Goal: Task Accomplishment & Management: Manage account settings

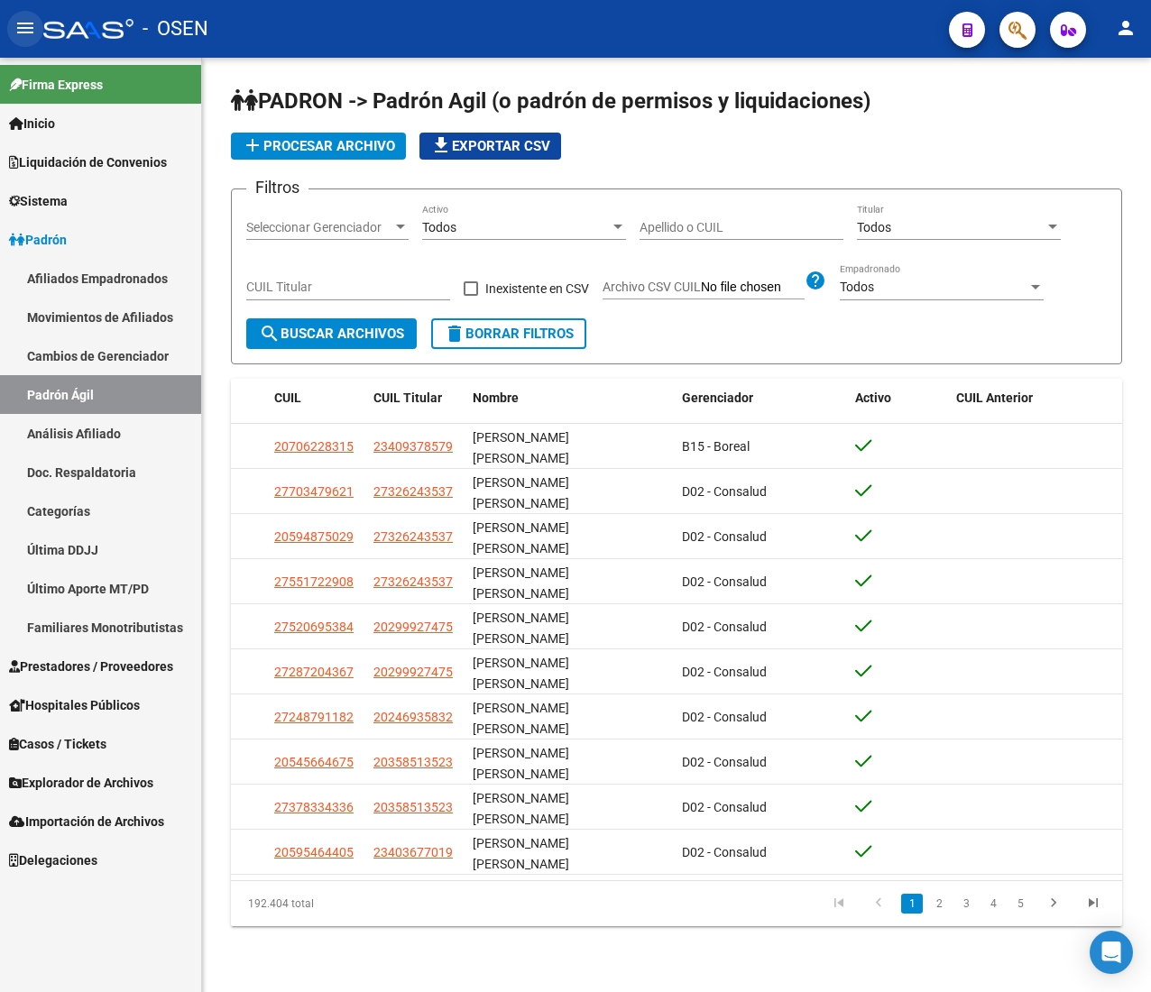
click at [36, 31] on button "menu" at bounding box center [25, 29] width 36 height 36
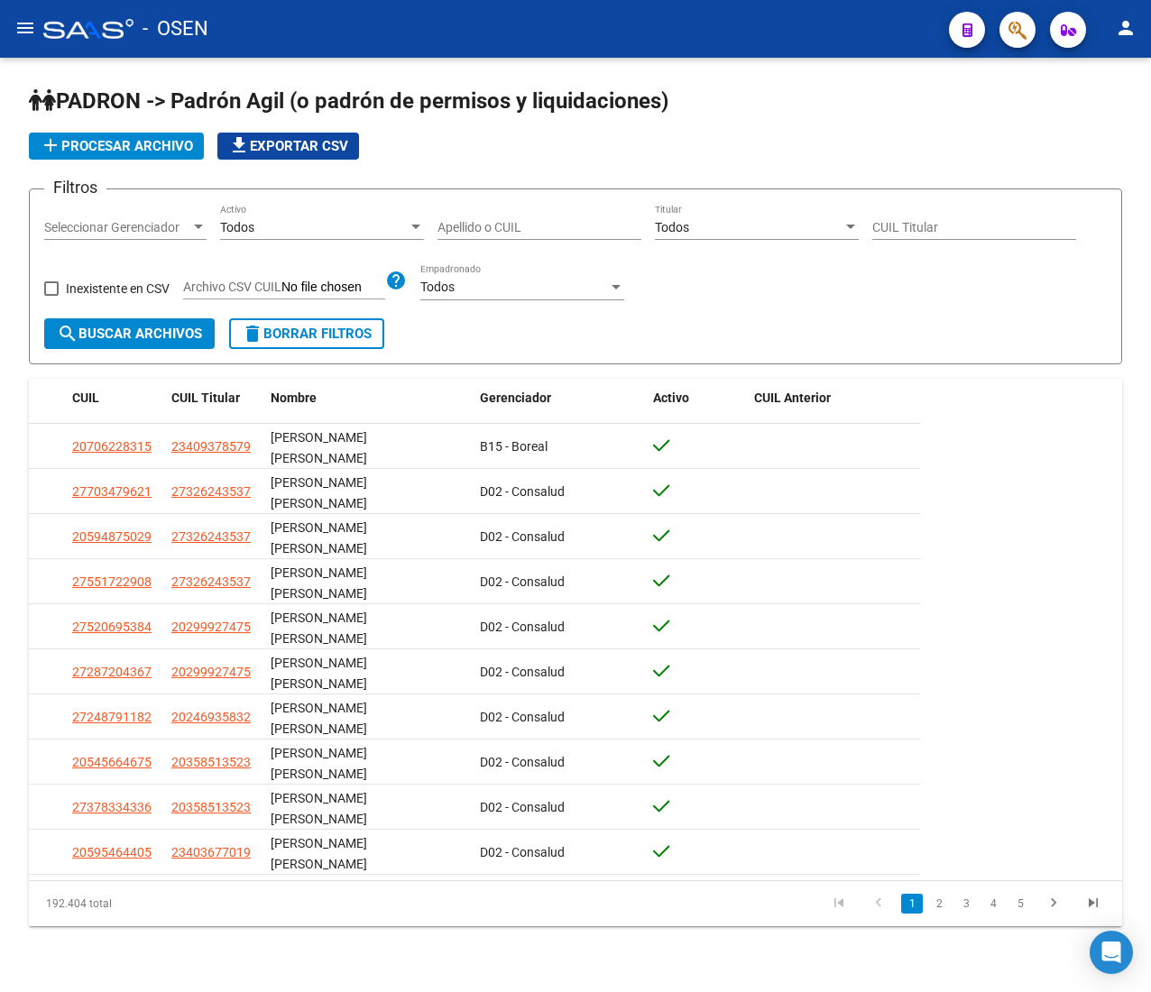
click at [26, 27] on mat-icon "menu" at bounding box center [25, 28] width 22 height 22
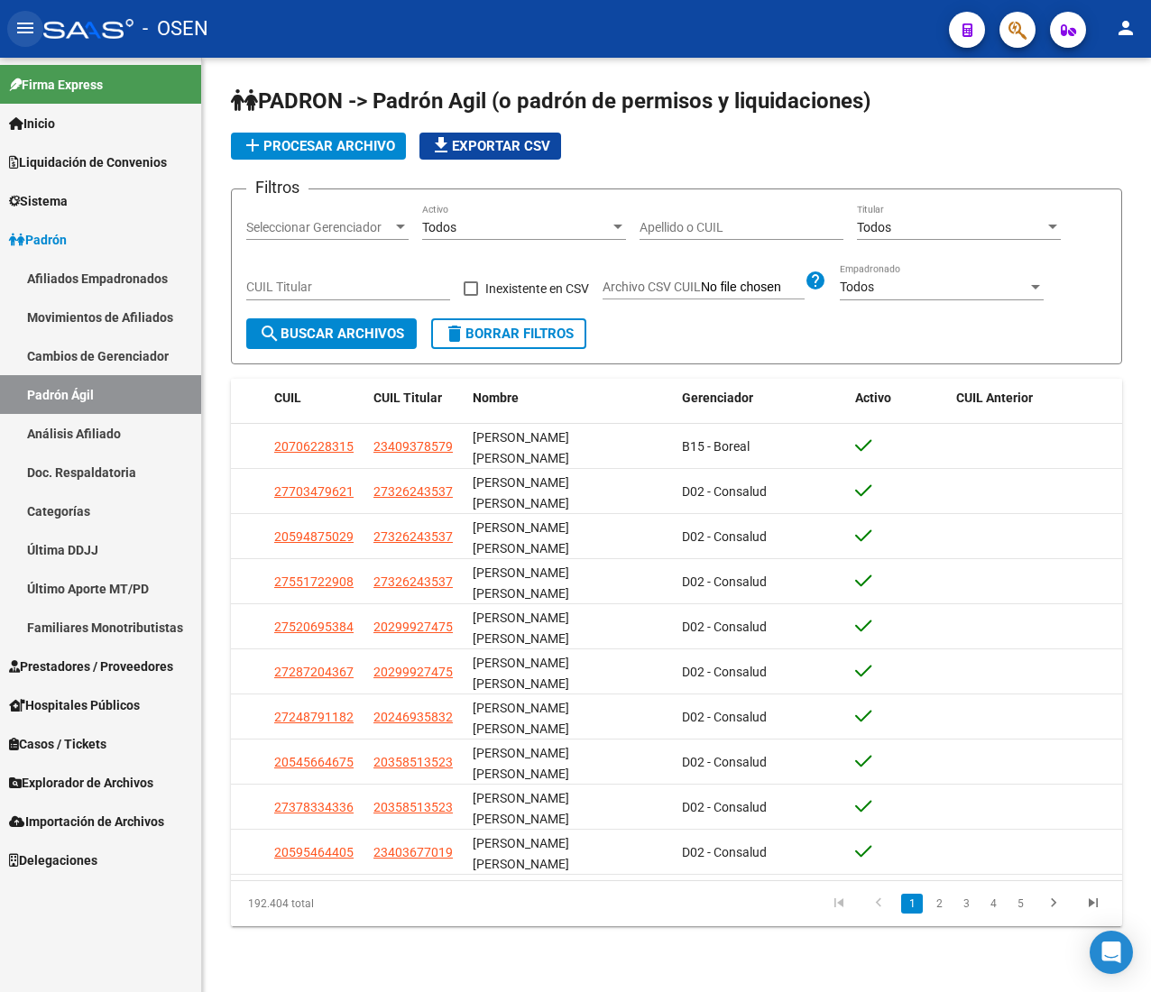
click at [31, 35] on mat-icon "menu" at bounding box center [25, 28] width 22 height 22
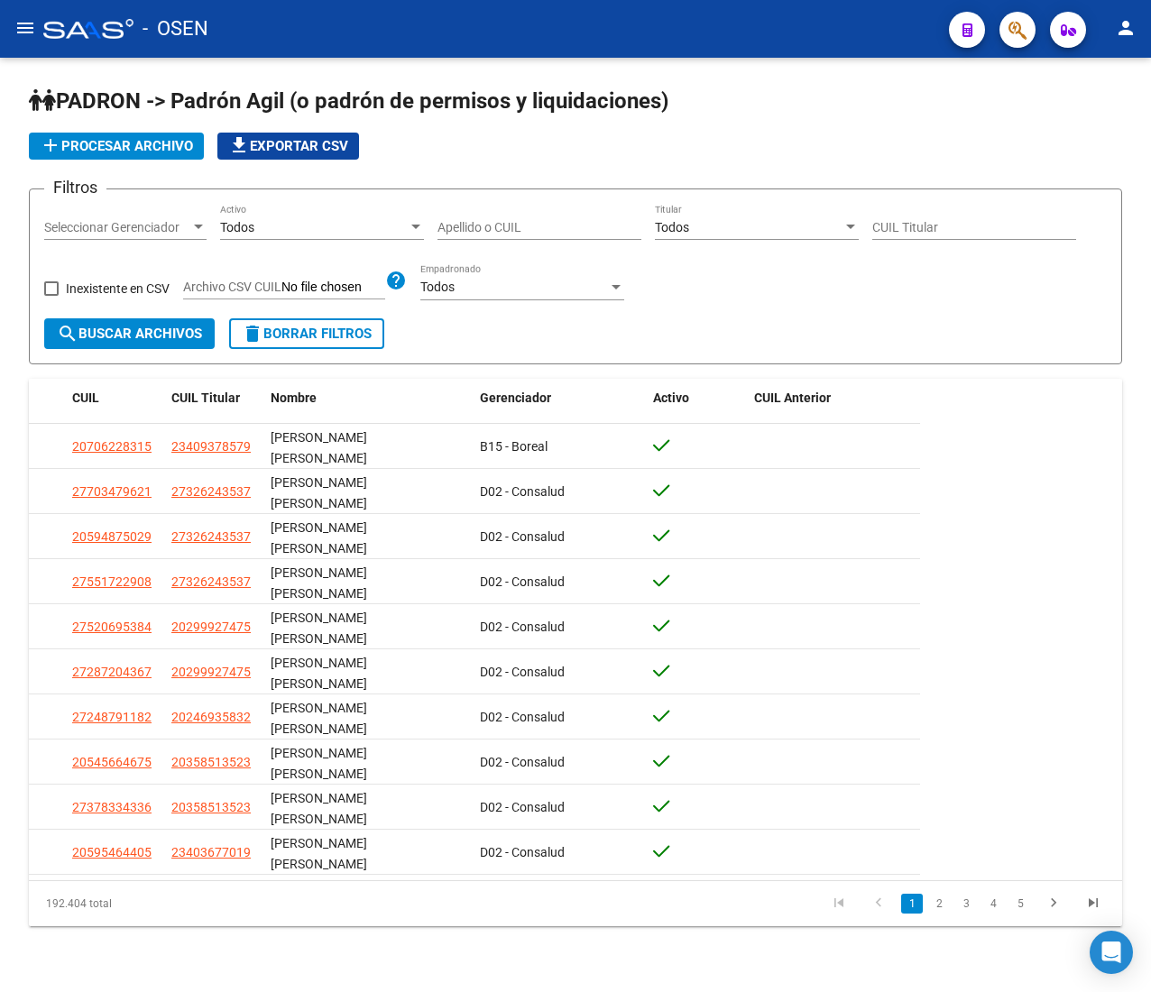
click at [22, 27] on mat-icon "menu" at bounding box center [25, 28] width 22 height 22
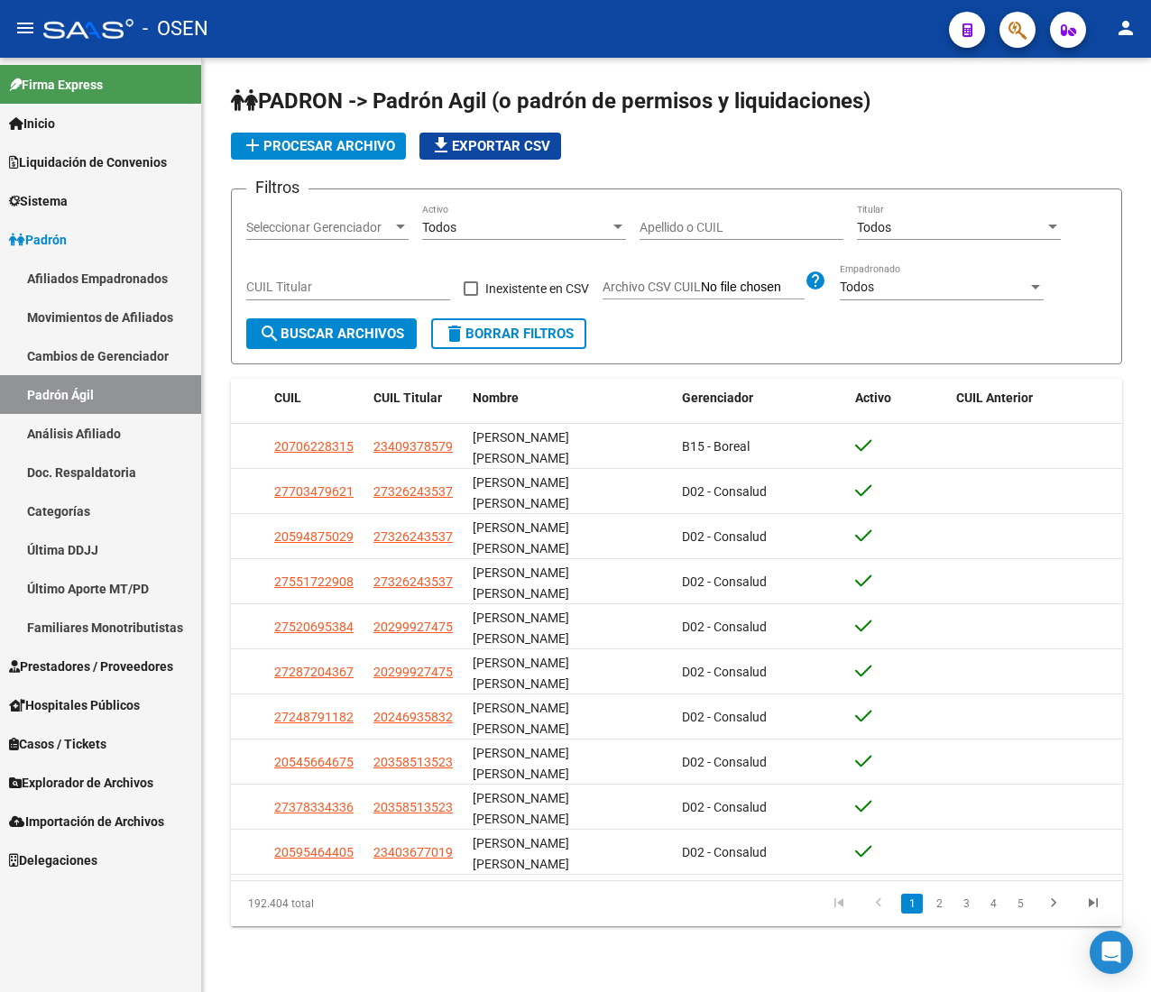
click at [124, 242] on link "Padrón" at bounding box center [100, 239] width 201 height 39
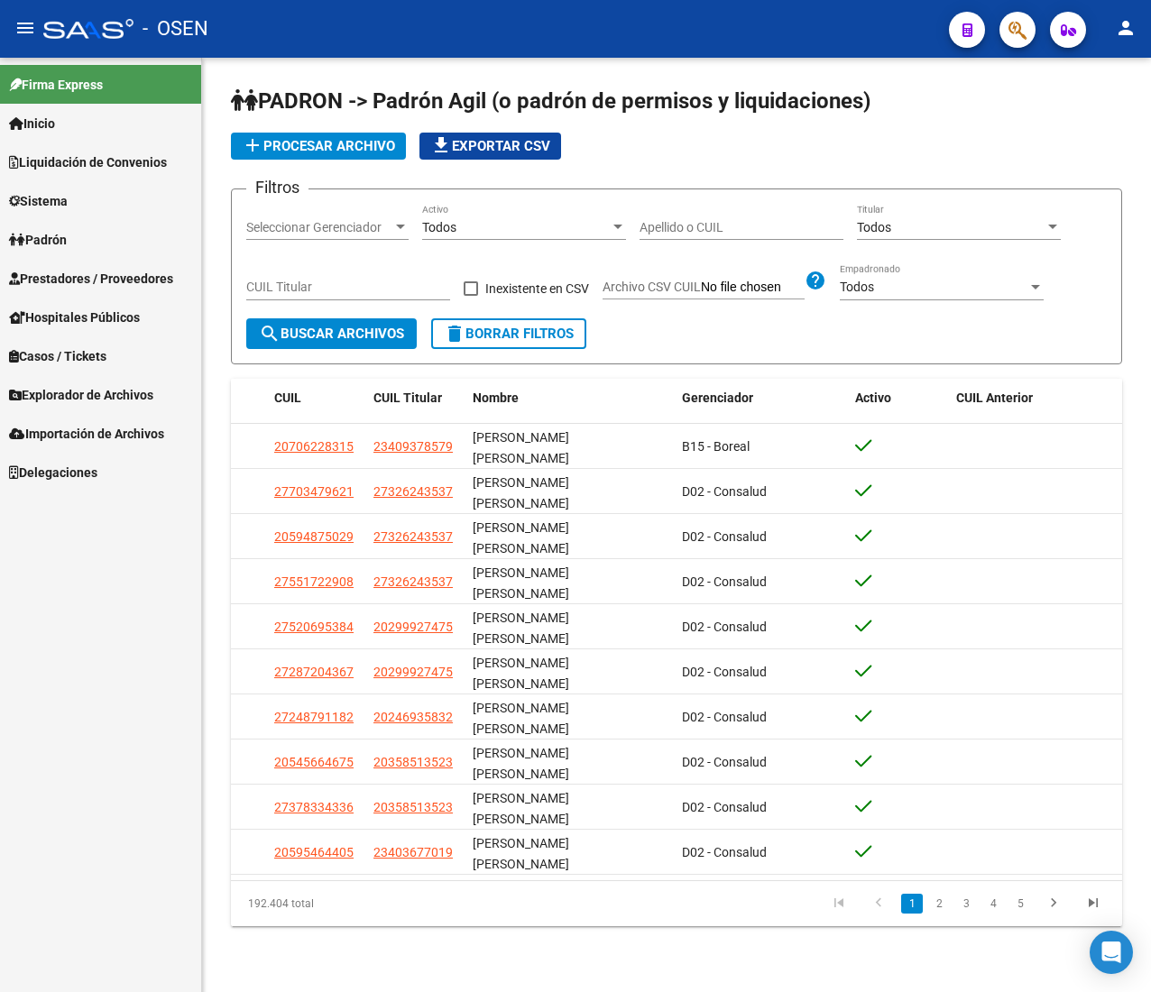
drag, startPoint x: 26, startPoint y: 24, endPoint x: 60, endPoint y: 112, distance: 93.6
click at [26, 24] on mat-icon "menu" at bounding box center [25, 28] width 22 height 22
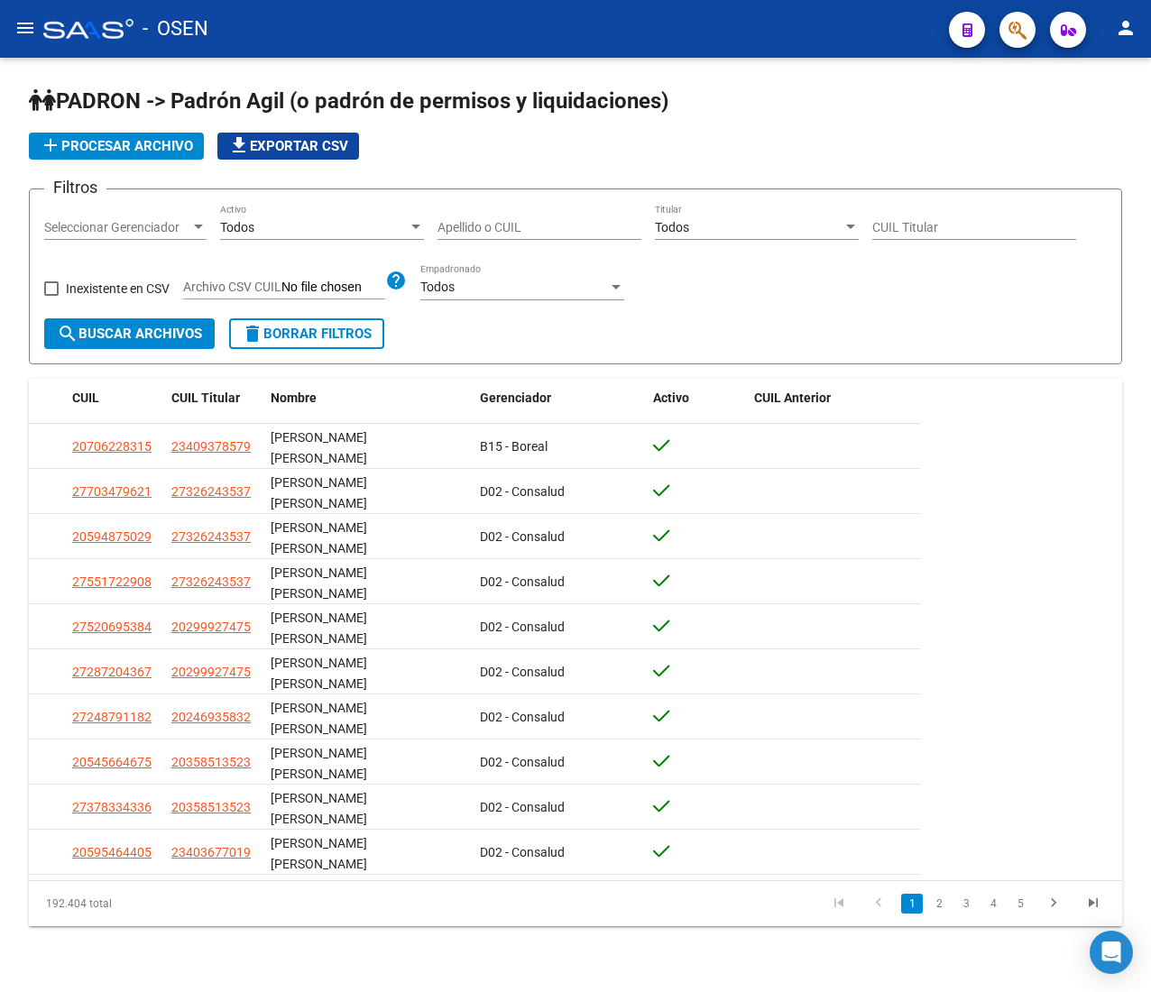
click at [1123, 133] on div "[PERSON_NAME] -> [PERSON_NAME] Agil ([PERSON_NAME] de permisos y liquidaciones)…" at bounding box center [575, 521] width 1151 height 926
click at [532, 220] on input "Apellido o CUIL" at bounding box center [539, 227] width 204 height 15
paste input "27316077485"
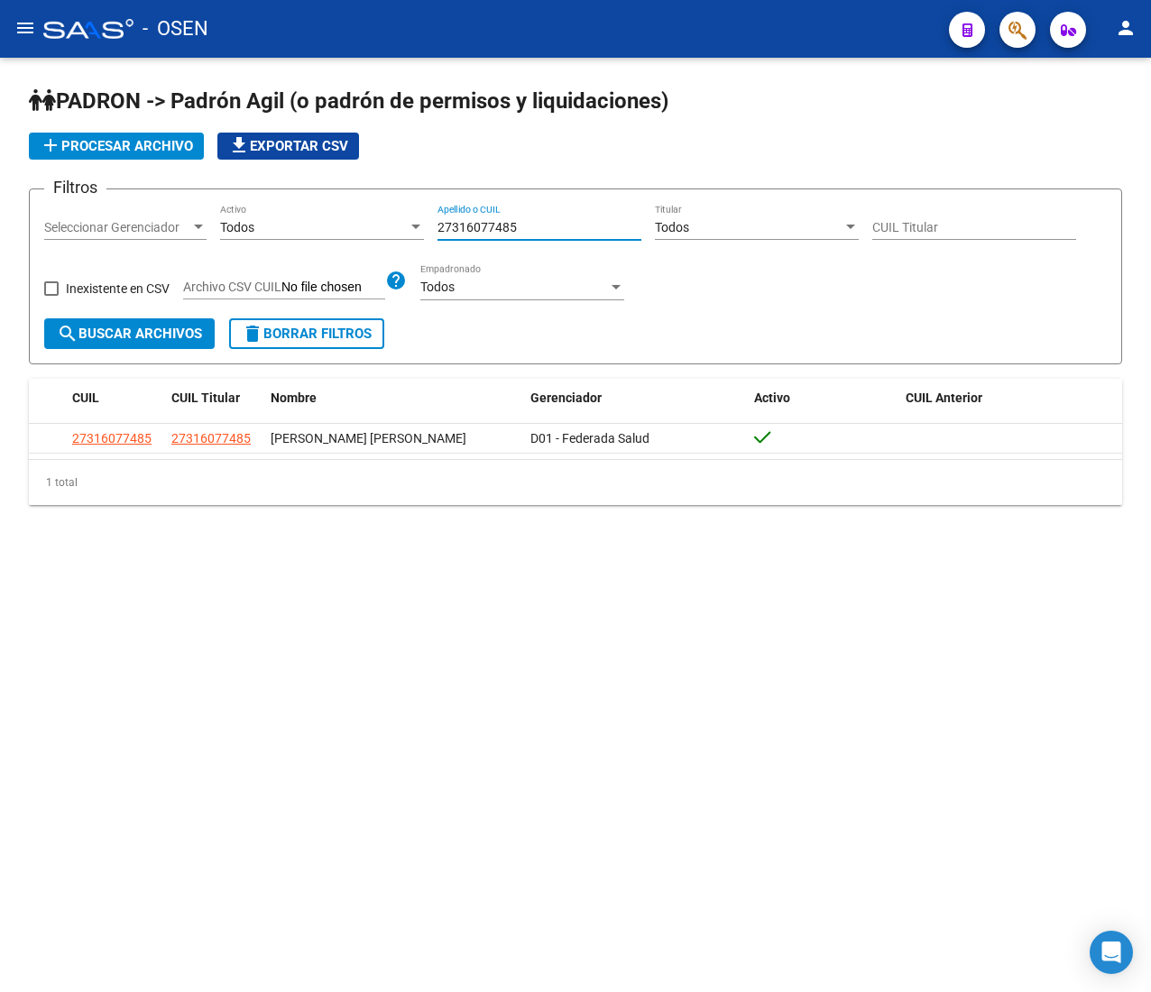
drag, startPoint x: 548, startPoint y: 220, endPoint x: 308, endPoint y: 186, distance: 243.2
click at [308, 184] on app-list-header "[PERSON_NAME] -> [PERSON_NAME] Agil ([PERSON_NAME] de permisos y liquidaciones)…" at bounding box center [575, 226] width 1093 height 278
paste input "0264237638"
drag, startPoint x: 520, startPoint y: 223, endPoint x: 426, endPoint y: 226, distance: 93.9
click at [427, 225] on div "Filtros Seleccionar Gerenciador Seleccionar Gerenciador Todos Activo 2026423763…" at bounding box center [575, 261] width 1062 height 115
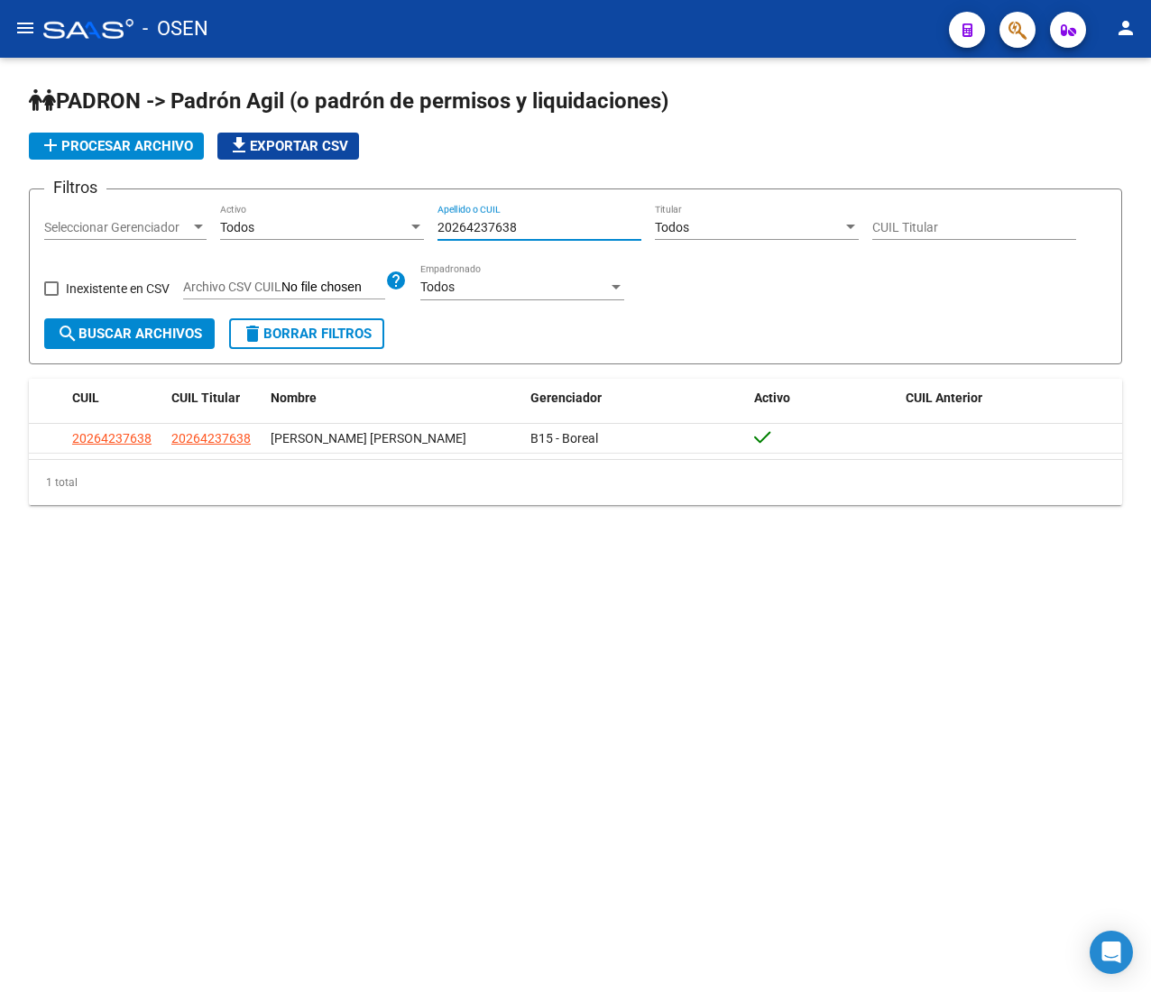
paste input "337487034"
drag, startPoint x: 500, startPoint y: 233, endPoint x: 301, endPoint y: 234, distance: 198.4
click at [303, 235] on div "Filtros Seleccionar Gerenciador Seleccionar Gerenciador Todos Activo 2033748703…" at bounding box center [575, 261] width 1062 height 115
paste input "297534158"
drag, startPoint x: 571, startPoint y: 227, endPoint x: 232, endPoint y: 227, distance: 339.1
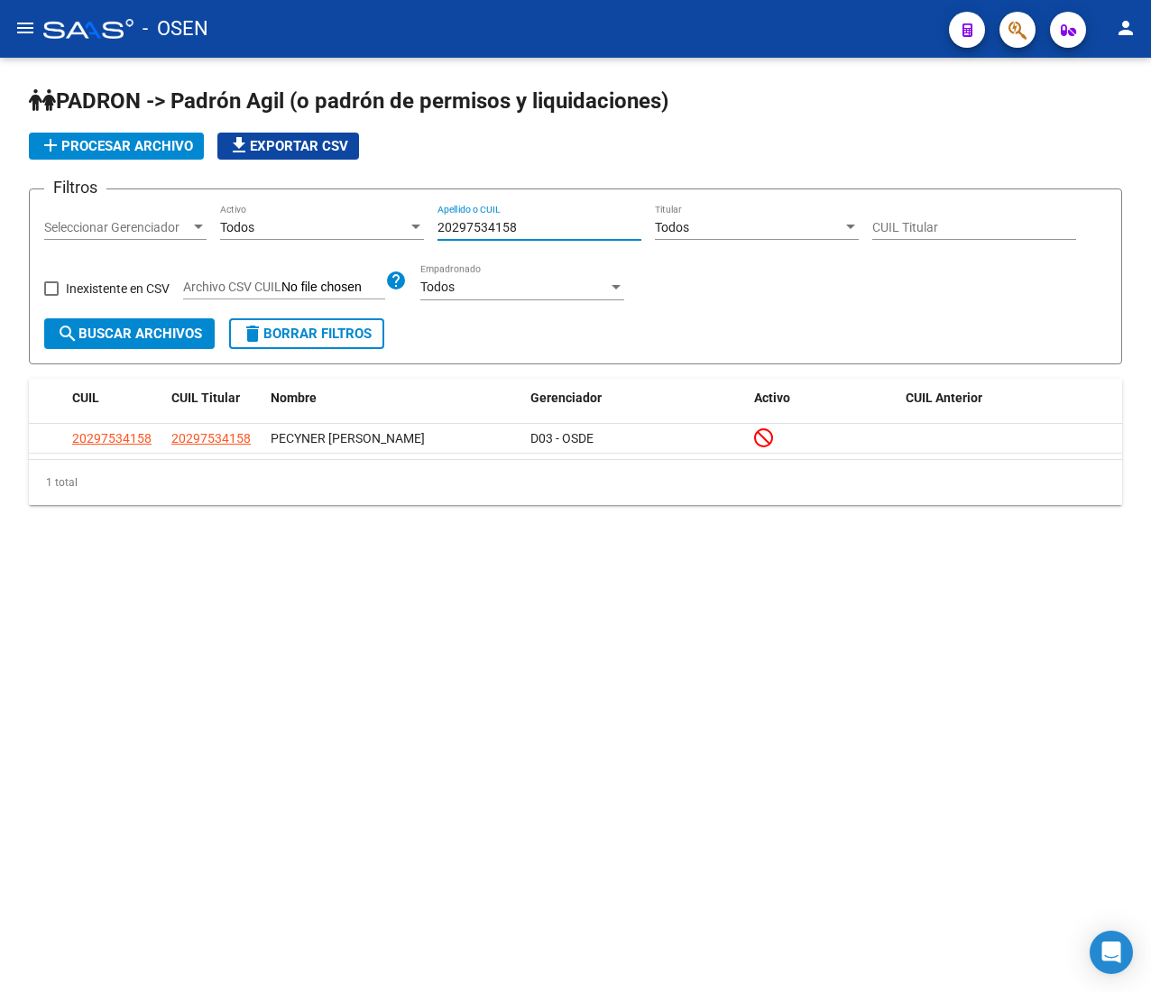
click at [232, 230] on div "Filtros Seleccionar Gerenciador Seleccionar Gerenciador Todos Activo 2029753415…" at bounding box center [575, 261] width 1062 height 115
paste input "7353117675"
drag, startPoint x: 538, startPoint y: 220, endPoint x: 290, endPoint y: 230, distance: 248.2
click at [292, 227] on div "Filtros Seleccionar Gerenciador Seleccionar Gerenciador Todos Activo 2735311767…" at bounding box center [575, 261] width 1062 height 115
paste input "0318325953"
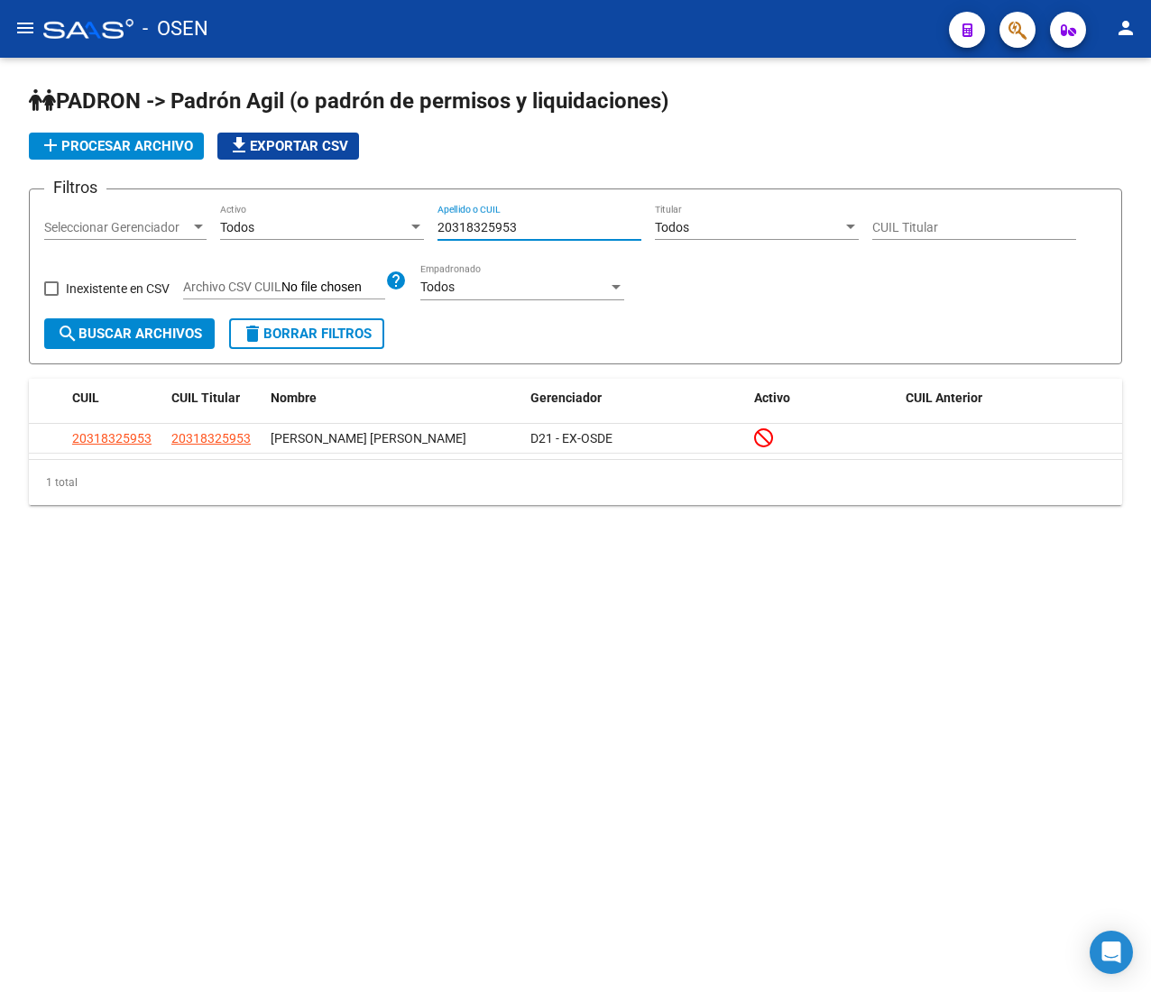
drag, startPoint x: 417, startPoint y: 233, endPoint x: 400, endPoint y: 240, distance: 17.8
click at [400, 237] on div "Filtros Seleccionar Gerenciador Seleccionar Gerenciador Todos Activo 2031832595…" at bounding box center [575, 261] width 1062 height 115
paste input "77807791"
drag, startPoint x: 529, startPoint y: 230, endPoint x: 343, endPoint y: 229, distance: 185.8
click at [344, 226] on div "Filtros Seleccionar Gerenciador Seleccionar Gerenciador Todos Activo 2037780779…" at bounding box center [575, 261] width 1062 height 115
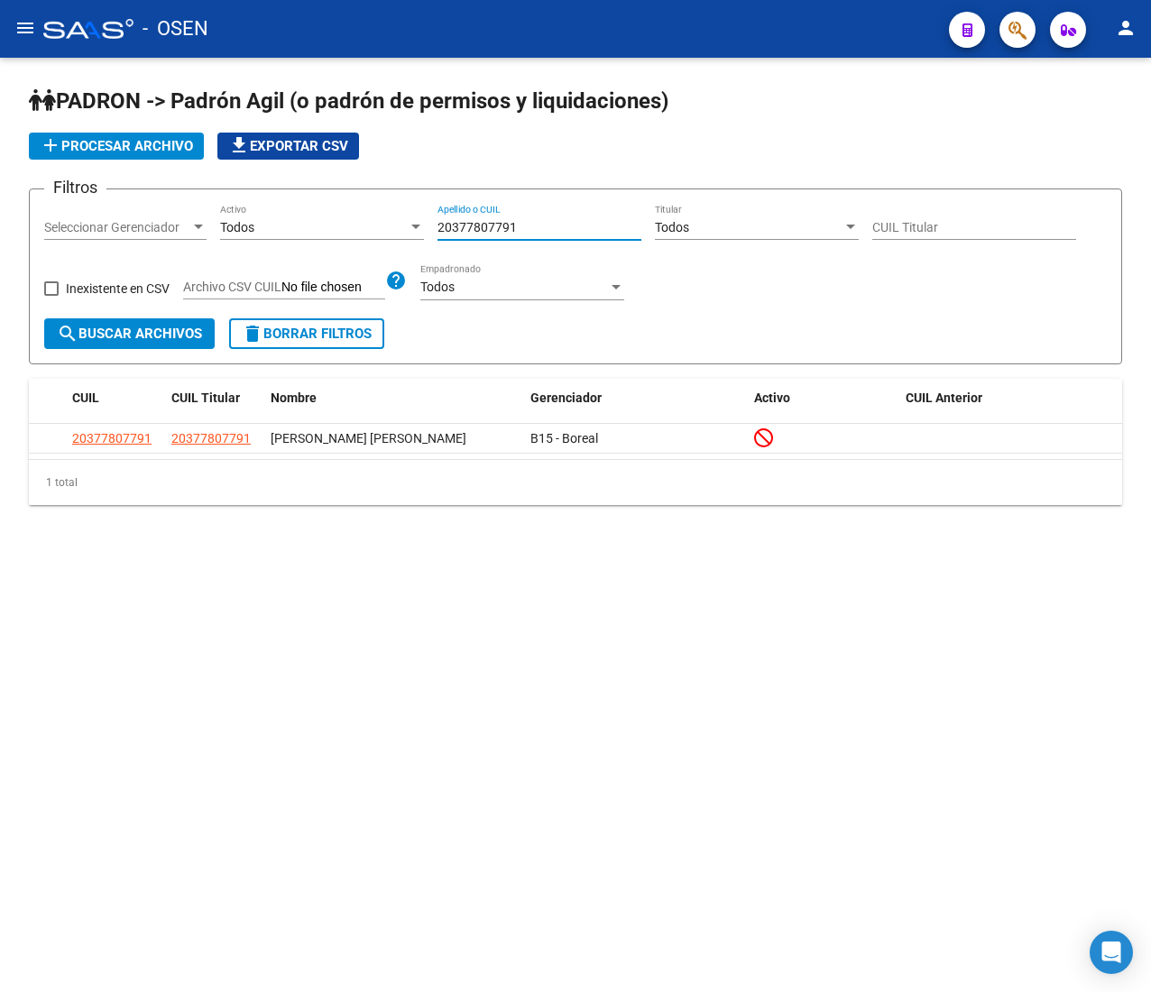
paste input "64603739"
drag, startPoint x: 529, startPoint y: 226, endPoint x: 260, endPoint y: 207, distance: 269.4
click at [262, 207] on div "Filtros Seleccionar Gerenciador Seleccionar Gerenciador Todos Activo 2036460373…" at bounding box center [575, 261] width 1062 height 115
paste input "264237638"
drag, startPoint x: 453, startPoint y: 233, endPoint x: 363, endPoint y: 224, distance: 90.6
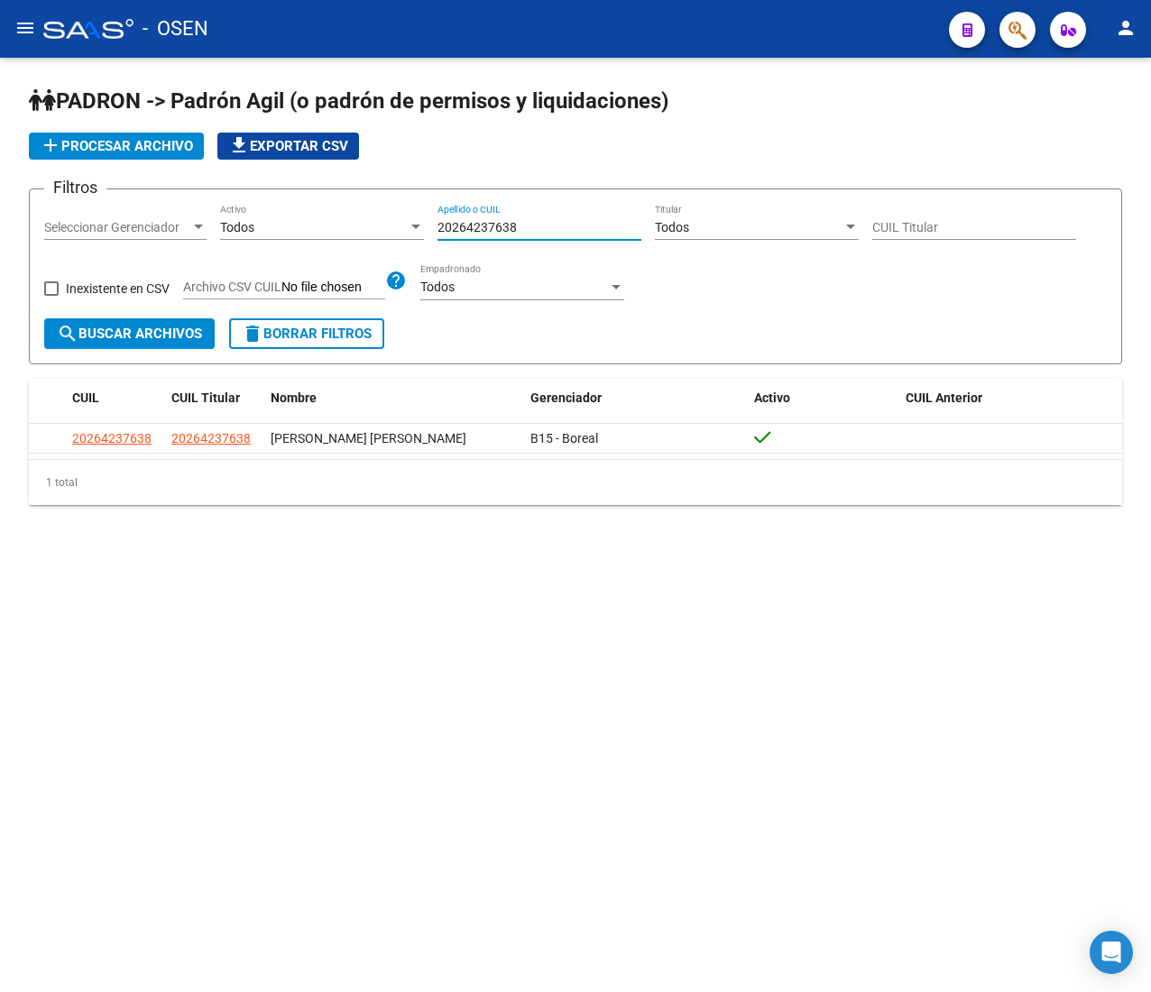
click at [363, 223] on div "Filtros Seleccionar Gerenciador Seleccionar Gerenciador Todos Activo 2026423763…" at bounding box center [575, 261] width 1062 height 115
paste input "335654162"
drag, startPoint x: 520, startPoint y: 231, endPoint x: 327, endPoint y: 236, distance: 194.0
click at [330, 236] on div "Filtros Seleccionar Gerenciador Seleccionar Gerenciador Todos Activo 2033565416…" at bounding box center [575, 261] width 1062 height 115
paste input "64603739"
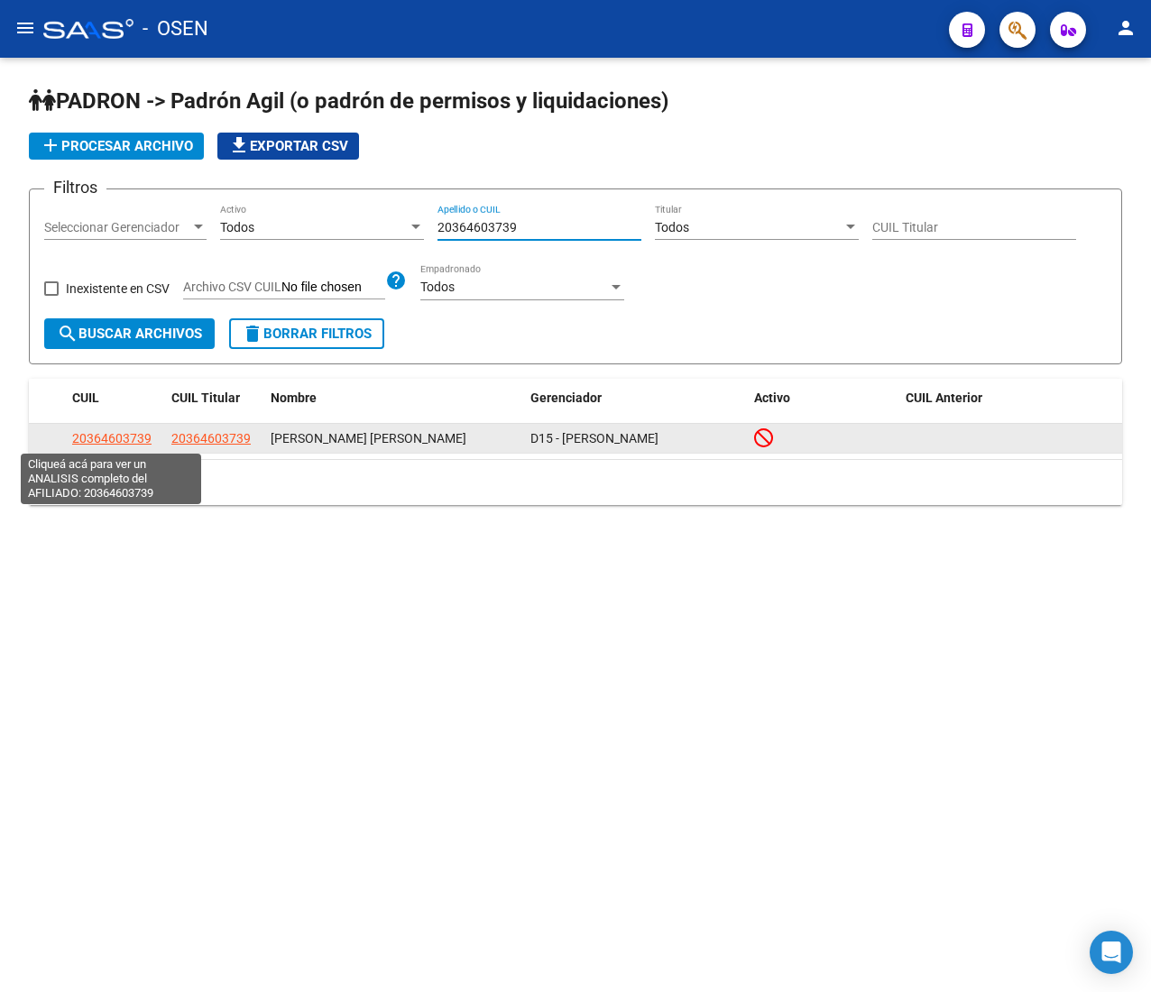
type input "20364603739"
click at [85, 433] on span "20364603739" at bounding box center [111, 438] width 79 height 14
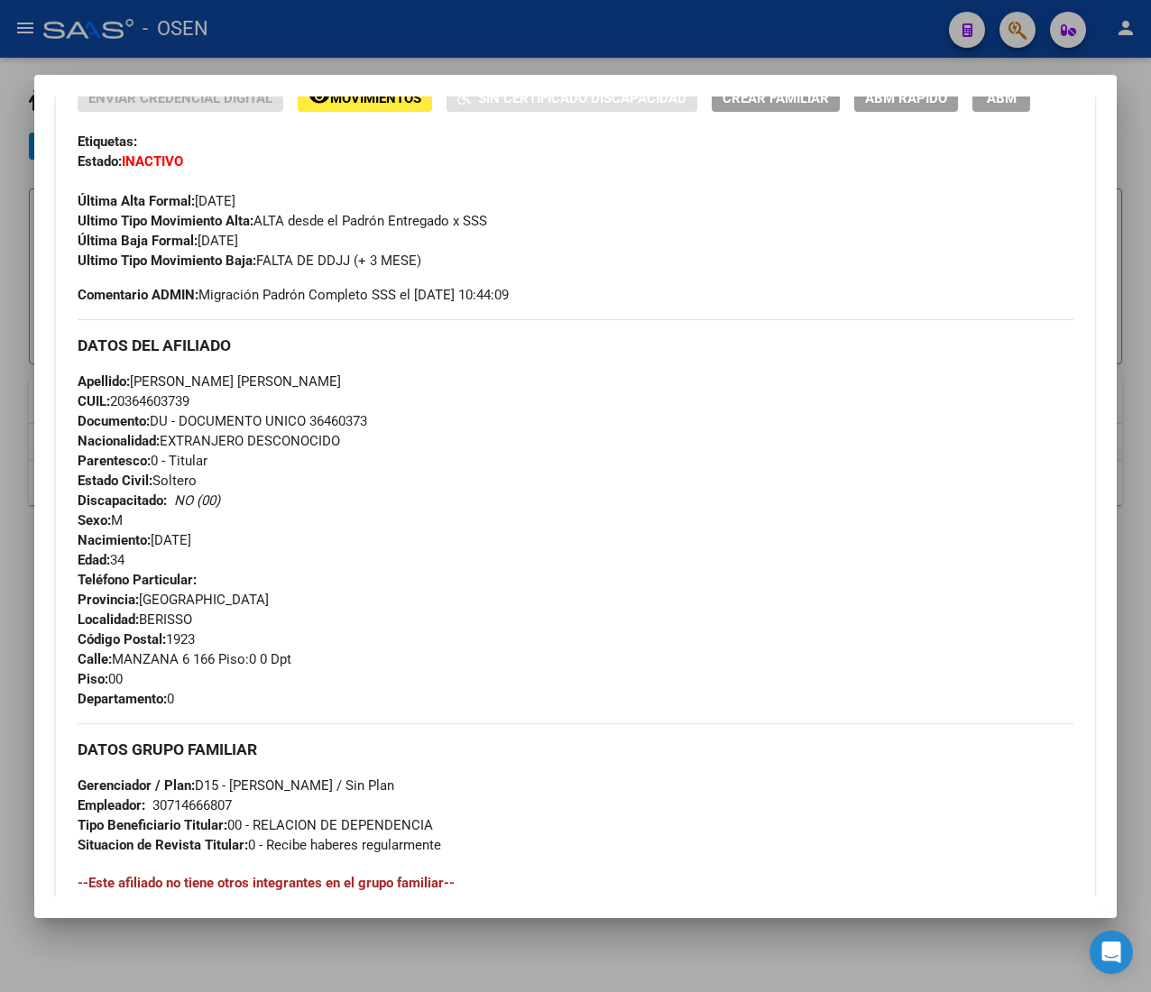
scroll to position [888, 0]
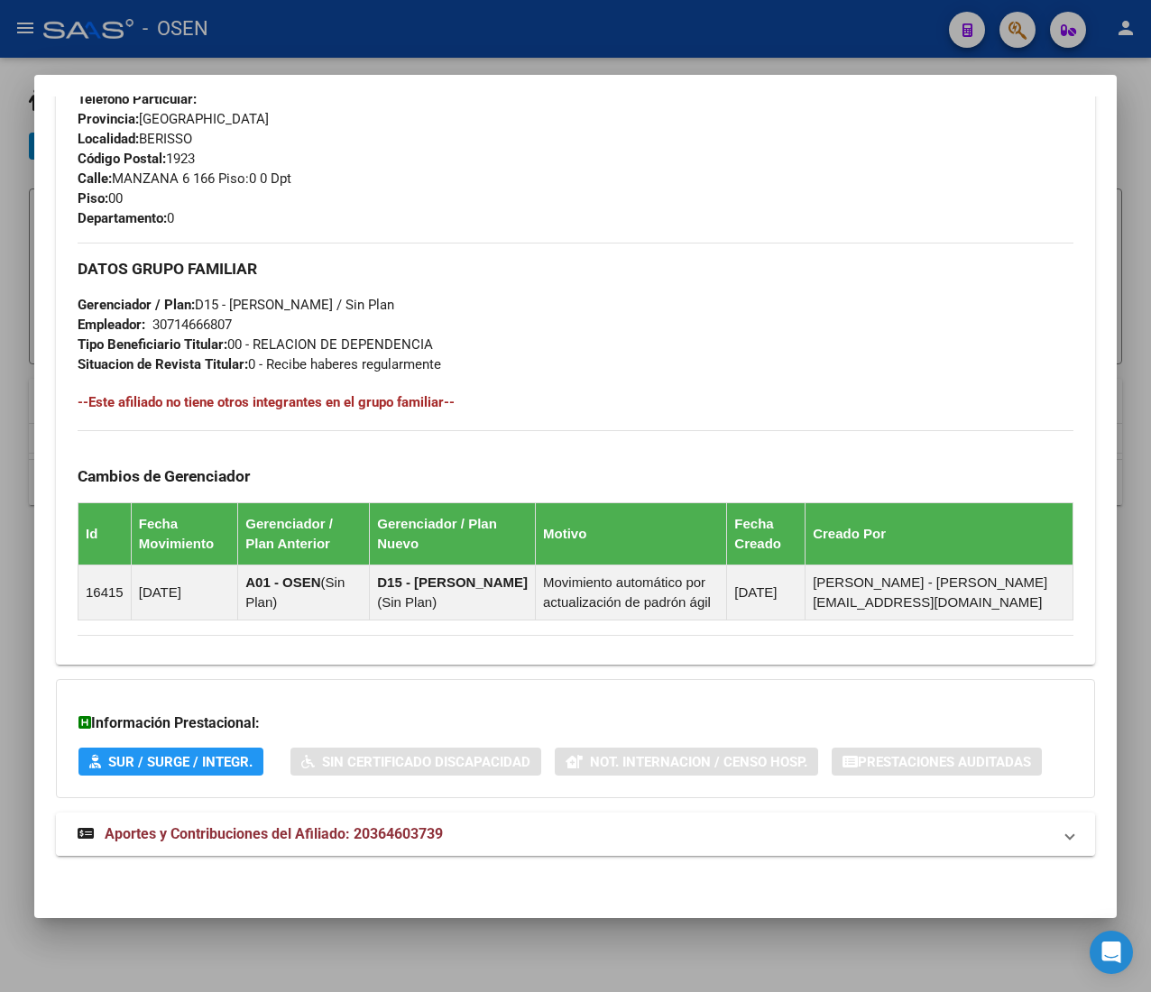
click at [478, 832] on mat-panel-title "Aportes y Contribuciones del Afiliado: 20364603739" at bounding box center [565, 834] width 974 height 22
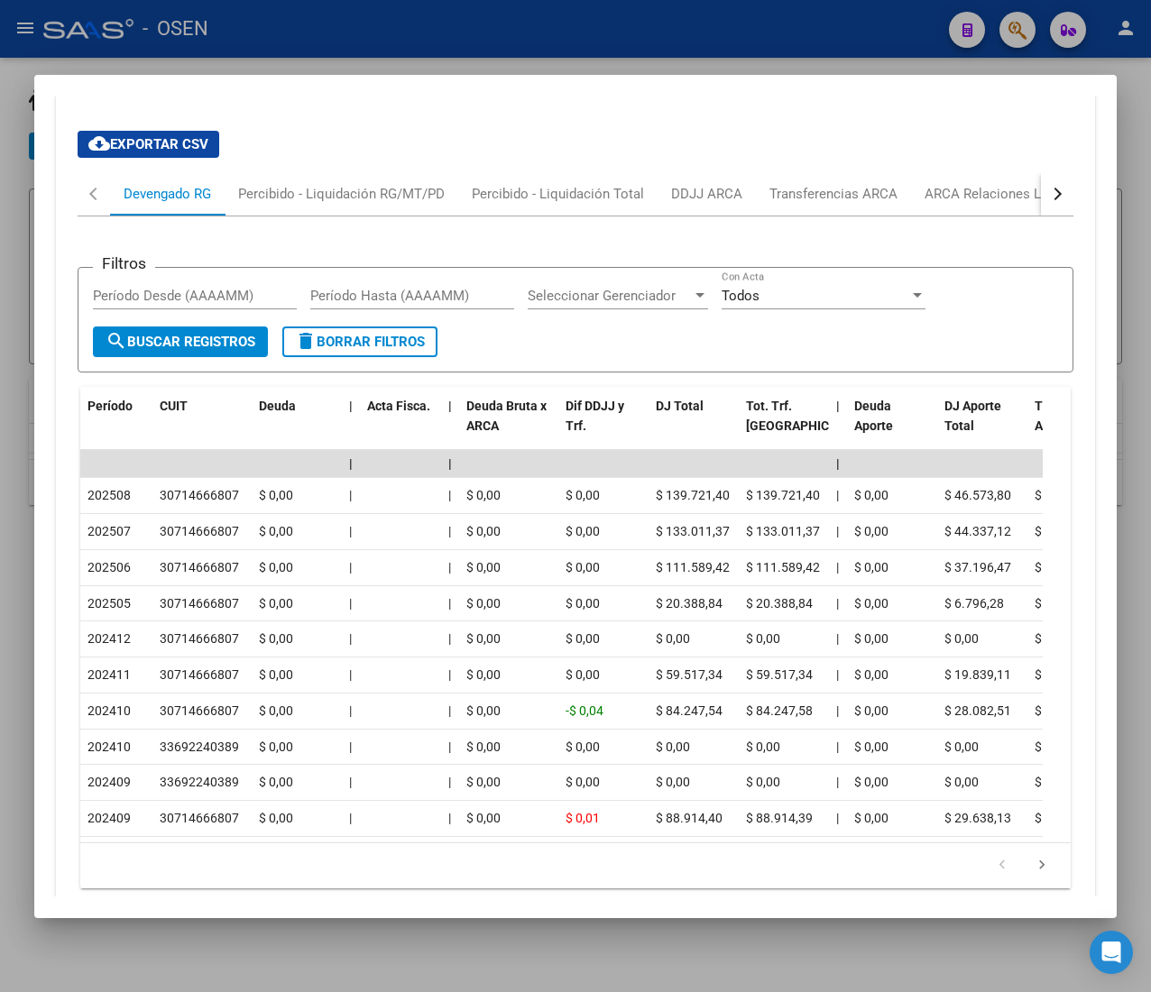
scroll to position [1598, 0]
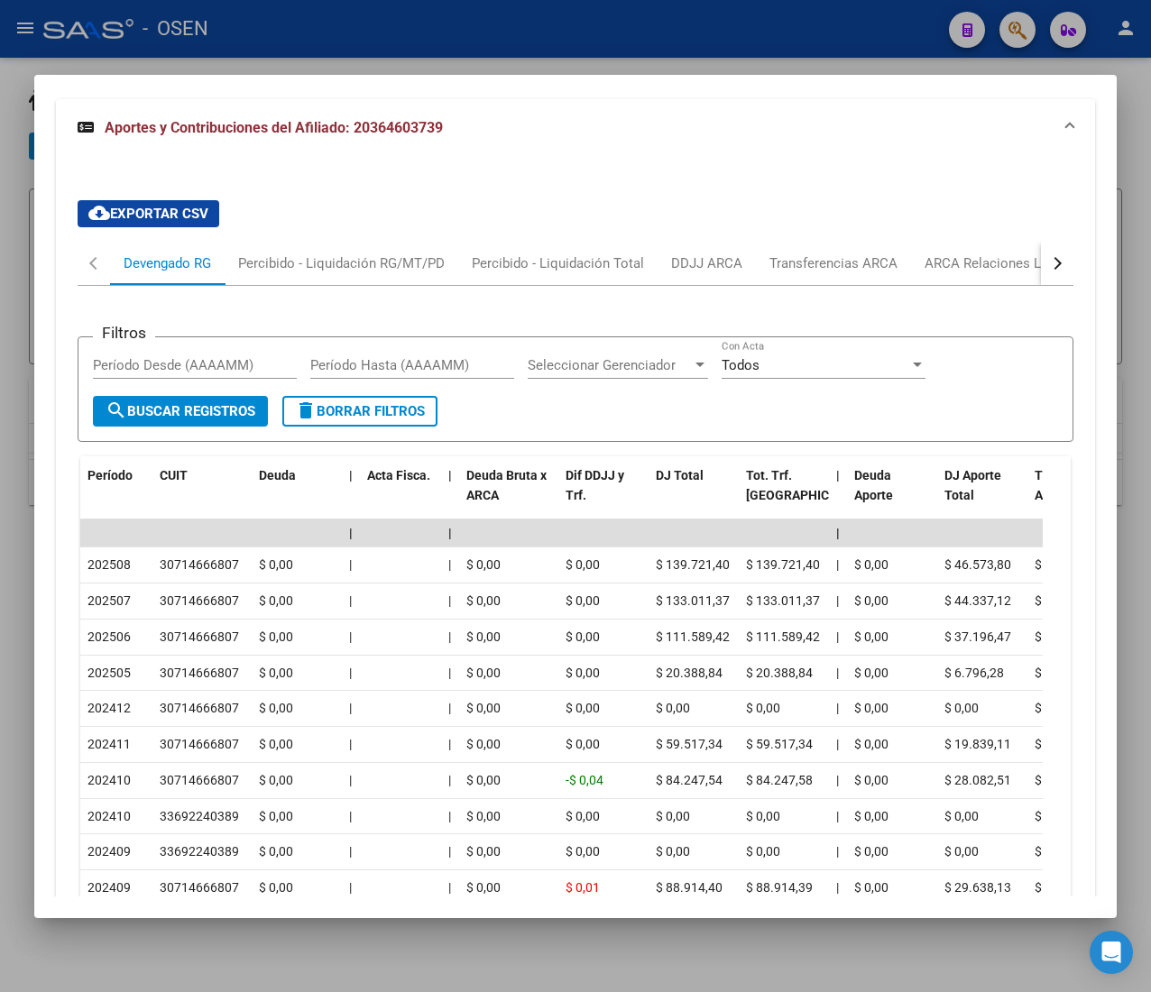
click at [1041, 270] on button "button" at bounding box center [1057, 263] width 32 height 43
click at [946, 273] on div "ARCA Relaciones Laborales" at bounding box center [920, 263] width 169 height 20
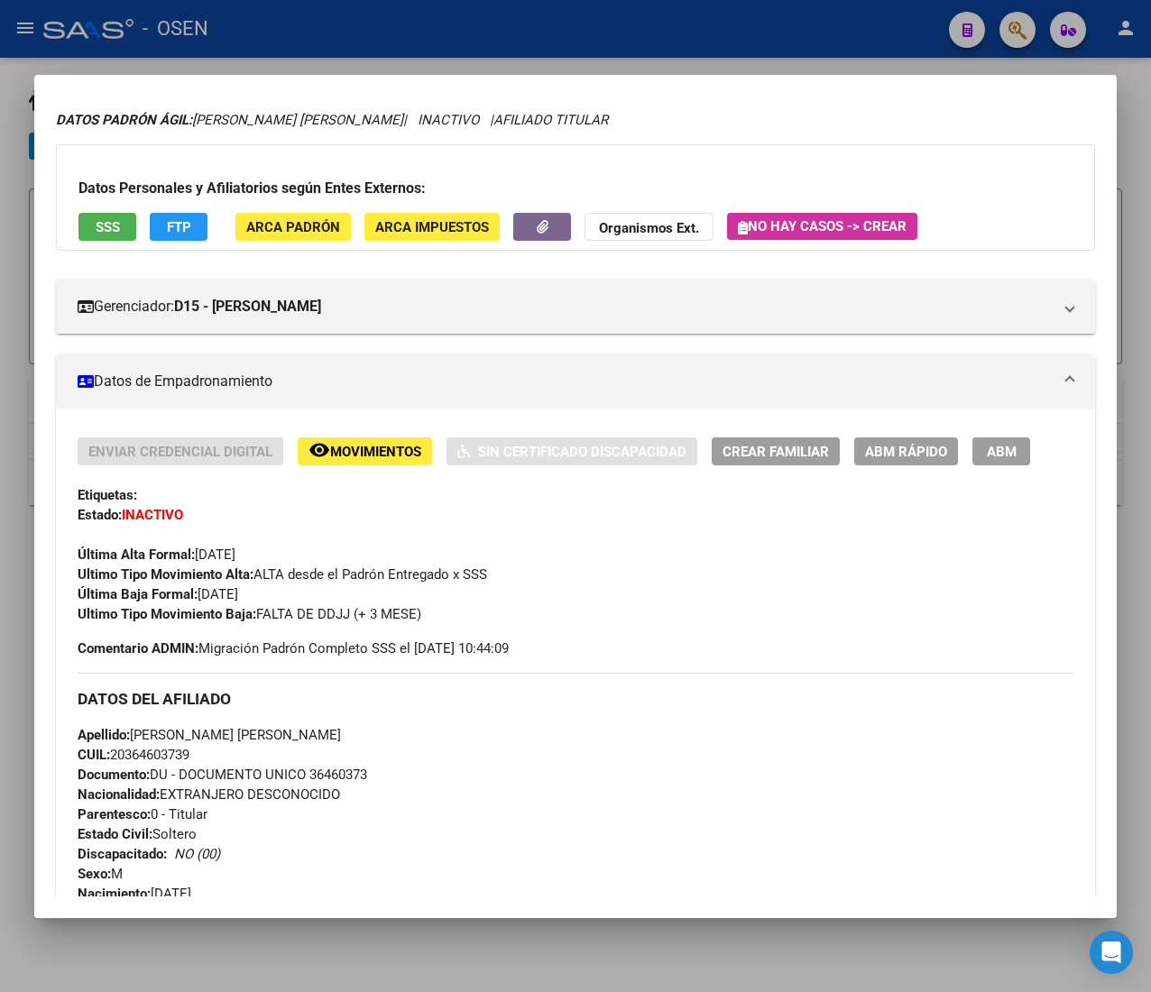
scroll to position [0, 0]
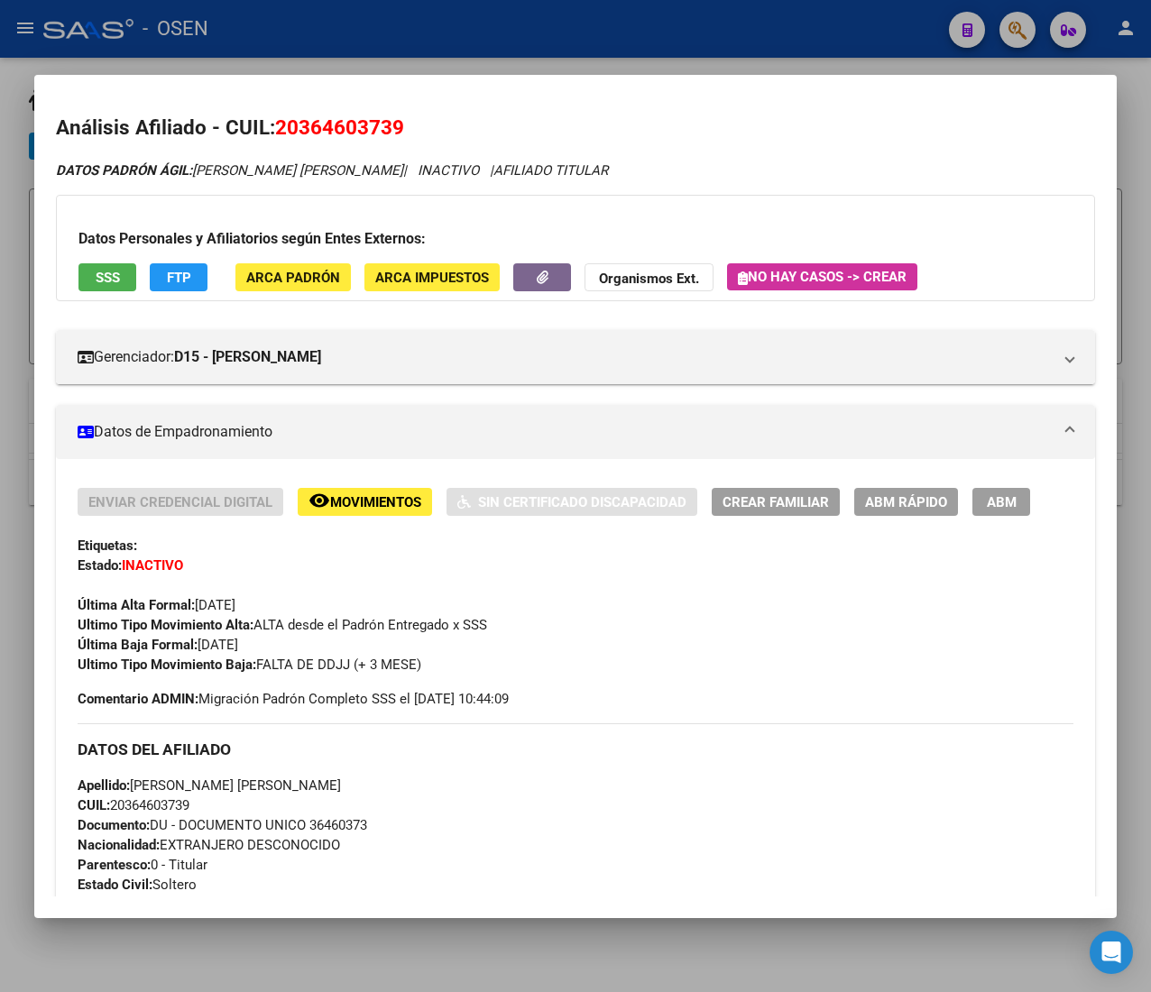
click at [875, 496] on span "ABM Rápido" at bounding box center [906, 502] width 82 height 16
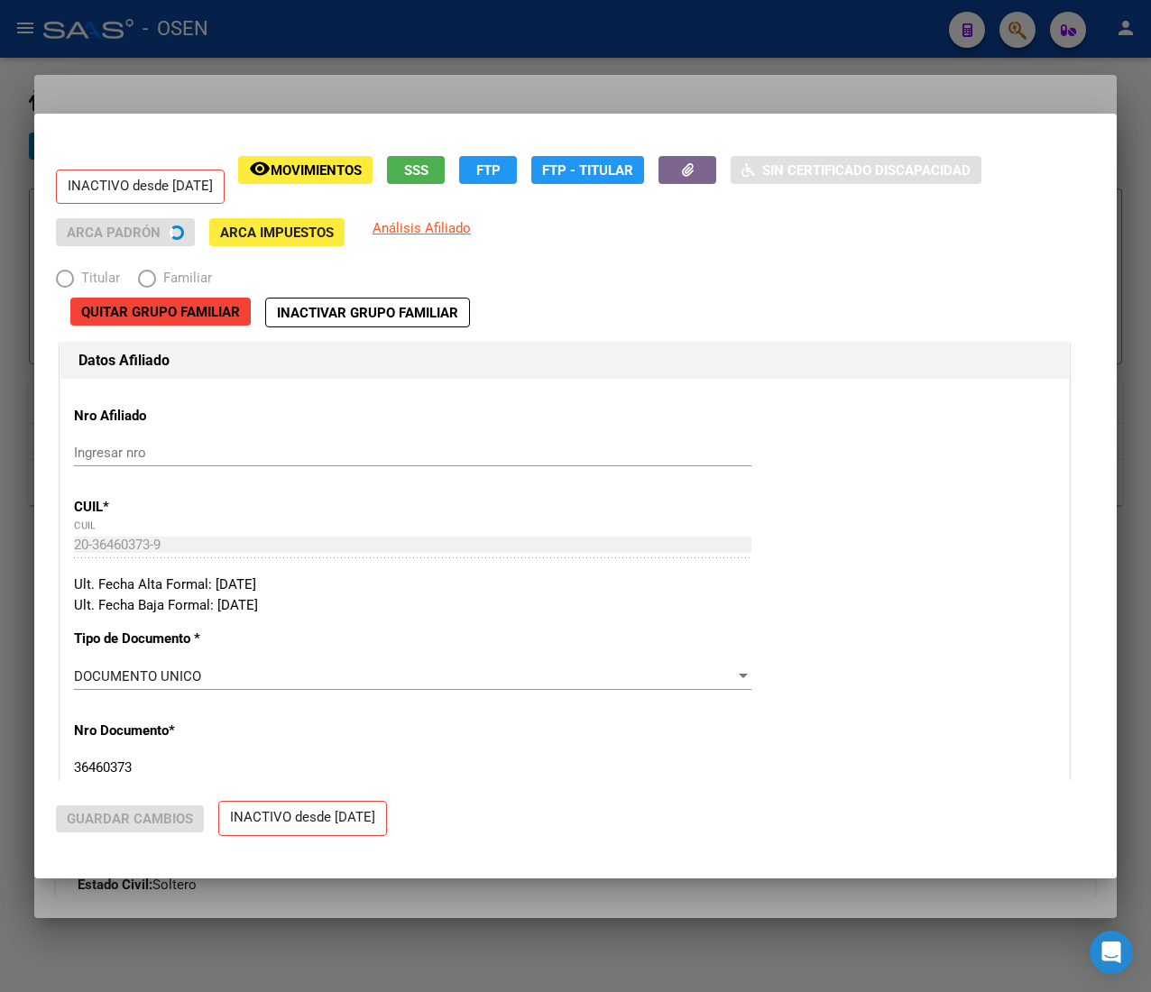
radio input "true"
type input "30-71466680-7"
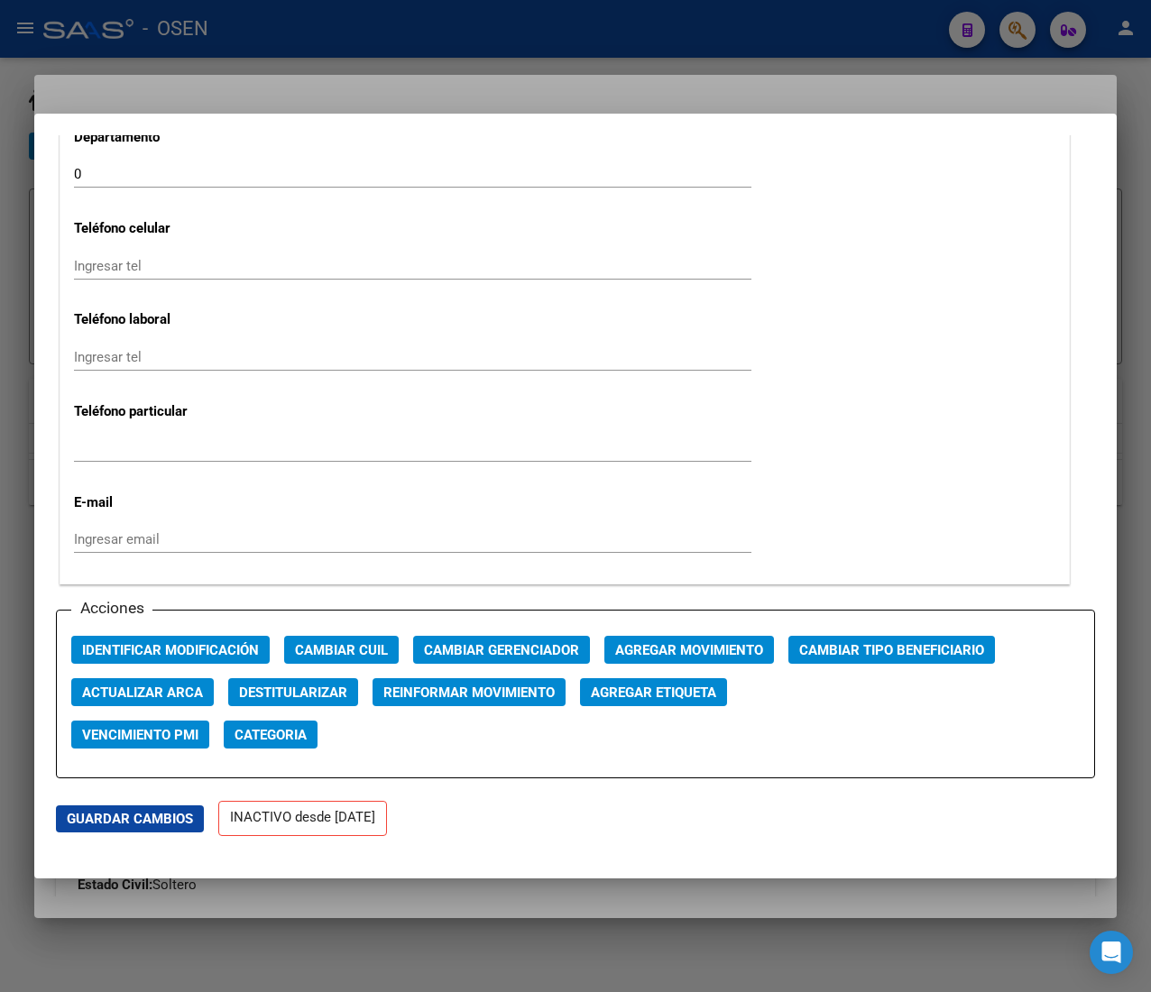
scroll to position [2525, 0]
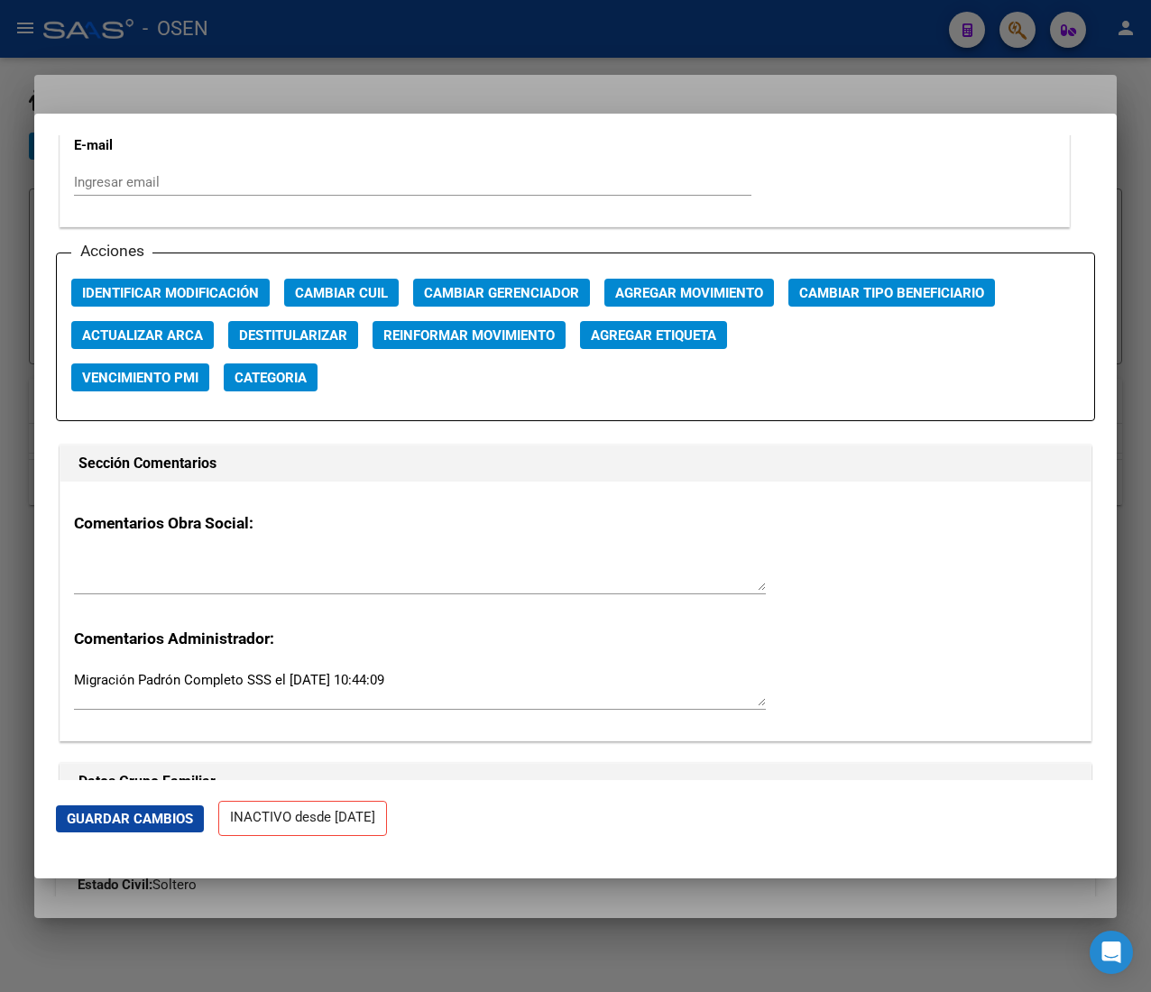
click at [713, 295] on span "Agregar Movimiento" at bounding box center [689, 293] width 148 height 16
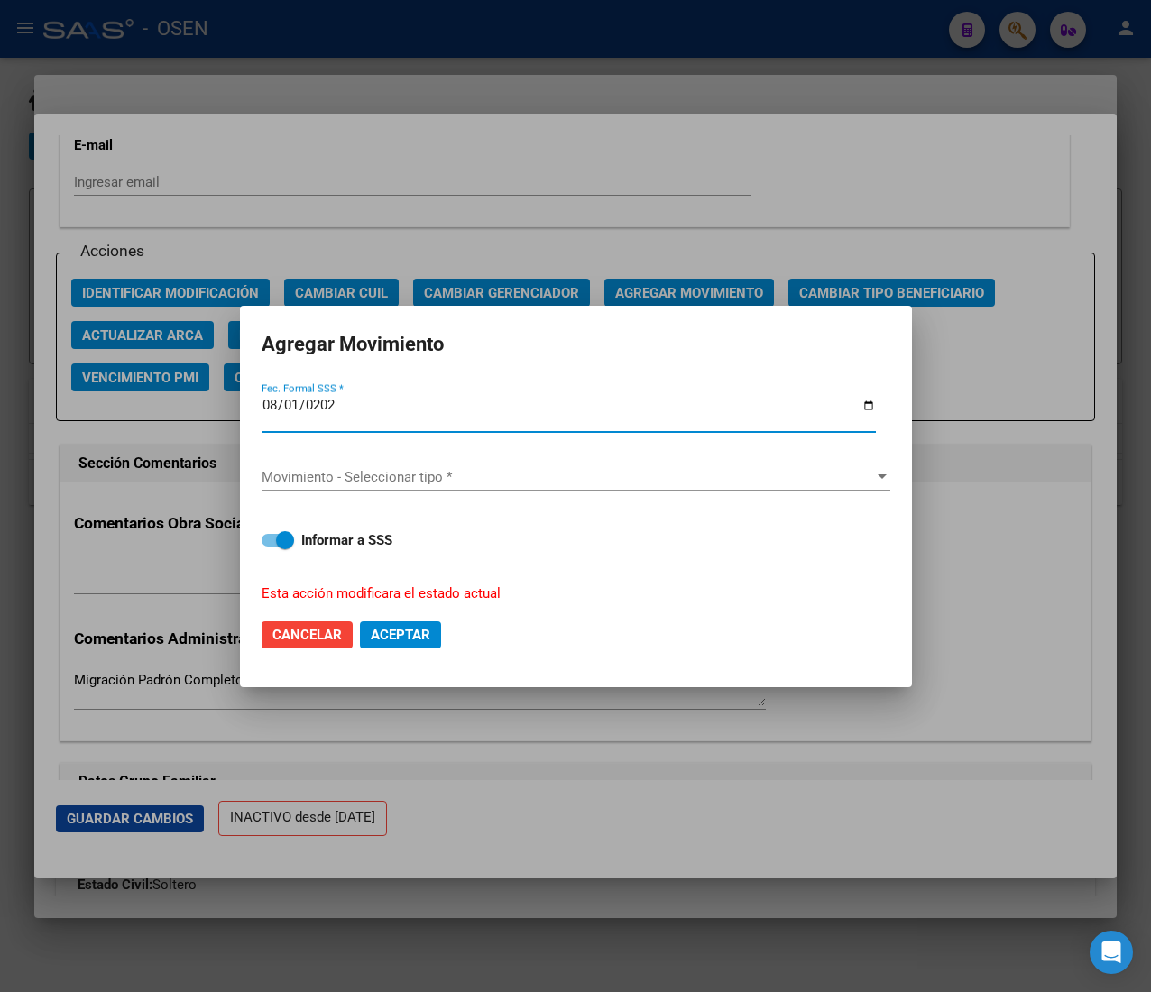
type input "[DATE]"
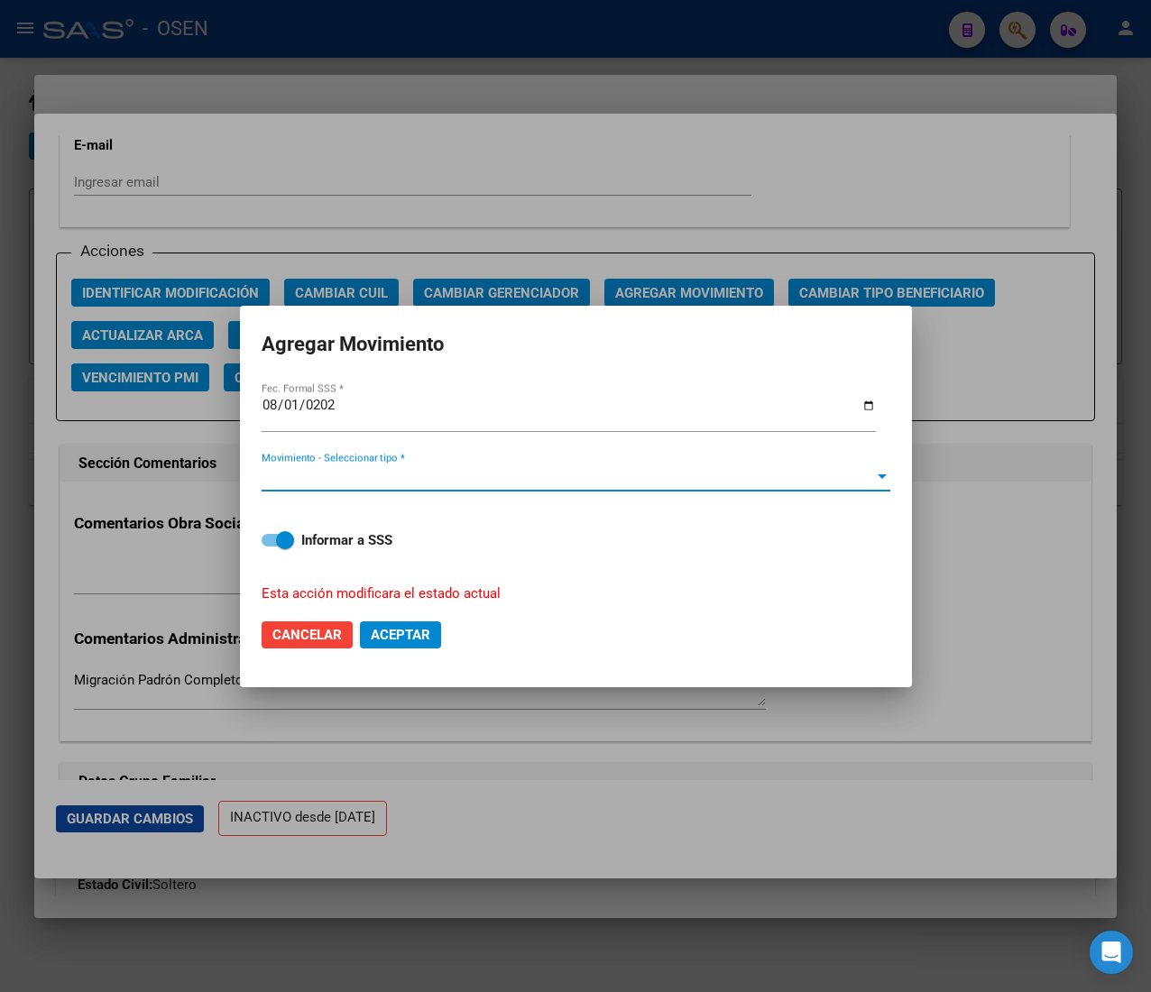
click at [559, 471] on span "Movimiento - Seleccionar tipo *" at bounding box center [568, 477] width 612 height 16
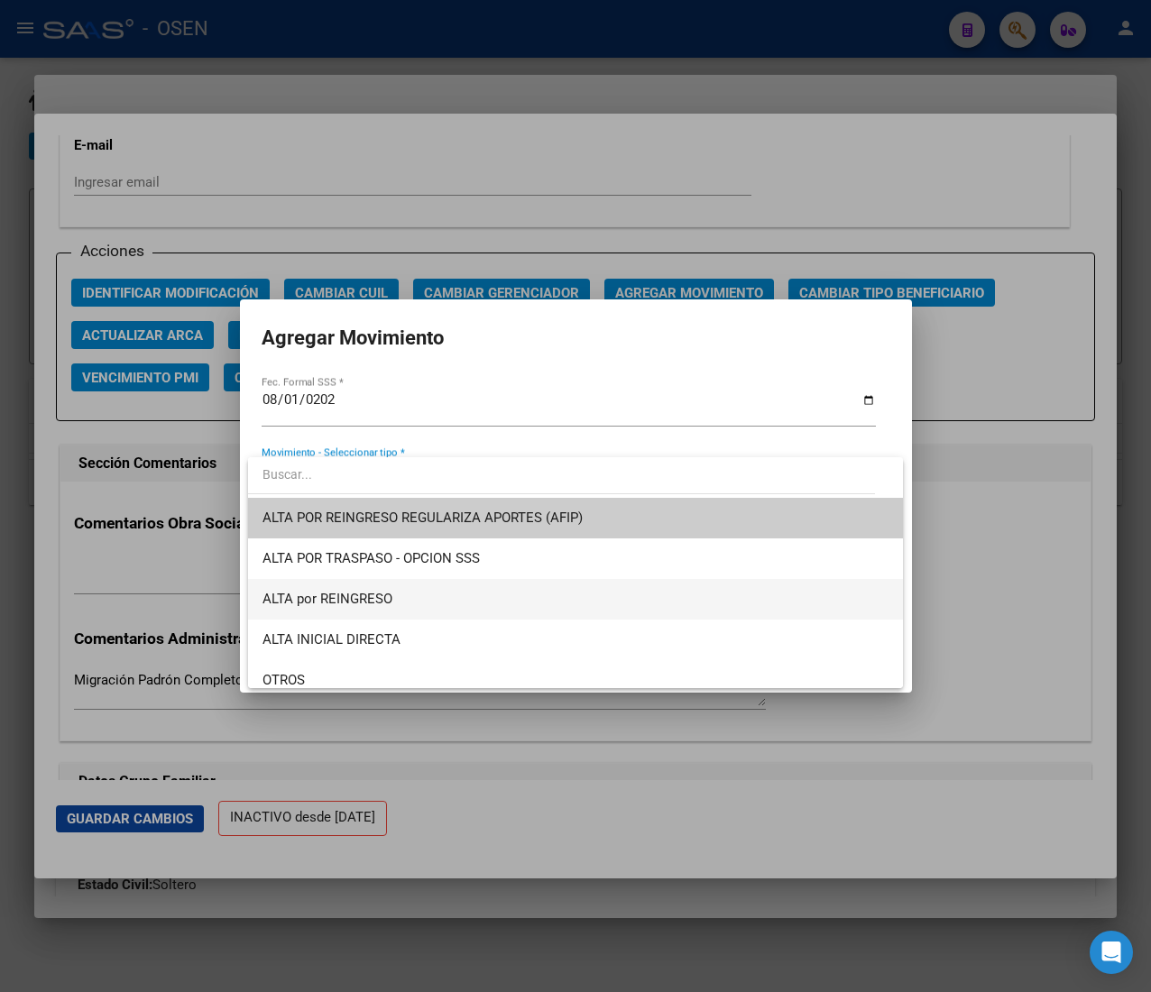
click at [465, 595] on span "ALTA por REINGRESO" at bounding box center [575, 599] width 626 height 41
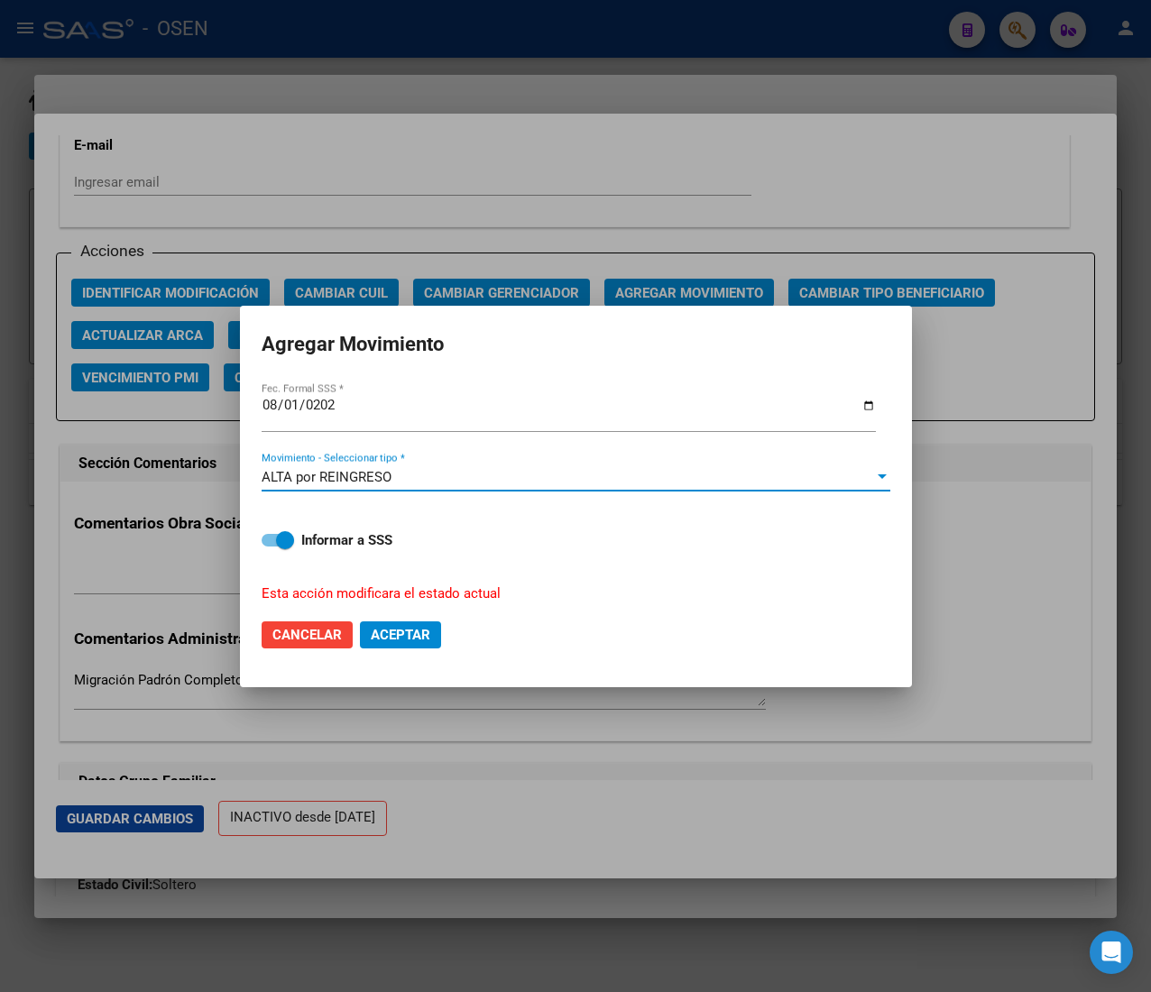
click at [406, 646] on button "Aceptar" at bounding box center [400, 634] width 81 height 27
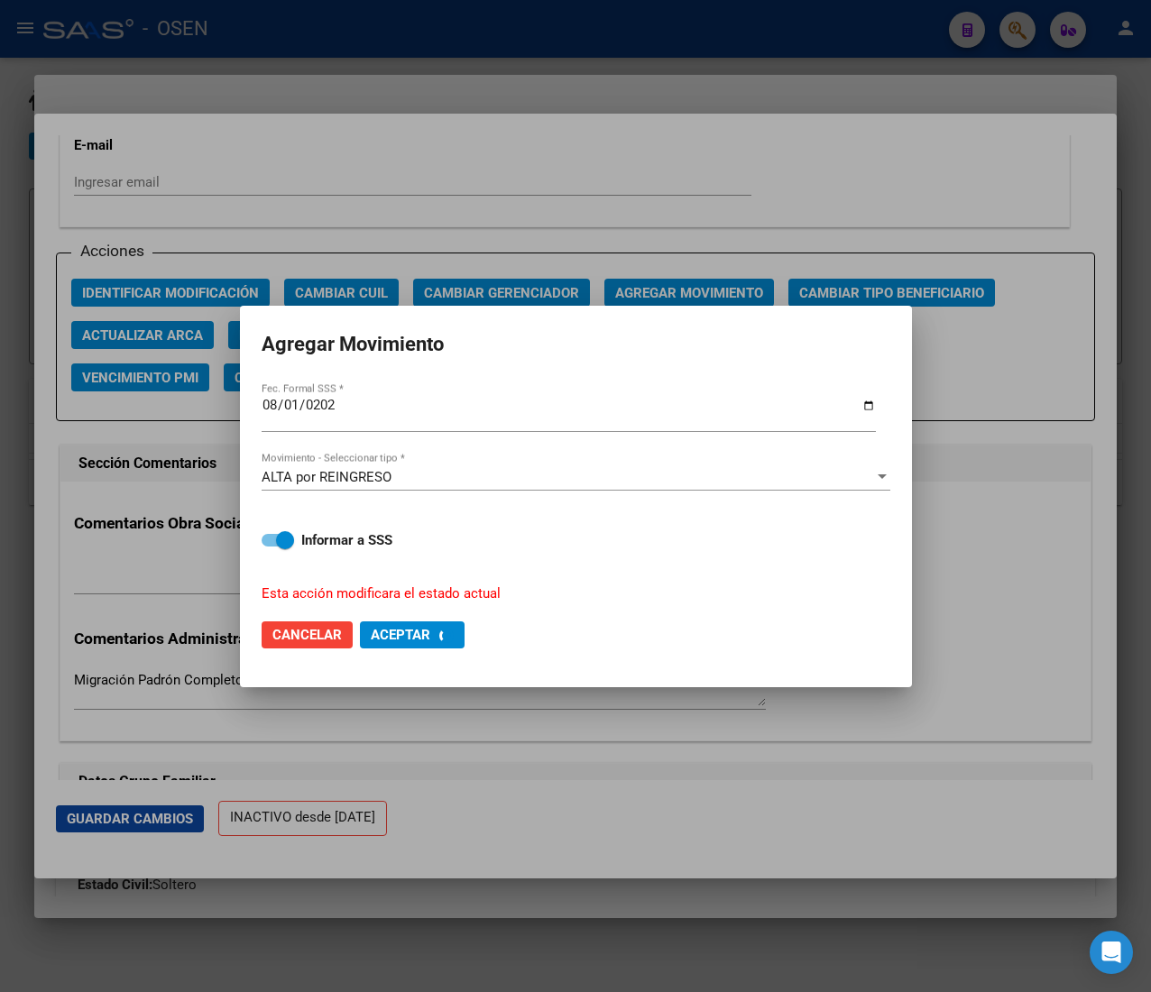
checkbox input "false"
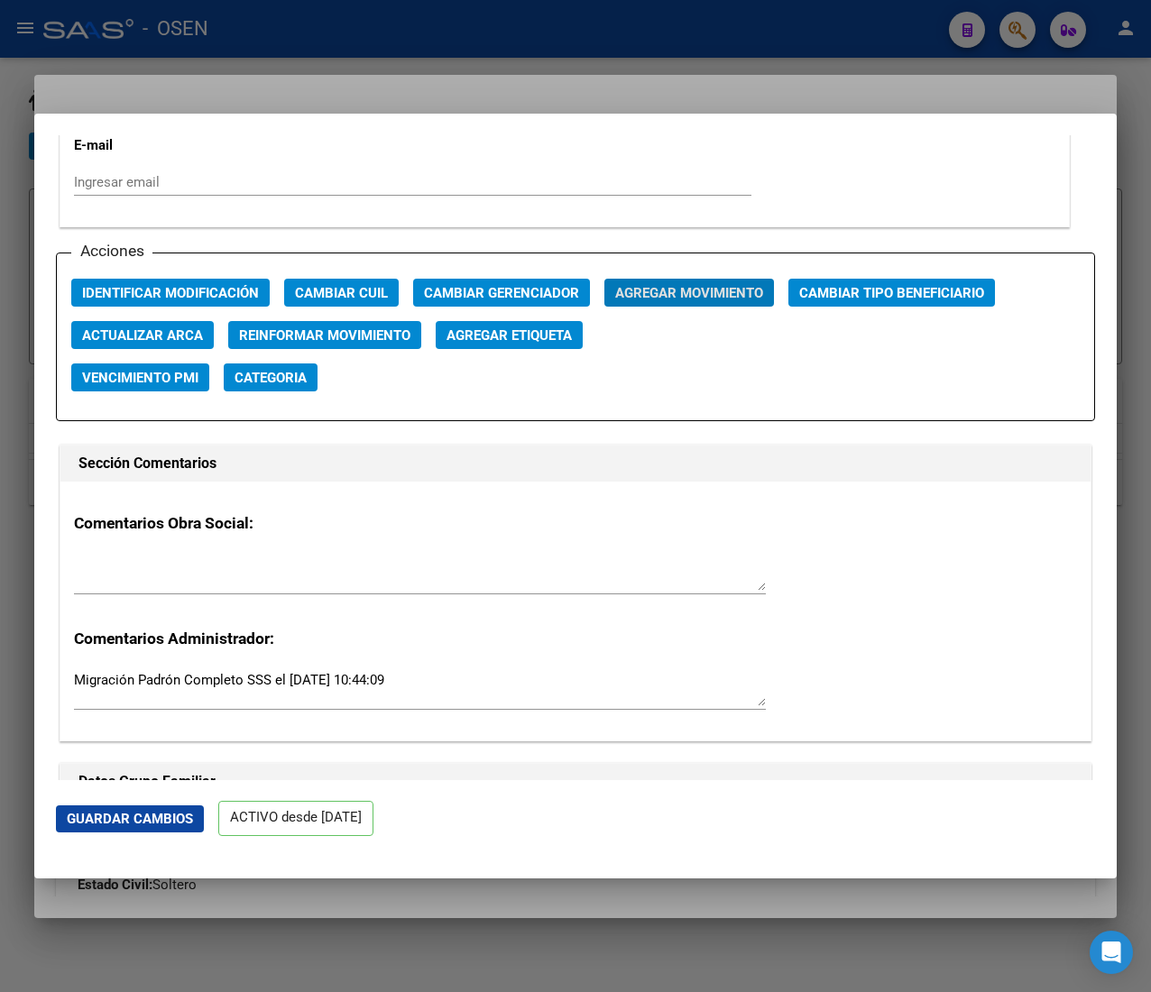
click at [618, 29] on div at bounding box center [575, 496] width 1151 height 992
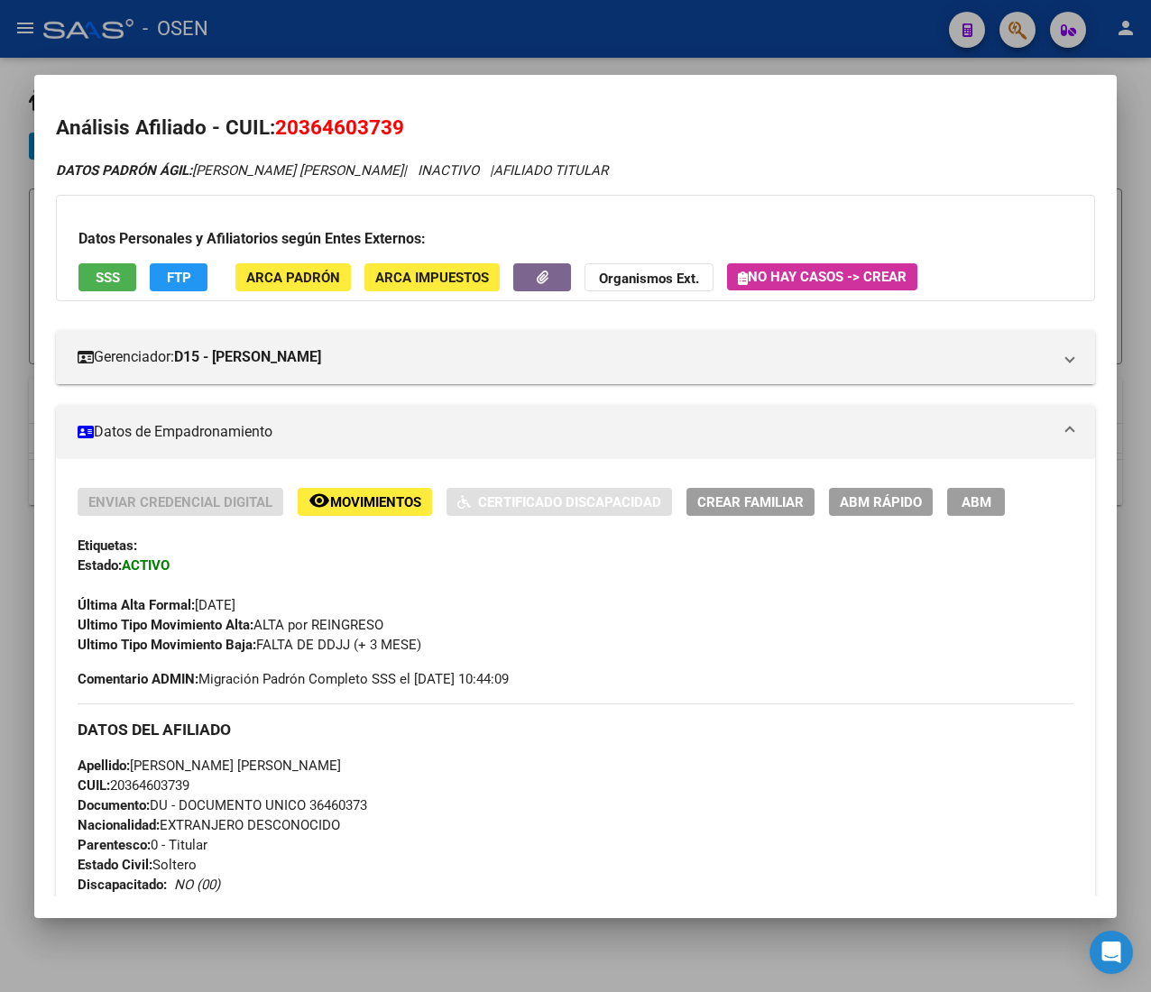
click at [618, 38] on div at bounding box center [575, 496] width 1151 height 992
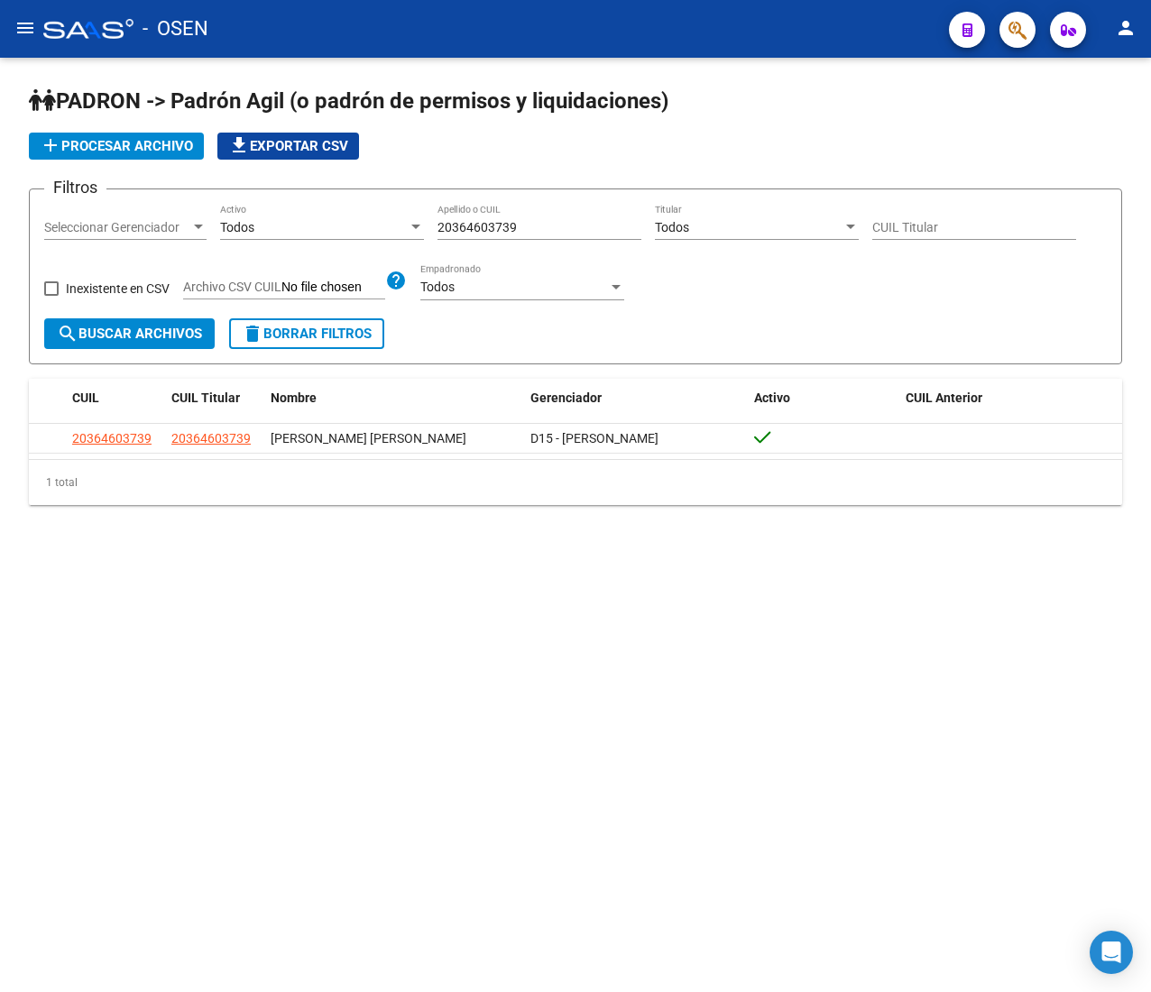
drag, startPoint x: 554, startPoint y: 230, endPoint x: 287, endPoint y: 213, distance: 267.5
click at [289, 213] on div "Filtros Seleccionar Gerenciador Seleccionar Gerenciador Todos Activo 2036460373…" at bounding box center [575, 261] width 1062 height 115
paste input "77807791"
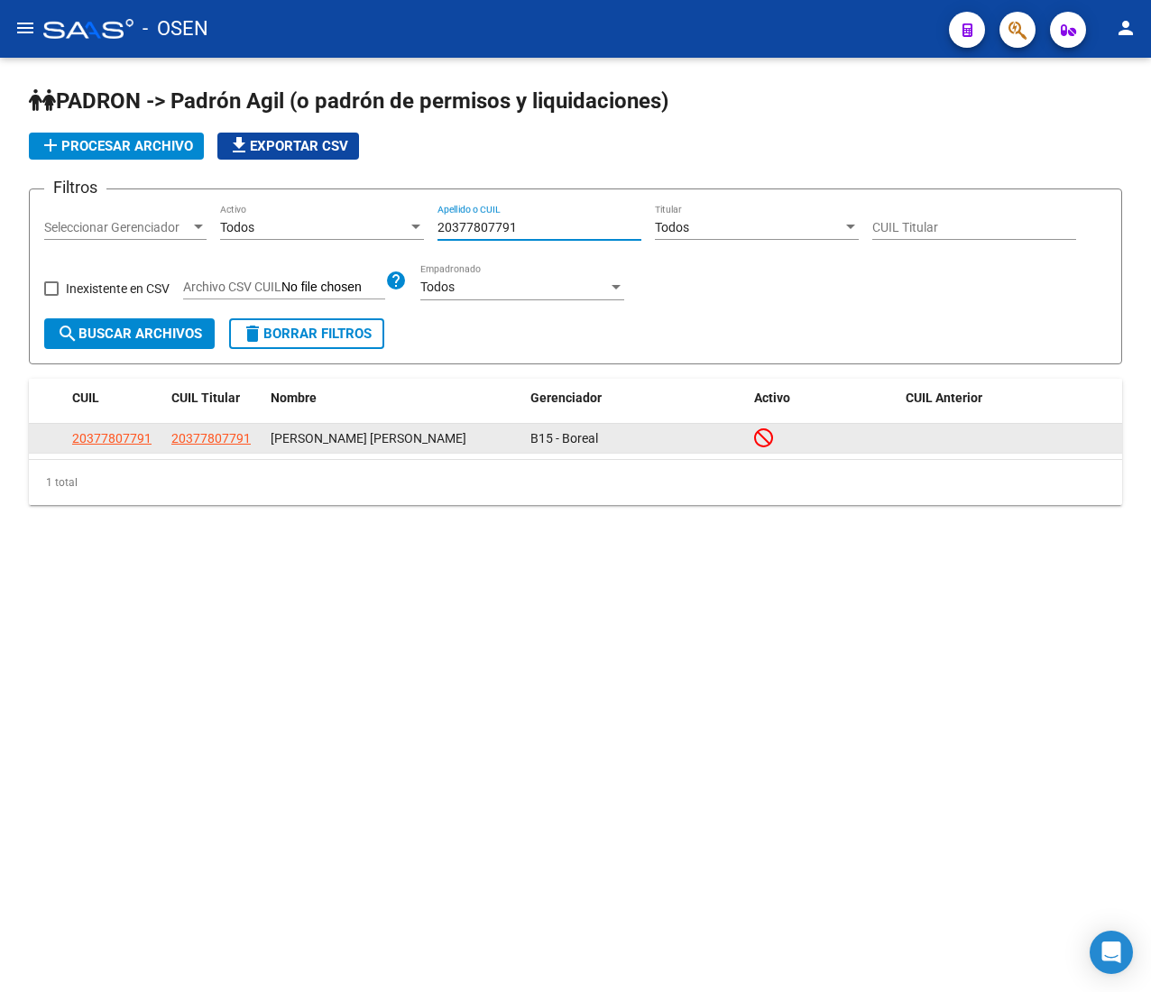
type input "20377807791"
click at [105, 428] on app-link-go-to "20377807791" at bounding box center [111, 438] width 79 height 21
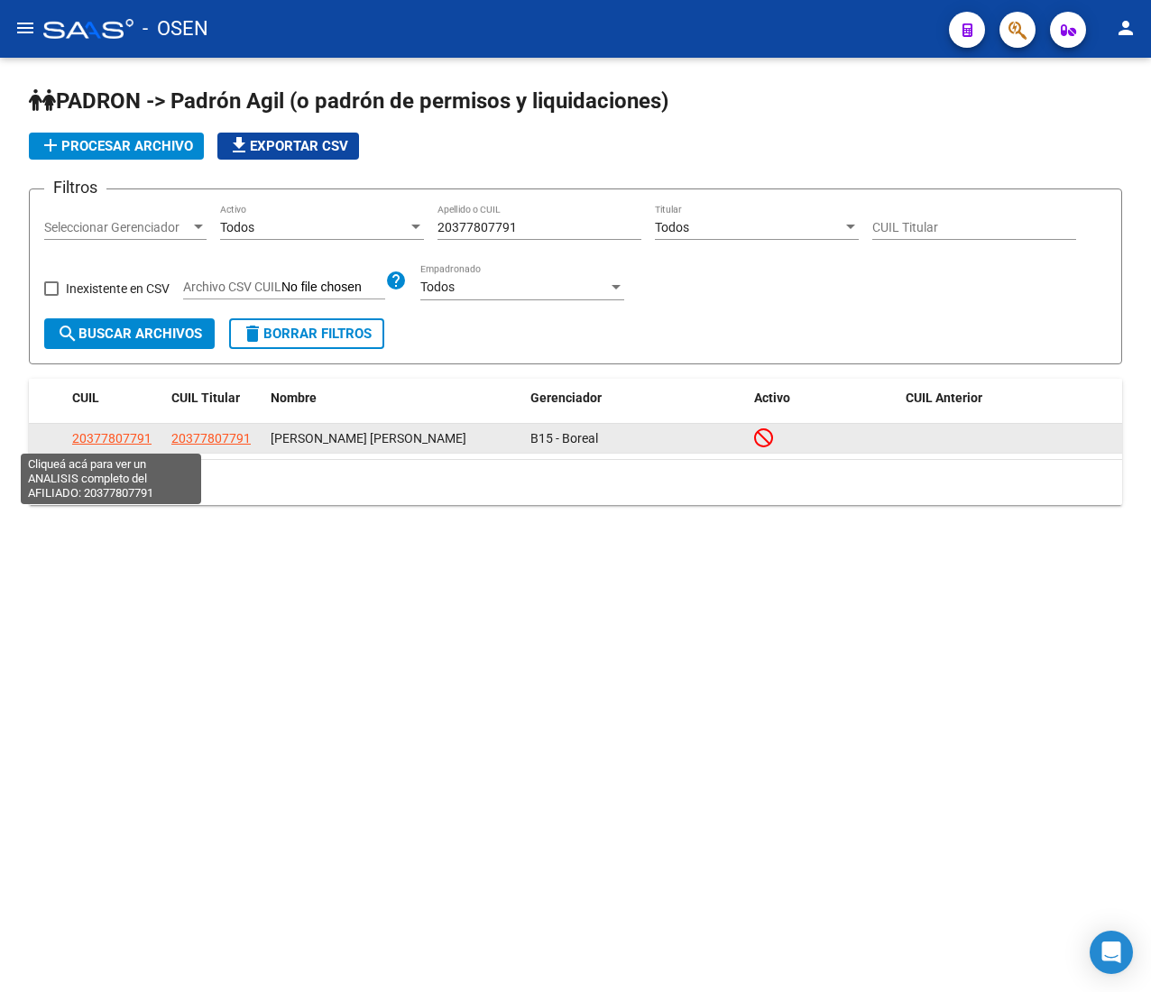
click at [106, 438] on span "20377807791" at bounding box center [111, 438] width 79 height 14
copy span "20377"
type textarea "20377807791"
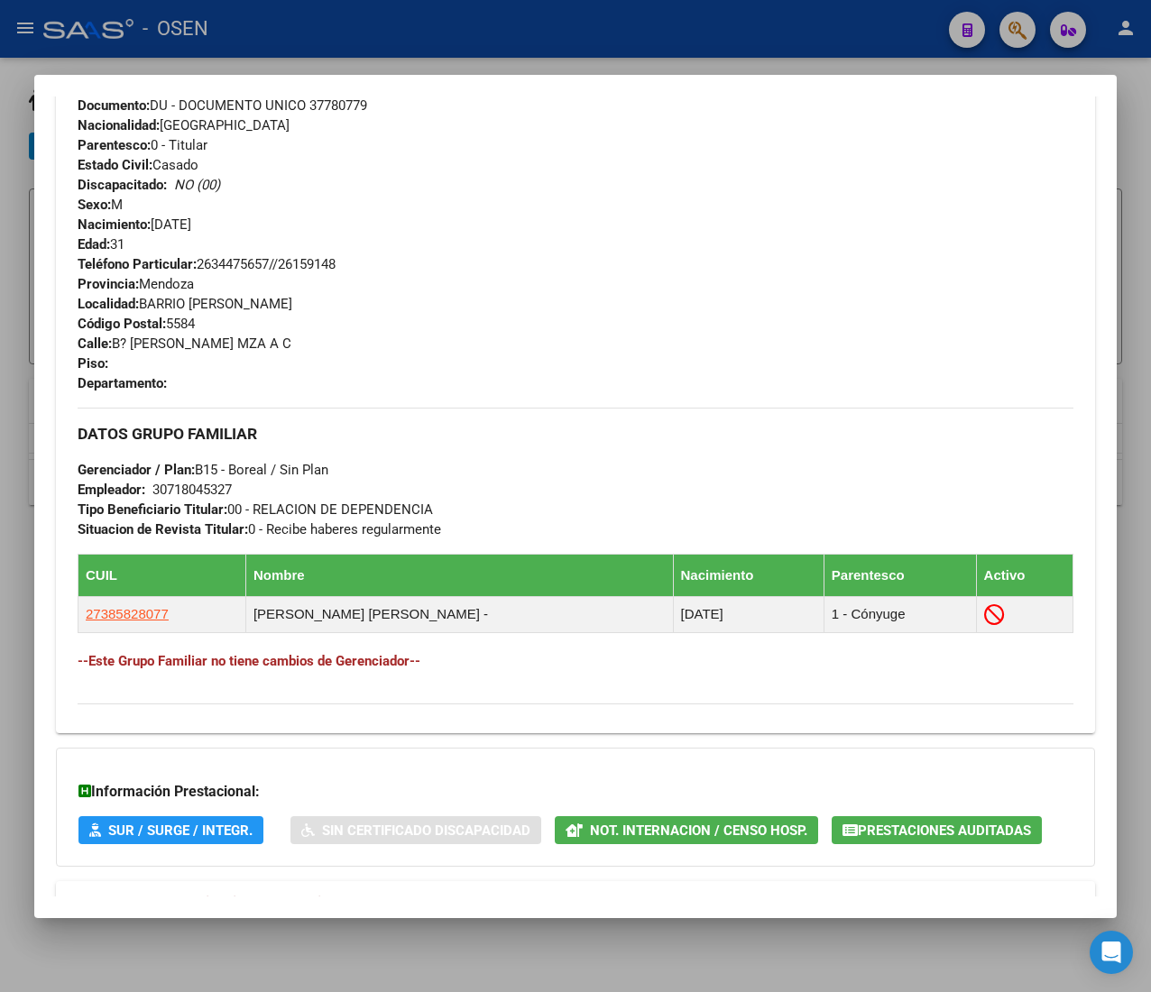
scroll to position [791, 0]
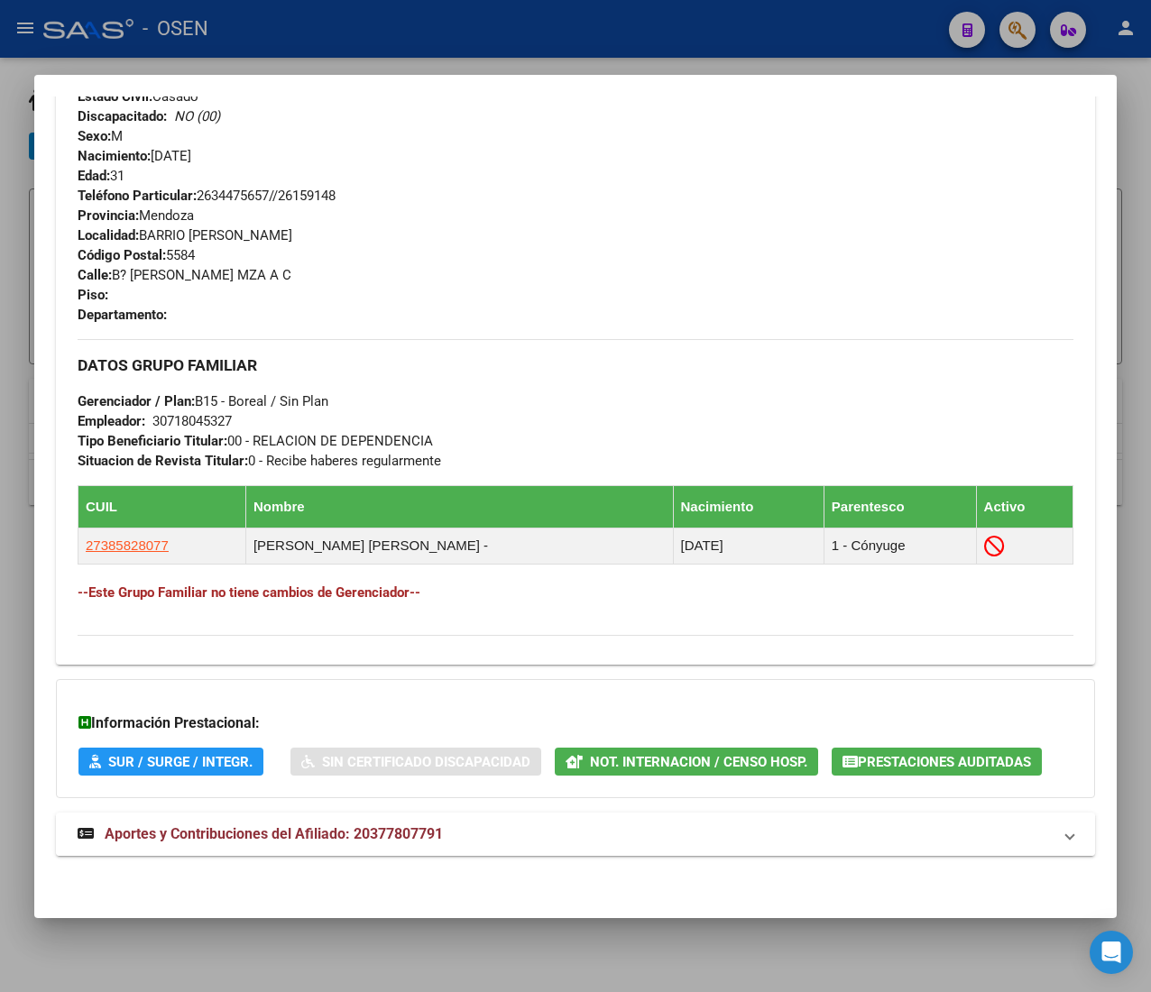
click at [619, 828] on mat-panel-title "Aportes y Contribuciones del Afiliado: 20377807791" at bounding box center [565, 834] width 974 height 22
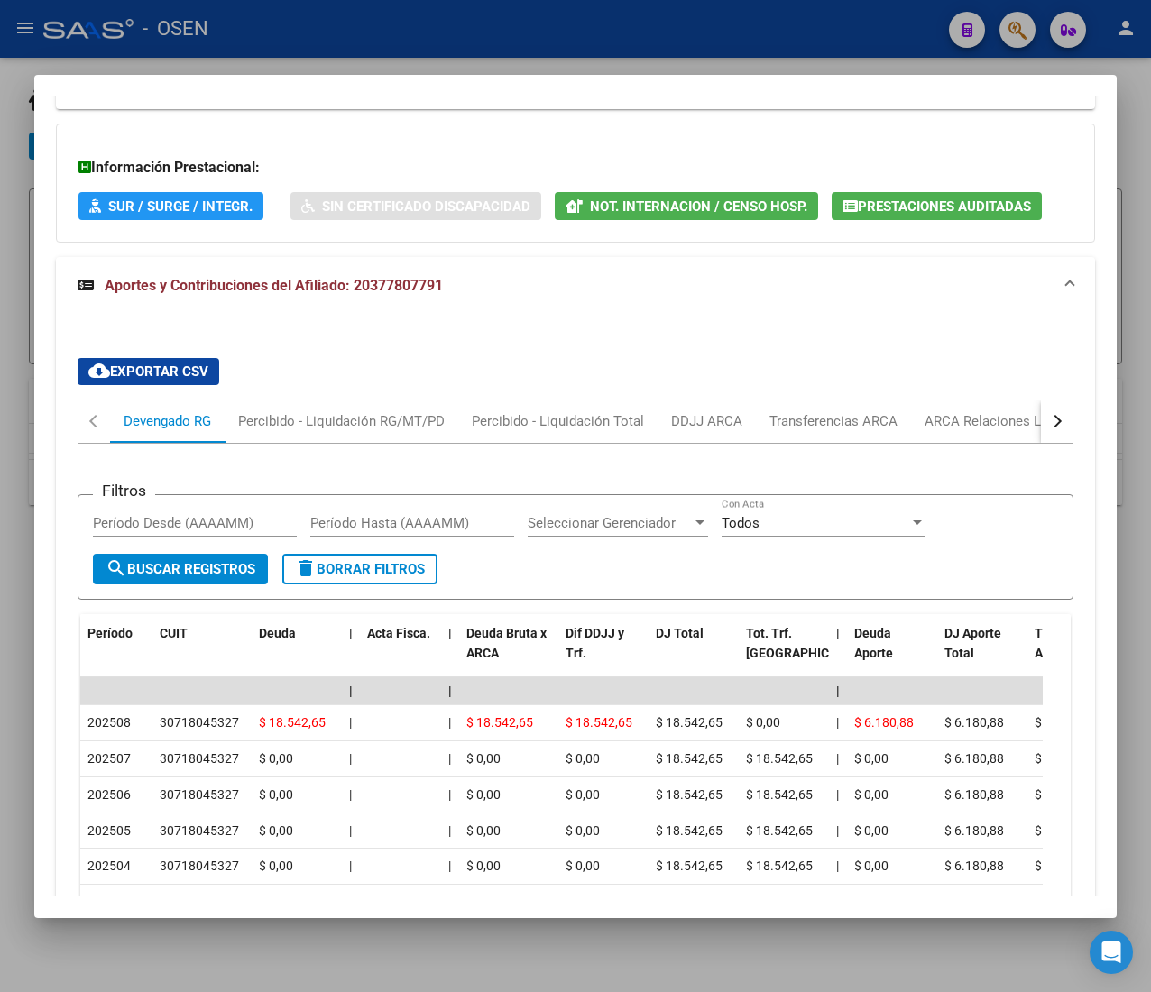
scroll to position [1320, 0]
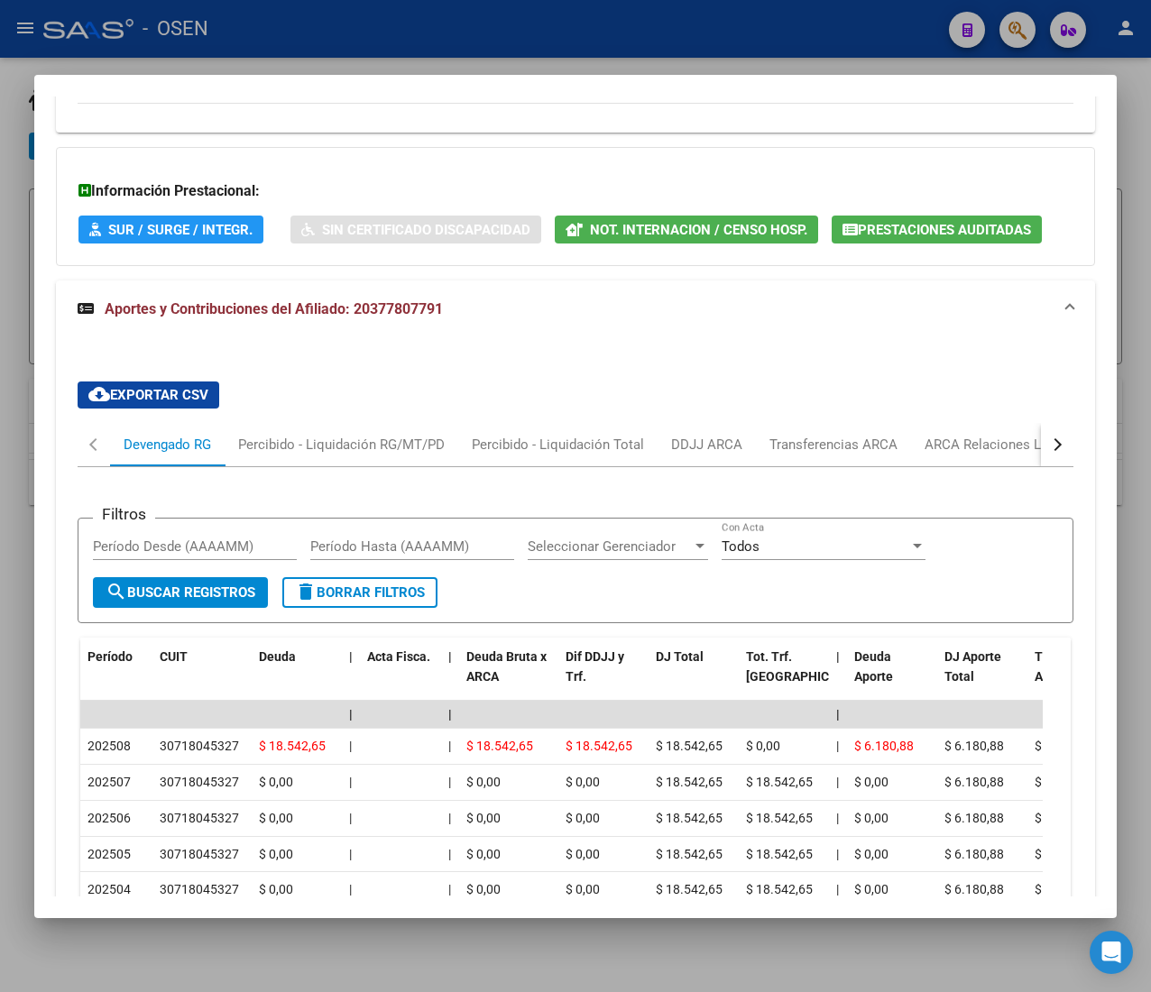
click at [1041, 443] on button "button" at bounding box center [1057, 444] width 32 height 43
click at [931, 439] on div "ARCA Relaciones Laborales" at bounding box center [920, 445] width 169 height 20
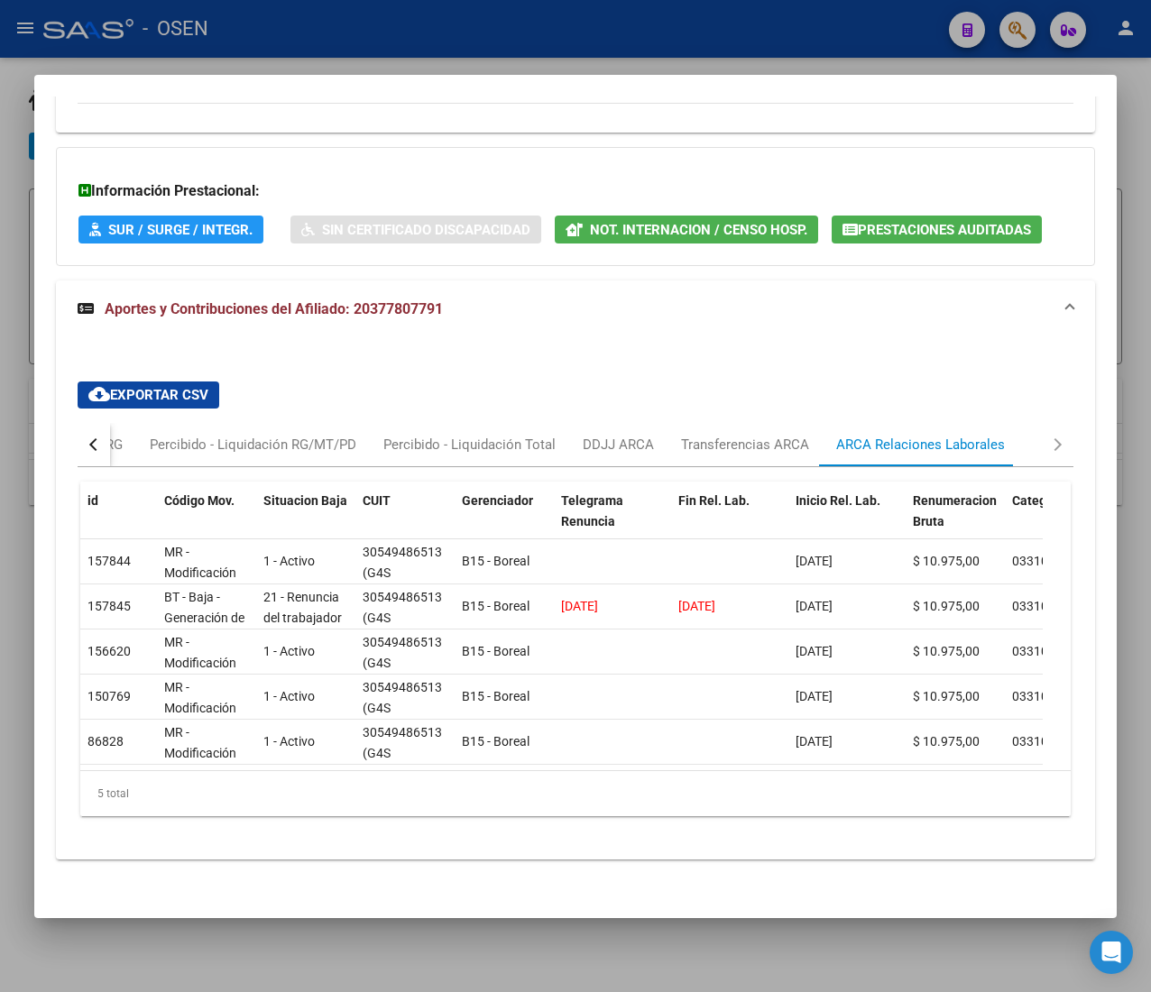
click at [79, 451] on button "button" at bounding box center [94, 444] width 32 height 43
click at [134, 443] on div "Devengado RG" at bounding box center [167, 445] width 87 height 20
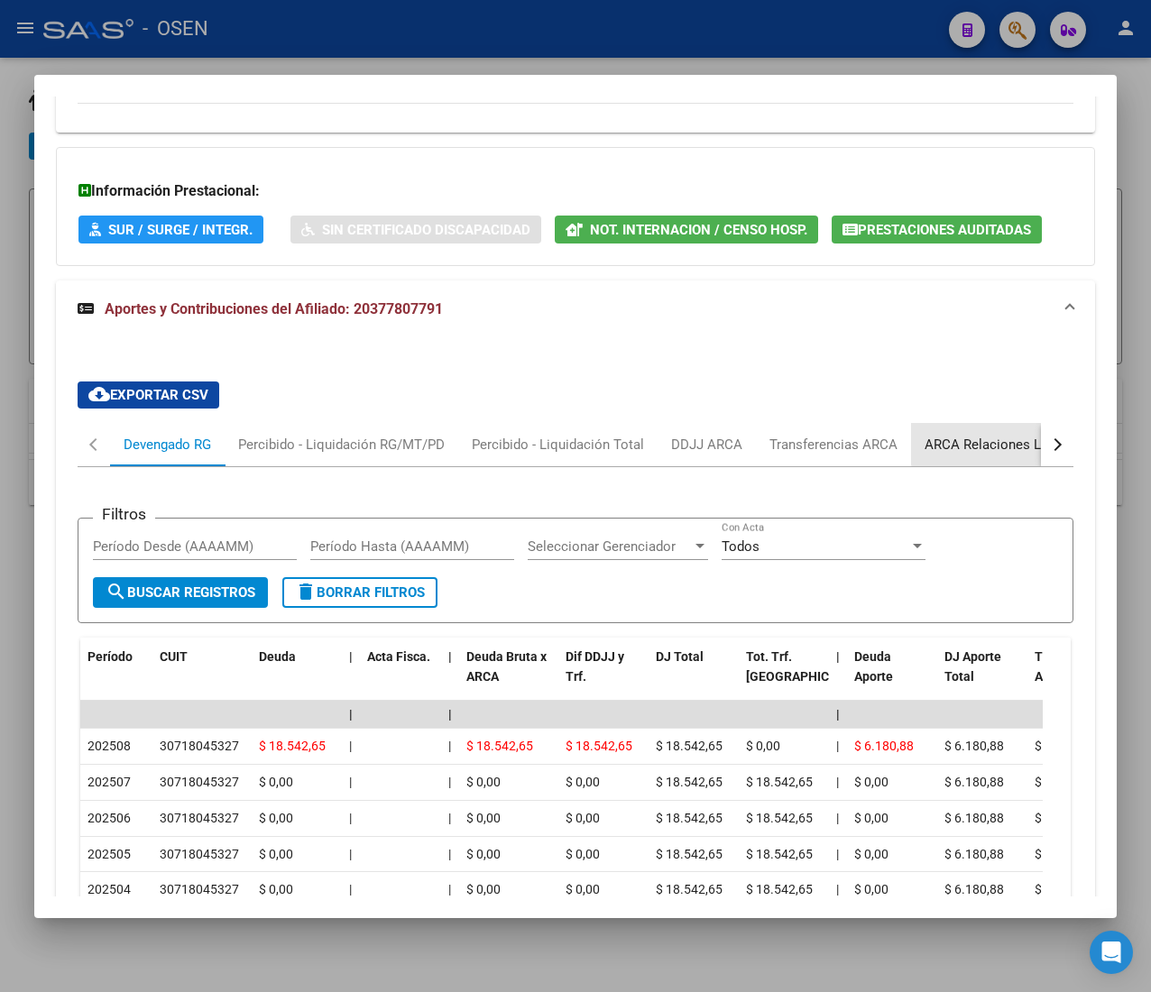
click at [1007, 446] on div "ARCA Relaciones Laborales" at bounding box center [1008, 445] width 169 height 20
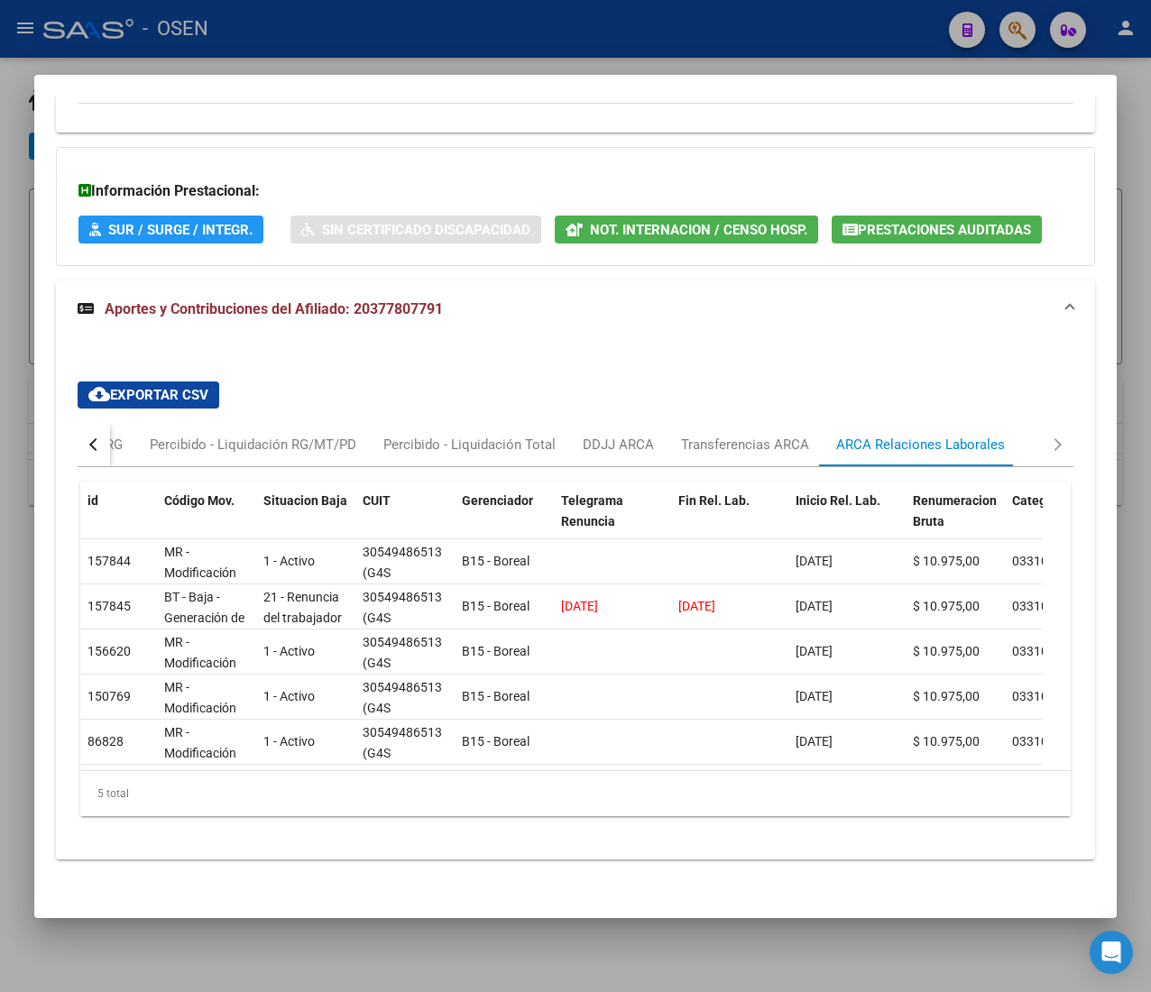
click at [101, 449] on button "button" at bounding box center [94, 444] width 32 height 43
click at [132, 443] on div "Devengado RG" at bounding box center [167, 445] width 87 height 20
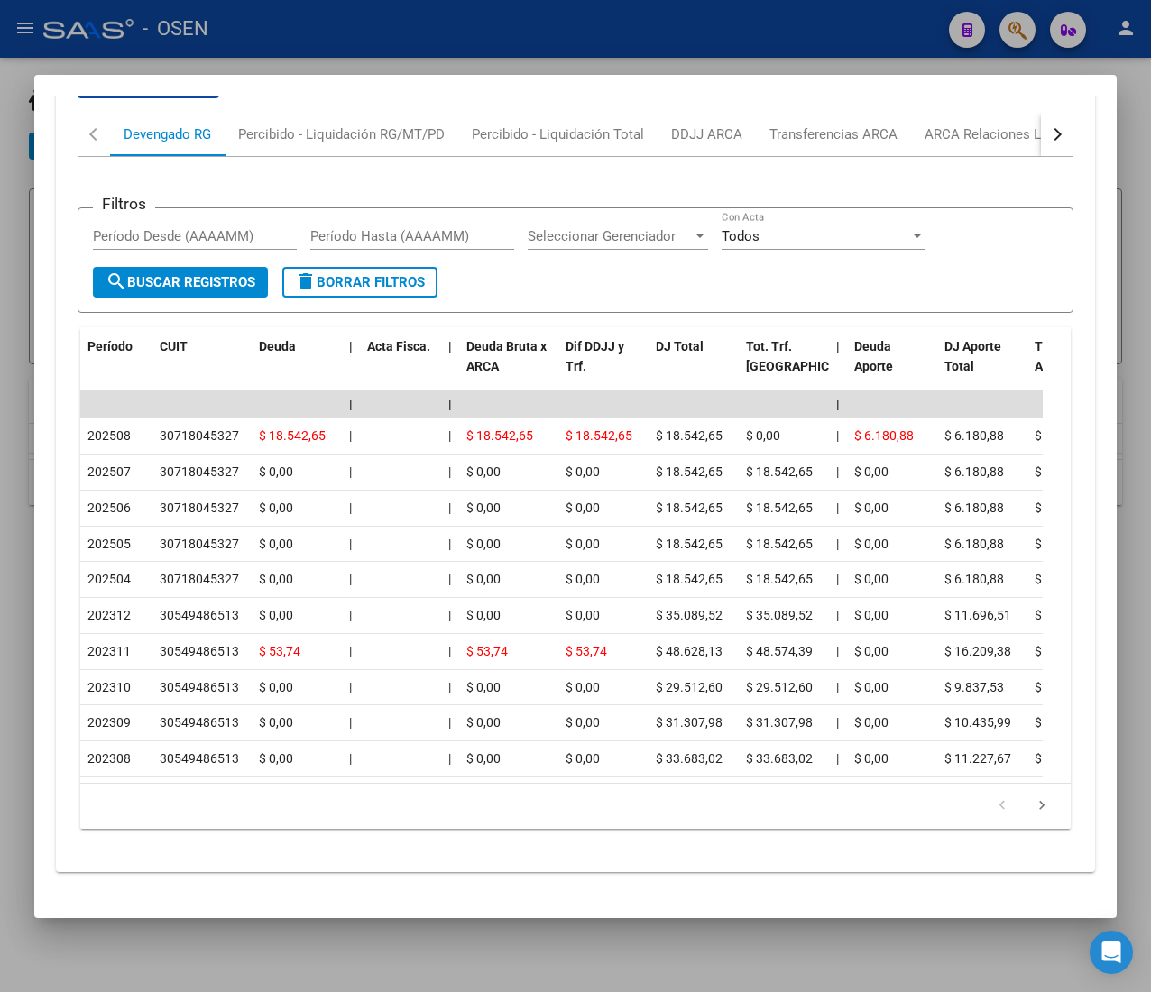
scroll to position [1681, 0]
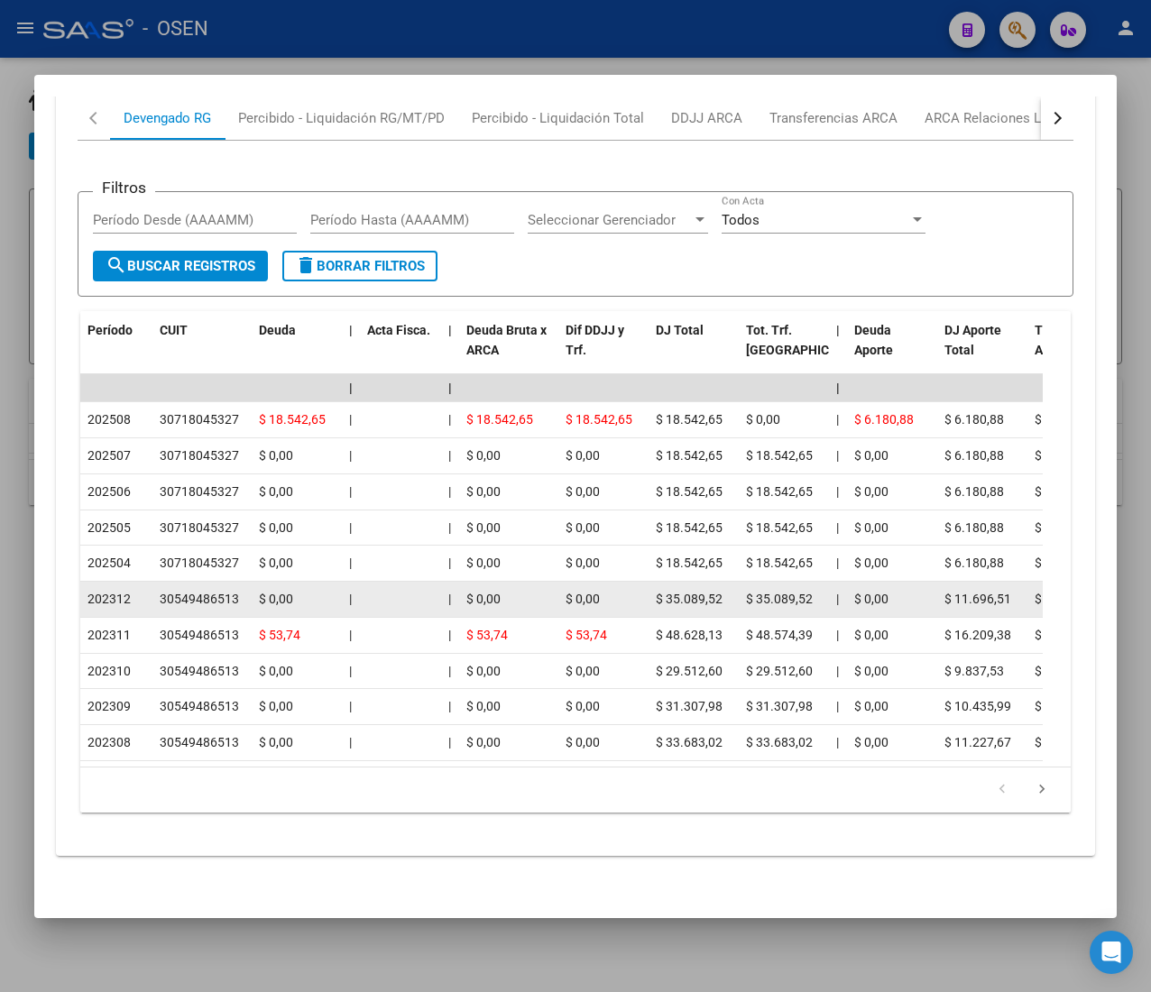
drag, startPoint x: 215, startPoint y: 569, endPoint x: 253, endPoint y: 574, distance: 39.0
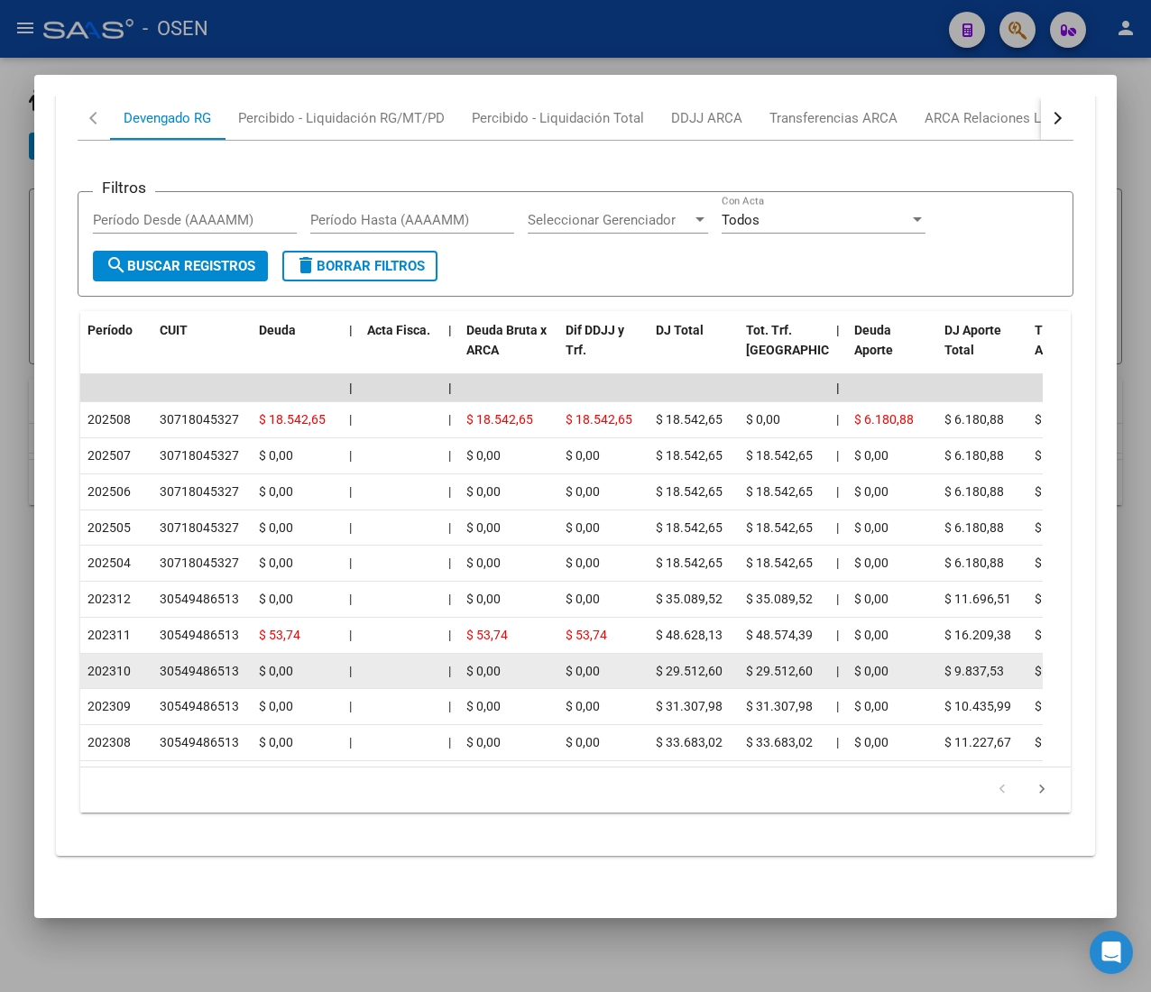
click at [285, 658] on datatable-body-cell "$ 0,00" at bounding box center [297, 671] width 90 height 35
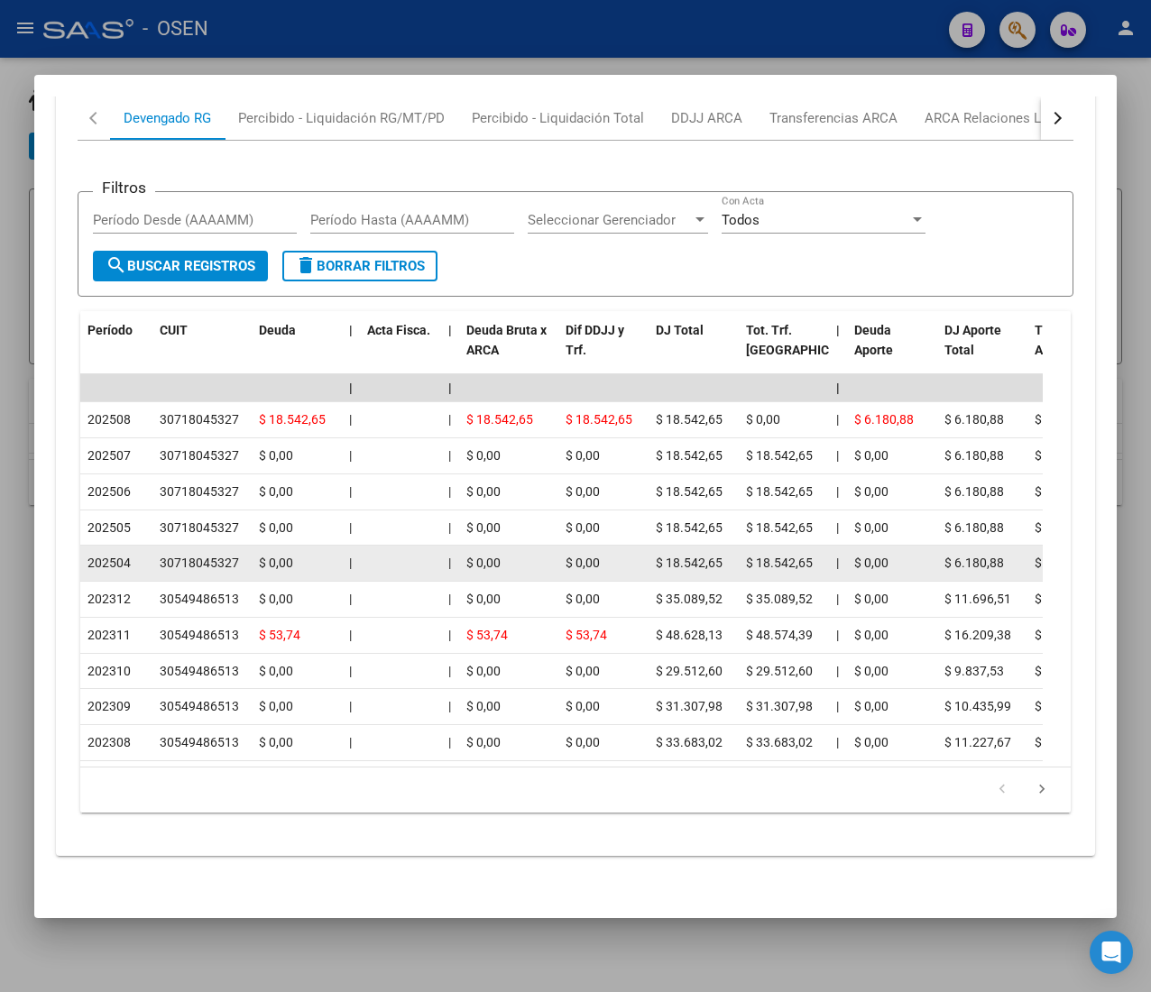
click at [124, 556] on span "202504" at bounding box center [108, 563] width 43 height 14
click at [130, 556] on span "202504" at bounding box center [108, 563] width 43 height 14
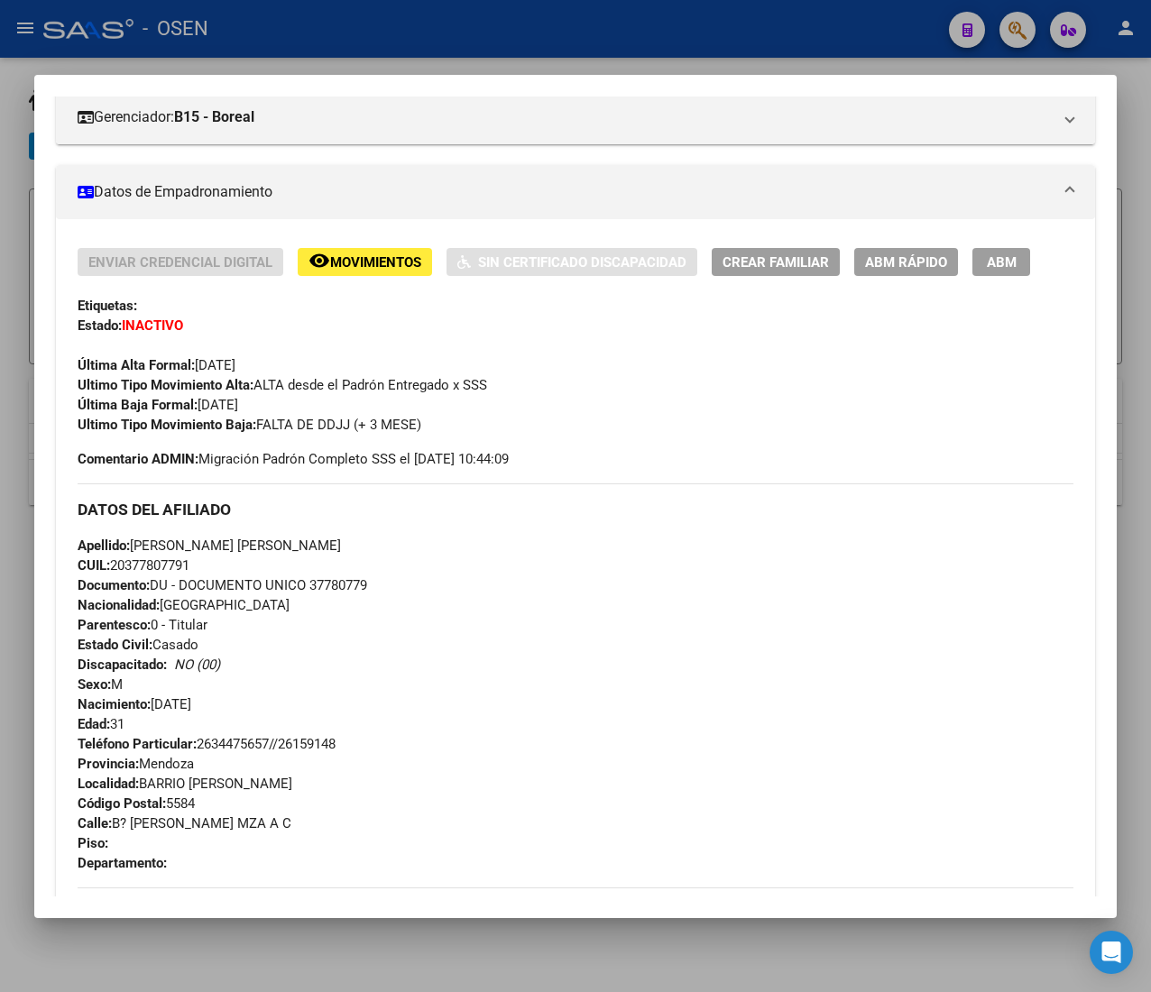
scroll to position [238, 0]
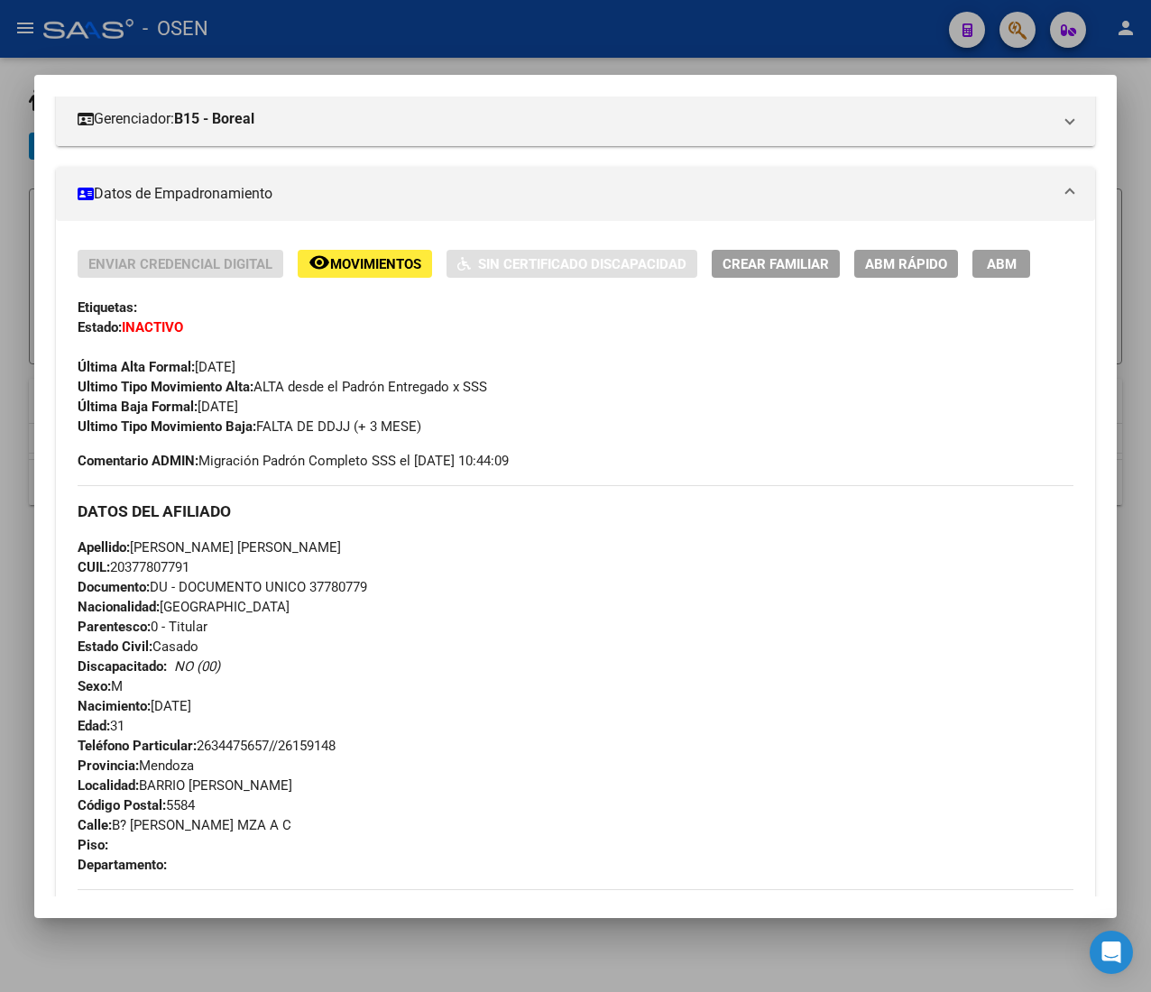
click at [911, 255] on div "Enviar Credencial Digital remove_red_eye Movimientos Sin Certificado Discapacid…" at bounding box center [575, 718] width 1039 height 994
click at [909, 271] on span "ABM Rápido" at bounding box center [906, 264] width 82 height 16
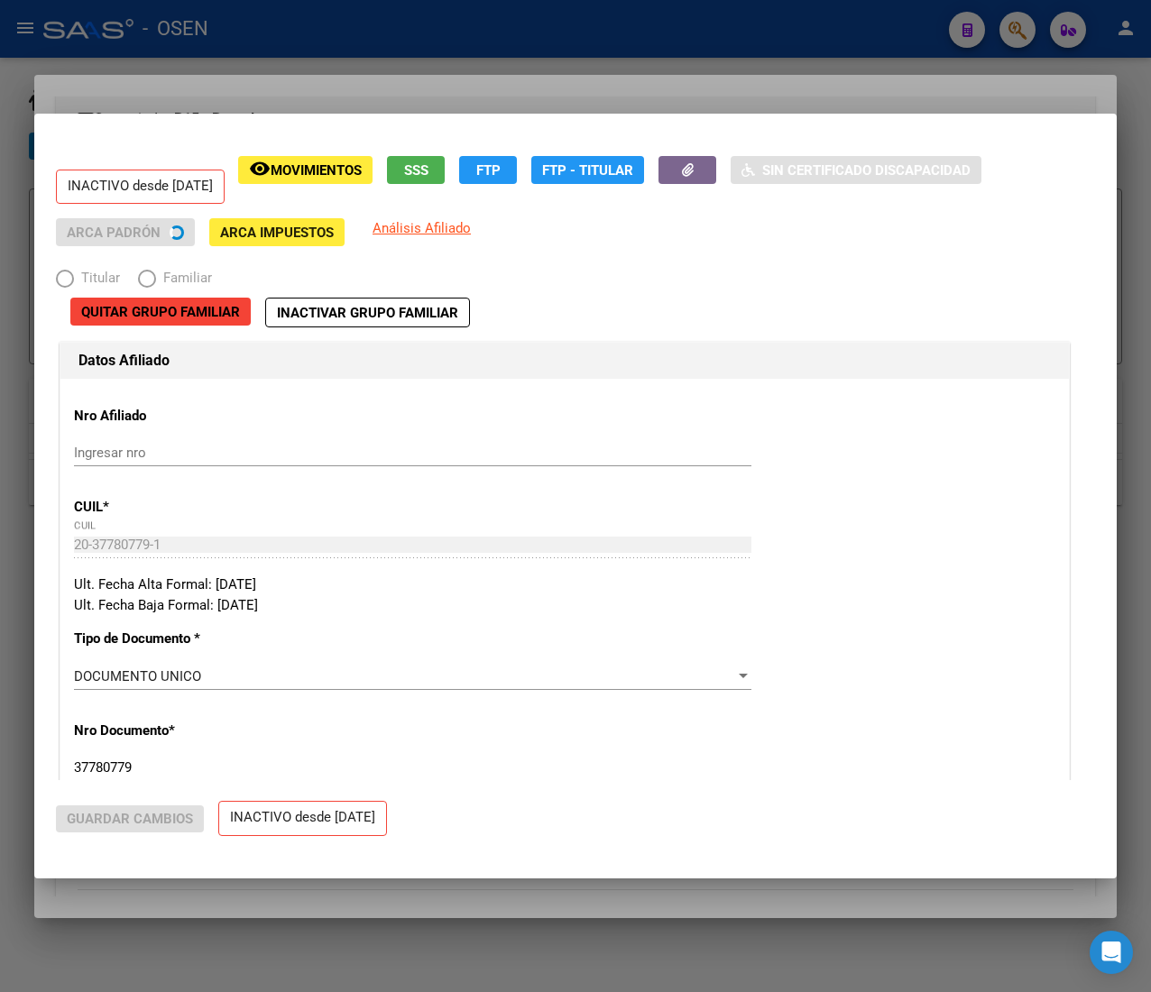
radio input "true"
type input "30-71804532-7"
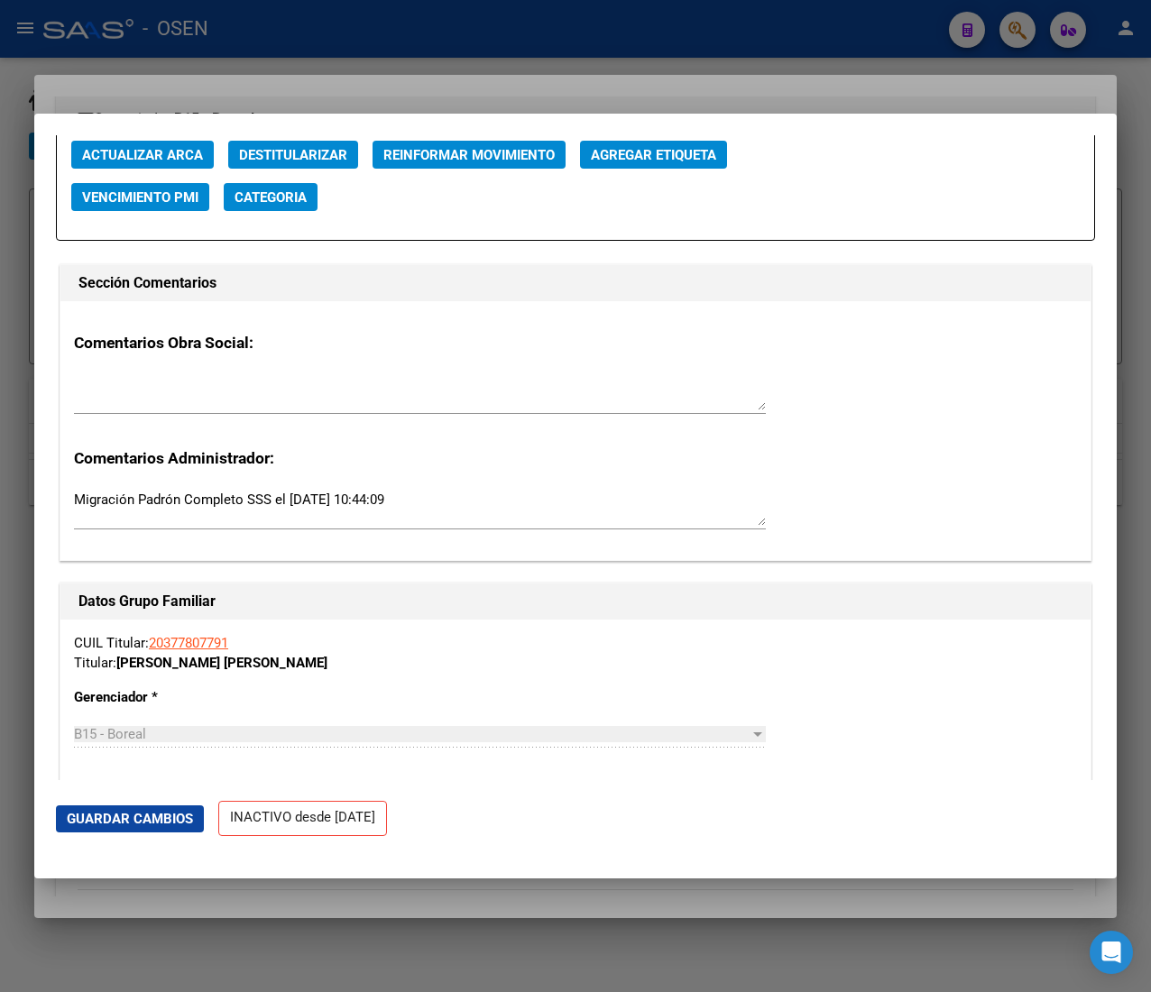
scroll to position [2525, 0]
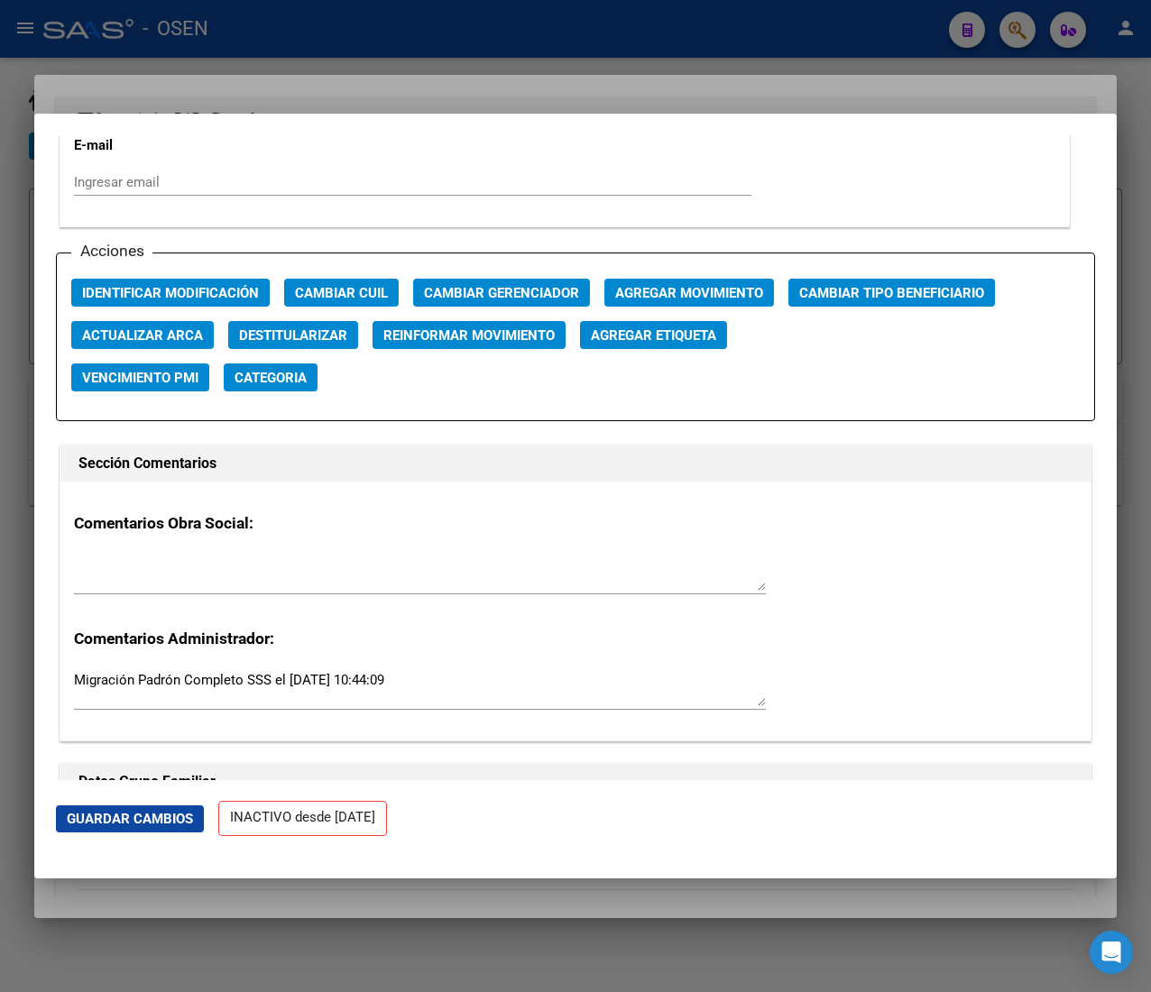
click at [647, 301] on span "Agregar Movimiento" at bounding box center [689, 293] width 148 height 16
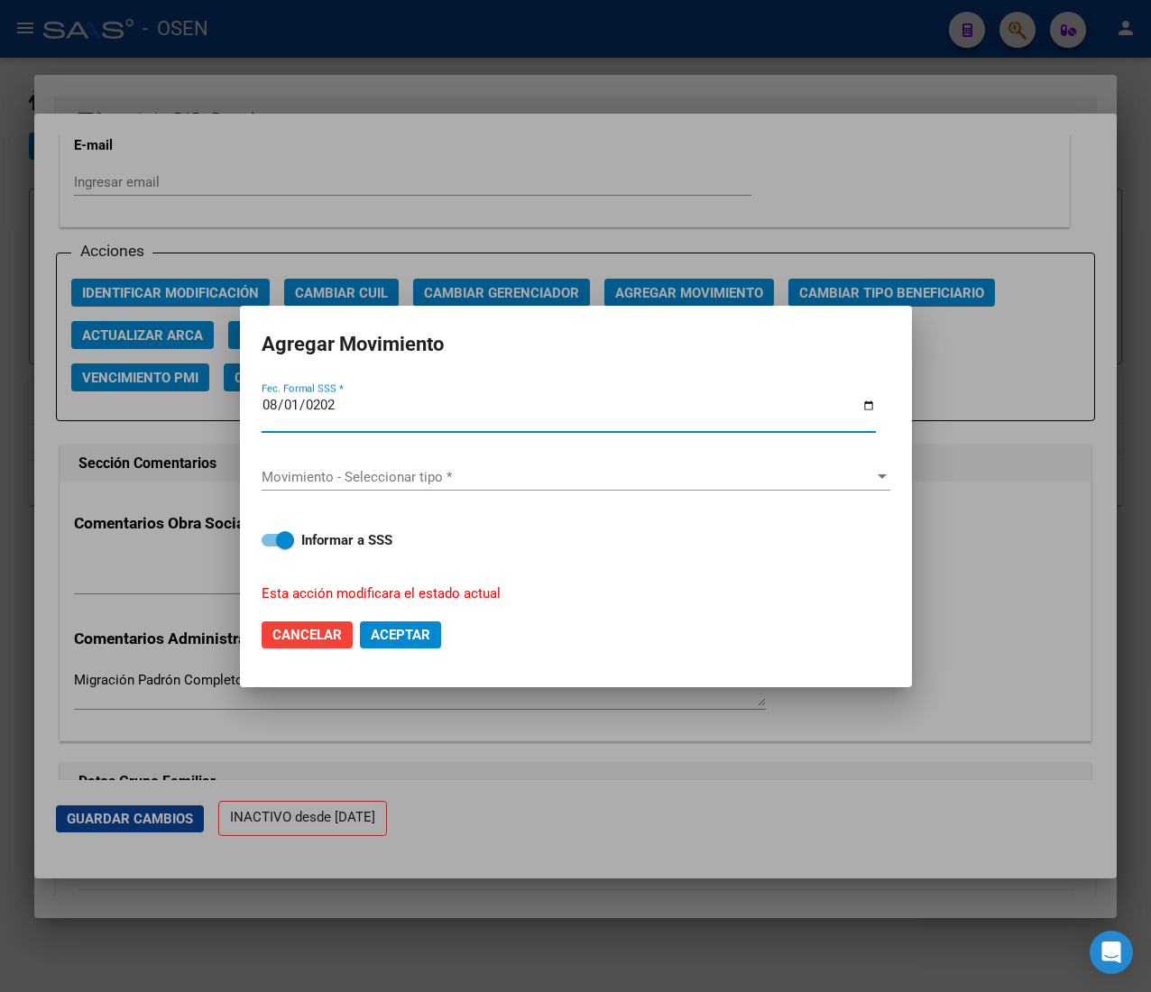
type input "2025-08-01"
click at [495, 475] on span "Movimiento - Seleccionar tipo *" at bounding box center [568, 477] width 612 height 16
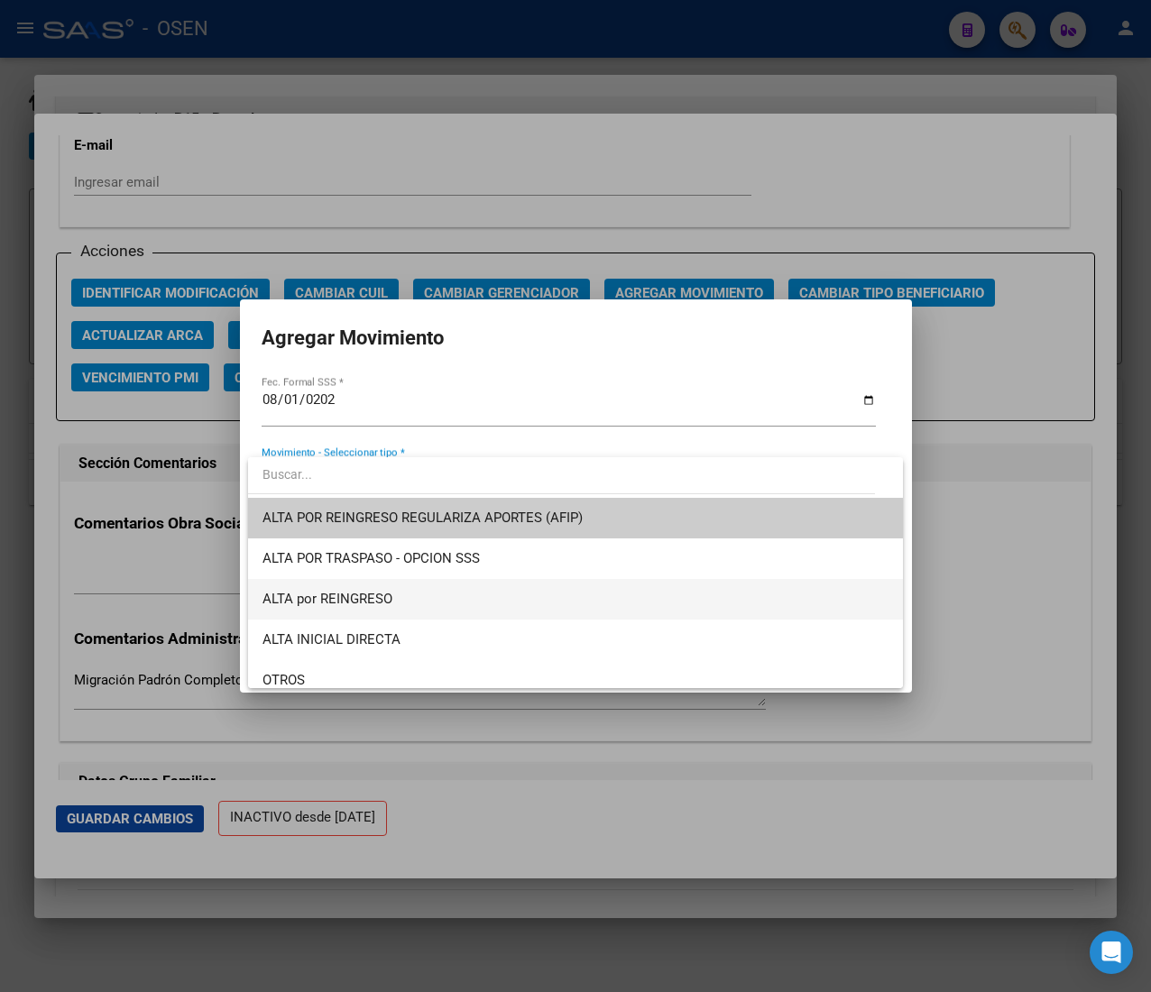
click at [427, 592] on span "ALTA por REINGRESO" at bounding box center [575, 599] width 626 height 41
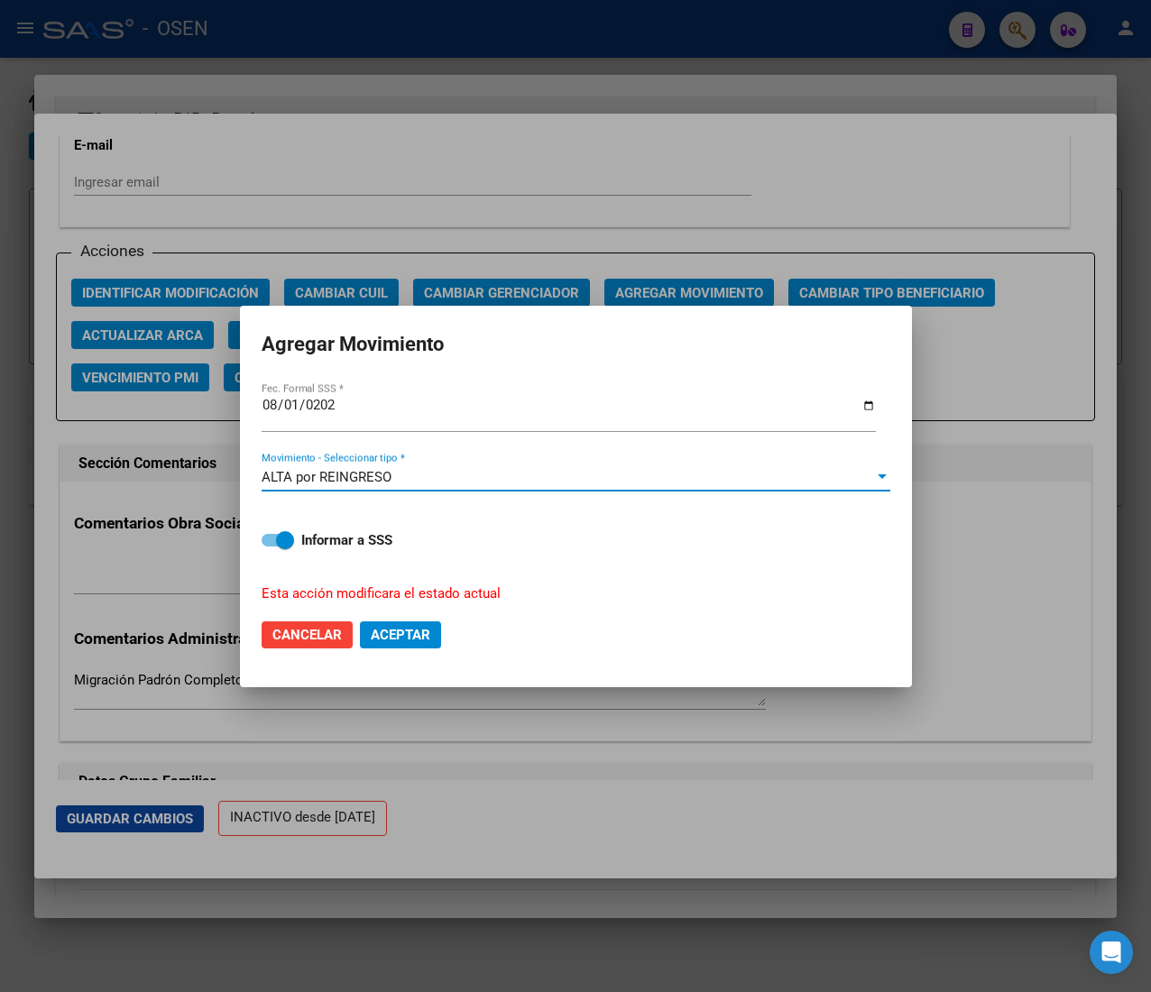
click at [416, 633] on span "Aceptar" at bounding box center [401, 635] width 60 height 16
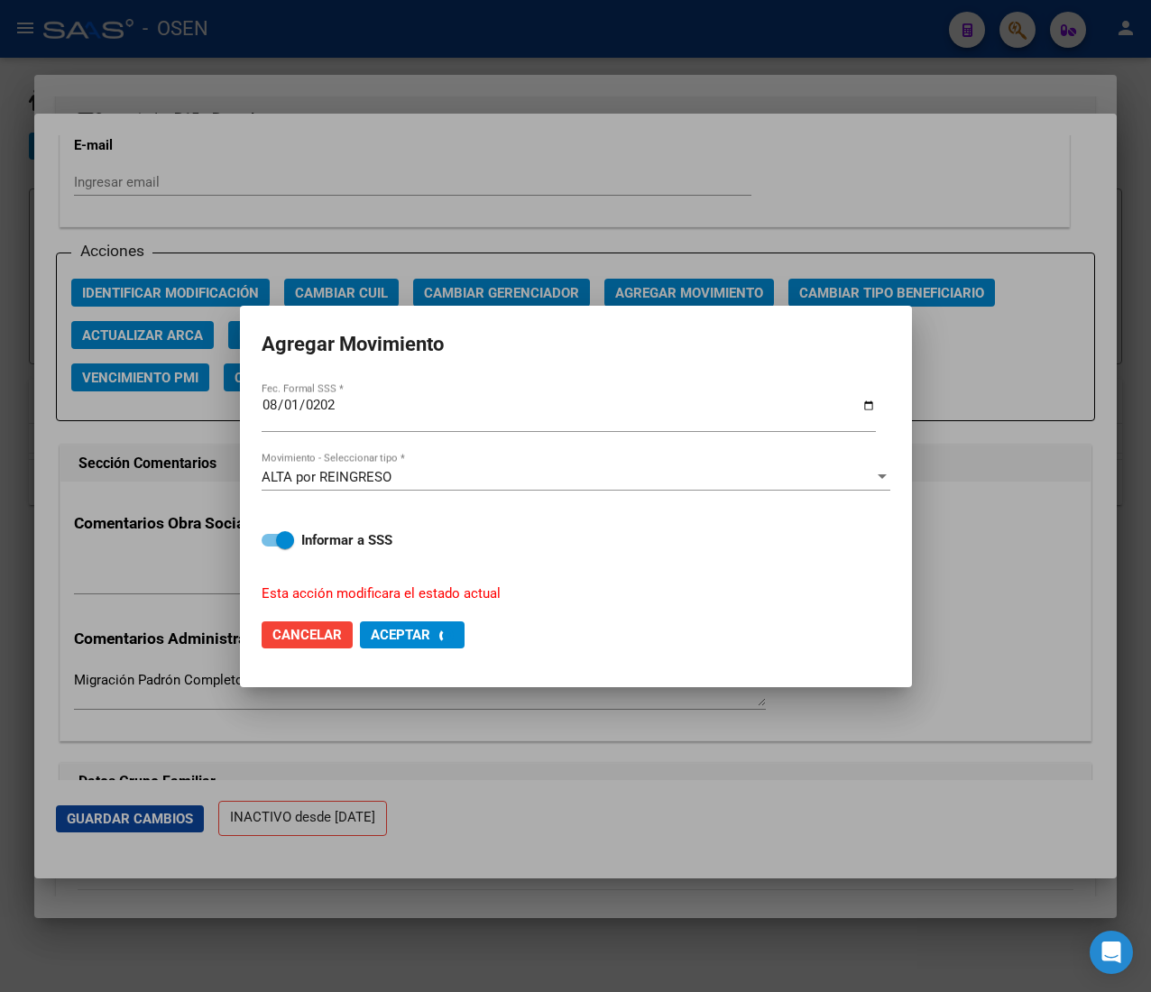
checkbox input "false"
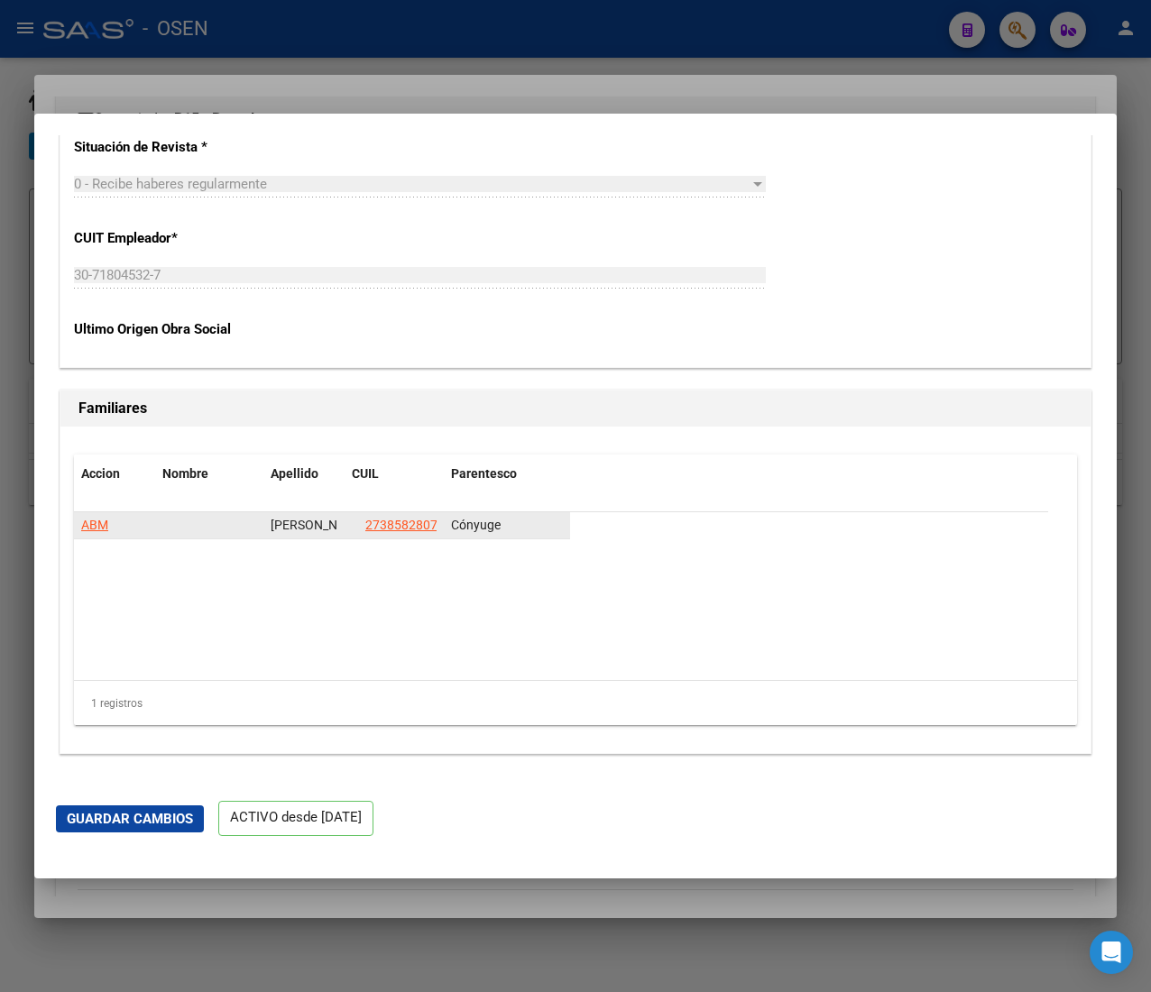
scroll to position [3608, 0]
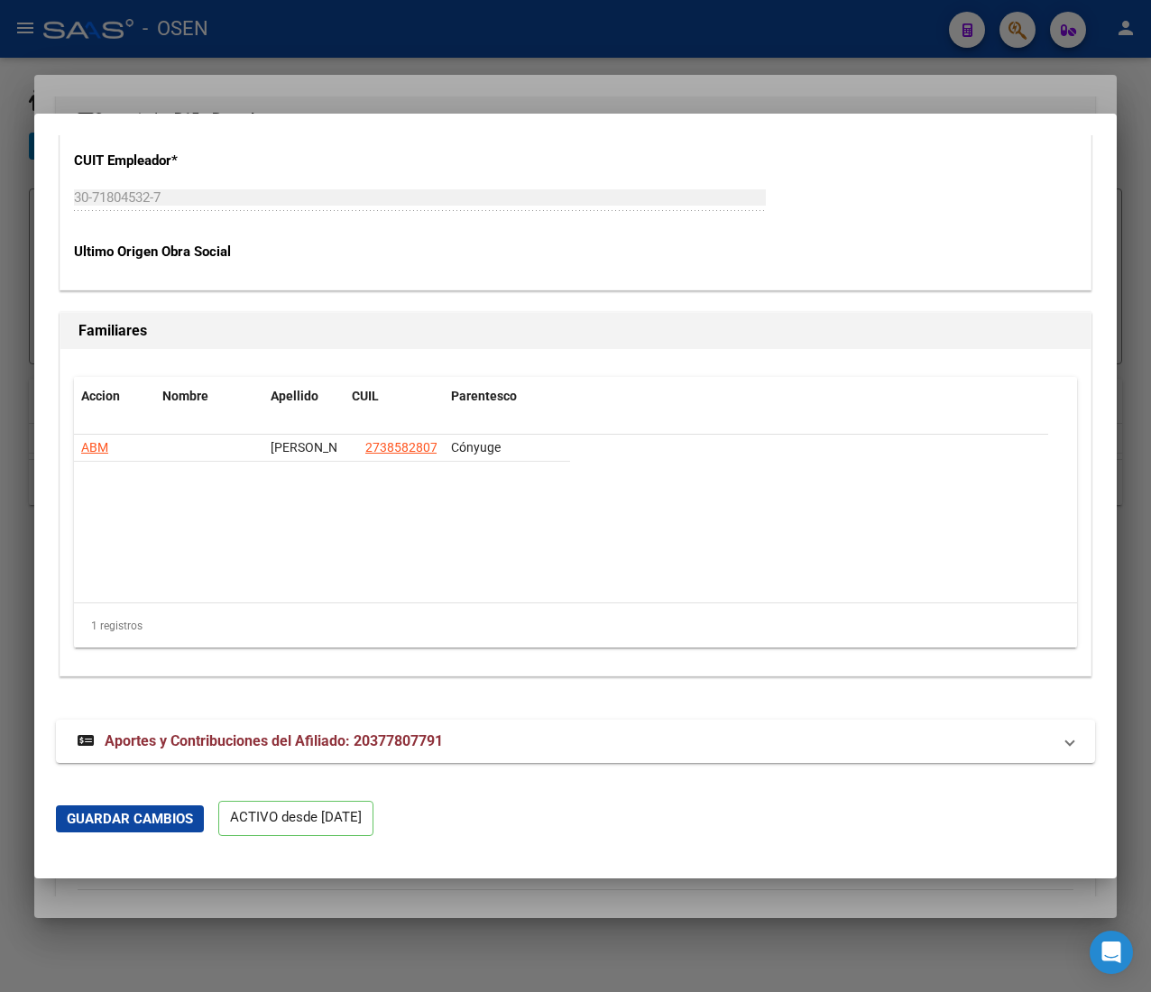
click at [380, 68] on div at bounding box center [575, 496] width 1151 height 992
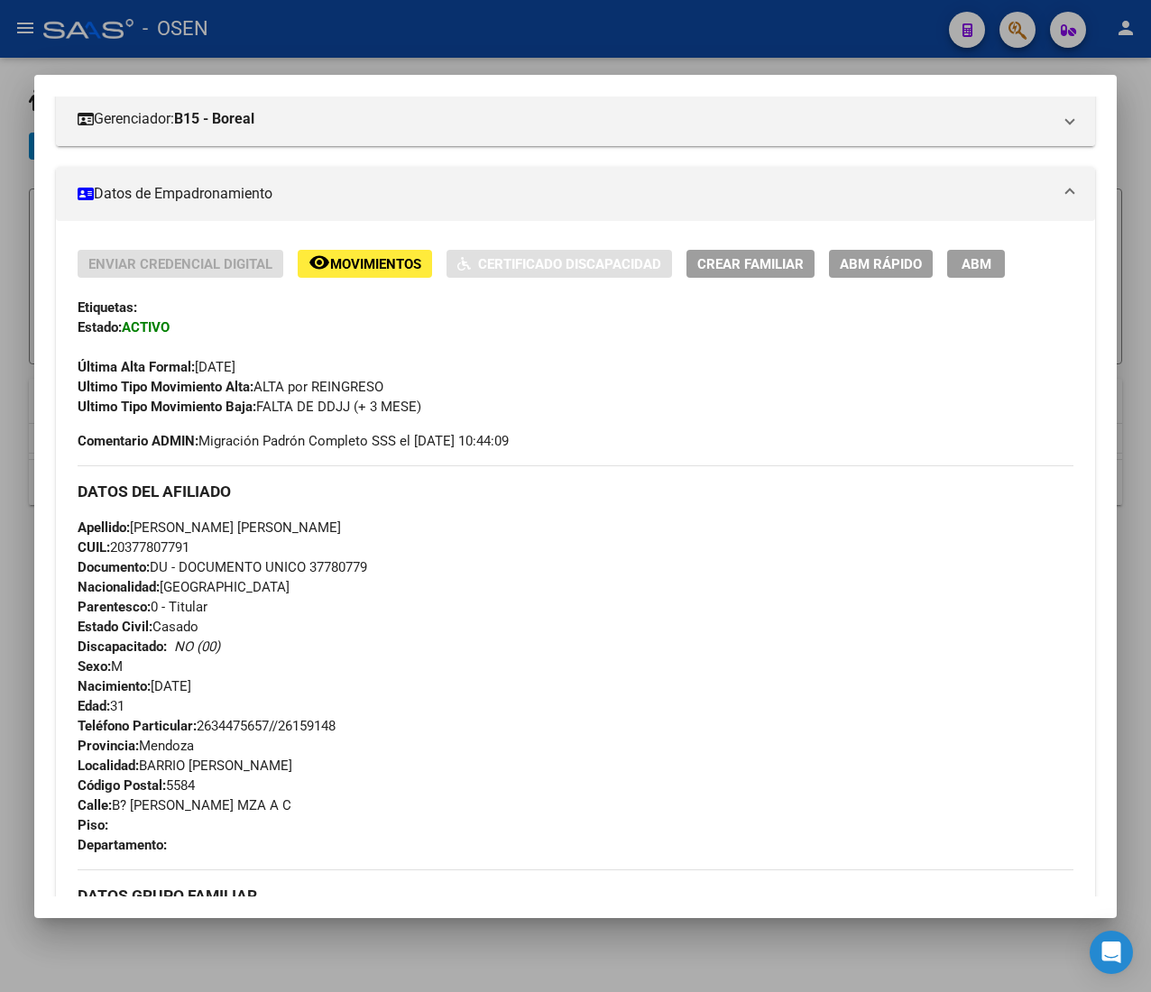
click at [391, 41] on div at bounding box center [575, 496] width 1151 height 992
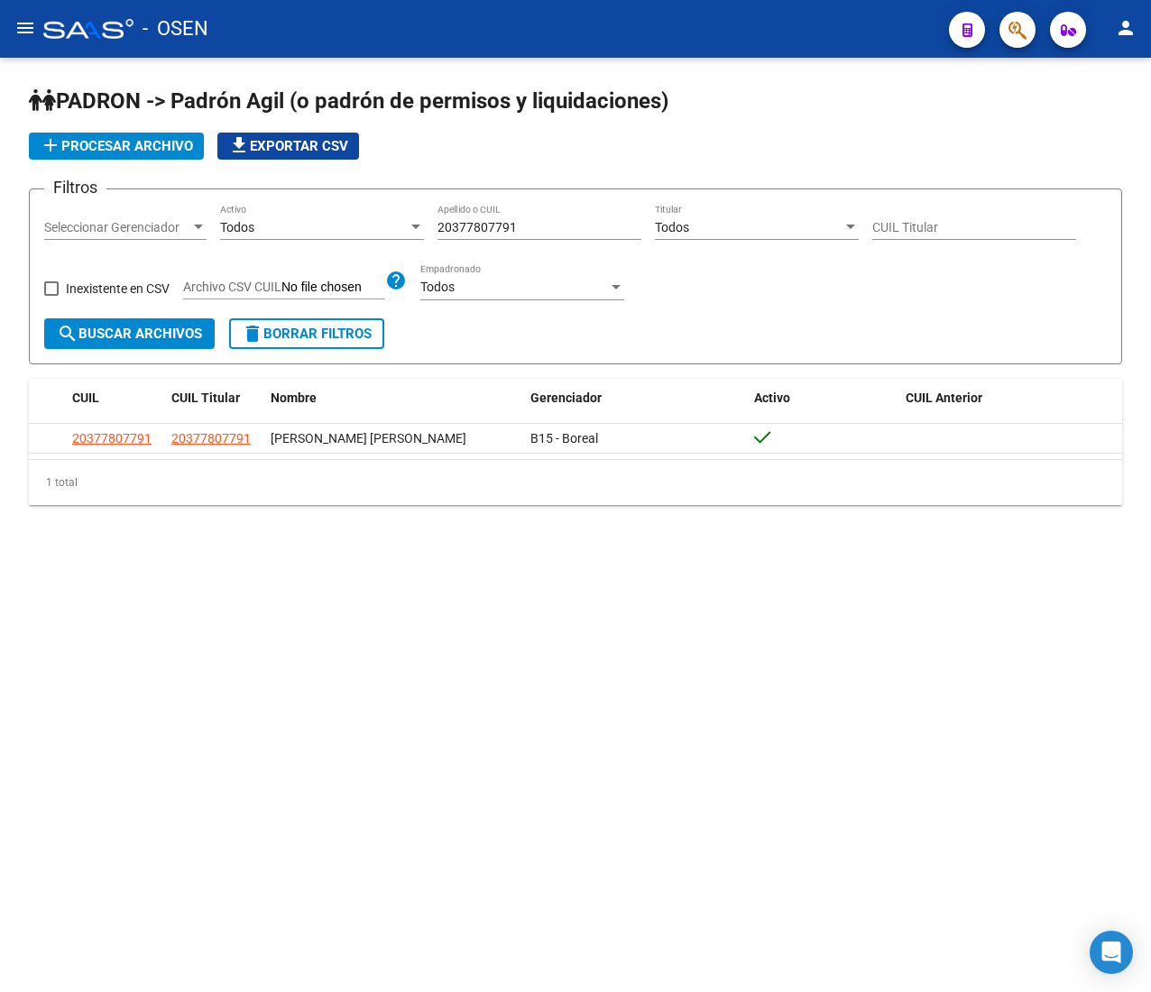
drag, startPoint x: 520, startPoint y: 226, endPoint x: 289, endPoint y: 198, distance: 233.6
click at [289, 198] on form "Filtros Seleccionar Gerenciador Seleccionar Gerenciador Todos Activo 2037780779…" at bounding box center [575, 277] width 1093 height 176
paste input "18325953"
type input "20318325953"
click at [336, 338] on span "delete Borrar Filtros" at bounding box center [307, 334] width 130 height 16
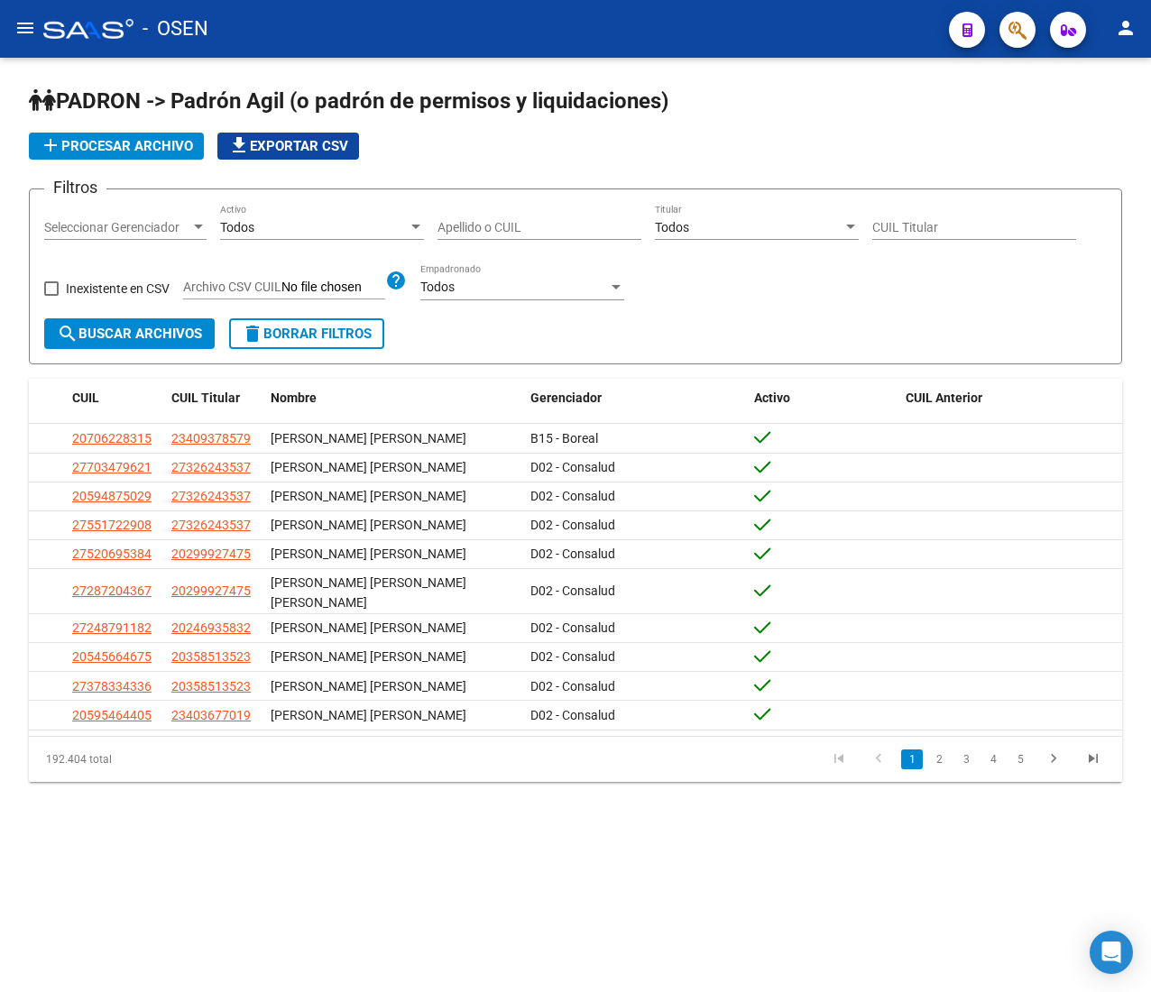
click at [484, 220] on input "Apellido o CUIL" at bounding box center [539, 227] width 204 height 15
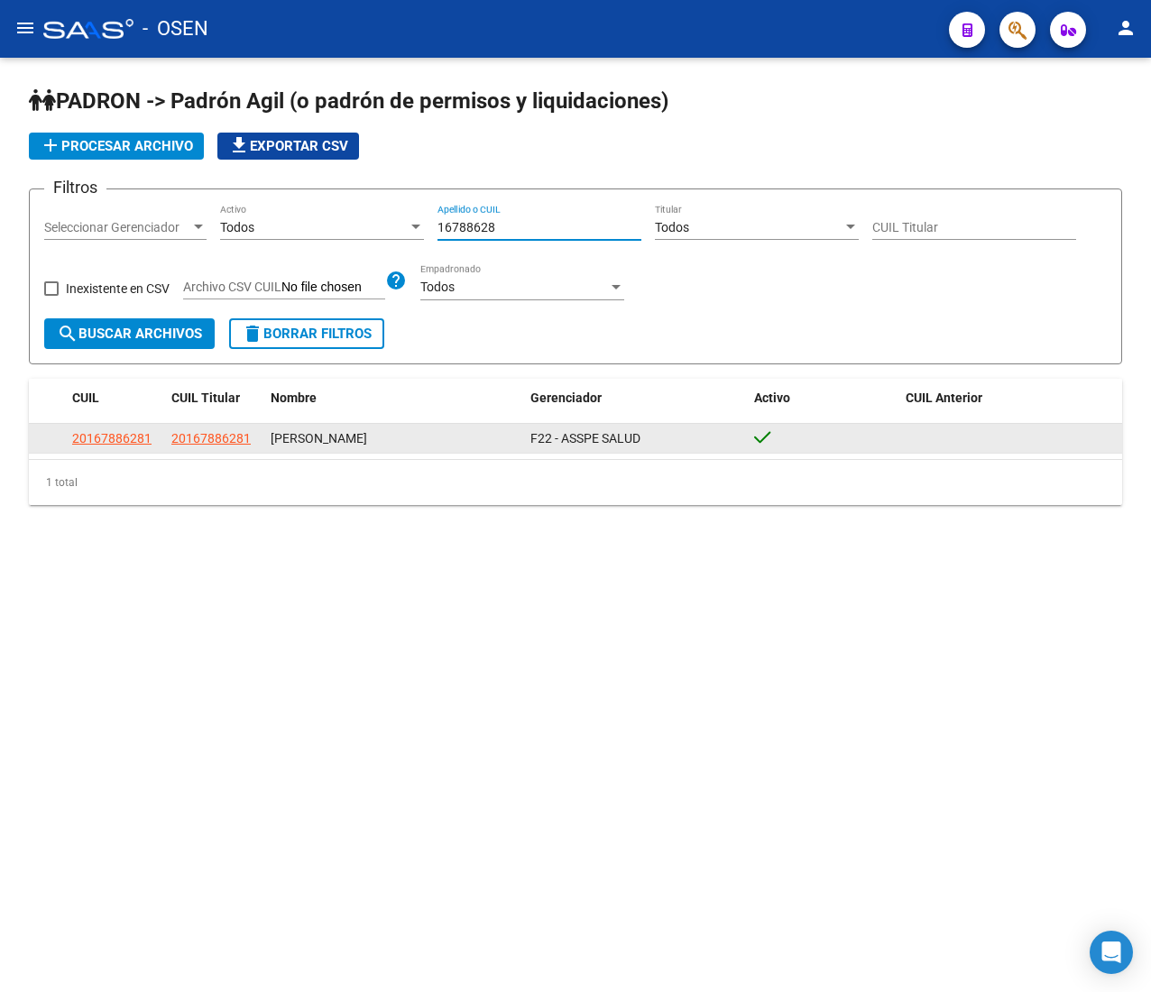
type input "16788628"
click at [134, 438] on span "20167886281" at bounding box center [111, 438] width 79 height 14
type textarea "20167886281"
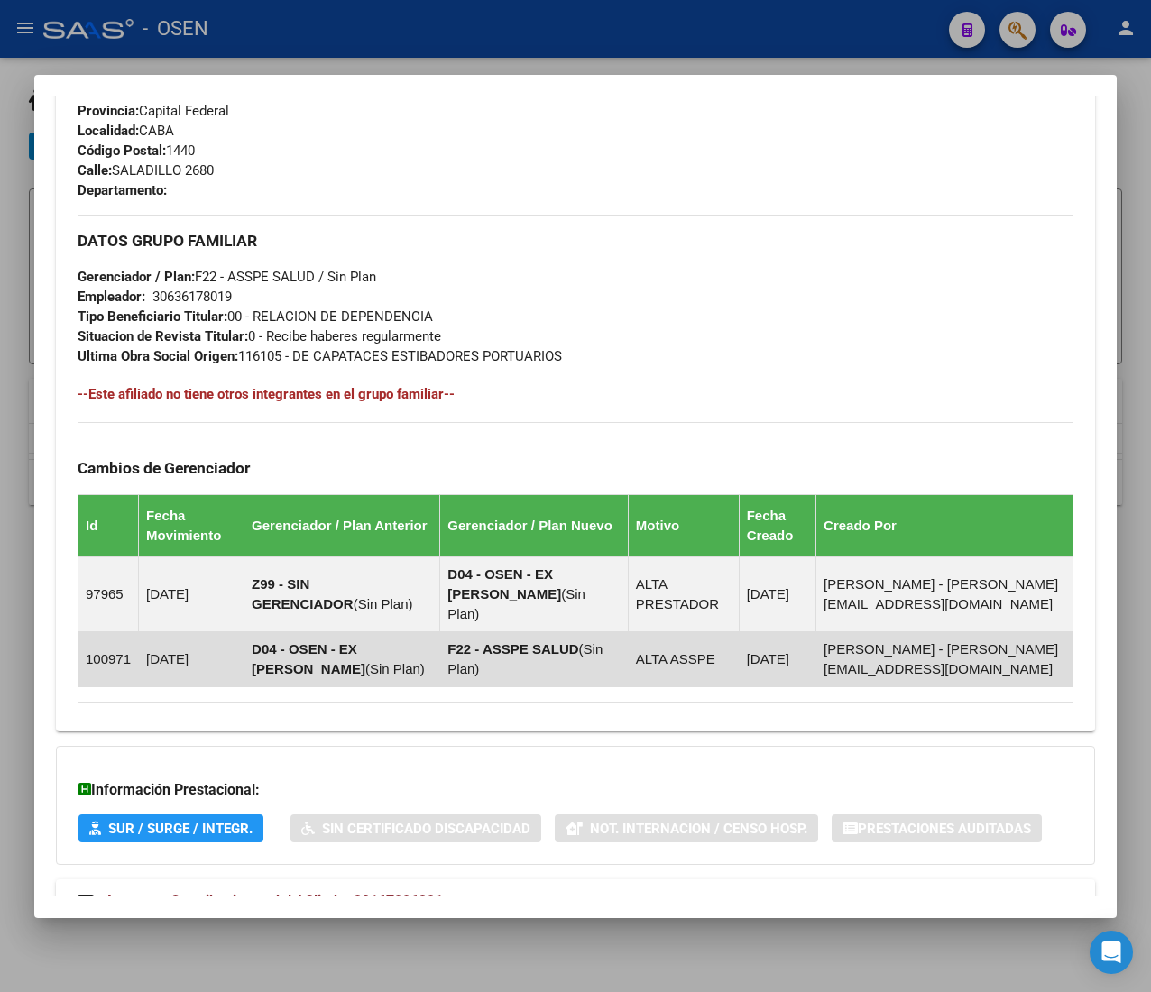
scroll to position [904, 0]
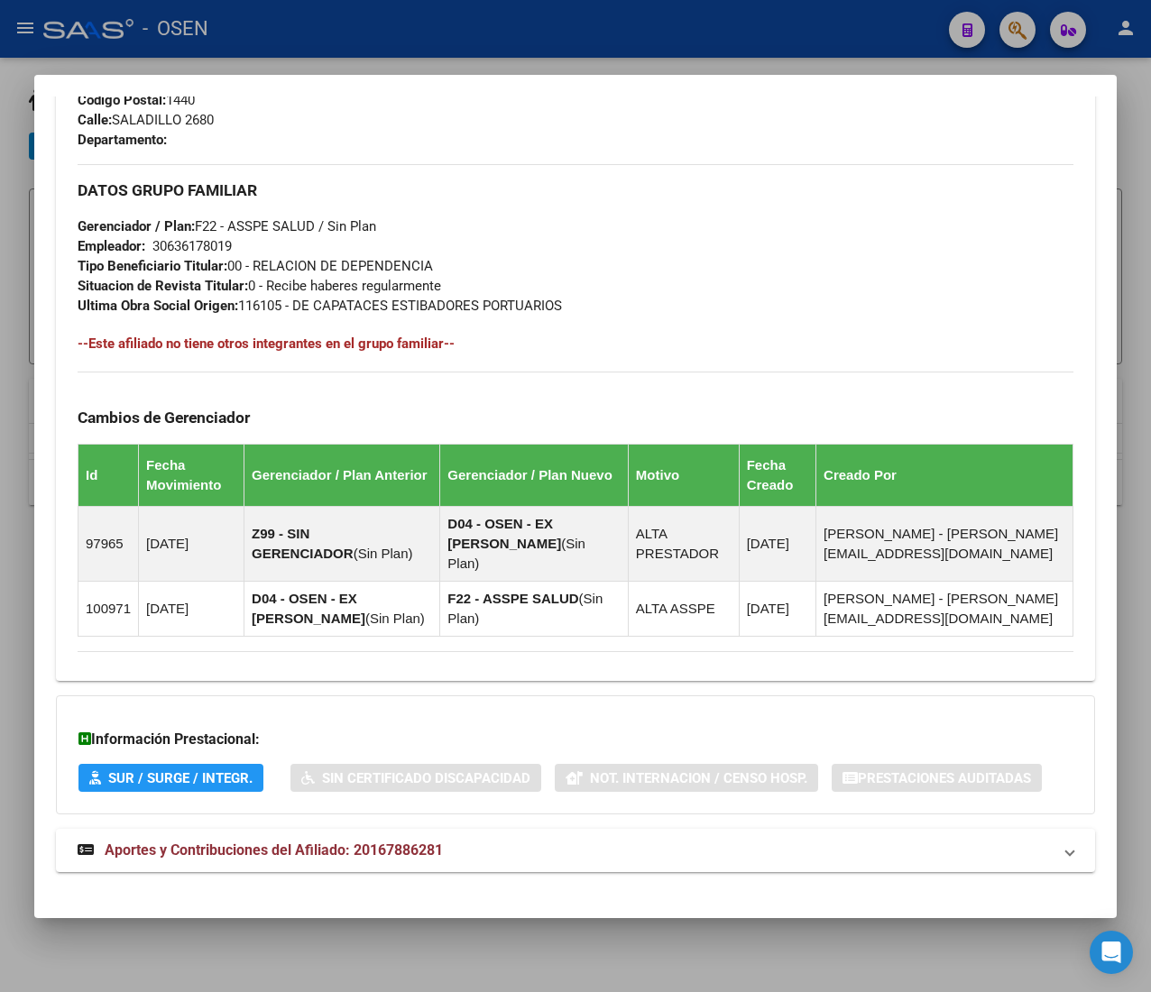
drag, startPoint x: 95, startPoint y: 721, endPoint x: 264, endPoint y: 725, distance: 169.6
click at [264, 729] on h3 "Información Prestacional:" at bounding box center [575, 740] width 994 height 22
click at [268, 729] on h3 "Información Prestacional:" at bounding box center [575, 740] width 994 height 22
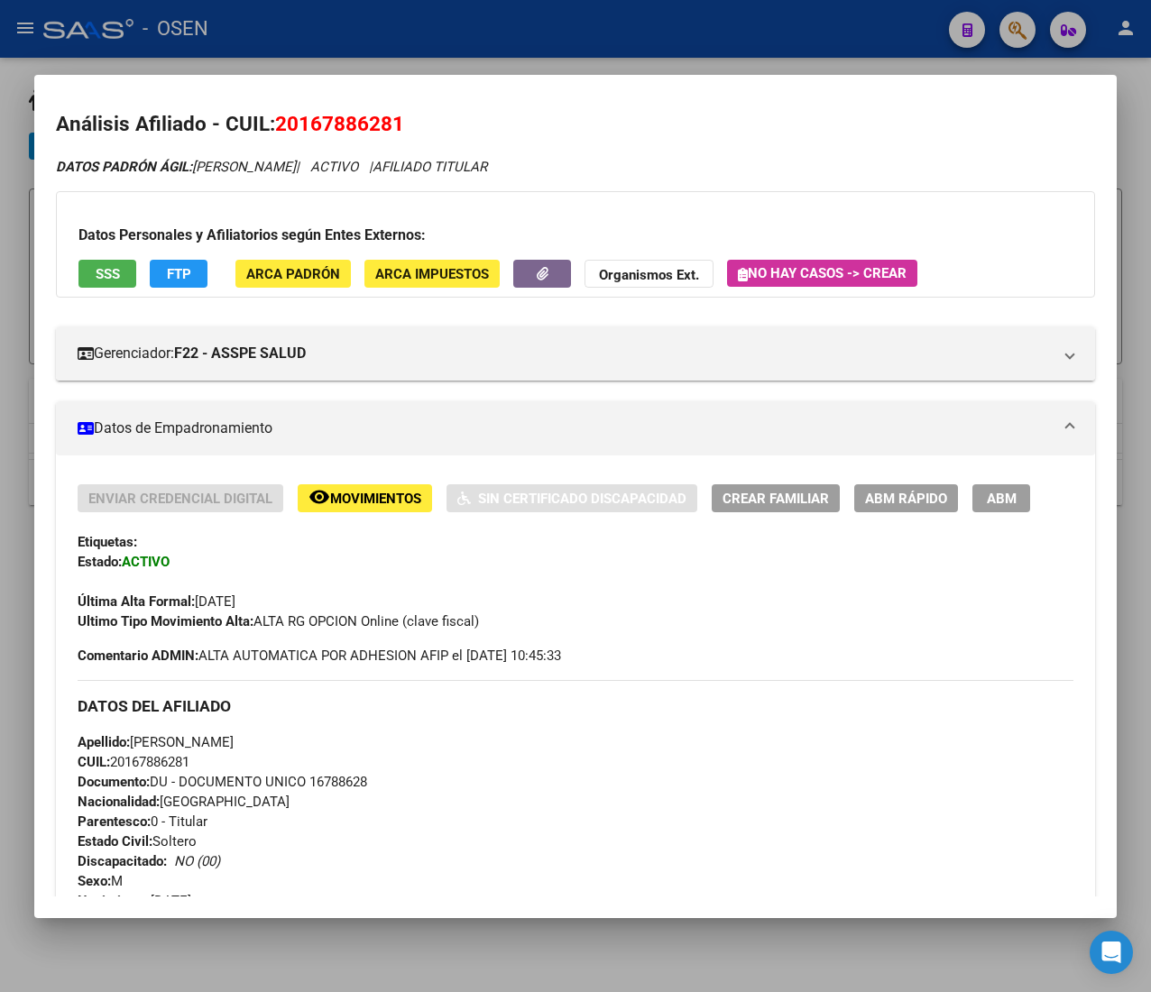
scroll to position [2, 0]
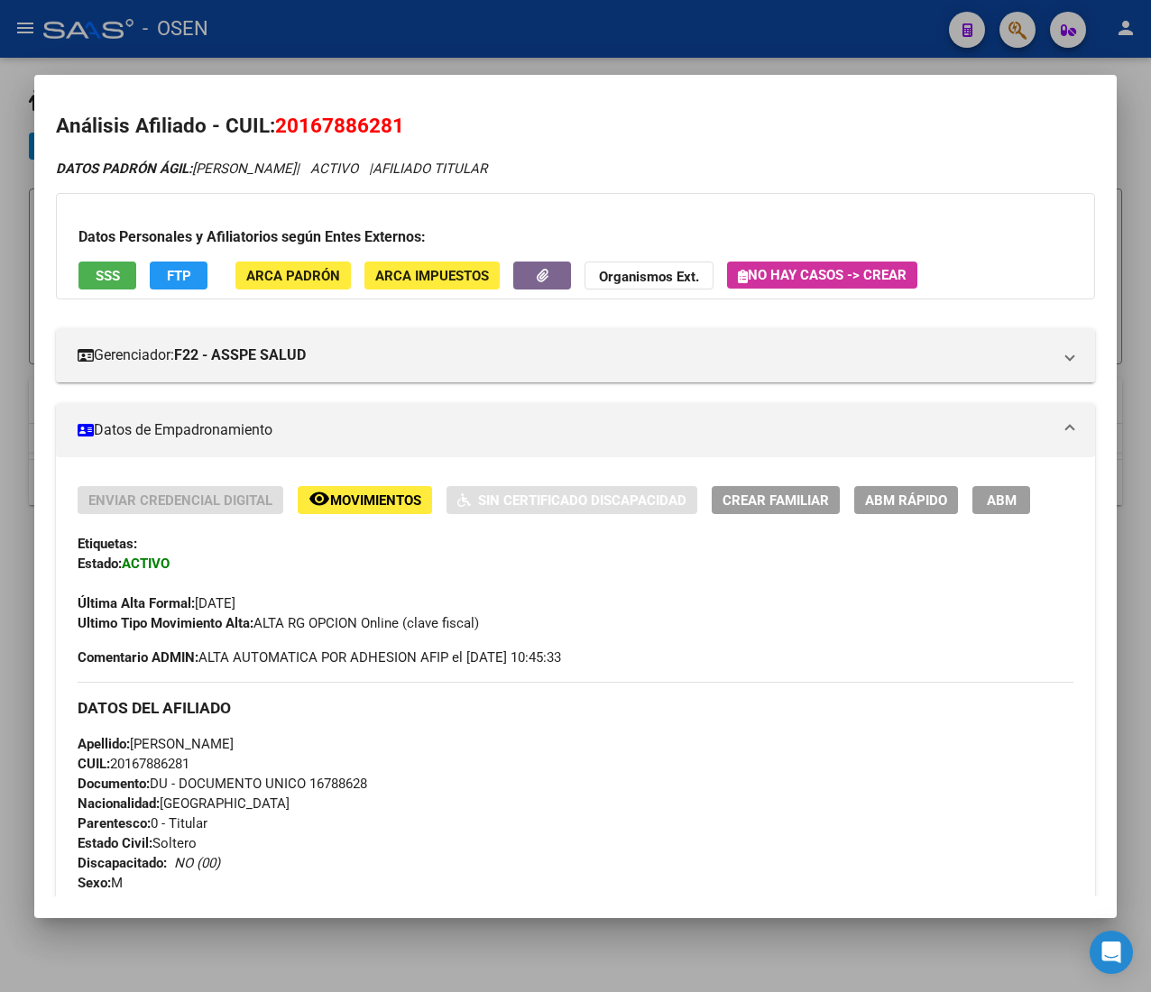
drag, startPoint x: 409, startPoint y: 623, endPoint x: 485, endPoint y: 627, distance: 76.7
click at [485, 627] on div "Ultimo Tipo Movimiento Alta: ALTA RG OPCION Online (clave fiscal)" at bounding box center [576, 623] width 996 height 20
drag, startPoint x: 373, startPoint y: 788, endPoint x: 246, endPoint y: 777, distance: 127.6
click at [247, 777] on div "Apellido: NESTOR RAMON ALONSO CUIL: 20167886281 Documento: DU - DOCUMENTO UNICO…" at bounding box center [576, 833] width 996 height 198
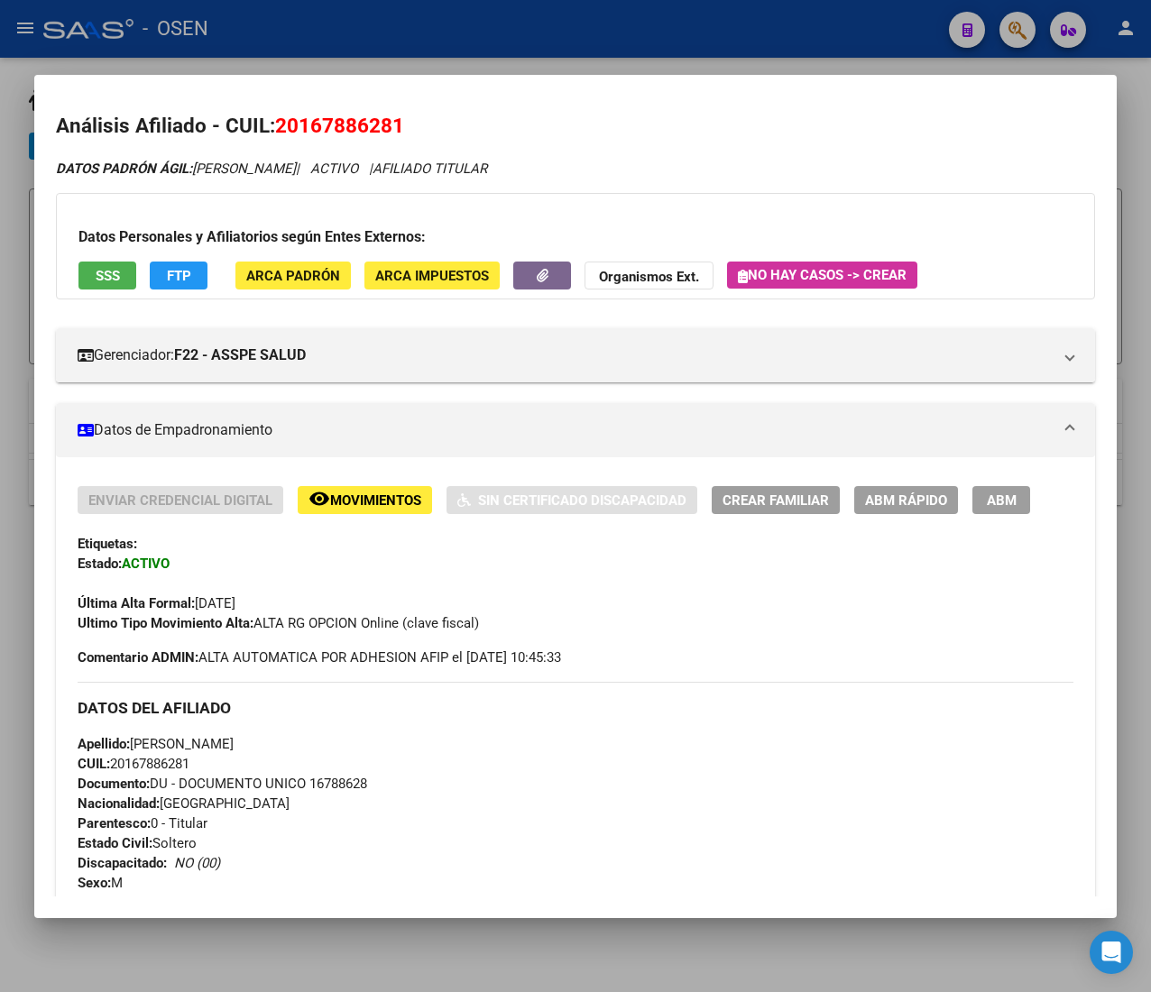
click at [242, 777] on span "Documento: DU - DOCUMENTO UNICO 16788628" at bounding box center [223, 784] width 290 height 16
drag, startPoint x: 148, startPoint y: 782, endPoint x: 359, endPoint y: 786, distance: 211.1
click at [359, 786] on span "Documento: DU - DOCUMENTO UNICO 16788628" at bounding box center [223, 784] width 290 height 16
click at [362, 786] on span "Documento: DU - DOCUMENTO UNICO 16788628" at bounding box center [223, 784] width 290 height 16
drag, startPoint x: 382, startPoint y: 786, endPoint x: 106, endPoint y: 776, distance: 277.1
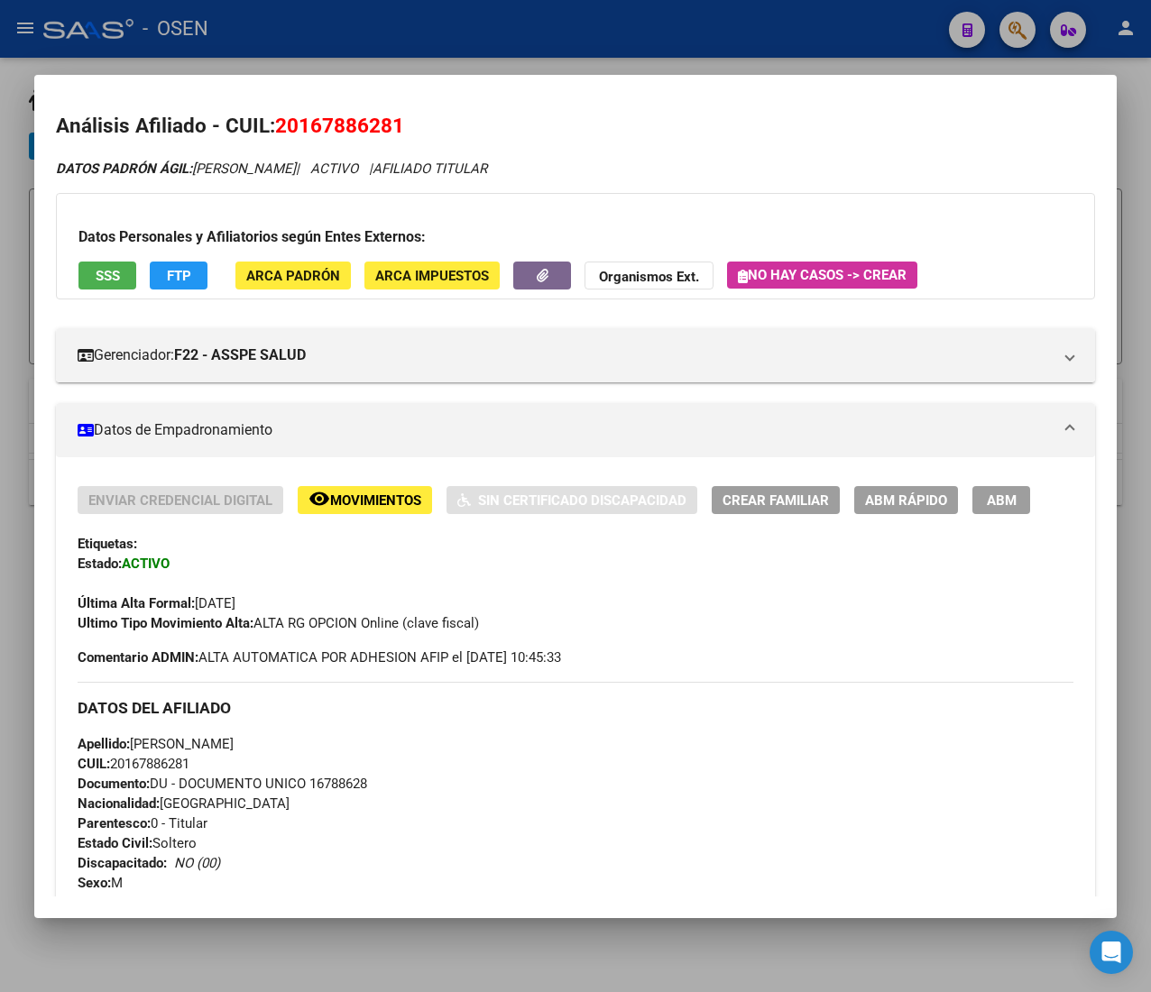
click at [106, 776] on div "Apellido: NESTOR RAMON ALONSO CUIL: 20167886281 Documento: DU - DOCUMENTO UNICO…" at bounding box center [576, 833] width 996 height 198
click at [103, 777] on strong "Documento:" at bounding box center [114, 784] width 72 height 16
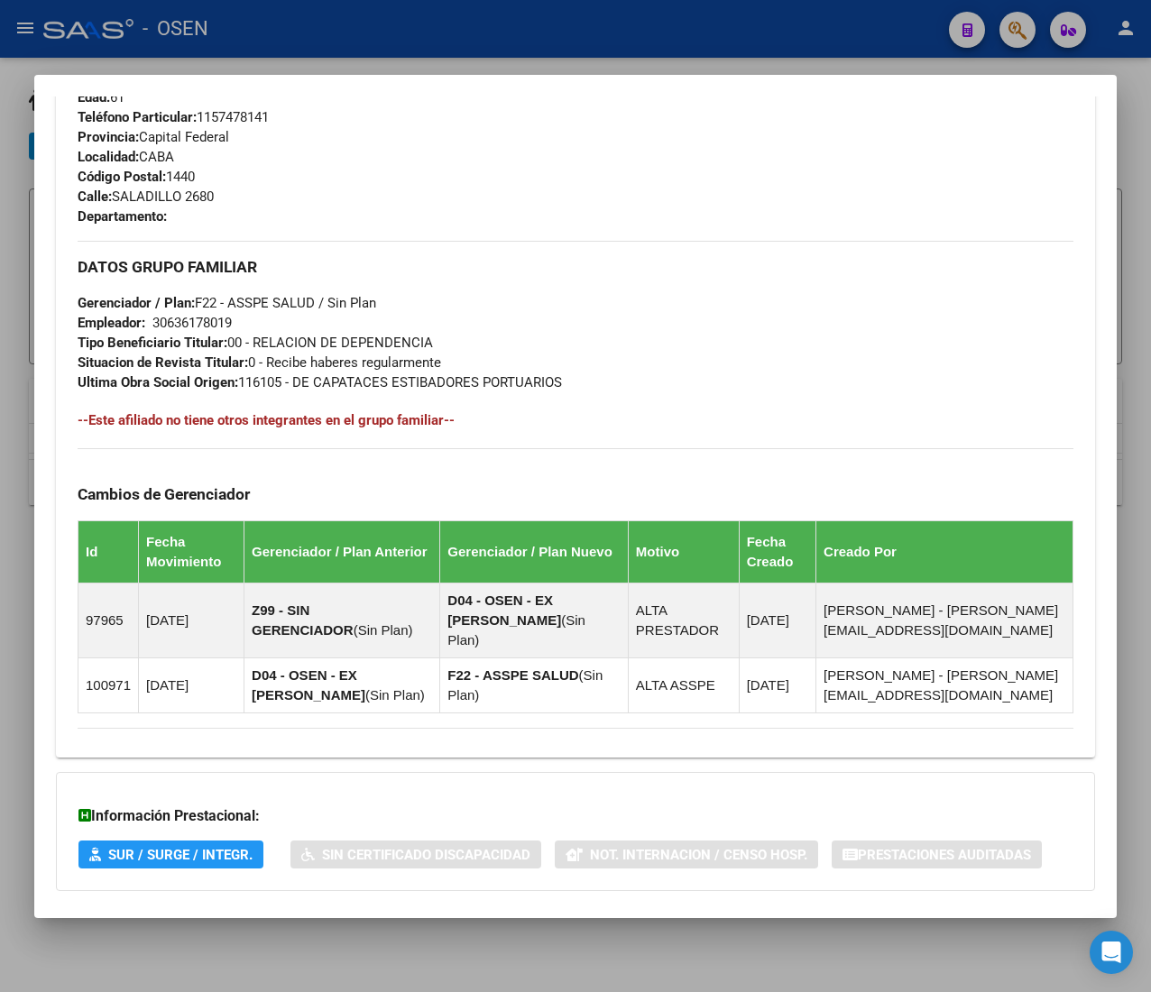
scroll to position [904, 0]
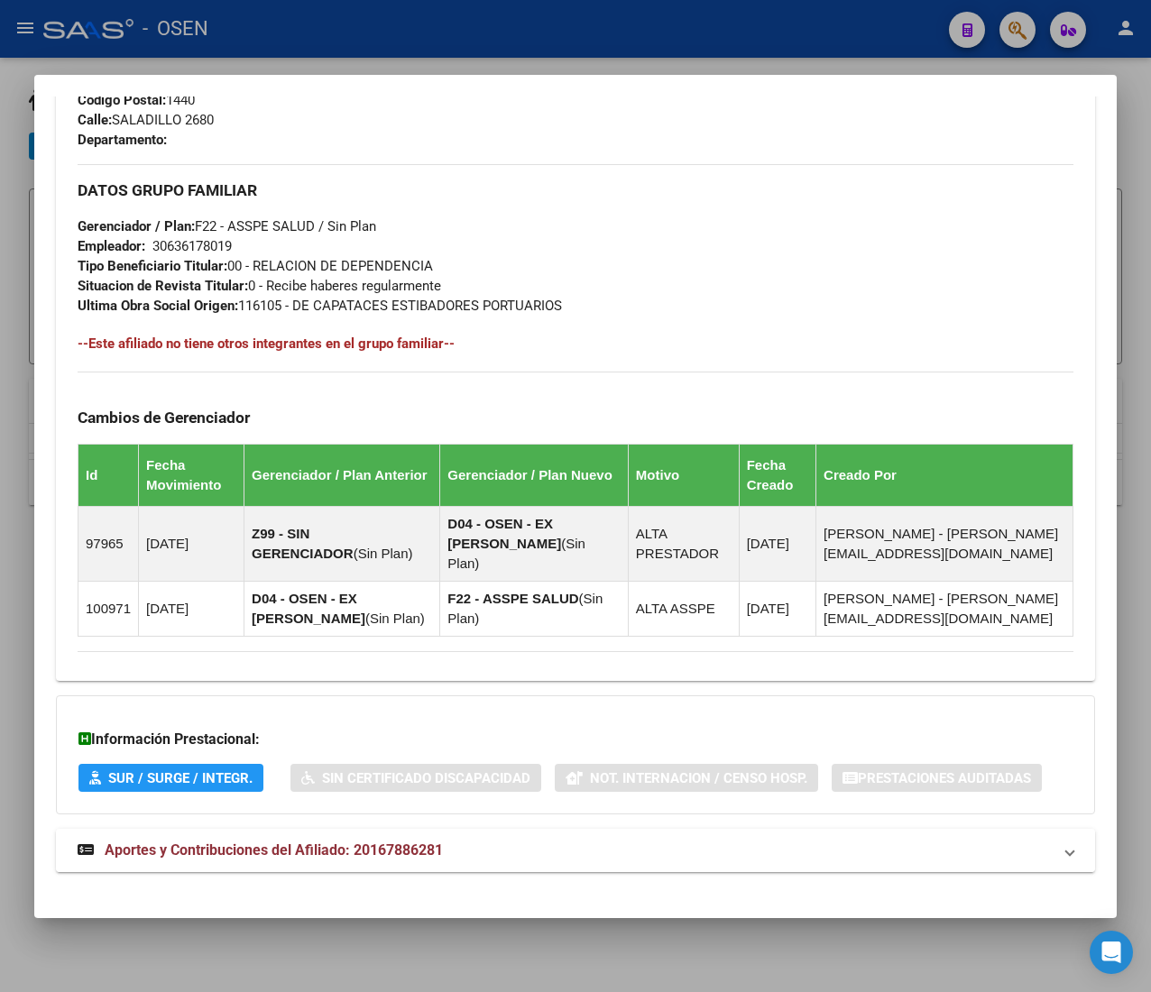
click at [550, 841] on mat-panel-title "Aportes y Contribuciones del Afiliado: 20167886281" at bounding box center [565, 851] width 974 height 22
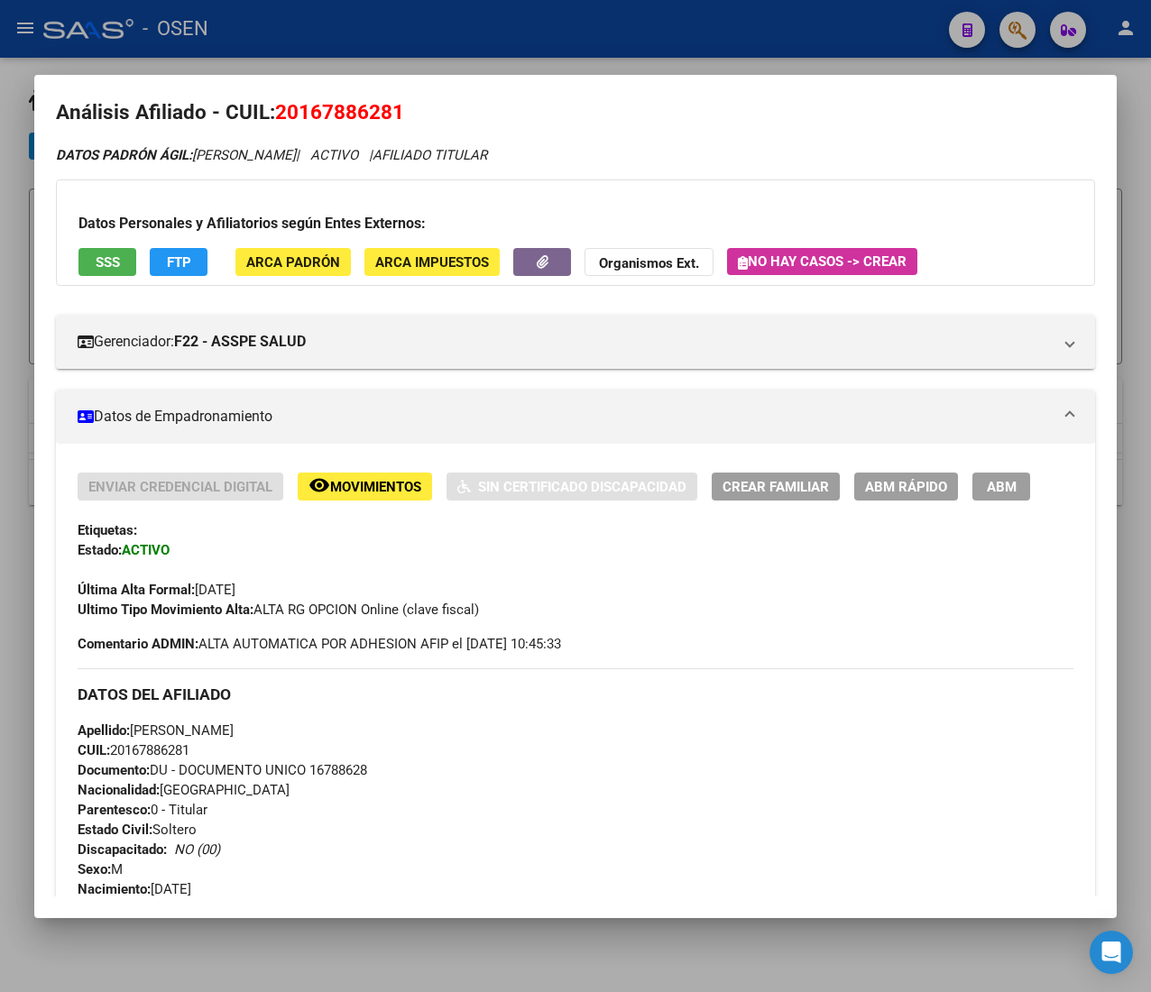
scroll to position [0, 0]
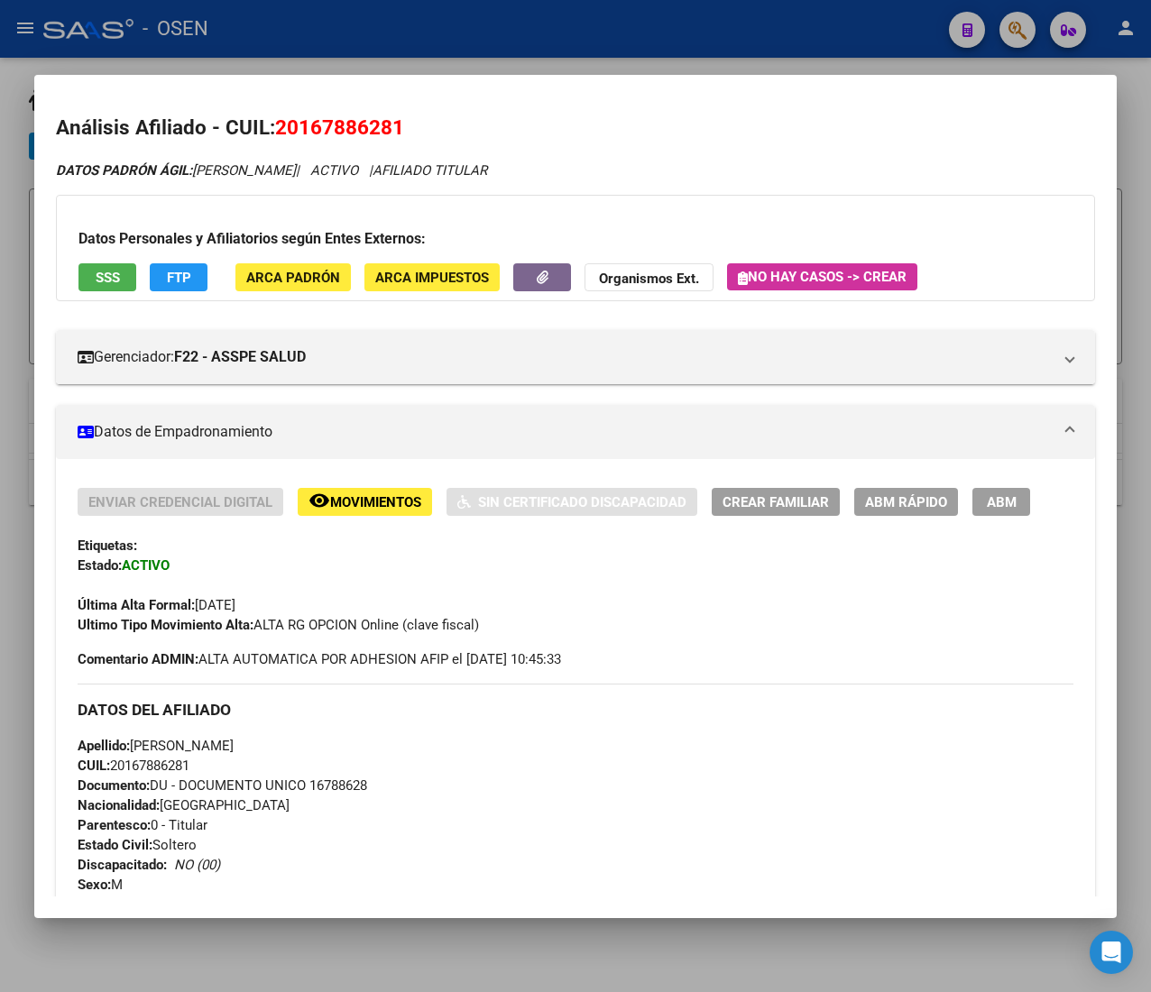
click at [344, 9] on div at bounding box center [575, 496] width 1151 height 992
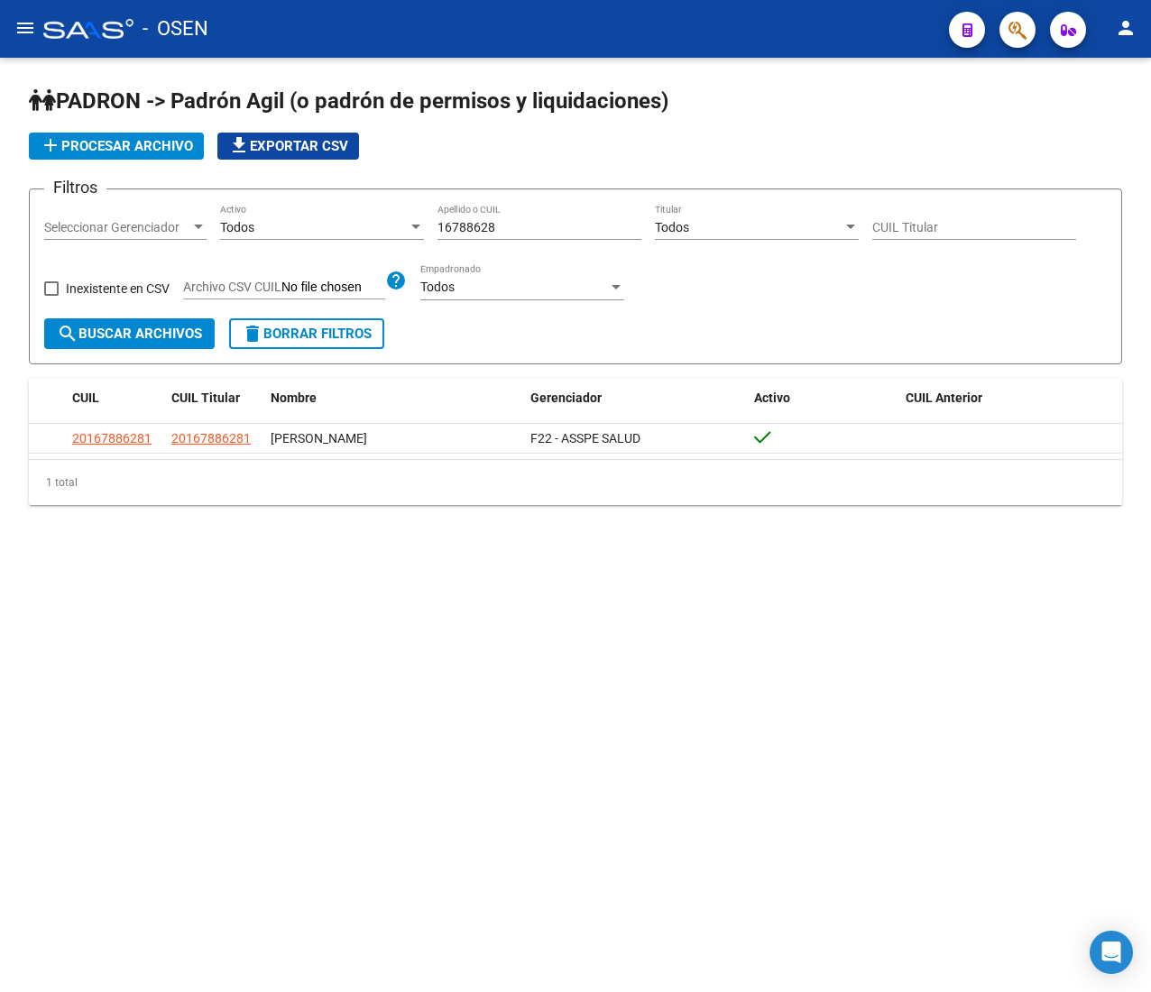
drag, startPoint x: 525, startPoint y: 226, endPoint x: 144, endPoint y: 240, distance: 380.9
click at [178, 233] on div "Filtros Seleccionar Gerenciador Seleccionar Gerenciador Todos Activo 16788628 A…" at bounding box center [575, 261] width 1062 height 115
paste input "20318325953"
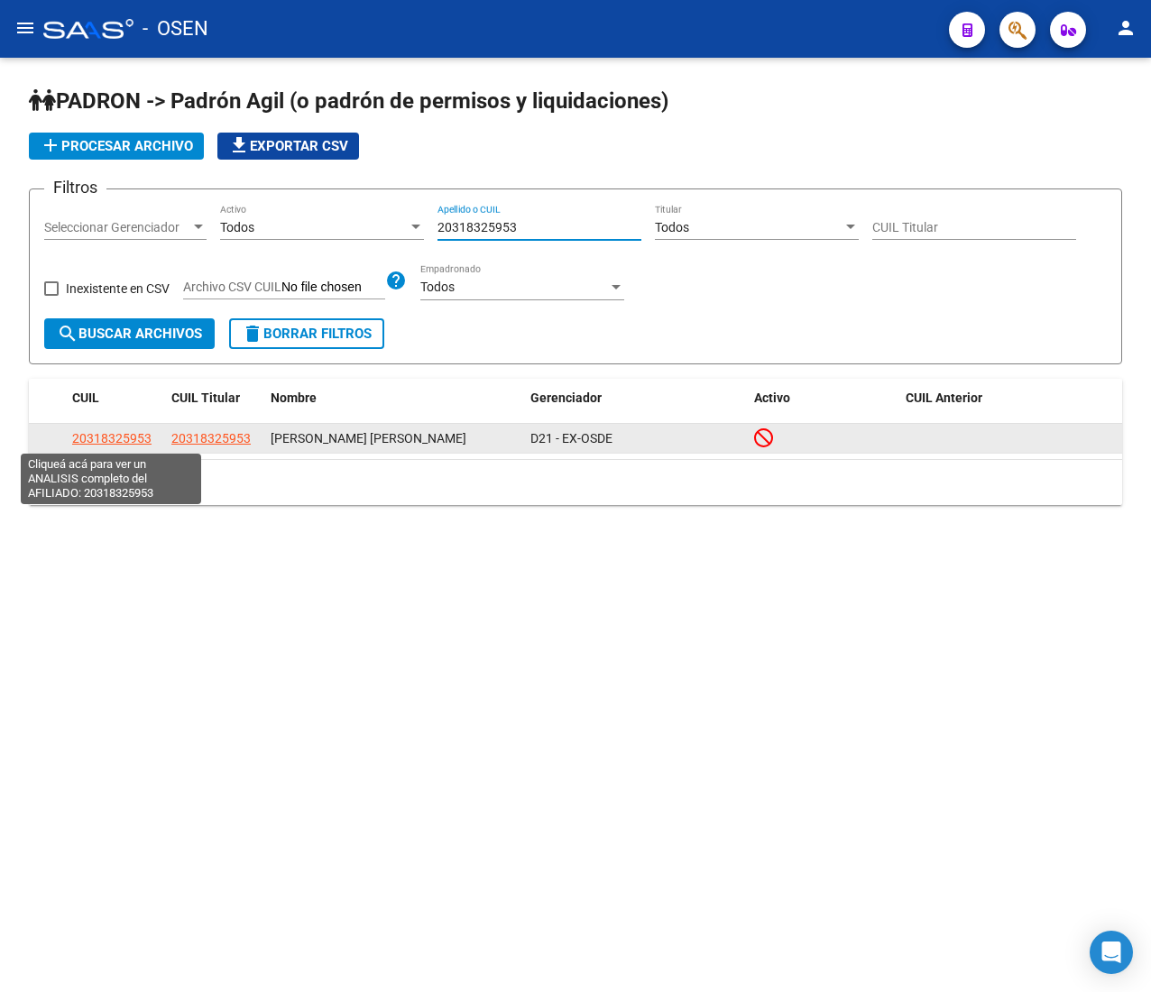
type input "20318325953"
click at [109, 437] on span "20318325953" at bounding box center [111, 438] width 79 height 14
type textarea "20318325953"
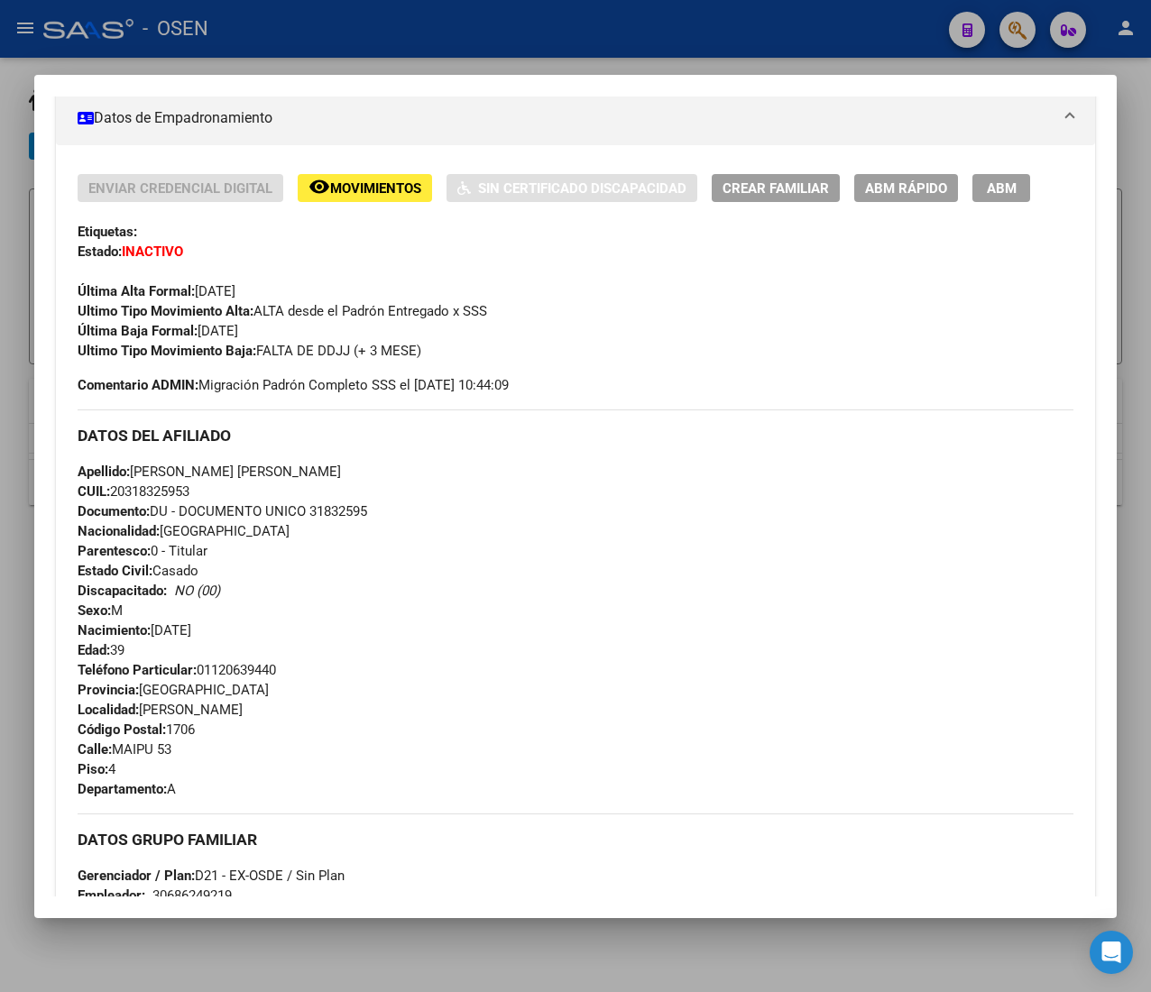
scroll to position [943, 0]
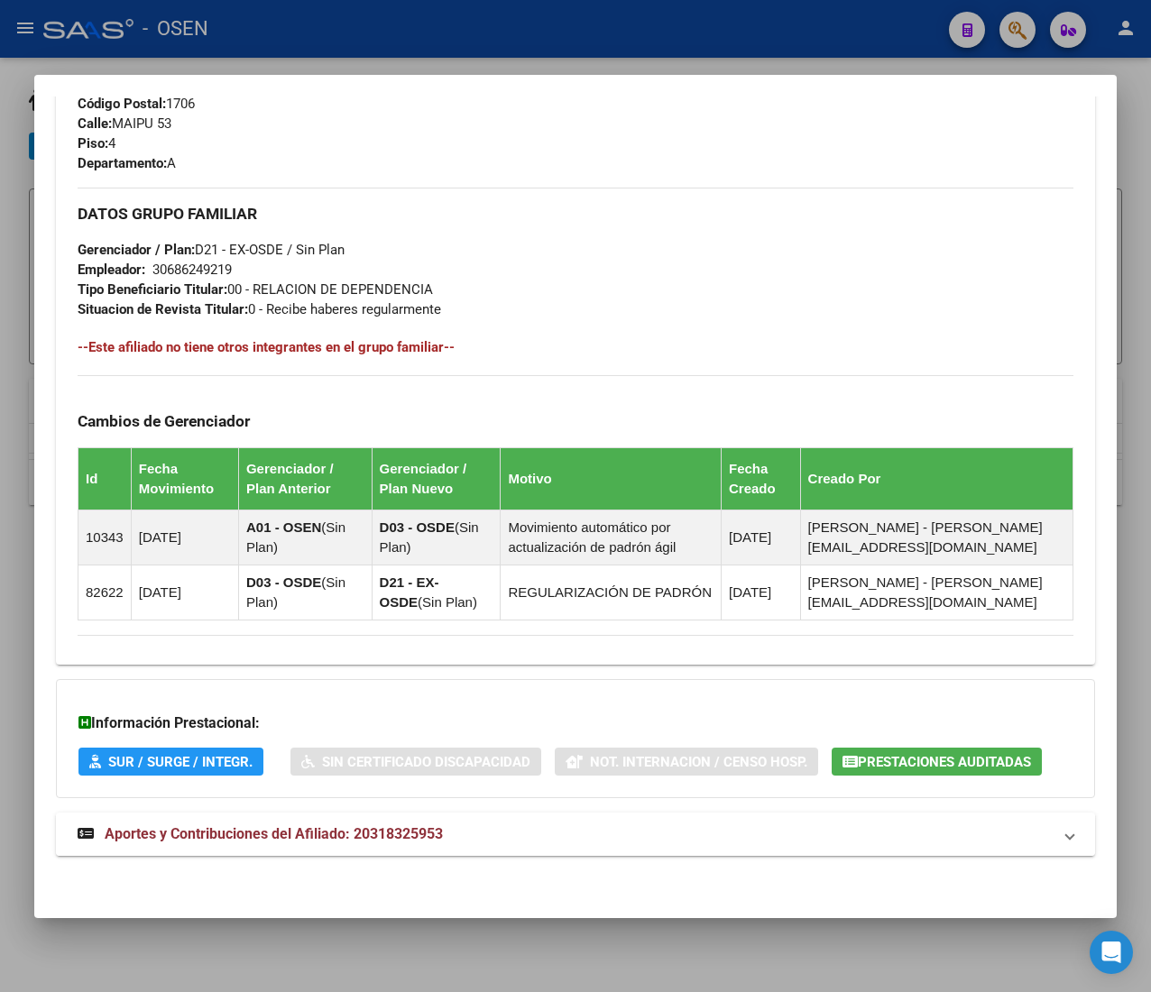
click at [689, 829] on mat-panel-title "Aportes y Contribuciones del Afiliado: 20318325953" at bounding box center [565, 834] width 974 height 22
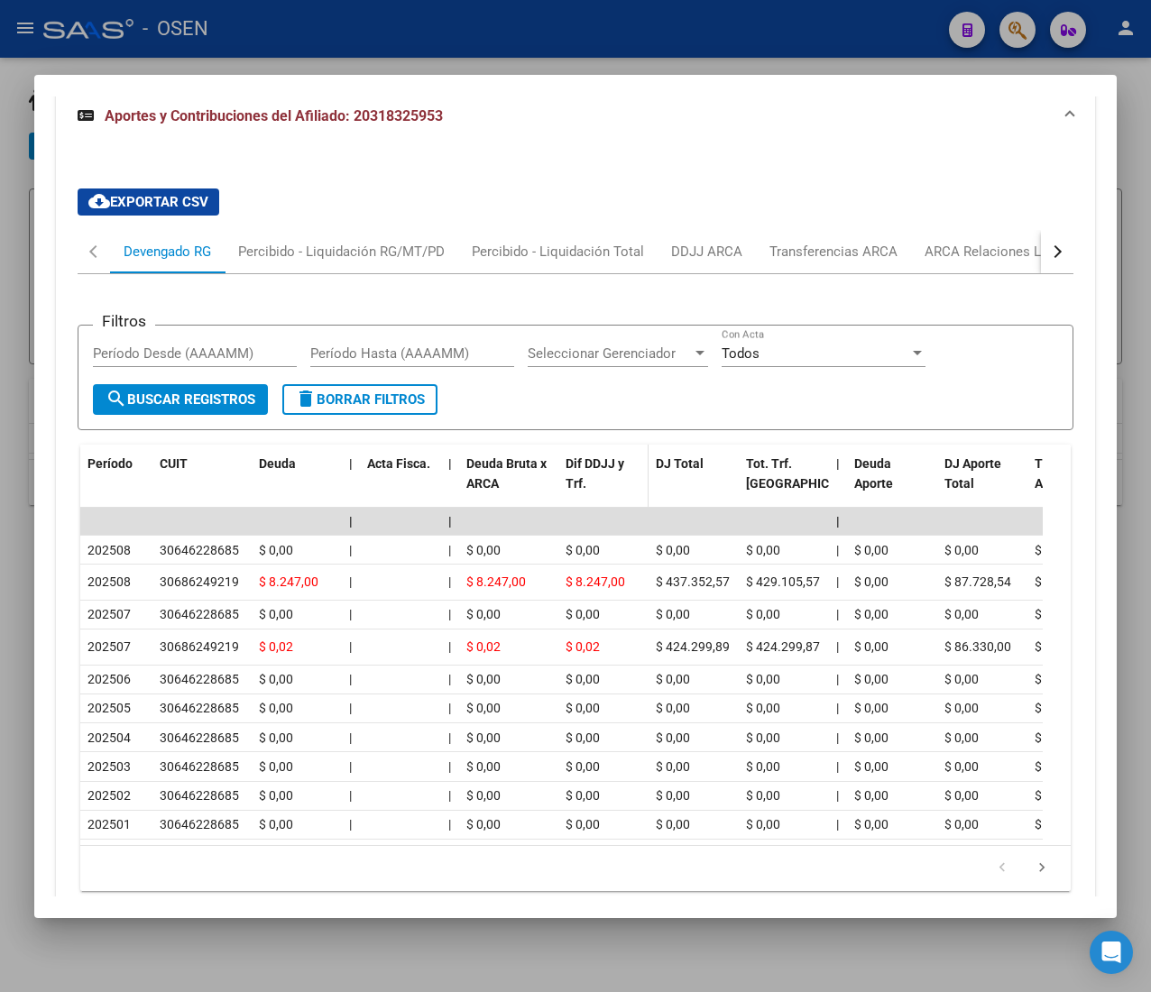
scroll to position [1776, 0]
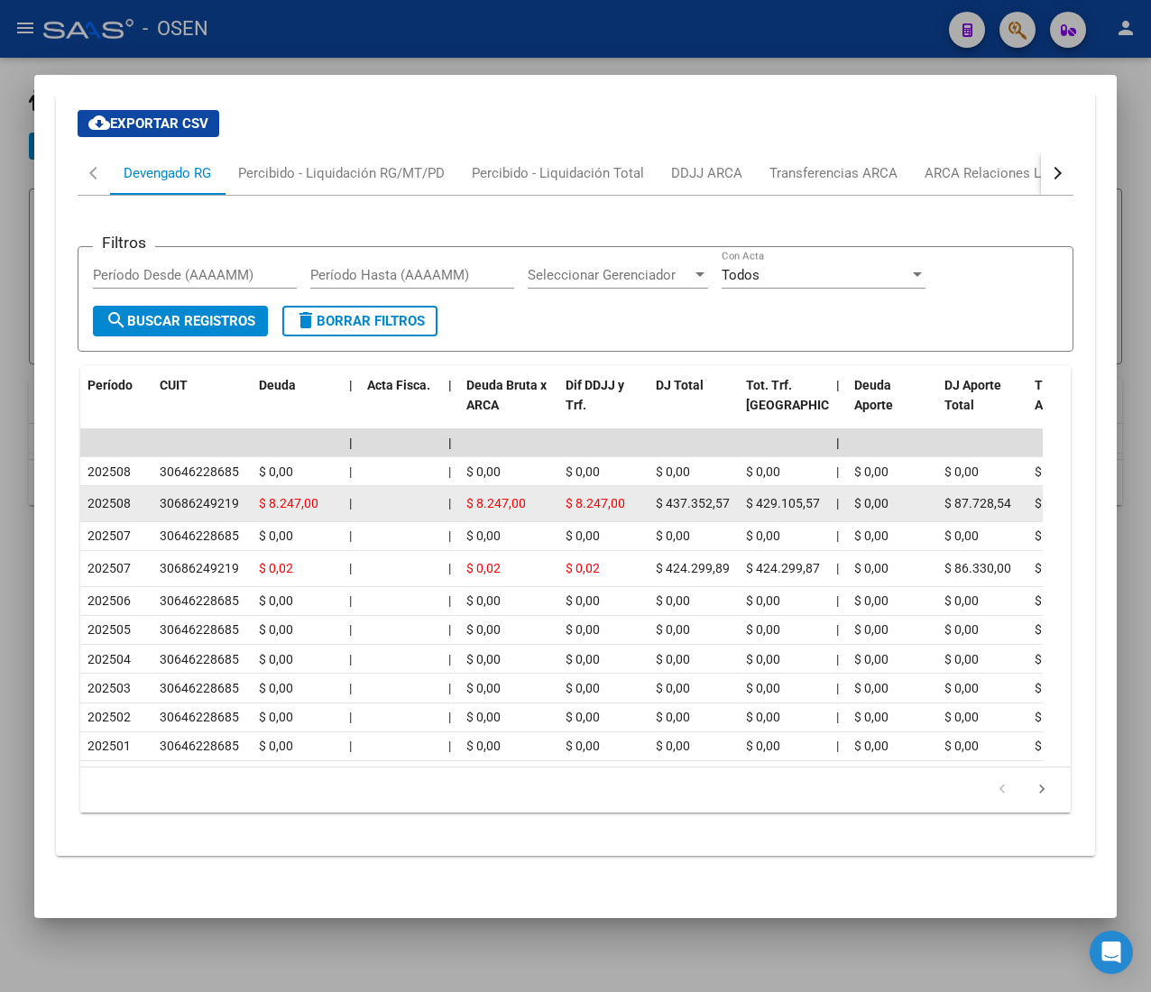
drag, startPoint x: 460, startPoint y: 464, endPoint x: 599, endPoint y: 482, distance: 140.0
click at [599, 496] on span "$ 8.247,00" at bounding box center [596, 503] width 60 height 14
click at [640, 493] on div "$ 8.247,00" at bounding box center [604, 503] width 76 height 21
drag, startPoint x: 722, startPoint y: 480, endPoint x: 734, endPoint y: 480, distance: 12.6
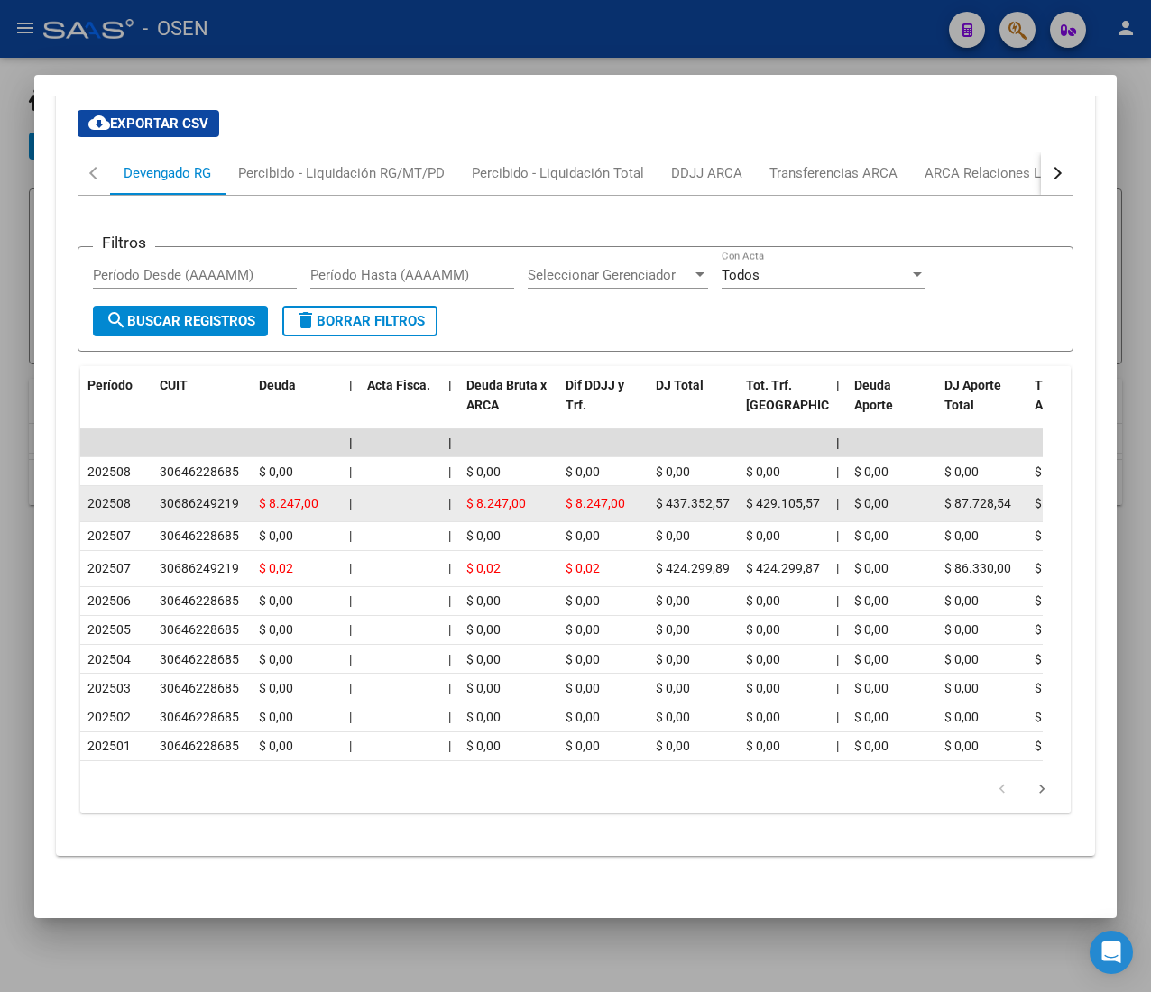
click at [736, 486] on datatable-body-cell "$ 437.352,57" at bounding box center [693, 503] width 90 height 35
click at [732, 486] on datatable-body-cell "$ 437.352,57" at bounding box center [693, 503] width 90 height 35
click at [729, 493] on div "$ 437.352,57" at bounding box center [694, 503] width 76 height 21
click at [671, 496] on span "$ 437.352,57" at bounding box center [693, 503] width 74 height 14
drag, startPoint x: 669, startPoint y: 469, endPoint x: 702, endPoint y: 468, distance: 32.5
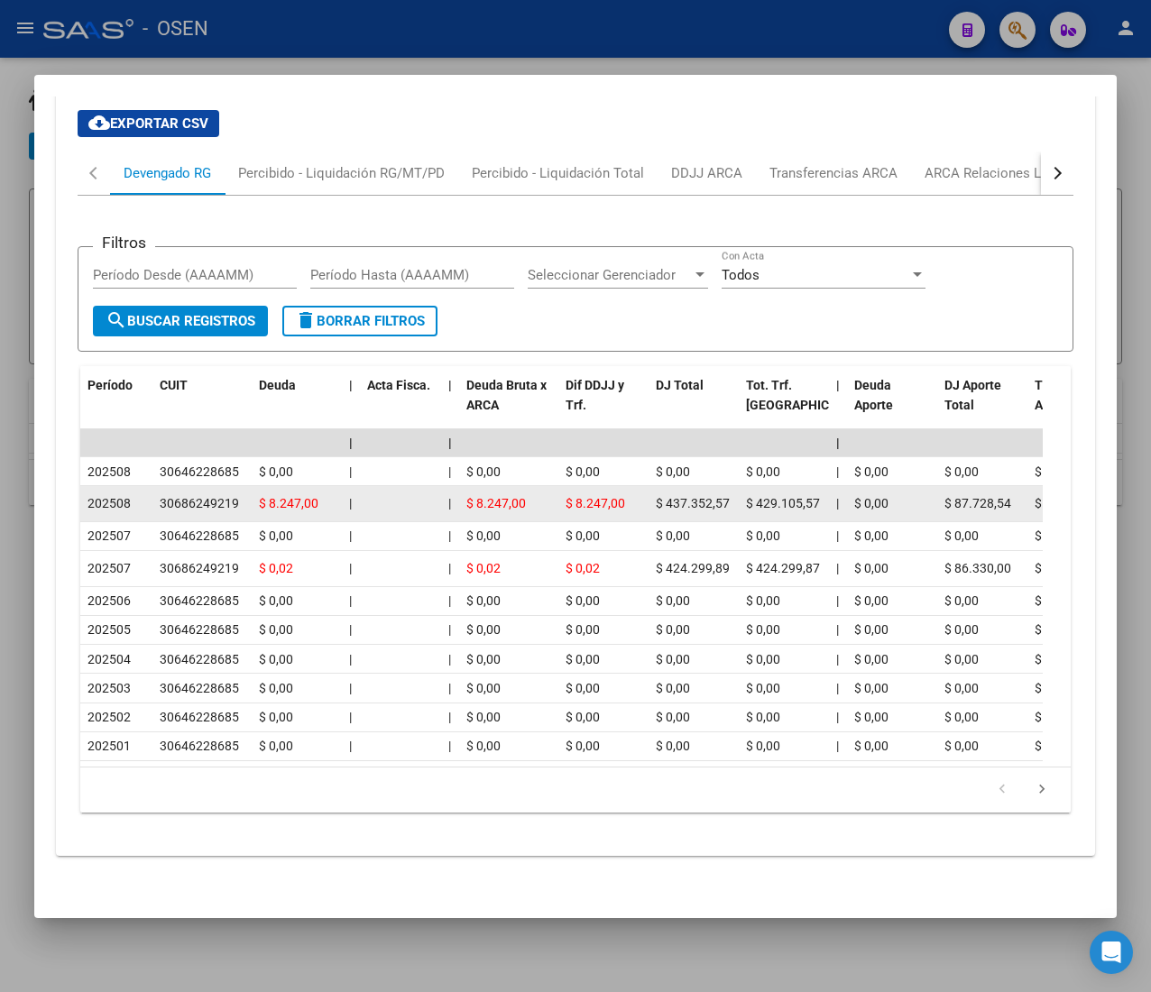
click at [698, 496] on span "$ 437.352,57" at bounding box center [693, 503] width 74 height 14
click at [702, 496] on span "$ 437.352,57" at bounding box center [693, 503] width 74 height 14
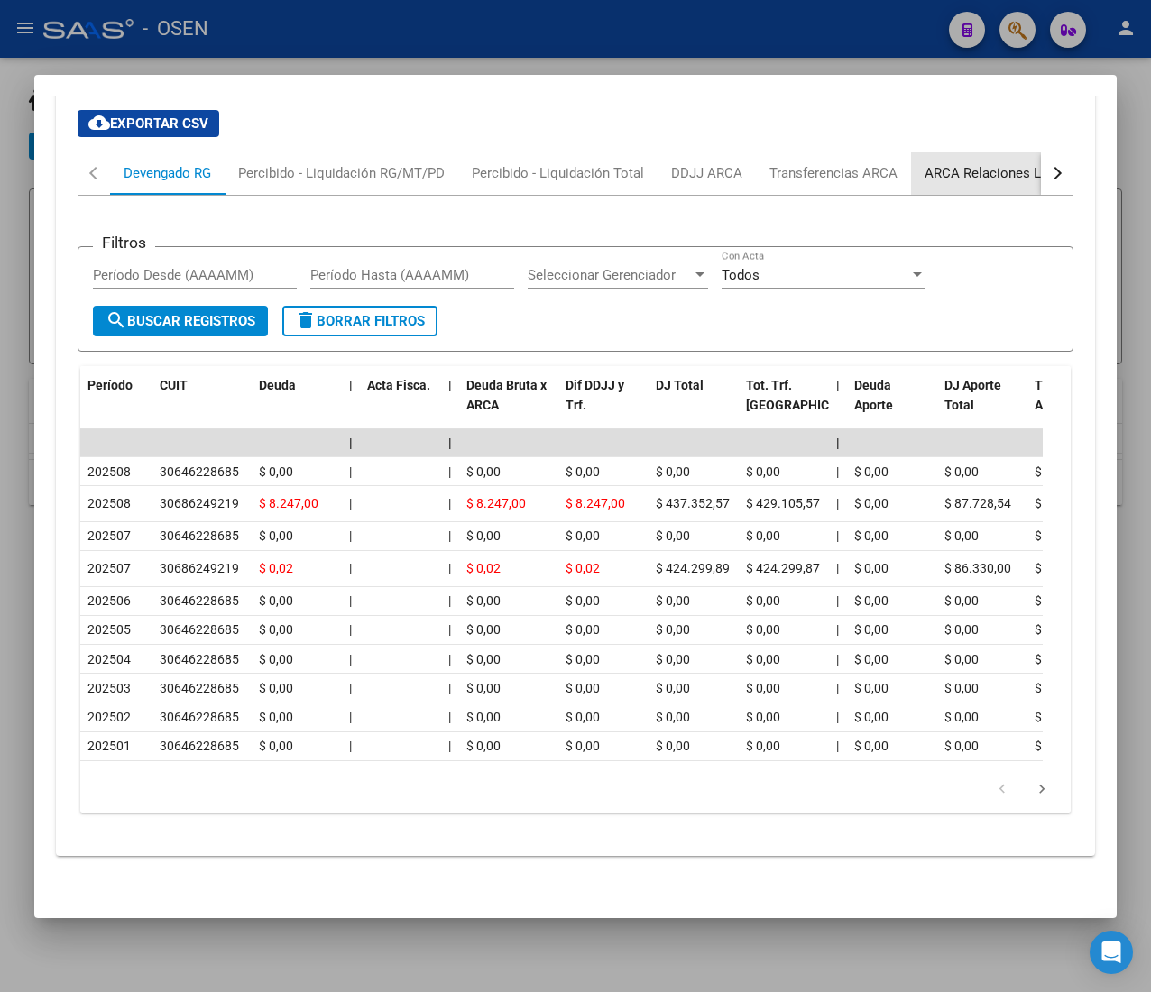
click at [992, 163] on div "ARCA Relaciones Laborales" at bounding box center [1008, 173] width 169 height 20
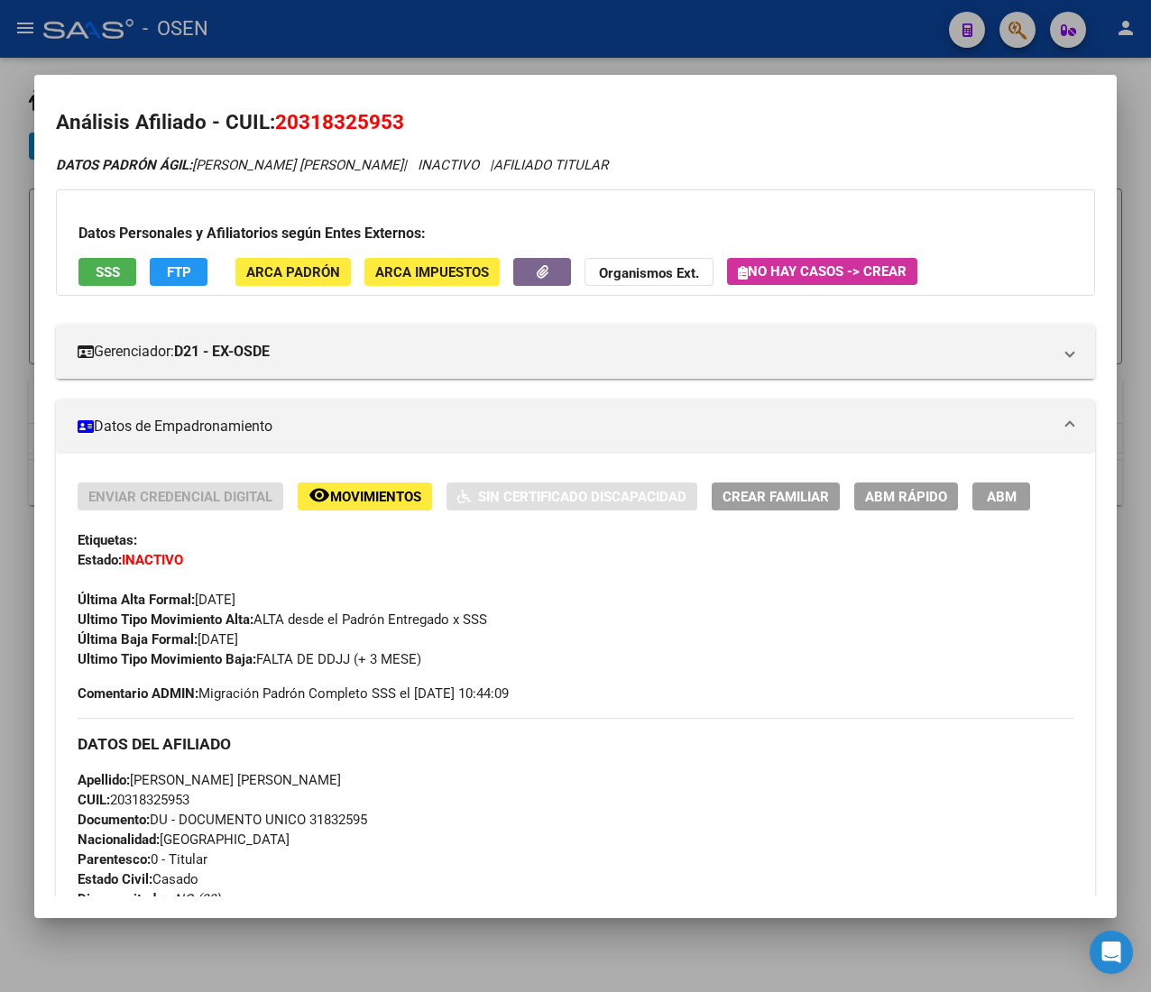
scroll to position [0, 0]
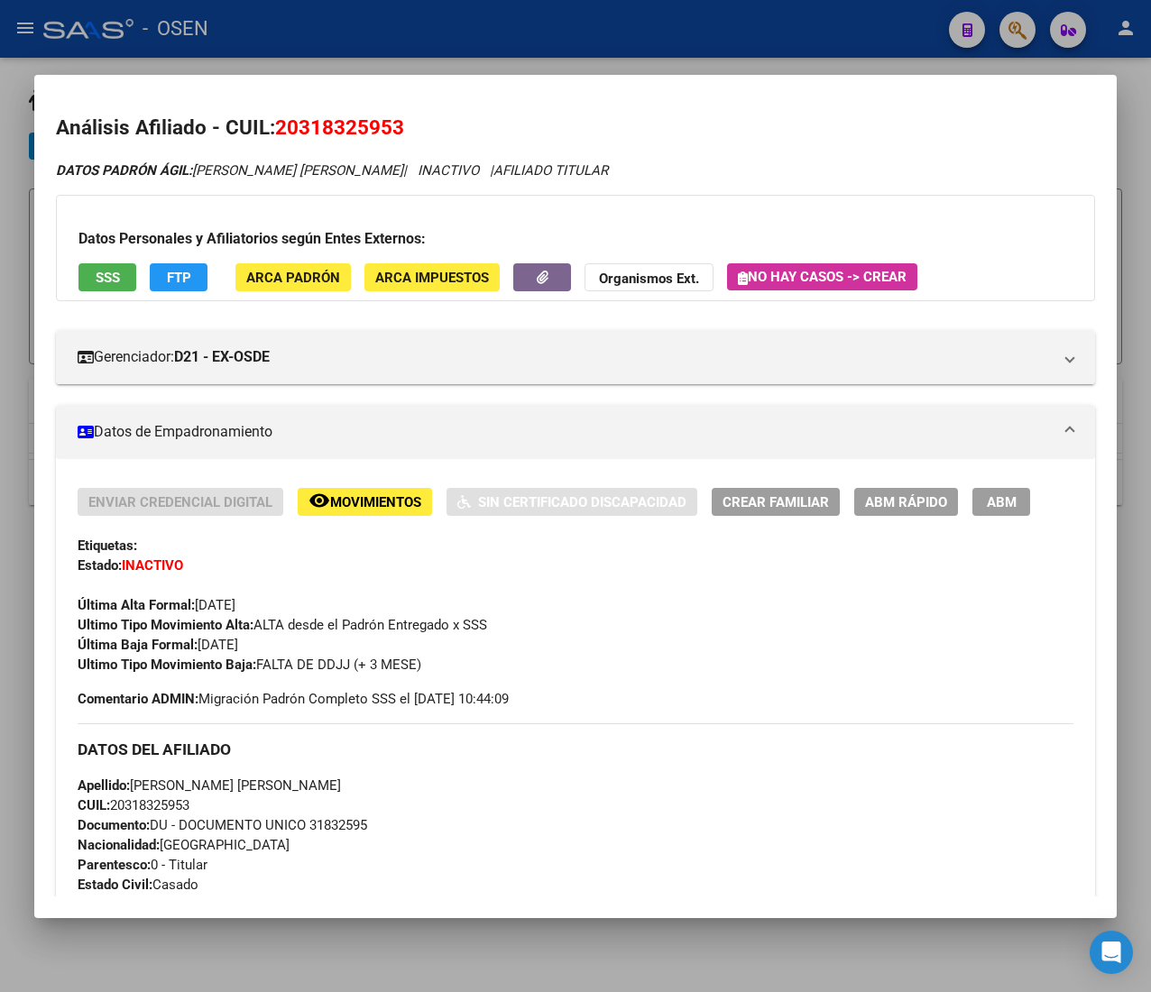
click at [885, 501] on span "ABM Rápido" at bounding box center [906, 502] width 82 height 16
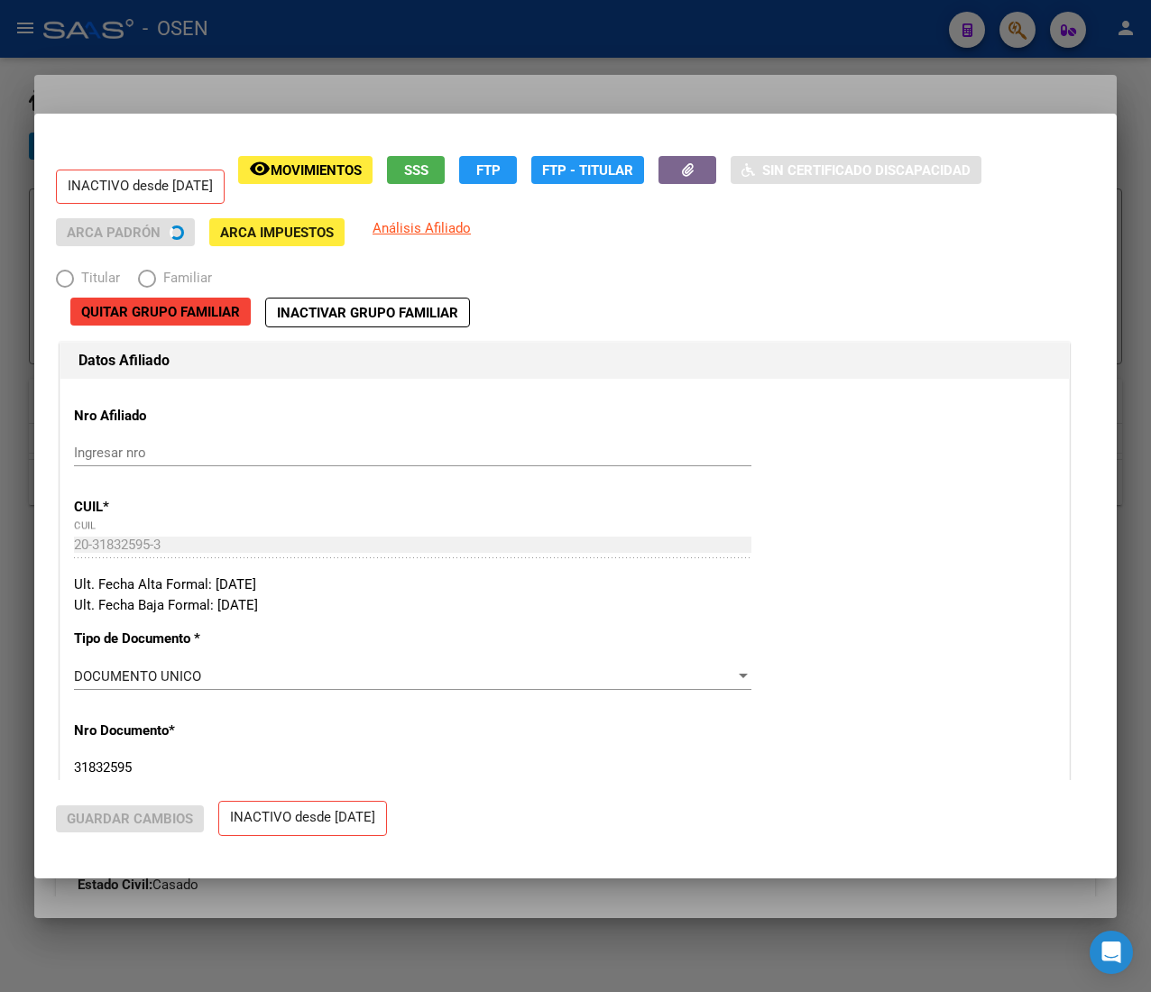
radio input "true"
type input "30-68624921-9"
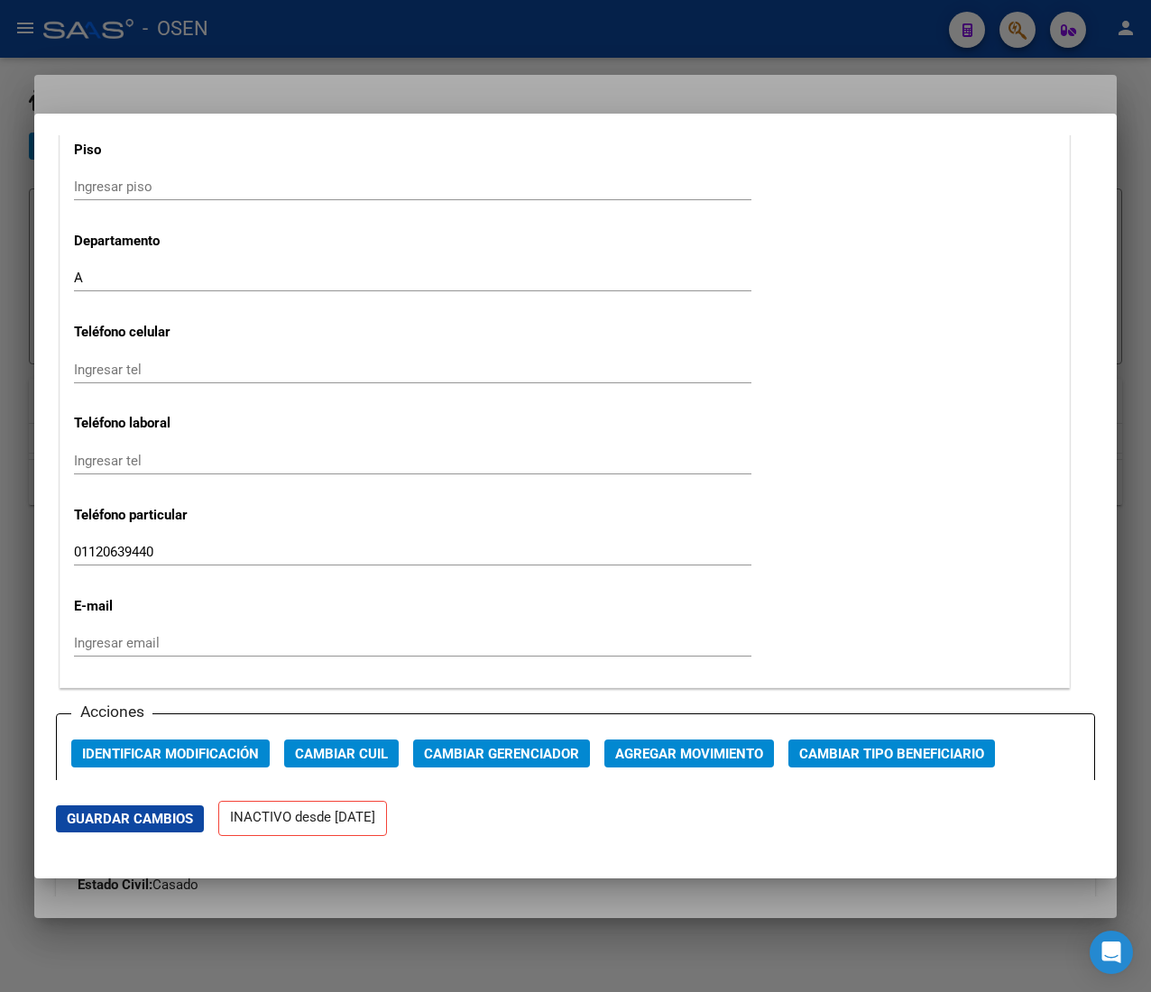
scroll to position [2165, 0]
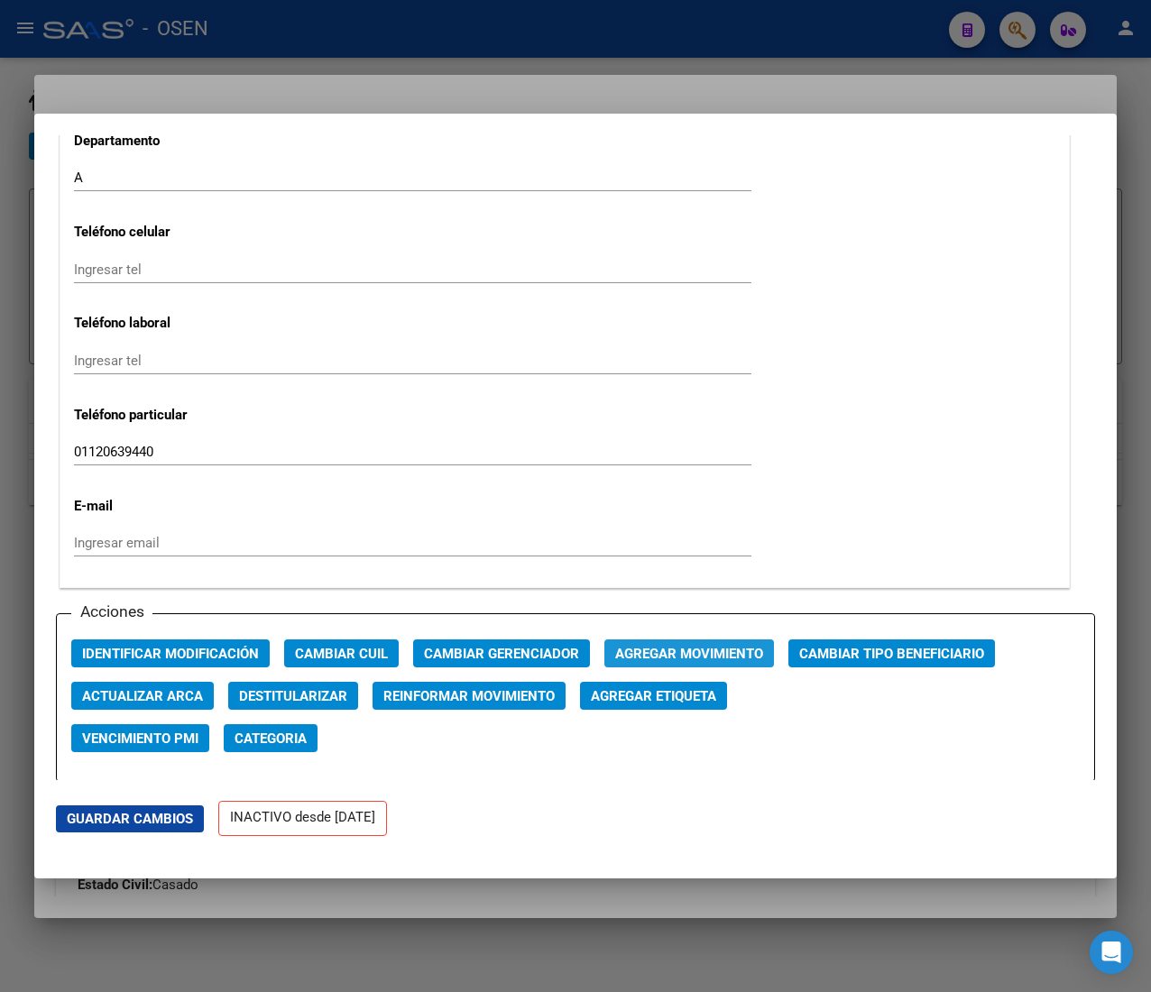
click at [679, 652] on span "Agregar Movimiento" at bounding box center [689, 654] width 148 height 16
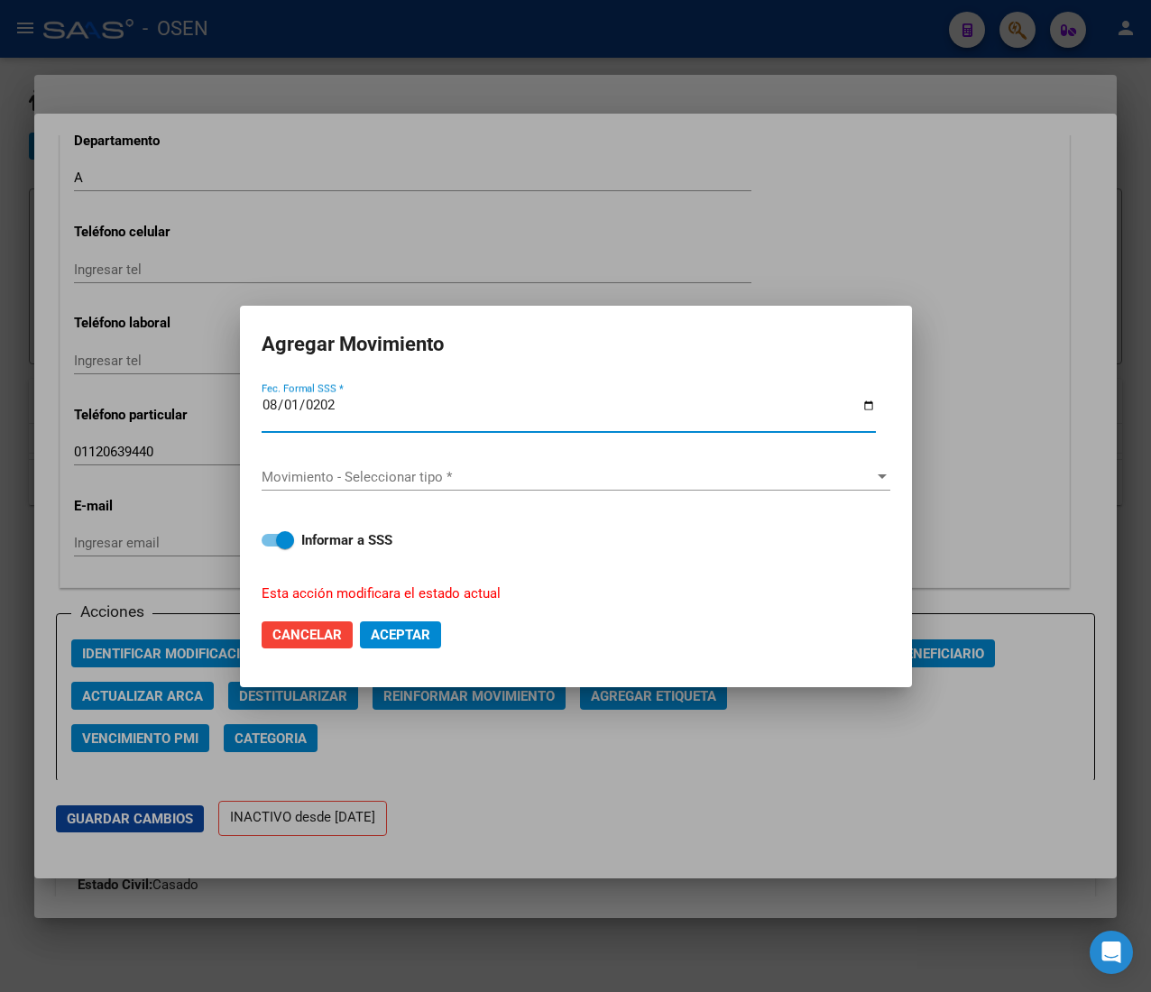
type input "2025-08-01"
click at [482, 489] on div "Movimiento - Seleccionar tipo * Movimiento - Seleccionar tipo *" at bounding box center [576, 477] width 629 height 27
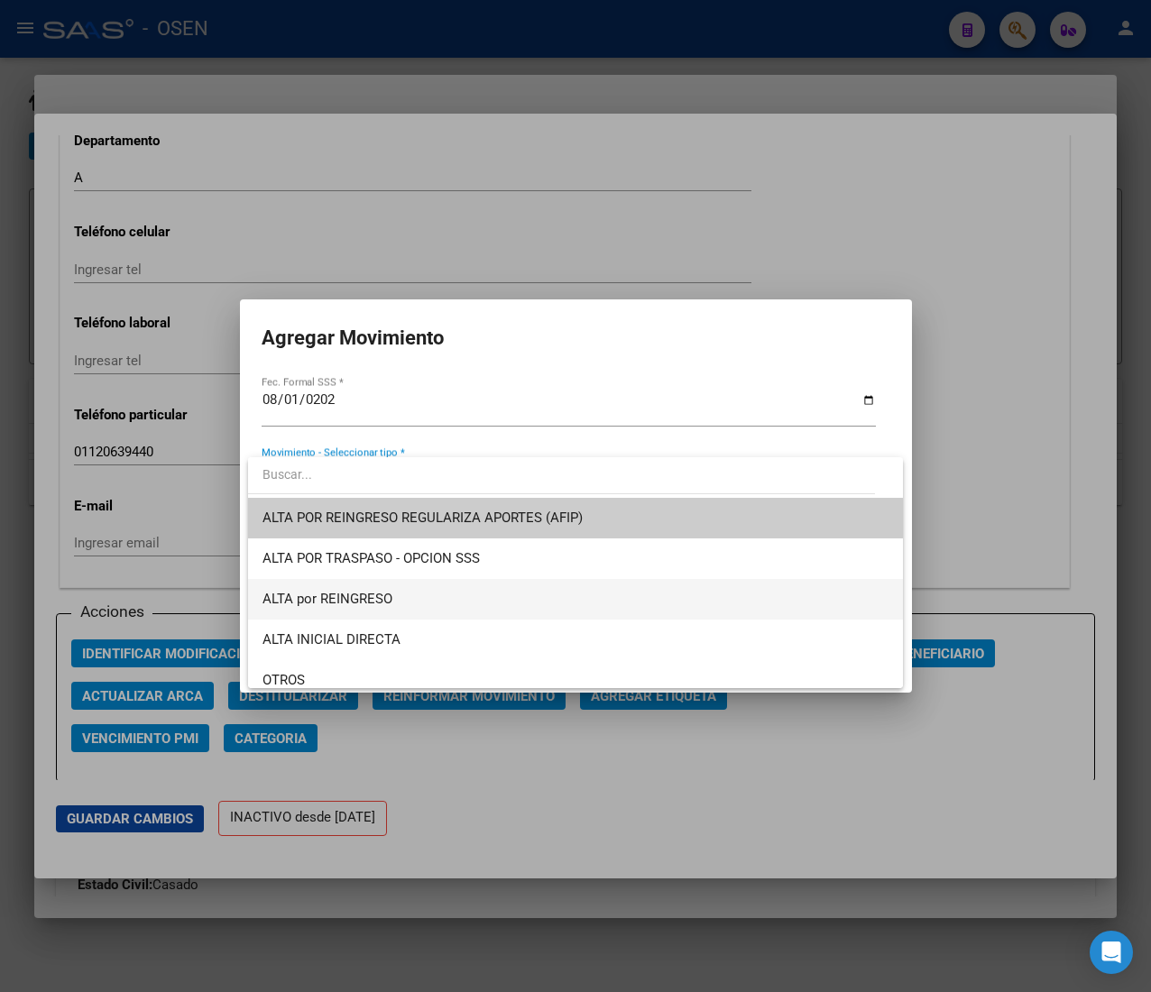
click at [463, 604] on span "ALTA por REINGRESO" at bounding box center [575, 599] width 626 height 41
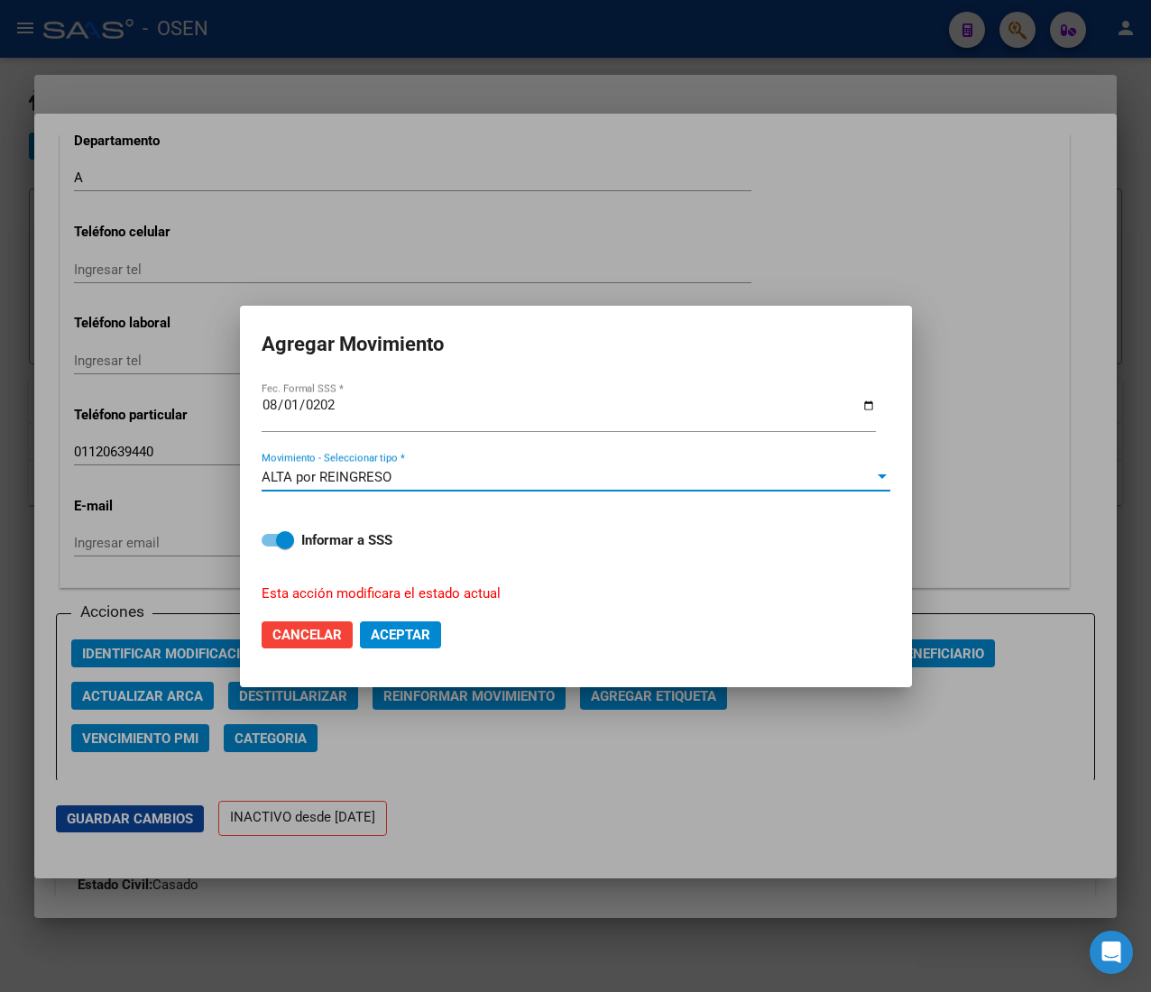
drag, startPoint x: 413, startPoint y: 638, endPoint x: 412, endPoint y: 627, distance: 10.9
click at [413, 638] on span "Aceptar" at bounding box center [401, 635] width 60 height 16
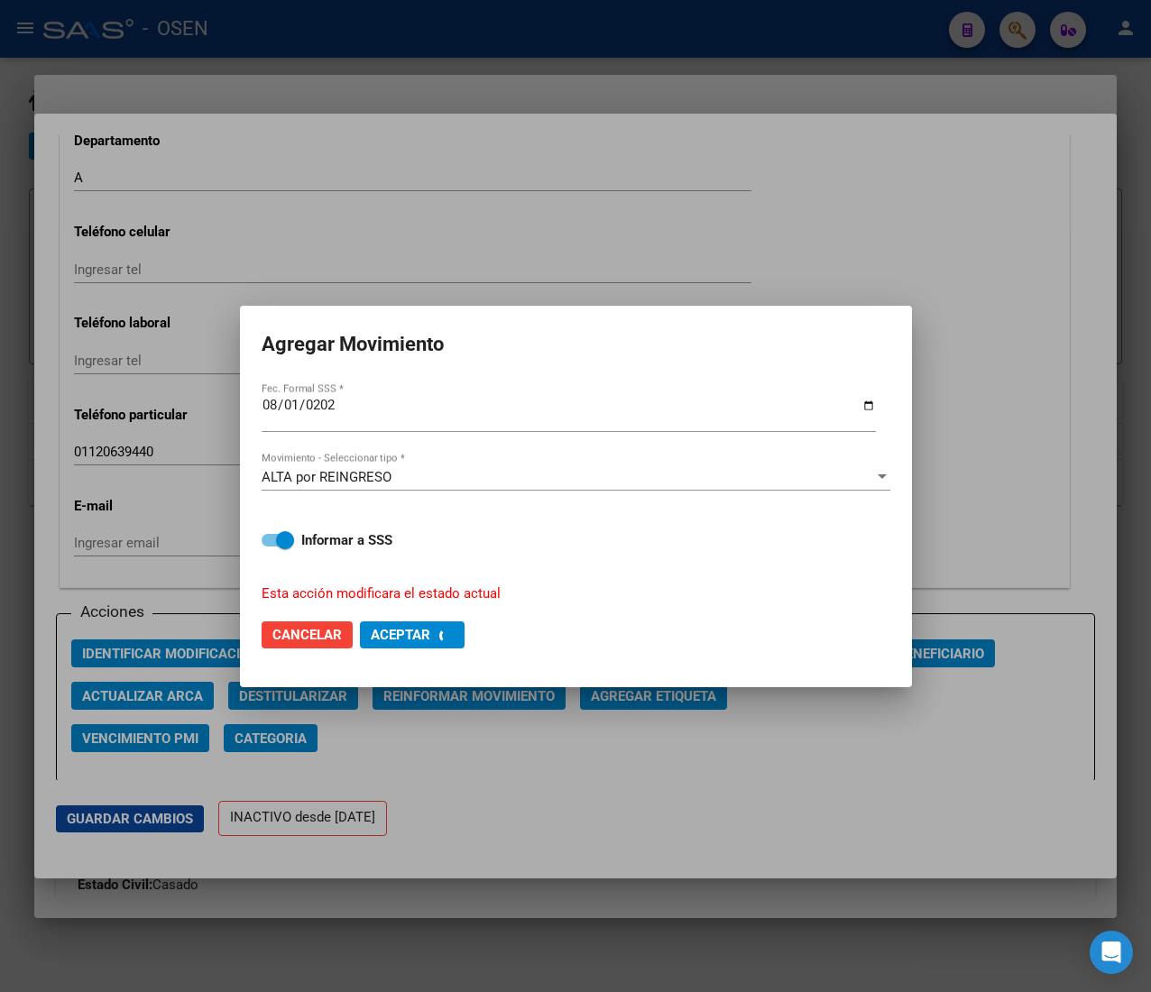
checkbox input "false"
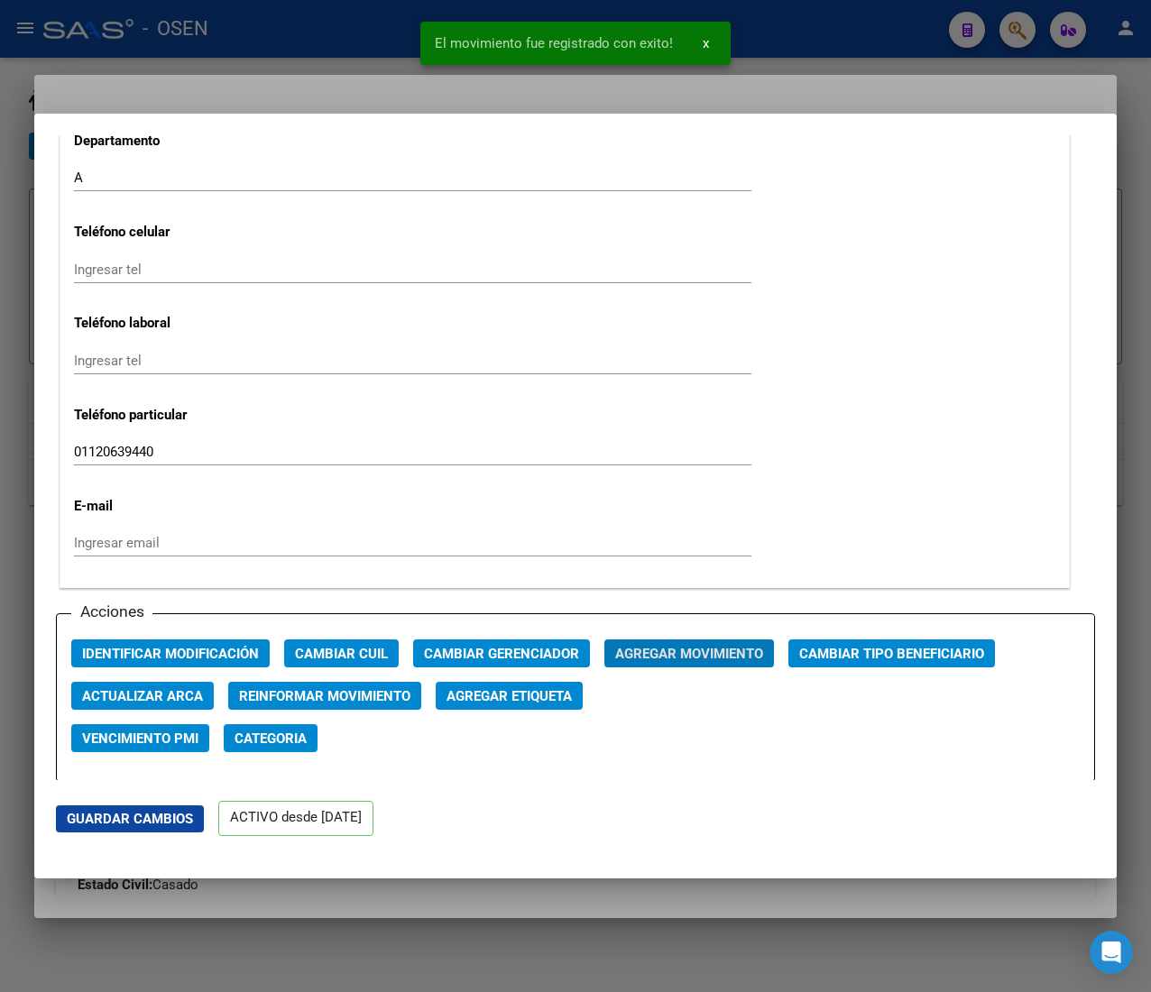
click at [265, 52] on div at bounding box center [575, 496] width 1151 height 992
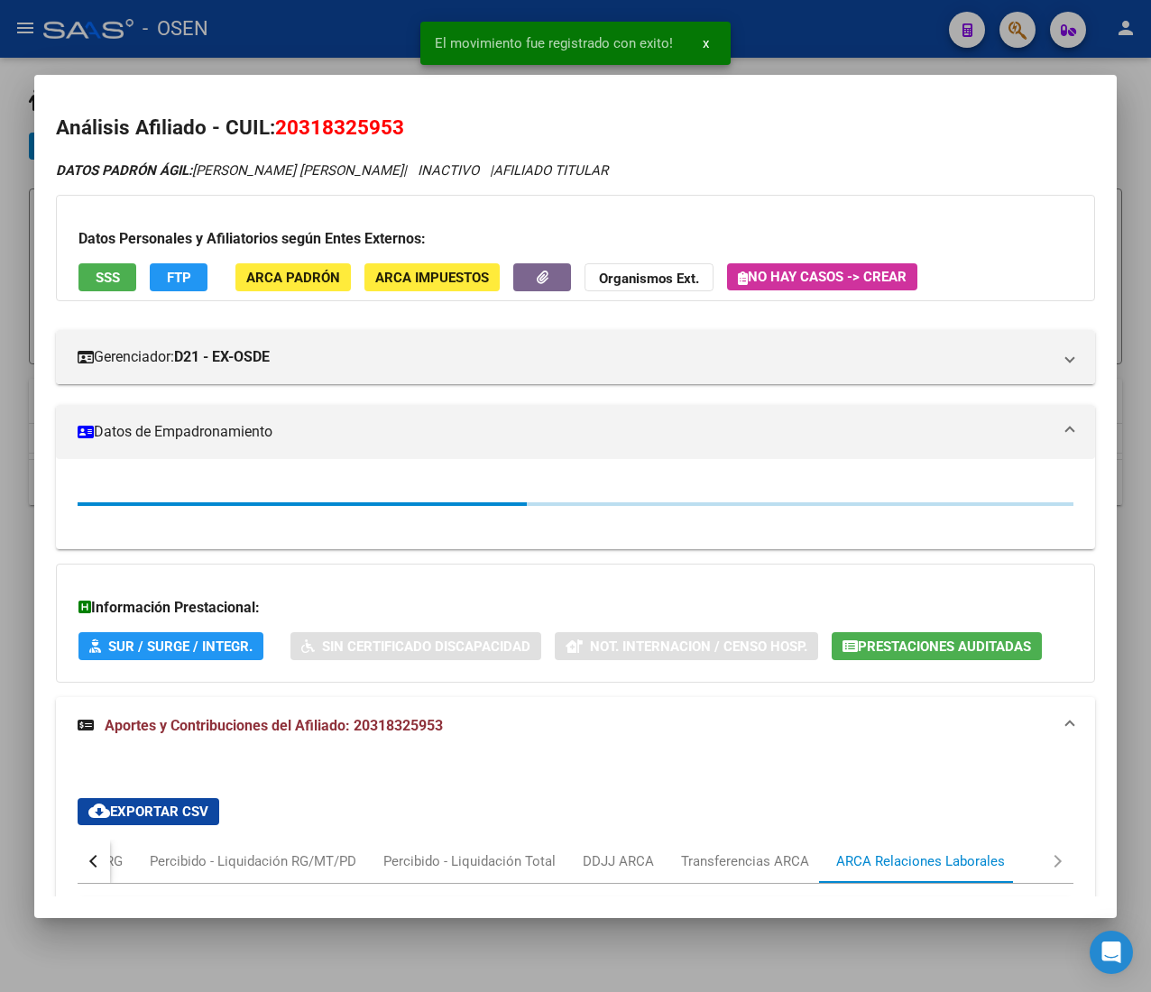
click at [265, 52] on div at bounding box center [575, 496] width 1151 height 992
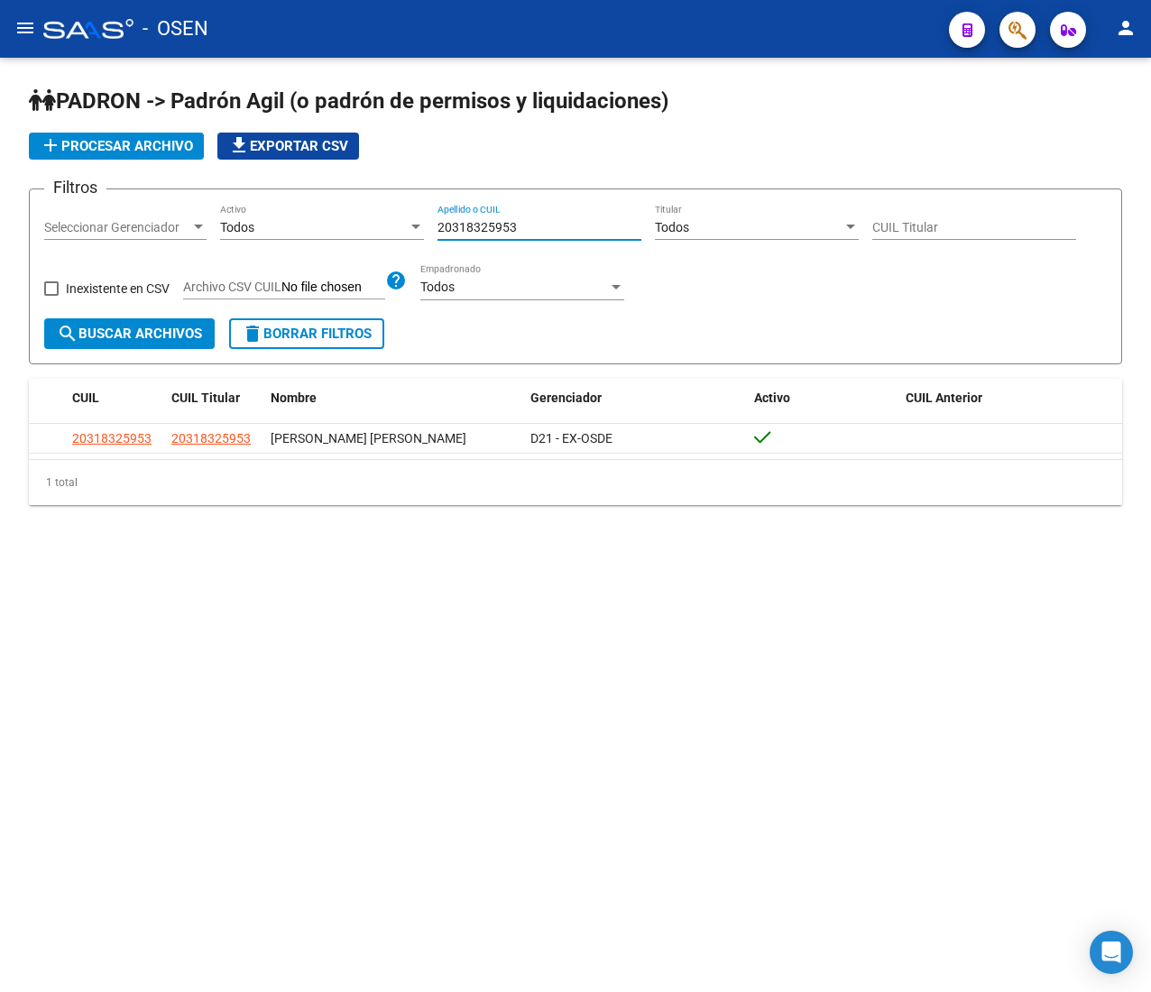
drag, startPoint x: 415, startPoint y: 242, endPoint x: 272, endPoint y: 244, distance: 142.5
click at [274, 241] on div "Filtros Seleccionar Gerenciador Seleccionar Gerenciador Todos Activo 2031832595…" at bounding box center [575, 261] width 1062 height 115
paste input "42924191"
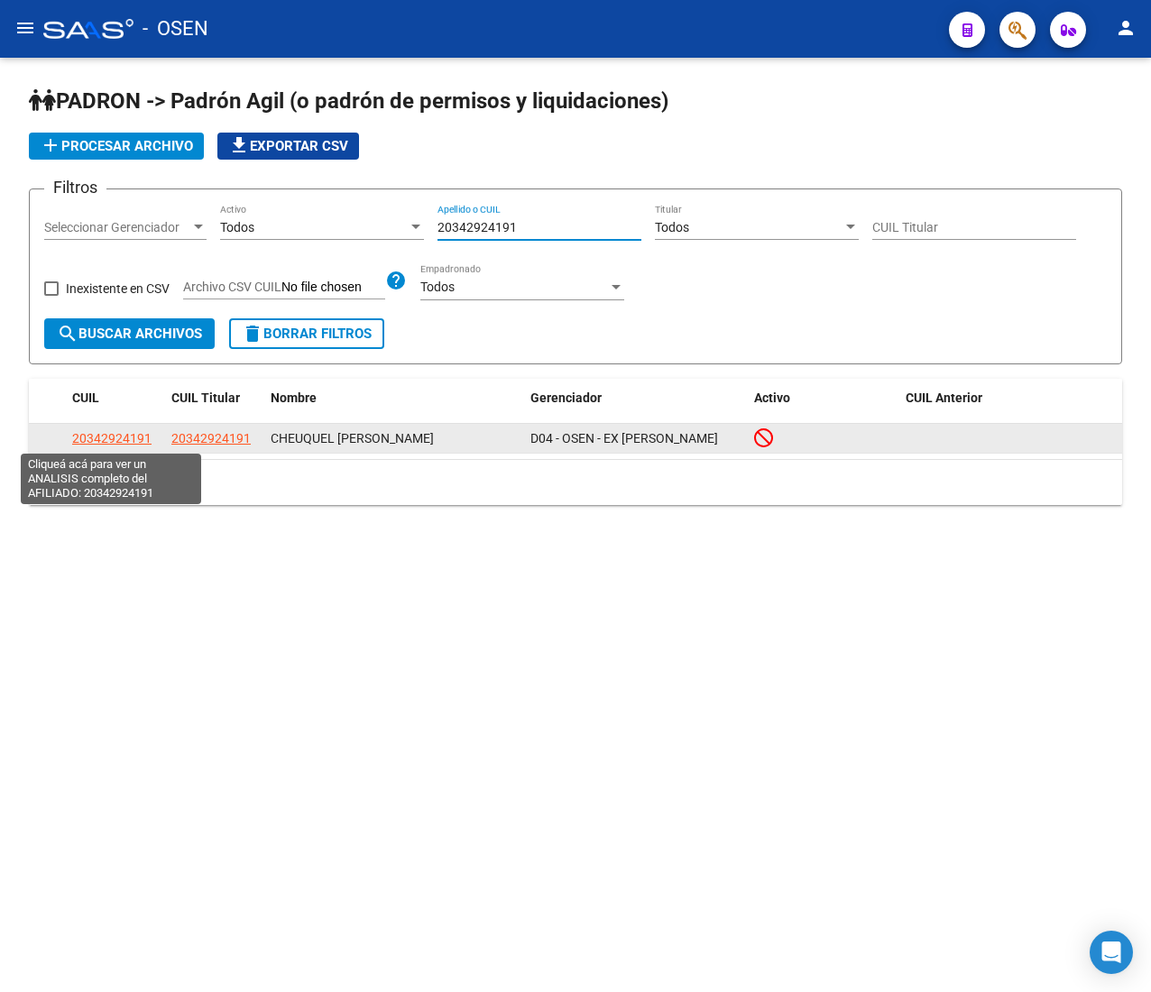
type input "20342924191"
click at [132, 438] on span "20342924191" at bounding box center [111, 438] width 79 height 14
type textarea "20342924191"
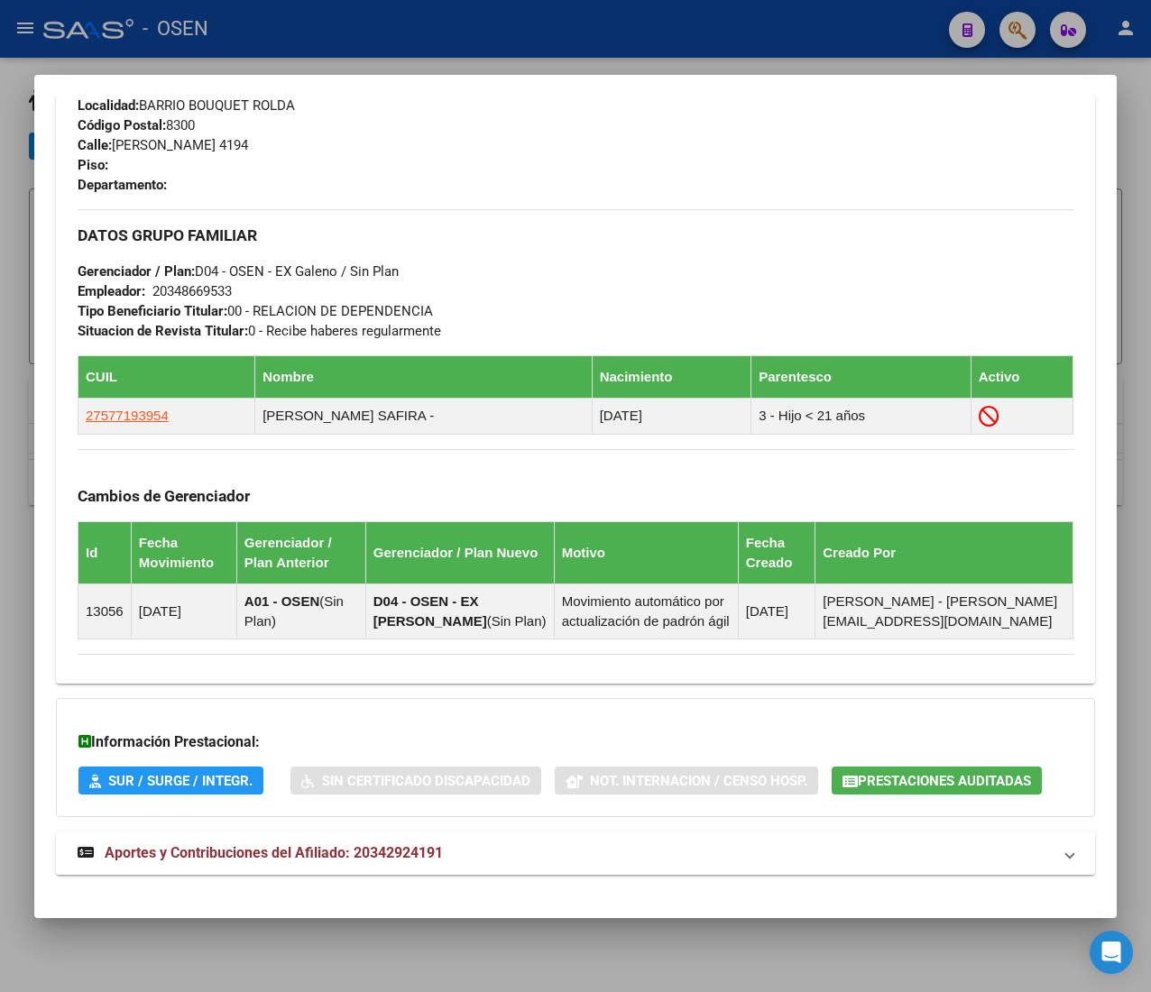
scroll to position [942, 0]
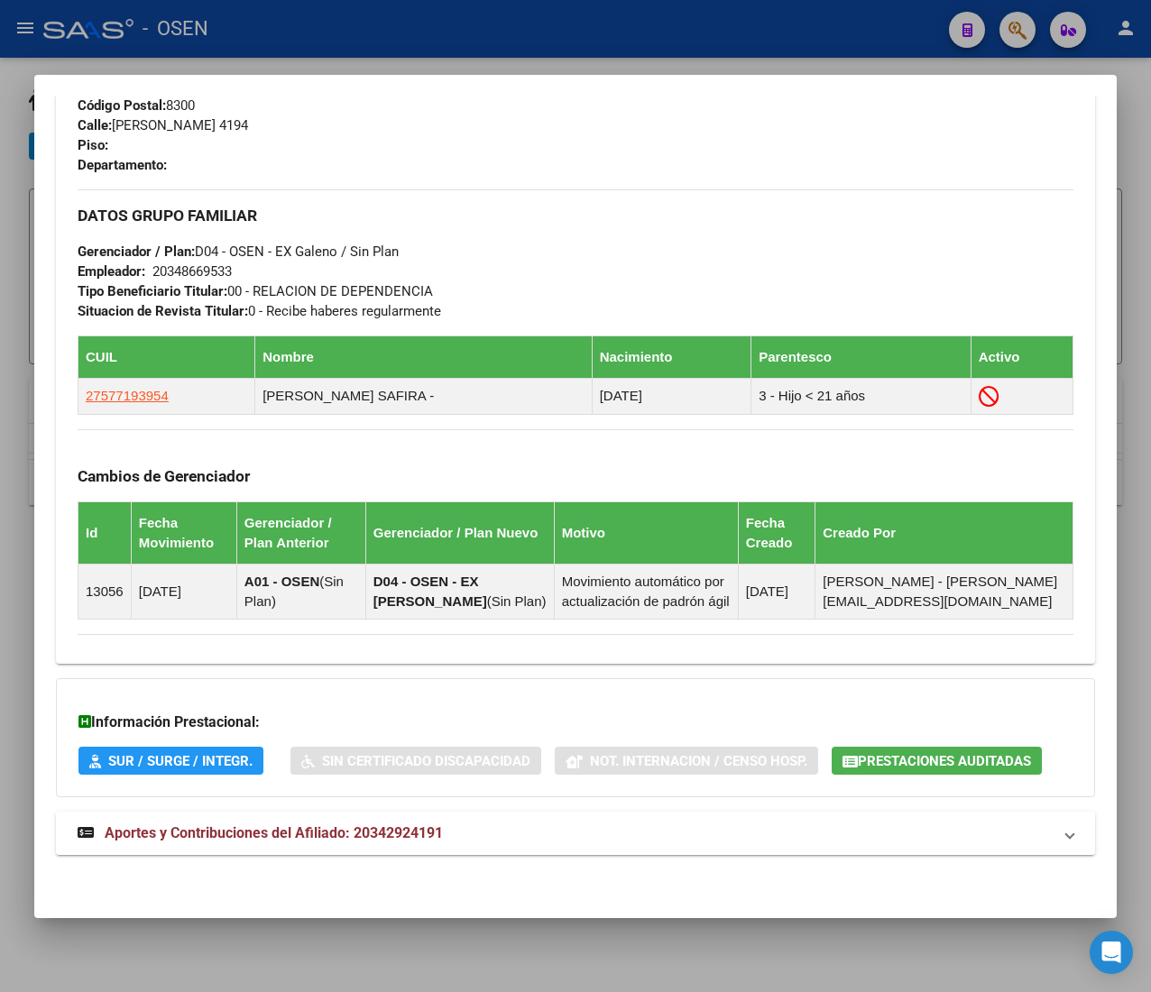
click at [424, 829] on span "Aportes y Contribuciones del Afiliado: 20342924191" at bounding box center [274, 832] width 338 height 17
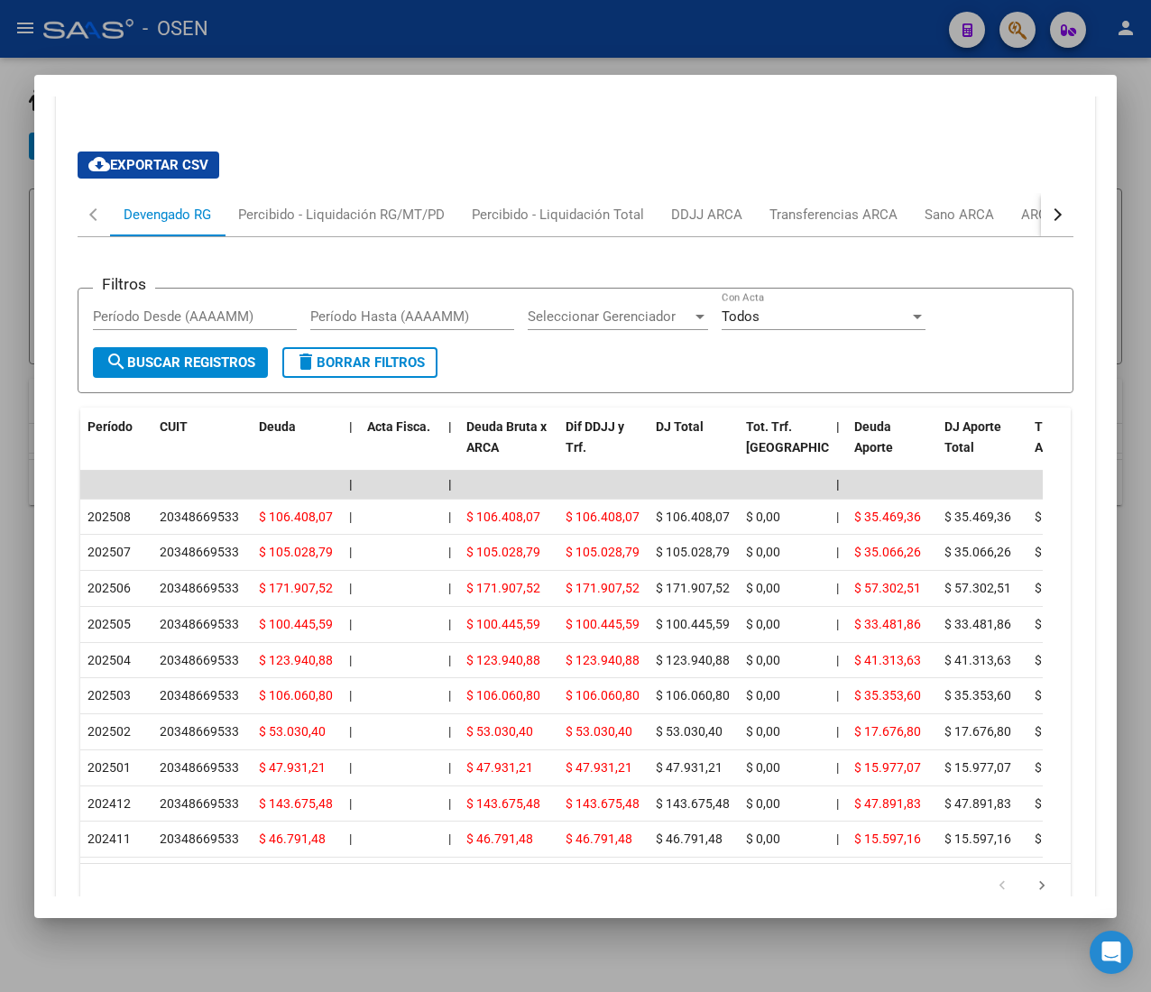
scroll to position [1651, 0]
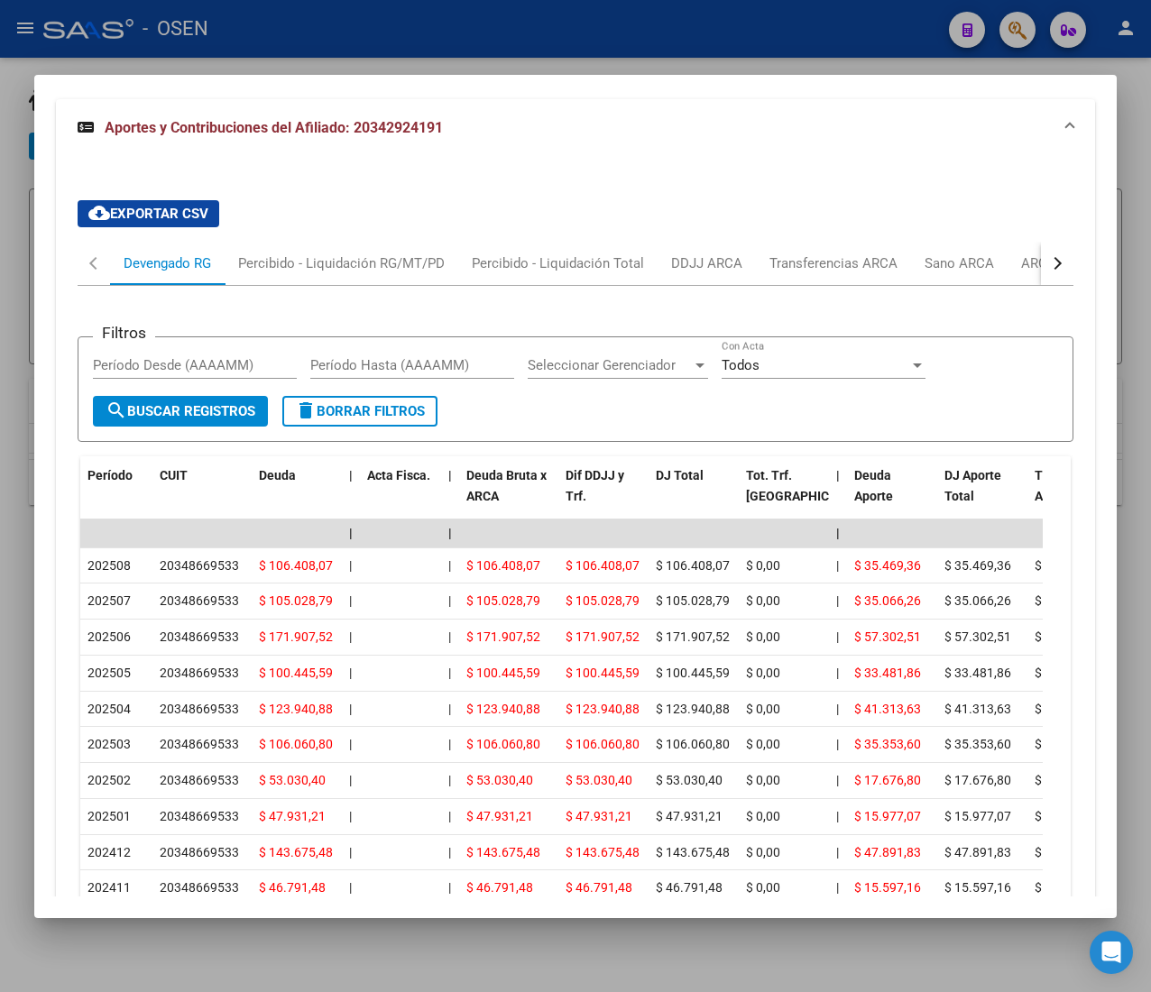
click at [1049, 267] on div "button" at bounding box center [1055, 263] width 13 height 13
click at [947, 269] on div "ARCA Relaciones Laborales" at bounding box center [921, 263] width 169 height 20
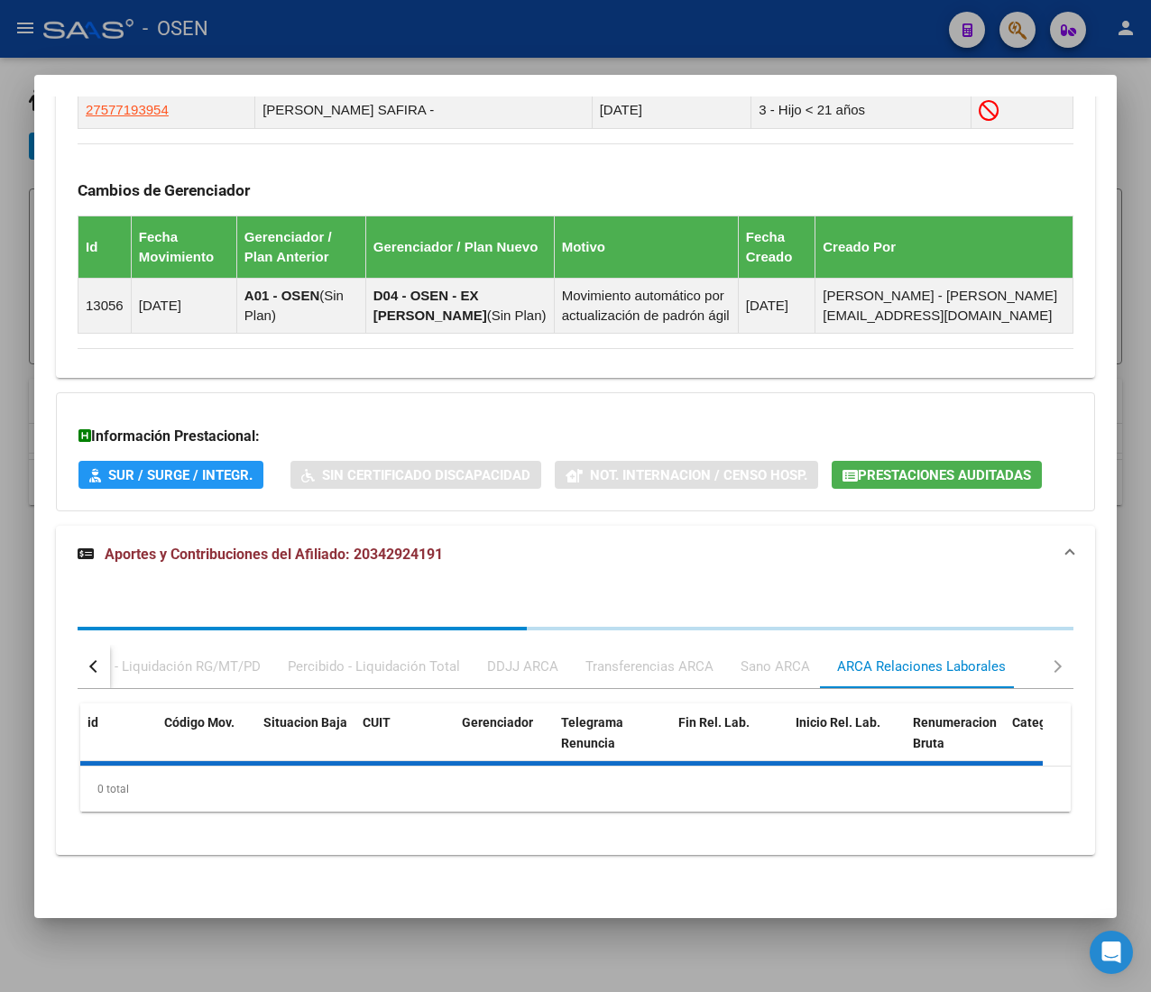
scroll to position [1415, 0]
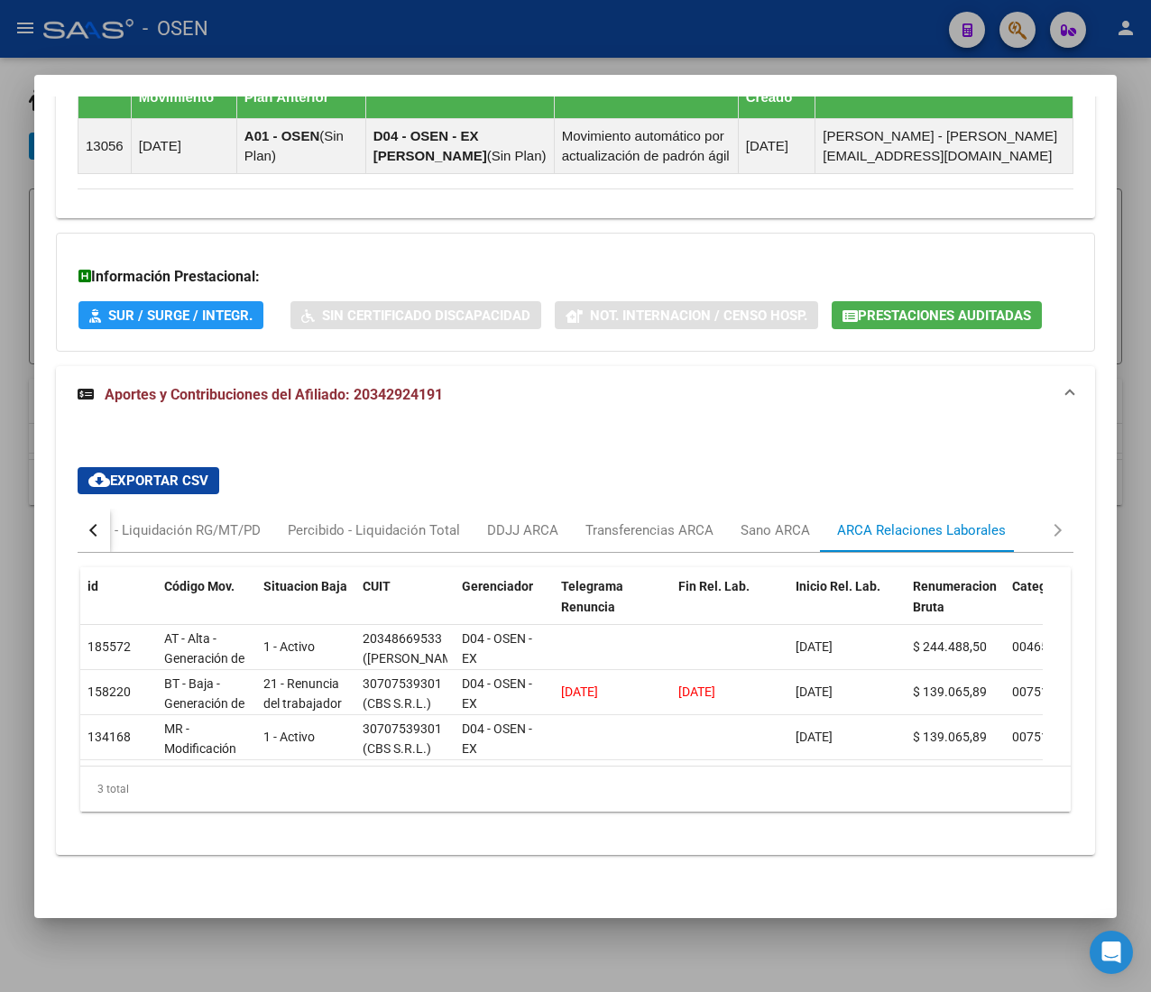
click at [105, 509] on button "button" at bounding box center [94, 530] width 32 height 43
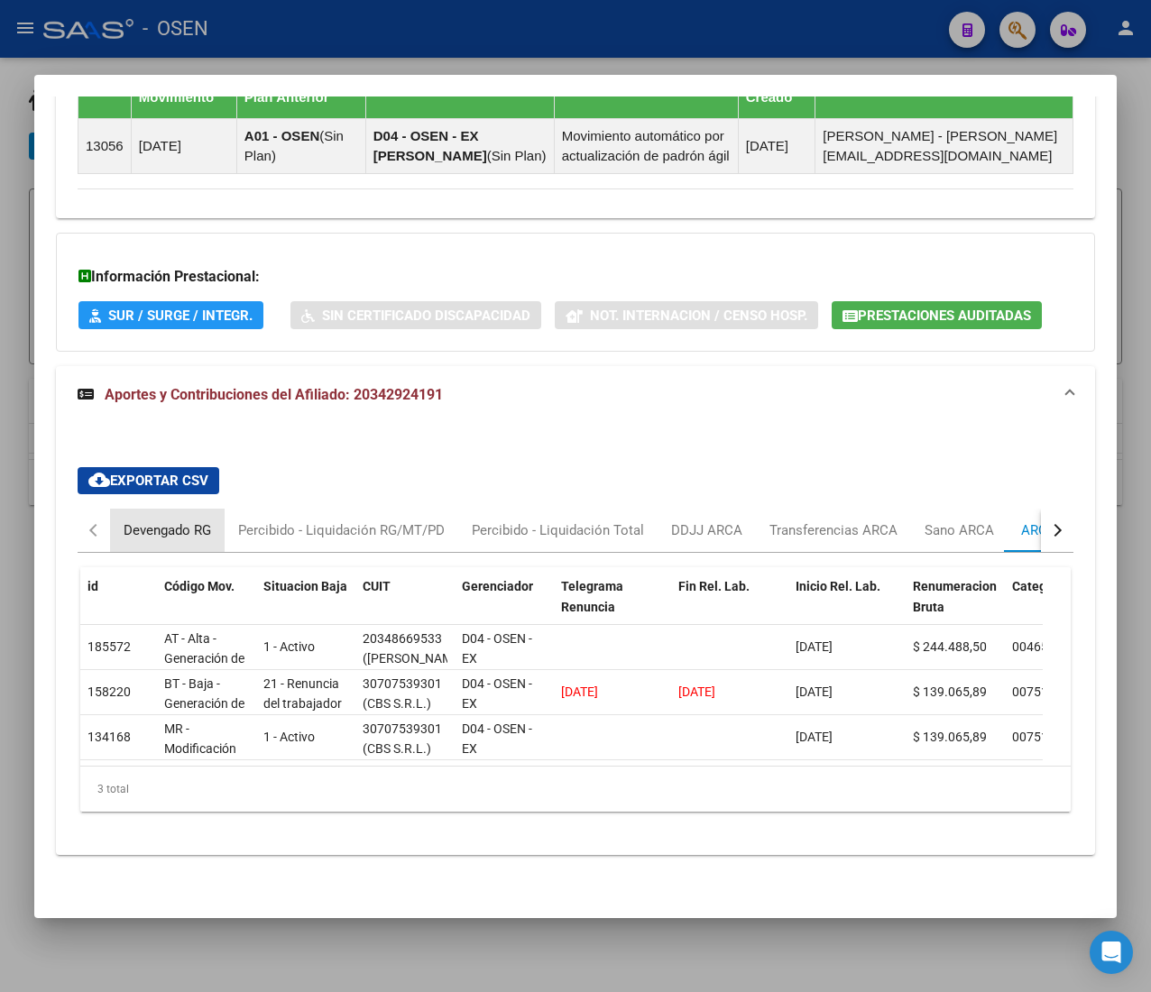
click at [166, 512] on div "Devengado RG" at bounding box center [167, 530] width 115 height 43
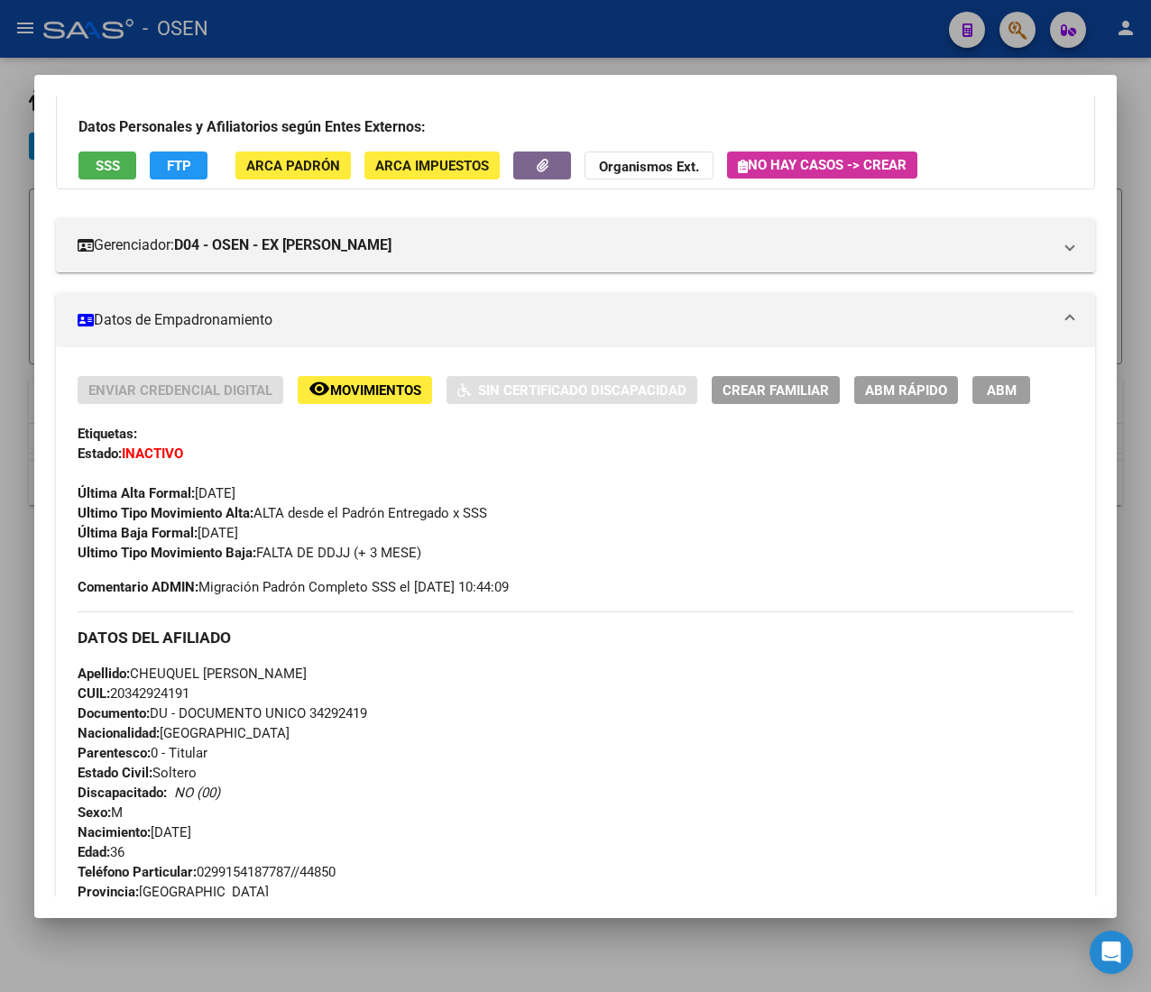
scroll to position [0, 0]
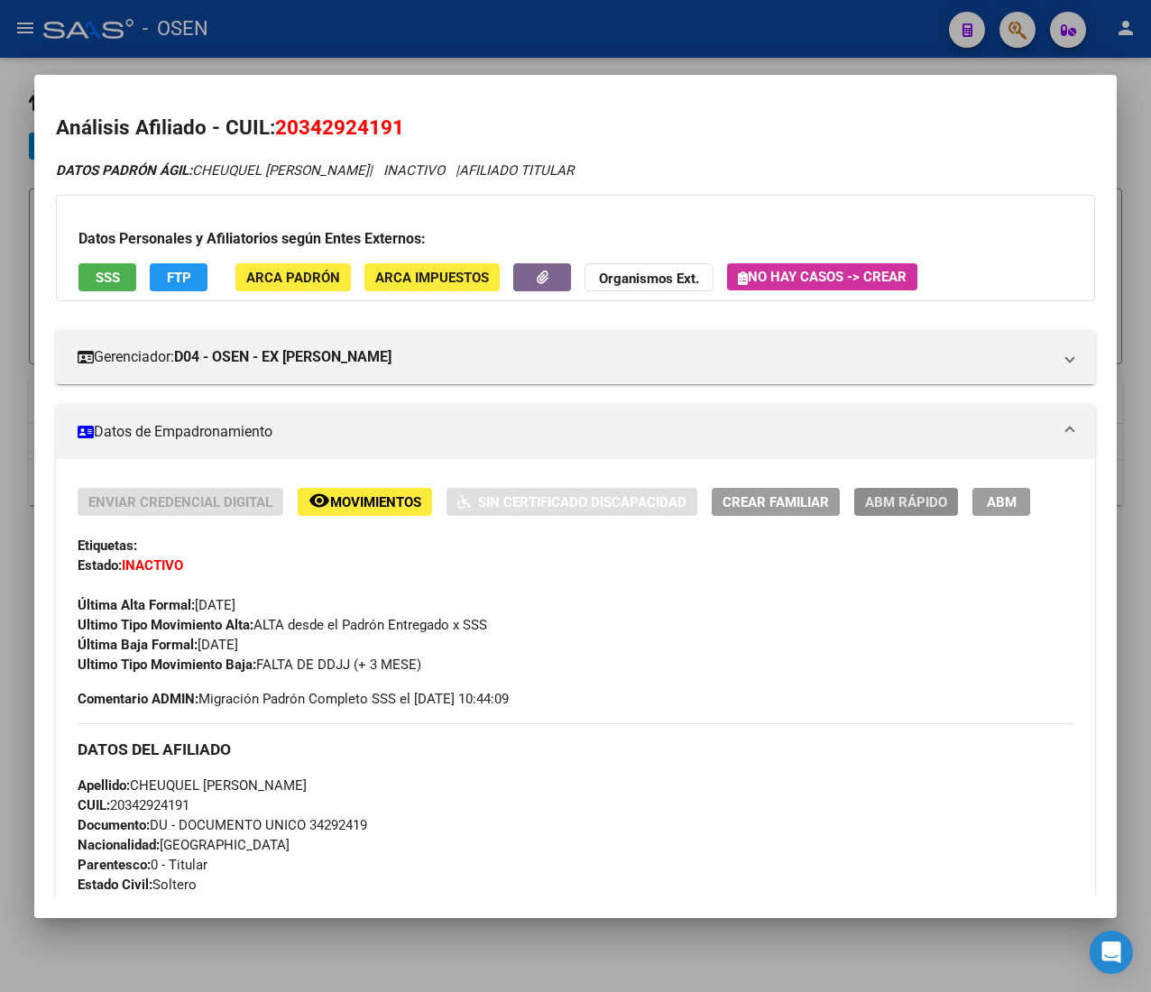
click at [888, 503] on span "ABM Rápido" at bounding box center [906, 502] width 82 height 16
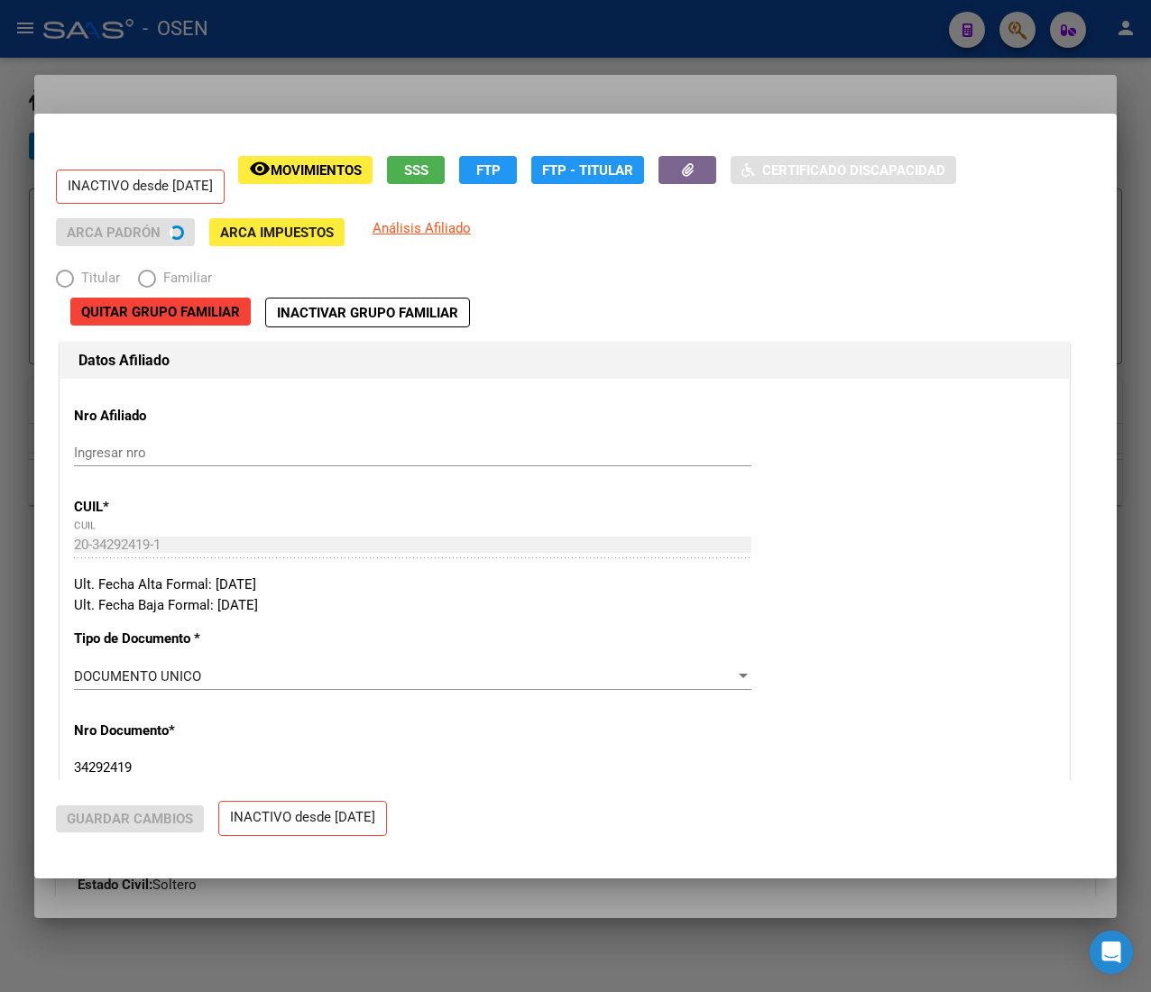
radio input "true"
type input "20-34866953-3"
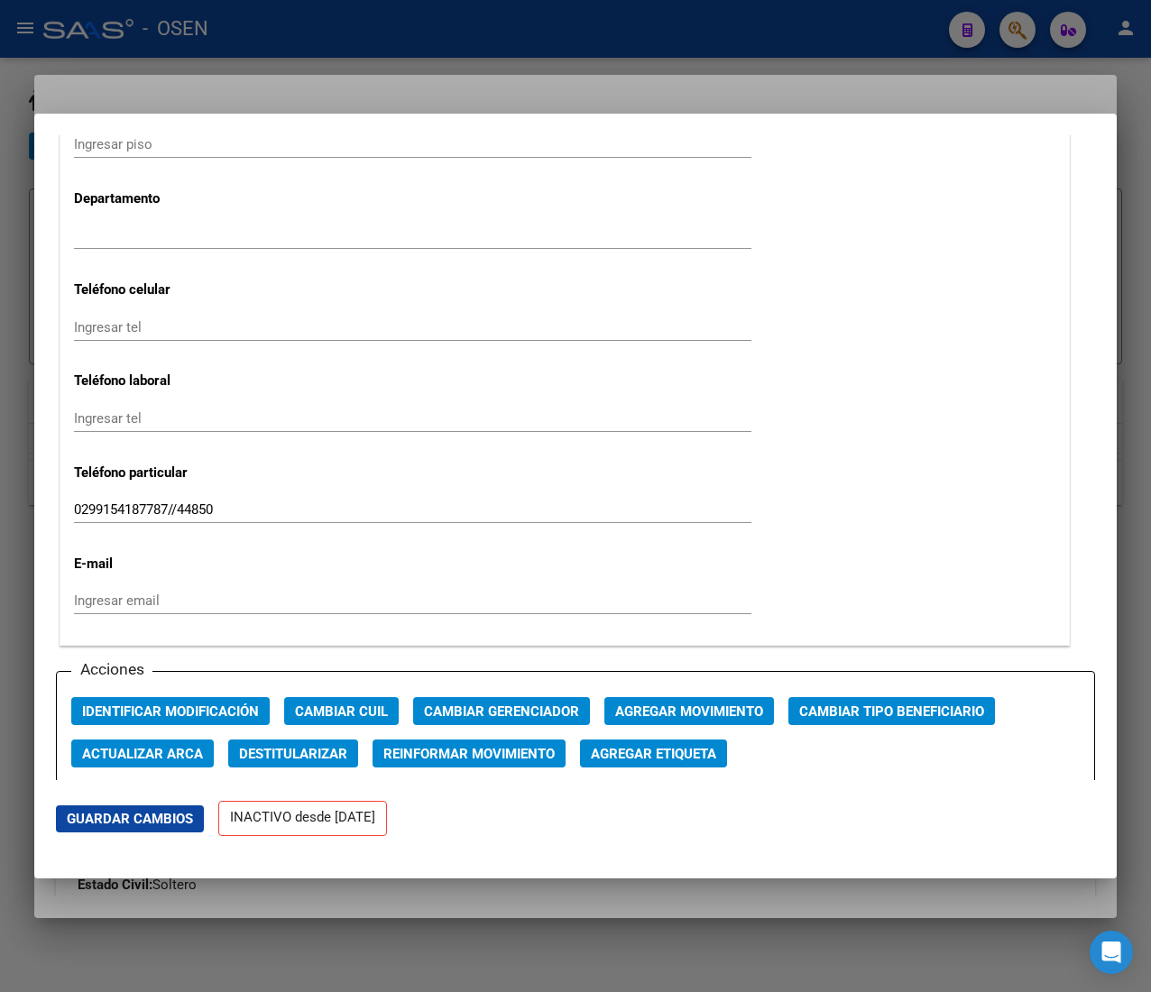
scroll to position [2345, 0]
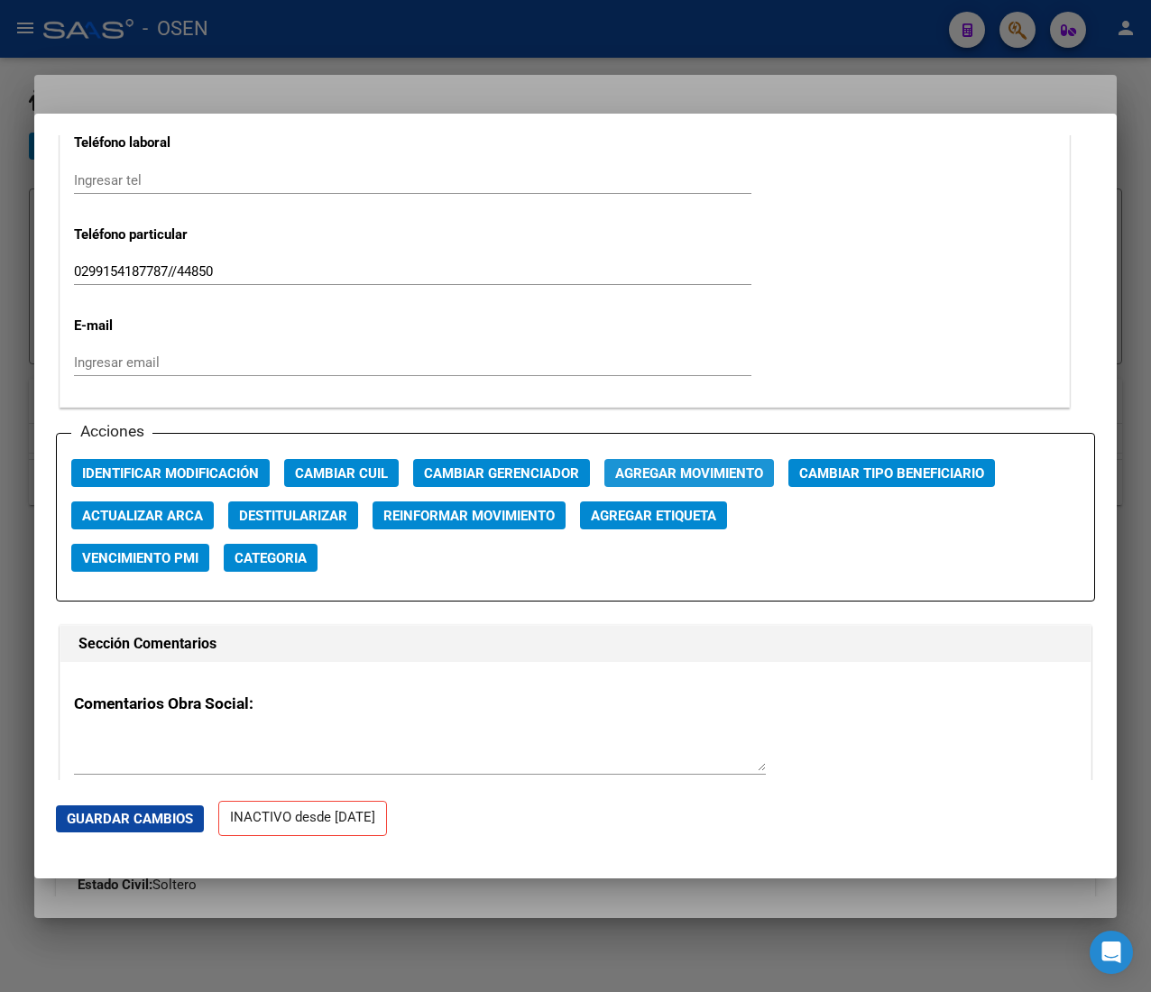
click at [630, 465] on span "Agregar Movimiento" at bounding box center [689, 473] width 148 height 16
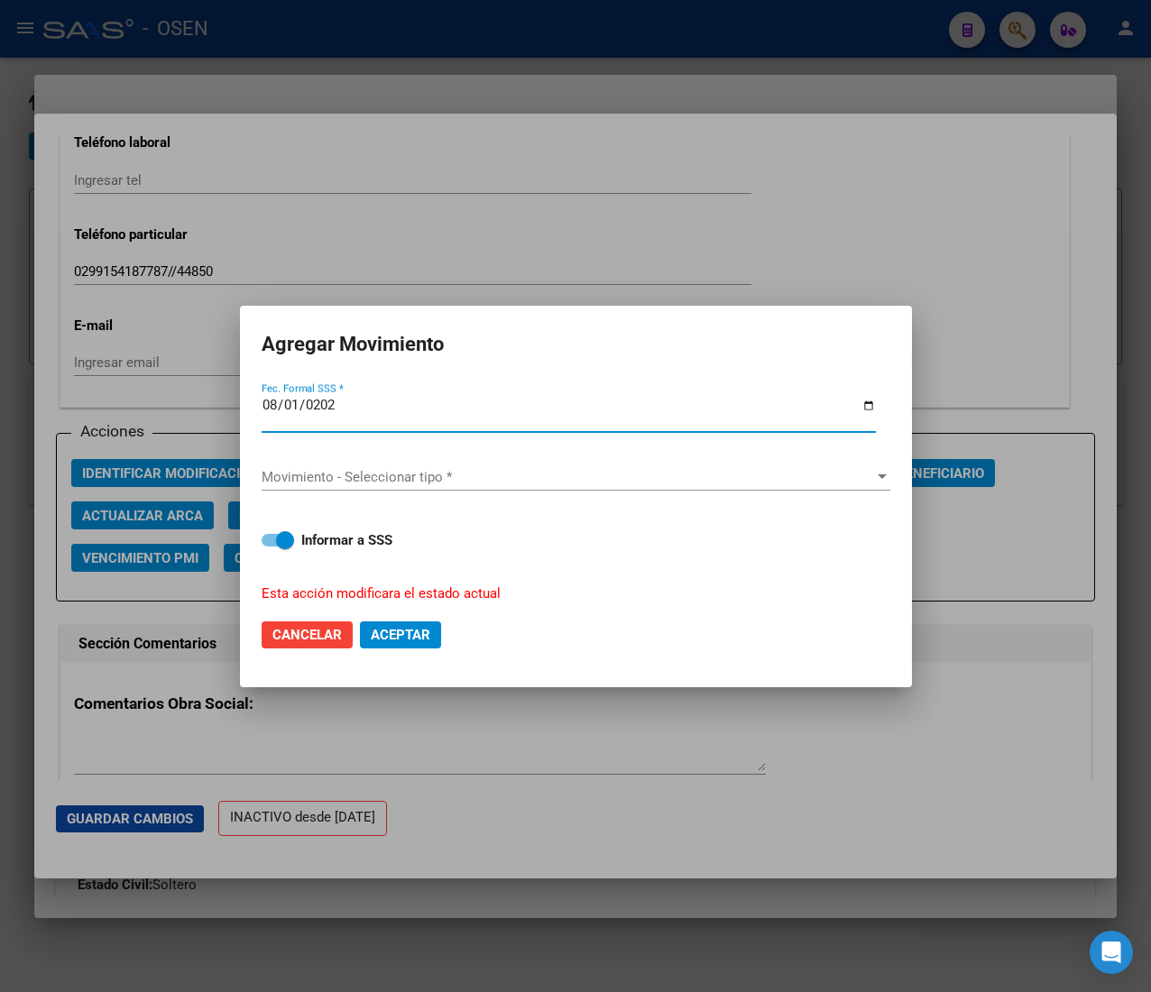
type input "2025-08-01"
click at [630, 469] on span "Movimiento - Seleccionar tipo *" at bounding box center [568, 477] width 612 height 16
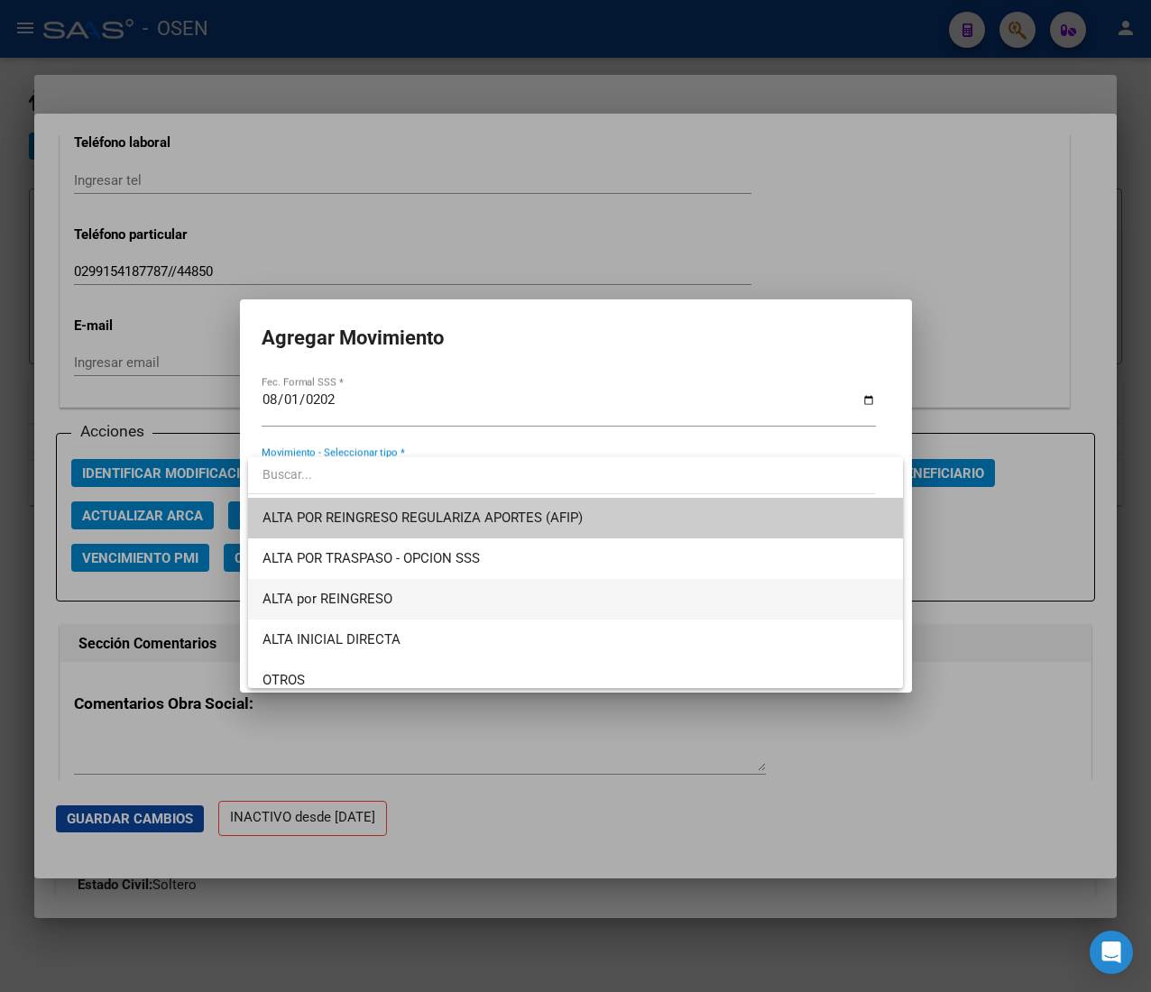
click at [462, 599] on span "ALTA por REINGRESO" at bounding box center [575, 599] width 626 height 41
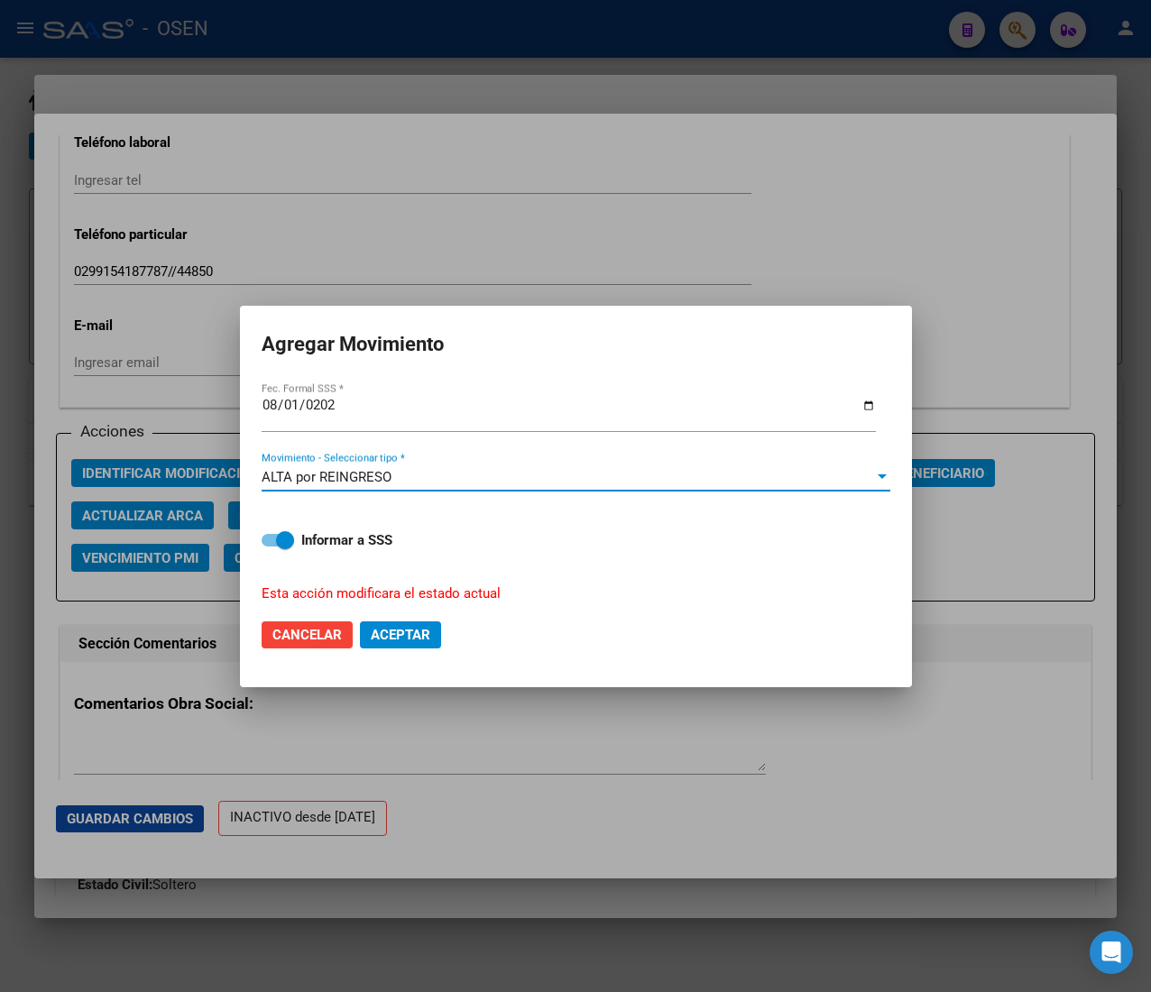
click at [422, 634] on span "Aceptar" at bounding box center [401, 635] width 60 height 16
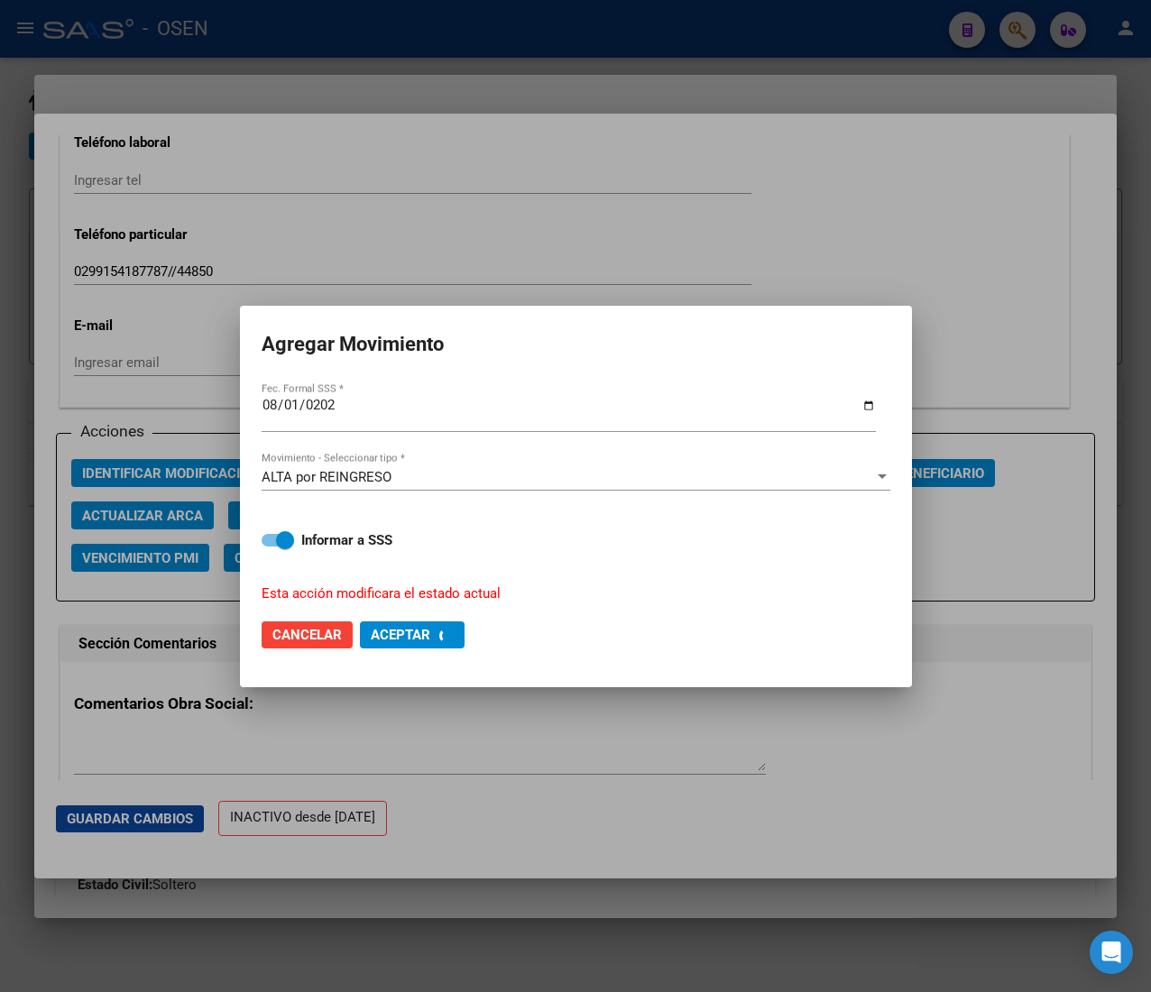
checkbox input "false"
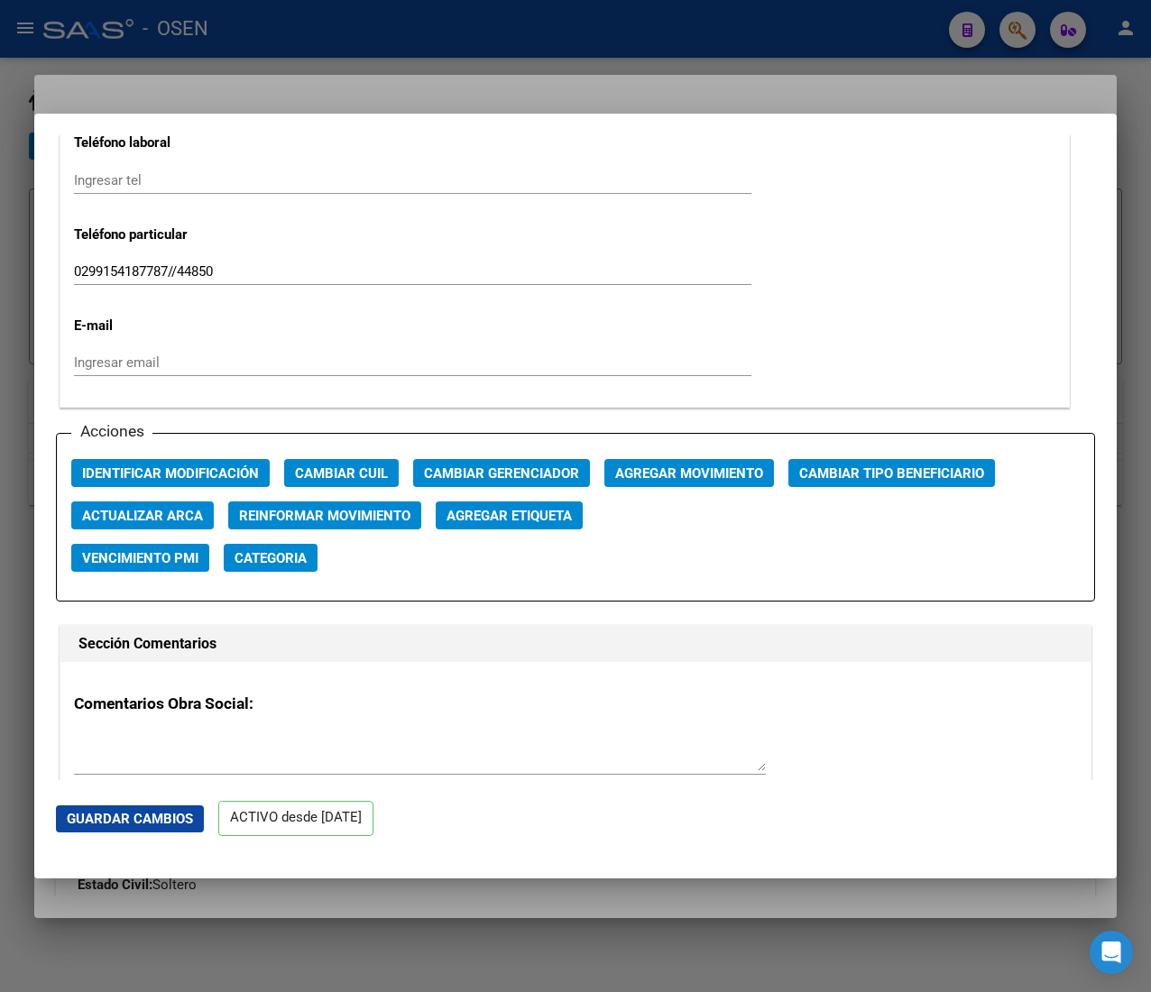
click at [386, 42] on div at bounding box center [575, 496] width 1151 height 992
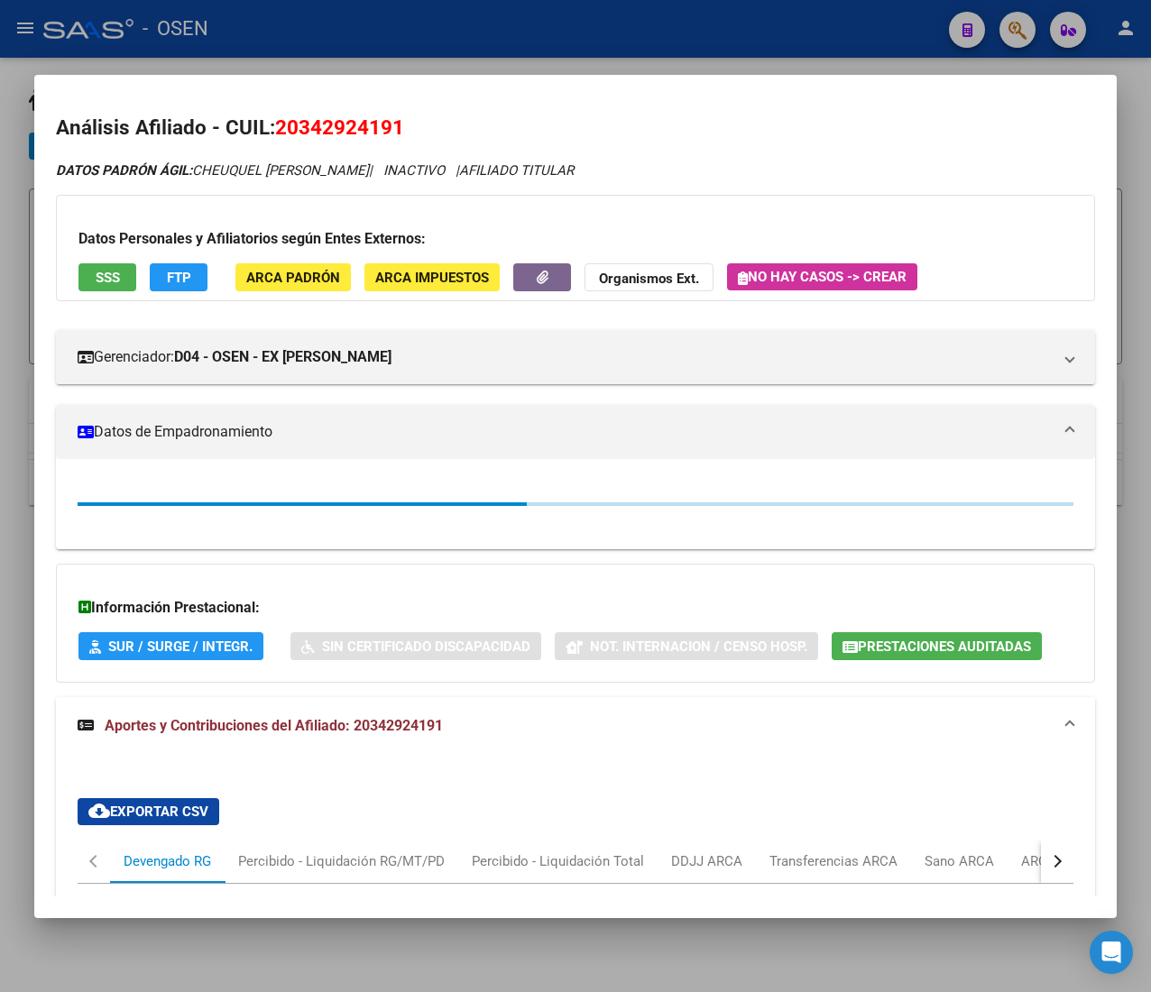
click at [386, 40] on div at bounding box center [575, 496] width 1151 height 992
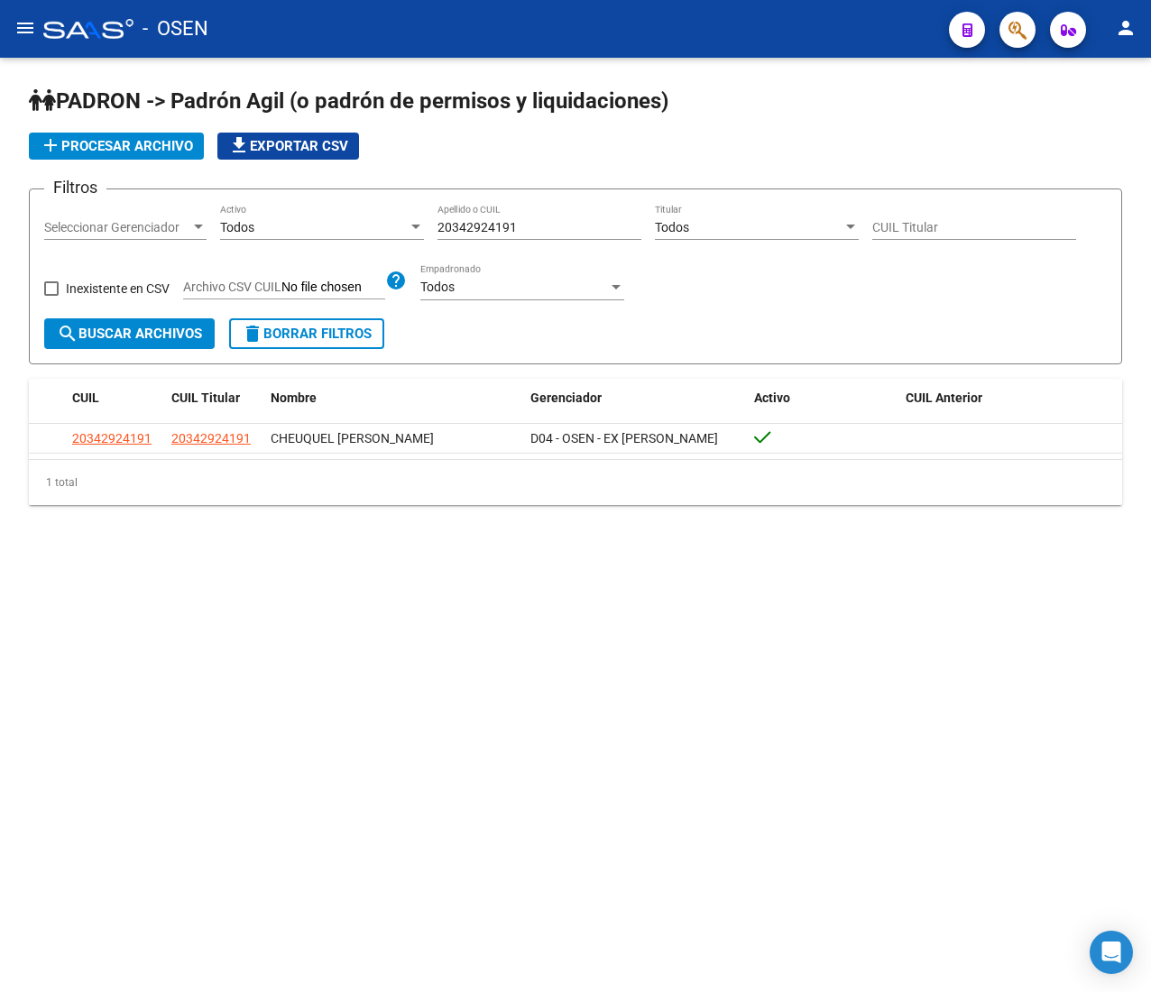
drag, startPoint x: 529, startPoint y: 226, endPoint x: 285, endPoint y: 242, distance: 244.0
click at [343, 235] on div "Filtros Seleccionar Gerenciador Seleccionar Gerenciador Todos Activo 2034292419…" at bounding box center [575, 261] width 1062 height 115
paste input "73481034"
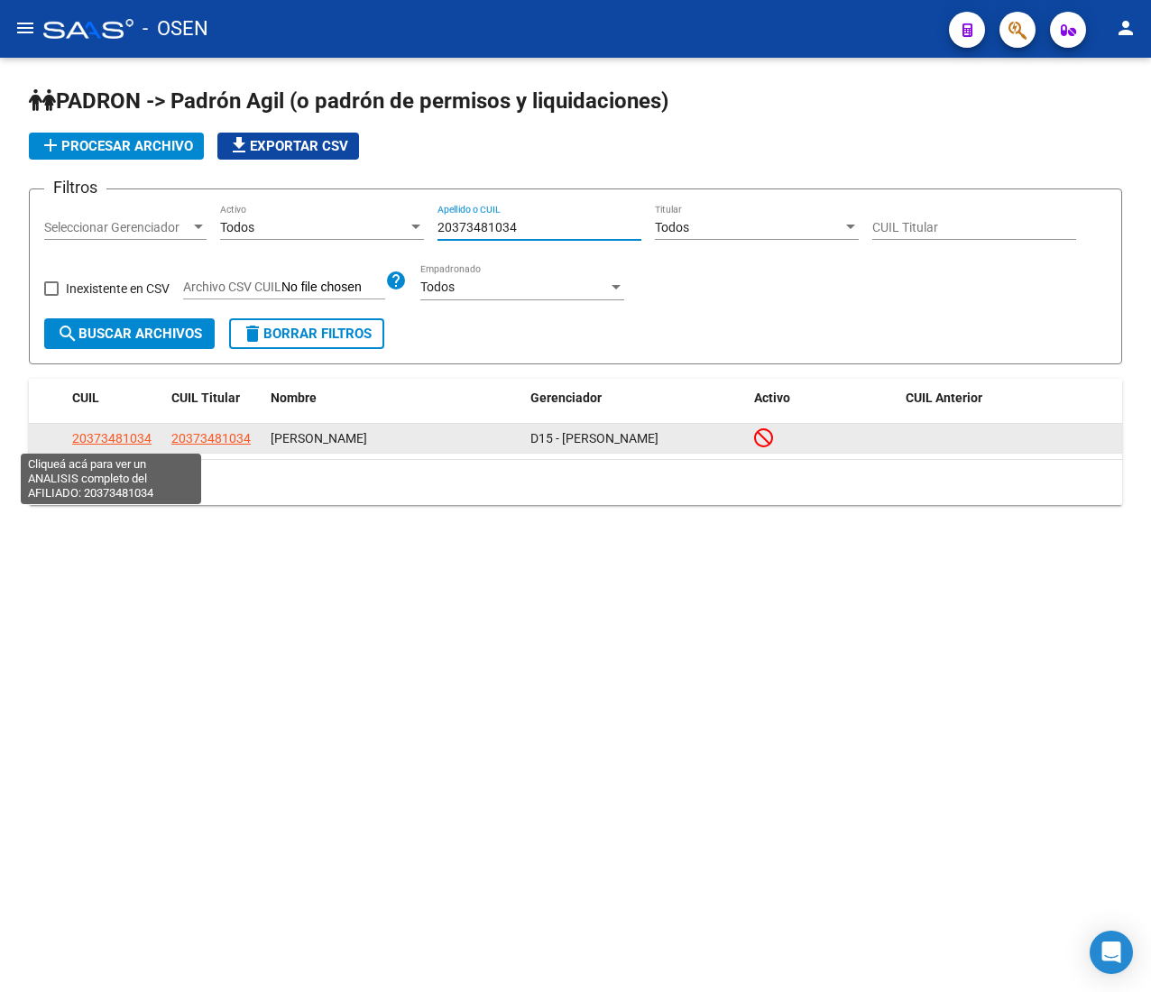
type input "20373481034"
click at [113, 431] on span "20373481034" at bounding box center [111, 438] width 79 height 14
type textarea "20373481034"
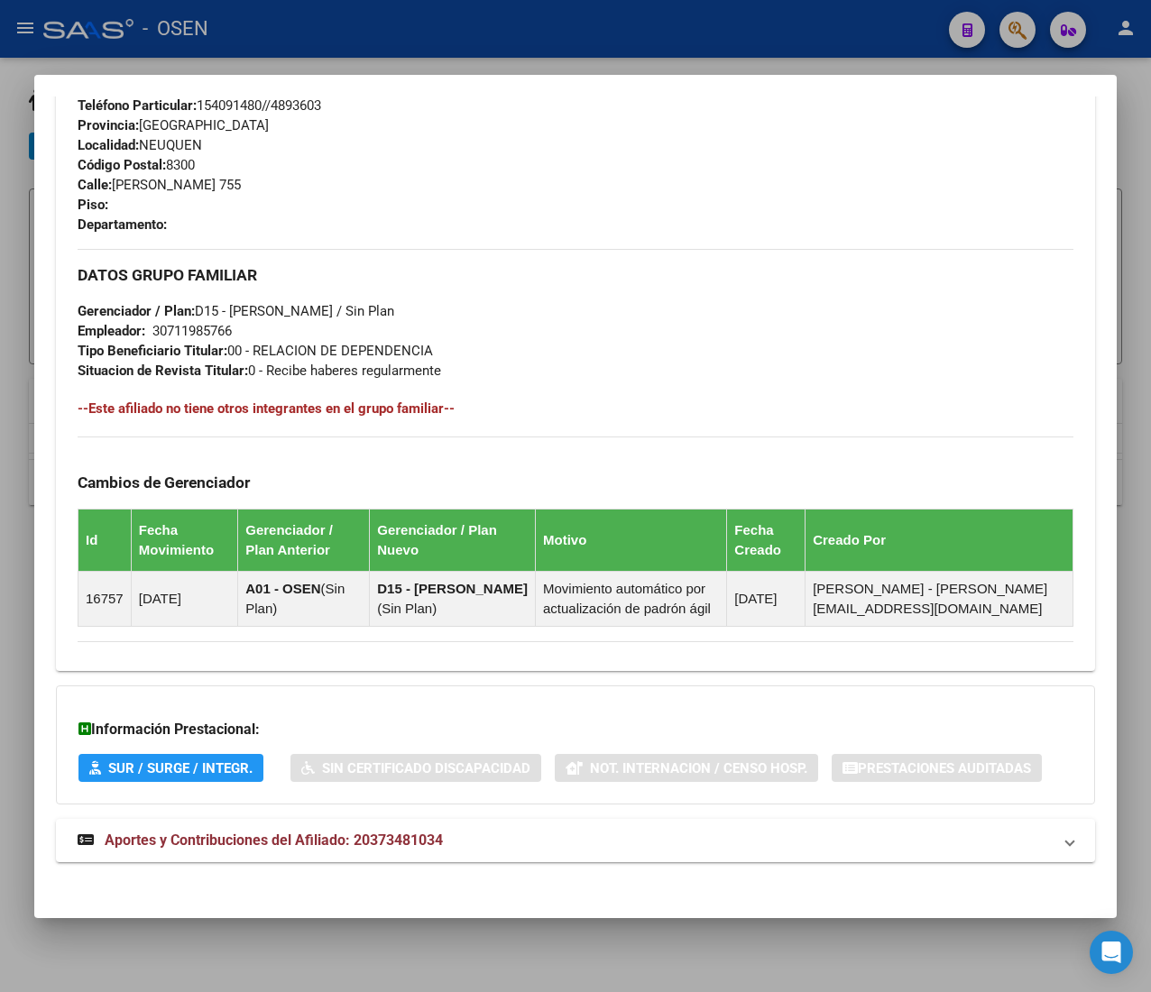
scroll to position [888, 0]
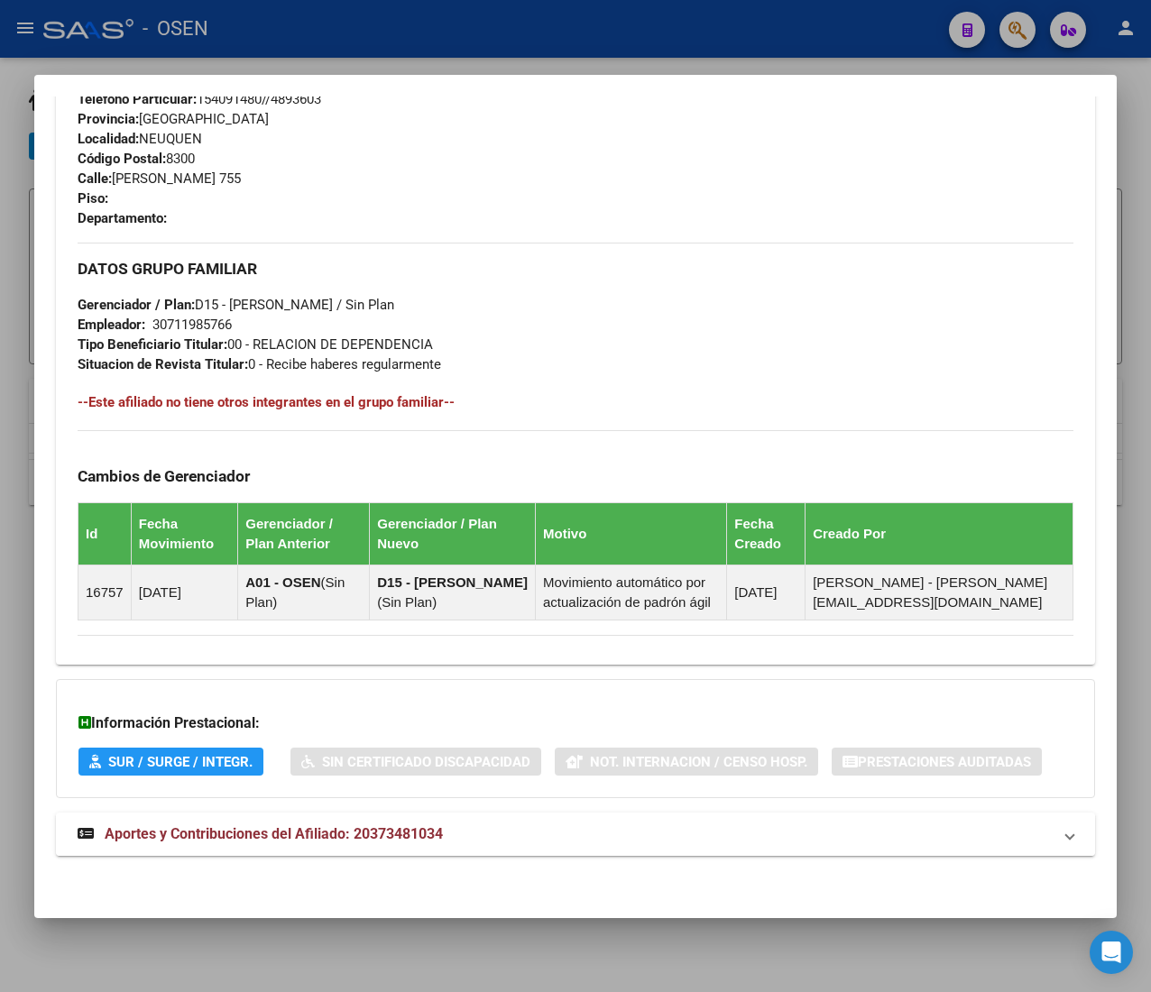
click at [698, 829] on mat-panel-title "Aportes y Contribuciones del Afiliado: 20373481034" at bounding box center [565, 834] width 974 height 22
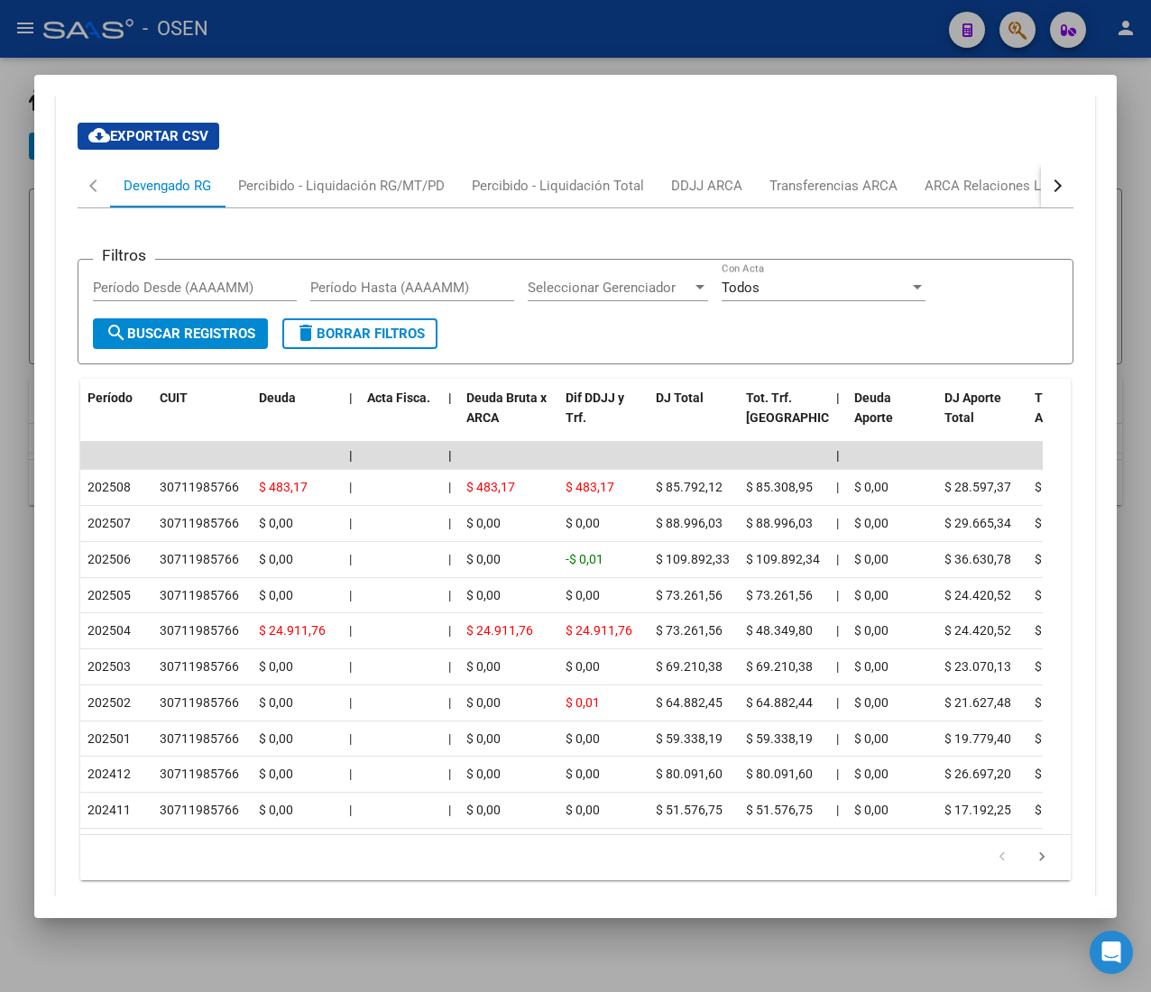
scroll to position [1697, 0]
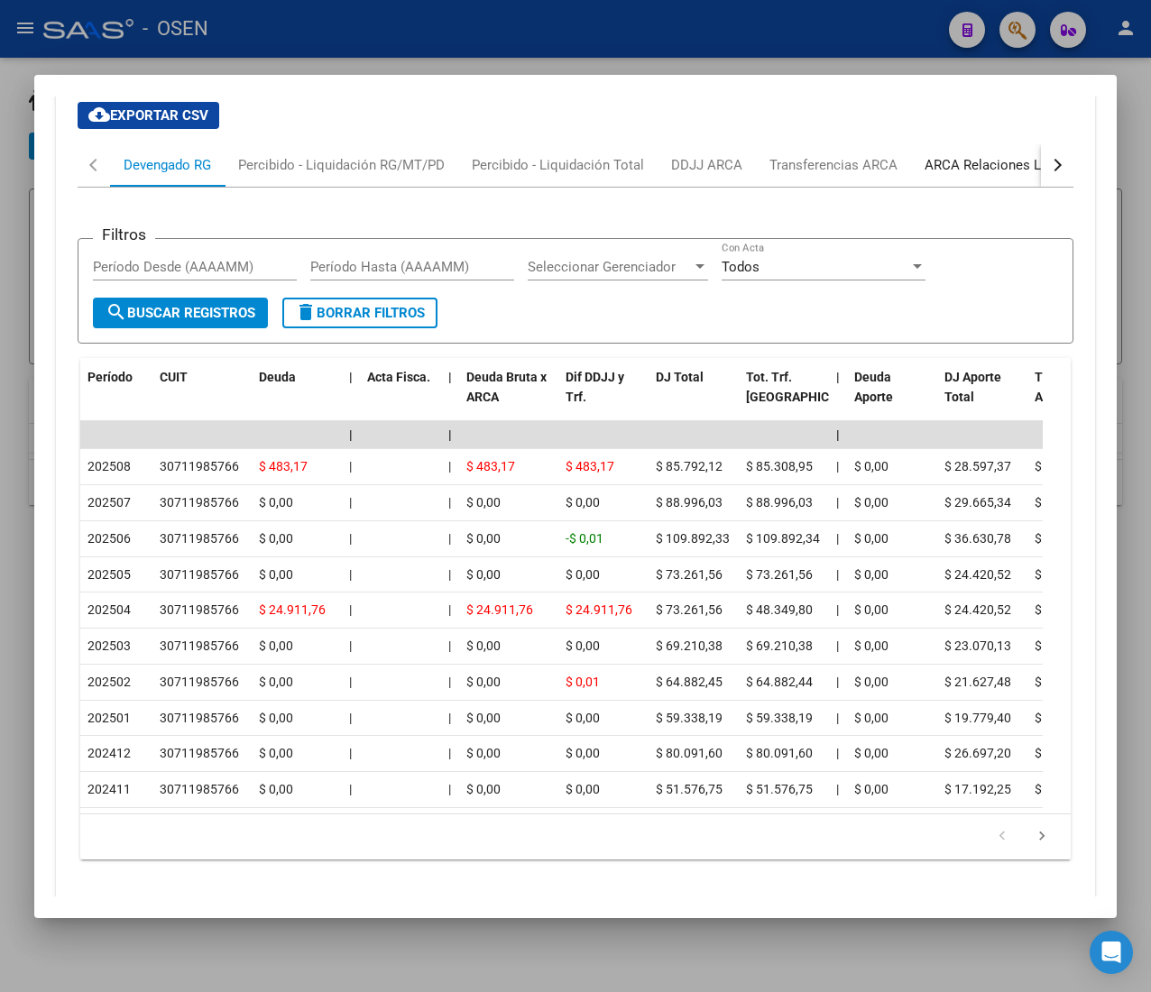
click at [976, 175] on div "ARCA Relaciones Laborales" at bounding box center [1008, 165] width 169 height 20
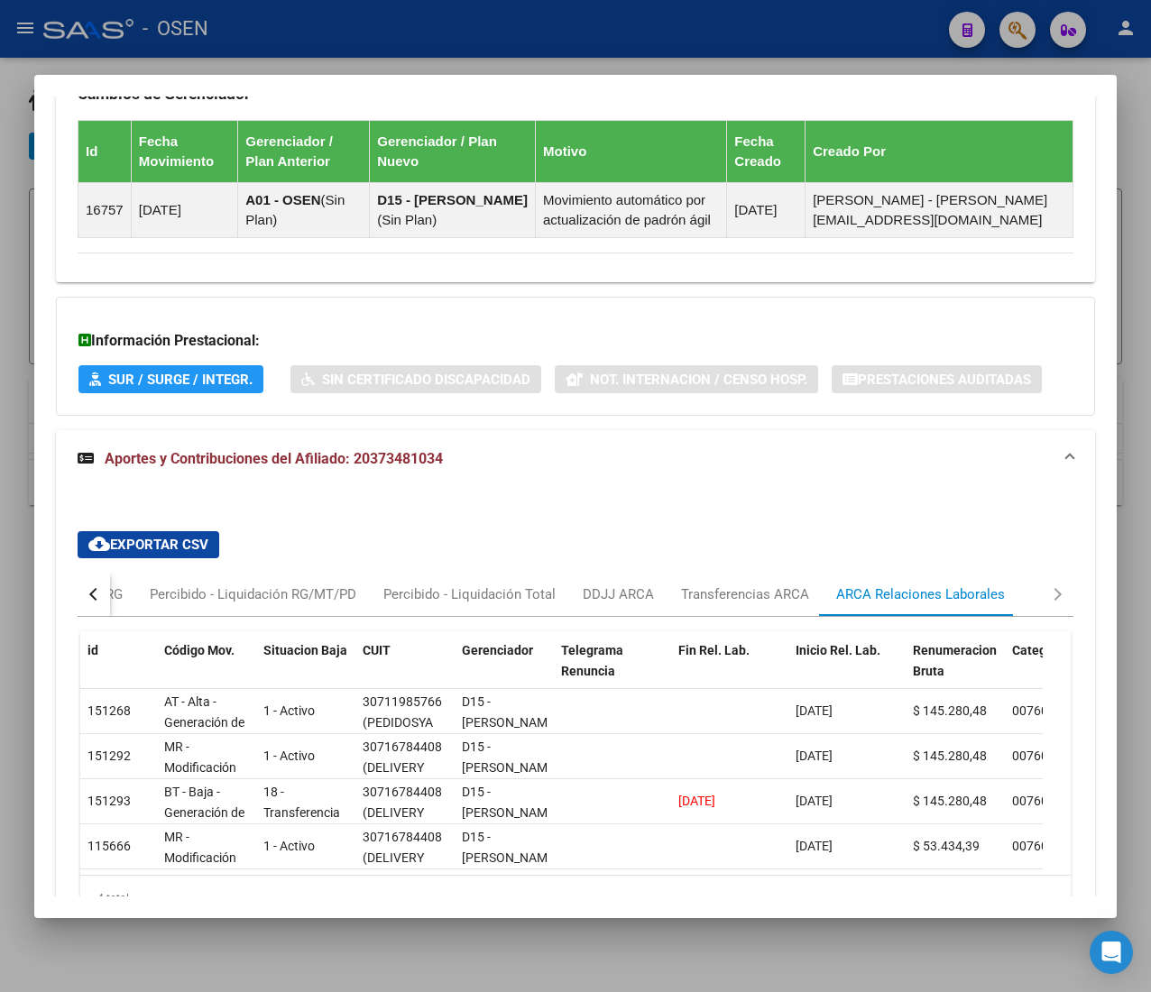
scroll to position [365, 0]
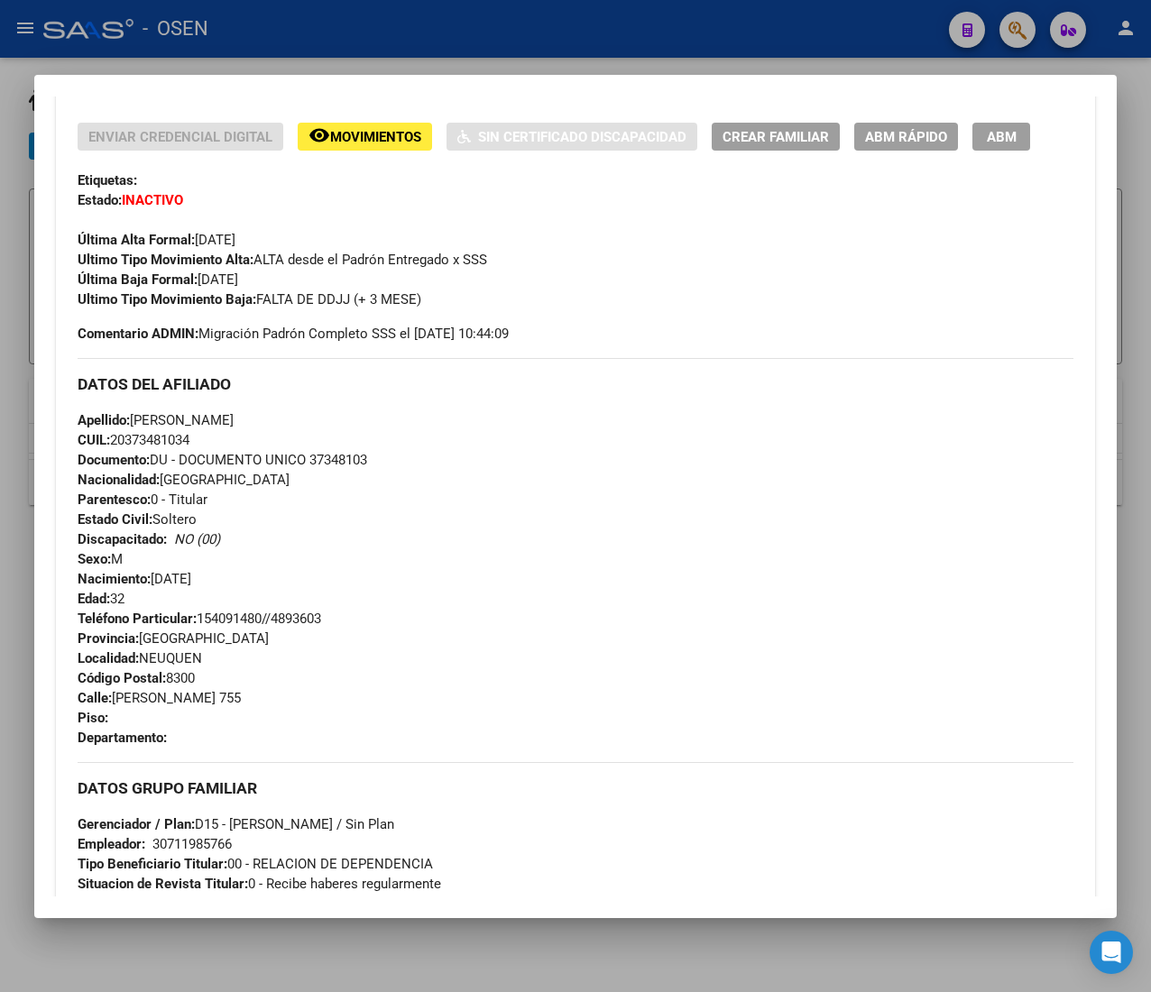
click at [874, 133] on span "ABM Rápido" at bounding box center [906, 137] width 82 height 16
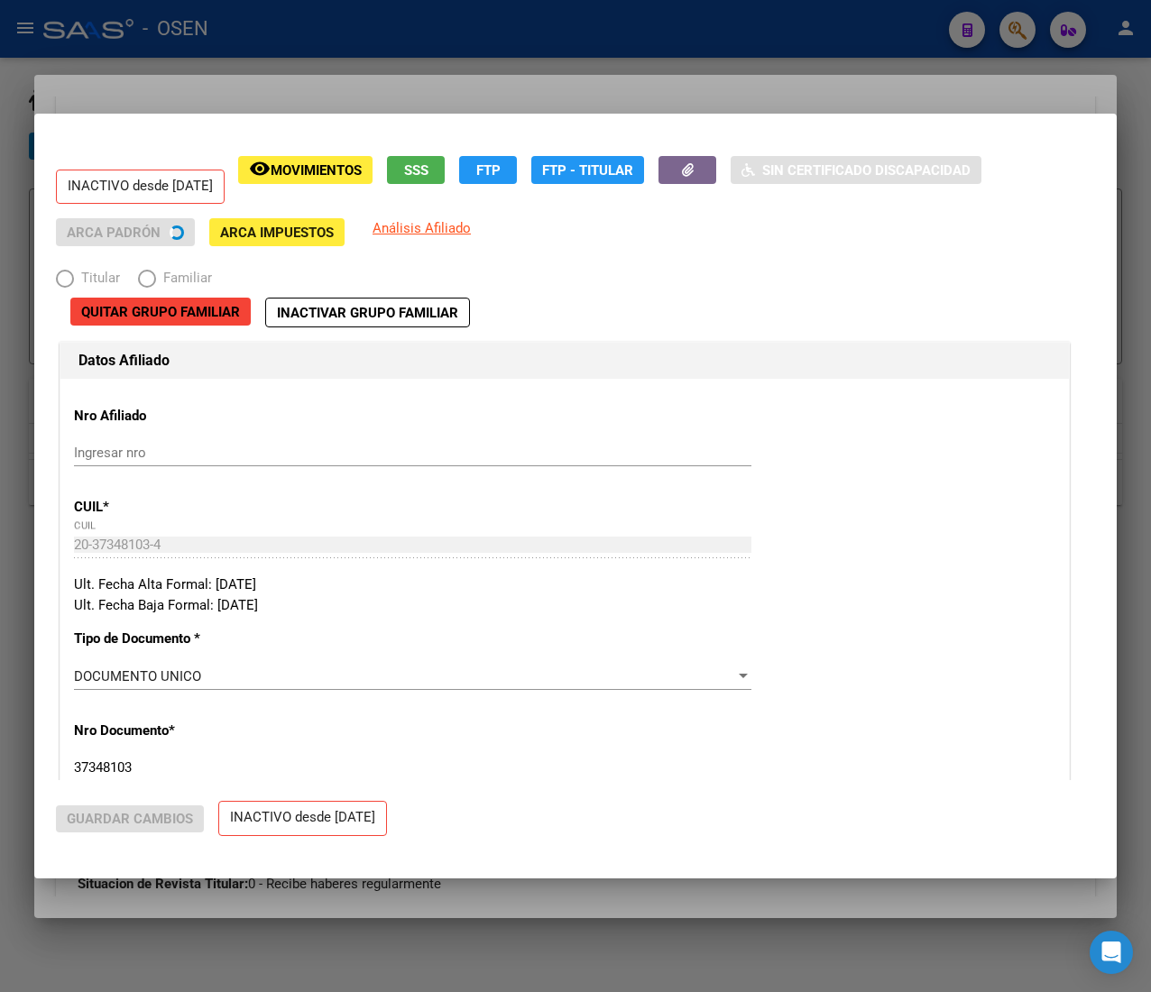
radio input "true"
type input "30-71198576-6"
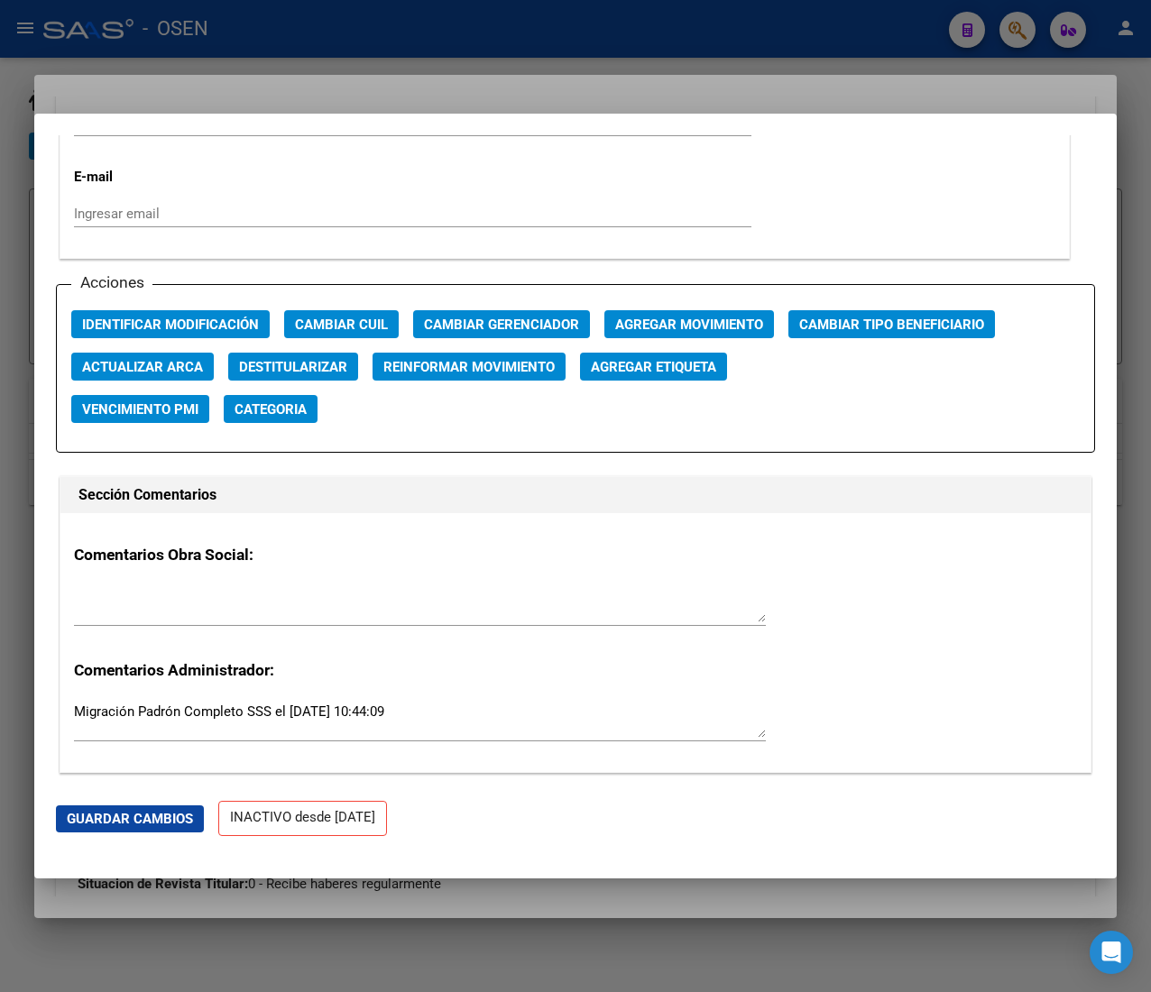
scroll to position [2525, 0]
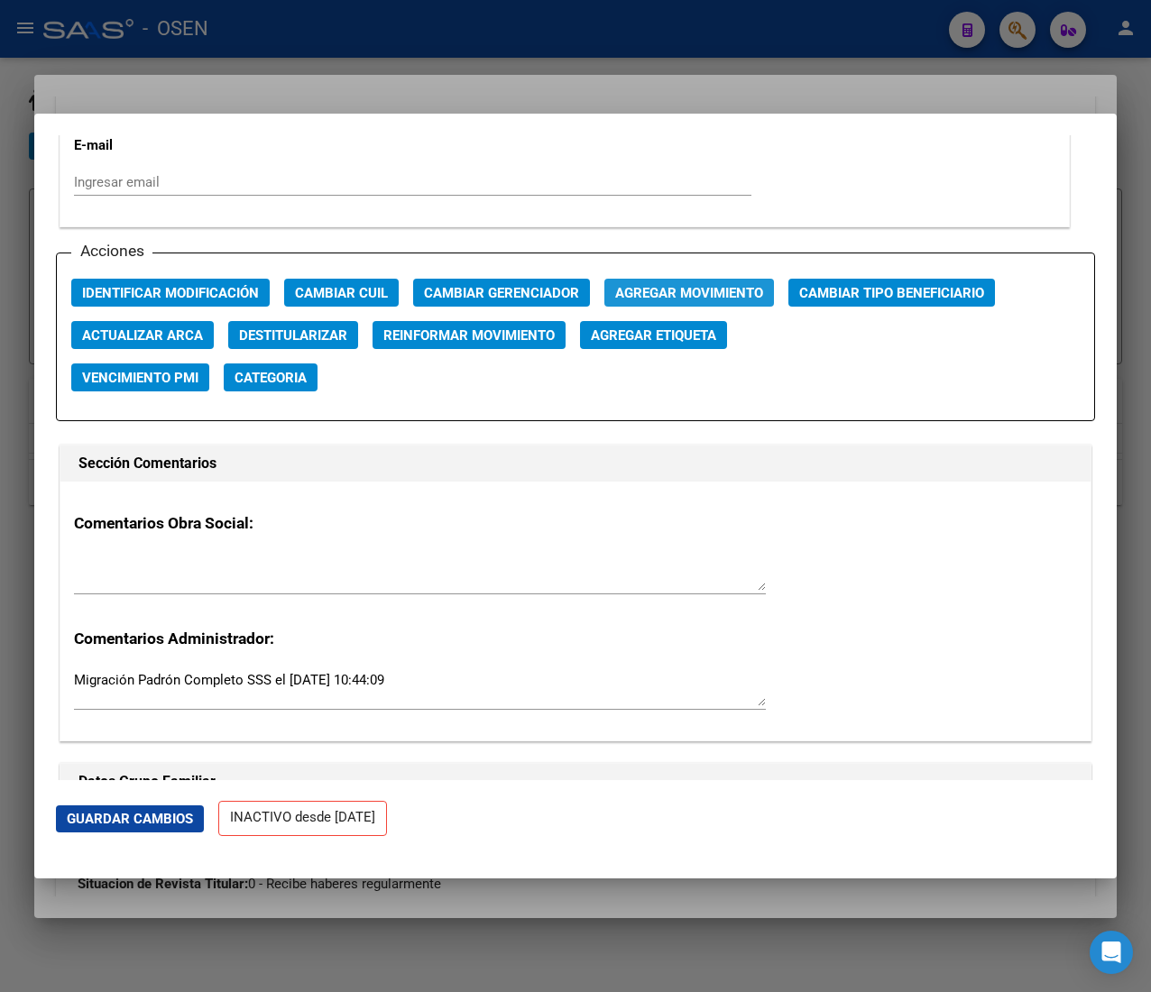
click at [685, 292] on span "Agregar Movimiento" at bounding box center [689, 293] width 148 height 16
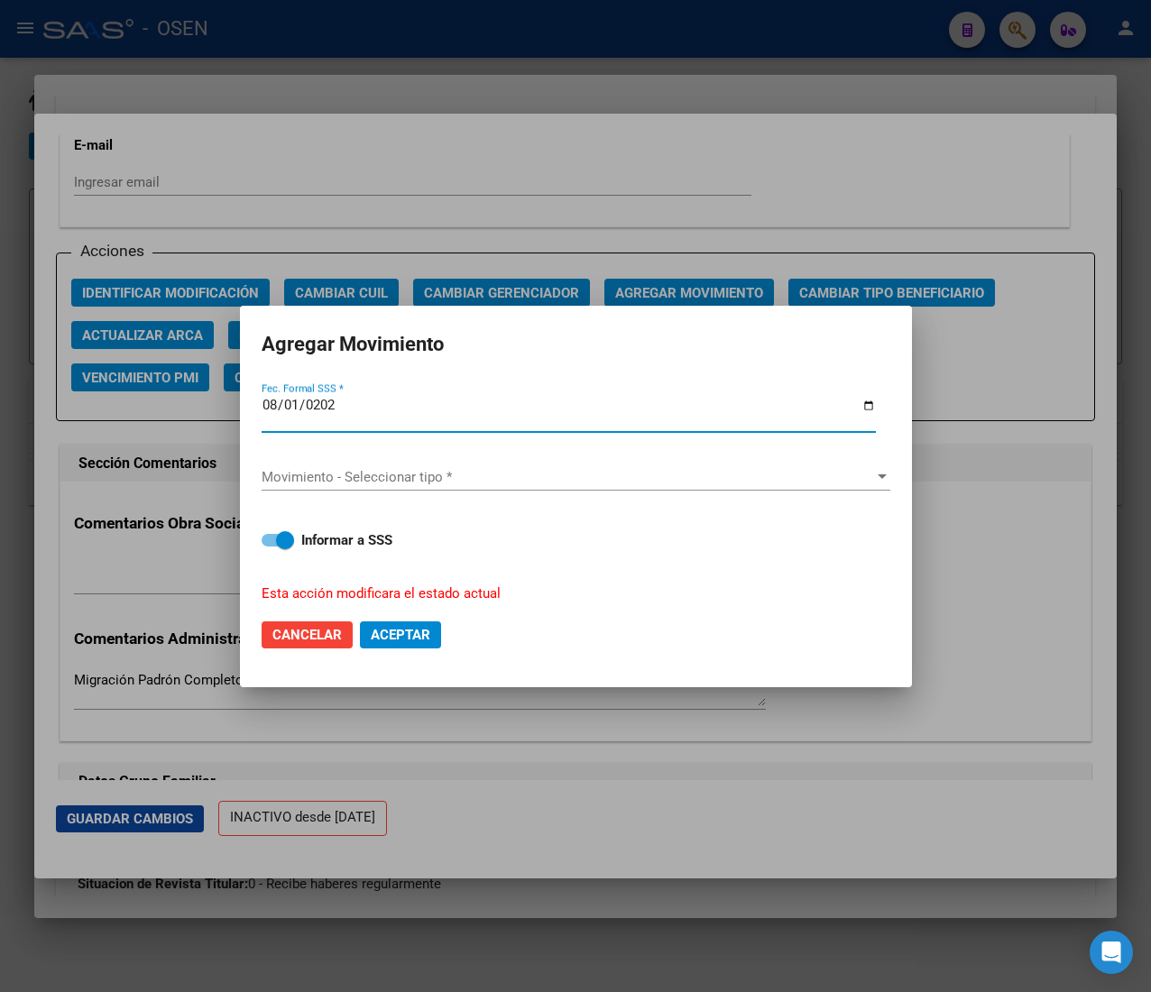
type input "2025-08-01"
click at [361, 465] on div "Movimiento - Seleccionar tipo * Movimiento - Seleccionar tipo *" at bounding box center [576, 477] width 629 height 27
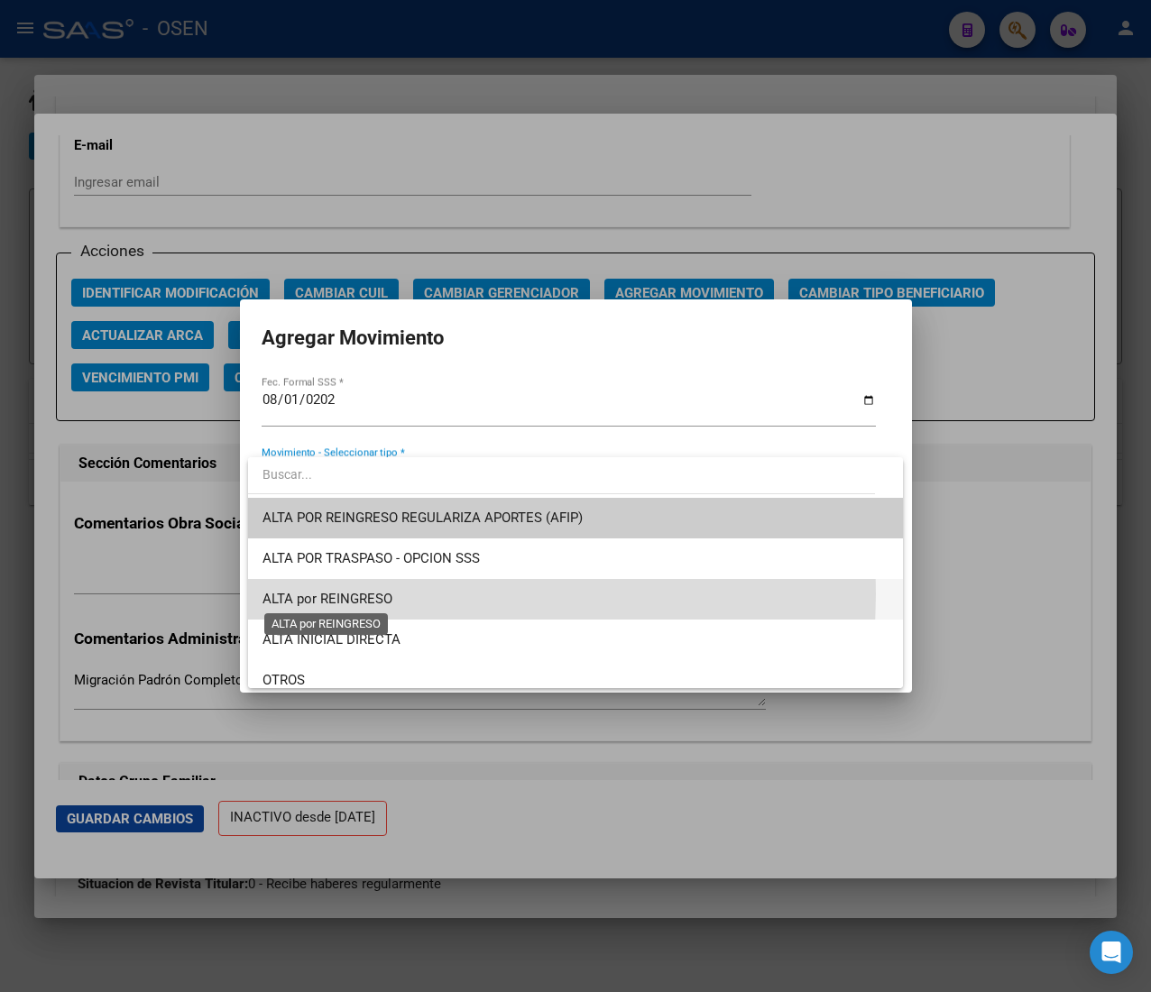
click at [390, 593] on span "ALTA por REINGRESO" at bounding box center [327, 599] width 130 height 16
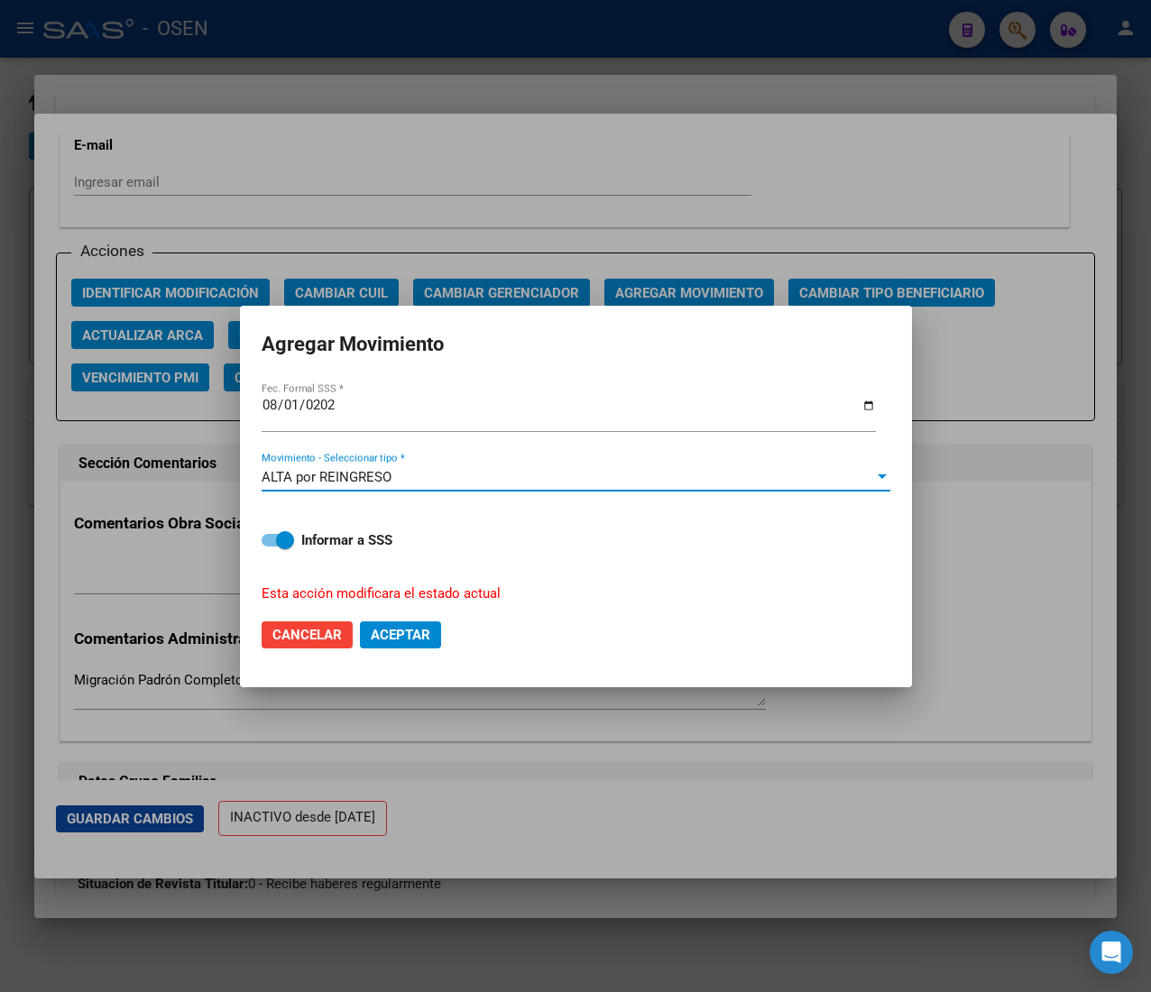
click at [413, 628] on span "Aceptar" at bounding box center [401, 635] width 60 height 16
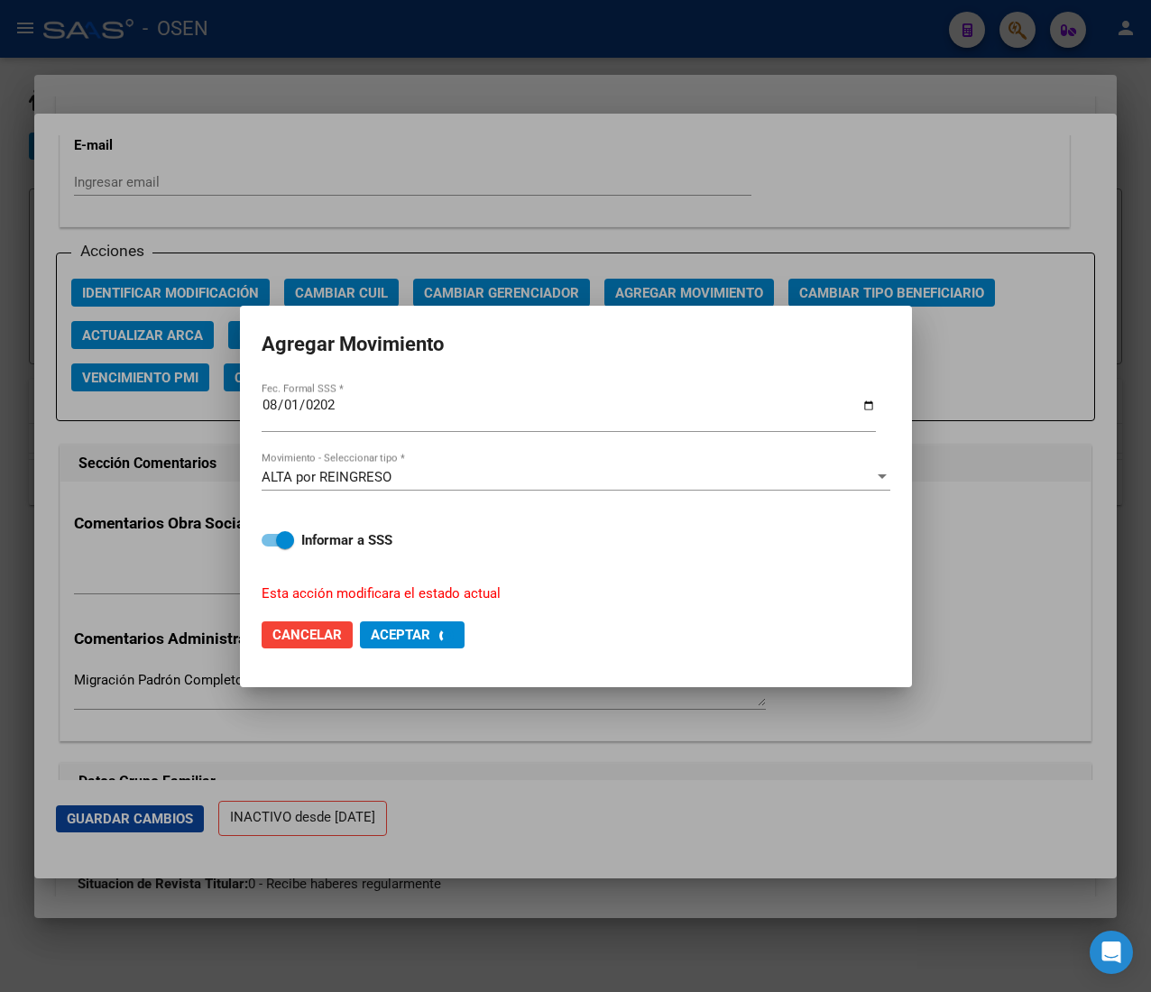
checkbox input "false"
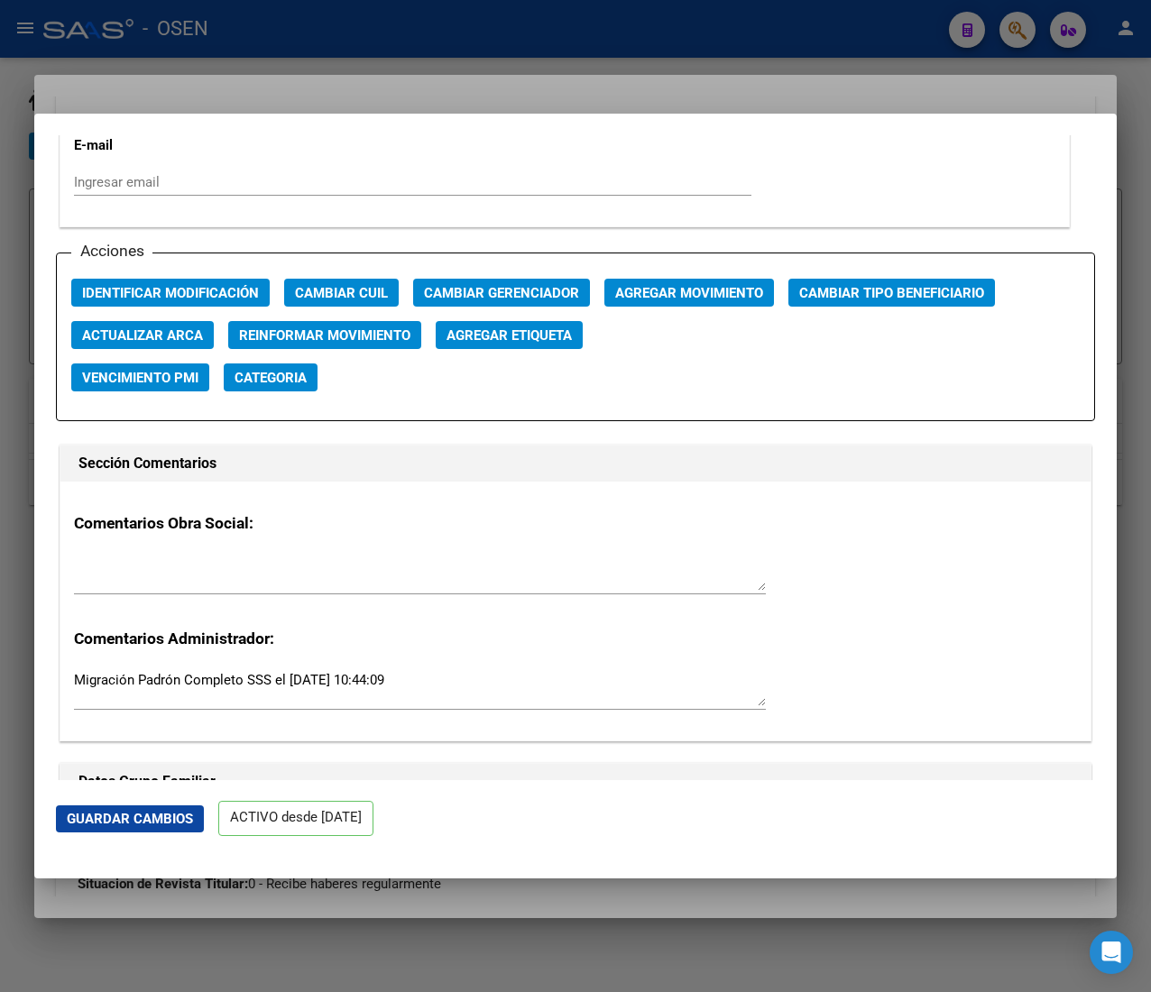
click at [383, 36] on div at bounding box center [575, 496] width 1151 height 992
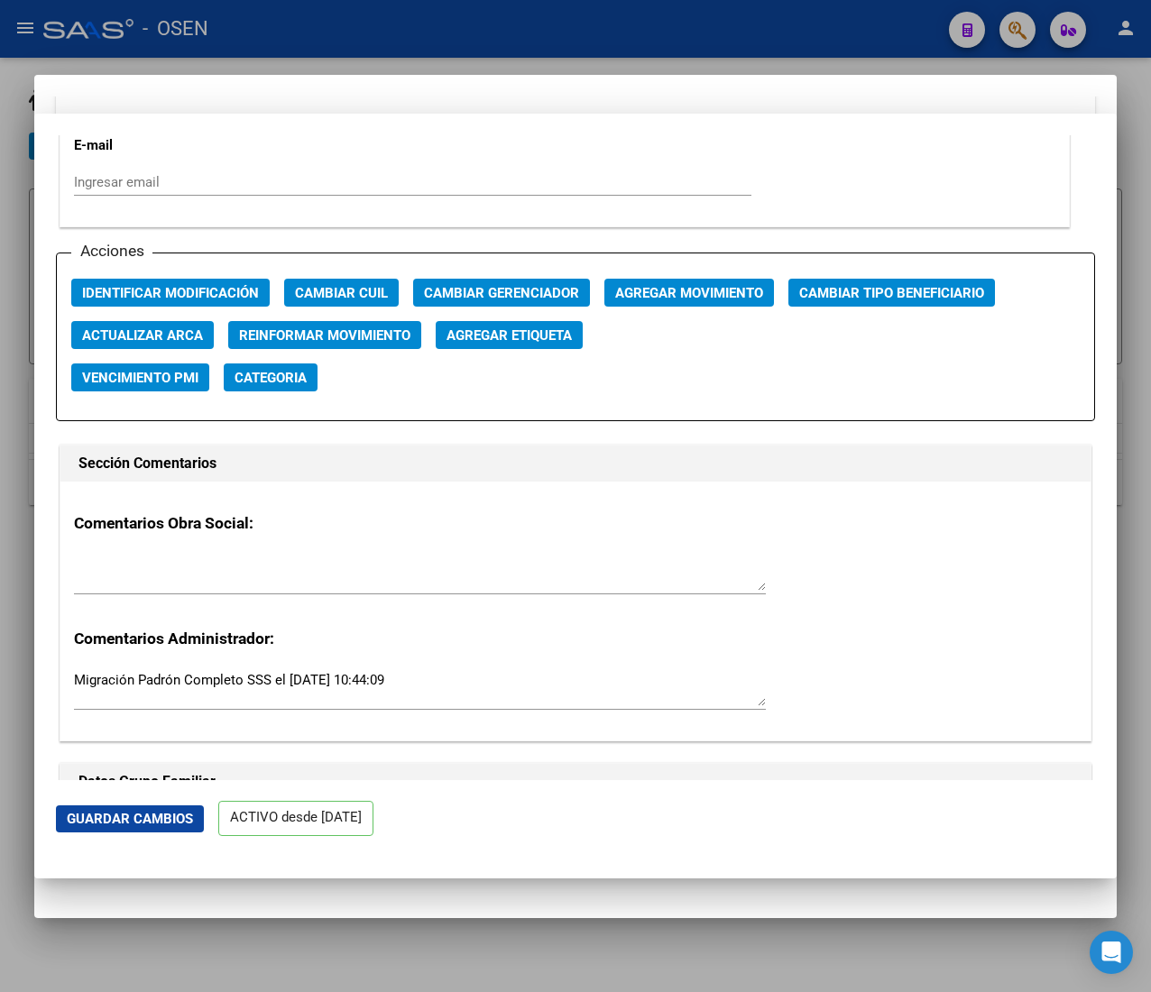
click at [383, 36] on div at bounding box center [575, 496] width 1151 height 992
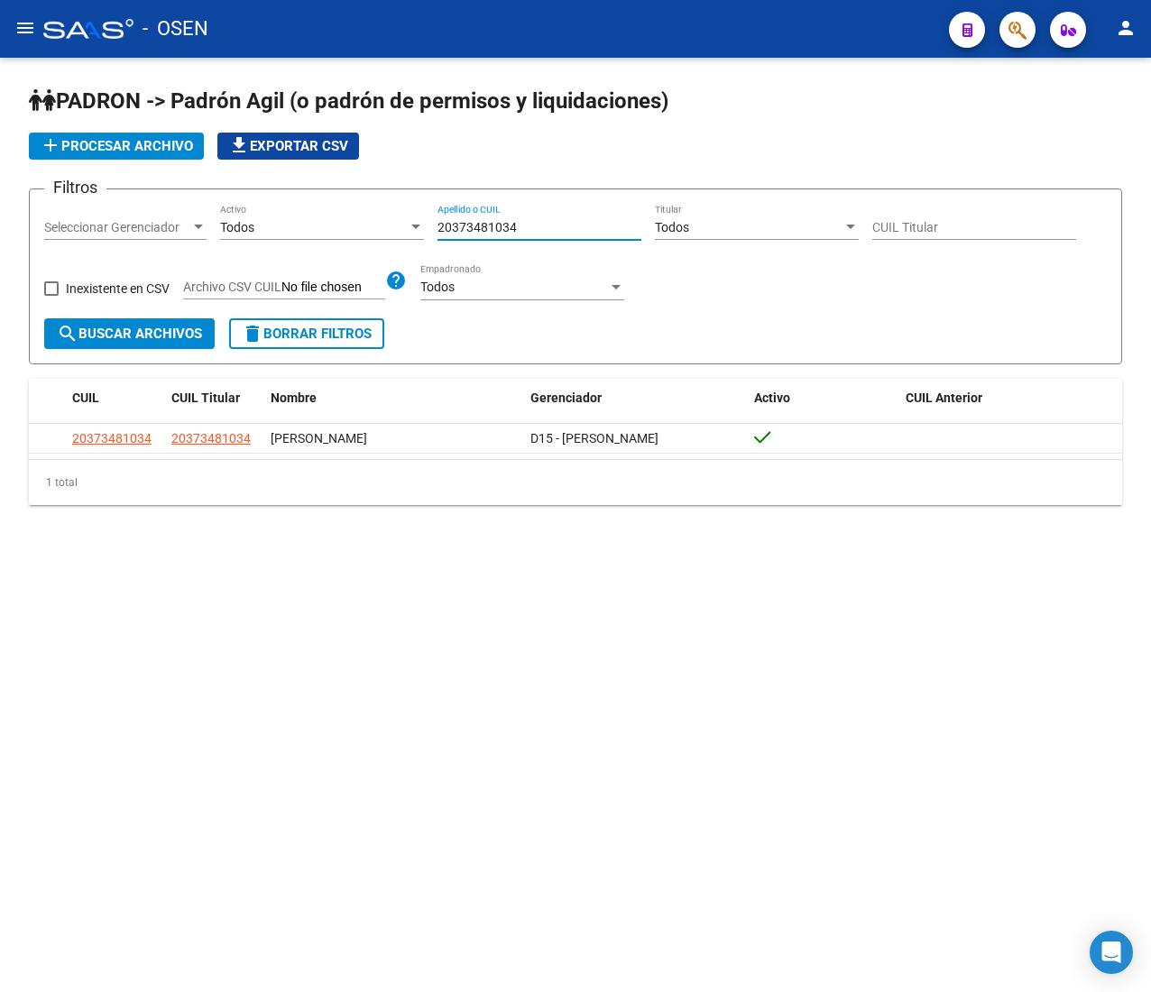
drag, startPoint x: 516, startPoint y: 219, endPoint x: 351, endPoint y: 219, distance: 165.1
click at [351, 219] on div "Filtros Seleccionar Gerenciador Seleccionar Gerenciador Todos Activo 2037348103…" at bounding box center [575, 261] width 1062 height 115
paste input "07534909"
type input "20307534909"
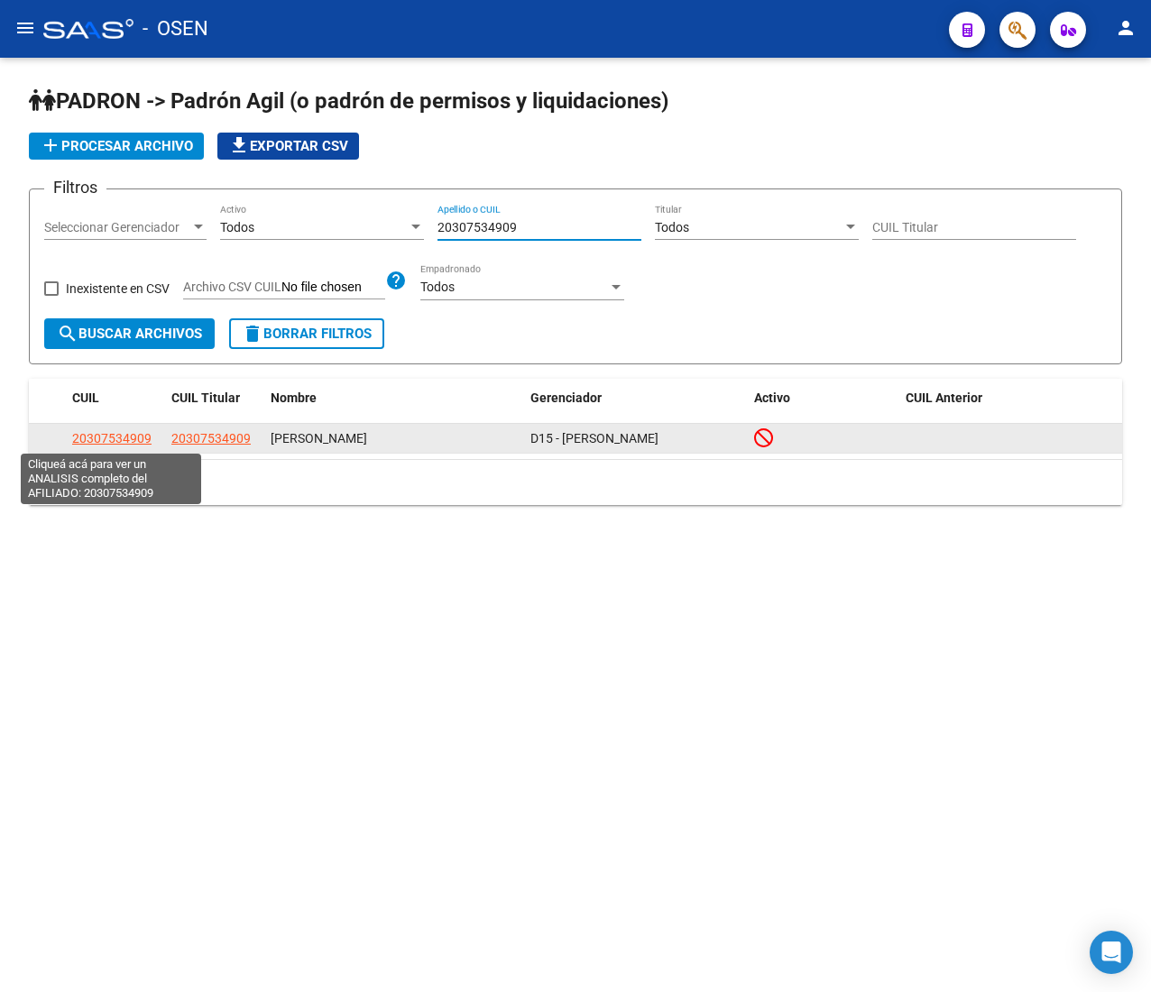
click at [131, 439] on span "20307534909" at bounding box center [111, 438] width 79 height 14
type textarea "20307534909"
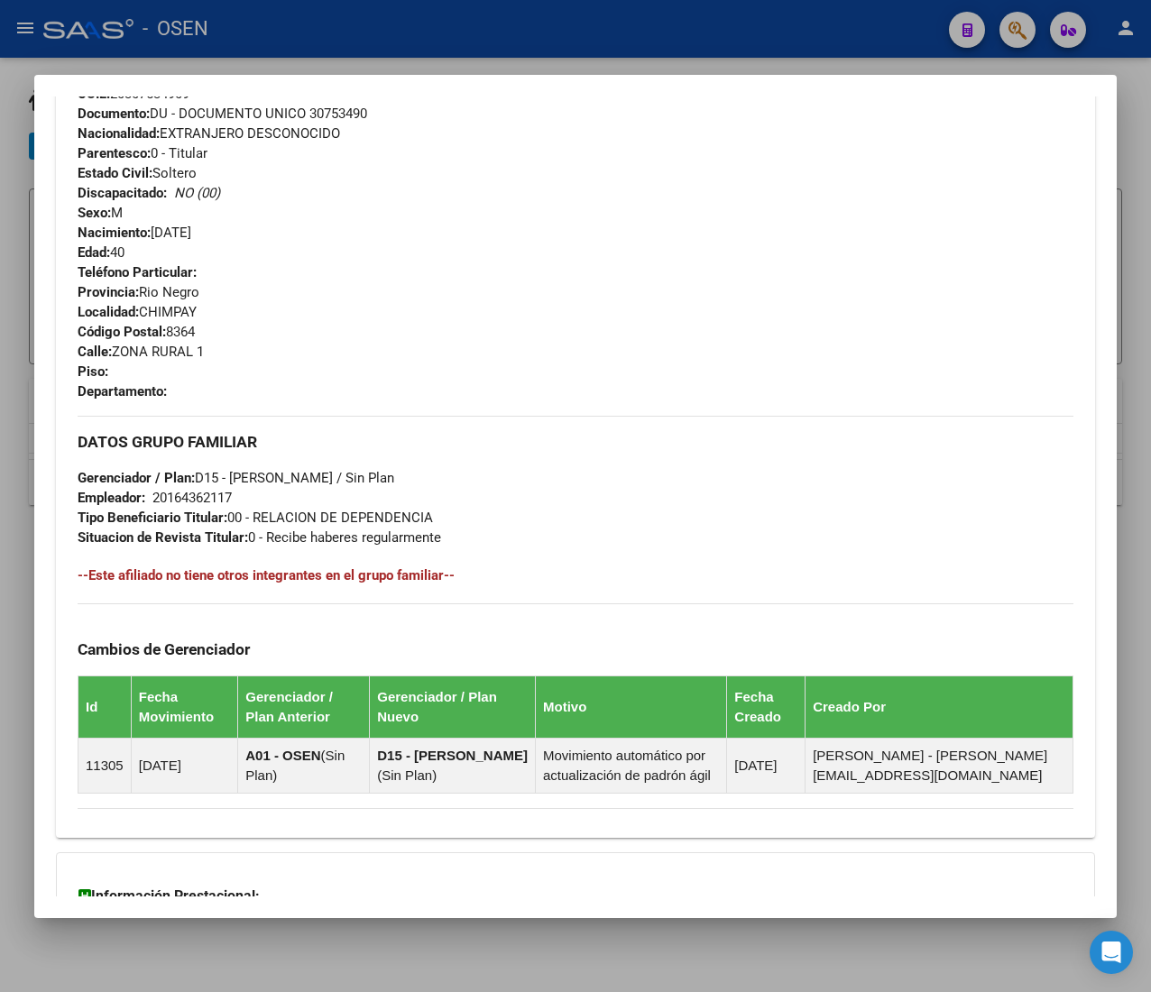
scroll to position [888, 0]
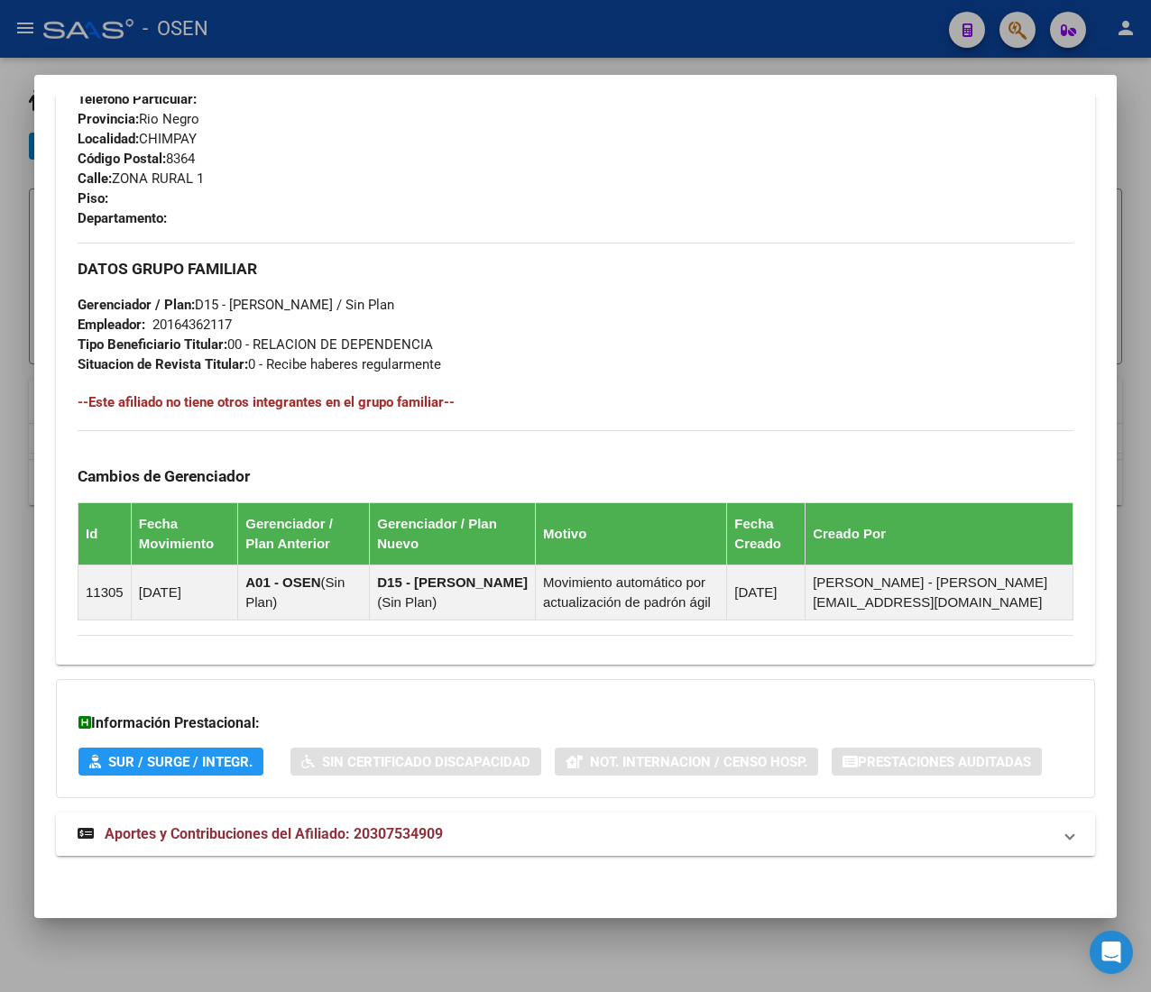
click at [465, 841] on mat-panel-title "Aportes y Contribuciones del Afiliado: 20307534909" at bounding box center [565, 834] width 974 height 22
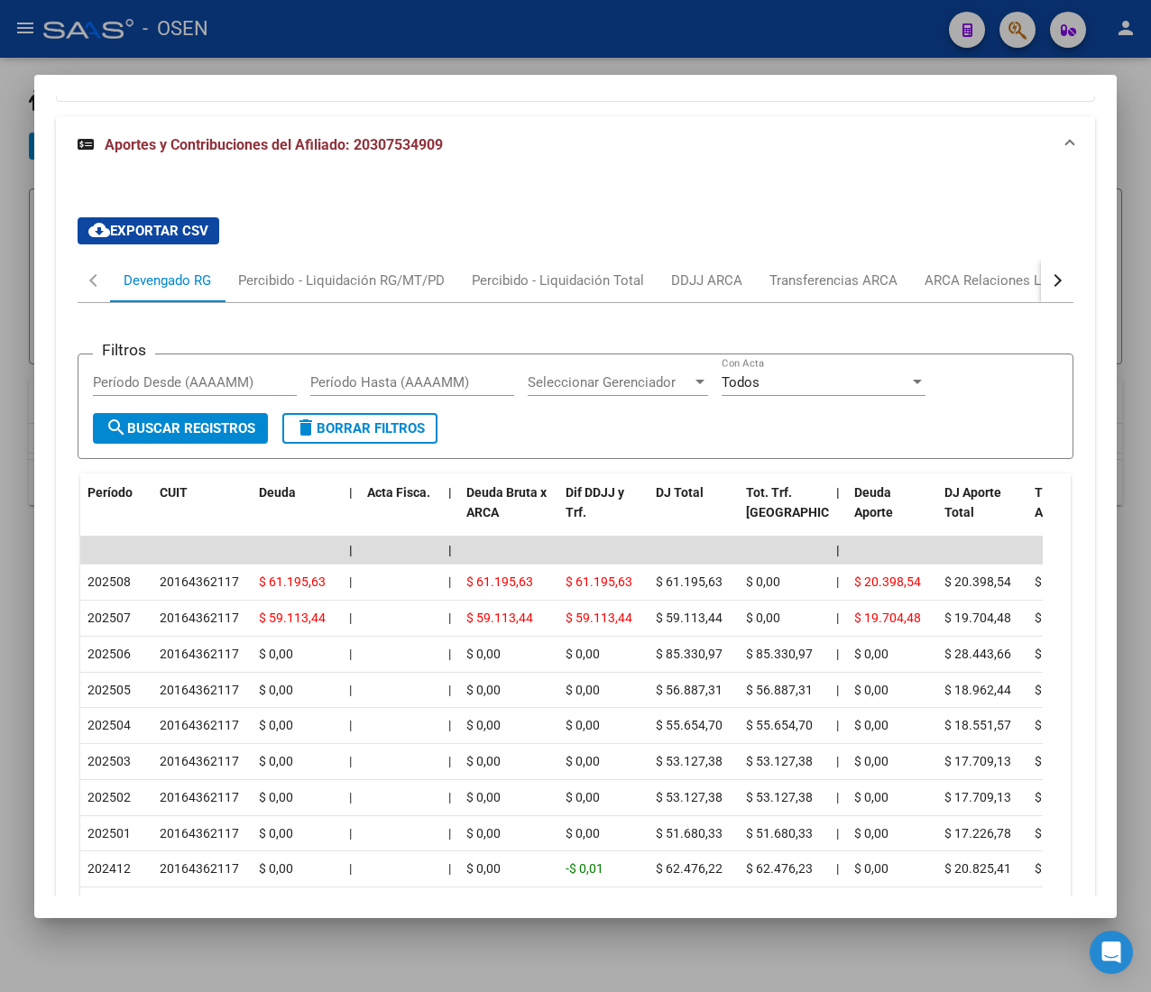
scroll to position [1697, 0]
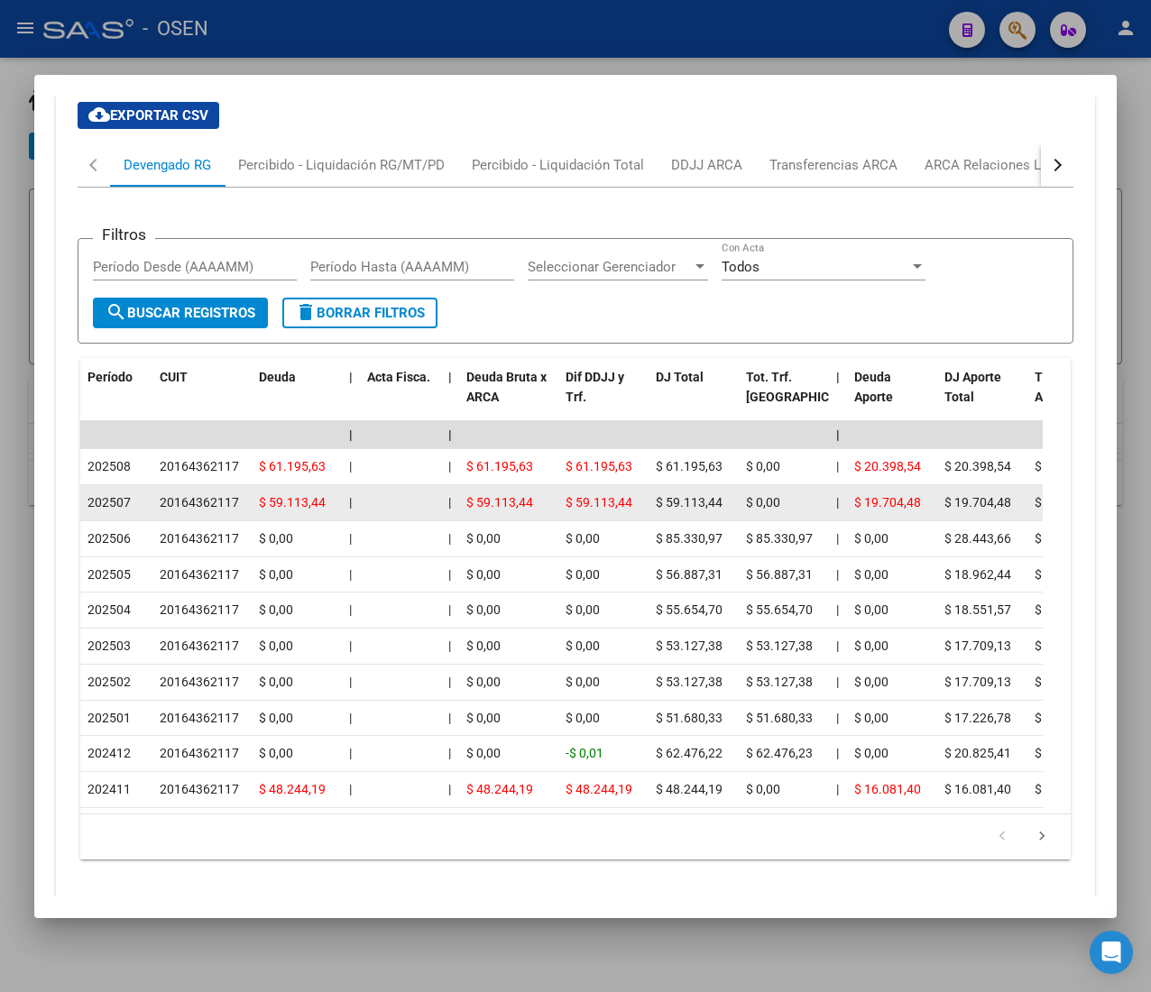
drag, startPoint x: 170, startPoint y: 503, endPoint x: 235, endPoint y: 504, distance: 64.9
click at [232, 504] on div "20164362117" at bounding box center [199, 502] width 79 height 21
click at [240, 500] on div "20164362117" at bounding box center [202, 502] width 85 height 21
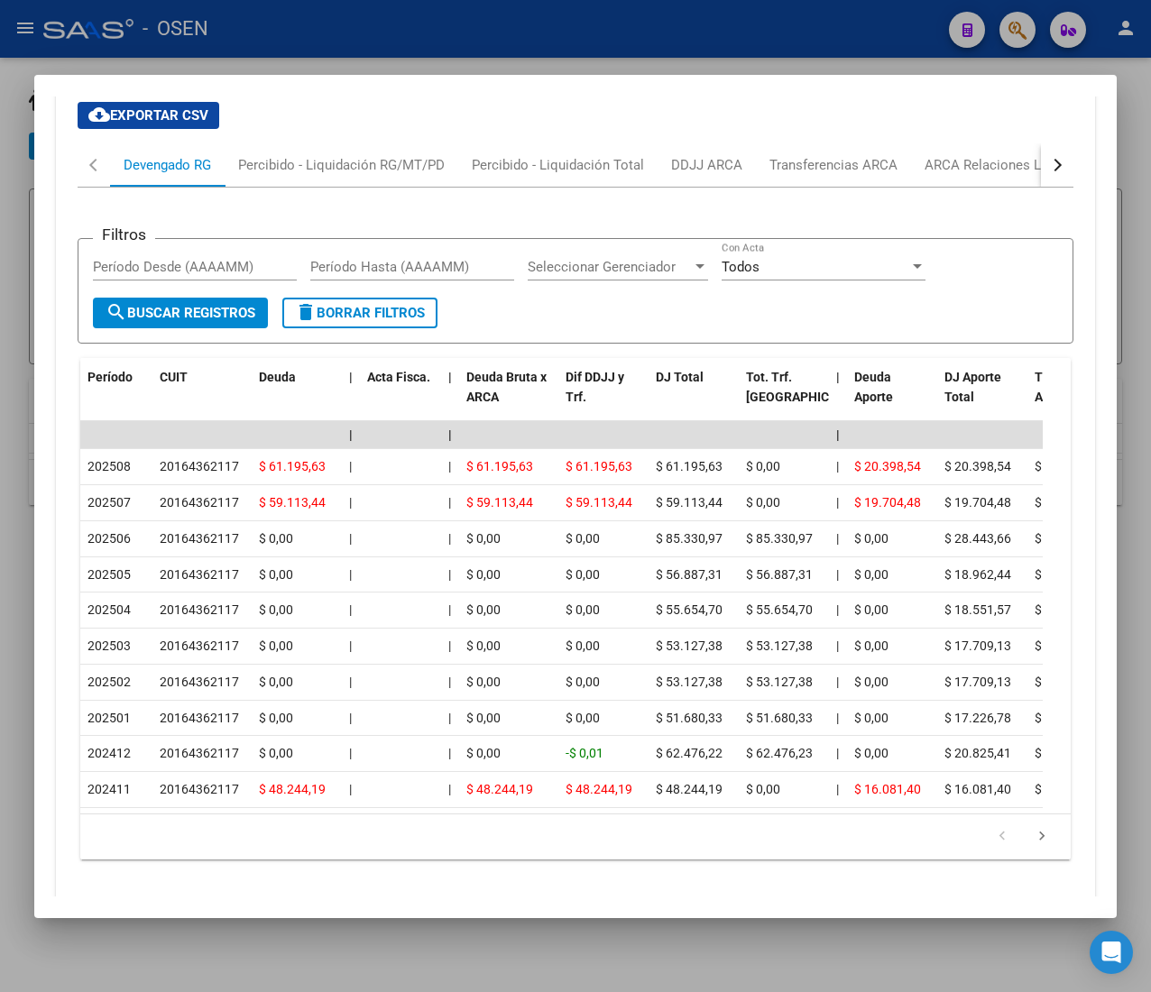
click at [1041, 164] on button "button" at bounding box center [1057, 164] width 32 height 43
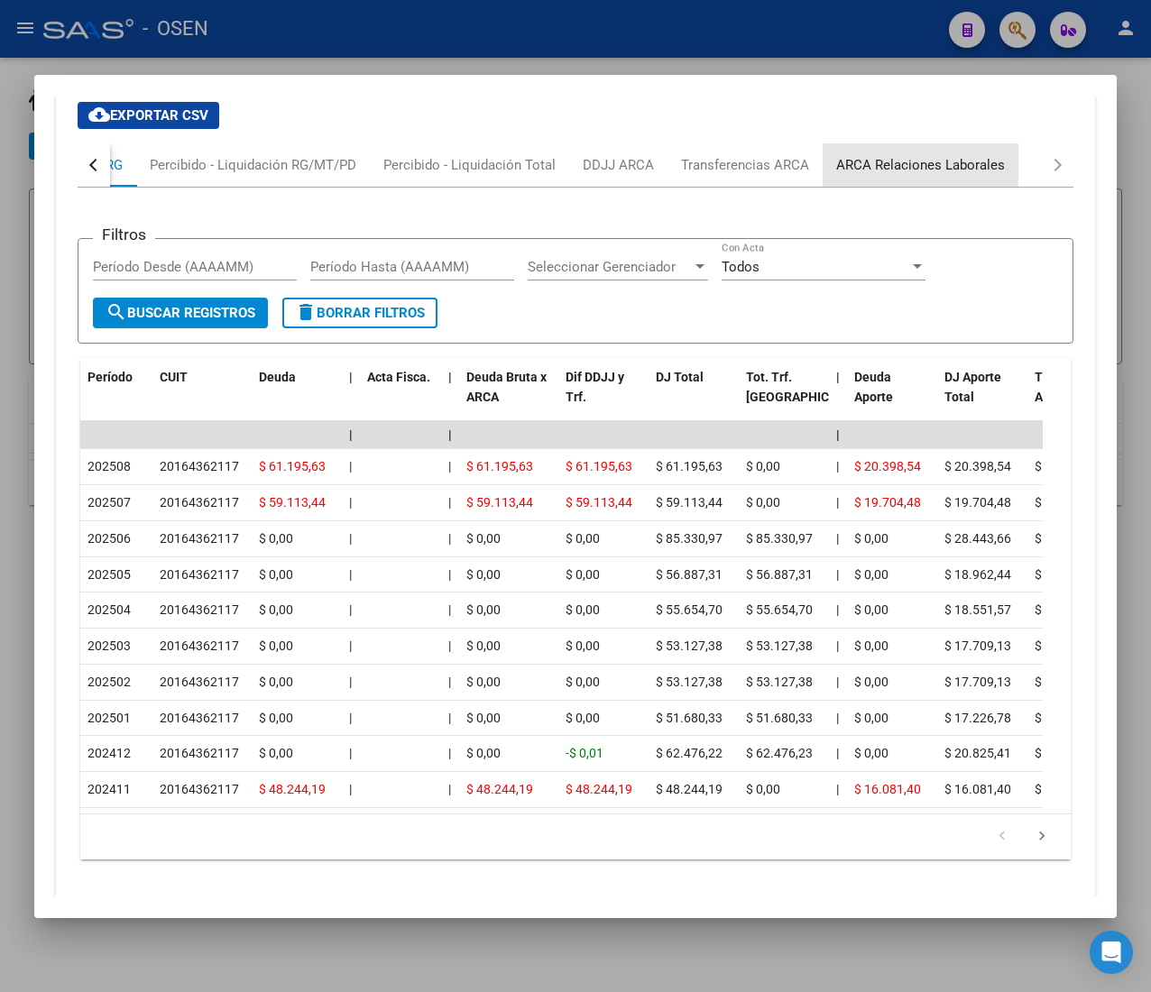
click at [936, 172] on div "ARCA Relaciones Laborales" at bounding box center [920, 165] width 169 height 20
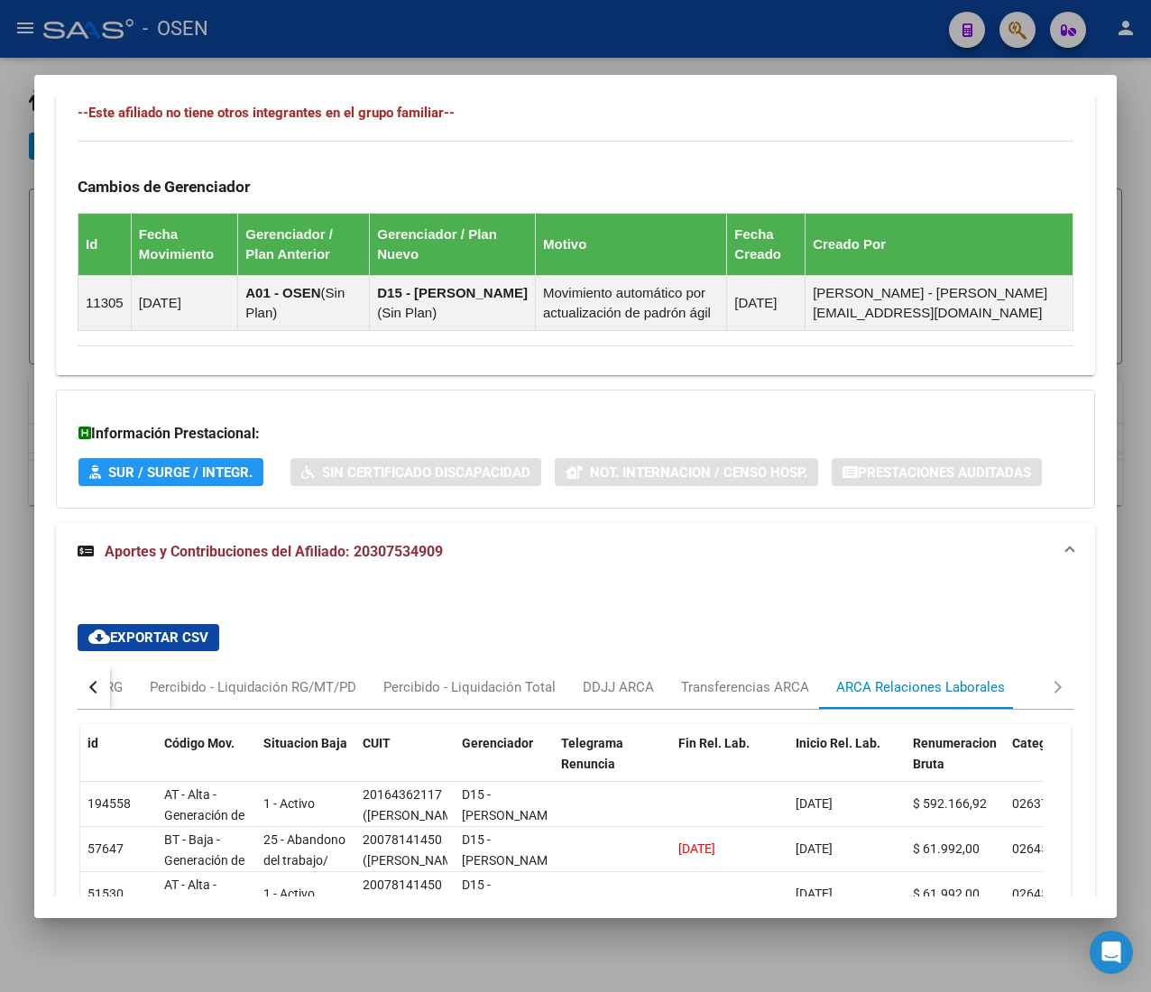
scroll to position [1267, 0]
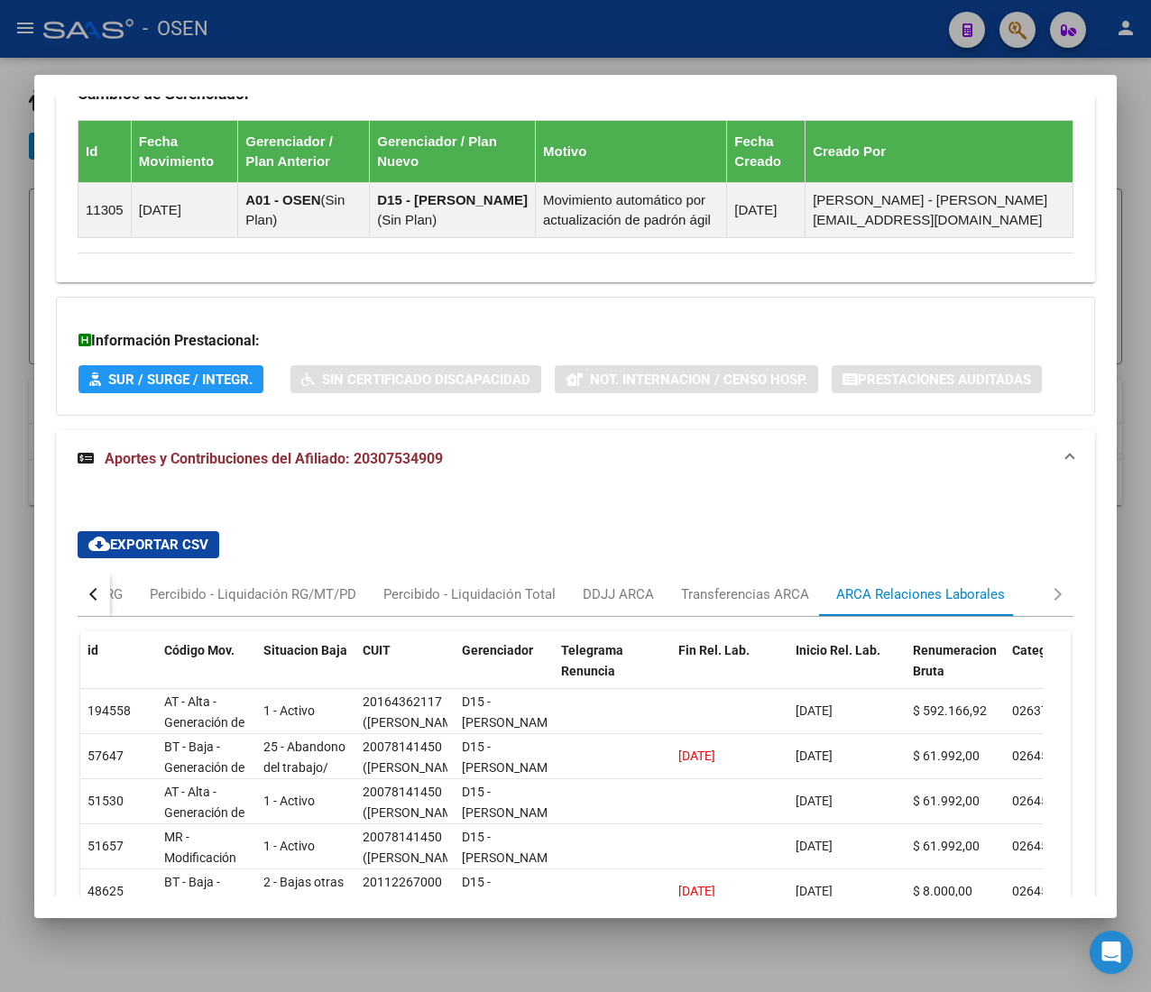
click at [423, 467] on span "Aportes y Contribuciones del Afiliado: 20307534909" at bounding box center [274, 458] width 338 height 17
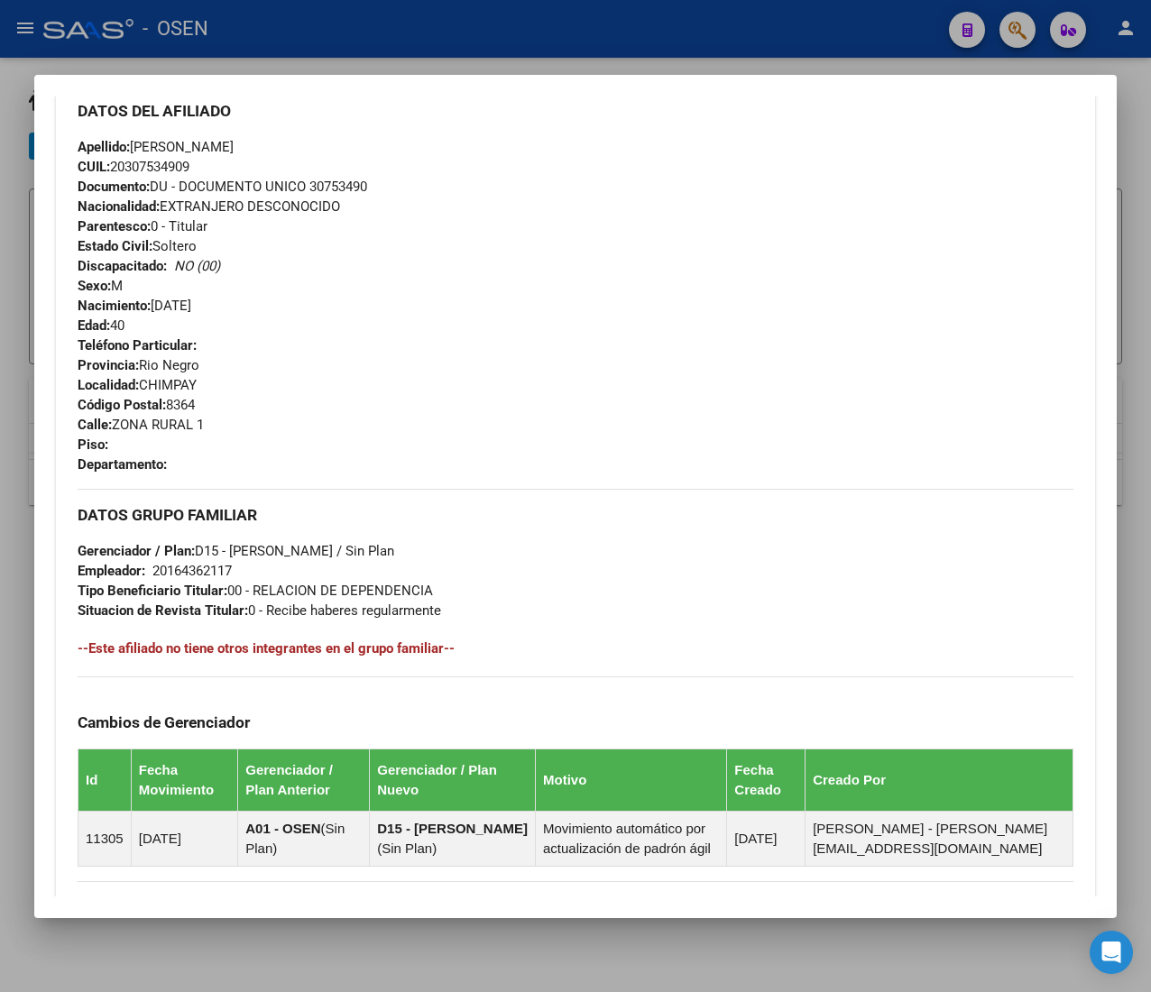
scroll to position [722, 0]
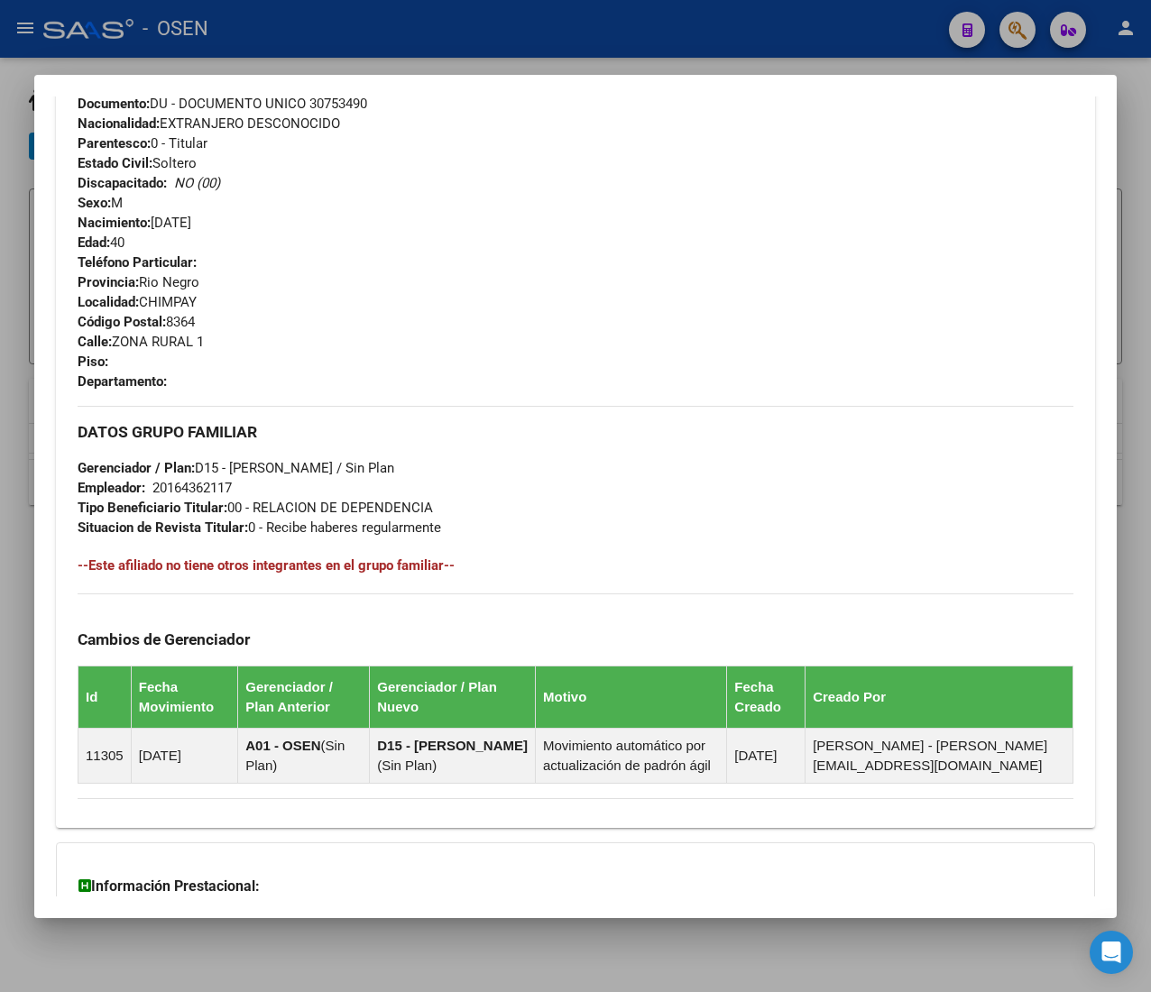
click at [442, 20] on div at bounding box center [575, 496] width 1151 height 992
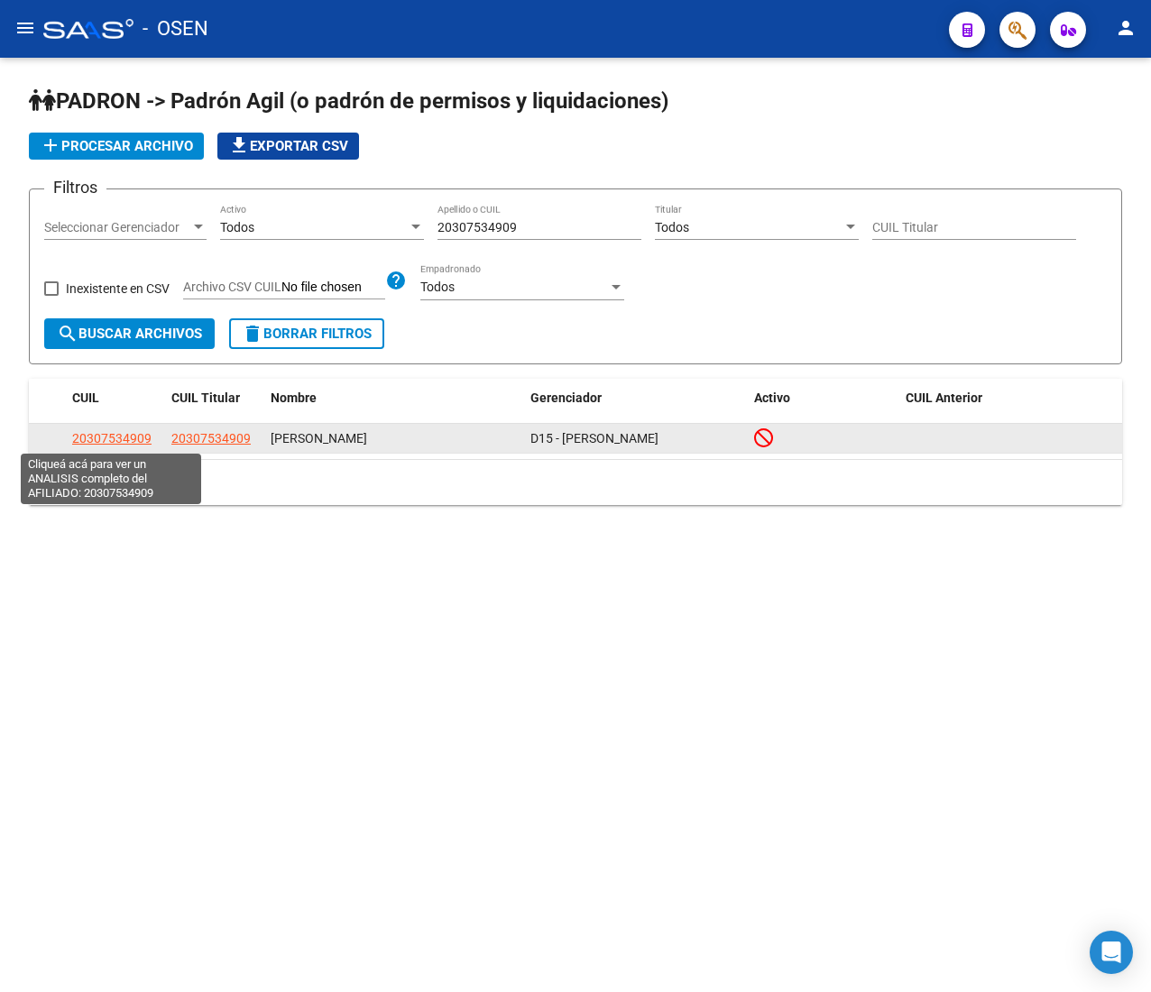
click at [123, 431] on span "20307534909" at bounding box center [111, 438] width 79 height 14
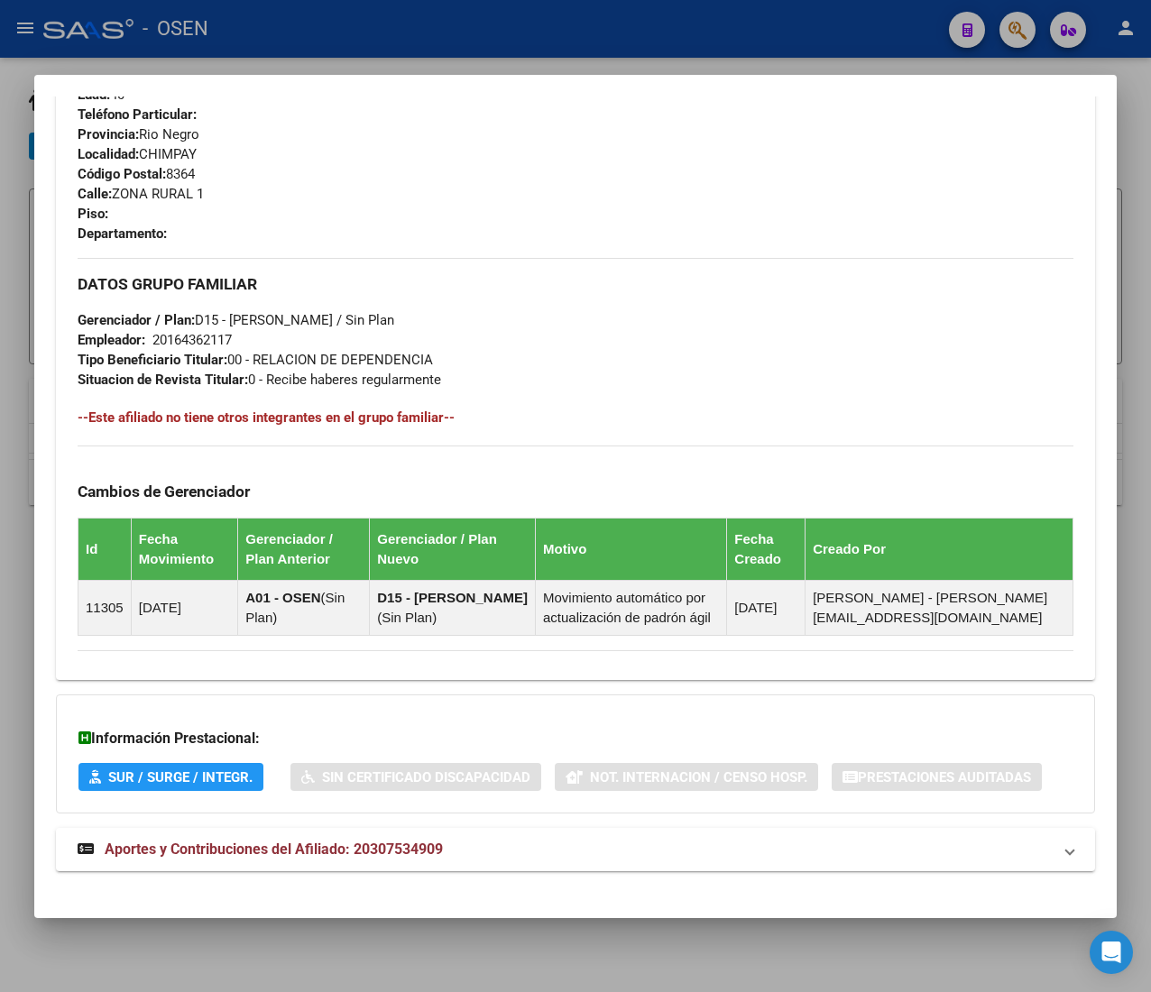
scroll to position [888, 0]
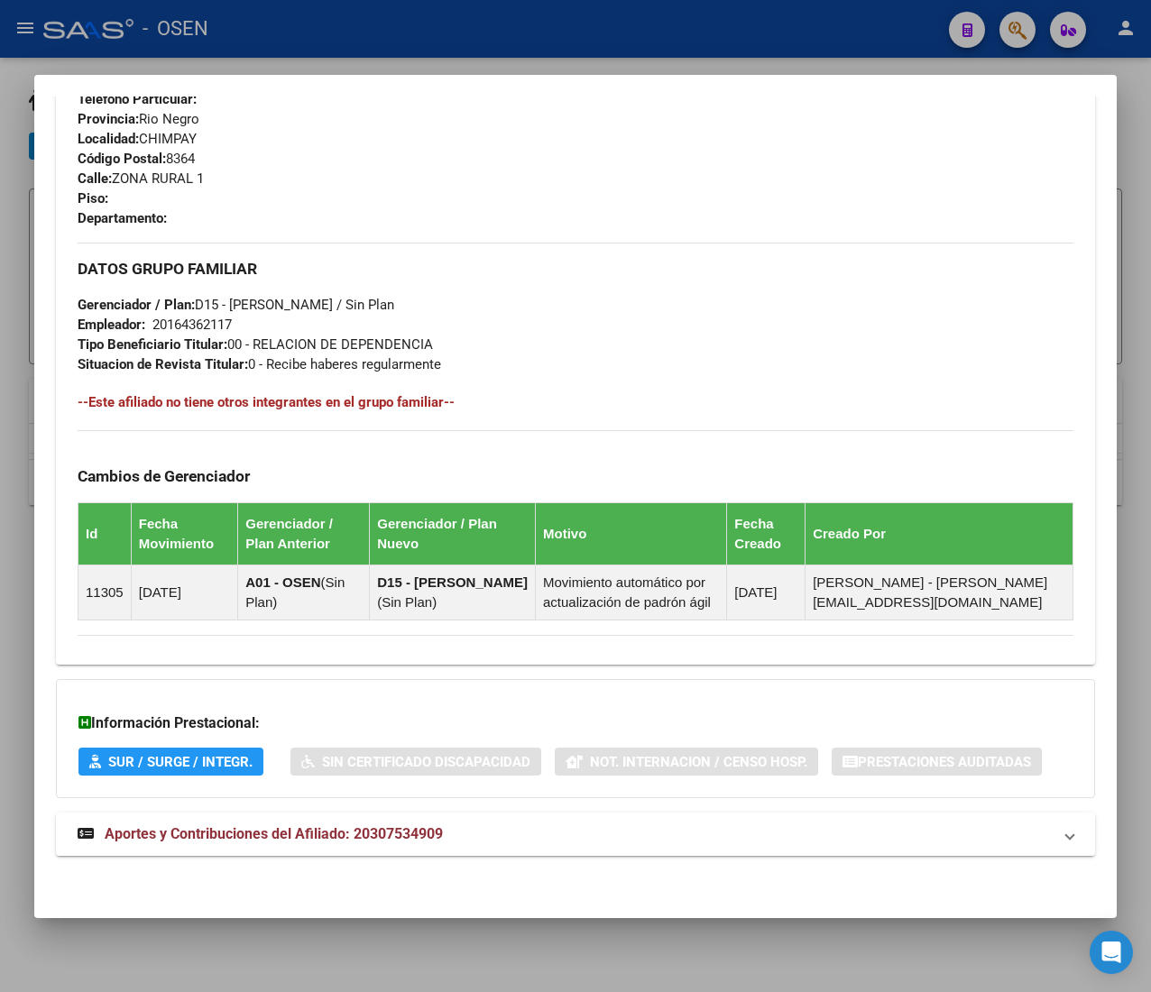
click at [589, 829] on mat-panel-title "Aportes y Contribuciones del Afiliado: 20307534909" at bounding box center [565, 834] width 974 height 22
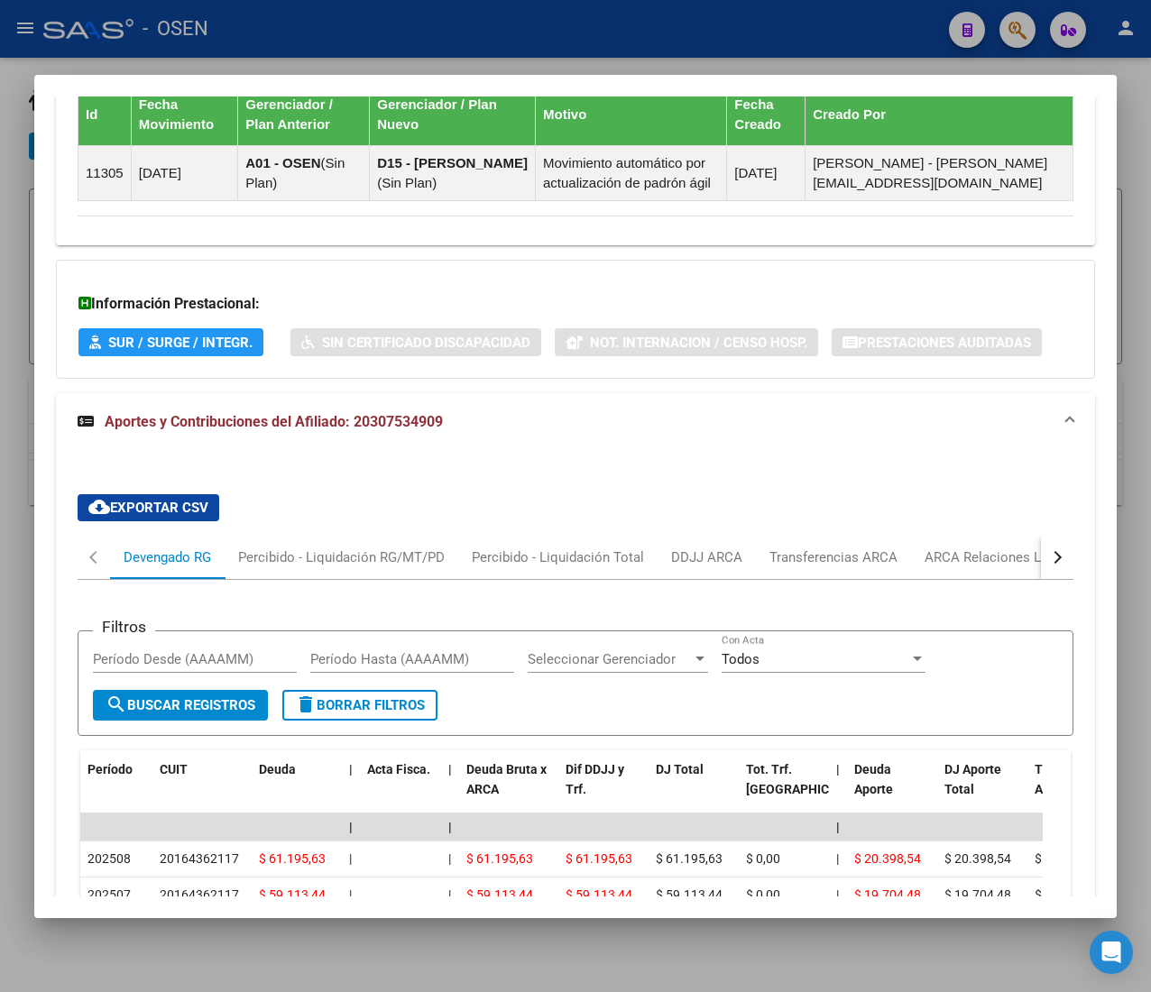
scroll to position [1779, 0]
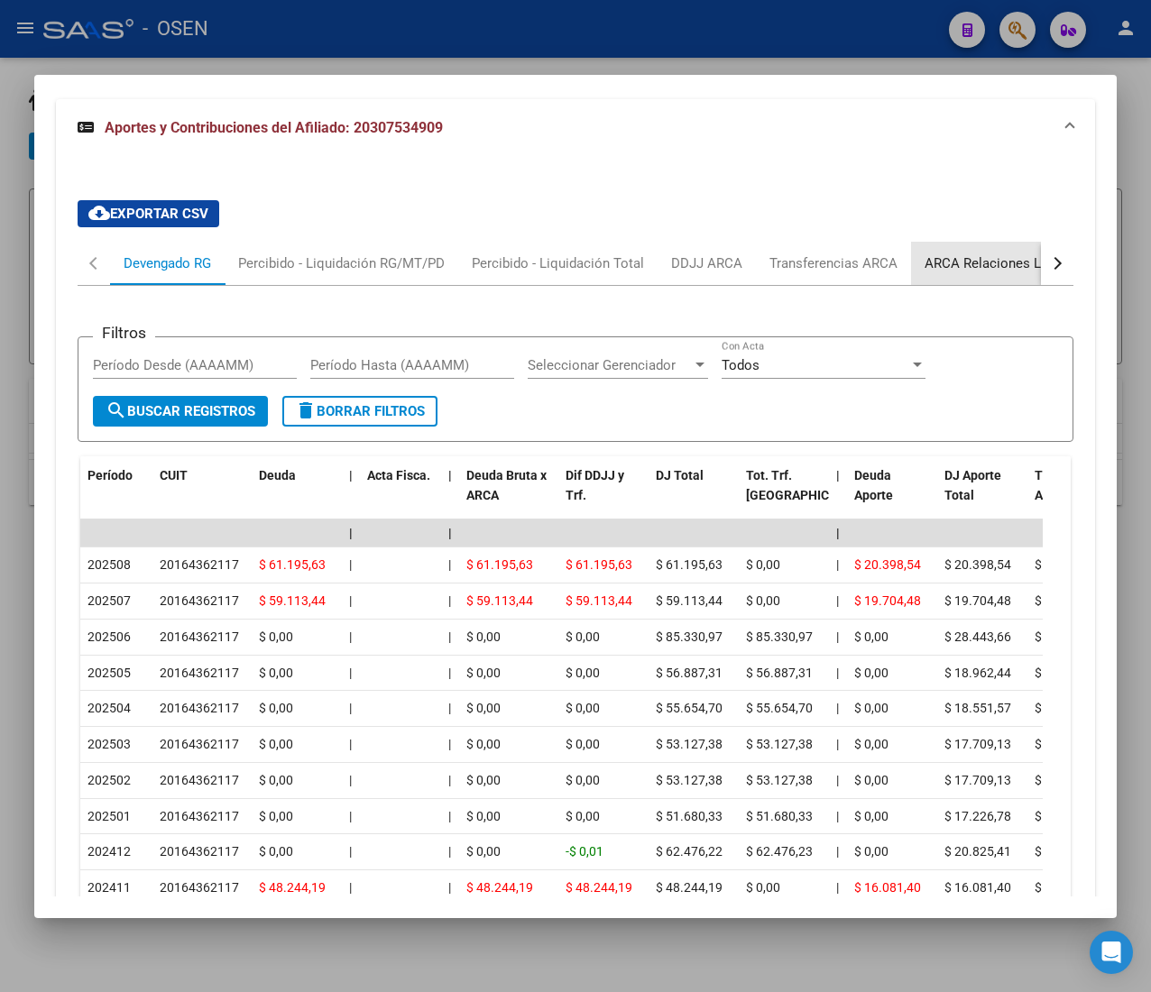
click at [1000, 270] on div "ARCA Relaciones Laborales" at bounding box center [1008, 263] width 169 height 20
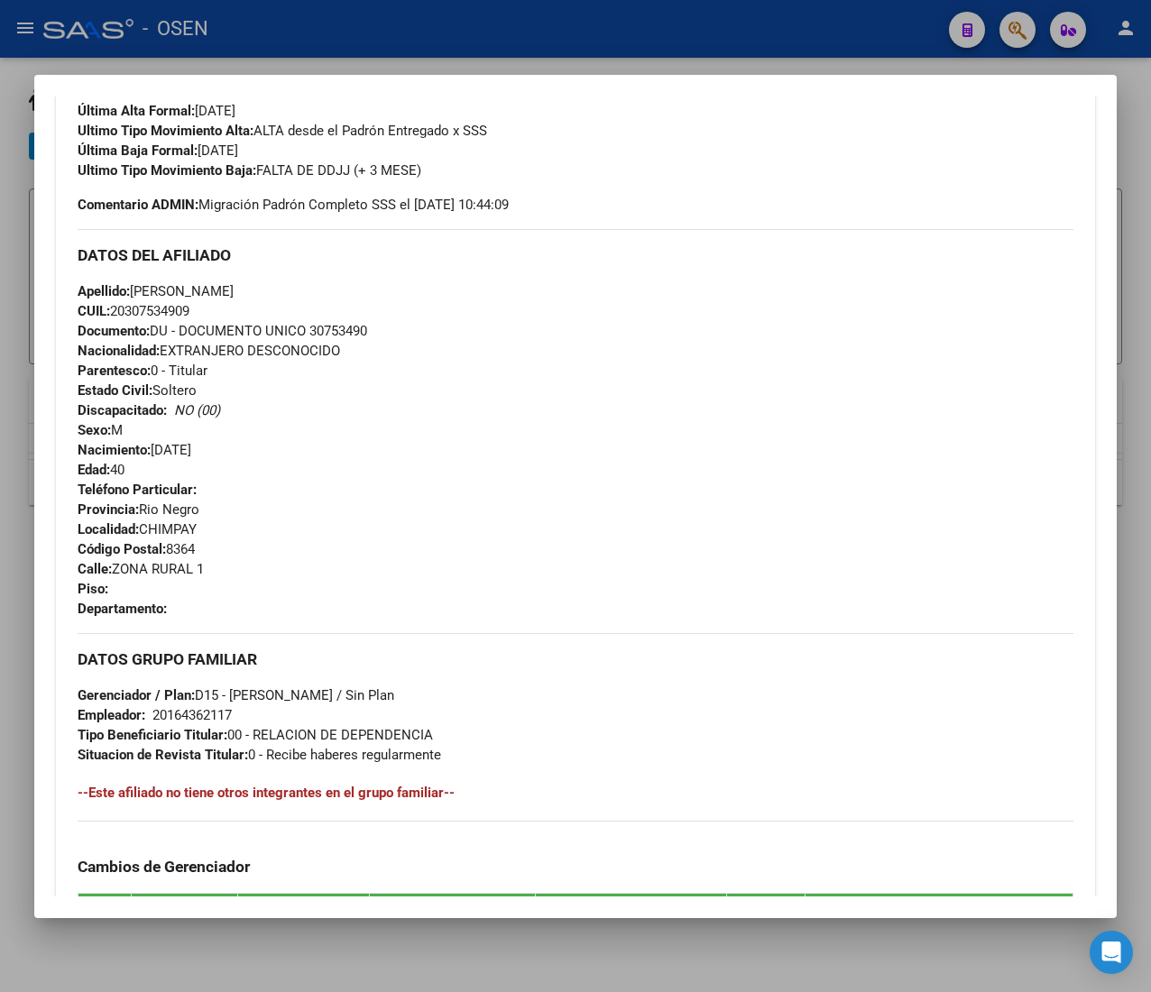
scroll to position [550, 0]
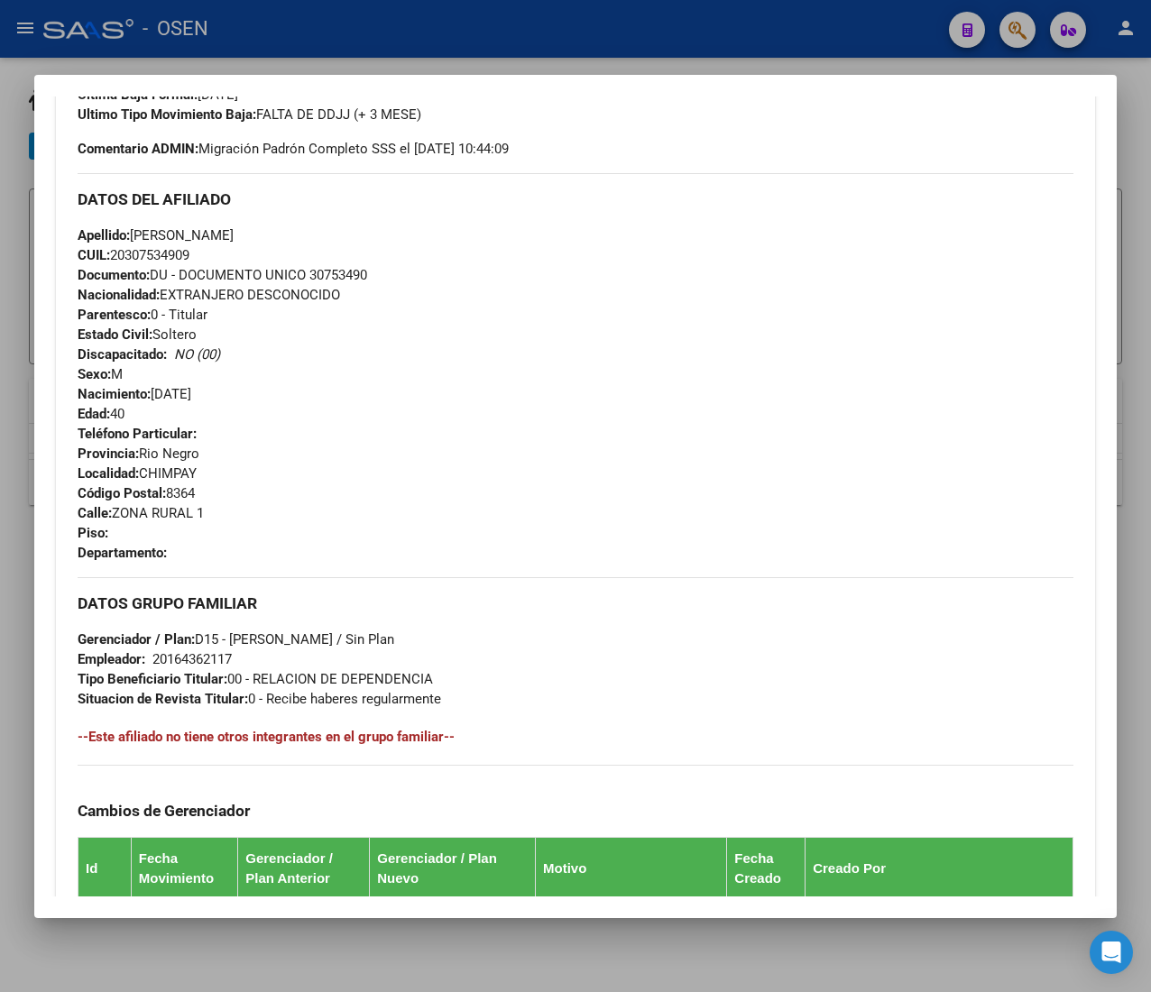
click at [161, 253] on span "CUIL: 20307534909" at bounding box center [134, 255] width 112 height 16
click at [161, 252] on span "CUIL: 20307534909" at bounding box center [134, 255] width 112 height 16
click at [161, 251] on span "CUIL: 20307534909" at bounding box center [134, 255] width 112 height 16
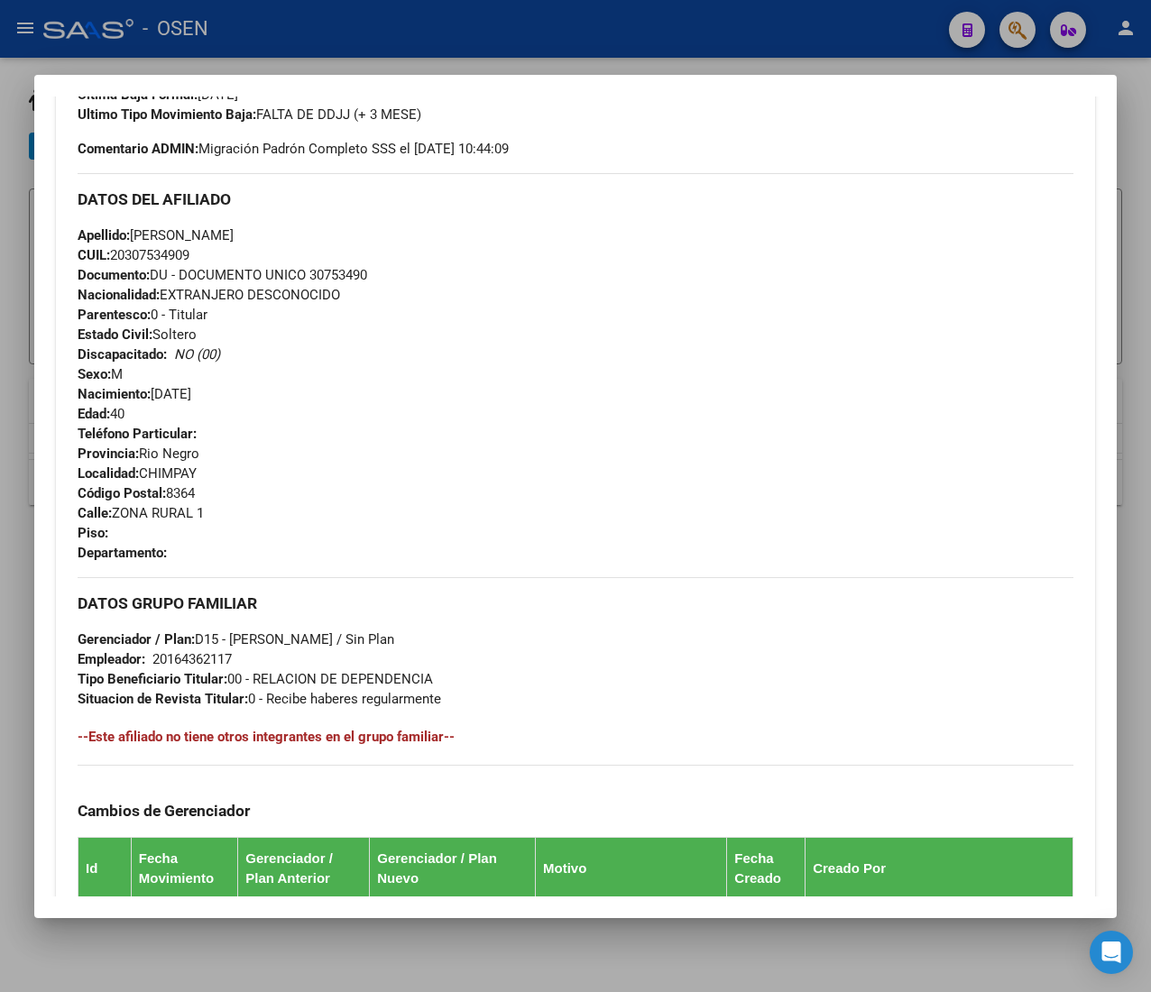
click at [157, 253] on span "CUIL: 20307534909" at bounding box center [134, 255] width 112 height 16
click at [157, 252] on span "CUIL: 20307534909" at bounding box center [134, 255] width 112 height 16
copy span "20307534909"
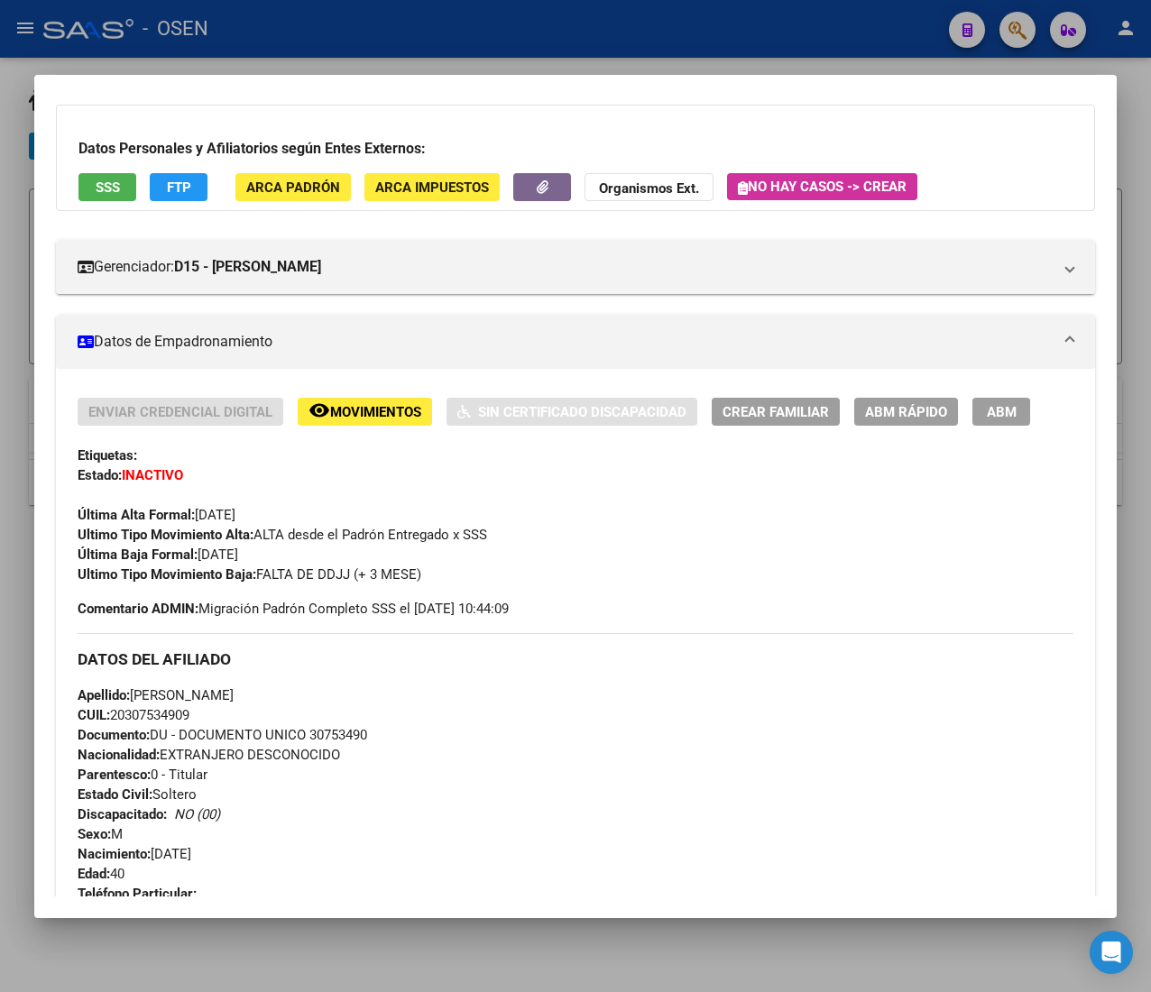
scroll to position [9, 0]
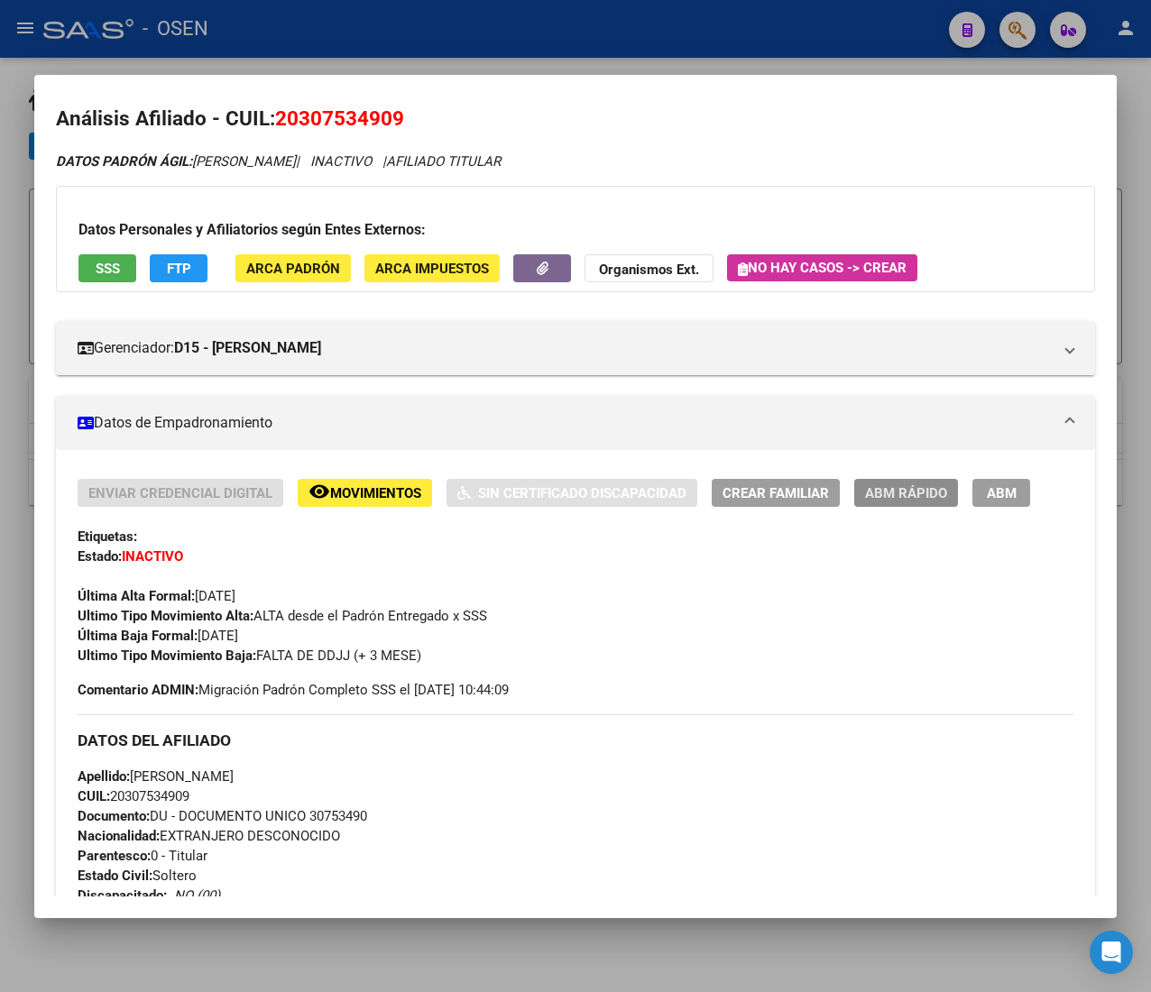
click at [899, 485] on span "ABM Rápido" at bounding box center [906, 493] width 82 height 16
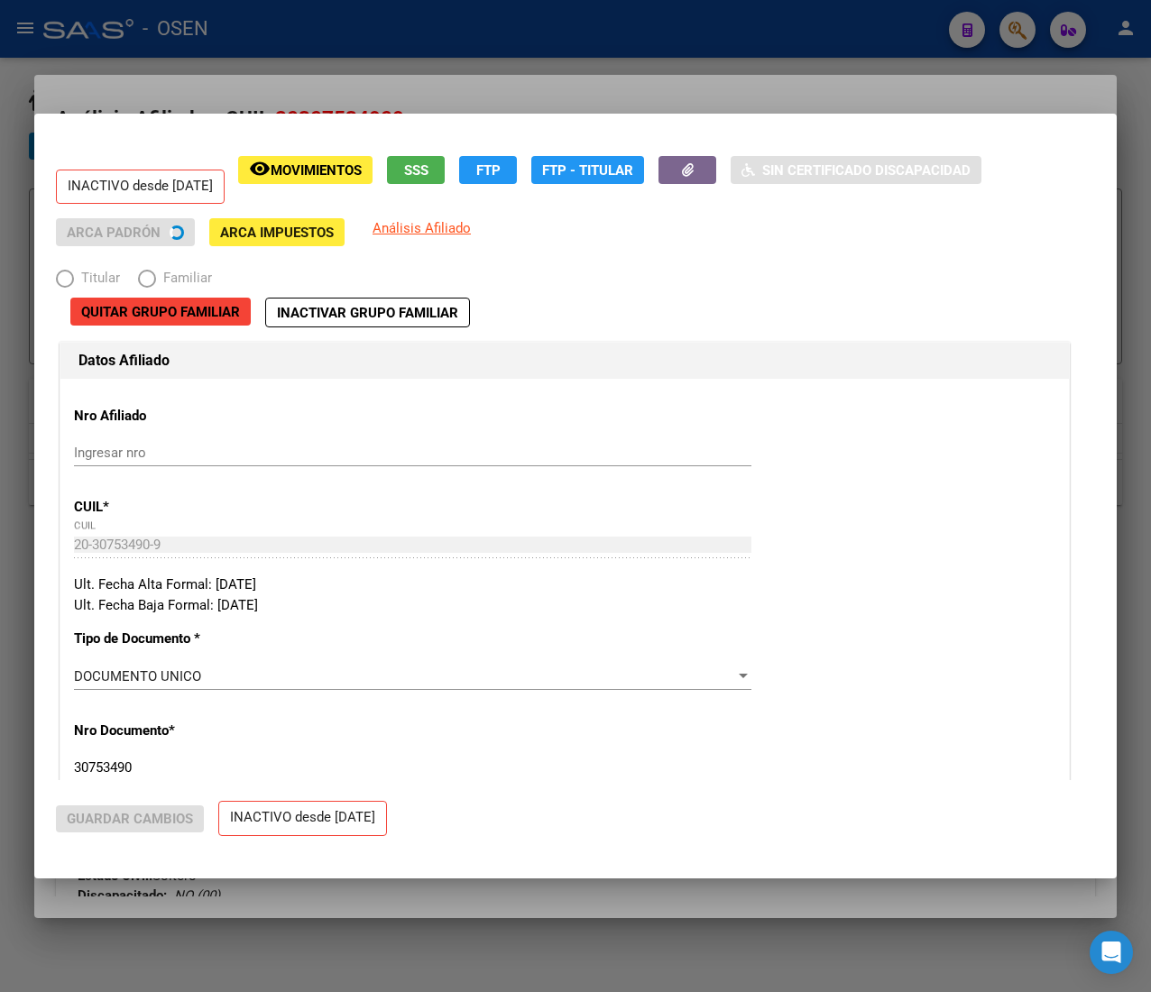
radio input "true"
type input "20-16436211-7"
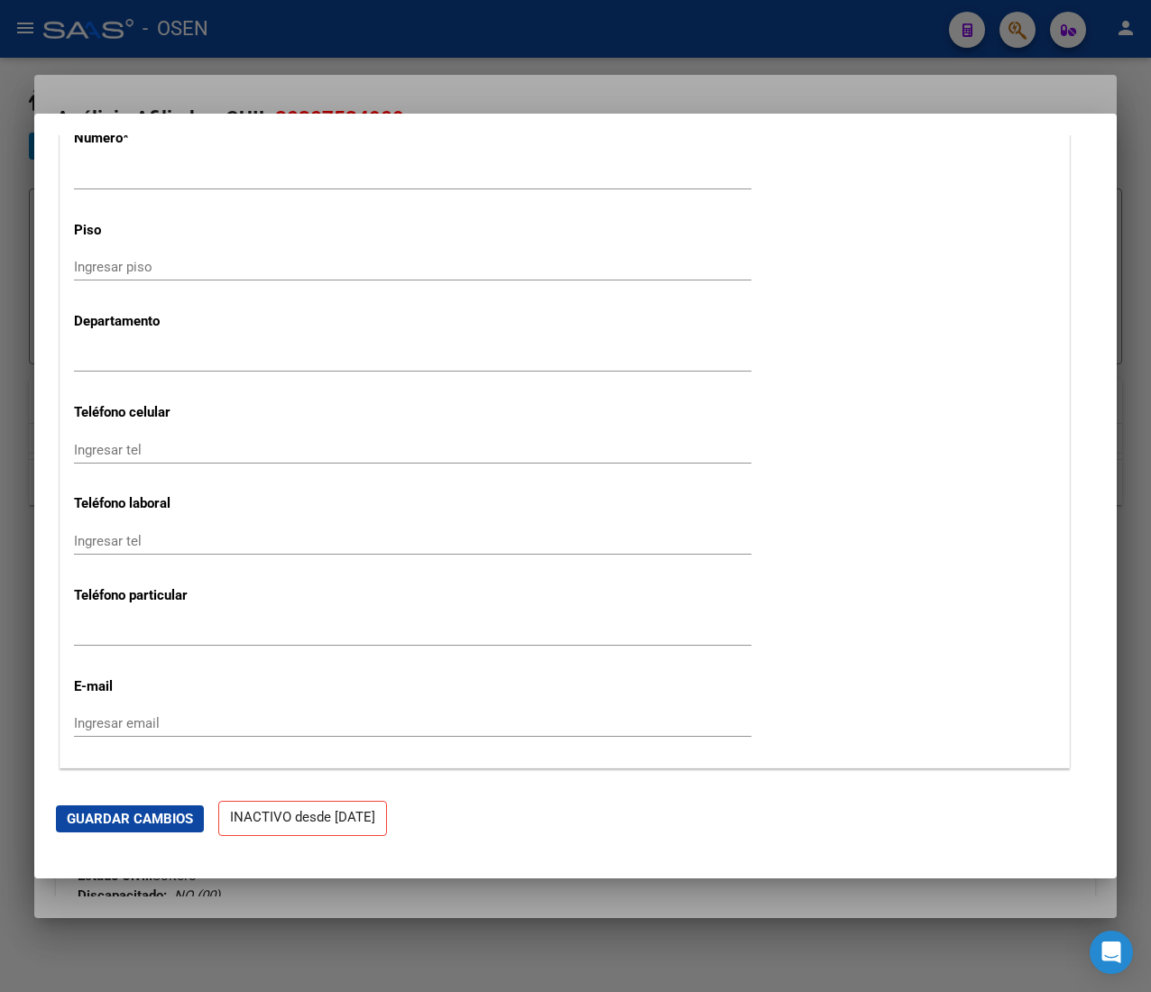
scroll to position [2345, 0]
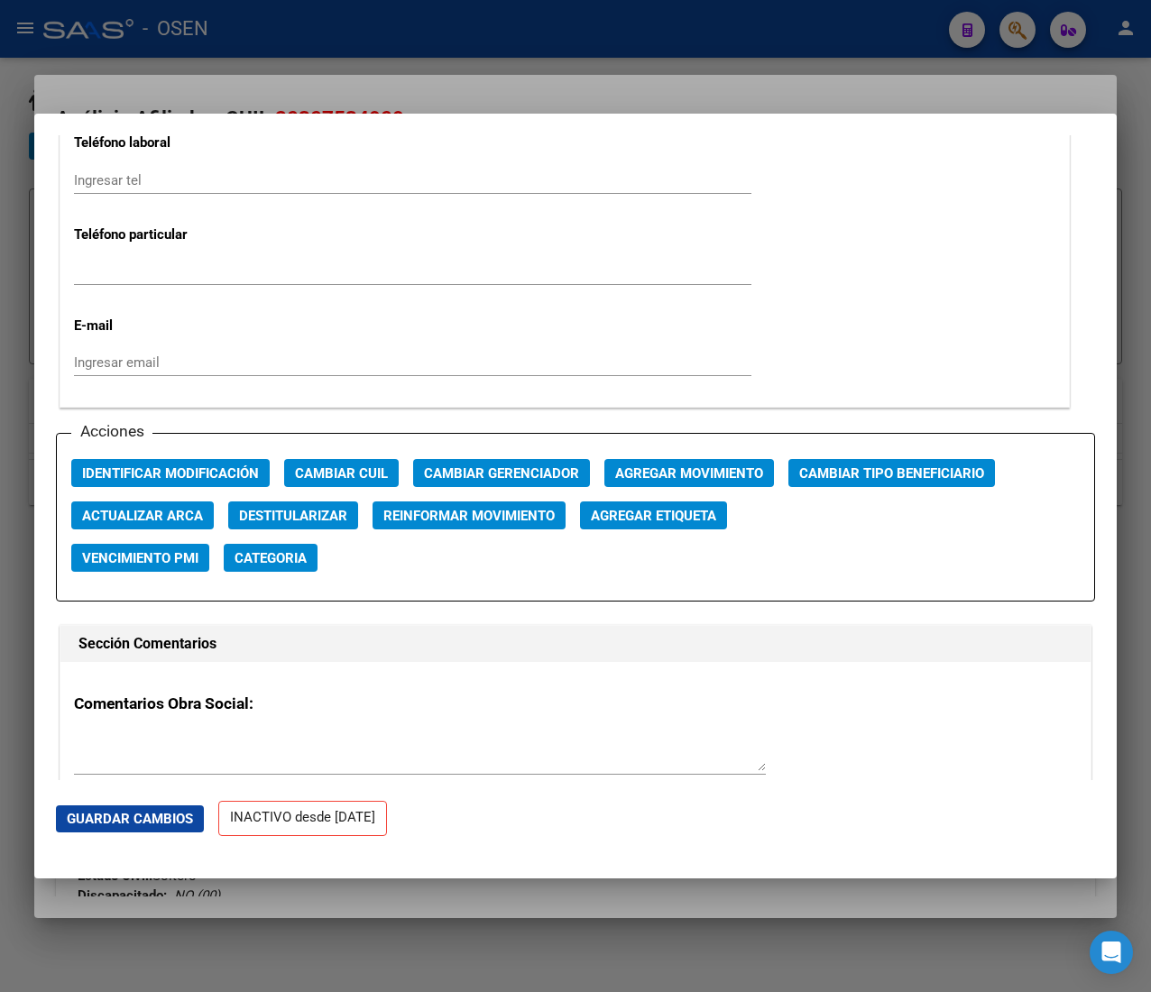
click at [672, 460] on button "Agregar Movimiento" at bounding box center [689, 473] width 170 height 28
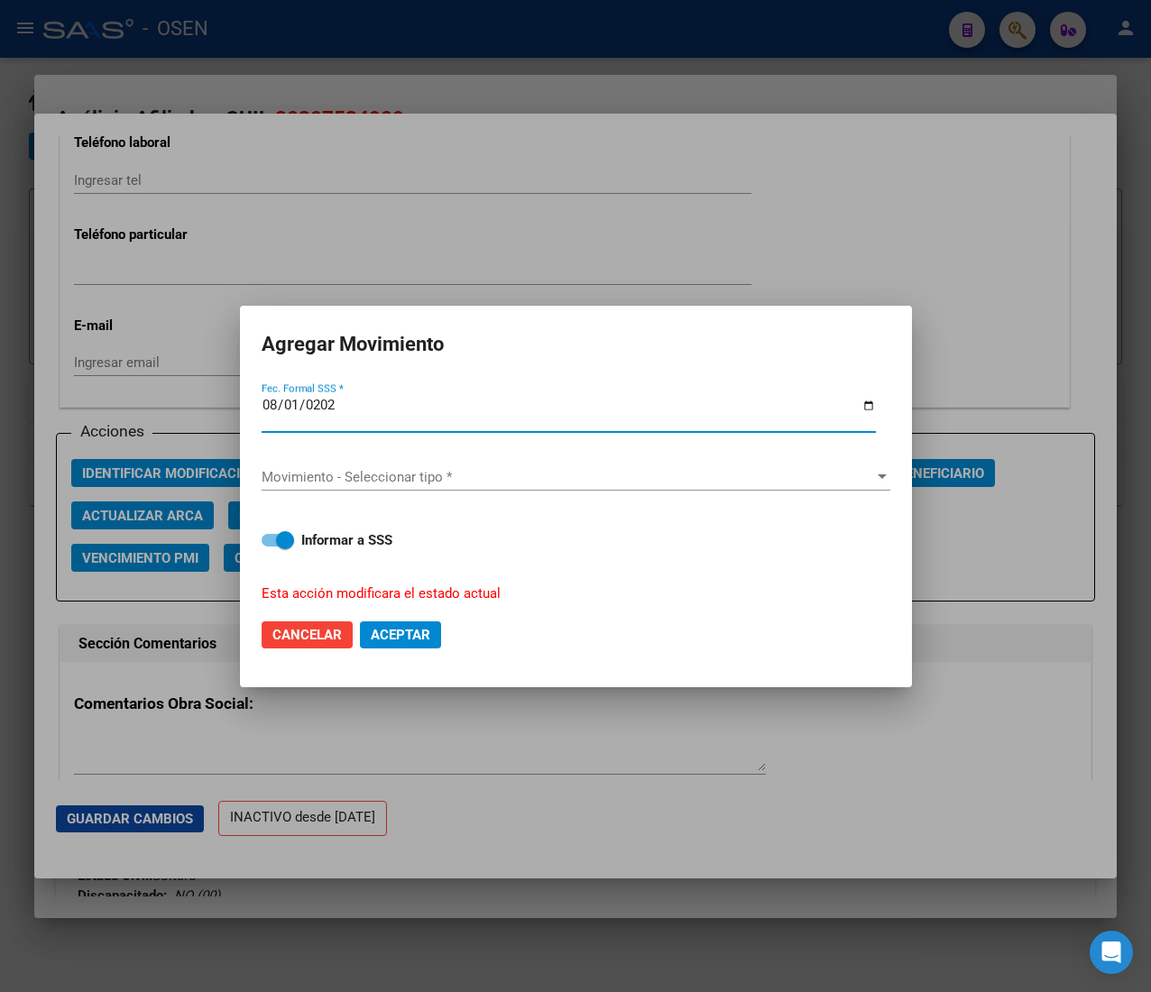
type input "2025-08-01"
click at [672, 460] on div "Movimiento - Seleccionar tipo * Movimiento - Seleccionar tipo *" at bounding box center [576, 478] width 629 height 59
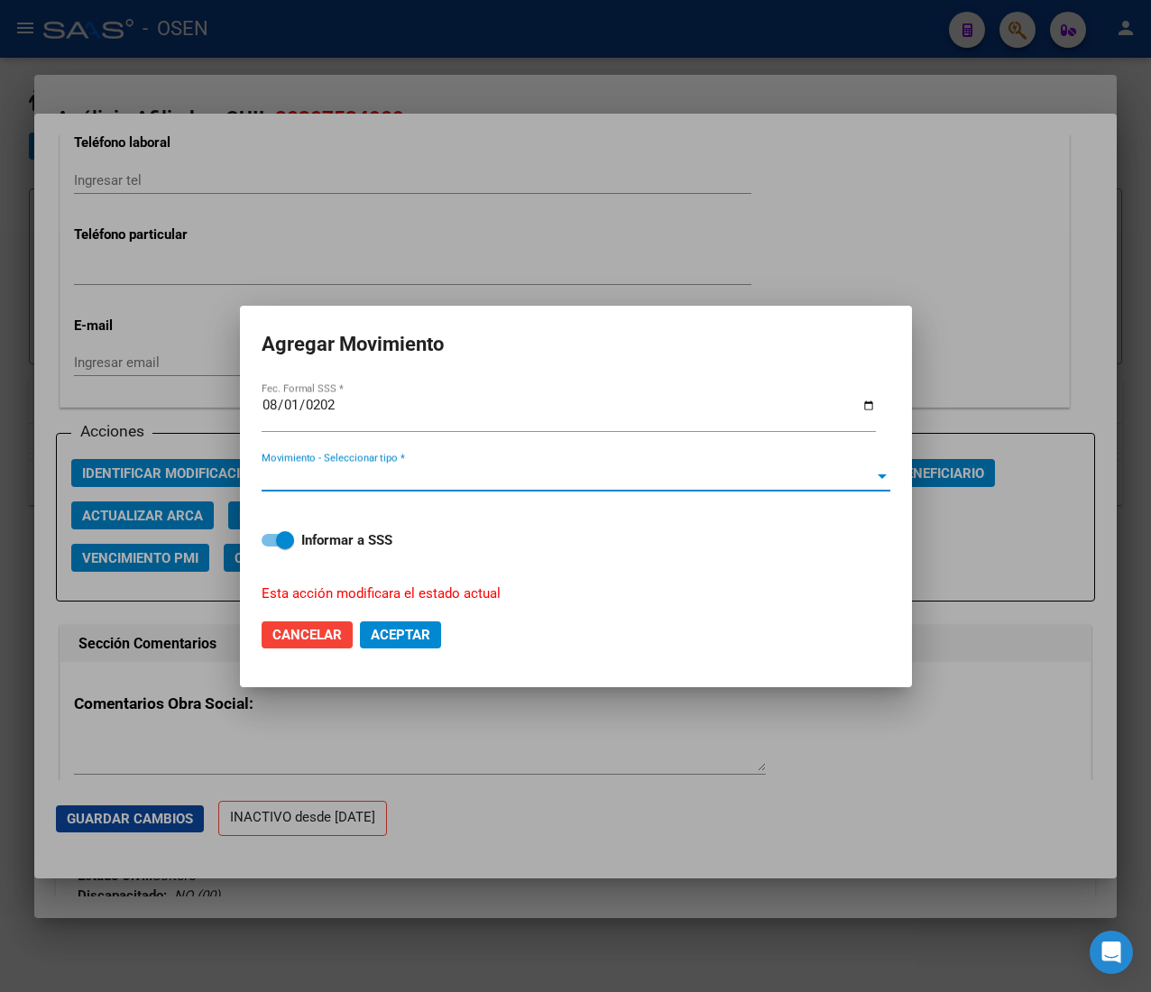
click at [640, 482] on span "Movimiento - Seleccionar tipo *" at bounding box center [568, 477] width 612 height 16
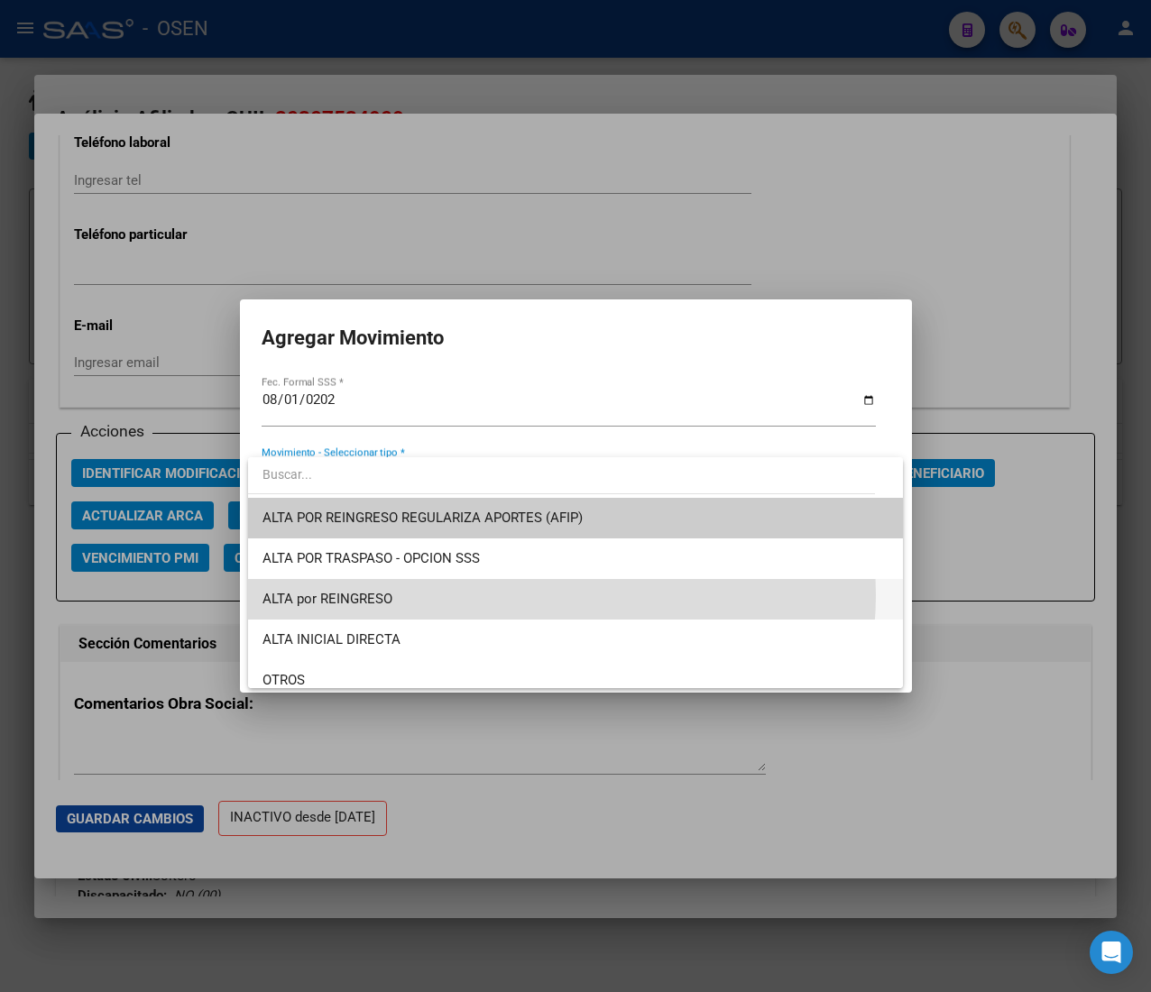
click at [545, 597] on span "ALTA por REINGRESO" at bounding box center [575, 599] width 626 height 41
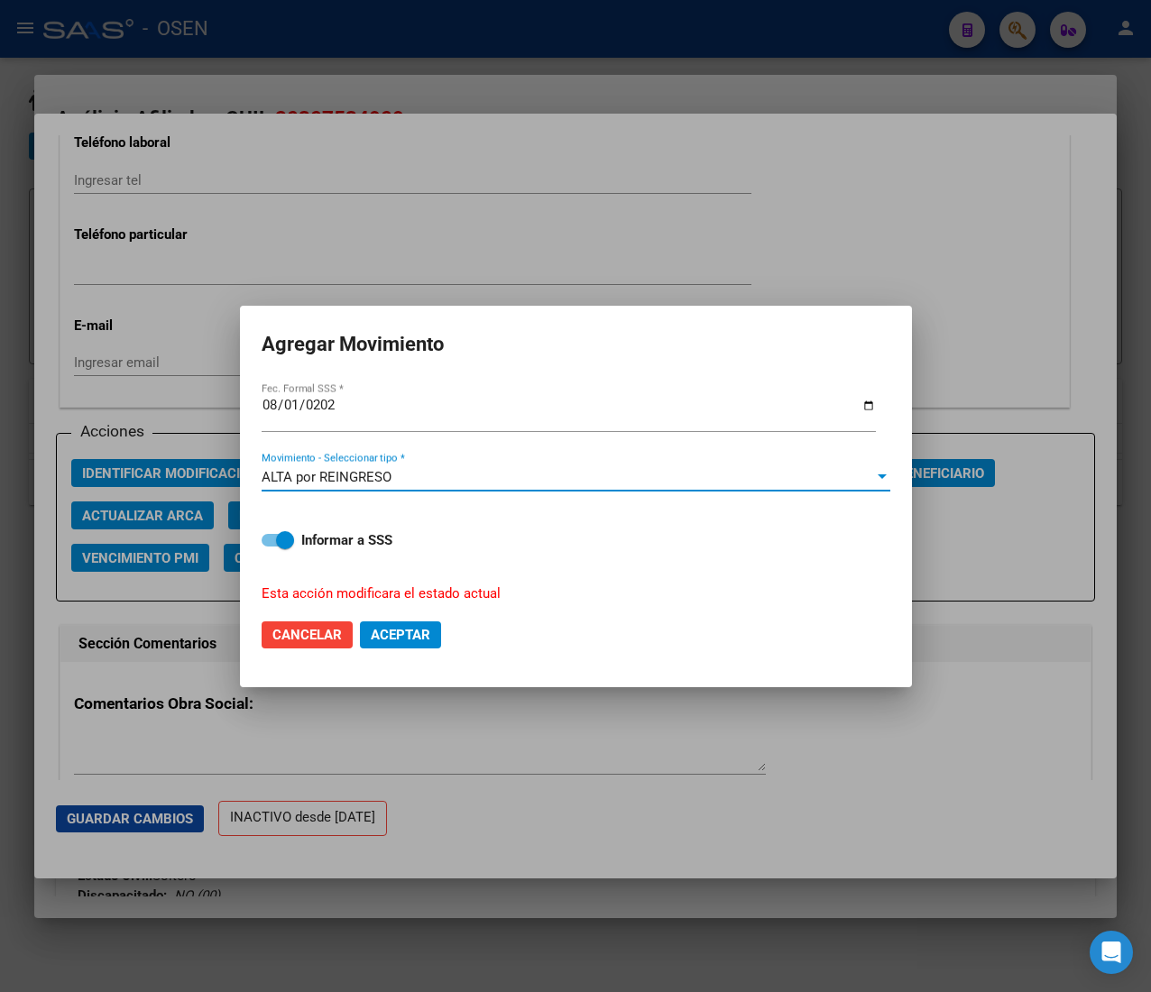
drag, startPoint x: 411, startPoint y: 638, endPoint x: 419, endPoint y: 622, distance: 16.9
click at [411, 638] on span "Aceptar" at bounding box center [401, 635] width 60 height 16
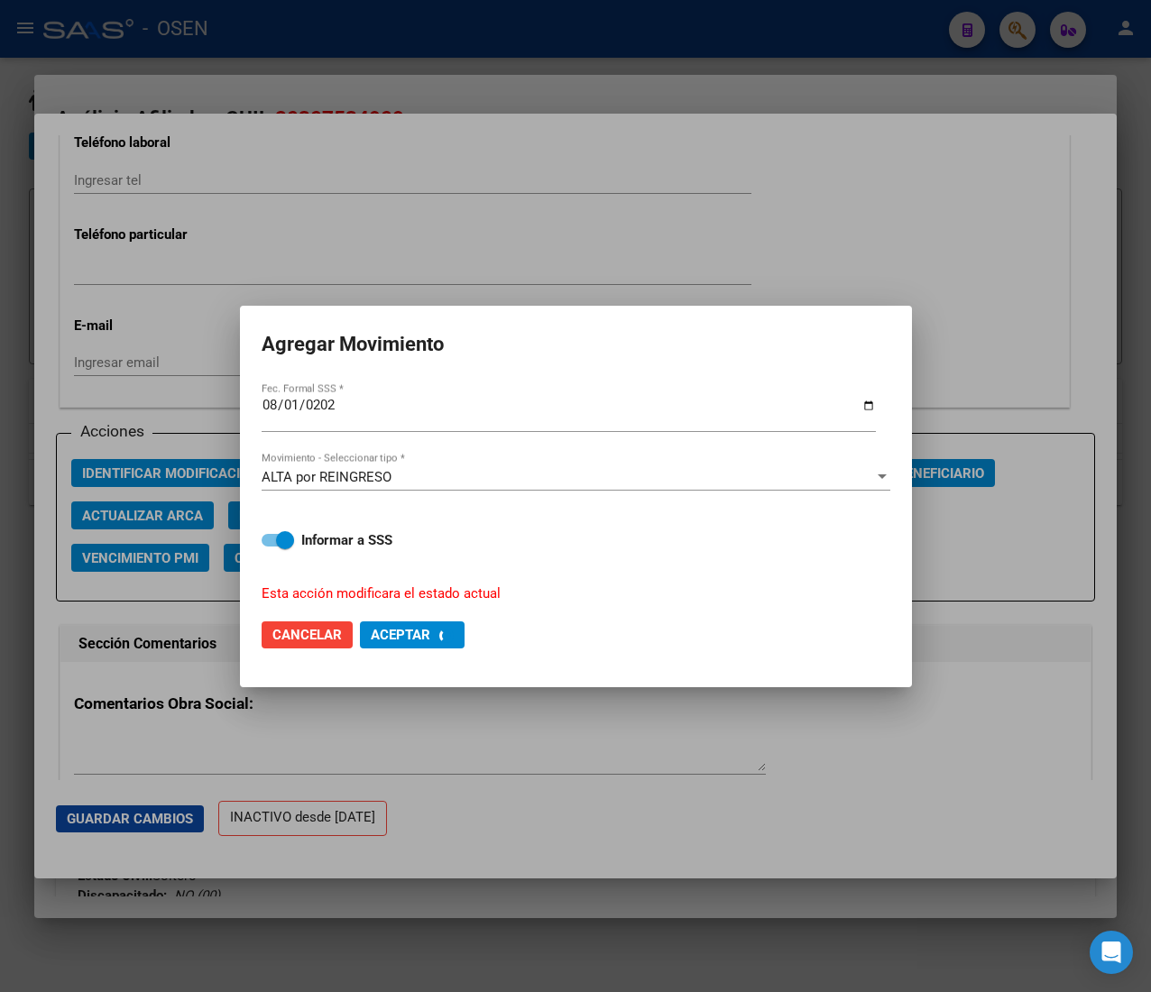
checkbox input "false"
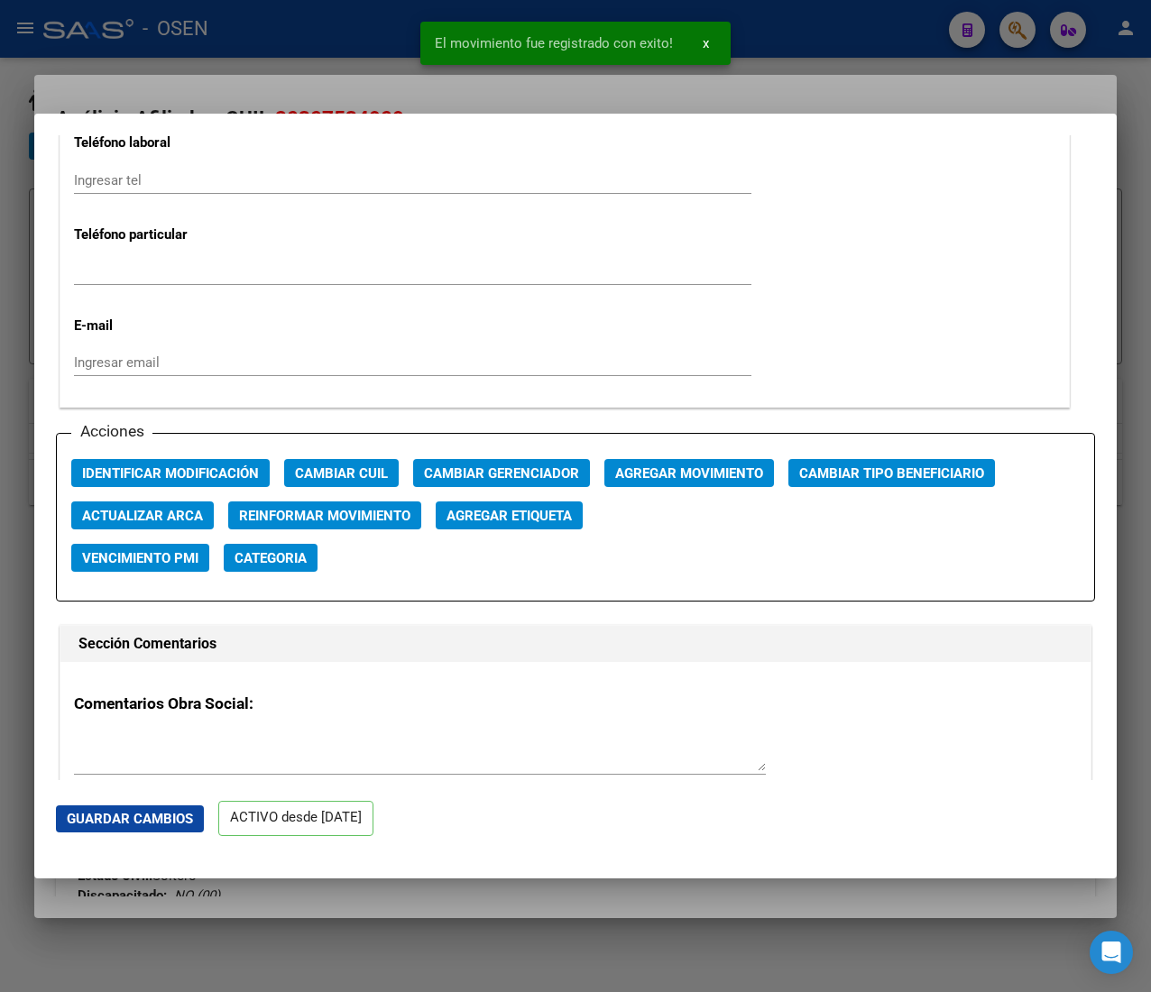
click at [420, 36] on snack-bar-container "El movimiento fue registrado con exito! x" at bounding box center [575, 43] width 310 height 43
click at [365, 32] on div at bounding box center [575, 496] width 1151 height 992
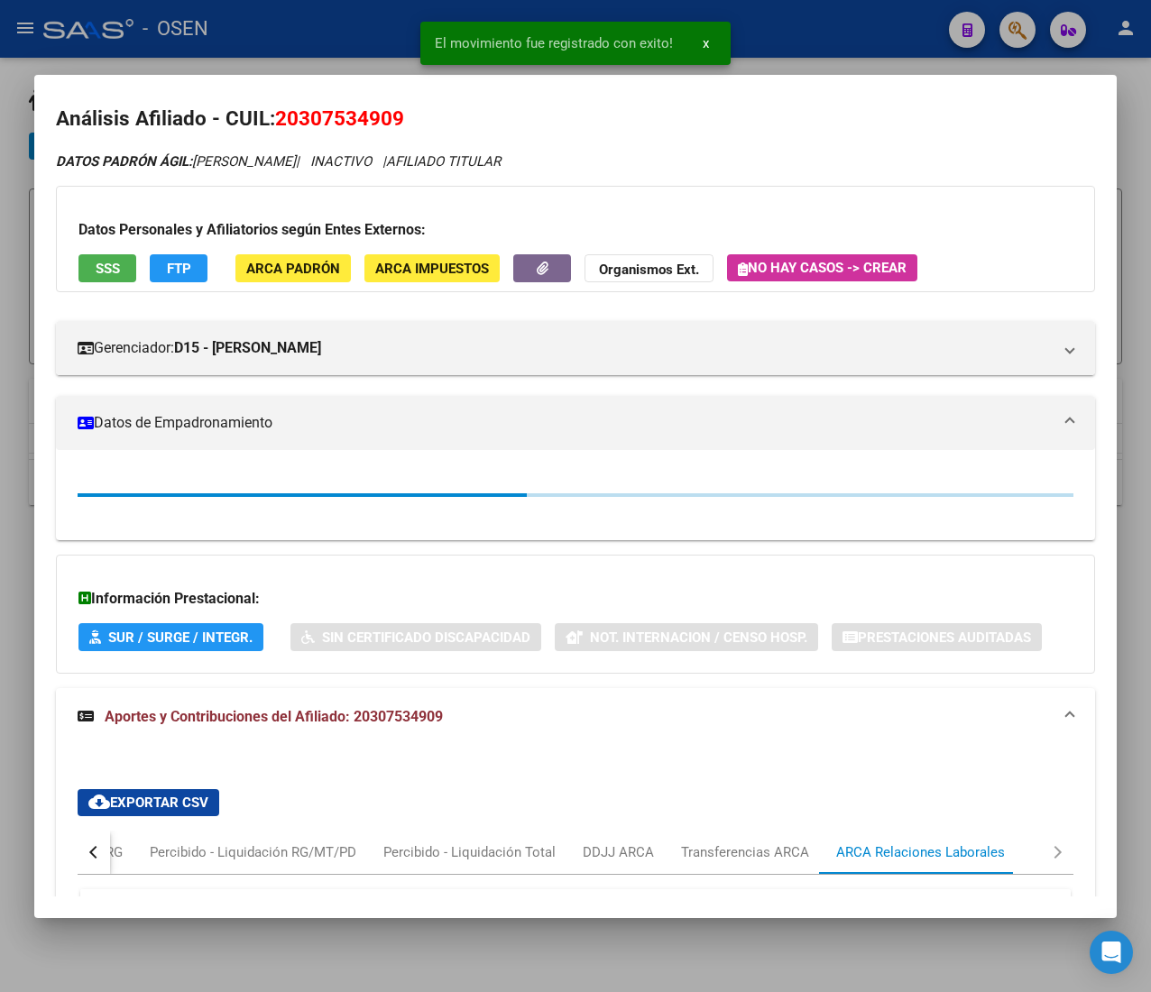
click at [365, 35] on div at bounding box center [575, 496] width 1151 height 992
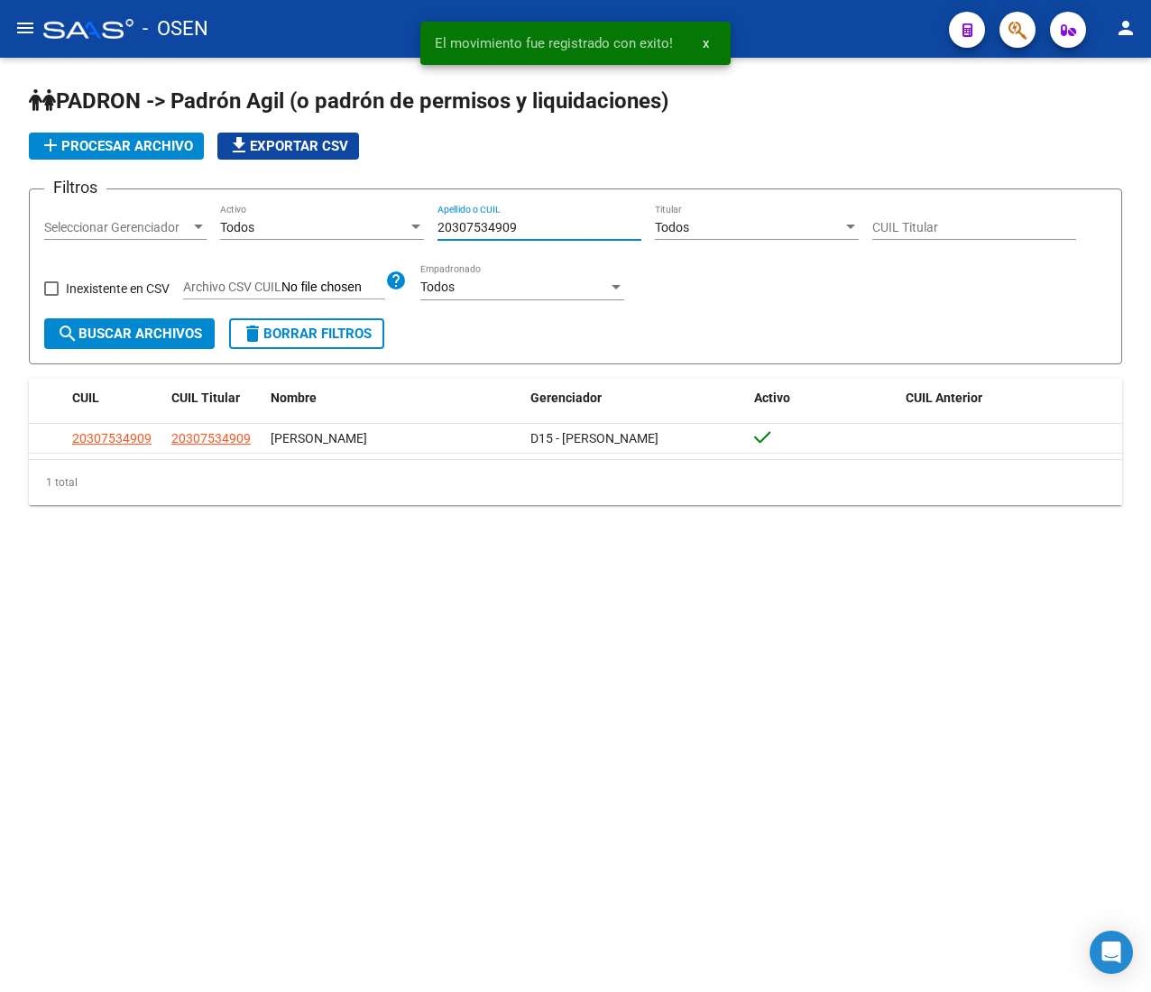
drag, startPoint x: 524, startPoint y: 223, endPoint x: 317, endPoint y: 233, distance: 206.8
click at [376, 225] on div "Filtros Seleccionar Gerenciador Seleccionar Gerenciador Todos Activo 2030753490…" at bounding box center [575, 261] width 1062 height 115
paste input "2627437"
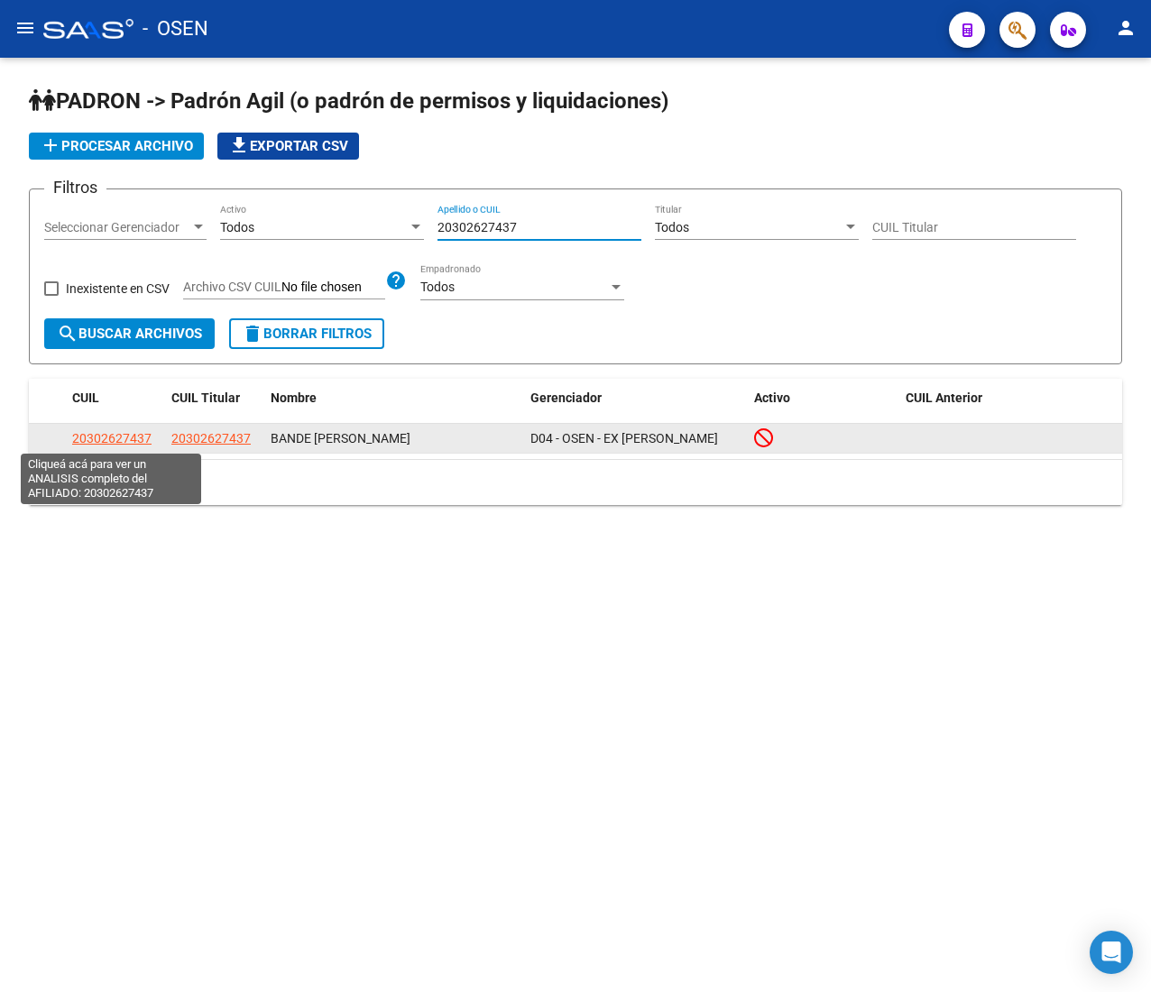
type input "20302627437"
click at [137, 433] on span "20302627437" at bounding box center [111, 438] width 79 height 14
type textarea "20302627437"
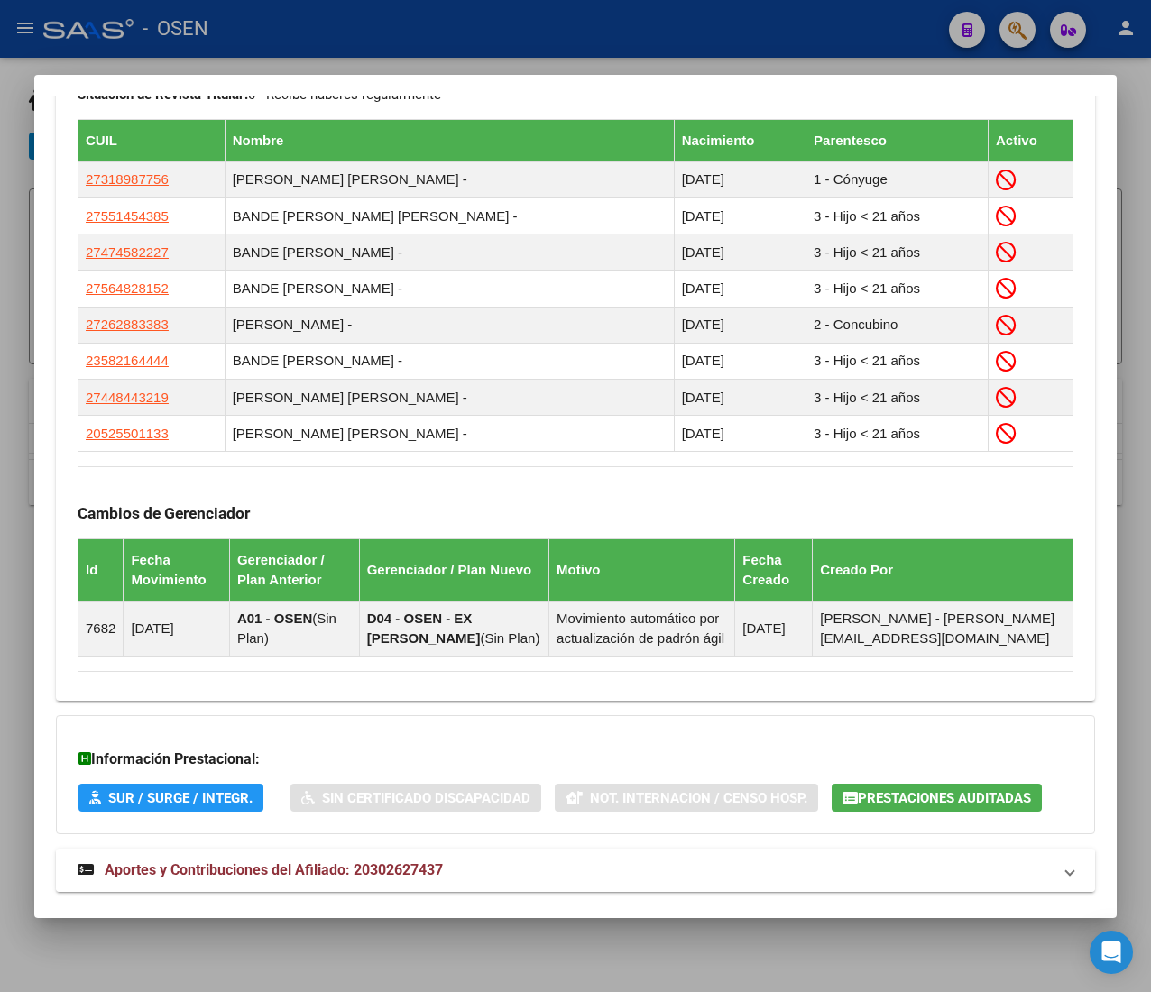
scroll to position [1198, 0]
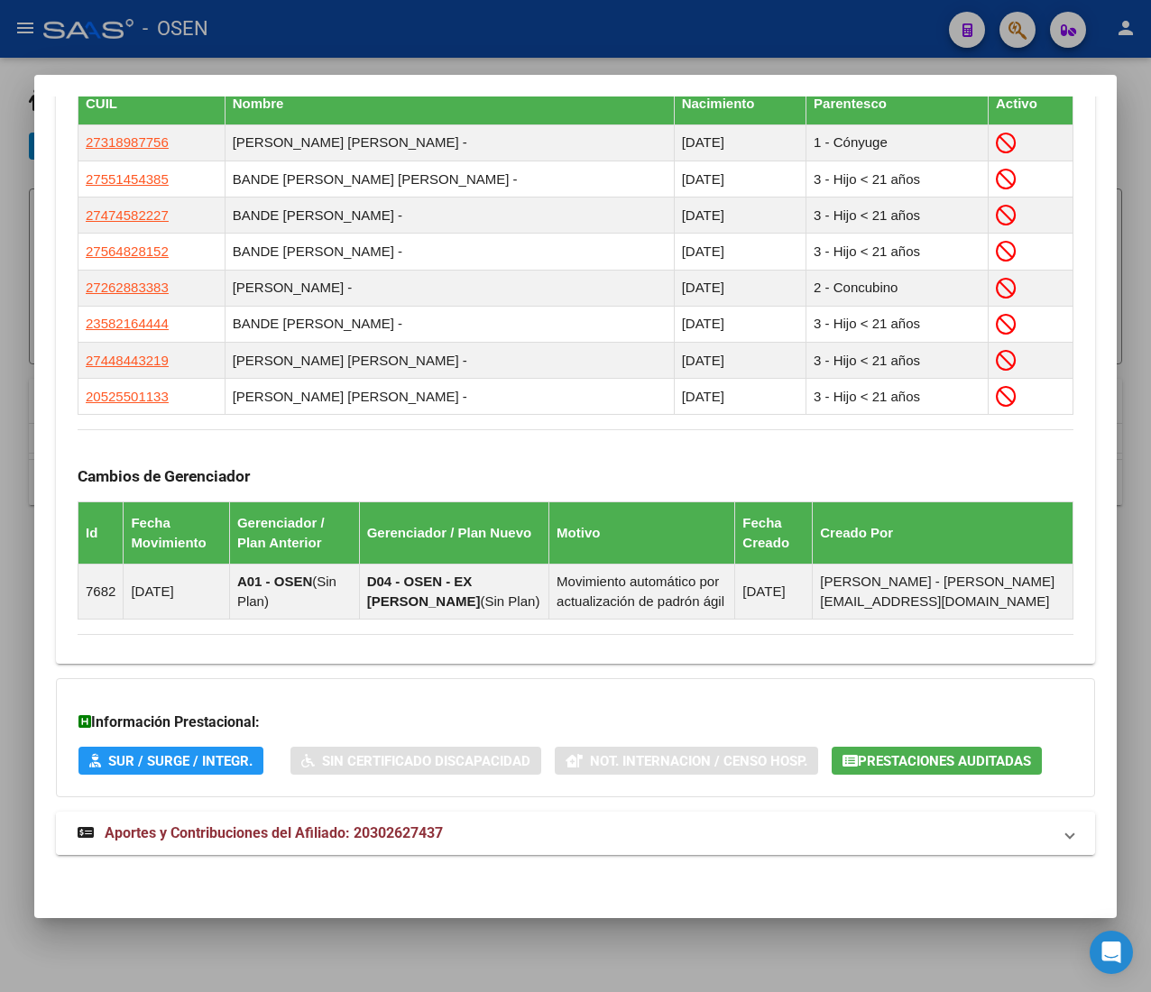
click at [593, 832] on mat-panel-title "Aportes y Contribuciones del Afiliado: 20302627437" at bounding box center [565, 834] width 974 height 22
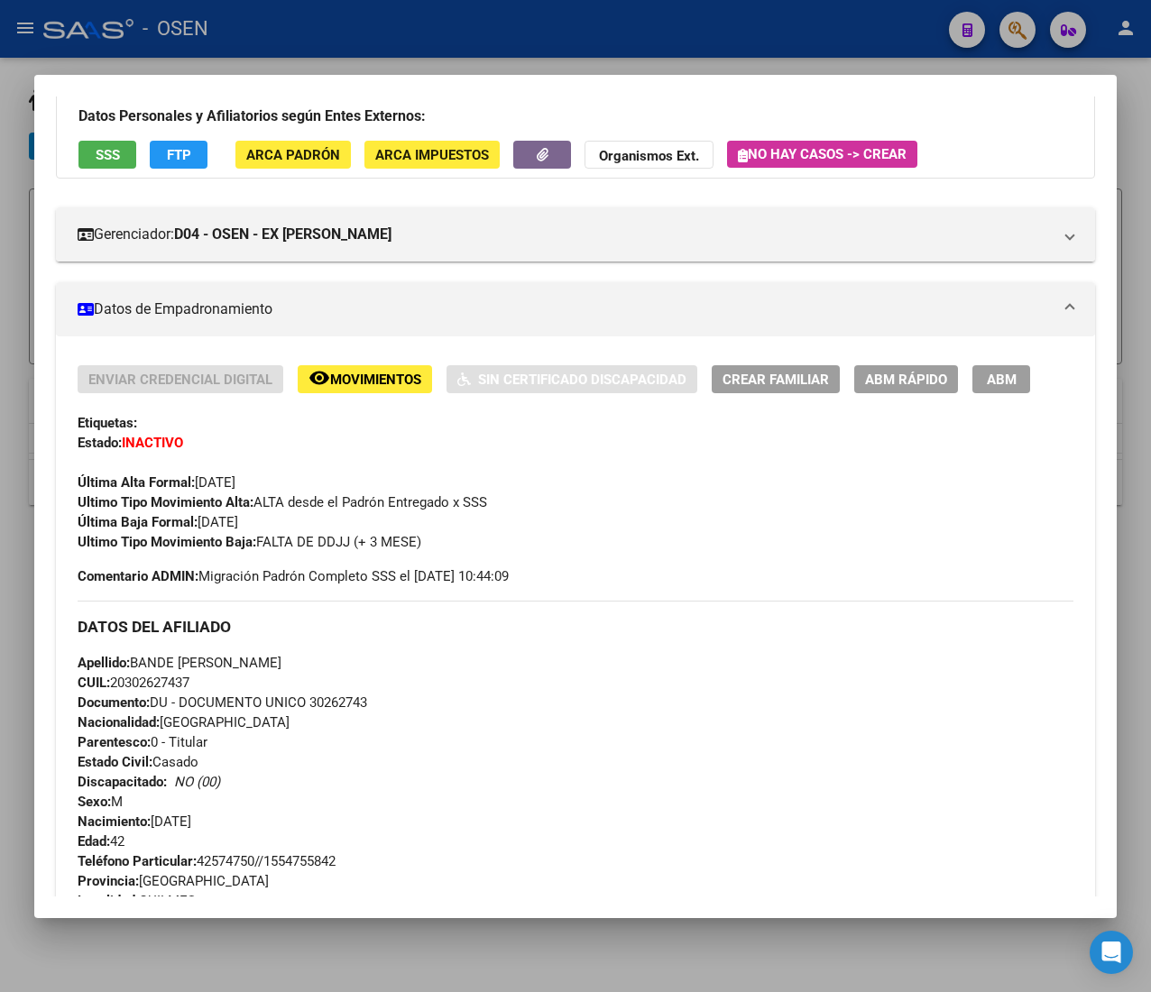
scroll to position [115, 0]
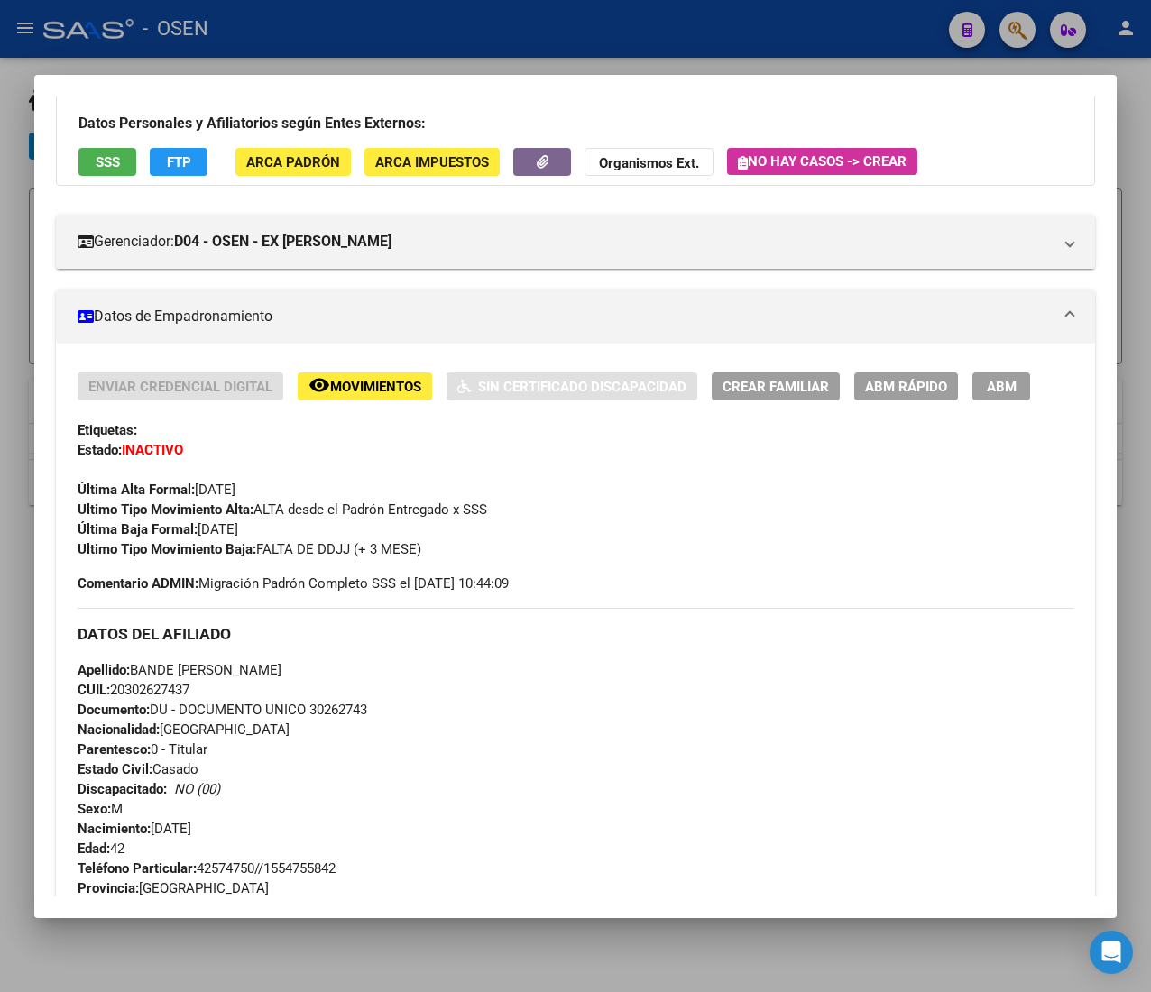
click at [164, 693] on span "CUIL: 20302627437" at bounding box center [134, 690] width 112 height 16
click at [164, 692] on span "CUIL: 20302627437" at bounding box center [134, 690] width 112 height 16
copy span "20302627437"
click at [564, 529] on div "Enviar Credencial Digital remove_red_eye Movimientos Sin Certificado Discapacid…" at bounding box center [576, 466] width 996 height 187
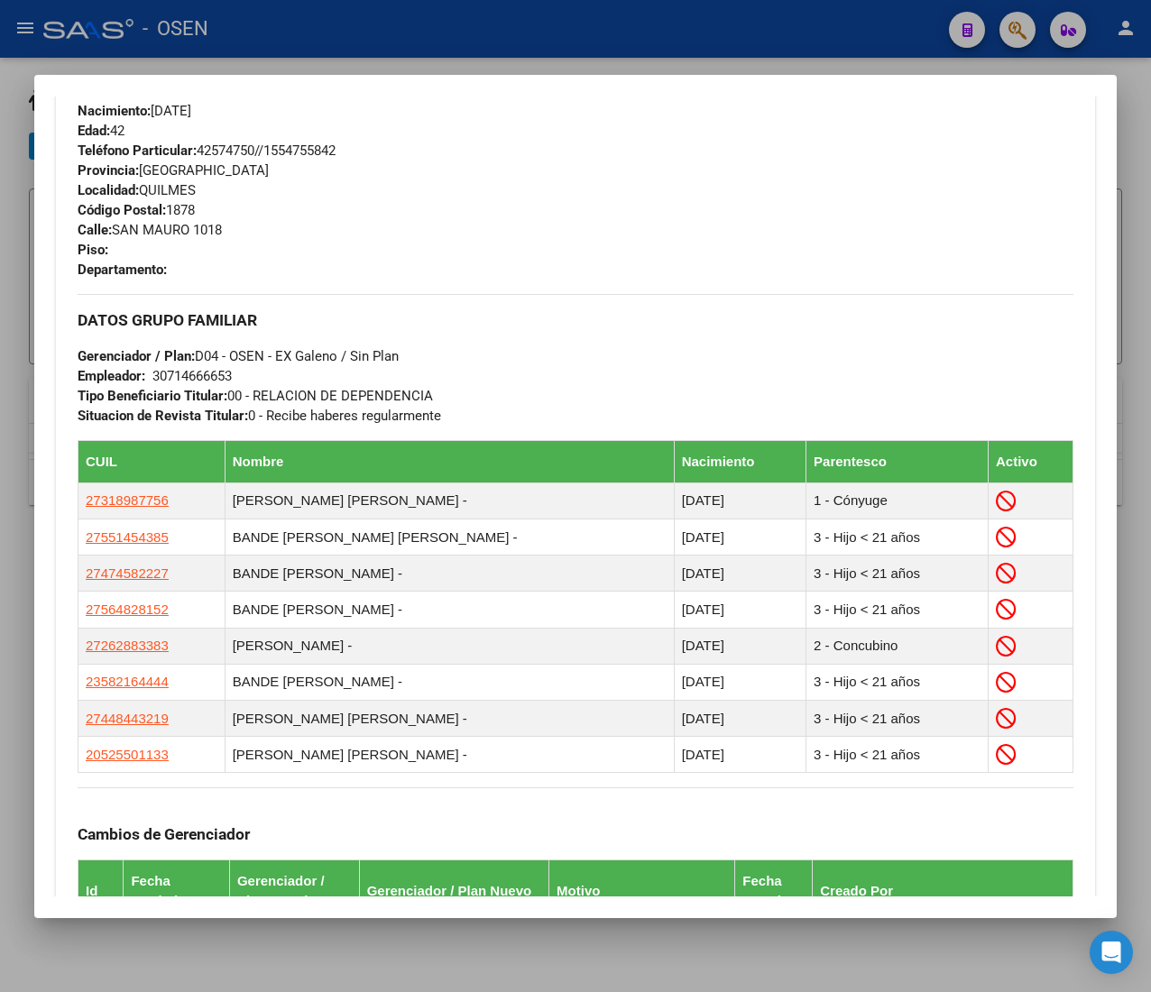
scroll to position [837, 0]
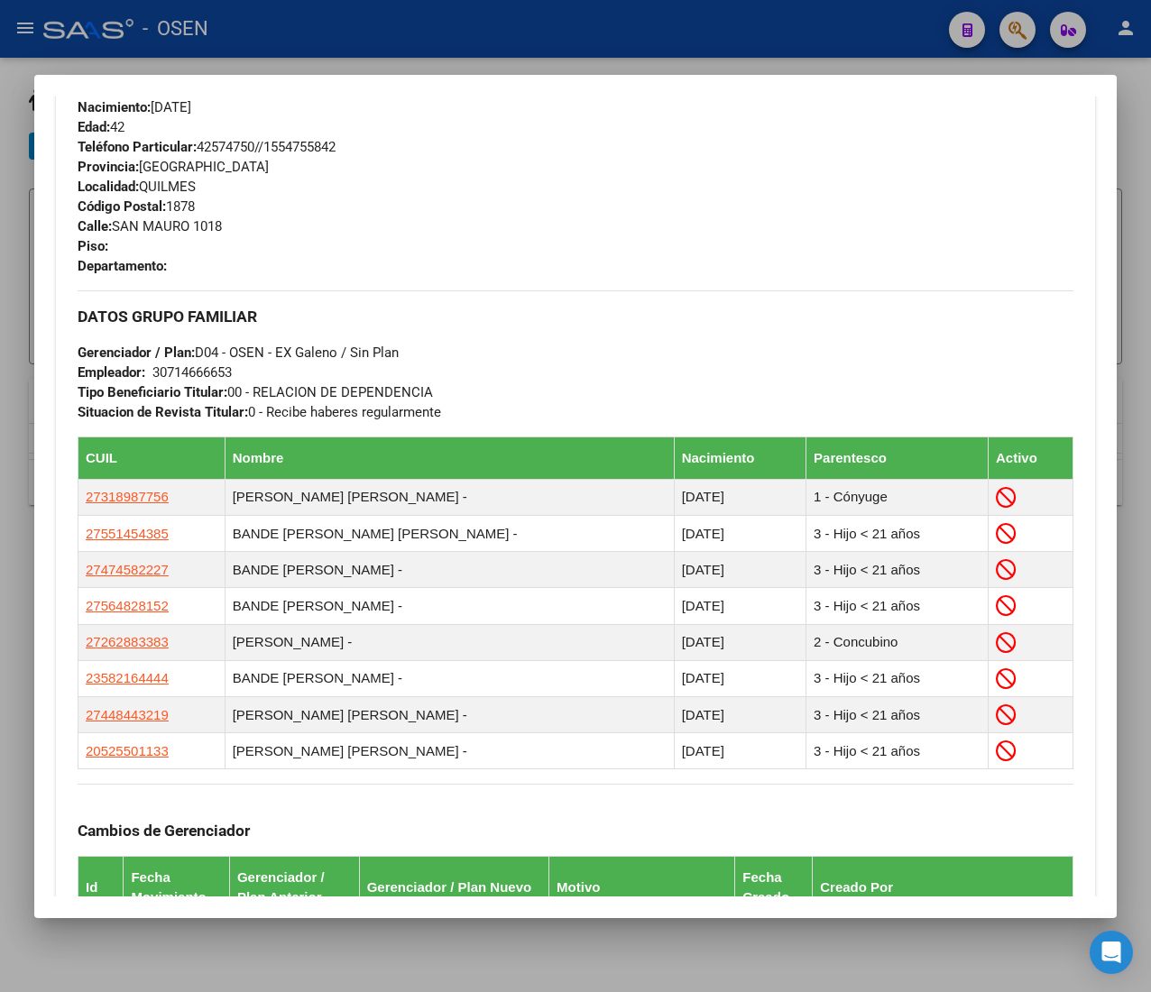
drag, startPoint x: 546, startPoint y: 53, endPoint x: 542, endPoint y: 74, distance: 21.1
click at [546, 54] on div at bounding box center [575, 496] width 1151 height 992
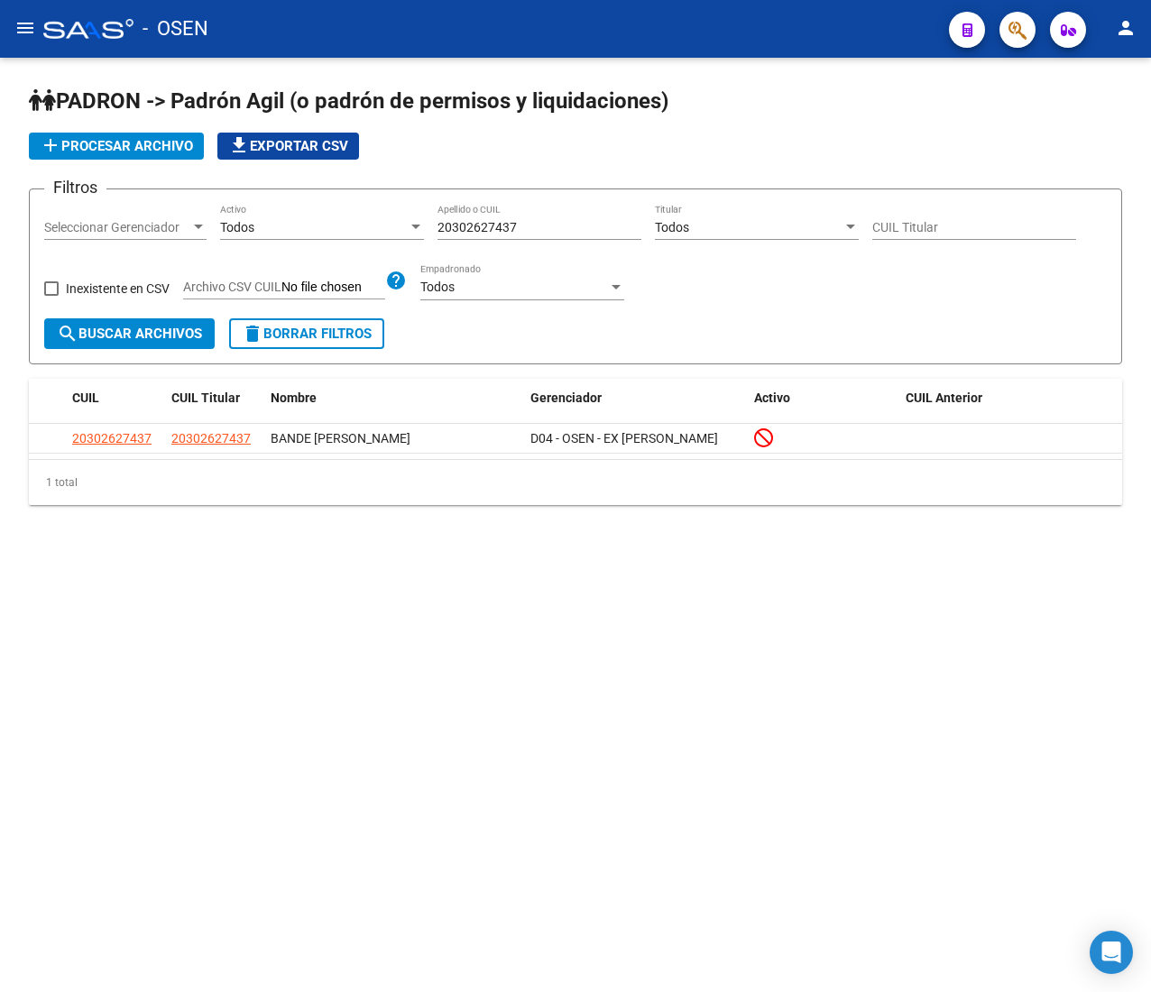
drag, startPoint x: 458, startPoint y: 230, endPoint x: 417, endPoint y: 244, distance: 43.9
click at [431, 241] on div "Filtros Seleccionar Gerenciador Seleccionar Gerenciador Todos Activo 2030262743…" at bounding box center [575, 261] width 1062 height 115
paste input "37487034"
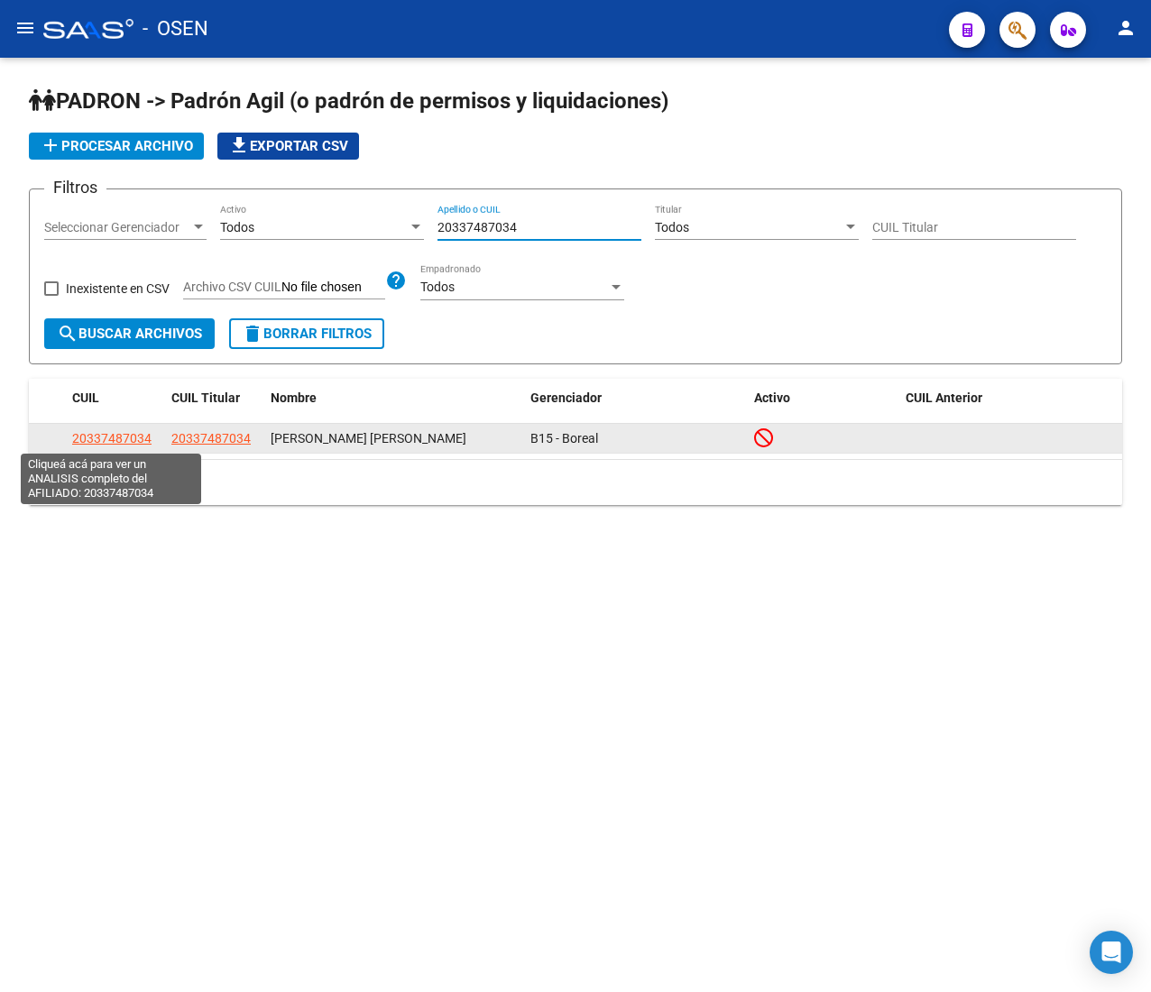
type input "20337487034"
click at [141, 439] on span "20337487034" at bounding box center [111, 438] width 79 height 14
type textarea "20337487034"
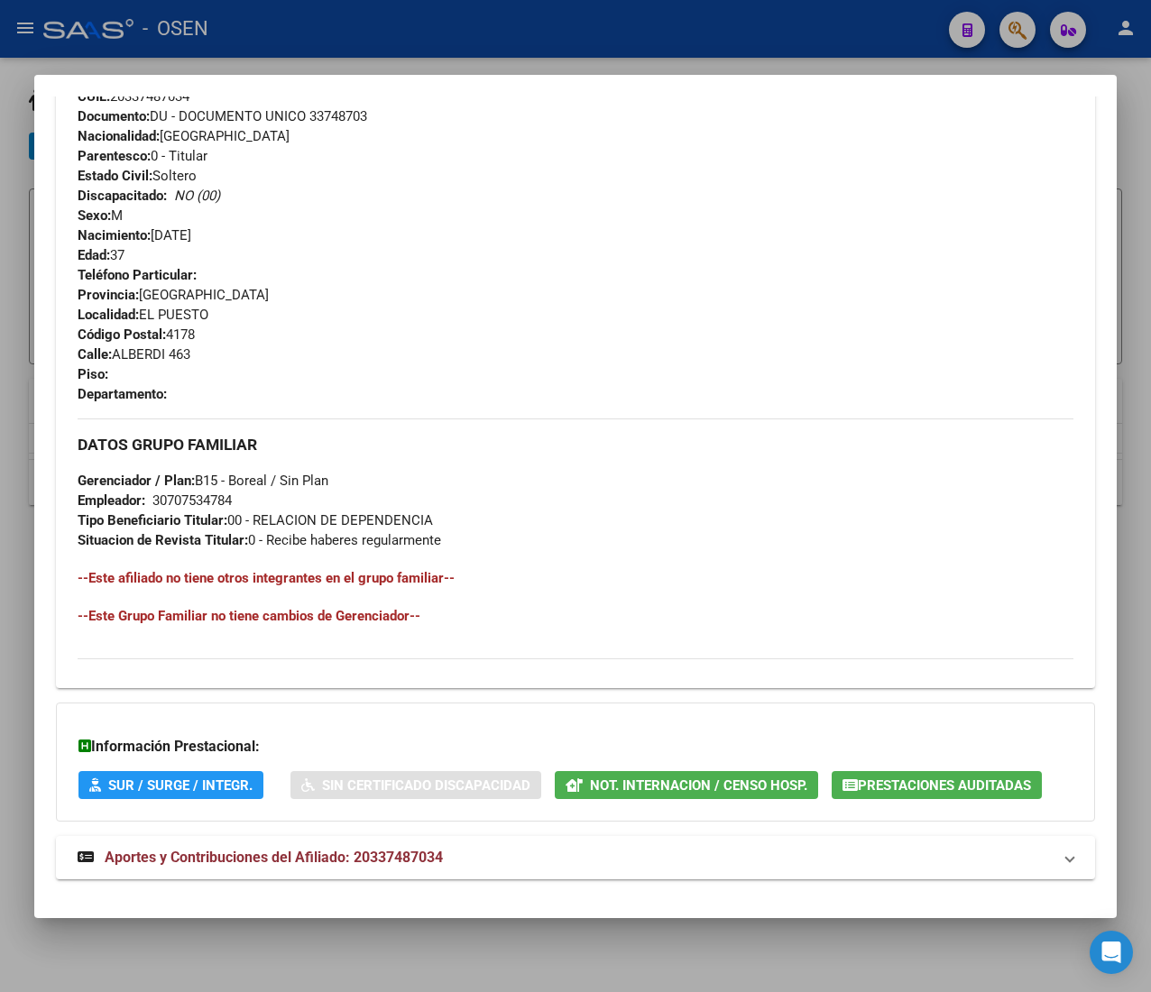
scroll to position [734, 0]
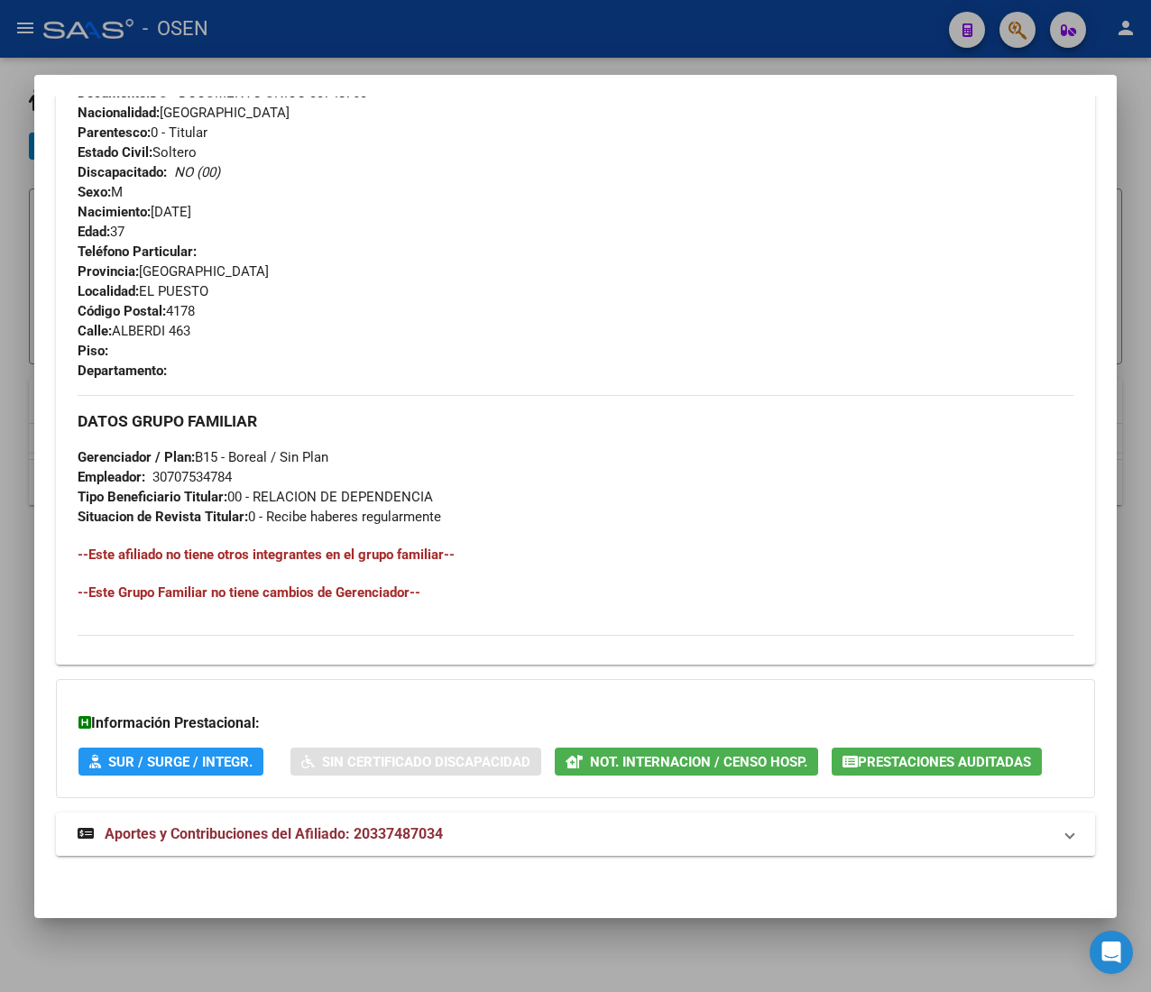
click at [460, 821] on mat-expansion-panel-header "Aportes y Contribuciones del Afiliado: 20337487034" at bounding box center [575, 834] width 1039 height 43
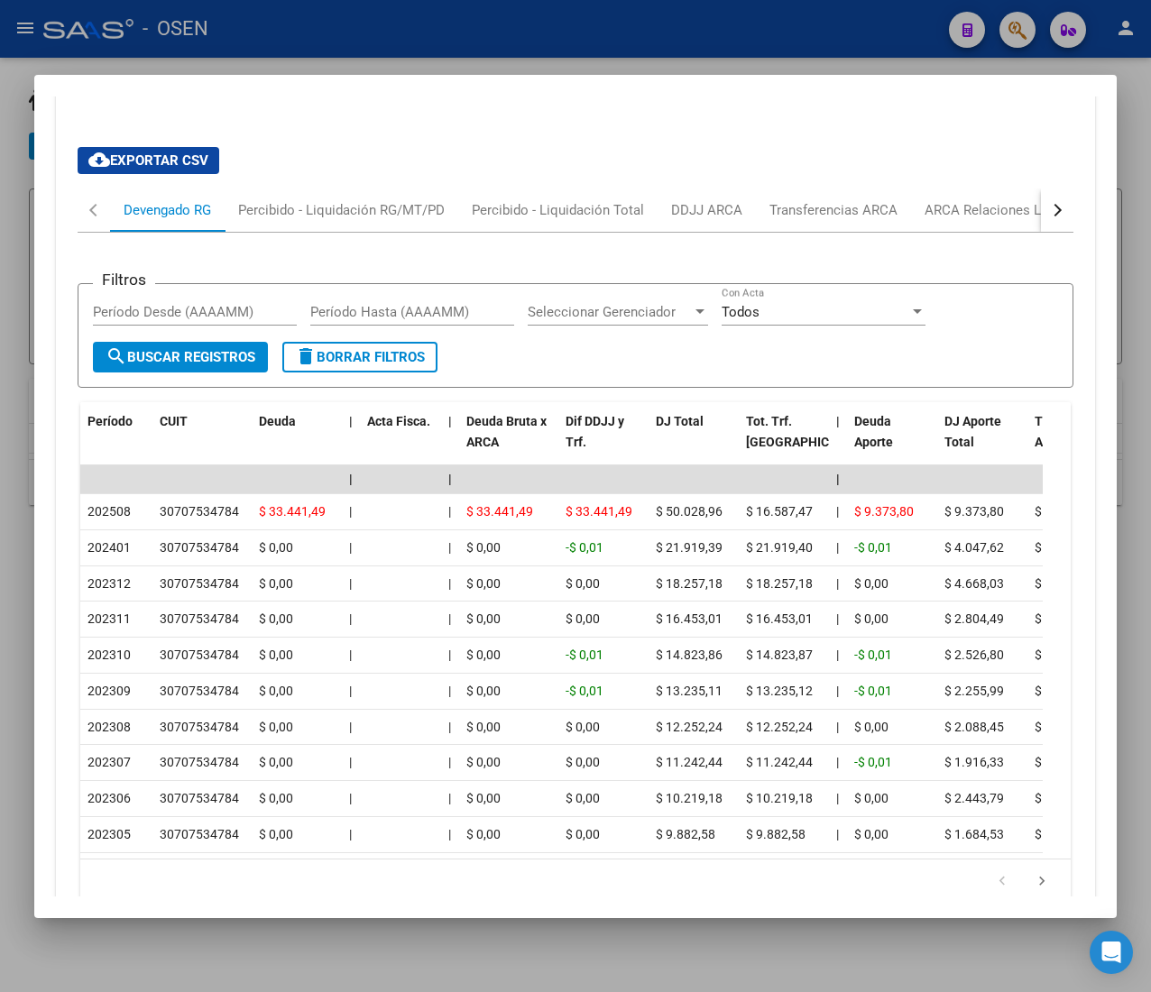
scroll to position [1444, 0]
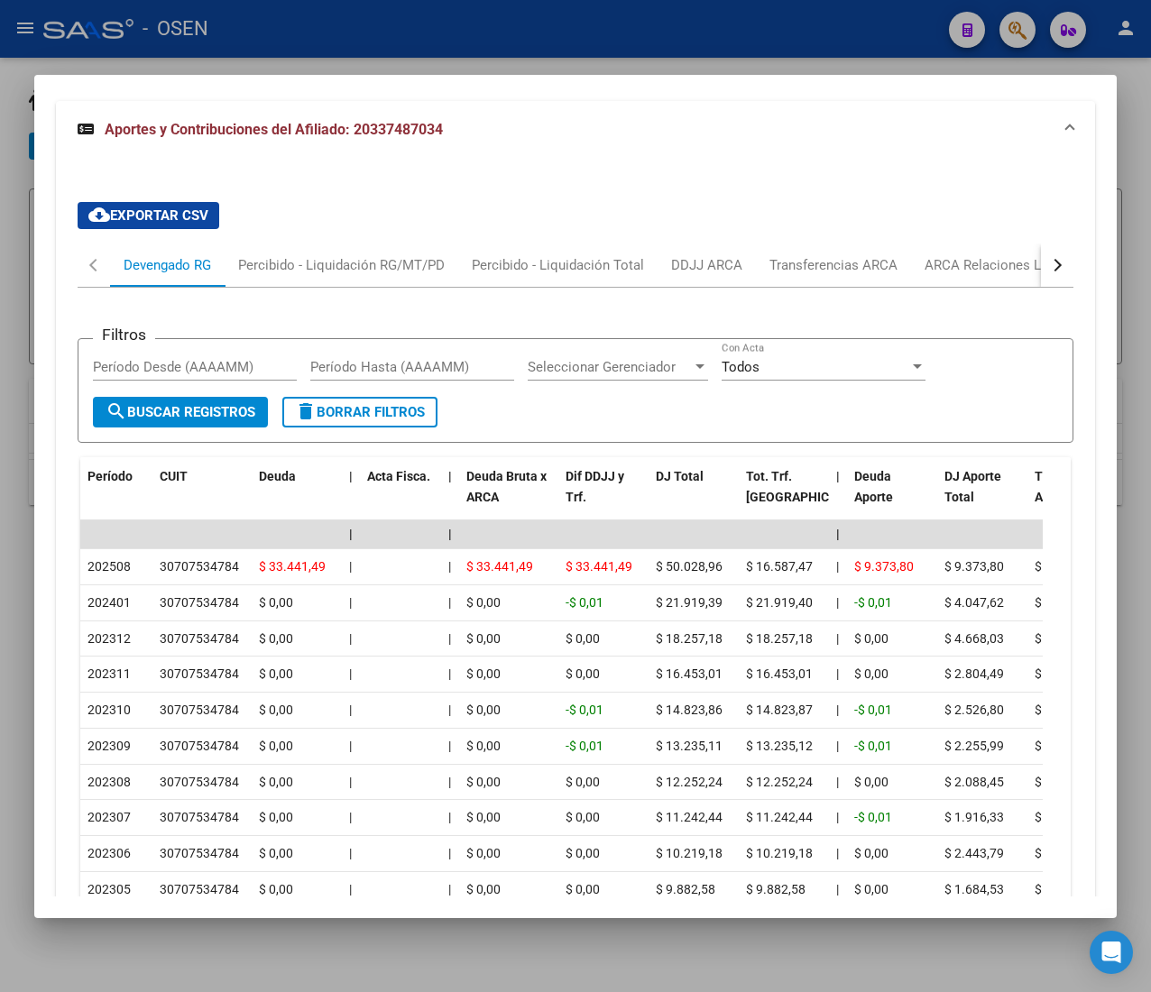
click at [1041, 258] on button "button" at bounding box center [1057, 265] width 32 height 43
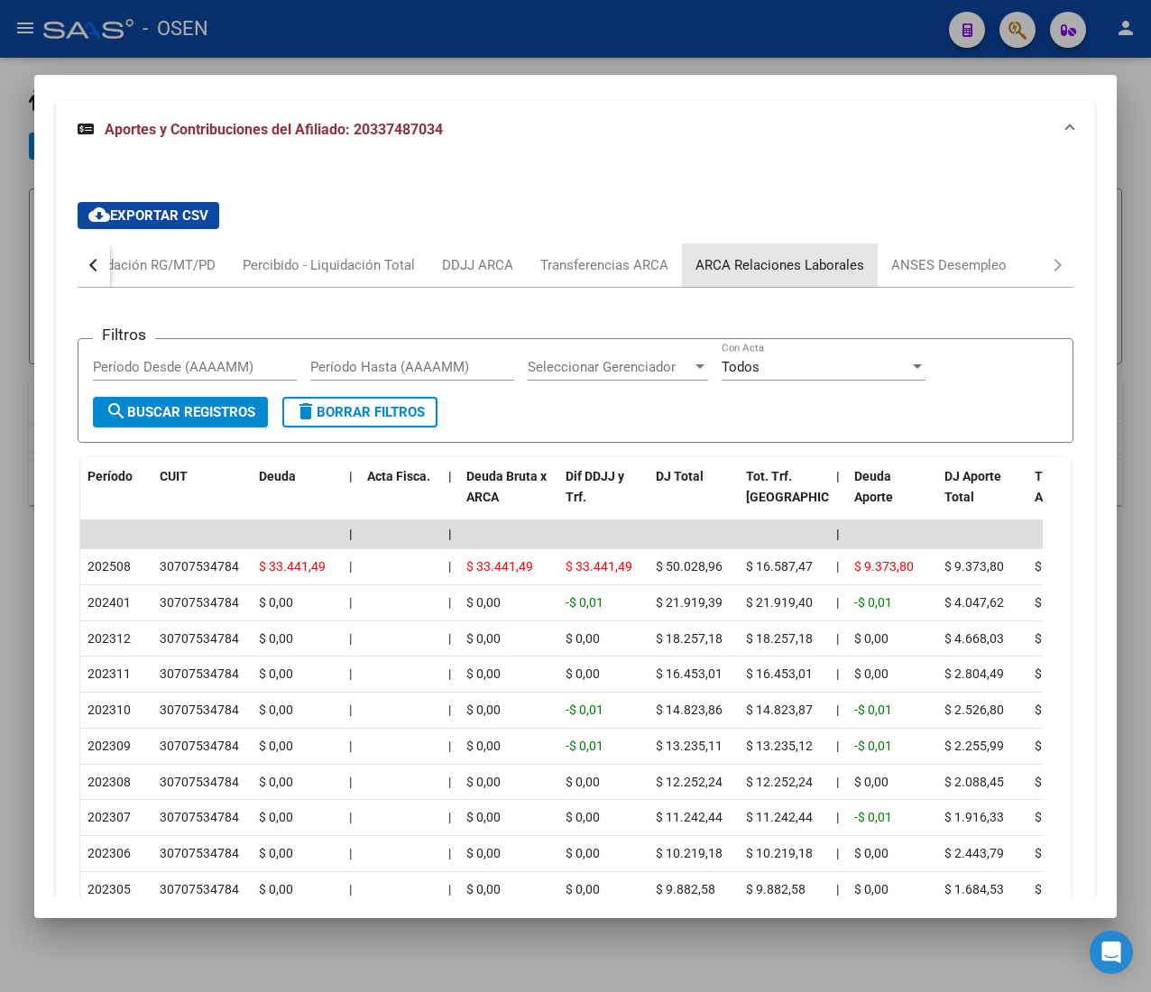
click at [846, 272] on div "ARCA Relaciones Laborales" at bounding box center [779, 265] width 169 height 20
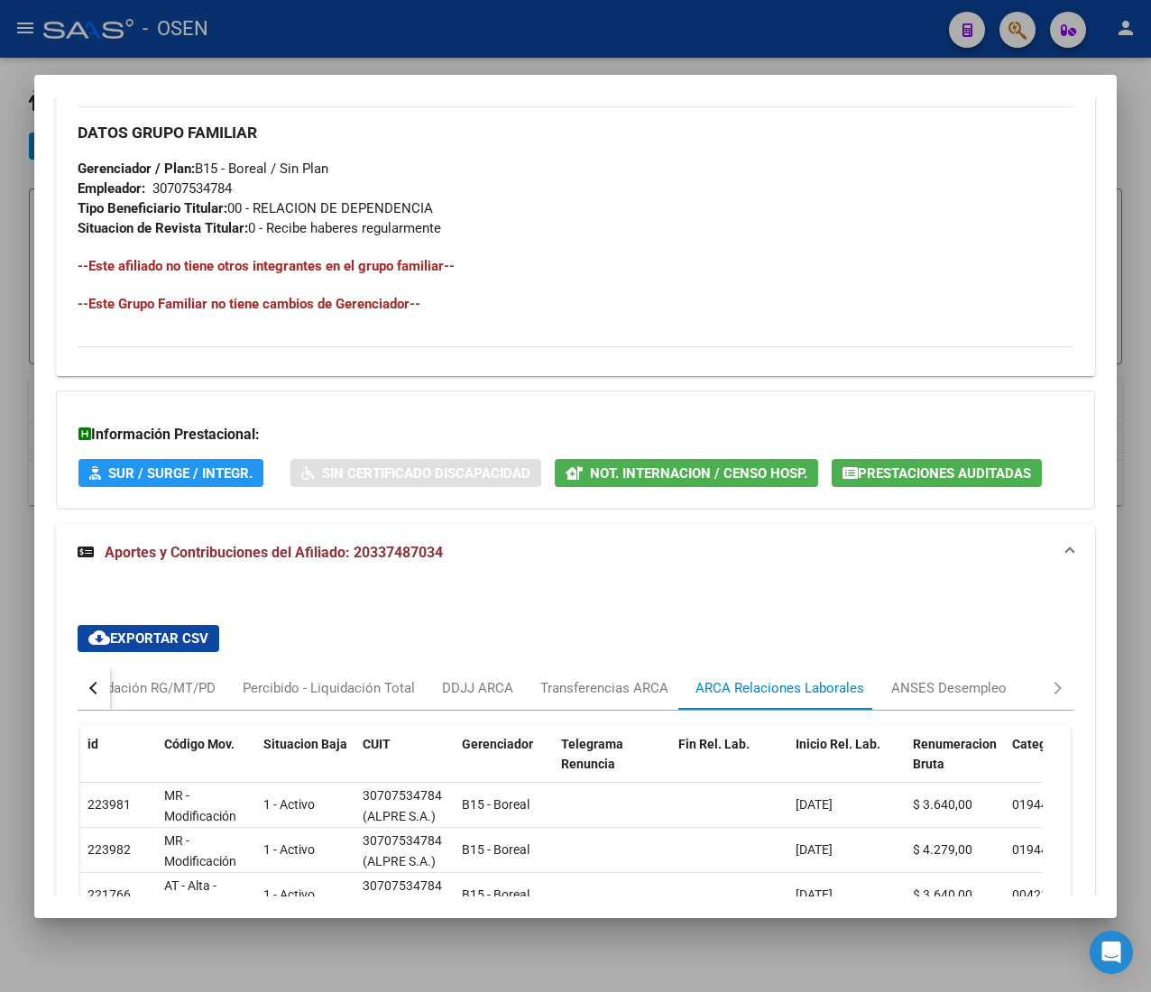
scroll to position [1344, 0]
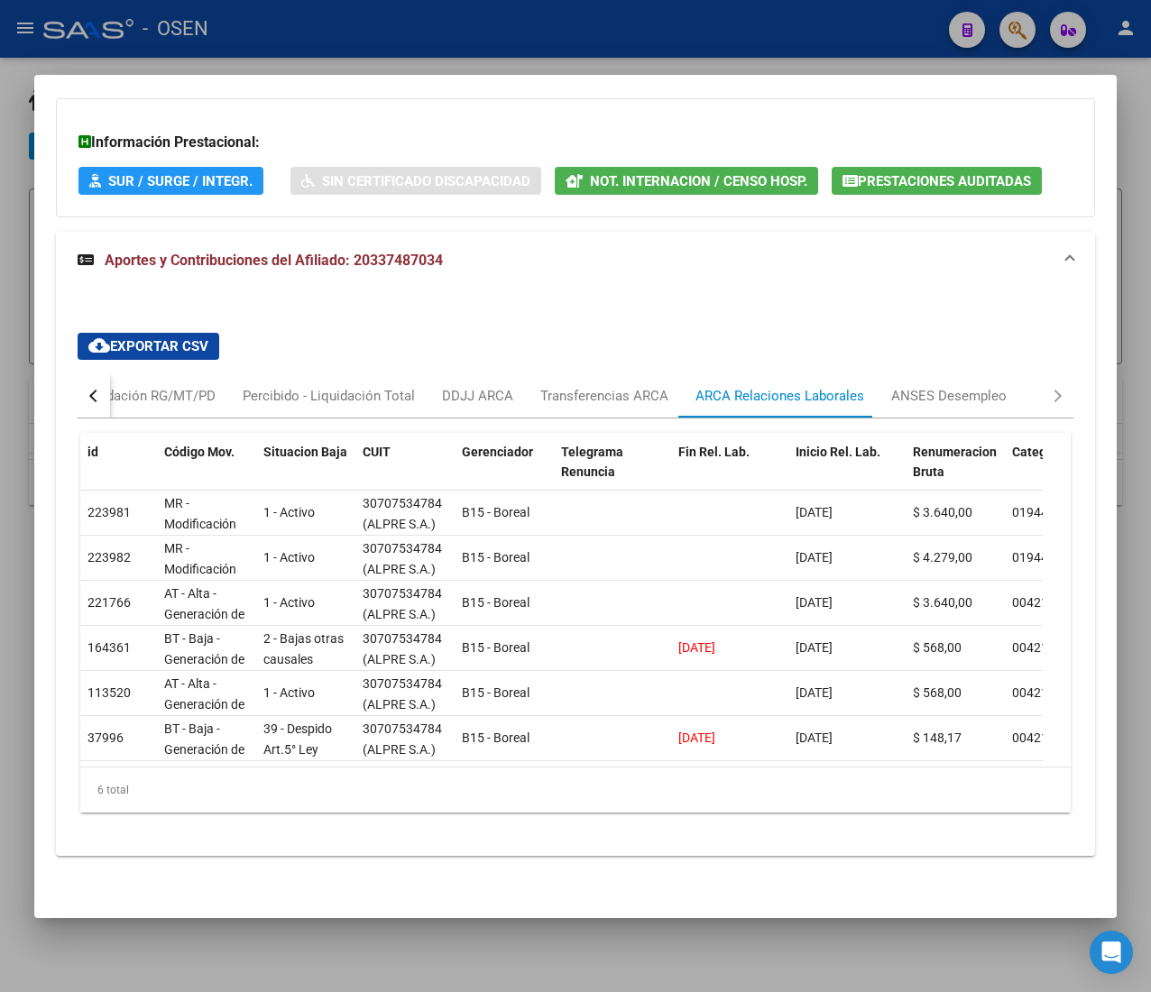
click at [90, 374] on button "button" at bounding box center [94, 395] width 32 height 43
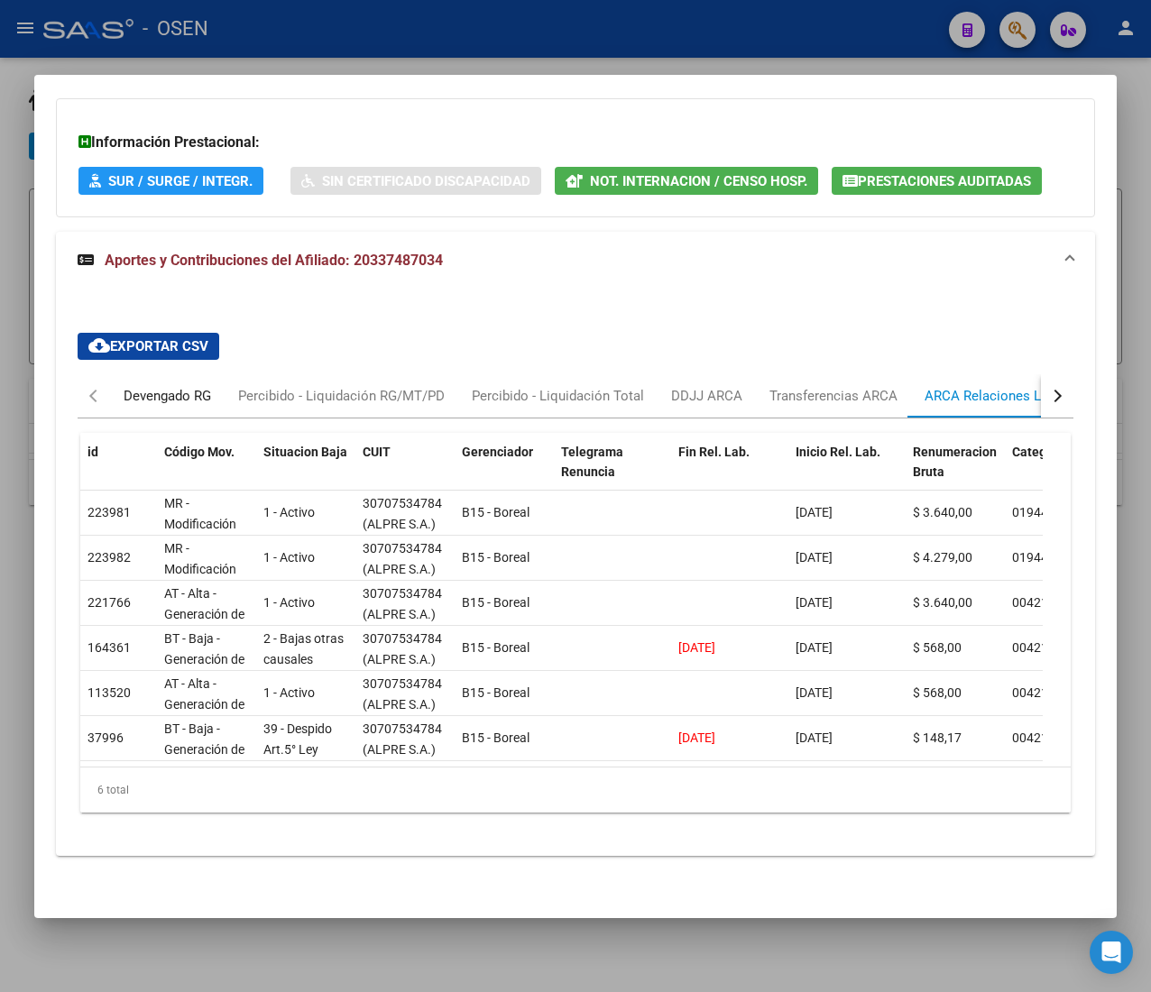
click at [163, 386] on div "Devengado RG" at bounding box center [167, 396] width 87 height 20
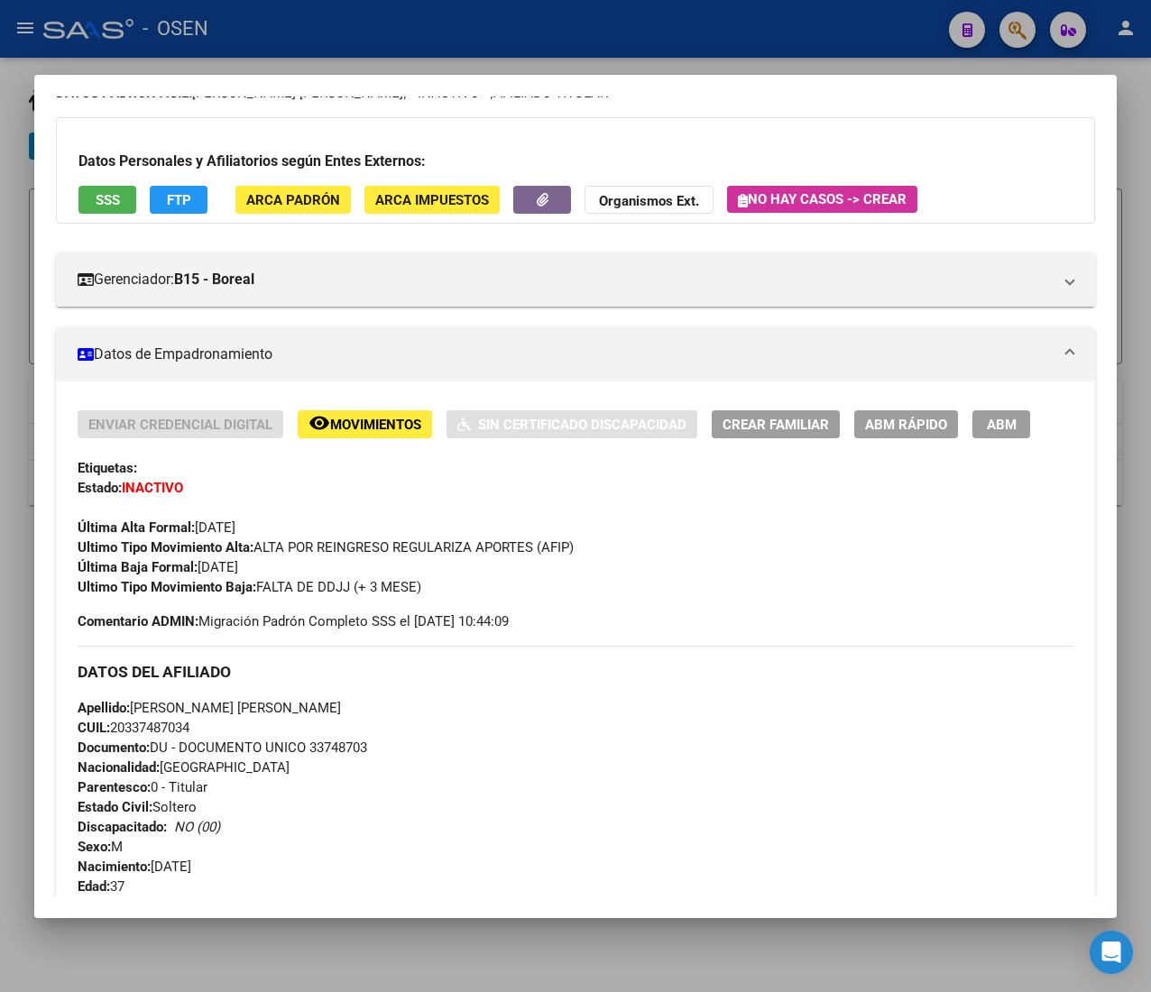
scroll to position [0, 0]
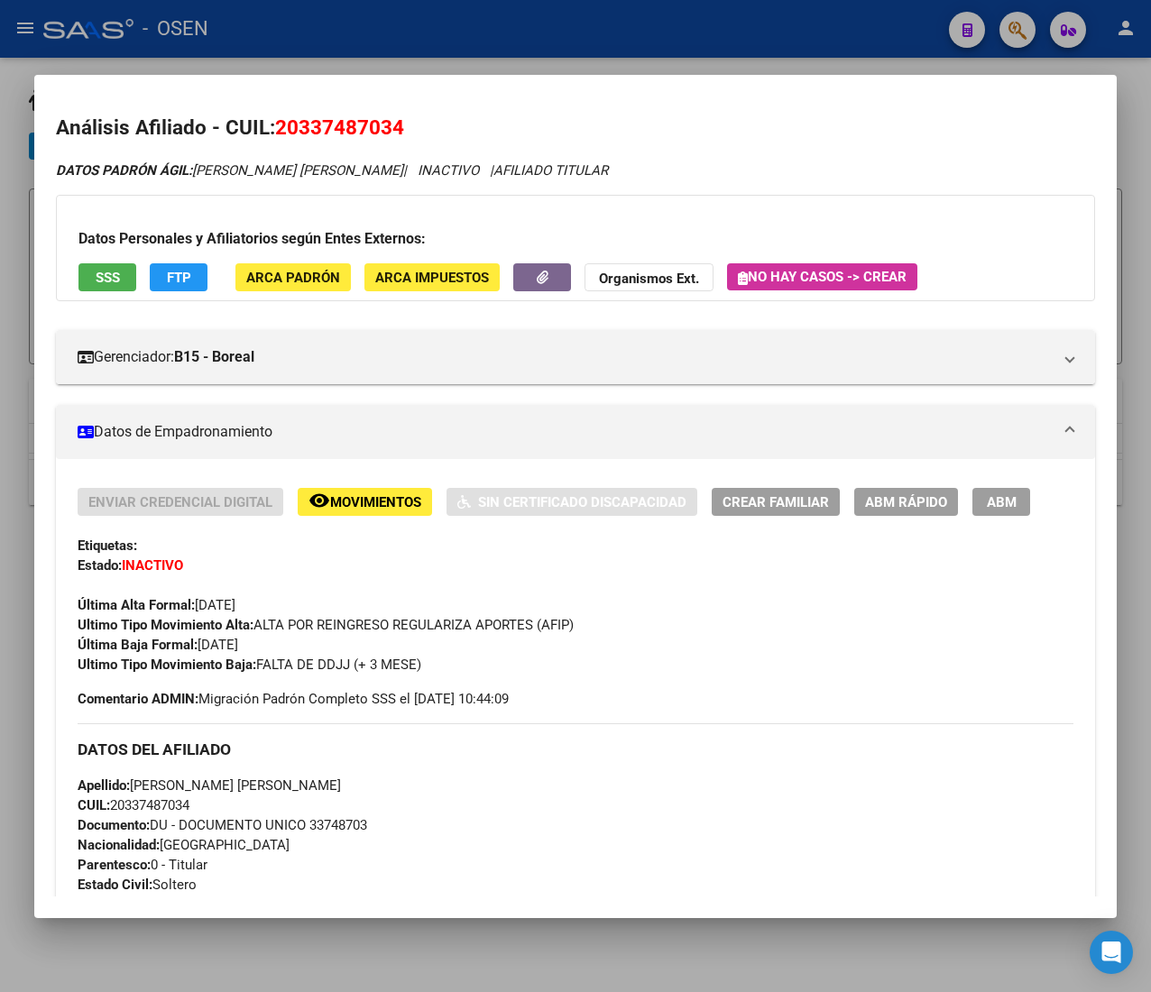
click at [906, 494] on span "ABM Rápido" at bounding box center [906, 502] width 82 height 16
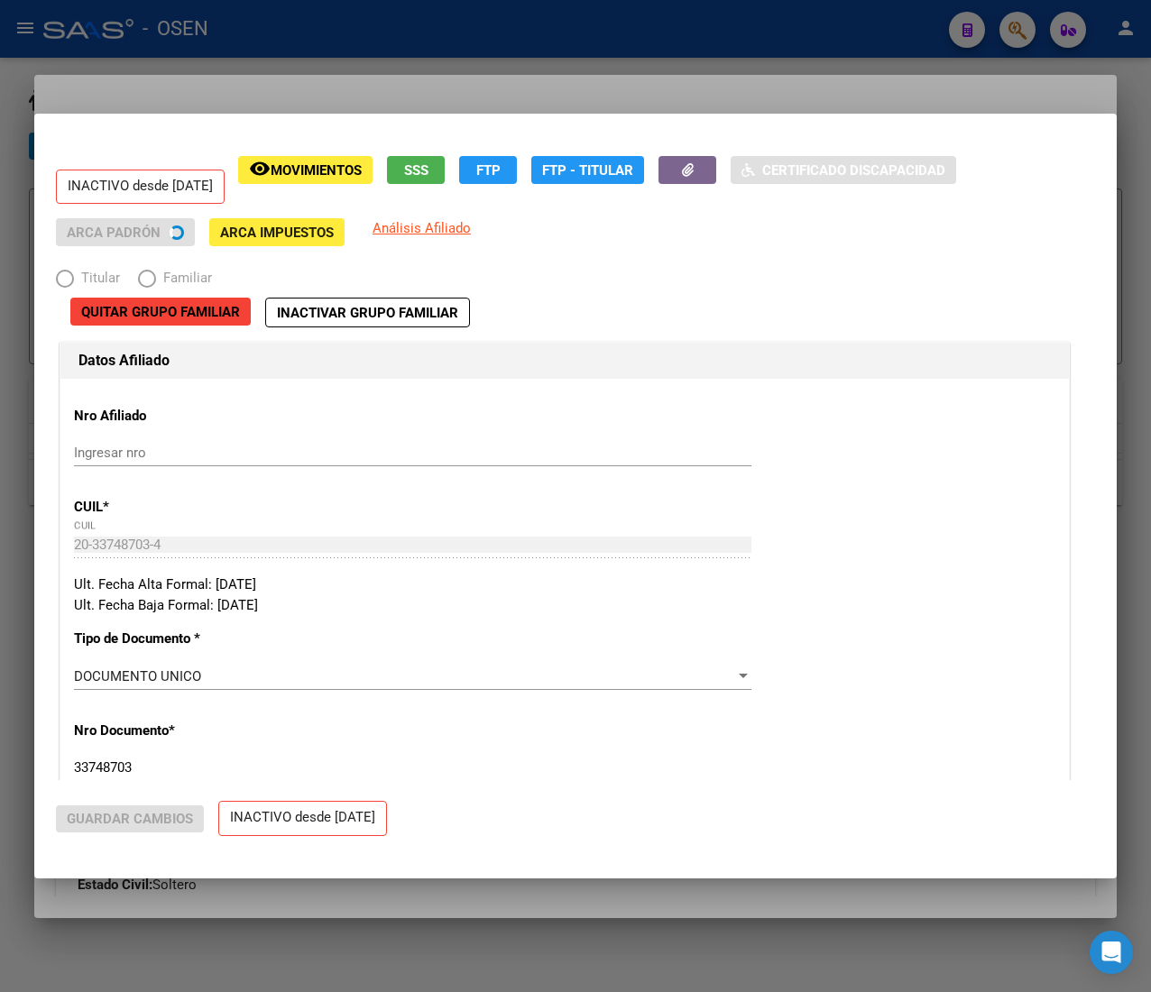
radio input "true"
type input "30-70753478-4"
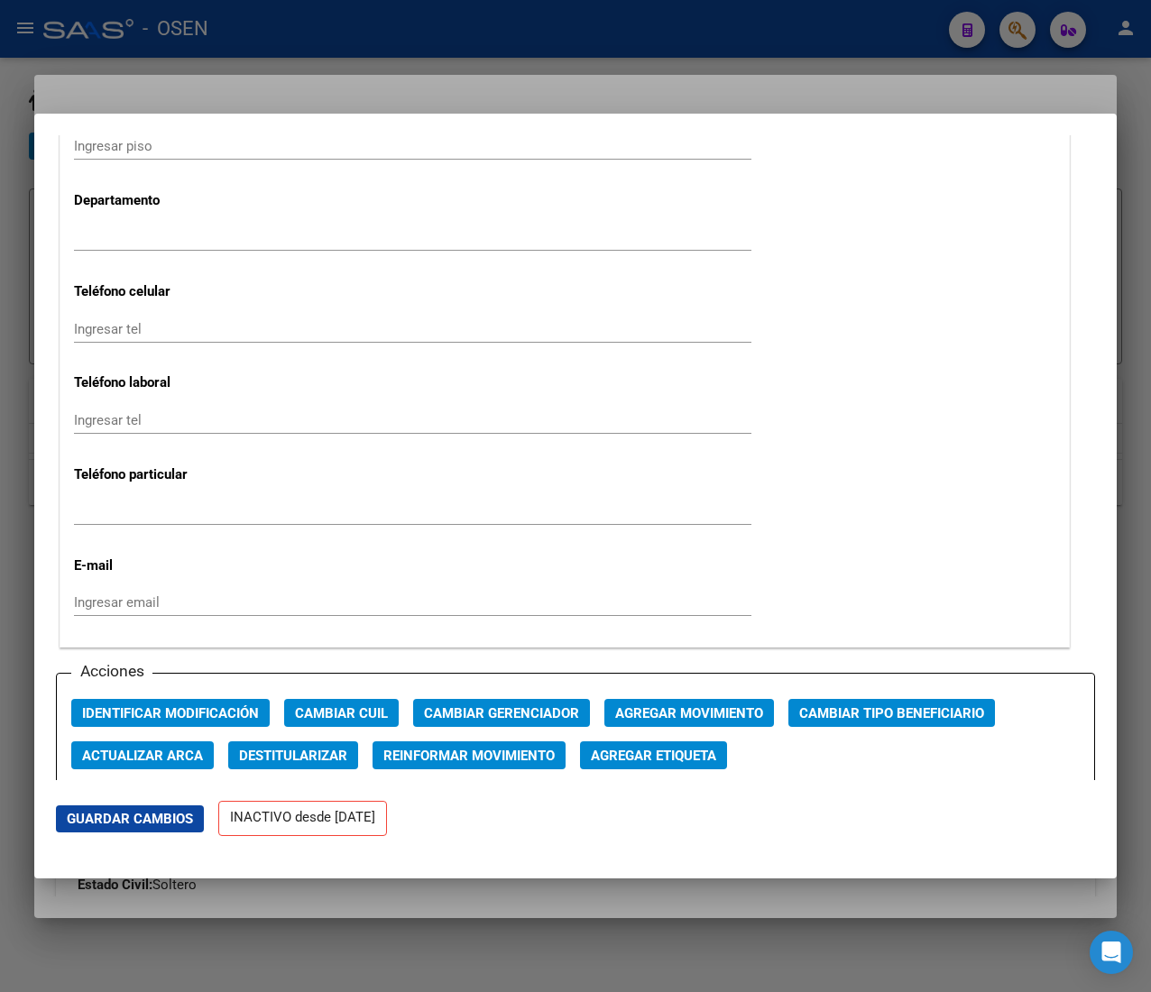
scroll to position [2165, 0]
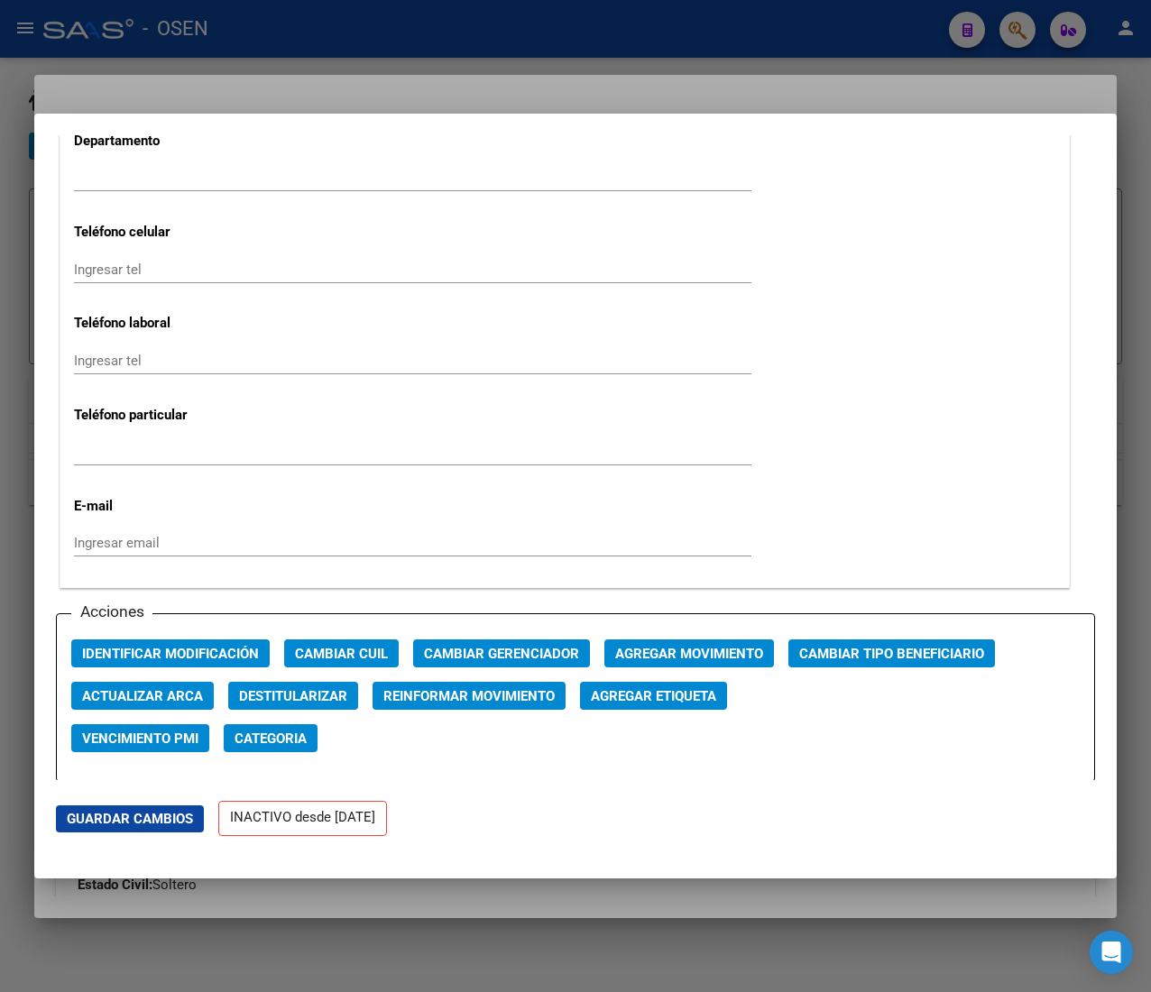
click at [696, 649] on span "Agregar Movimiento" at bounding box center [689, 654] width 148 height 16
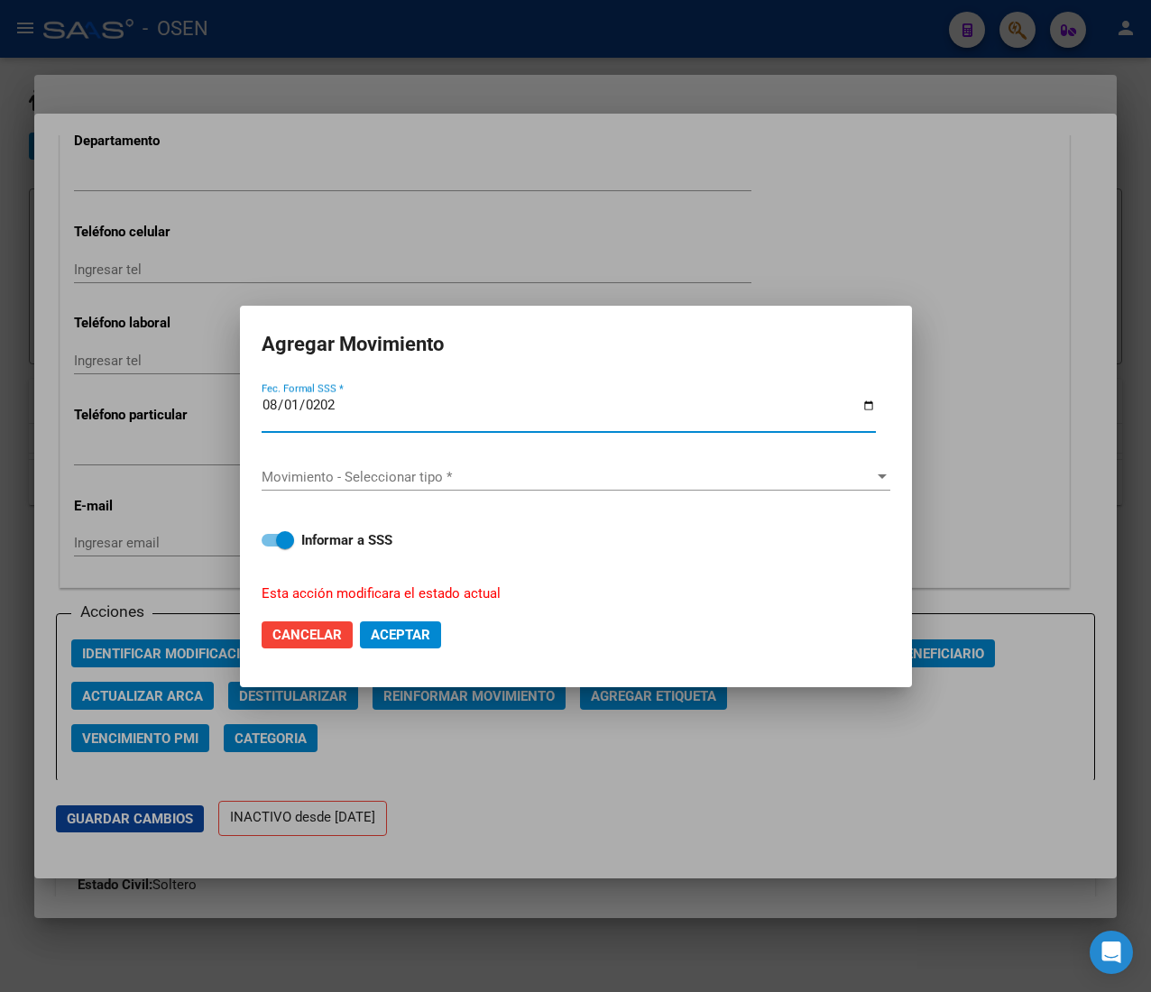
type input "2025-08-01"
click at [456, 467] on div "Movimiento - Seleccionar tipo * Movimiento - Seleccionar tipo *" at bounding box center [576, 477] width 629 height 27
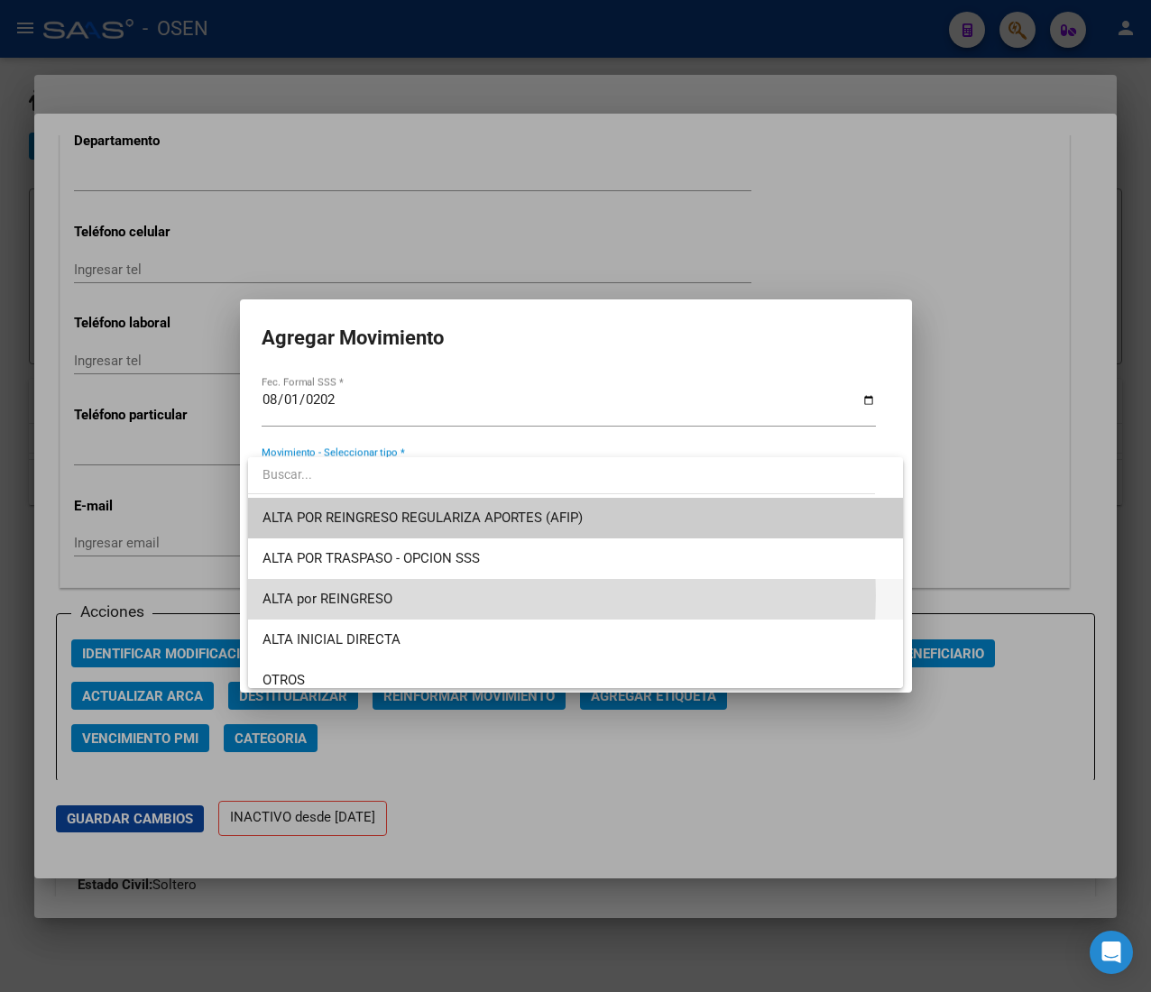
drag, startPoint x: 458, startPoint y: 595, endPoint x: 444, endPoint y: 630, distance: 37.2
click at [458, 597] on span "ALTA por REINGRESO" at bounding box center [575, 599] width 626 height 41
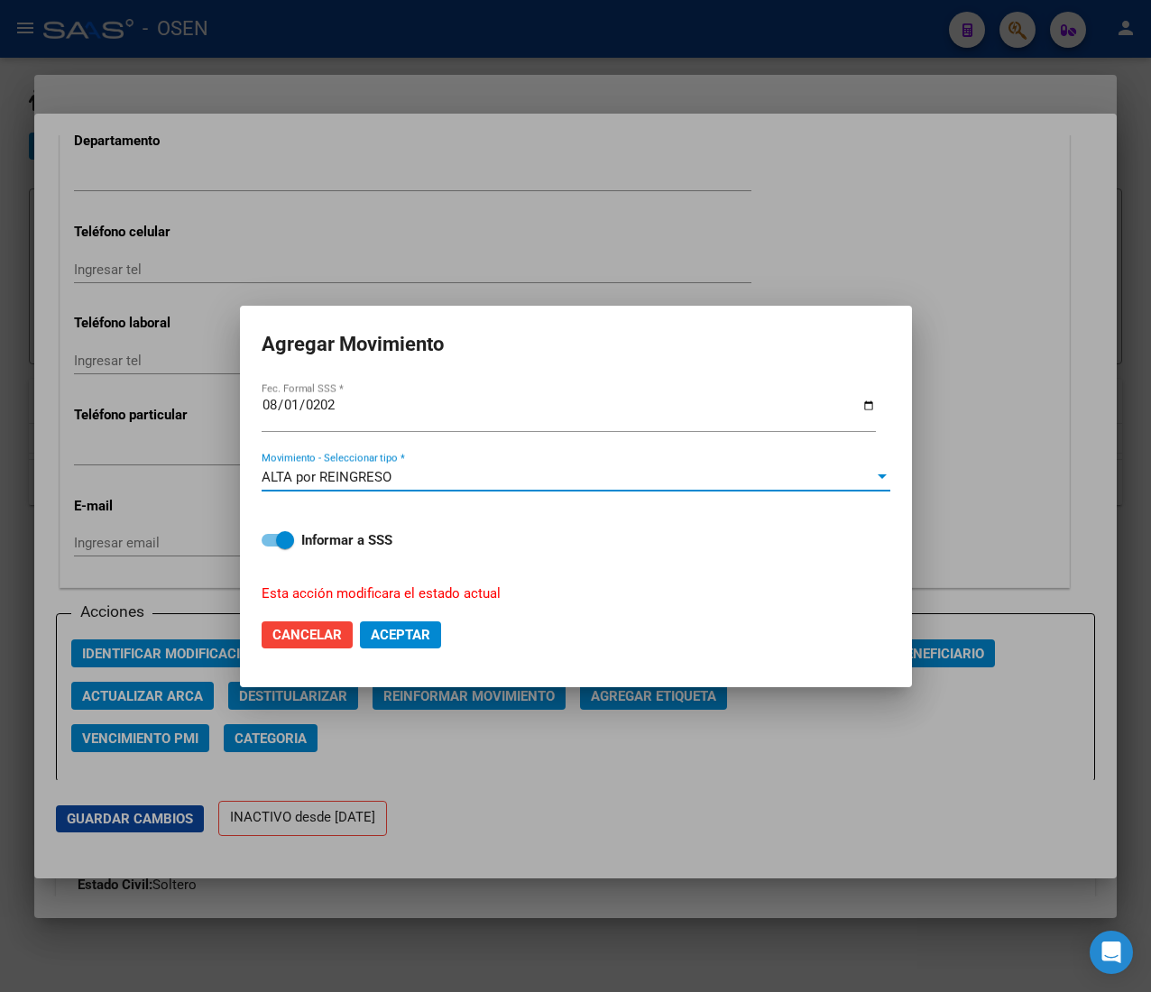
click at [409, 638] on span "Aceptar" at bounding box center [401, 635] width 60 height 16
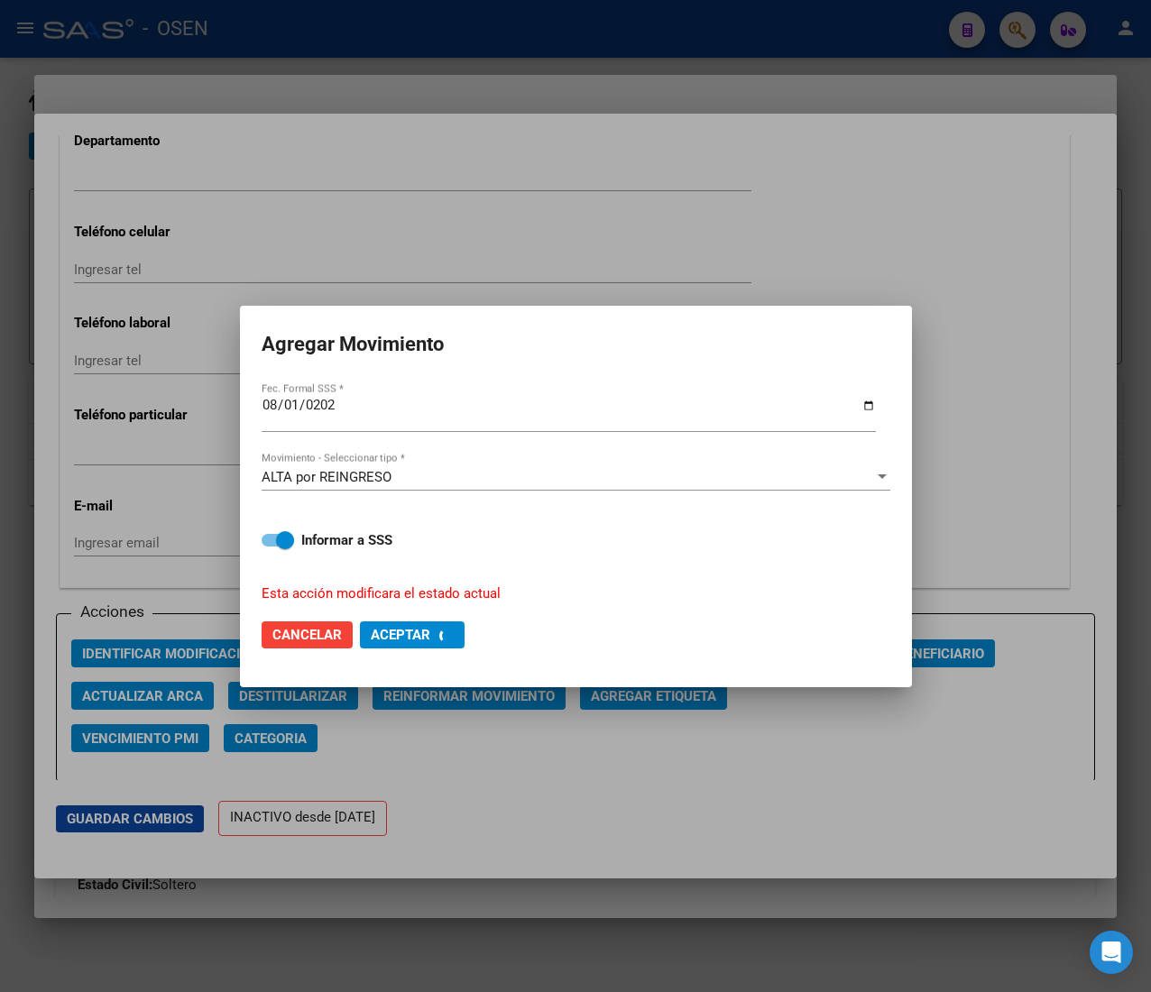
checkbox input "false"
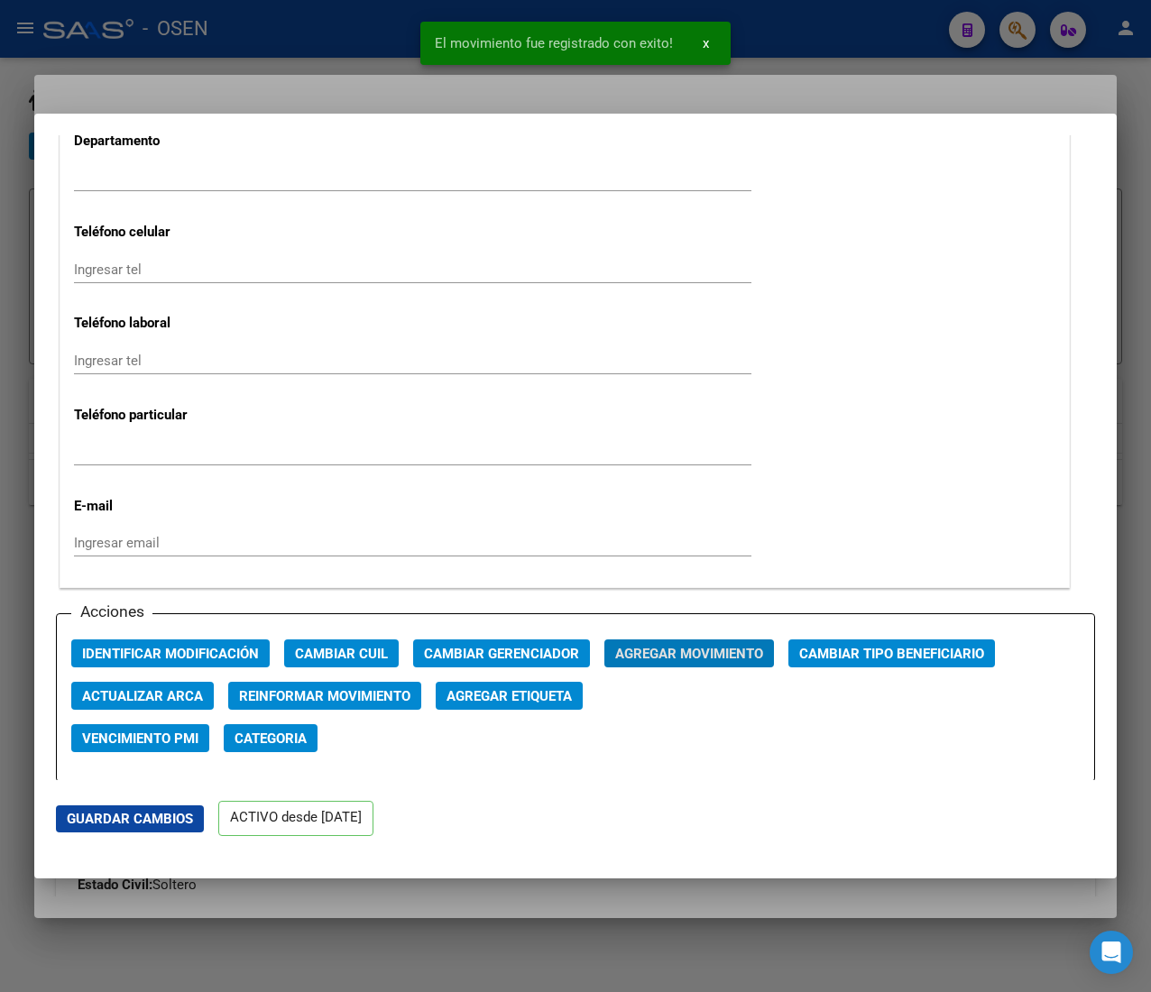
click at [350, 39] on div at bounding box center [575, 496] width 1151 height 992
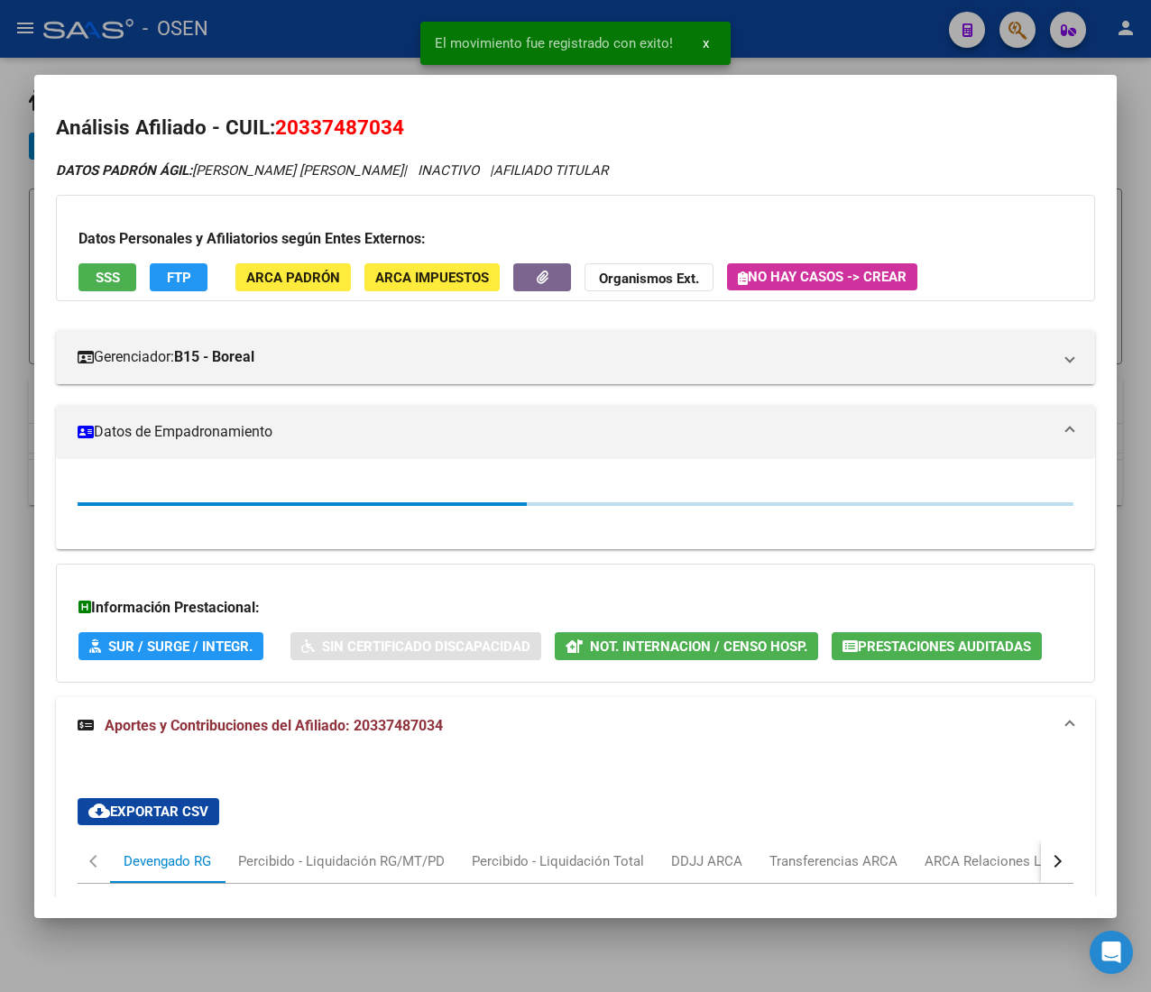
click at [350, 39] on div at bounding box center [575, 496] width 1151 height 992
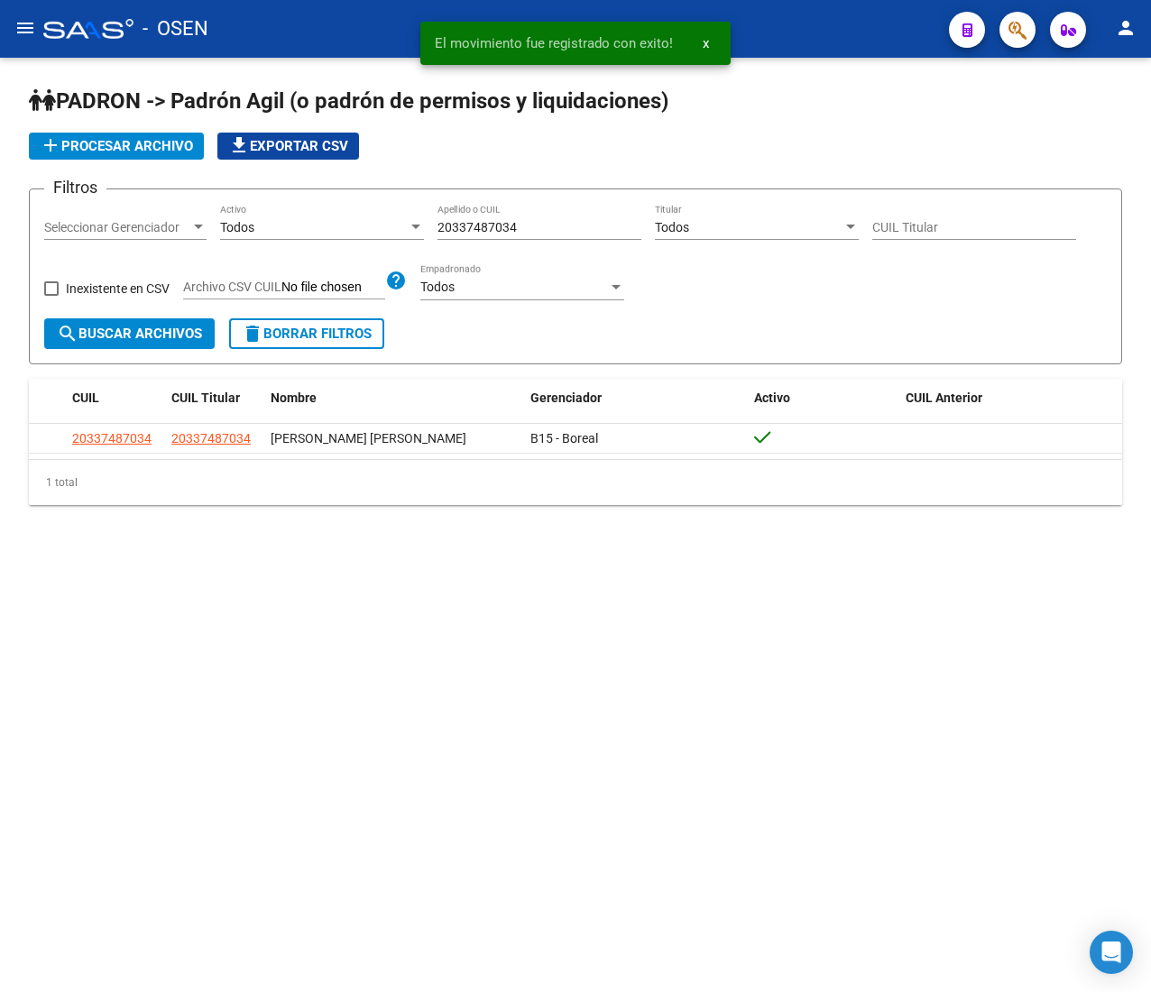
drag, startPoint x: 516, startPoint y: 223, endPoint x: 315, endPoint y: 220, distance: 201.2
click at [318, 220] on div "Filtros Seleccionar Gerenciador Seleccionar Gerenciador Todos Activo 2033748703…" at bounding box center [575, 261] width 1062 height 115
paste input "596521"
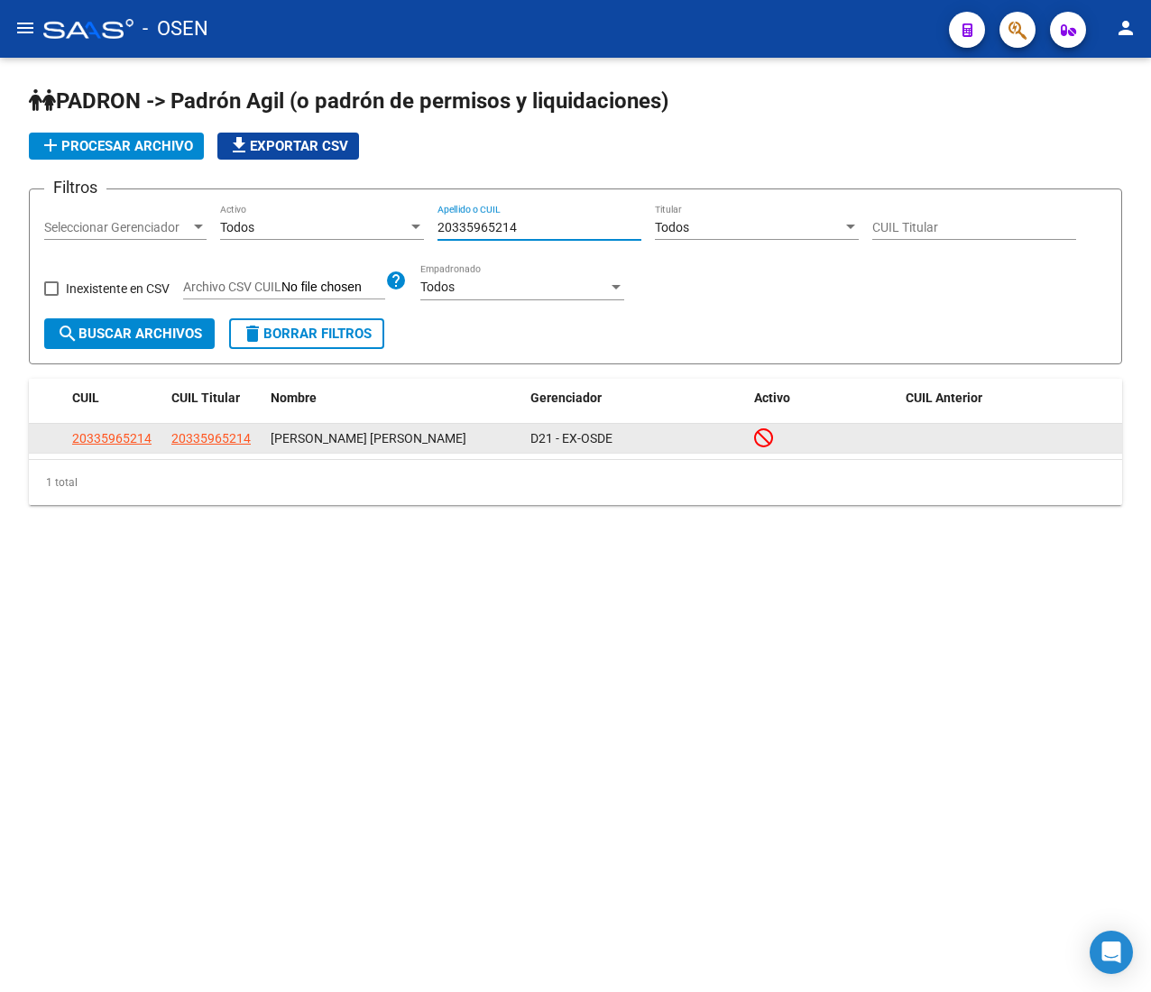
type input "20335965214"
click at [74, 424] on datatable-body-cell "20335965214" at bounding box center [114, 438] width 99 height 28
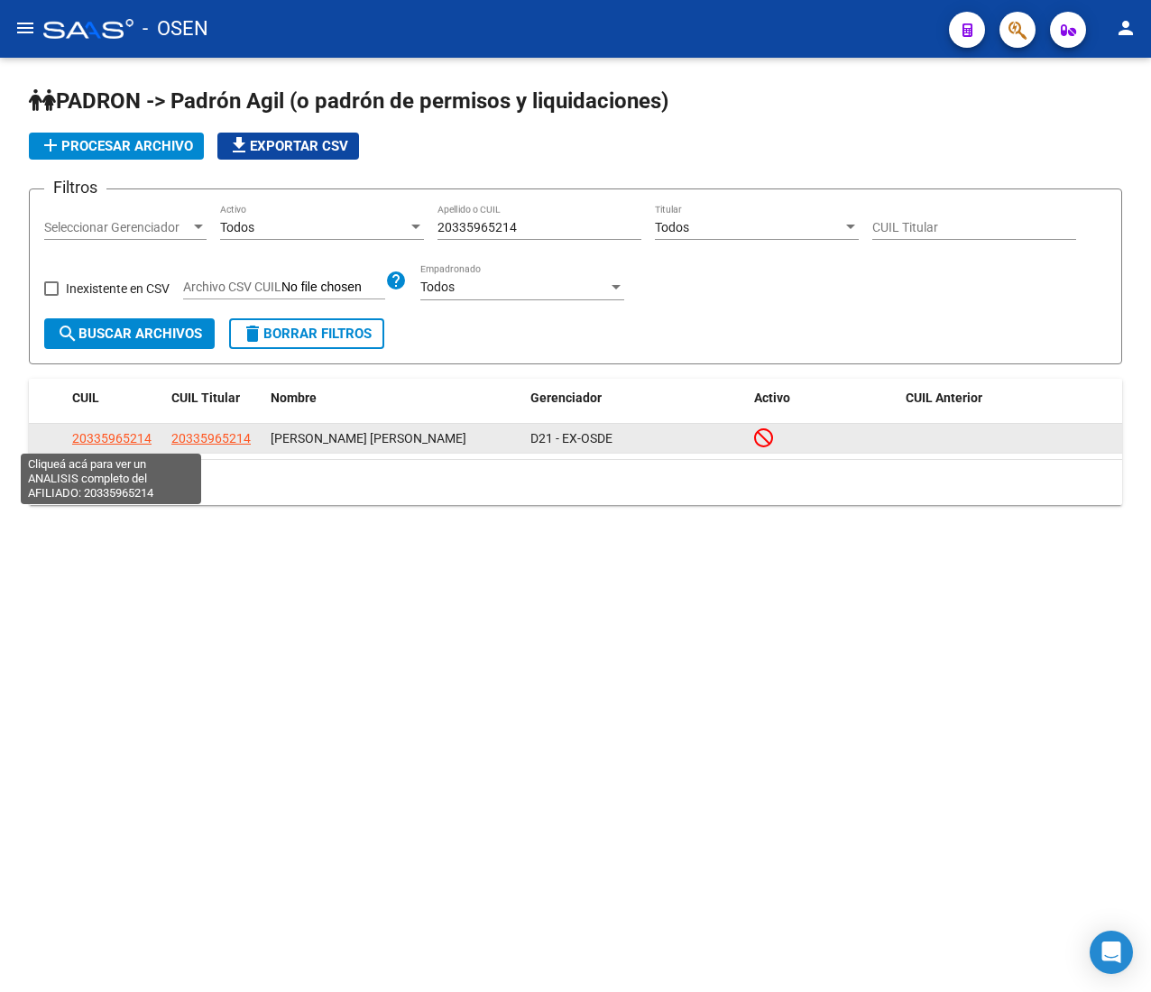
click at [84, 433] on span "20335965214" at bounding box center [111, 438] width 79 height 14
type textarea "20335965214"
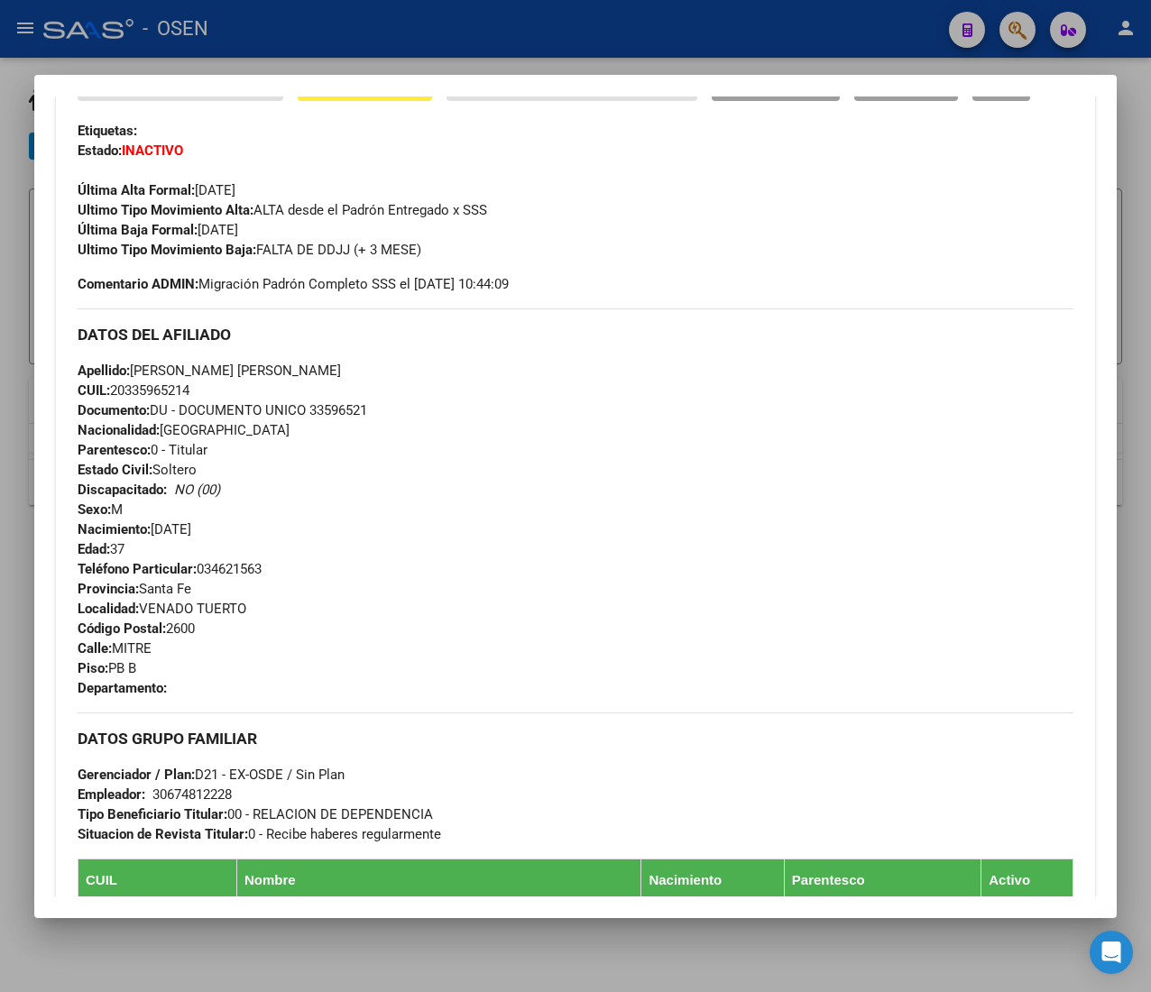
scroll to position [997, 0]
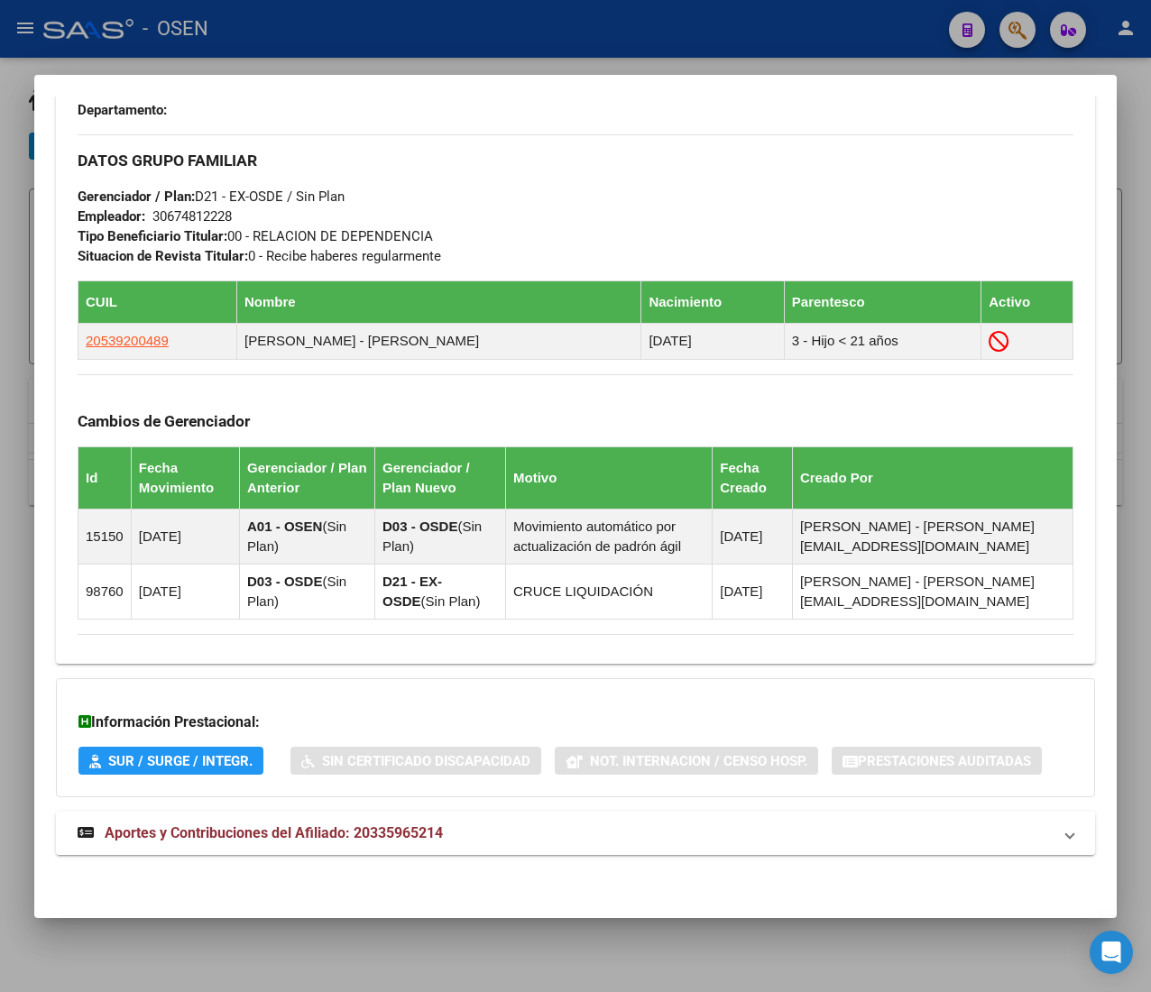
click at [529, 848] on mat-expansion-panel-header "Aportes y Contribuciones del Afiliado: 20335965214" at bounding box center [575, 833] width 1039 height 43
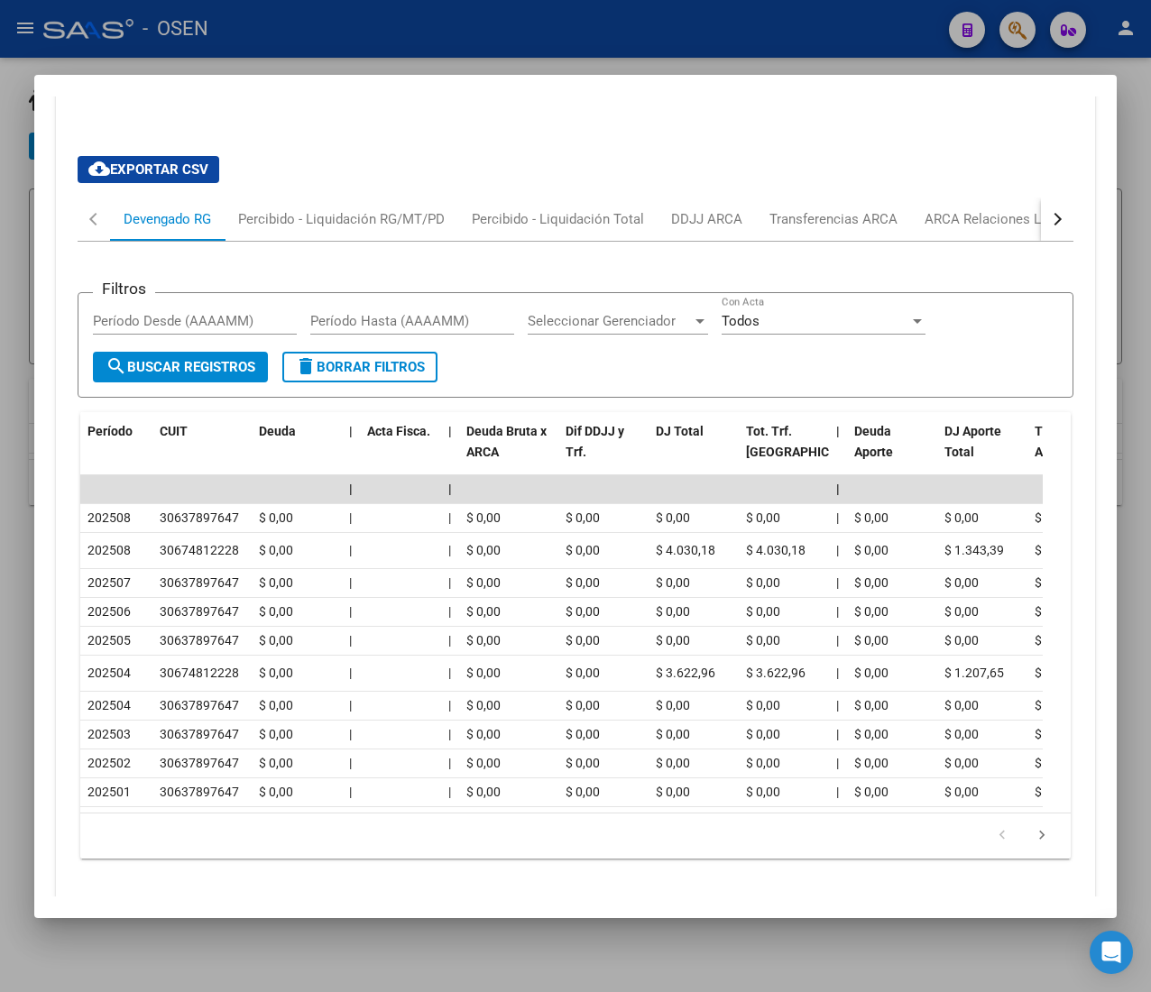
scroll to position [1829, 0]
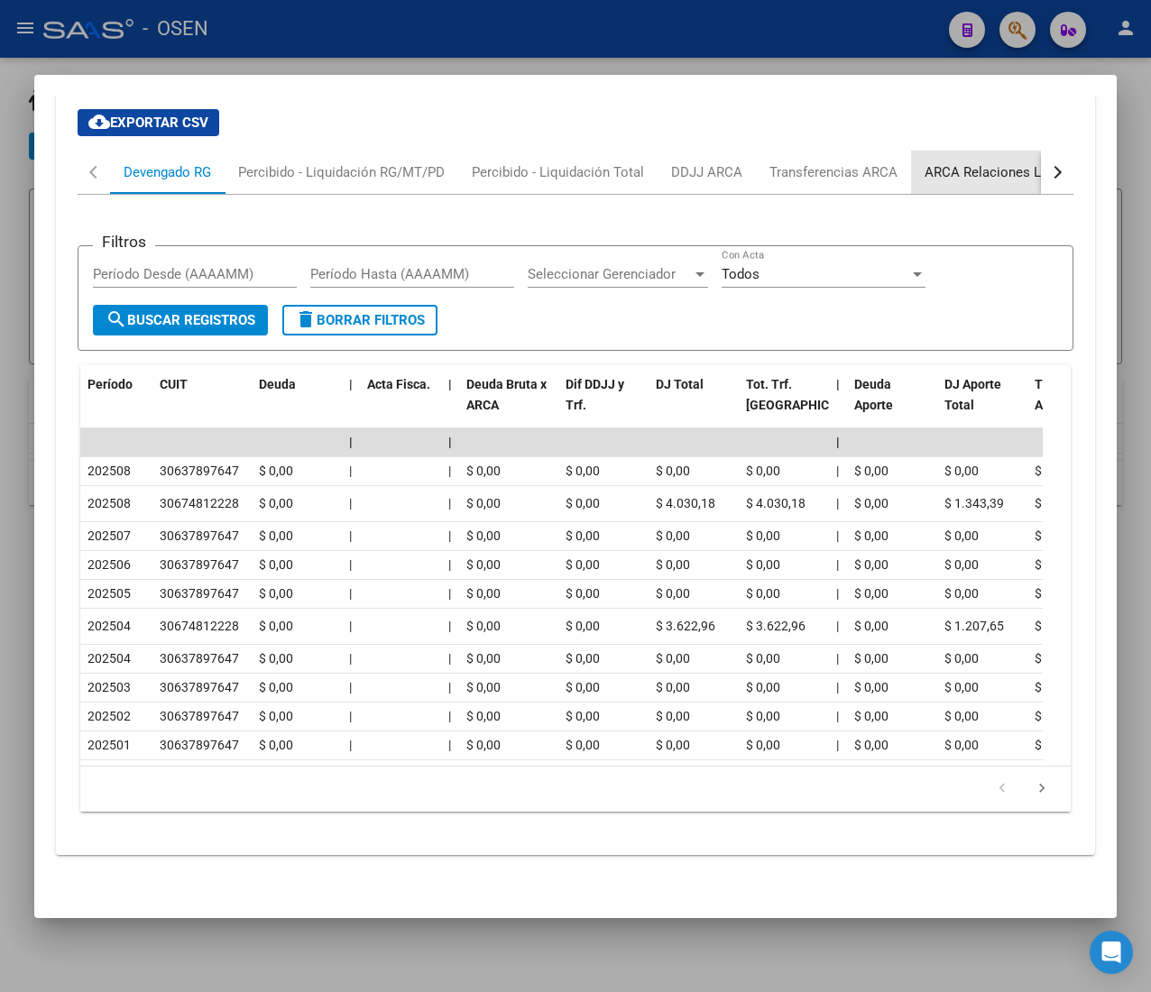
click at [989, 159] on div "ARCA Relaciones Laborales" at bounding box center [1009, 172] width 196 height 43
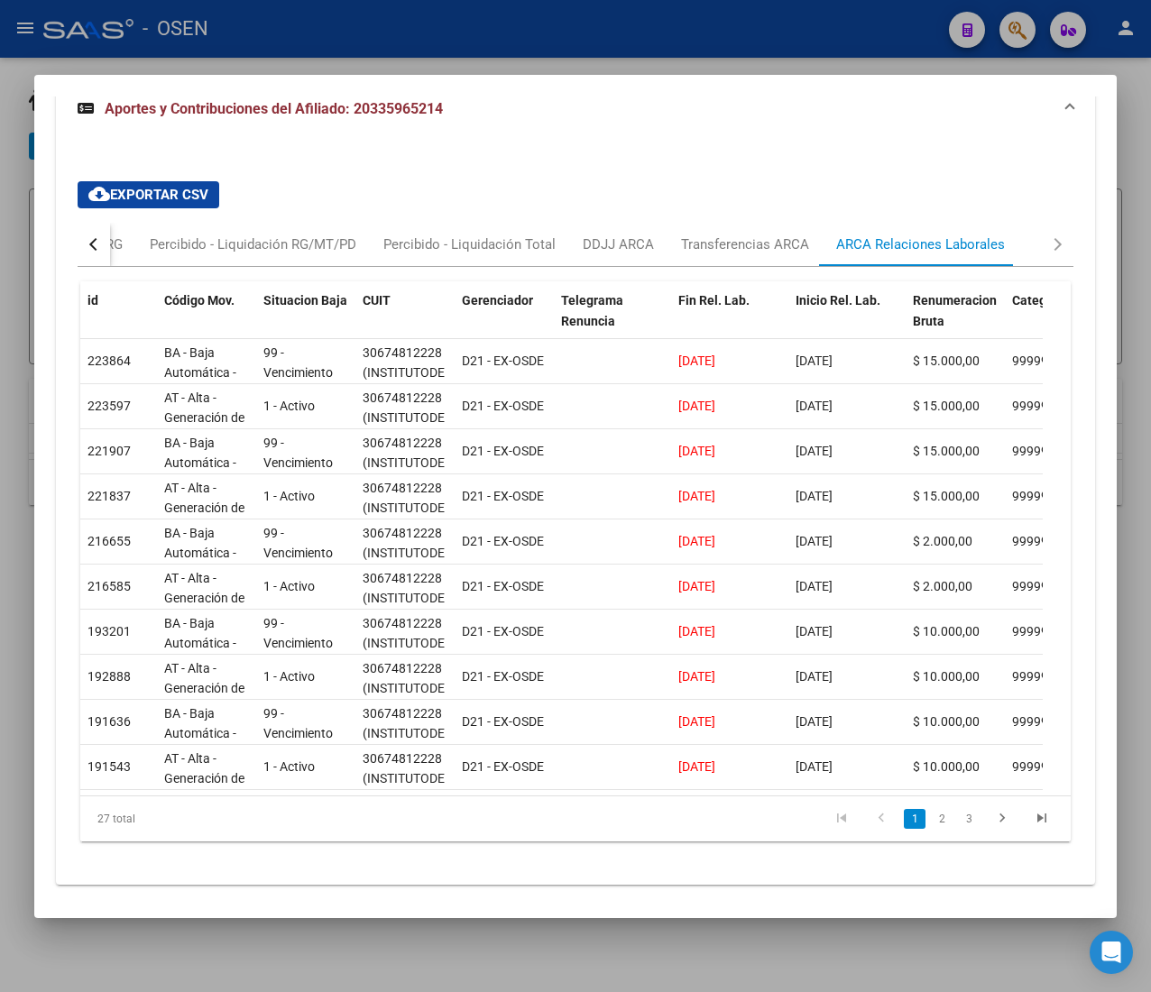
scroll to position [1787, 0]
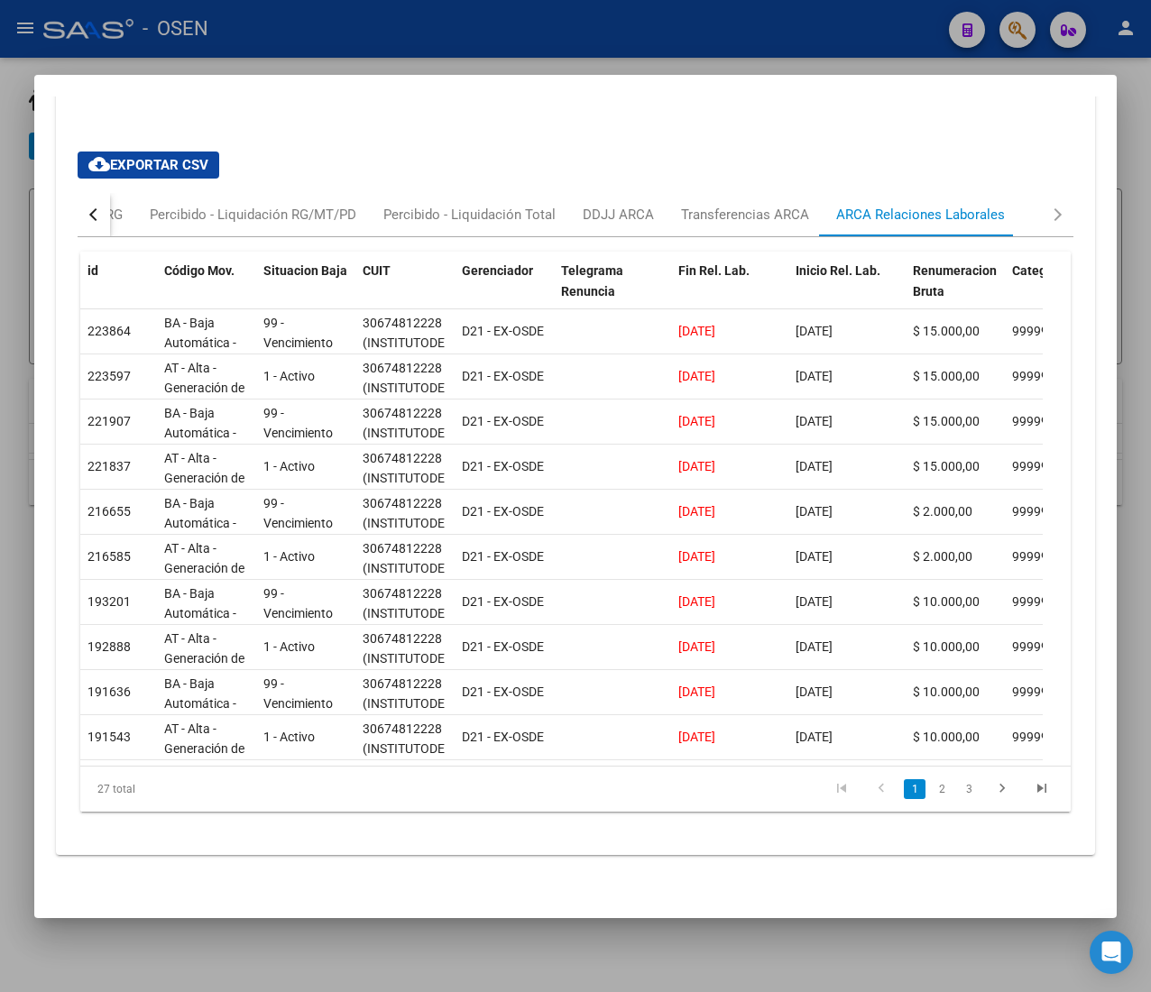
click at [271, 22] on div at bounding box center [575, 496] width 1151 height 992
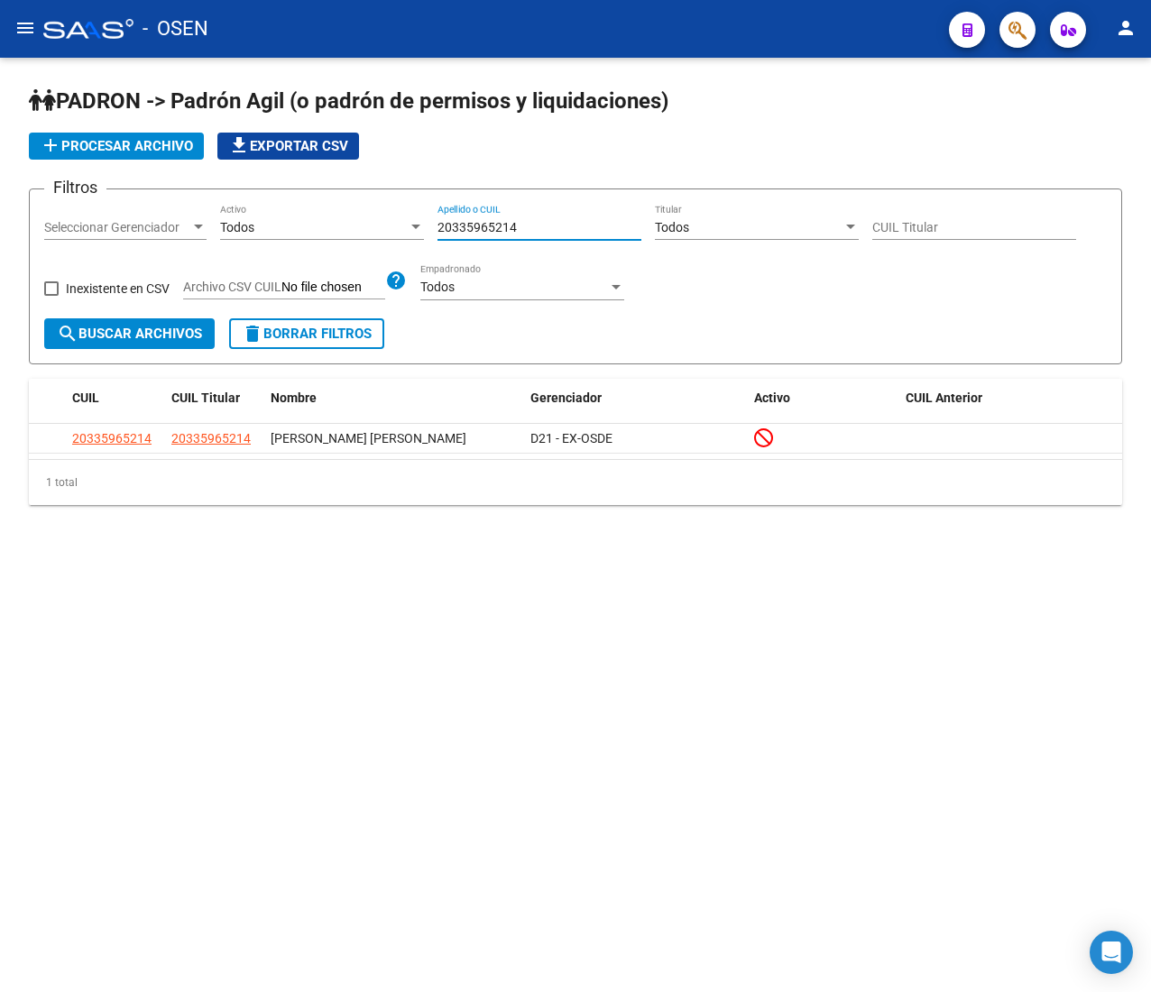
drag, startPoint x: 524, startPoint y: 225, endPoint x: 238, endPoint y: 215, distance: 286.1
click at [240, 215] on div "Filtros Seleccionar Gerenciador Seleccionar Gerenciador Todos Activo 2033596521…" at bounding box center [575, 261] width 1062 height 115
paste input "27059956"
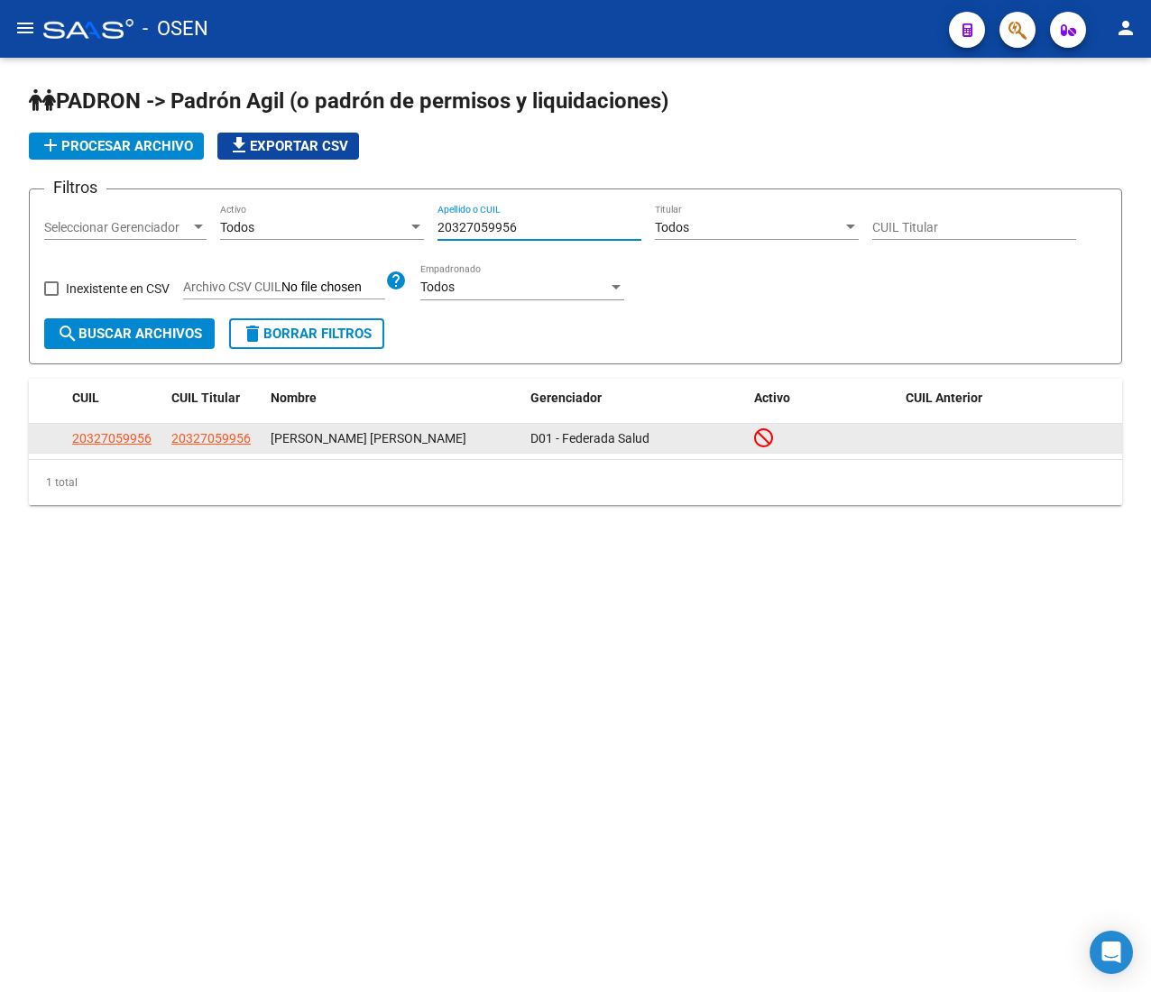
type input "20327059956"
click at [155, 440] on datatable-body-cell "20327059956" at bounding box center [114, 438] width 99 height 28
click at [142, 437] on span "20327059956" at bounding box center [111, 438] width 79 height 14
type textarea "20327059956"
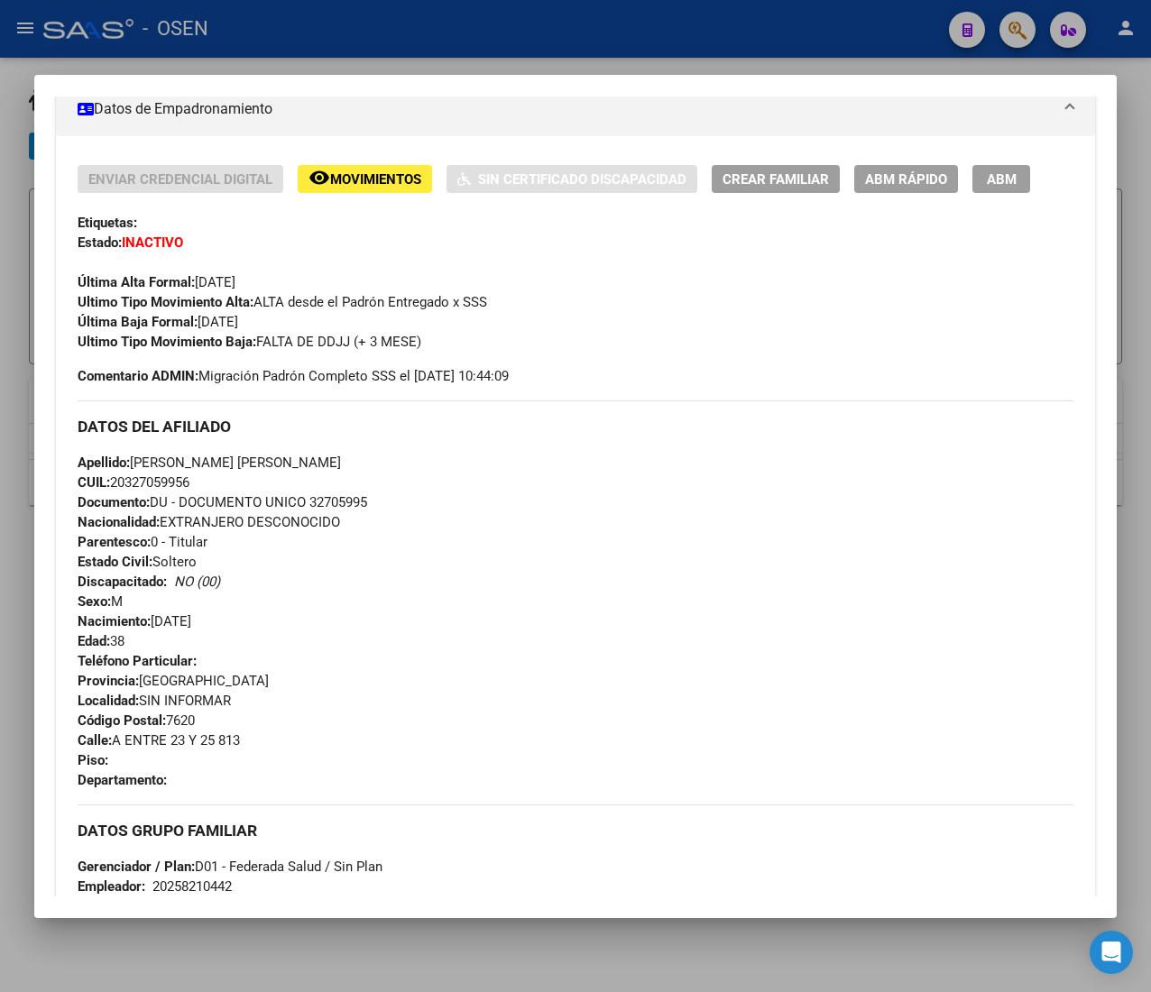
scroll to position [907, 0]
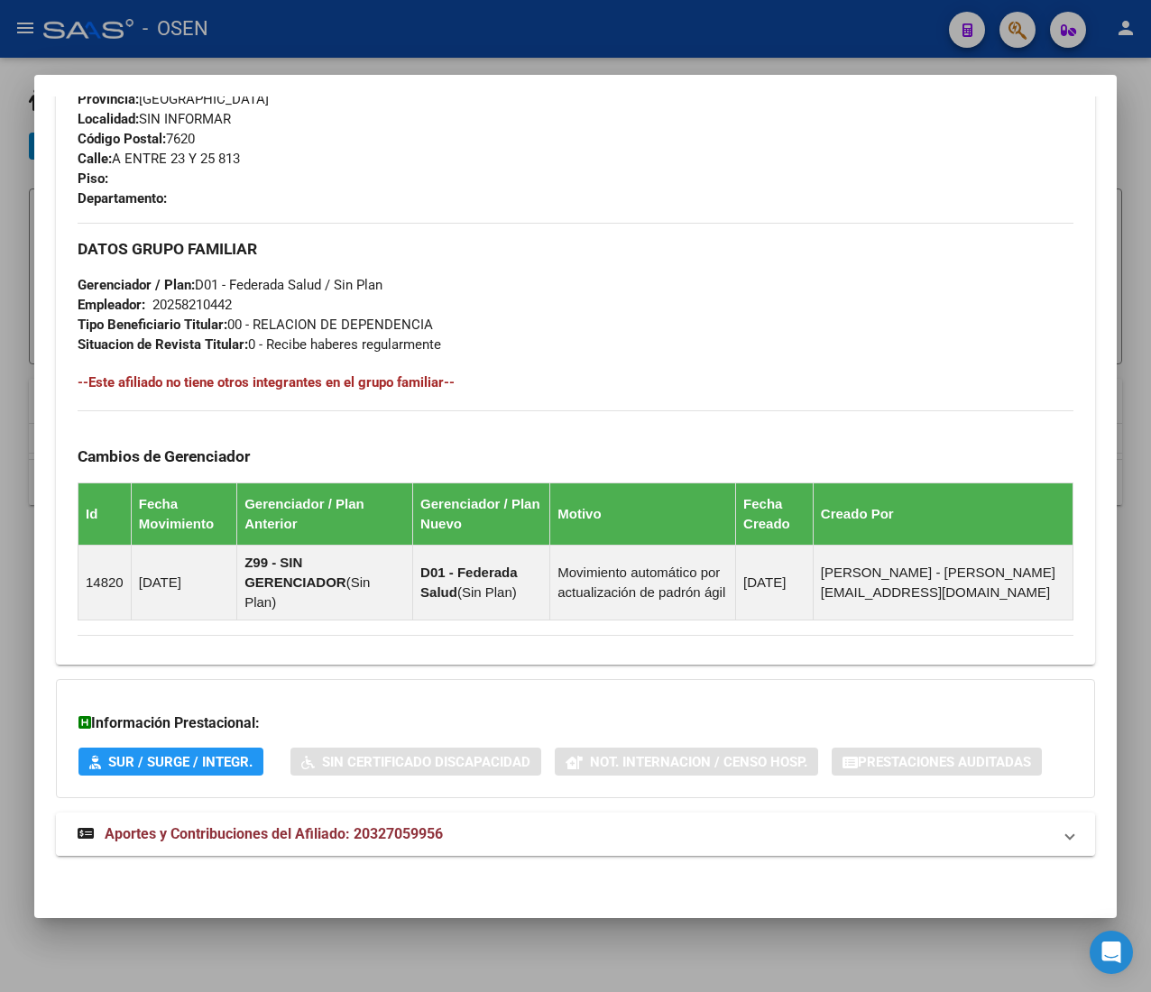
click at [397, 844] on strong "Aportes y Contribuciones del Afiliado: 20327059956" at bounding box center [260, 834] width 365 height 22
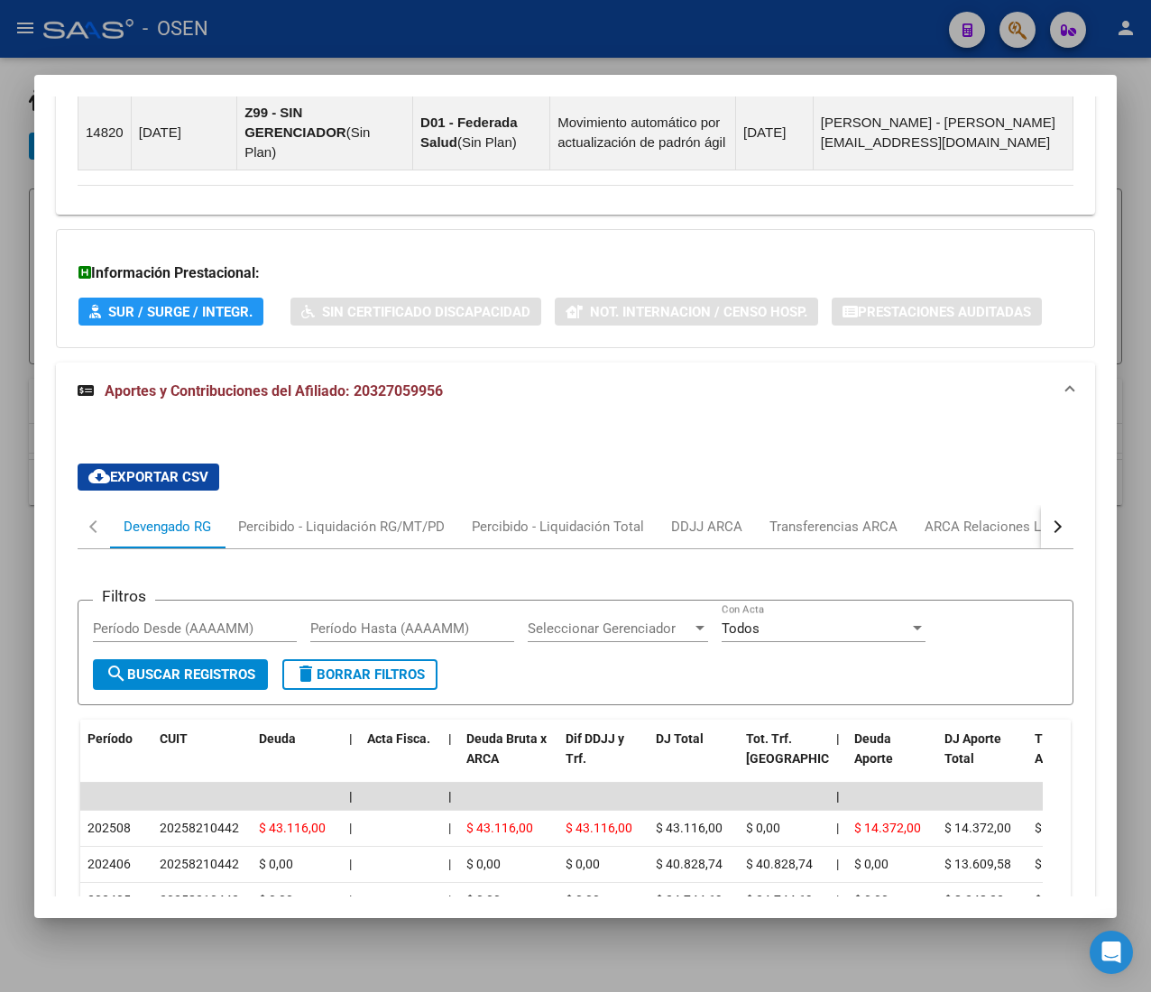
scroll to position [1535, 0]
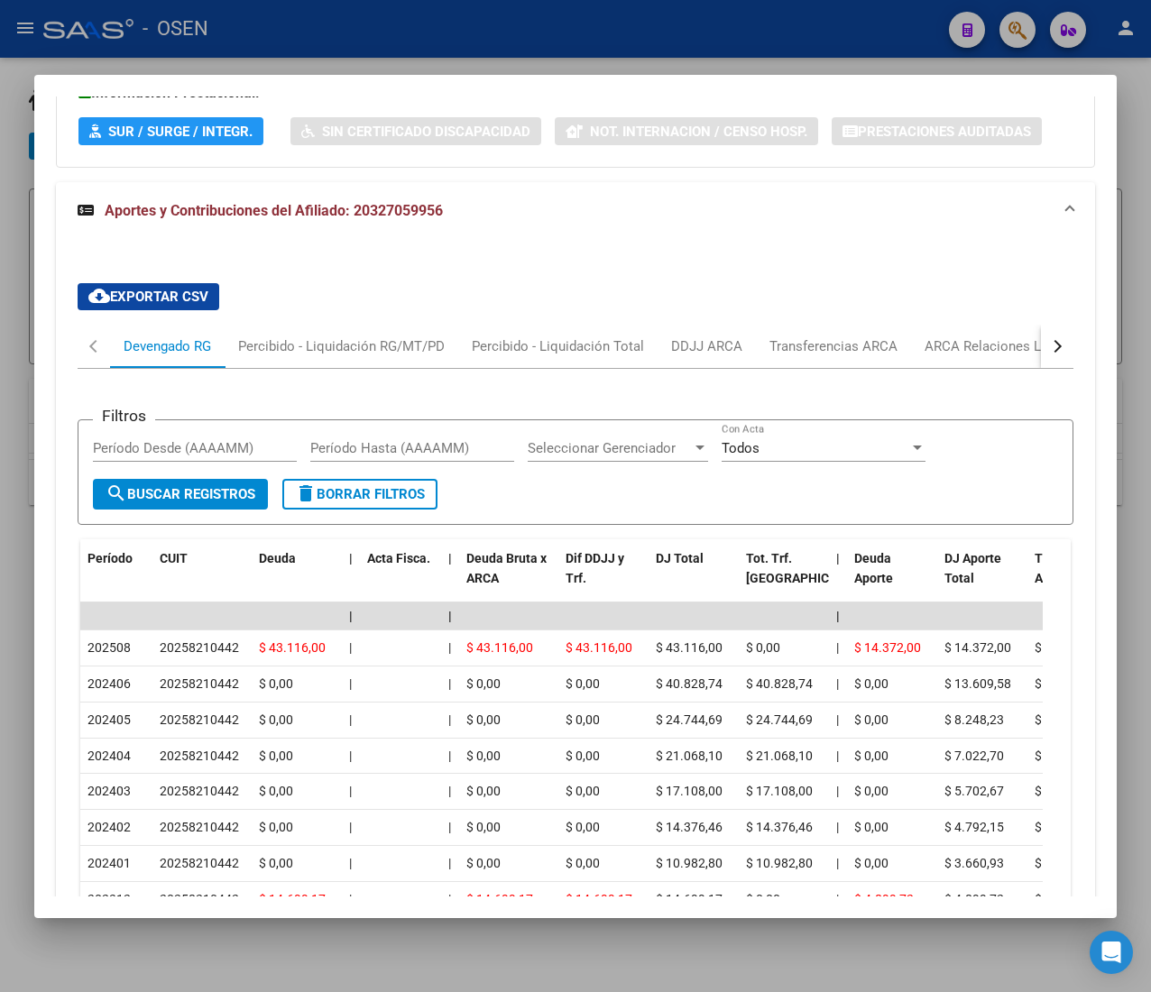
click at [1041, 349] on button "button" at bounding box center [1057, 346] width 32 height 43
drag, startPoint x: 936, startPoint y: 353, endPoint x: 902, endPoint y: 368, distance: 37.5
click at [936, 355] on div "ARCA Relaciones Laborales" at bounding box center [920, 346] width 169 height 20
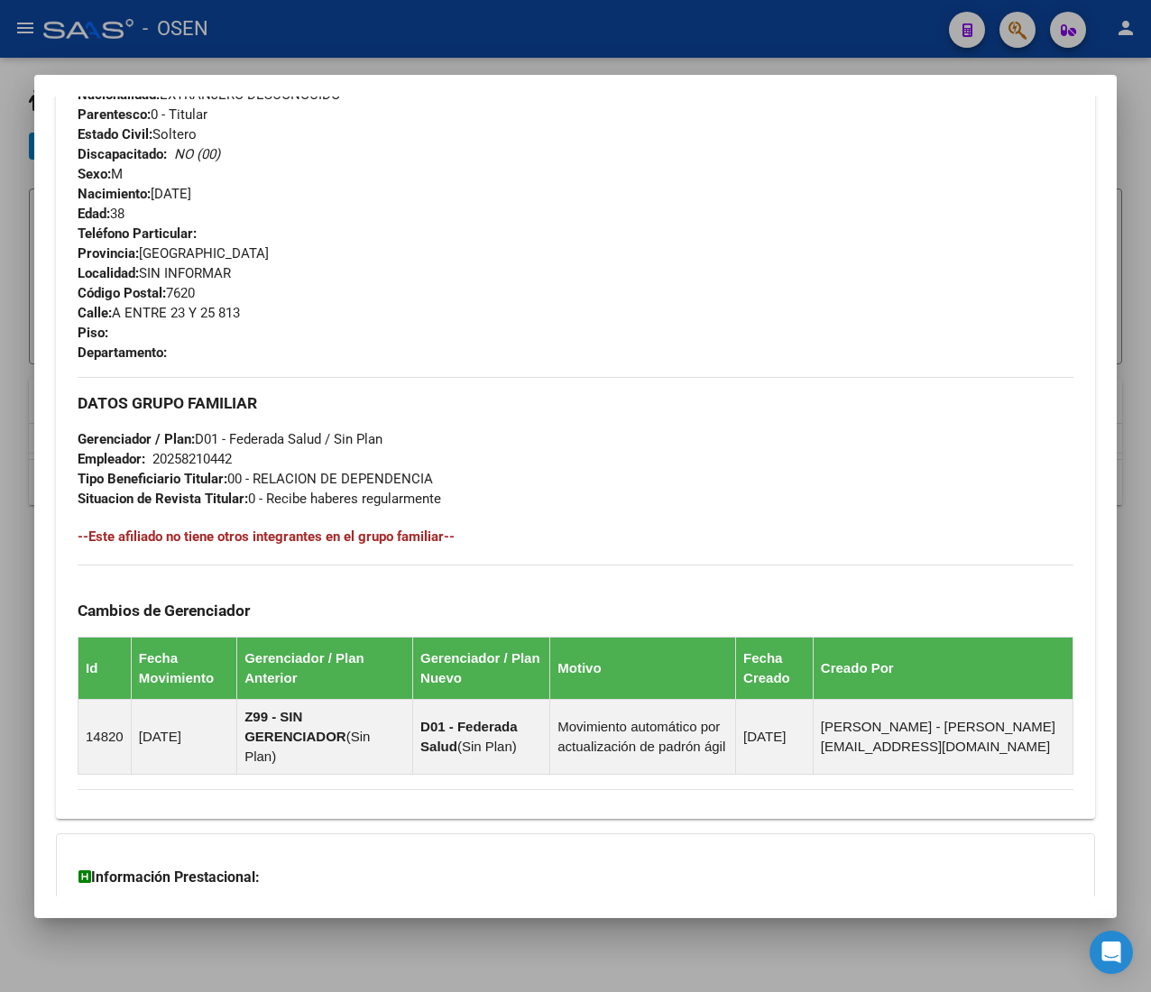
scroll to position [120, 0]
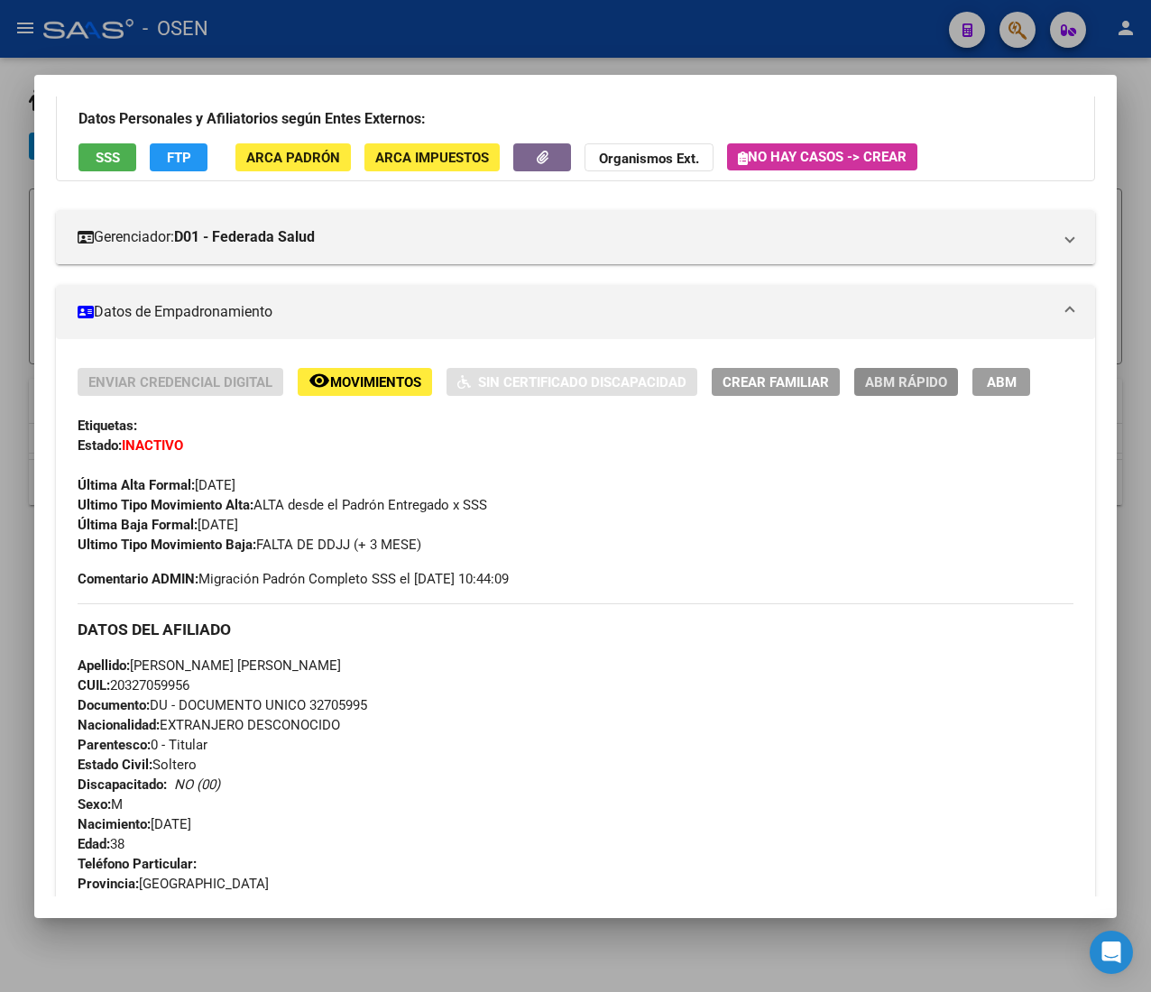
click at [866, 375] on span "ABM Rápido" at bounding box center [906, 382] width 82 height 16
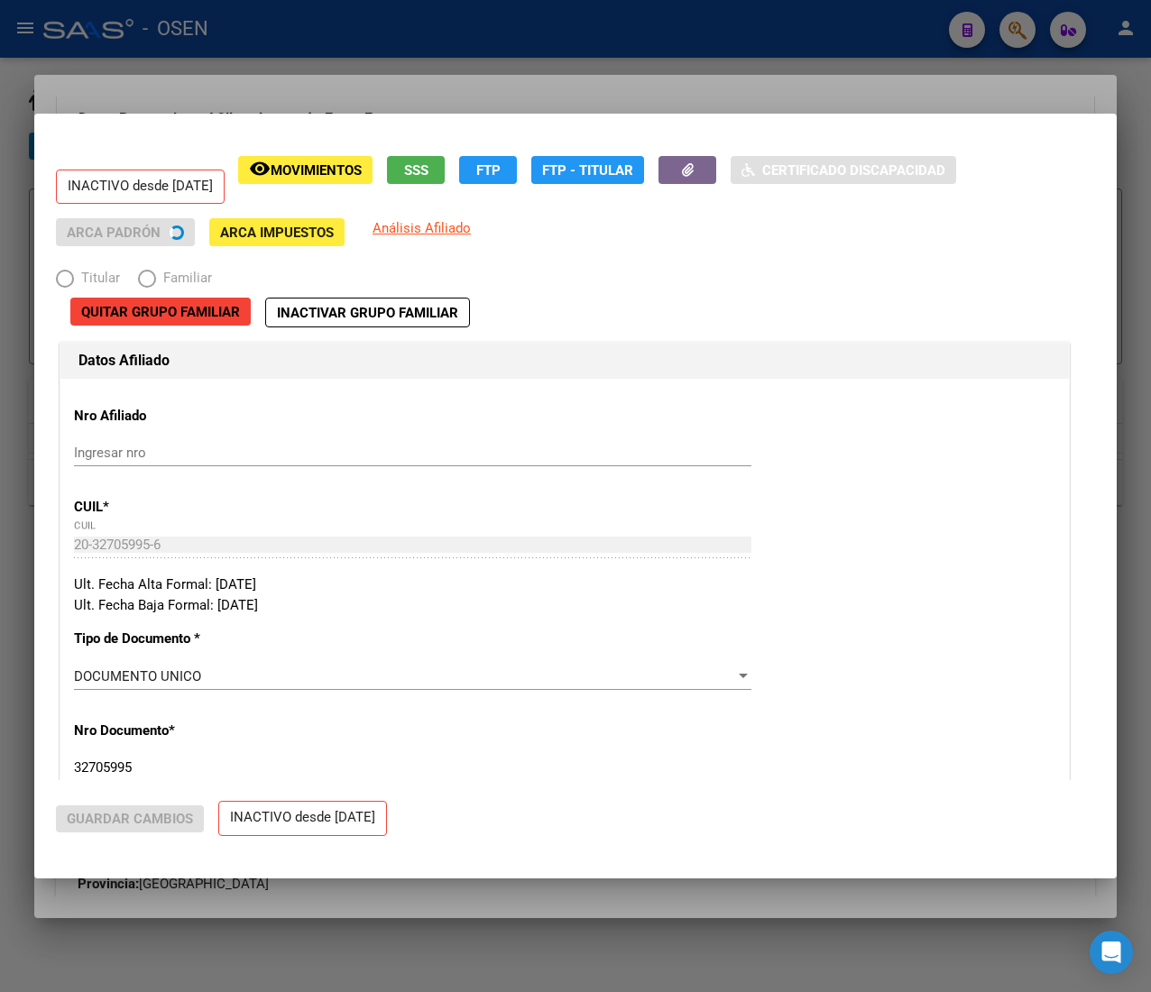
radio input "true"
type input "20-25821044-2"
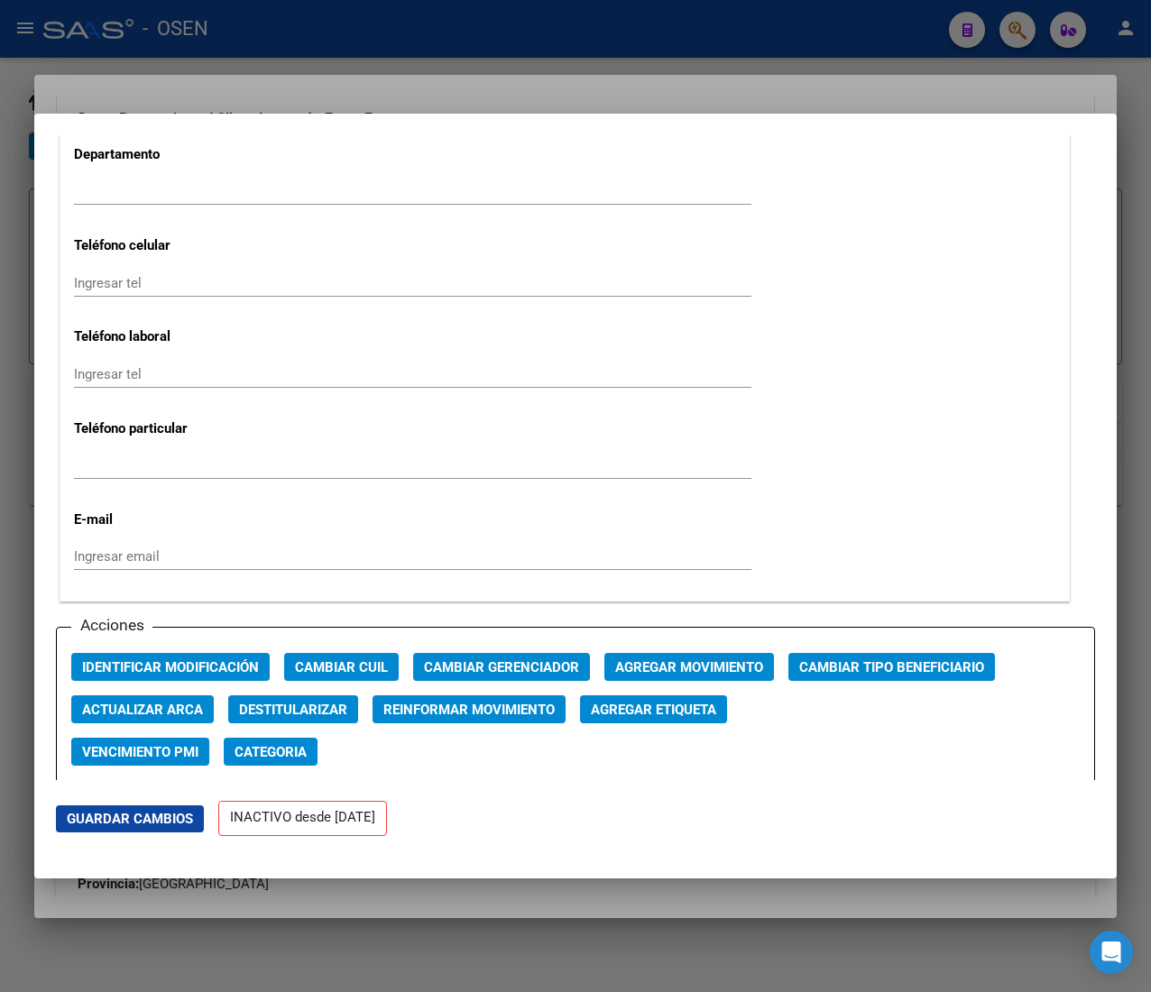
scroll to position [2165, 0]
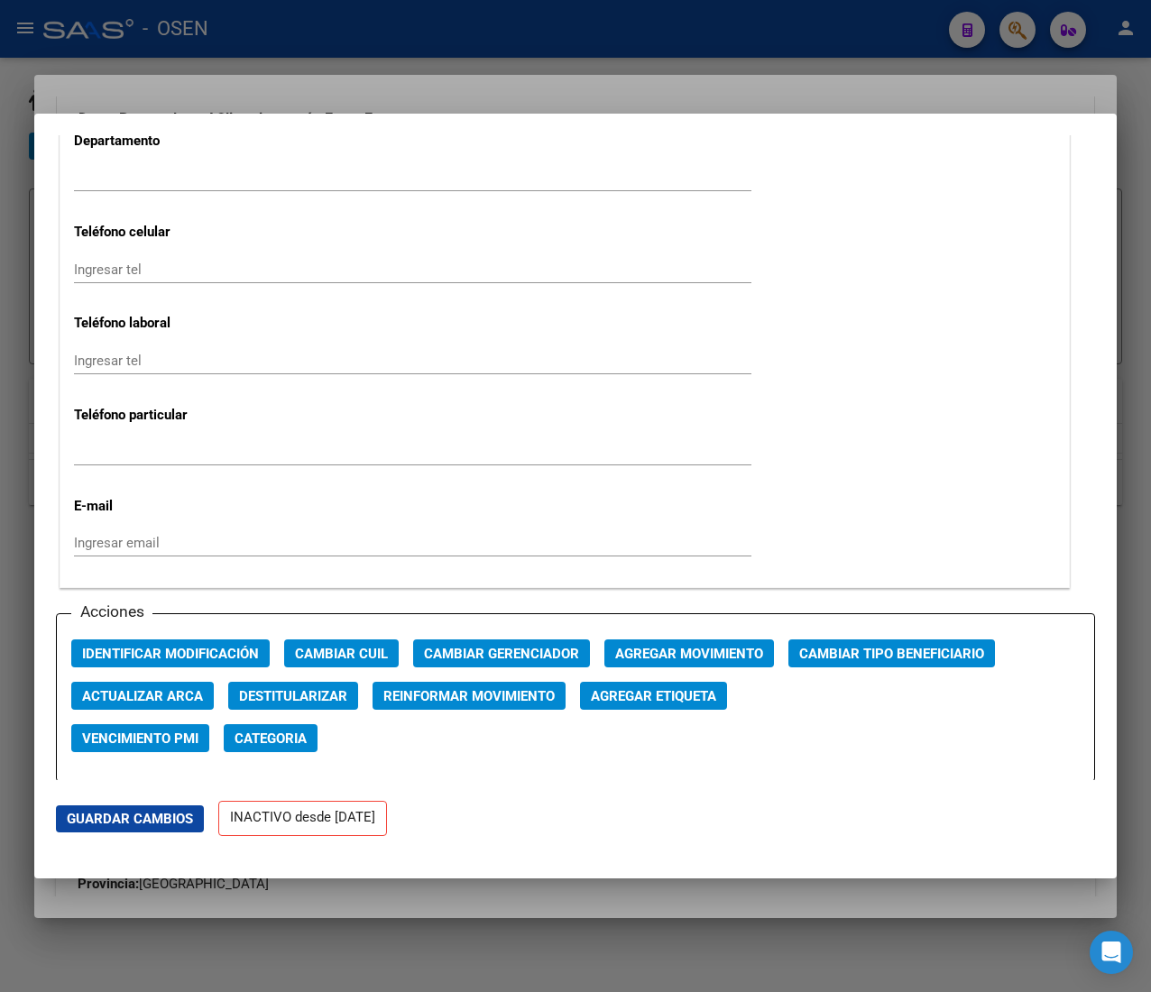
click at [635, 652] on span "Agregar Movimiento" at bounding box center [689, 654] width 148 height 16
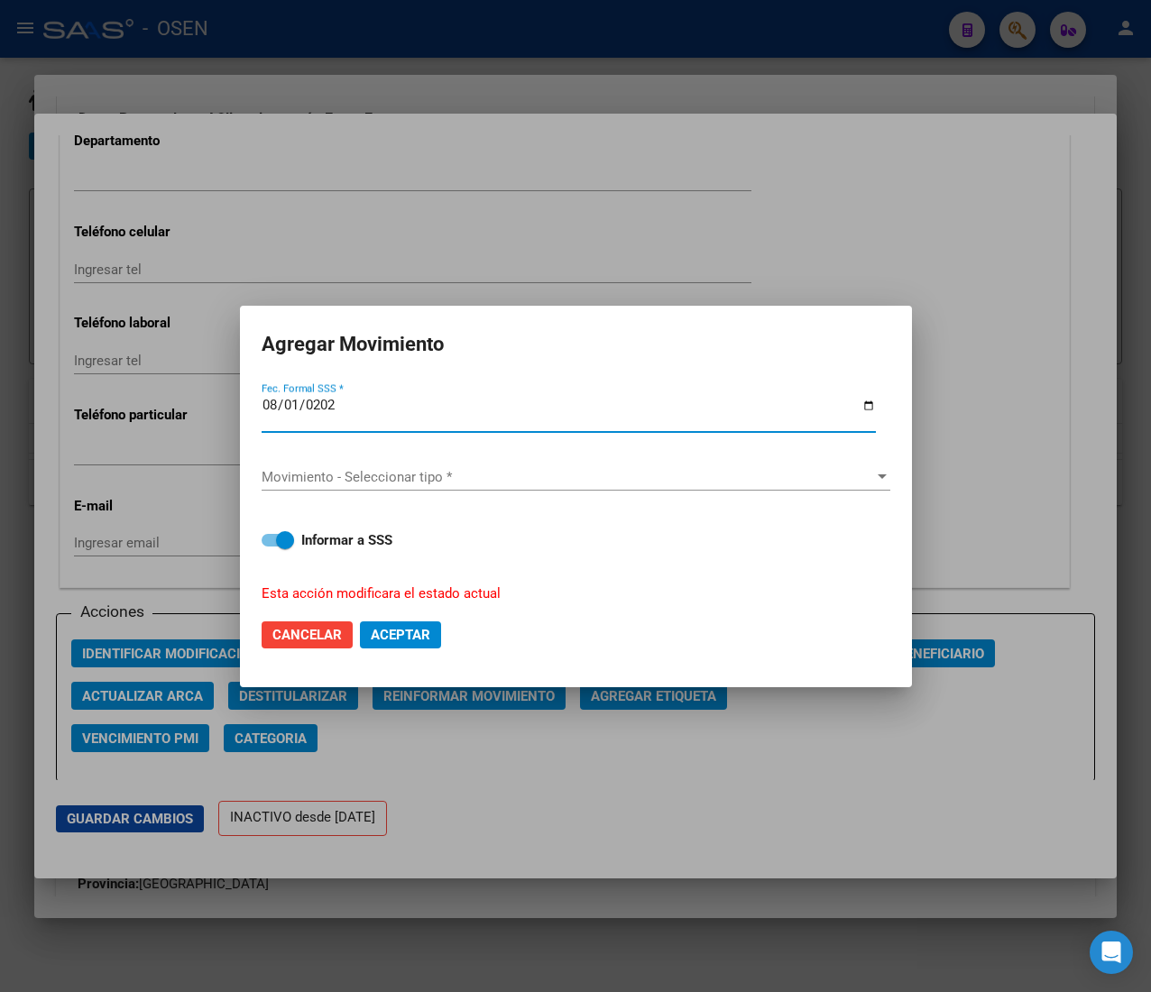
type input "2025-08-01"
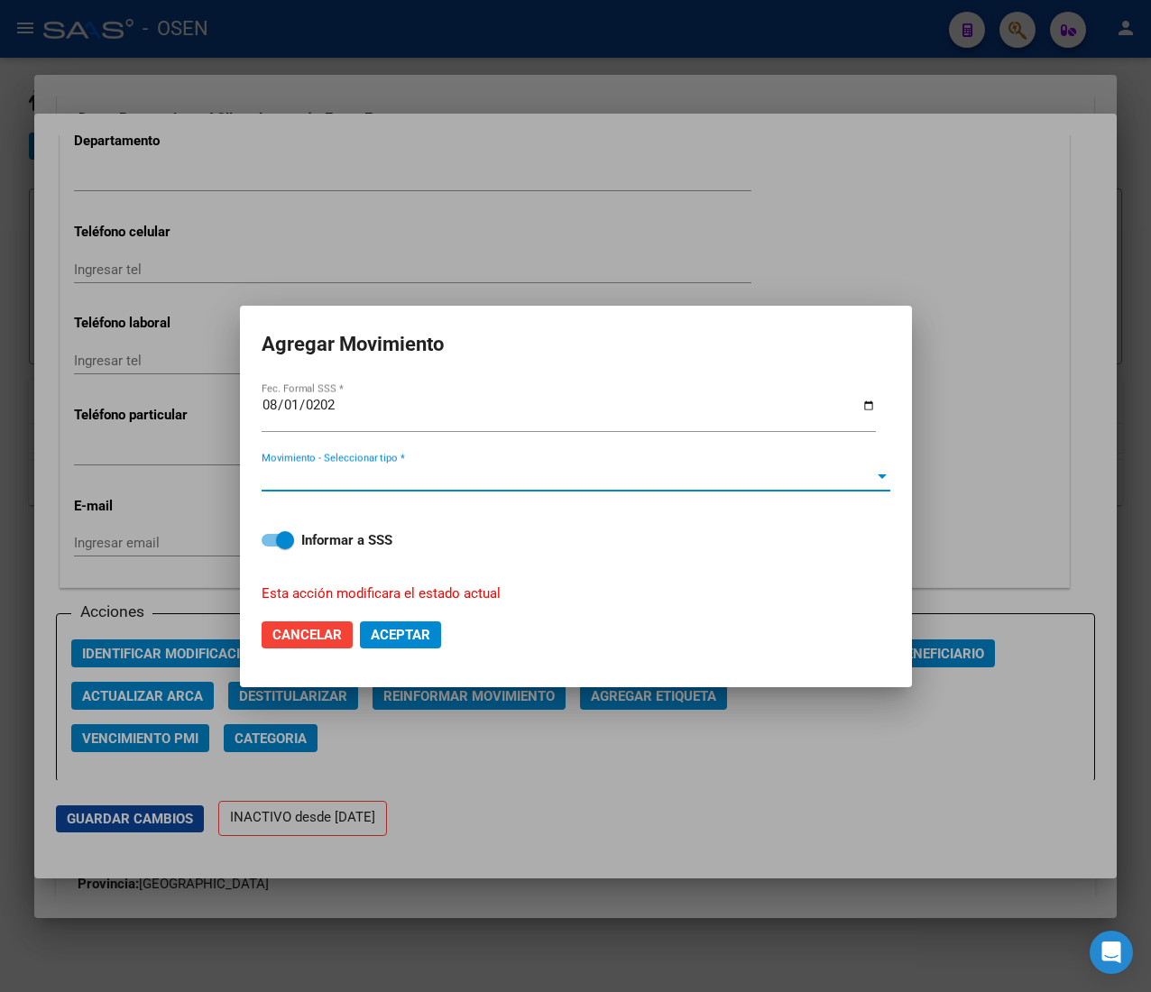
click at [559, 473] on span "Movimiento - Seleccionar tipo *" at bounding box center [568, 477] width 612 height 16
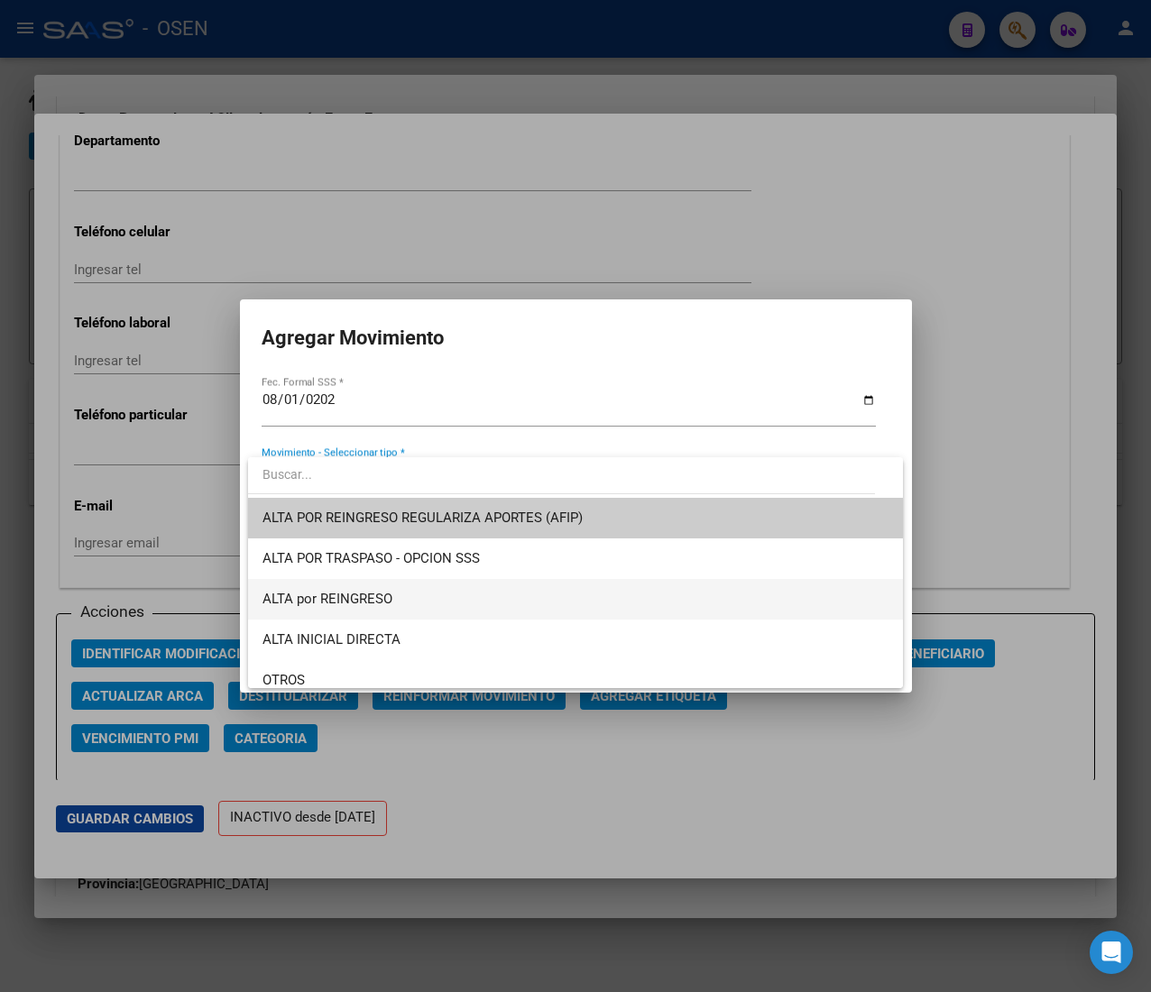
click at [491, 586] on span "ALTA por REINGRESO" at bounding box center [575, 599] width 626 height 41
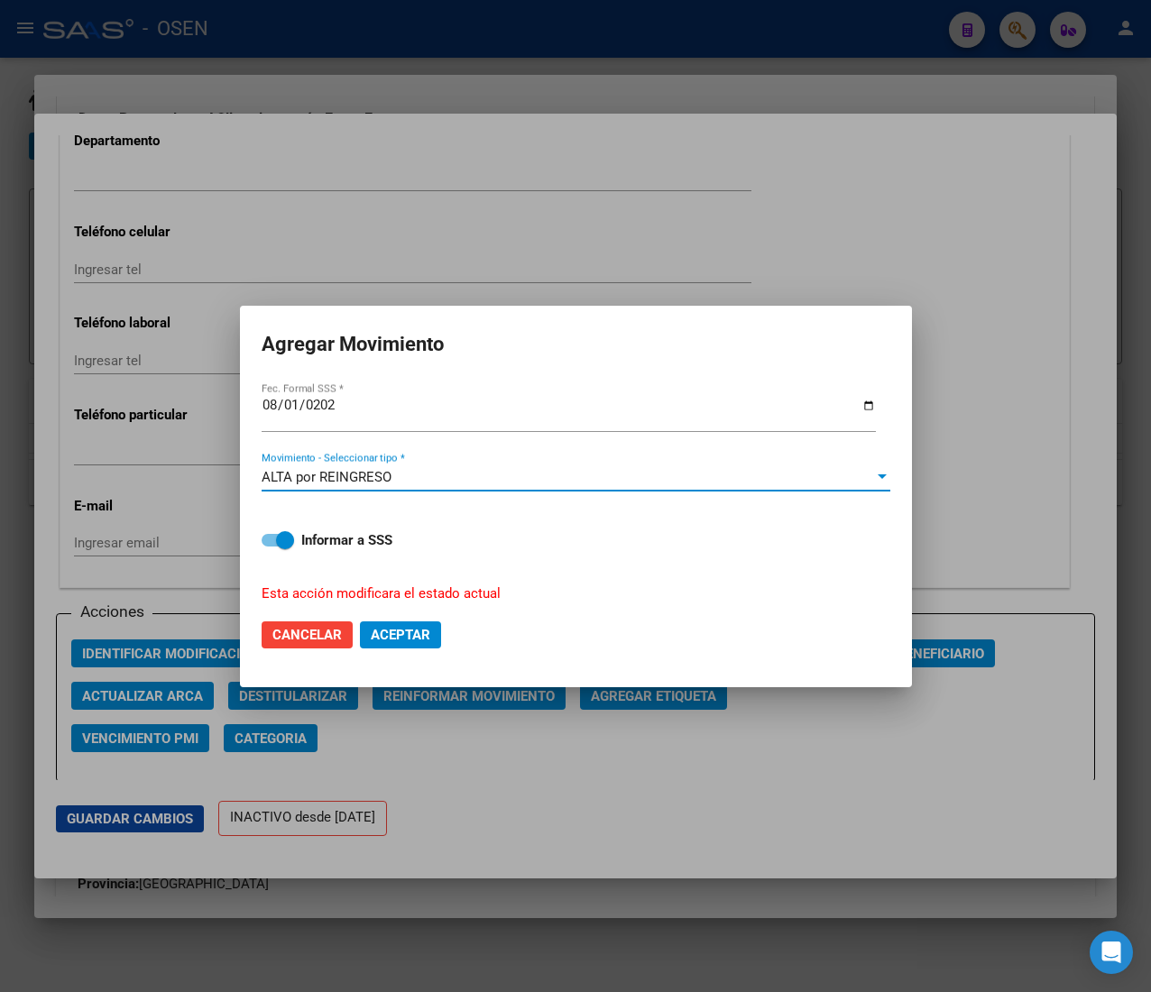
click at [420, 627] on span "Aceptar" at bounding box center [401, 635] width 60 height 16
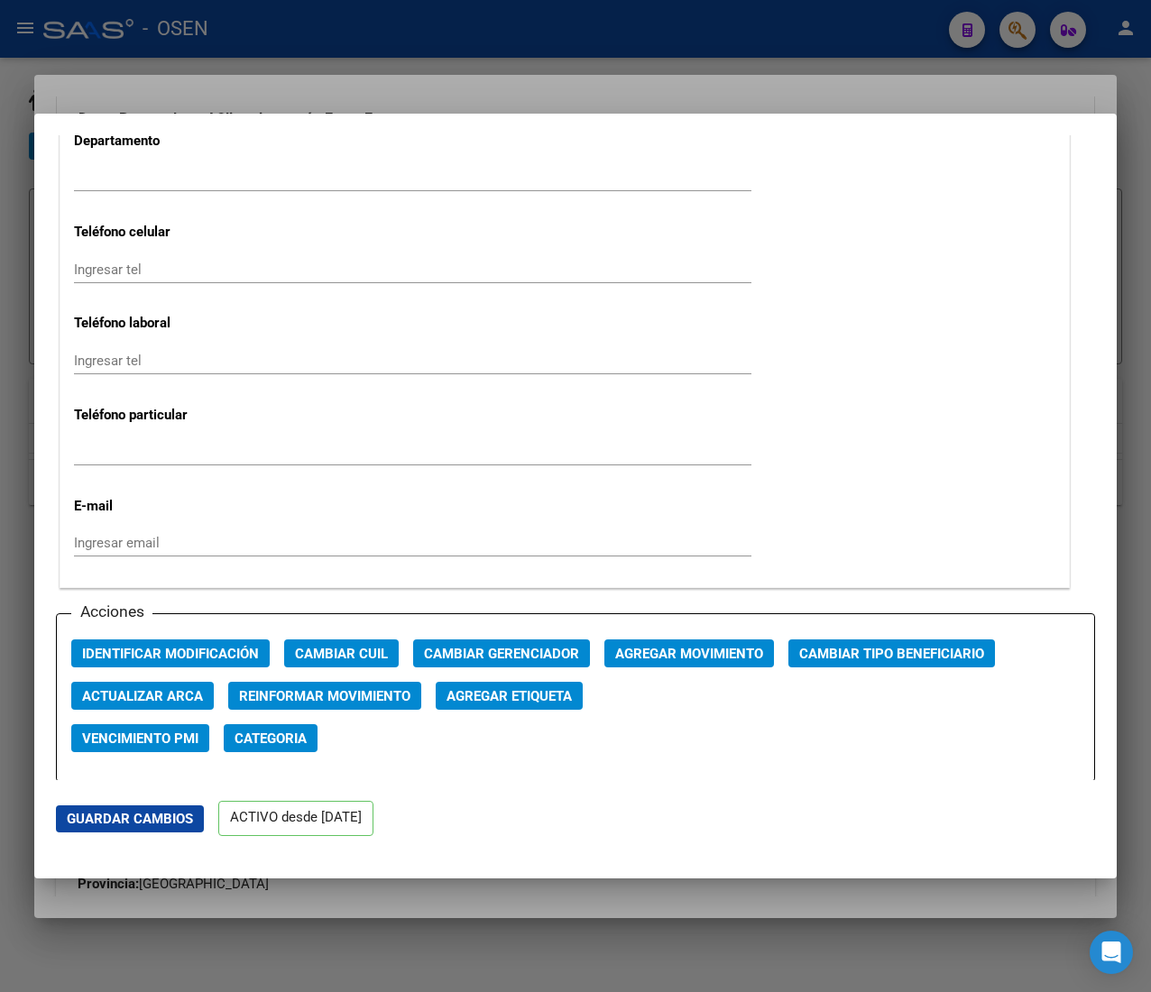
click at [328, 31] on div at bounding box center [575, 496] width 1151 height 992
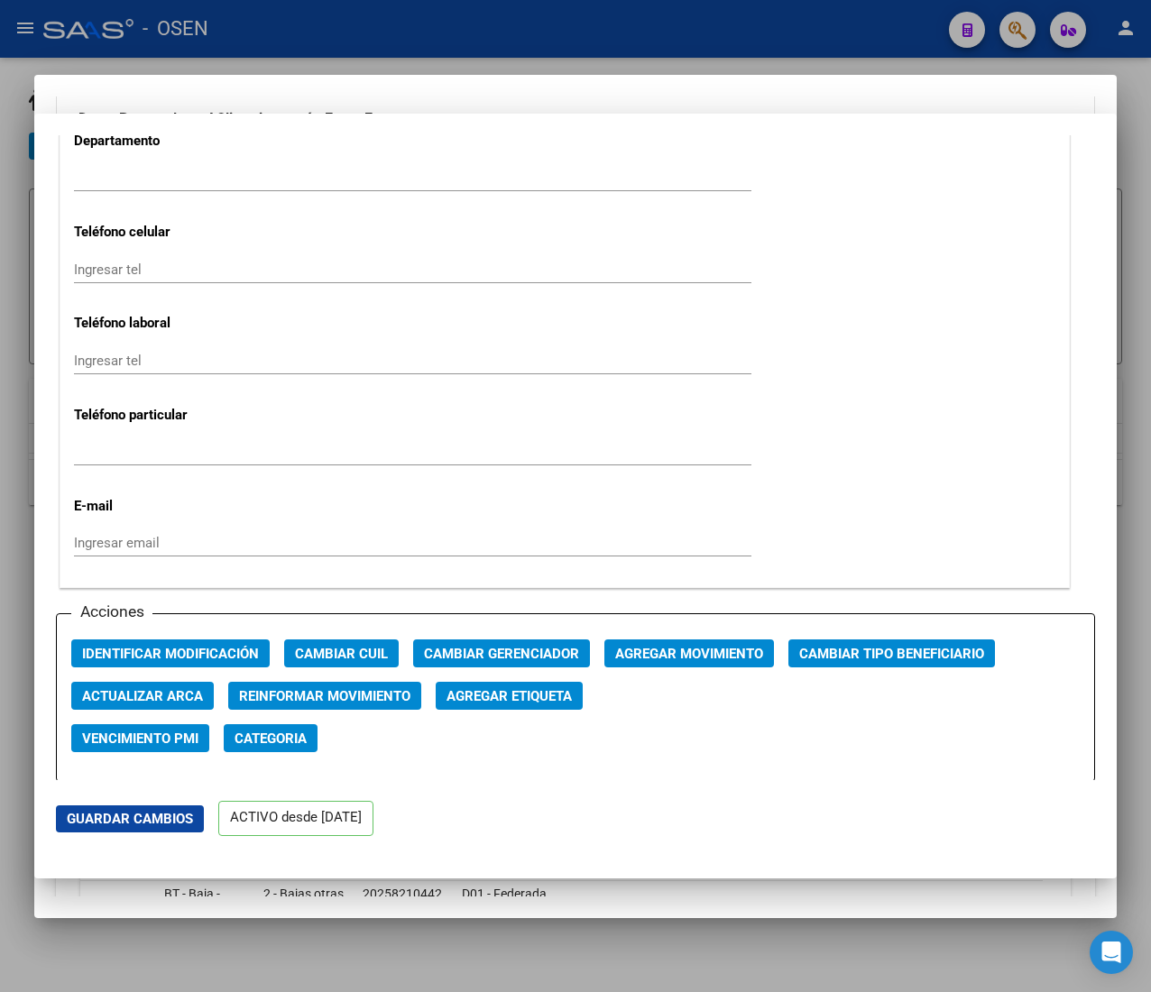
click at [328, 29] on div at bounding box center [575, 496] width 1151 height 992
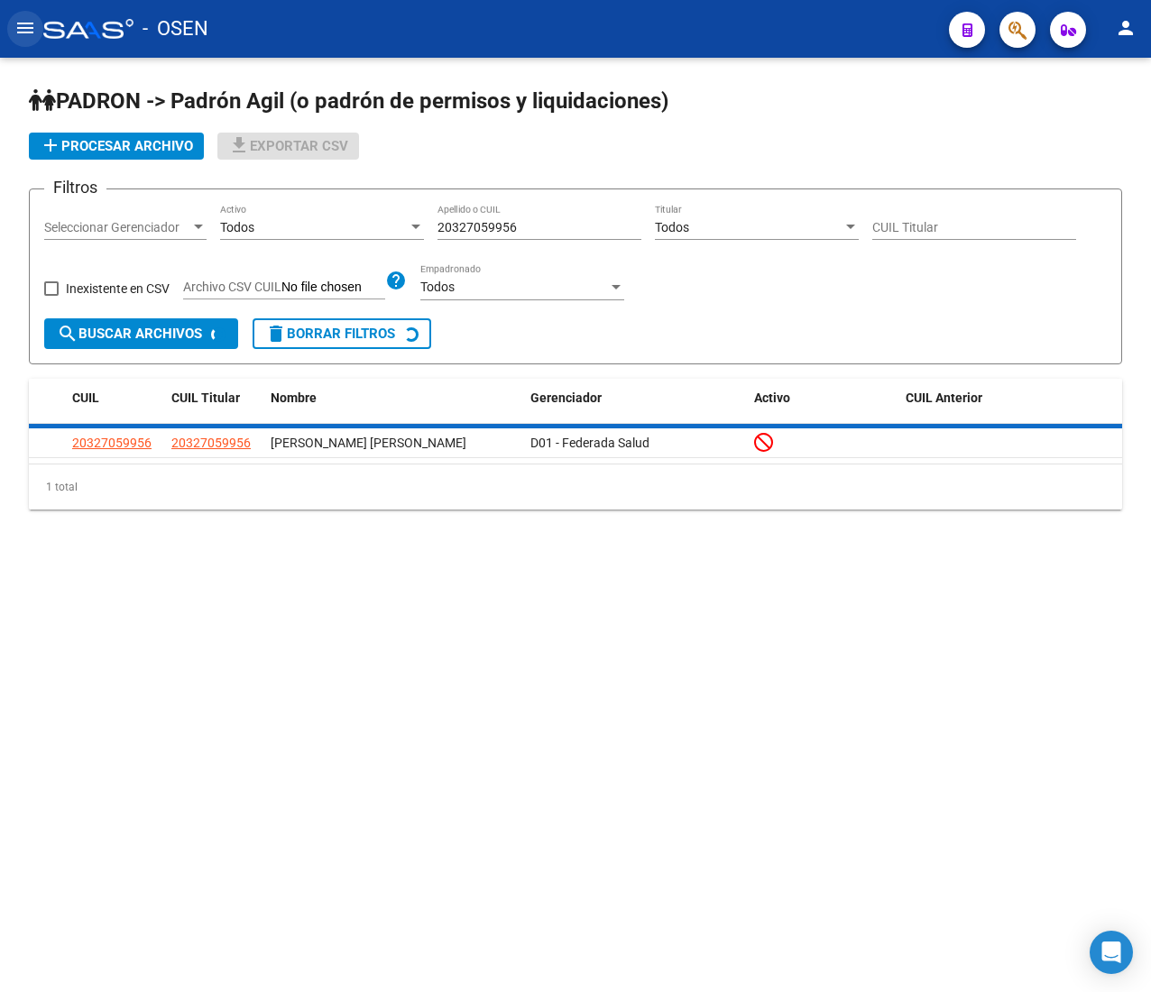
click at [29, 29] on mat-icon "menu" at bounding box center [25, 28] width 22 height 22
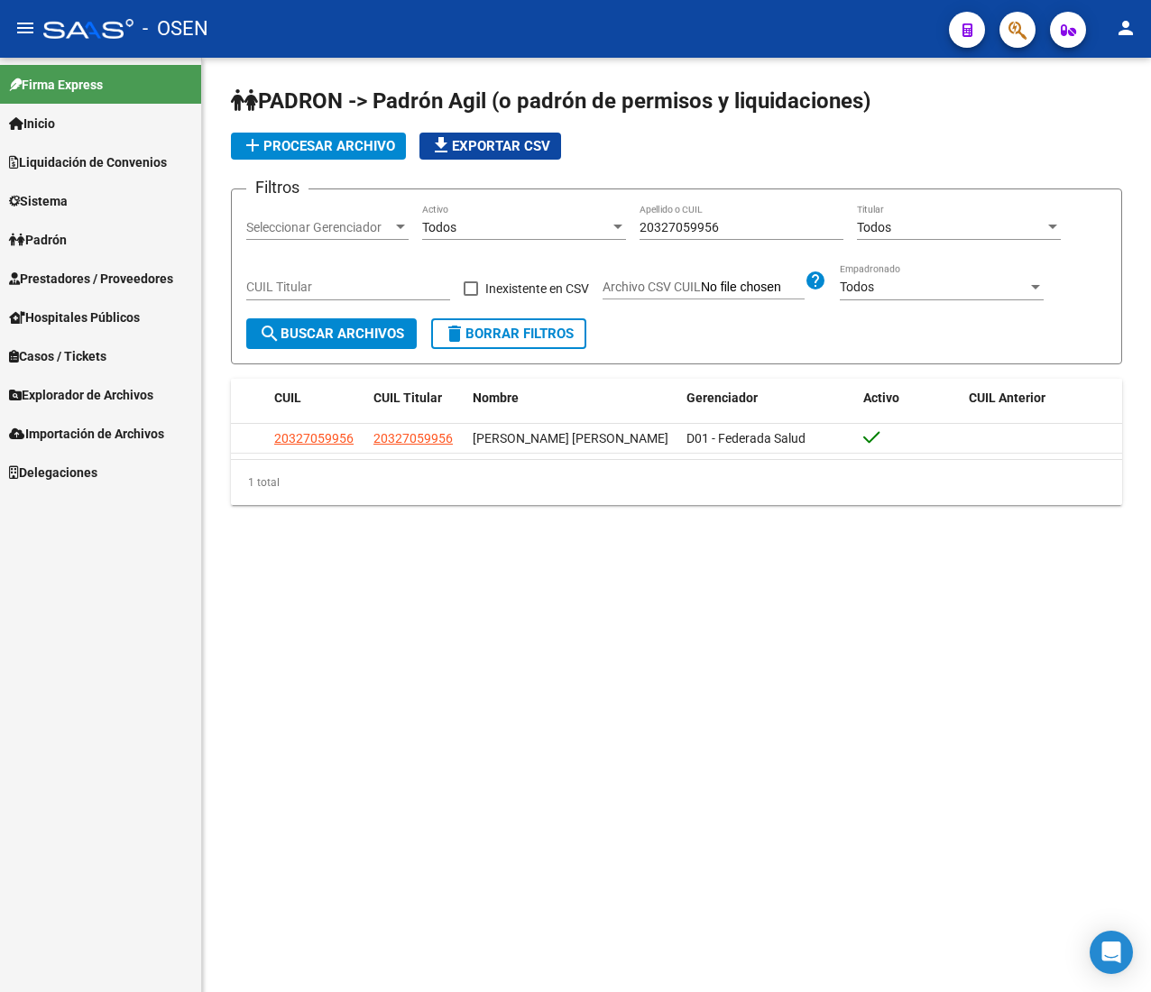
click at [76, 154] on span "Liquidación de Convenios" at bounding box center [88, 162] width 158 height 20
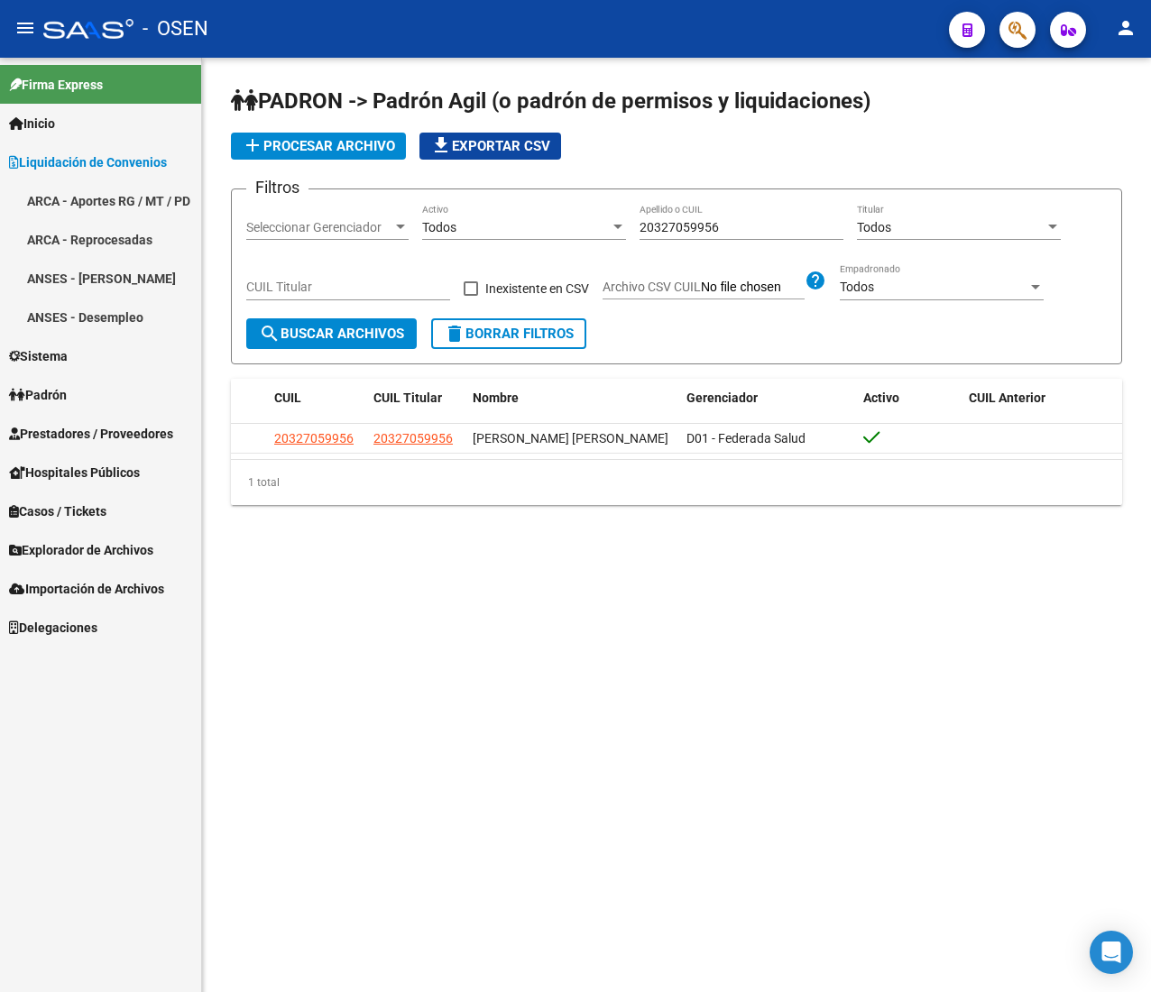
click at [88, 349] on link "Sistema" at bounding box center [100, 355] width 201 height 39
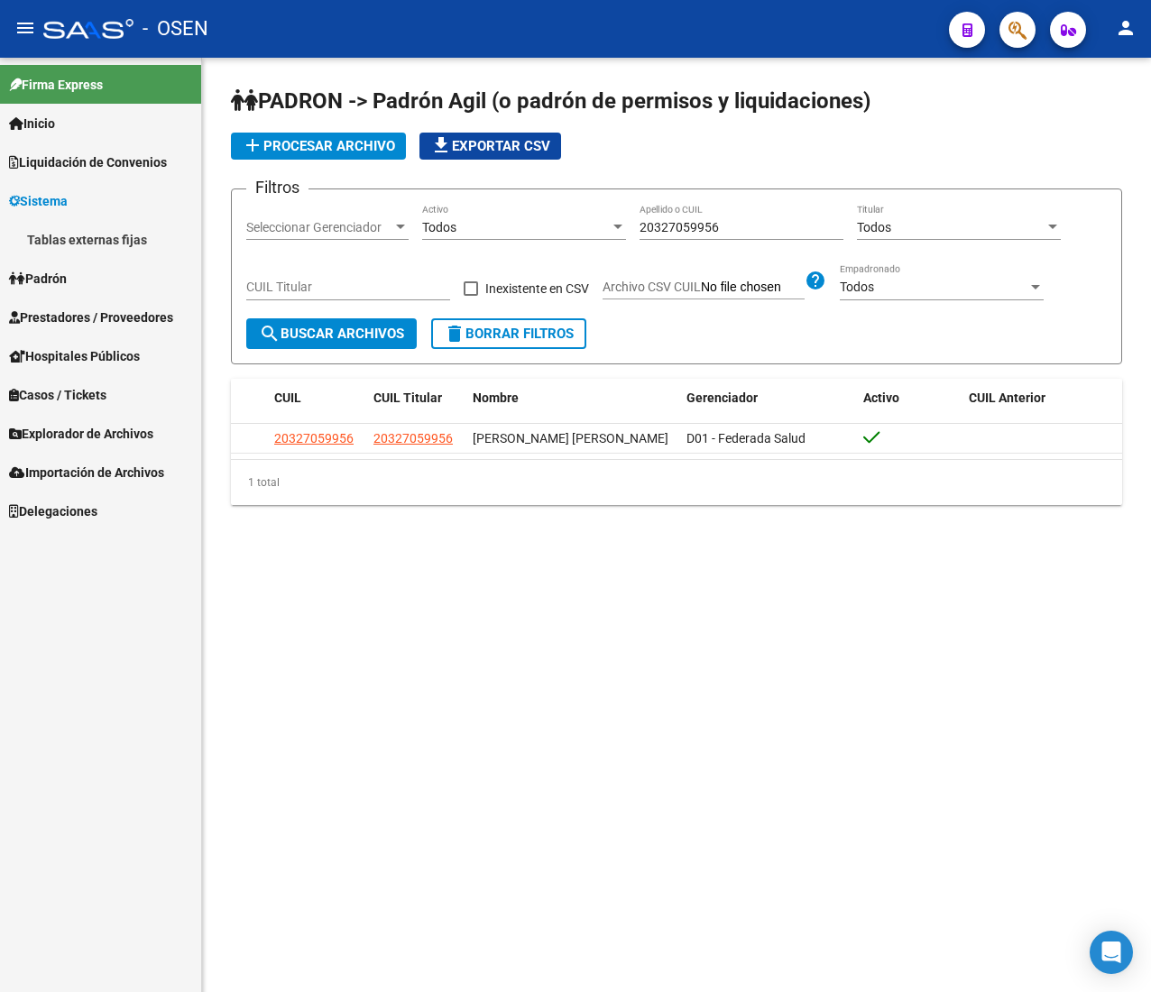
click at [114, 237] on link "Tablas externas fijas" at bounding box center [100, 239] width 201 height 39
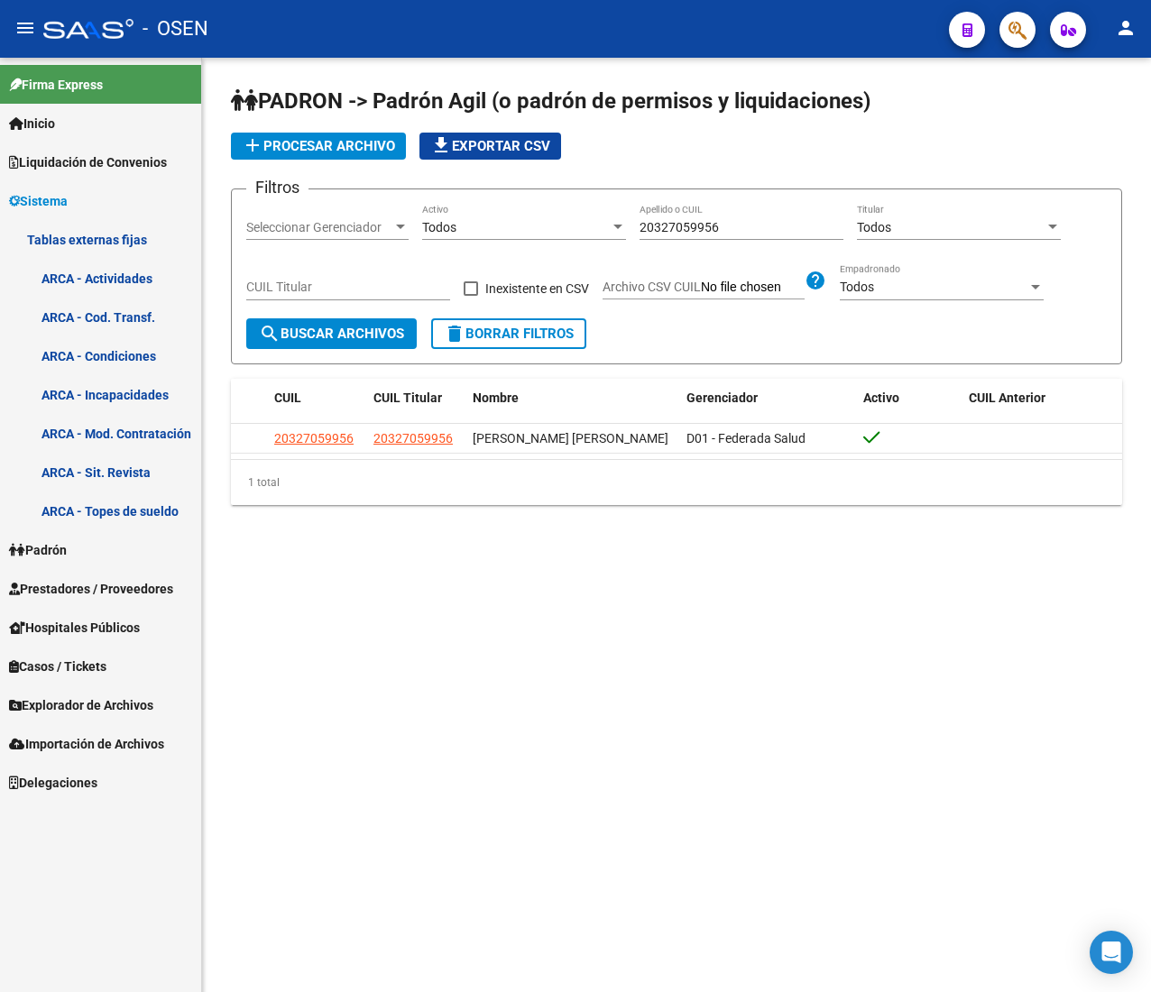
click at [103, 188] on link "Sistema" at bounding box center [100, 200] width 201 height 39
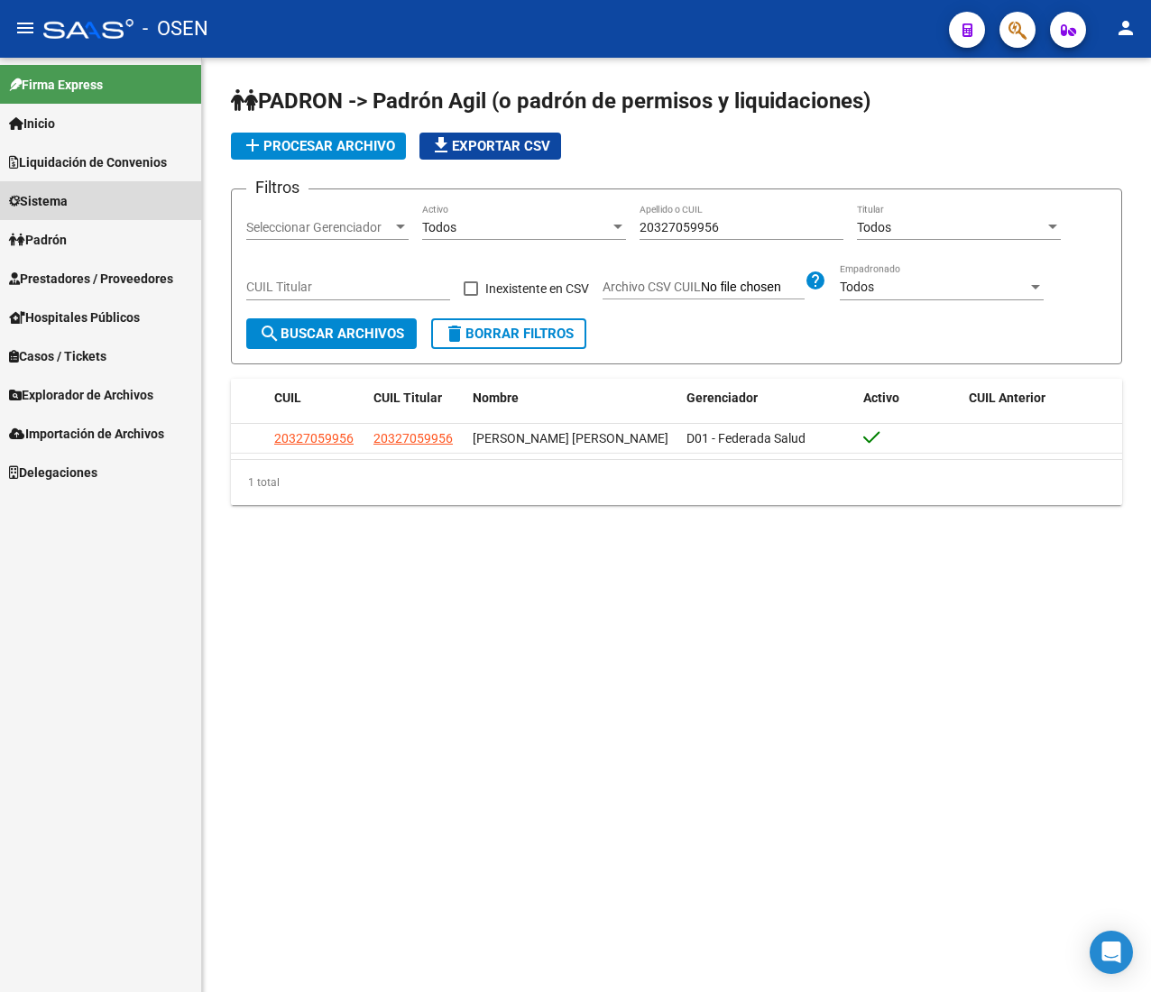
click at [106, 155] on span "Liquidación de Convenios" at bounding box center [88, 162] width 158 height 20
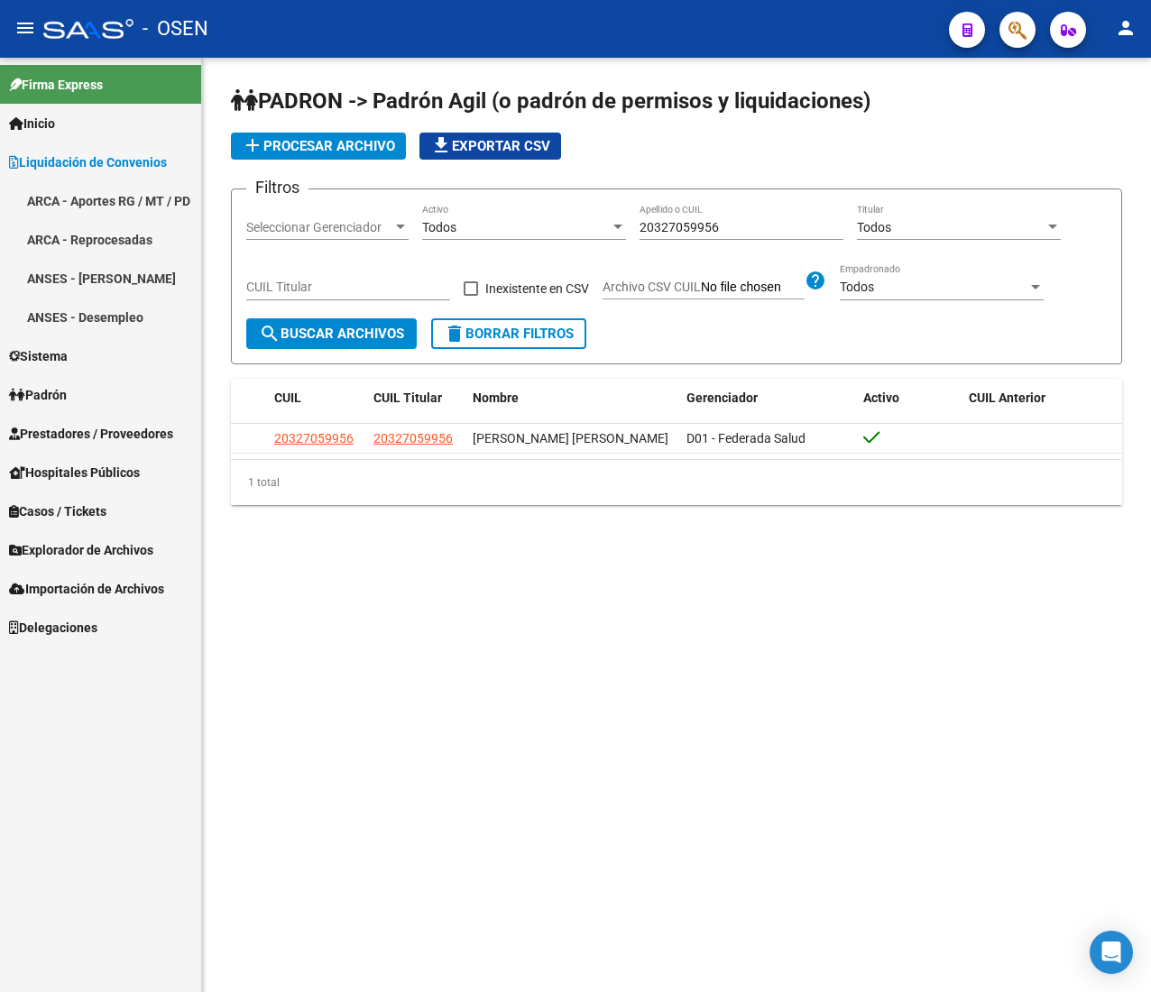
click at [138, 198] on link "ARCA - Aportes RG / MT / PD" at bounding box center [100, 200] width 201 height 39
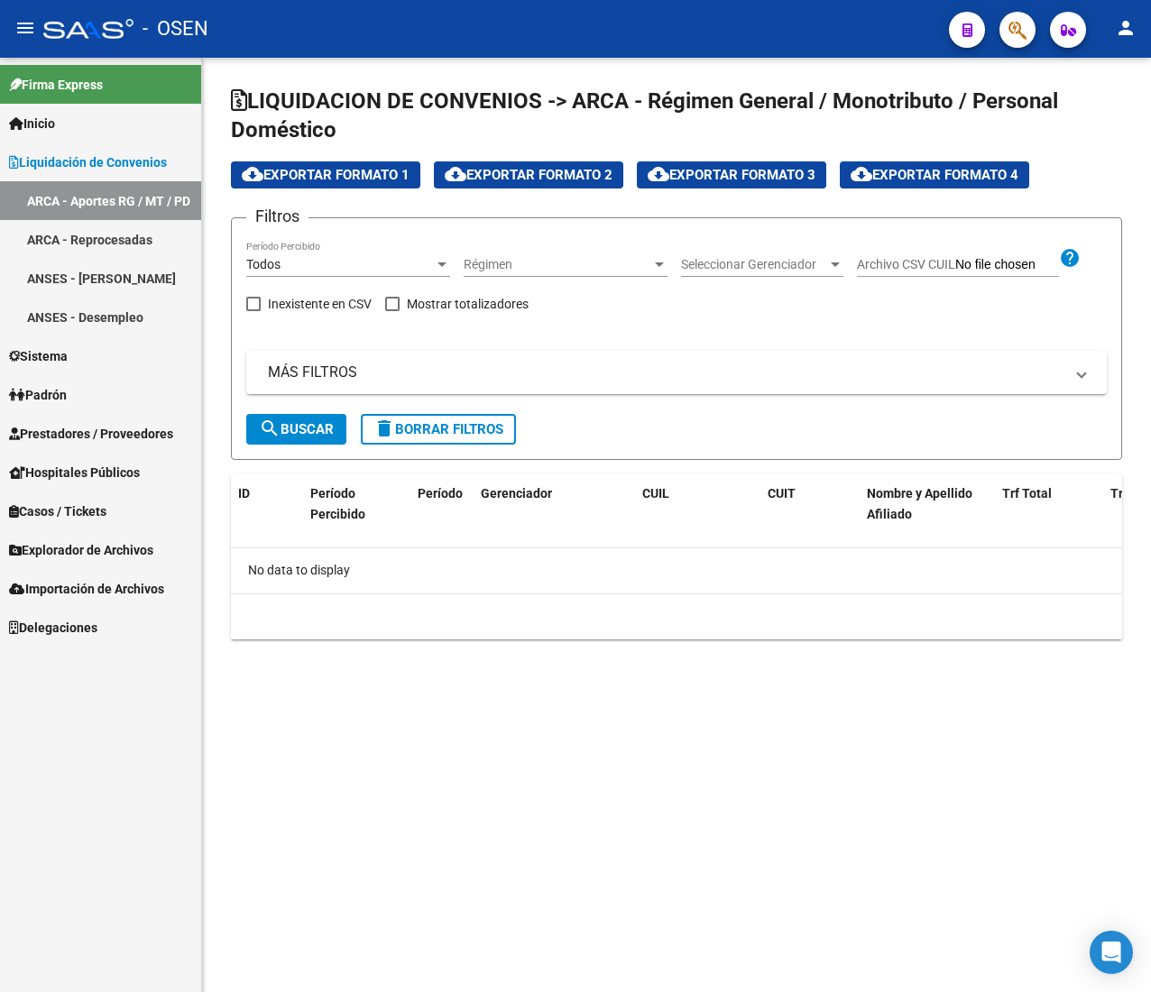
drag, startPoint x: 510, startPoint y: 378, endPoint x: 539, endPoint y: 462, distance: 88.7
click at [510, 379] on mat-panel-title "MÁS FILTROS" at bounding box center [666, 373] width 796 height 20
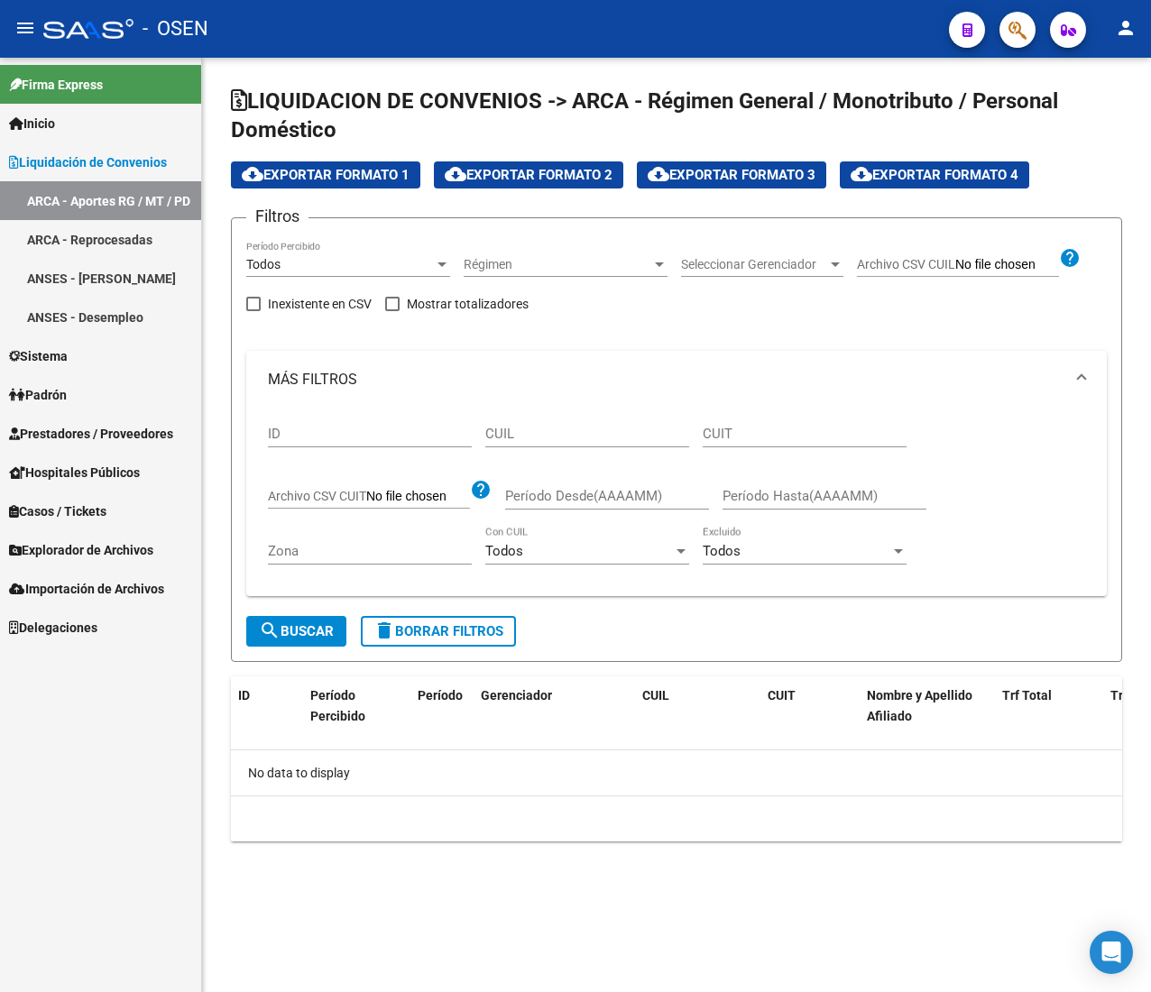
click at [549, 436] on input "CUIL" at bounding box center [587, 434] width 204 height 16
paste input "20-37053068-9"
type input "20-37053068-9"
click at [321, 630] on span "search Buscar" at bounding box center [296, 631] width 75 height 16
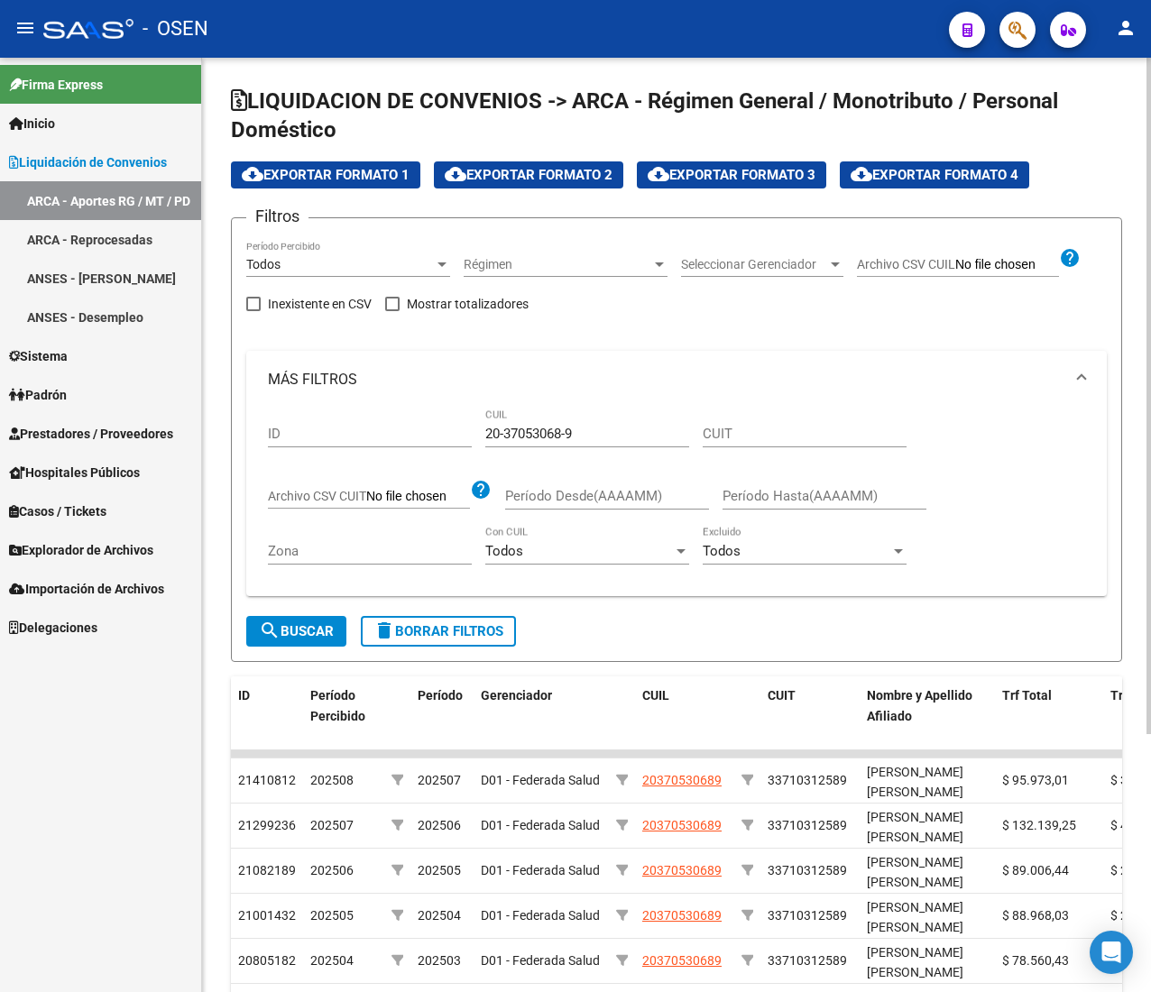
click at [554, 255] on div "Régimen Régimen" at bounding box center [566, 259] width 204 height 36
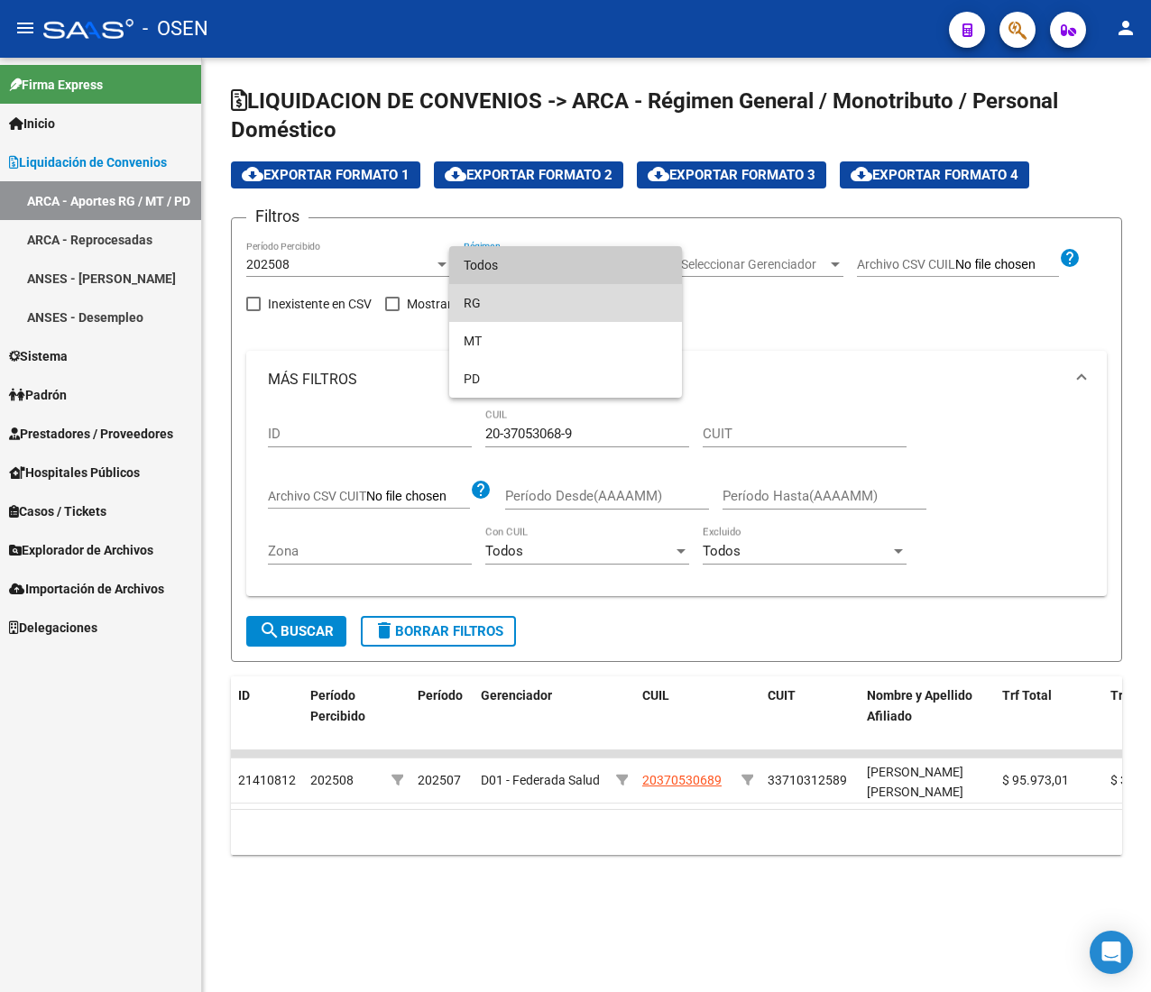
click at [542, 298] on span "RG" at bounding box center [566, 303] width 204 height 38
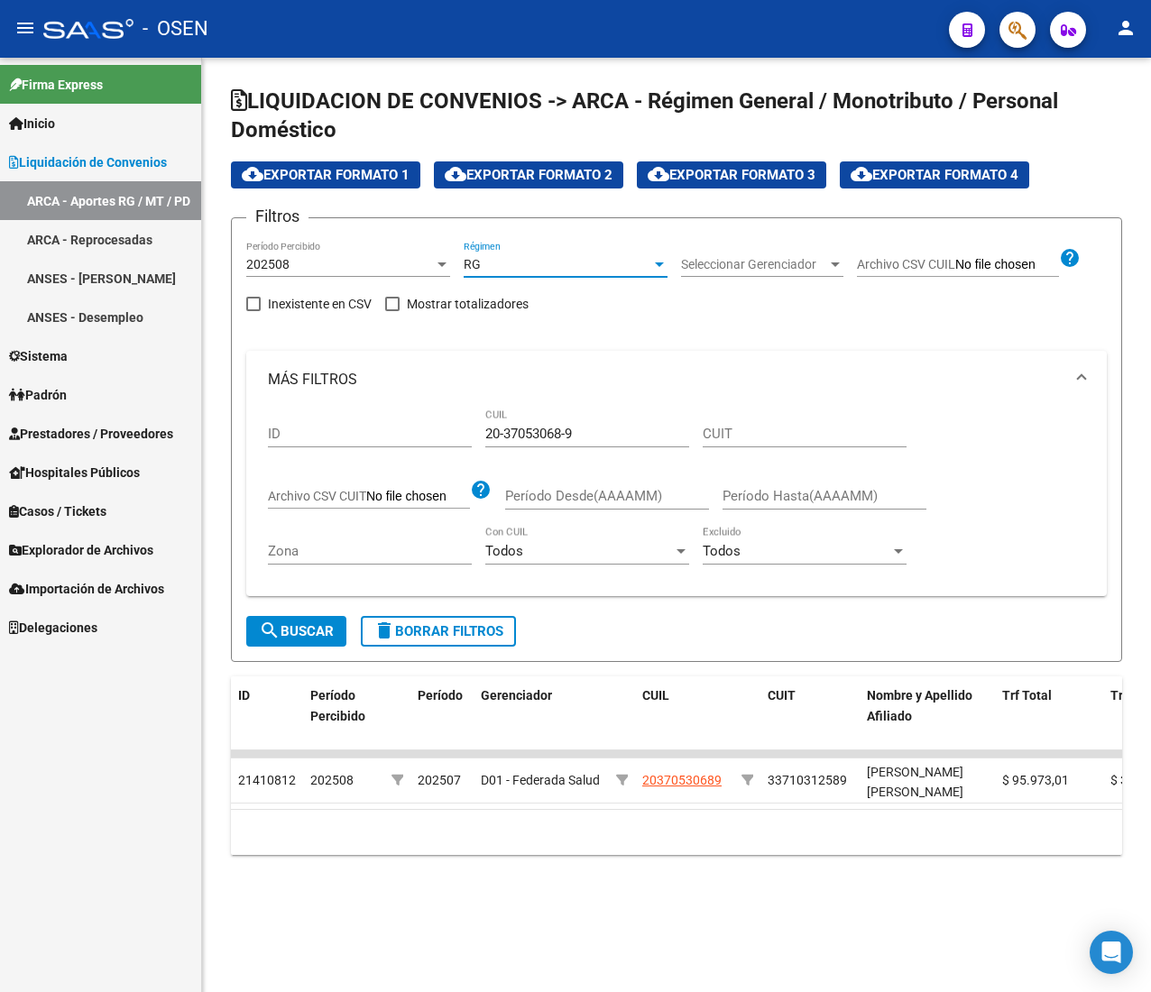
click at [304, 630] on span "search Buscar" at bounding box center [296, 631] width 75 height 16
drag, startPoint x: 87, startPoint y: 155, endPoint x: 87, endPoint y: 173, distance: 18.1
click at [87, 158] on span "Liquidación de Convenios" at bounding box center [88, 162] width 158 height 20
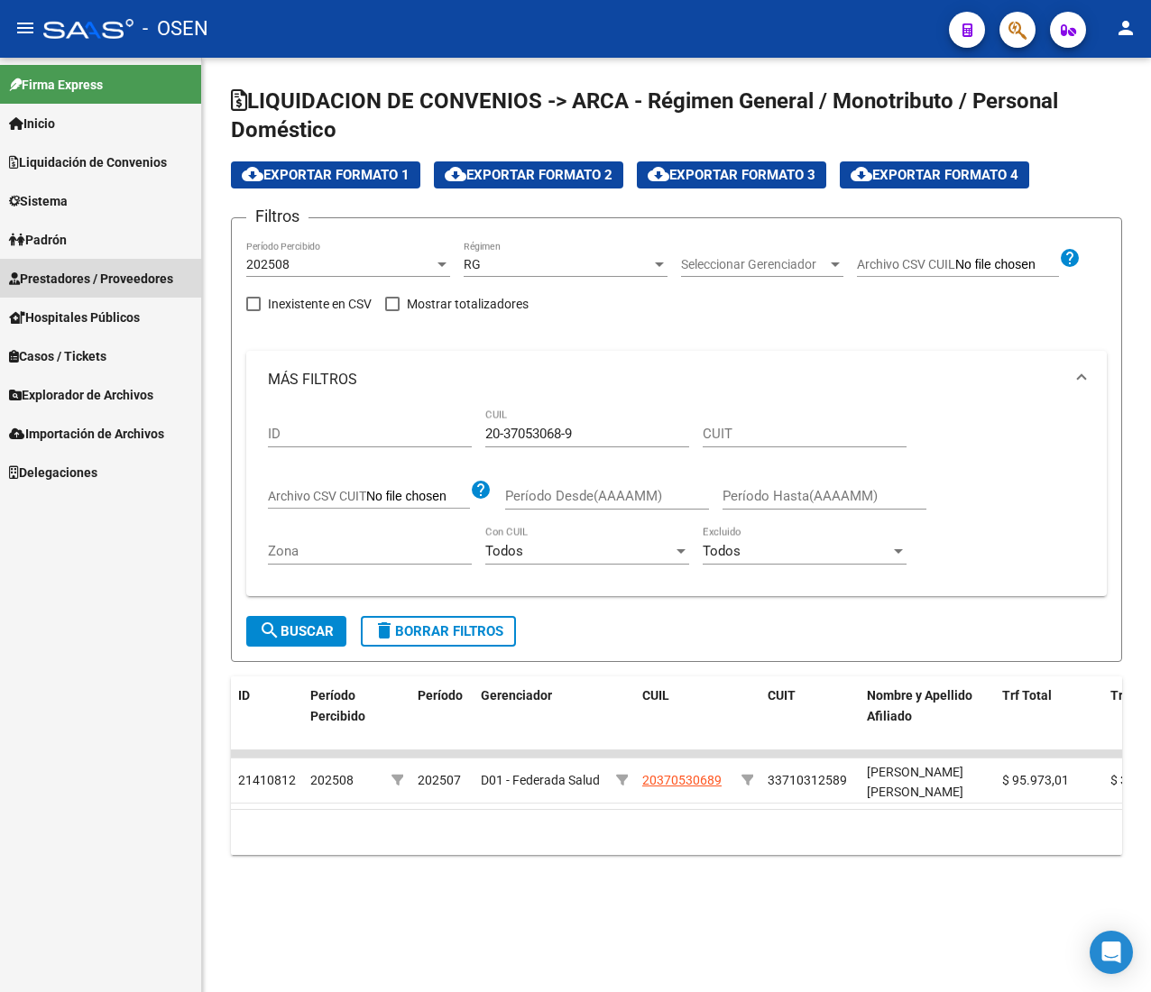
click at [124, 281] on span "Prestadores / Proveedores" at bounding box center [91, 279] width 164 height 20
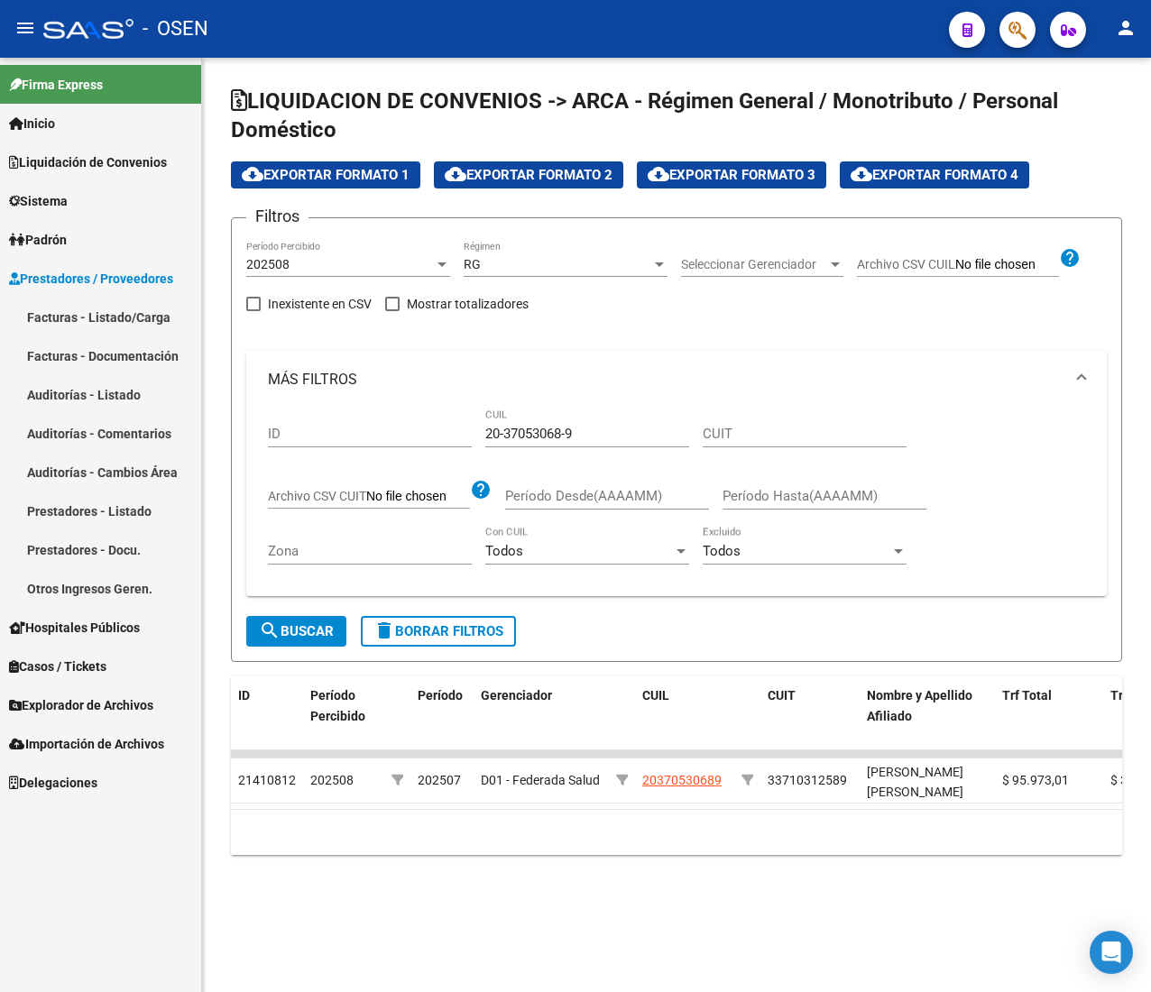
click at [133, 317] on link "Facturas - Listado/Carga" at bounding box center [100, 317] width 201 height 39
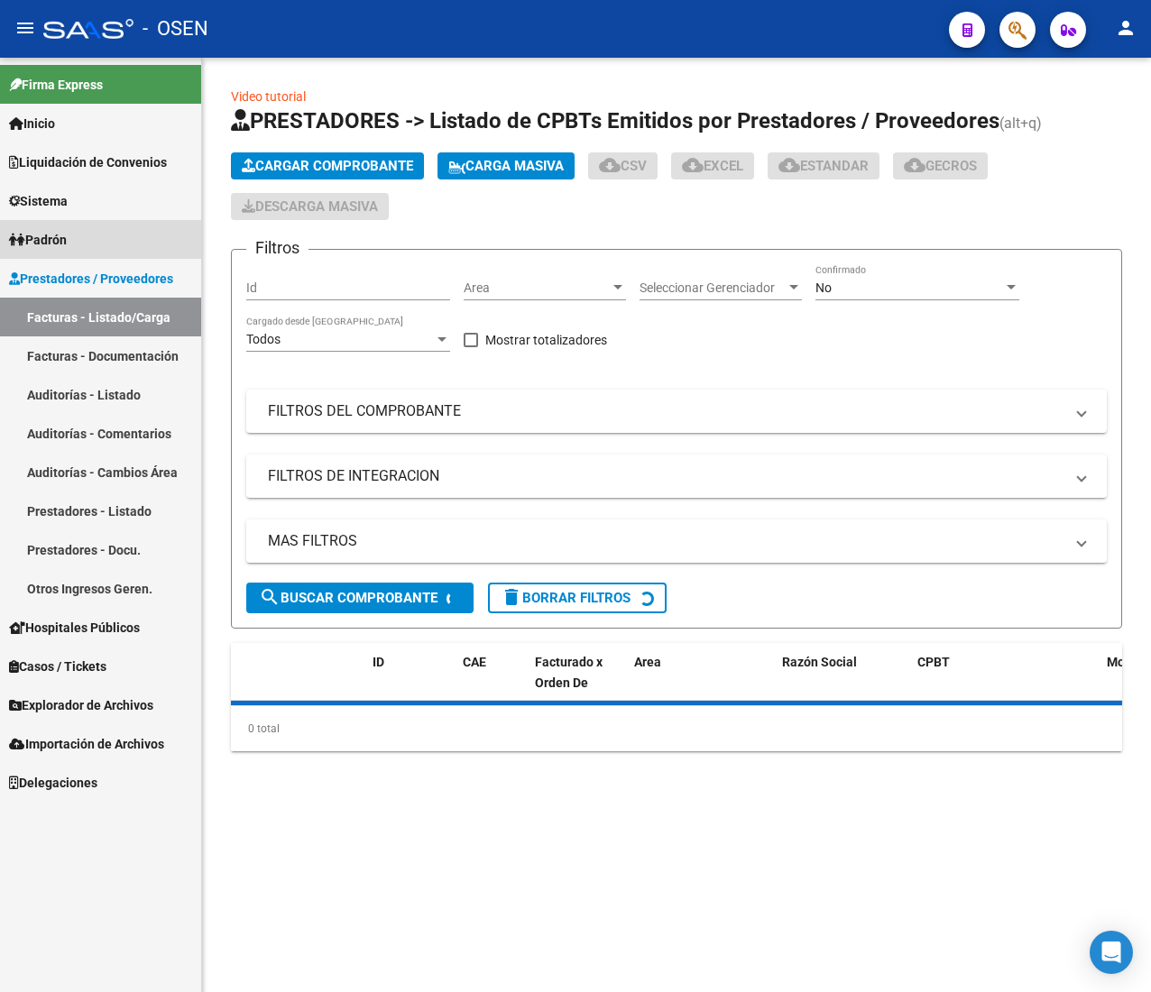
click at [110, 233] on link "Padrón" at bounding box center [100, 239] width 201 height 39
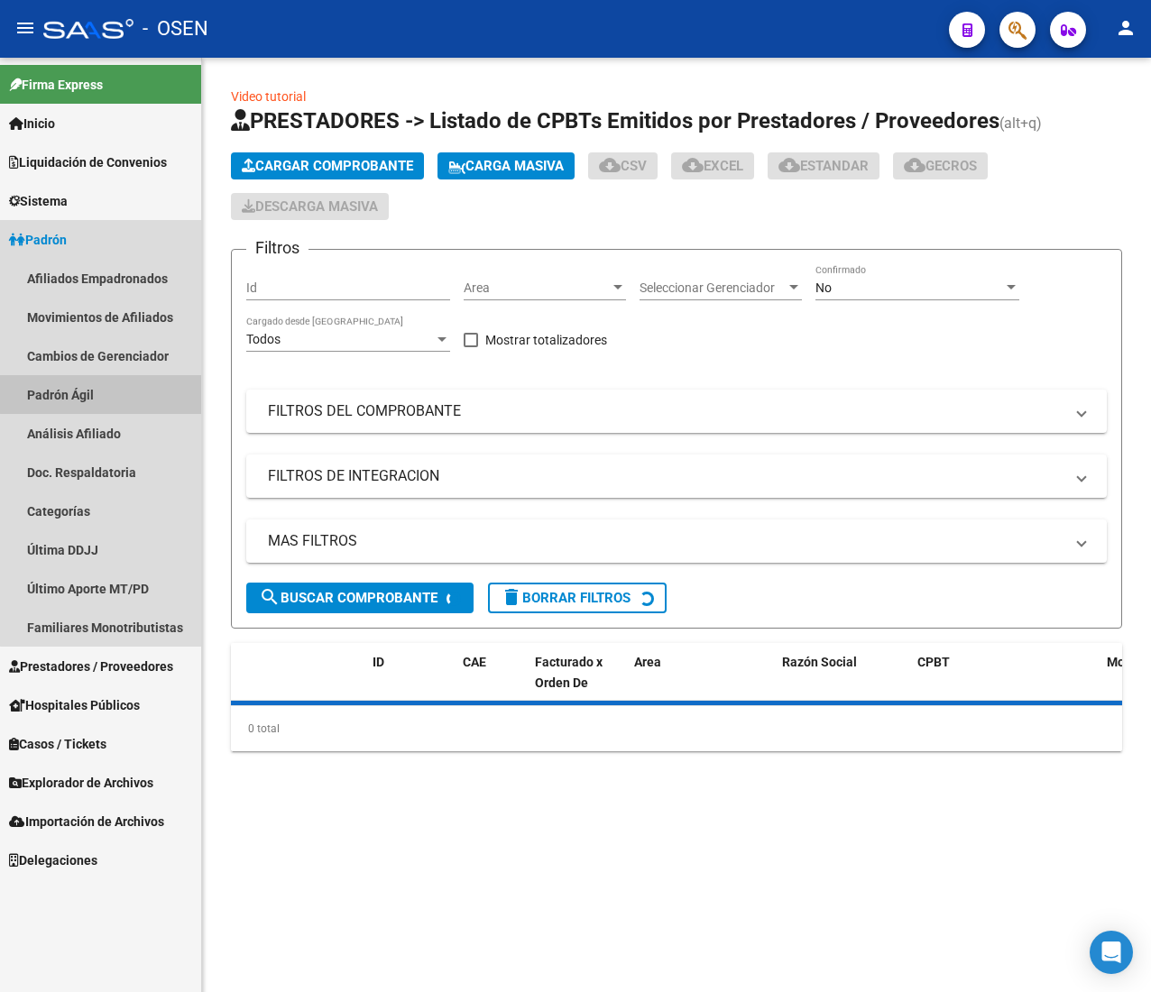
click at [108, 391] on link "Padrón Ágil" at bounding box center [100, 394] width 201 height 39
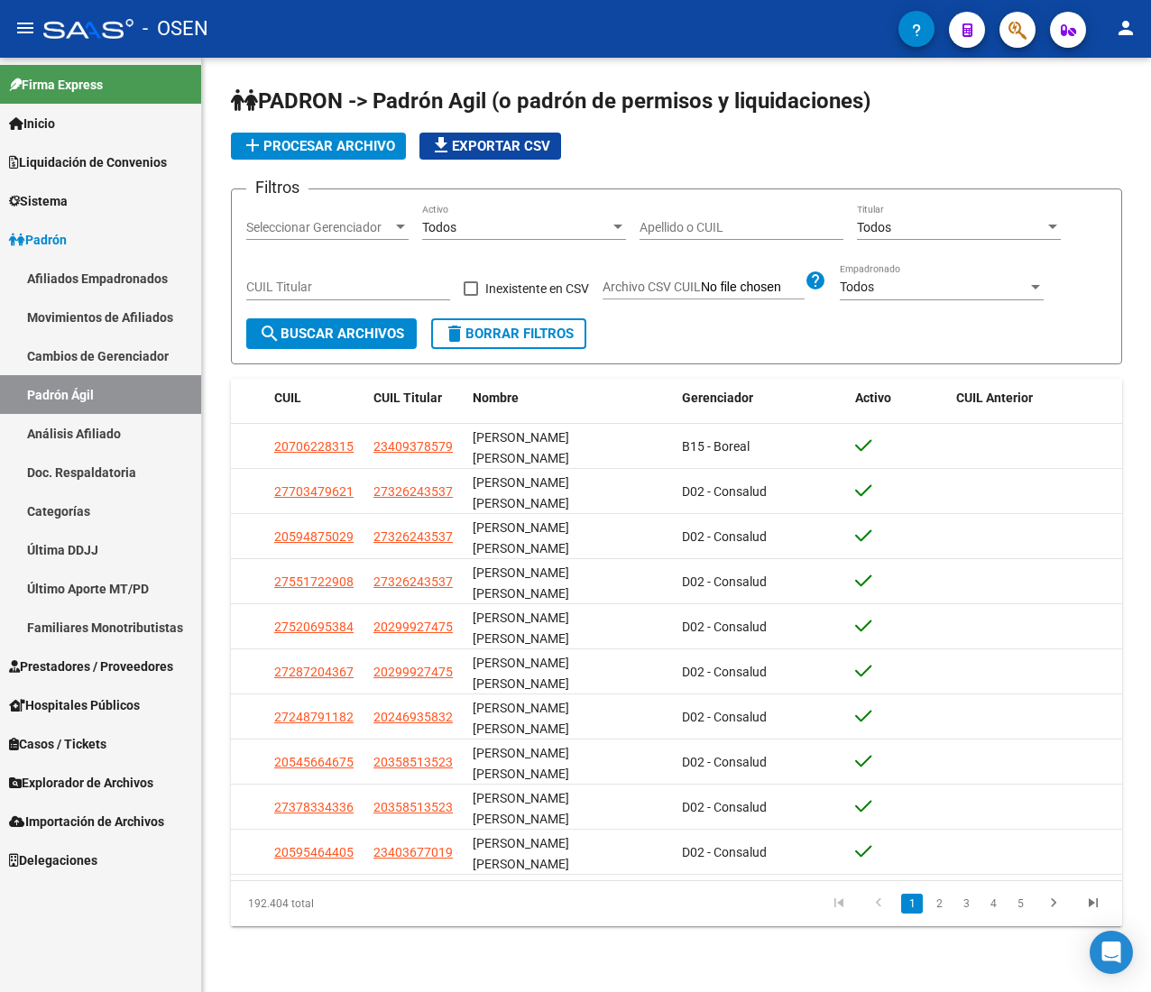
click at [27, 34] on mat-icon "menu" at bounding box center [25, 28] width 22 height 22
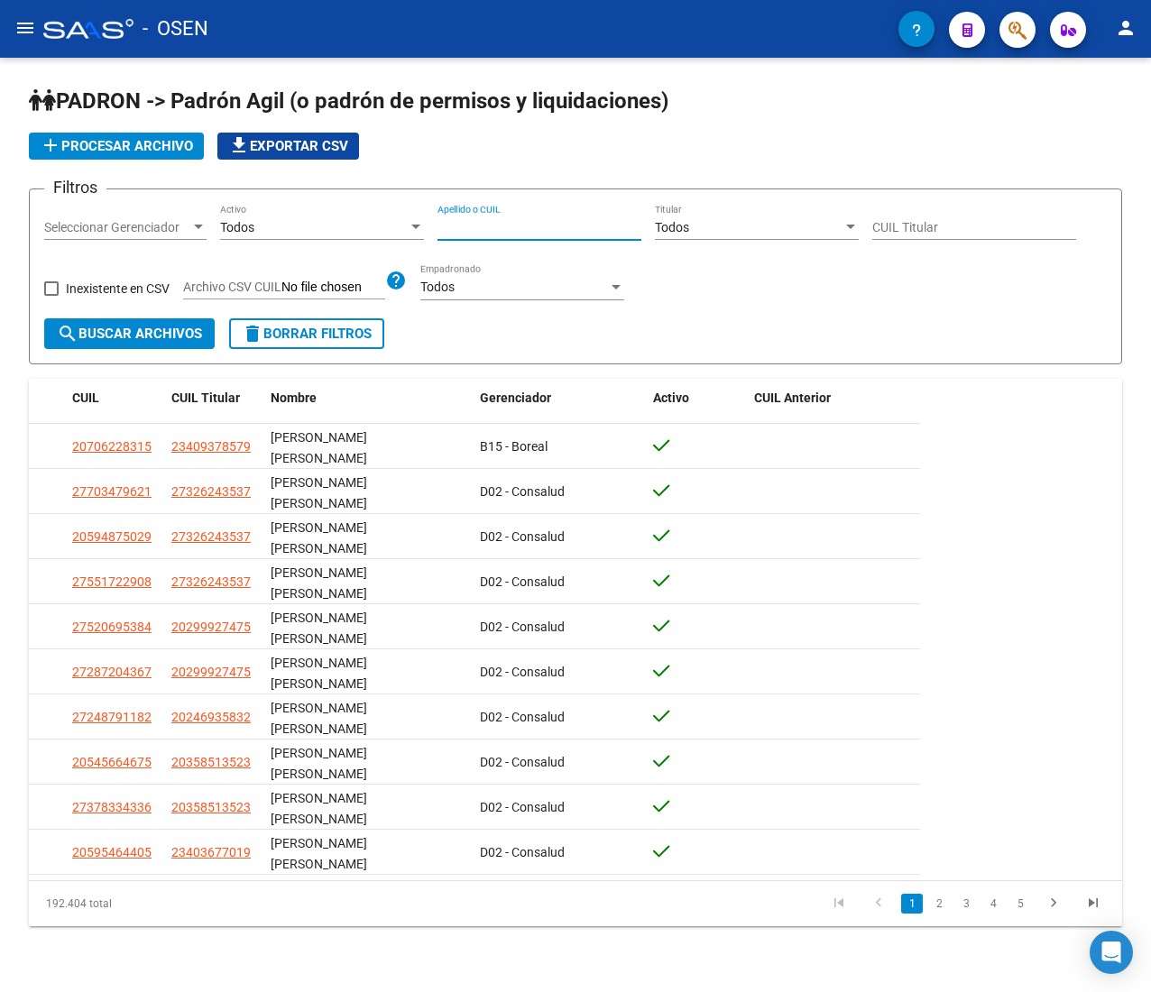
click at [477, 229] on input "Apellido o CUIL" at bounding box center [539, 227] width 204 height 15
paste input "20327059956"
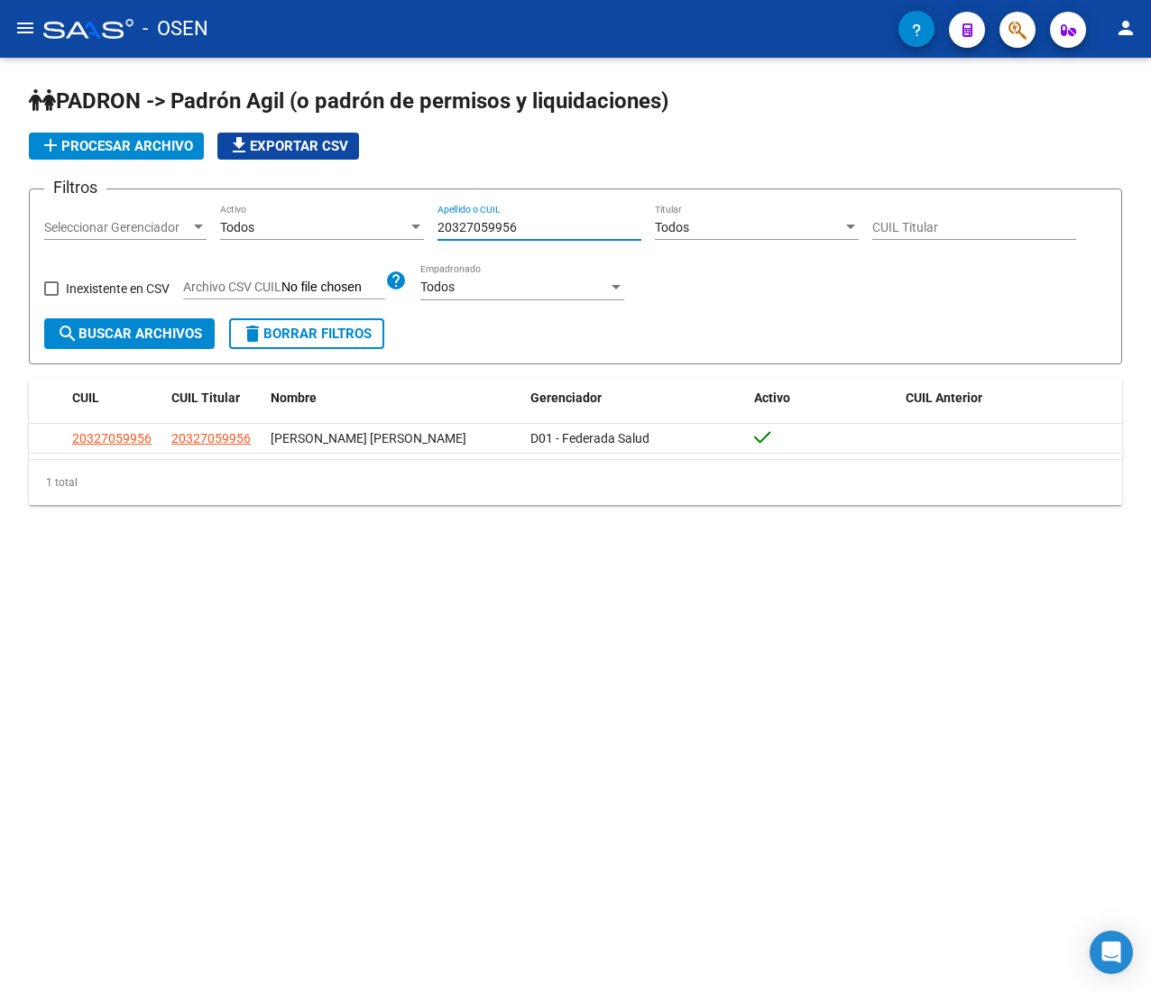
drag, startPoint x: 521, startPoint y: 224, endPoint x: 225, endPoint y: 190, distance: 298.6
click at [227, 190] on form "Filtros Seleccionar Gerenciador Seleccionar Gerenciador Todos Activo 2032705995…" at bounding box center [575, 277] width 1093 height 176
paste input "3413147"
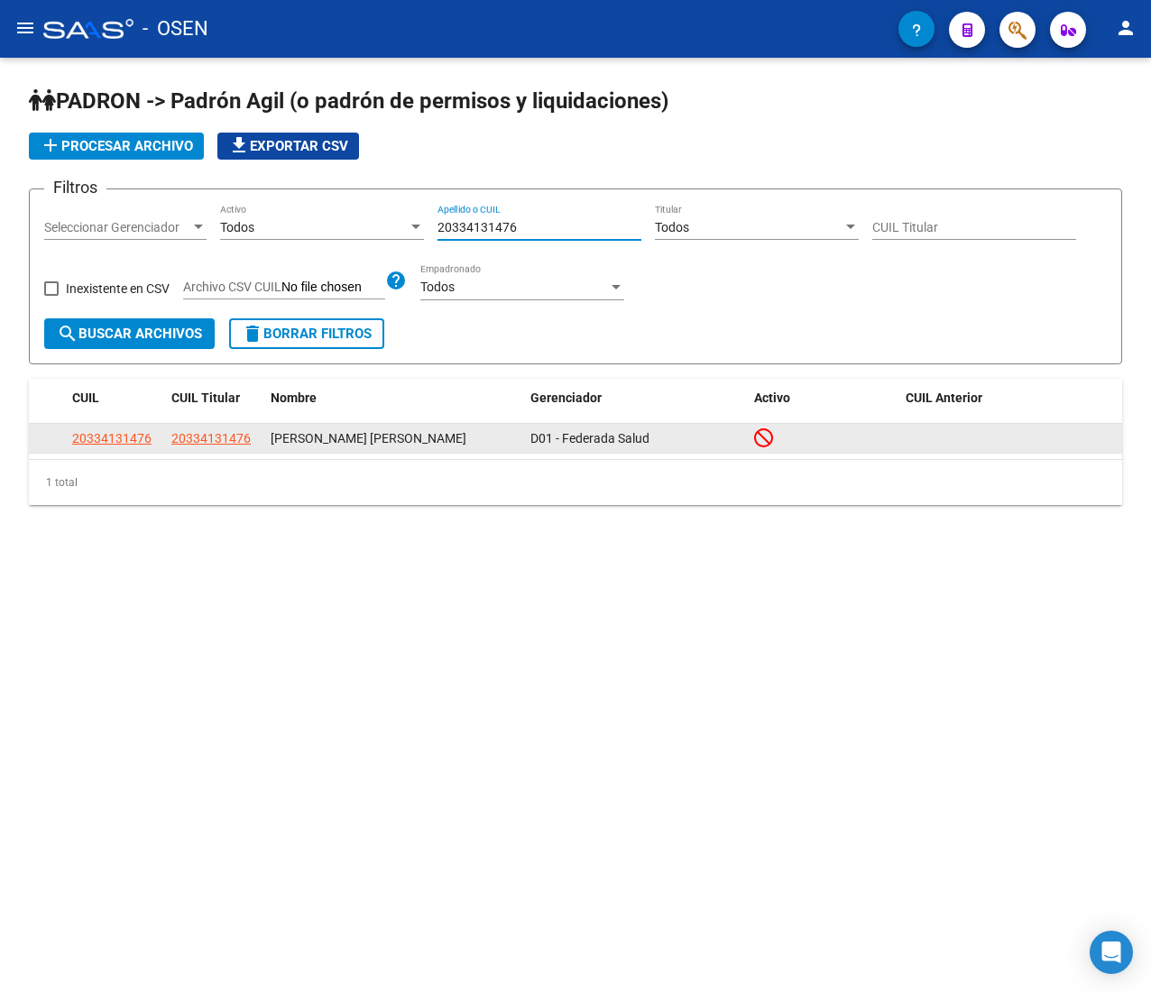
type input "20334131476"
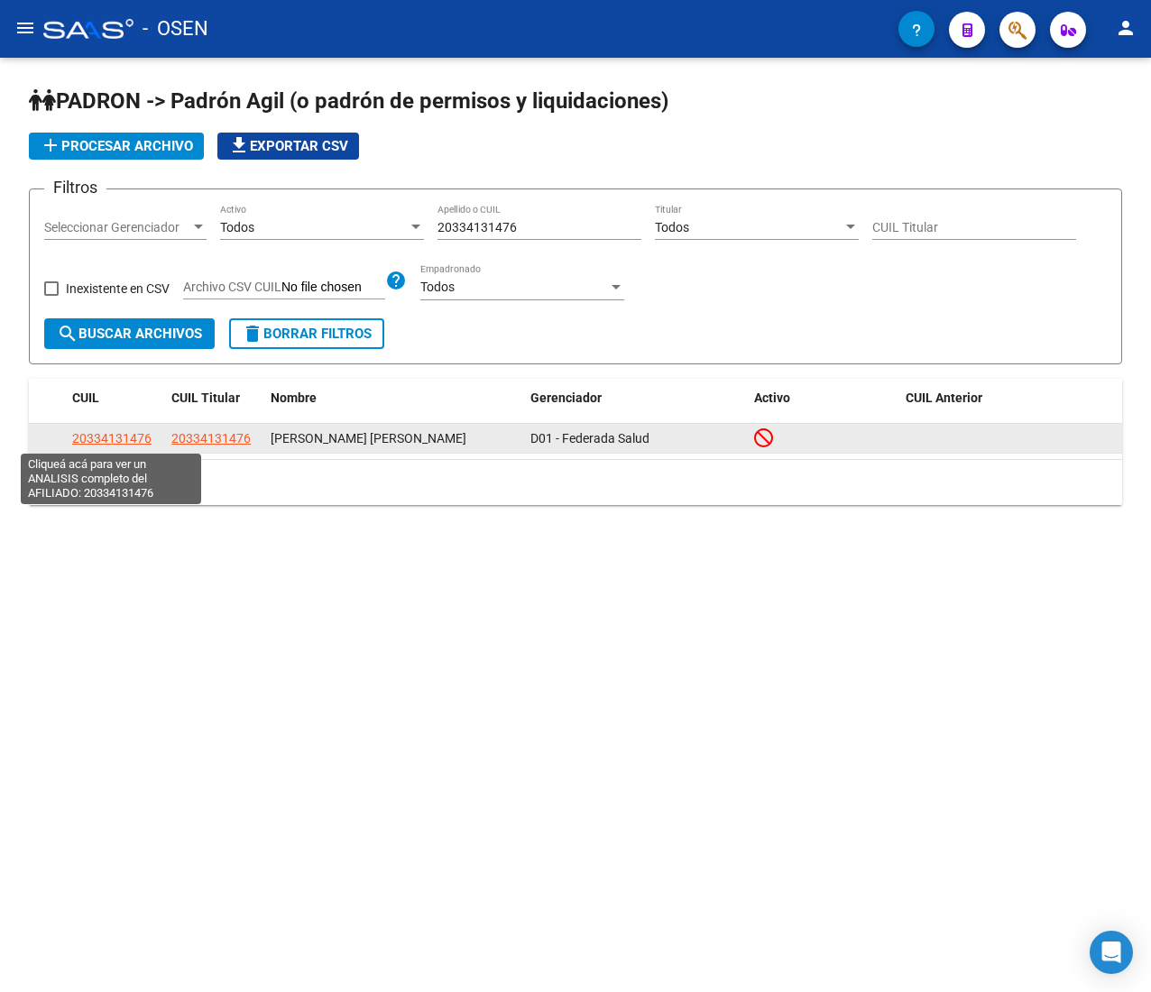
click at [134, 432] on span "20334131476" at bounding box center [111, 438] width 79 height 14
type textarea "20334131476"
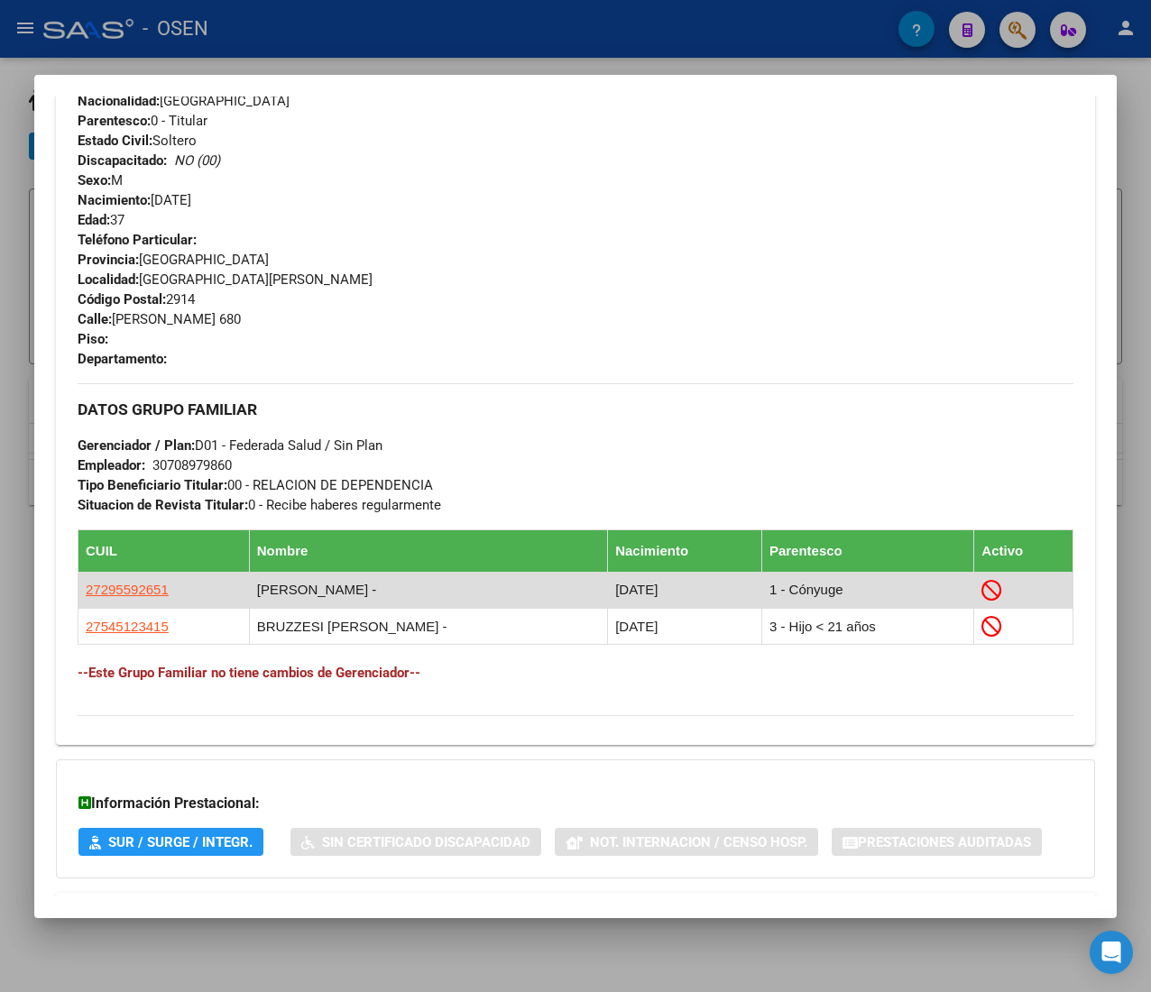
scroll to position [828, 0]
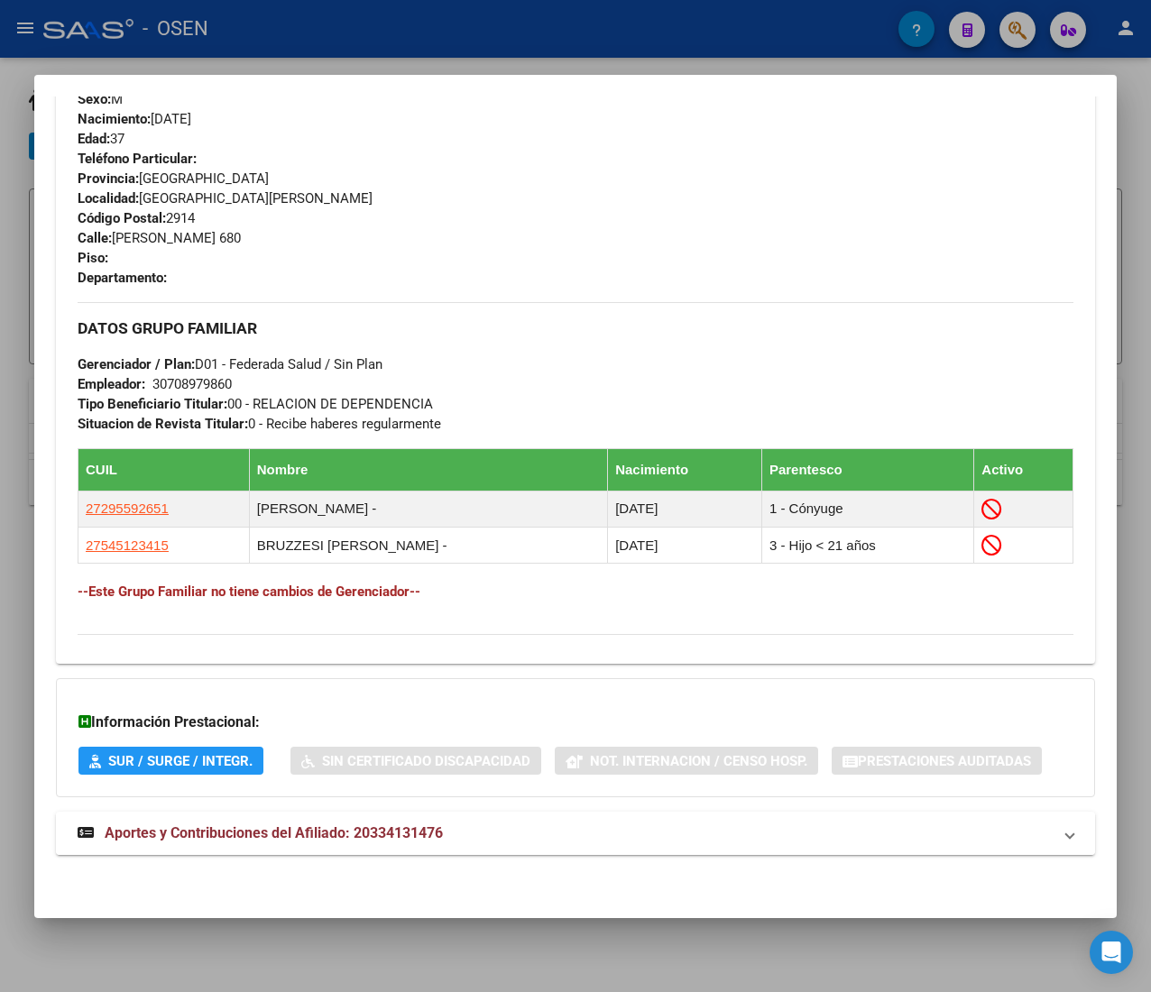
click at [470, 836] on mat-panel-title "Aportes y Contribuciones del Afiliado: 20334131476" at bounding box center [565, 834] width 974 height 22
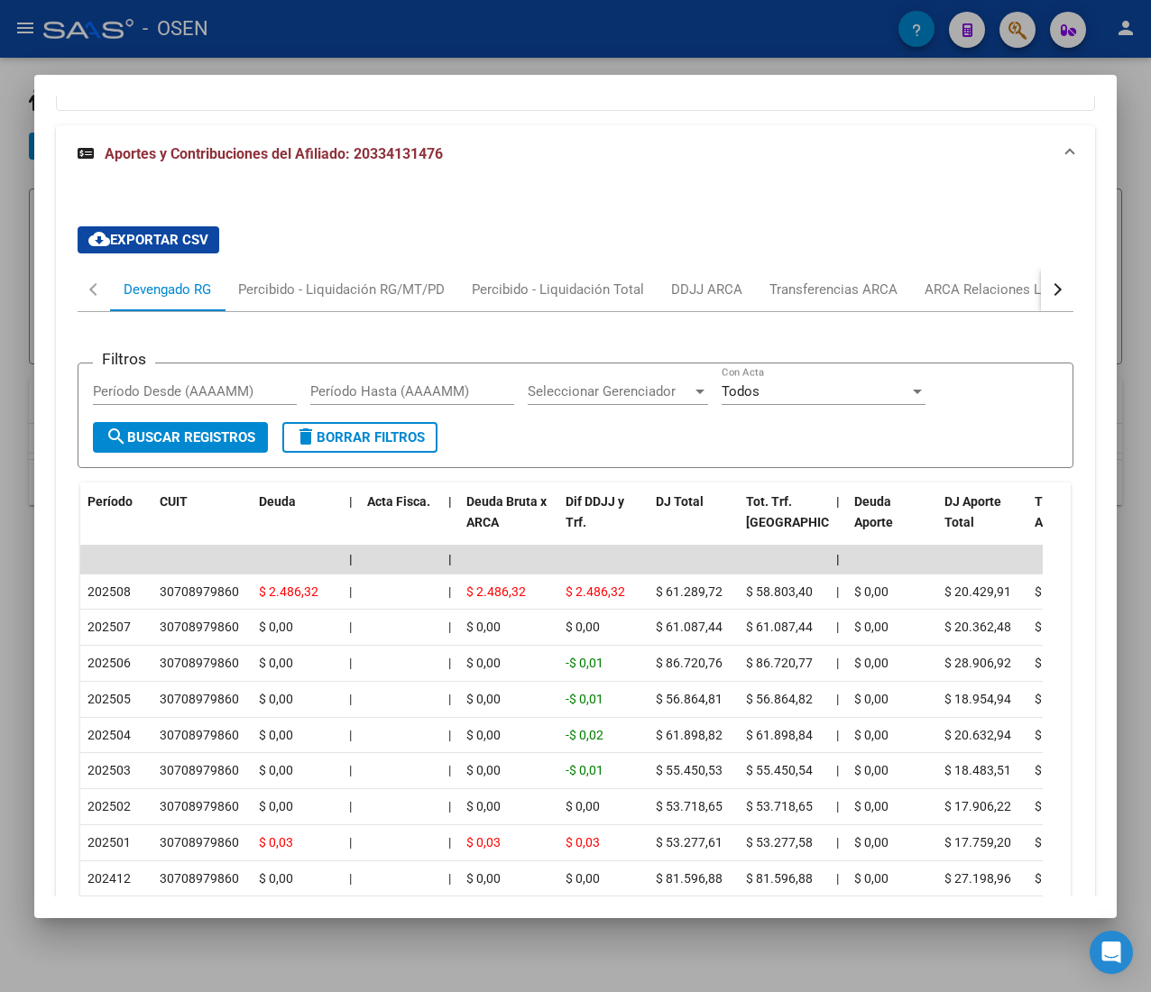
scroll to position [1456, 0]
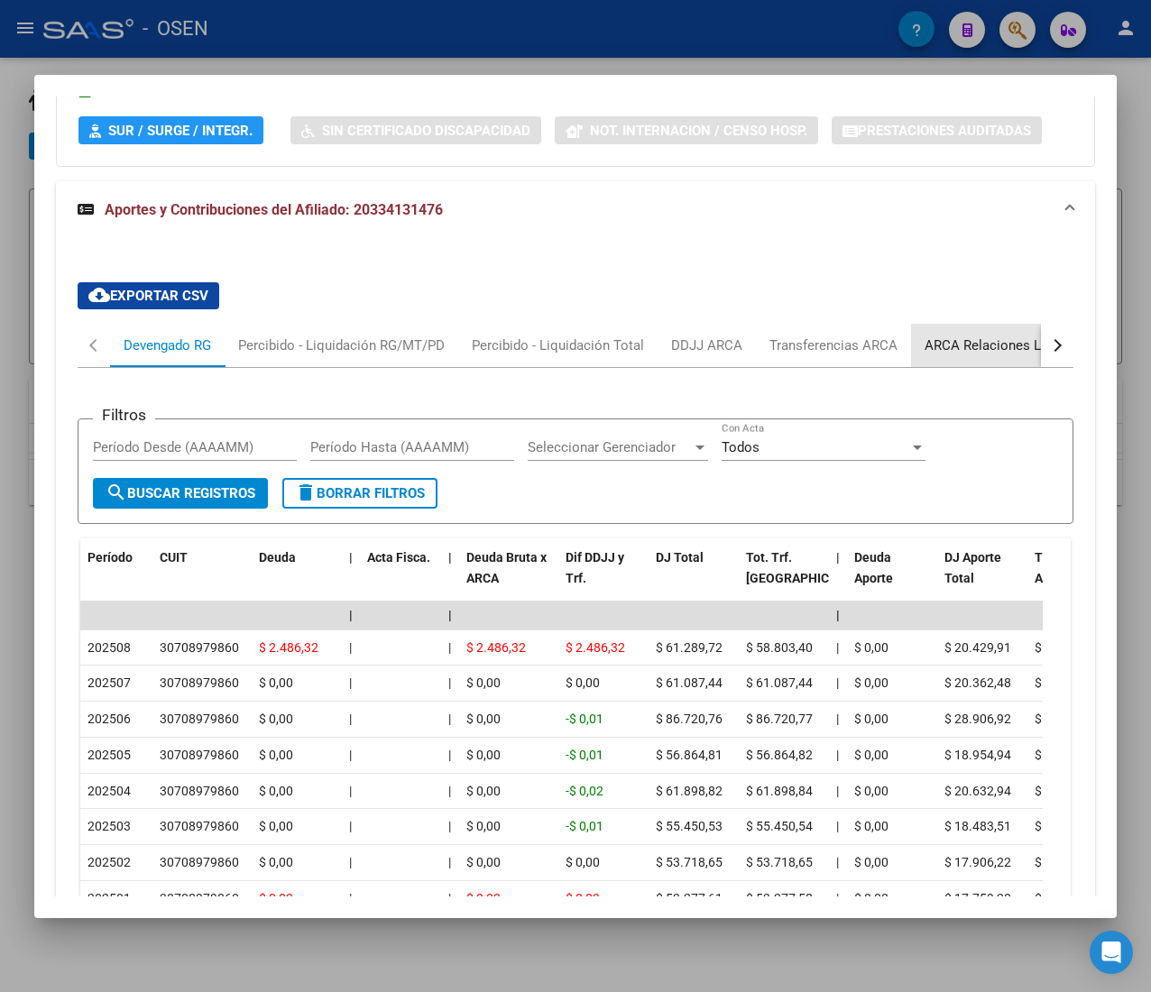
click at [1007, 346] on div "ARCA Relaciones Laborales" at bounding box center [1008, 346] width 169 height 20
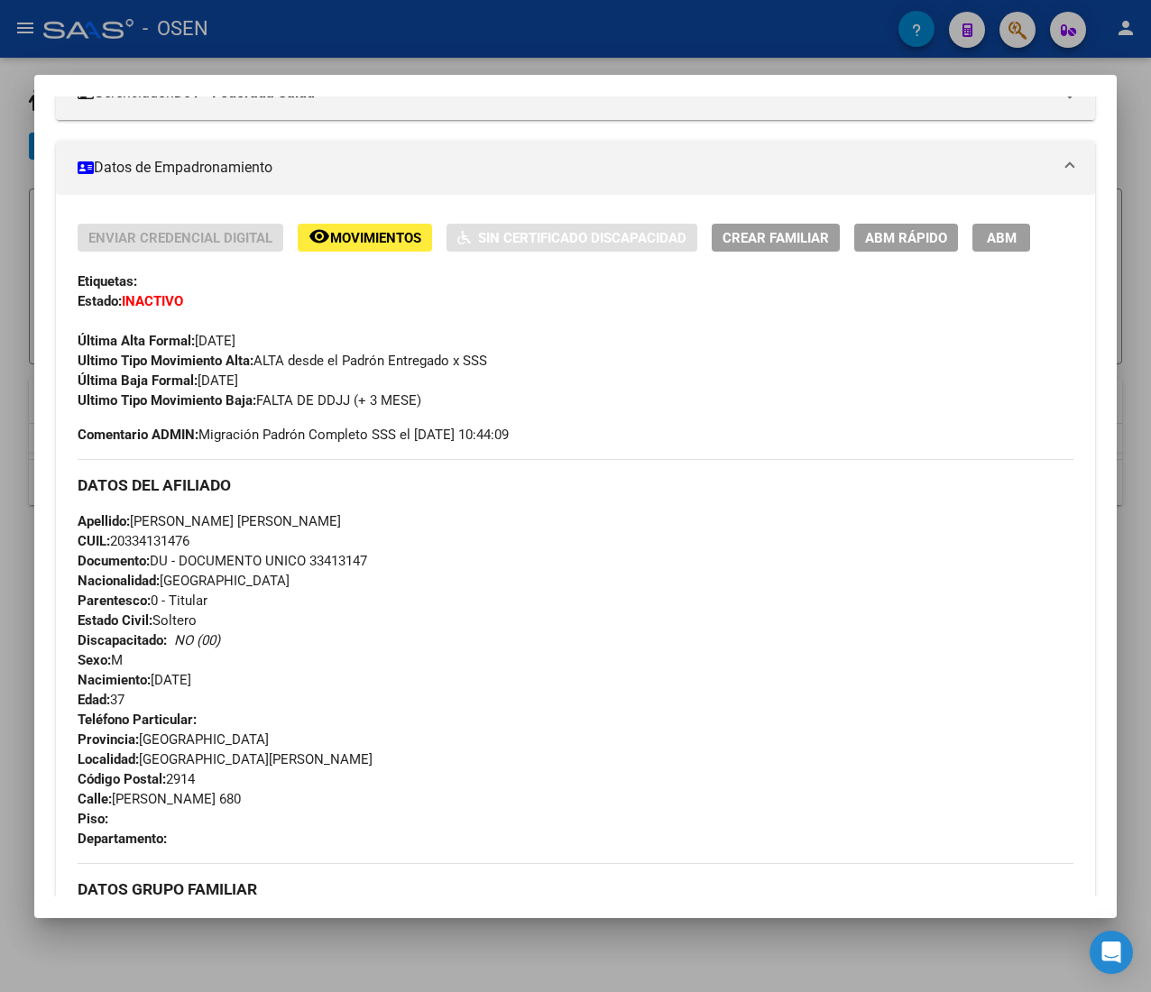
scroll to position [174, 0]
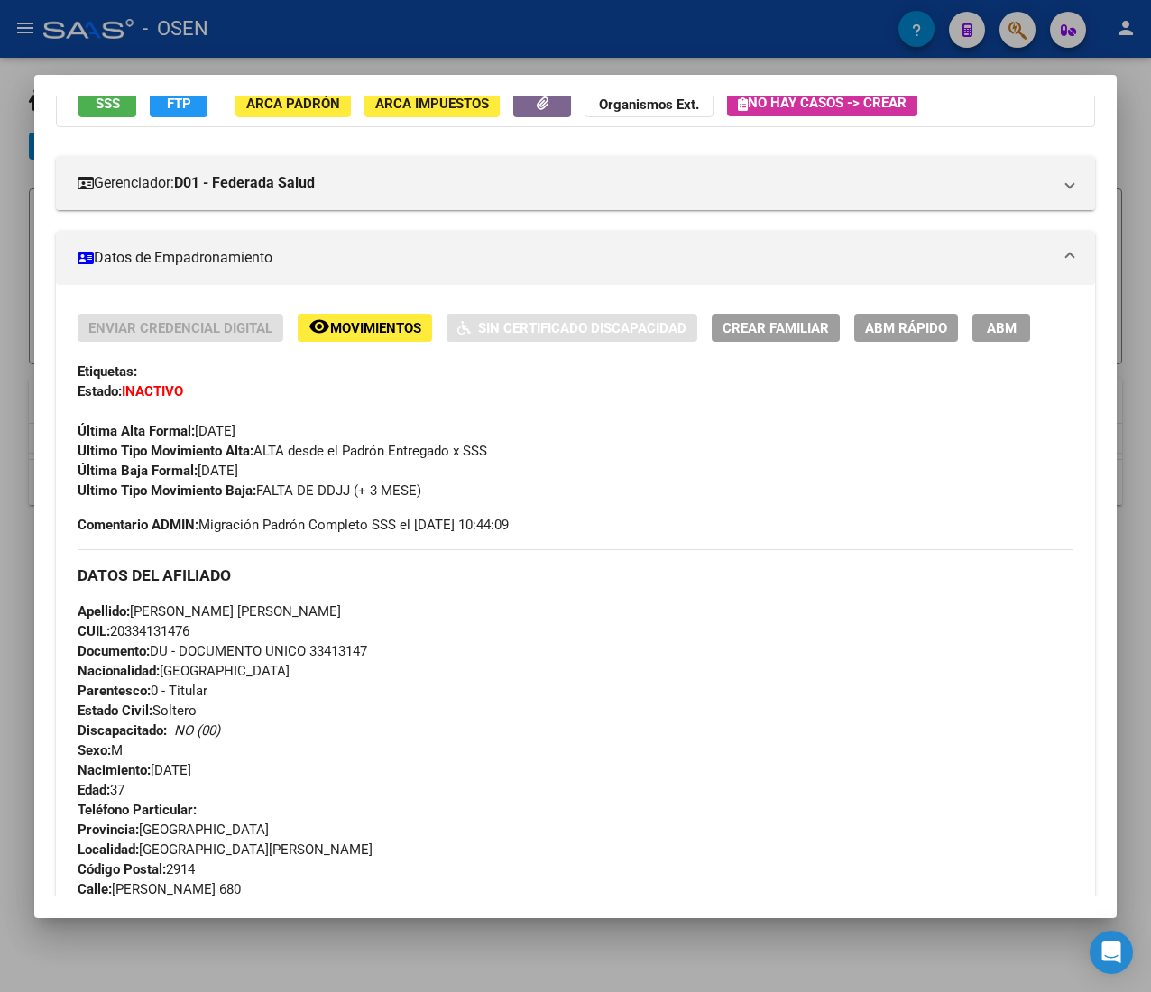
click at [892, 327] on span "ABM Rápido" at bounding box center [906, 328] width 82 height 16
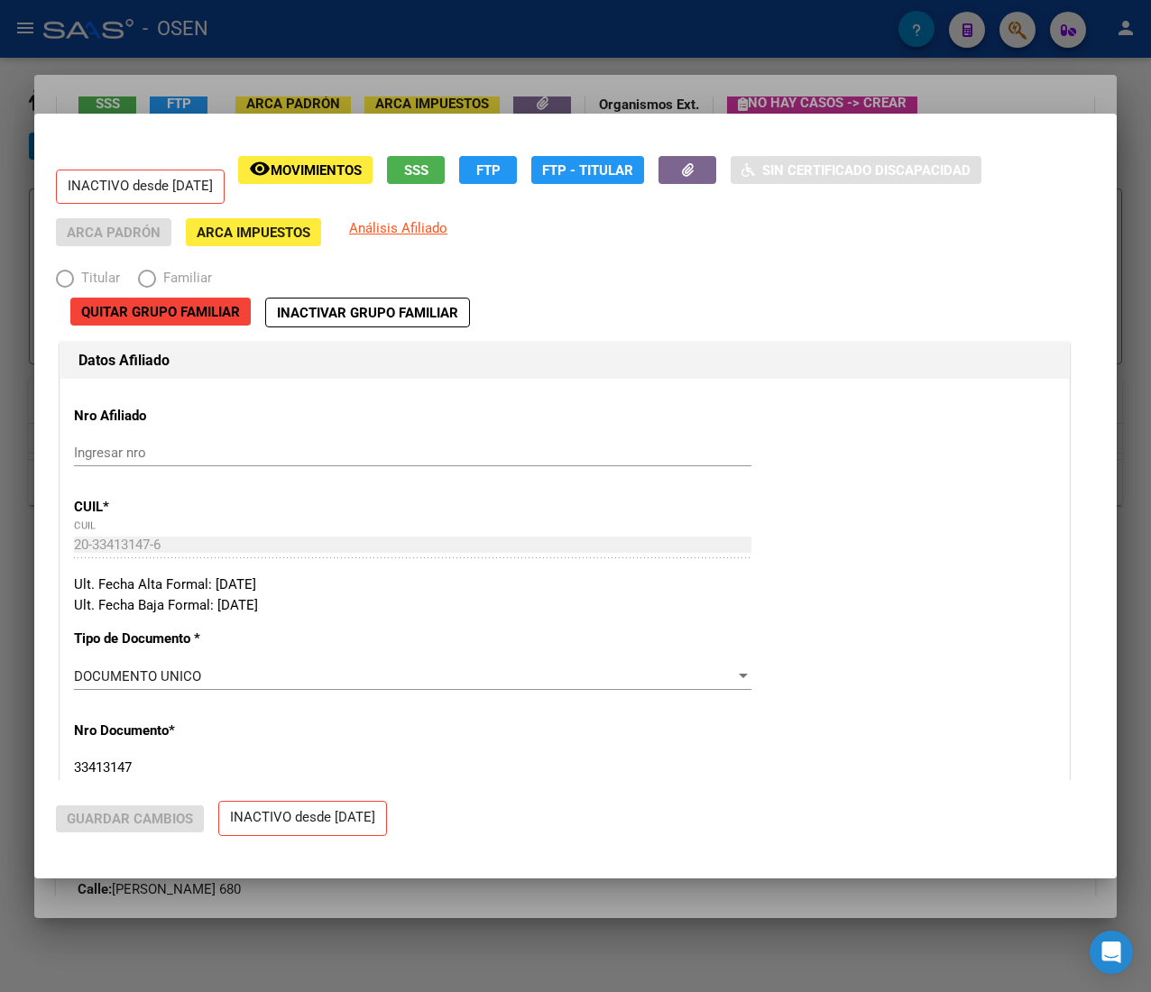
radio input "true"
type input "30-70897986-0"
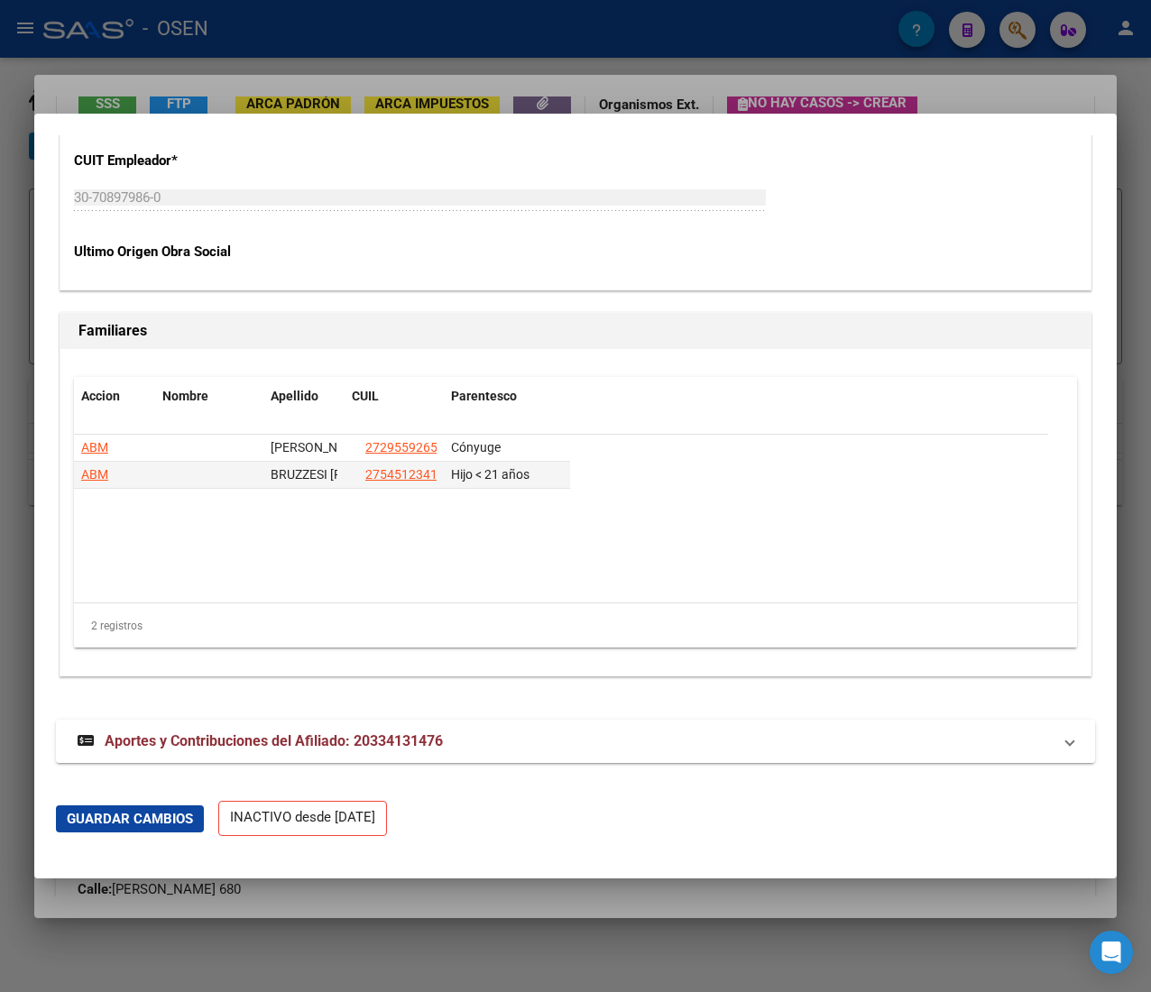
scroll to position [3615, 0]
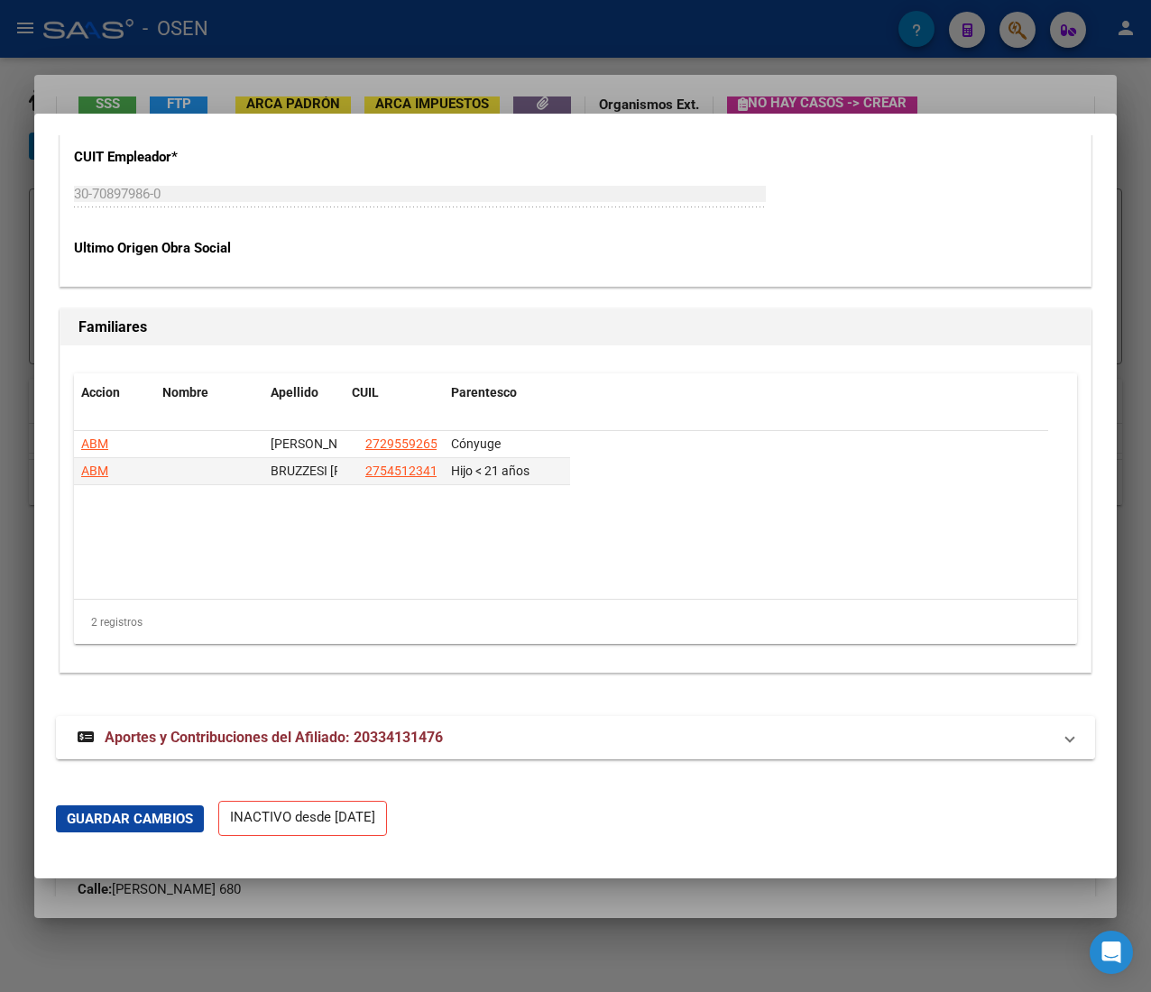
click at [583, 746] on mat-panel-title "Aportes y Contribuciones del Afiliado: 20334131476" at bounding box center [565, 738] width 974 height 22
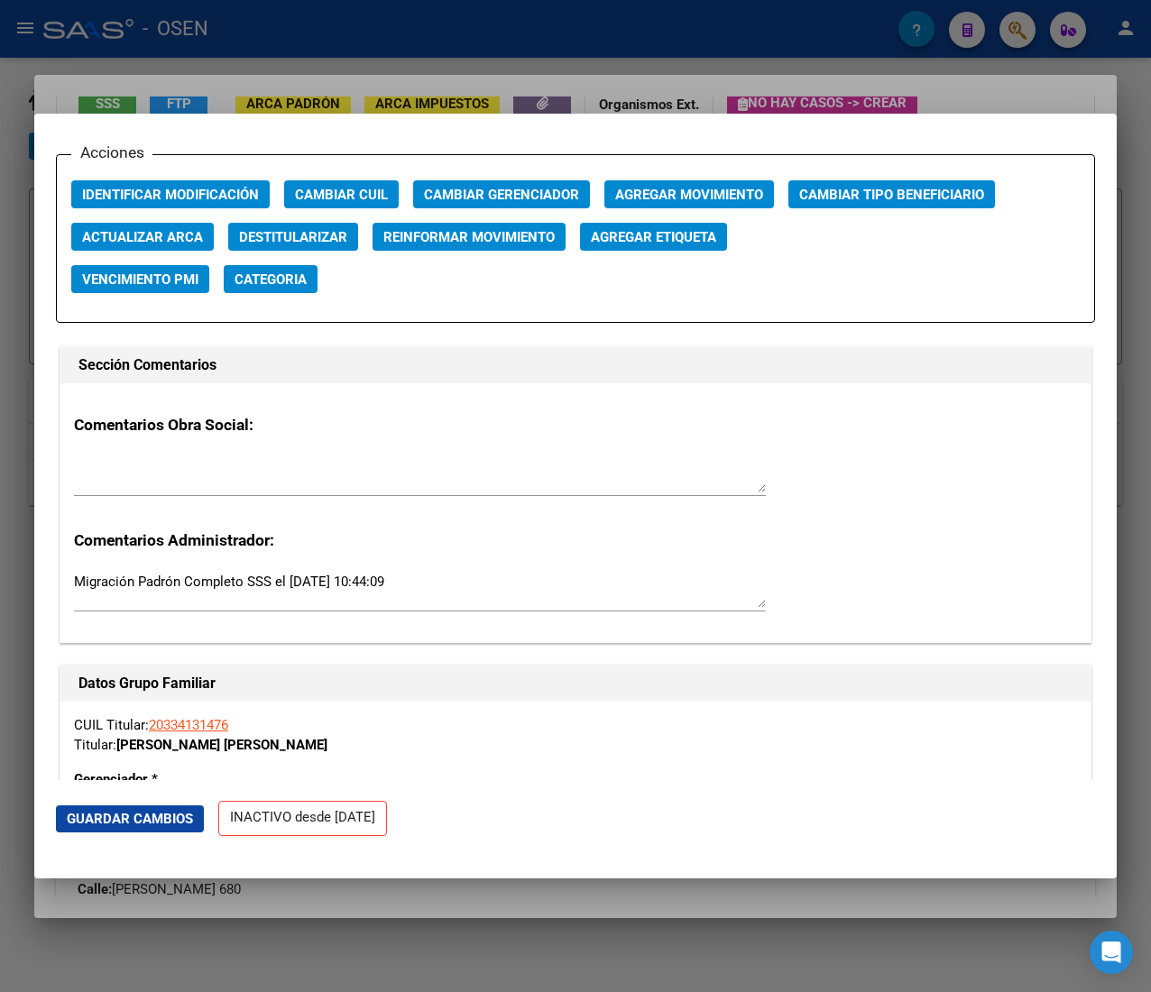
scroll to position [2396, 0]
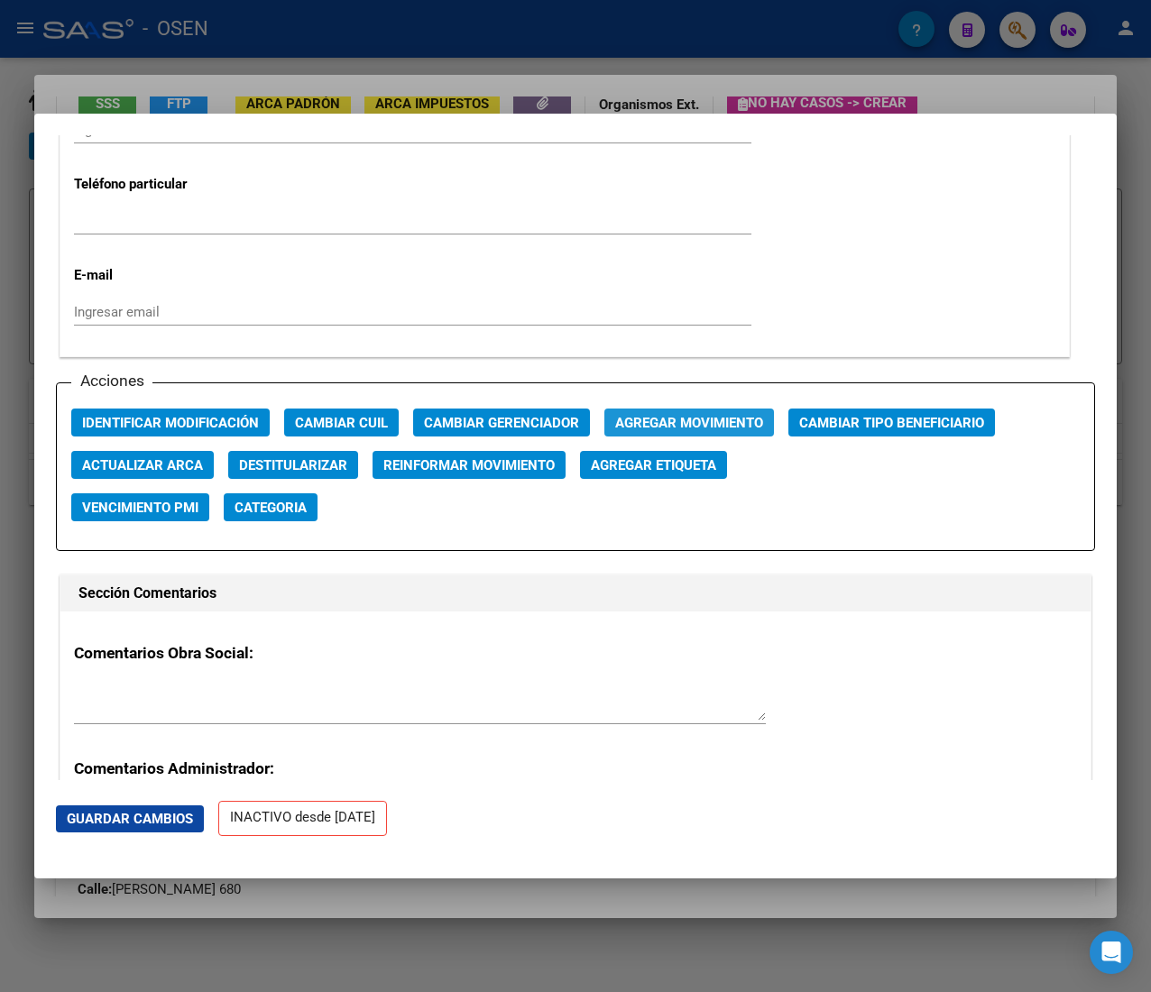
click at [704, 422] on span "Agregar Movimiento" at bounding box center [689, 423] width 148 height 16
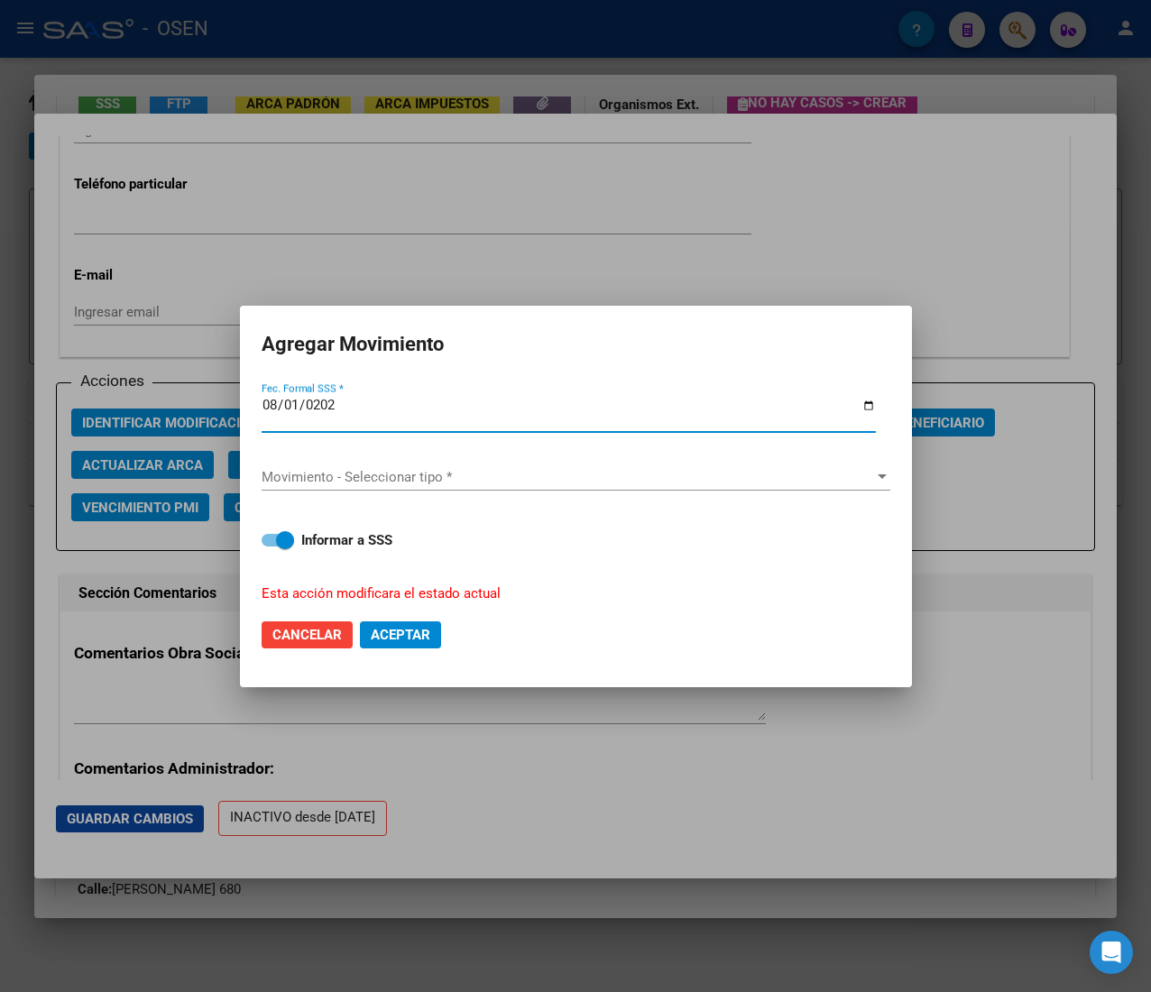
type input "2025-08-01"
click at [520, 476] on span "Movimiento - Seleccionar tipo *" at bounding box center [568, 477] width 612 height 16
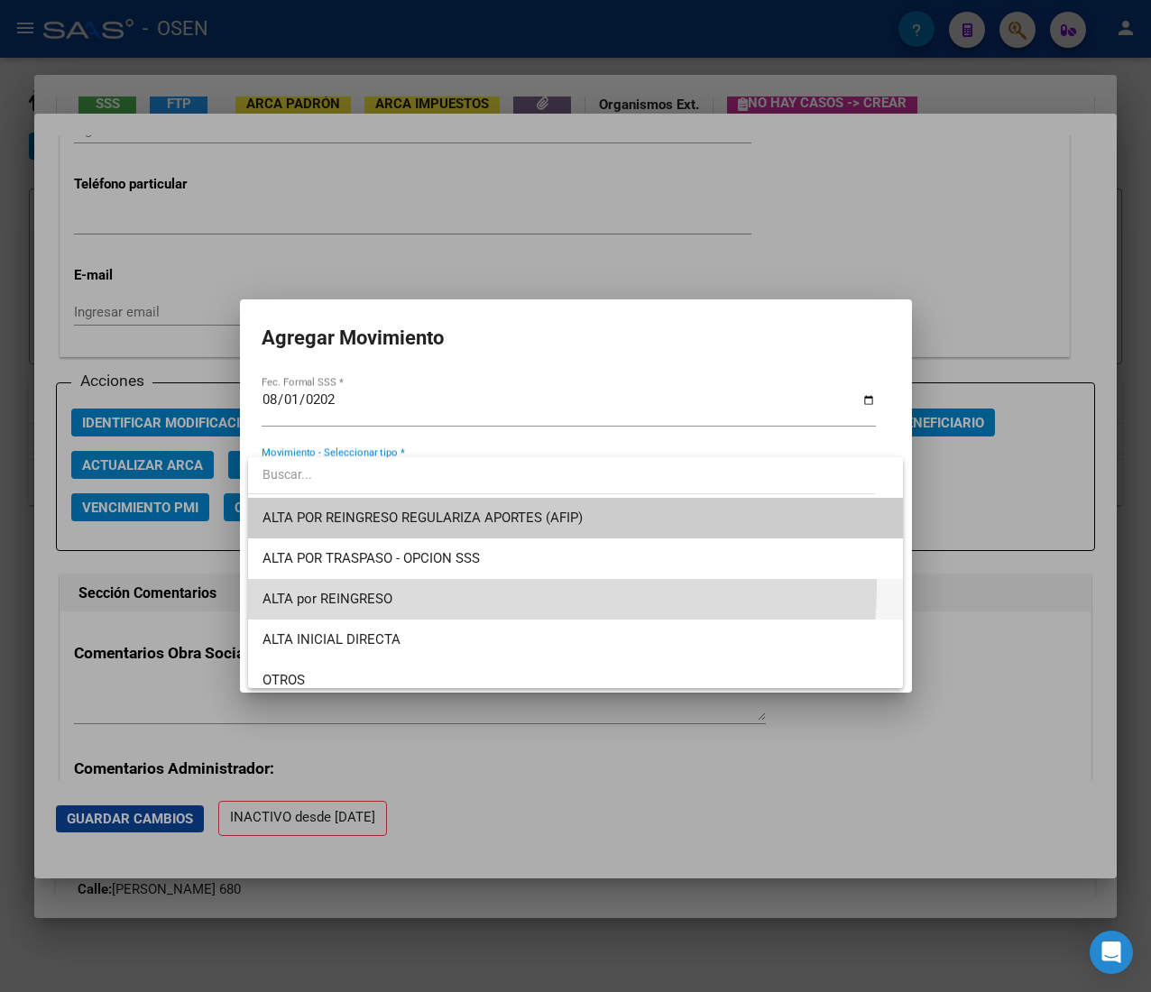
click at [484, 586] on span "ALTA por REINGRESO" at bounding box center [575, 599] width 626 height 41
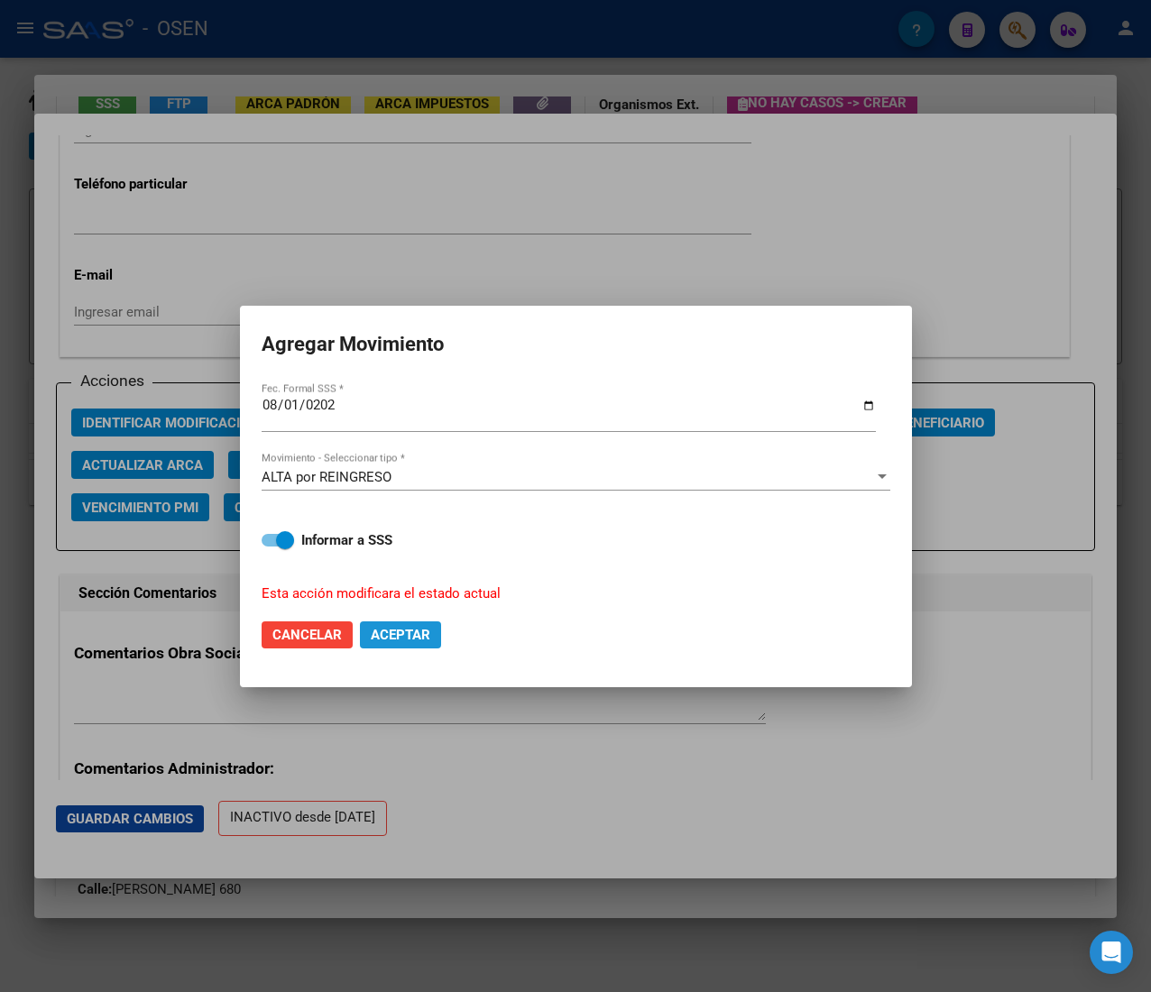
click at [397, 631] on span "Aceptar" at bounding box center [401, 635] width 60 height 16
checkbox input "false"
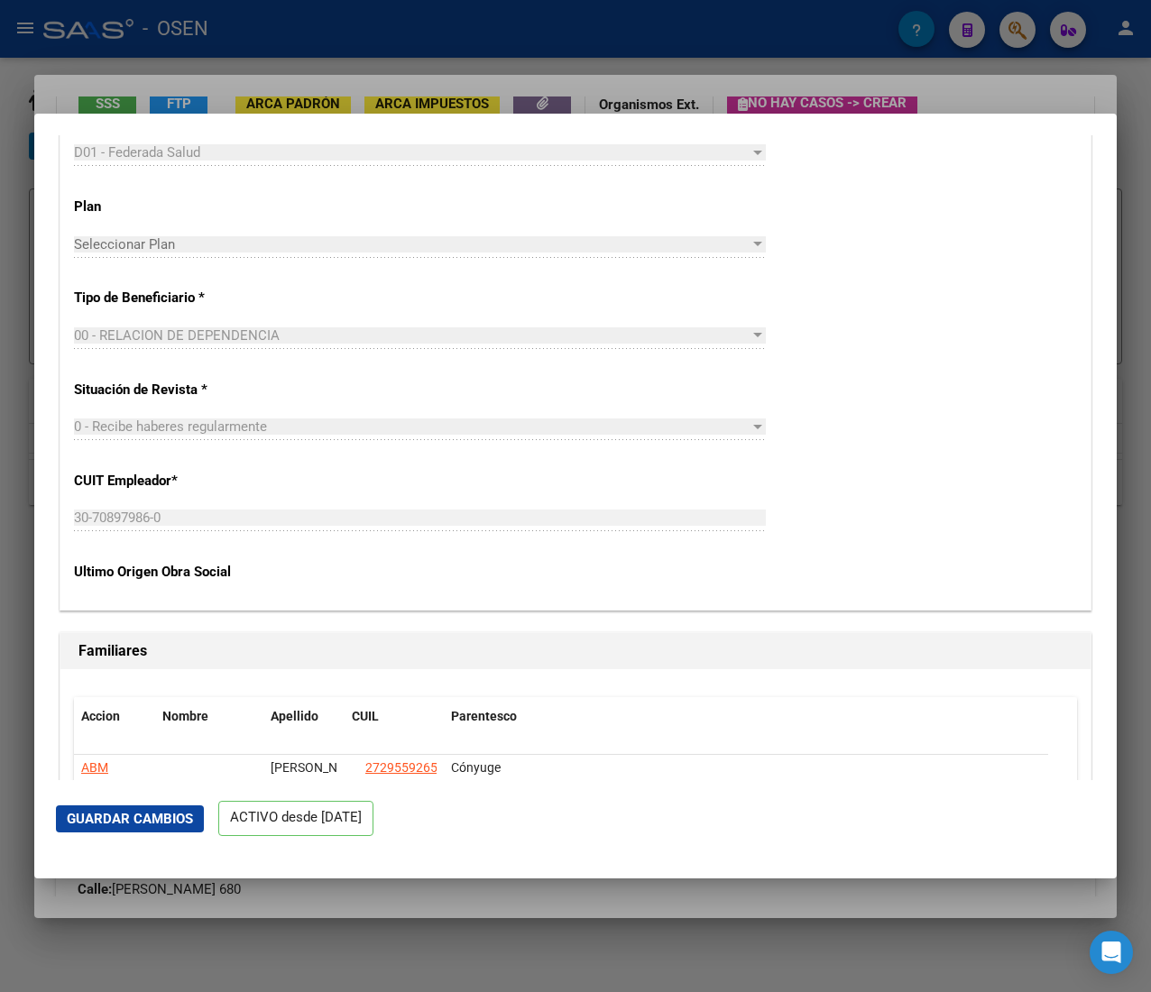
scroll to position [3297, 0]
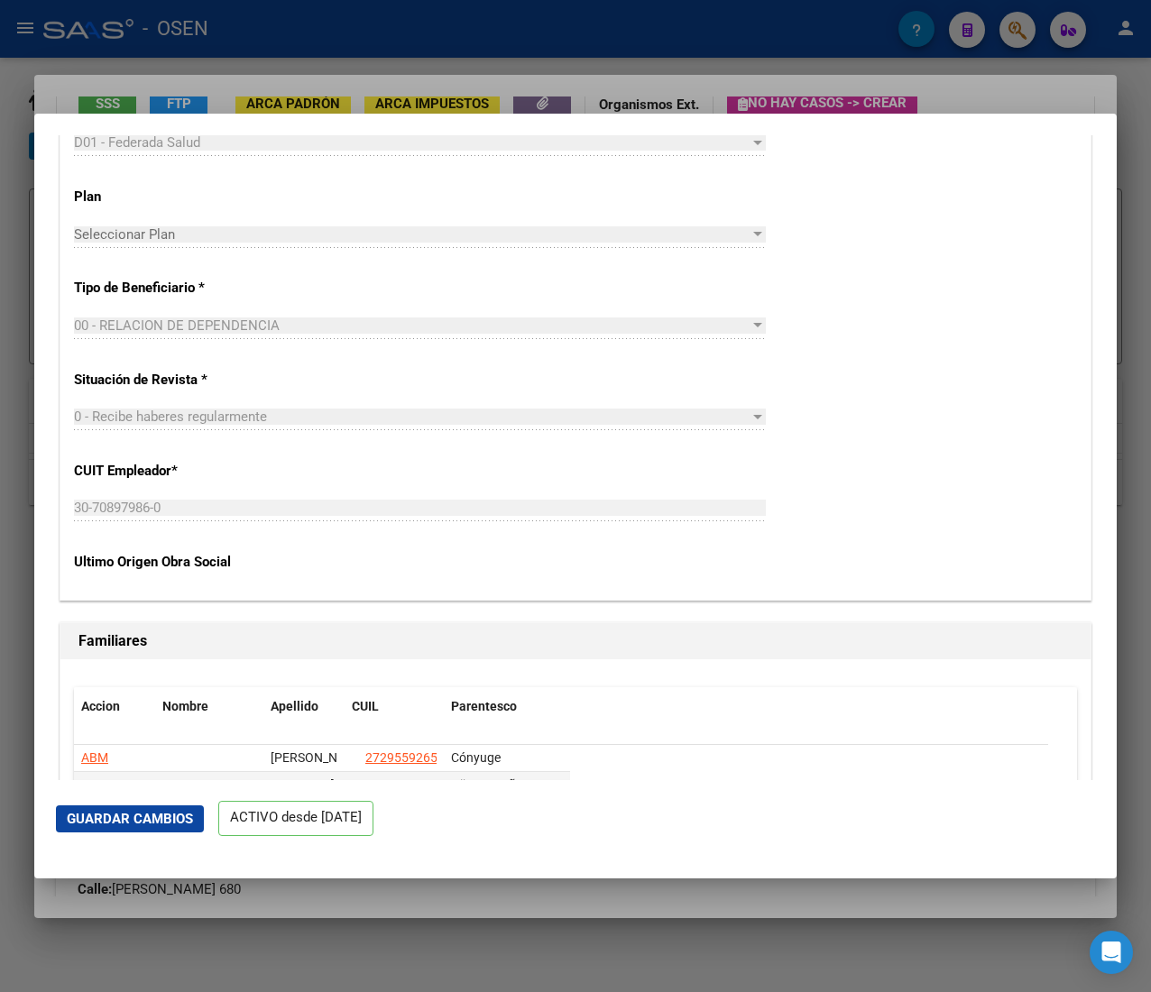
click at [463, 29] on div at bounding box center [575, 496] width 1151 height 992
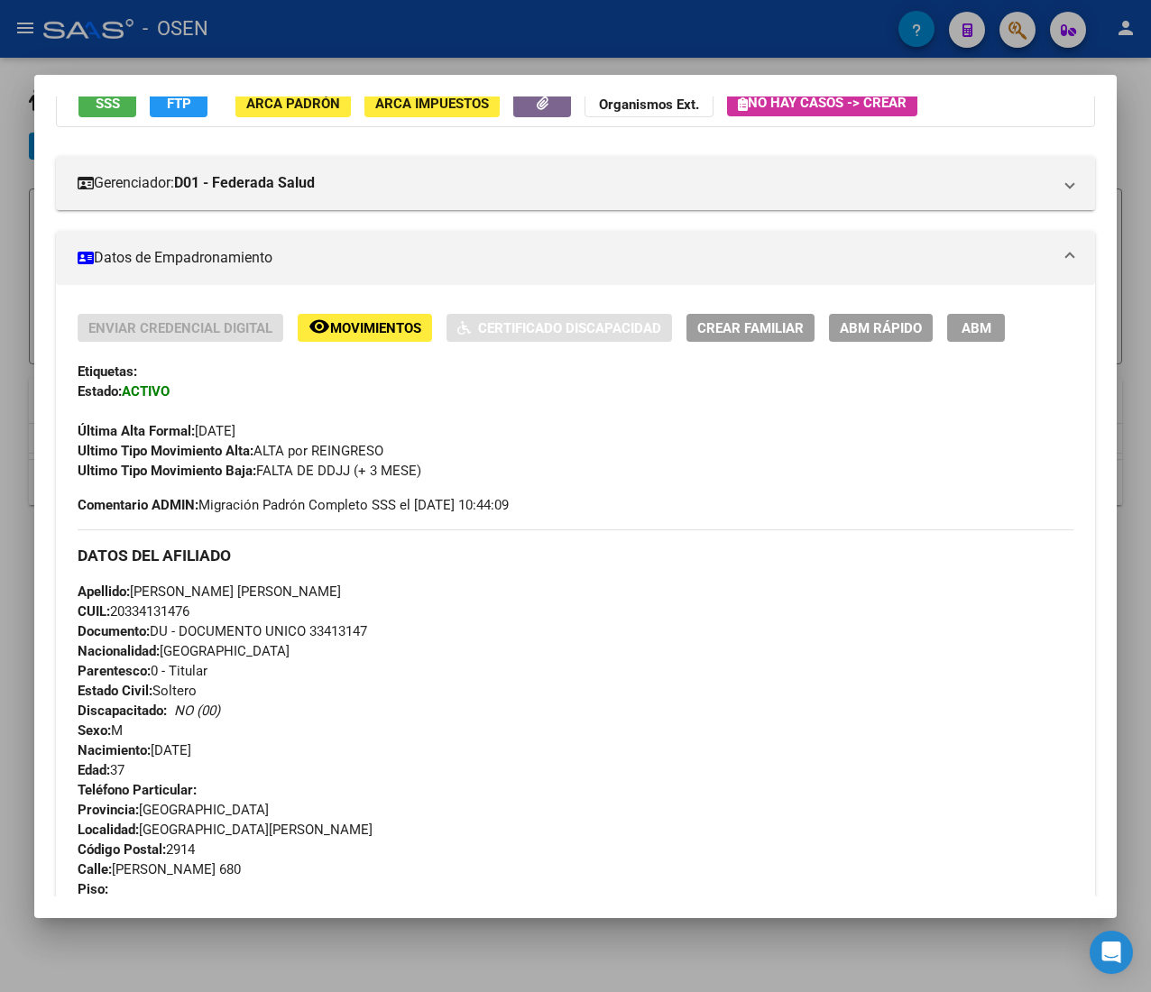
click at [463, 31] on div at bounding box center [575, 496] width 1151 height 992
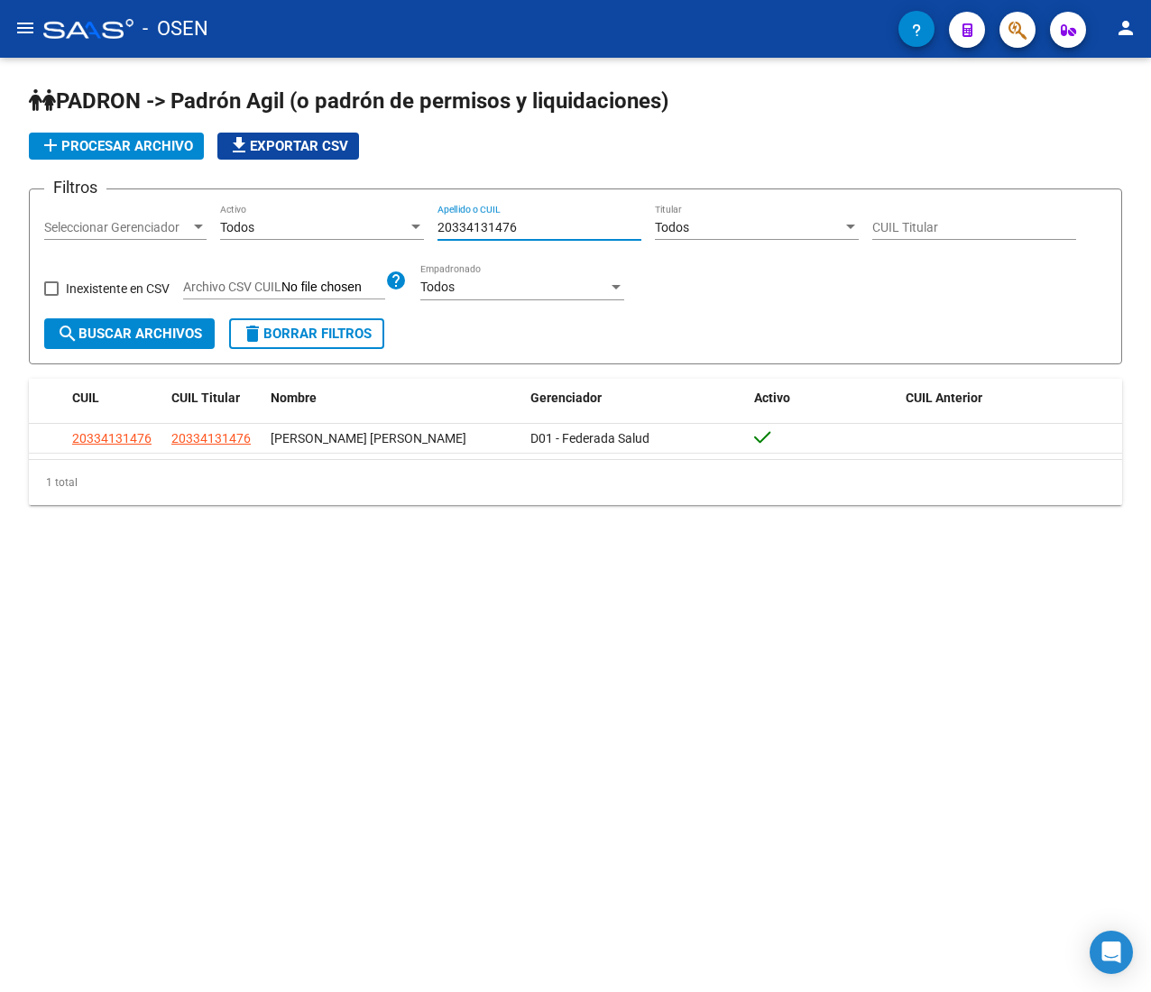
drag, startPoint x: 528, startPoint y: 223, endPoint x: 340, endPoint y: 222, distance: 187.6
click at [368, 222] on div "Filtros Seleccionar Gerenciador Seleccionar Gerenciador Todos Activo 2033413147…" at bounding box center [575, 261] width 1062 height 115
paste input "26798402"
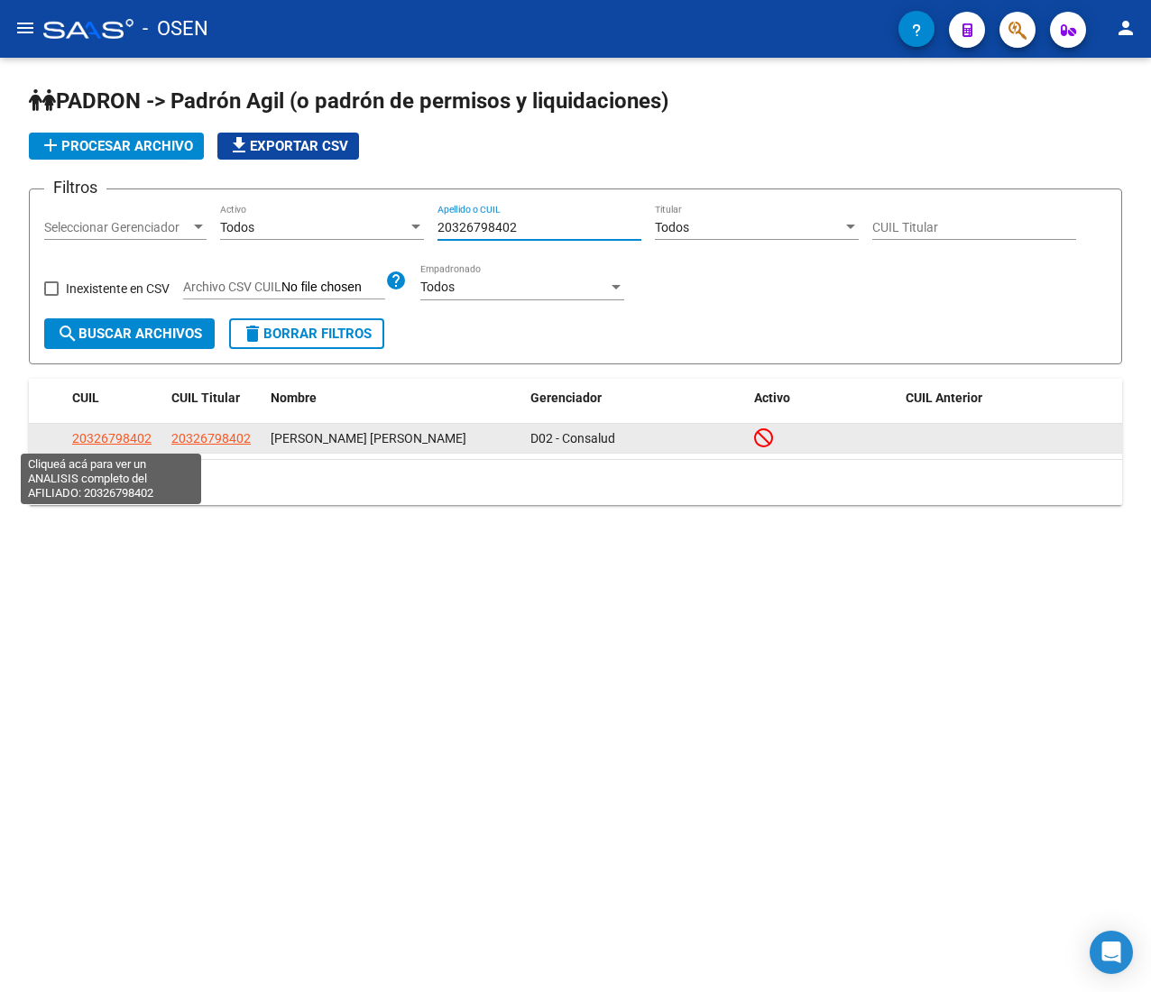
type input "20326798402"
click at [127, 442] on span "20326798402" at bounding box center [111, 438] width 79 height 14
type textarea "20326798402"
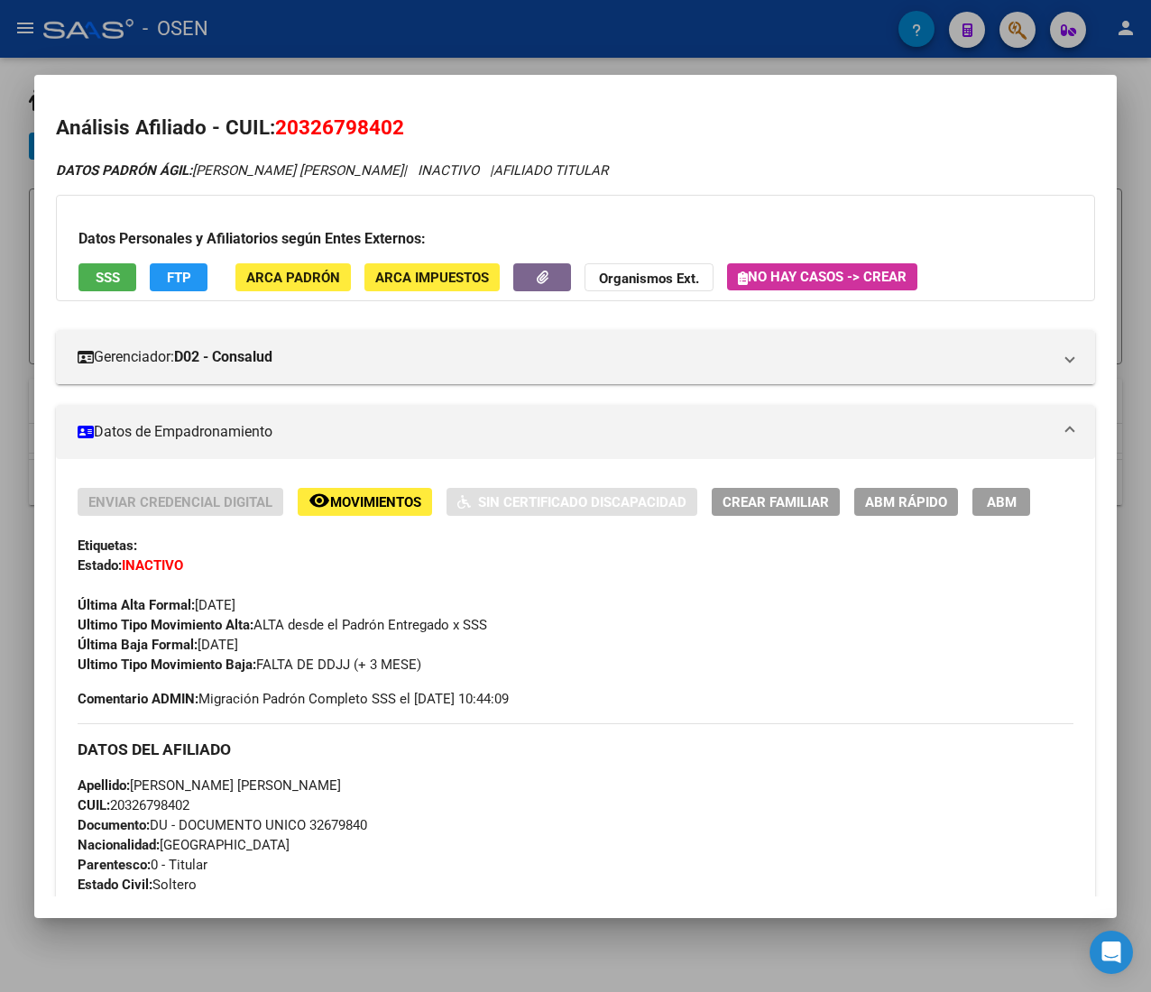
click at [123, 281] on button "SSS" at bounding box center [107, 277] width 58 height 28
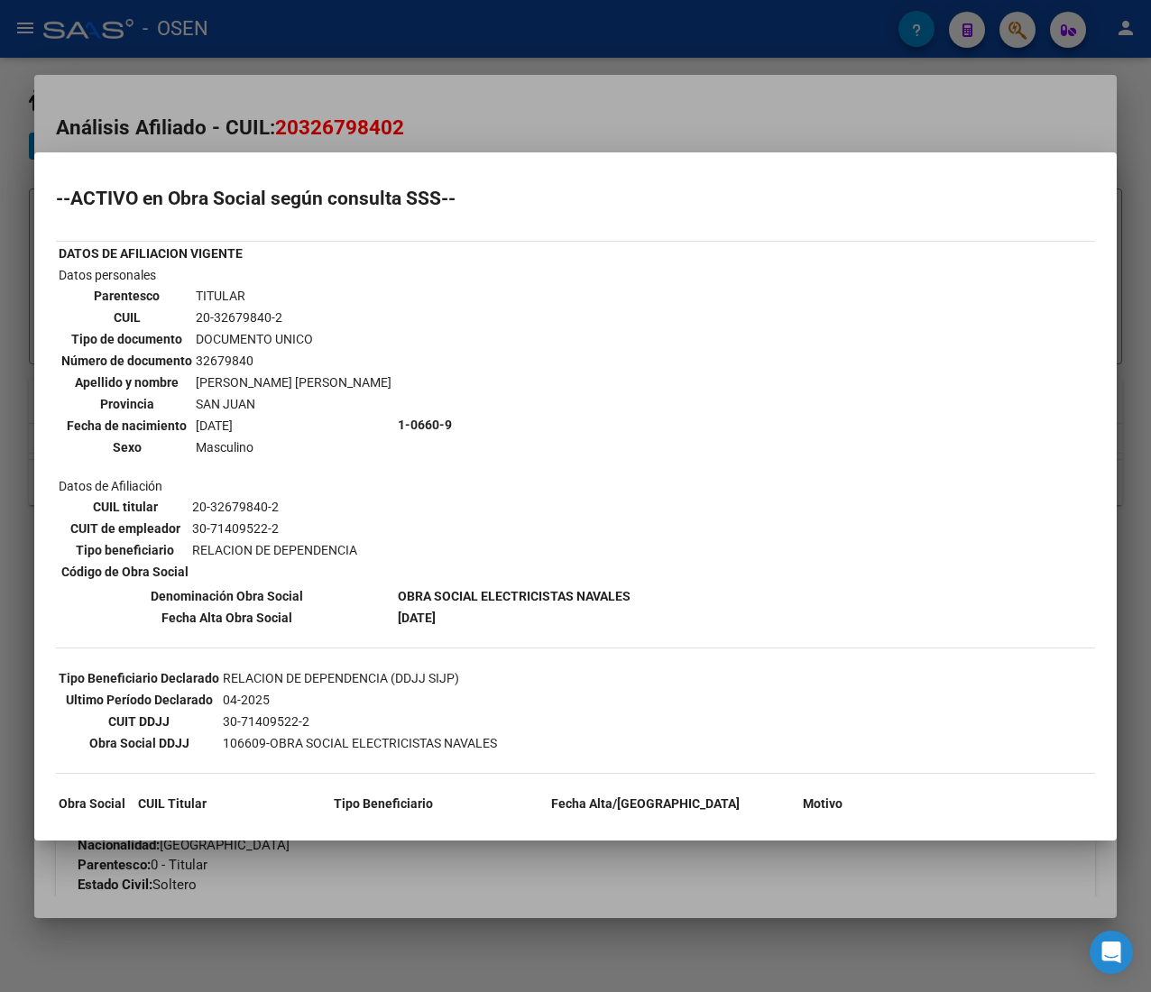
click at [491, 99] on div at bounding box center [575, 496] width 1151 height 992
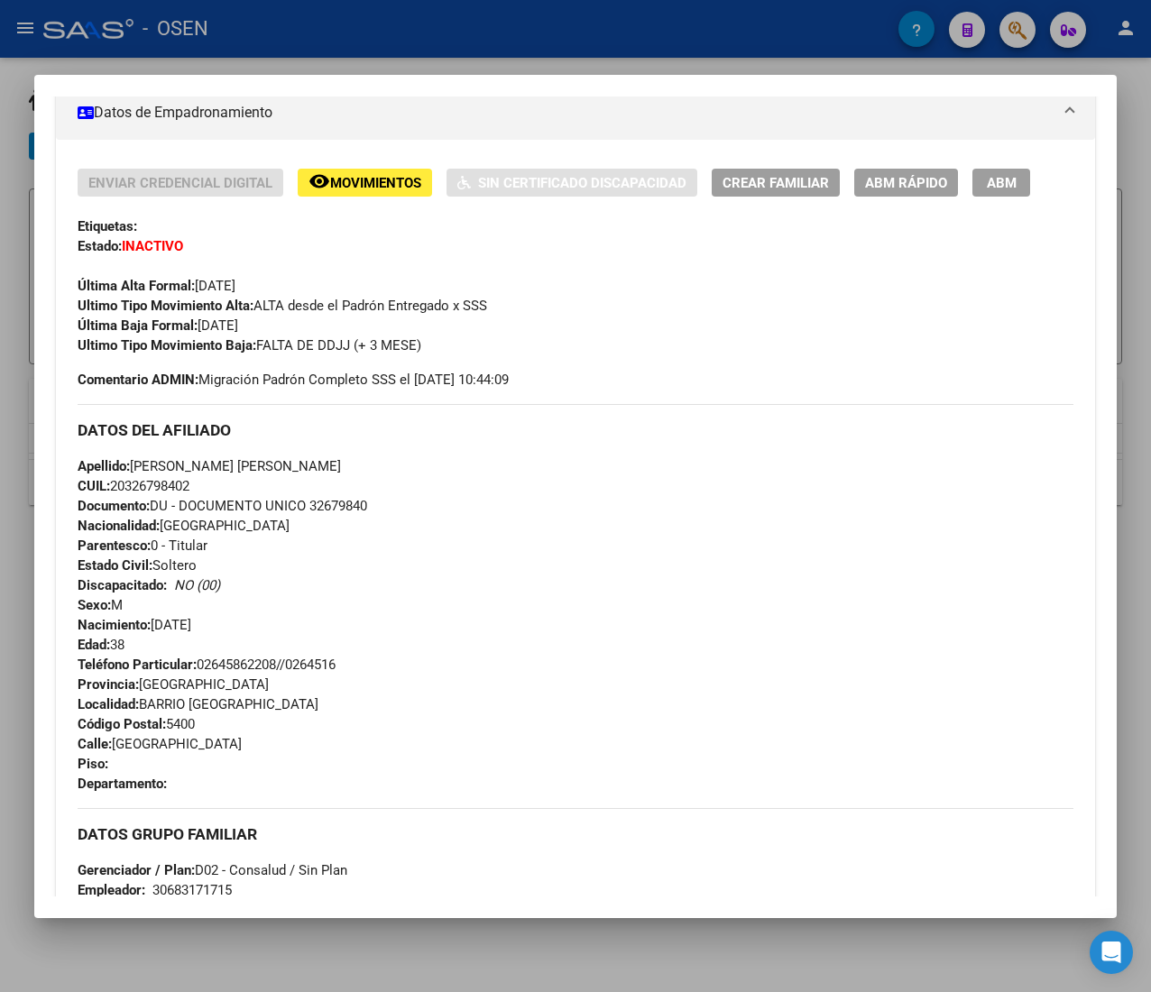
scroll to position [1052, 0]
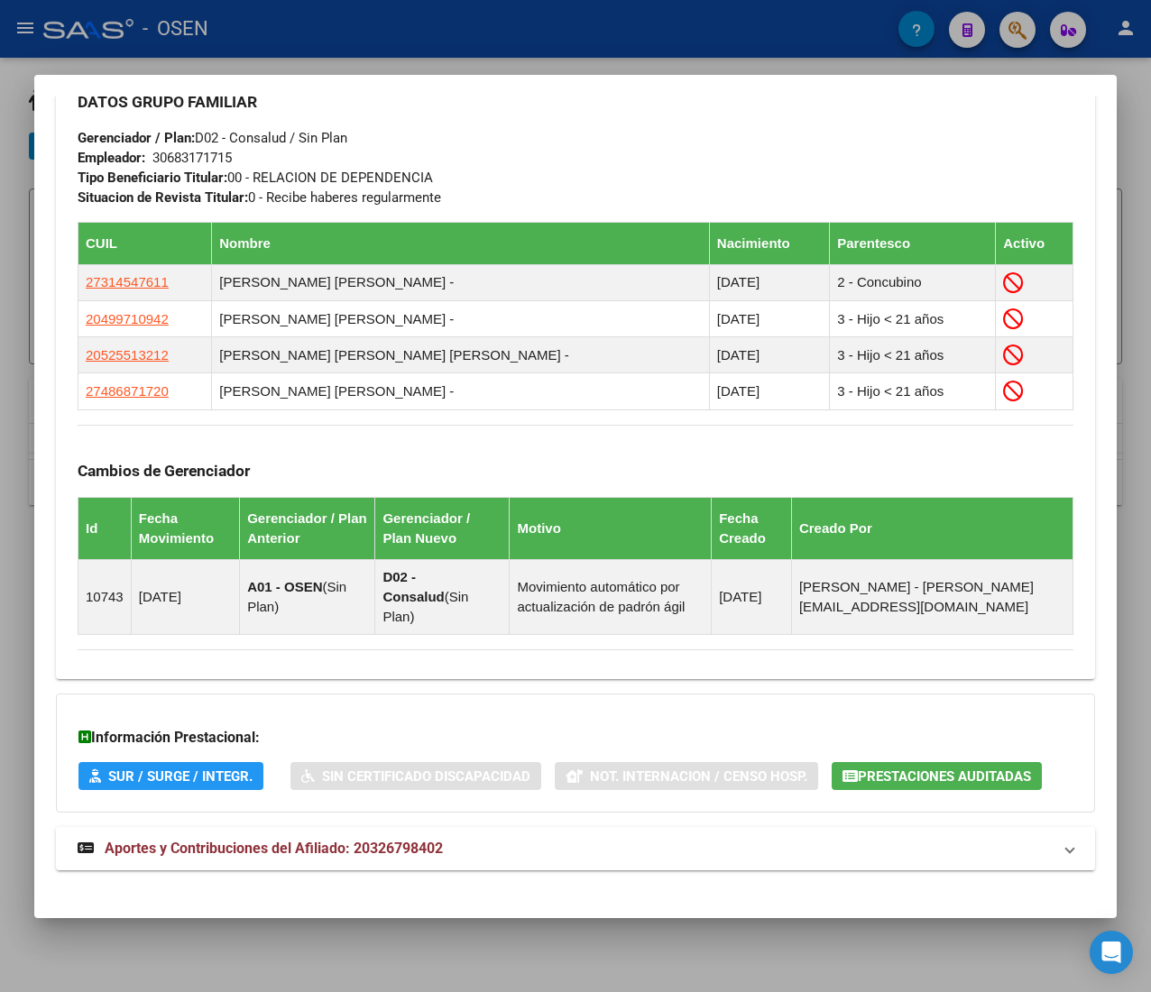
click at [553, 838] on mat-panel-title "Aportes y Contribuciones del Afiliado: 20326798402" at bounding box center [565, 849] width 974 height 22
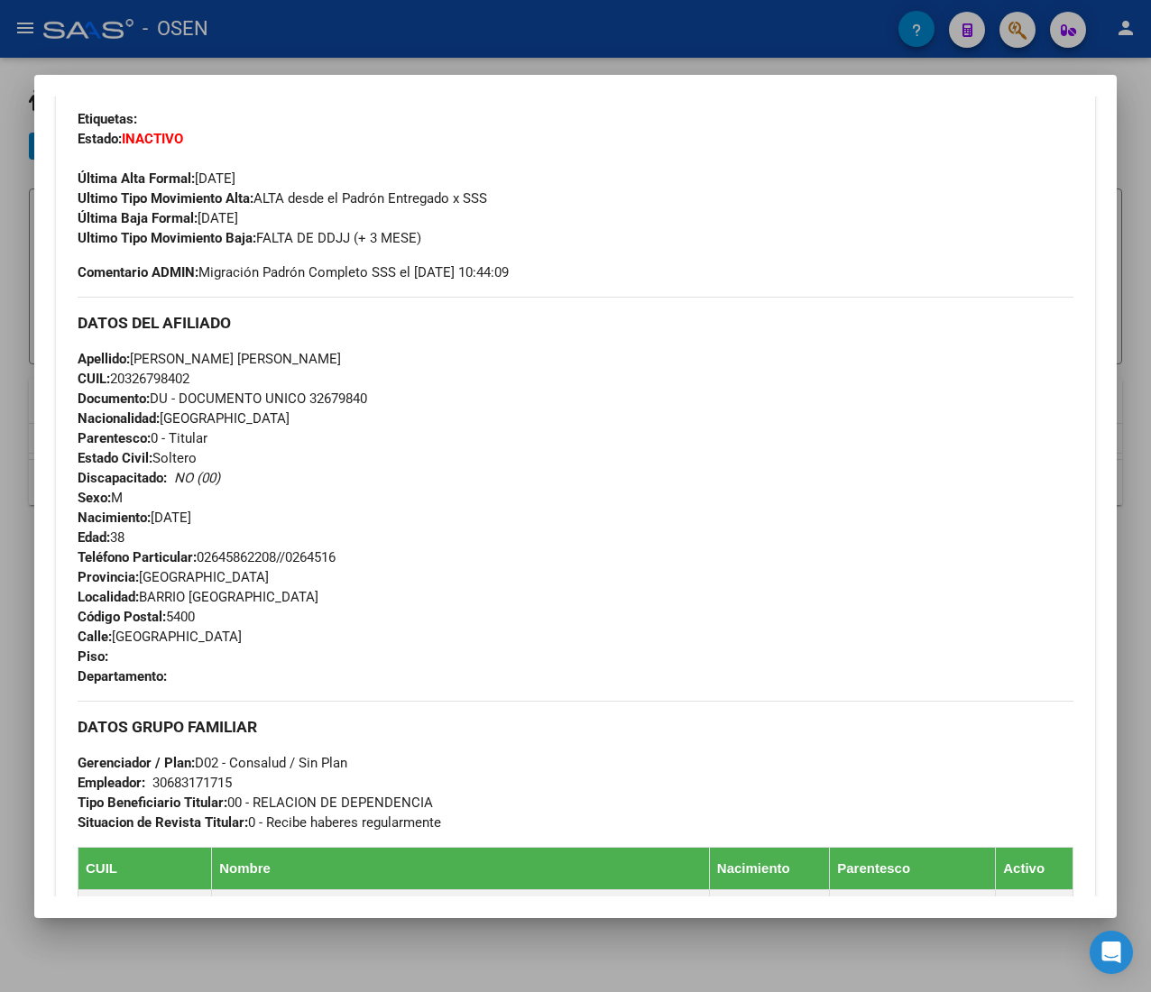
scroll to position [235, 0]
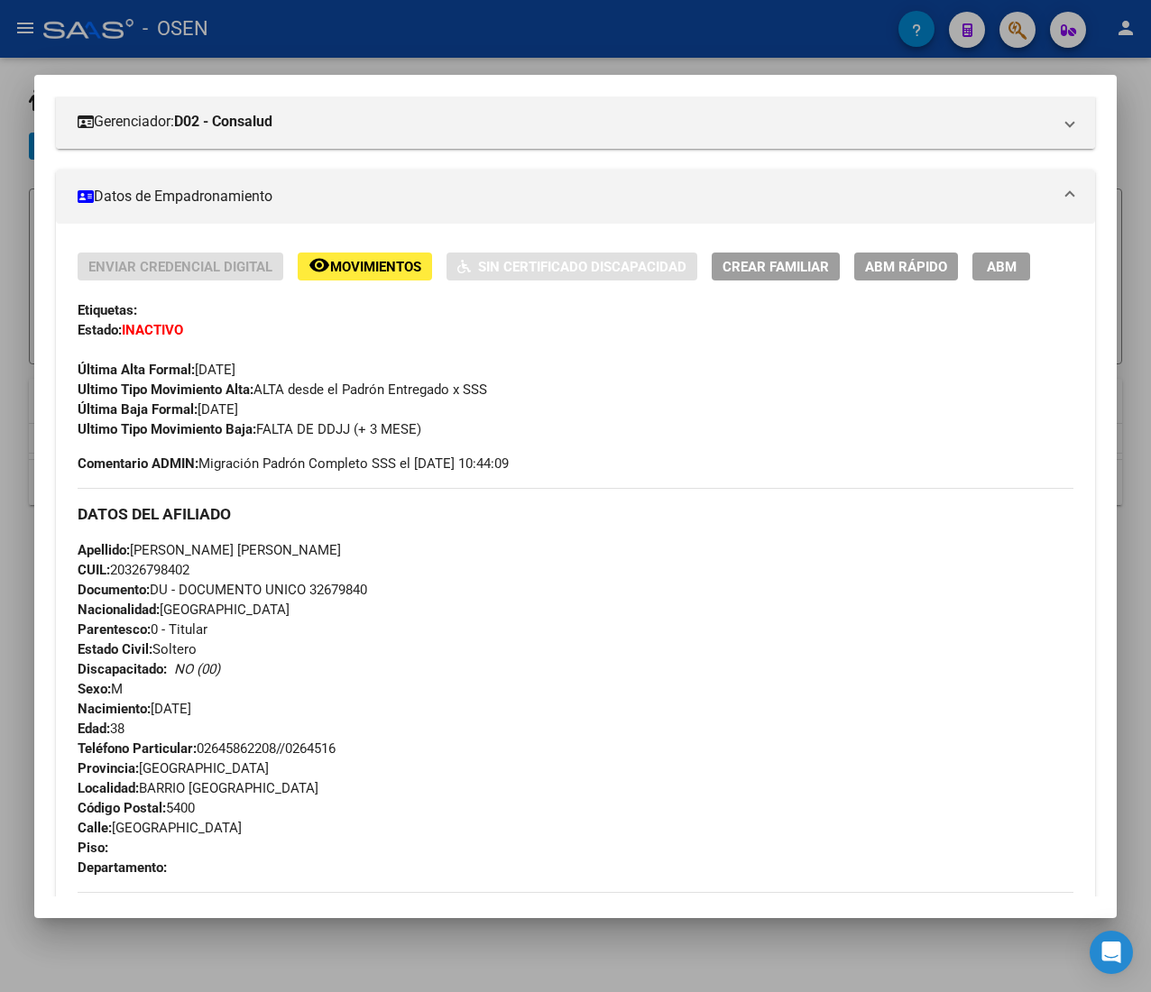
click at [852, 265] on div "Enviar Credencial Digital remove_red_eye Movimientos Sin Certificado Discapacid…" at bounding box center [576, 267] width 996 height 28
click at [869, 265] on span "ABM Rápido" at bounding box center [906, 267] width 82 height 16
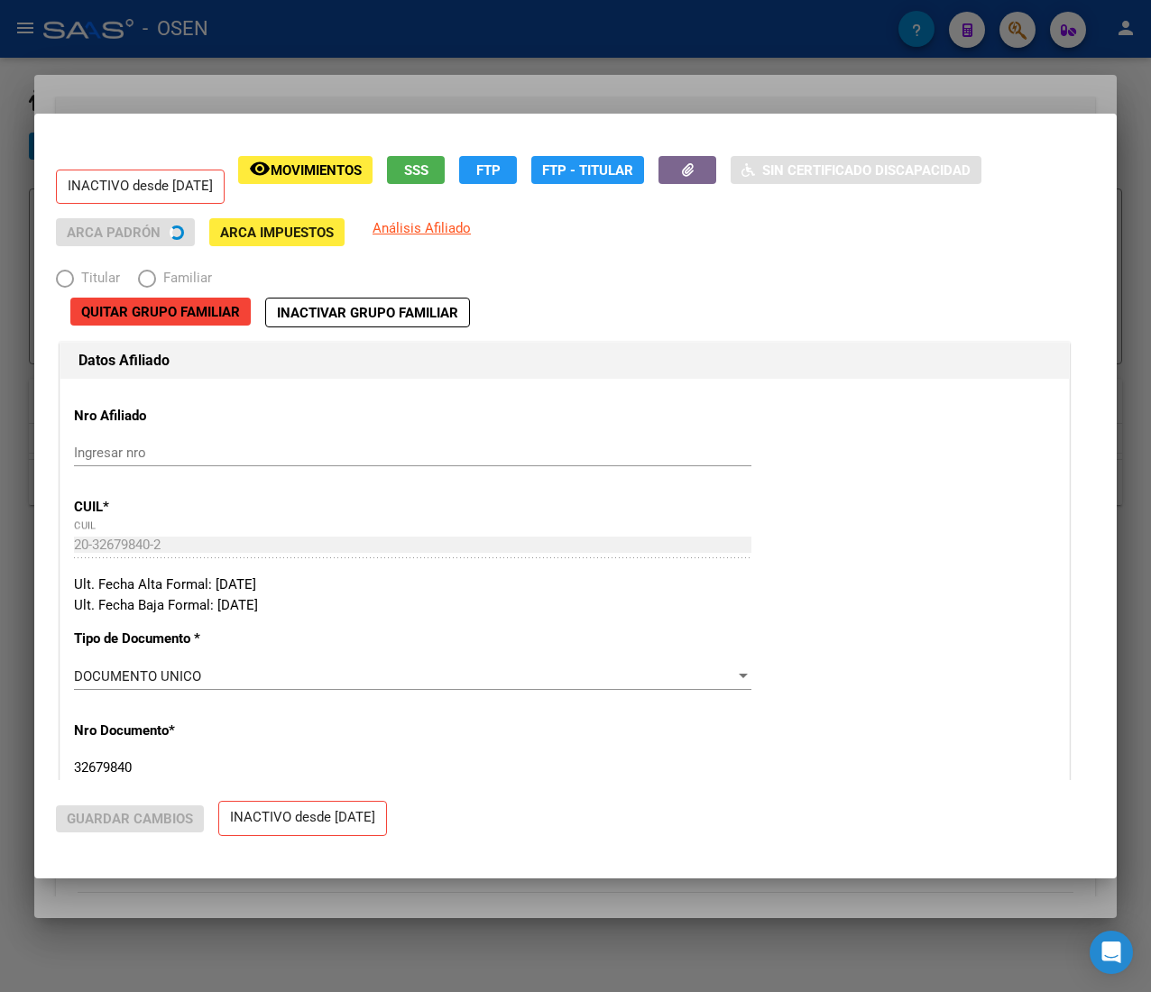
radio input "true"
type input "30-68317171-5"
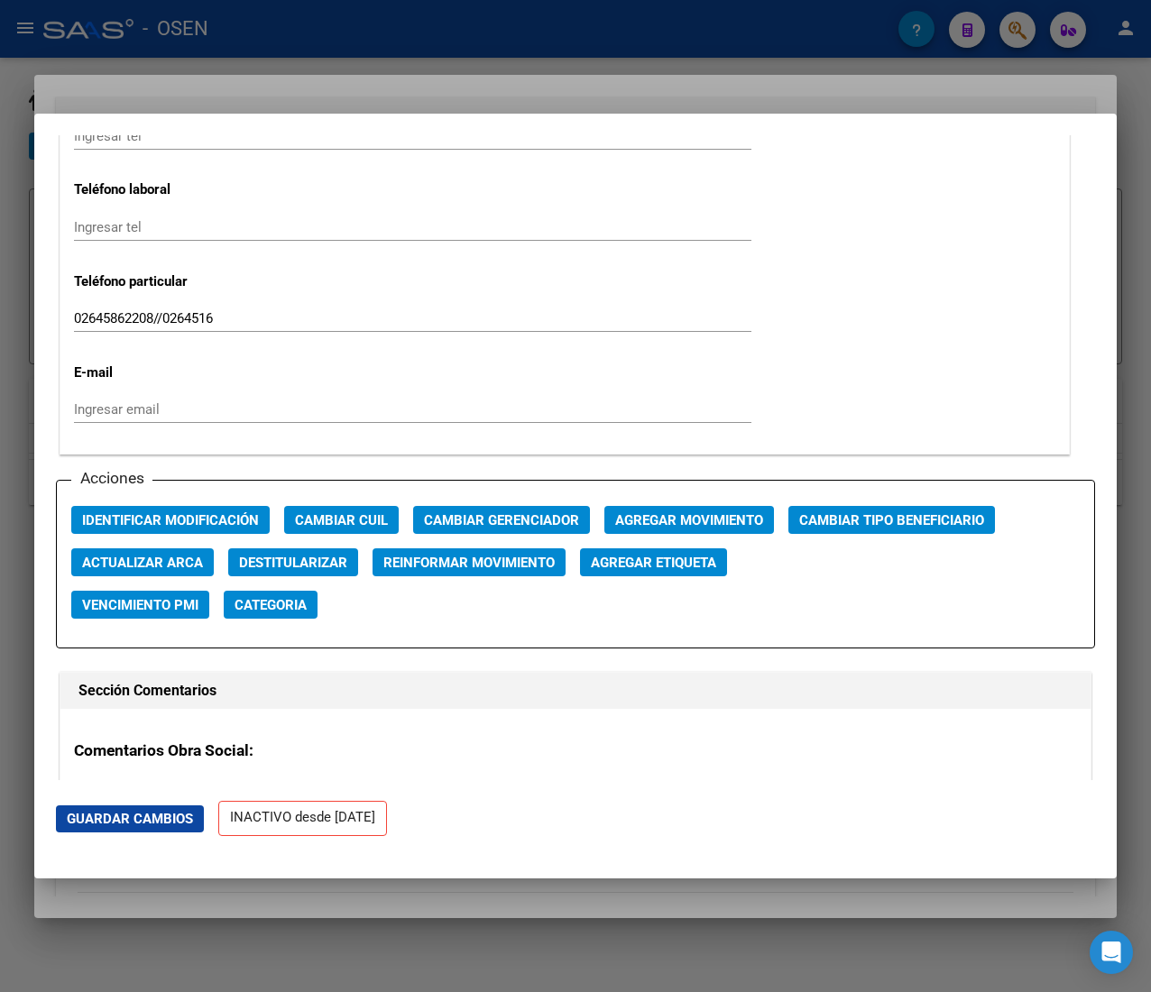
scroll to position [2345, 0]
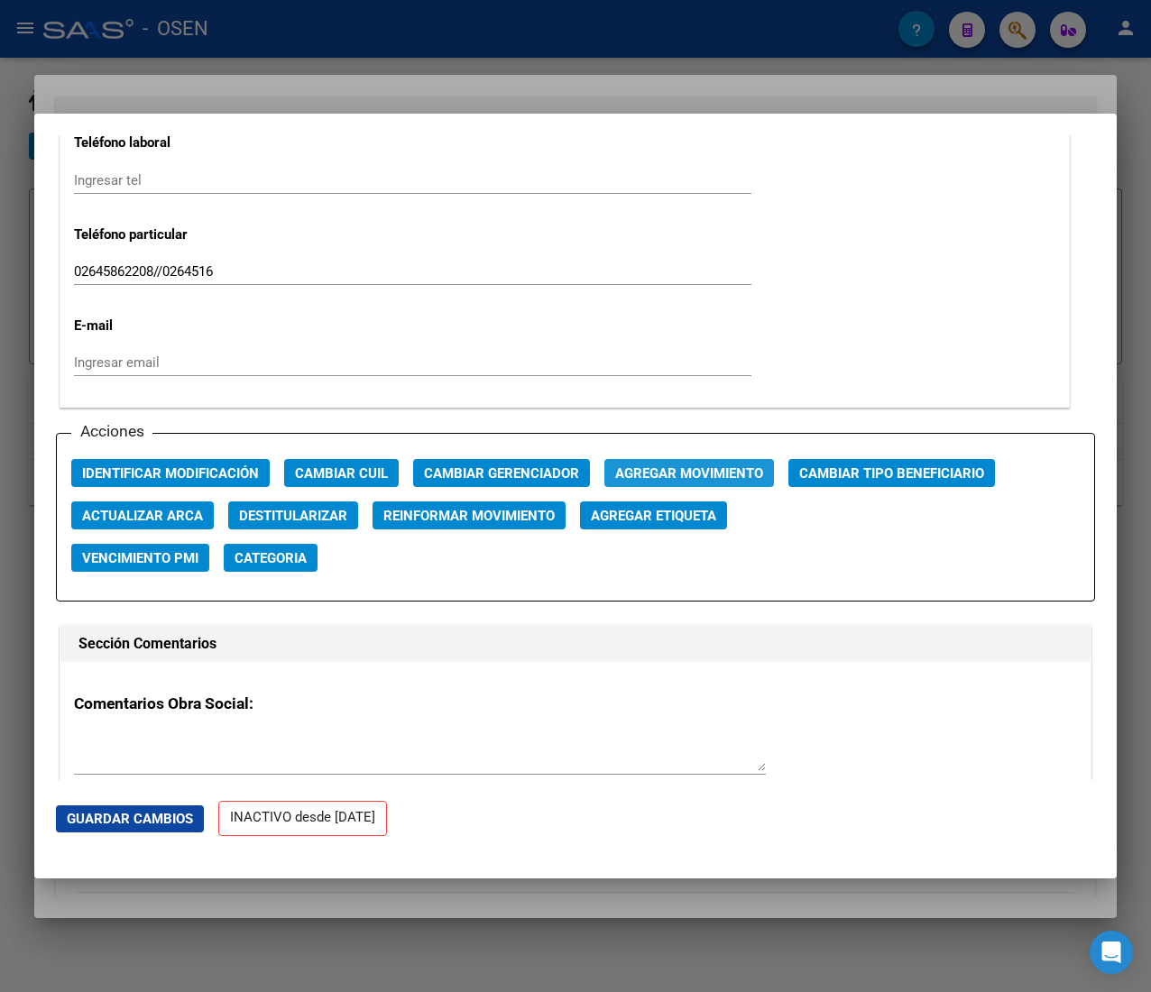
click at [665, 469] on span "Agregar Movimiento" at bounding box center [689, 473] width 148 height 16
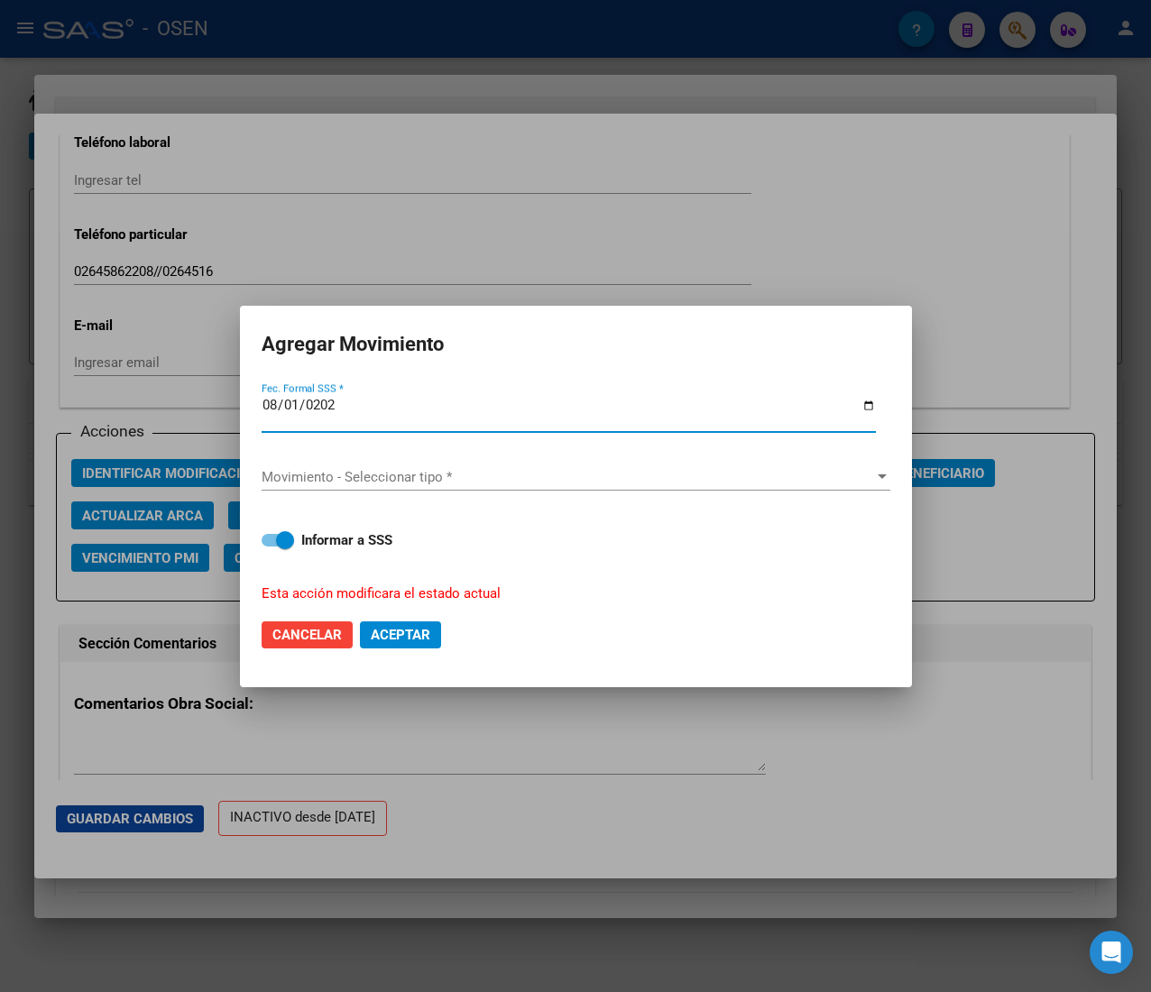
type input "2025-08-01"
click at [665, 469] on span "Movimiento - Seleccionar tipo *" at bounding box center [568, 477] width 612 height 16
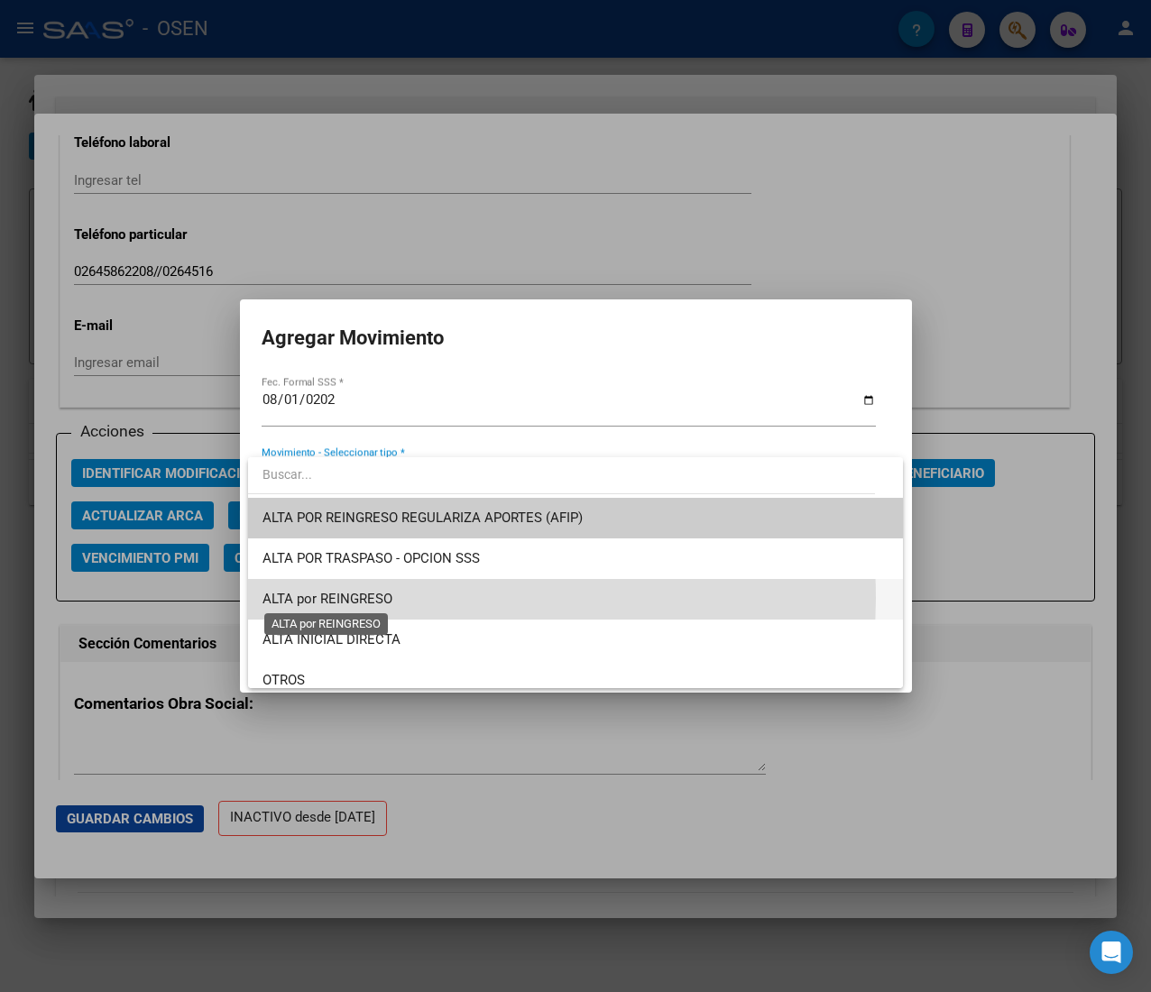
click at [391, 599] on span "ALTA por REINGRESO" at bounding box center [327, 599] width 130 height 16
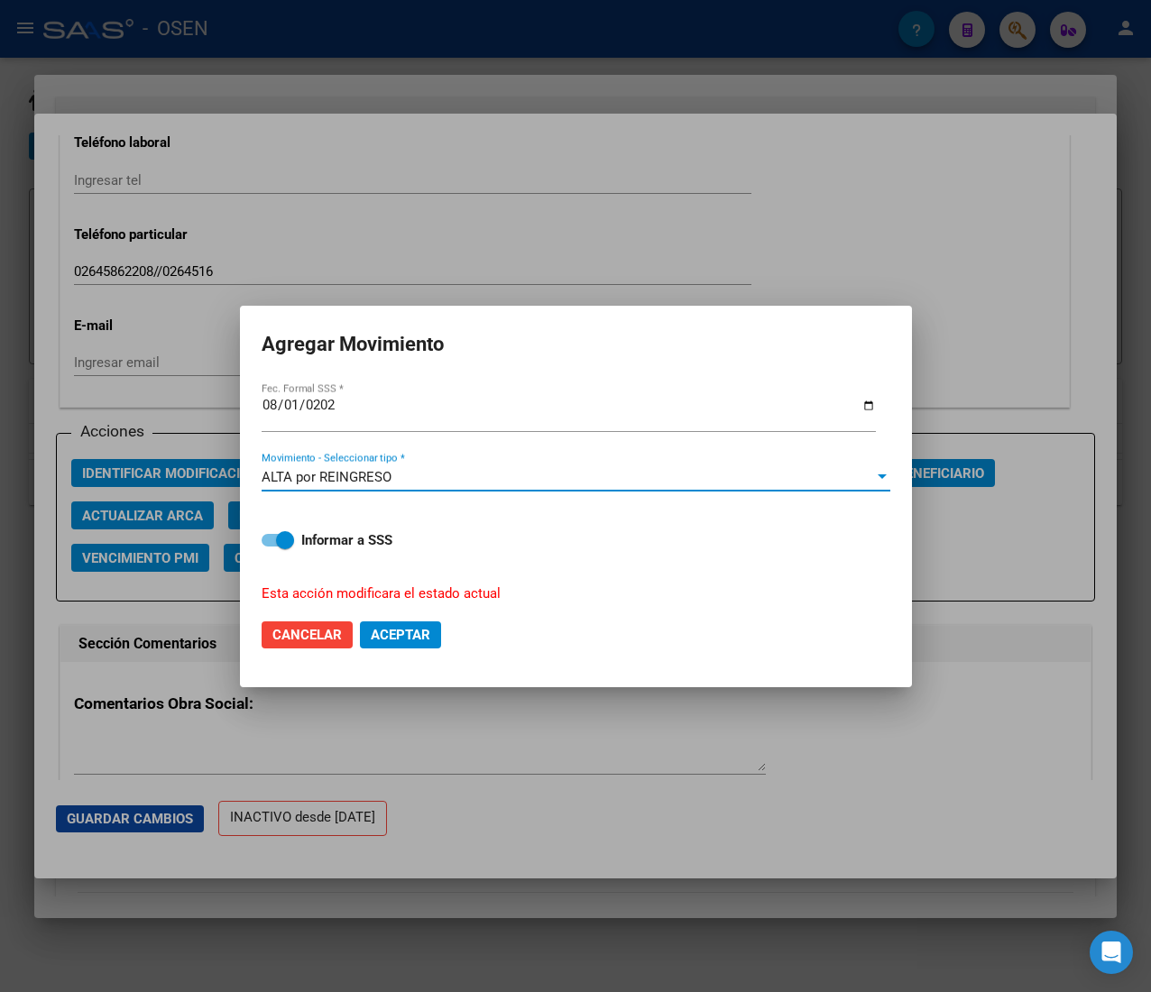
click at [417, 631] on span "Aceptar" at bounding box center [401, 635] width 60 height 16
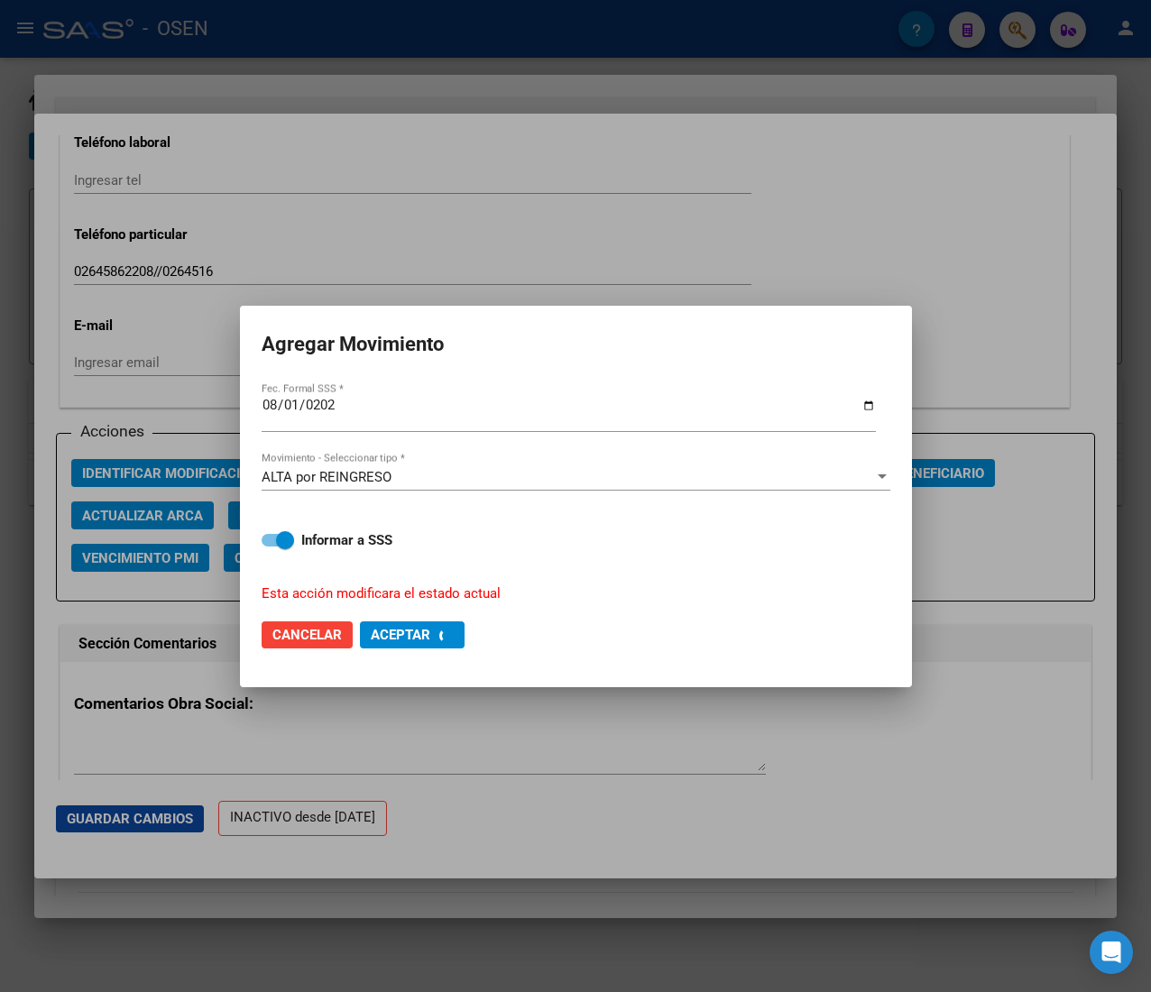
checkbox input "false"
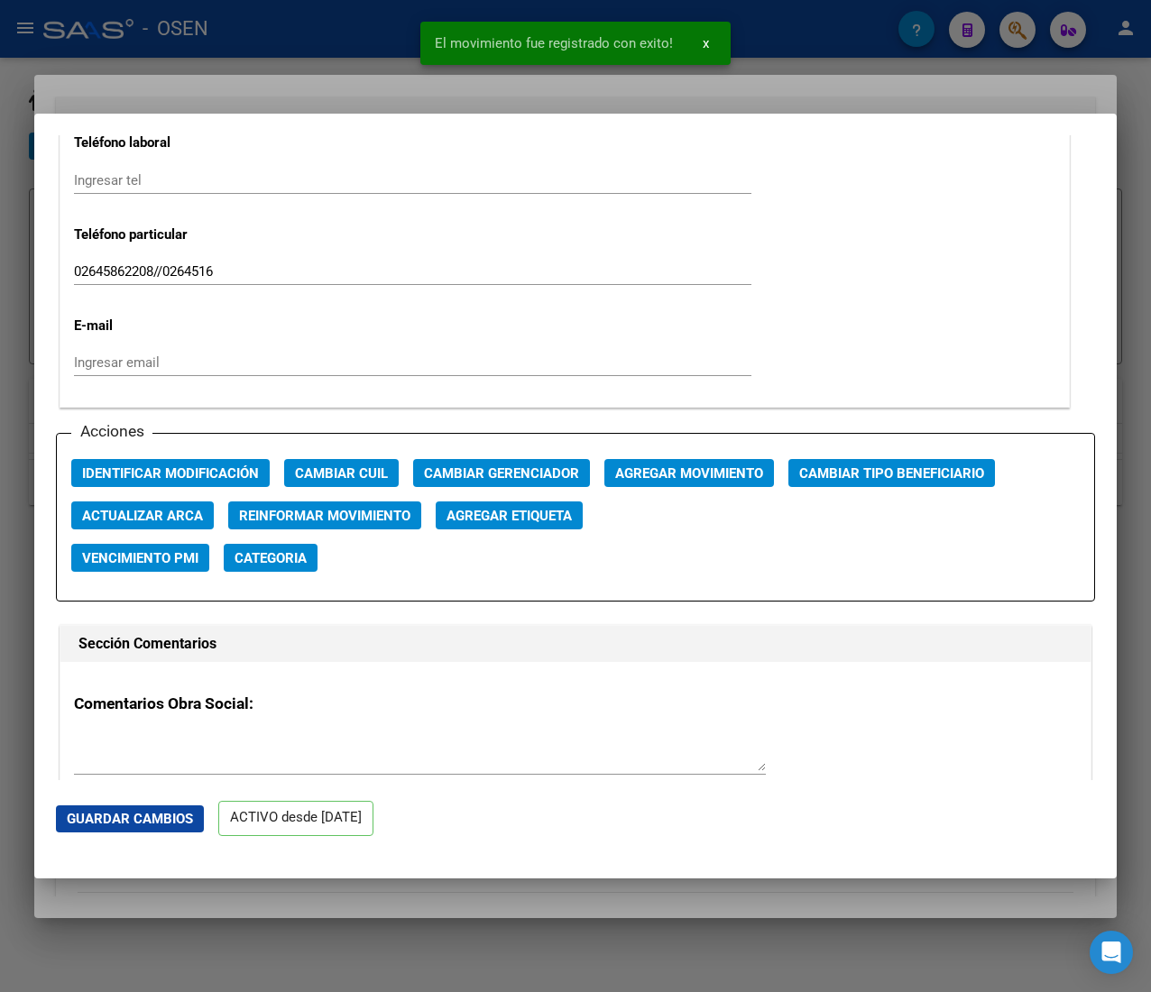
click at [340, 43] on div at bounding box center [575, 496] width 1151 height 992
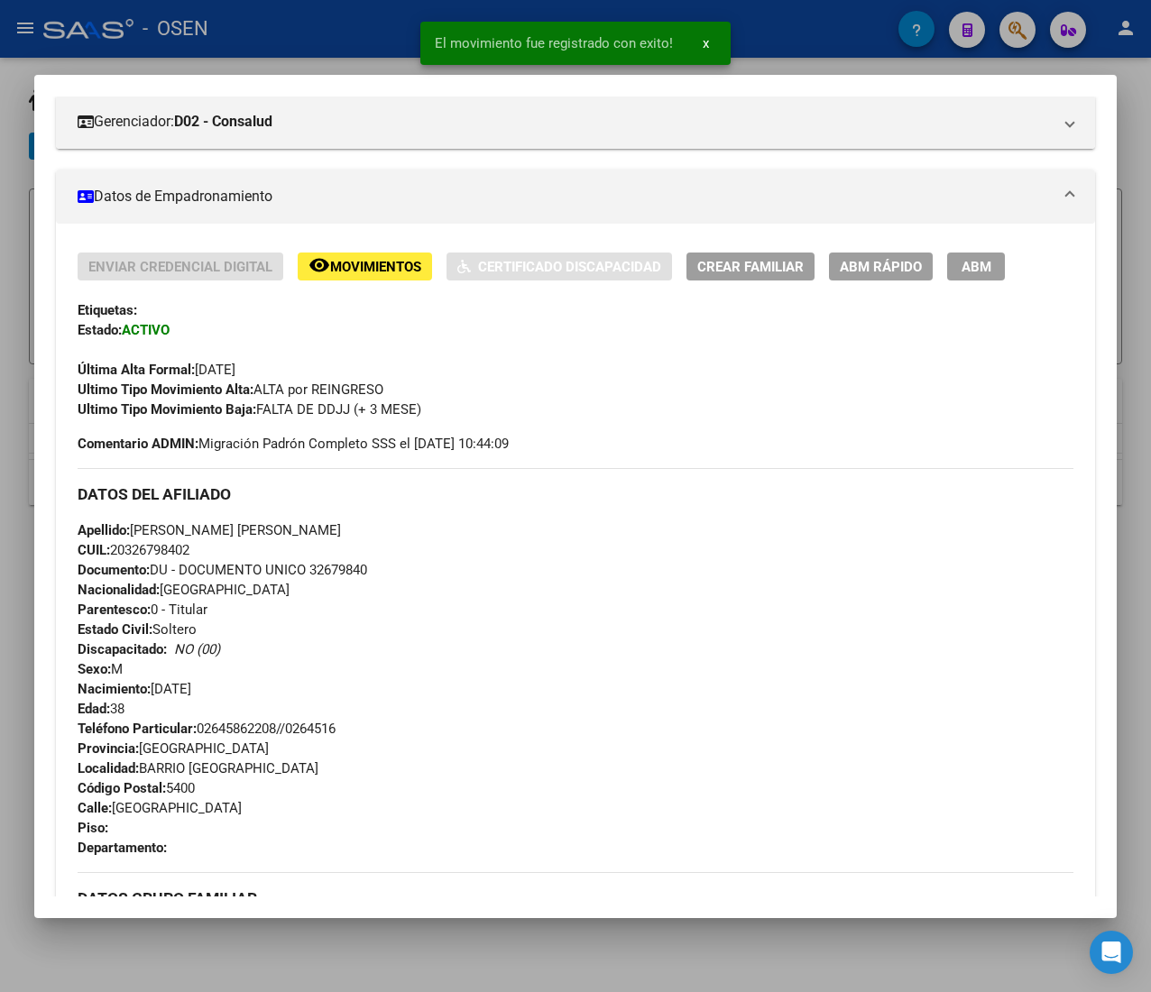
click at [340, 43] on div at bounding box center [575, 496] width 1151 height 992
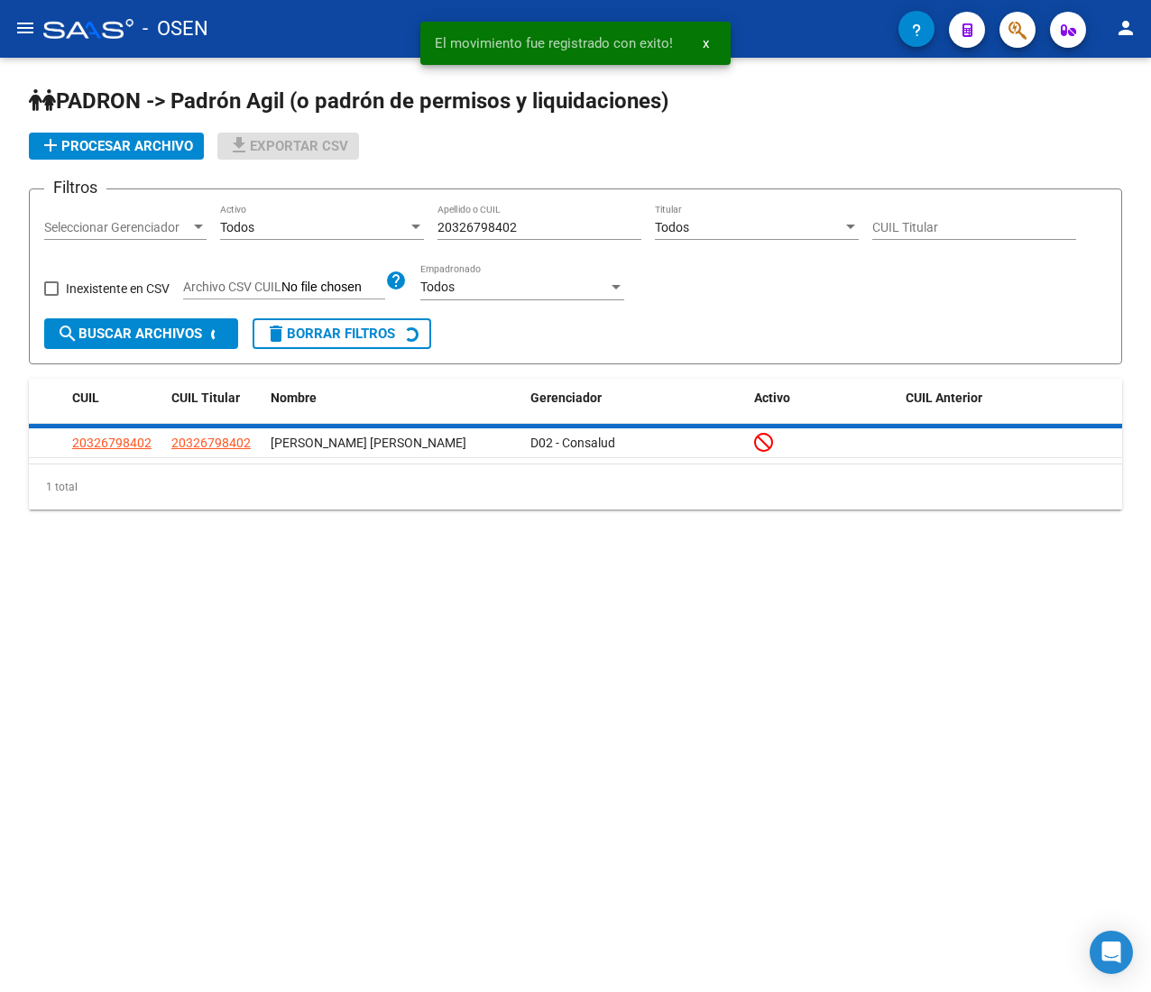
drag, startPoint x: 442, startPoint y: 222, endPoint x: 347, endPoint y: 200, distance: 97.1
click at [383, 206] on div "Filtros Seleccionar Gerenciador Seleccionar Gerenciador Todos Activo 2032679840…" at bounding box center [575, 261] width 1062 height 115
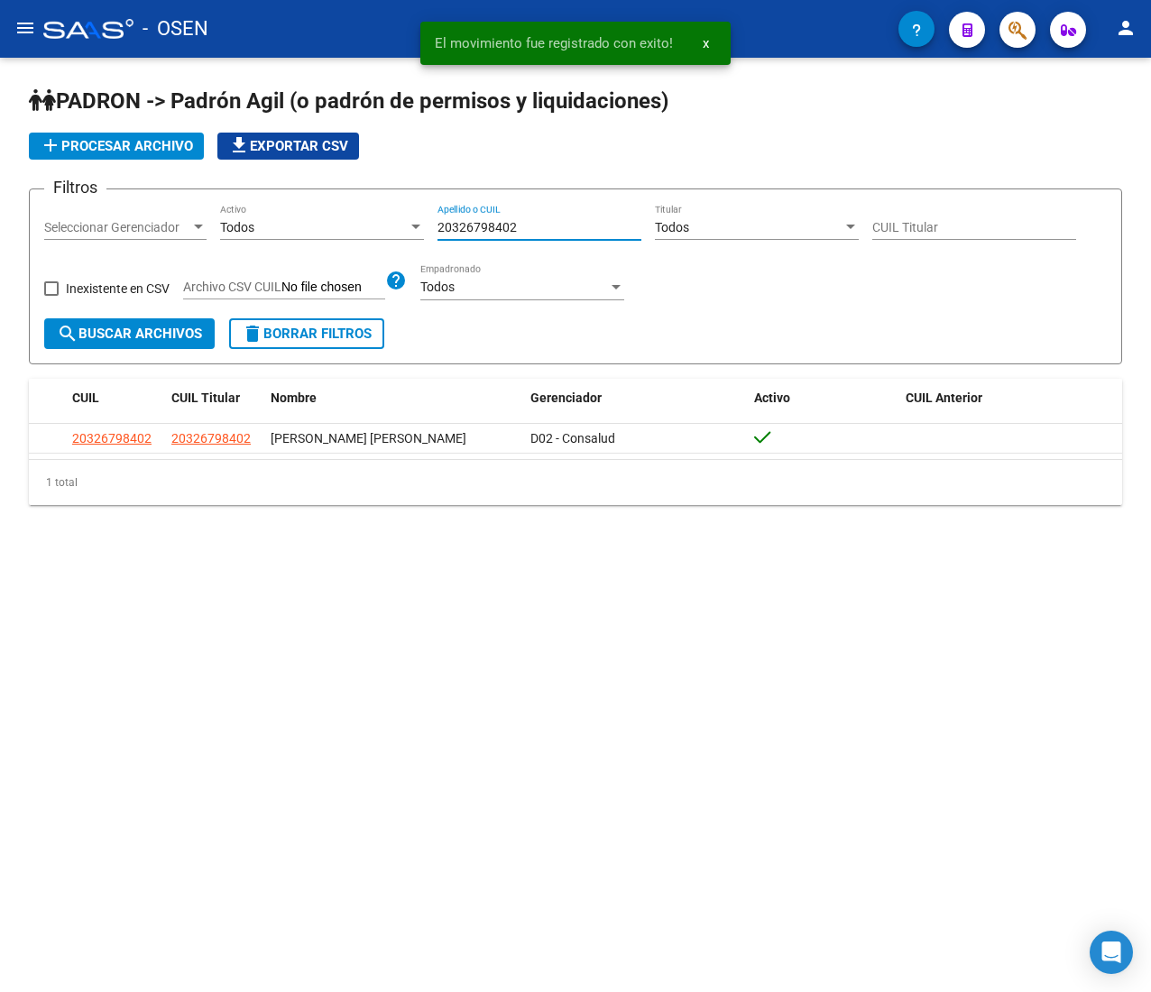
paste input "0418934"
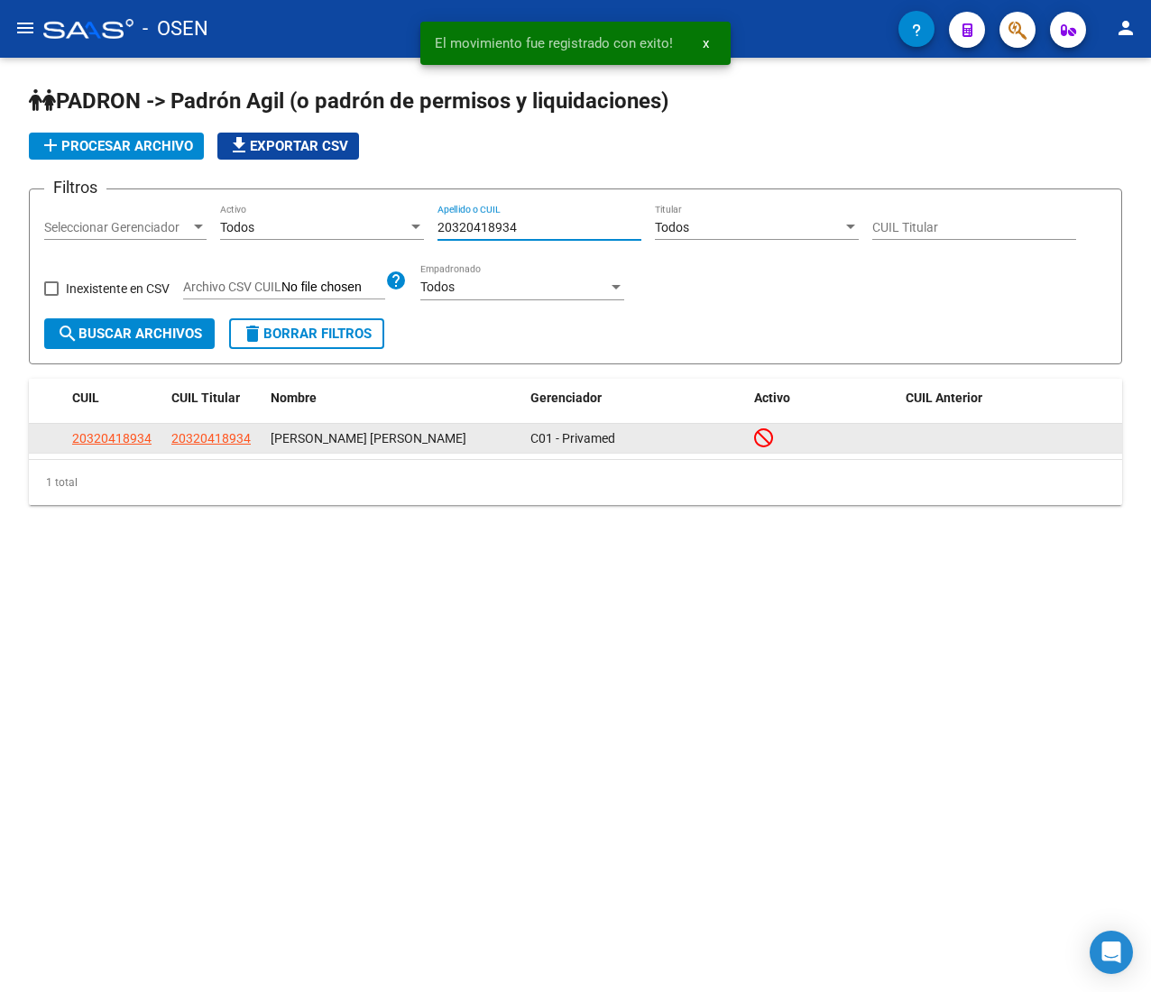
type input "20320418934"
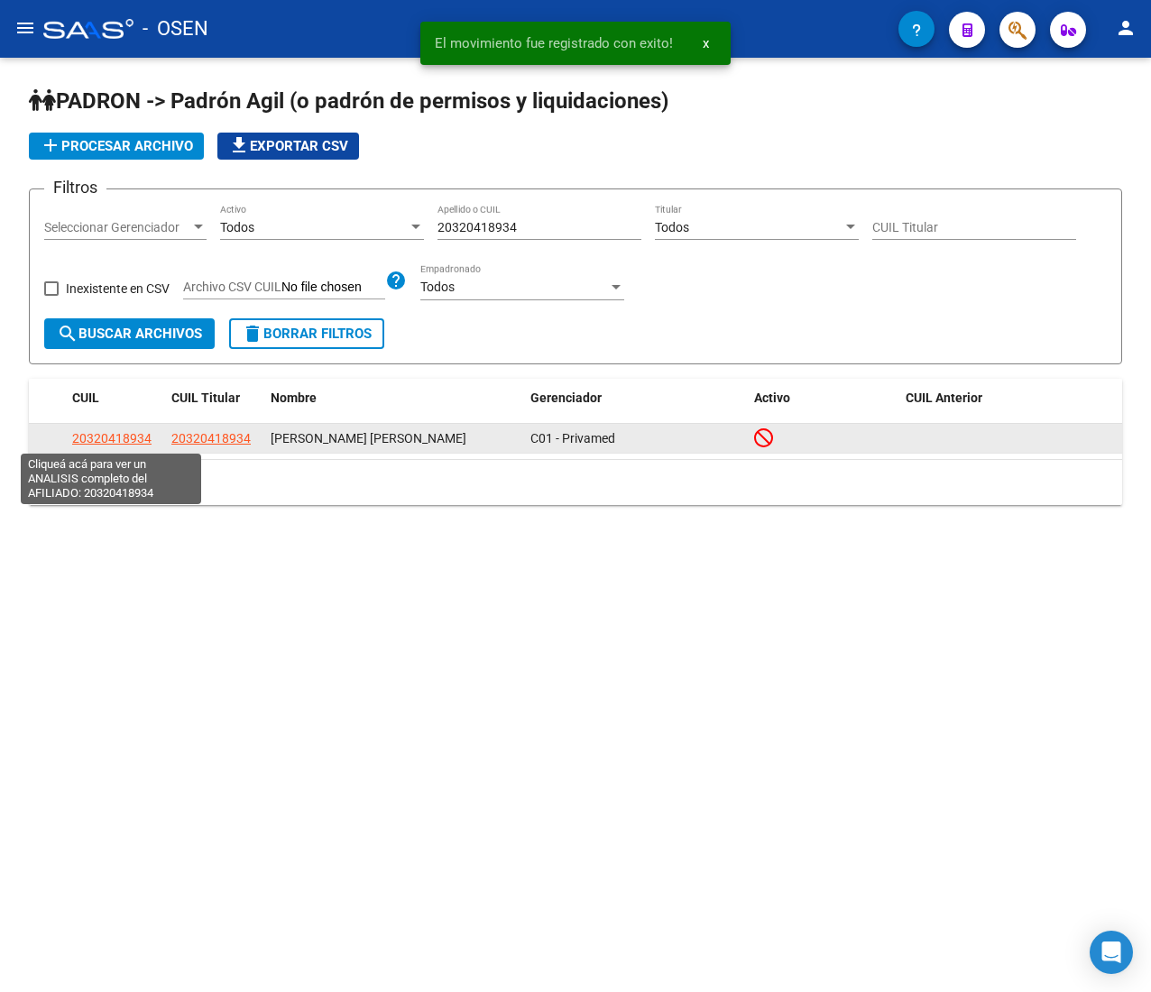
click at [133, 431] on span "20320418934" at bounding box center [111, 438] width 79 height 14
type textarea "20320418934"
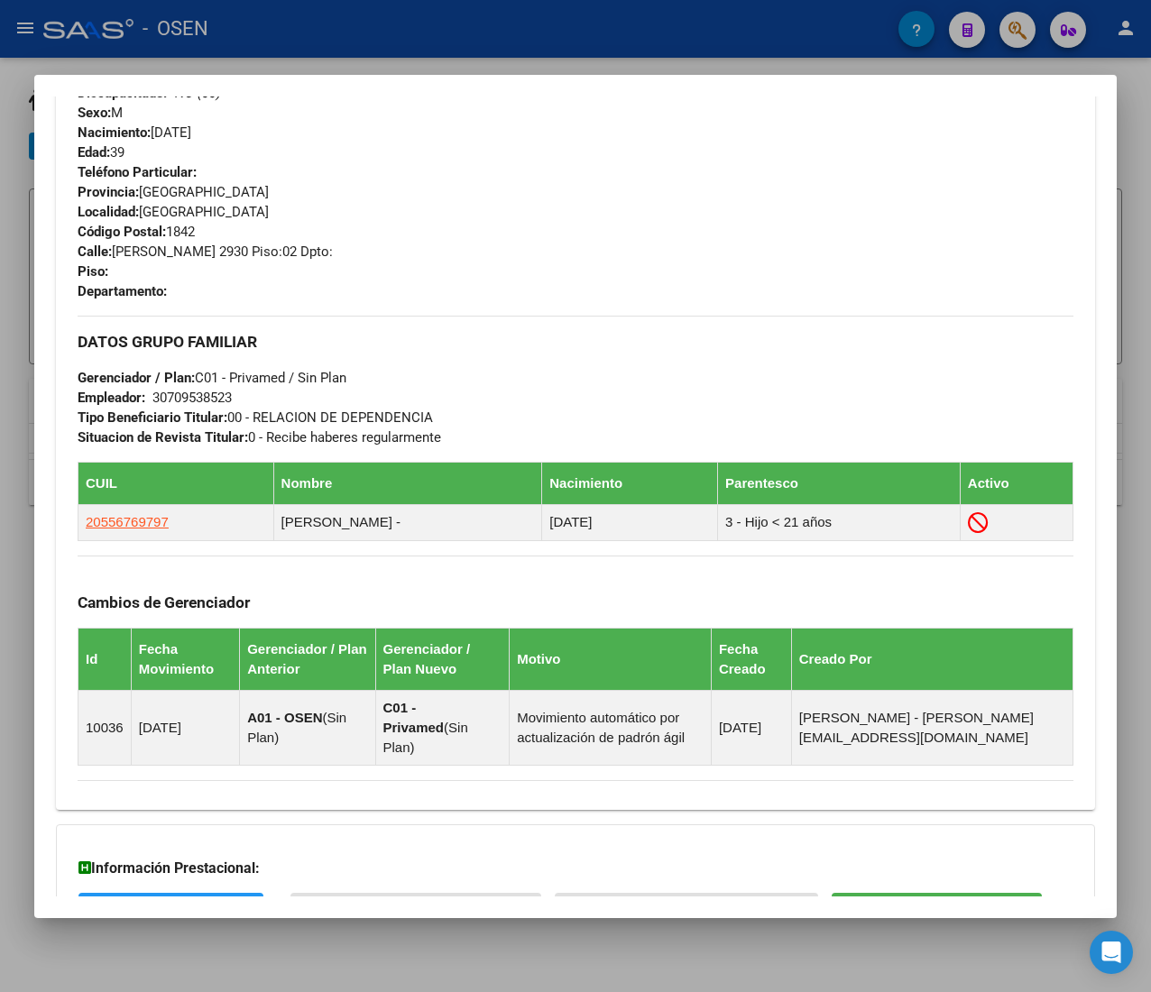
scroll to position [942, 0]
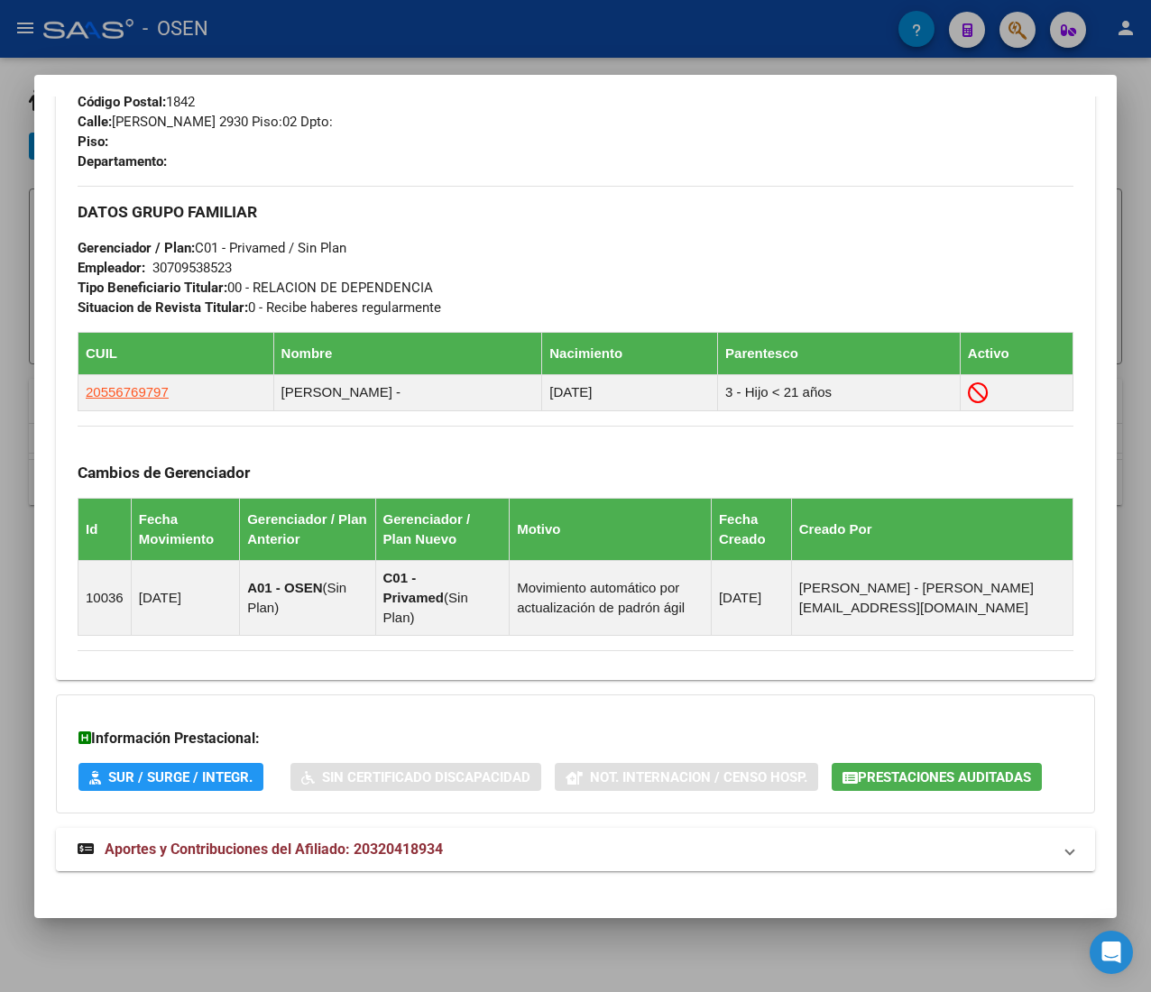
click at [546, 842] on mat-panel-title "Aportes y Contribuciones del Afiliado: 20320418934" at bounding box center [565, 850] width 974 height 22
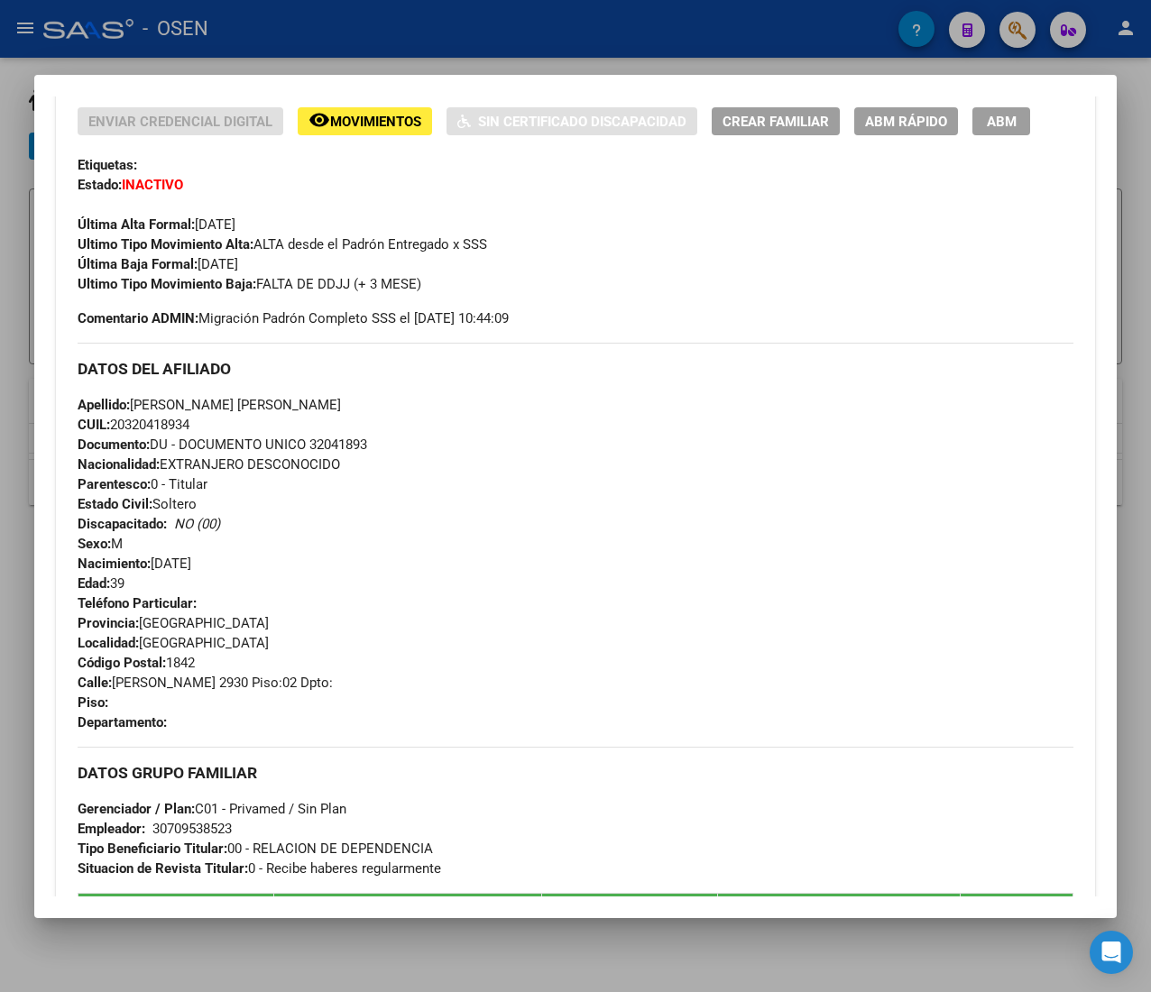
scroll to position [126, 0]
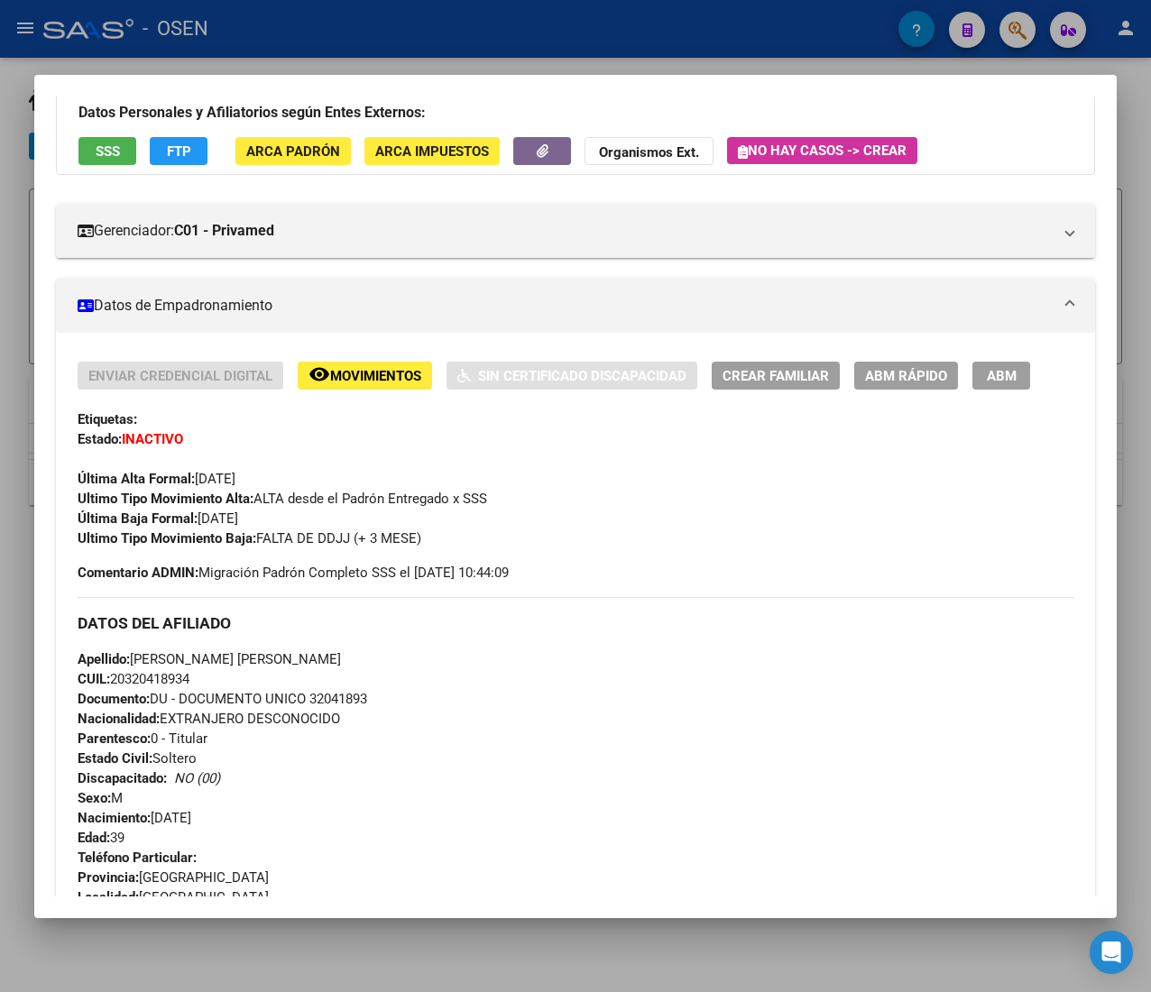
click at [910, 381] on span "ABM Rápido" at bounding box center [906, 376] width 82 height 16
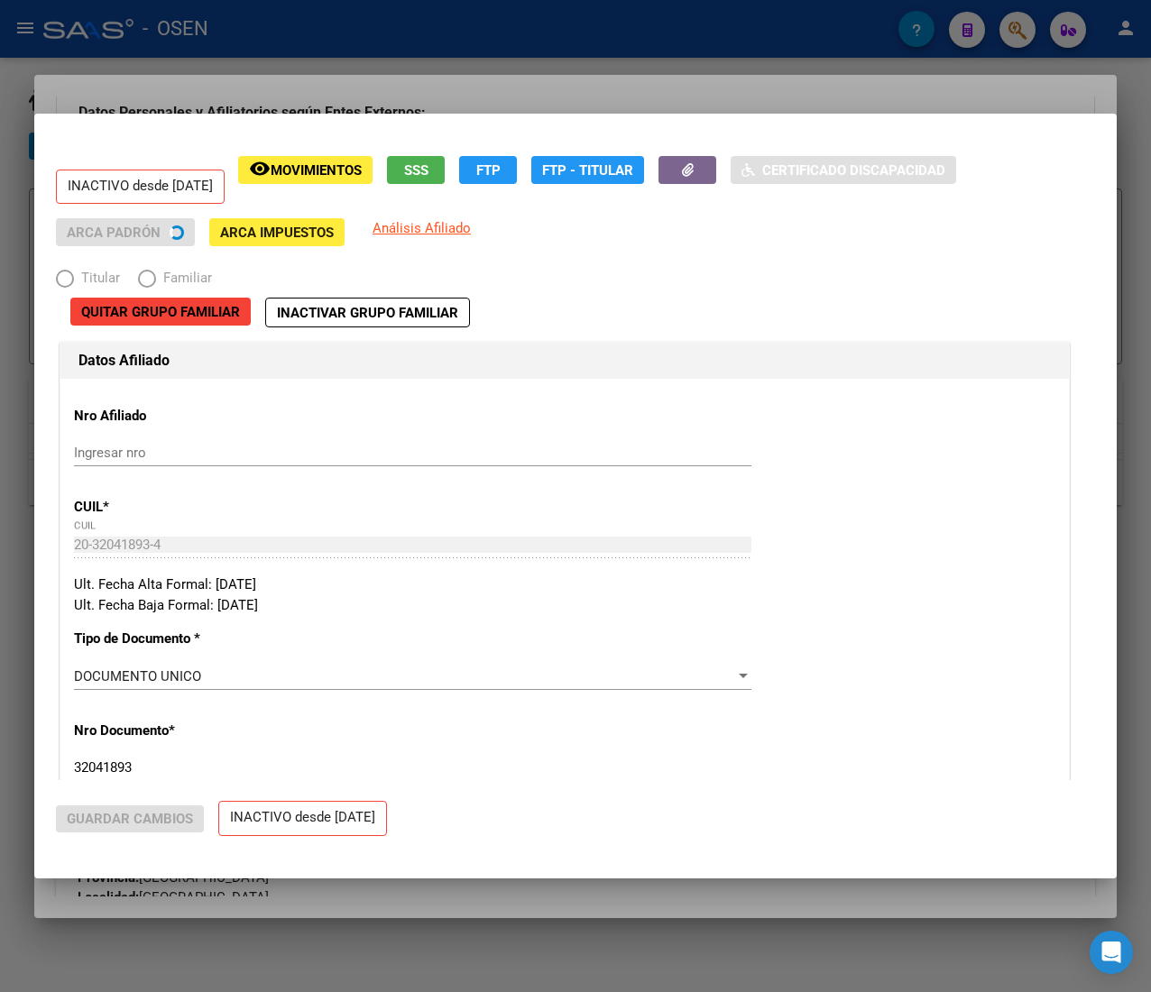
radio input "true"
type input "30-70953852-3"
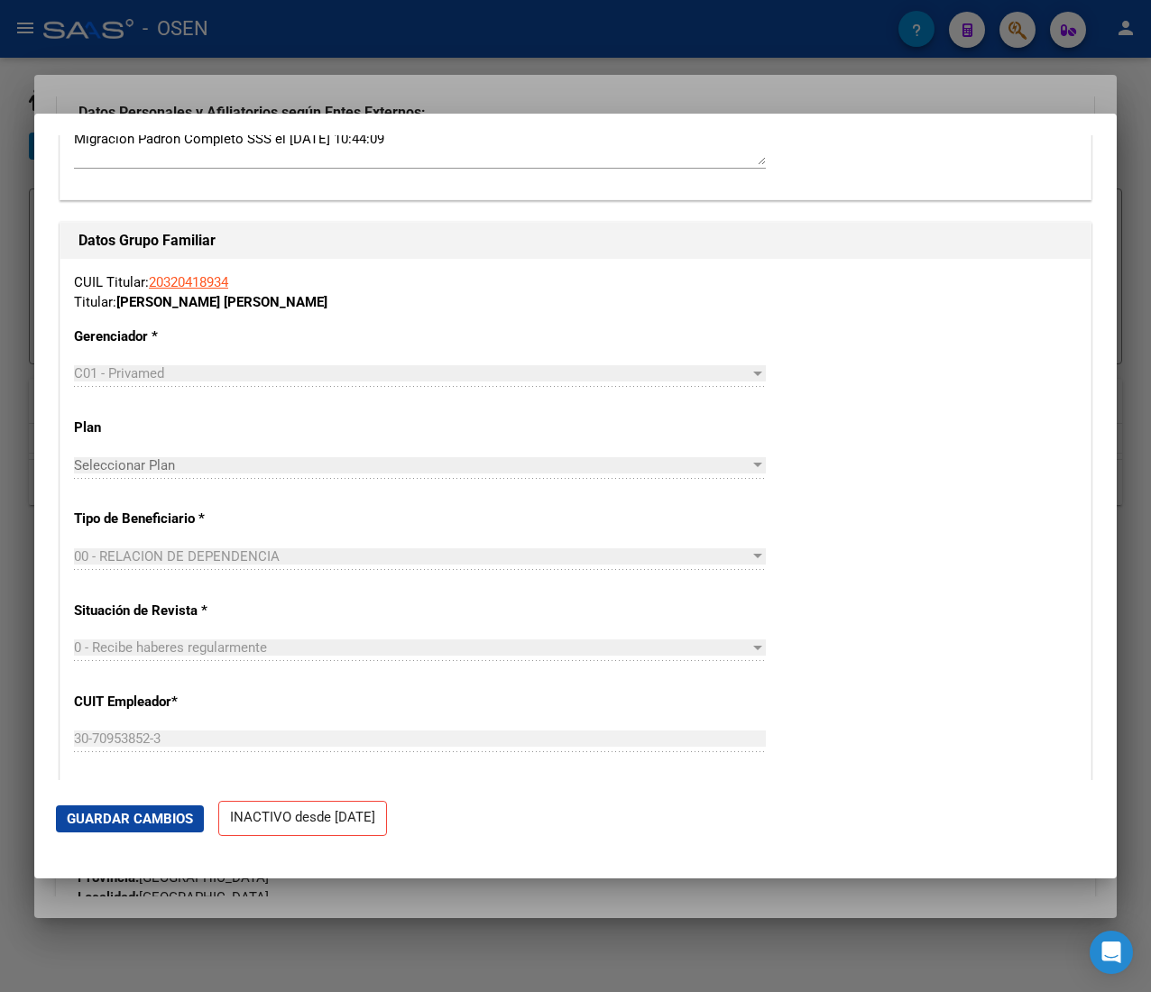
scroll to position [2345, 0]
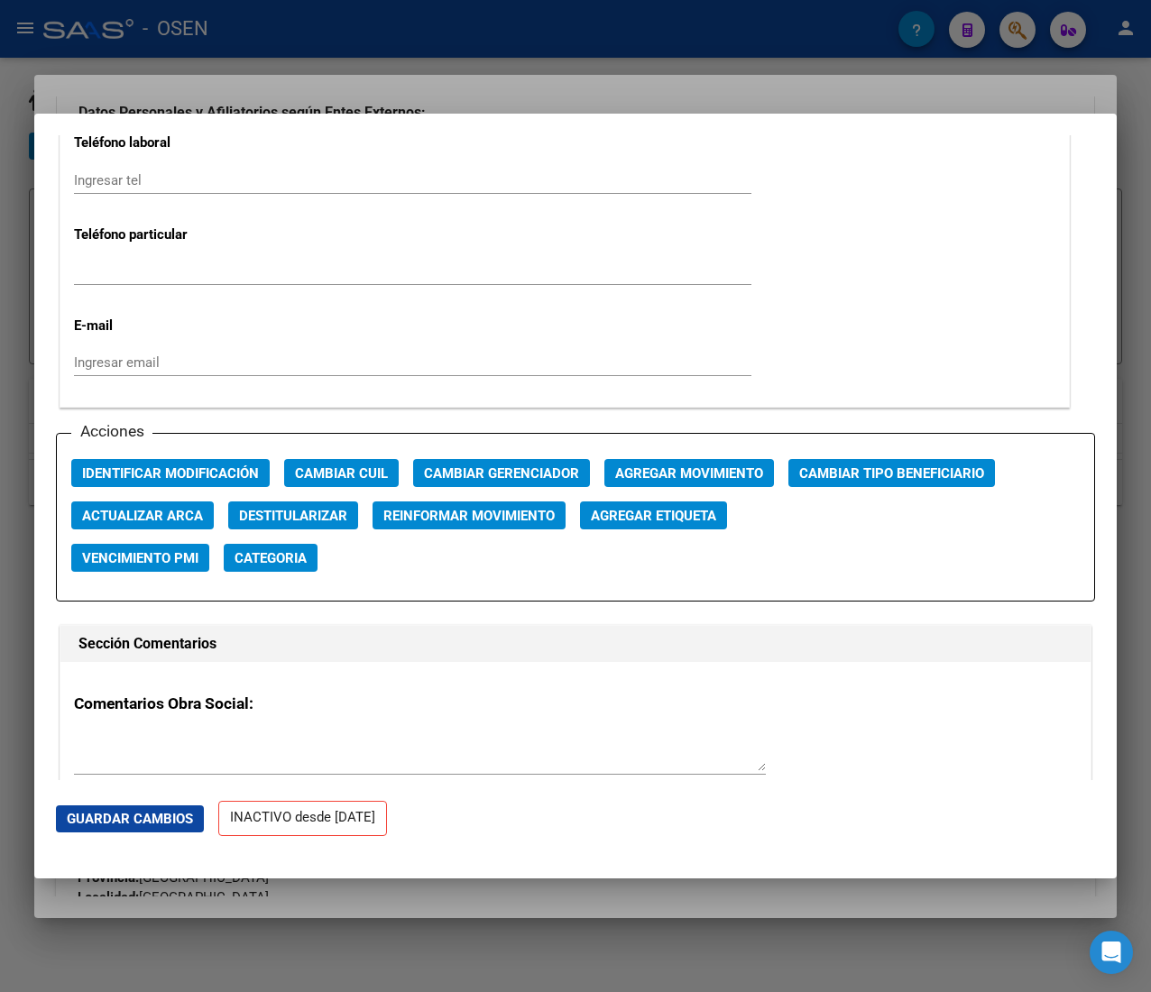
click at [669, 476] on span "Agregar Movimiento" at bounding box center [689, 473] width 148 height 16
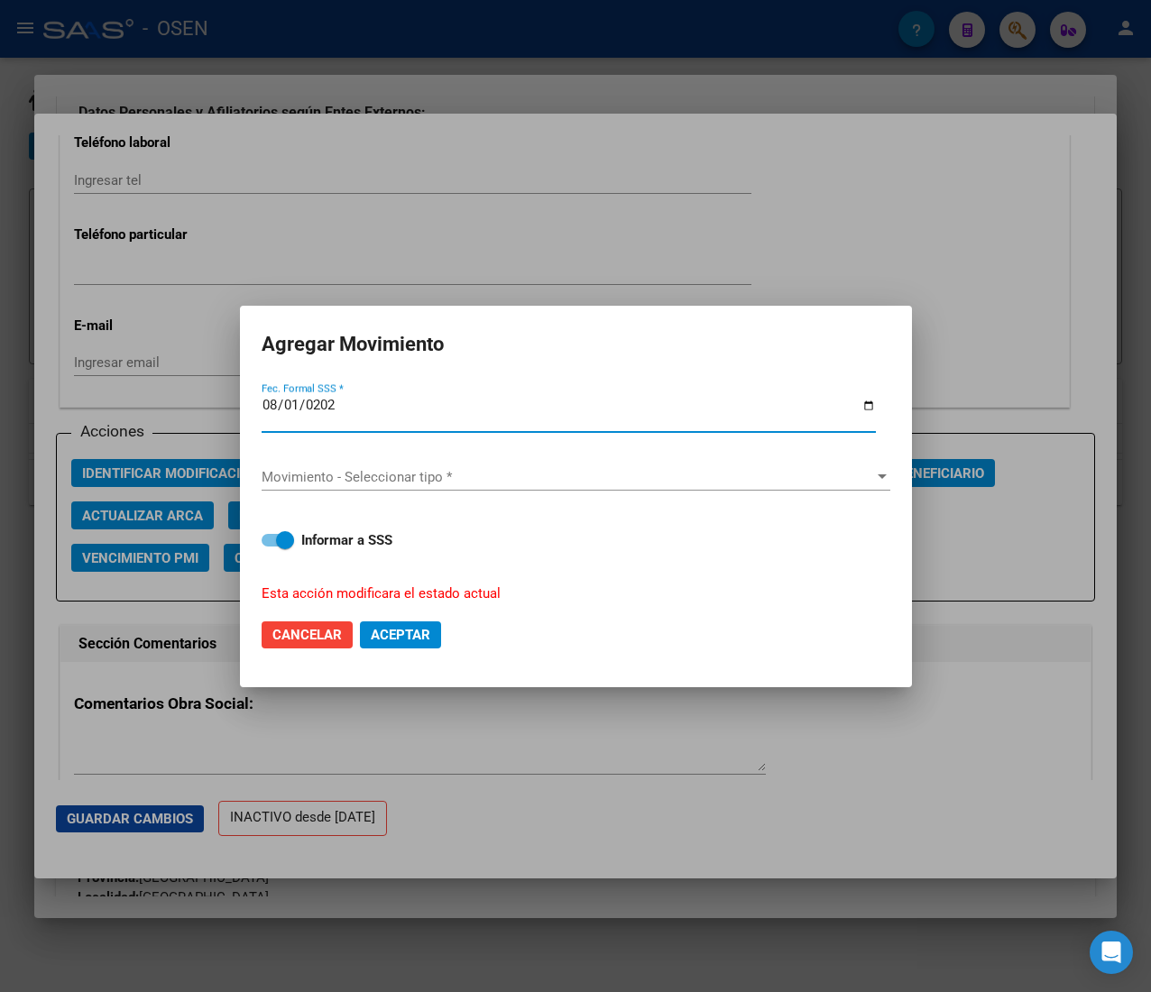
type input "2025-08-01"
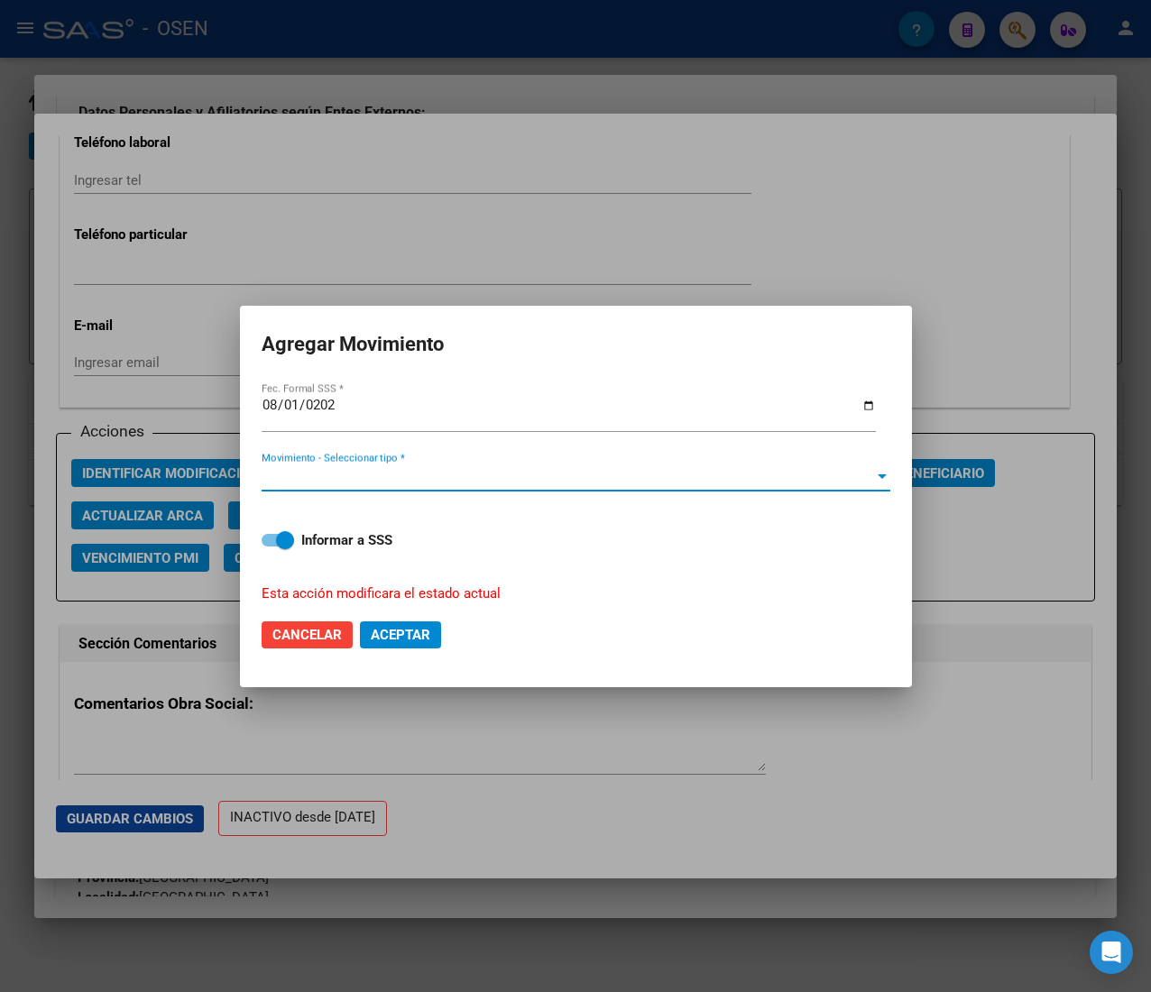
click at [671, 475] on span "Movimiento - Seleccionar tipo *" at bounding box center [568, 477] width 612 height 16
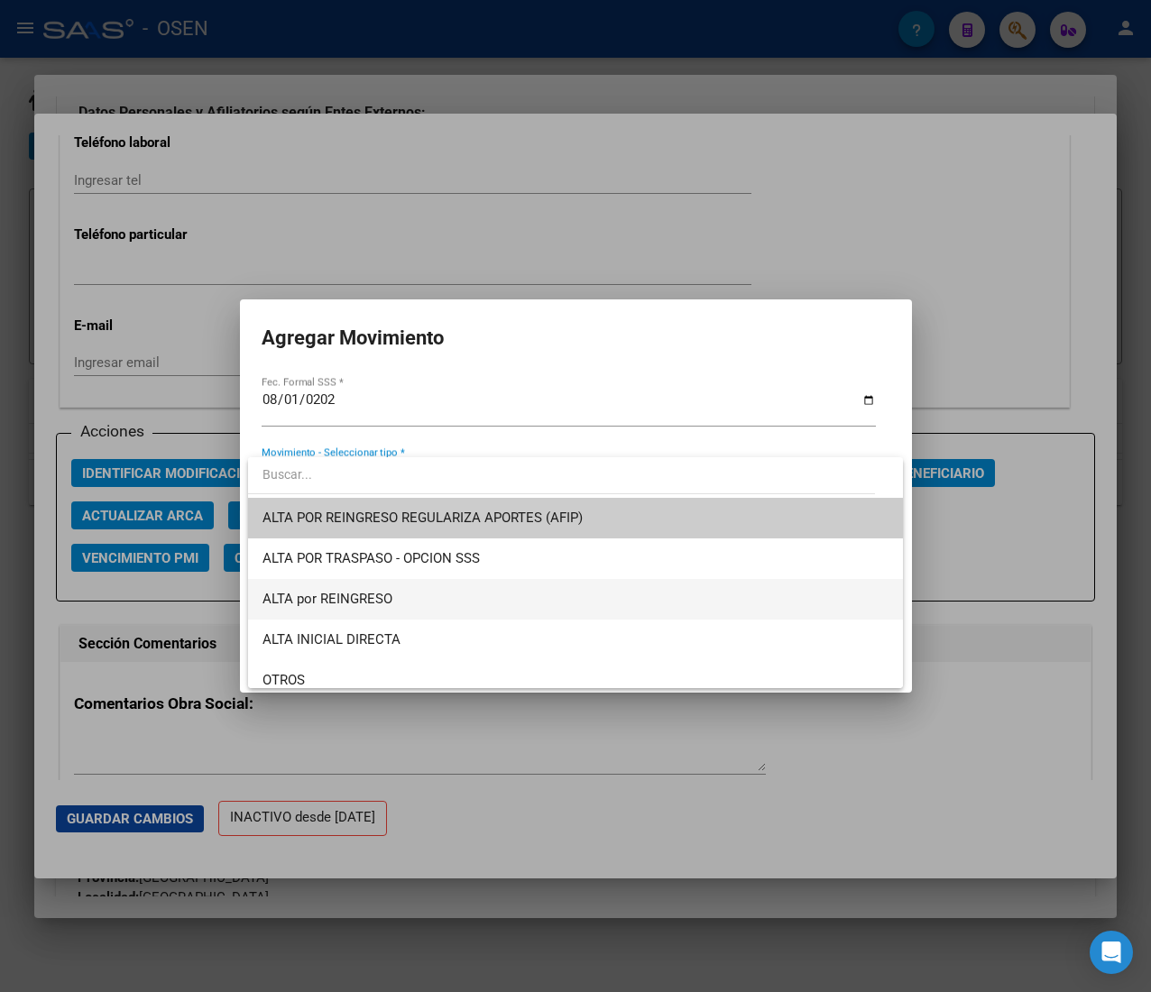
click at [447, 602] on span "ALTA por REINGRESO" at bounding box center [575, 599] width 626 height 41
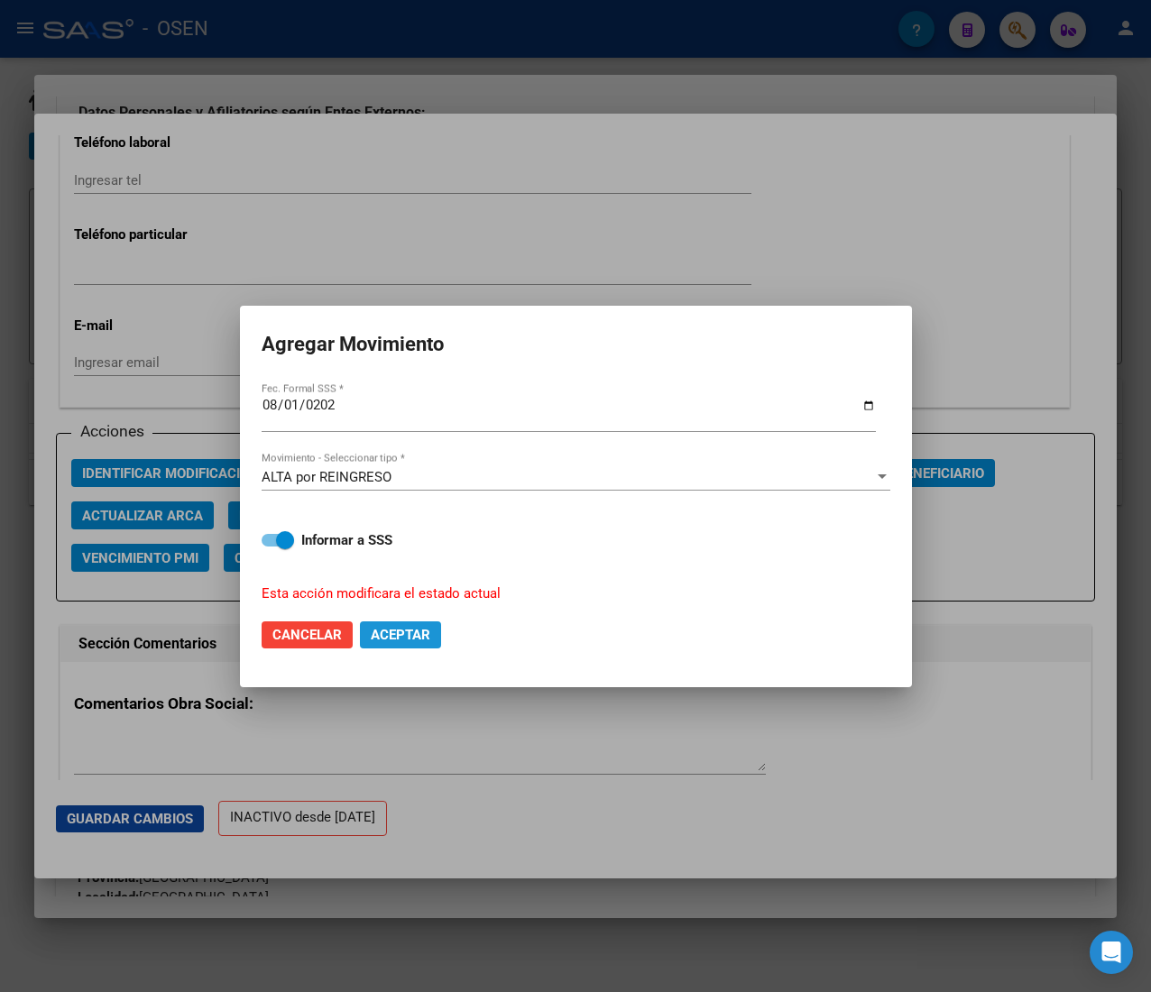
click at [387, 631] on span "Aceptar" at bounding box center [401, 635] width 60 height 16
checkbox input "false"
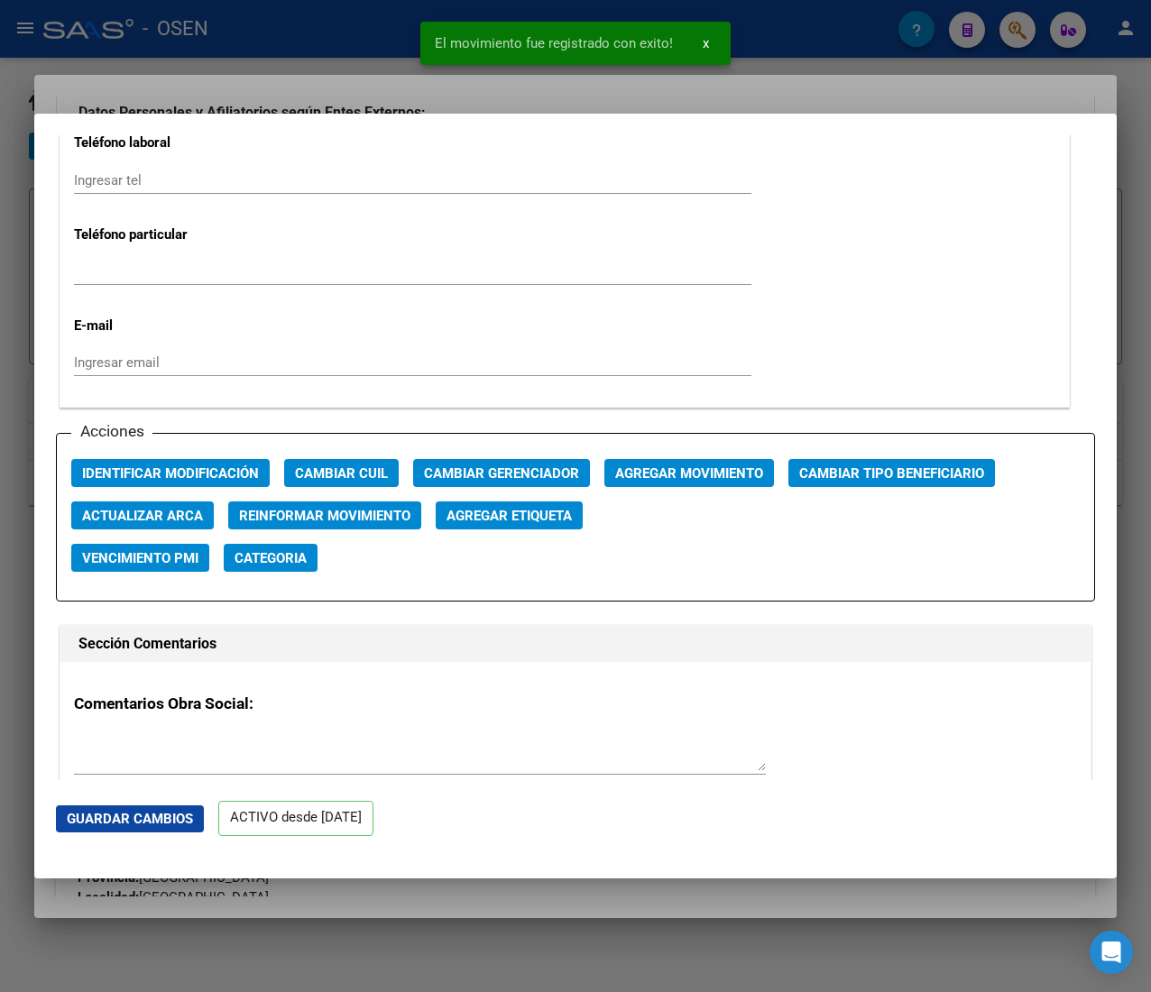
click at [354, 47] on div at bounding box center [575, 496] width 1151 height 992
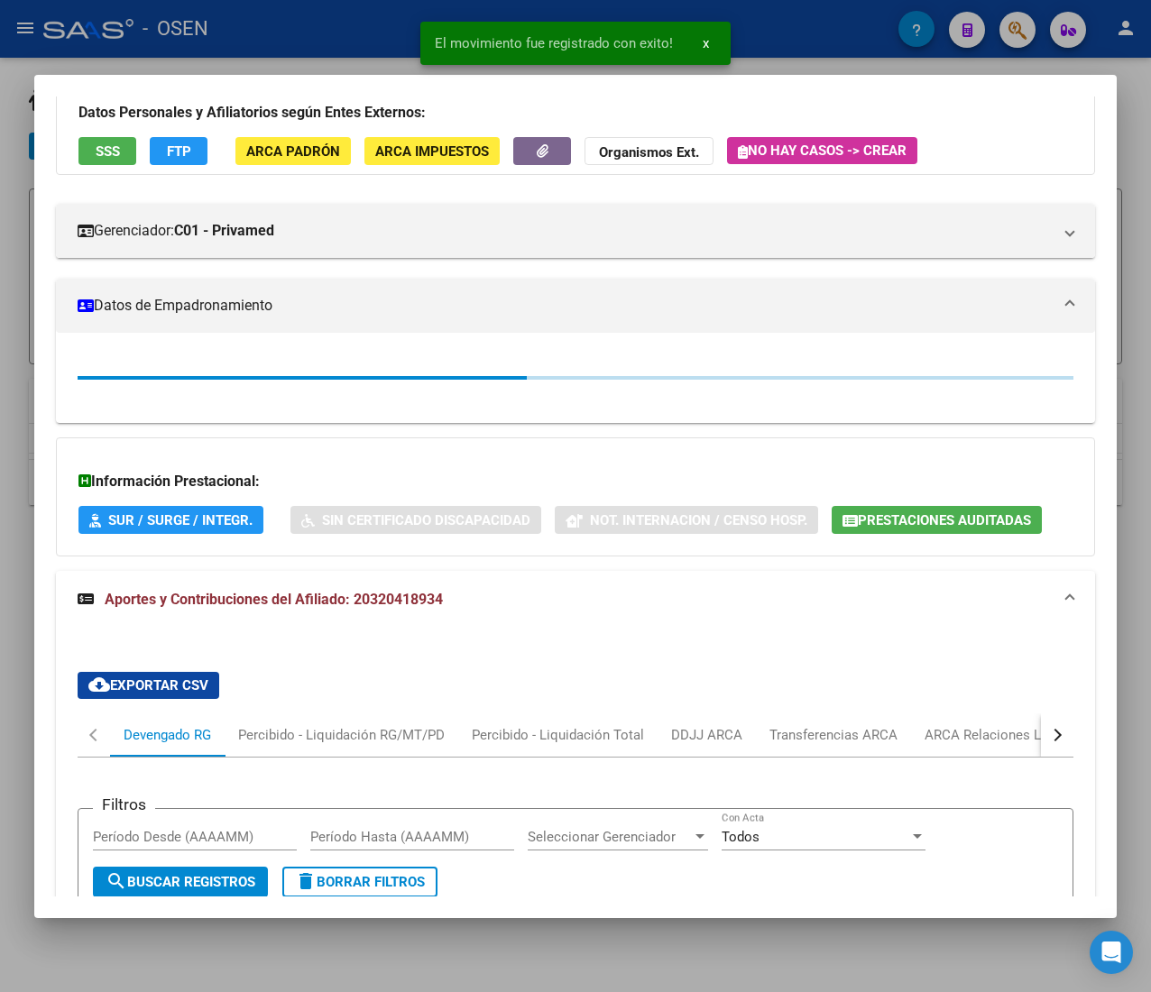
click at [344, 31] on div at bounding box center [575, 496] width 1151 height 992
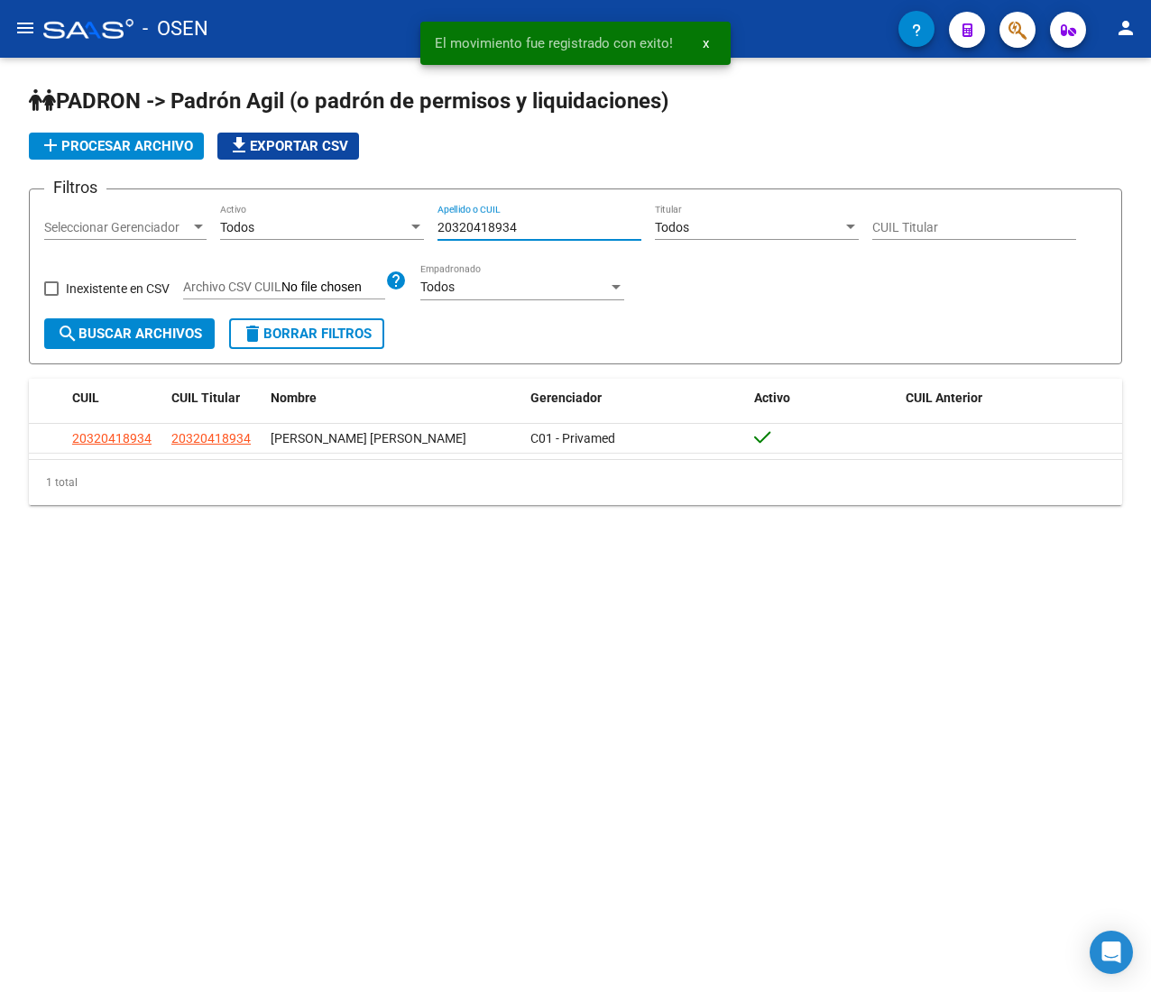
drag, startPoint x: 547, startPoint y: 223, endPoint x: 261, endPoint y: 193, distance: 287.5
click at [261, 193] on form "Filtros Seleccionar Gerenciador Seleccionar Gerenciador Todos Activo 2032041893…" at bounding box center [575, 277] width 1093 height 176
paste input "10089207"
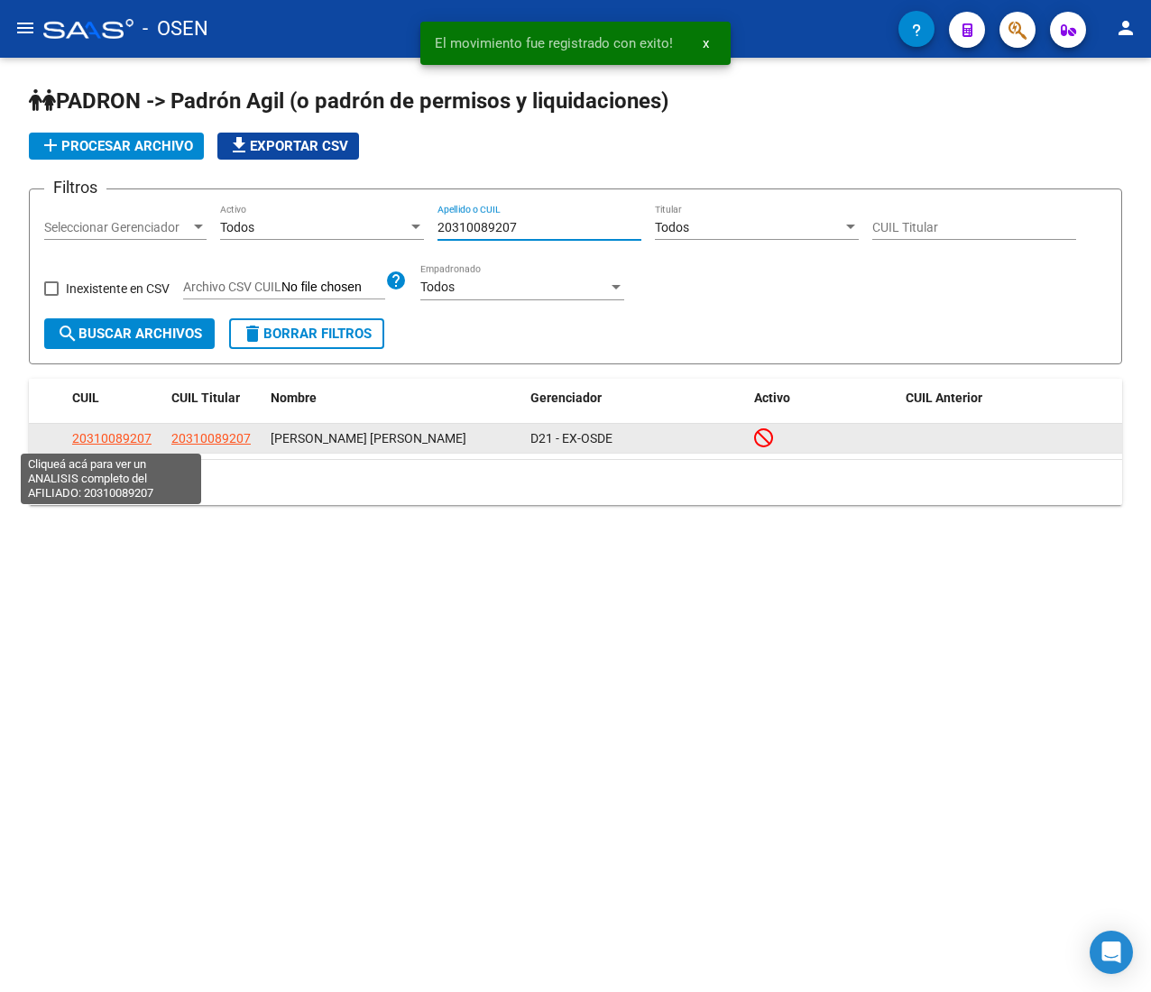
type input "20310089207"
click at [106, 437] on span "20310089207" at bounding box center [111, 438] width 79 height 14
type textarea "20310089207"
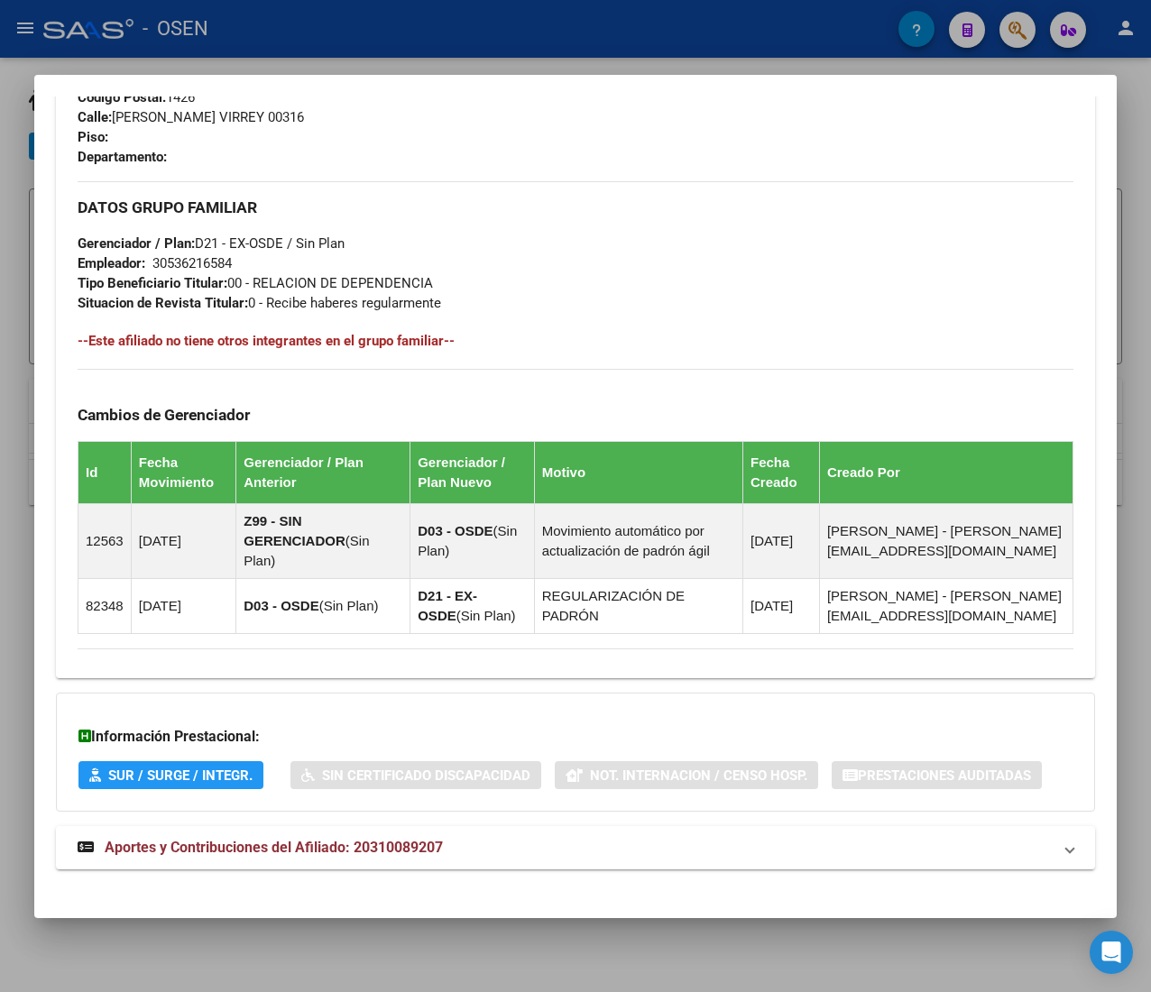
scroll to position [963, 0]
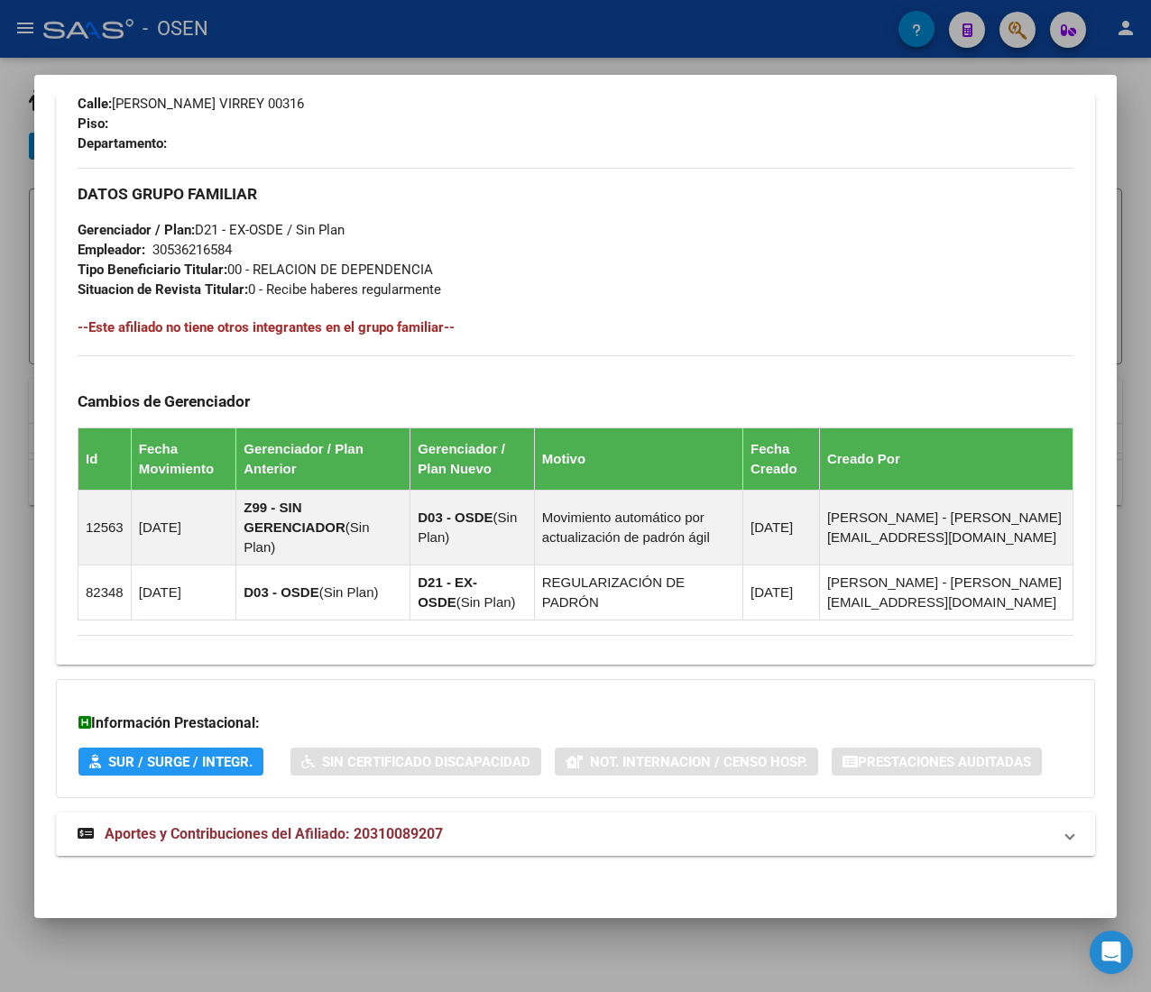
click at [500, 833] on mat-panel-title "Aportes y Contribuciones del Afiliado: 20310089207" at bounding box center [565, 834] width 974 height 22
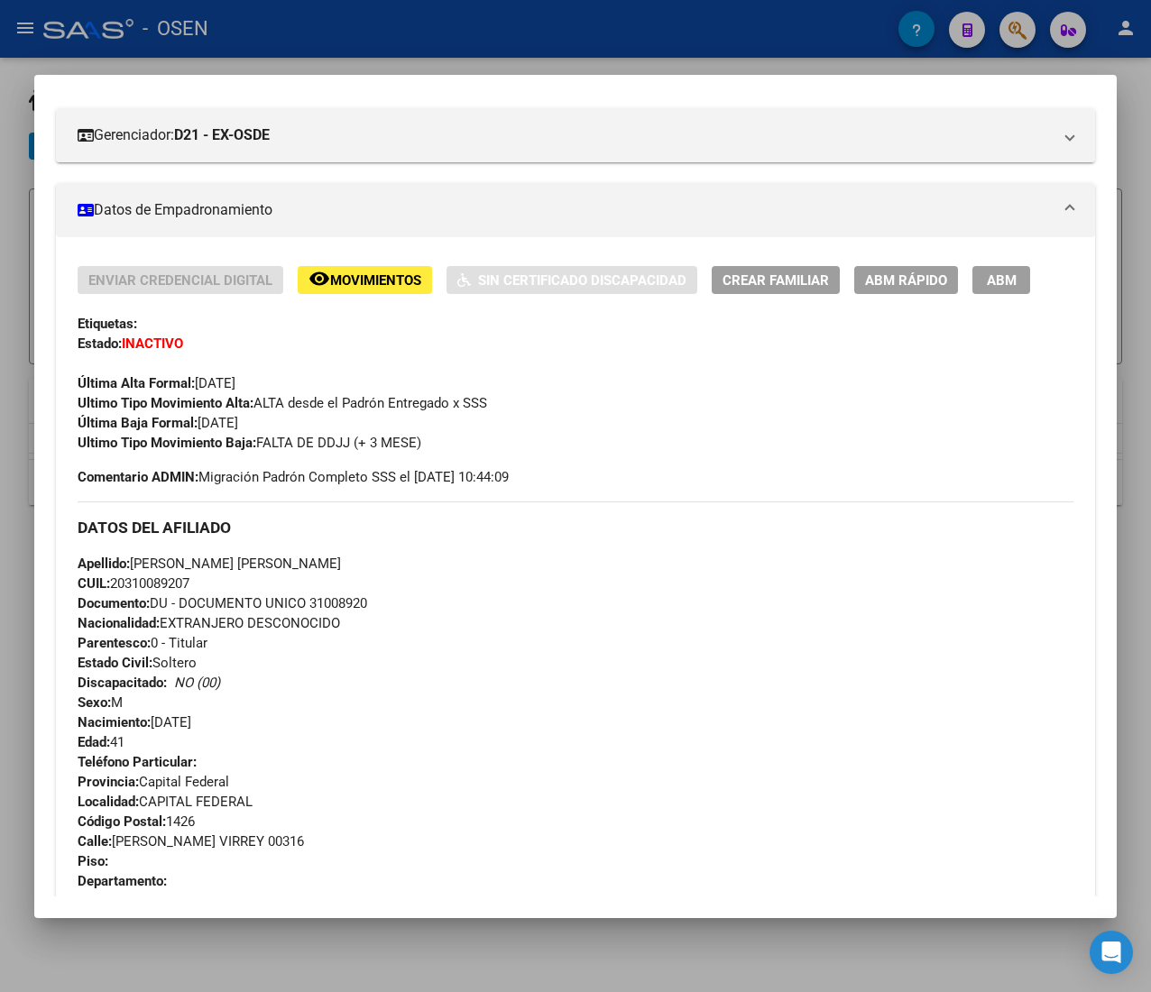
scroll to position [148, 0]
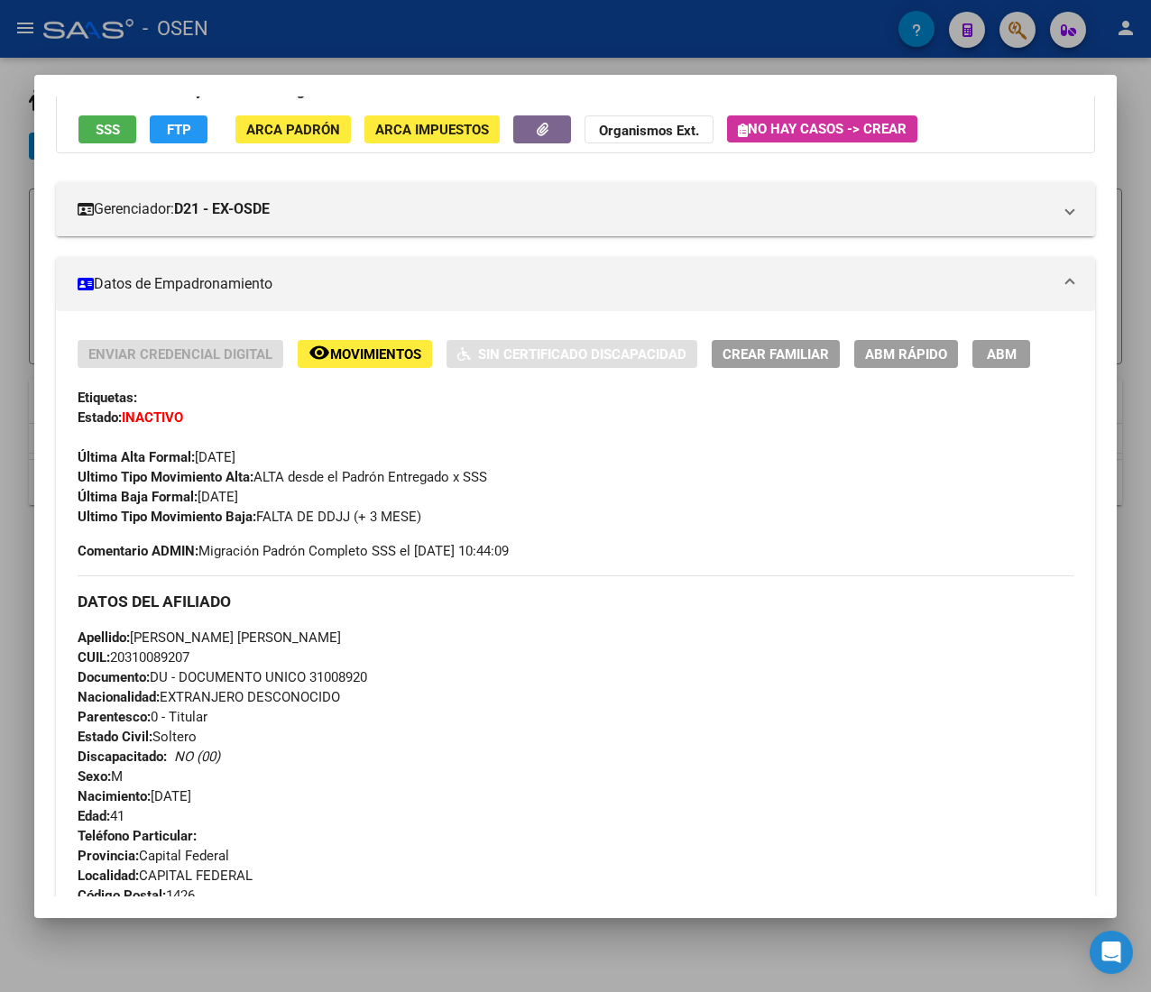
click at [900, 348] on span "ABM Rápido" at bounding box center [906, 354] width 82 height 16
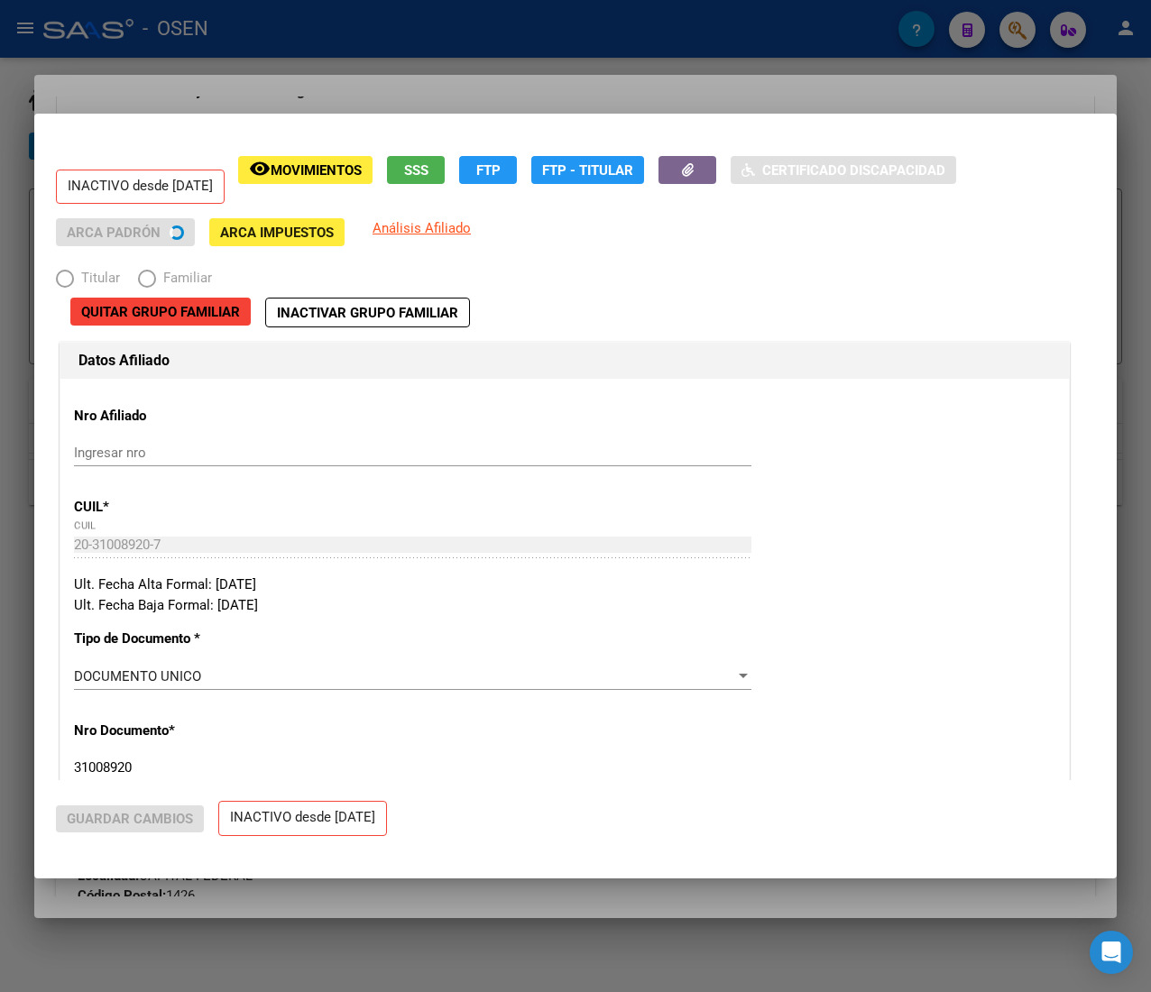
radio input "true"
type input "30-53621658-4"
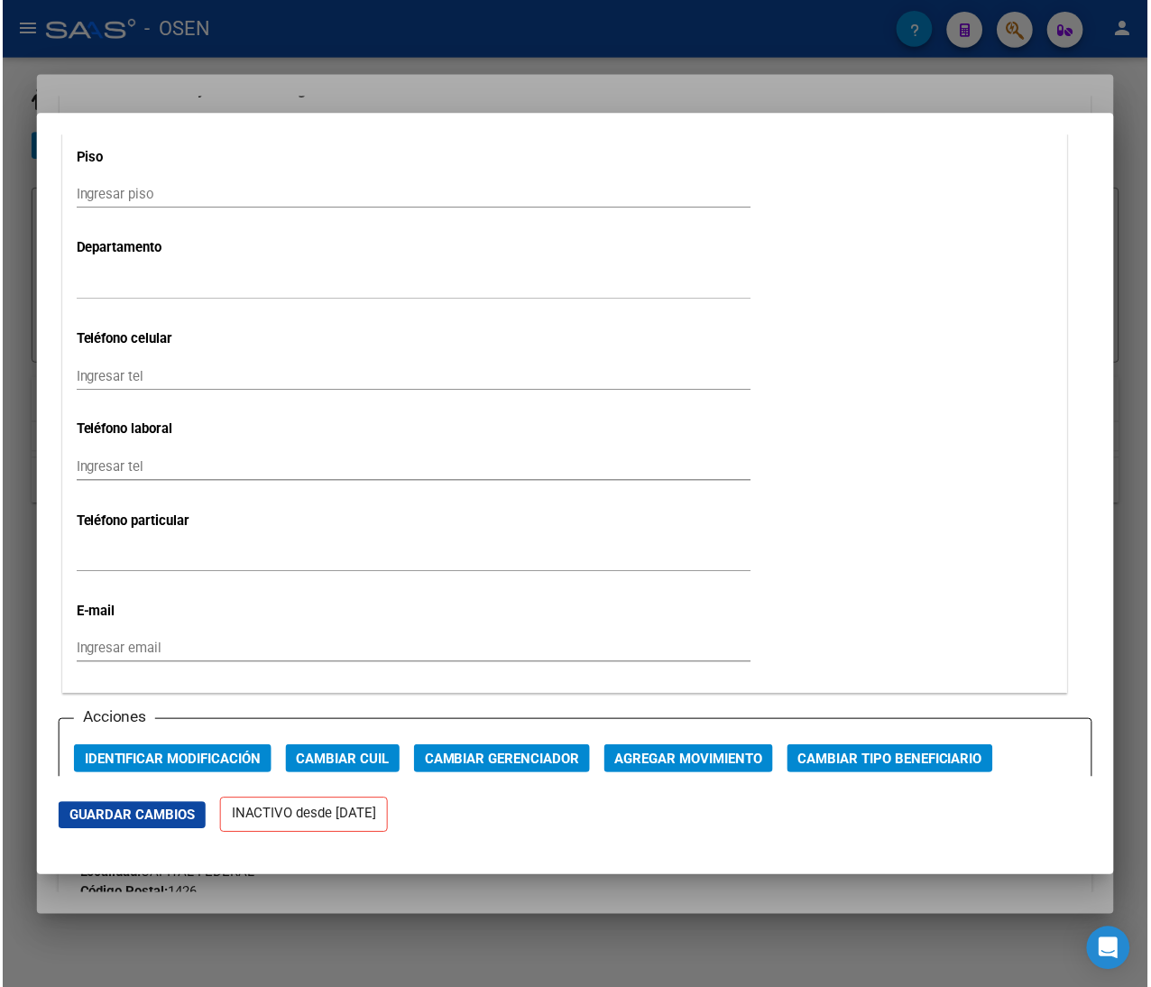
scroll to position [2345, 0]
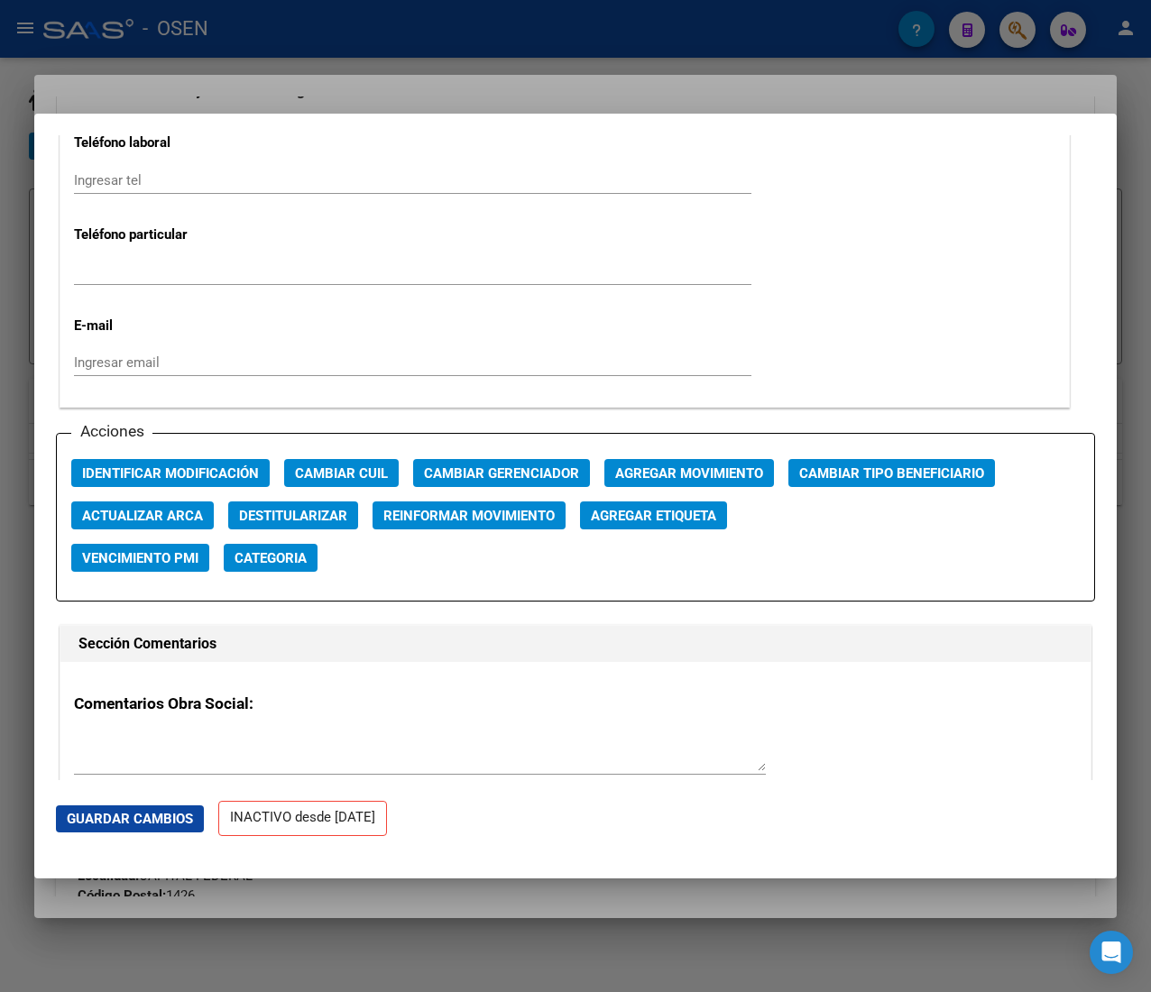
click at [676, 482] on span "Agregar Movimiento" at bounding box center [689, 473] width 148 height 16
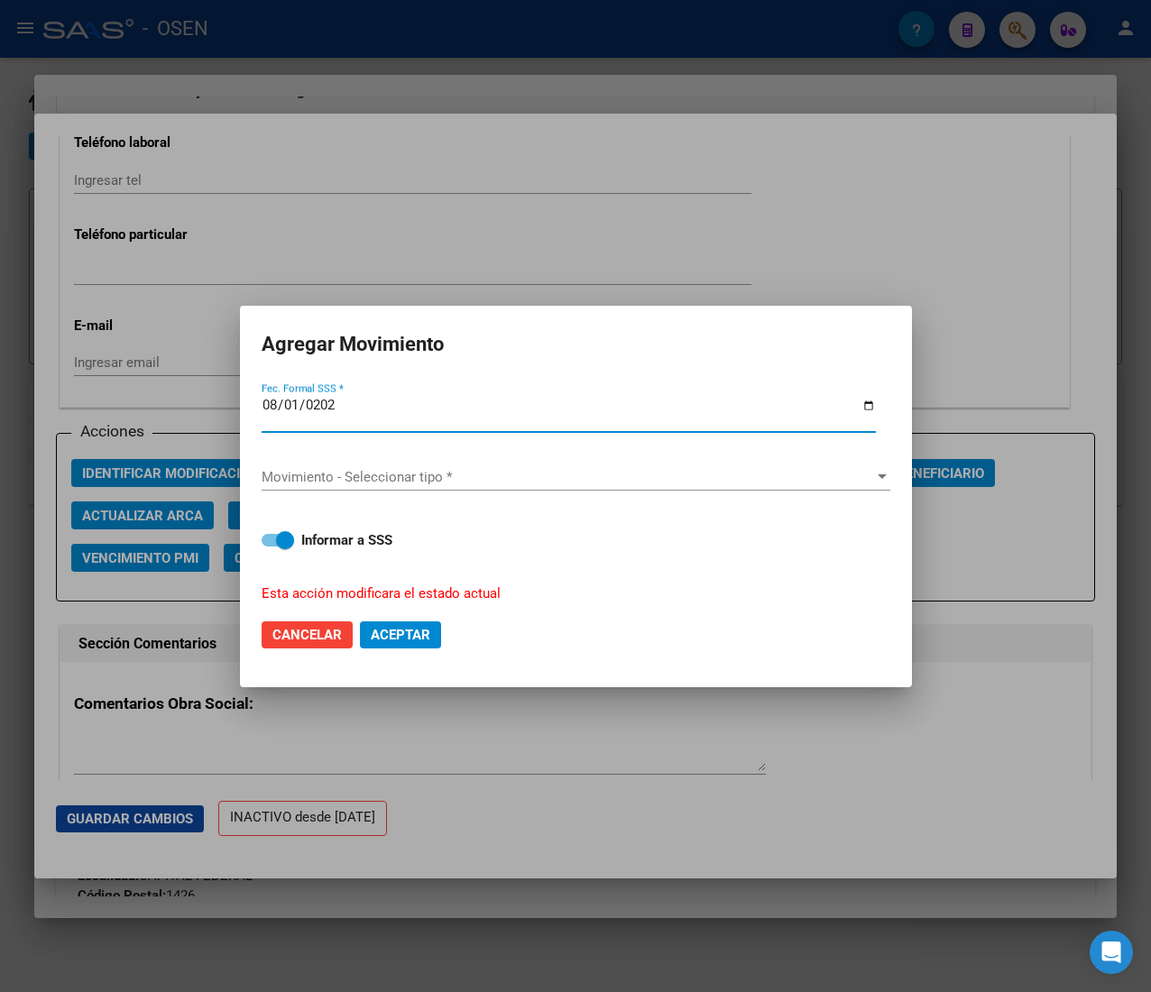
type input "2025-08-01"
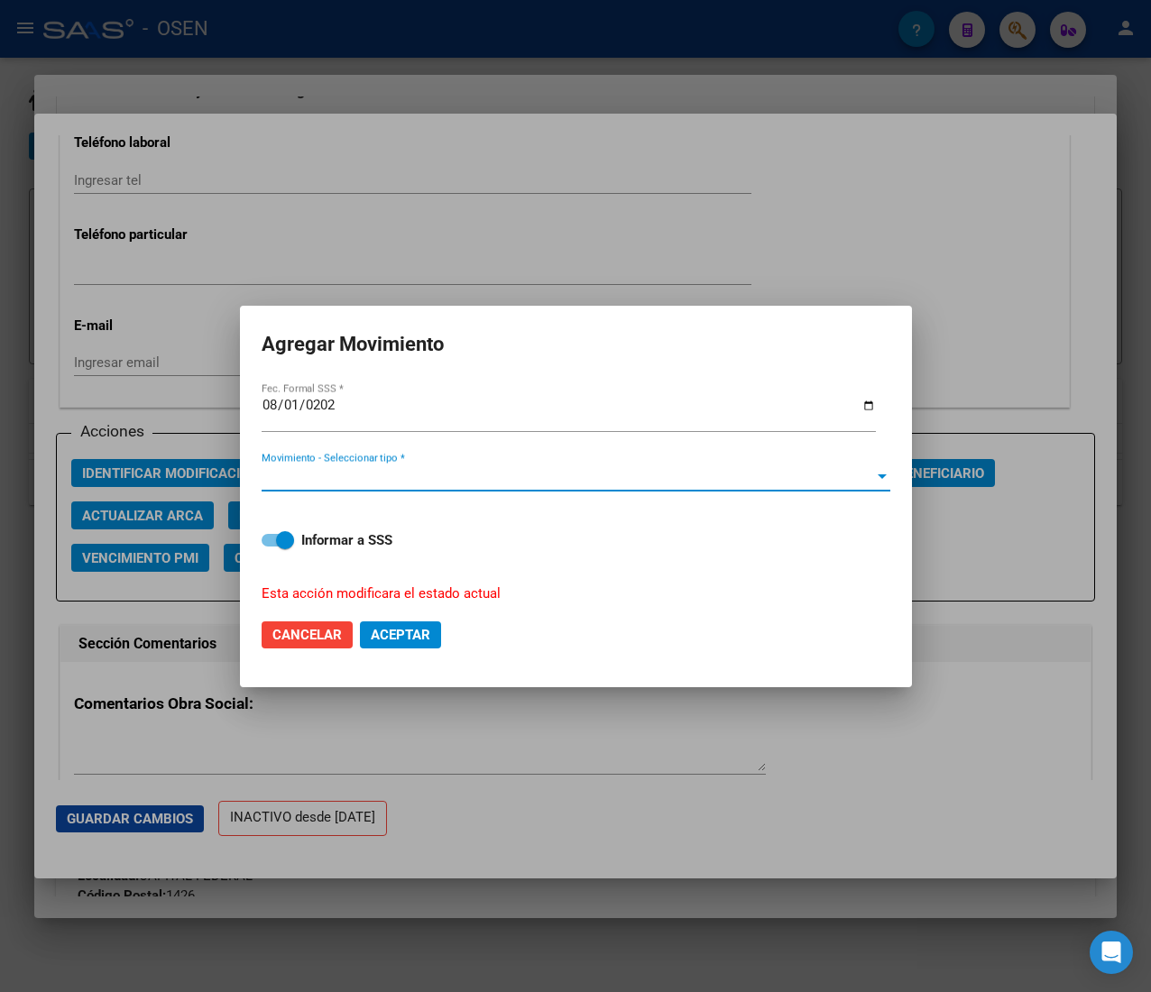
click at [676, 482] on span "Movimiento - Seleccionar tipo *" at bounding box center [568, 477] width 612 height 16
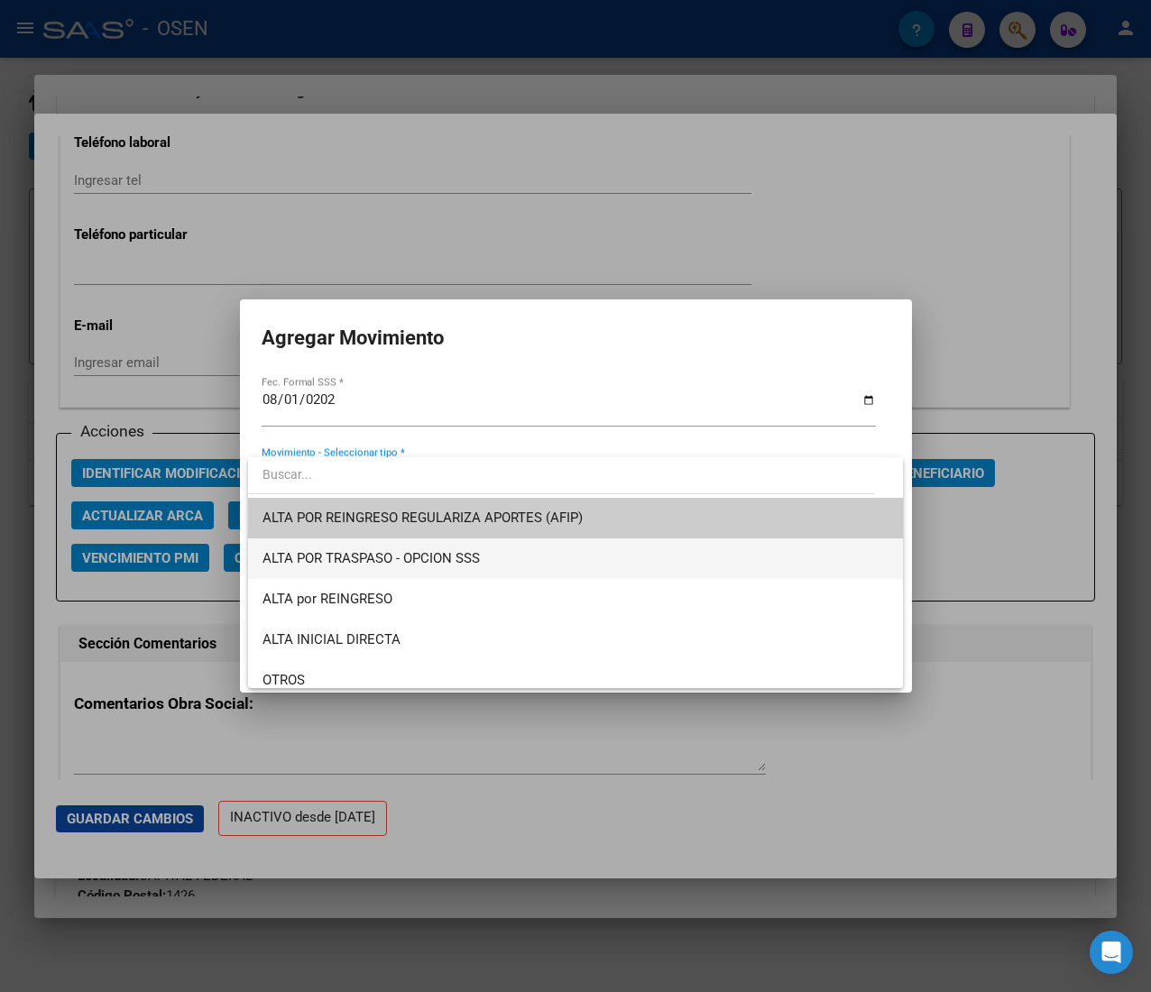
click at [535, 574] on span "ALTA POR TRASPASO - OPCION SSS" at bounding box center [575, 558] width 626 height 41
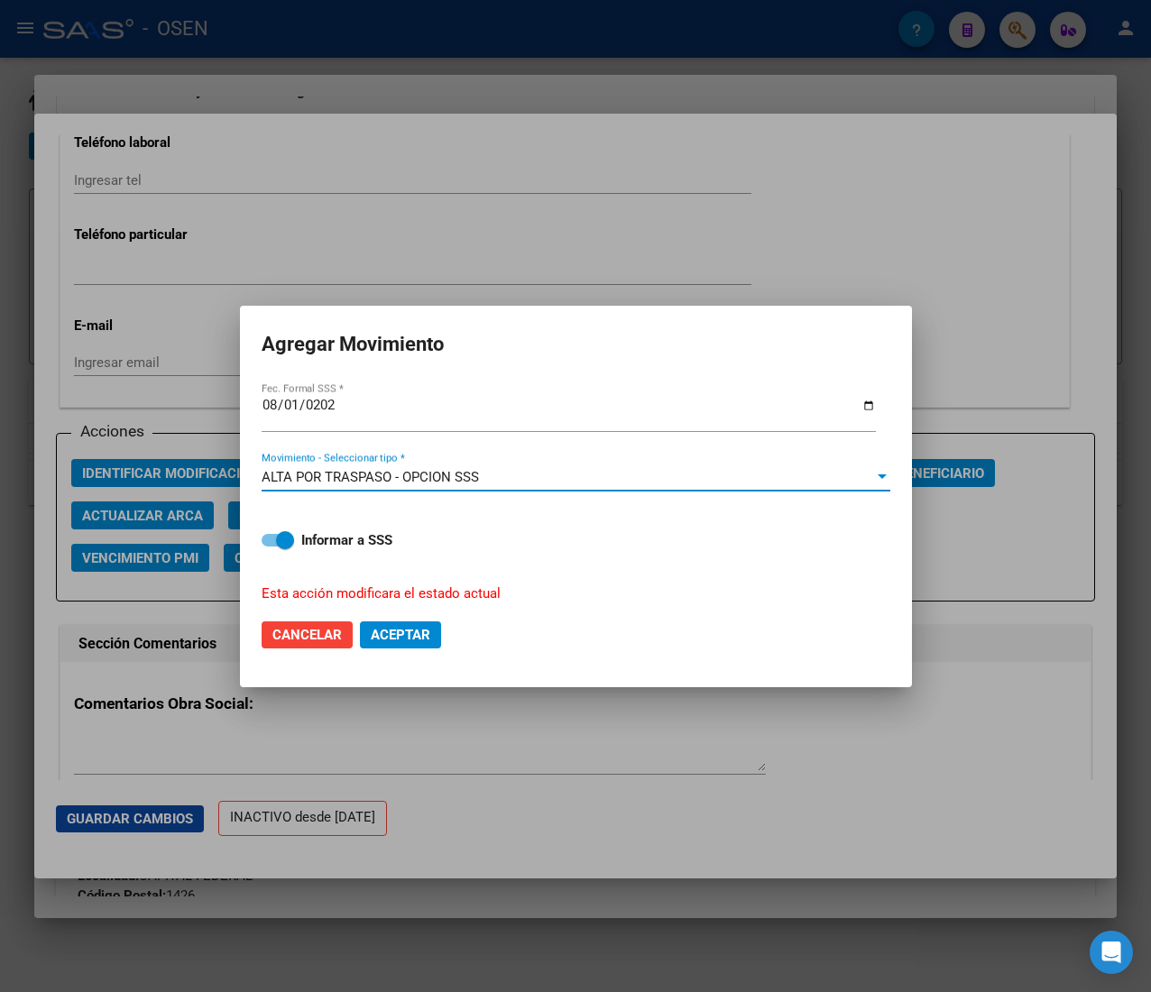
click at [417, 637] on span "Aceptar" at bounding box center [401, 635] width 60 height 16
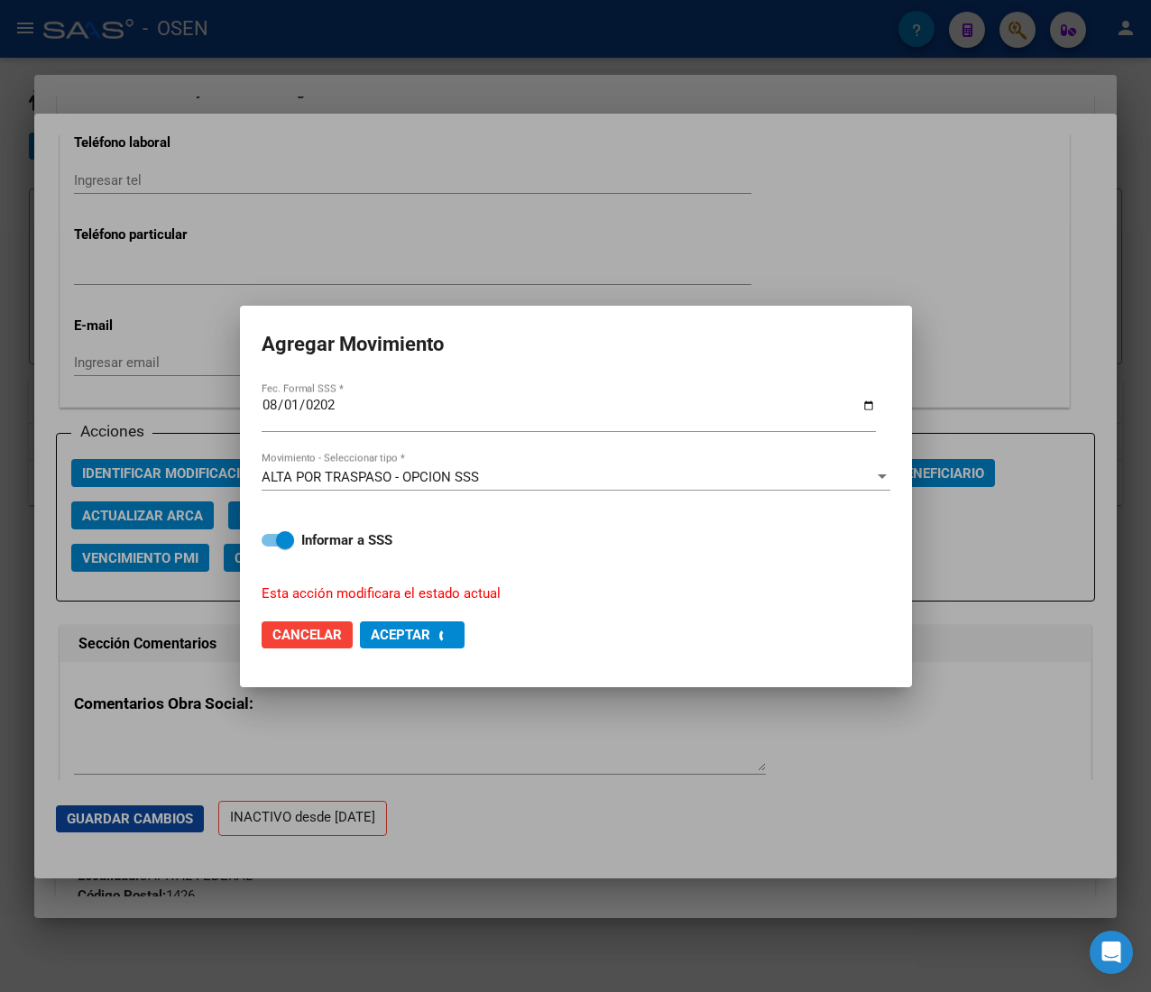
checkbox input "false"
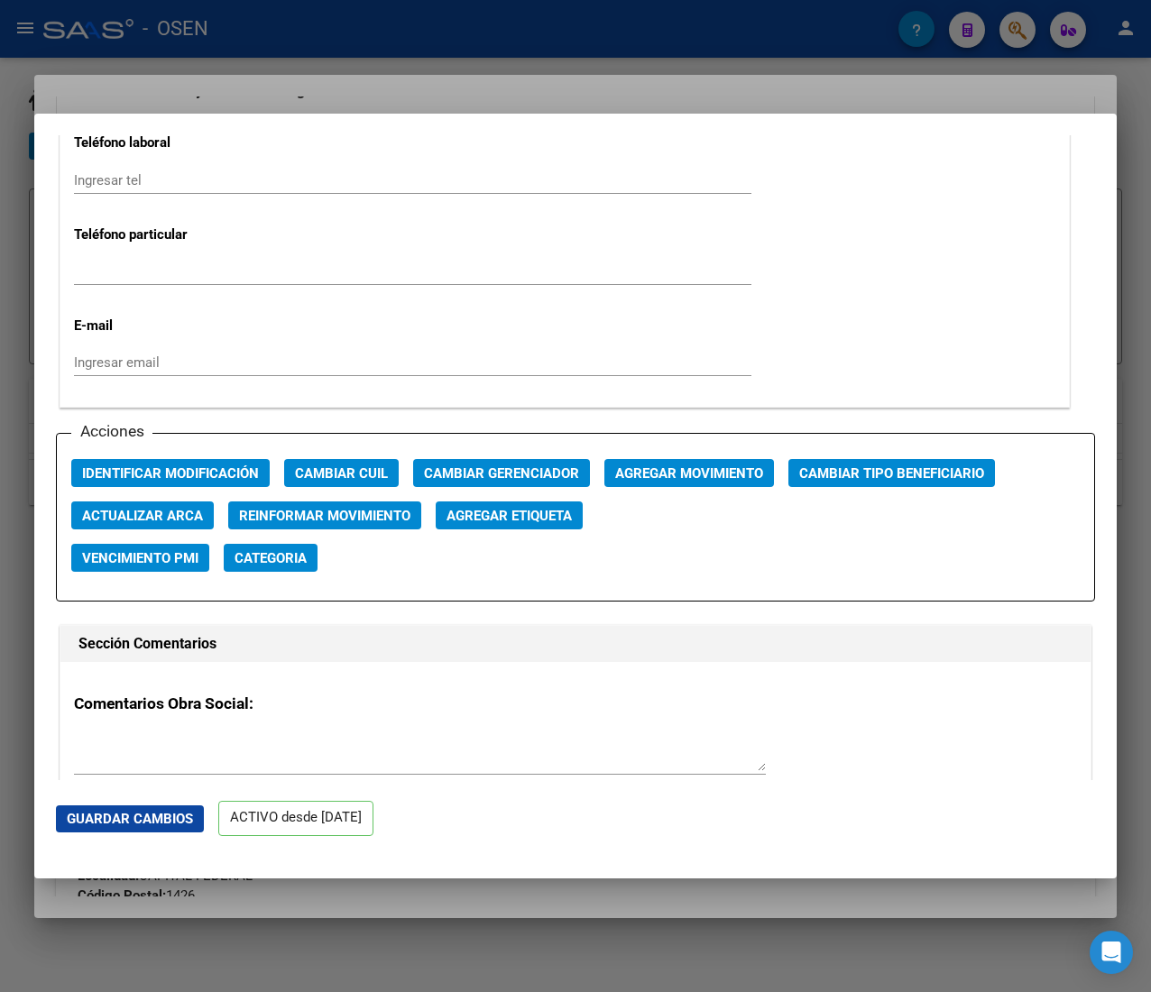
click at [363, 57] on div at bounding box center [575, 496] width 1151 height 992
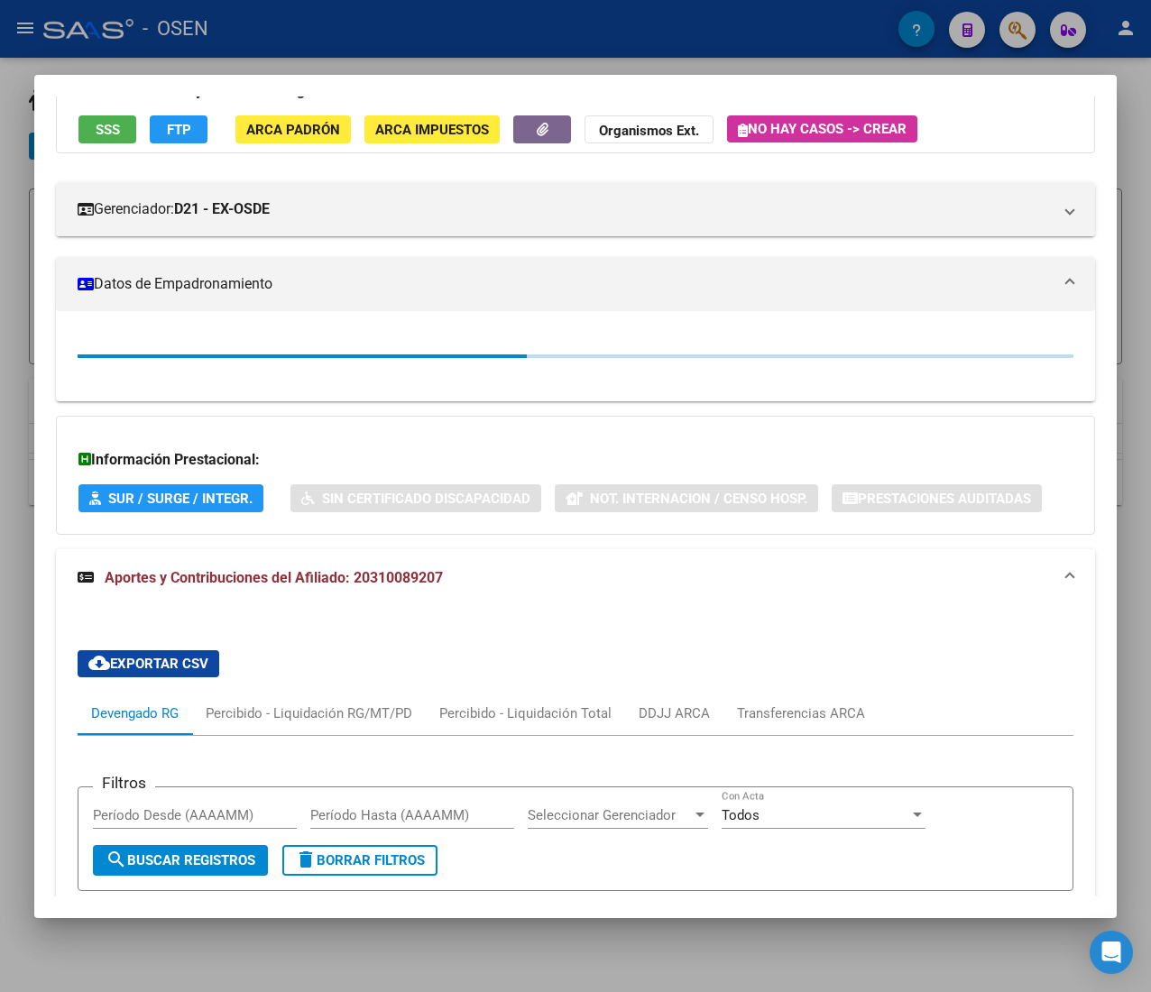
click at [362, 58] on div at bounding box center [575, 496] width 1151 height 992
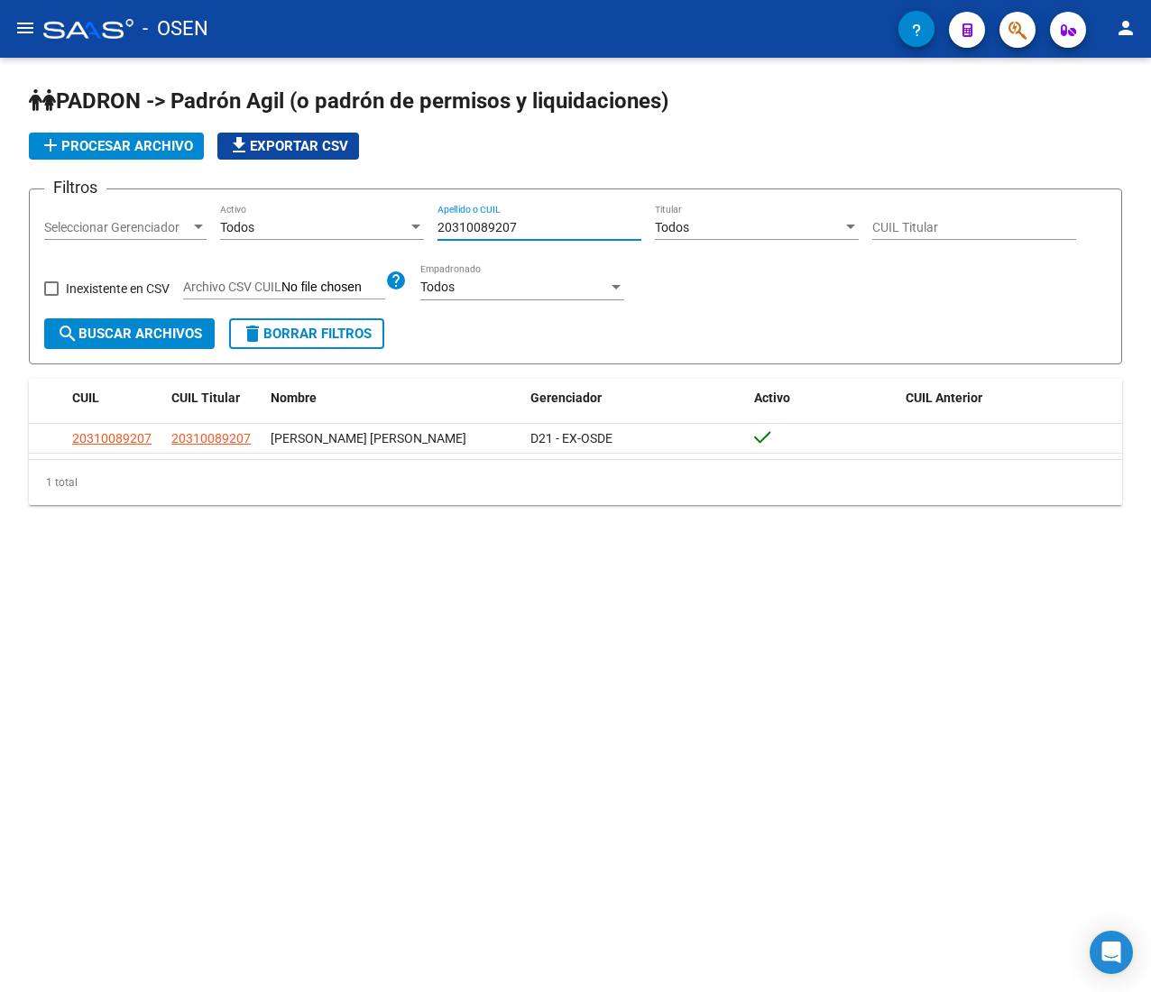
drag, startPoint x: 527, startPoint y: 224, endPoint x: 316, endPoint y: 223, distance: 211.1
click at [316, 223] on div "Filtros Seleccionar Gerenciador Seleccionar Gerenciador Todos Activo 2031008920…" at bounding box center [575, 261] width 1062 height 115
paste input "7352676123"
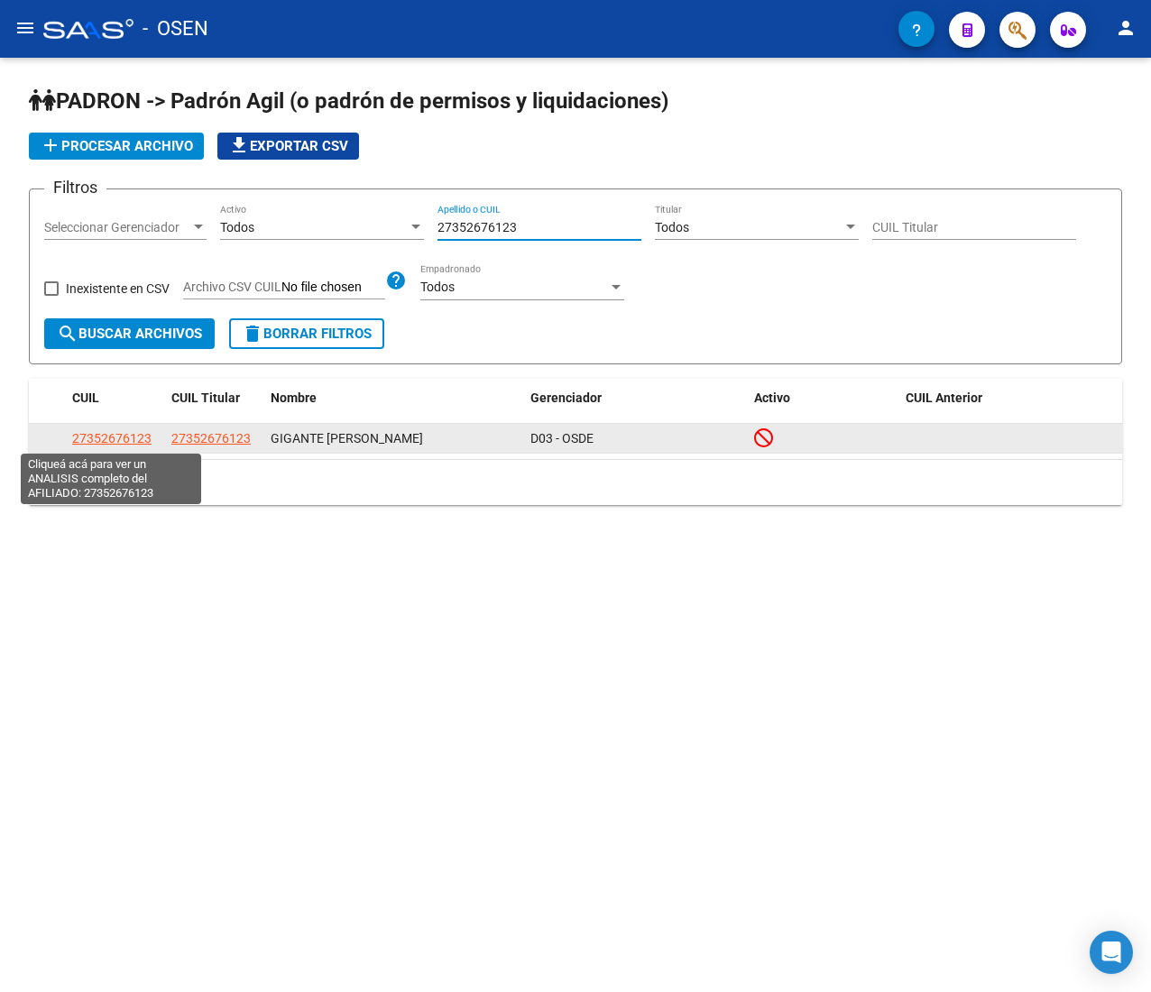
type input "27352676123"
click at [114, 439] on span "27352676123" at bounding box center [111, 438] width 79 height 14
type textarea "27352676123"
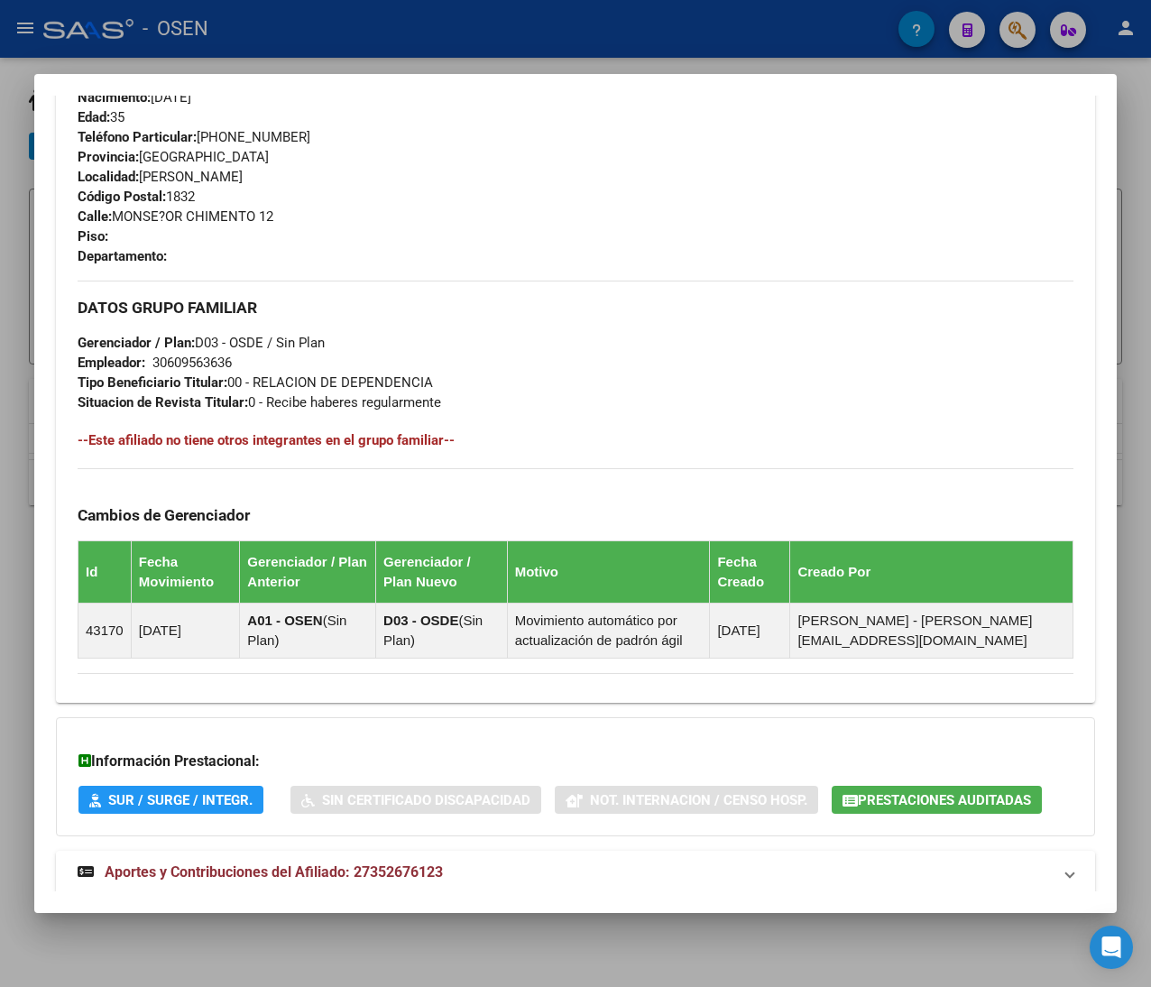
scroll to position [892, 0]
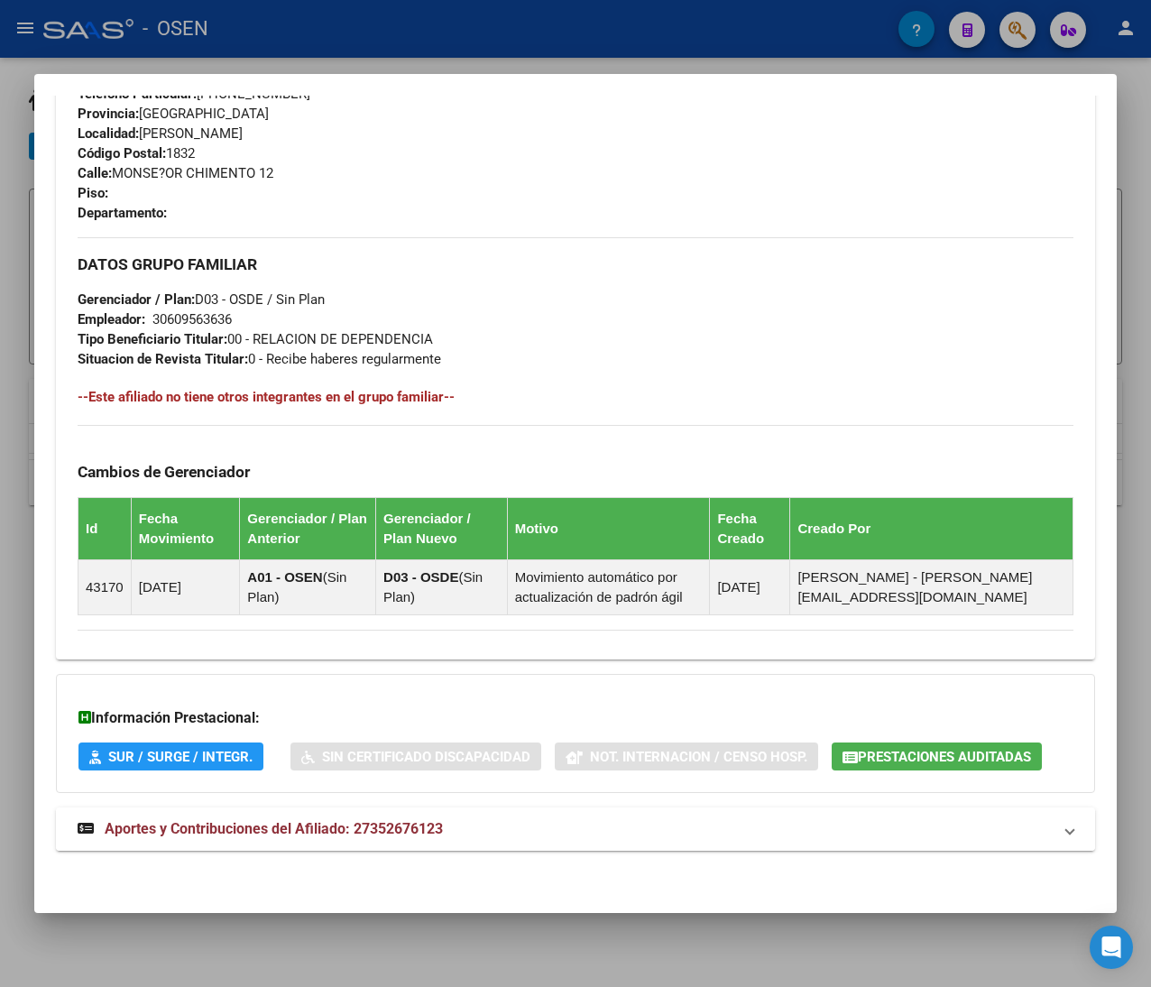
click at [619, 841] on mat-expansion-panel-header "Aportes y Contribuciones del Afiliado: 27352676123" at bounding box center [575, 828] width 1039 height 43
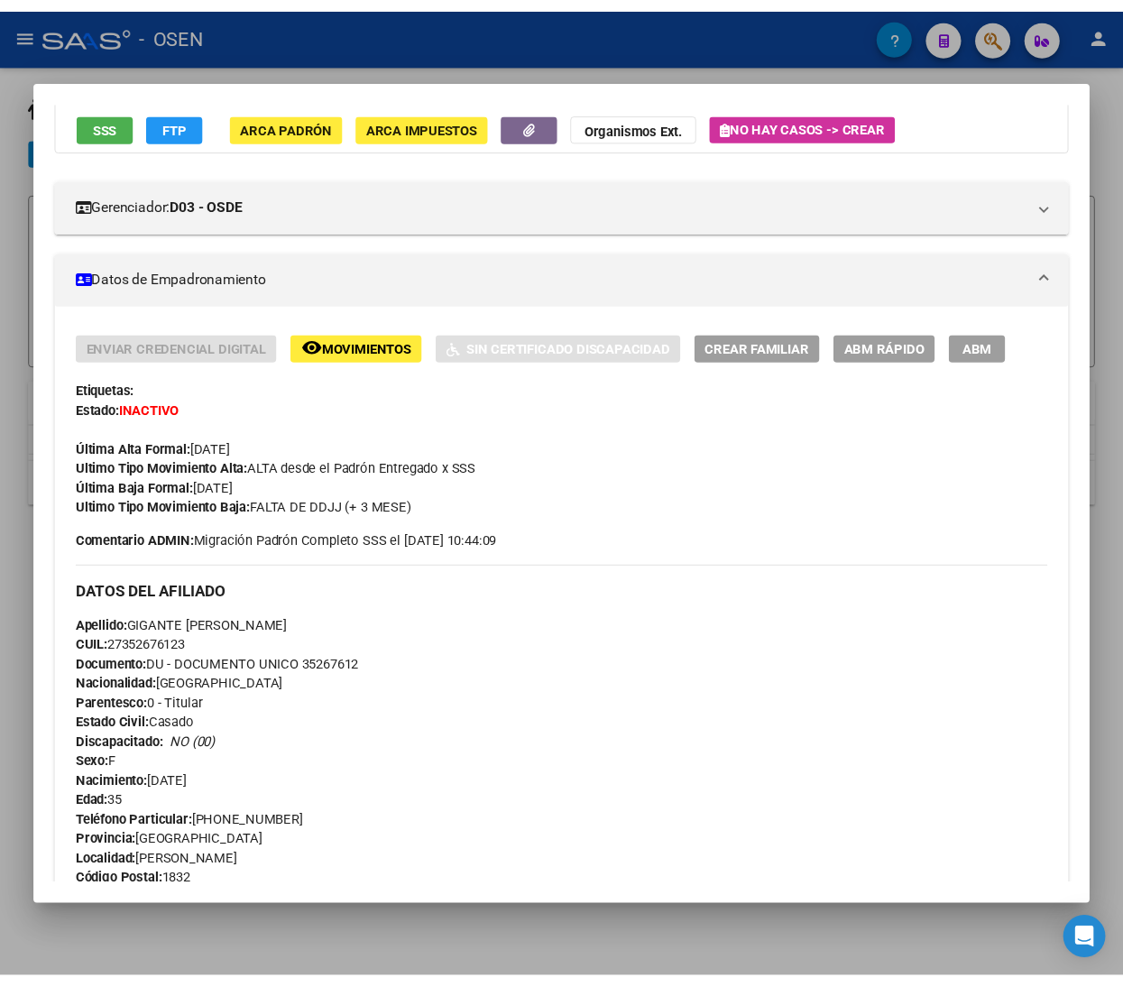
scroll to position [77, 0]
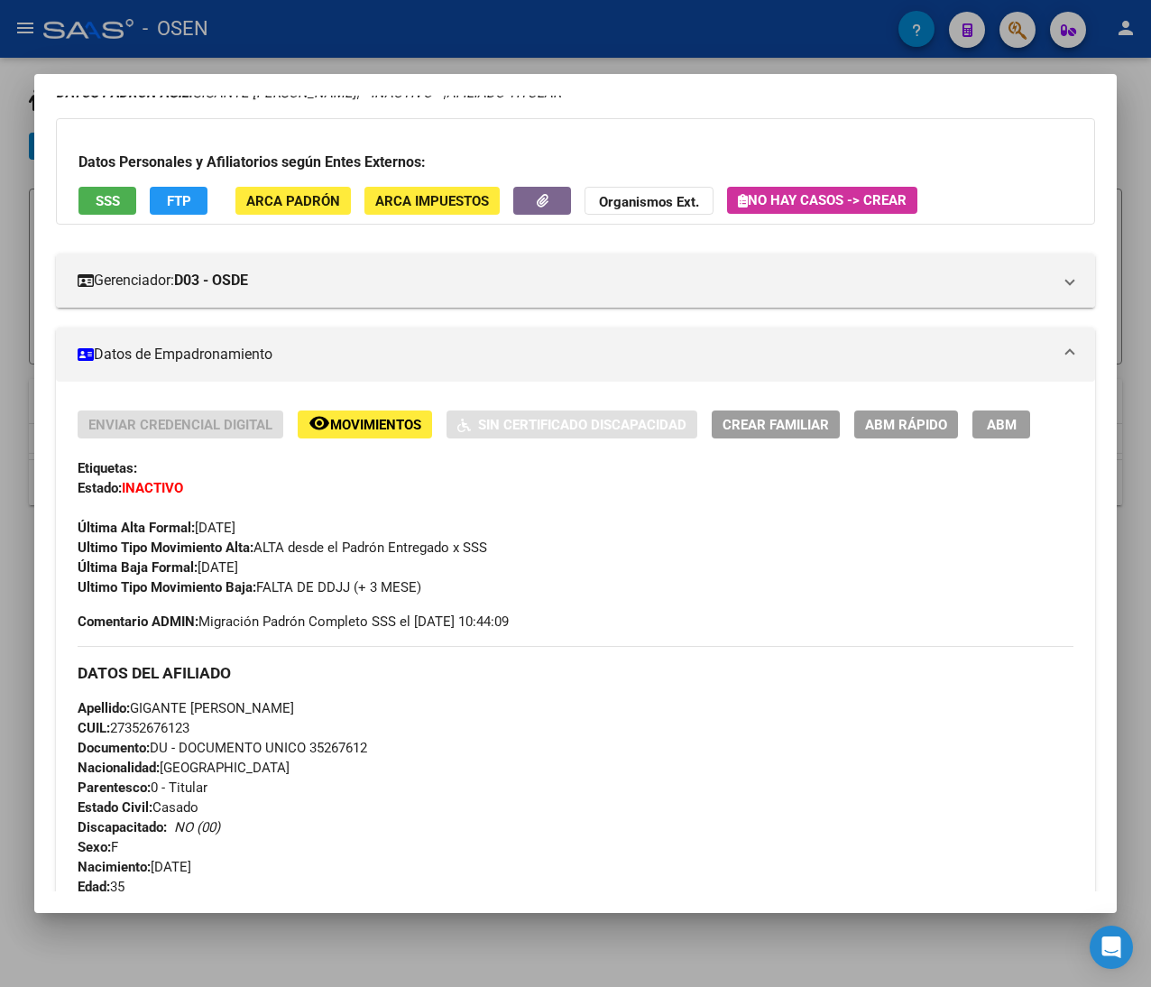
click at [920, 421] on span "ABM Rápido" at bounding box center [906, 425] width 82 height 16
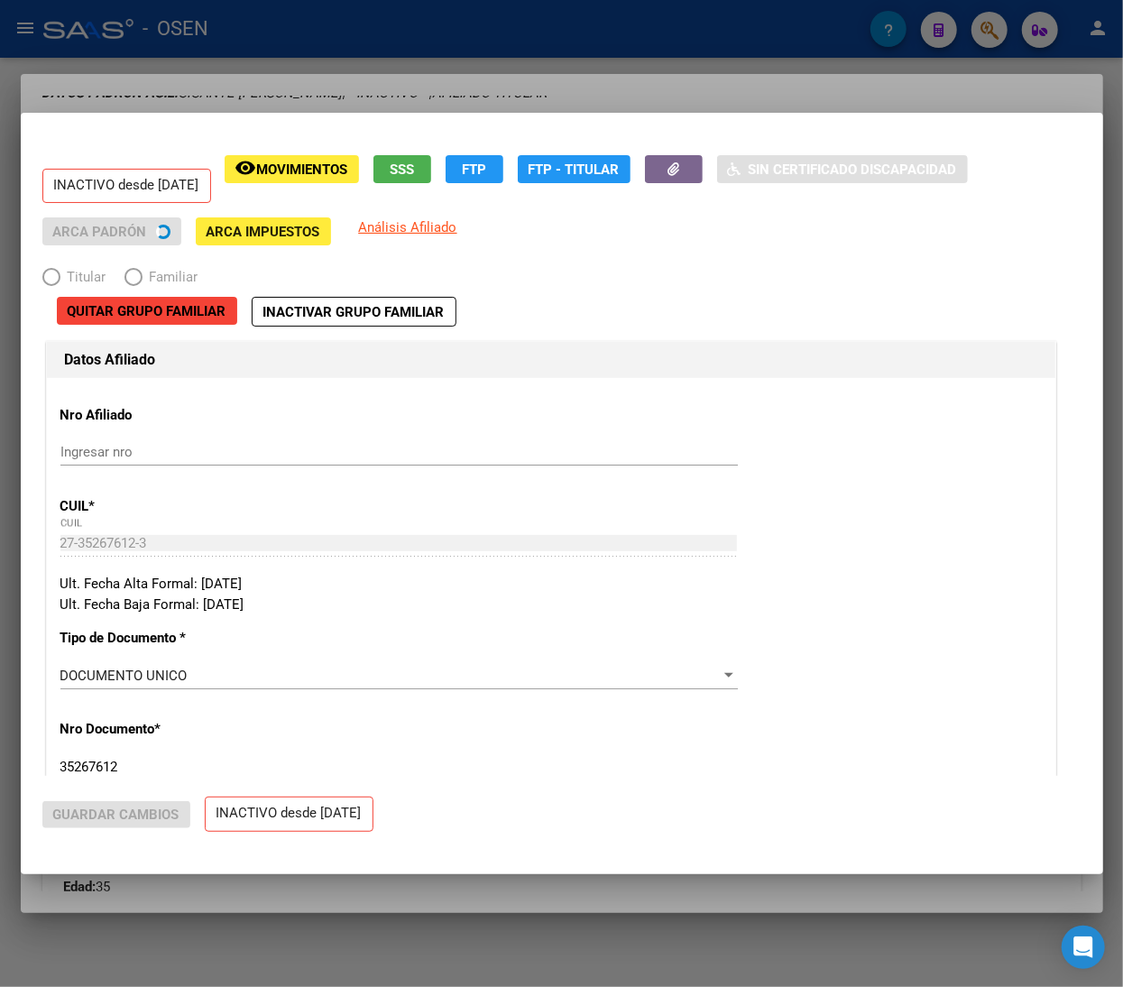
radio input "true"
type input "30-60956363-6"
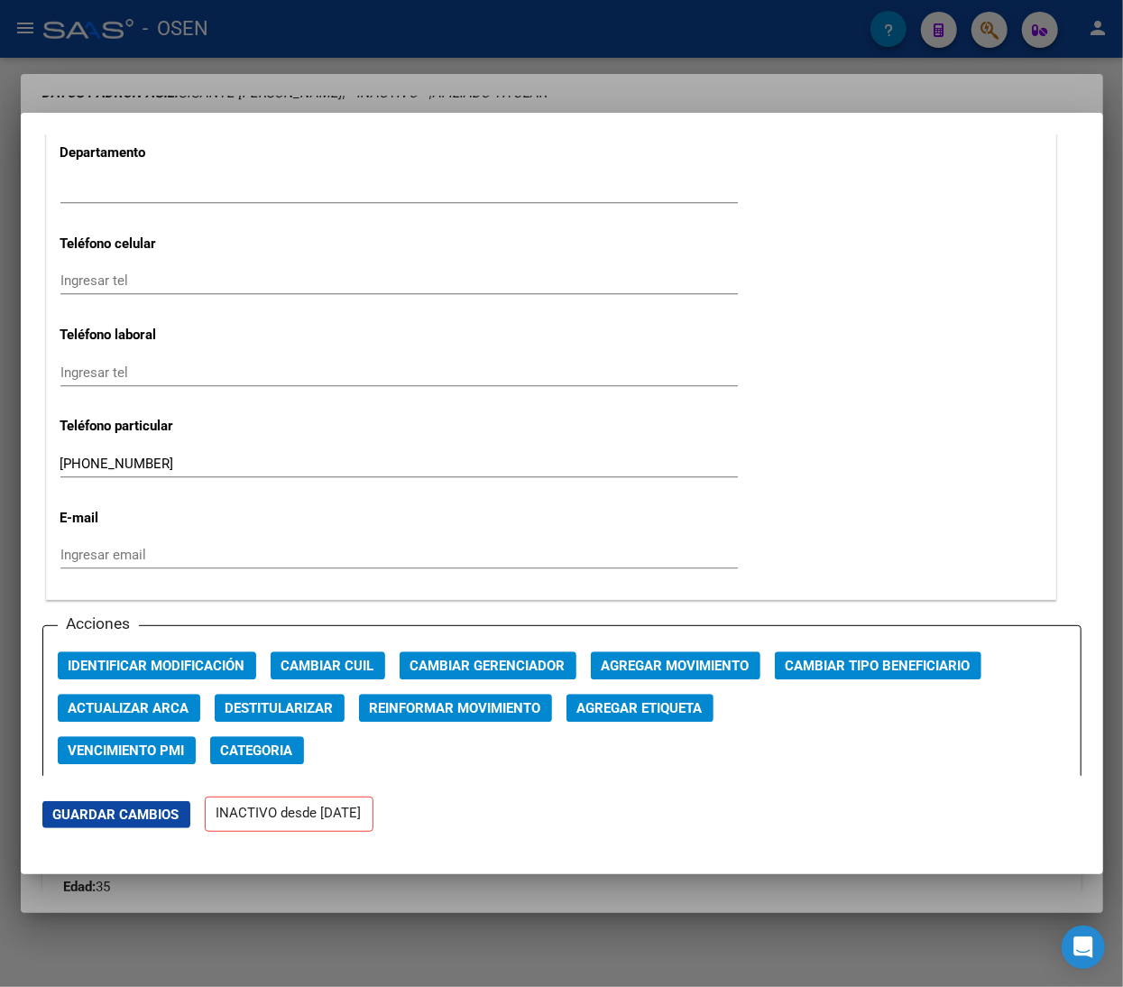
scroll to position [2165, 0]
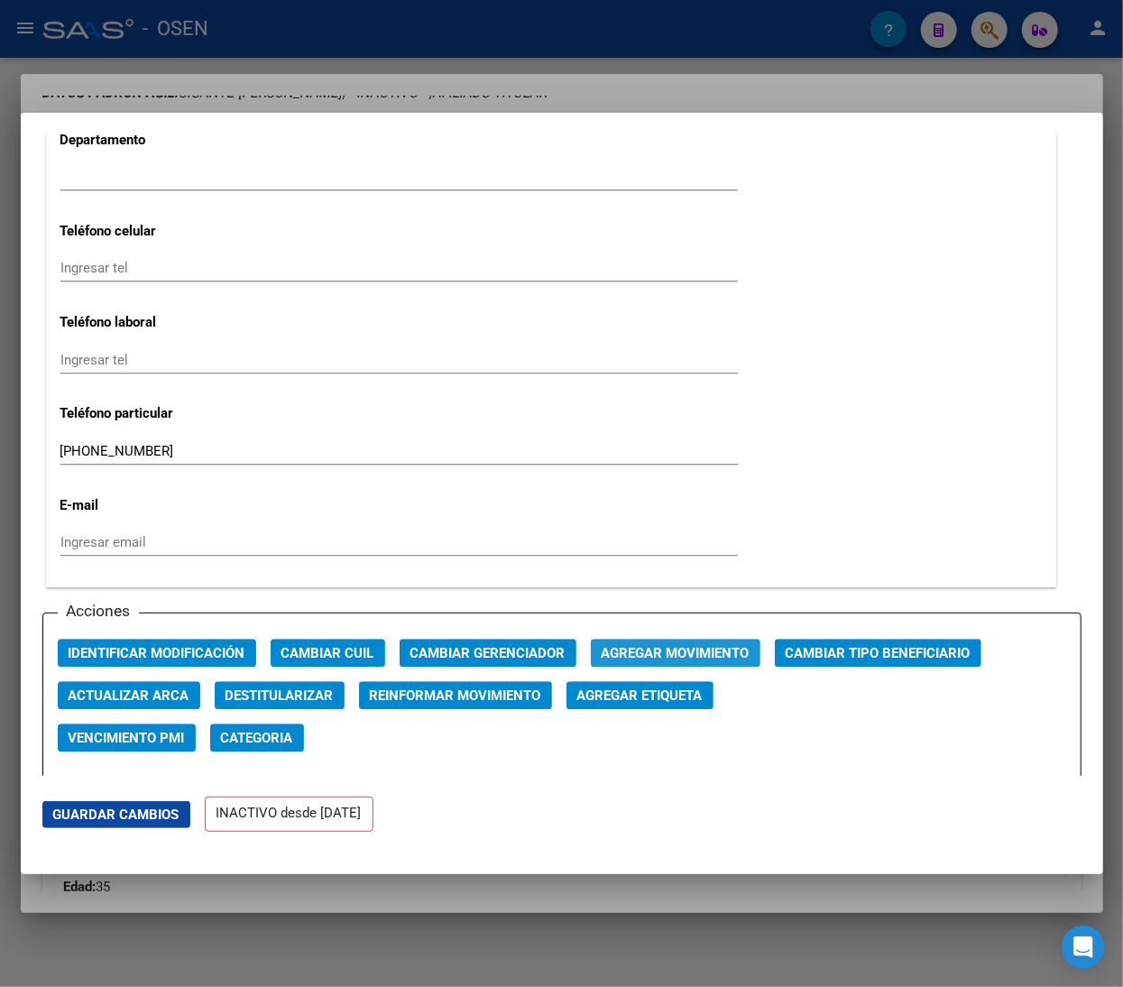
click at [655, 660] on span "Agregar Movimiento" at bounding box center [676, 653] width 148 height 16
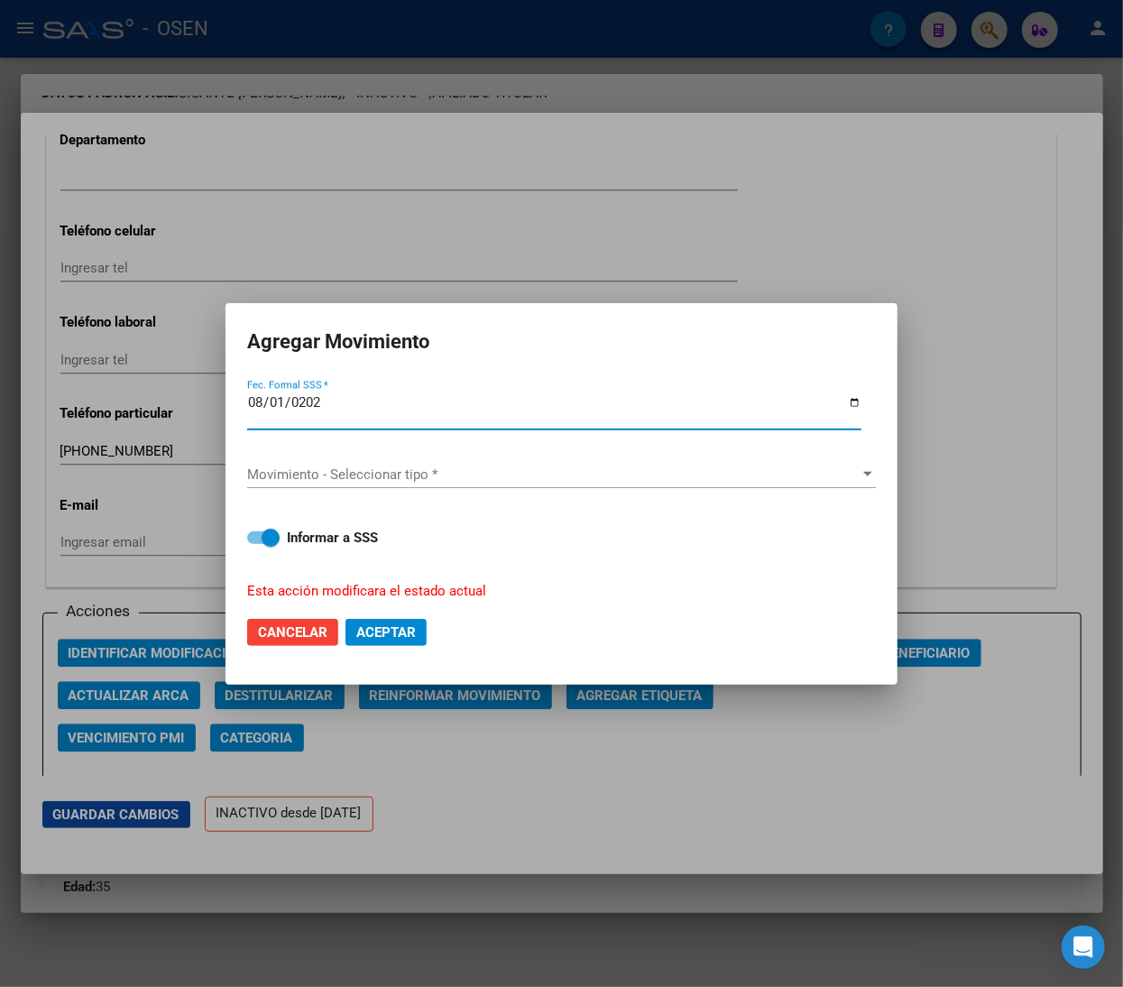
type input "2025-08-01"
click at [350, 480] on span "Movimiento - Seleccionar tipo *" at bounding box center [553, 474] width 612 height 16
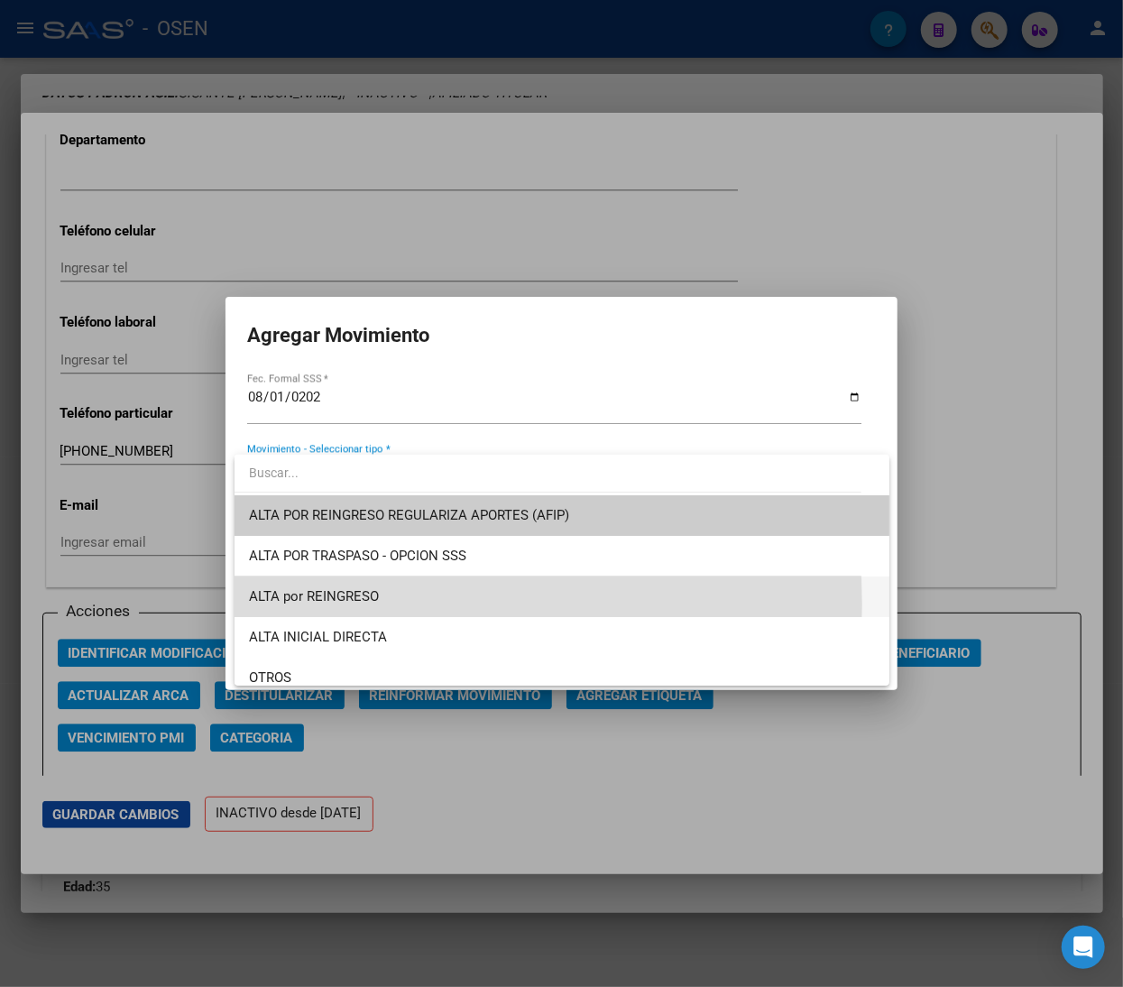
click at [341, 604] on span "ALTA por REINGRESO" at bounding box center [562, 596] width 626 height 41
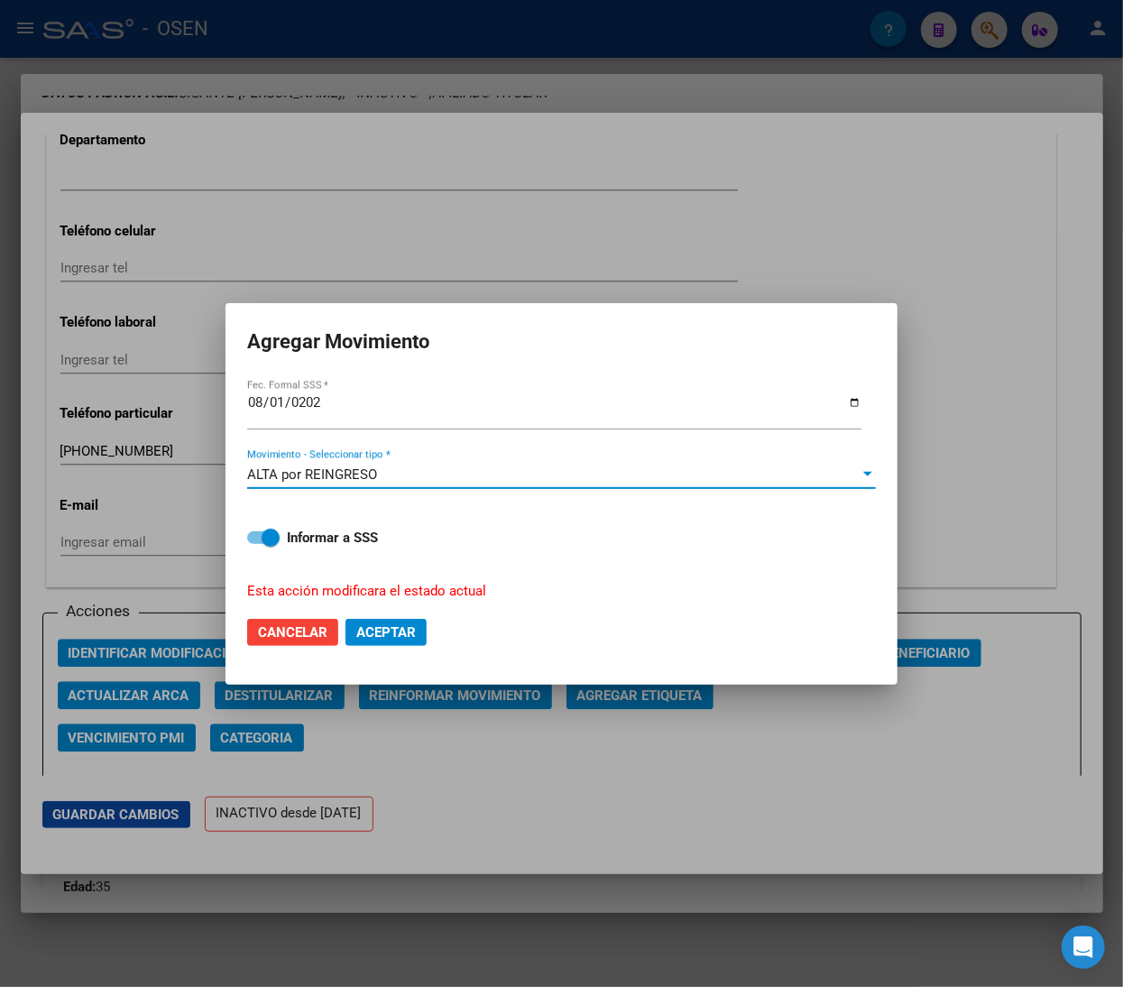
click at [408, 635] on span "Aceptar" at bounding box center [386, 632] width 60 height 16
checkbox input "false"
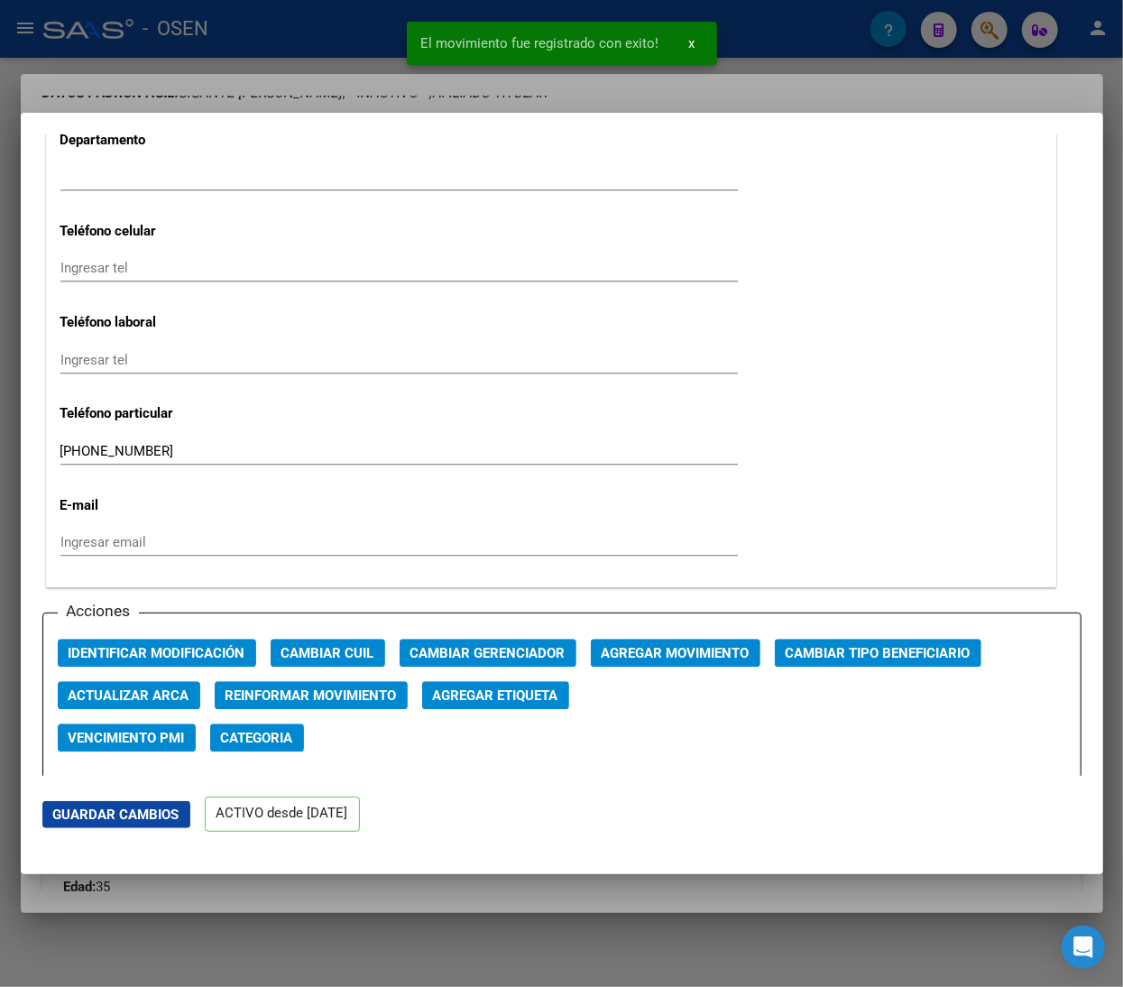
click at [305, 32] on div at bounding box center [561, 493] width 1123 height 987
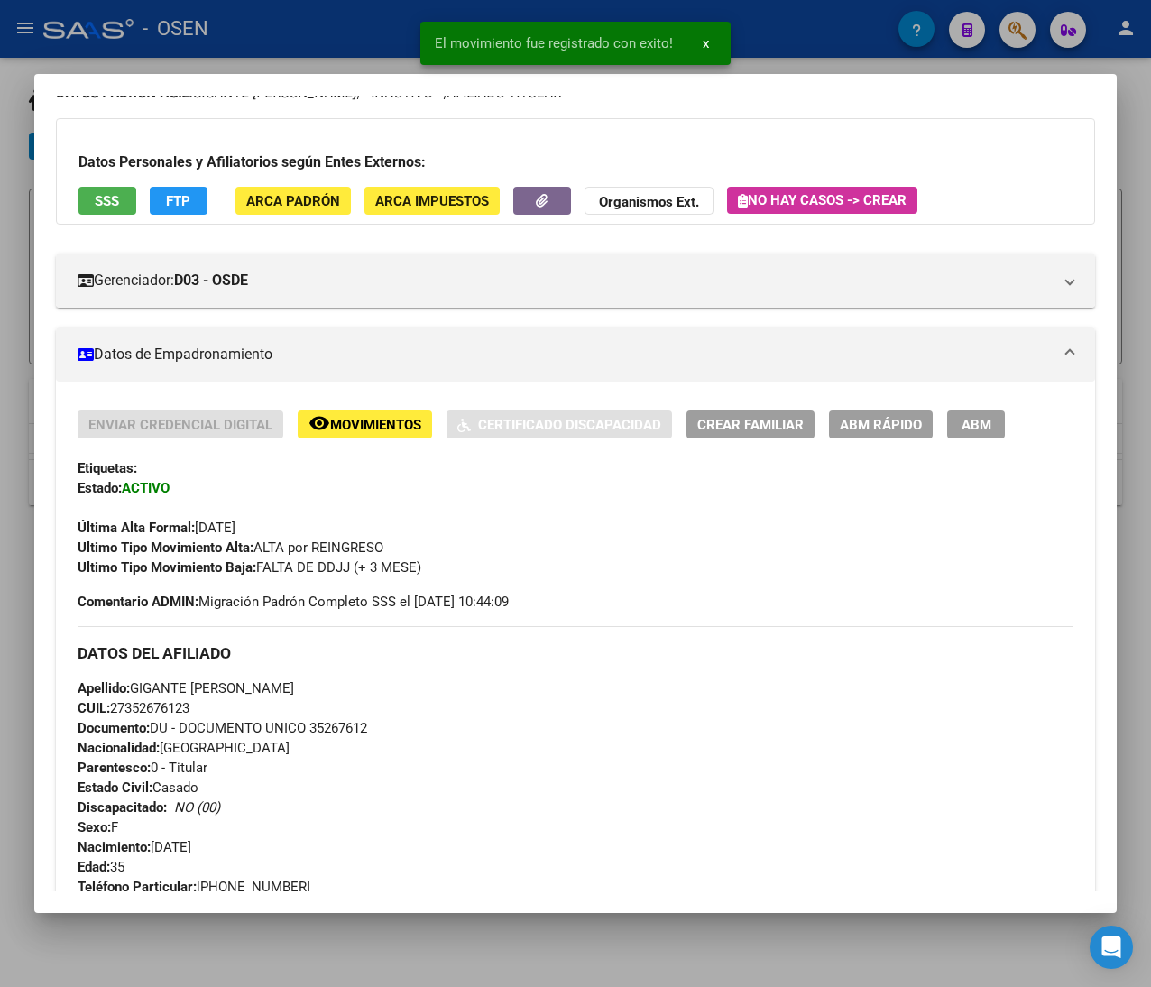
click at [298, 42] on div at bounding box center [575, 493] width 1151 height 987
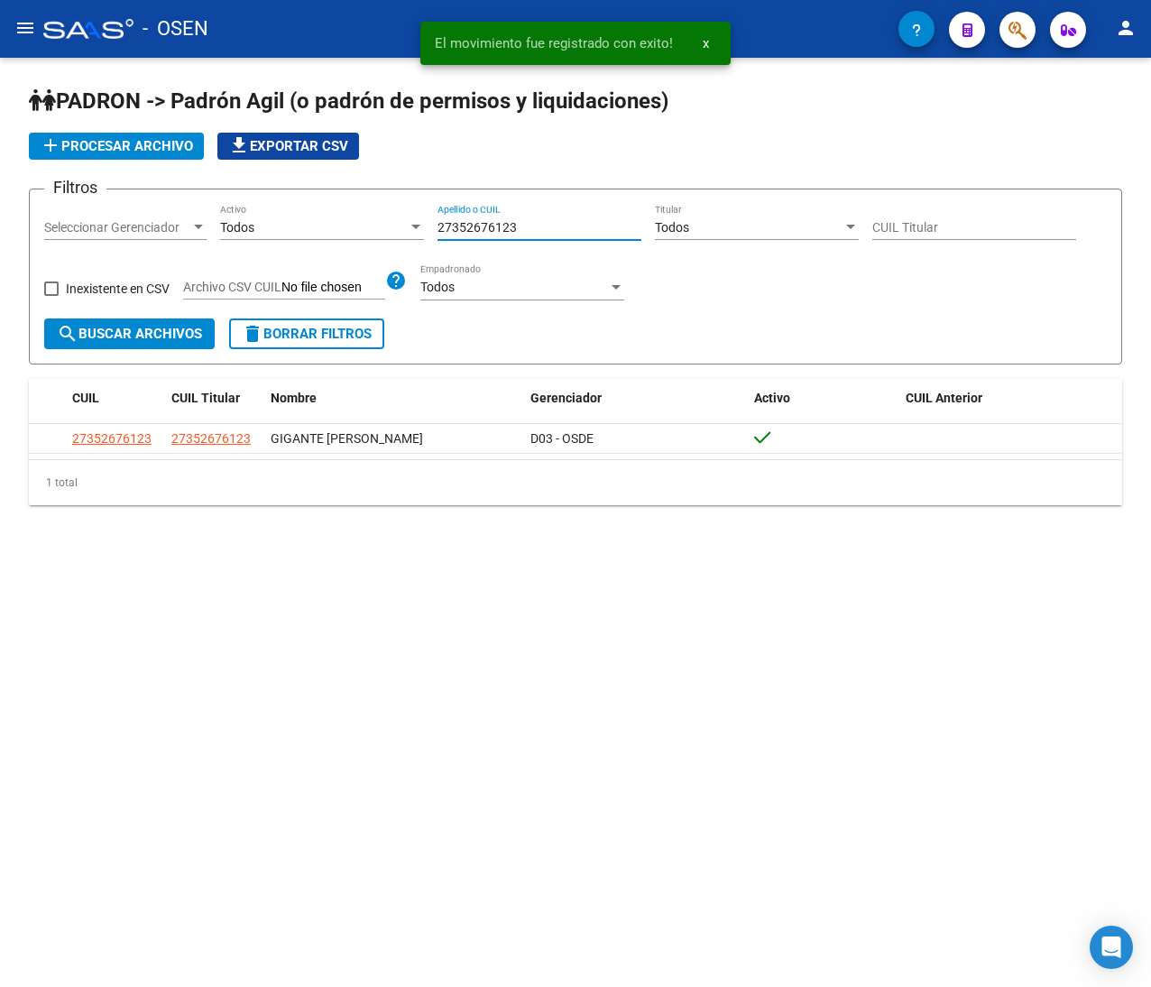
drag, startPoint x: 534, startPoint y: 224, endPoint x: 354, endPoint y: 227, distance: 179.5
click at [354, 227] on div "Filtros Seleccionar Gerenciador Seleccionar Gerenciador Todos Activo 2735267612…" at bounding box center [575, 261] width 1062 height 115
paste input "6308390"
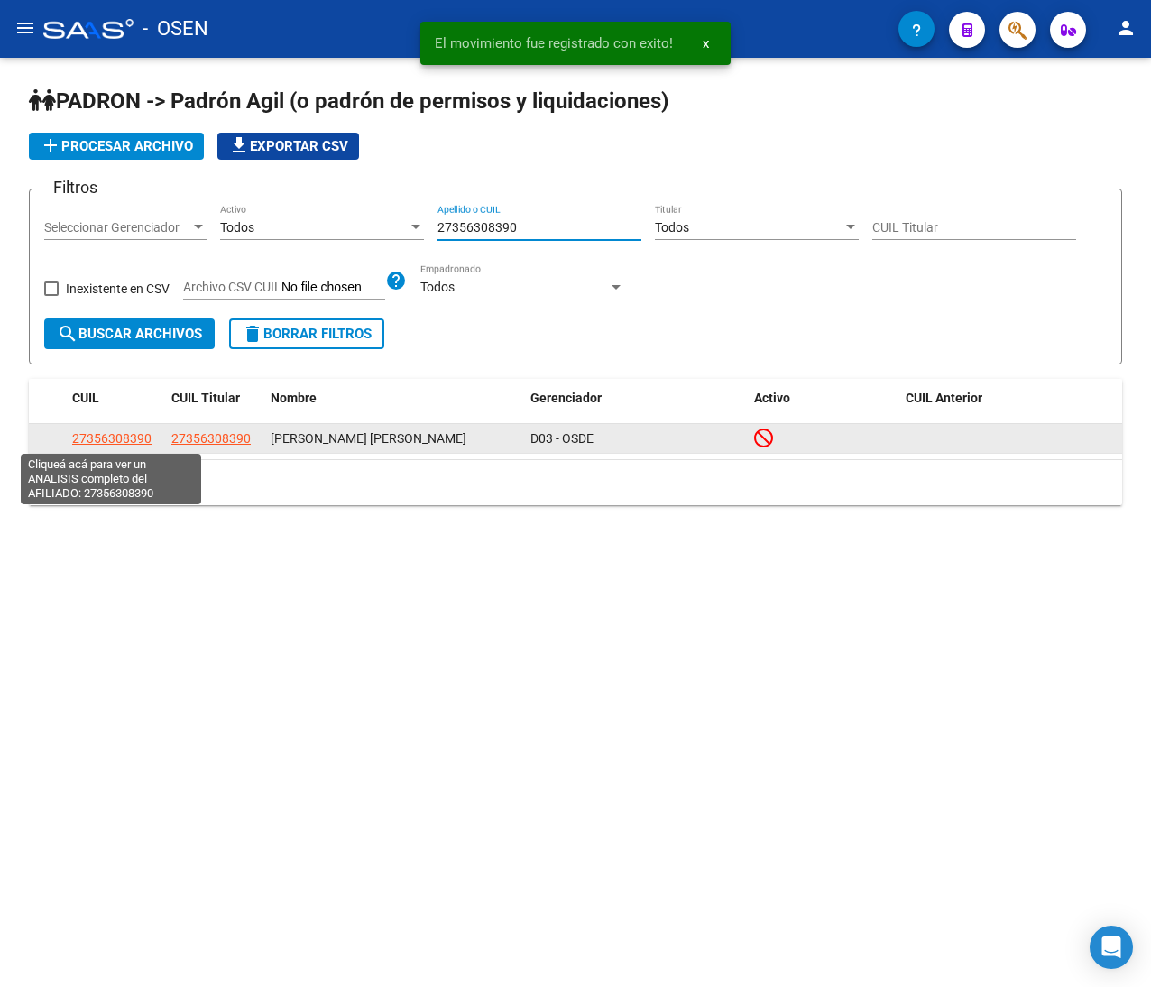
type input "27356308390"
click at [145, 438] on span "27356308390" at bounding box center [111, 438] width 79 height 14
type textarea "27356308390"
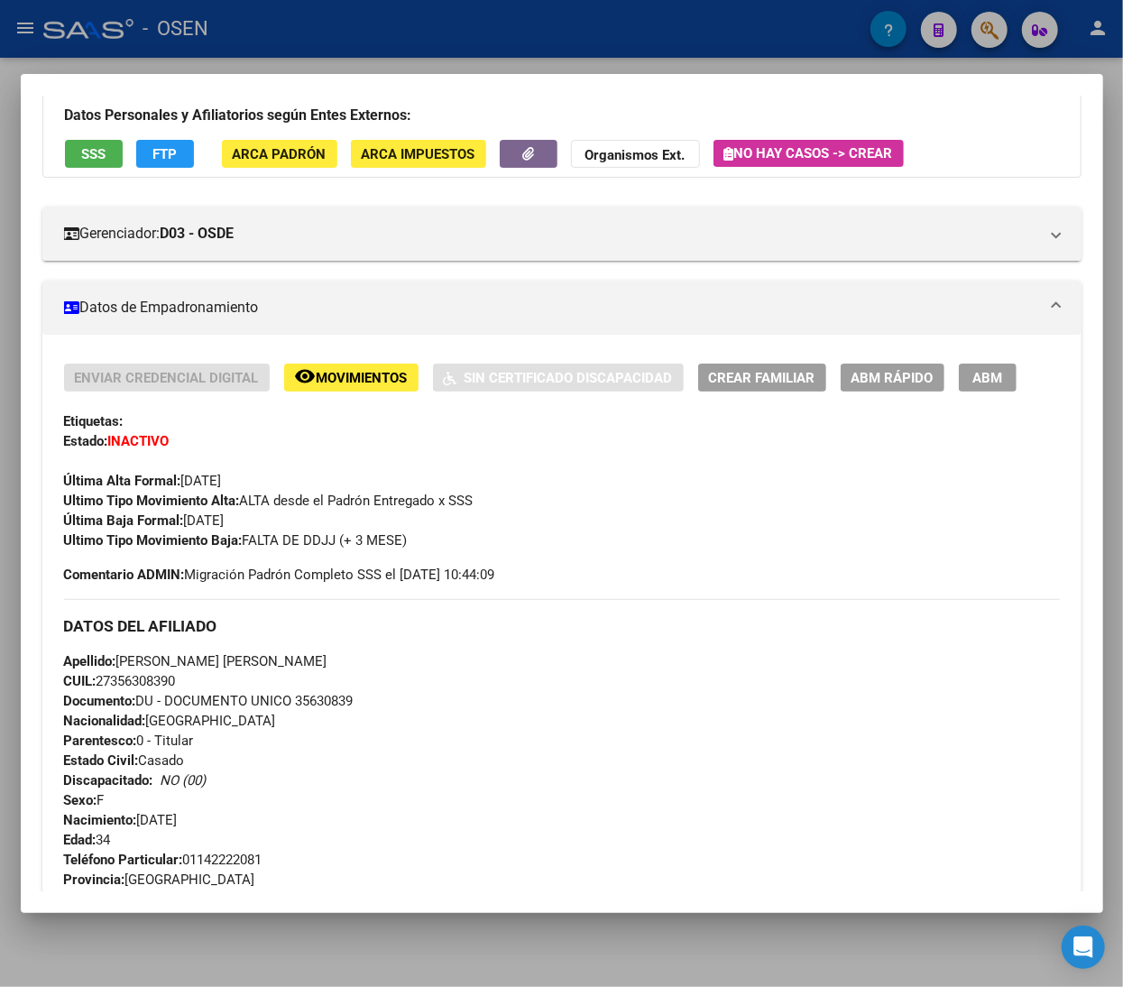
scroll to position [180, 0]
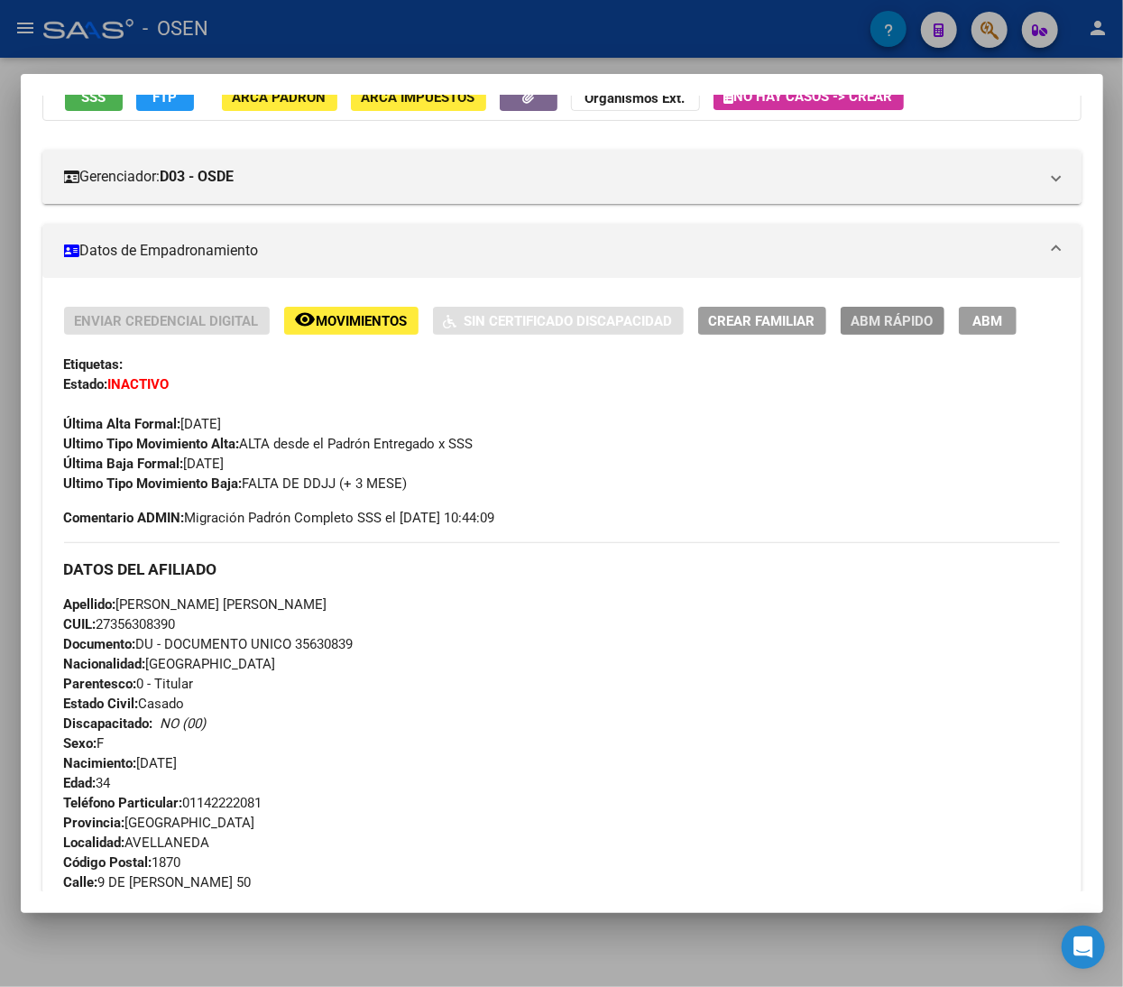
click at [873, 313] on span "ABM Rápido" at bounding box center [892, 321] width 82 height 16
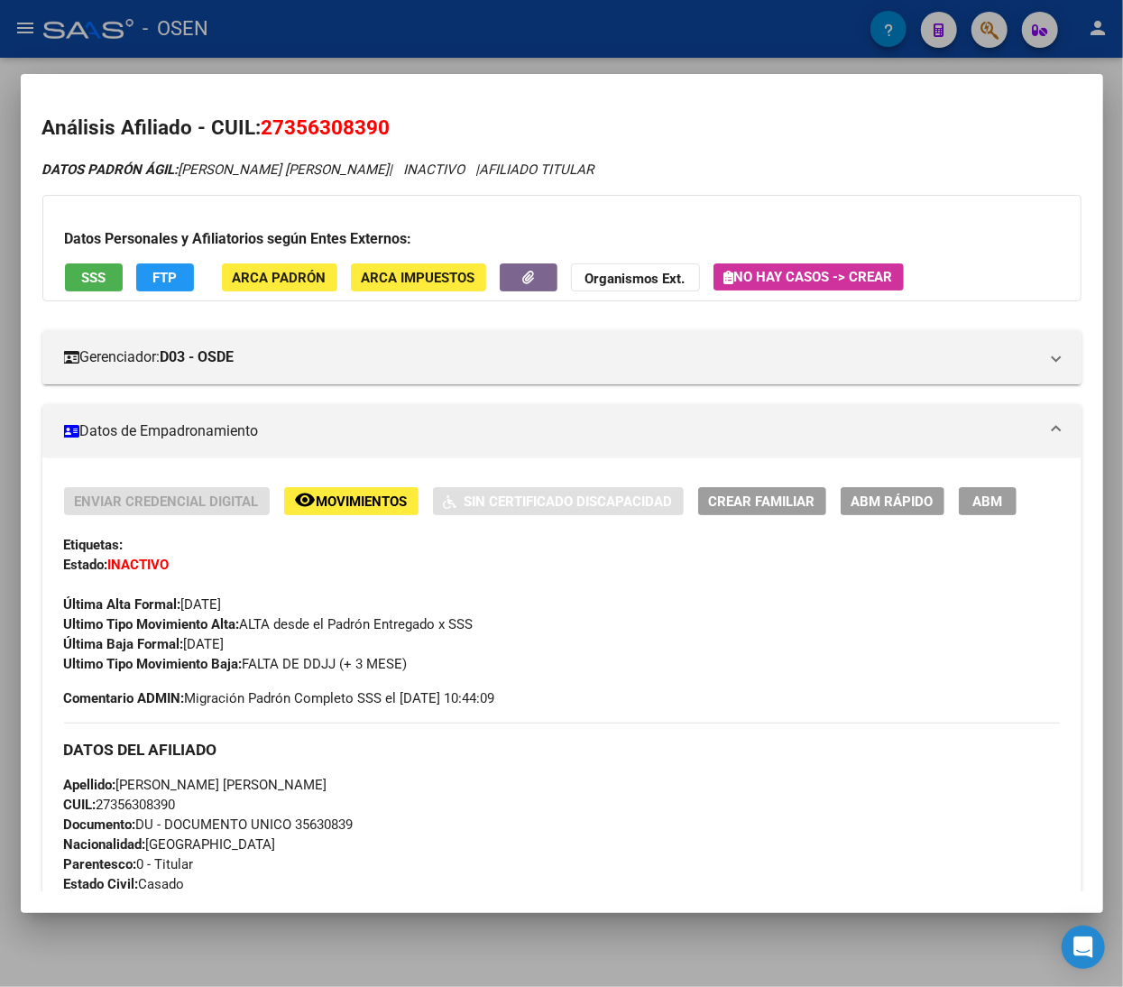
scroll to position [877, 0]
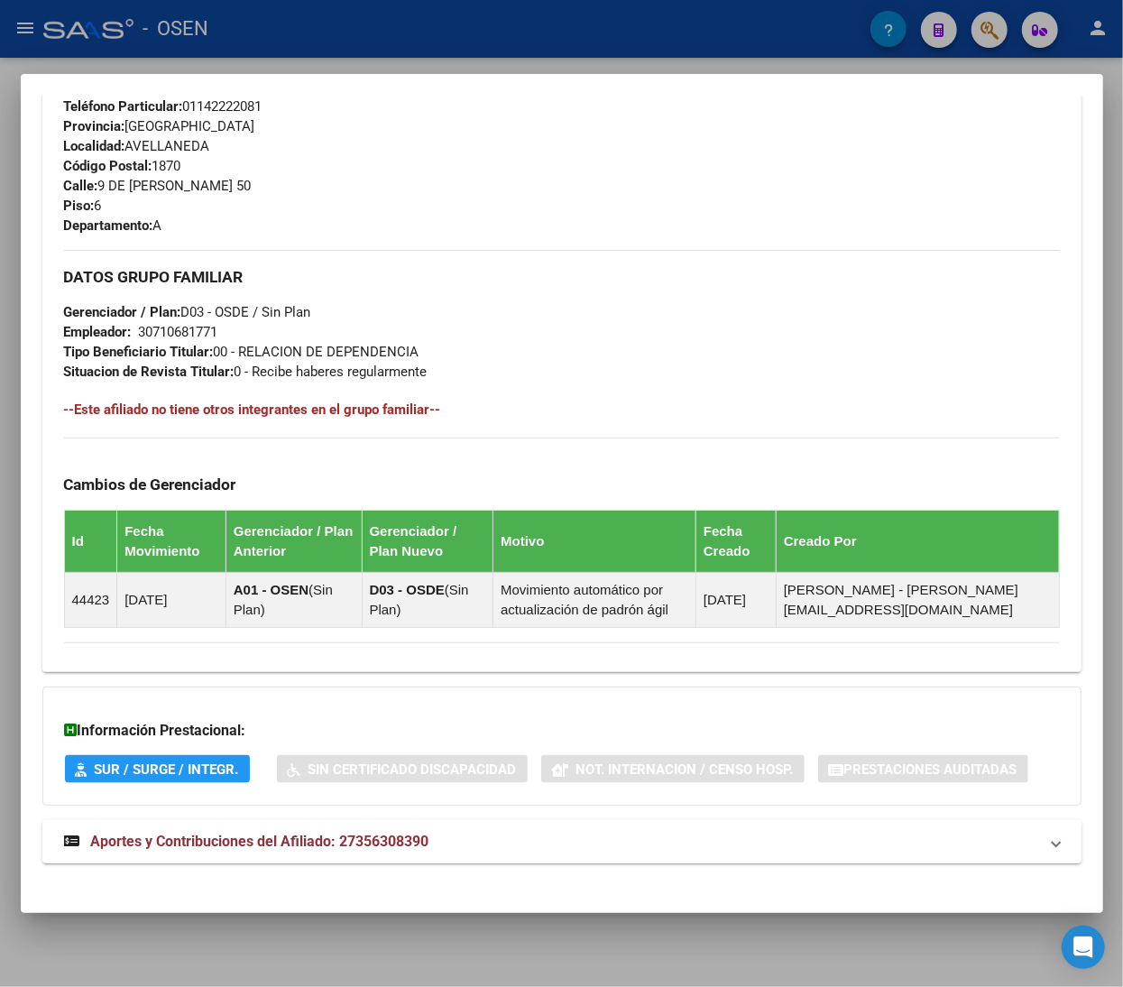
click at [510, 858] on mat-expansion-panel-header "Aportes y Contribuciones del Afiliado: 27356308390" at bounding box center [561, 841] width 1039 height 43
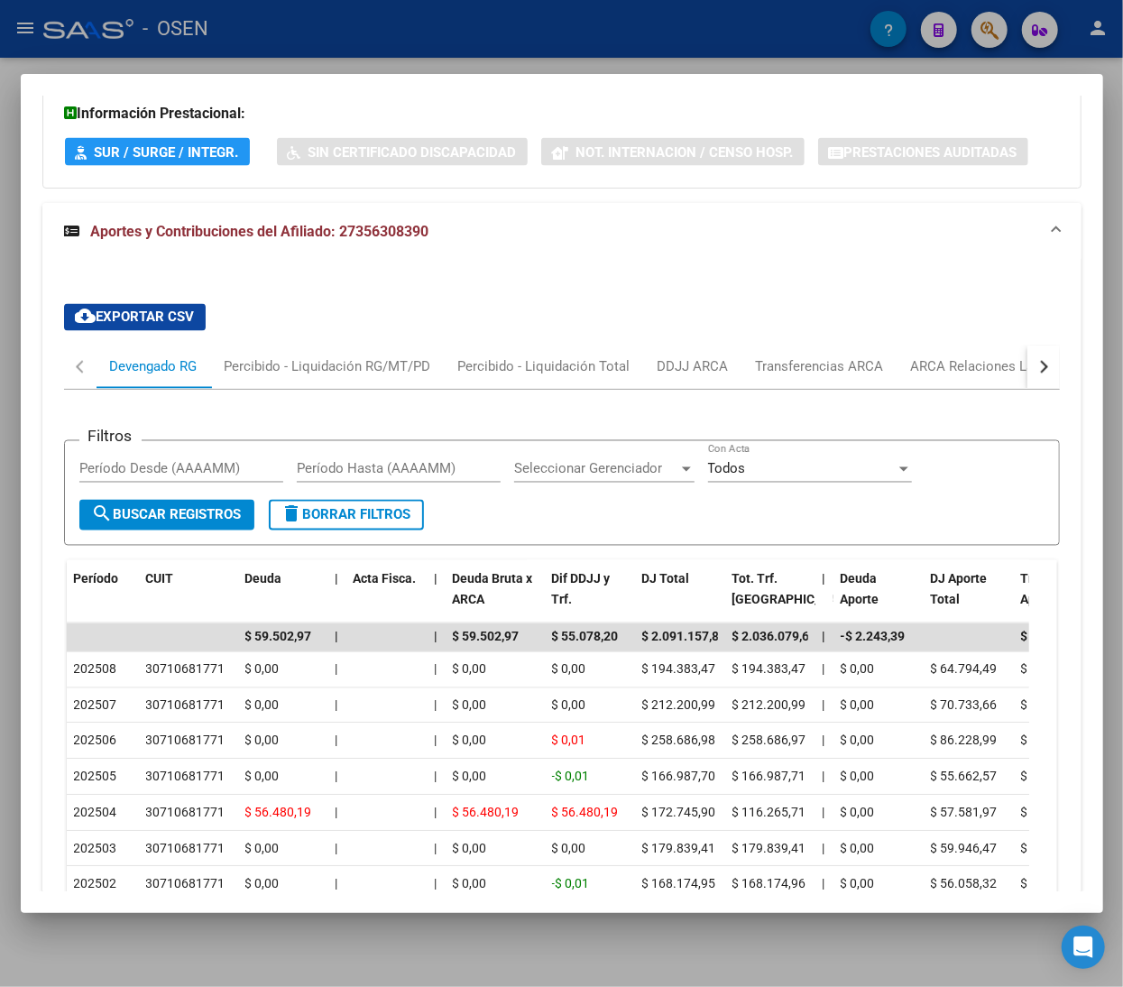
scroll to position [1782, 0]
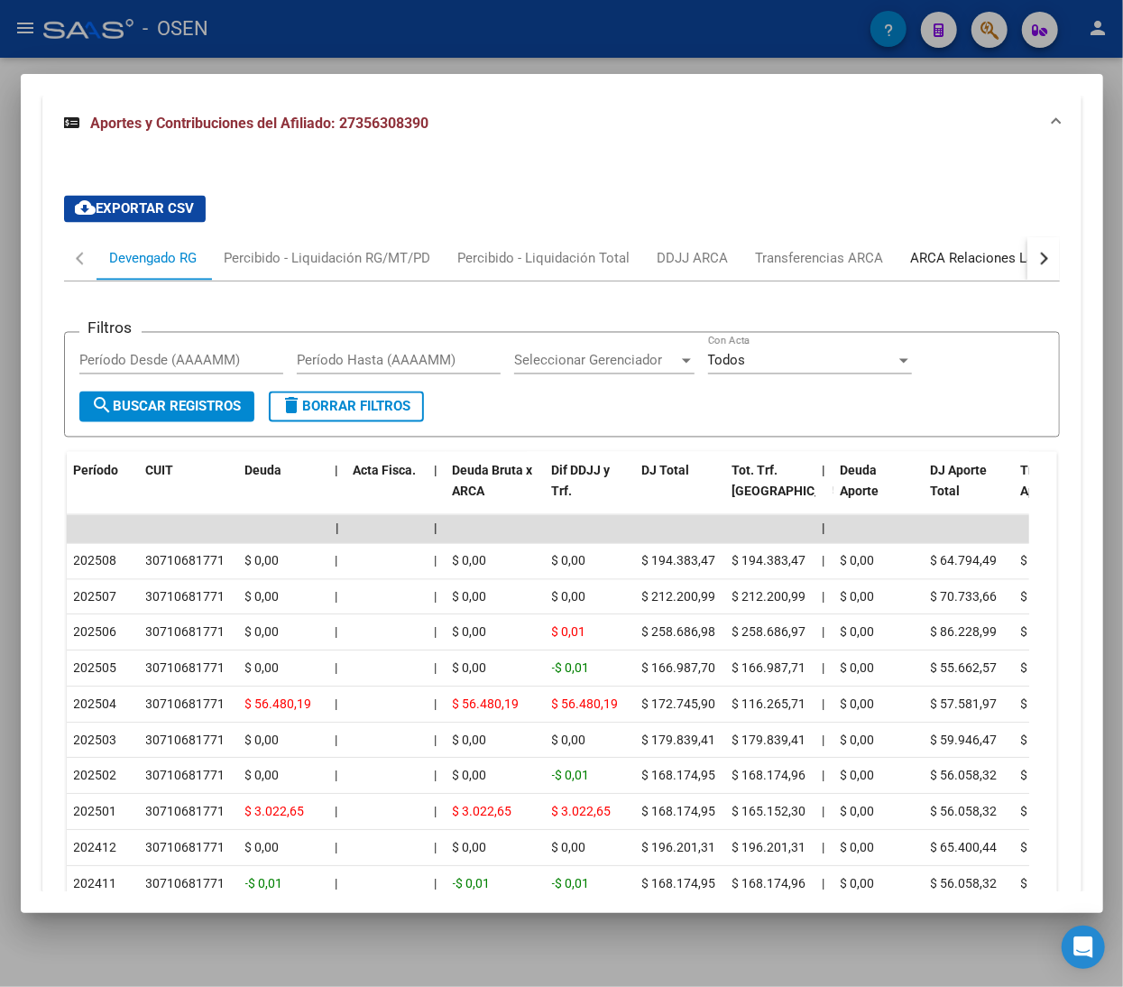
click at [940, 267] on div "ARCA Relaciones Laborales" at bounding box center [995, 259] width 169 height 20
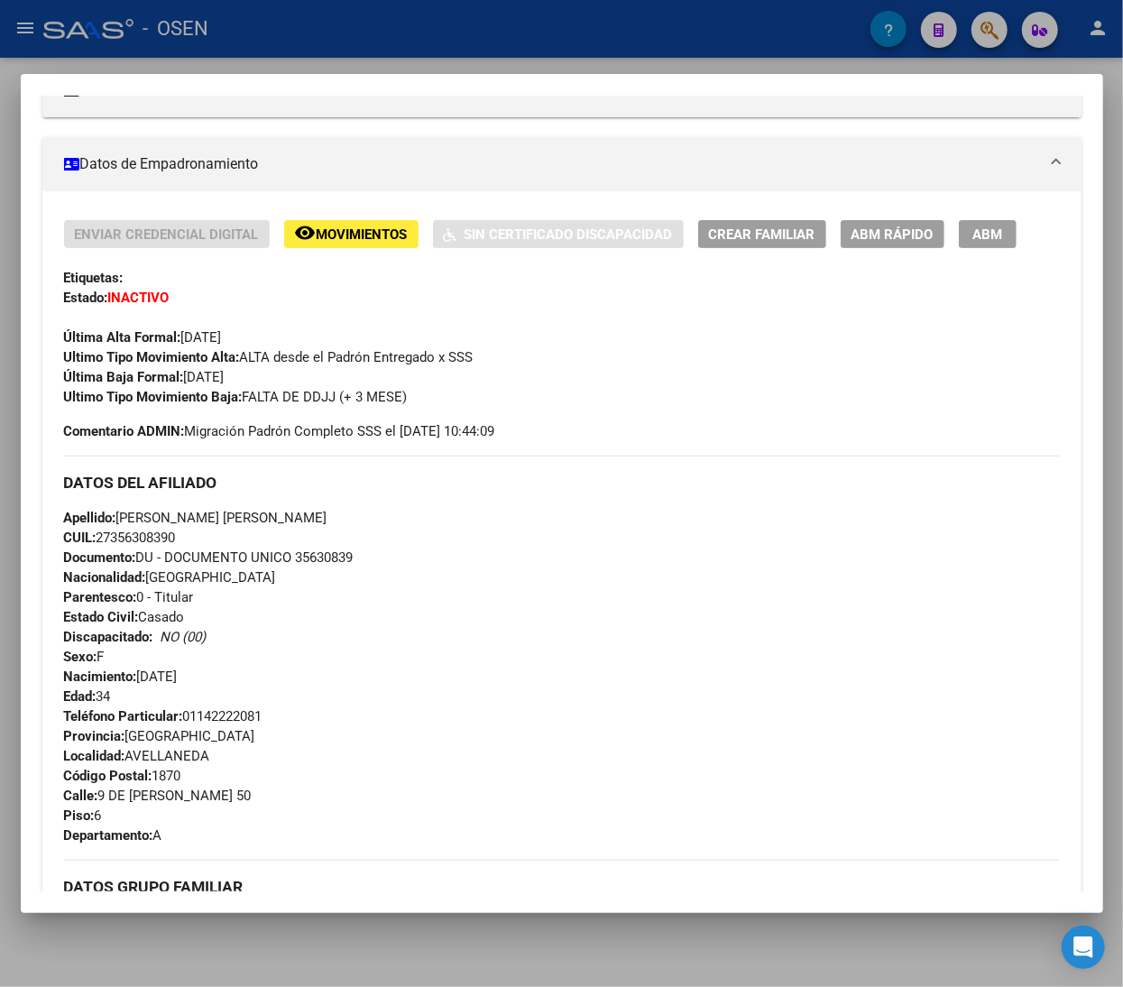
scroll to position [103, 0]
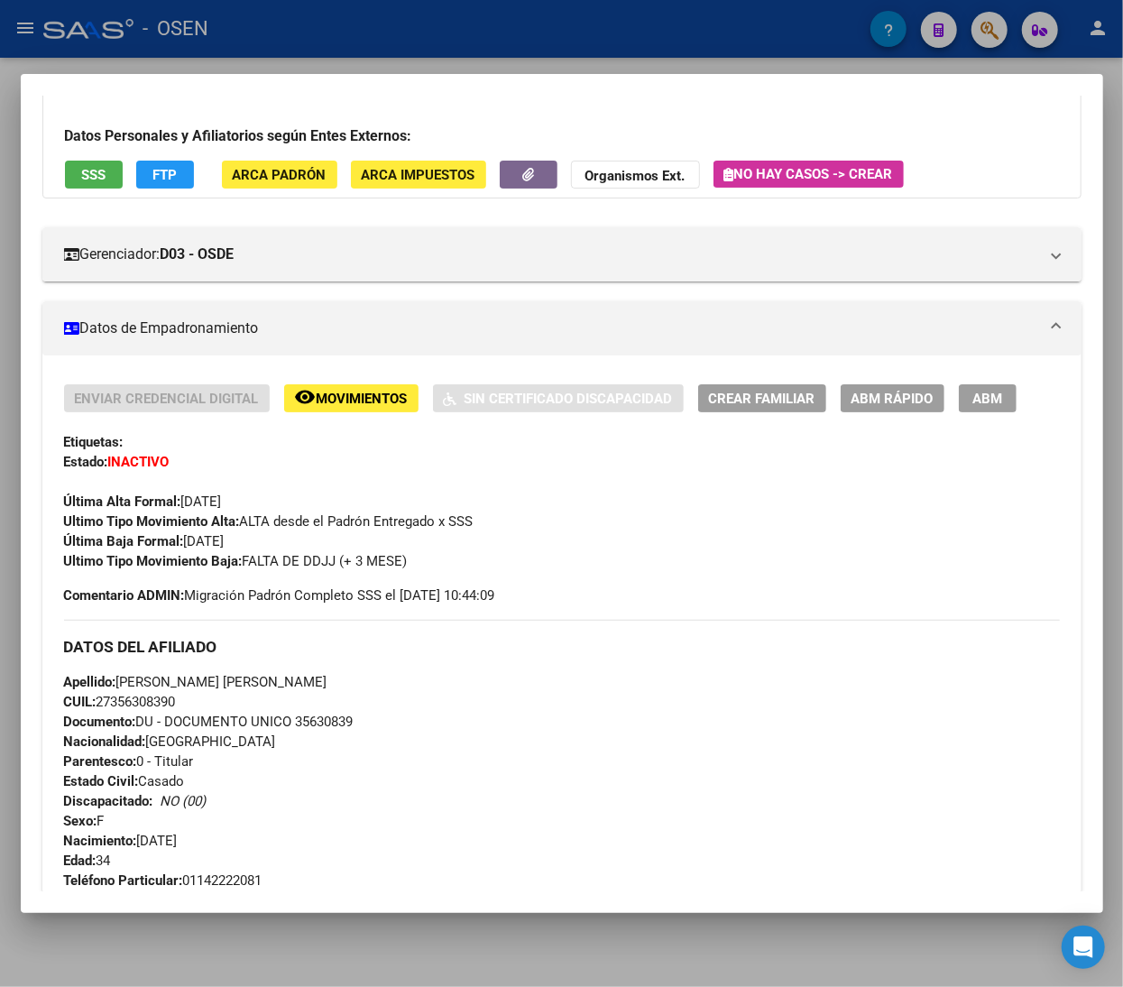
click at [888, 397] on span "ABM Rápido" at bounding box center [892, 399] width 82 height 16
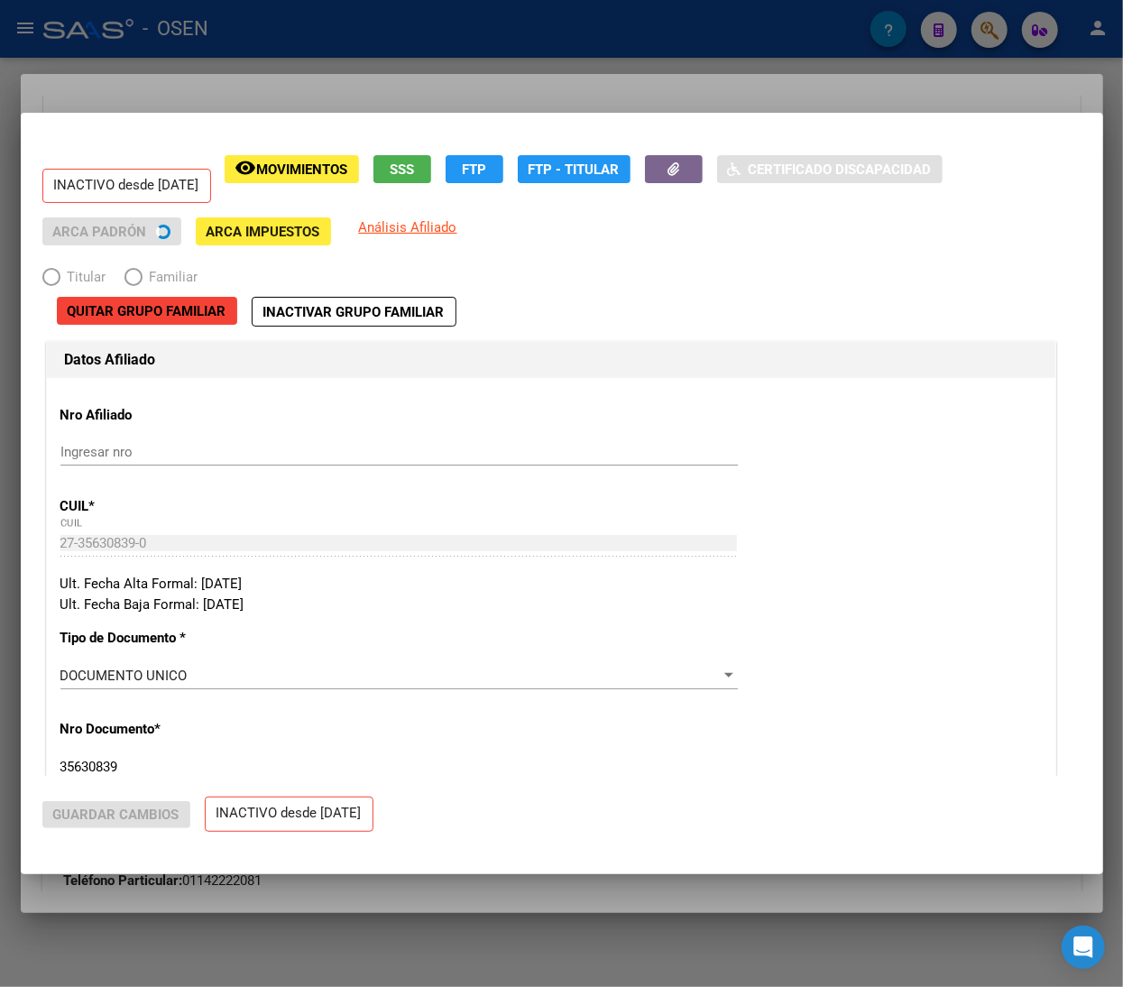
radio input "true"
type input "30-71068177-1"
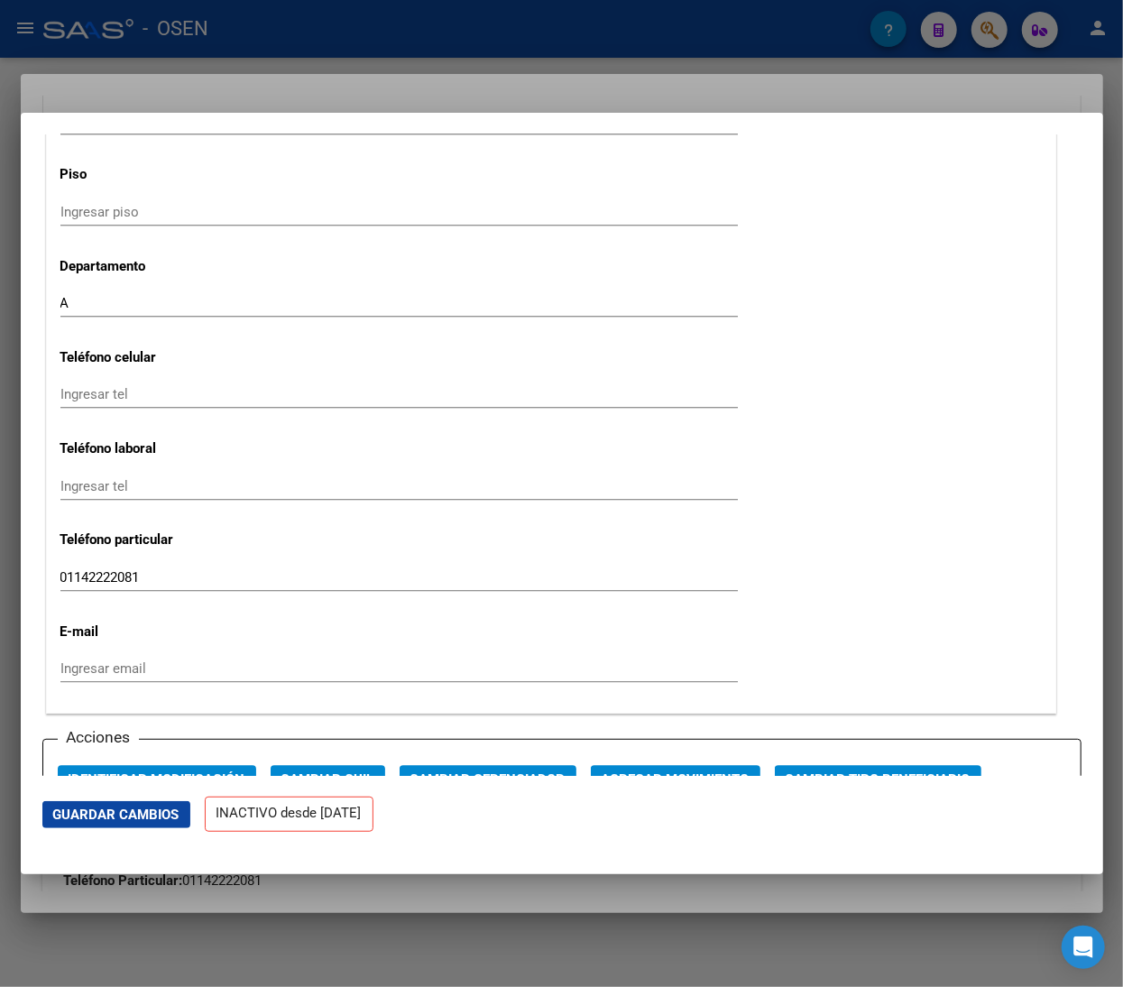
scroll to position [2165, 0]
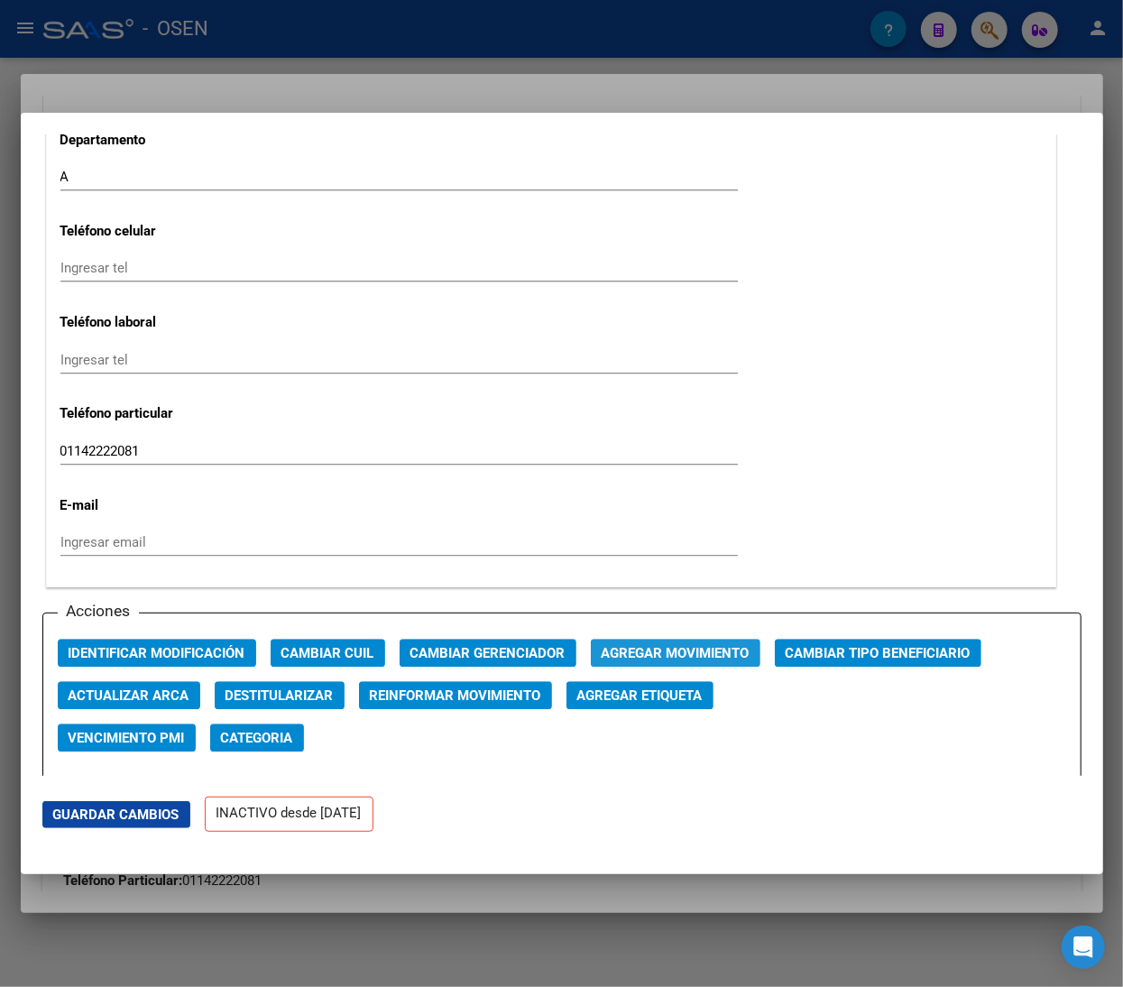
click at [617, 653] on span "Agregar Movimiento" at bounding box center [676, 653] width 148 height 16
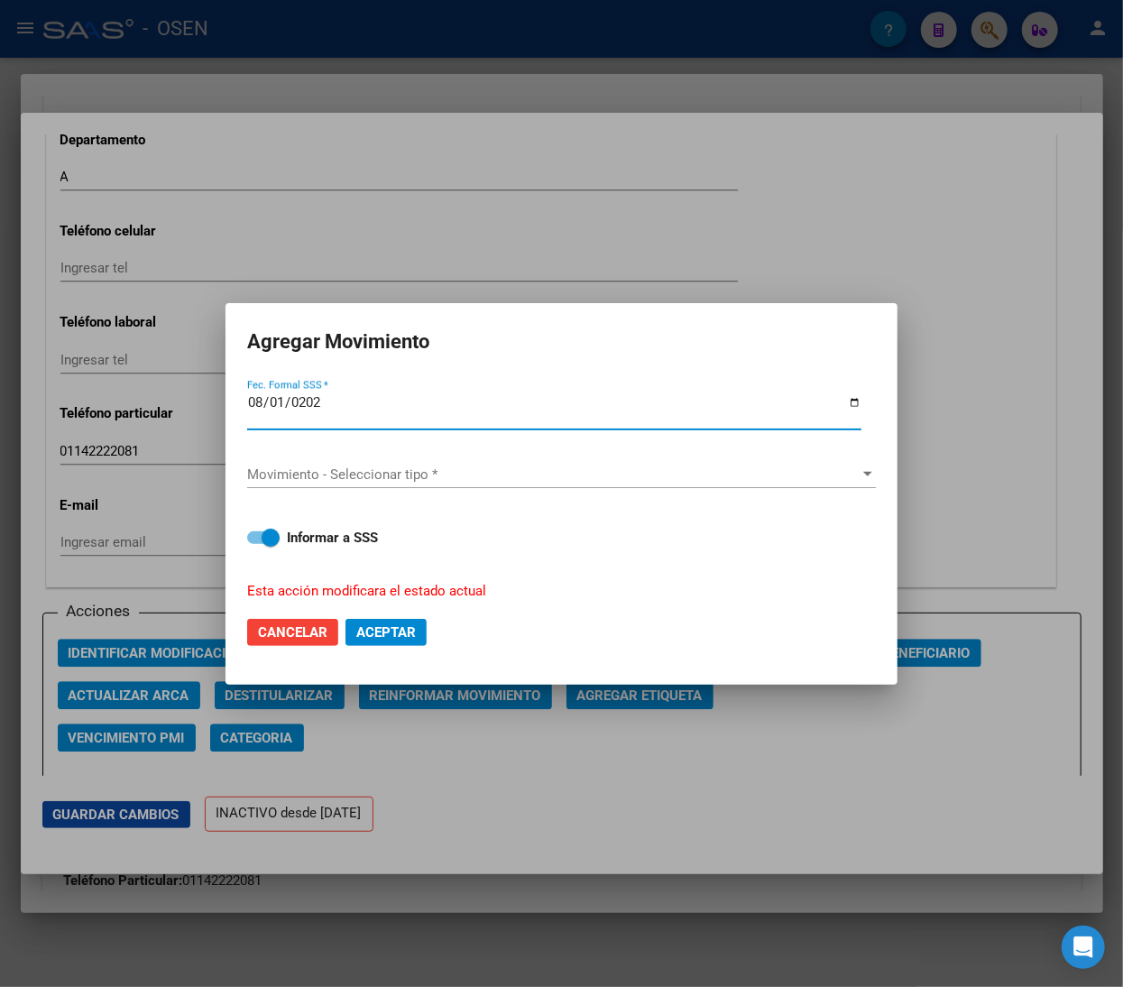
type input "2025-08-01"
click at [344, 473] on span "Movimiento - Seleccionar tipo *" at bounding box center [553, 474] width 612 height 16
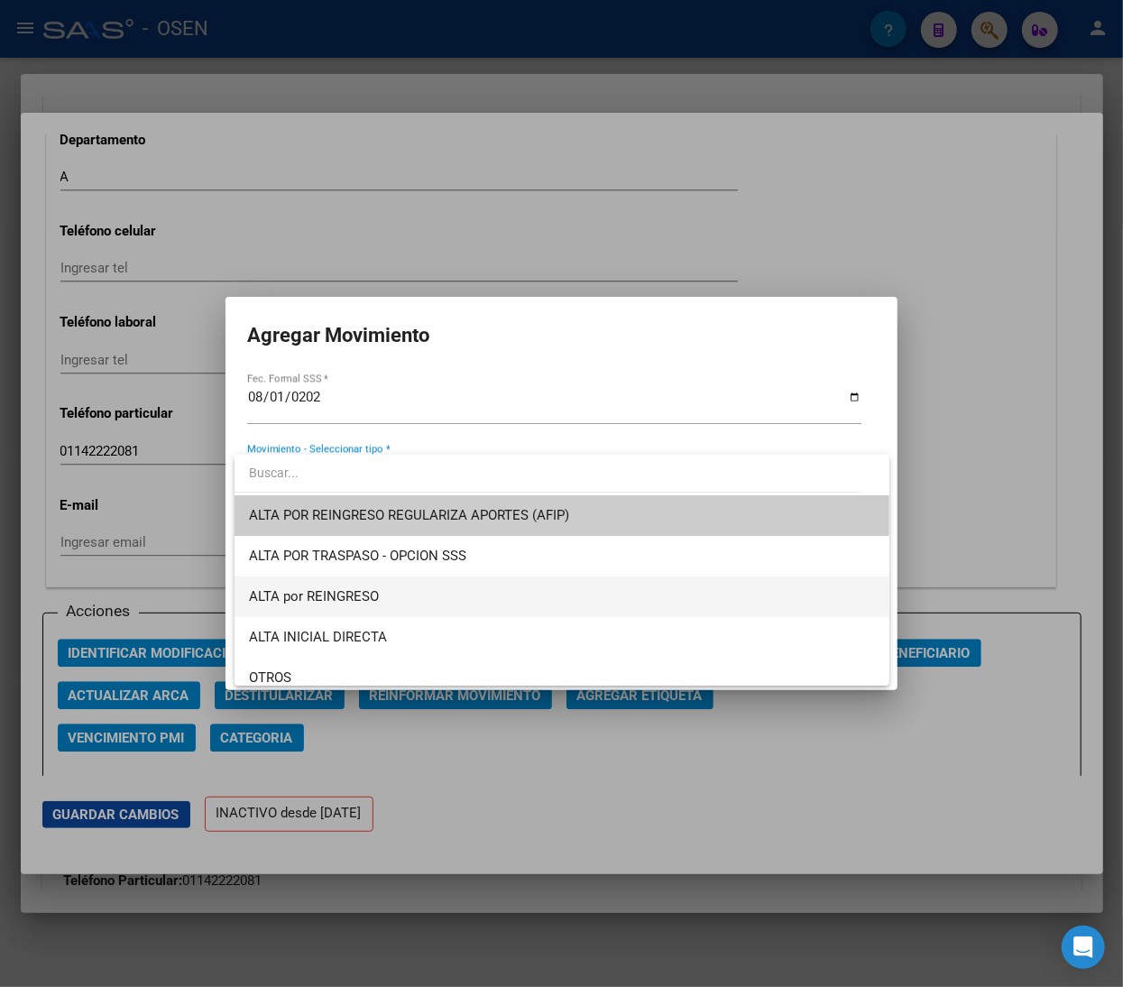
click at [361, 583] on span "ALTA por REINGRESO" at bounding box center [562, 596] width 626 height 41
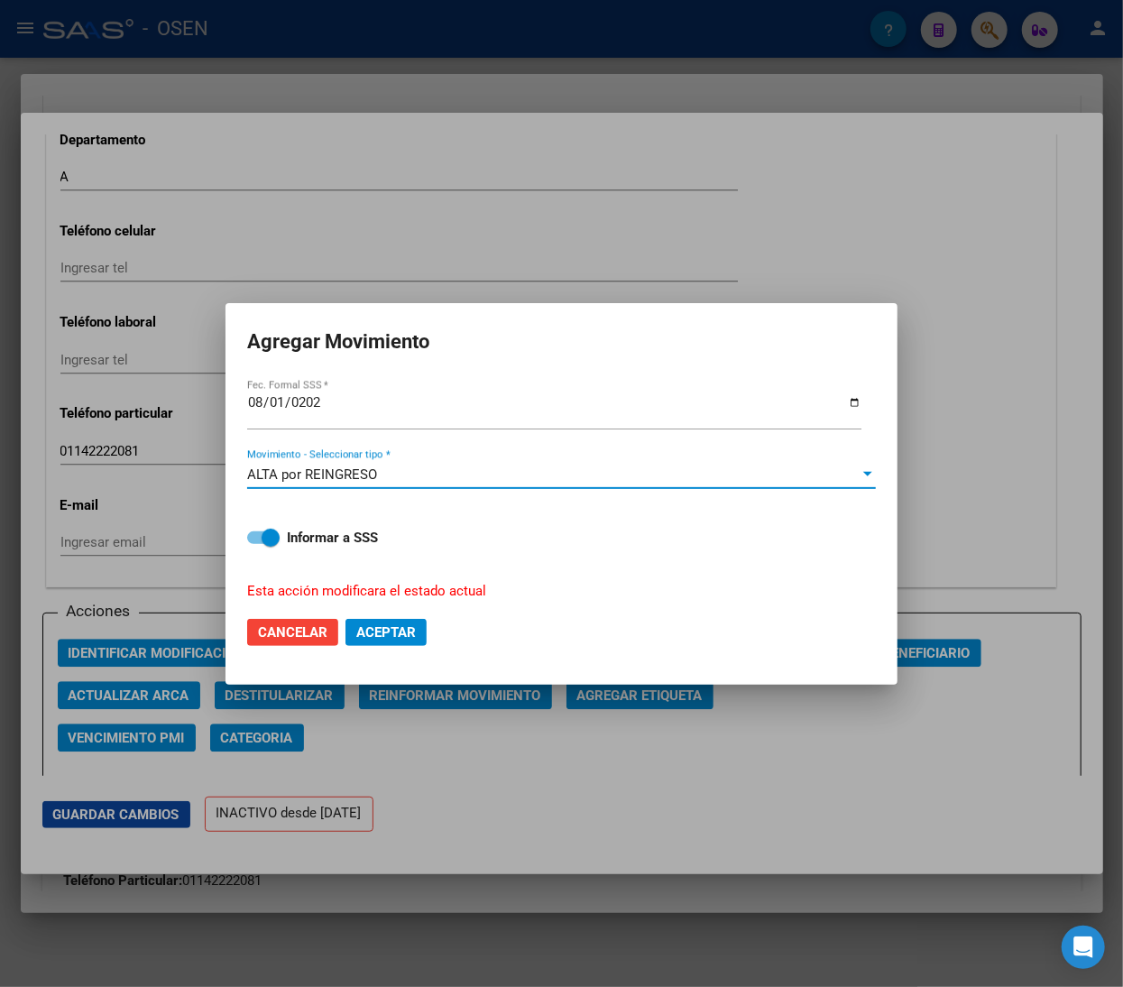
click at [380, 648] on mat-dialog-actions "Cancelar Aceptar" at bounding box center [561, 632] width 629 height 61
click at [386, 634] on span "Aceptar" at bounding box center [386, 632] width 60 height 16
checkbox input "false"
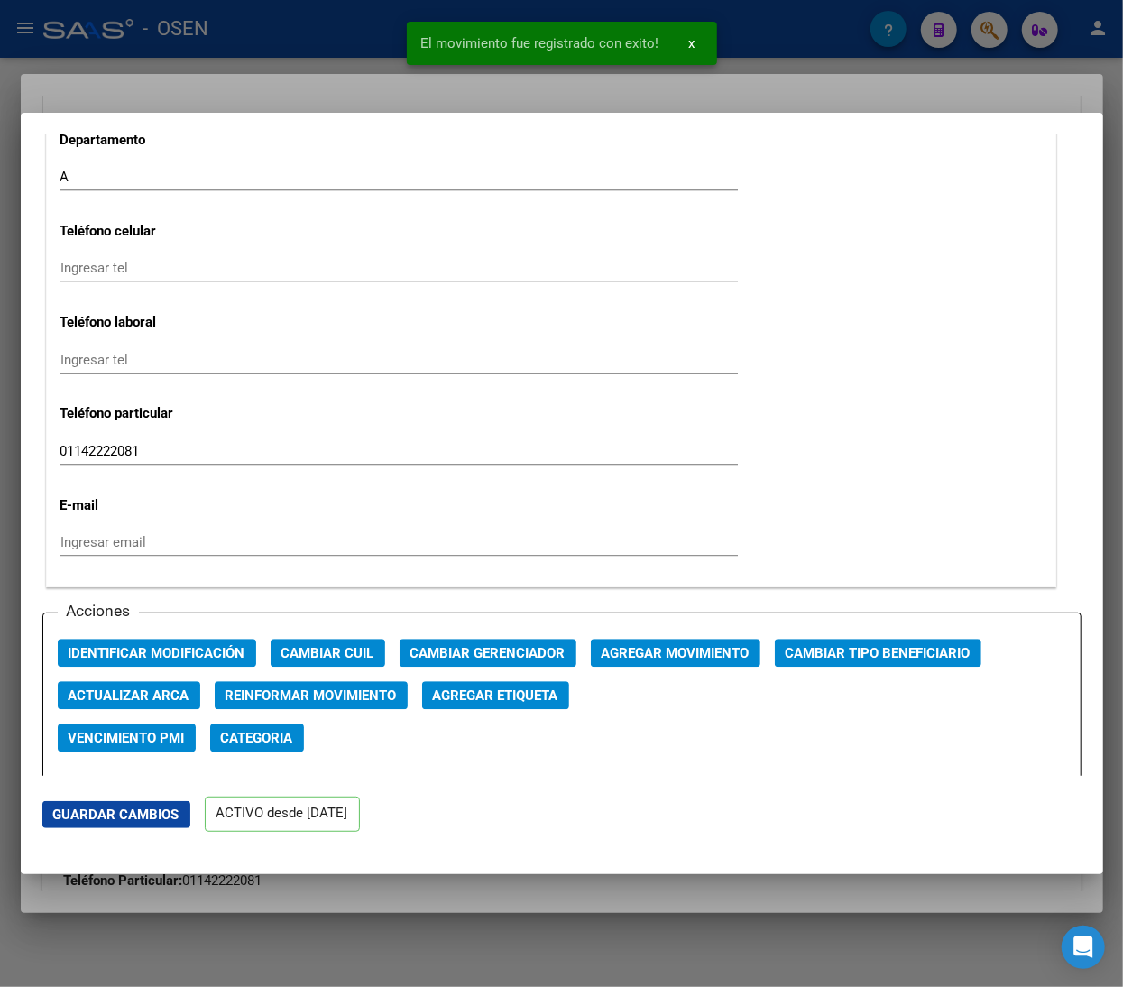
click at [203, 29] on div at bounding box center [561, 493] width 1123 height 987
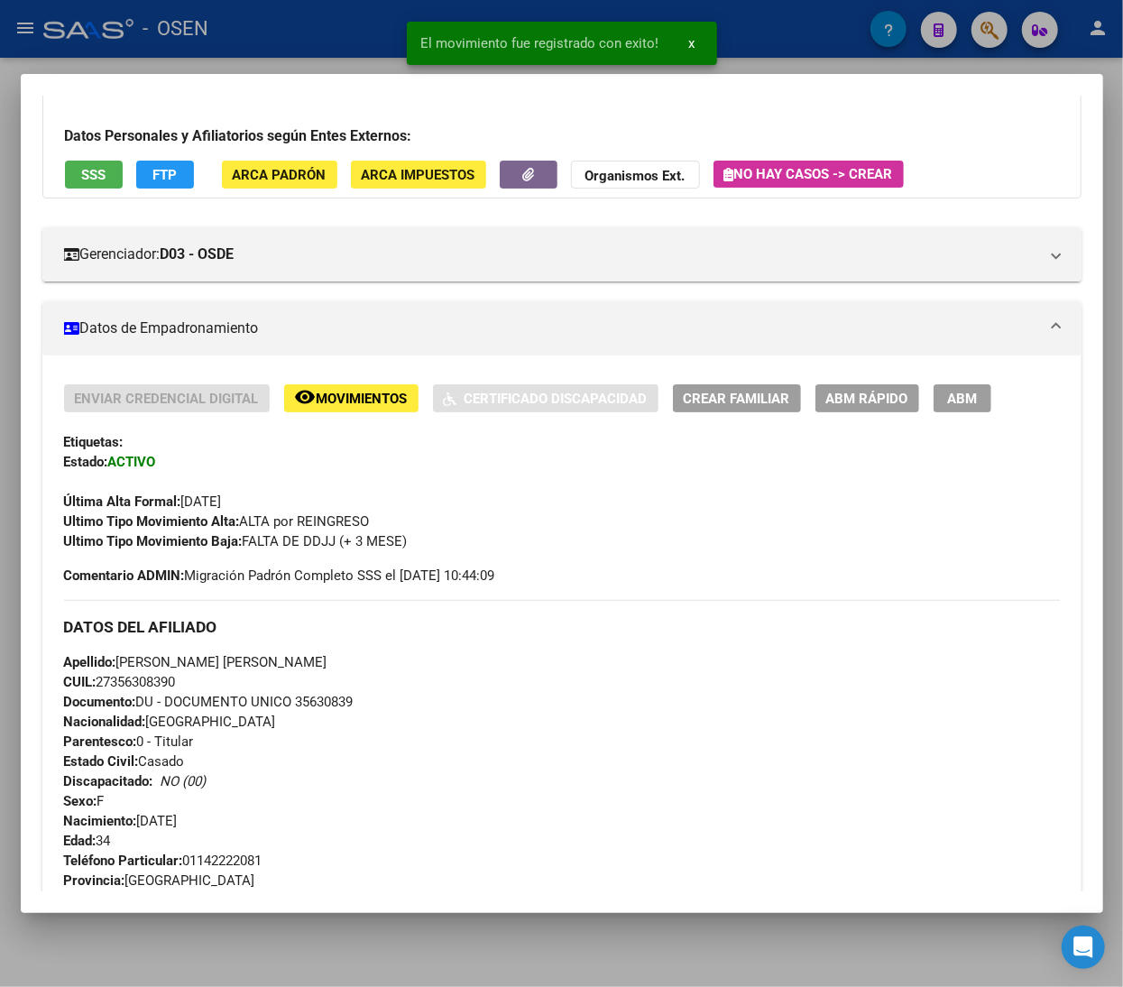
click at [283, 38] on div at bounding box center [561, 493] width 1123 height 987
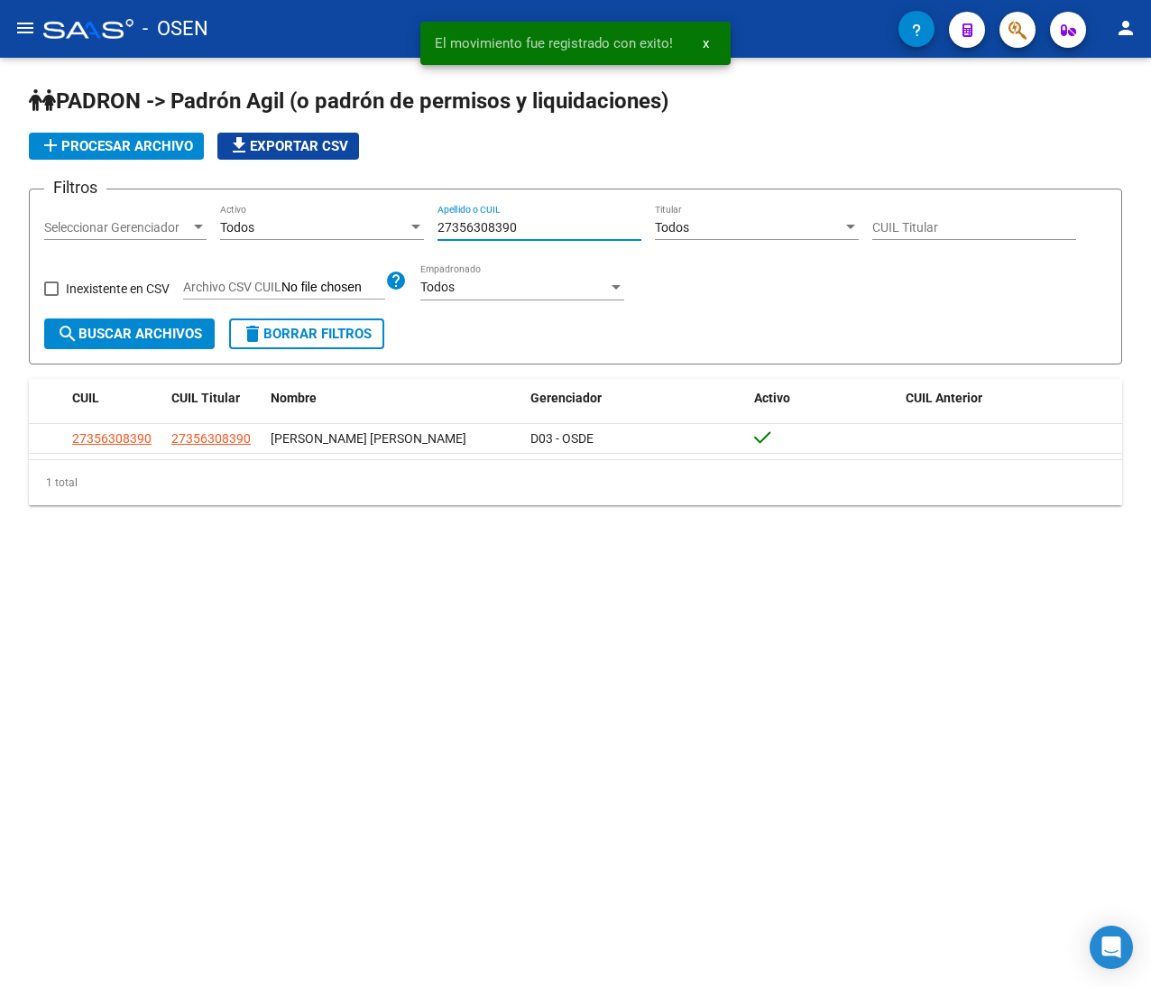
drag, startPoint x: 548, startPoint y: 233, endPoint x: 344, endPoint y: 212, distance: 205.8
click at [344, 212] on div "Filtros Seleccionar Gerenciador Seleccionar Gerenciador Todos Activo 2735630839…" at bounding box center [575, 261] width 1062 height 115
paste input "2676123"
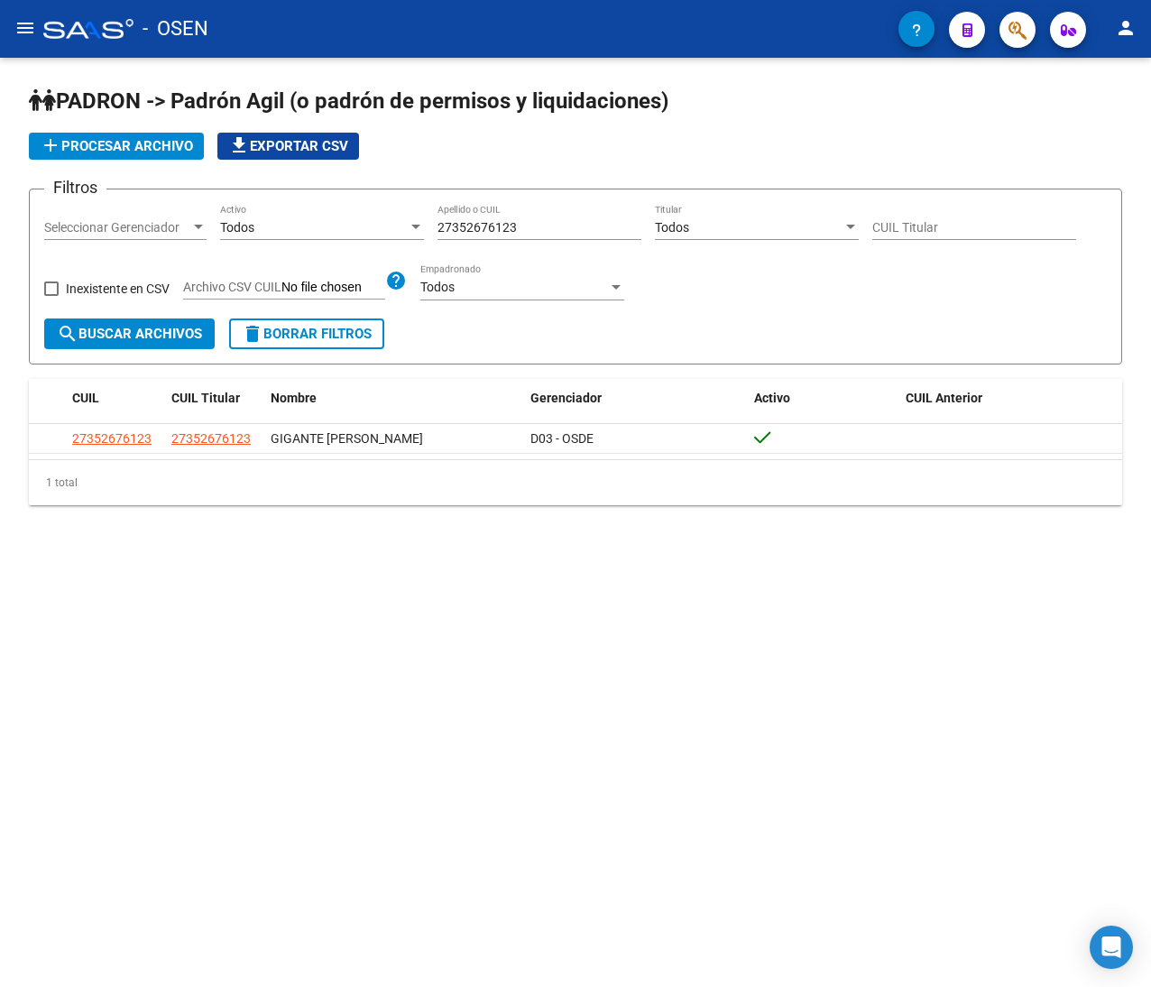
drag, startPoint x: 546, startPoint y: 226, endPoint x: 276, endPoint y: 218, distance: 269.8
click at [276, 218] on div "Filtros Seleccionar Gerenciador Seleccionar Gerenciador Todos Activo 2735267612…" at bounding box center [575, 261] width 1062 height 115
paste input "0219927917"
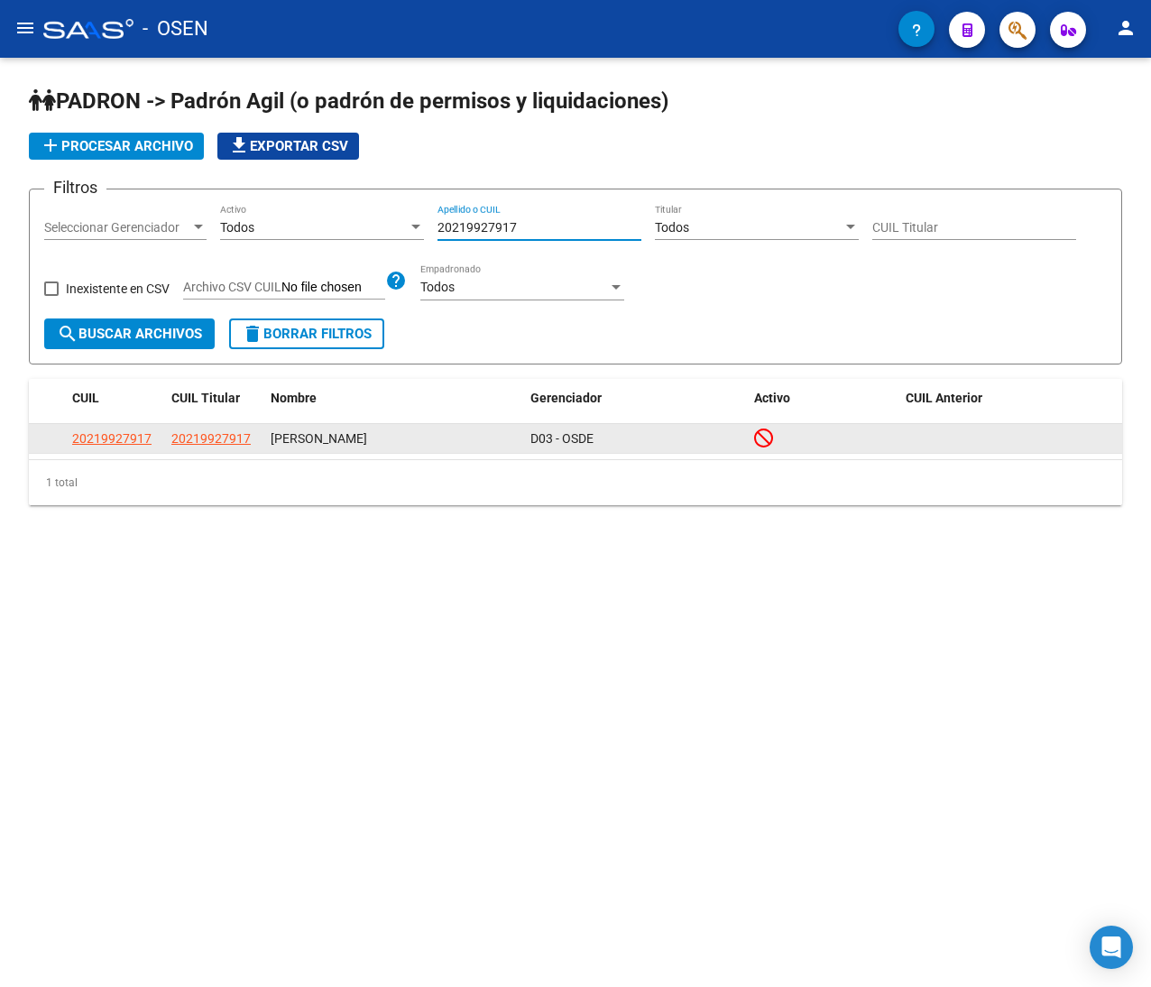
type input "20219927917"
click at [119, 439] on span "20219927917" at bounding box center [111, 438] width 79 height 14
type textarea "20219927917"
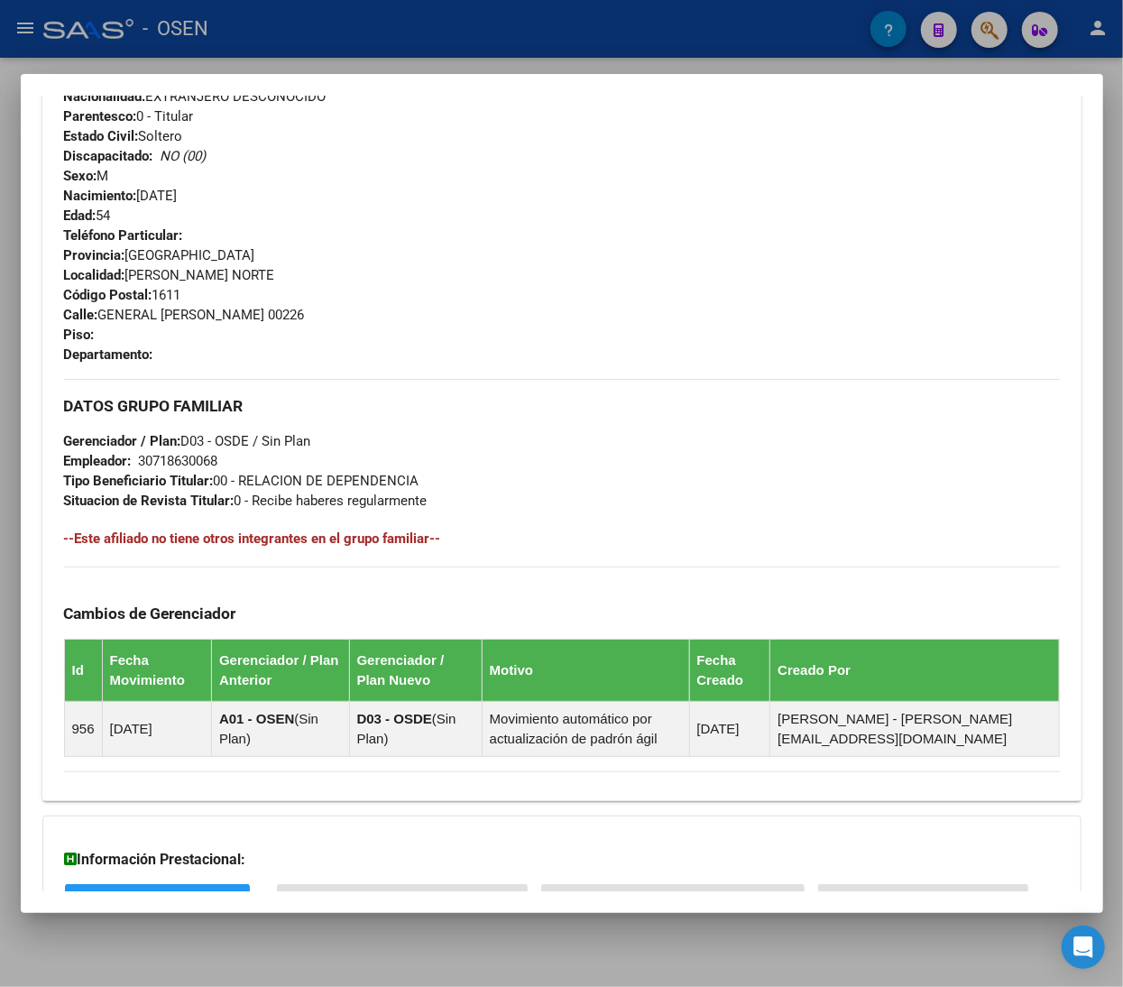
scroll to position [892, 0]
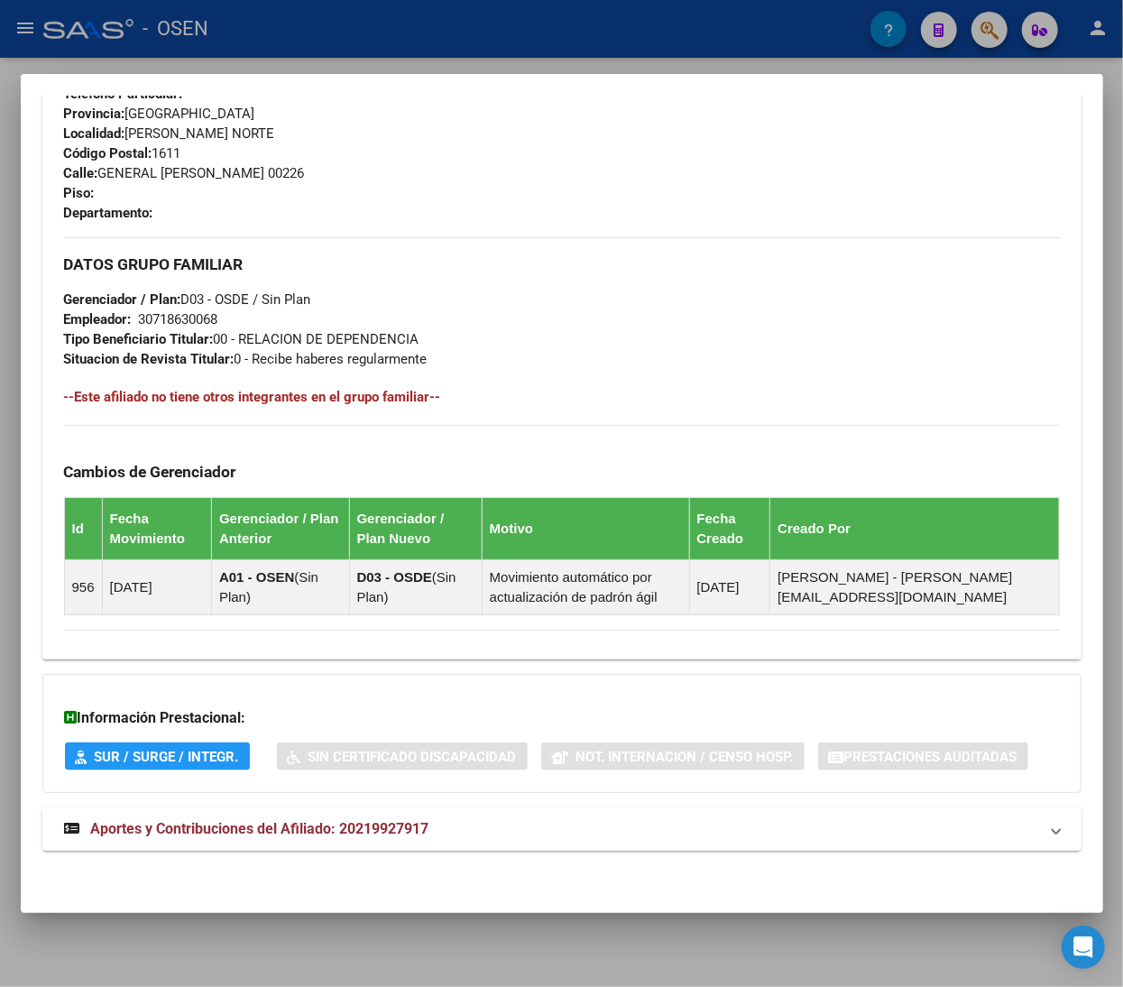
drag, startPoint x: 434, startPoint y: 825, endPoint x: 434, endPoint y: 806, distance: 18.9
click at [434, 825] on mat-panel-title "Aportes y Contribuciones del Afiliado: 20219927917" at bounding box center [551, 829] width 974 height 22
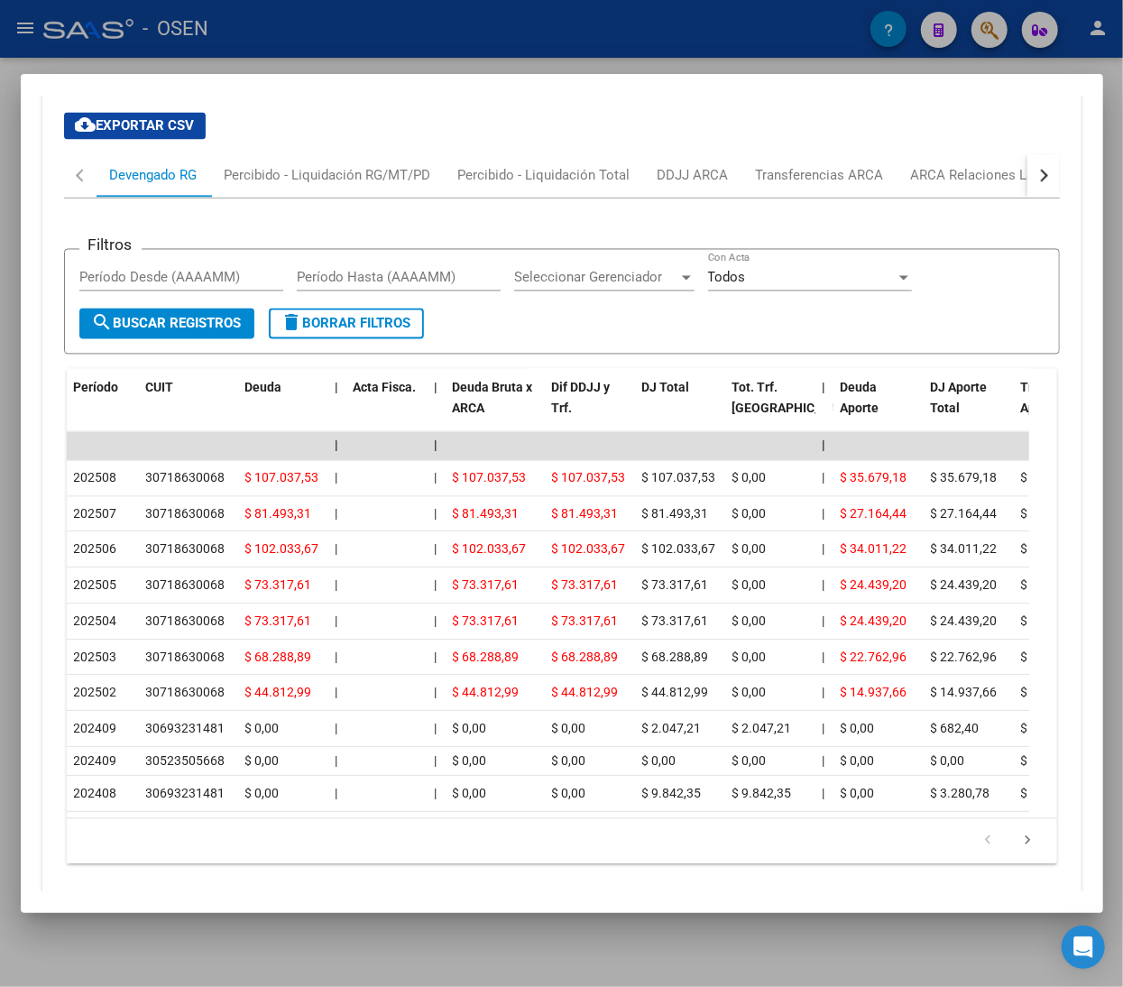
scroll to position [1700, 0]
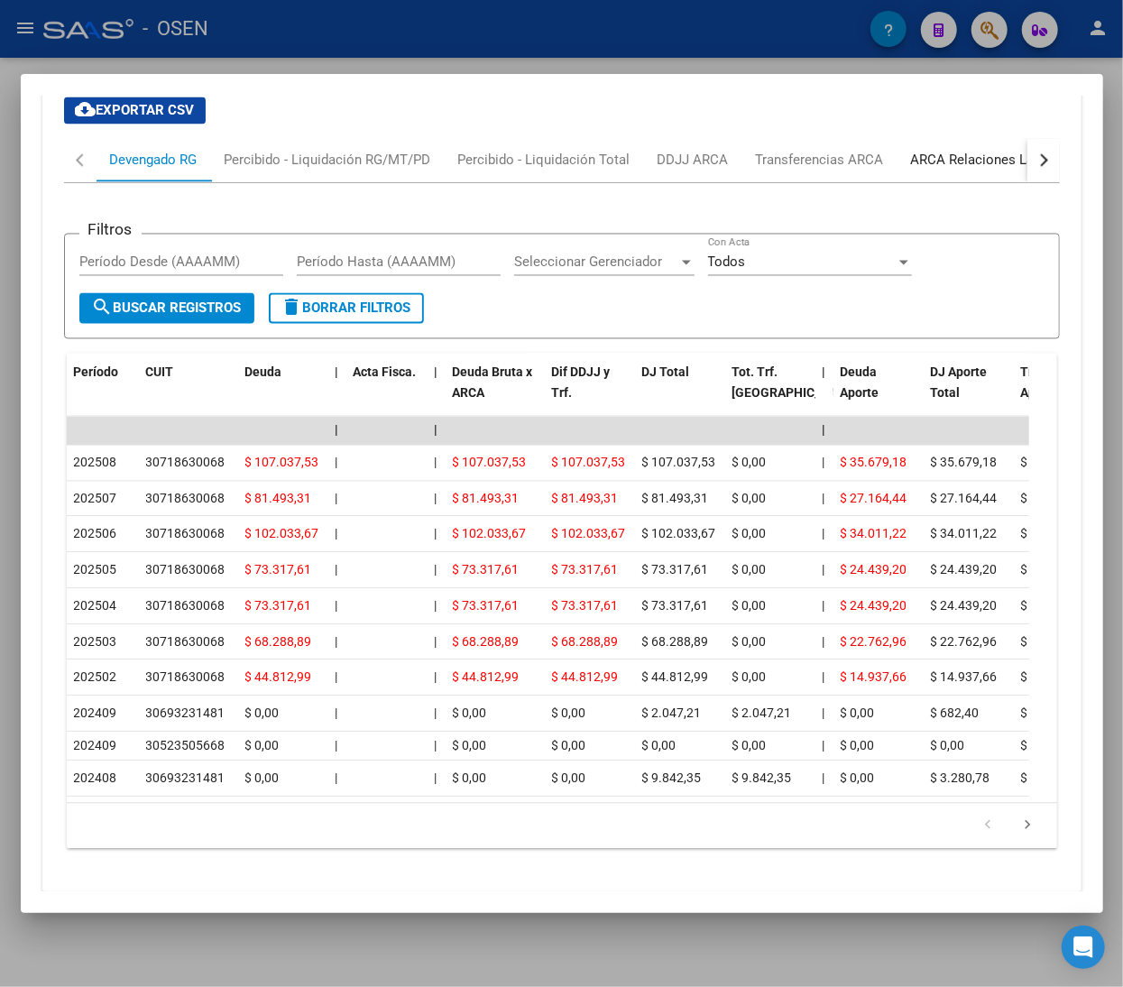
click at [938, 161] on div "ARCA Relaciones Laborales" at bounding box center [995, 161] width 169 height 20
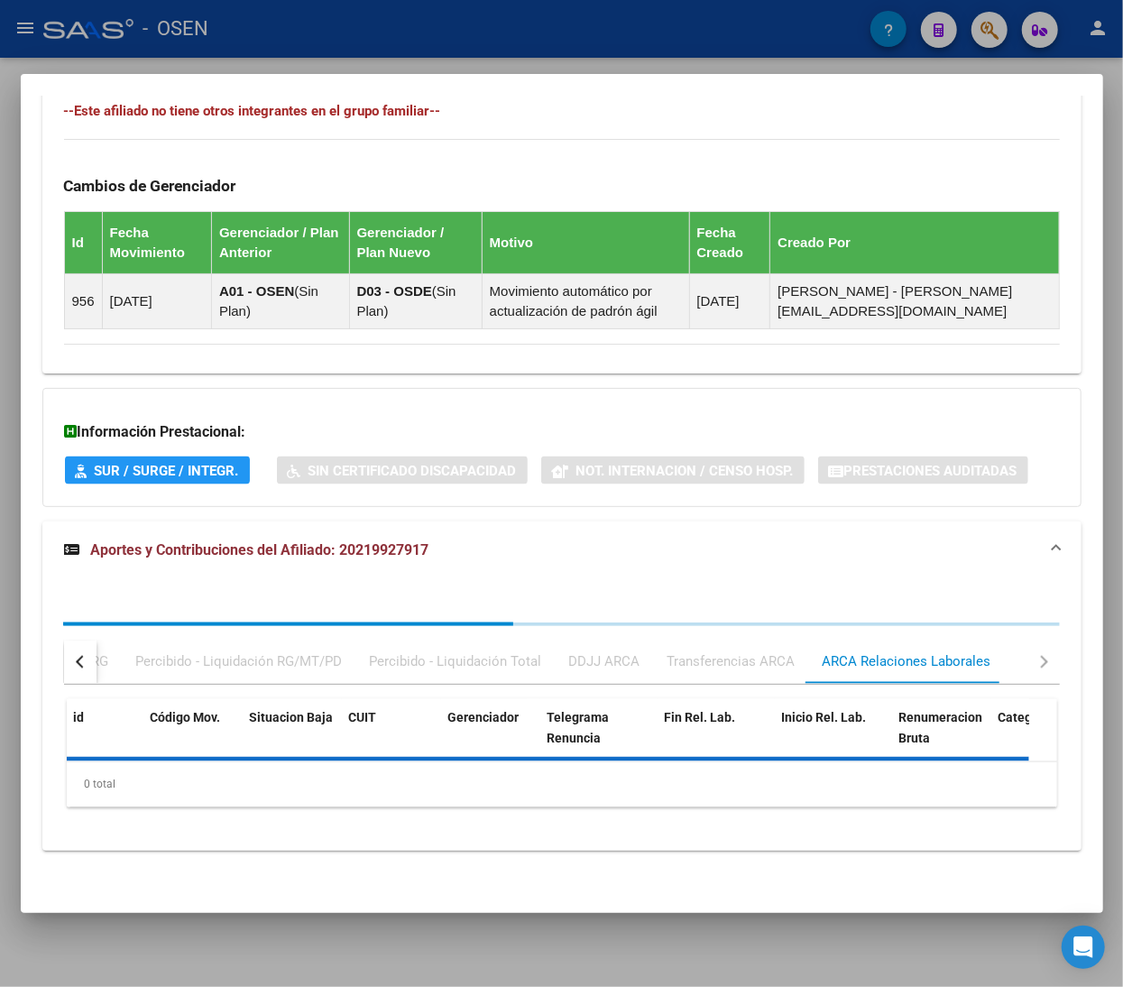
scroll to position [1243, 0]
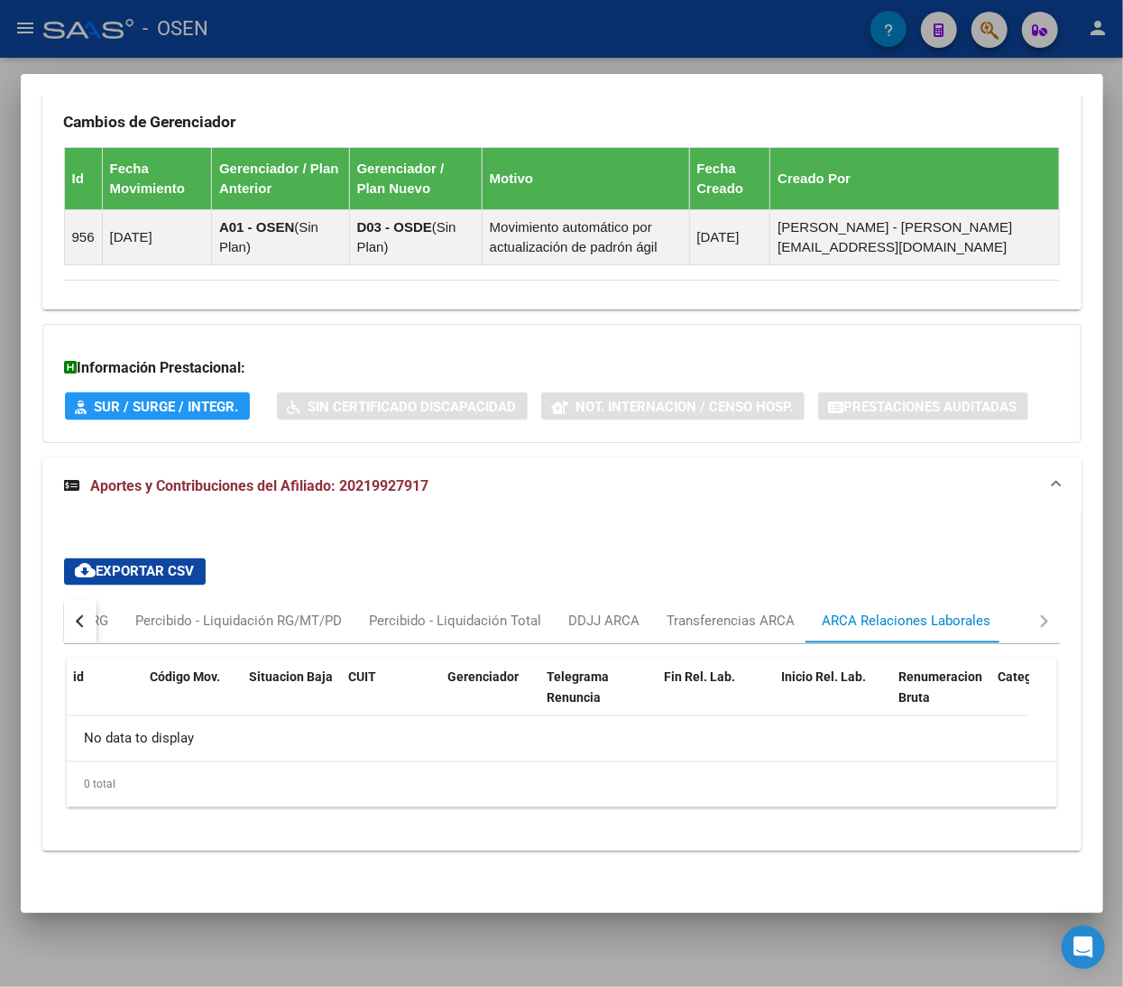
click at [416, 497] on mat-expansion-panel-header "Aportes y Contribuciones del Afiliado: 20219927917" at bounding box center [561, 486] width 1039 height 58
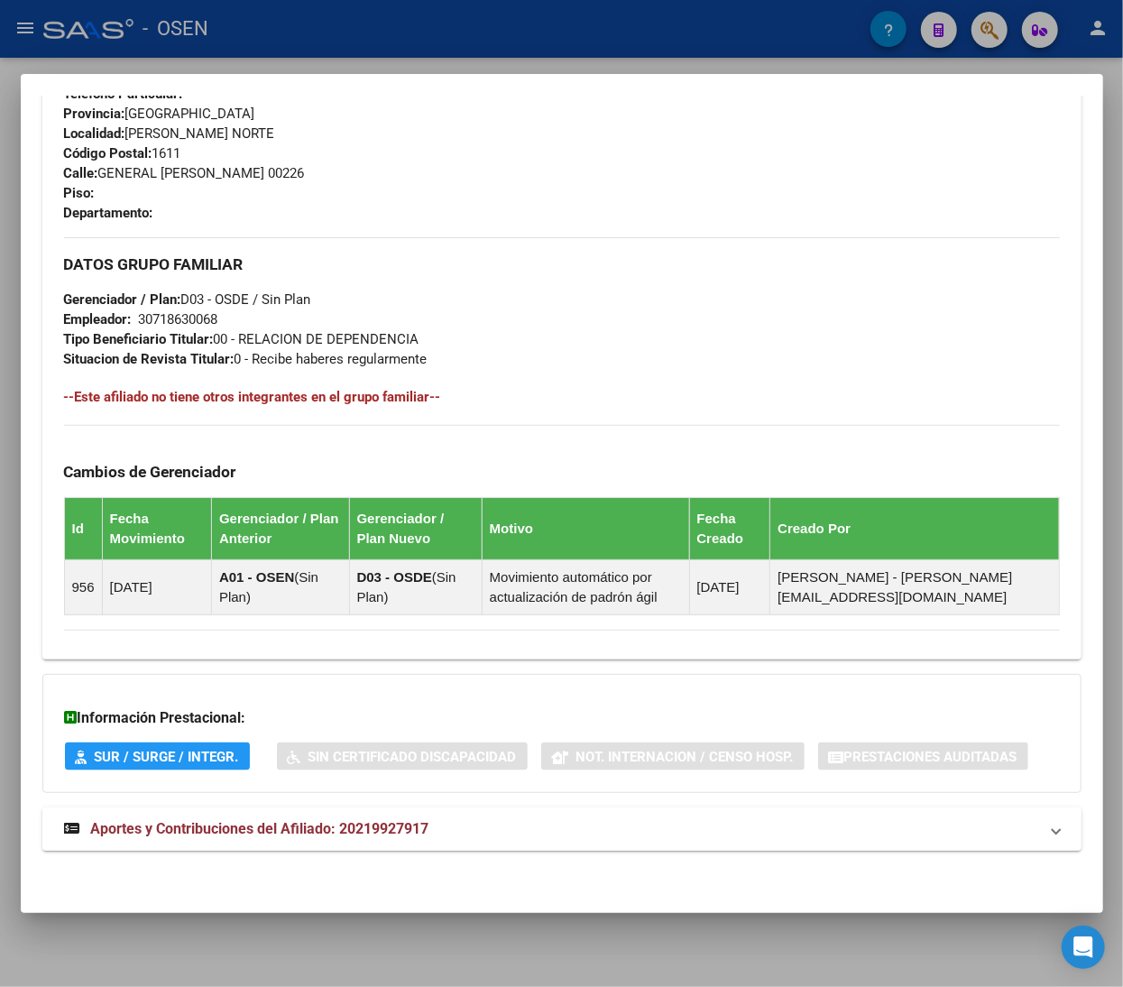
click at [455, 826] on mat-panel-title "Aportes y Contribuciones del Afiliado: 20219927917" at bounding box center [551, 829] width 974 height 22
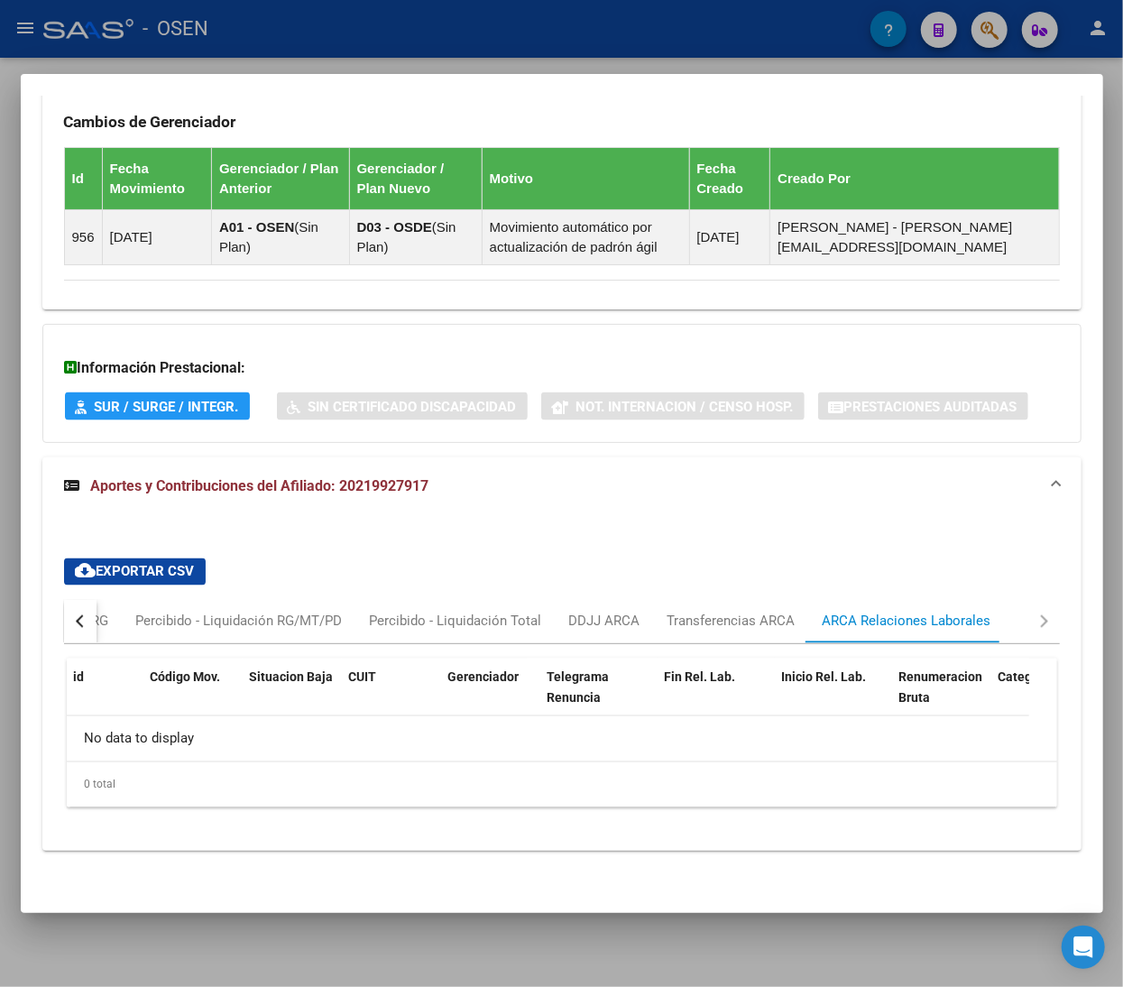
click at [276, 38] on div at bounding box center [561, 493] width 1123 height 987
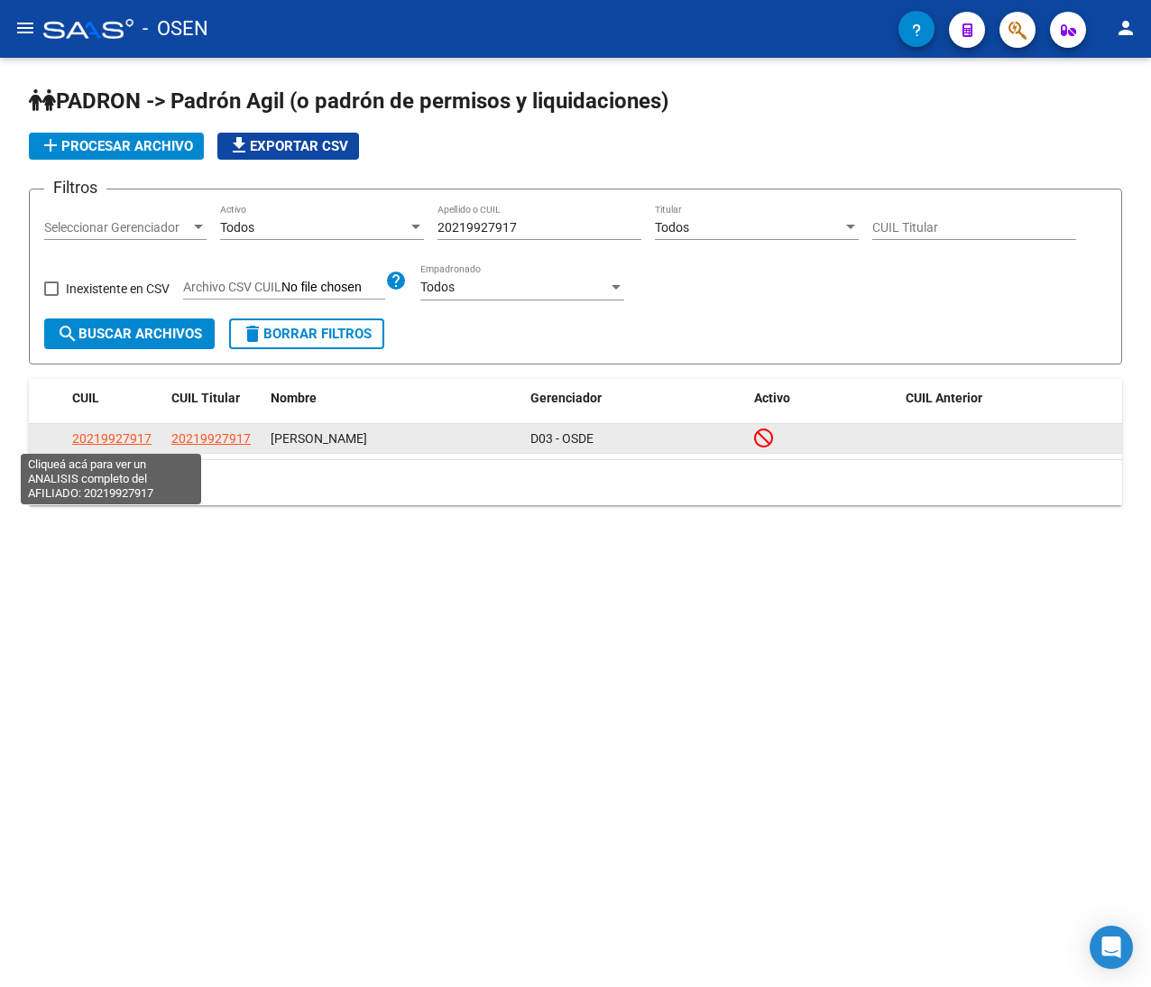
click at [133, 442] on span "20219927917" at bounding box center [111, 438] width 79 height 14
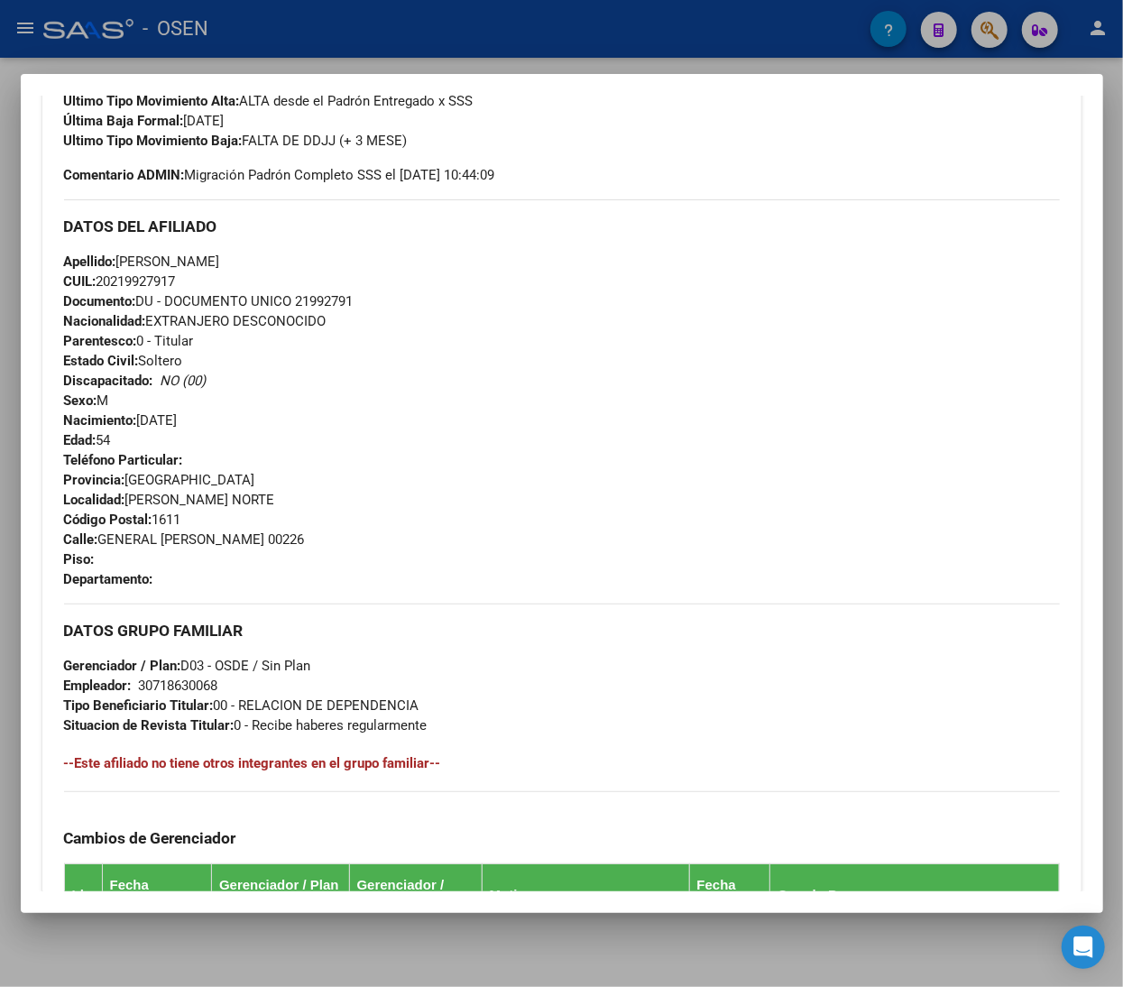
scroll to position [892, 0]
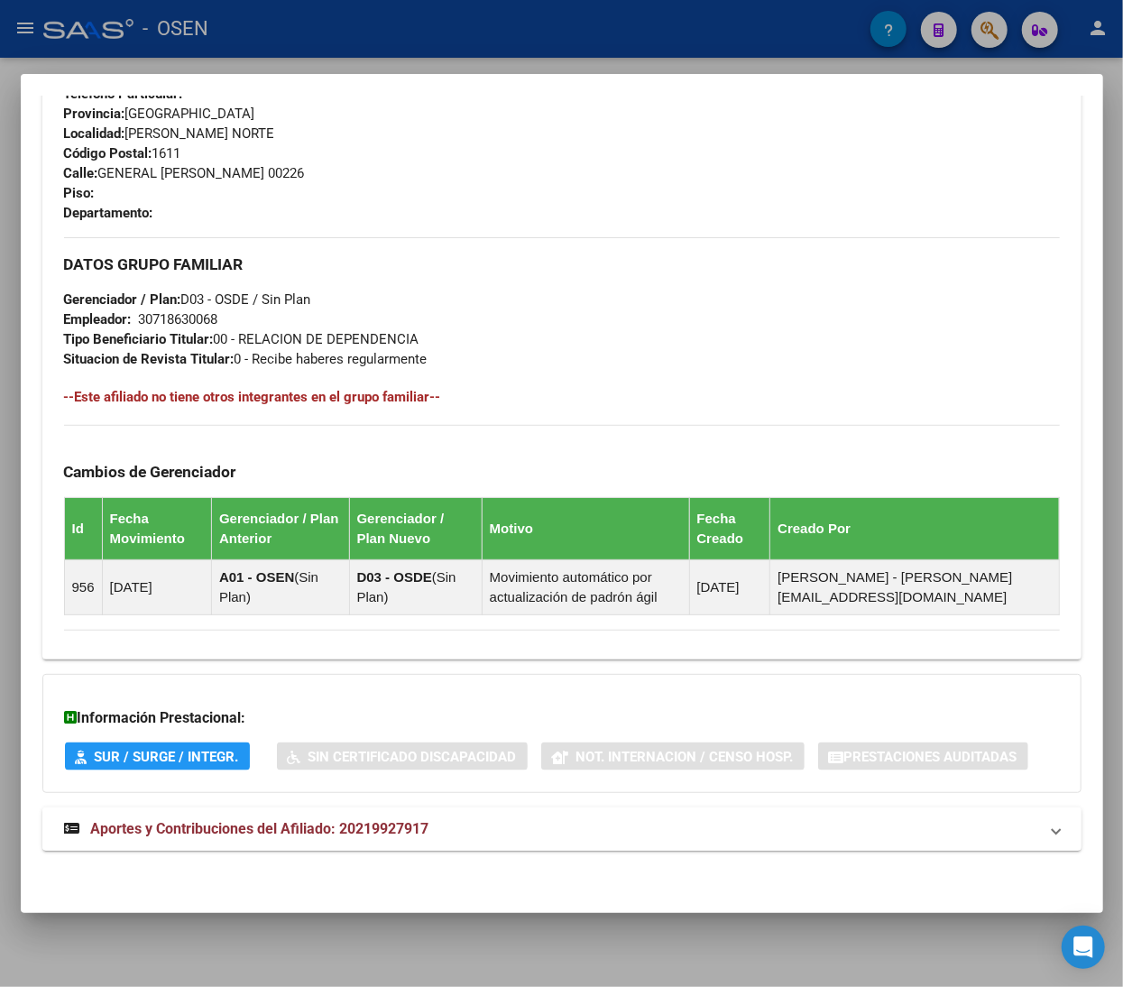
click at [565, 824] on mat-panel-title "Aportes y Contribuciones del Afiliado: 20219927917" at bounding box center [551, 829] width 974 height 22
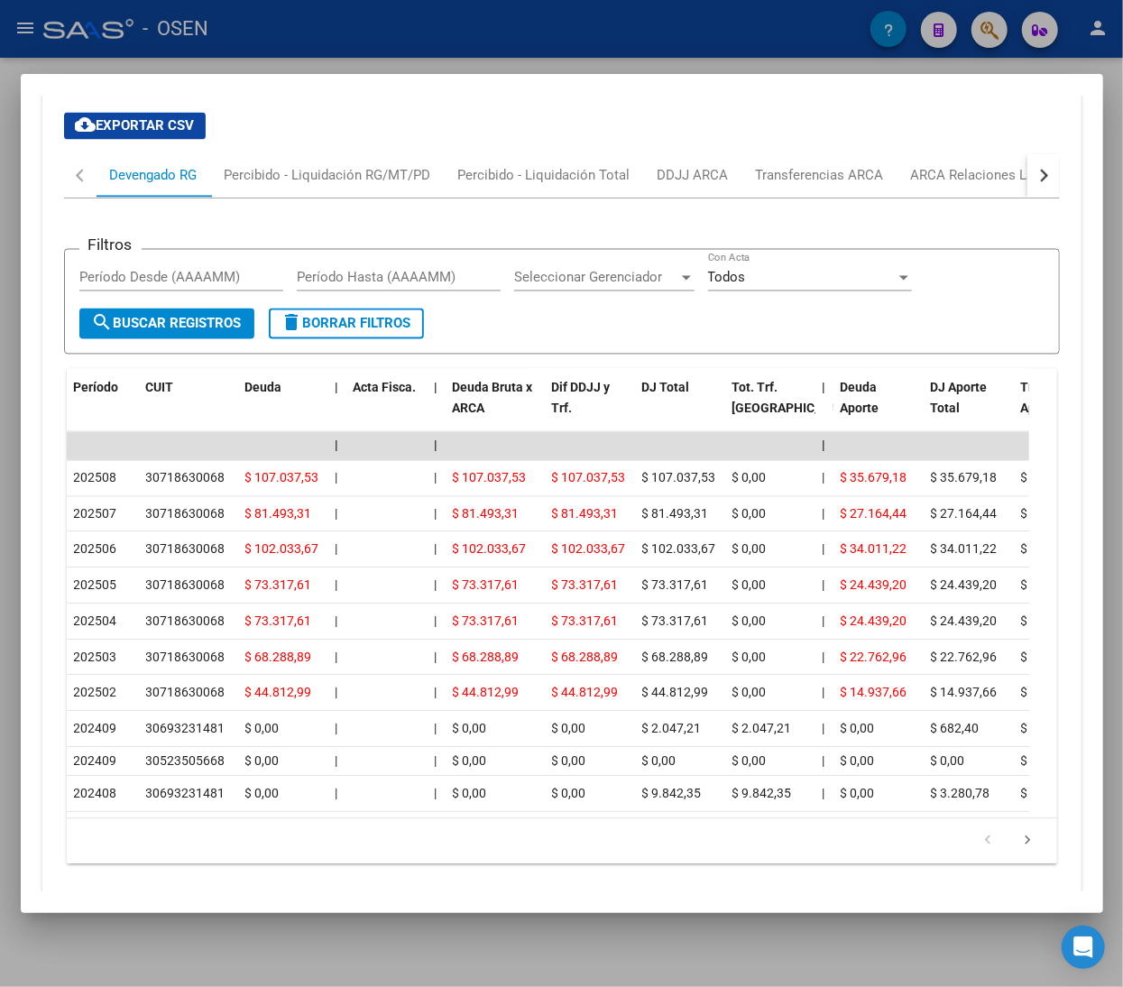
scroll to position [1700, 0]
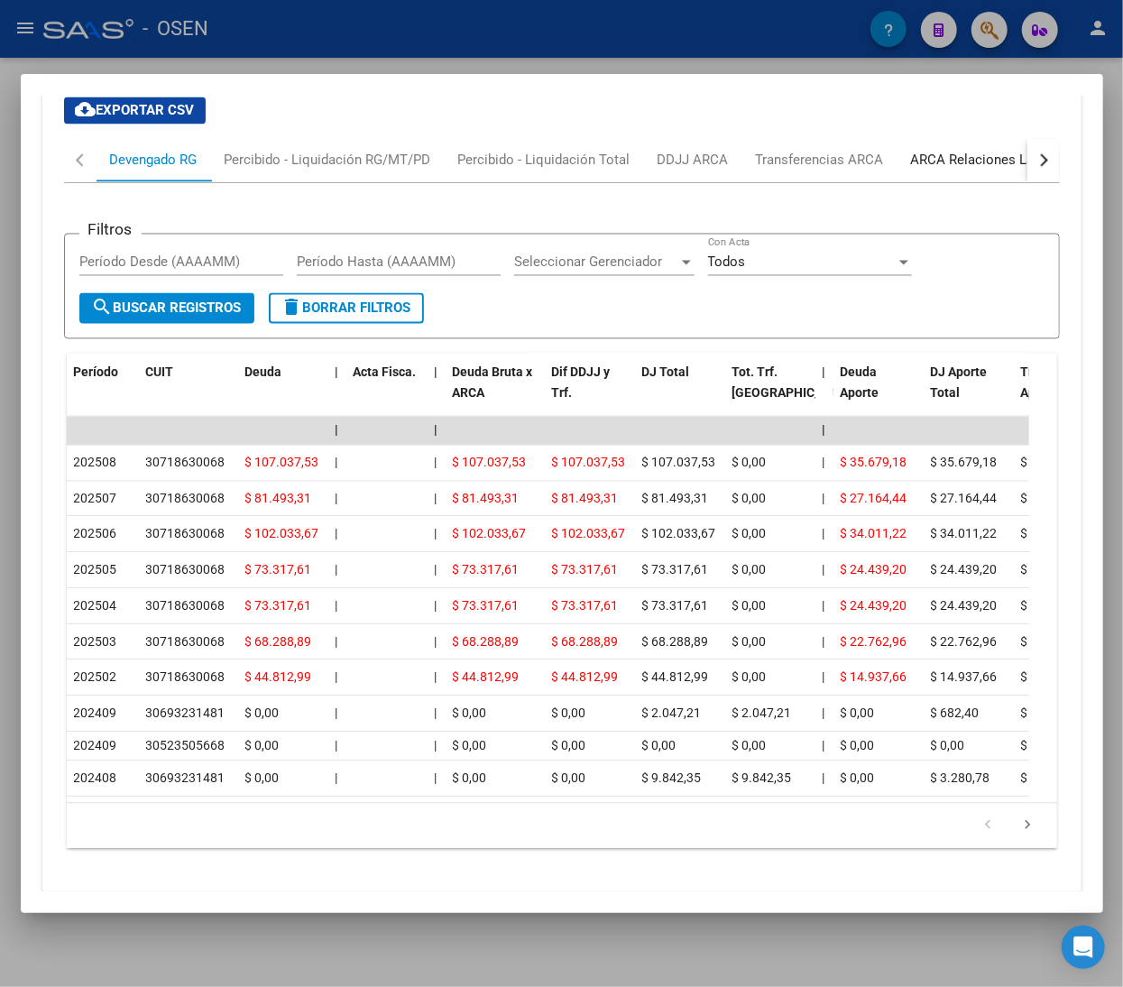
click at [971, 166] on div "ARCA Relaciones Laborales" at bounding box center [995, 161] width 169 height 20
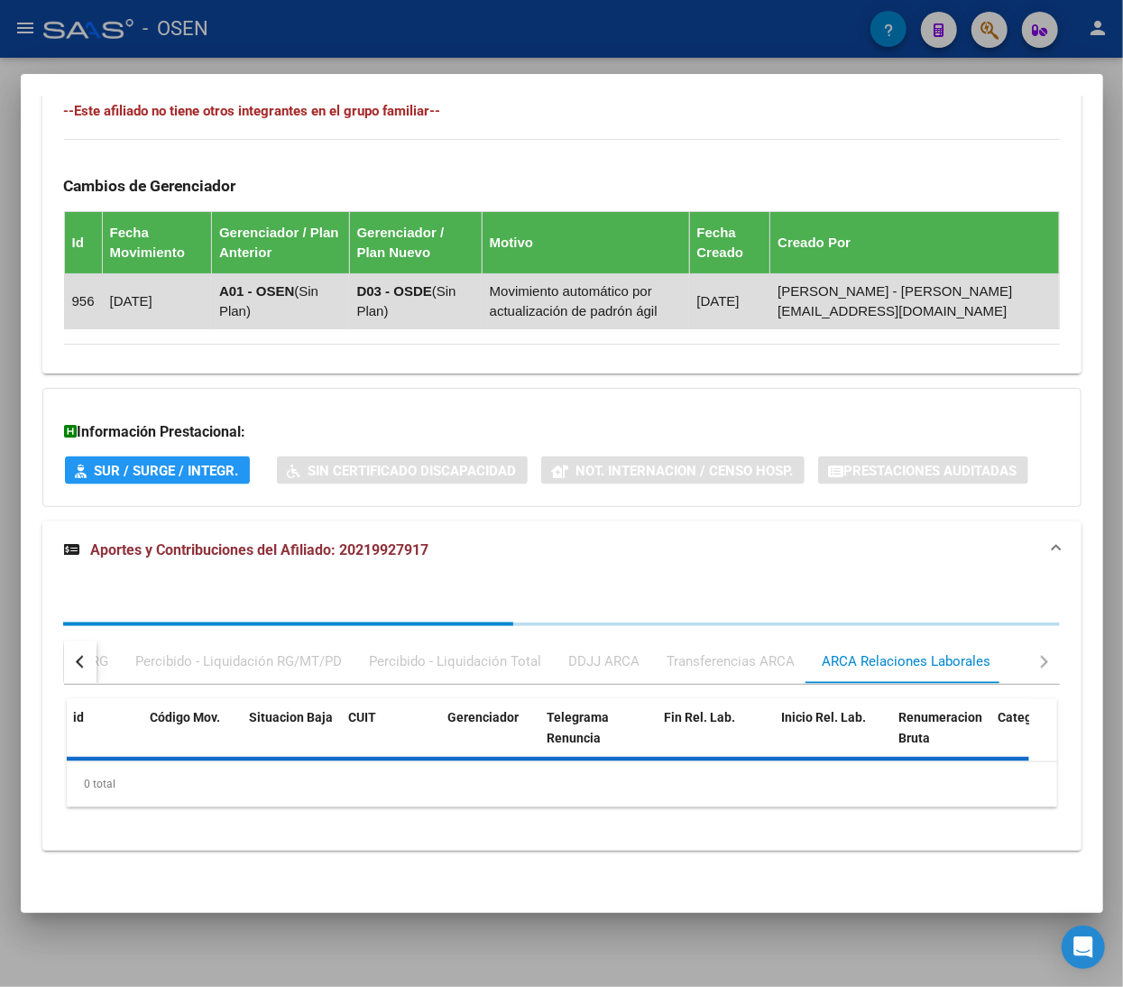
scroll to position [1271, 0]
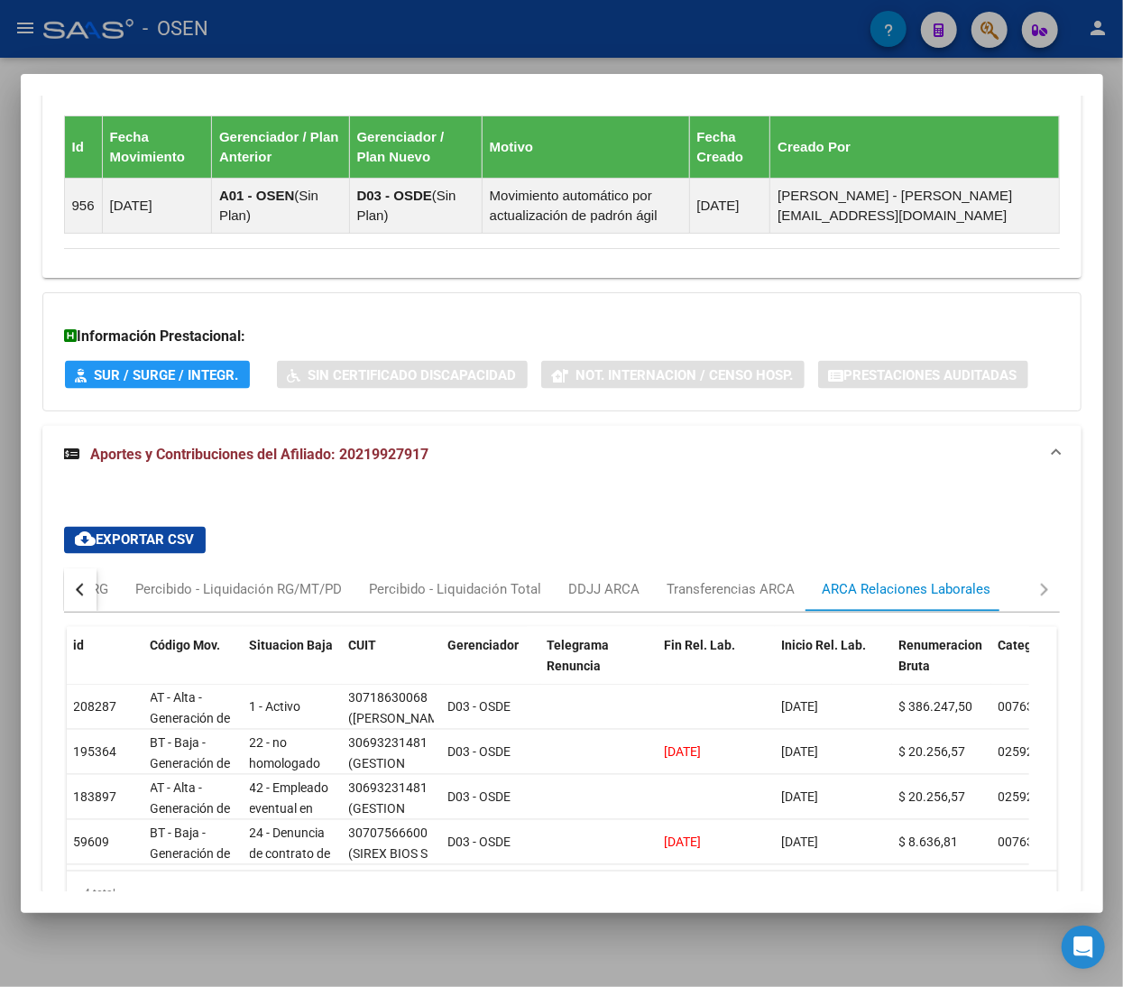
click at [74, 587] on button "button" at bounding box center [80, 589] width 32 height 43
click at [124, 594] on div "Devengado RG" at bounding box center [153, 590] width 87 height 20
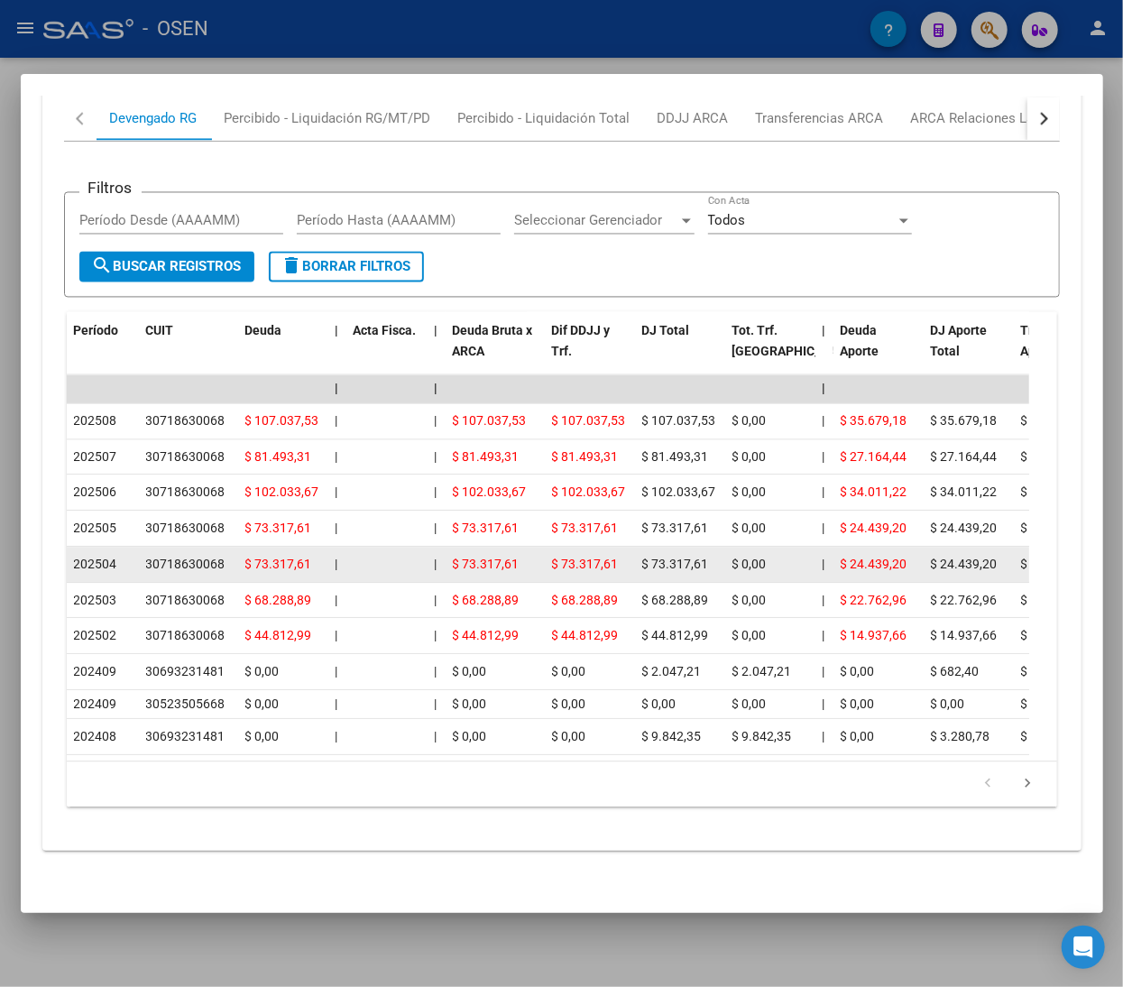
scroll to position [1595, 0]
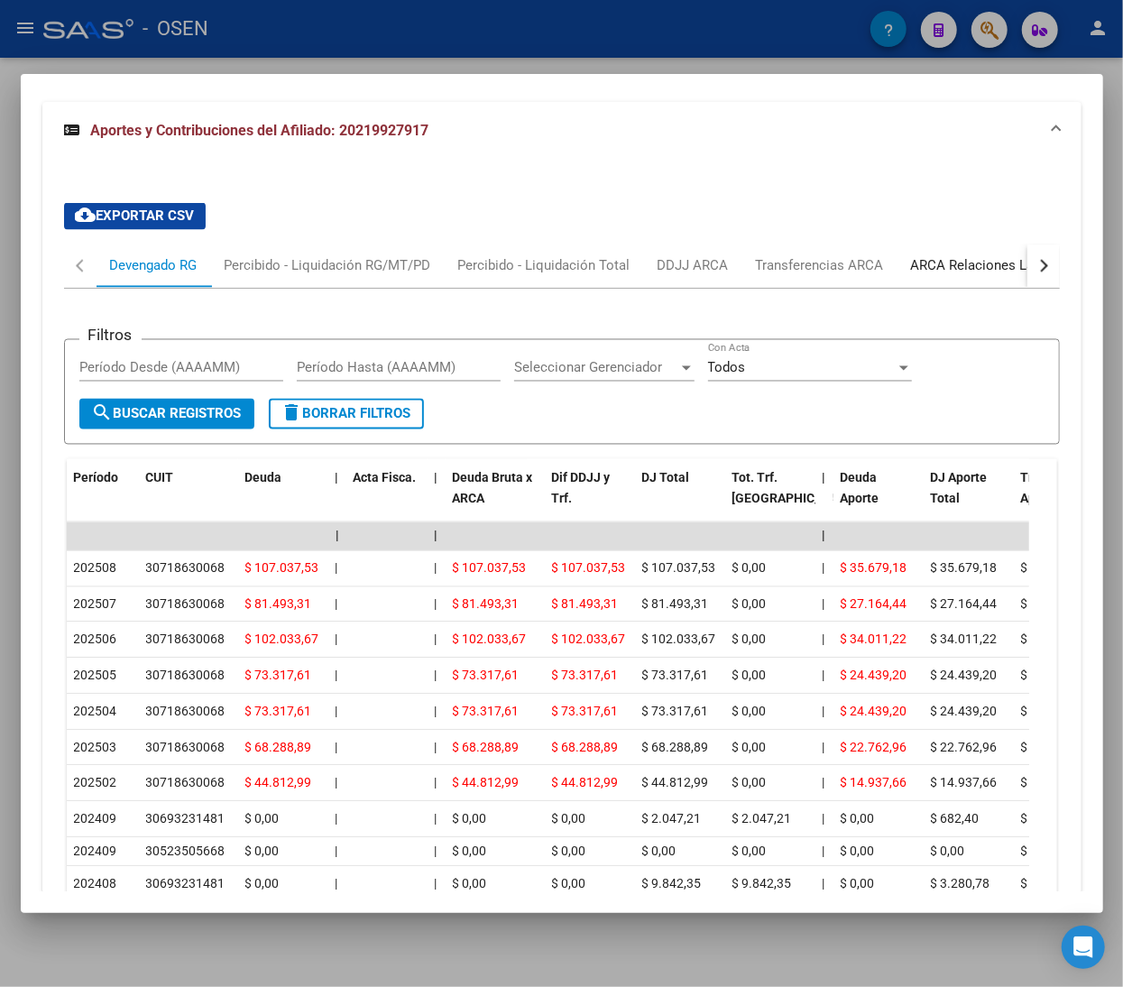
click at [963, 269] on div "ARCA Relaciones Laborales" at bounding box center [995, 266] width 169 height 20
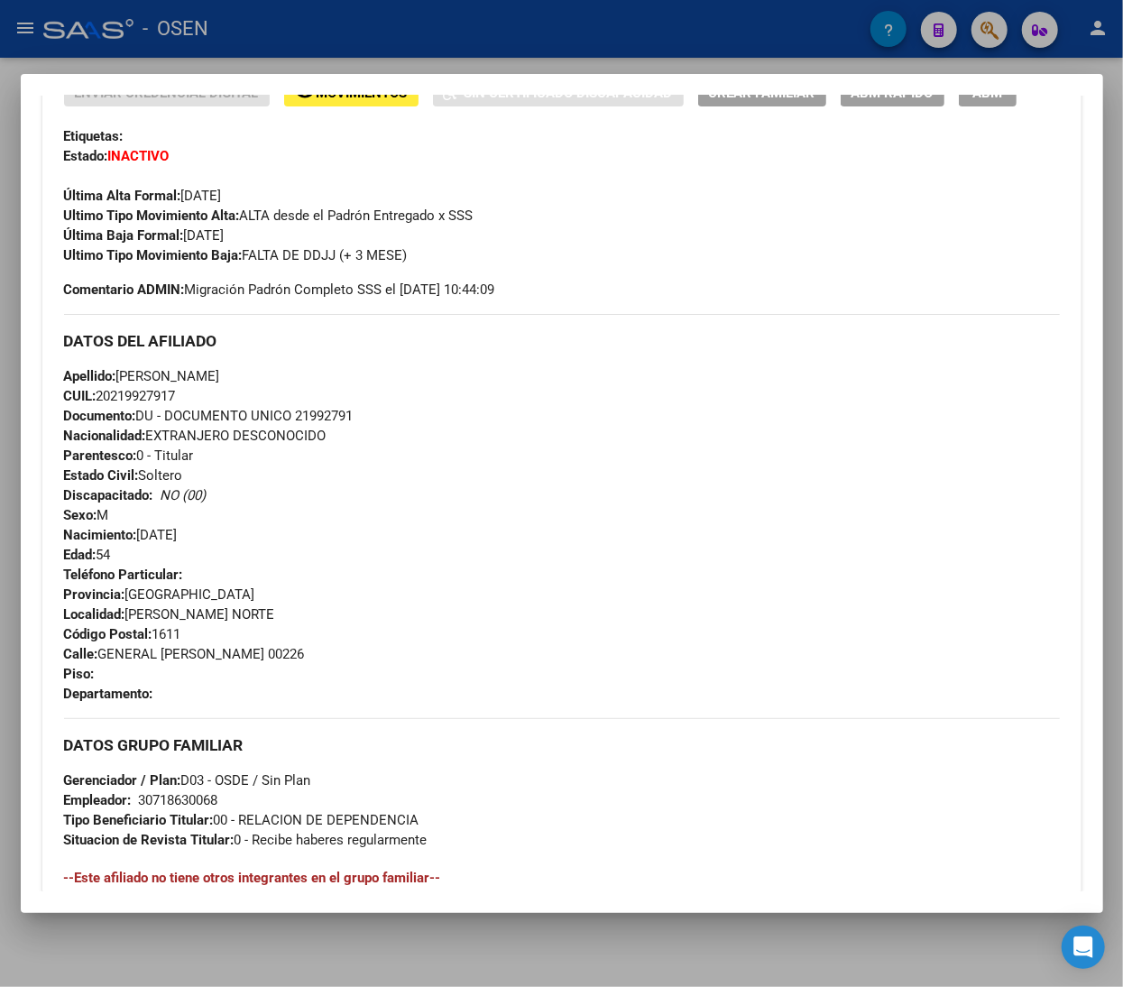
scroll to position [145, 0]
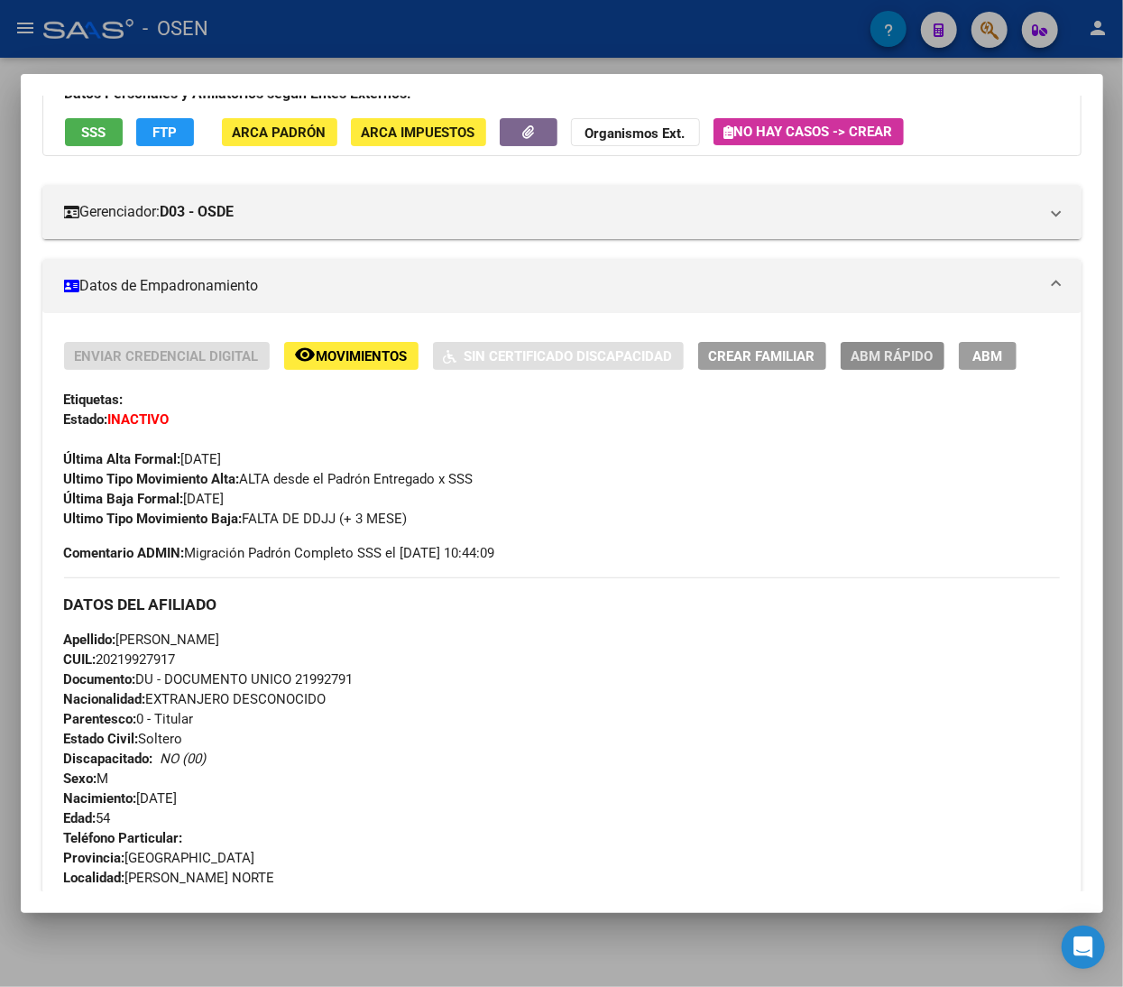
click at [889, 345] on button "ABM Rápido" at bounding box center [893, 356] width 104 height 28
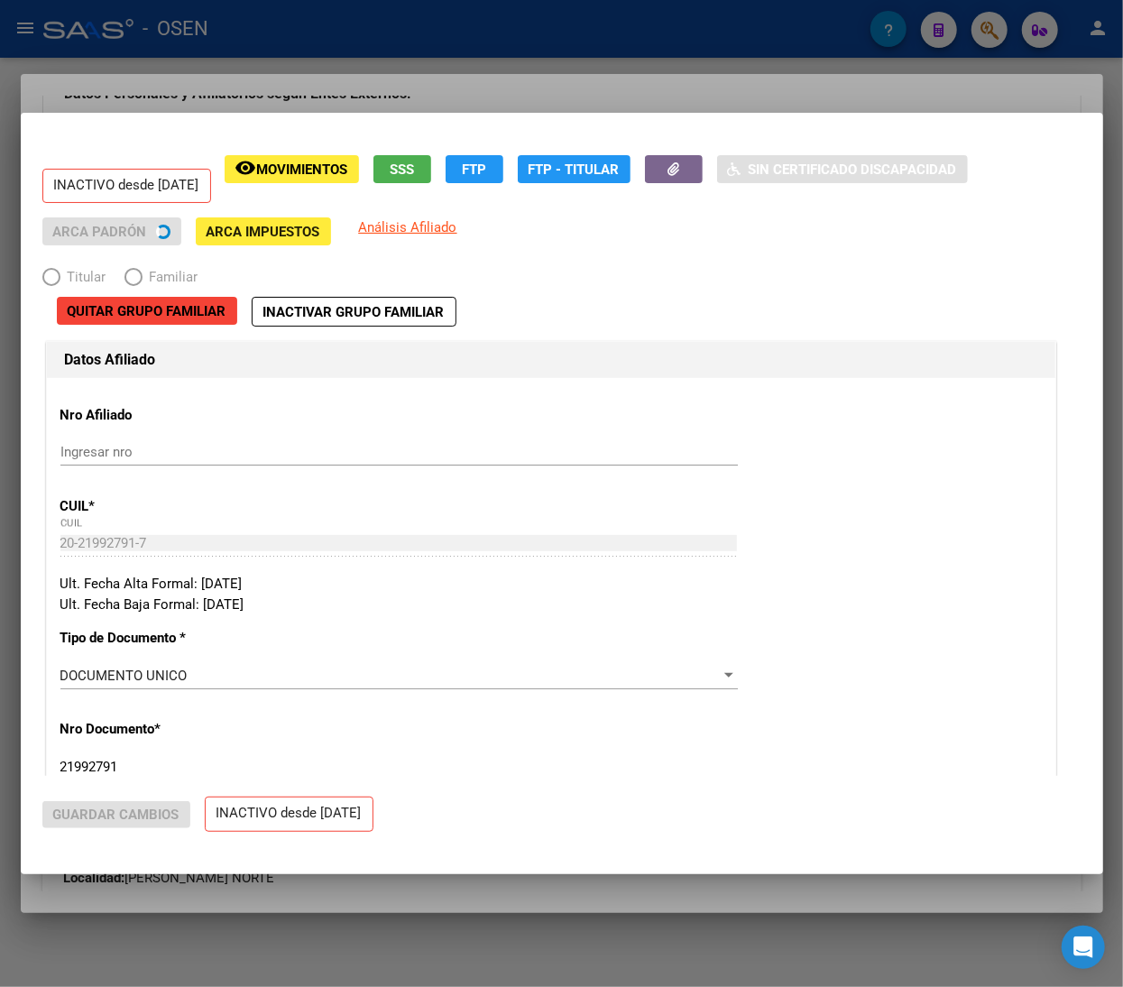
radio input "true"
type input "30-71863006-8"
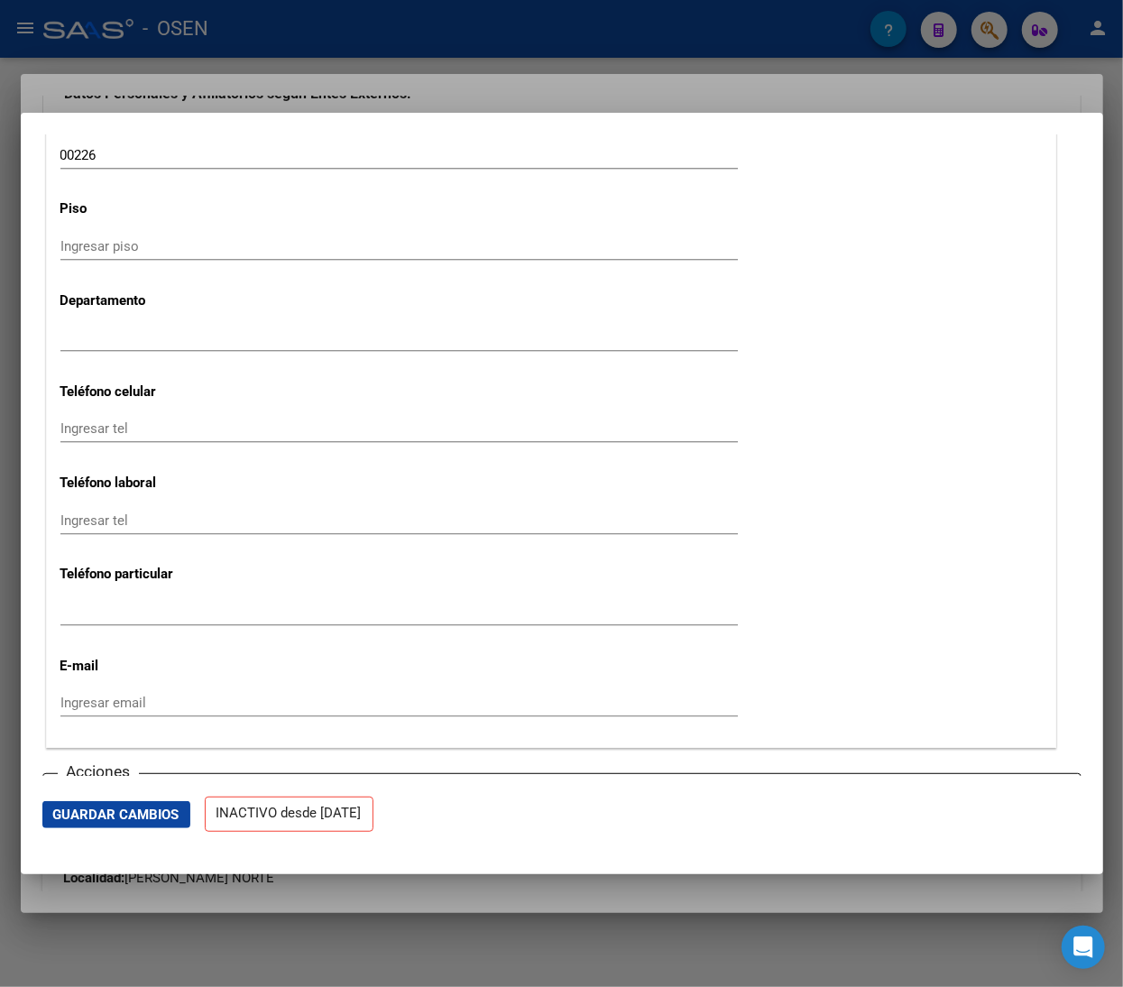
scroll to position [2165, 0]
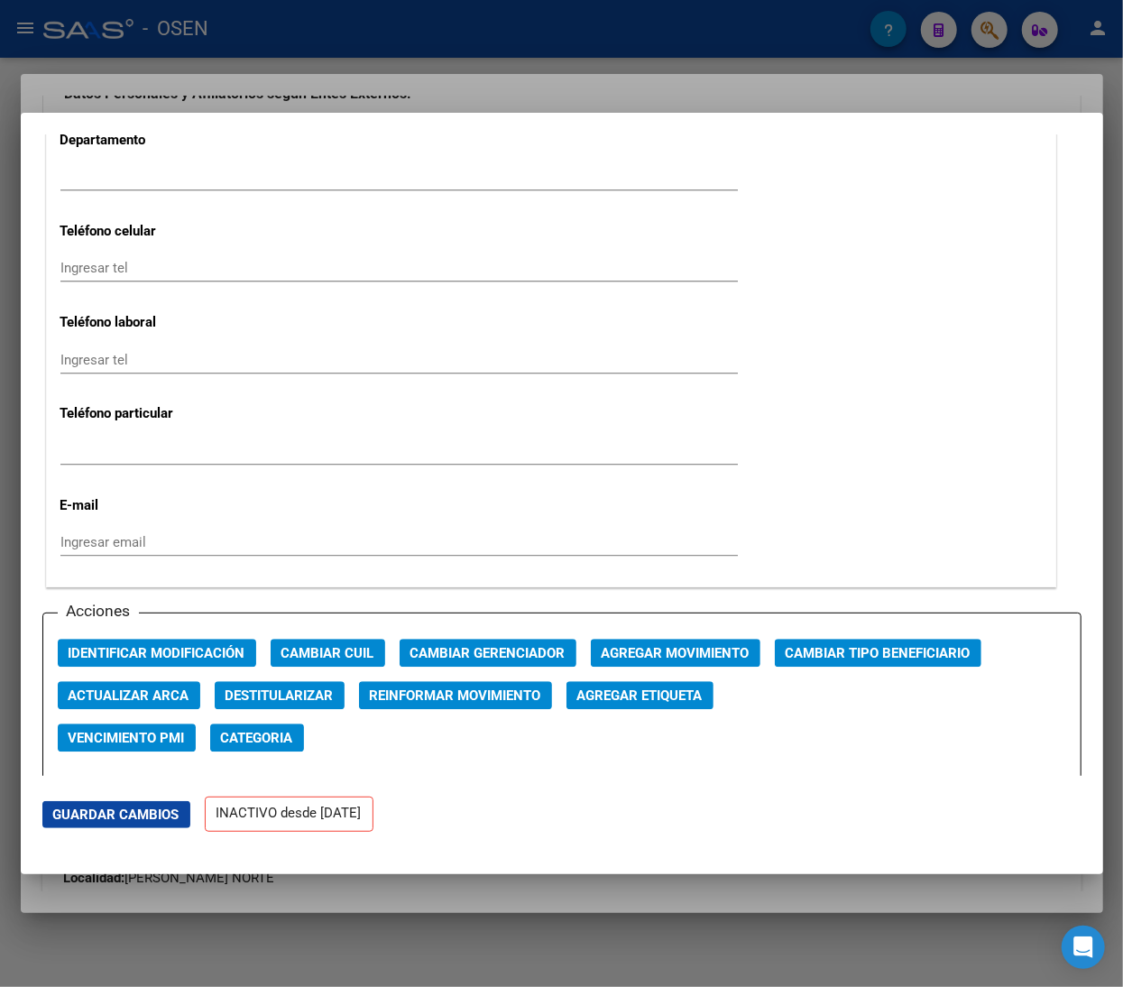
click at [658, 658] on span "Agregar Movimiento" at bounding box center [676, 653] width 148 height 16
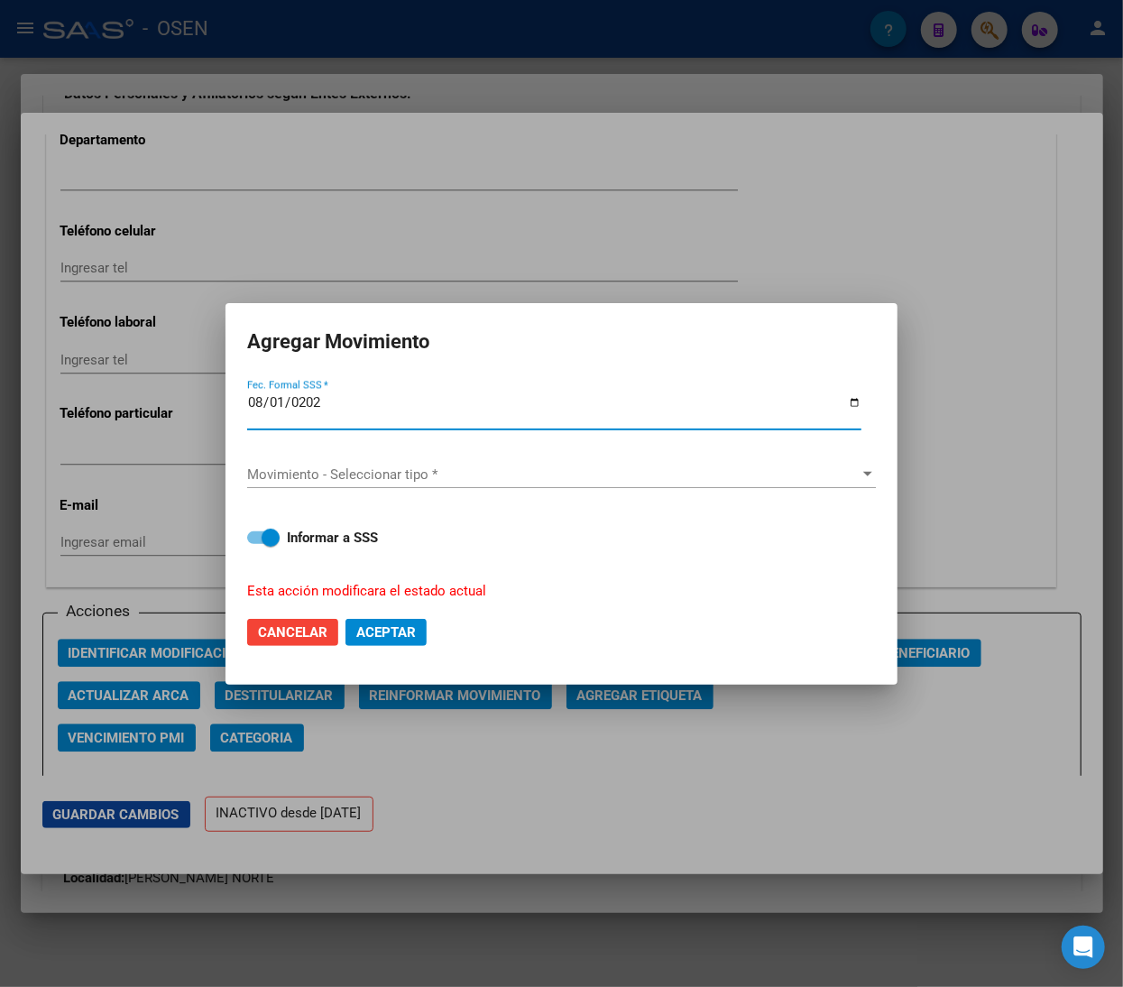
type input "2025-08-01"
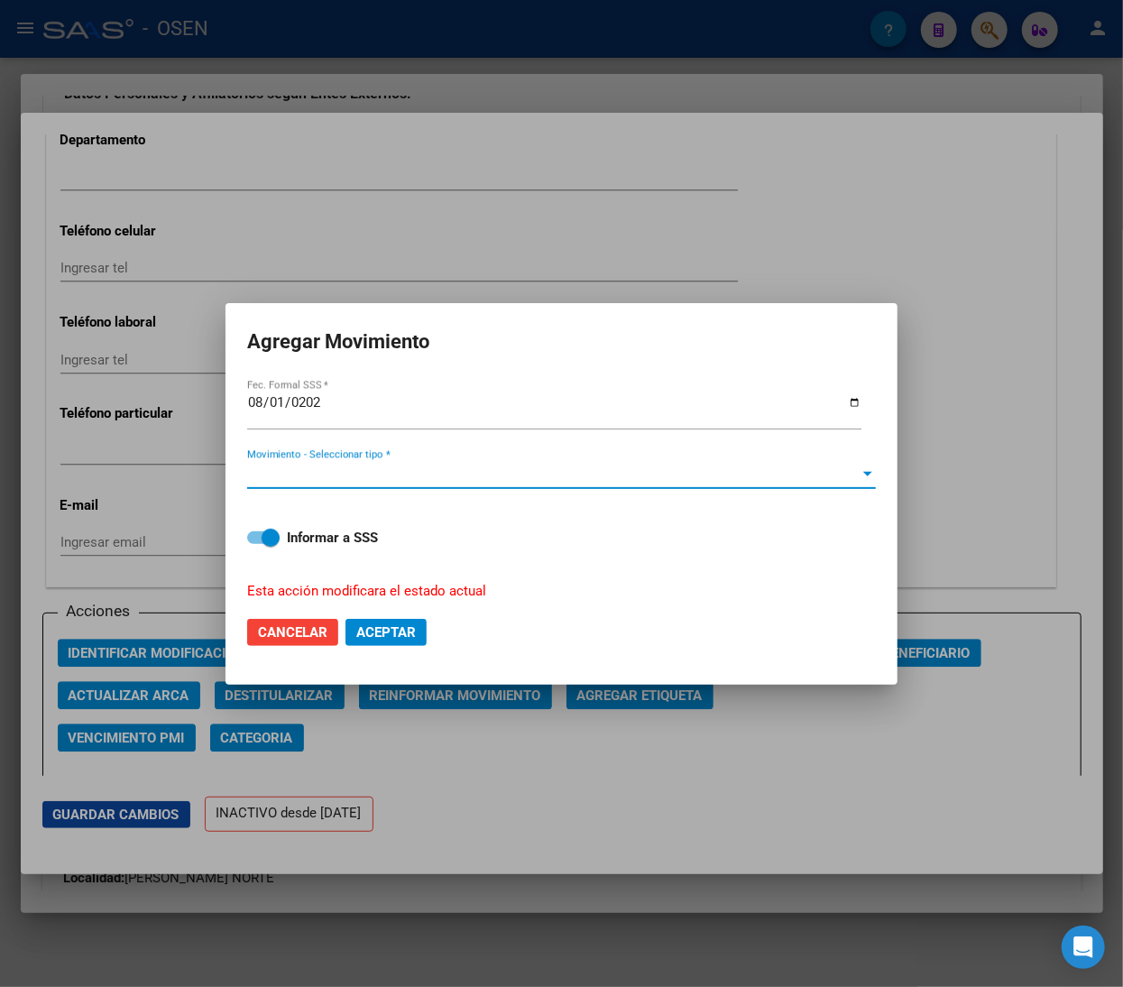
click at [509, 467] on span "Movimiento - Seleccionar tipo *" at bounding box center [553, 474] width 612 height 16
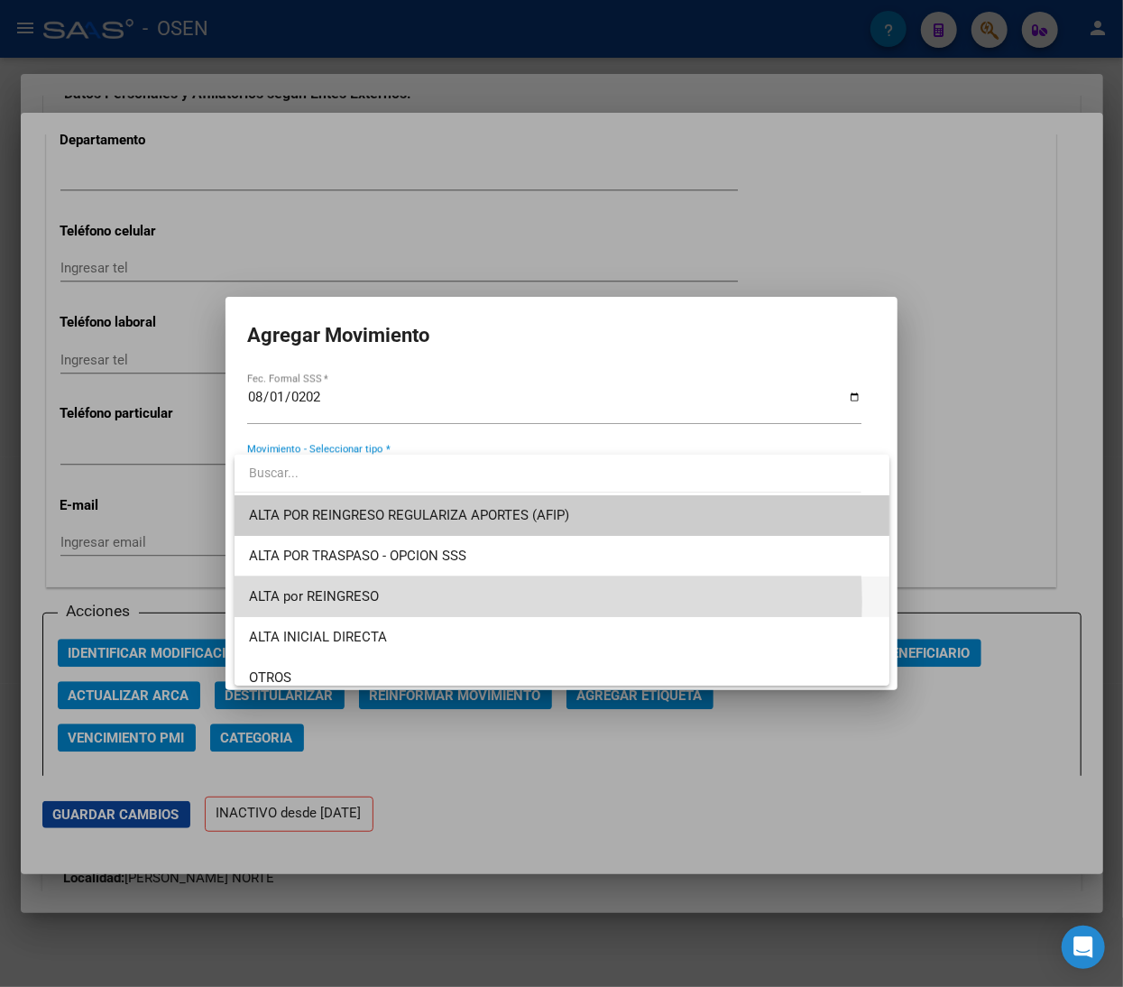
click at [447, 602] on span "ALTA por REINGRESO" at bounding box center [562, 596] width 626 height 41
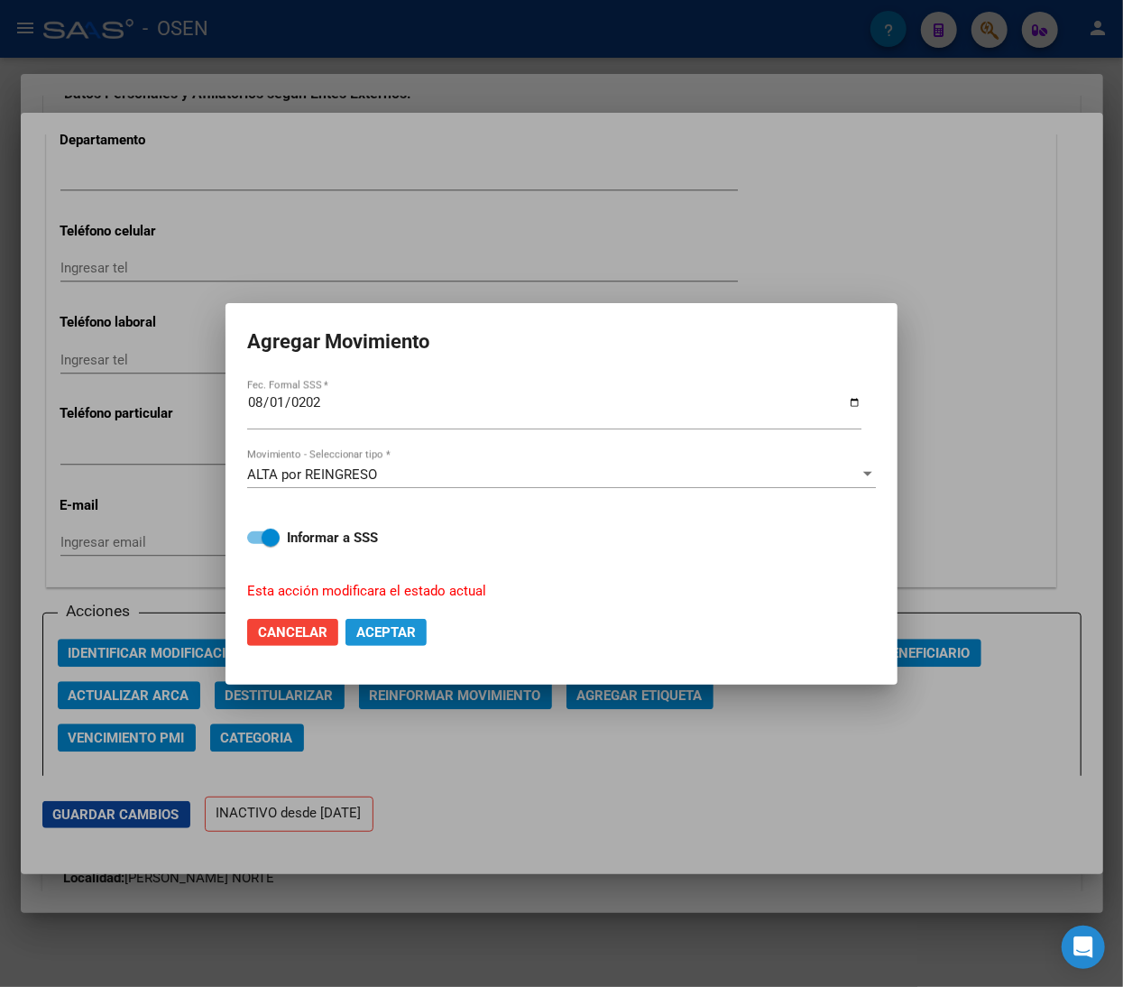
drag, startPoint x: 377, startPoint y: 623, endPoint x: 401, endPoint y: 604, distance: 30.9
click at [377, 624] on span "Aceptar" at bounding box center [386, 632] width 60 height 16
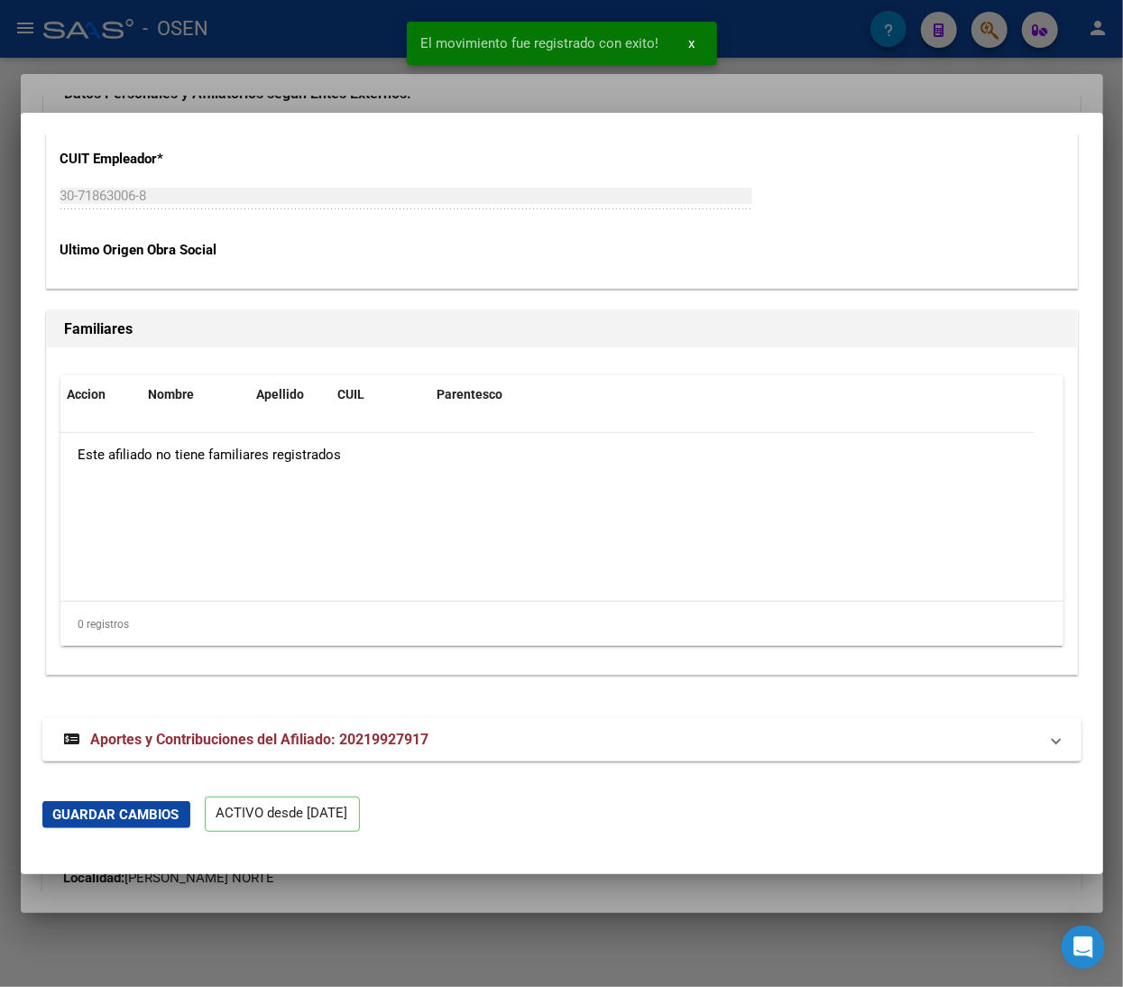
scroll to position [3617, 0]
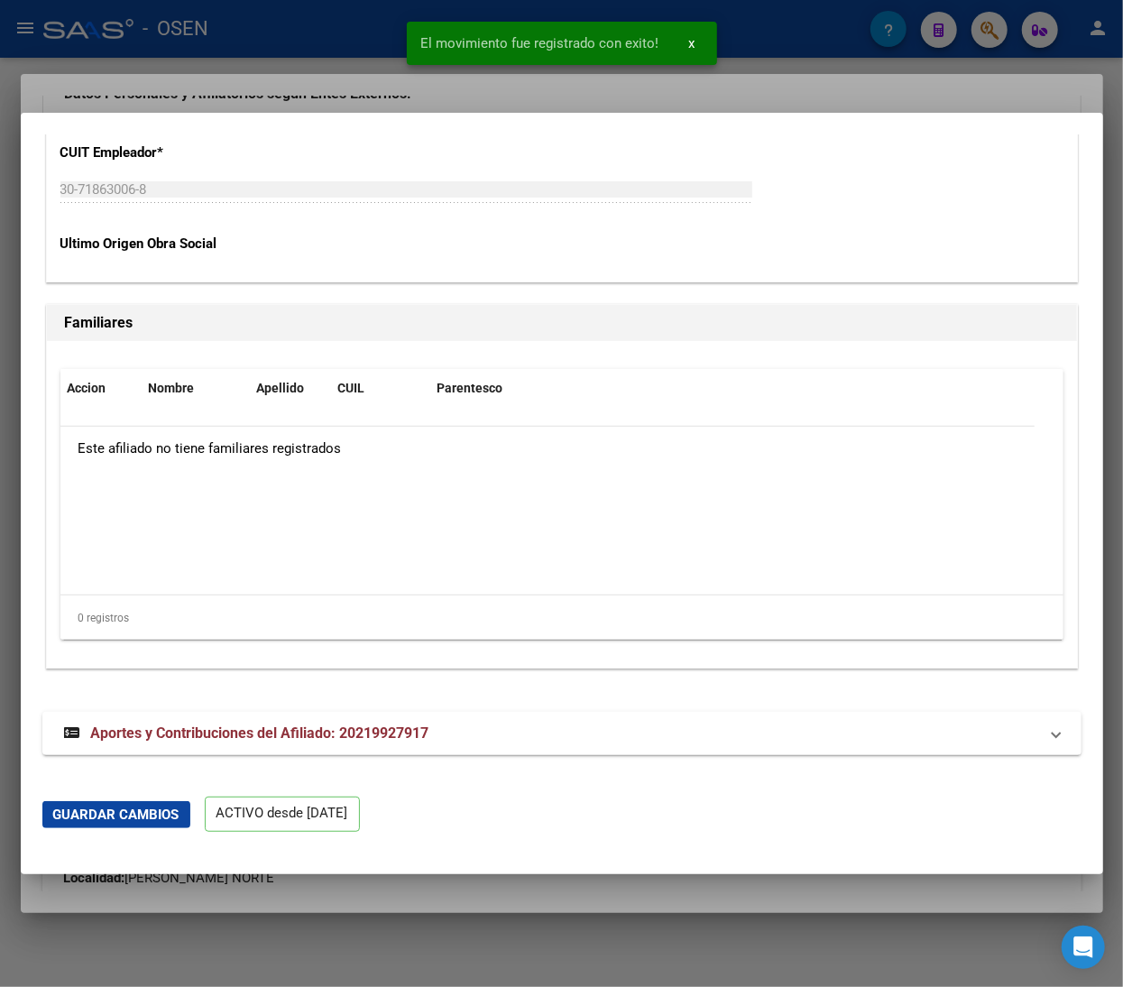
click at [298, 41] on div at bounding box center [561, 493] width 1123 height 987
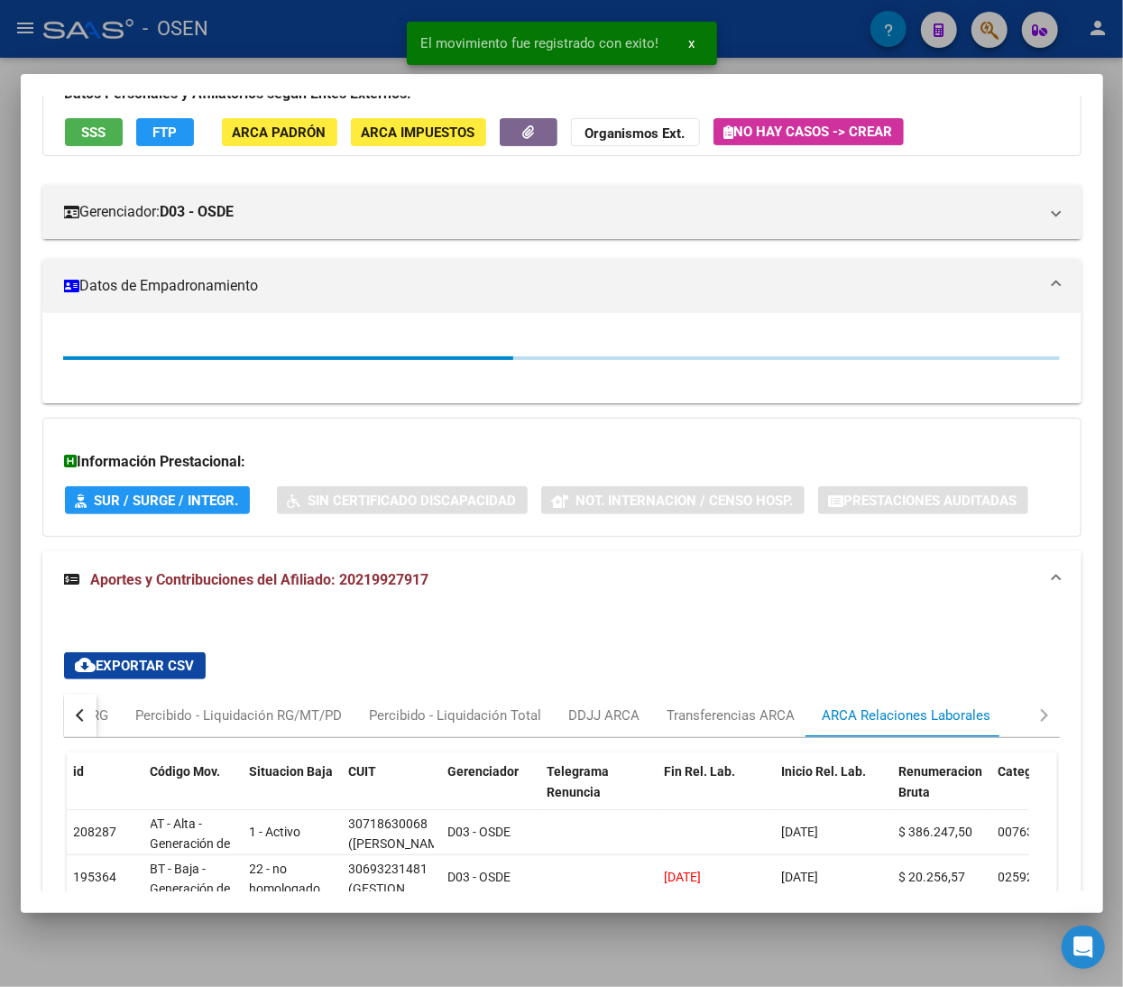
click at [296, 43] on div at bounding box center [561, 493] width 1123 height 987
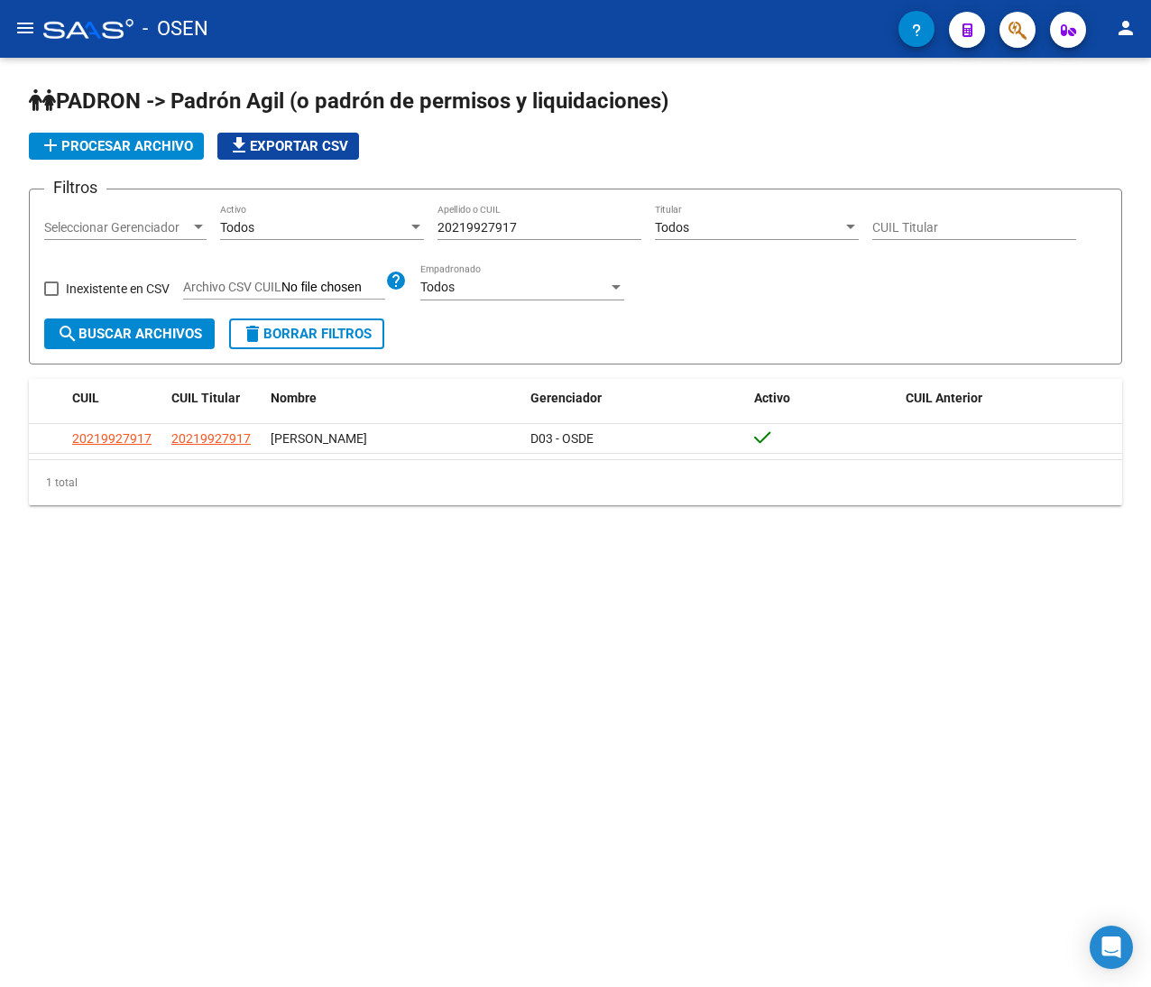
drag, startPoint x: 538, startPoint y: 225, endPoint x: 233, endPoint y: 216, distance: 305.9
click at [236, 216] on div "Filtros Seleccionar Gerenciador Seleccionar Gerenciador Todos Activo 2021992791…" at bounding box center [575, 261] width 1062 height 115
paste input "7330269451"
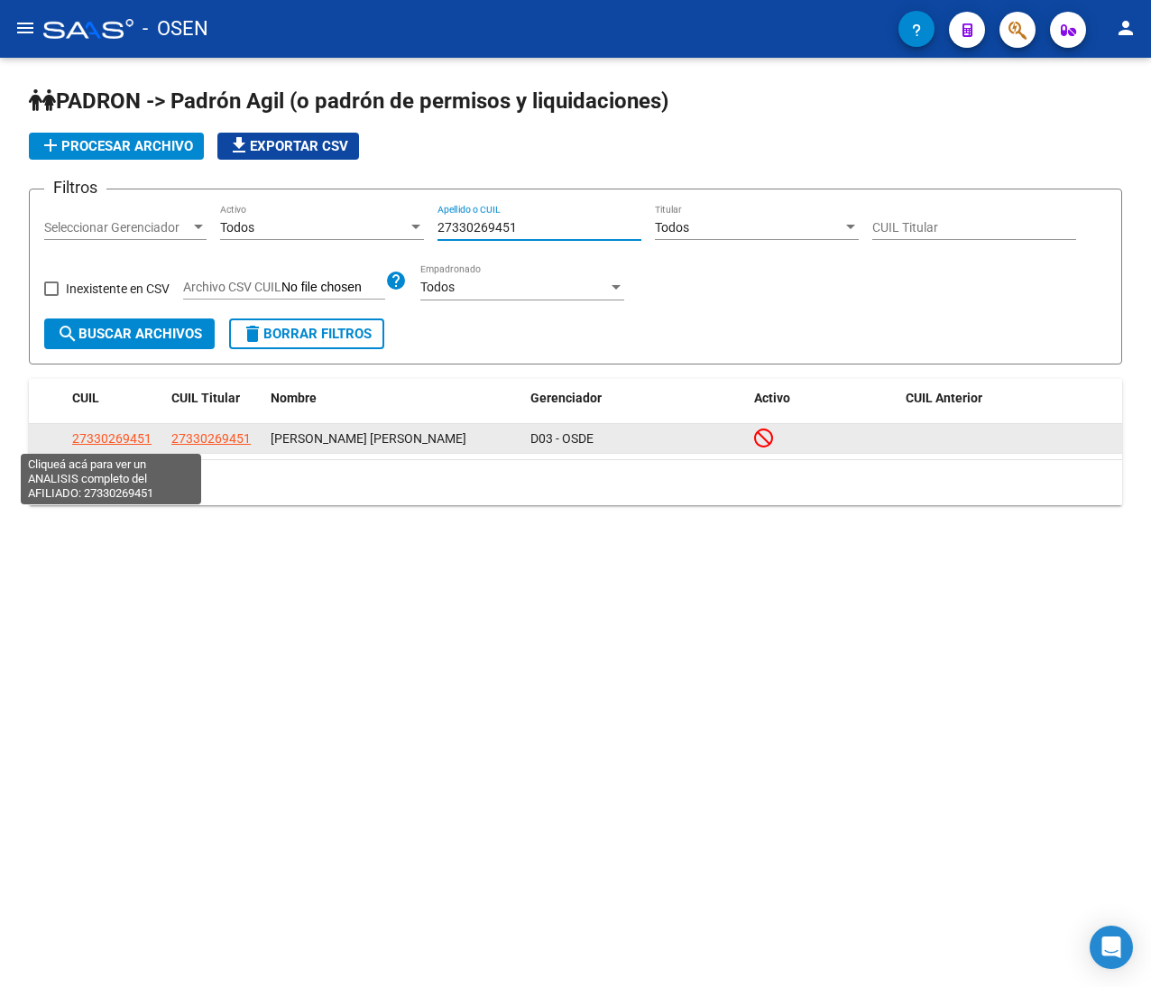
type input "27330269451"
click at [126, 435] on span "27330269451" at bounding box center [111, 438] width 79 height 14
type textarea "27330269451"
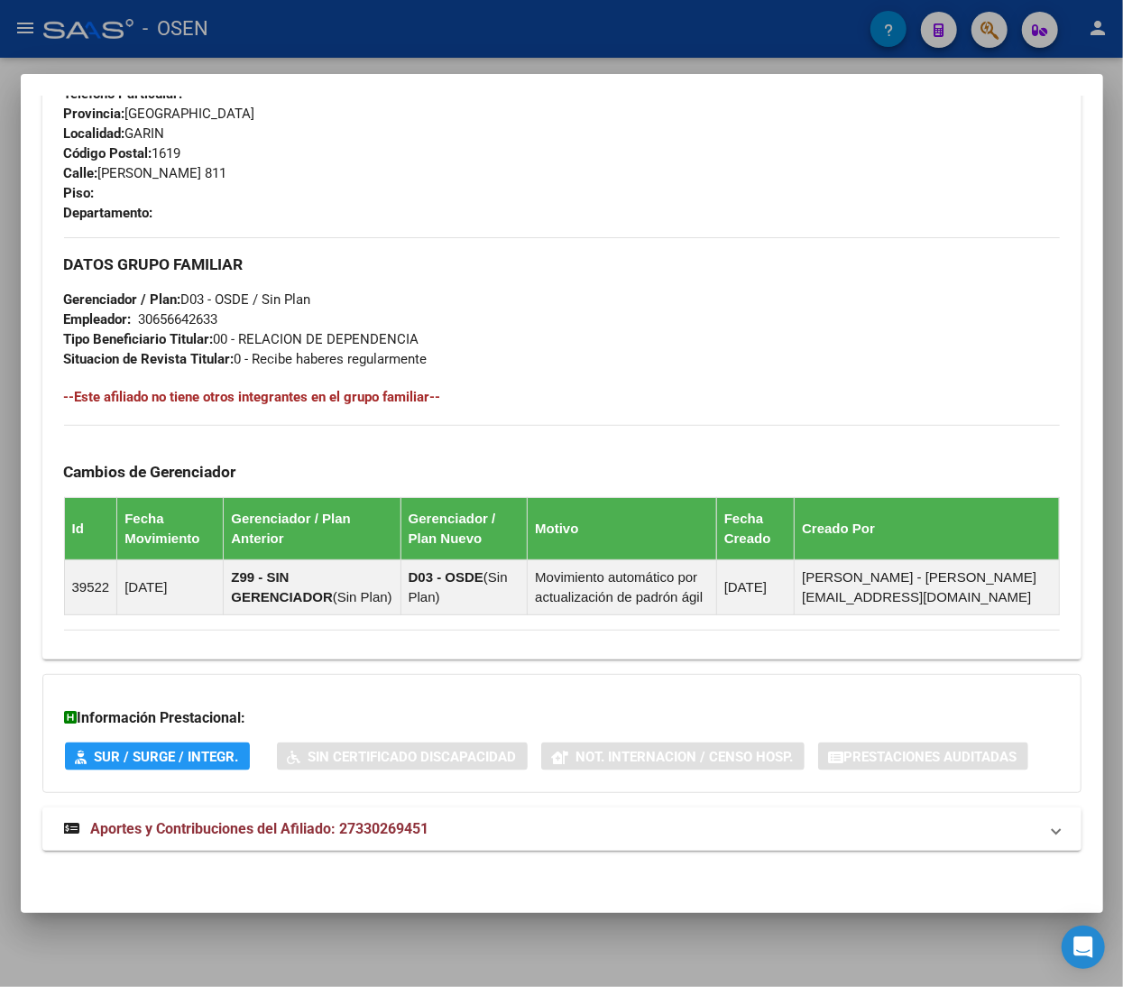
scroll to position [913, 0]
click at [577, 822] on mat-panel-title "Aportes y Contribuciones del Afiliado: 27330269451" at bounding box center [551, 829] width 974 height 22
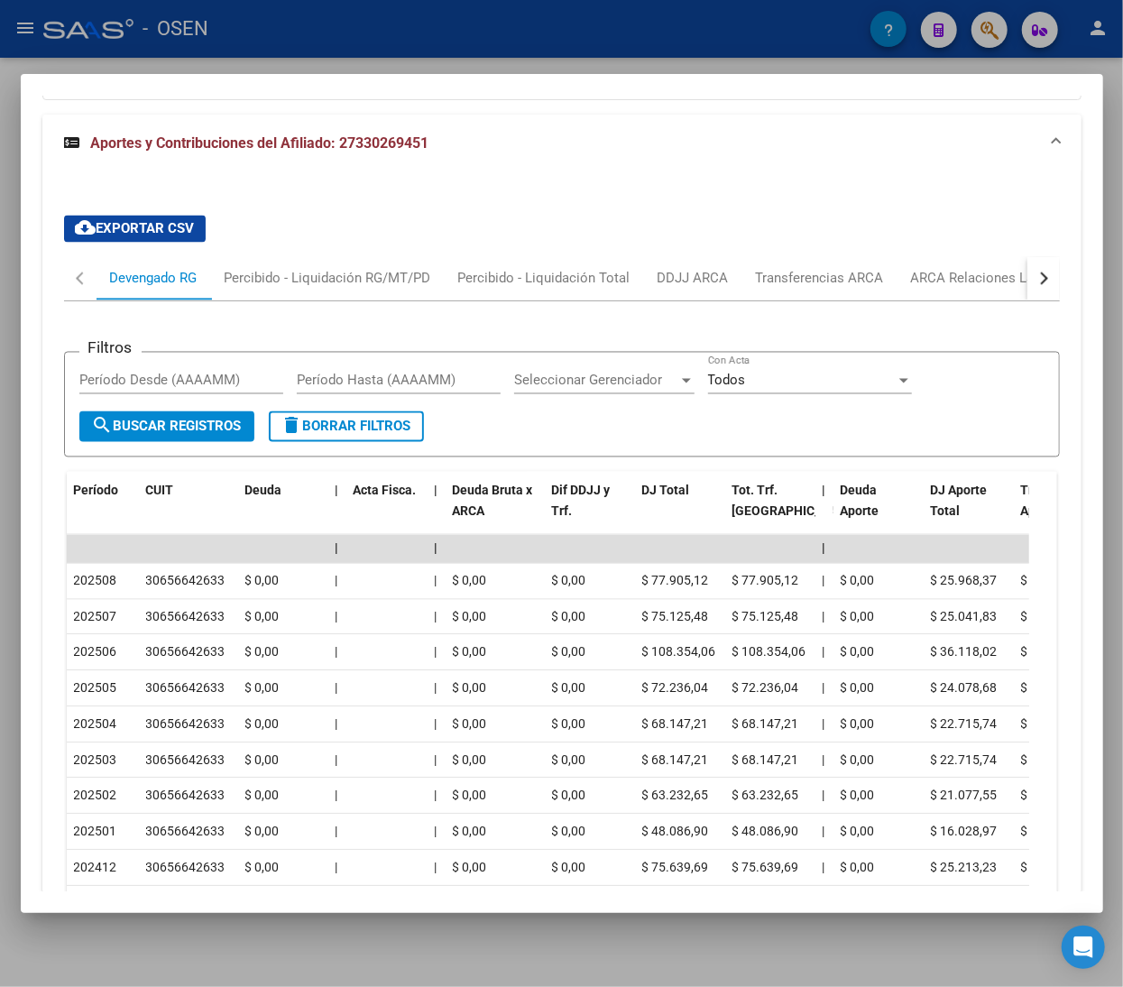
scroll to position [1721, 0]
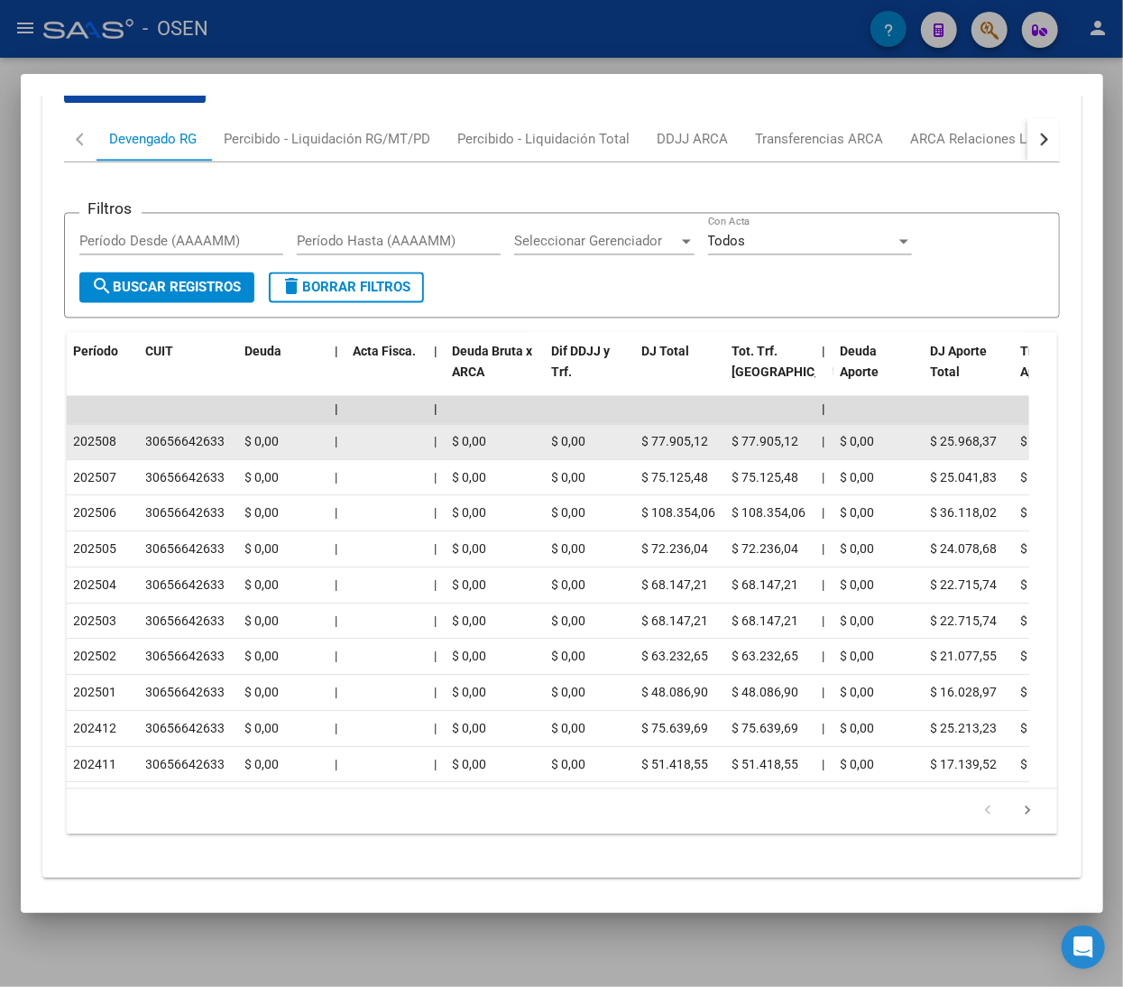
drag, startPoint x: 102, startPoint y: 462, endPoint x: 113, endPoint y: 460, distance: 11.0
click at [113, 449] on span "202508" at bounding box center [95, 442] width 43 height 14
drag, startPoint x: 157, startPoint y: 464, endPoint x: 214, endPoint y: 464, distance: 56.8
click at [214, 453] on div "30656642633" at bounding box center [185, 442] width 79 height 21
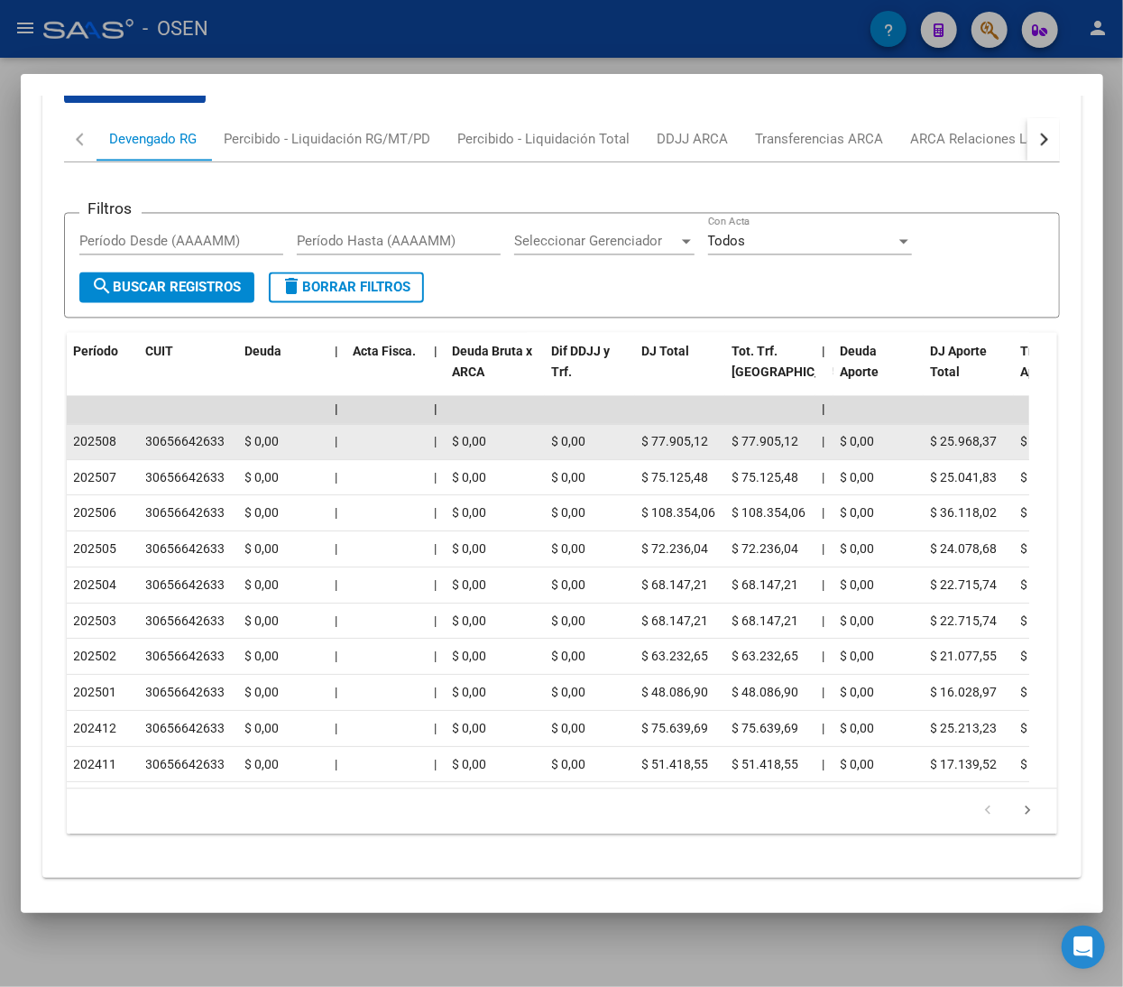
click at [214, 453] on div "30656642633" at bounding box center [185, 442] width 79 height 21
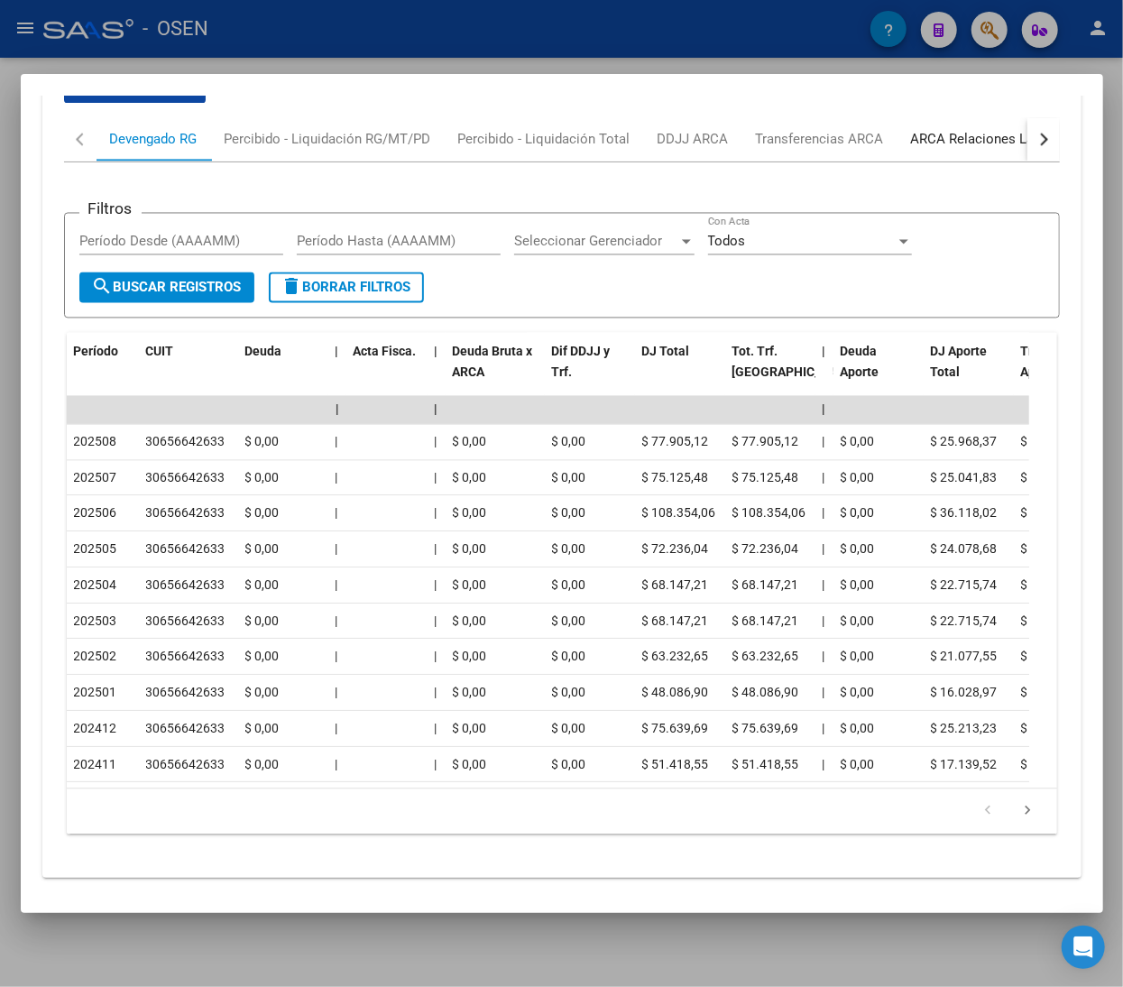
click at [933, 150] on div "ARCA Relaciones Laborales" at bounding box center [995, 140] width 169 height 20
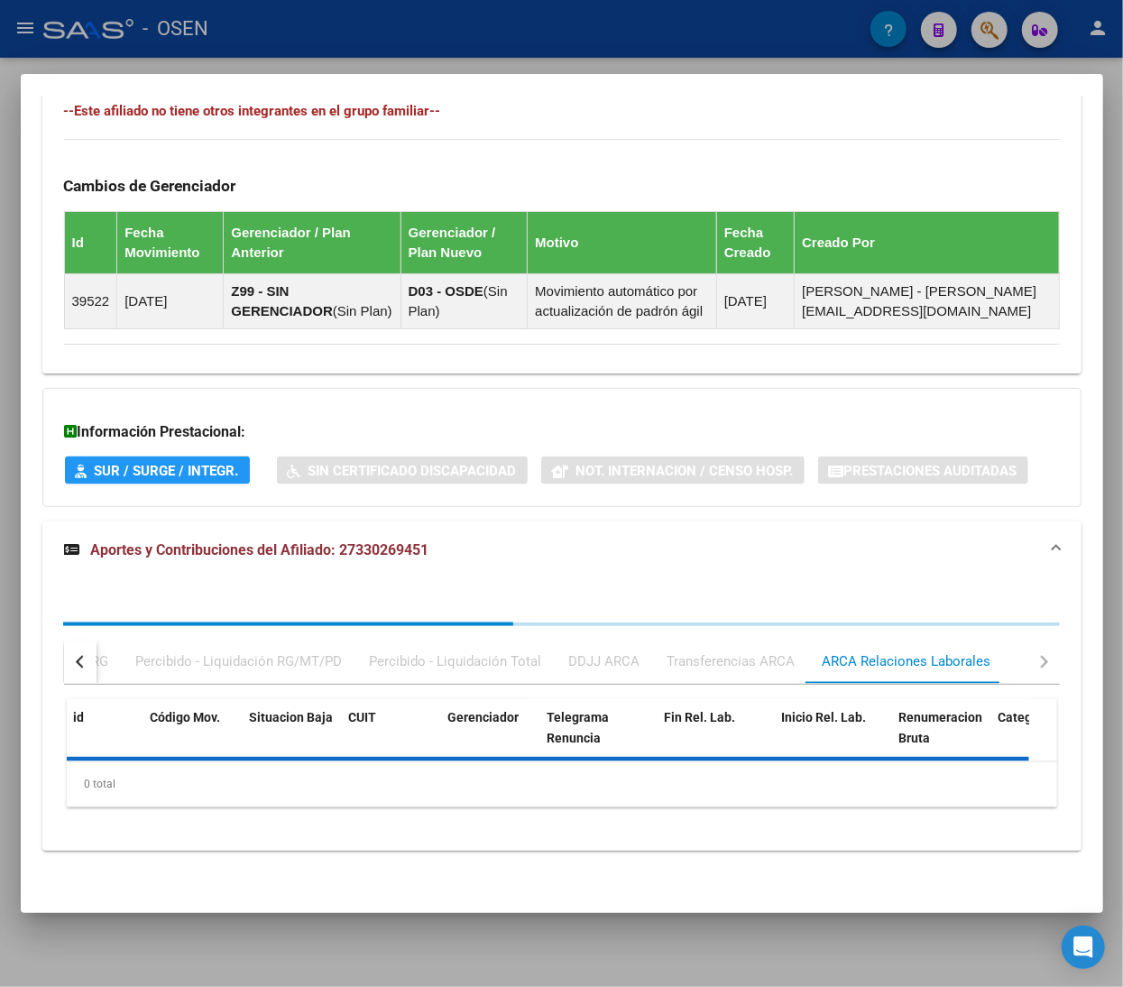
scroll to position [1290, 0]
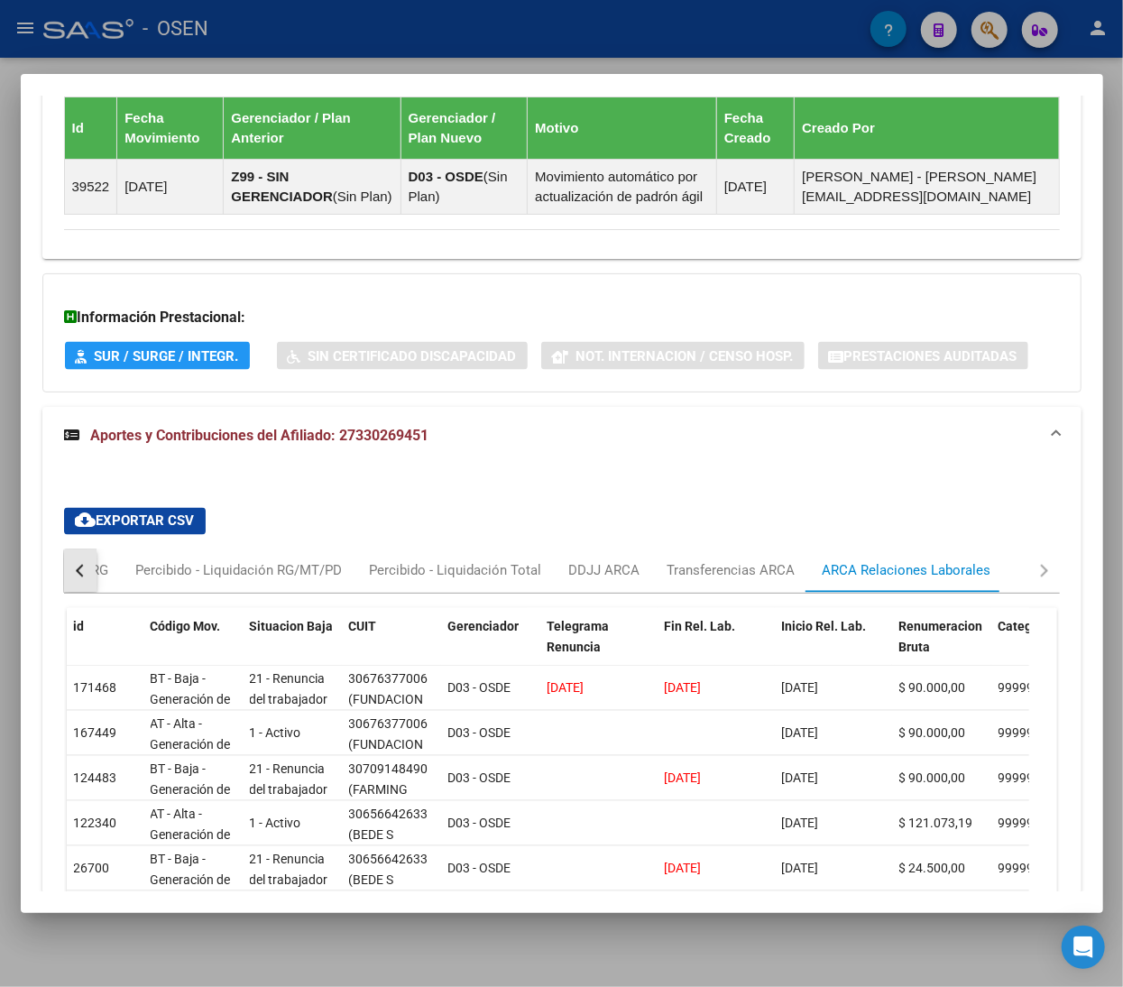
click at [81, 577] on div "button" at bounding box center [81, 571] width 13 height 13
click at [145, 581] on div "Devengado RG" at bounding box center [153, 571] width 87 height 20
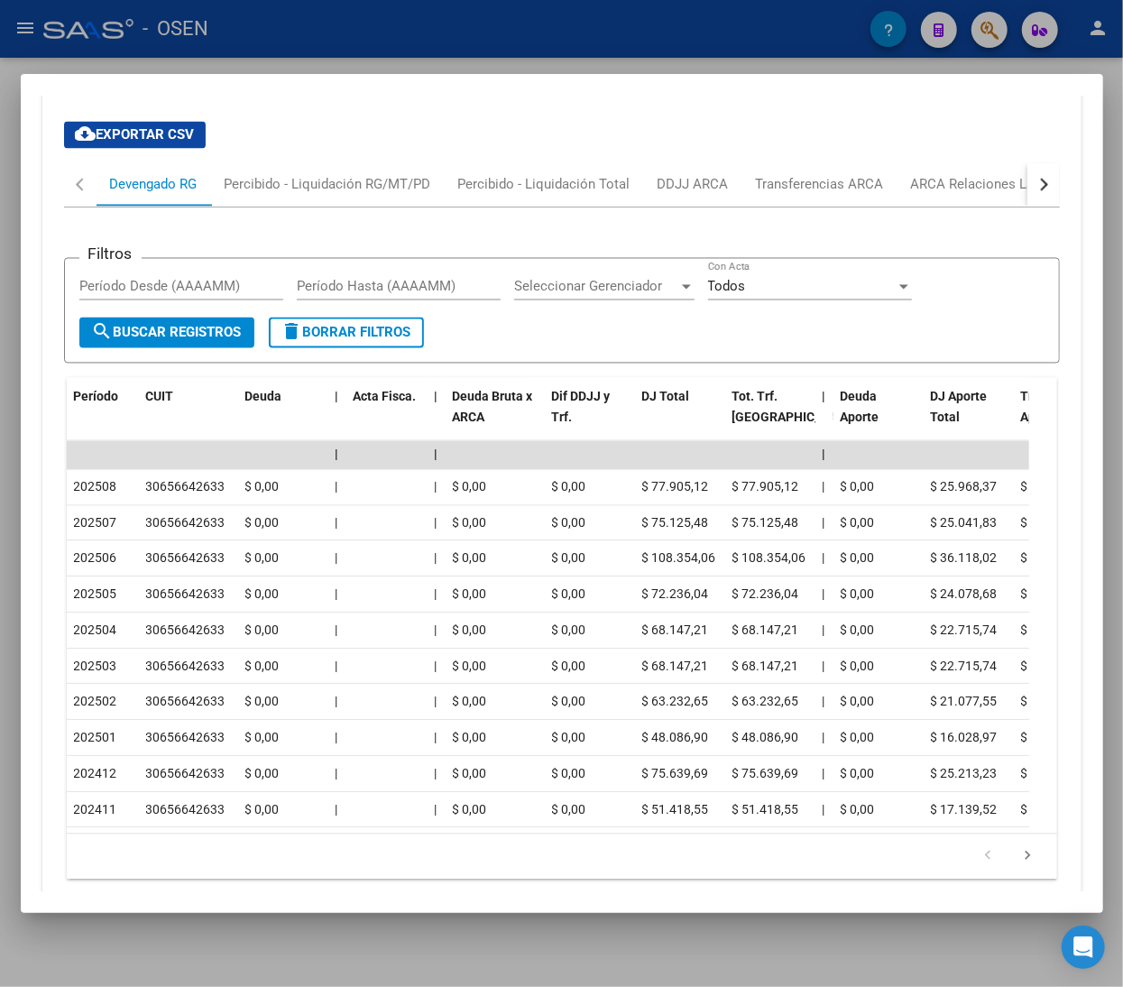
scroll to position [1621, 0]
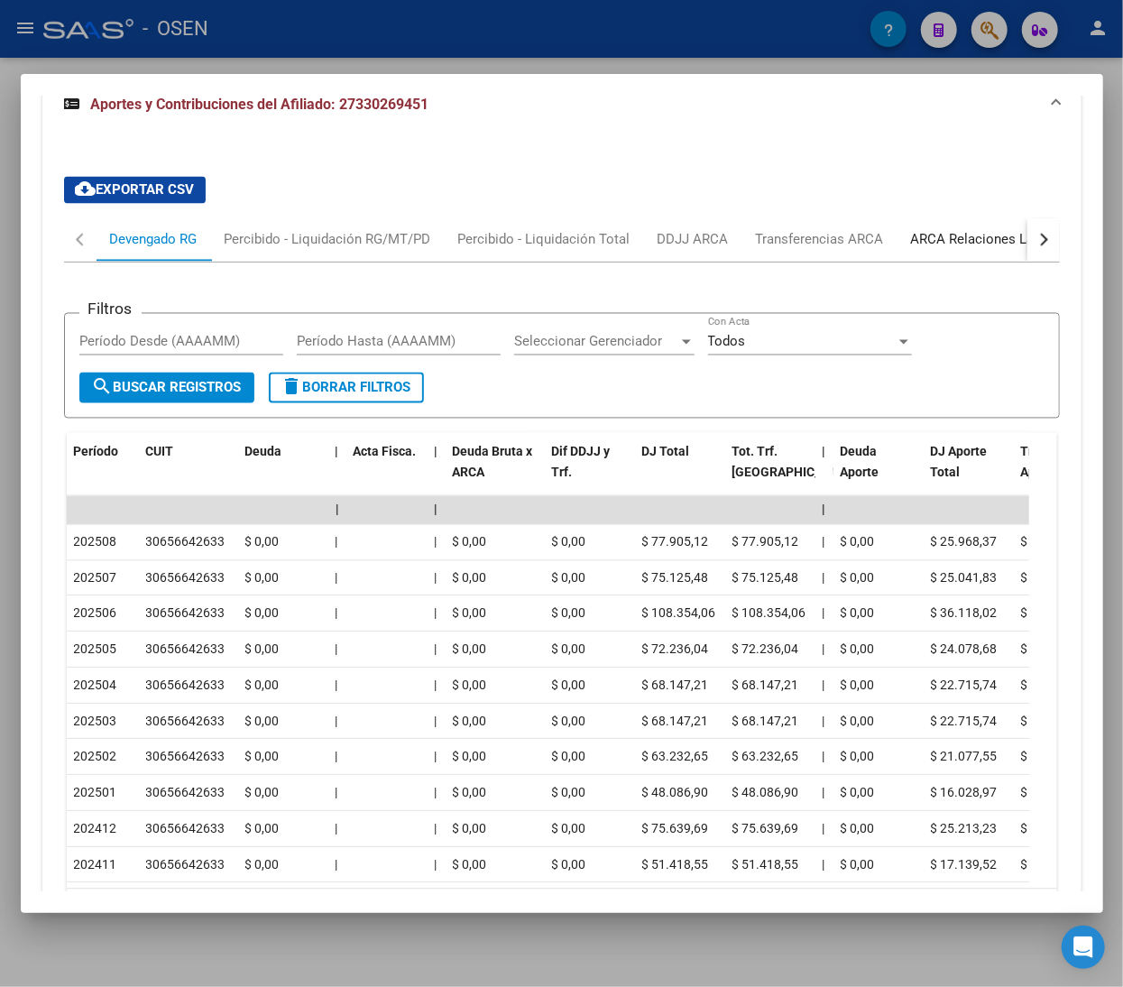
click at [980, 250] on div "ARCA Relaciones Laborales" at bounding box center [995, 240] width 169 height 20
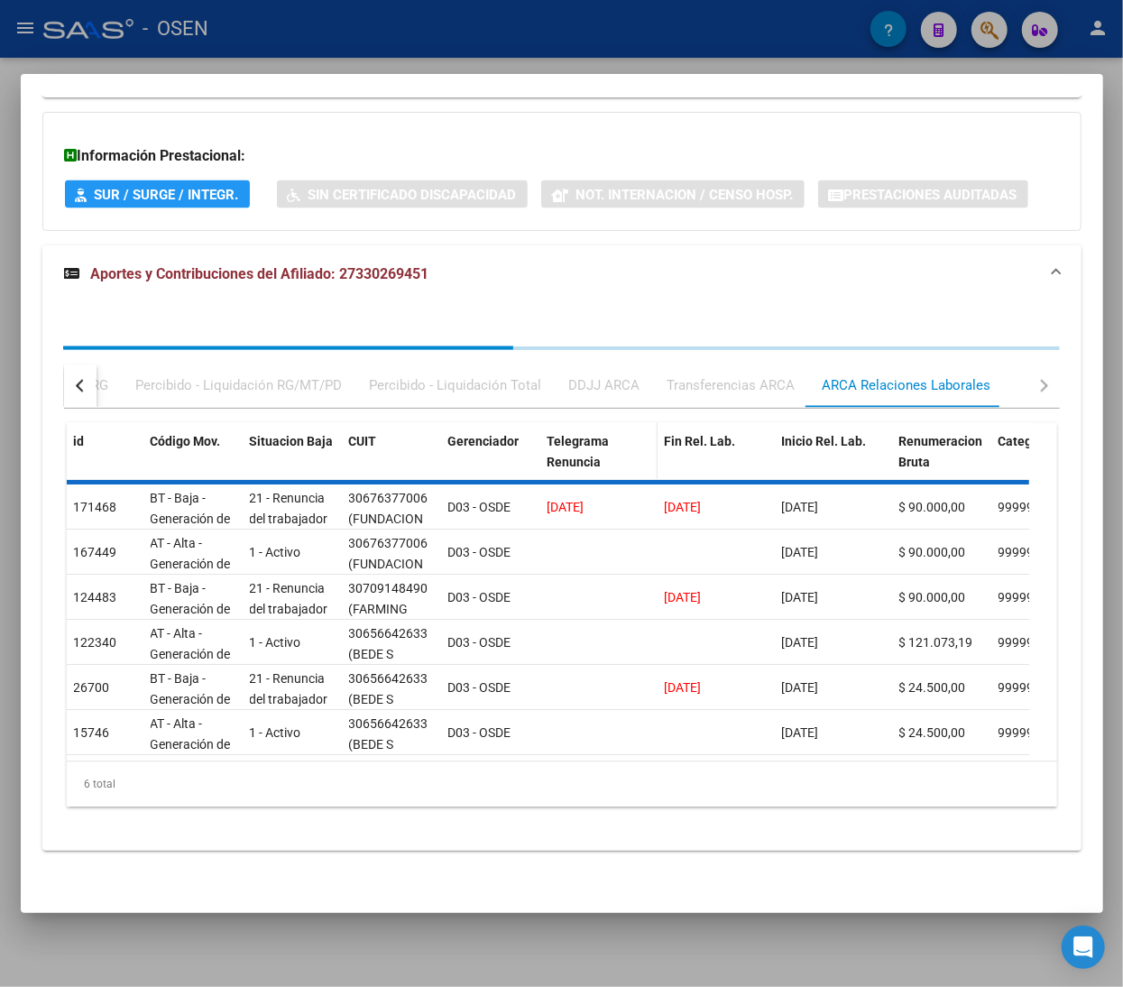
scroll to position [1521, 0]
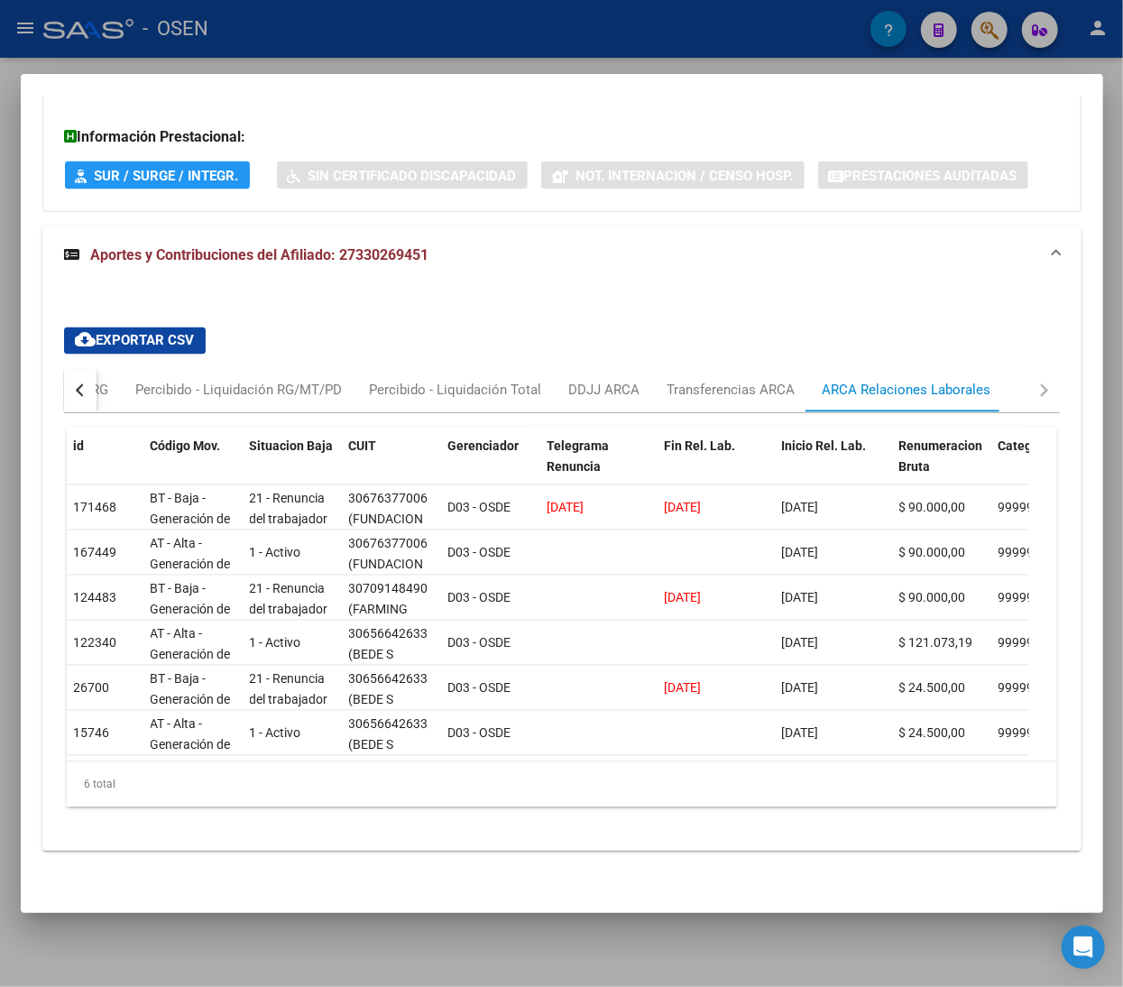
click at [84, 371] on button "button" at bounding box center [80, 390] width 32 height 43
click at [137, 381] on div "Devengado RG" at bounding box center [153, 391] width 87 height 20
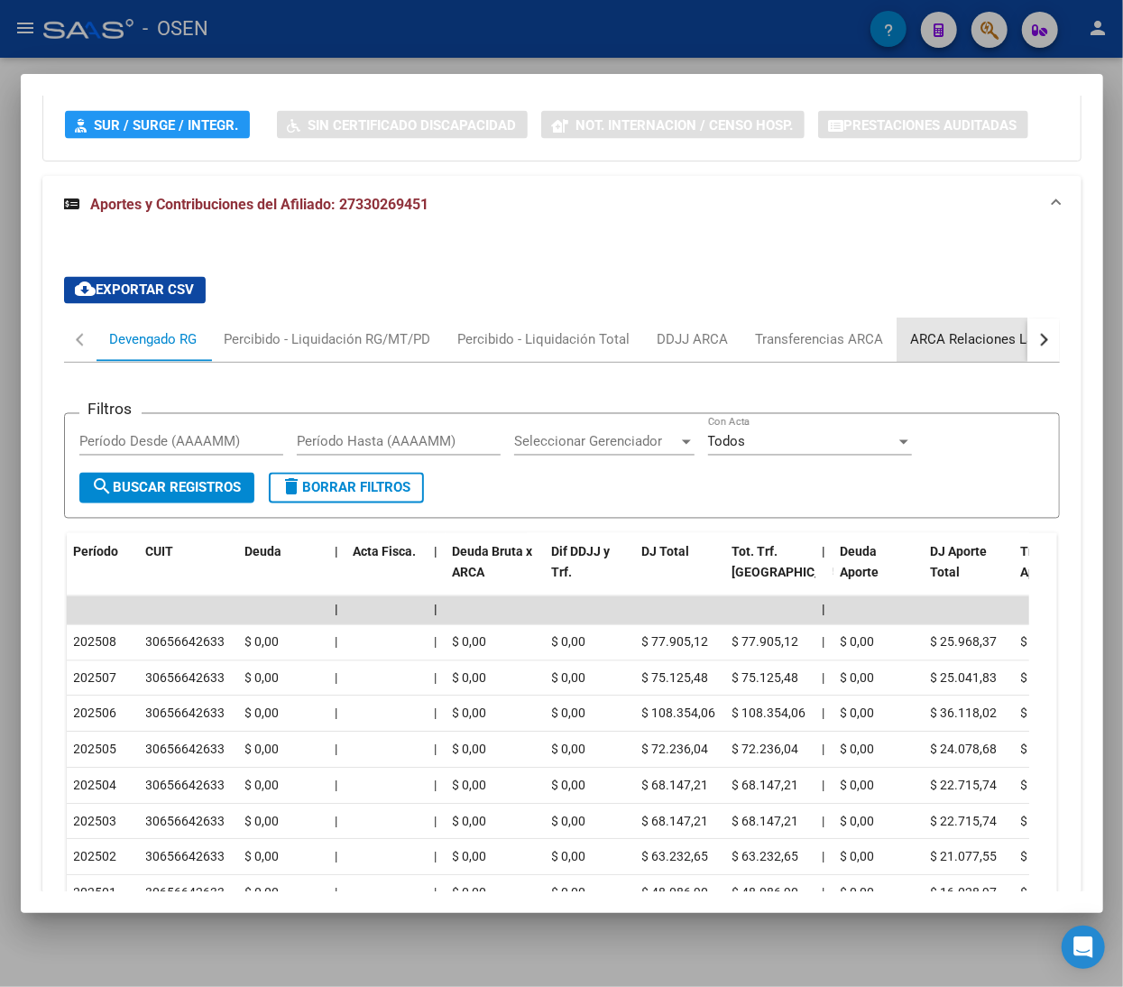
drag, startPoint x: 943, startPoint y: 355, endPoint x: 932, endPoint y: 364, distance: 14.1
click at [943, 350] on div "ARCA Relaciones Laborales" at bounding box center [995, 340] width 169 height 20
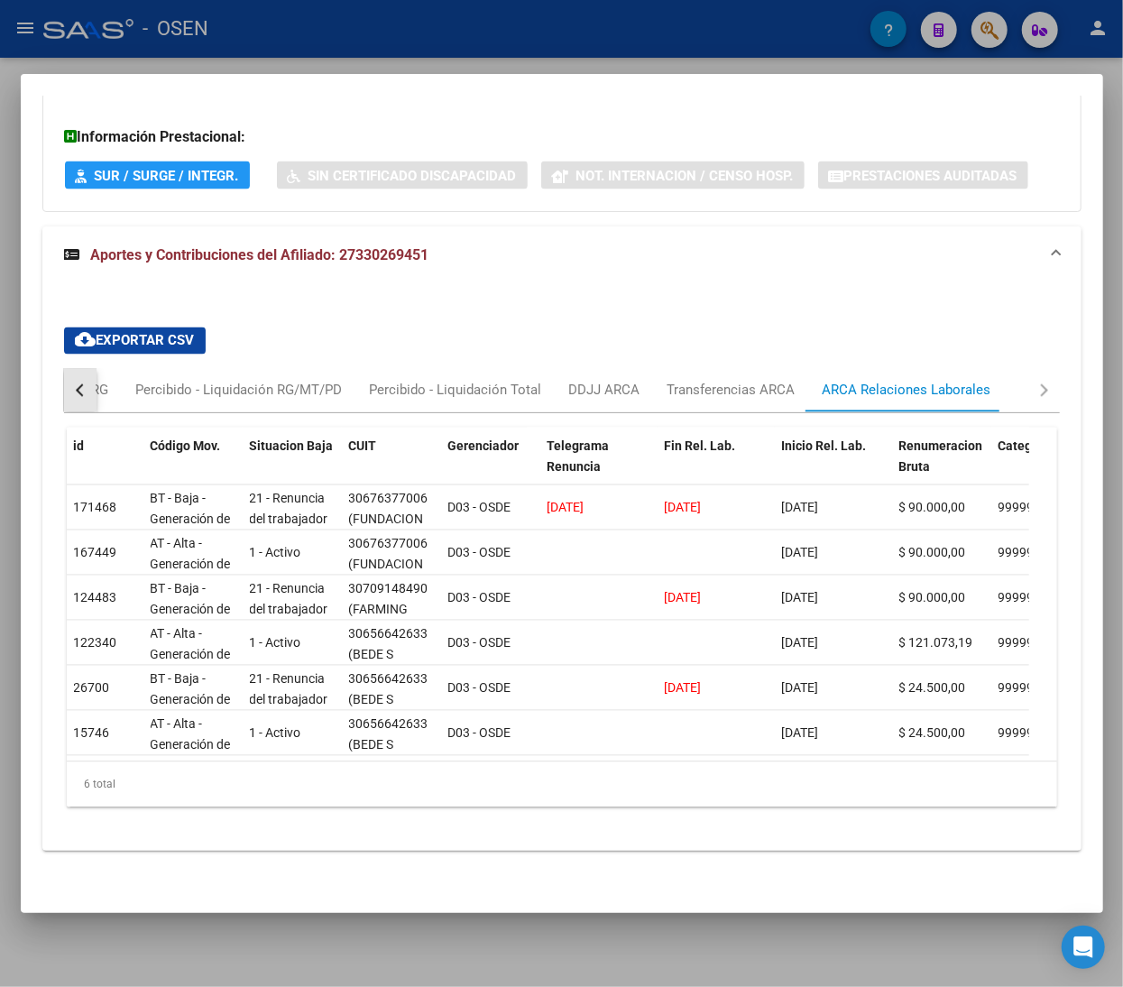
click at [77, 384] on div "button" at bounding box center [81, 390] width 13 height 13
click at [150, 381] on div "Devengado RG" at bounding box center [153, 391] width 87 height 20
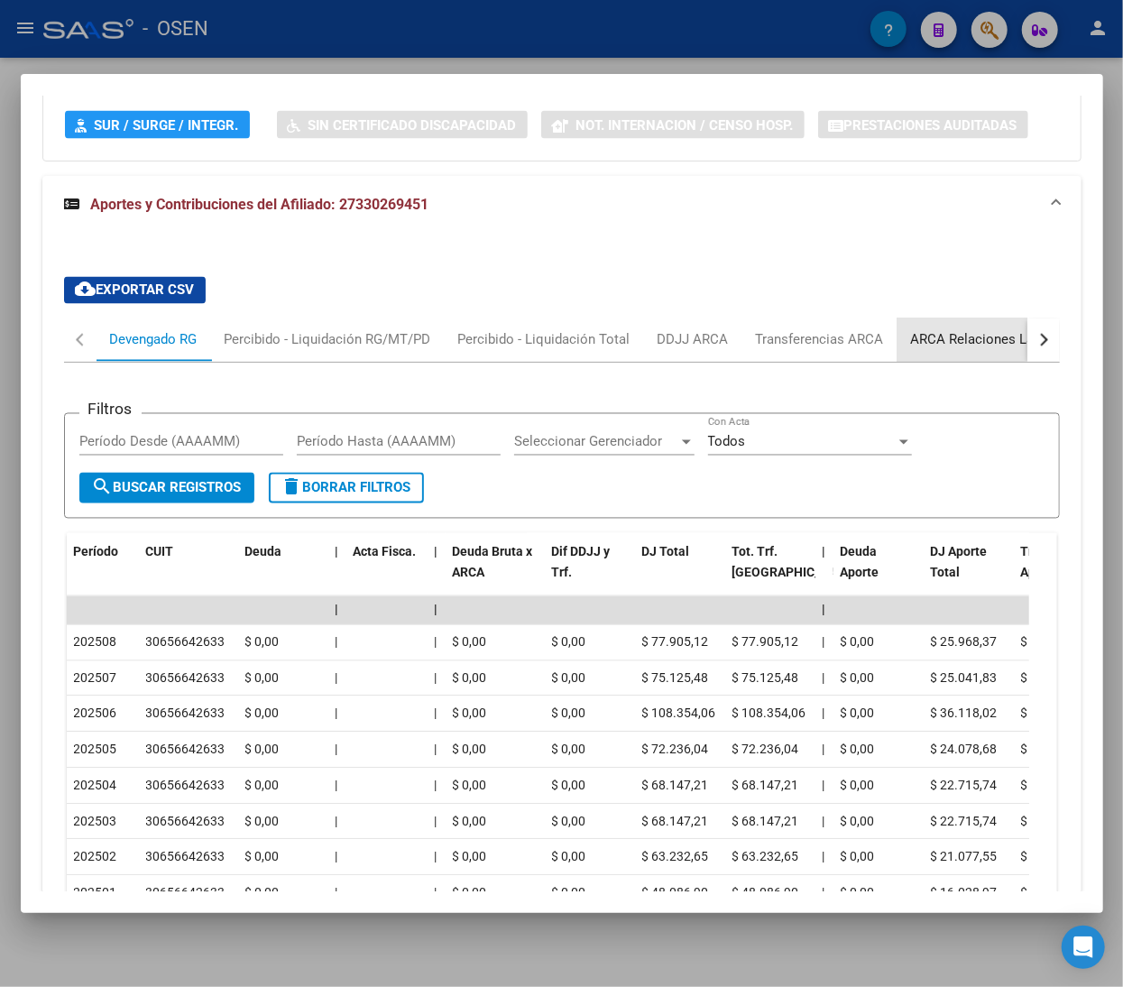
drag, startPoint x: 983, startPoint y: 352, endPoint x: 945, endPoint y: 328, distance: 44.6
click at [982, 353] on div "ARCA Relaciones Laborales" at bounding box center [995, 339] width 196 height 43
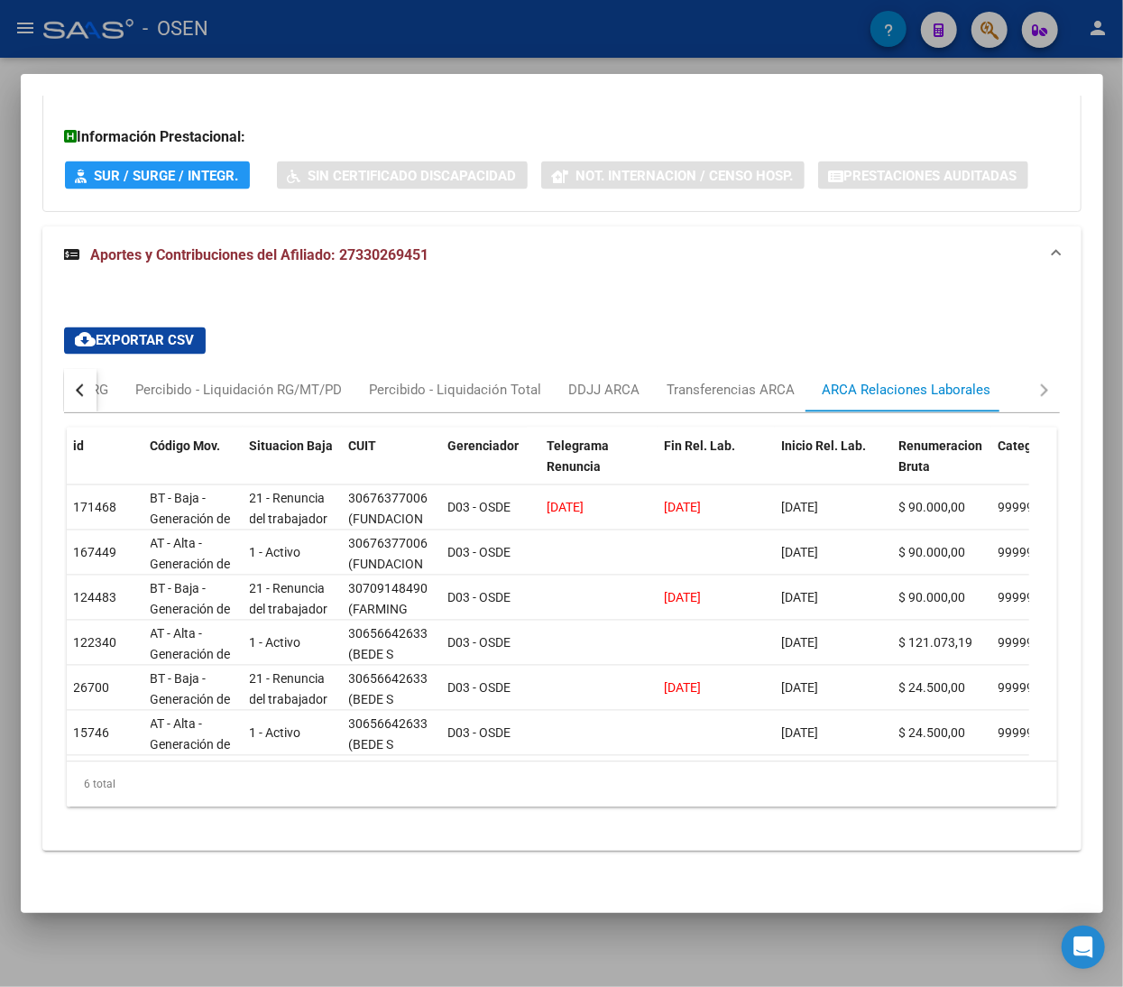
drag, startPoint x: 80, startPoint y: 371, endPoint x: 94, endPoint y: 373, distance: 13.8
click at [80, 372] on button "button" at bounding box center [80, 390] width 32 height 43
click at [184, 381] on div "Devengado RG" at bounding box center [153, 391] width 87 height 20
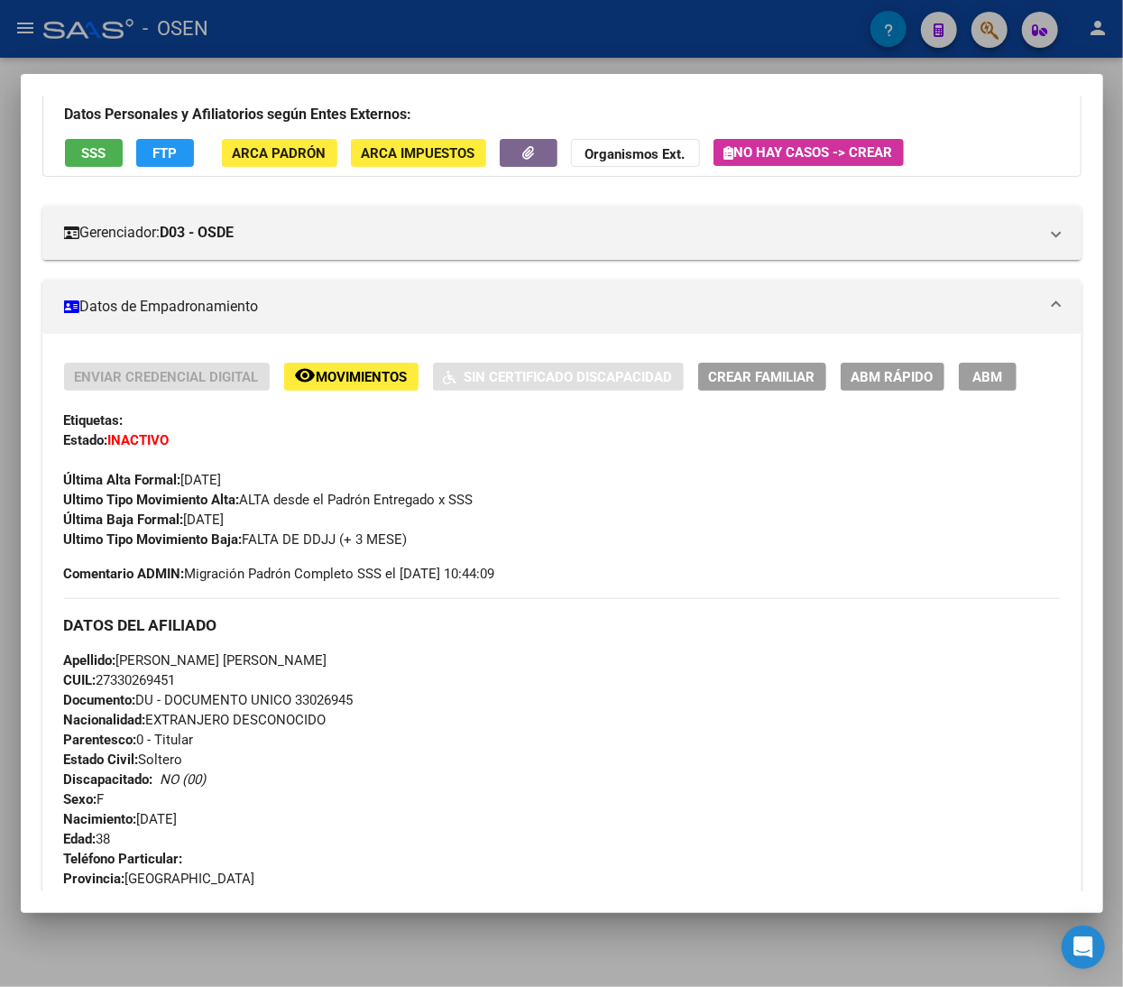
scroll to position [78, 0]
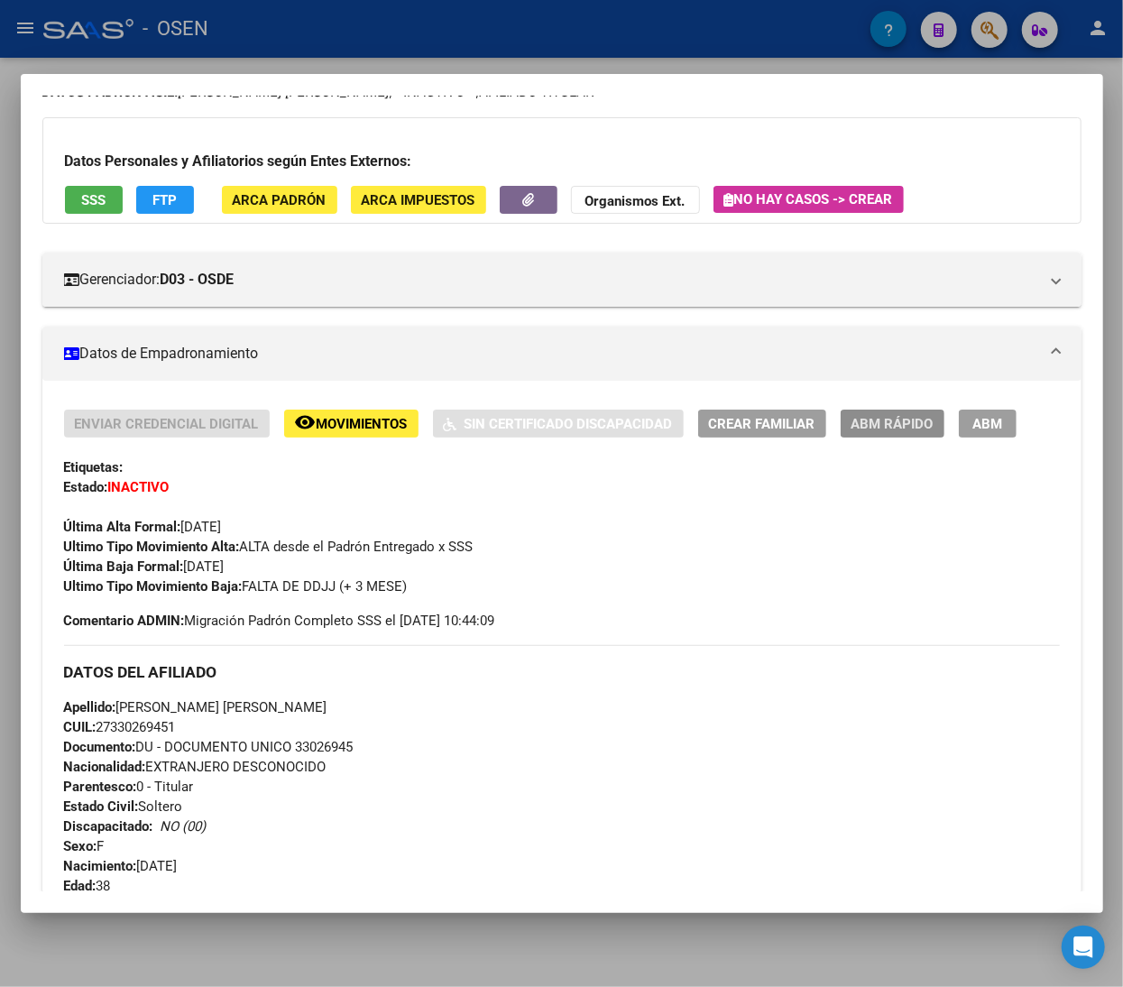
click at [897, 419] on span "ABM Rápido" at bounding box center [892, 424] width 82 height 16
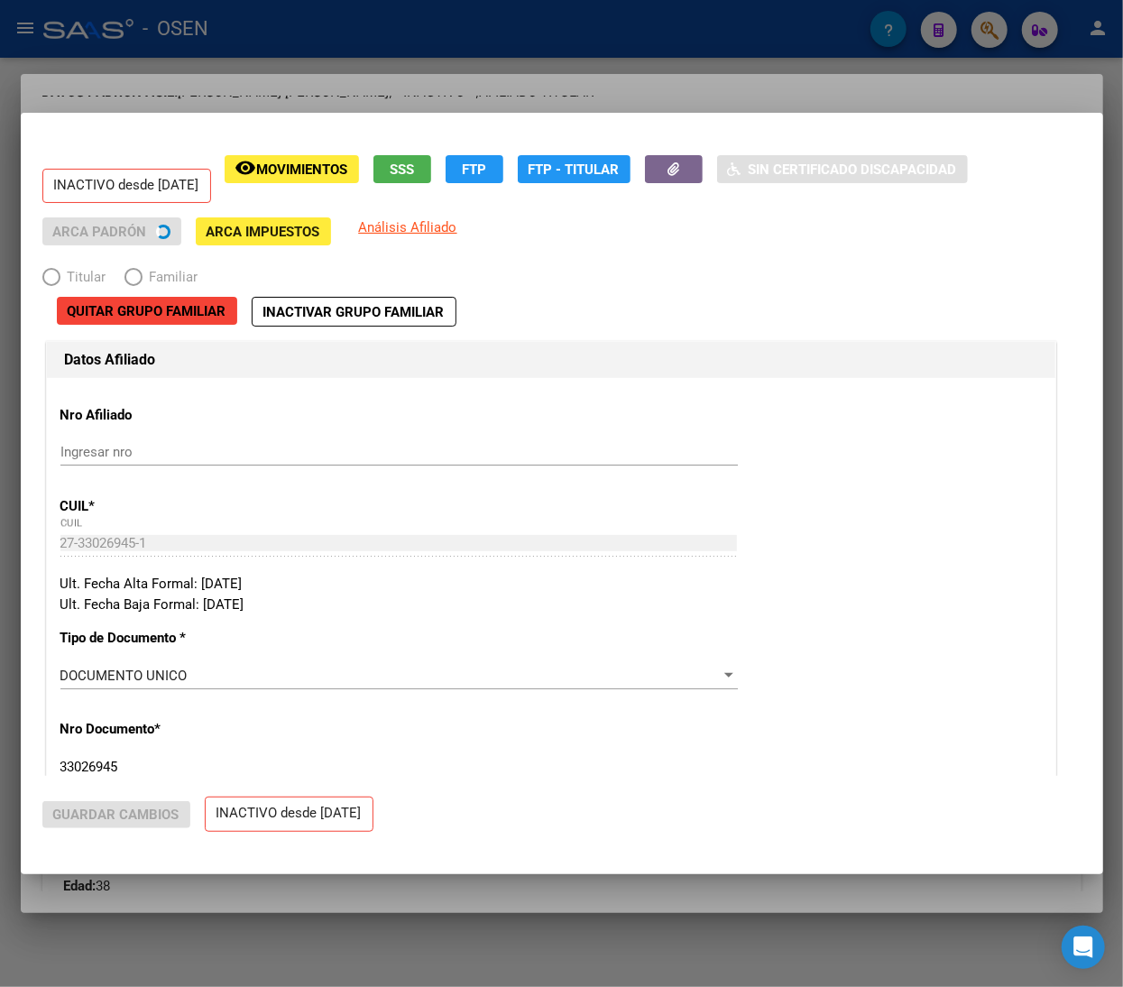
radio input "true"
type input "30-65664263-3"
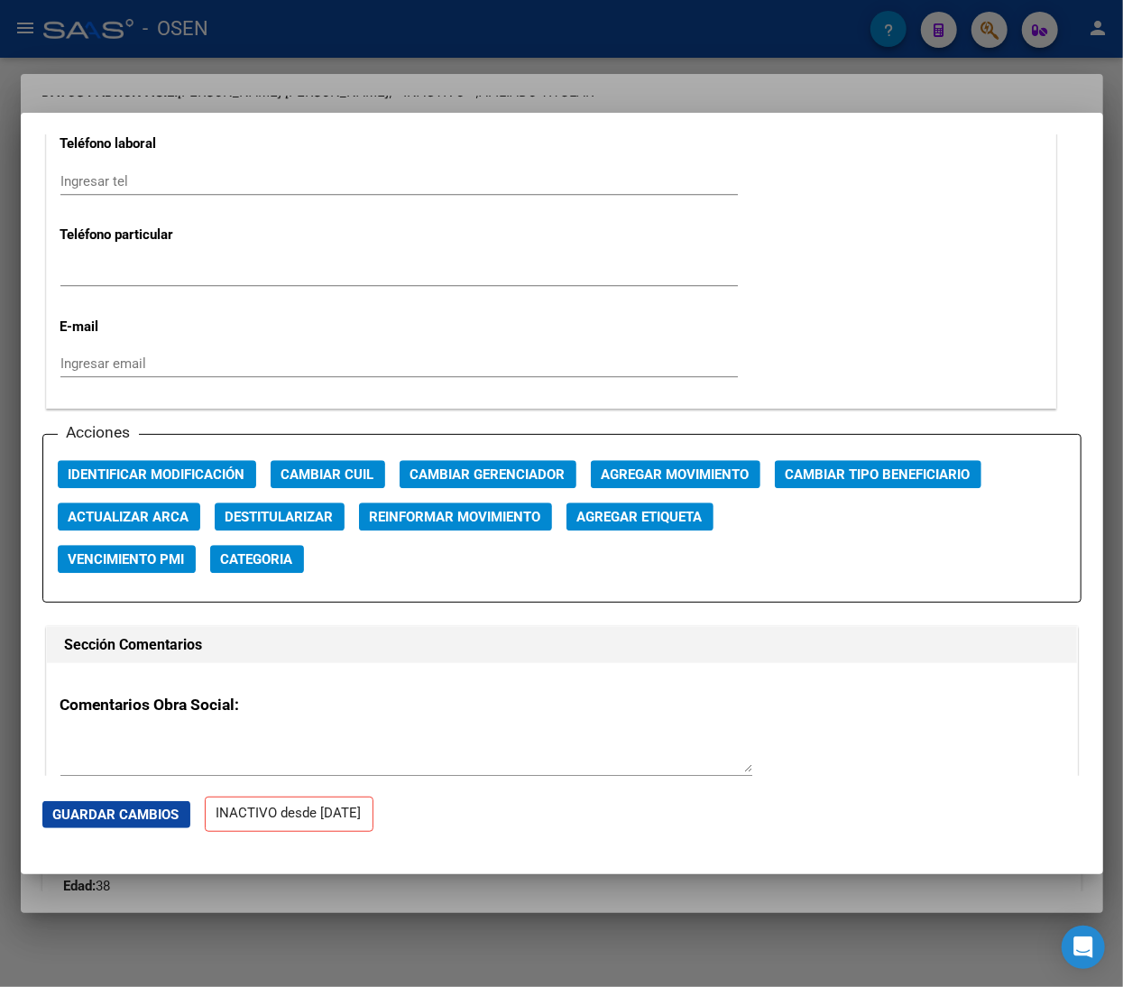
scroll to position [2345, 0]
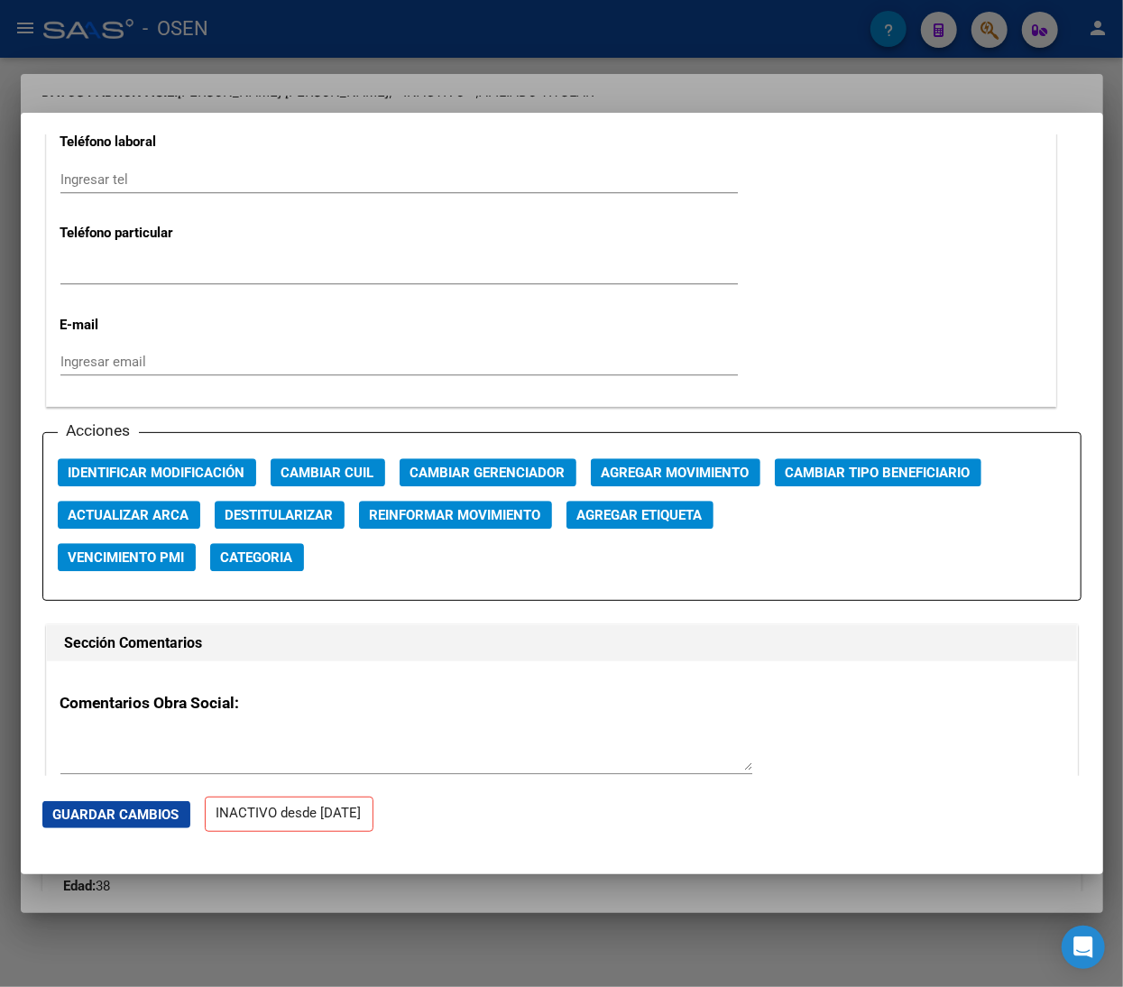
click at [687, 467] on span "Agregar Movimiento" at bounding box center [676, 472] width 148 height 16
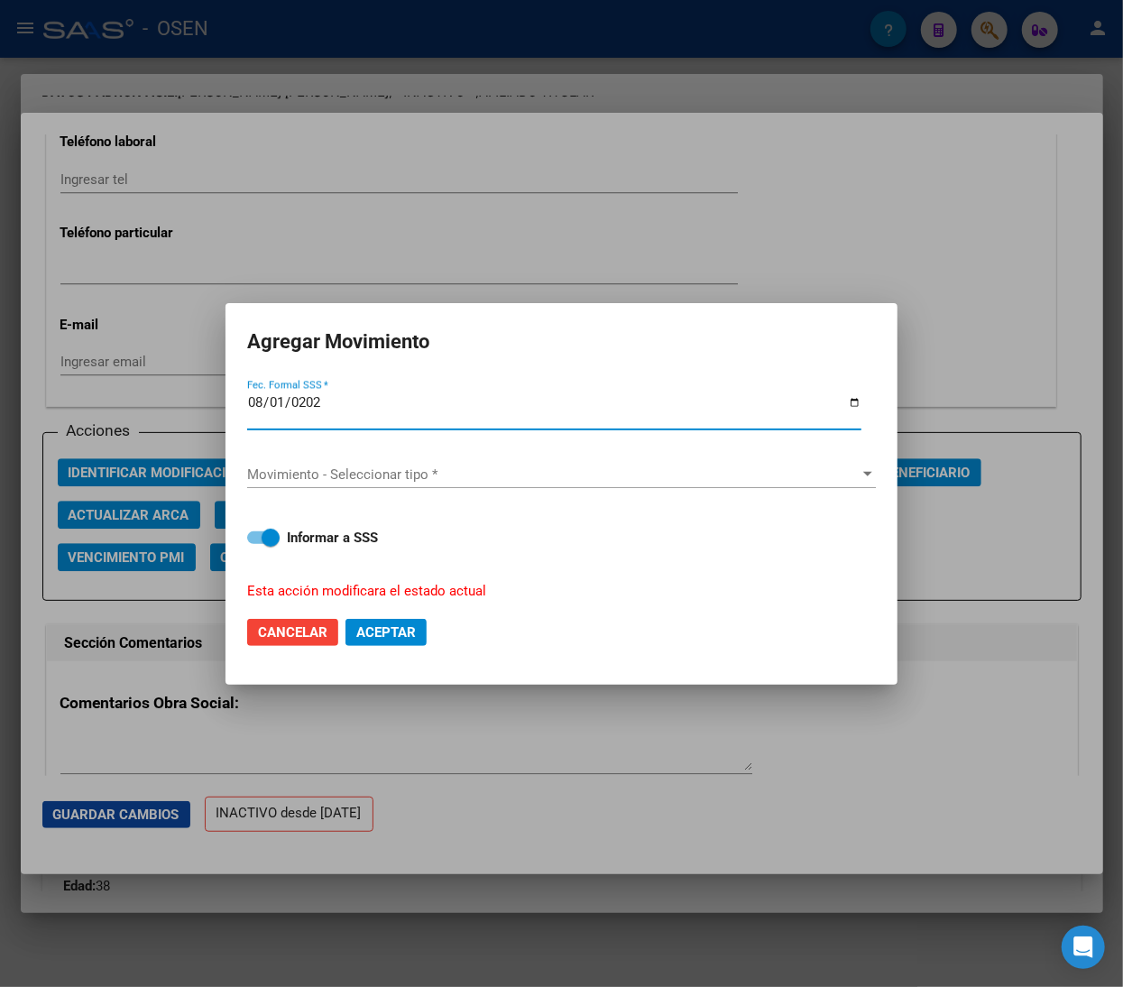
type input "2025-08-01"
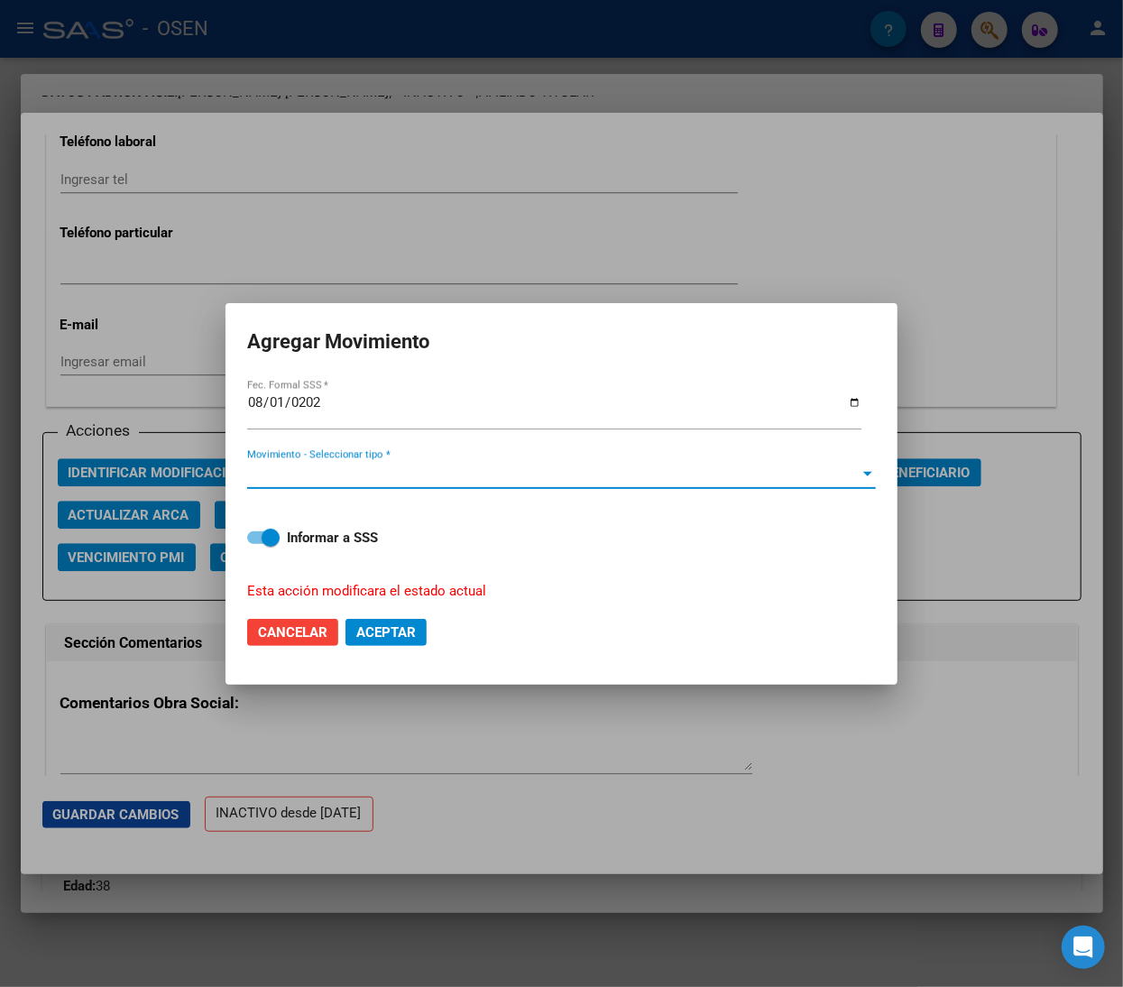
click at [440, 473] on span "Movimiento - Seleccionar tipo *" at bounding box center [553, 474] width 612 height 16
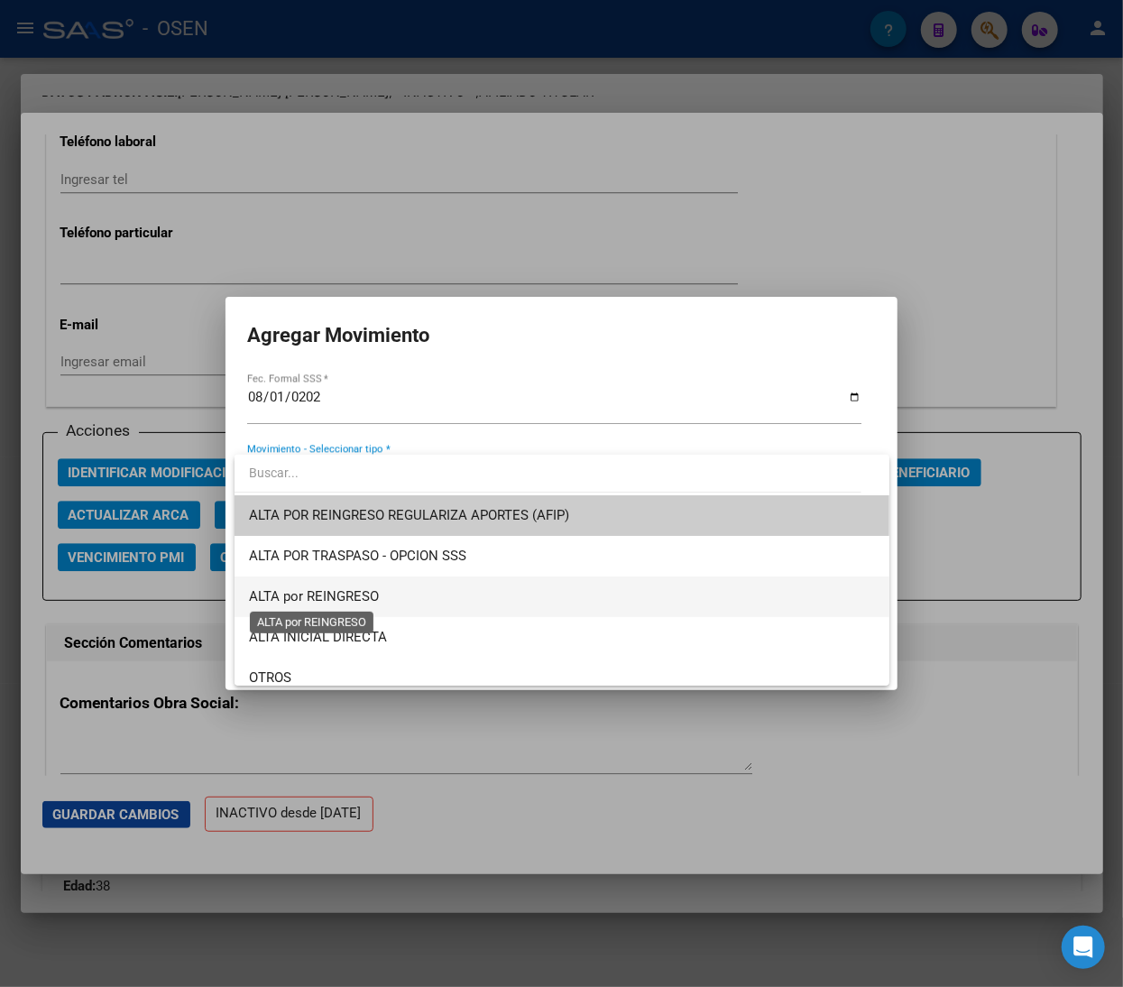
click at [368, 588] on span "ALTA por REINGRESO" at bounding box center [314, 596] width 130 height 16
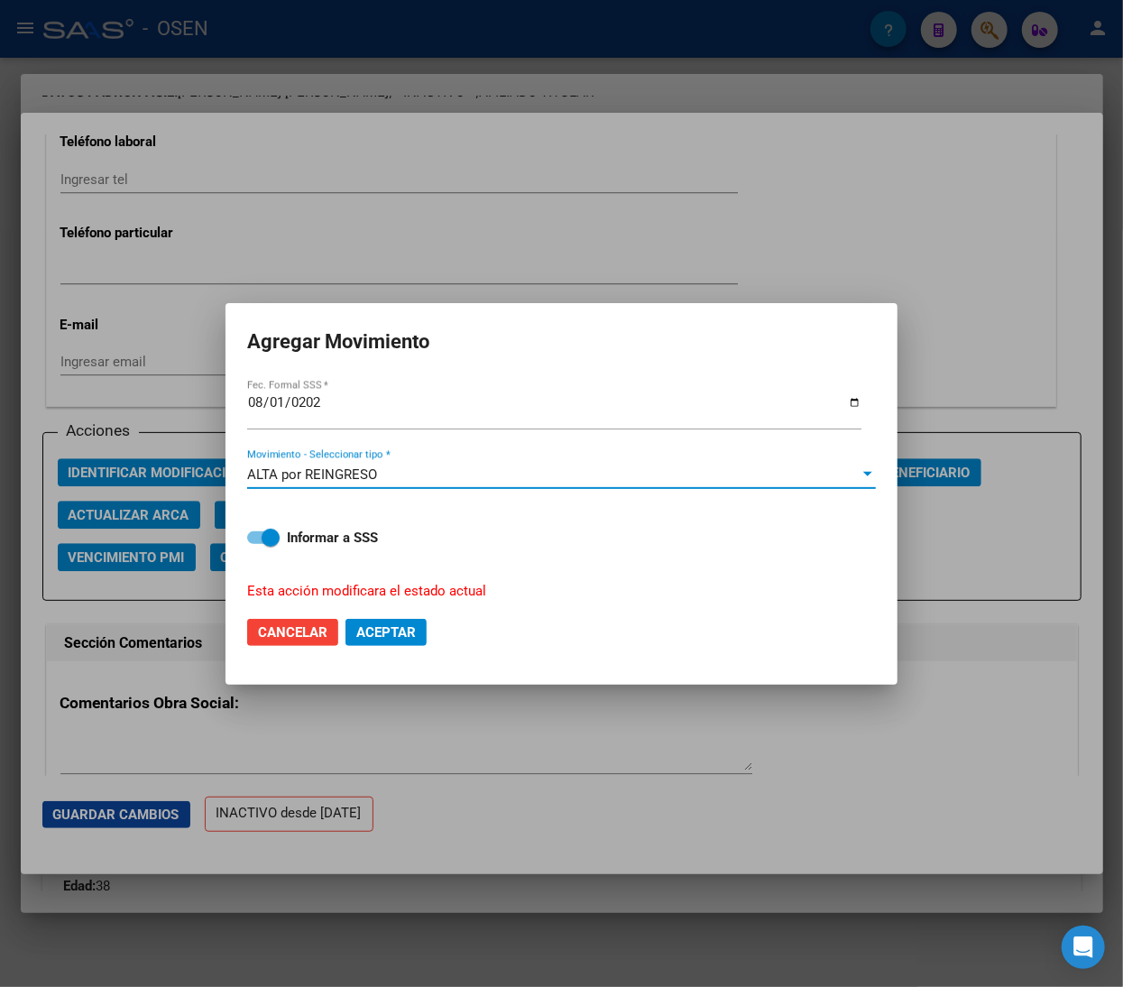
drag, startPoint x: 409, startPoint y: 631, endPoint x: 404, endPoint y: 602, distance: 30.3
click at [409, 633] on span "Aceptar" at bounding box center [386, 632] width 60 height 16
checkbox input "false"
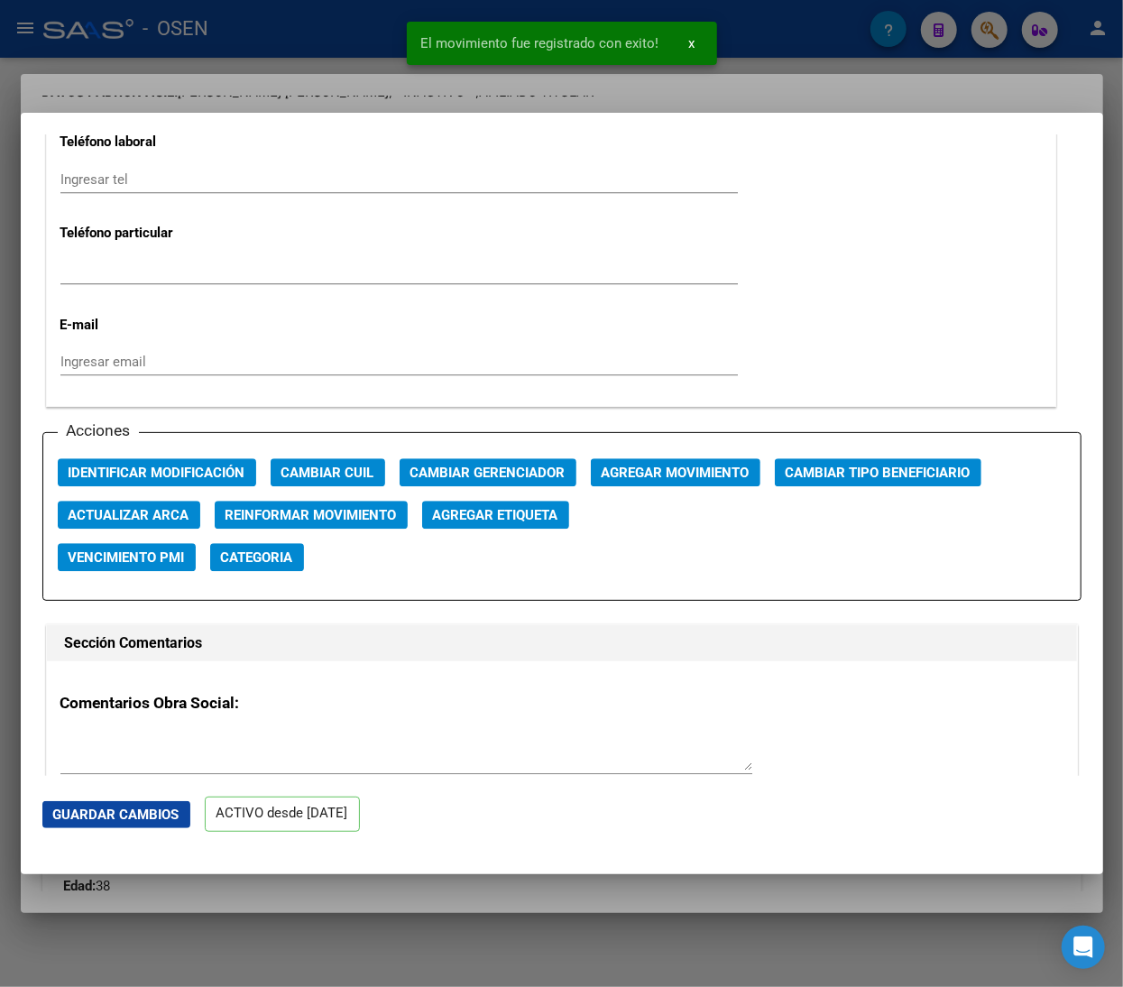
click at [298, 65] on div at bounding box center [561, 493] width 1123 height 987
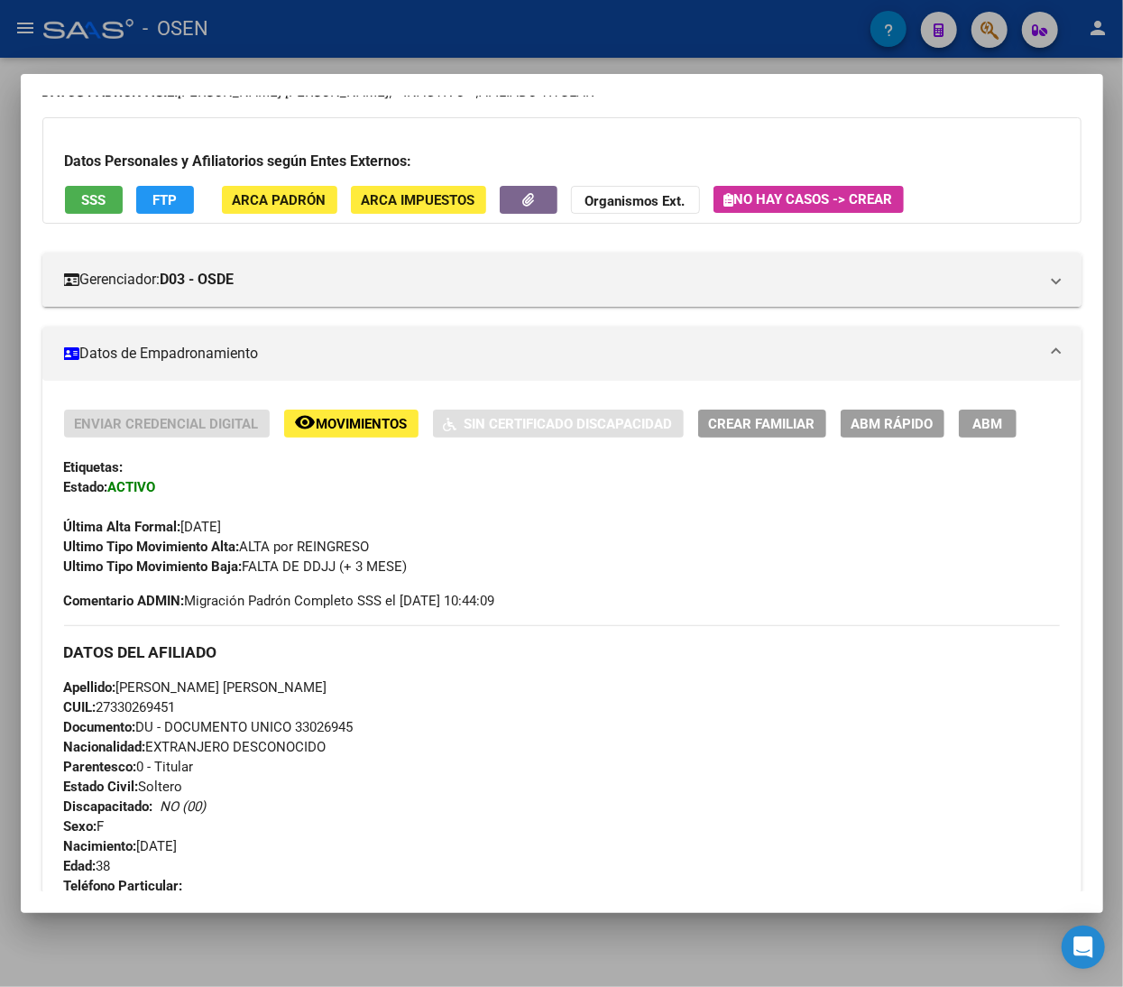
click at [365, 36] on div at bounding box center [561, 493] width 1123 height 987
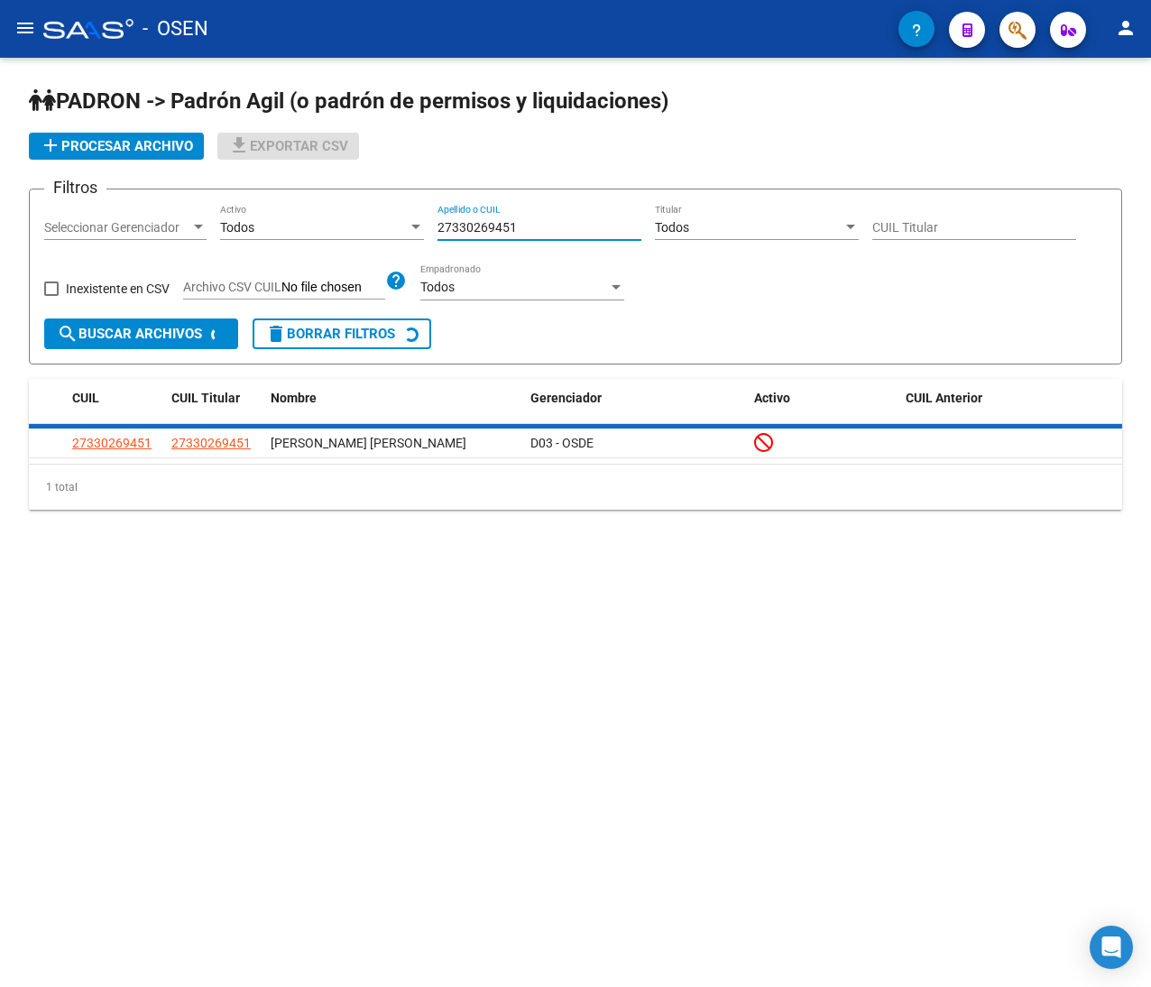
drag, startPoint x: 527, startPoint y: 223, endPoint x: 332, endPoint y: 213, distance: 195.1
click at [354, 215] on div "Filtros Seleccionar Gerenciador Seleccionar Gerenciador Todos Activo 2733026945…" at bounding box center [575, 261] width 1062 height 115
paste input "411125446"
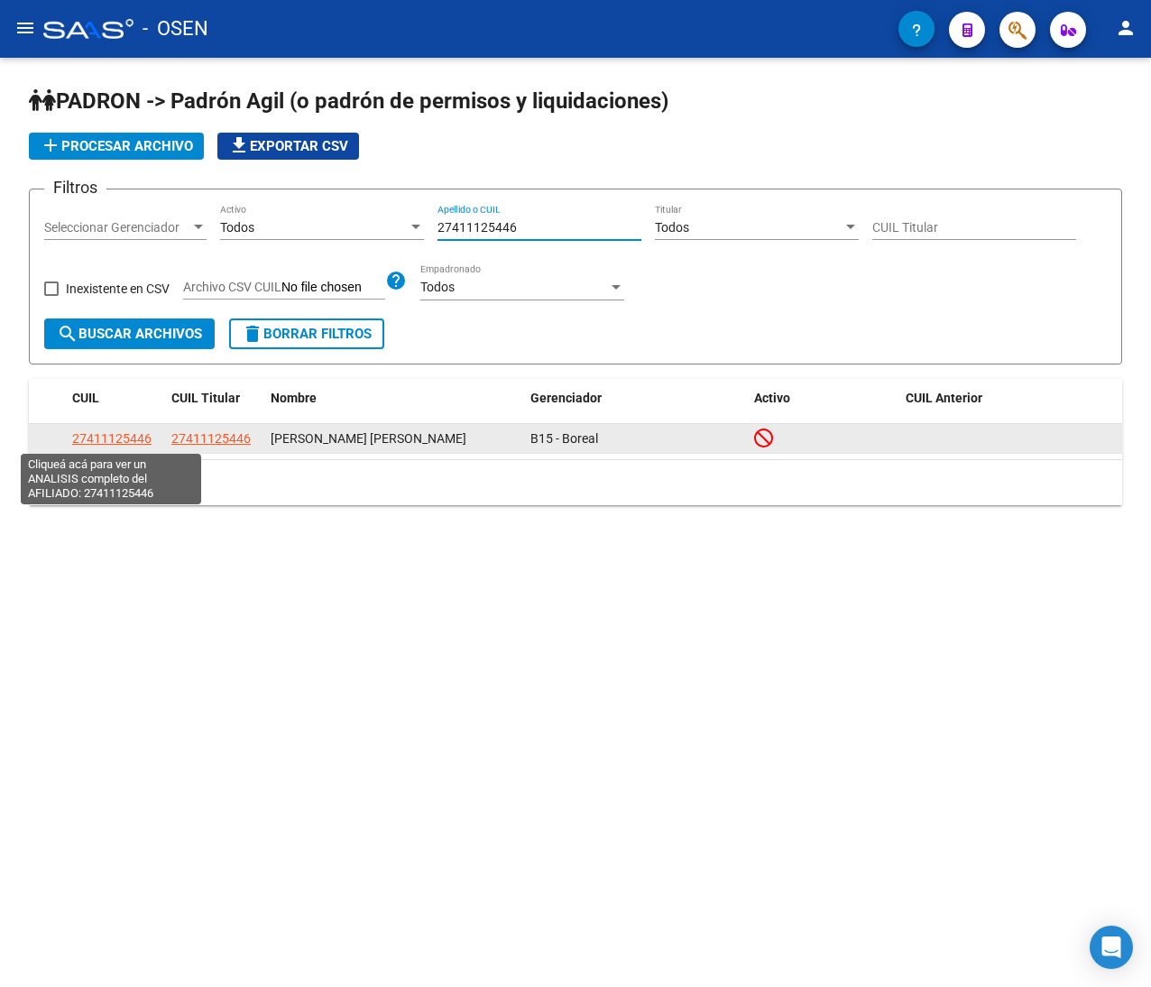
type input "27411125446"
click at [121, 437] on span "27411125446" at bounding box center [111, 438] width 79 height 14
type textarea "27411125446"
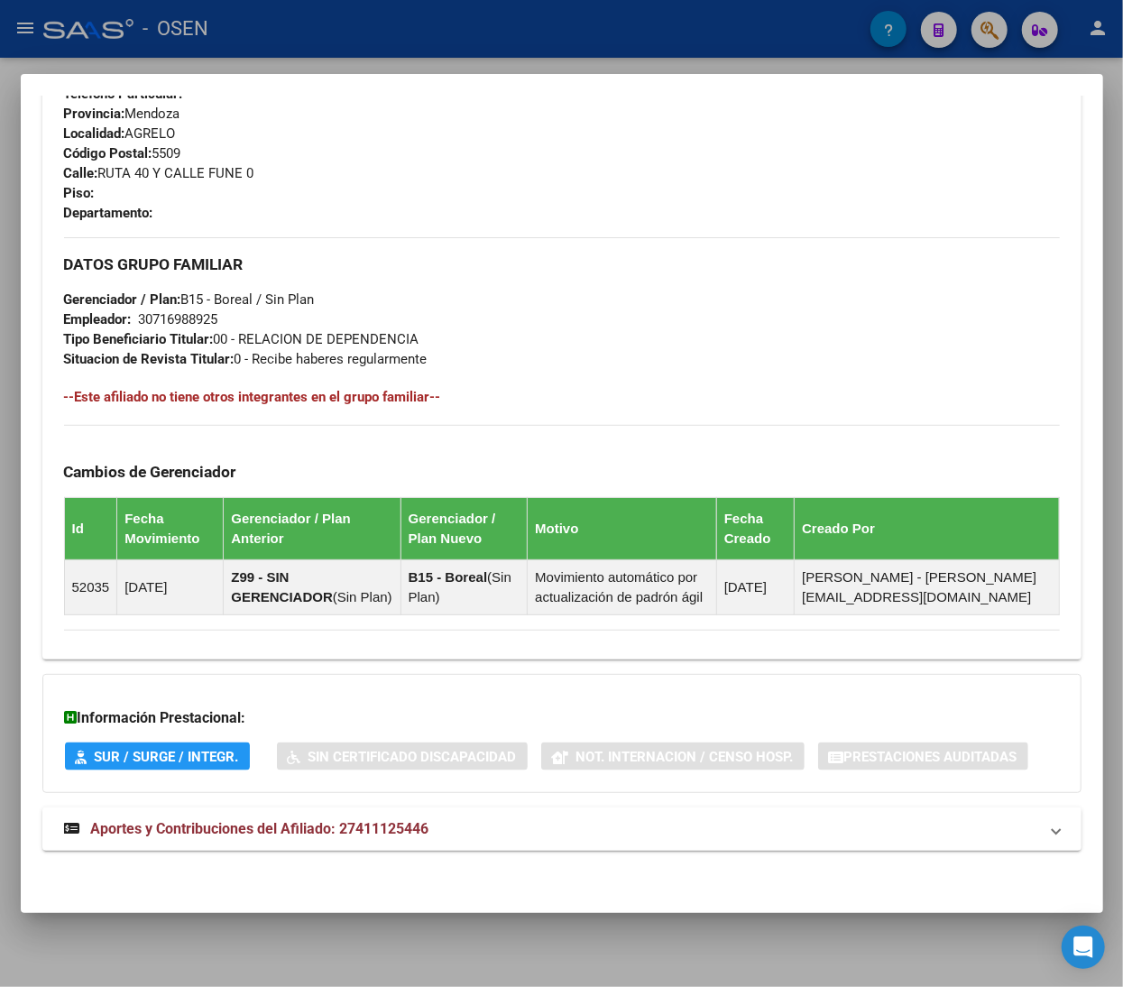
scroll to position [913, 0]
drag, startPoint x: 552, startPoint y: 822, endPoint x: 541, endPoint y: 764, distance: 58.7
click at [552, 824] on mat-panel-title "Aportes y Contribuciones del Afiliado: 27411125446" at bounding box center [551, 829] width 974 height 22
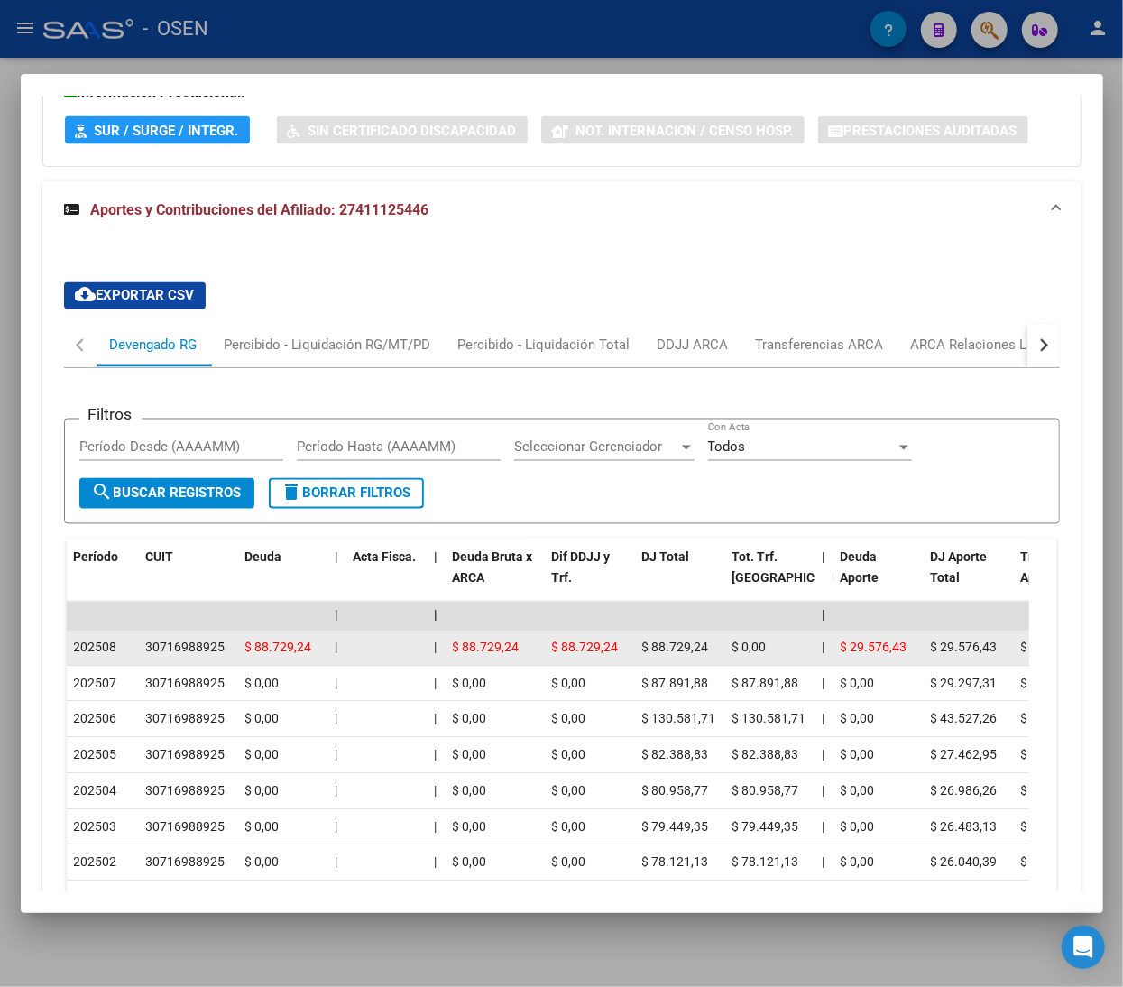
scroll to position [1719, 0]
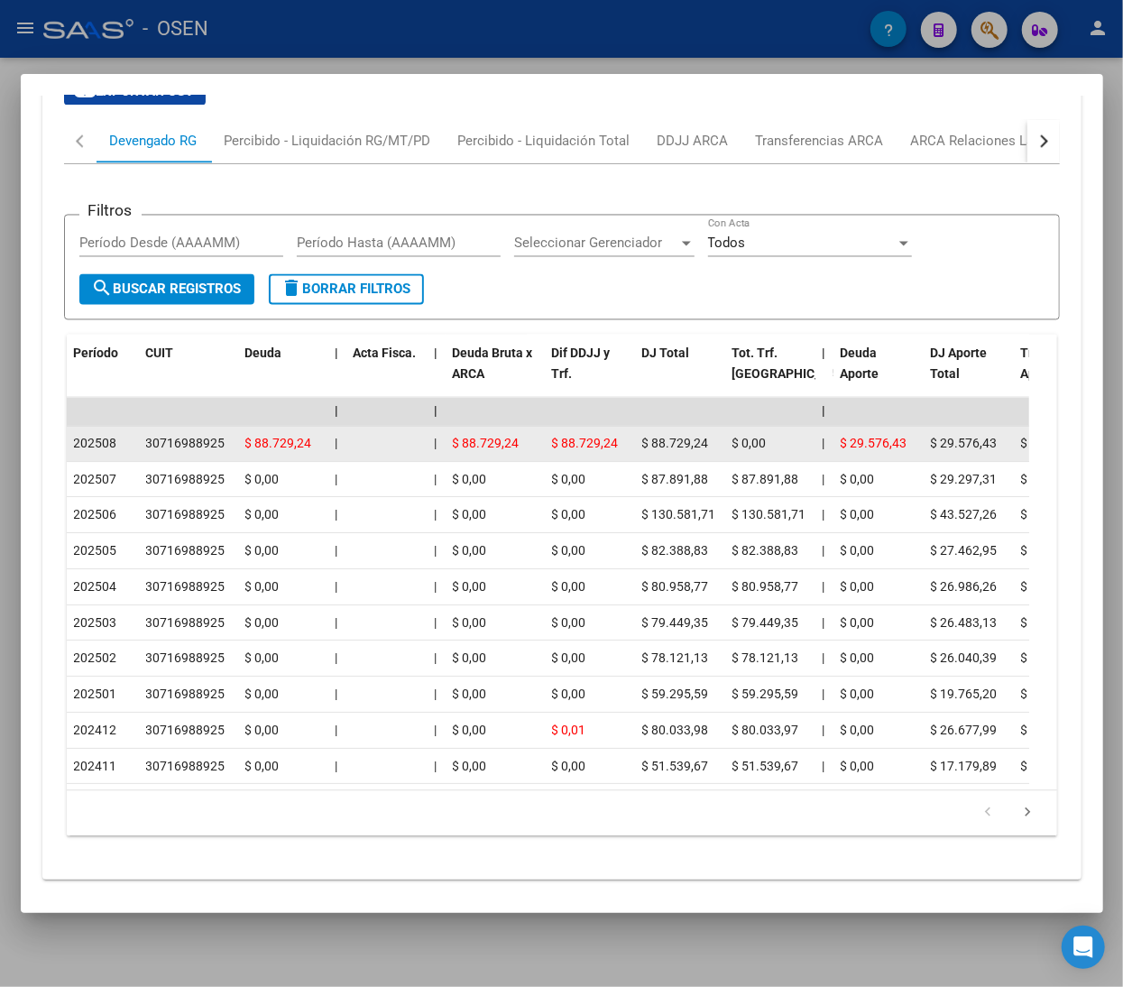
drag, startPoint x: 119, startPoint y: 473, endPoint x: 130, endPoint y: 472, distance: 10.9
click at [124, 455] on div "202508" at bounding box center [103, 444] width 58 height 21
click at [130, 455] on div "202508" at bounding box center [103, 444] width 58 height 21
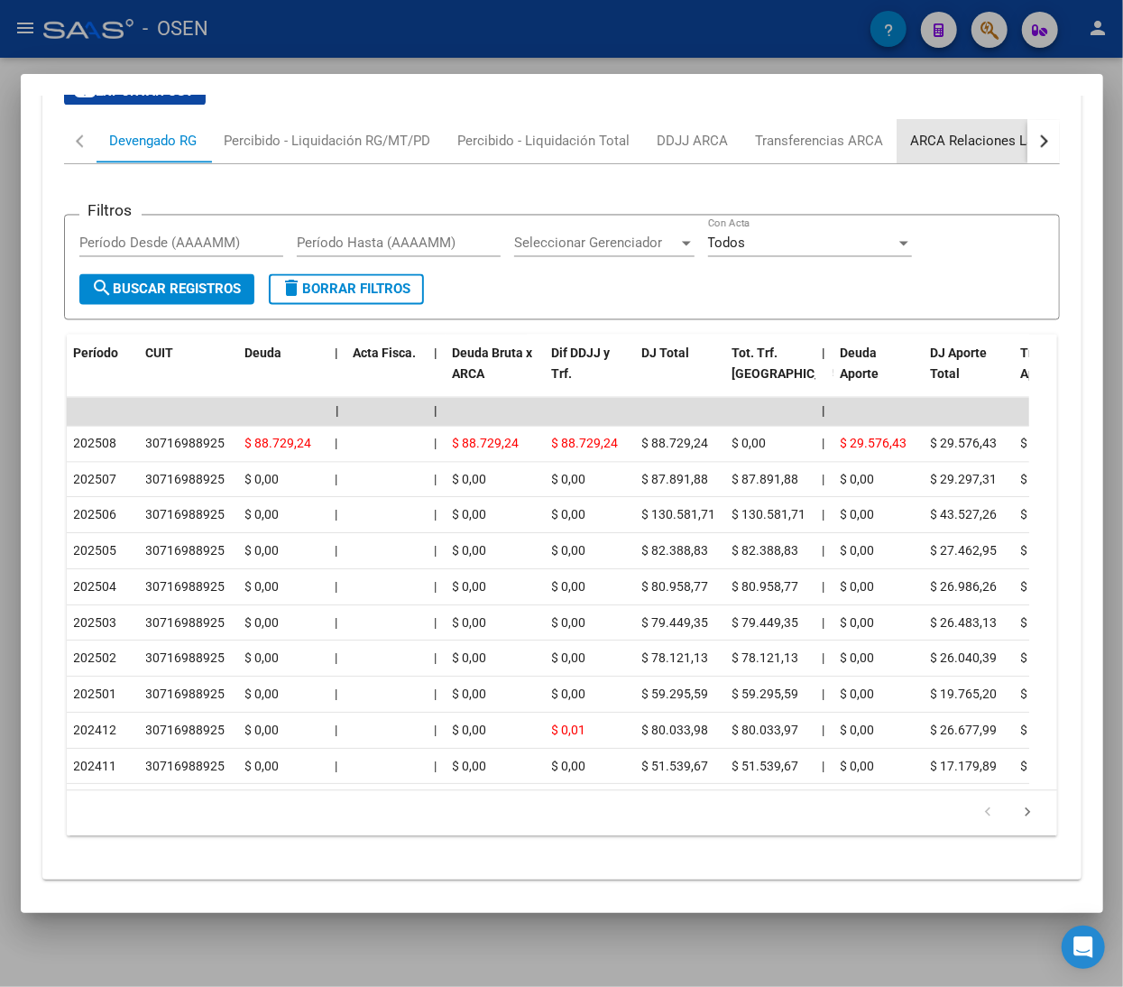
click at [971, 152] on div "ARCA Relaciones Laborales" at bounding box center [995, 142] width 169 height 20
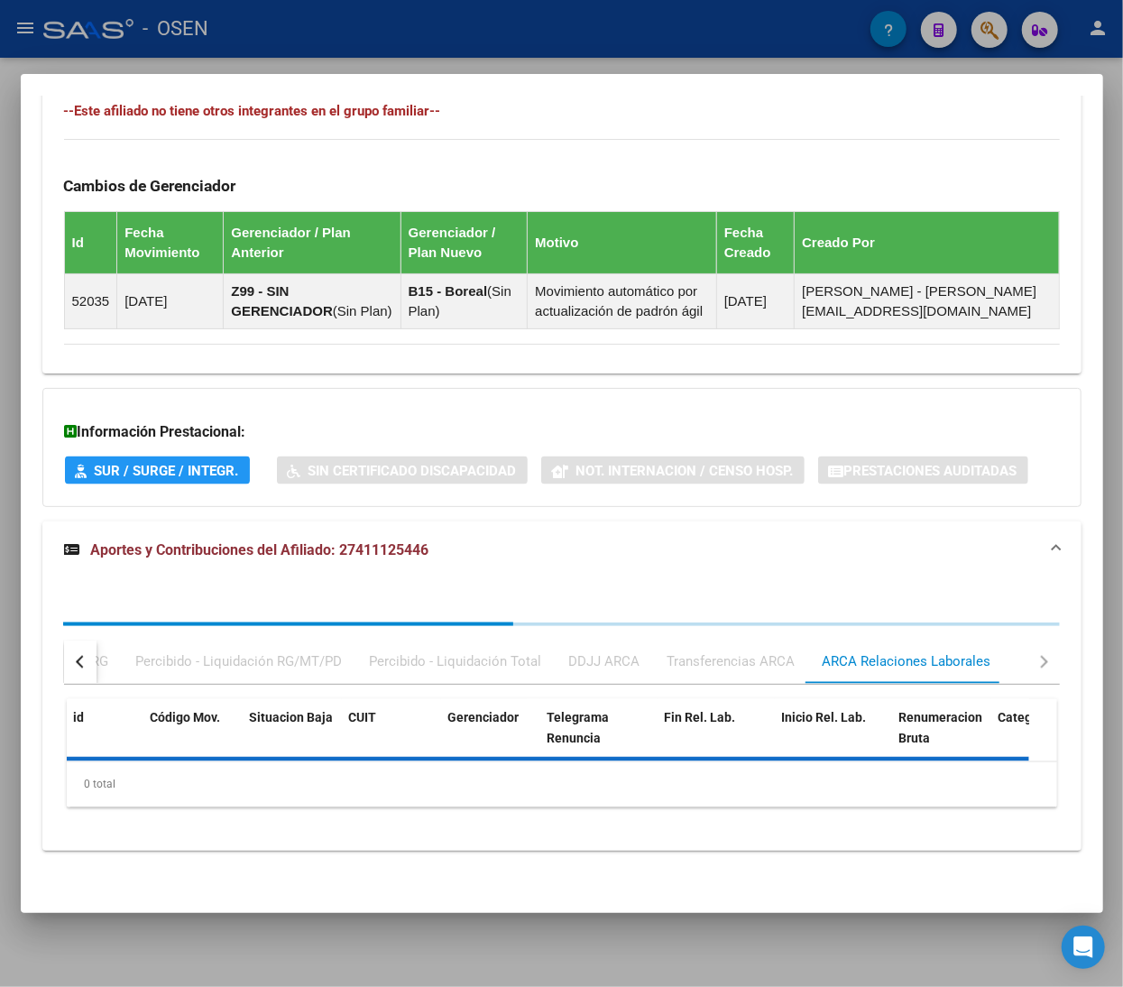
scroll to position [1290, 0]
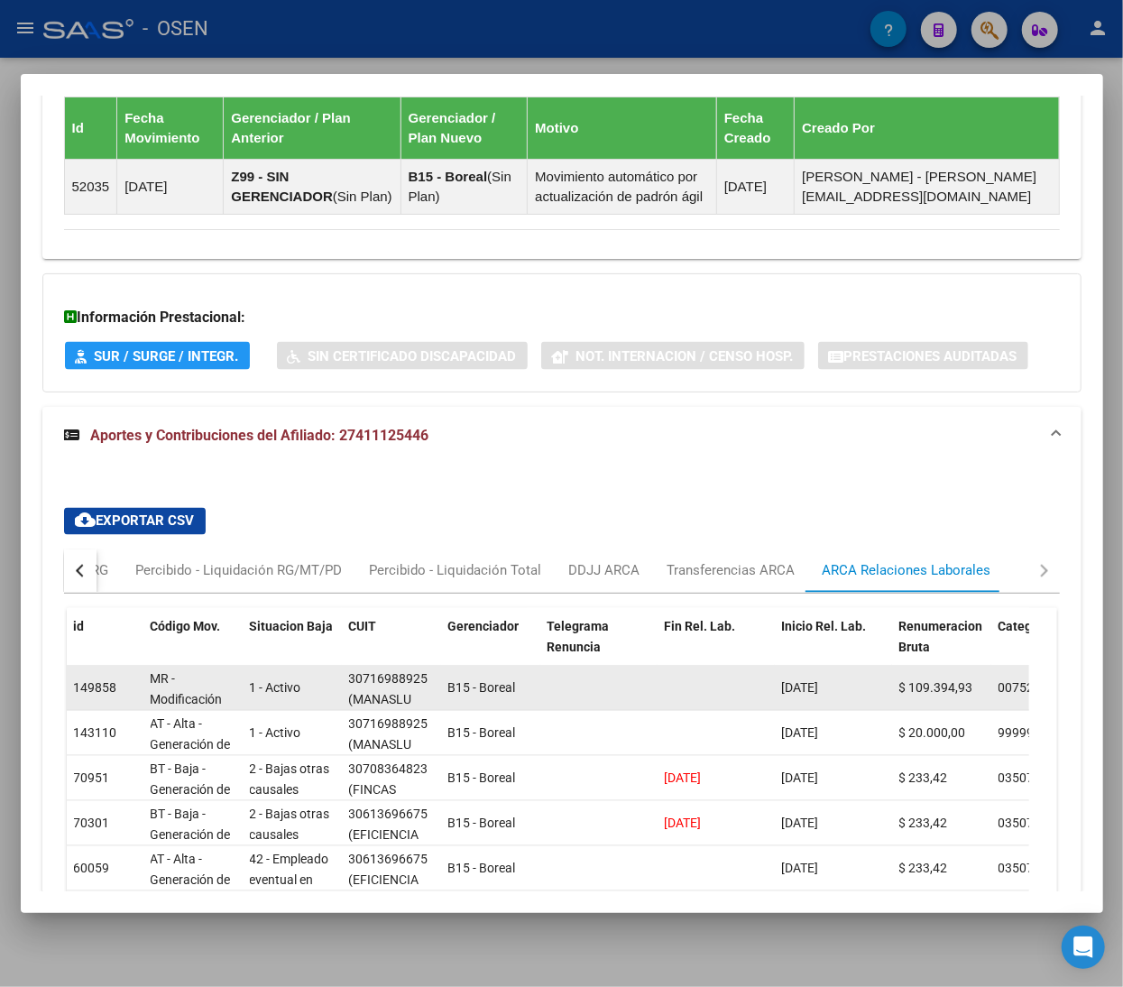
drag, startPoint x: 348, startPoint y: 700, endPoint x: 437, endPoint y: 700, distance: 89.3
click at [437, 700] on datatable-body-cell "30716988925 (MANASLU S.A.S)" at bounding box center [391, 688] width 99 height 44
click at [437, 699] on datatable-body-cell "30716988925 (MANASLU S.A.S)" at bounding box center [391, 688] width 99 height 44
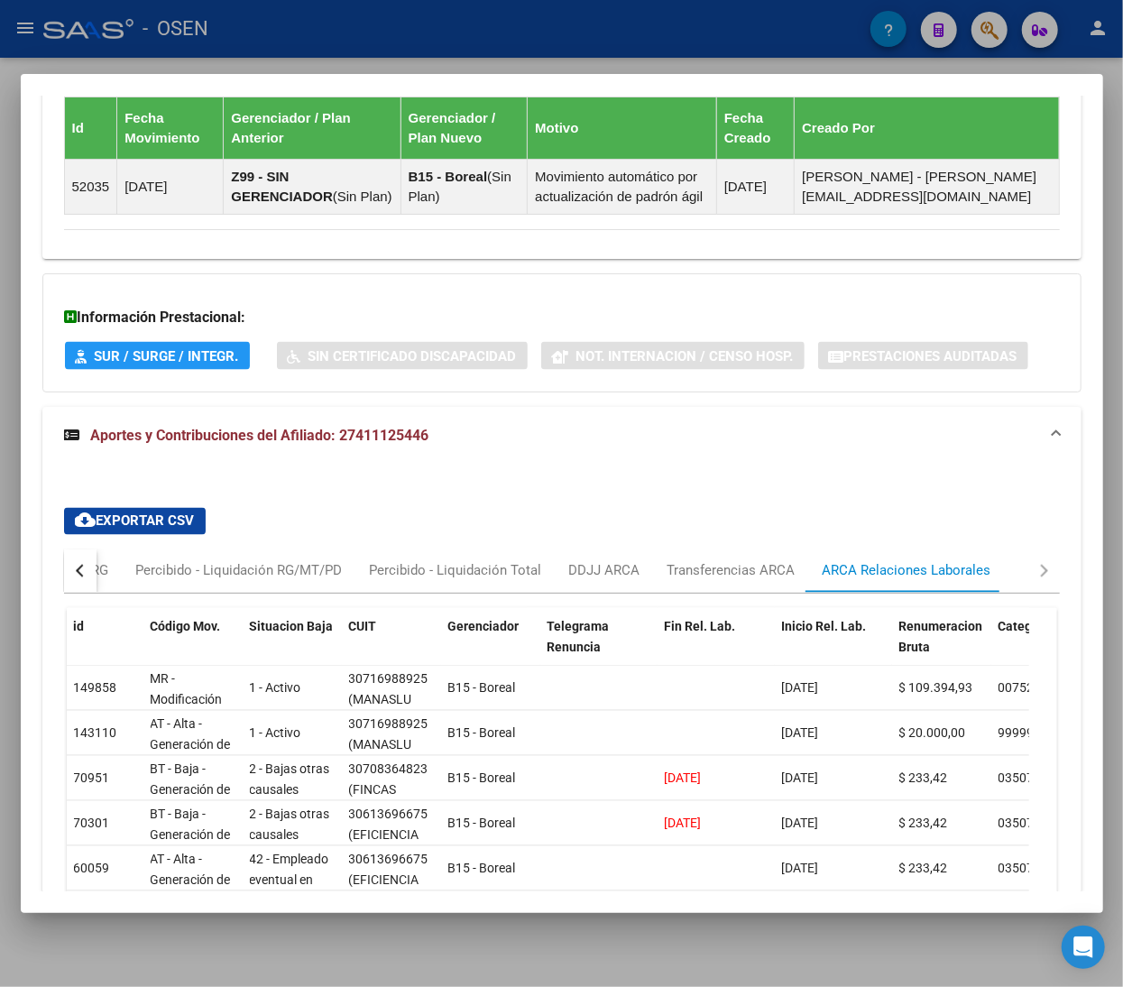
click at [87, 593] on button "button" at bounding box center [80, 570] width 32 height 43
click at [139, 581] on div "Devengado RG" at bounding box center [153, 571] width 87 height 20
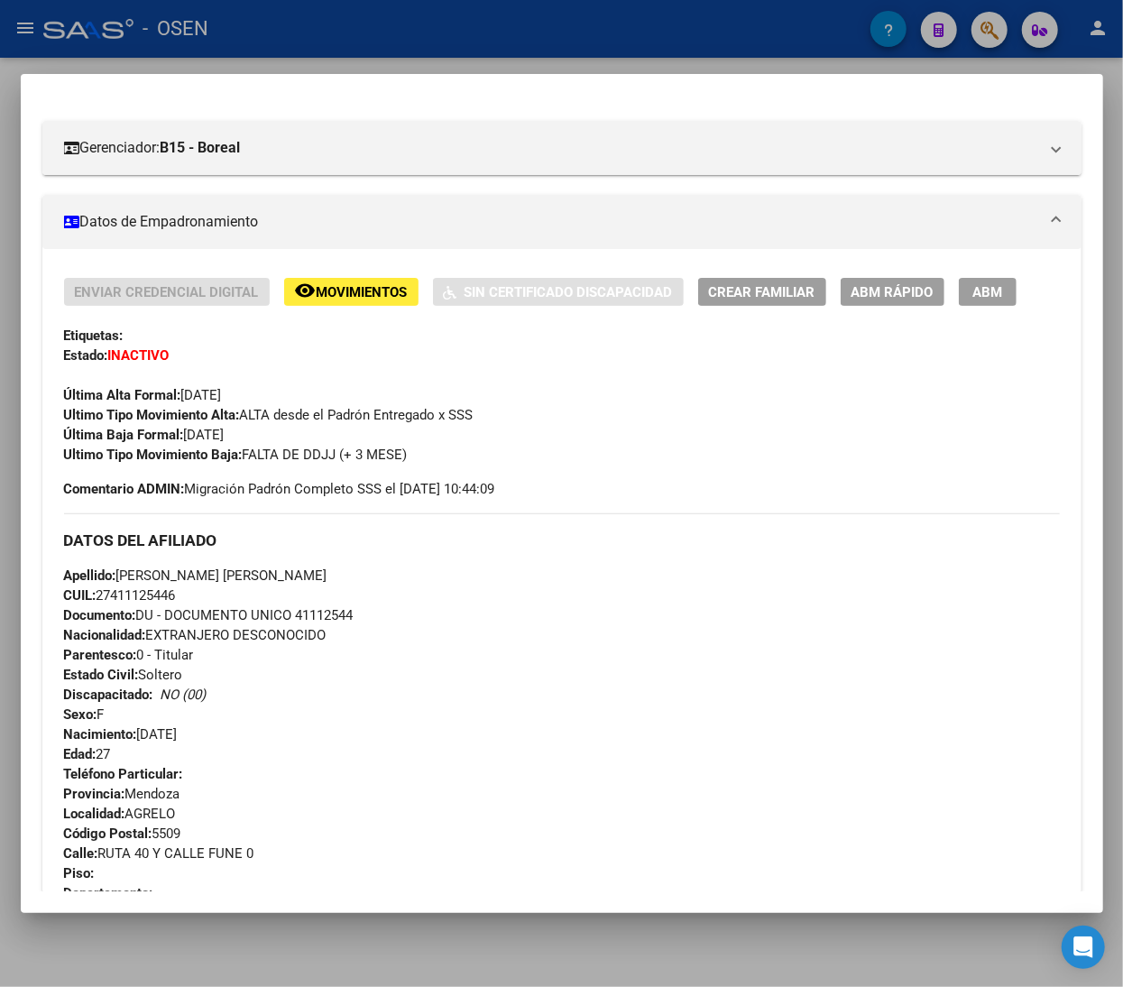
scroll to position [207, 0]
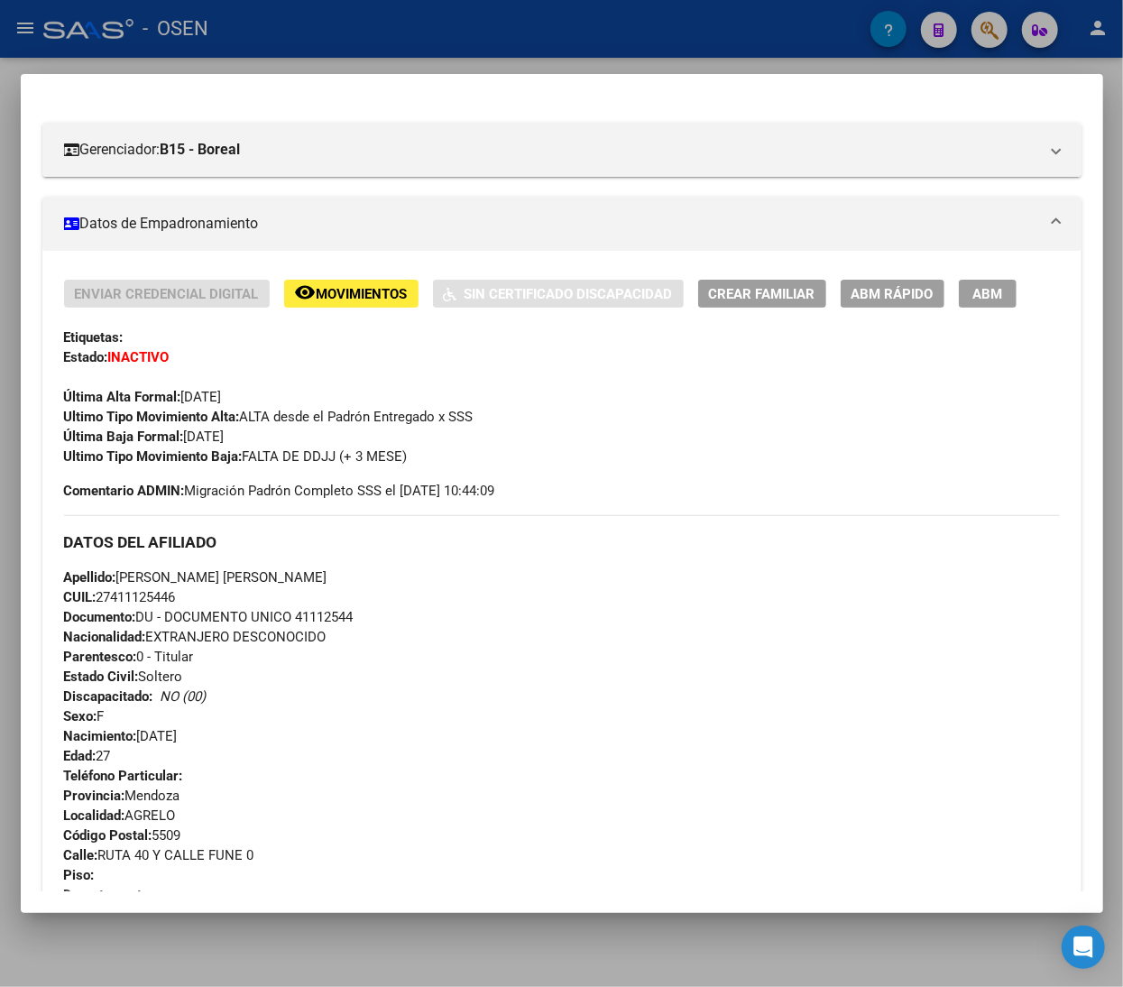
click at [878, 283] on button "ABM Rápido" at bounding box center [893, 294] width 104 height 28
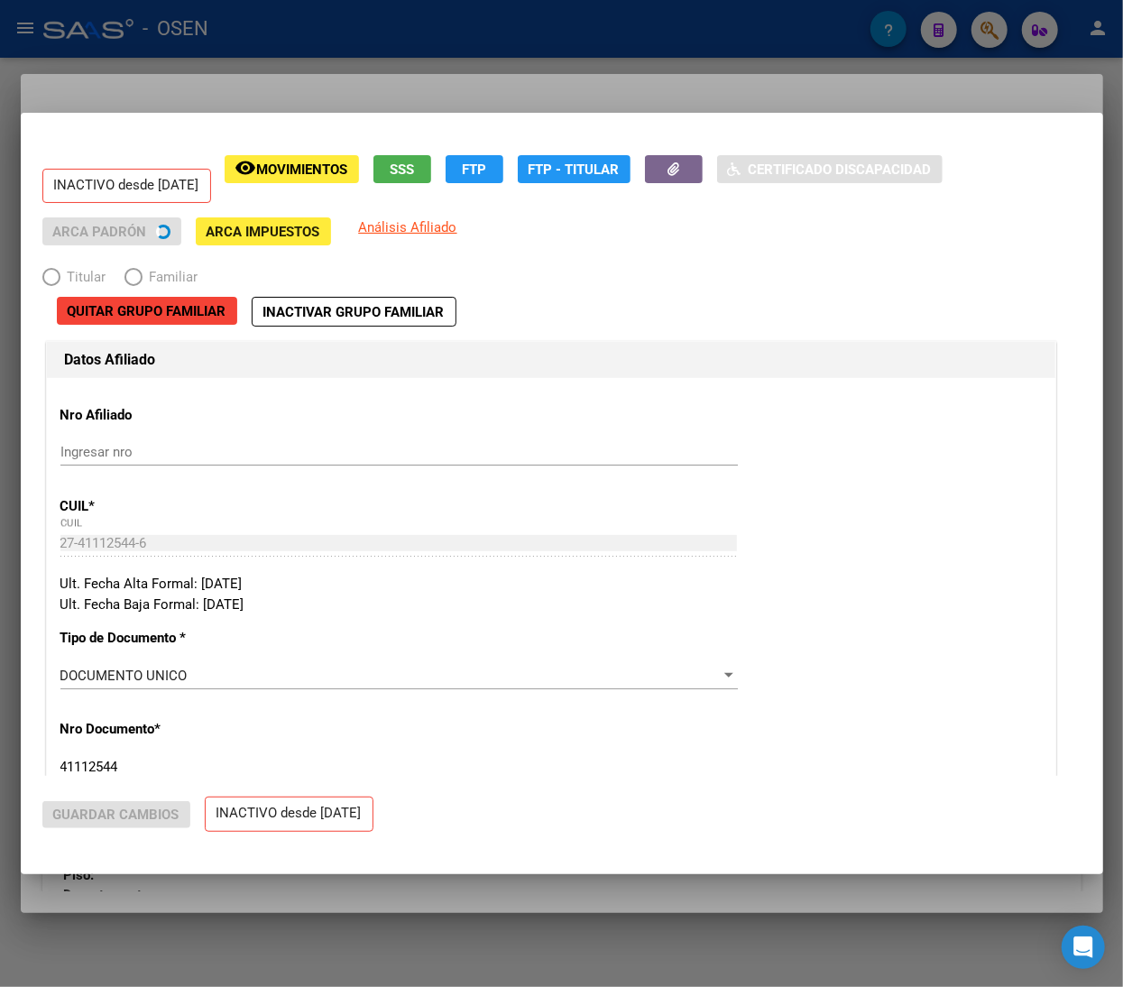
radio input "true"
type input "30-71698892-5"
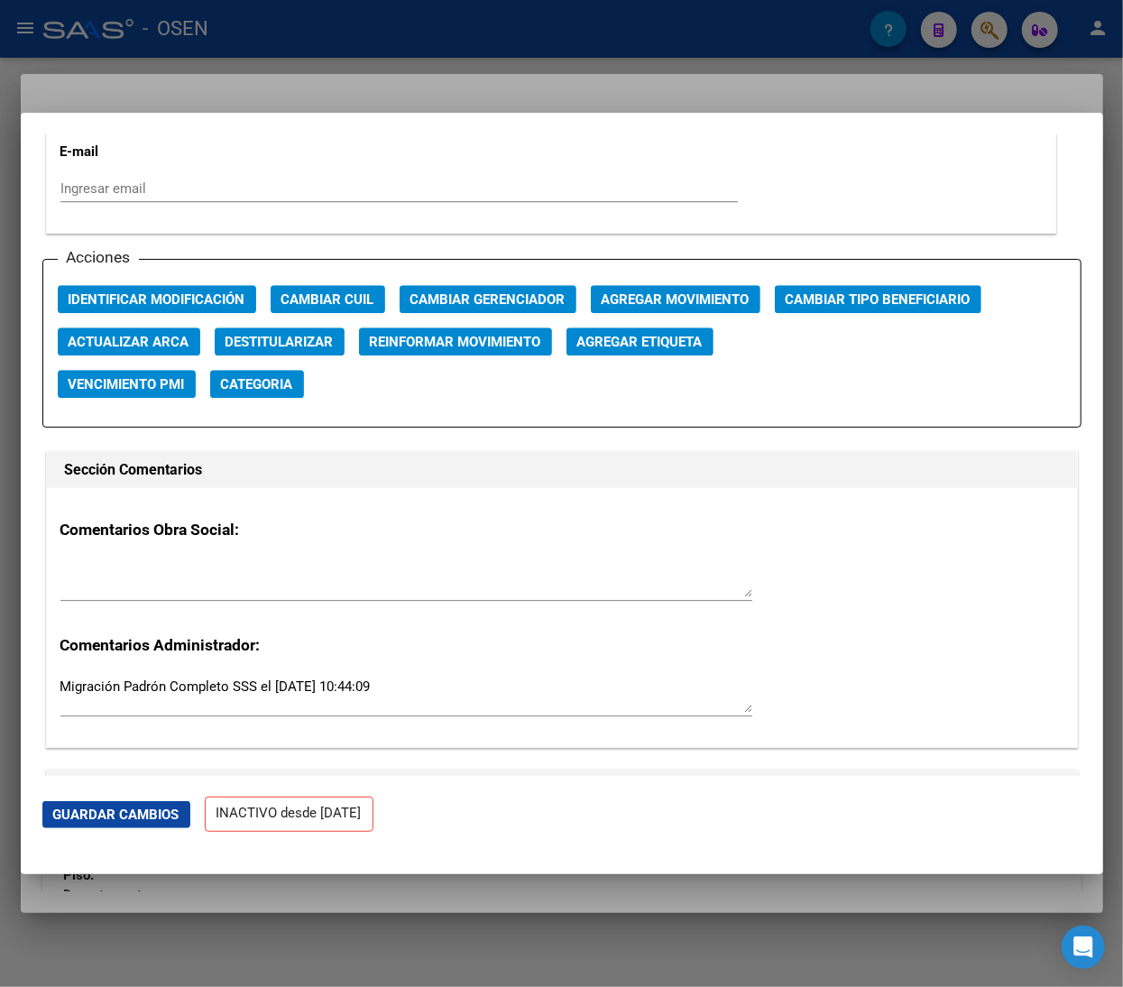
scroll to position [2525, 0]
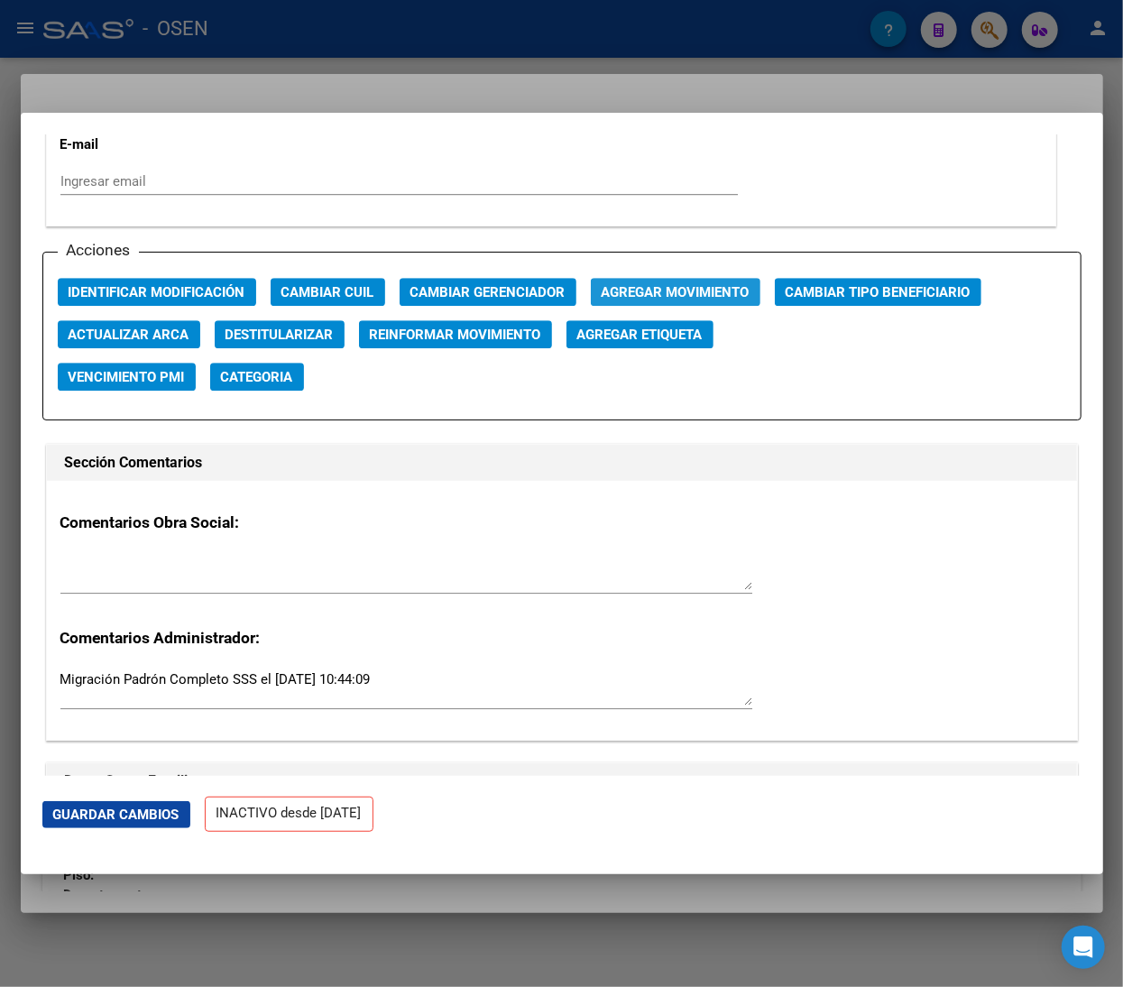
click at [633, 290] on span "Agregar Movimiento" at bounding box center [676, 292] width 148 height 16
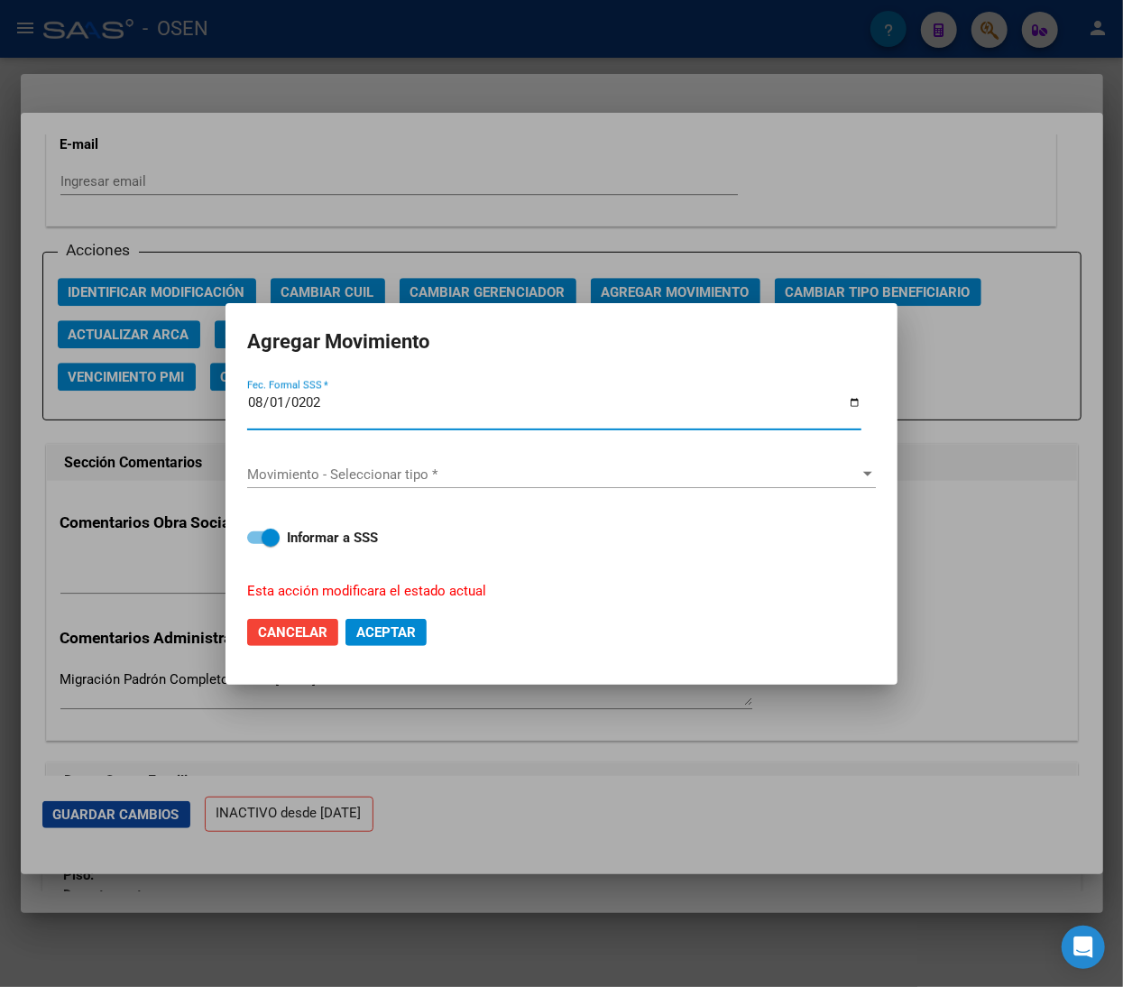
type input "2025-08-01"
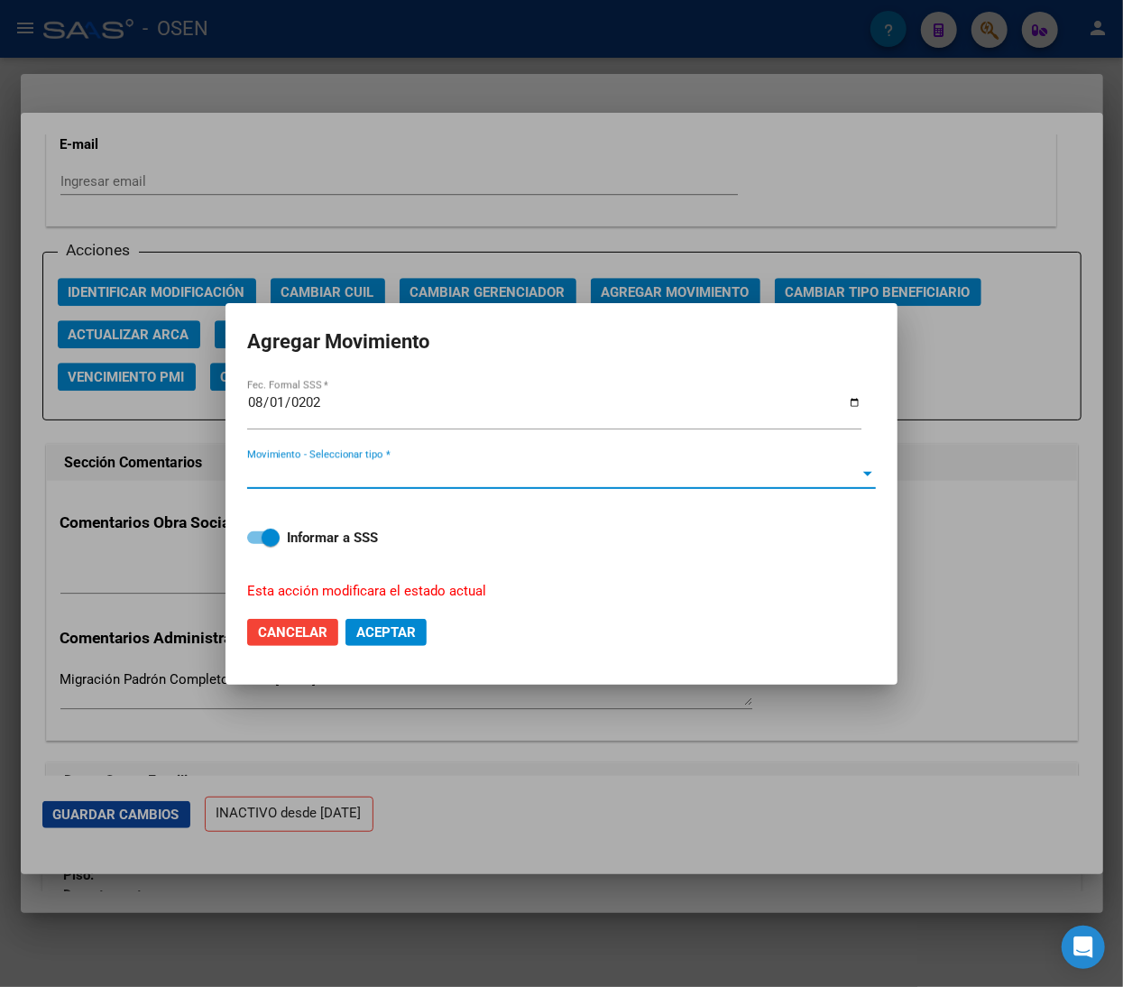
click at [453, 467] on span "Movimiento - Seleccionar tipo *" at bounding box center [553, 474] width 612 height 16
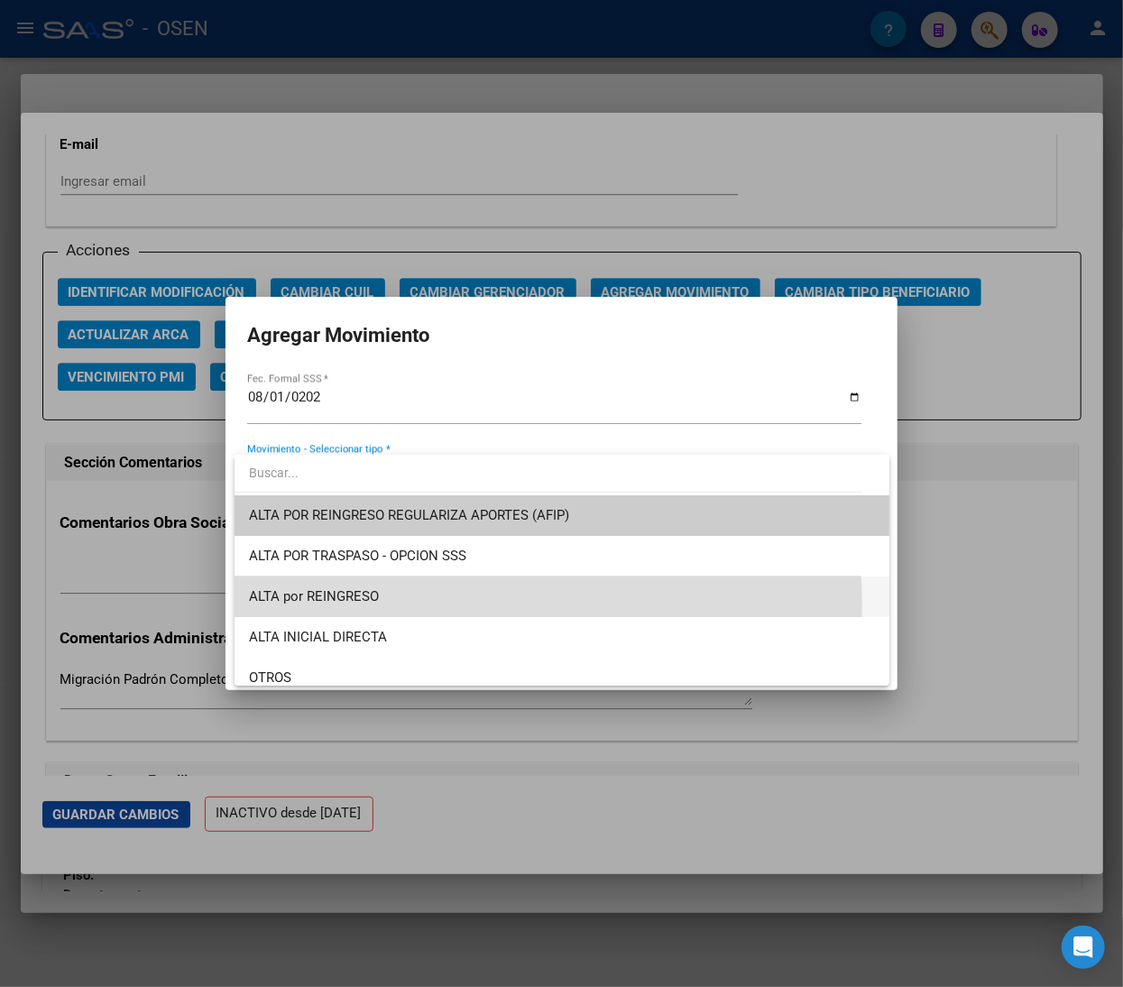
click at [429, 605] on span "ALTA por REINGRESO" at bounding box center [562, 596] width 626 height 41
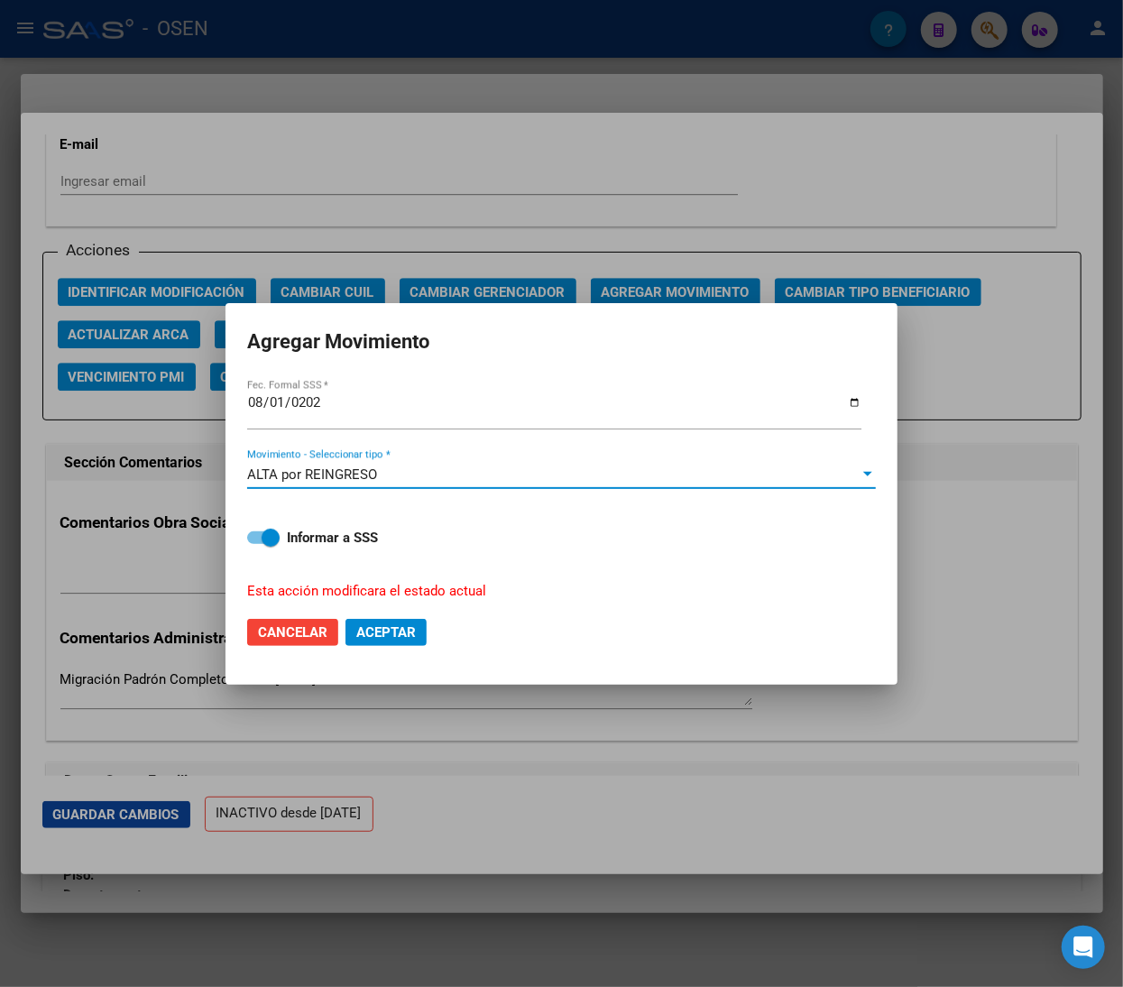
click at [393, 626] on span "Aceptar" at bounding box center [386, 632] width 60 height 16
checkbox input "false"
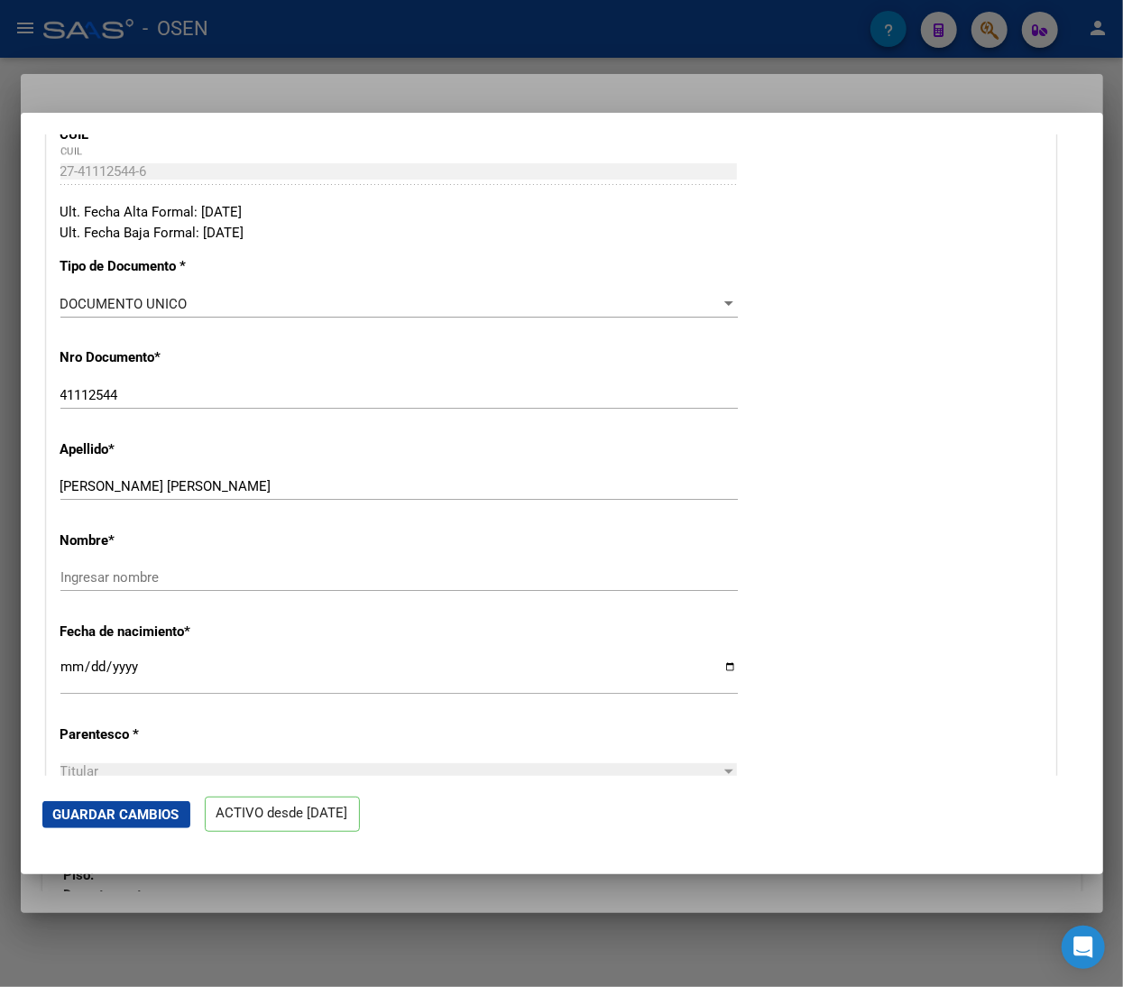
scroll to position [0, 0]
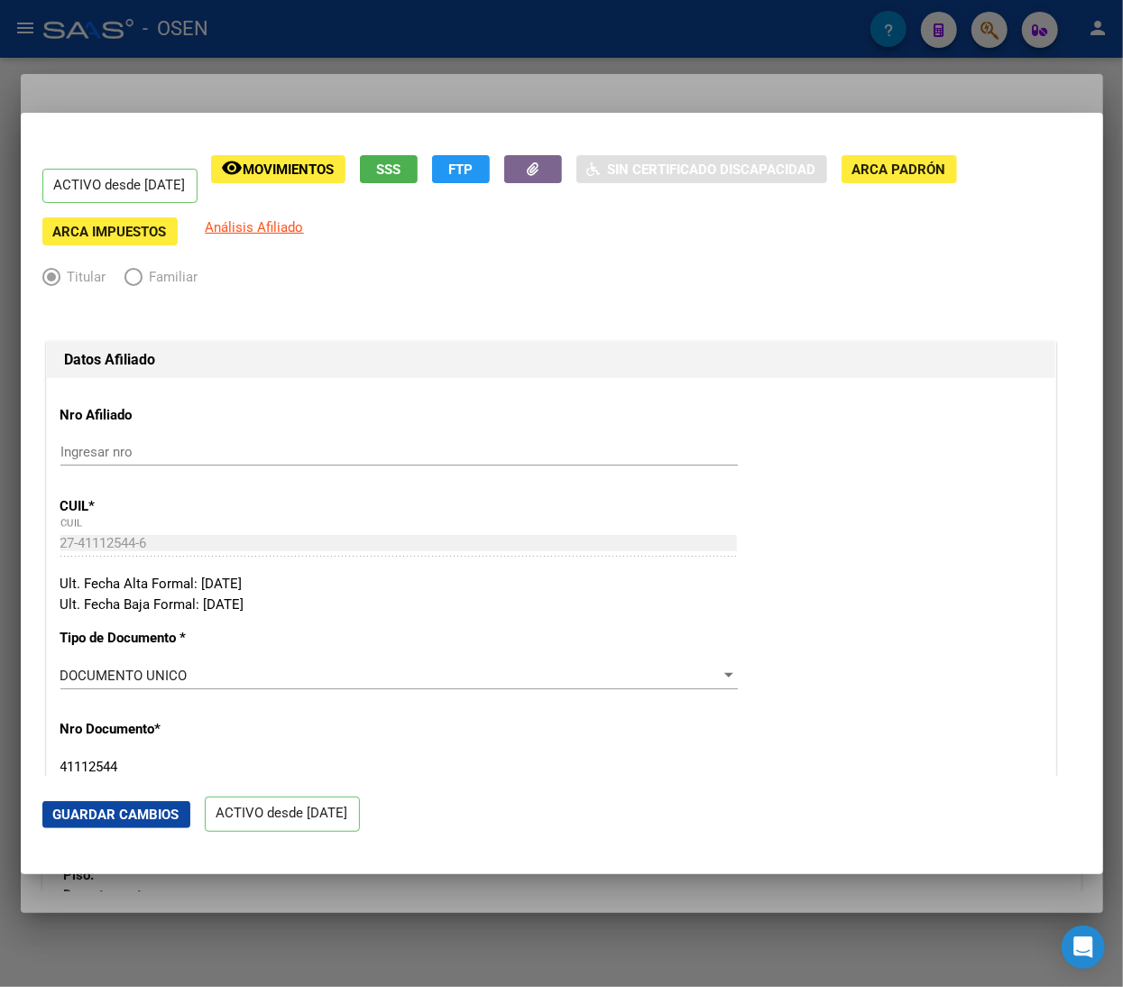
click at [334, 10] on div at bounding box center [561, 493] width 1123 height 987
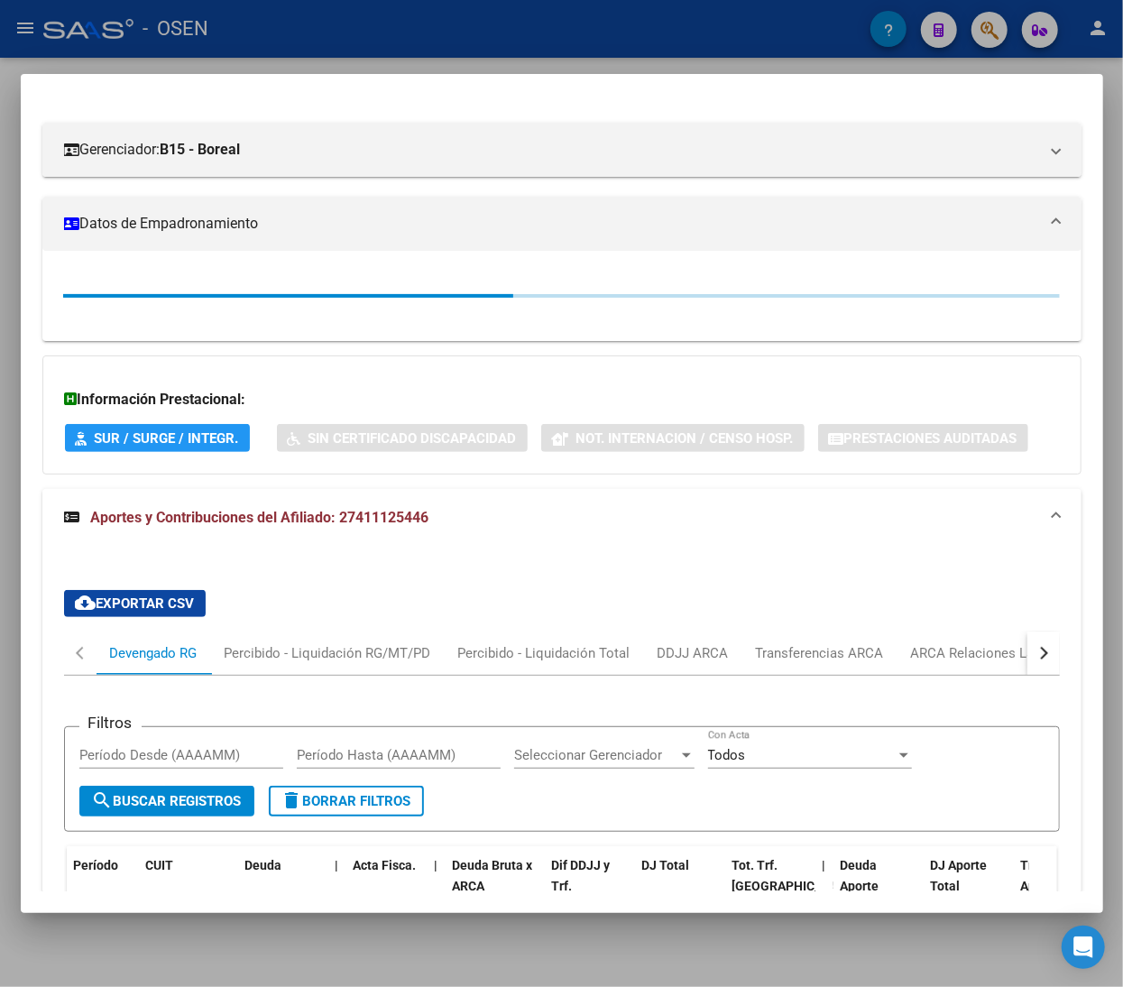
click at [336, 42] on div at bounding box center [561, 493] width 1123 height 987
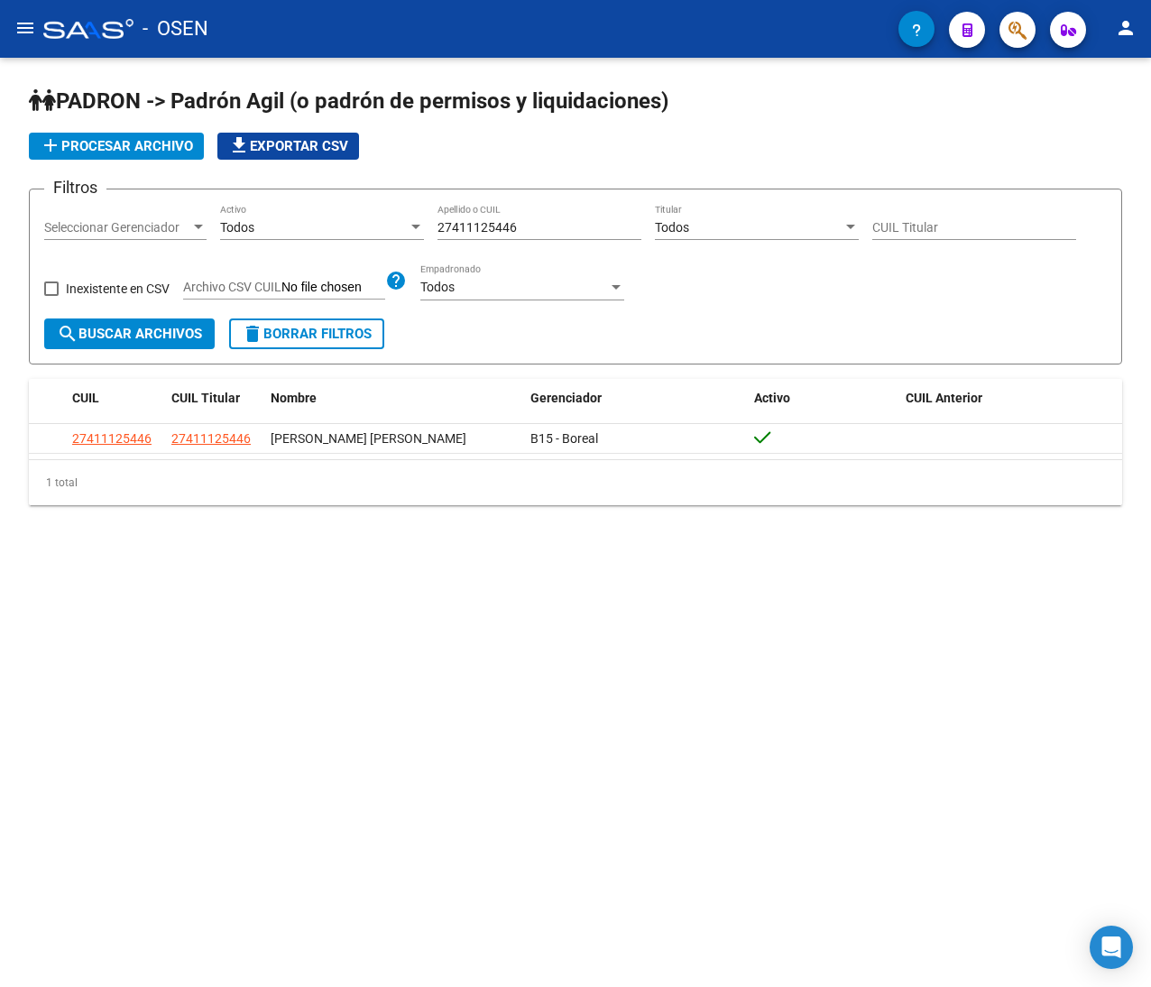
drag, startPoint x: 532, startPoint y: 222, endPoint x: 225, endPoint y: 208, distance: 307.9
click at [225, 208] on div "Filtros Seleccionar Gerenciador Seleccionar Gerenciador Todos Activo 2741112544…" at bounding box center [575, 261] width 1062 height 115
paste input "0343527730"
type input "20343527730"
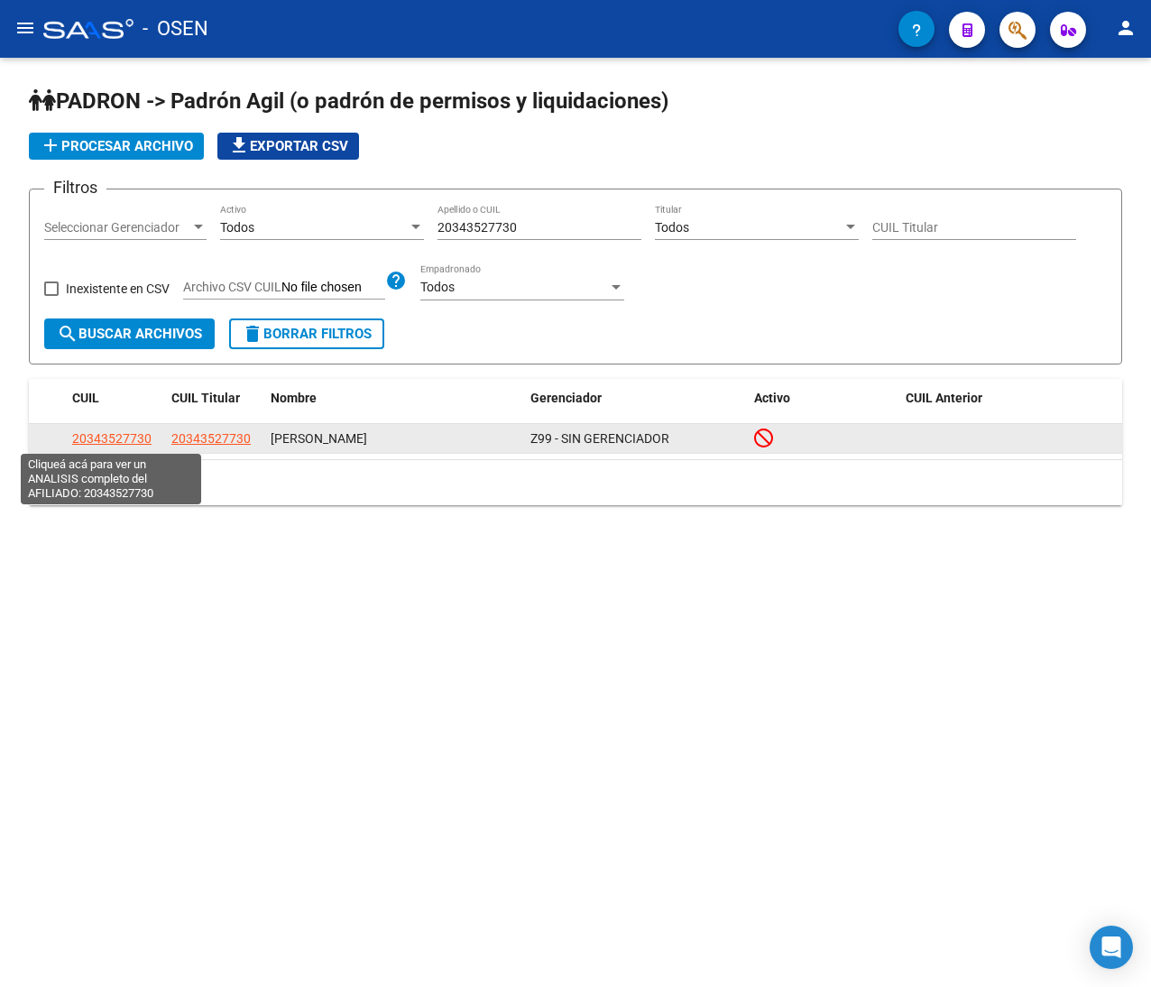
click at [112, 433] on span "20343527730" at bounding box center [111, 438] width 79 height 14
type textarea "20343527730"
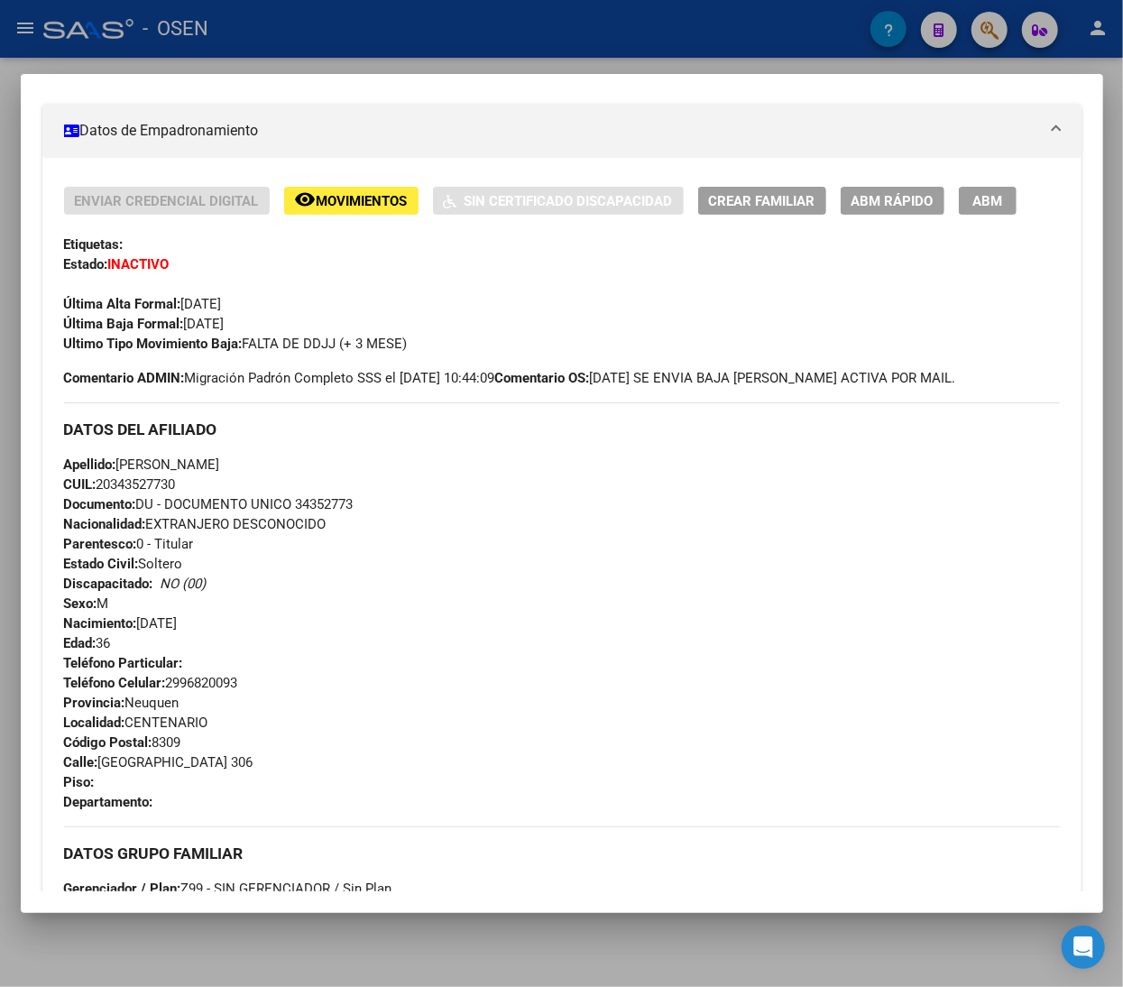
scroll to position [1153, 0]
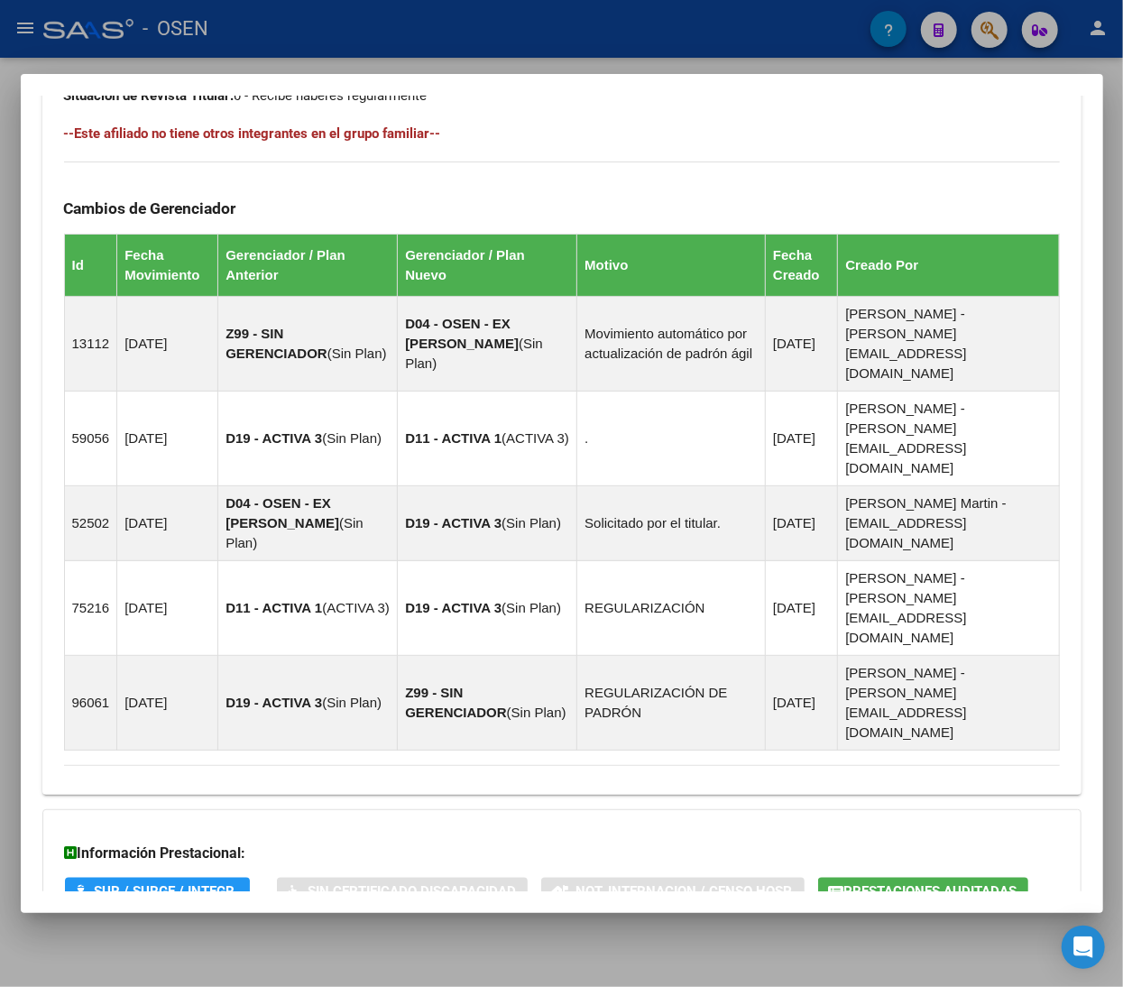
click at [507, 943] on mat-expansion-panel-header "Aportes y Contribuciones del Afiliado: 20343527730" at bounding box center [561, 964] width 1039 height 43
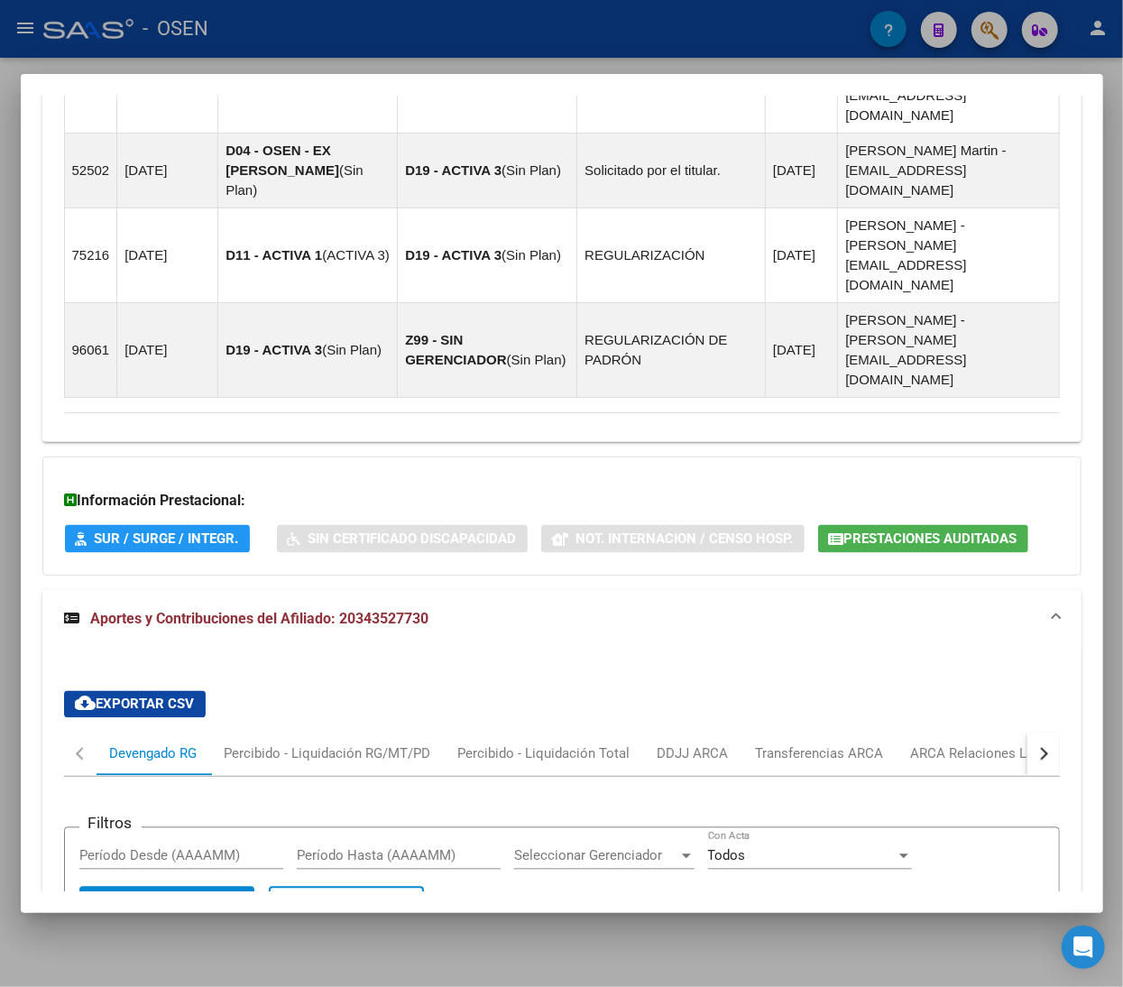
scroll to position [1874, 0]
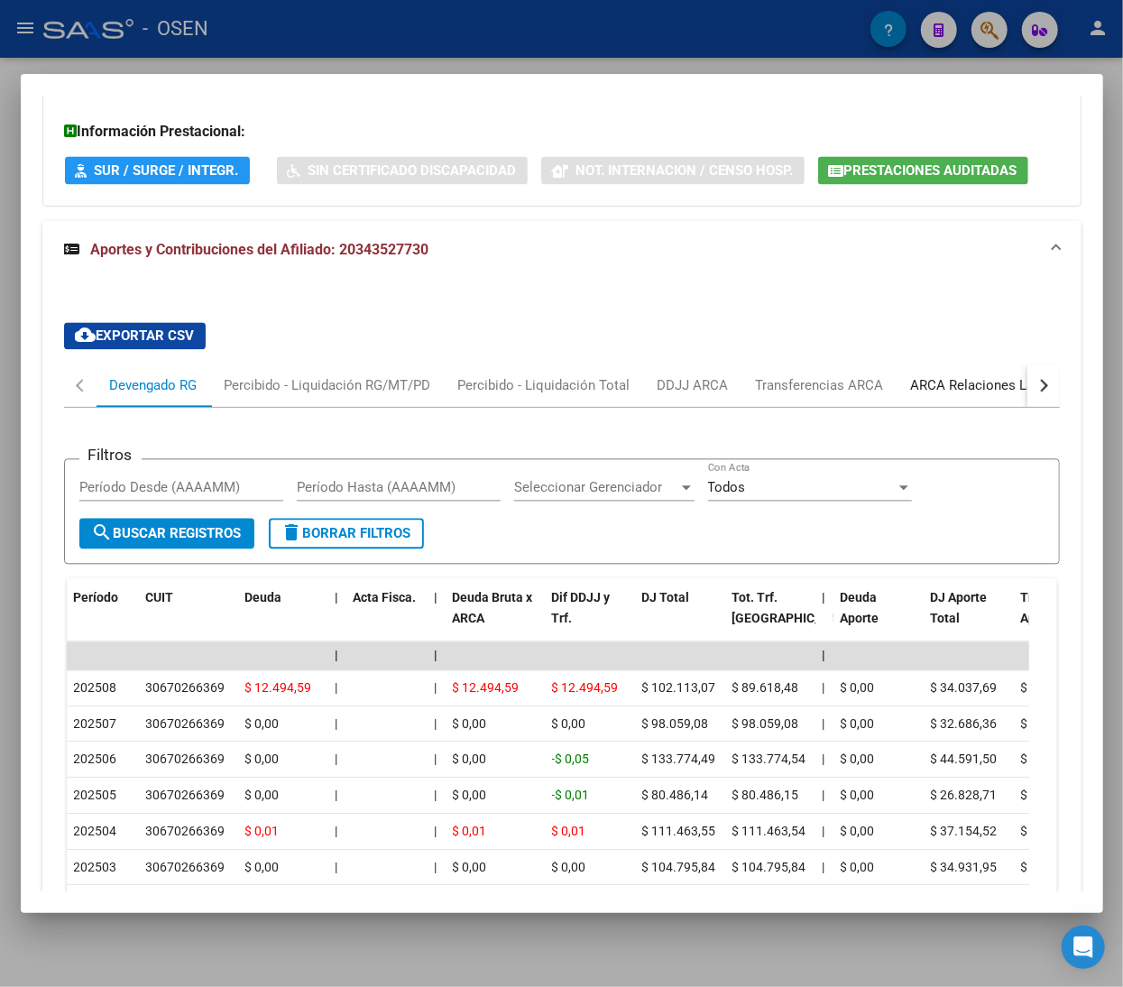
click at [975, 375] on div "ARCA Relaciones Laborales" at bounding box center [995, 385] width 169 height 20
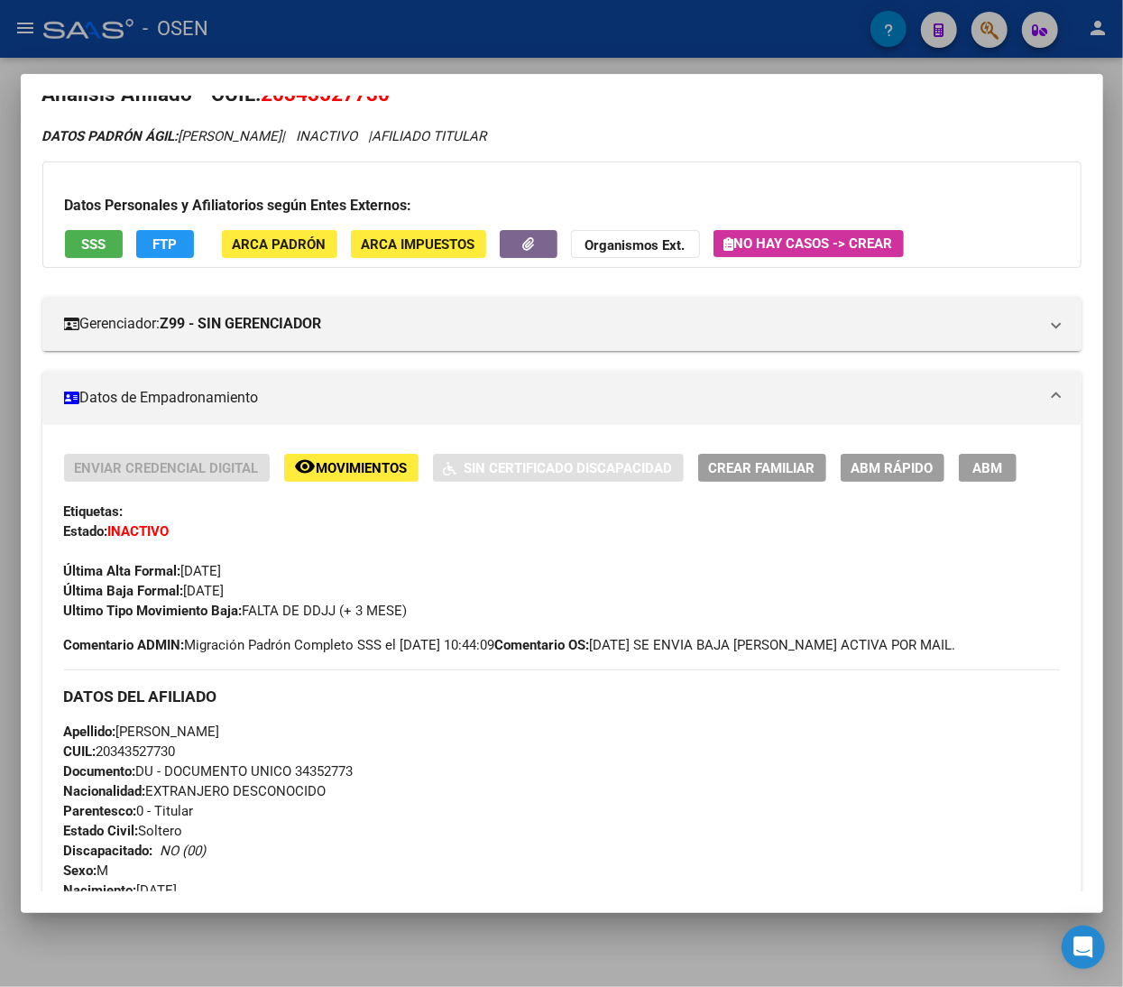
scroll to position [0, 0]
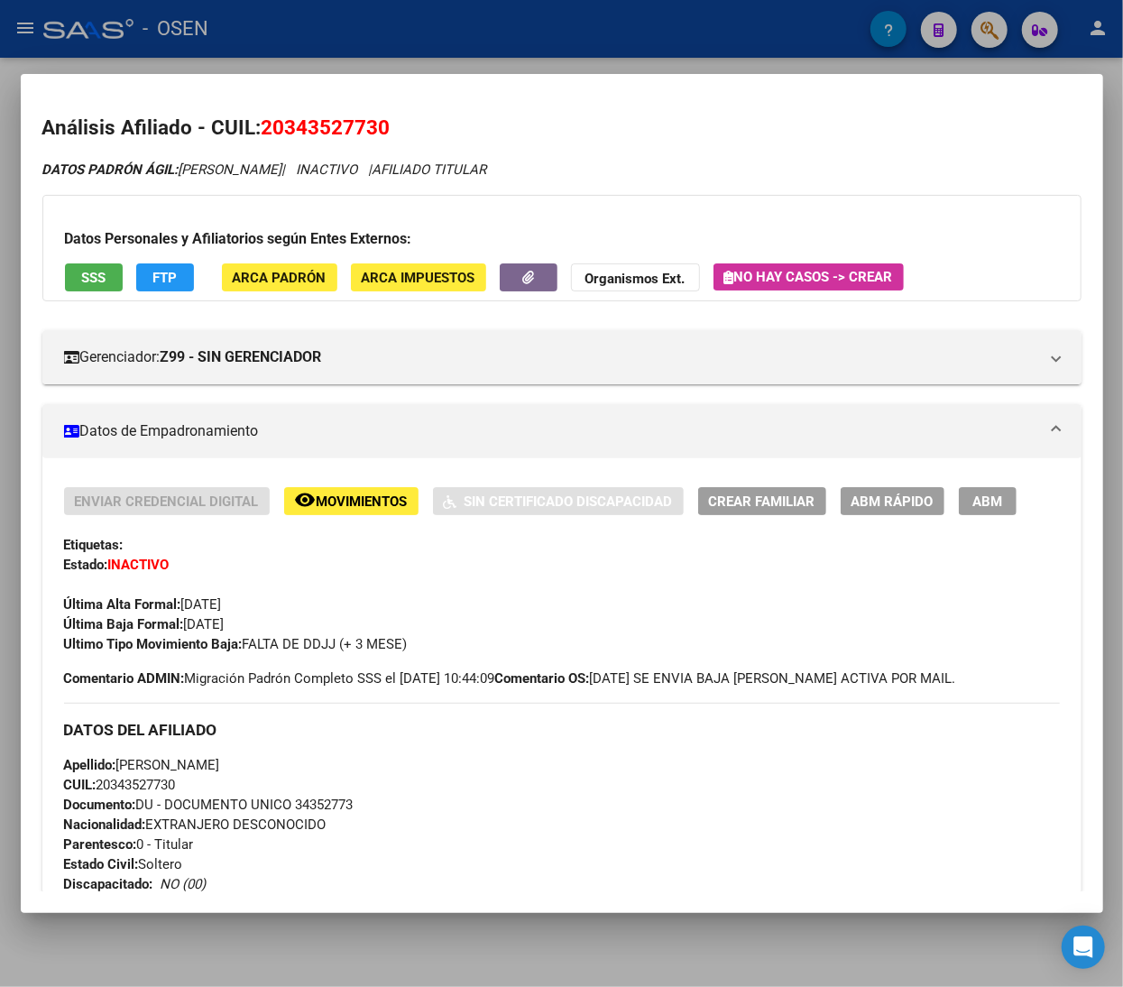
click at [906, 500] on span "ABM Rápido" at bounding box center [892, 501] width 82 height 16
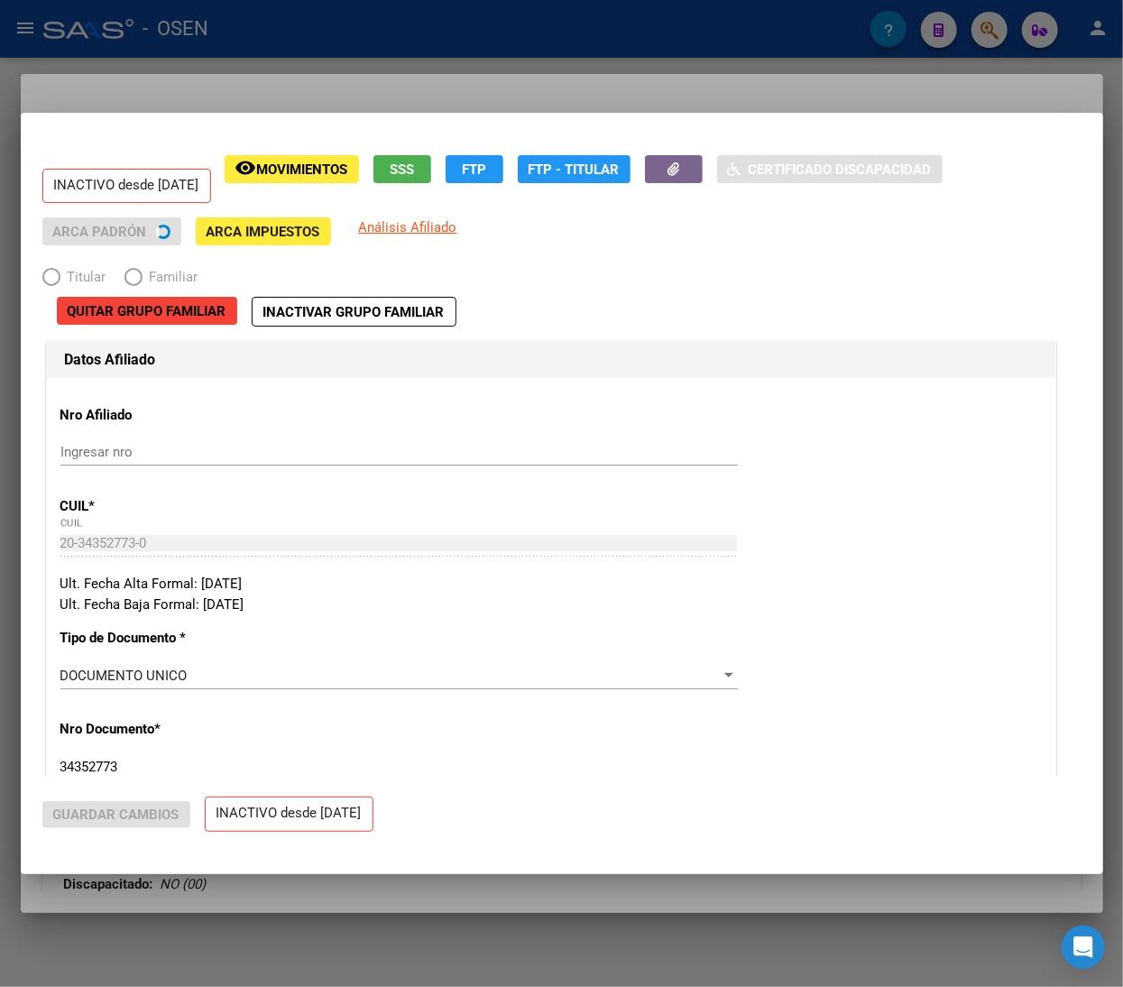
radio input "true"
type input "30-67026636-9"
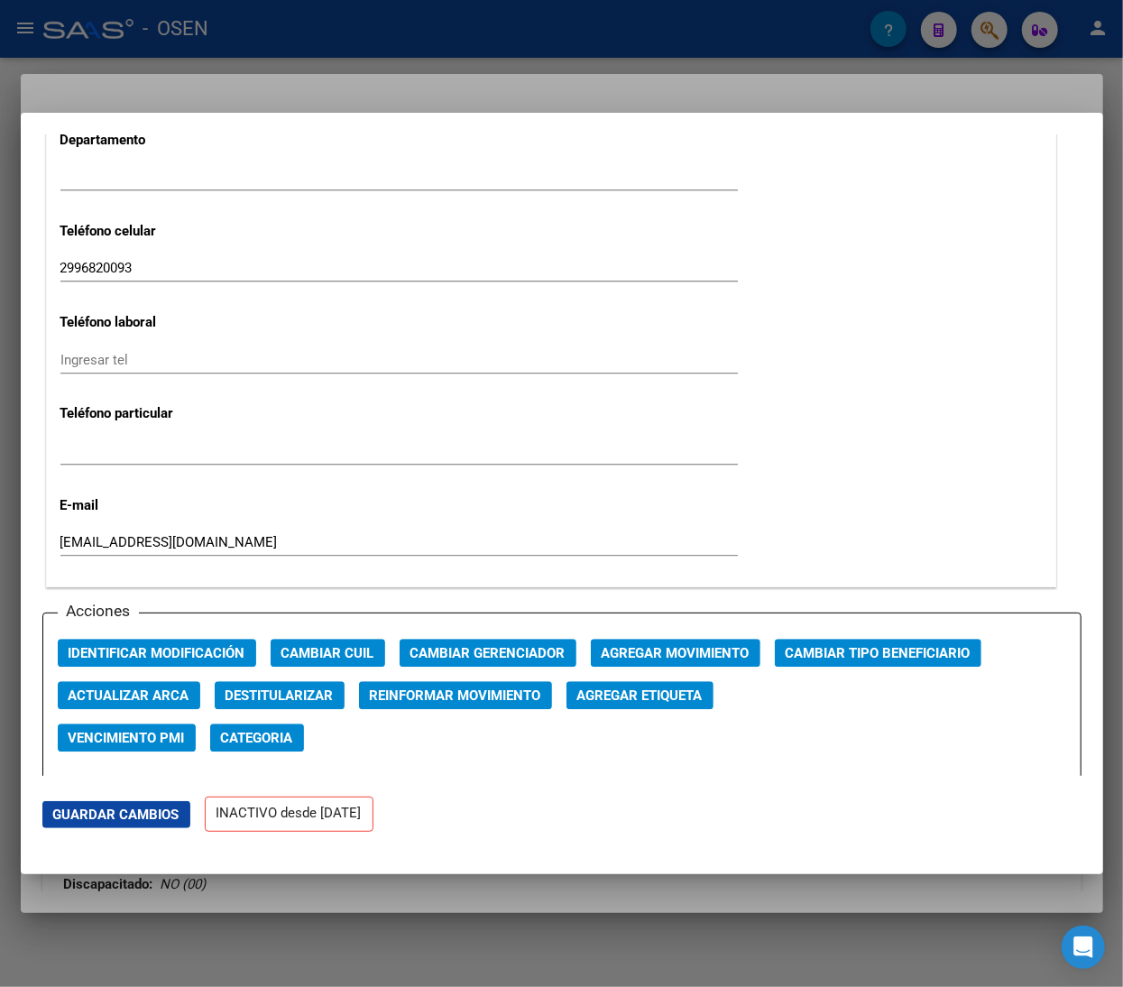
scroll to position [2345, 0]
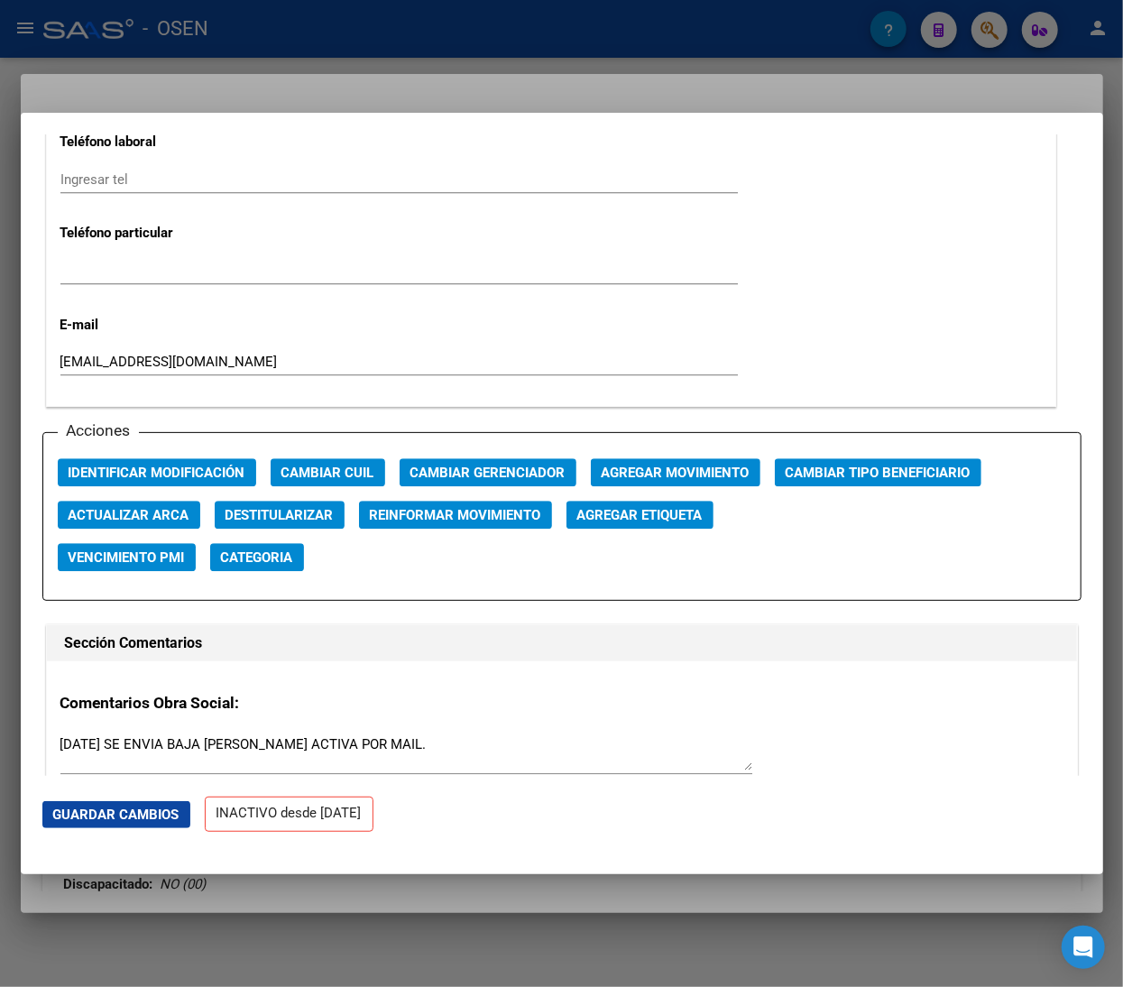
click at [622, 478] on span "Agregar Movimiento" at bounding box center [676, 472] width 148 height 16
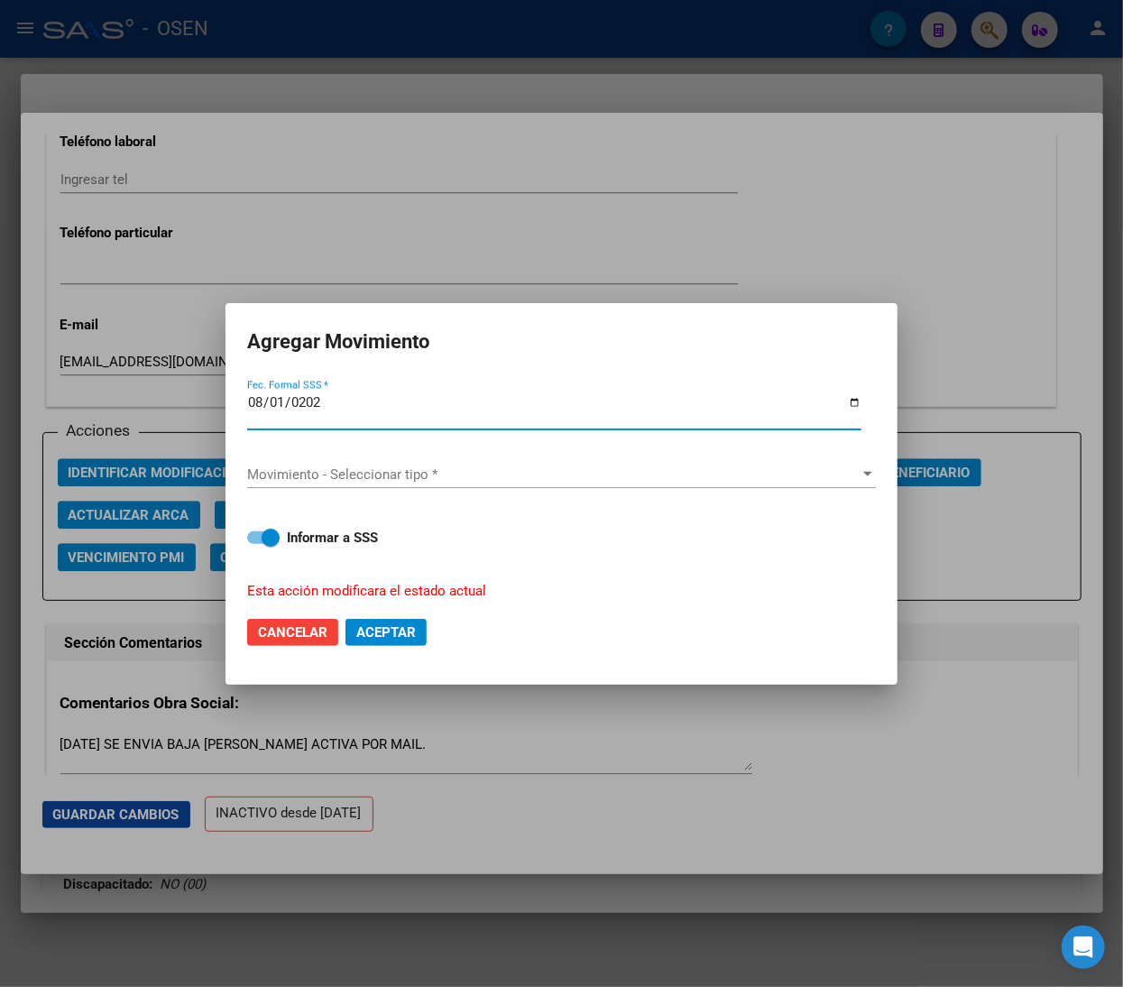
type input "2025-08-01"
click at [621, 482] on span "Movimiento - Seleccionar tipo *" at bounding box center [553, 474] width 612 height 16
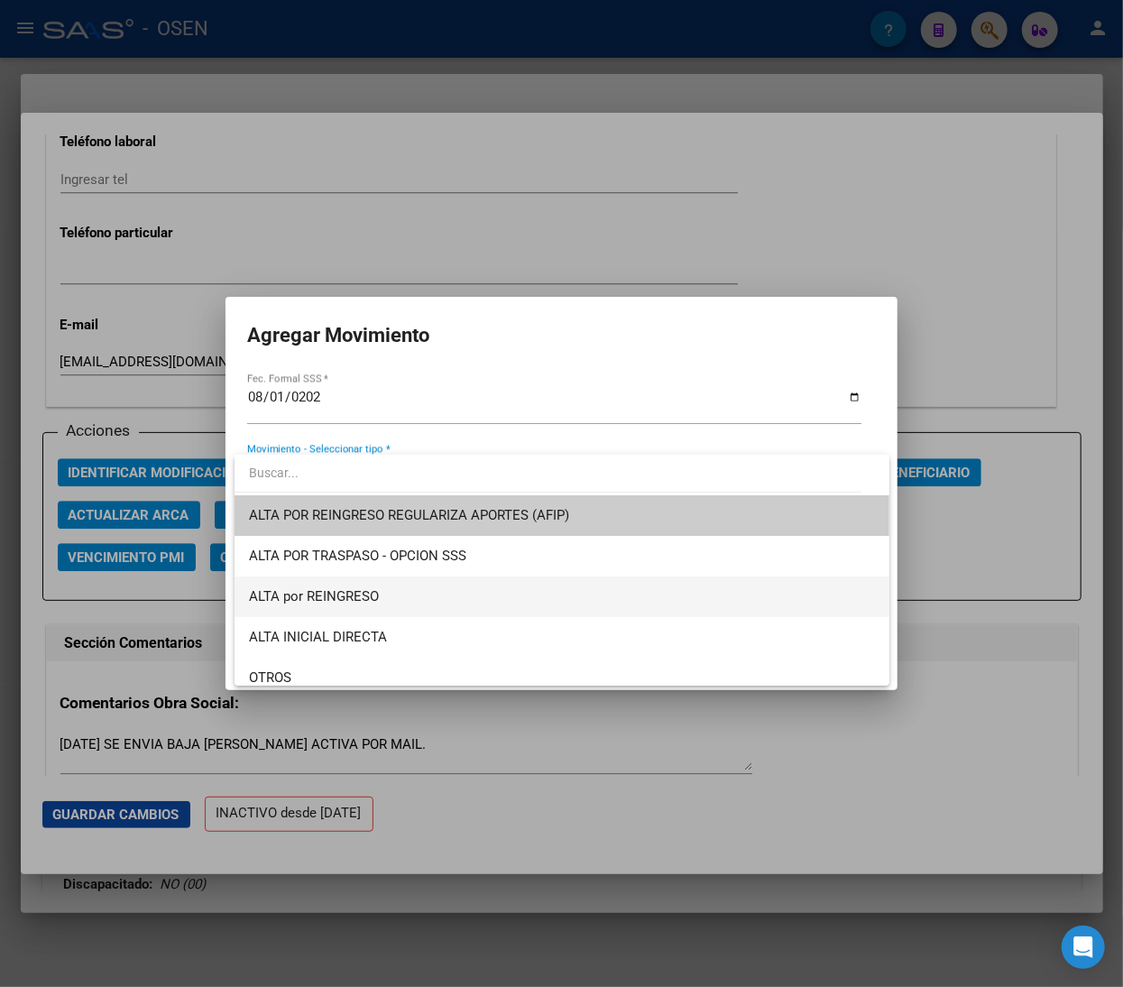
click at [451, 597] on span "ALTA por REINGRESO" at bounding box center [562, 596] width 626 height 41
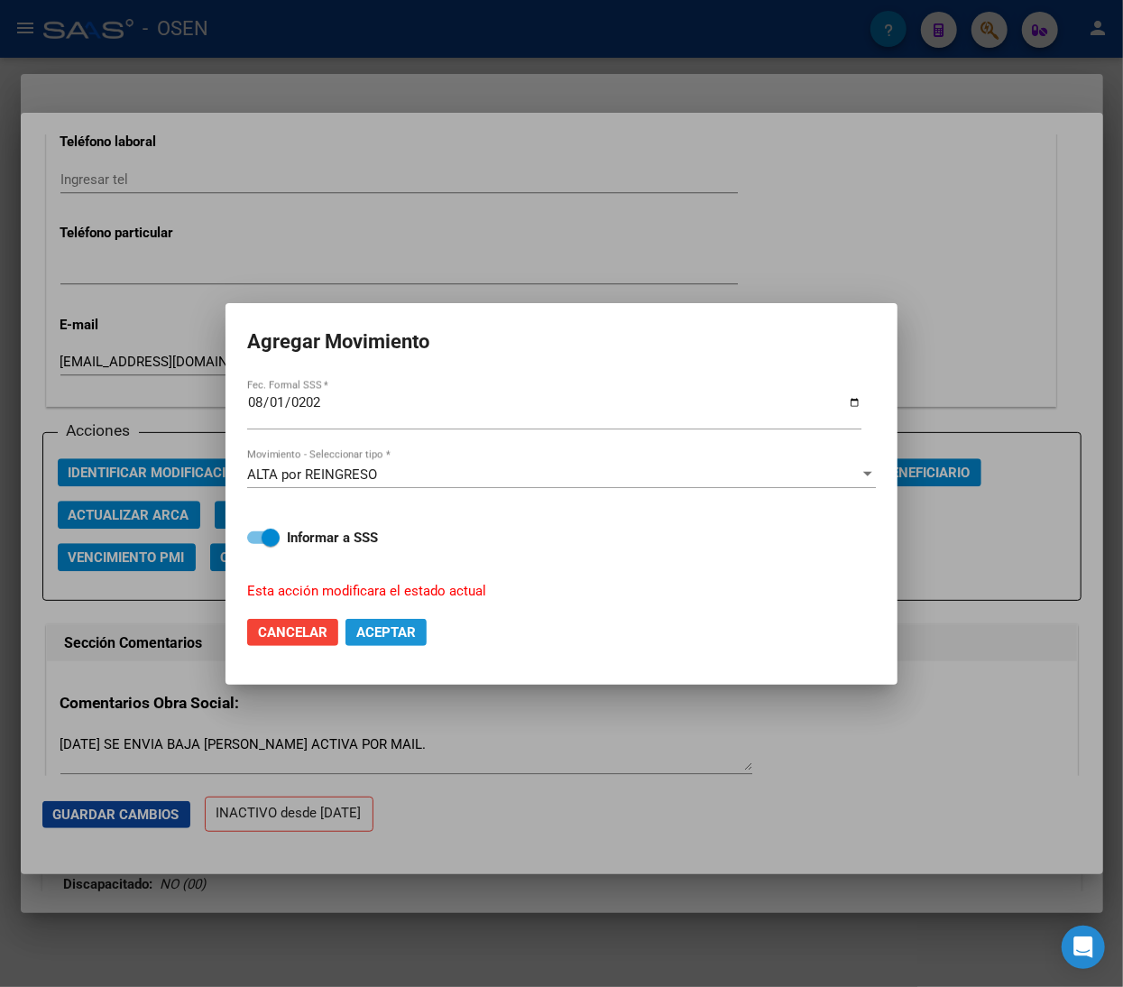
drag, startPoint x: 370, startPoint y: 627, endPoint x: 386, endPoint y: 624, distance: 16.5
click at [370, 630] on span "Aceptar" at bounding box center [386, 632] width 60 height 16
checkbox input "false"
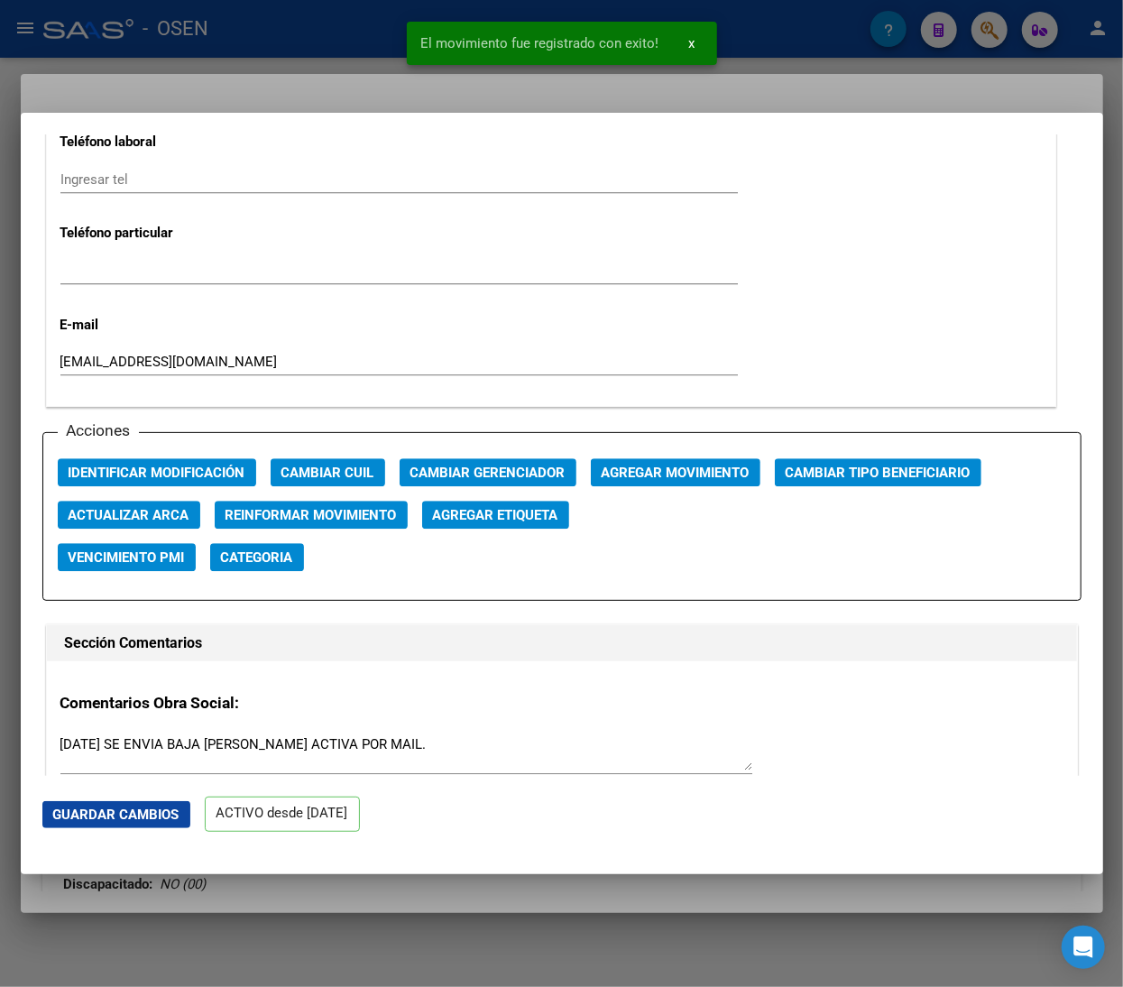
drag, startPoint x: 235, startPoint y: 68, endPoint x: 253, endPoint y: 50, distance: 24.9
click at [235, 67] on div at bounding box center [561, 493] width 1123 height 987
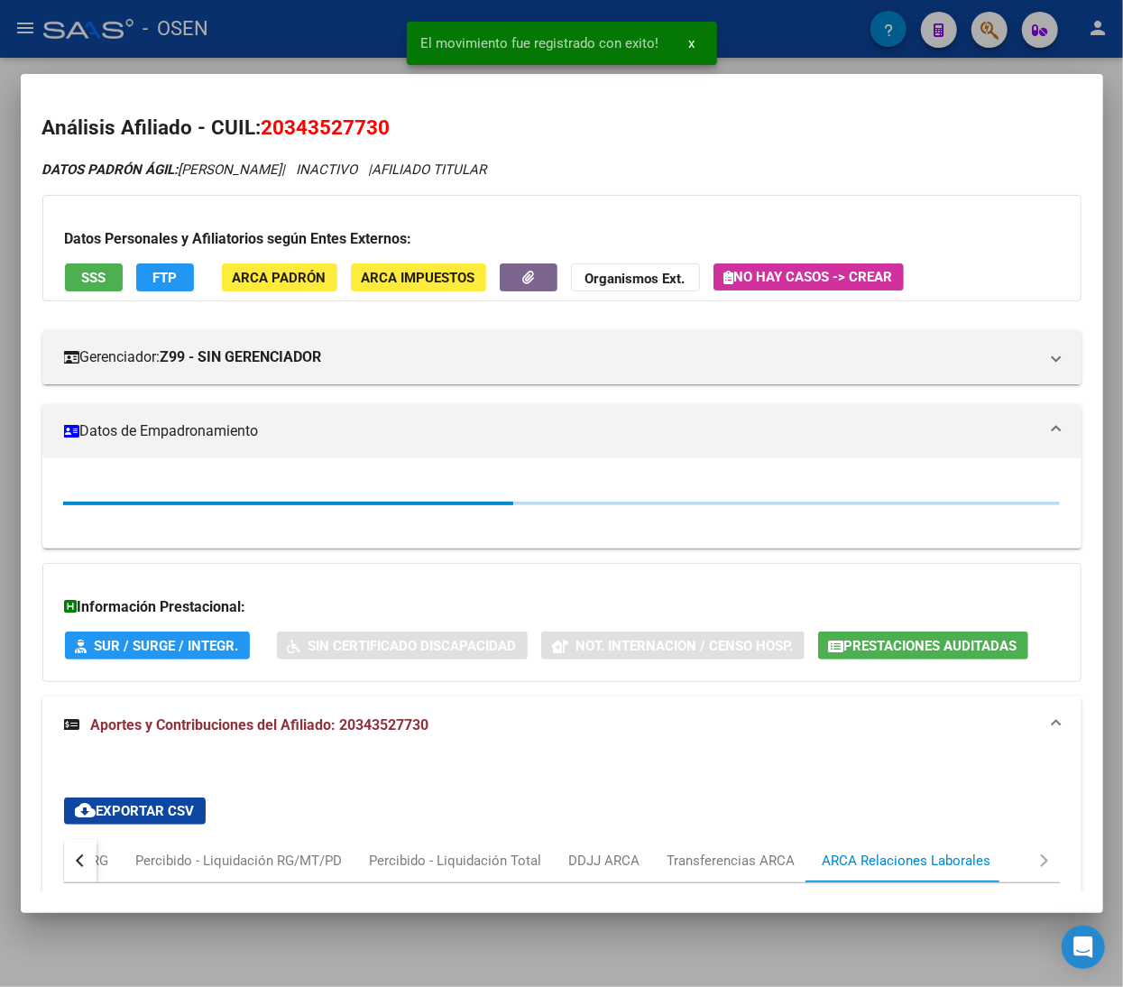
click at [271, 24] on div at bounding box center [561, 493] width 1123 height 987
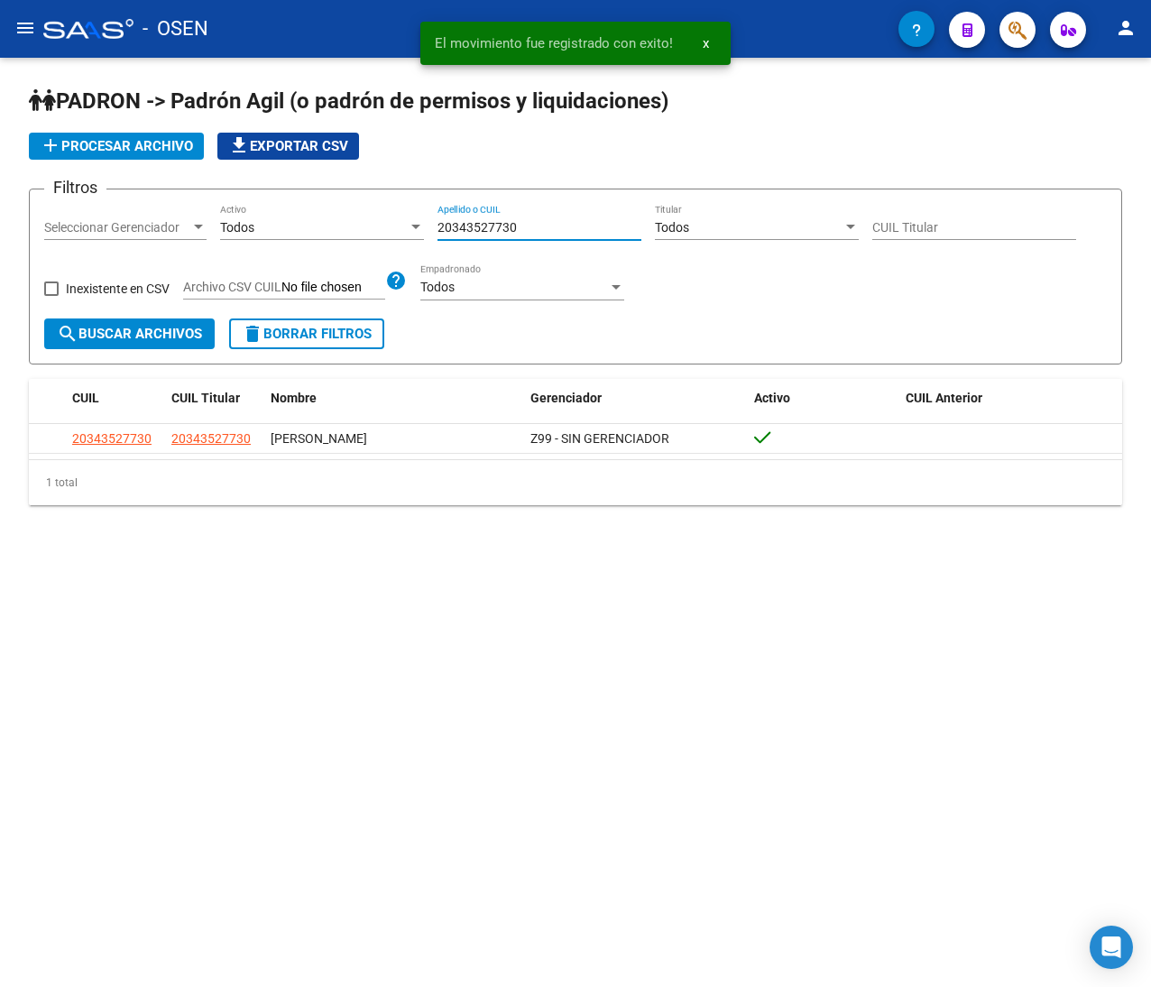
drag, startPoint x: 534, startPoint y: 226, endPoint x: 297, endPoint y: 197, distance: 239.1
click at [303, 198] on form "Filtros Seleccionar Gerenciador Seleccionar Gerenciador Todos Activo 2034352773…" at bounding box center [575, 277] width 1093 height 176
paste input "50235052"
type input "20350235052"
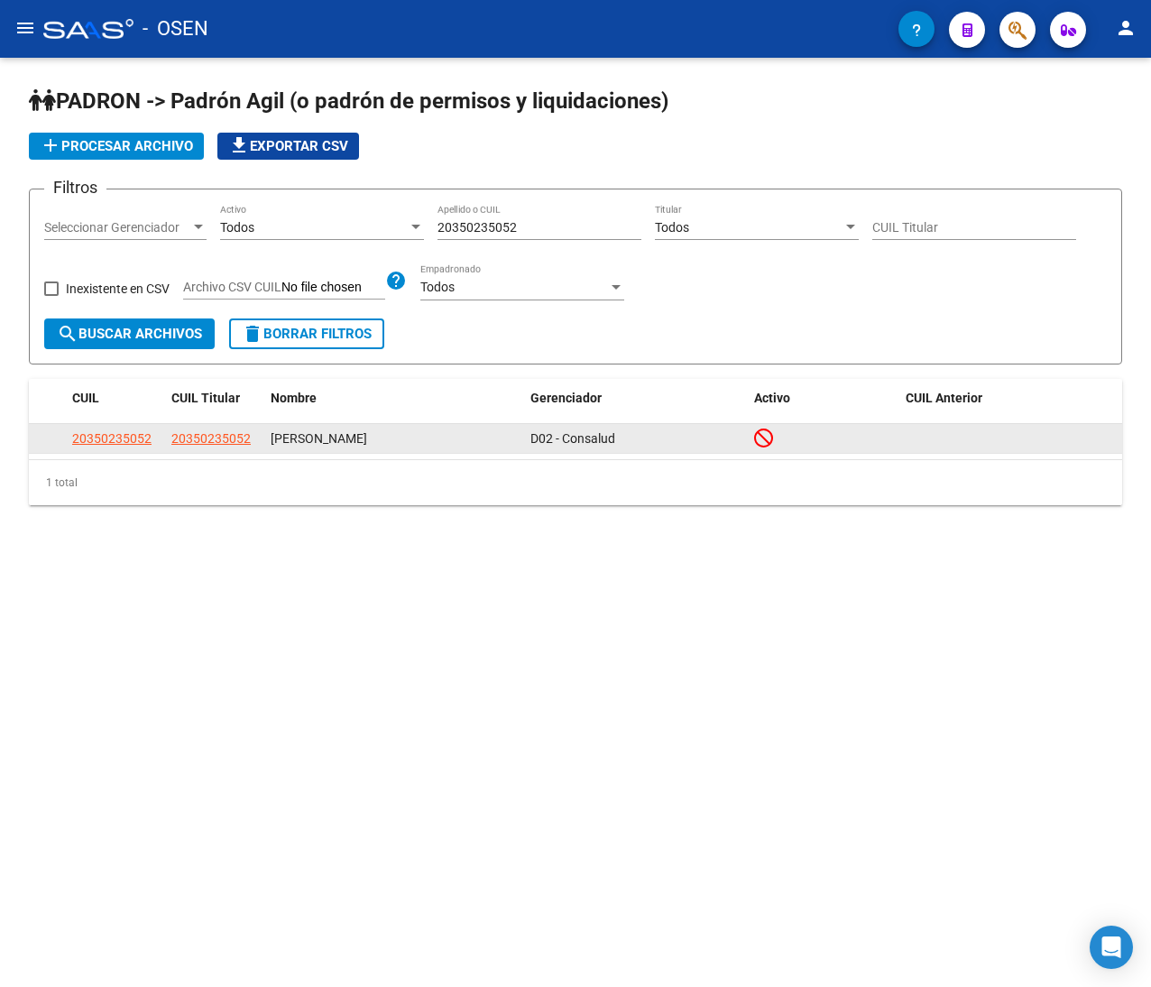
click at [102, 428] on app-link-go-to "20350235052" at bounding box center [111, 438] width 79 height 21
click at [130, 438] on span "20350235052" at bounding box center [111, 438] width 79 height 14
type textarea "20350235052"
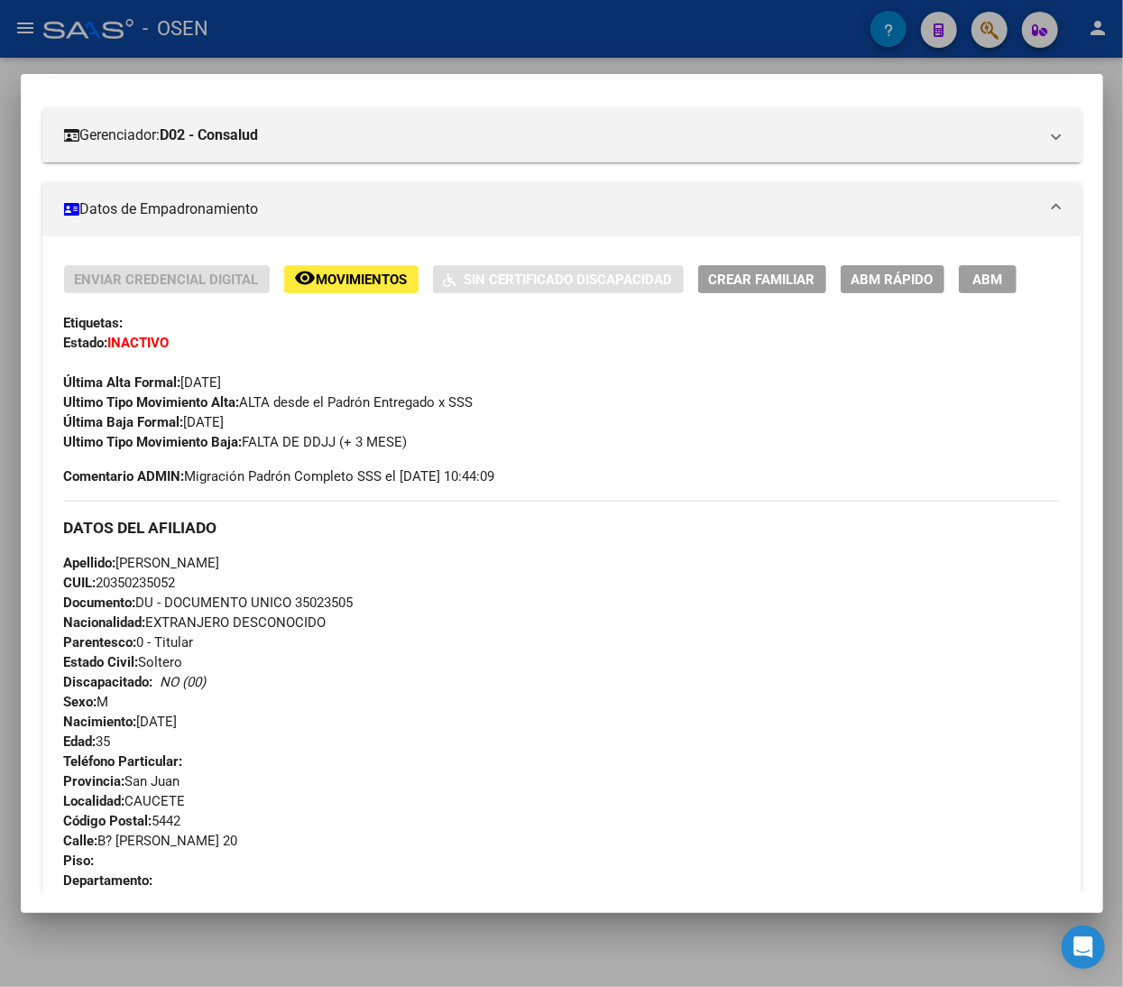
scroll to position [892, 0]
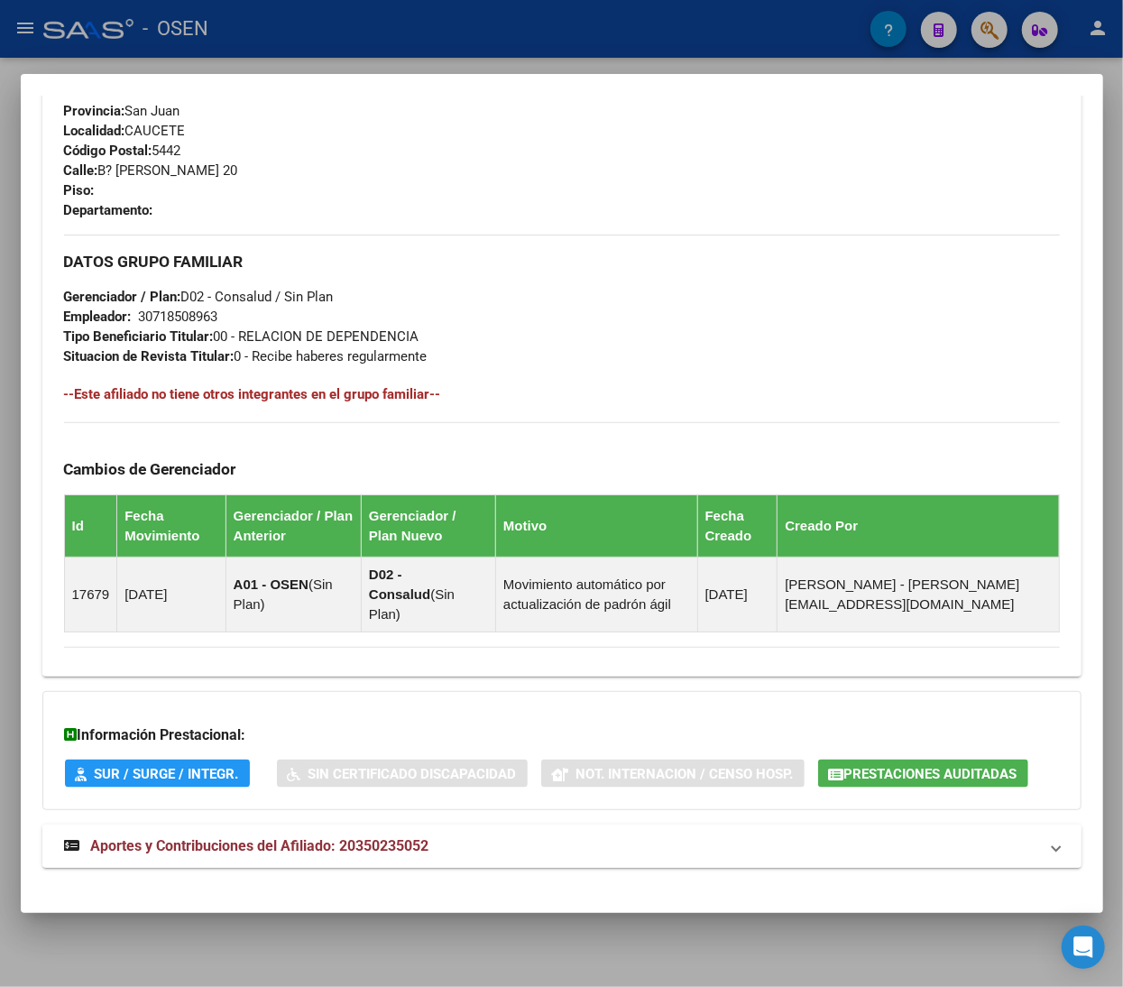
click at [445, 835] on mat-panel-title "Aportes y Contribuciones del Afiliado: 20350235052" at bounding box center [551, 846] width 974 height 22
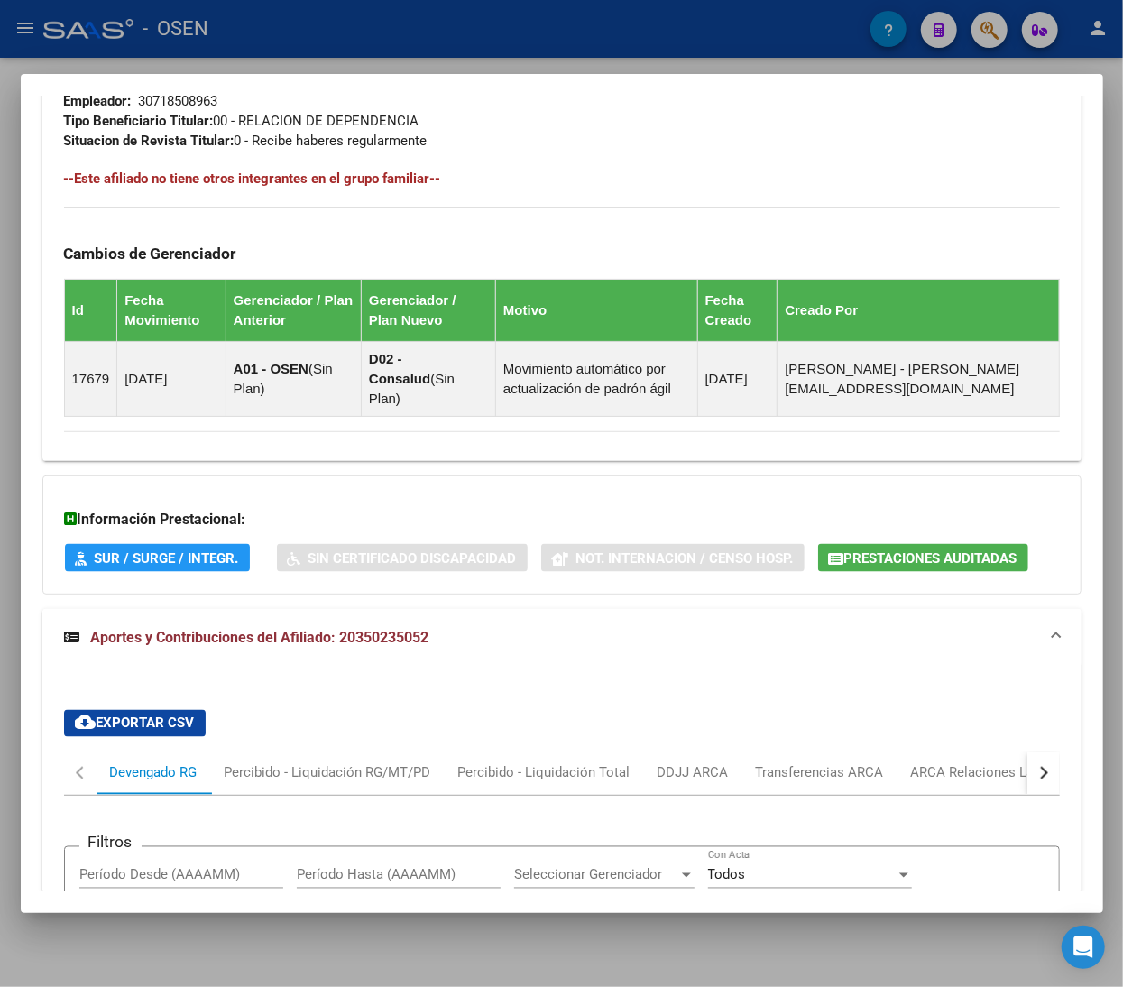
scroll to position [1433, 0]
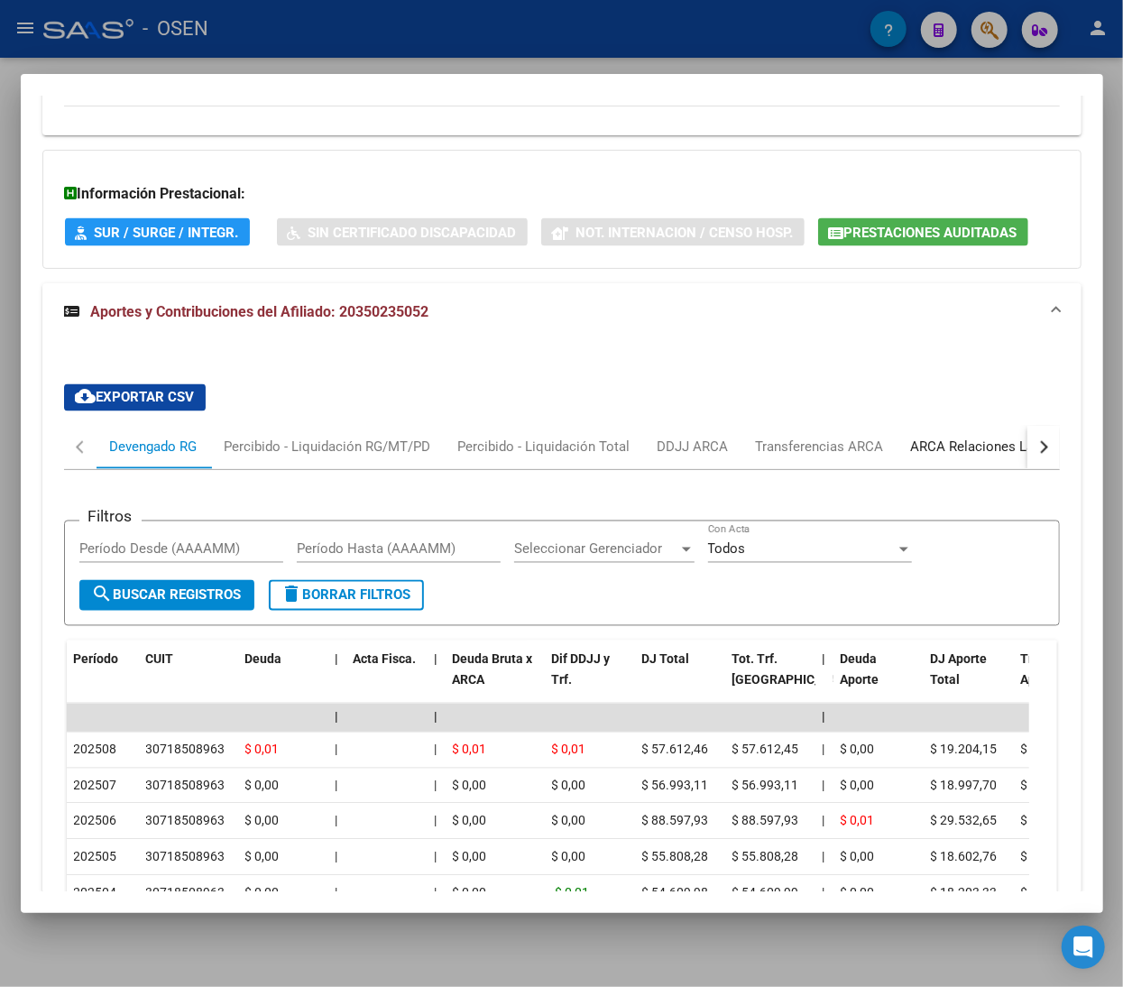
click at [942, 437] on div "ARCA Relaciones Laborales" at bounding box center [995, 447] width 169 height 20
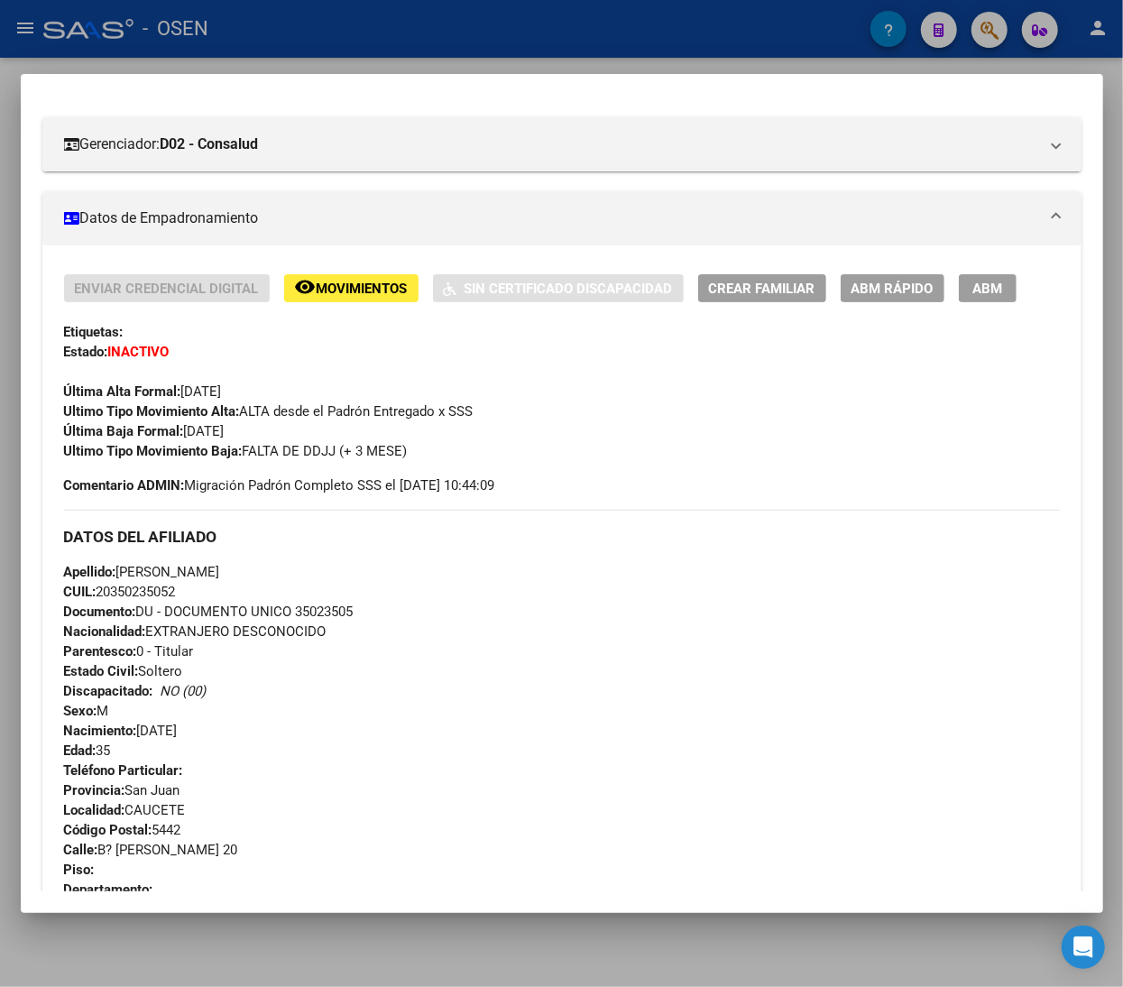
scroll to position [170, 0]
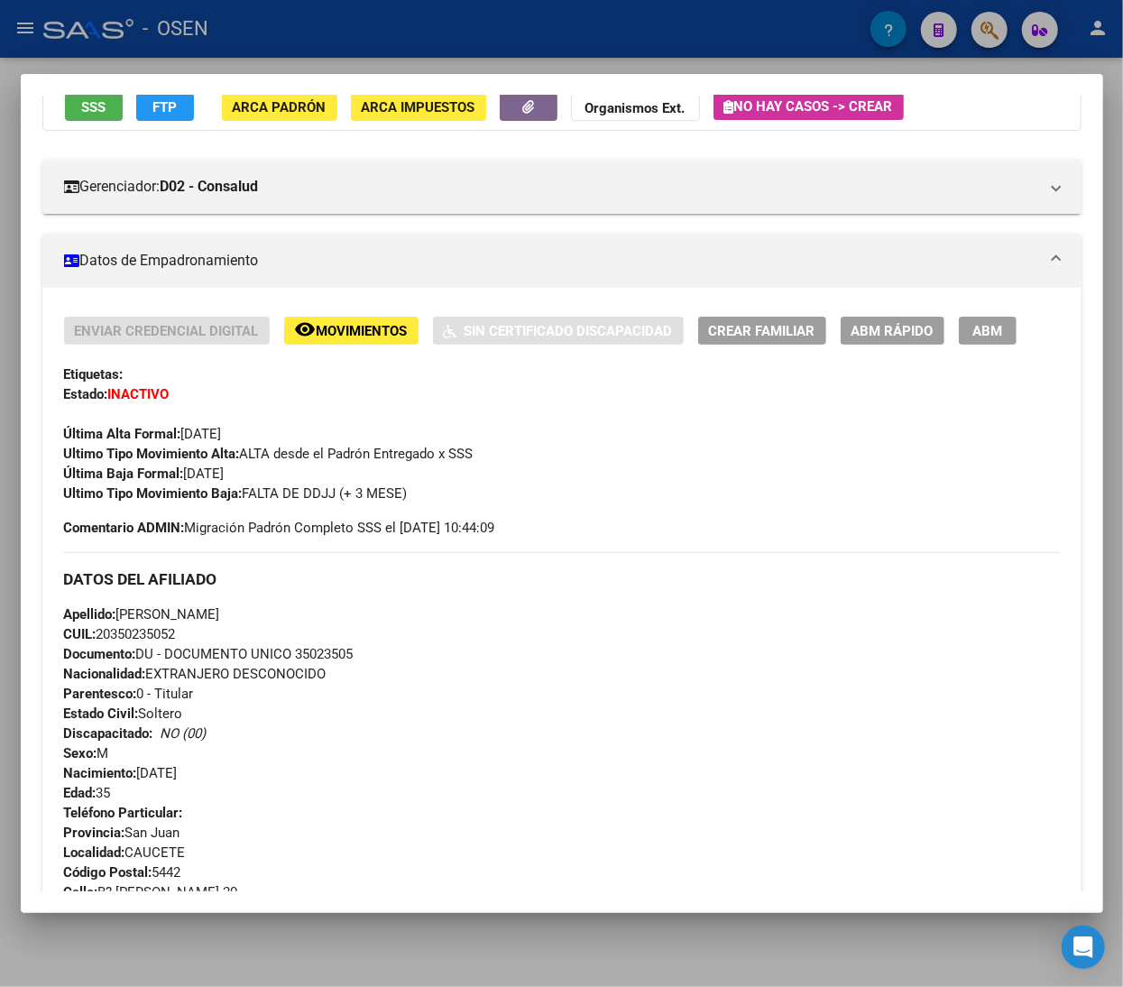
click at [877, 330] on span "ABM Rápido" at bounding box center [892, 331] width 82 height 16
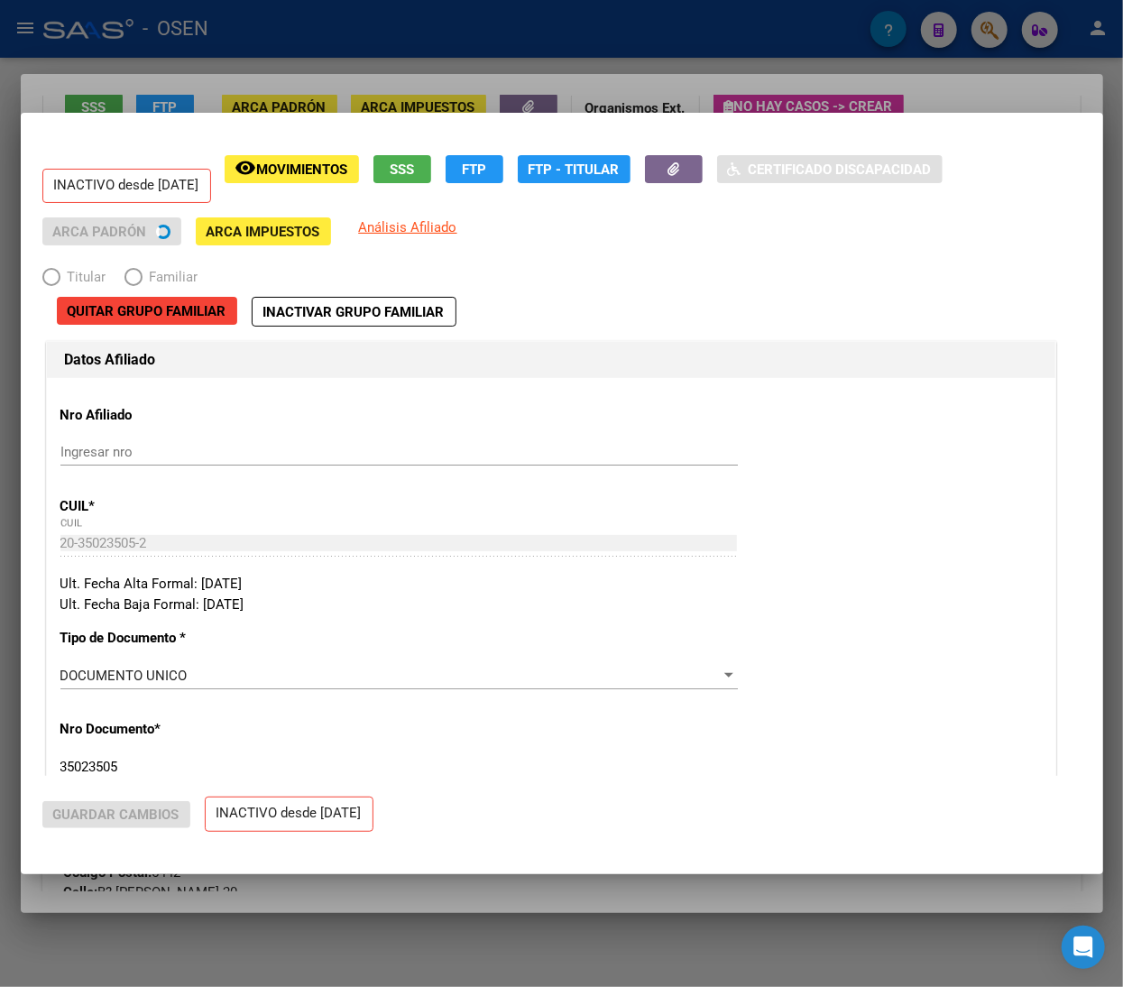
radio input "true"
type input "30-71850896-3"
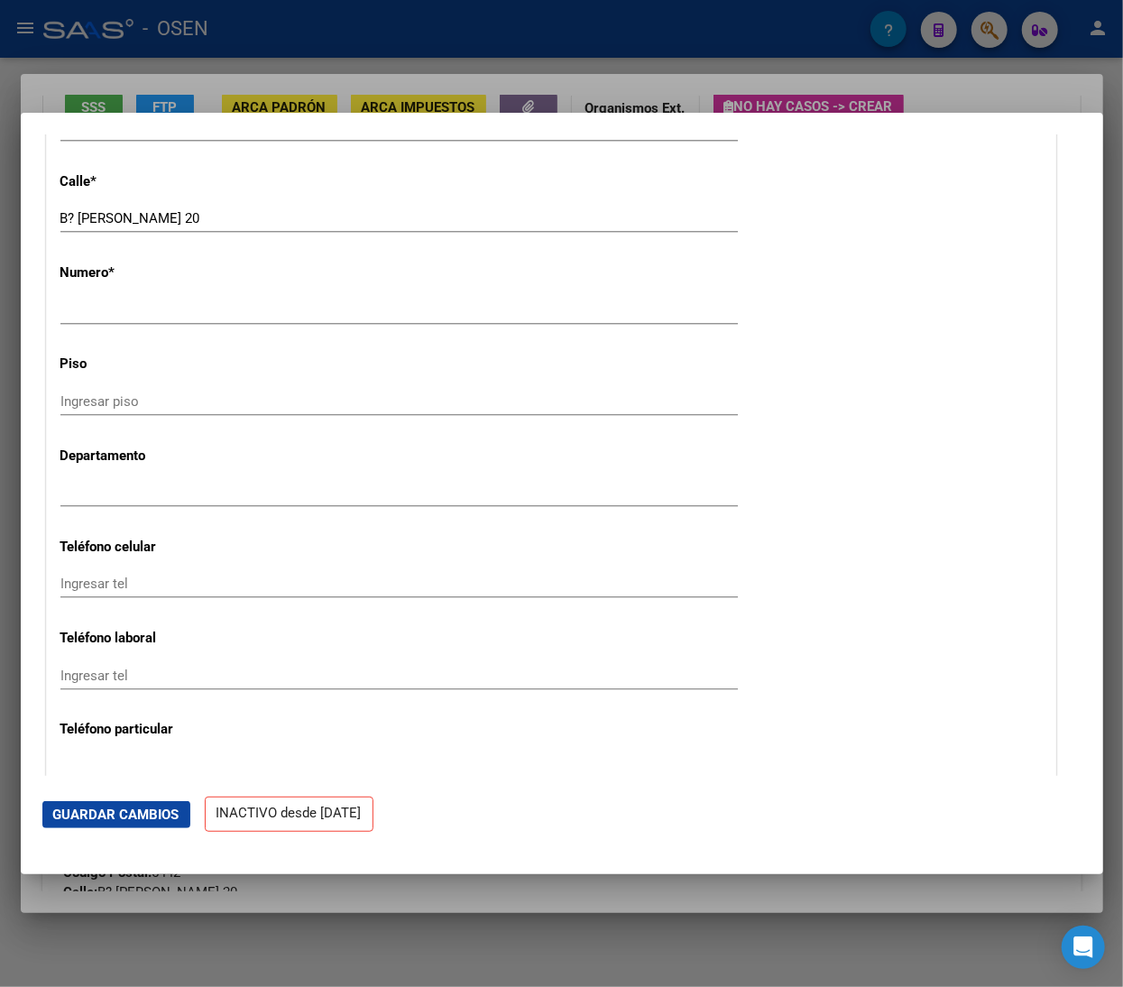
scroll to position [2345, 0]
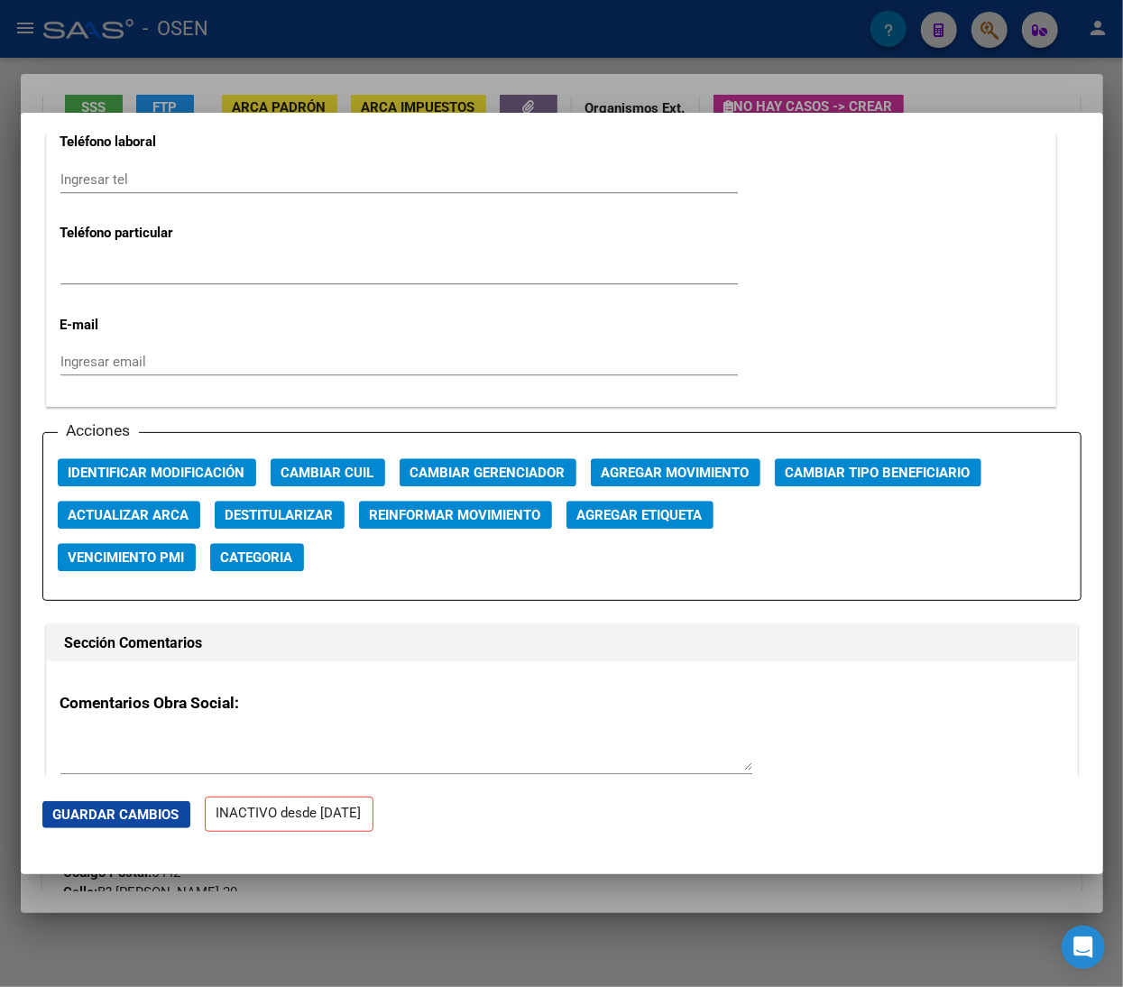
click at [626, 464] on span "Agregar Movimiento" at bounding box center [676, 472] width 148 height 16
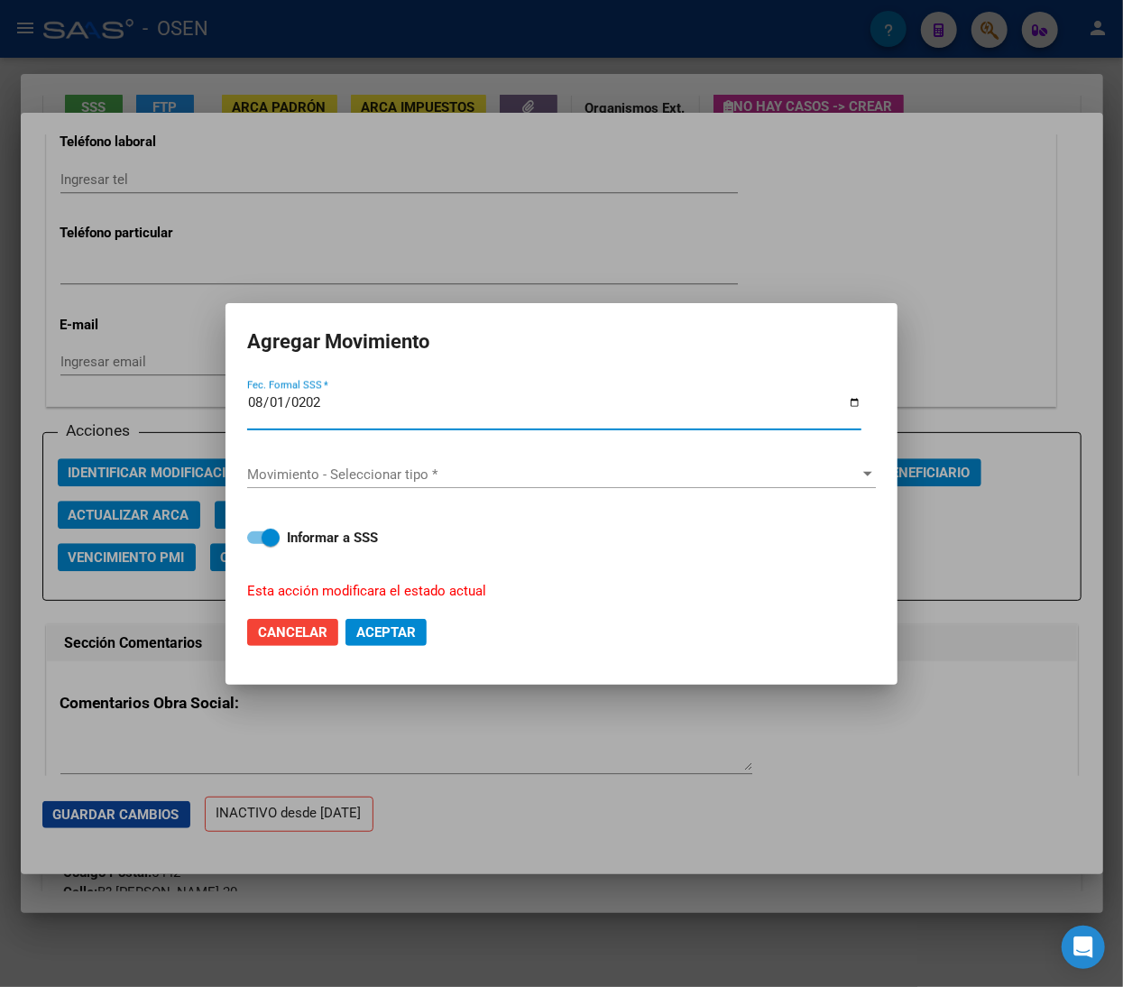
type input "2025-08-01"
click at [626, 465] on div "Movimiento - Seleccionar tipo * Movimiento - Seleccionar tipo *" at bounding box center [561, 474] width 629 height 27
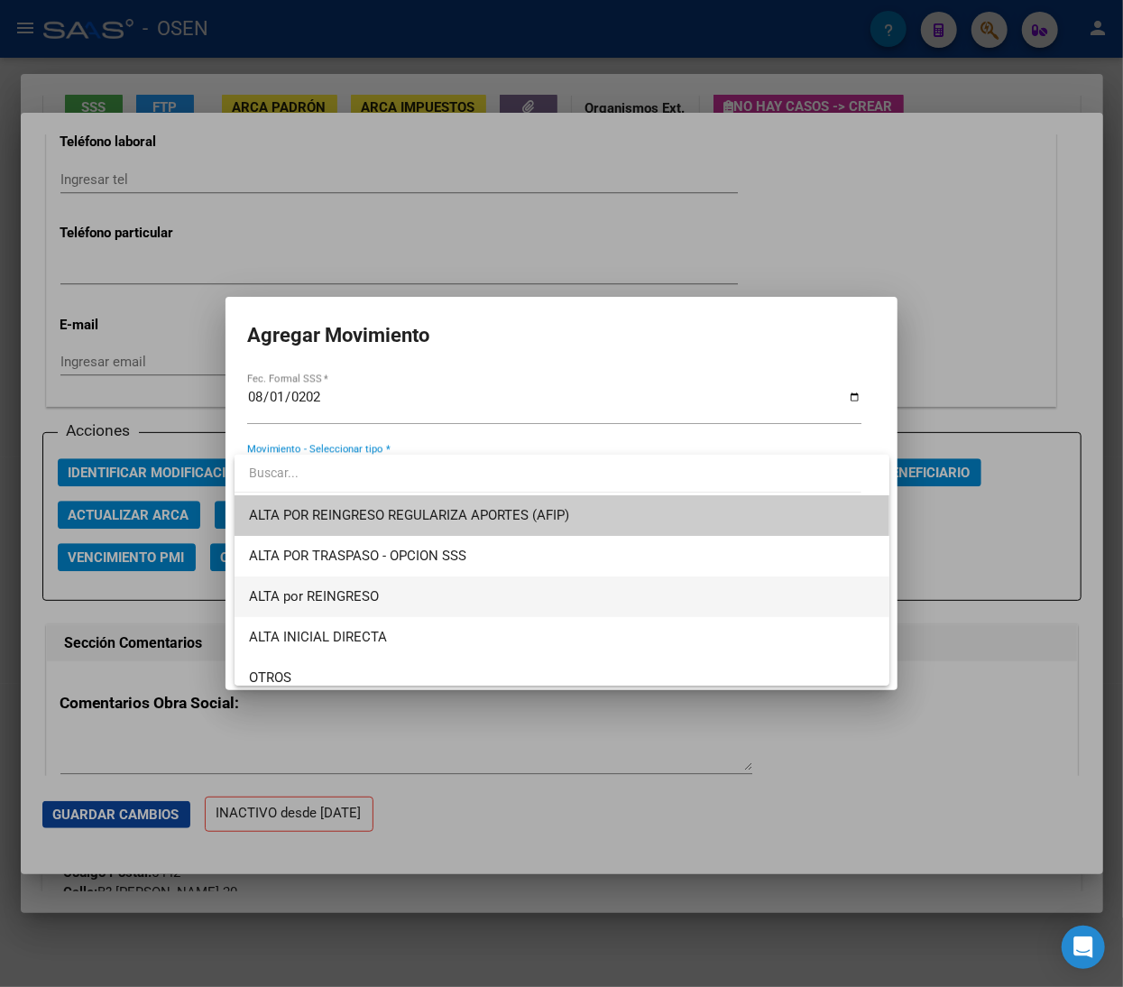
click at [467, 602] on span "ALTA por REINGRESO" at bounding box center [562, 596] width 626 height 41
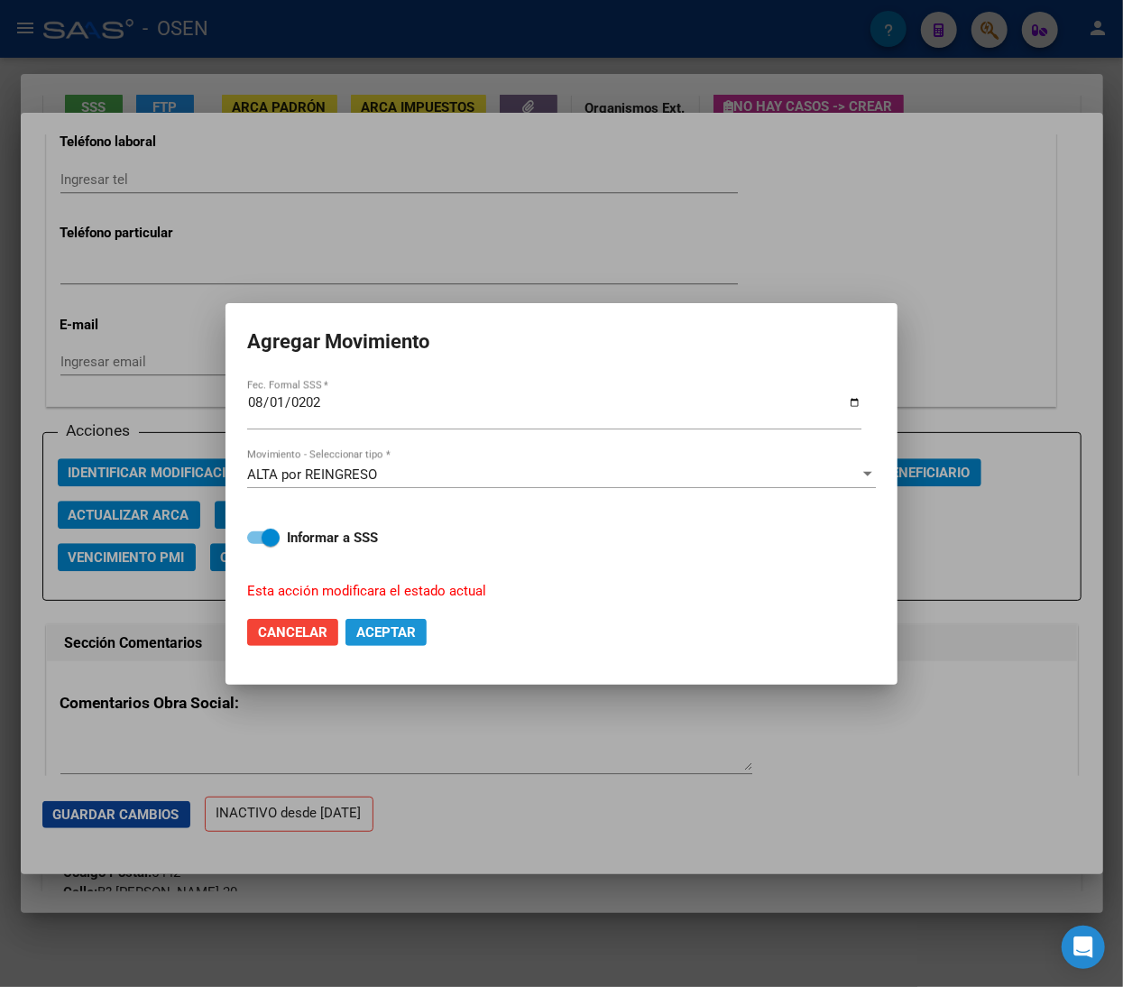
click at [399, 637] on span "Aceptar" at bounding box center [386, 632] width 60 height 16
checkbox input "false"
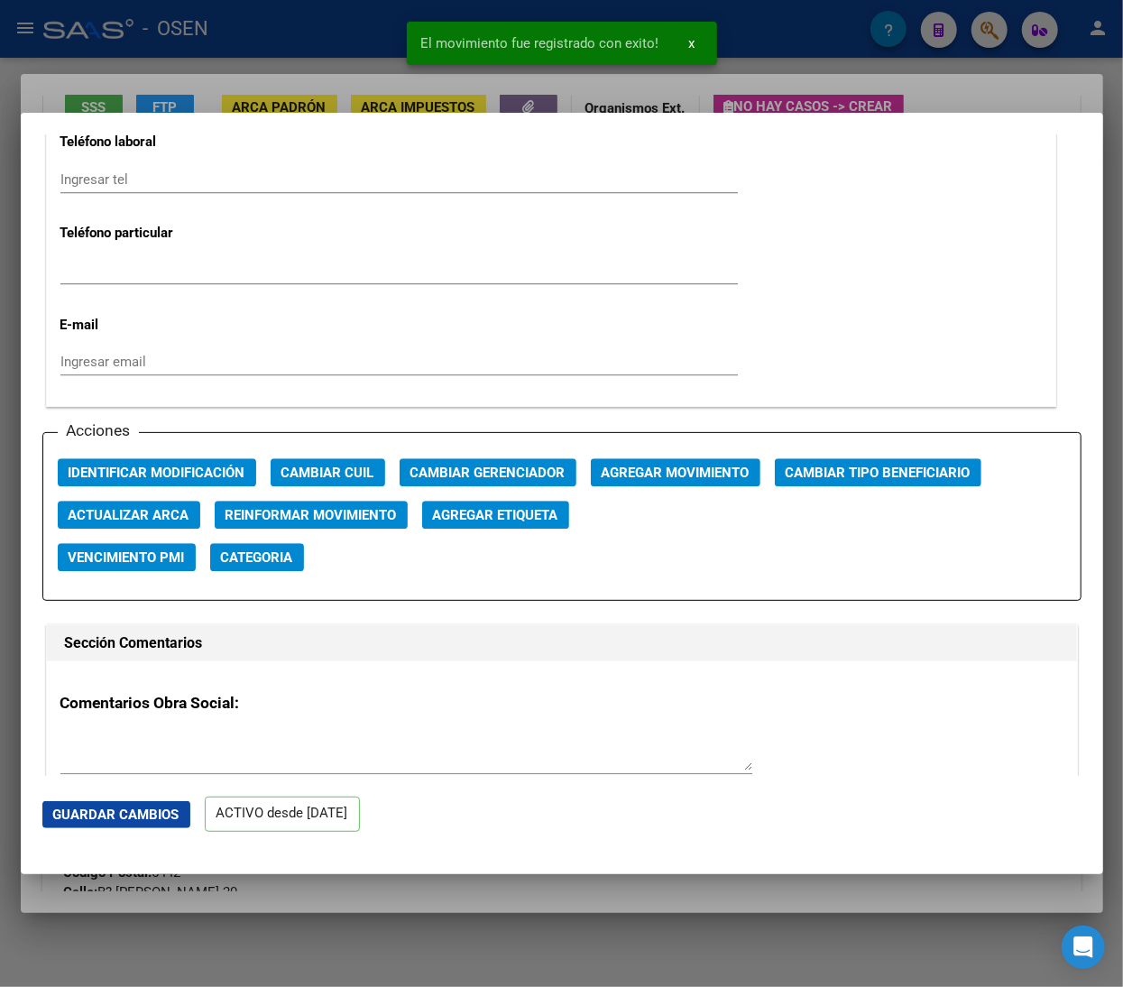
click at [372, 24] on div at bounding box center [561, 493] width 1123 height 987
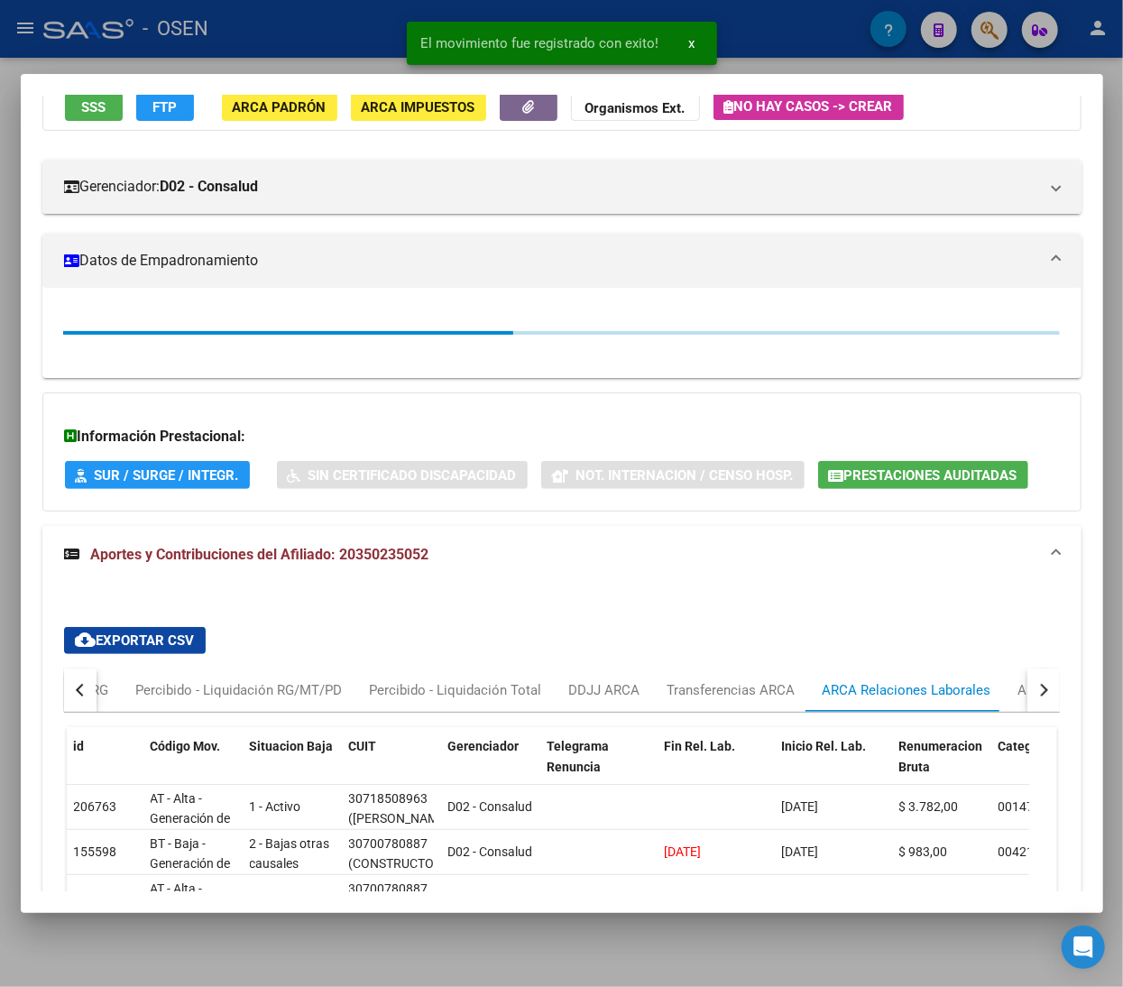
click at [362, 34] on div at bounding box center [561, 493] width 1123 height 987
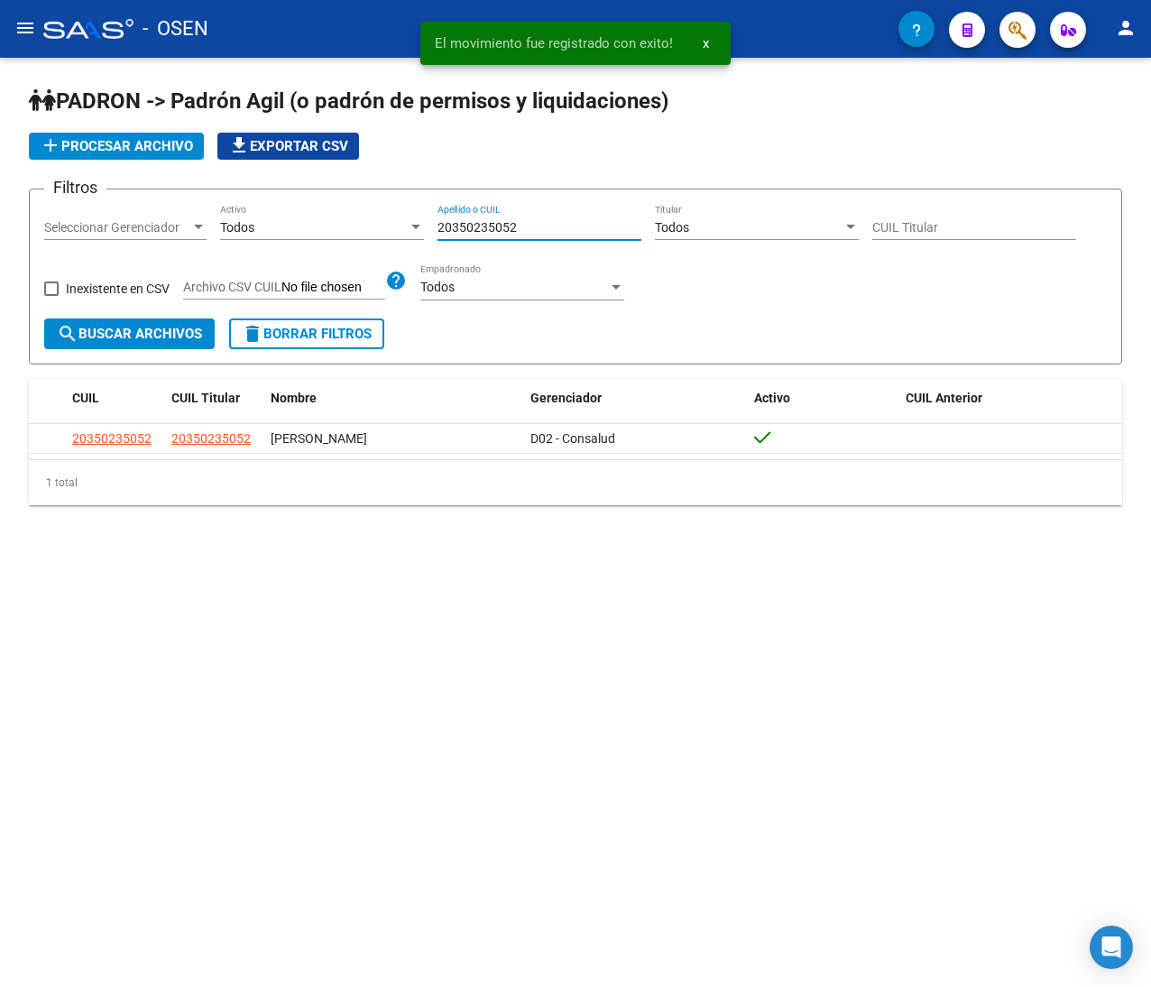
drag, startPoint x: 538, startPoint y: 220, endPoint x: 262, endPoint y: 205, distance: 276.4
click at [262, 205] on div "Filtros Seleccionar Gerenciador Seleccionar Gerenciador Todos Activo 2035023505…" at bounding box center [575, 261] width 1062 height 115
paste input "277429048"
type input "20277429048"
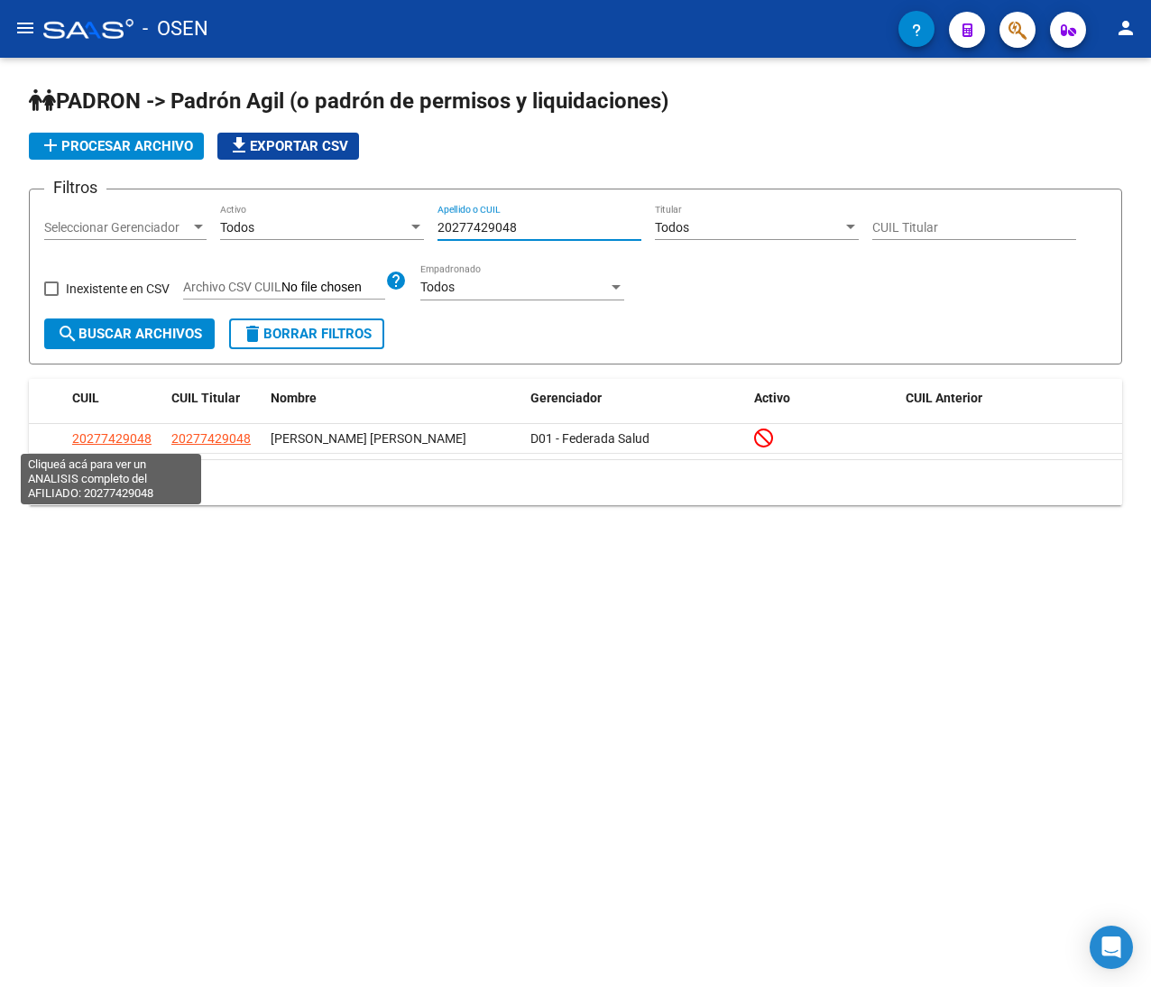
click at [117, 419] on datatable-header "CUIL CUIL Titular Nombre Gerenciador Activo CUIL Anterior" at bounding box center [575, 401] width 1093 height 45
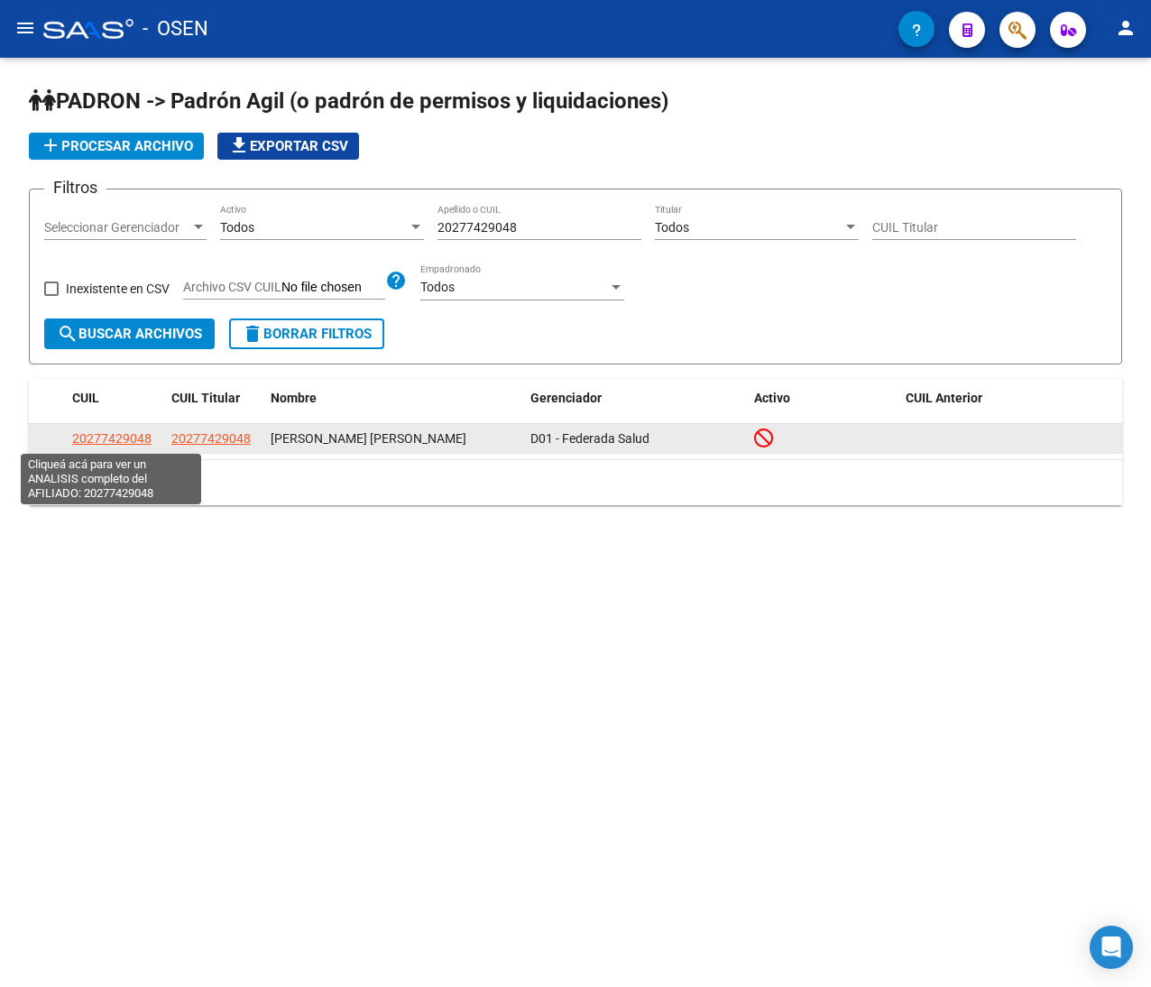
click at [109, 437] on span "20277429048" at bounding box center [111, 438] width 79 height 14
type textarea "20277429048"
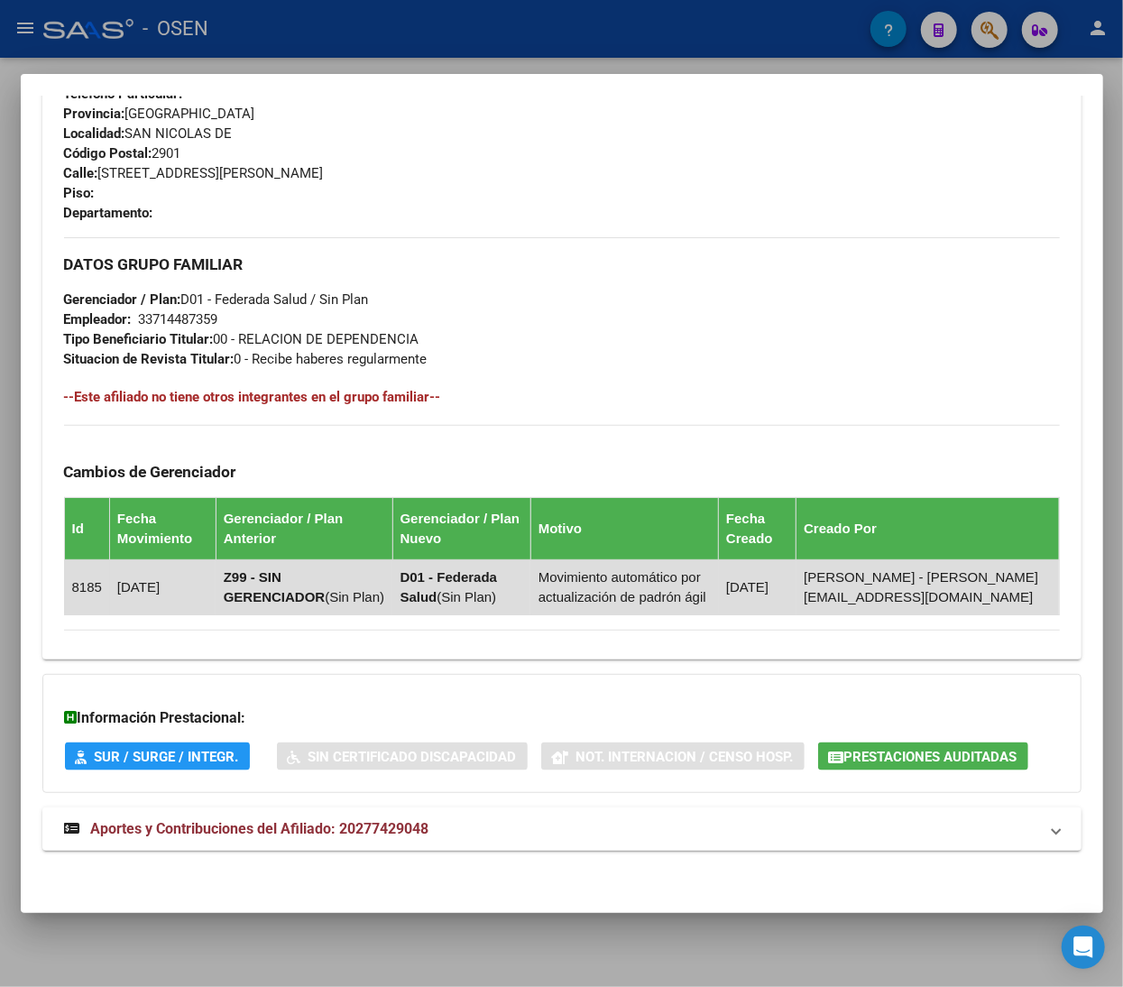
scroll to position [913, 0]
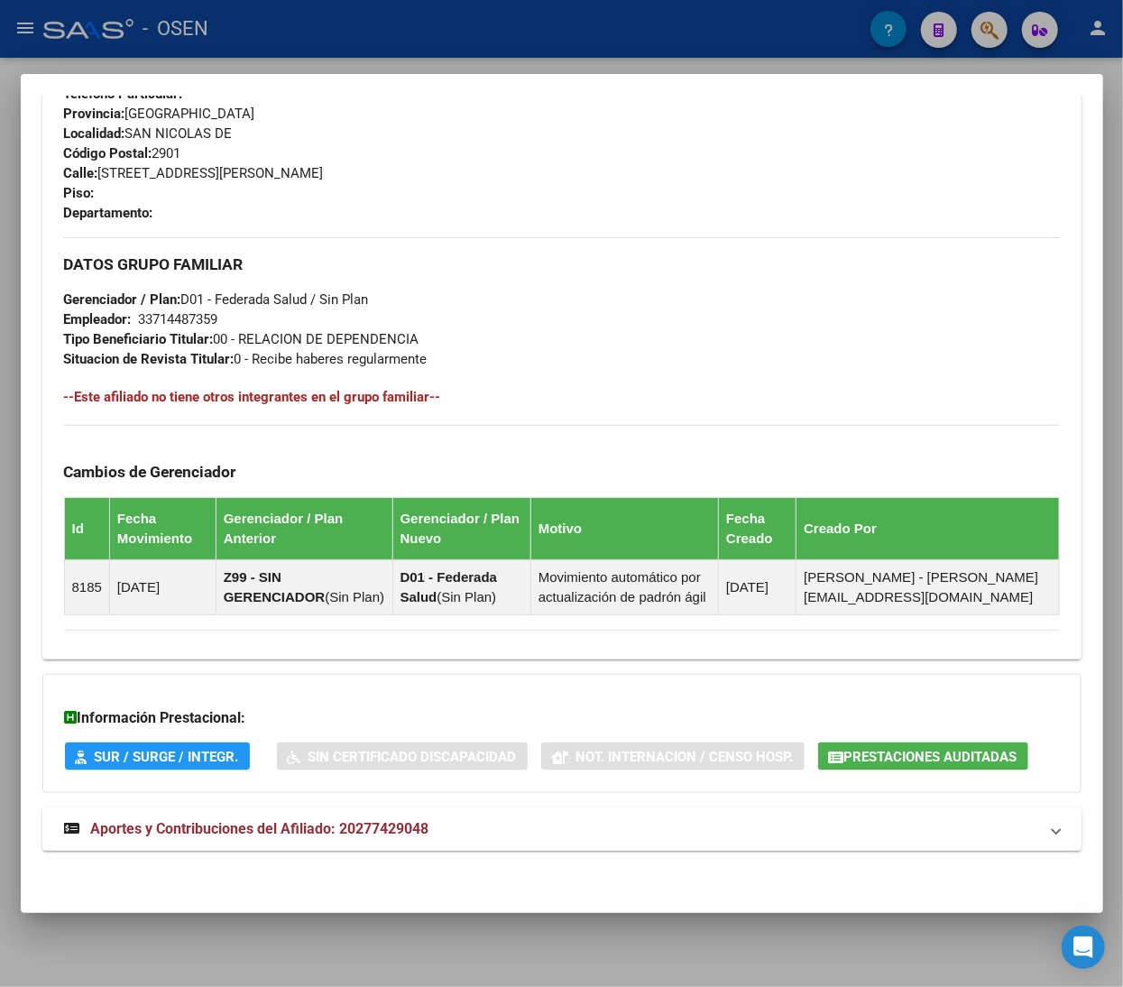
click at [578, 840] on mat-expansion-panel-header "Aportes y Contribuciones del Afiliado: 20277429048" at bounding box center [561, 828] width 1039 height 43
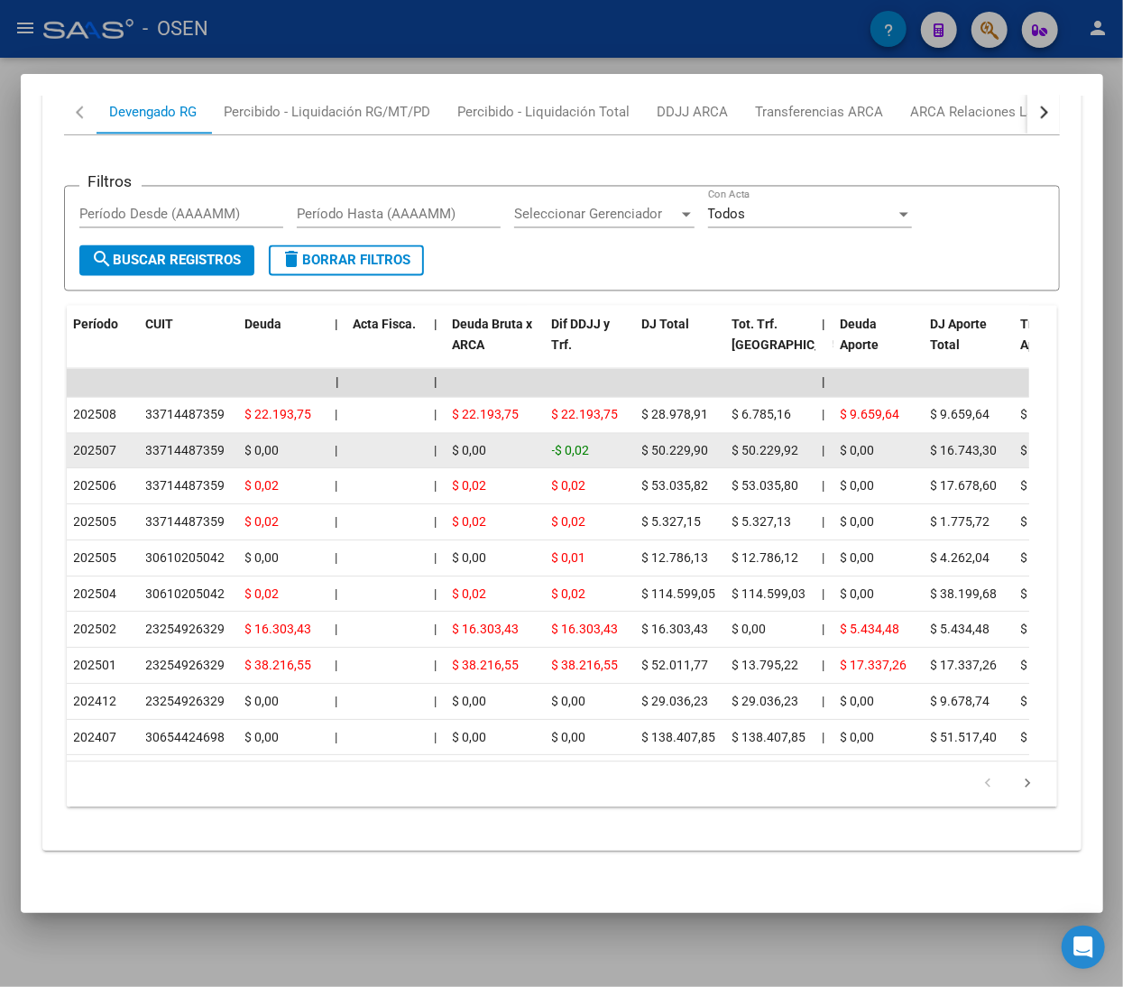
scroll to position [1621, 0]
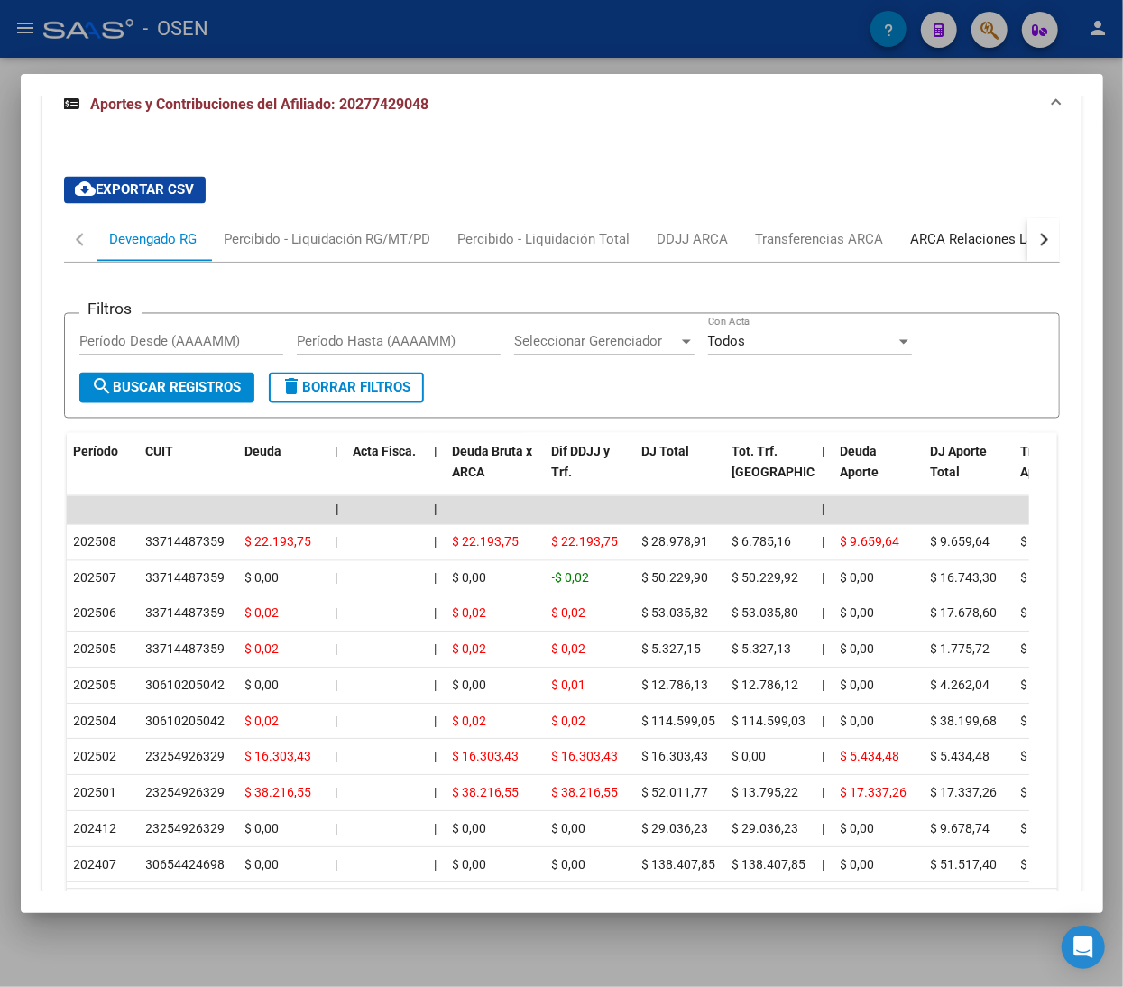
click at [970, 250] on div "ARCA Relaciones Laborales" at bounding box center [995, 240] width 169 height 20
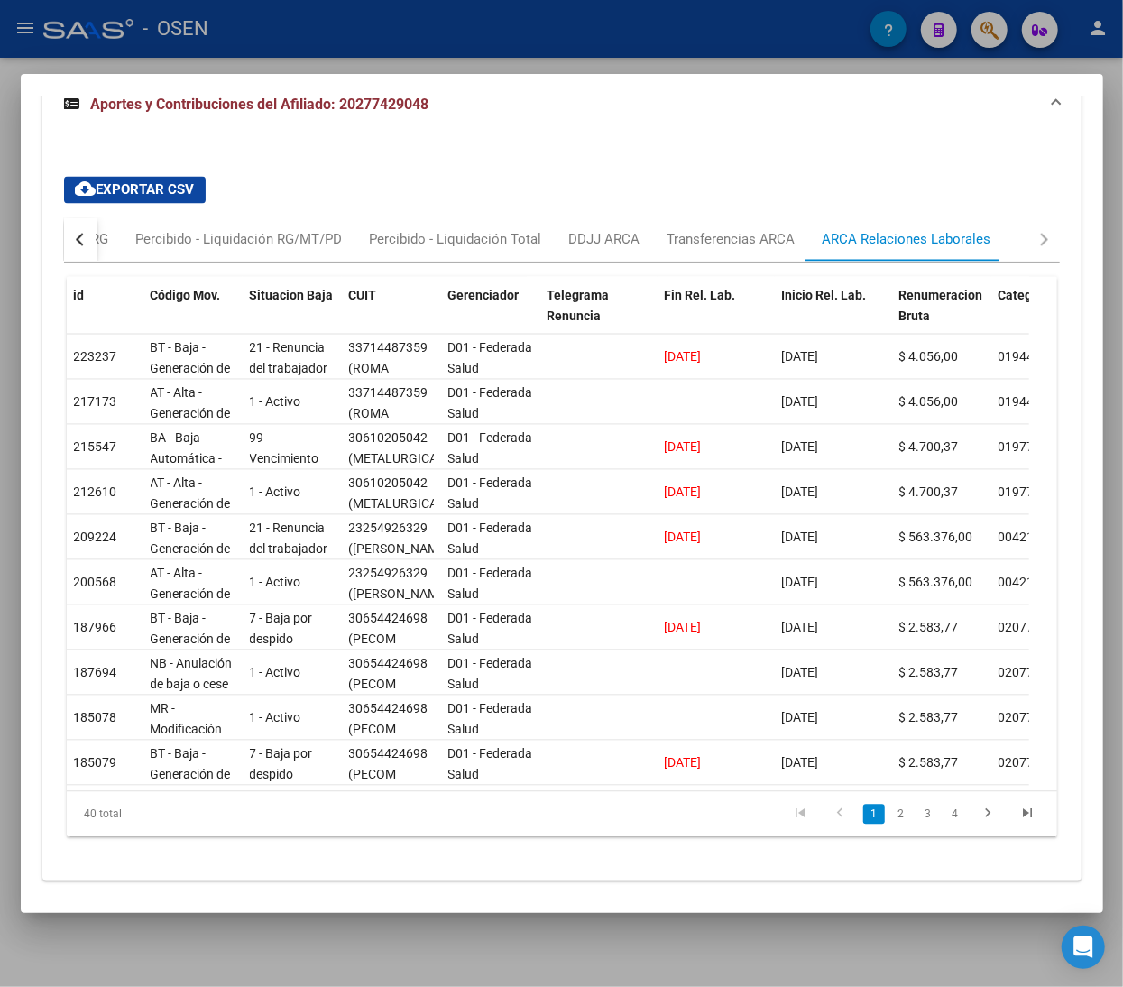
click at [471, 50] on div at bounding box center [561, 493] width 1123 height 987
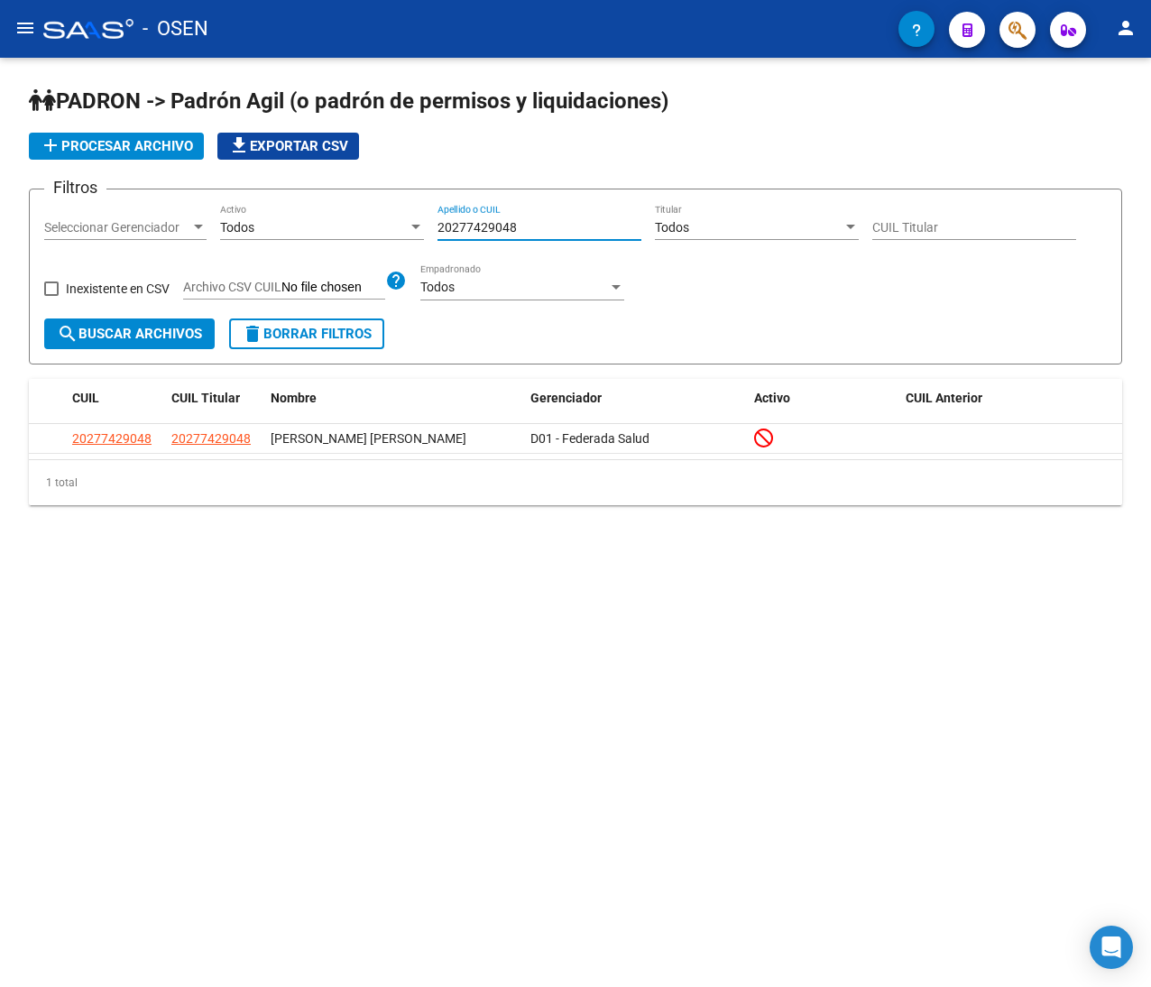
drag, startPoint x: 529, startPoint y: 234, endPoint x: 249, endPoint y: 227, distance: 279.7
click at [247, 233] on div "Filtros Seleccionar Gerenciador Seleccionar Gerenciador Todos Activo 2027742904…" at bounding box center [575, 261] width 1062 height 115
paste input "370472980"
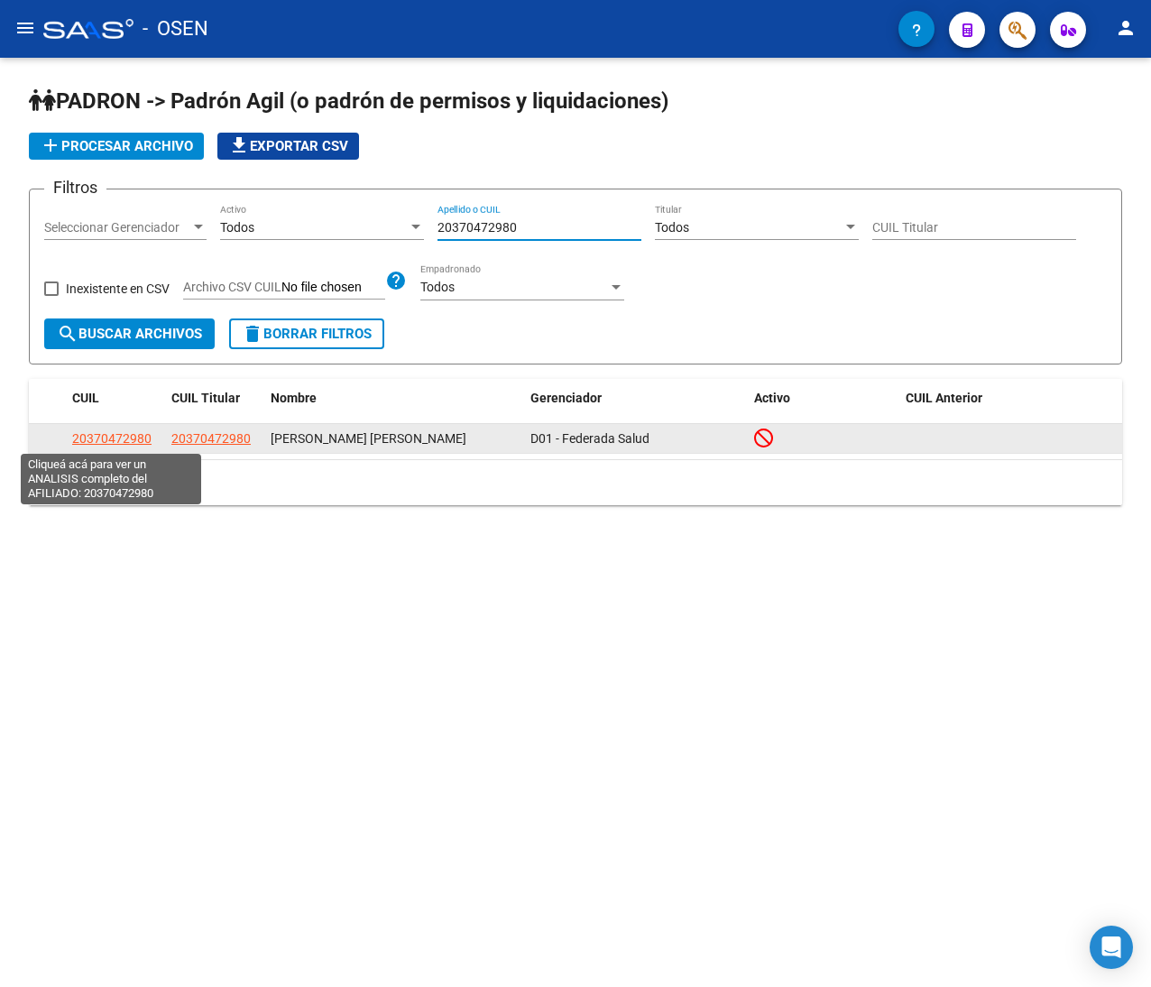
type input "20370472980"
click at [120, 433] on span "20370472980" at bounding box center [111, 438] width 79 height 14
type textarea "20370472980"
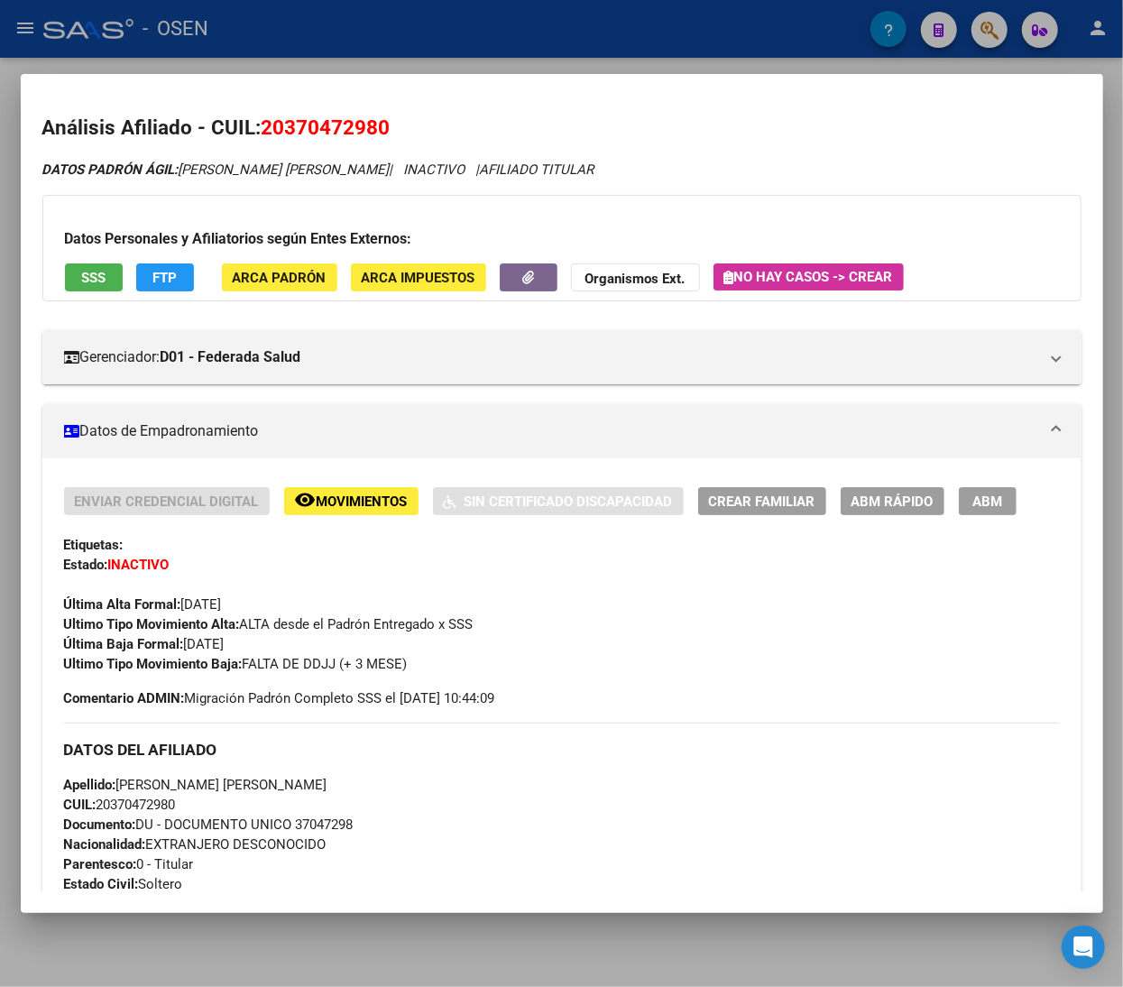
click at [689, 677] on div "Enviar Credencial Digital remove_red_eye Movimientos Sin Certificado Discapacid…" at bounding box center [562, 597] width 996 height 221
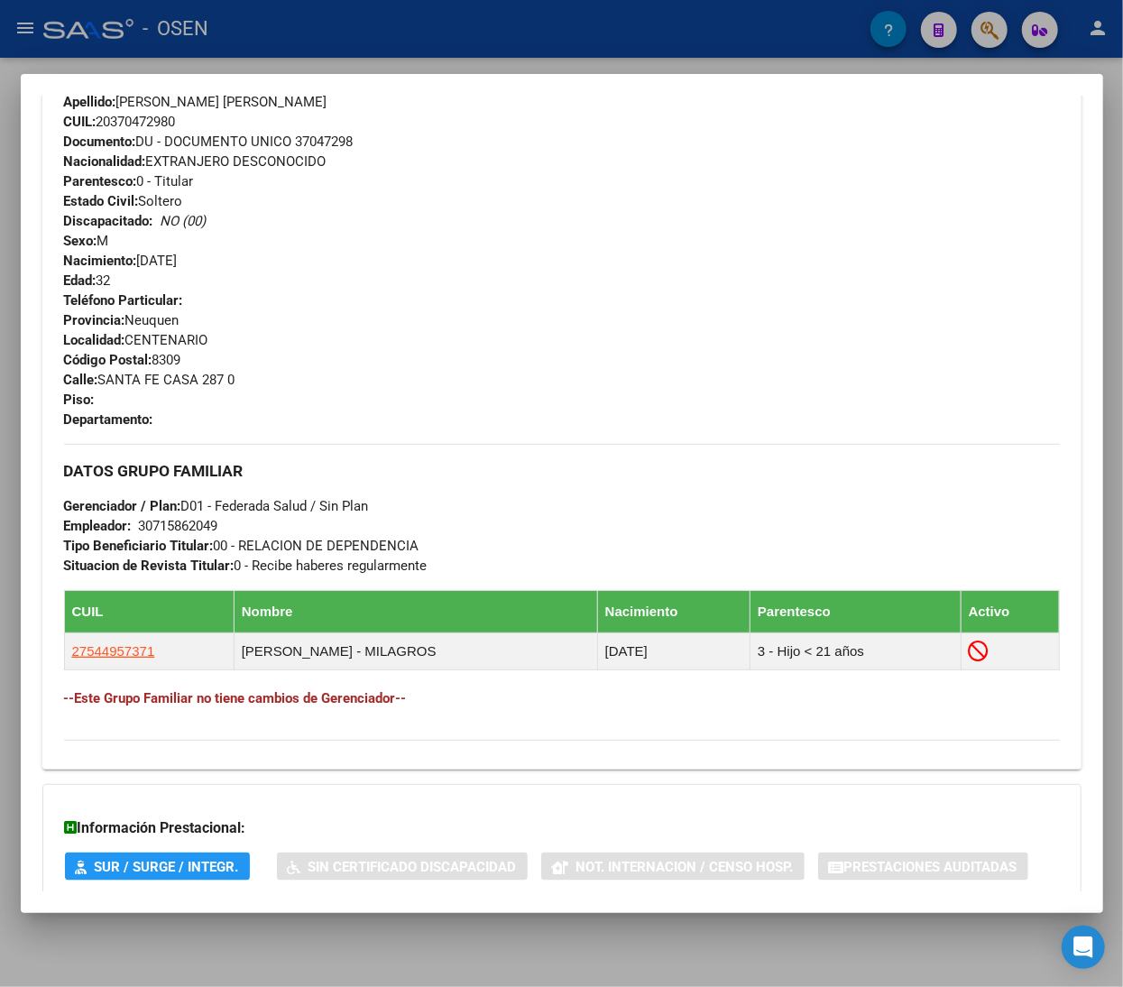
scroll to position [796, 0]
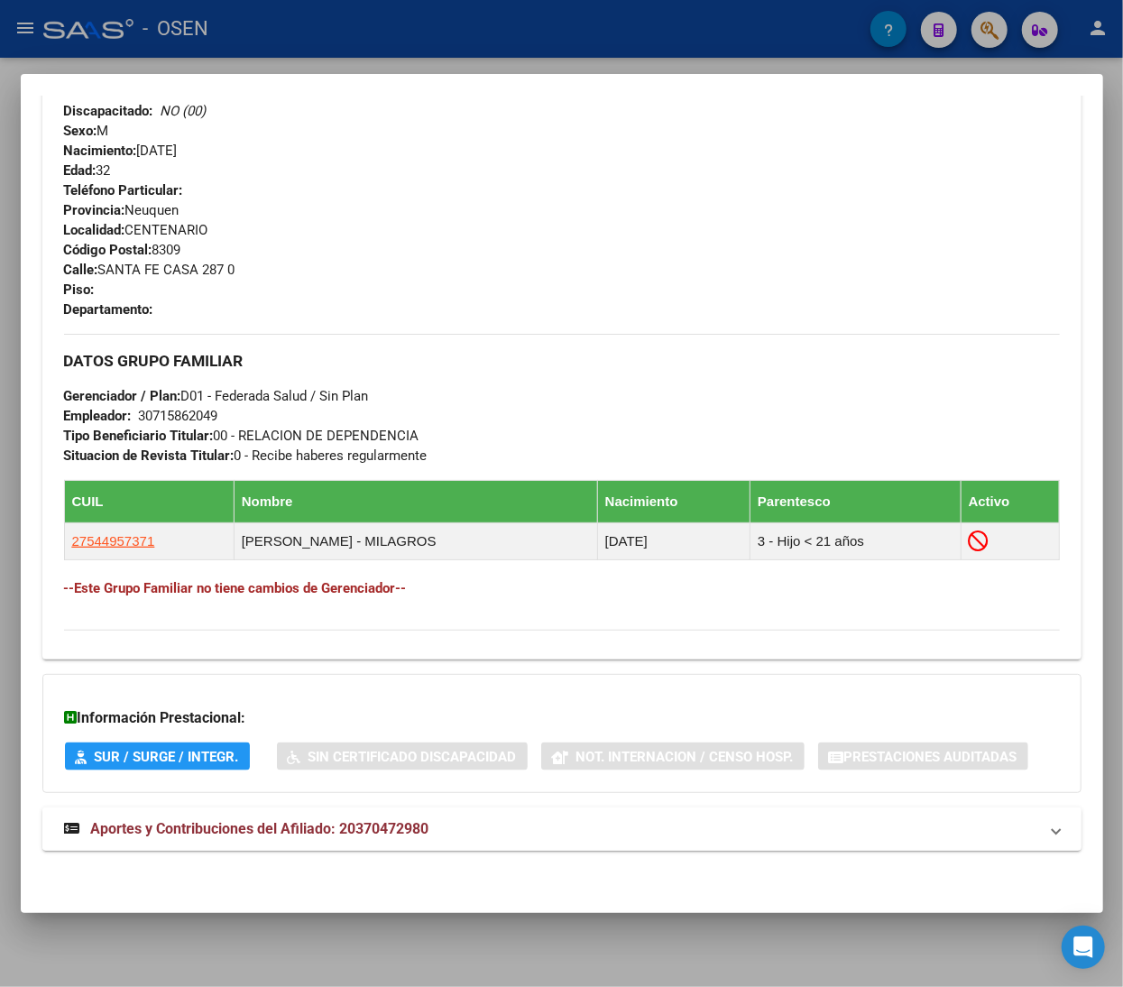
click at [480, 848] on mat-expansion-panel-header "Aportes y Contribuciones del Afiliado: 20370472980" at bounding box center [561, 828] width 1039 height 43
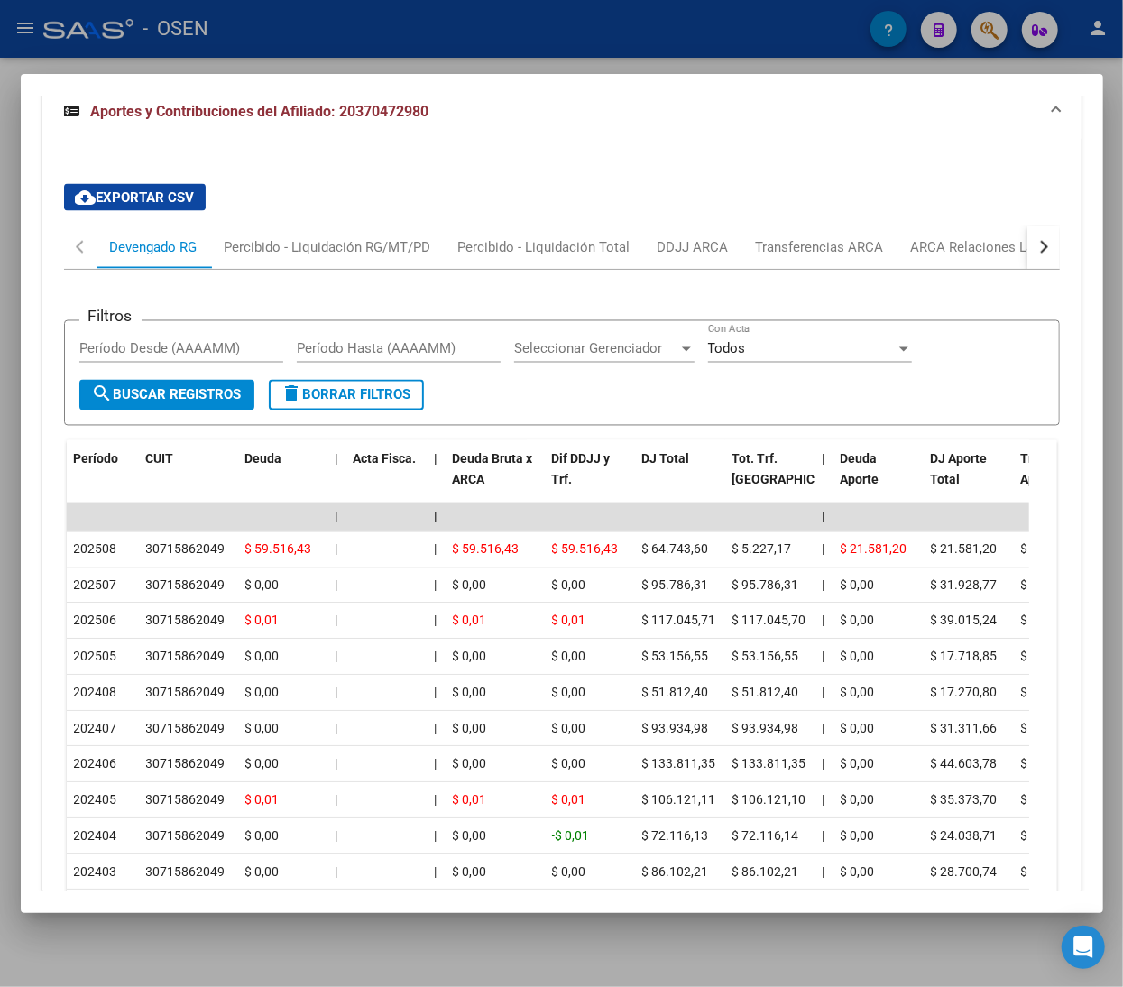
scroll to position [1603, 0]
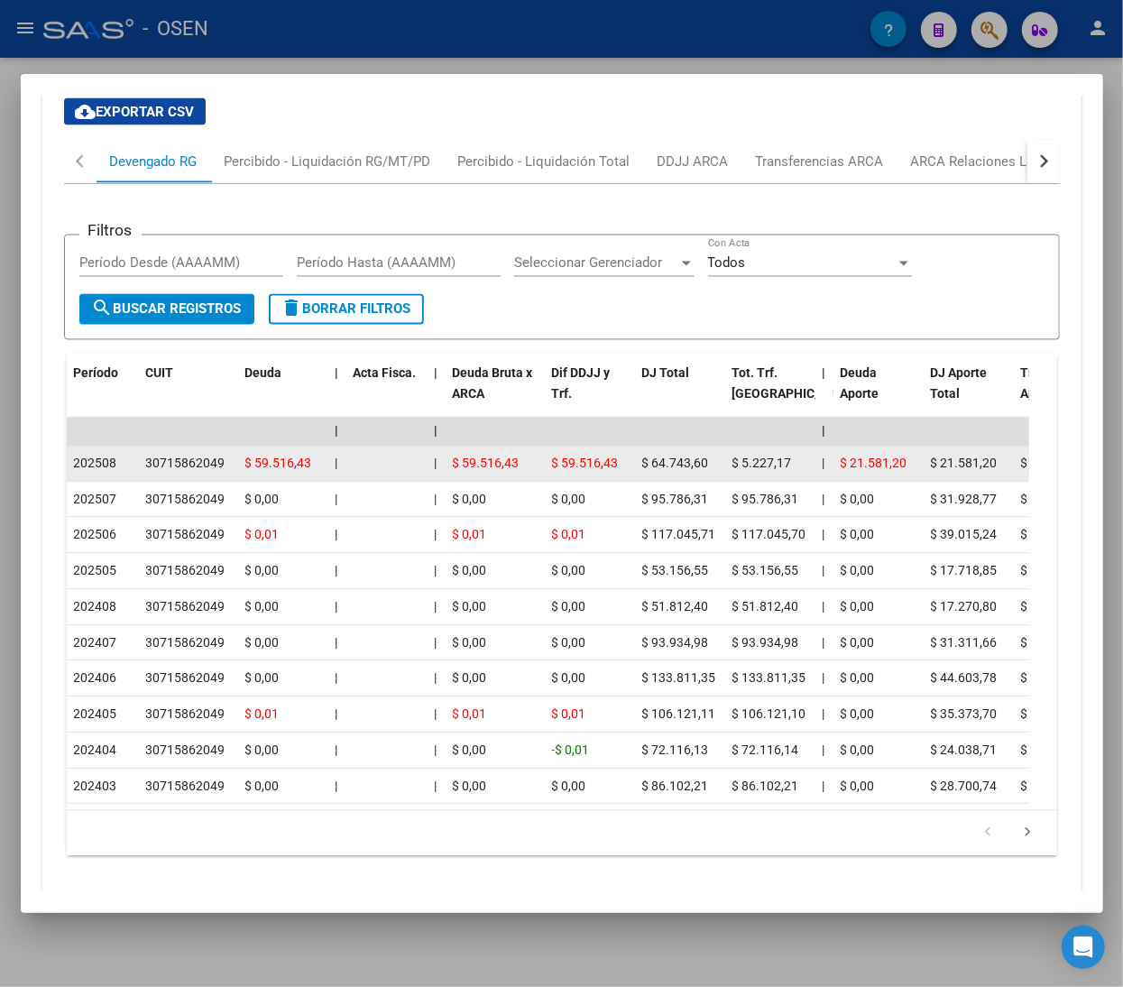
drag, startPoint x: 157, startPoint y: 464, endPoint x: 272, endPoint y: 474, distance: 115.9
click at [272, 471] on span "$ 59.516,43" at bounding box center [278, 463] width 67 height 14
drag, startPoint x: 254, startPoint y: 462, endPoint x: 352, endPoint y: 464, distance: 97.4
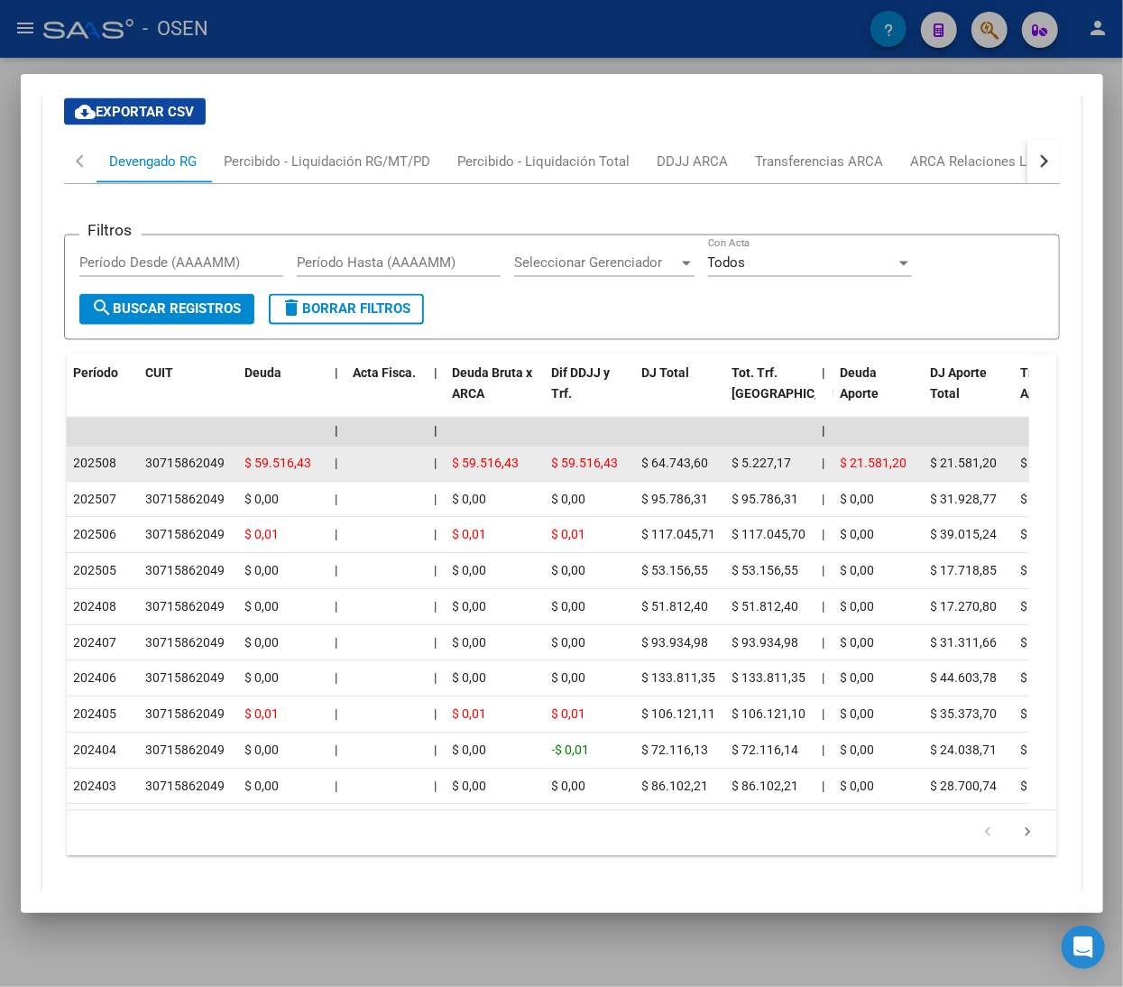
click at [350, 465] on datatable-body-cell at bounding box center [386, 463] width 81 height 35
drag, startPoint x: 315, startPoint y: 464, endPoint x: 189, endPoint y: 455, distance: 125.8
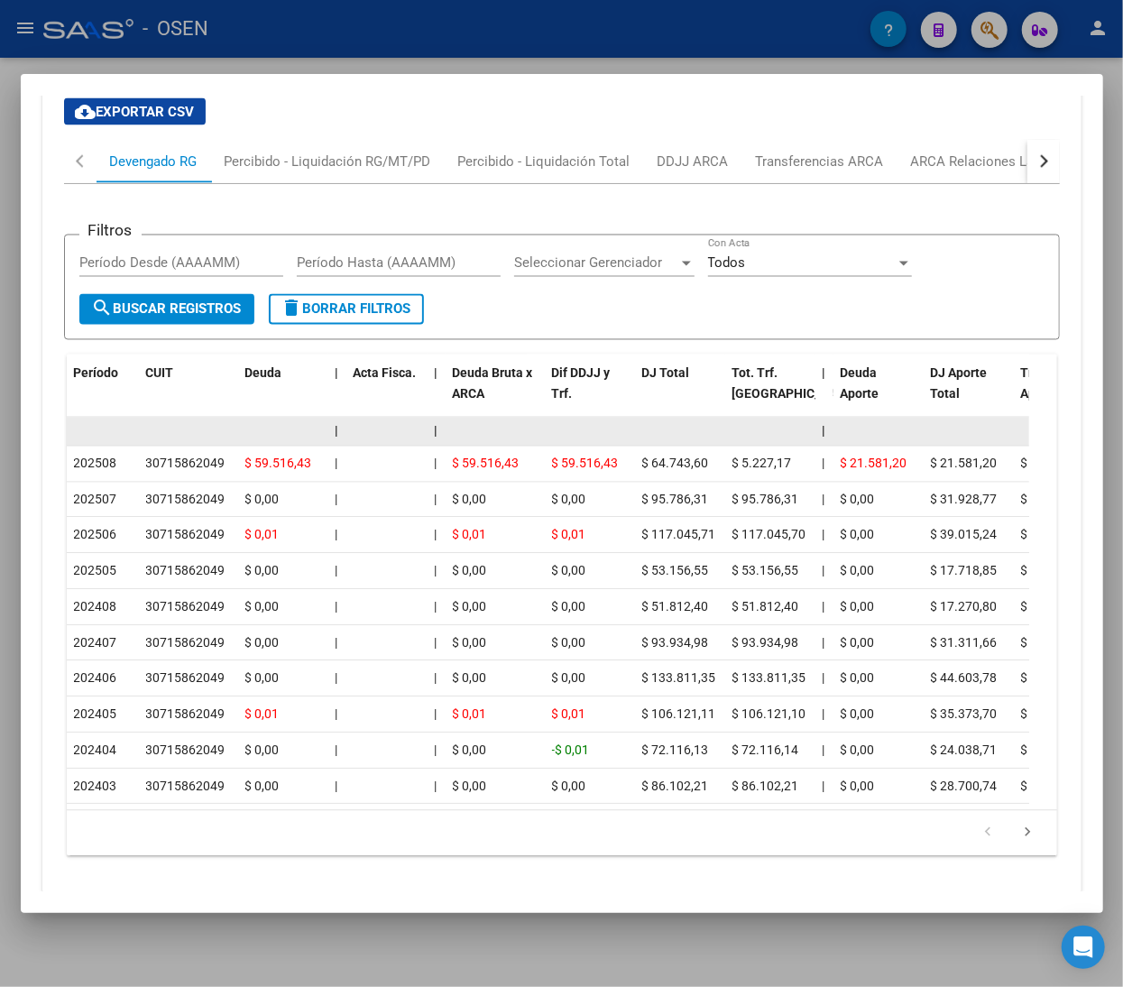
click at [191, 446] on datatable-body-cell at bounding box center [188, 432] width 99 height 28
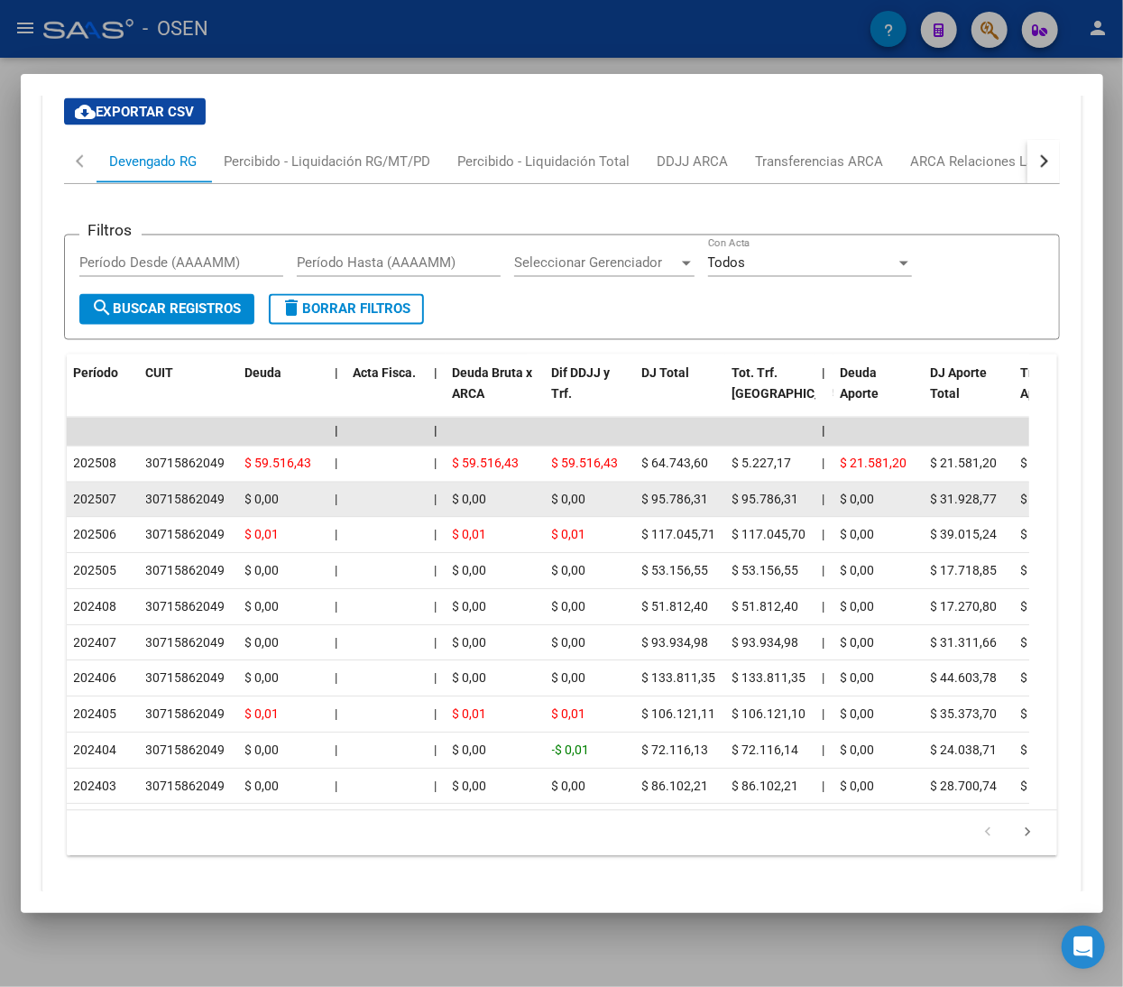
click at [510, 485] on datatable-body-cell "$ 0,00" at bounding box center [495, 500] width 99 height 35
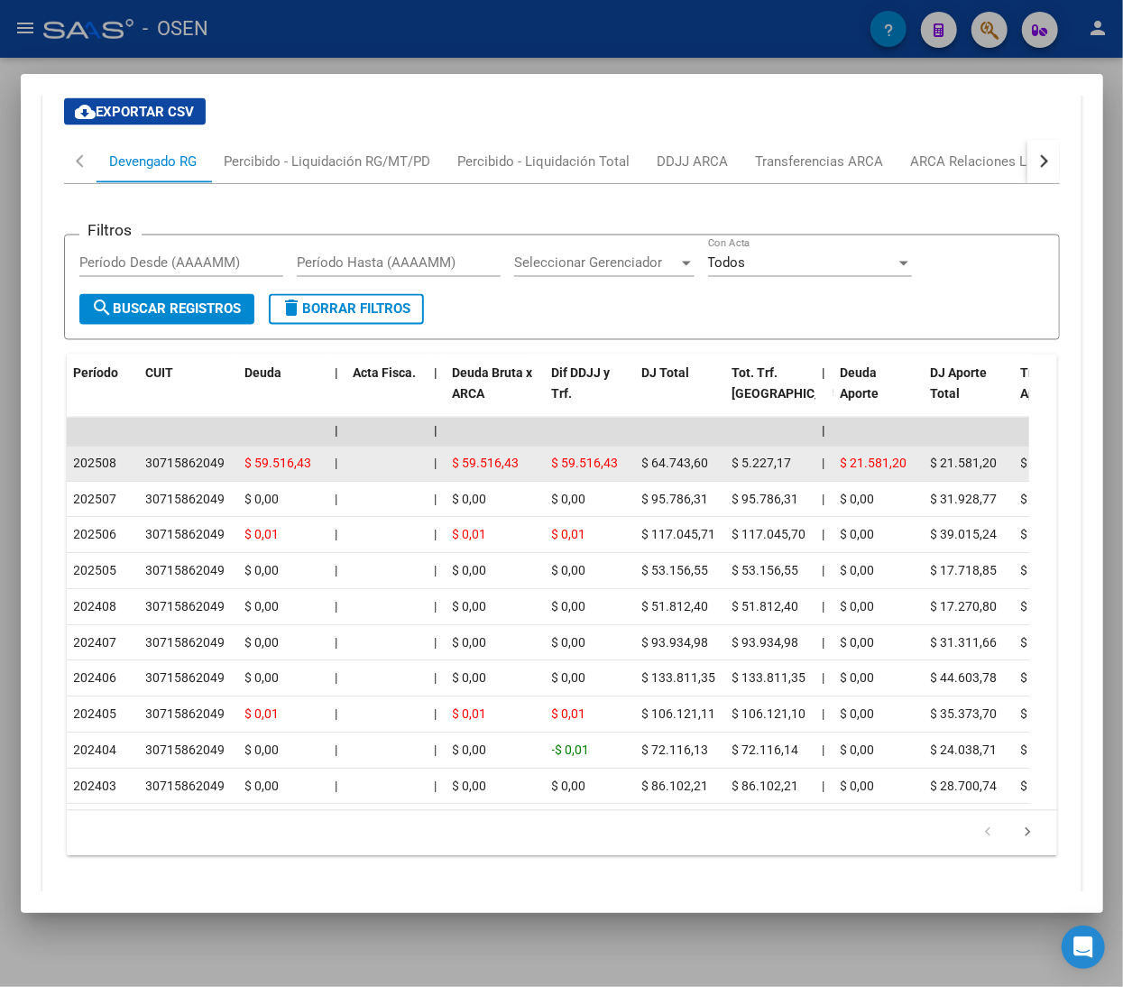
drag, startPoint x: 639, startPoint y: 461, endPoint x: 708, endPoint y: 464, distance: 68.6
click at [708, 464] on datatable-body-cell "$ 64.743,60" at bounding box center [680, 463] width 90 height 35
click at [708, 464] on div "$ 64.743,60" at bounding box center [680, 464] width 76 height 21
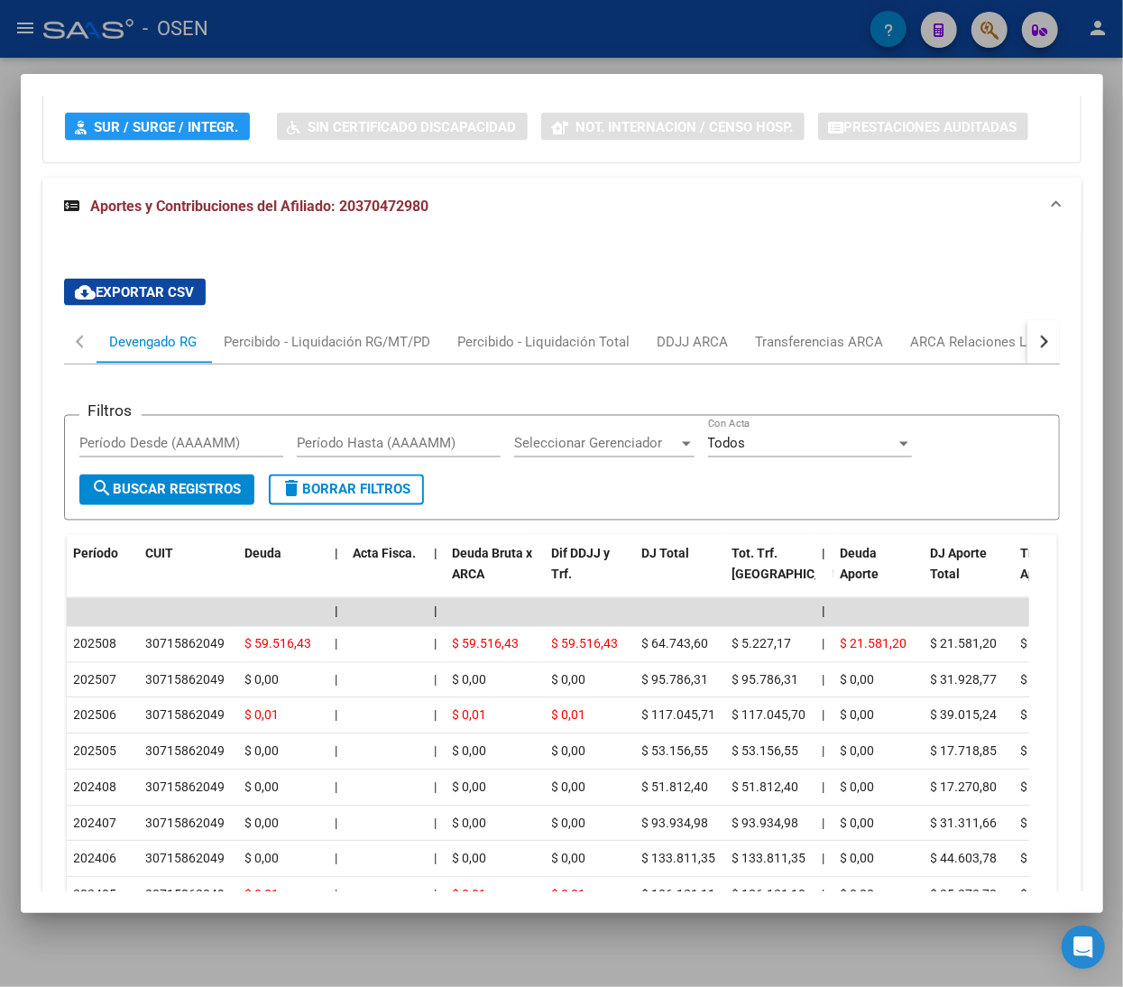
click at [512, 204] on mat-panel-title "Aportes y Contribuciones del Afiliado: 20370472980" at bounding box center [551, 207] width 974 height 22
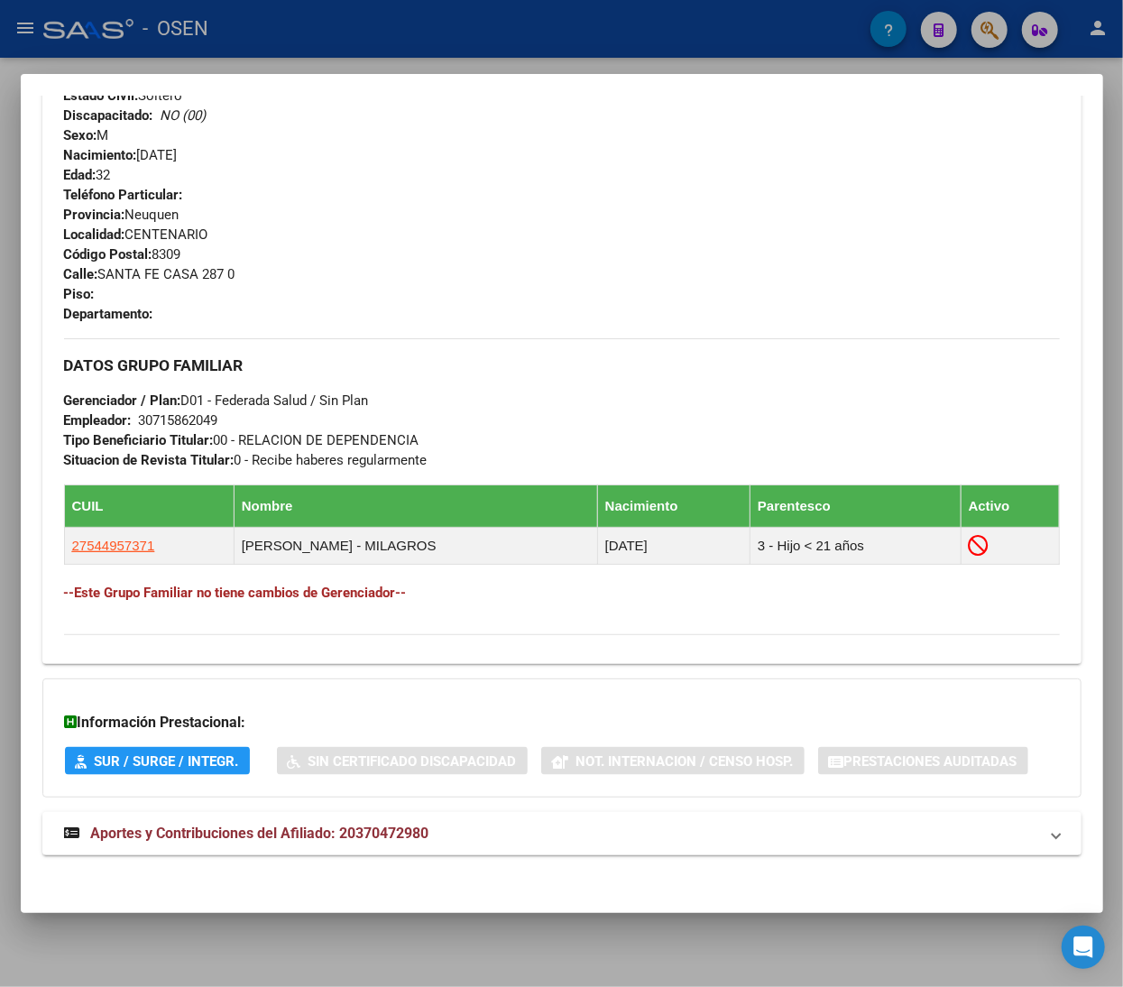
scroll to position [796, 0]
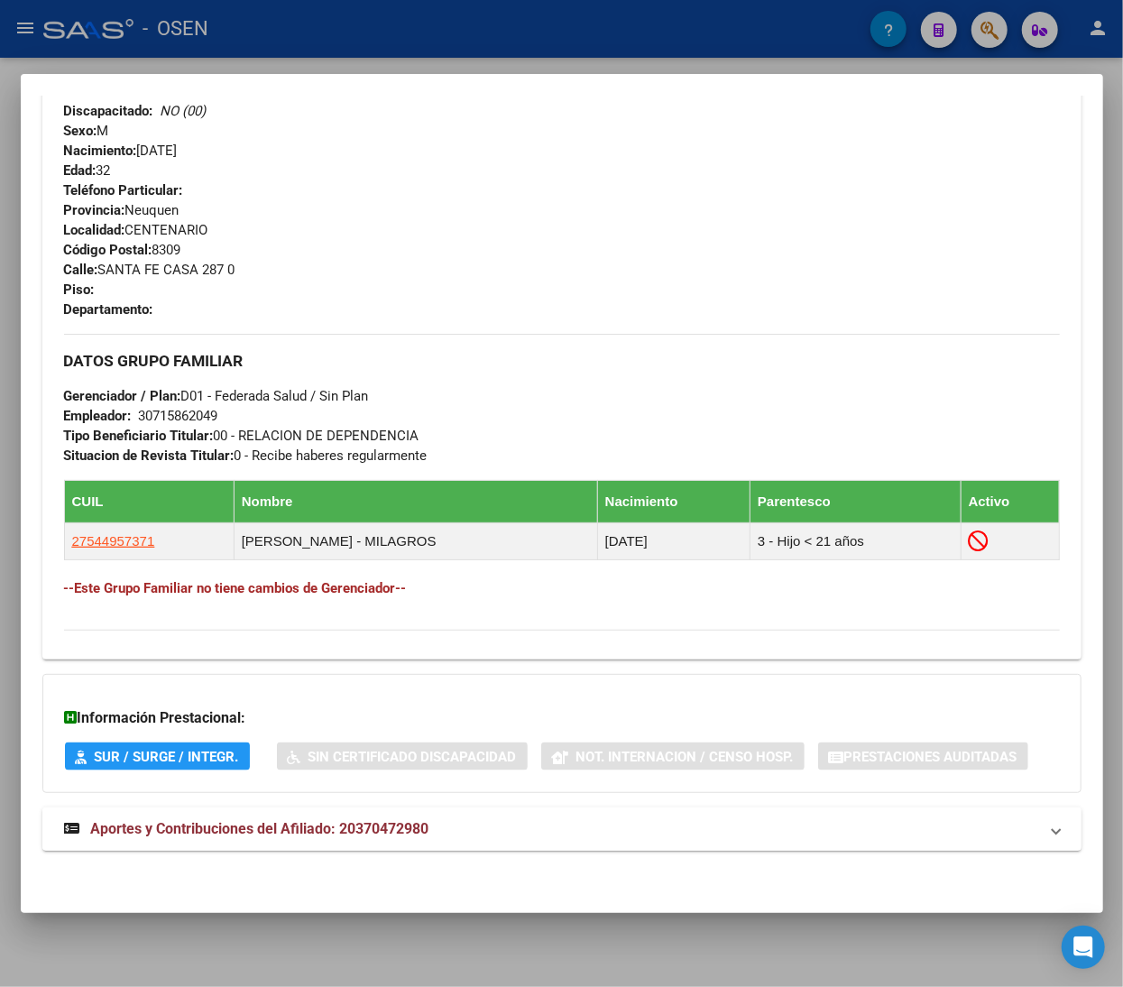
click at [456, 843] on mat-expansion-panel-header "Aportes y Contribuciones del Afiliado: 20370472980" at bounding box center [561, 828] width 1039 height 43
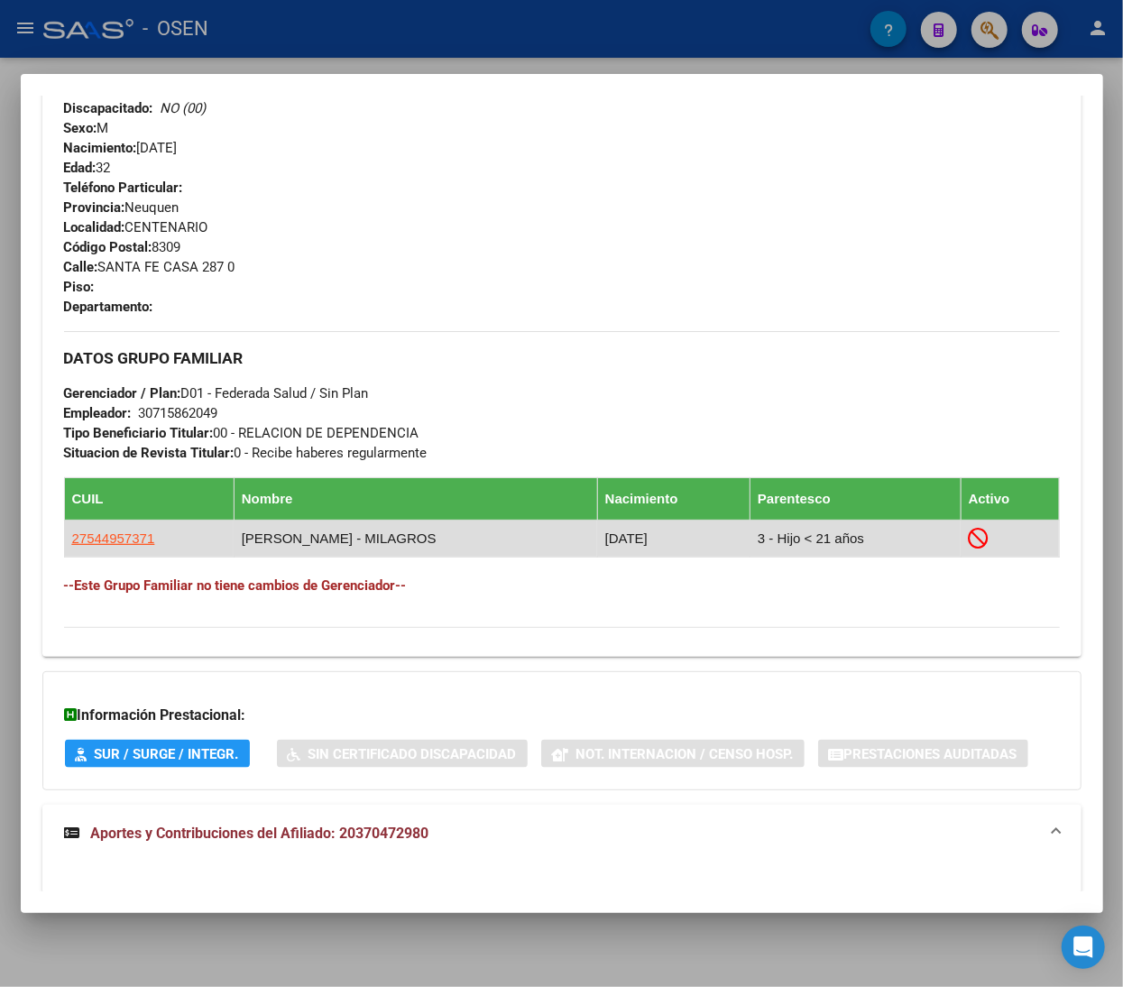
drag, startPoint x: 593, startPoint y: 537, endPoint x: 527, endPoint y: 537, distance: 66.7
click at [597, 539] on td "10/06/2015" at bounding box center [673, 538] width 152 height 36
click at [597, 537] on td "10/06/2015" at bounding box center [673, 538] width 152 height 36
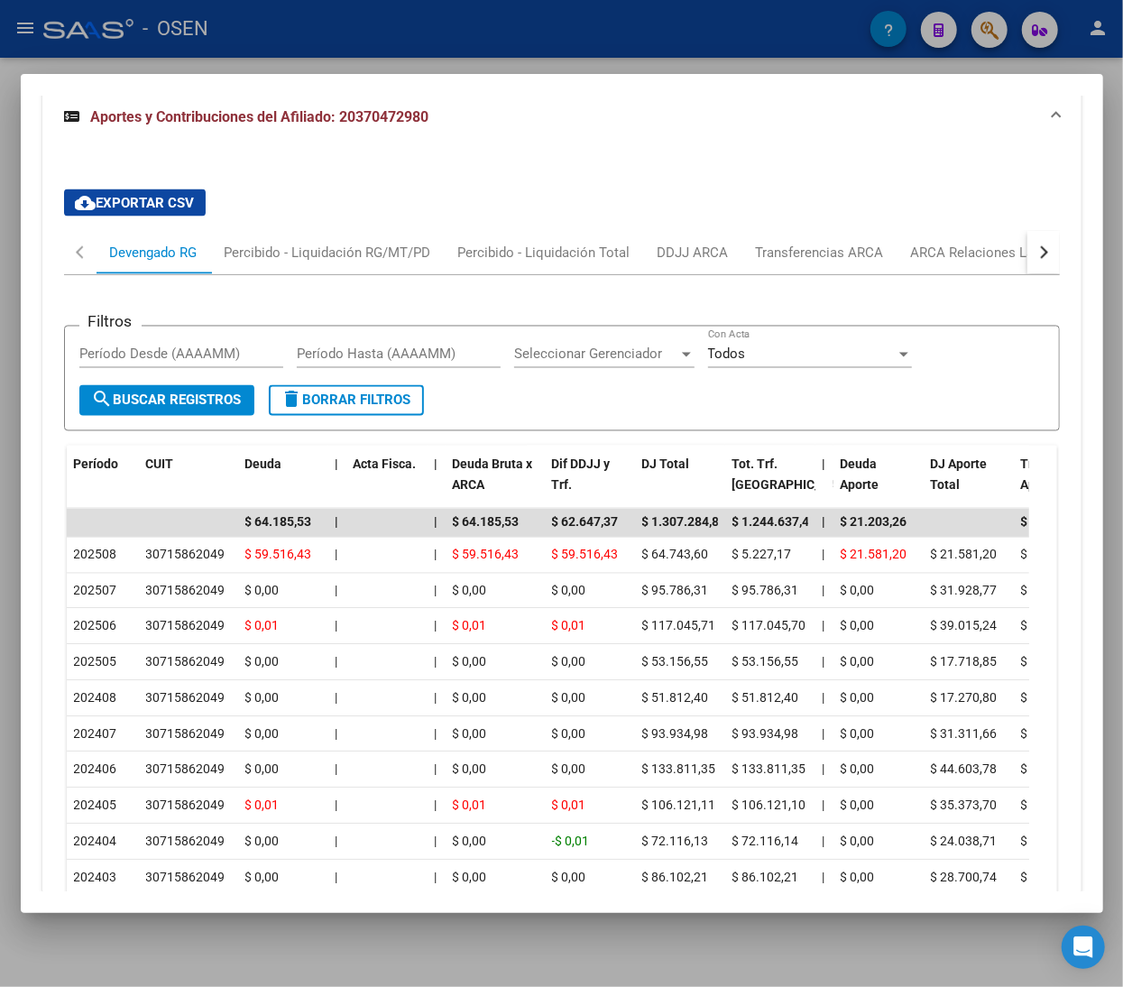
scroll to position [1517, 0]
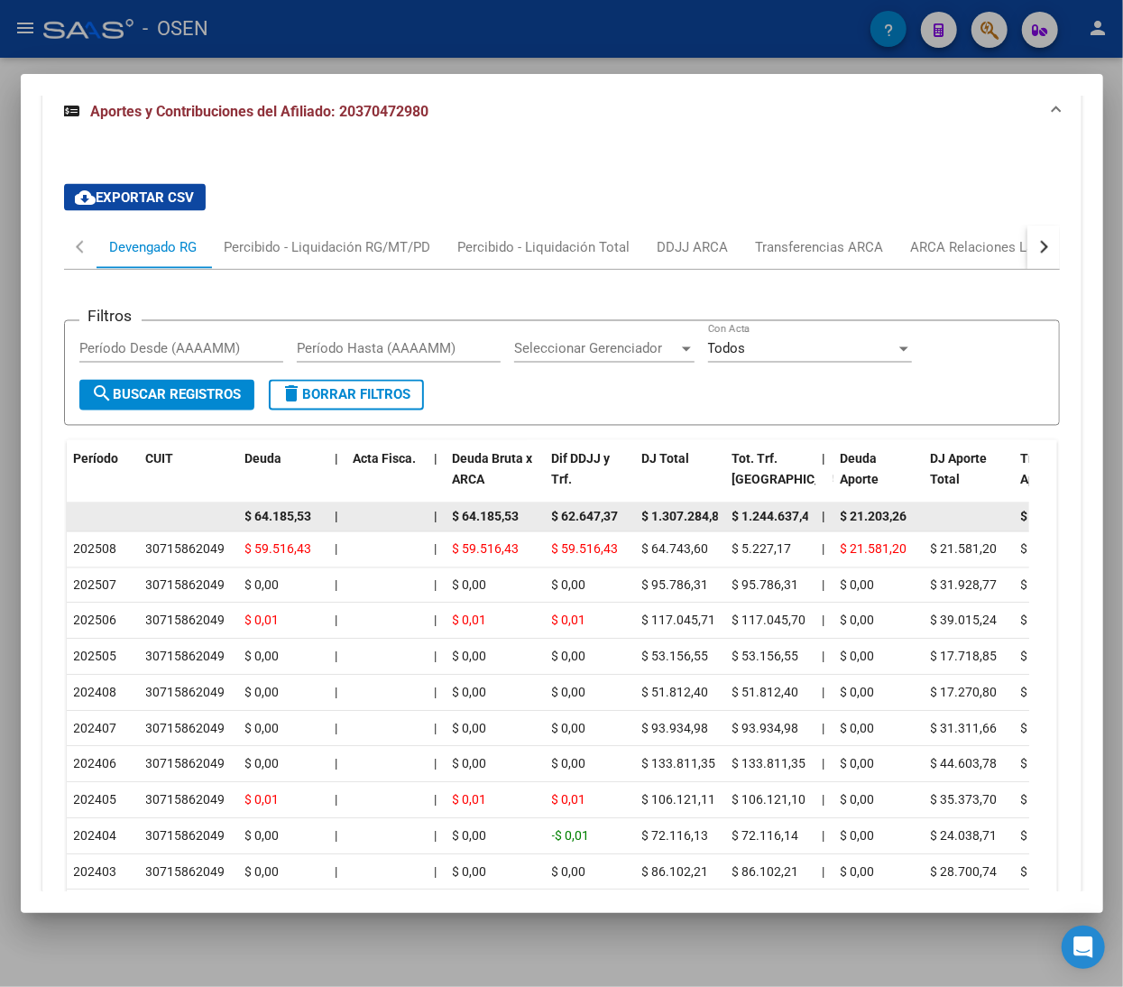
drag, startPoint x: 459, startPoint y: 515, endPoint x: 510, endPoint y: 529, distance: 53.2
click at [510, 528] on div "$ 64.185,53" at bounding box center [495, 517] width 85 height 21
click at [516, 524] on span "$ 64.185,53" at bounding box center [486, 517] width 67 height 14
click at [545, 514] on datatable-body-cell "$ 62.647,37" at bounding box center [590, 517] width 90 height 28
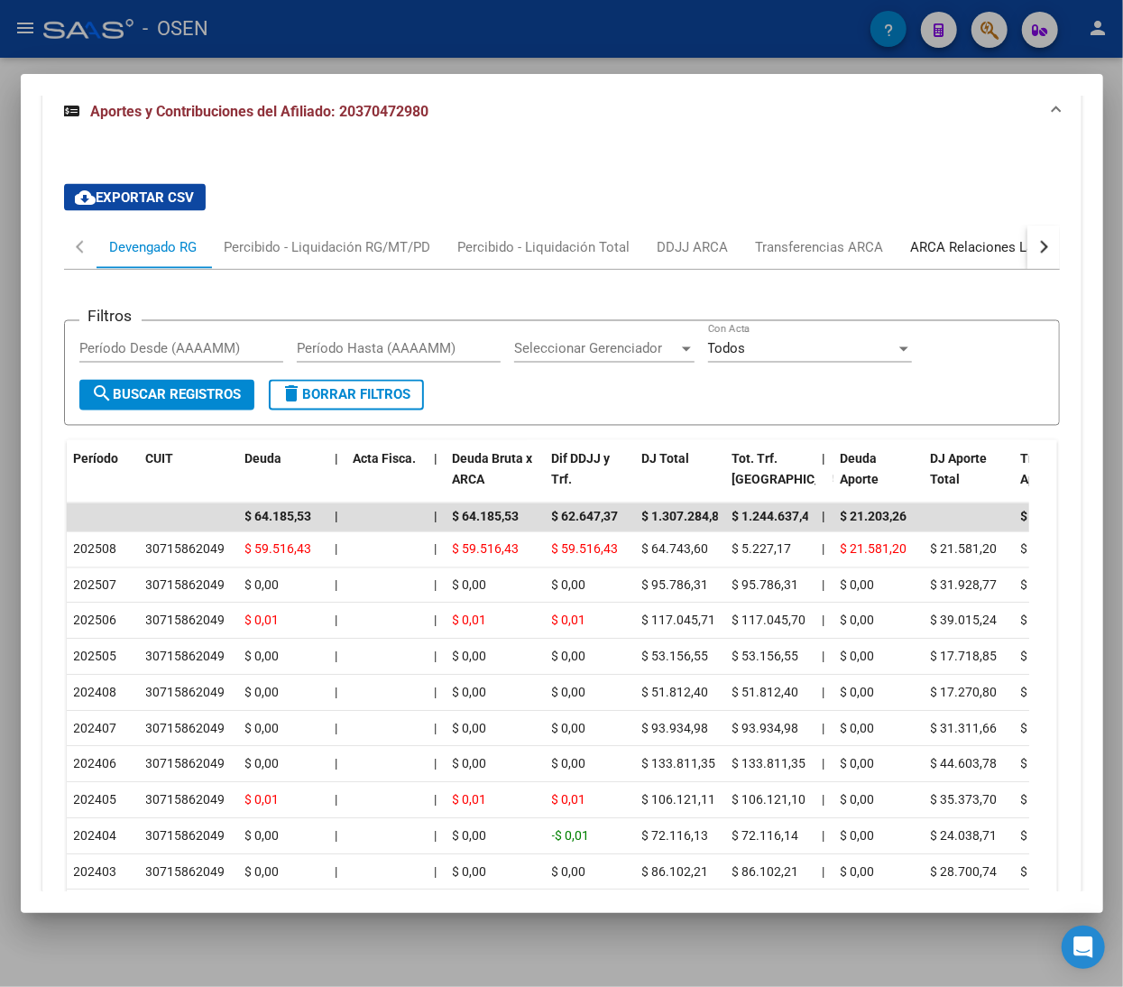
click at [967, 265] on div "ARCA Relaciones Laborales" at bounding box center [995, 246] width 196 height 43
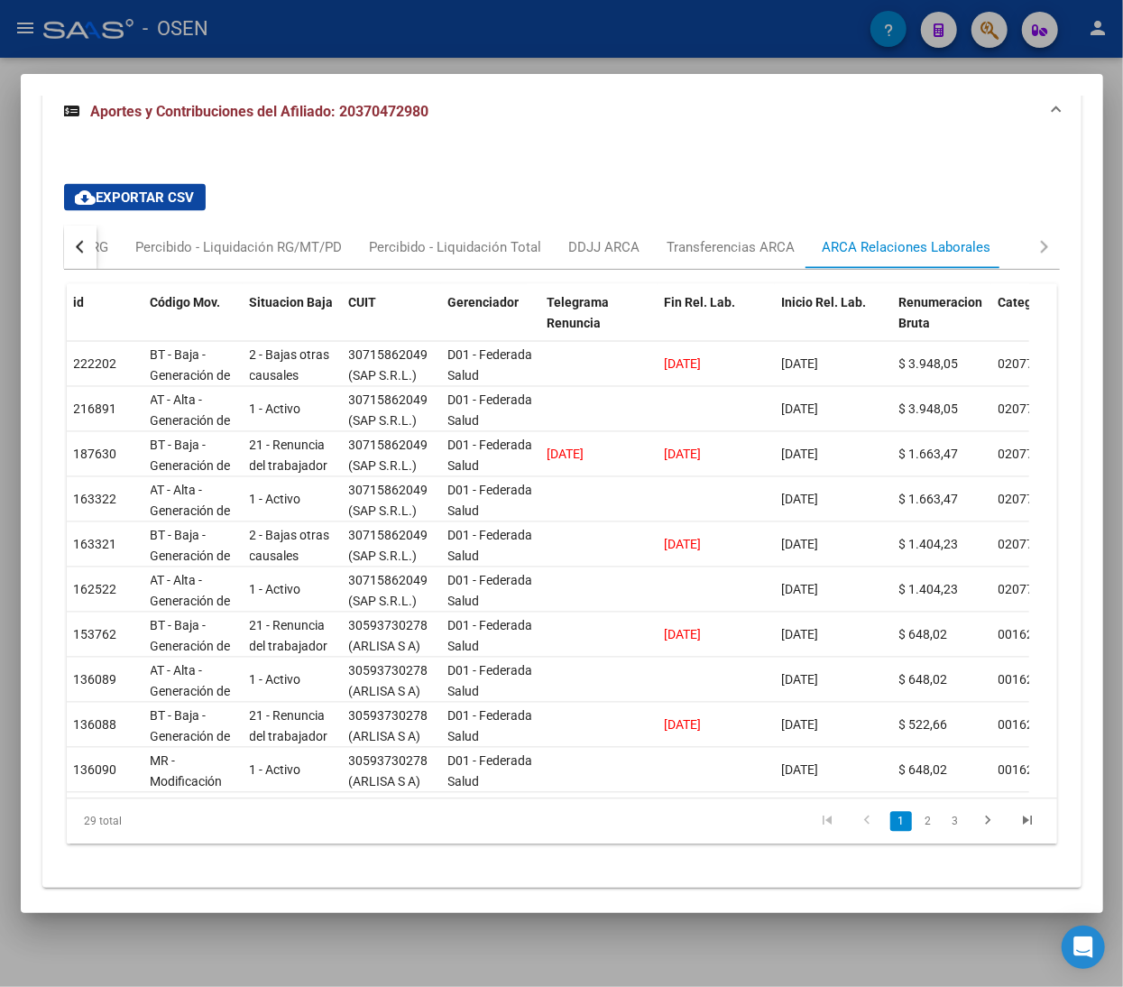
click at [560, 47] on div at bounding box center [561, 493] width 1123 height 987
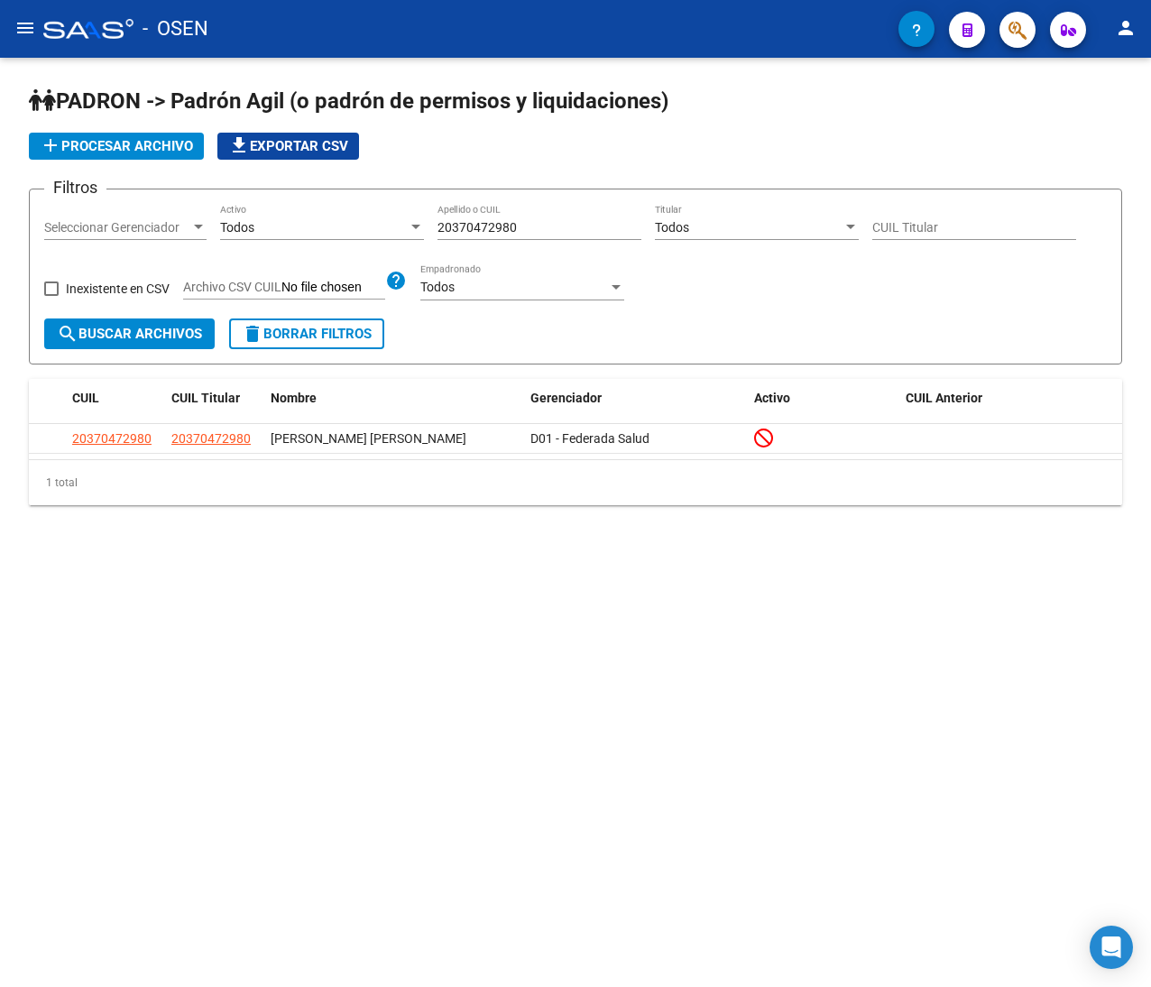
drag, startPoint x: 535, startPoint y: 233, endPoint x: 229, endPoint y: 205, distance: 307.0
click at [231, 205] on div "Filtros Seleccionar Gerenciador Seleccionar Gerenciador Todos Activo 2037047298…" at bounding box center [575, 261] width 1062 height 115
paste input "252511556"
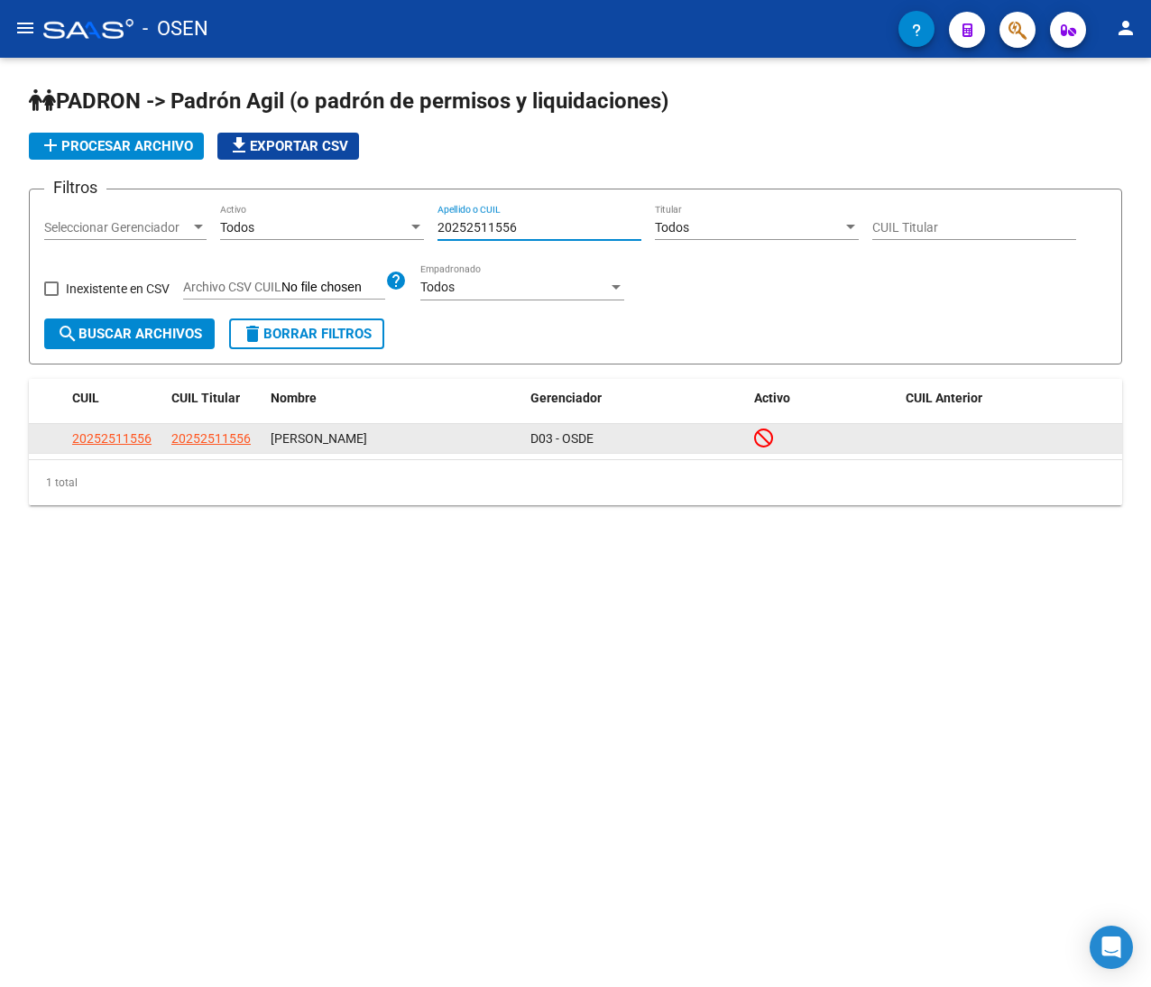
type input "20252511556"
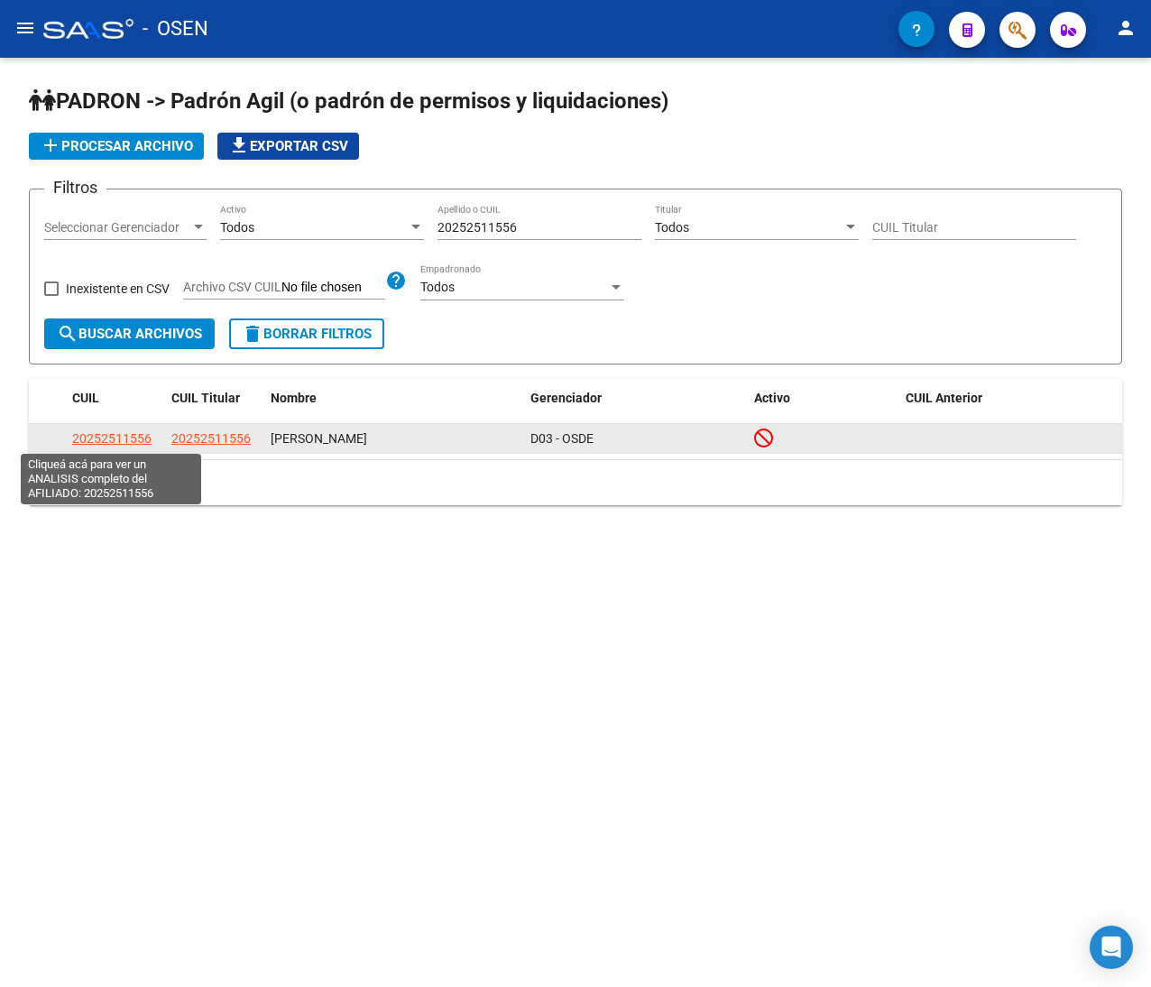
click at [92, 438] on span "20252511556" at bounding box center [111, 438] width 79 height 14
type textarea "20252511556"
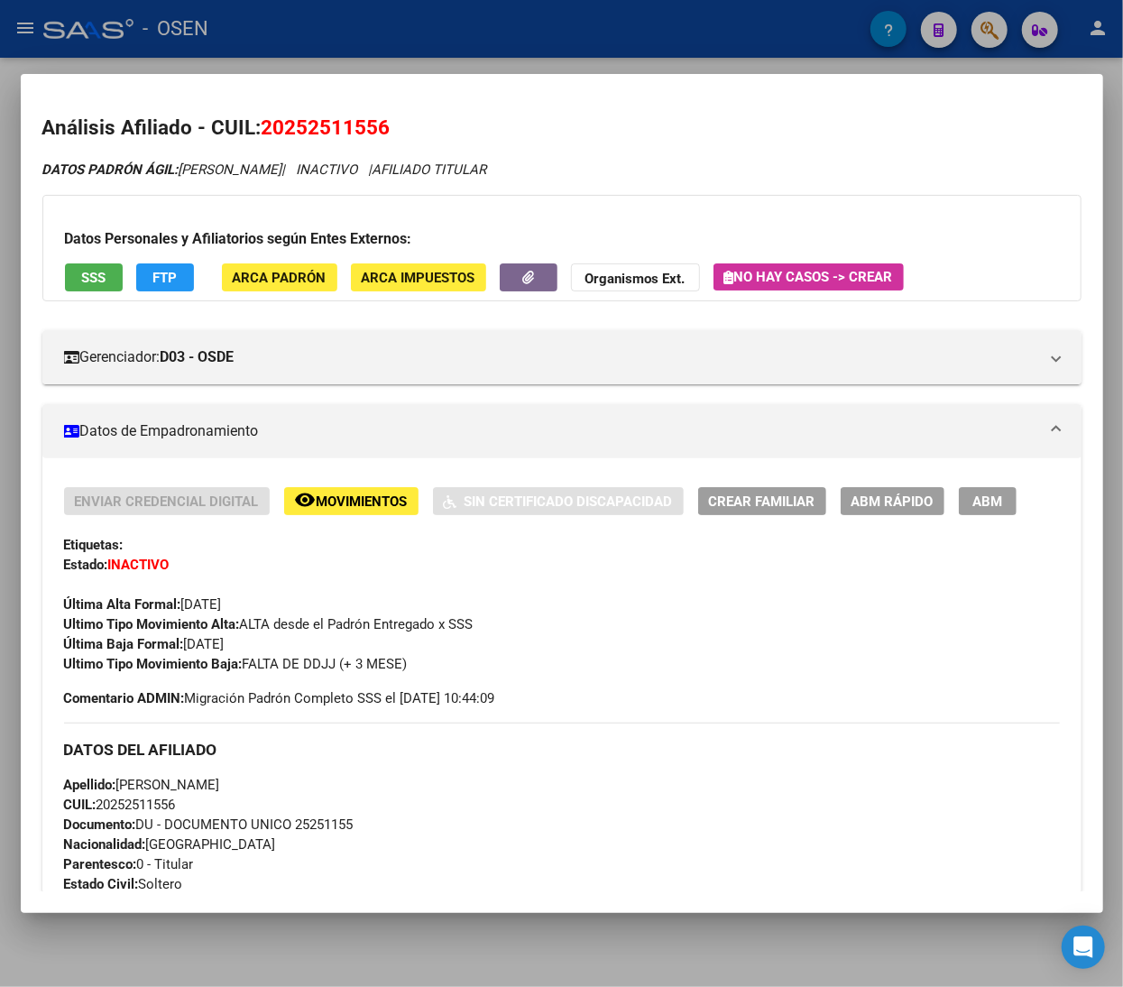
drag, startPoint x: 448, startPoint y: 168, endPoint x: 565, endPoint y: 161, distance: 116.5
click at [565, 161] on div "DATOS PADRÓN ÁGIL: DEMARCO JUAN MANUEL | INACTIVO | AFILIADO TITULAR" at bounding box center [561, 170] width 1039 height 21
click at [565, 165] on div "DATOS PADRÓN ÁGIL: DEMARCO JUAN MANUEL | INACTIVO | AFILIADO TITULAR" at bounding box center [561, 170] width 1039 height 21
drag, startPoint x: 565, startPoint y: 172, endPoint x: 547, endPoint y: 173, distance: 18.1
click at [565, 173] on div "DATOS PADRÓN ÁGIL: DEMARCO JUAN MANUEL | INACTIVO | AFILIADO TITULAR" at bounding box center [561, 170] width 1039 height 21
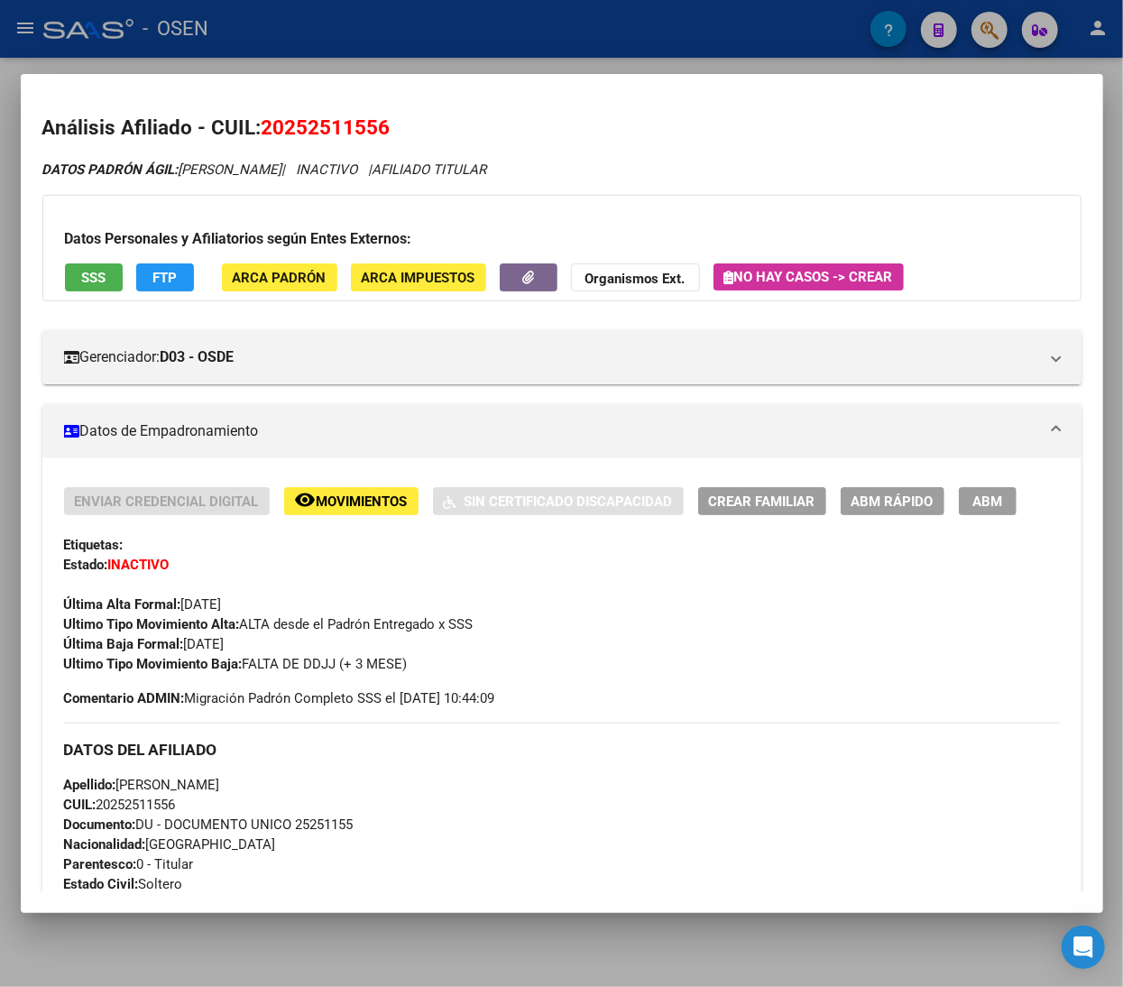
click at [487, 171] on span "AFILIADO TITULAR" at bounding box center [430, 169] width 115 height 16
drag, startPoint x: 375, startPoint y: 171, endPoint x: 419, endPoint y: 168, distance: 44.3
click at [419, 168] on icon "DATOS PADRÓN ÁGIL: DEMARCO JUAN MANUEL | INACTIVO | AFILIADO TITULAR" at bounding box center [264, 169] width 445 height 16
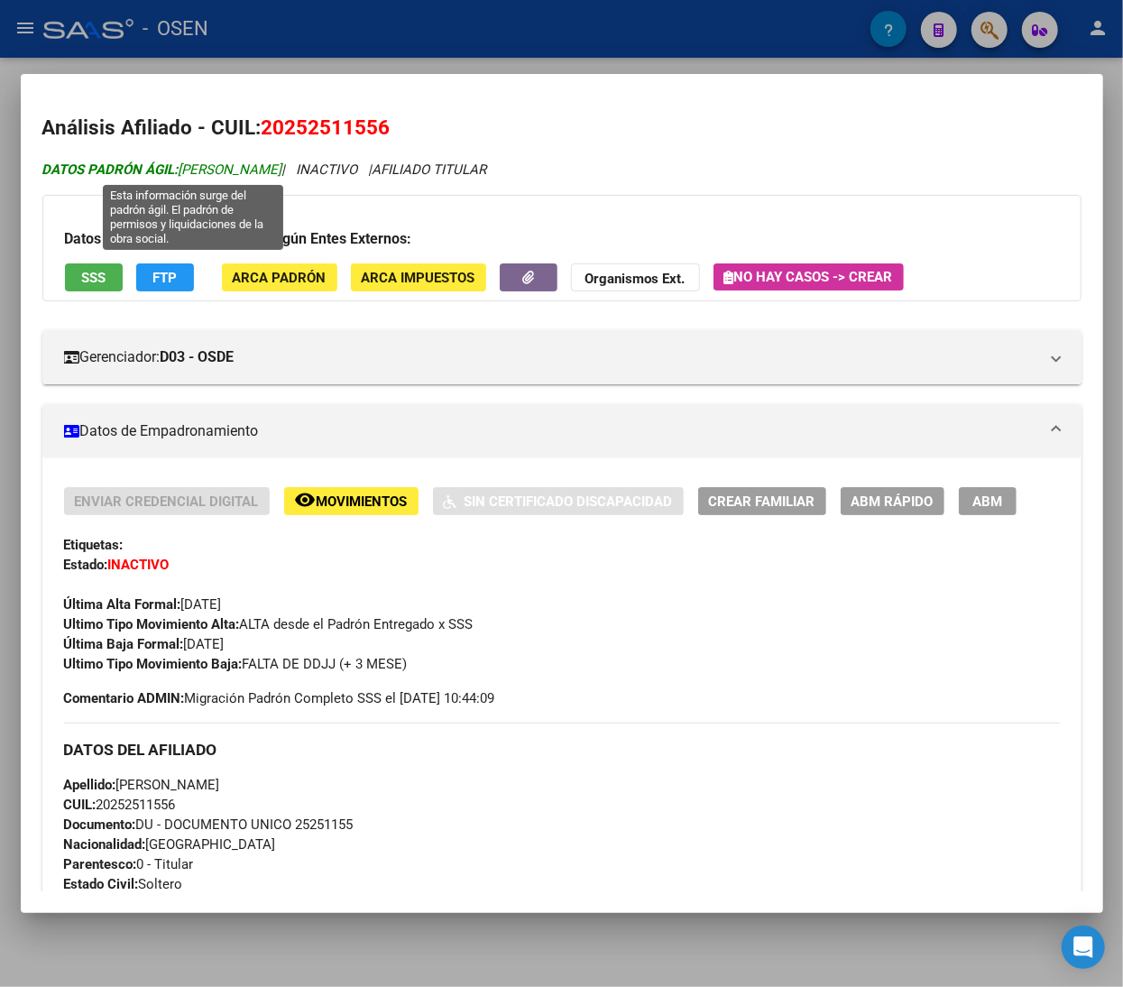
click at [282, 176] on span "DATOS PADRÓN ÁGIL: DEMARCO JUAN MANUEL" at bounding box center [162, 169] width 240 height 16
drag, startPoint x: 182, startPoint y: 168, endPoint x: 339, endPoint y: 171, distance: 157.0
click at [282, 171] on span "DATOS PADRÓN ÁGIL: DEMARCO JUAN MANUEL" at bounding box center [162, 169] width 240 height 16
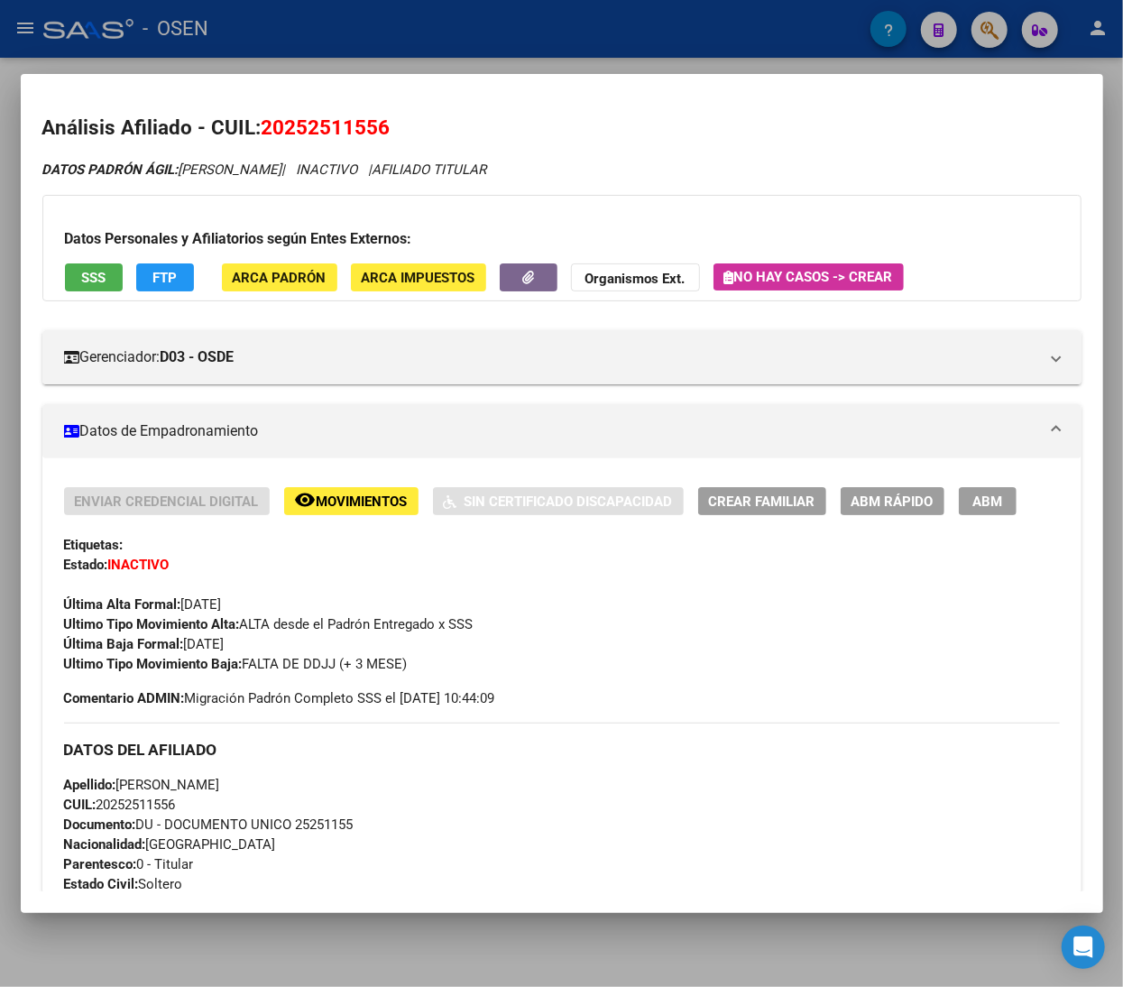
click at [380, 193] on div "DATOS PADRÓN ÁGIL: DEMARCO JUAN MANUEL | INACTIVO | AFILIADO TITULAR Datos Pers…" at bounding box center [561, 986] width 1039 height 1653
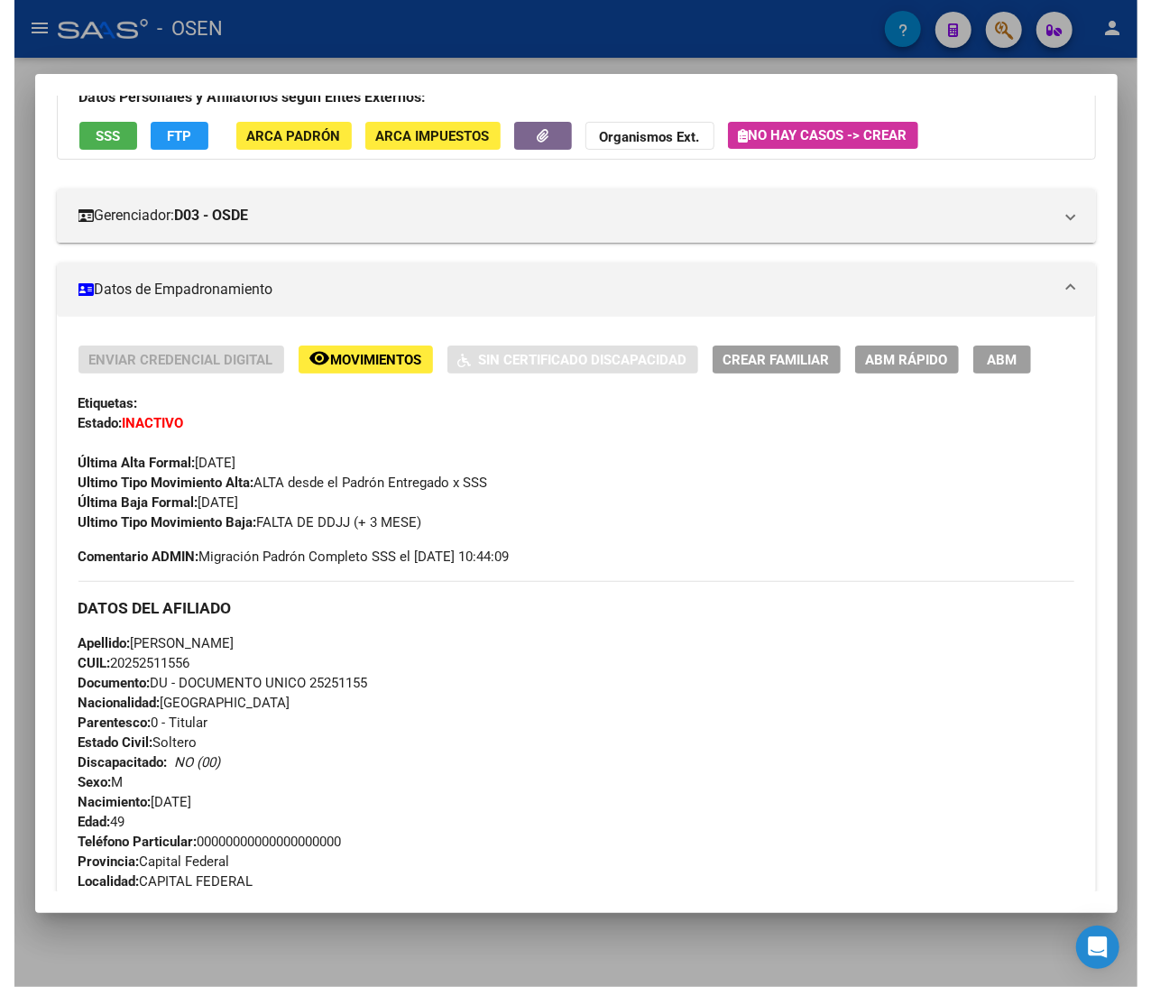
scroll to position [945, 0]
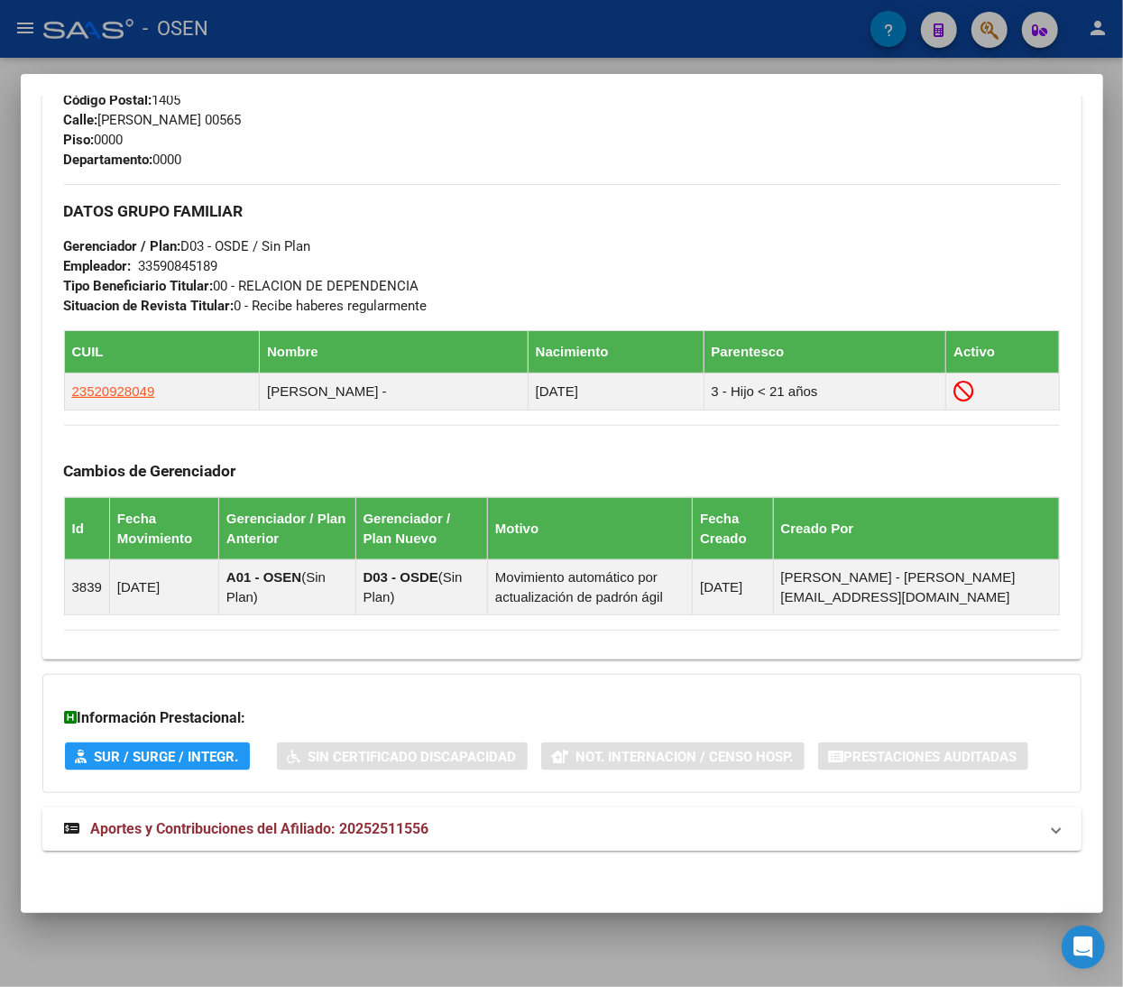
click at [512, 833] on mat-panel-title "Aportes y Contribuciones del Afiliado: 20252511556" at bounding box center [551, 829] width 974 height 22
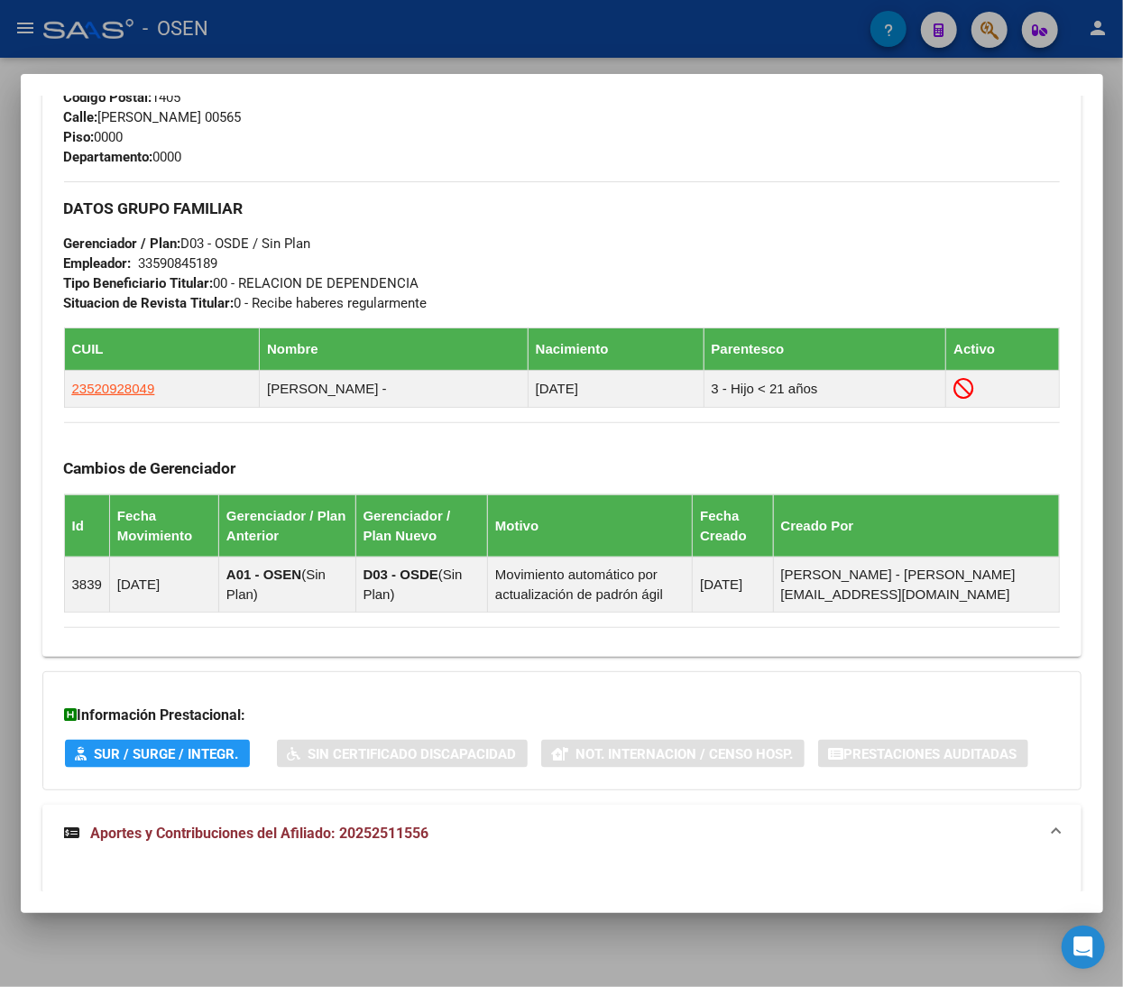
click at [337, 32] on div at bounding box center [561, 493] width 1123 height 987
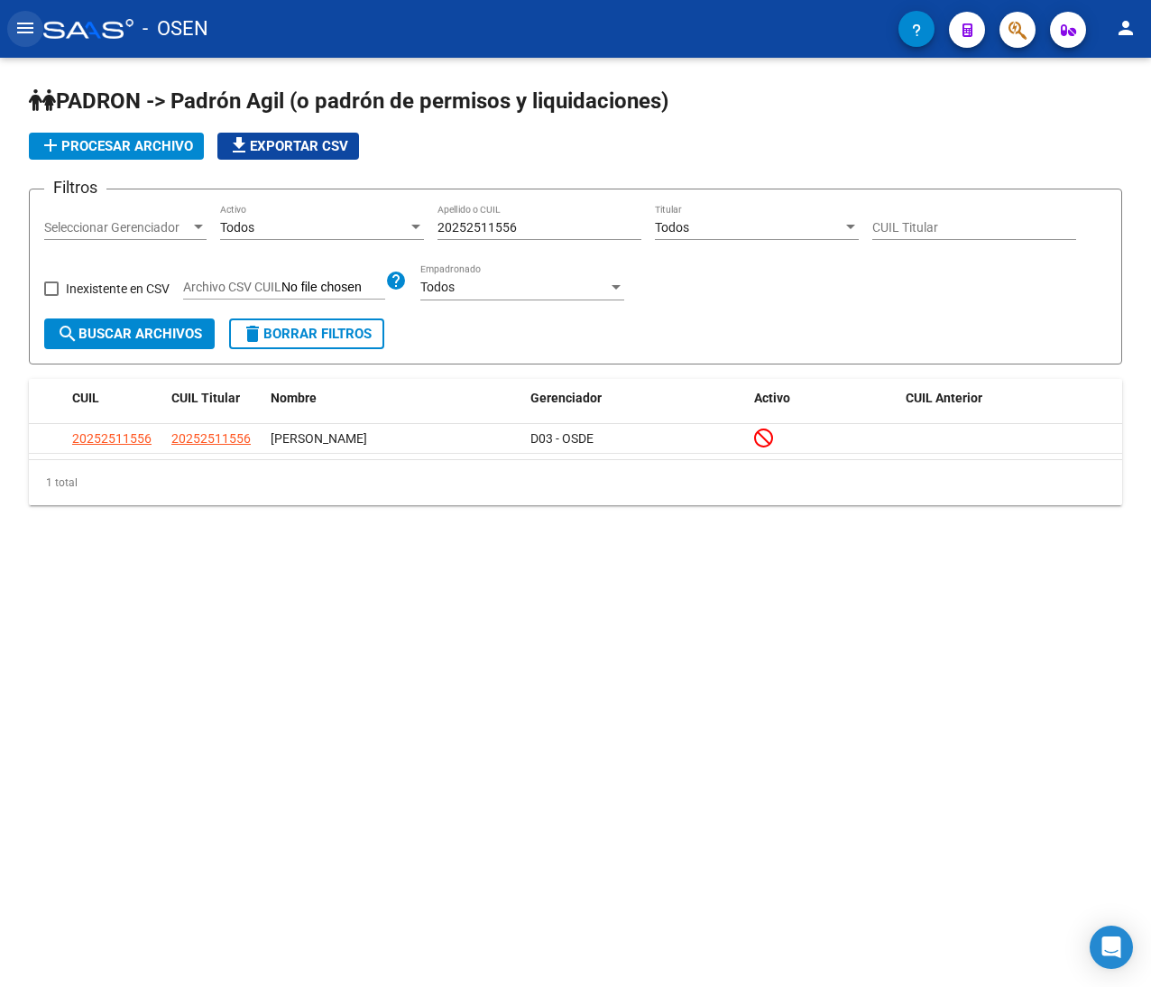
click at [25, 25] on mat-icon "menu" at bounding box center [25, 28] width 22 height 22
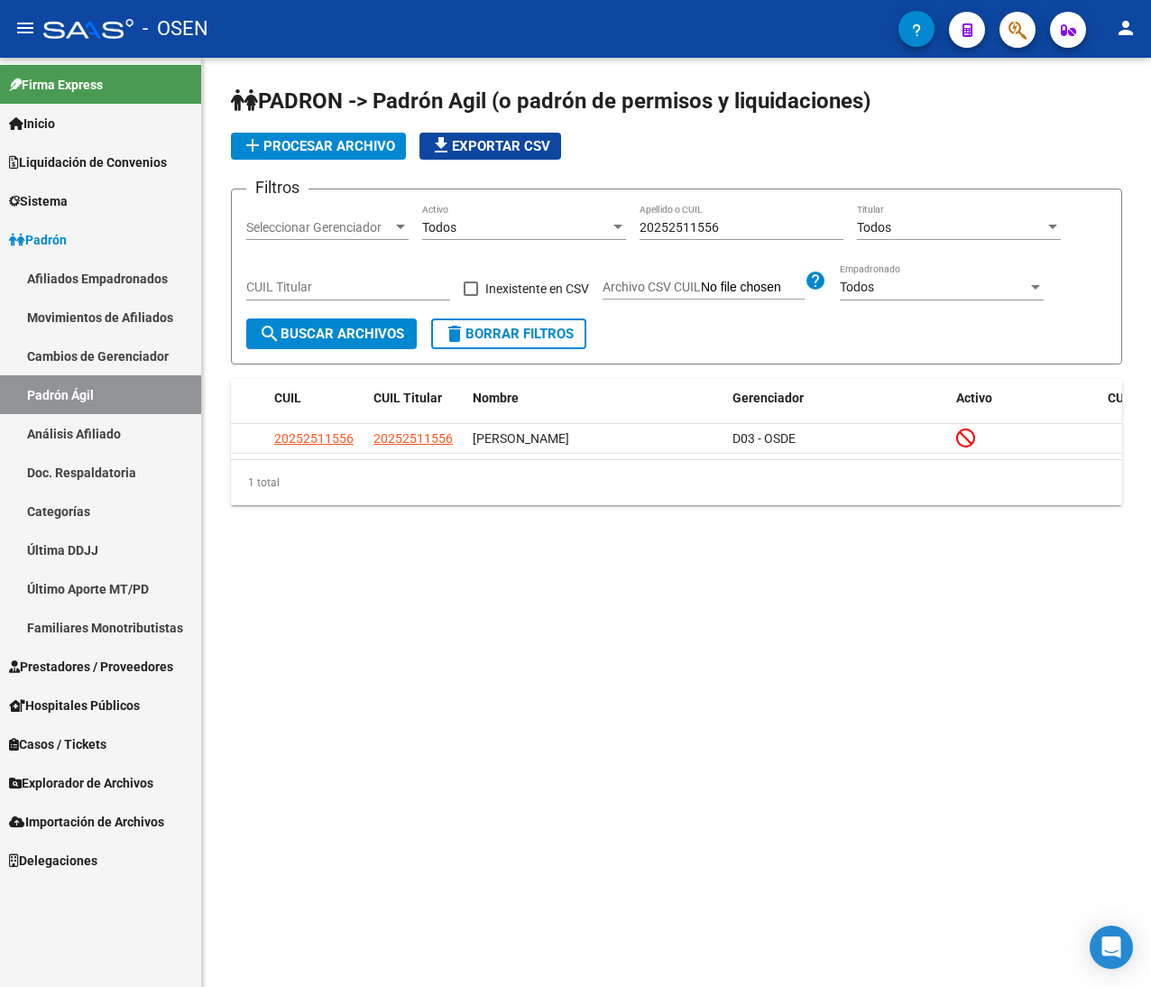
click at [87, 237] on link "Padrón" at bounding box center [100, 239] width 201 height 39
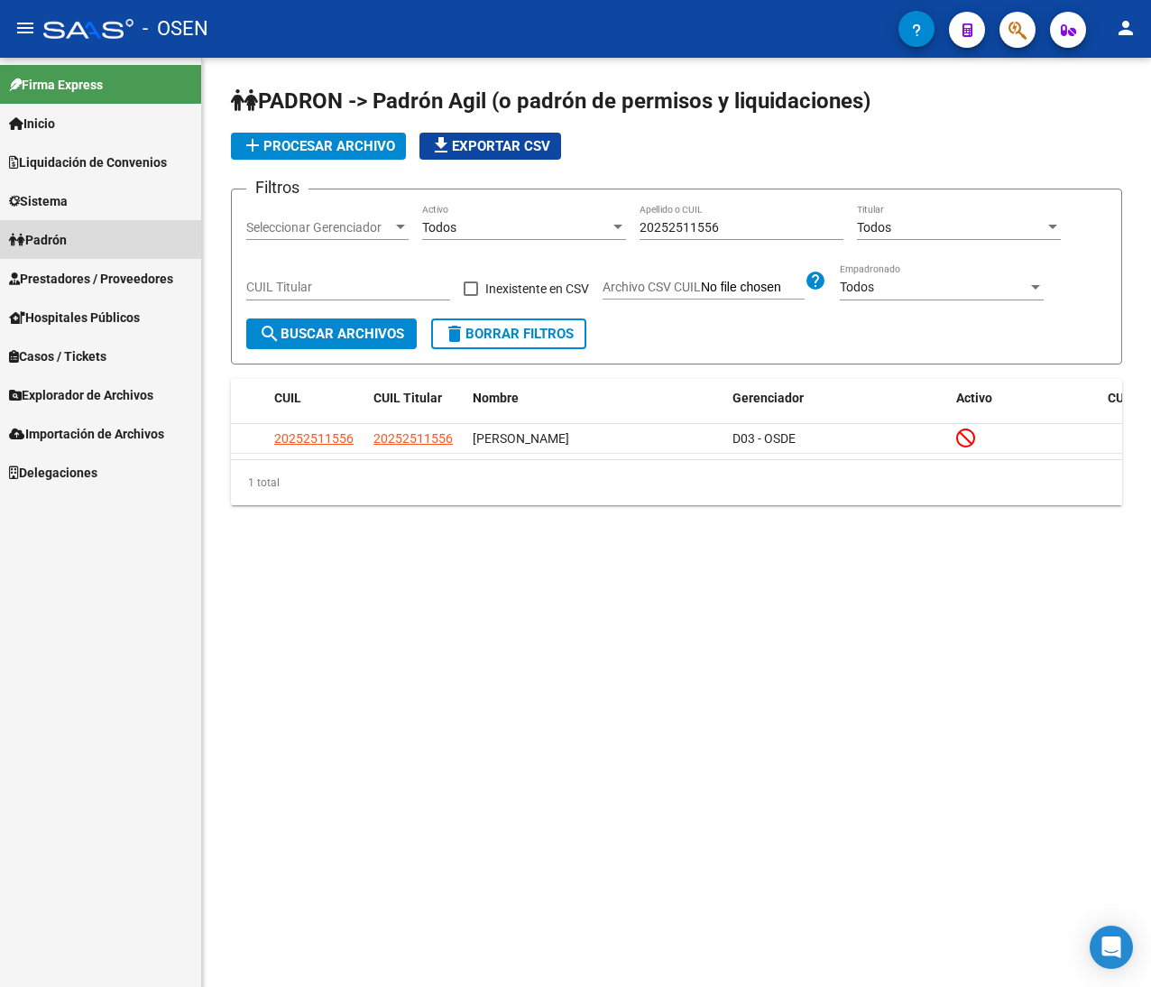
click at [114, 234] on link "Padrón" at bounding box center [100, 239] width 201 height 39
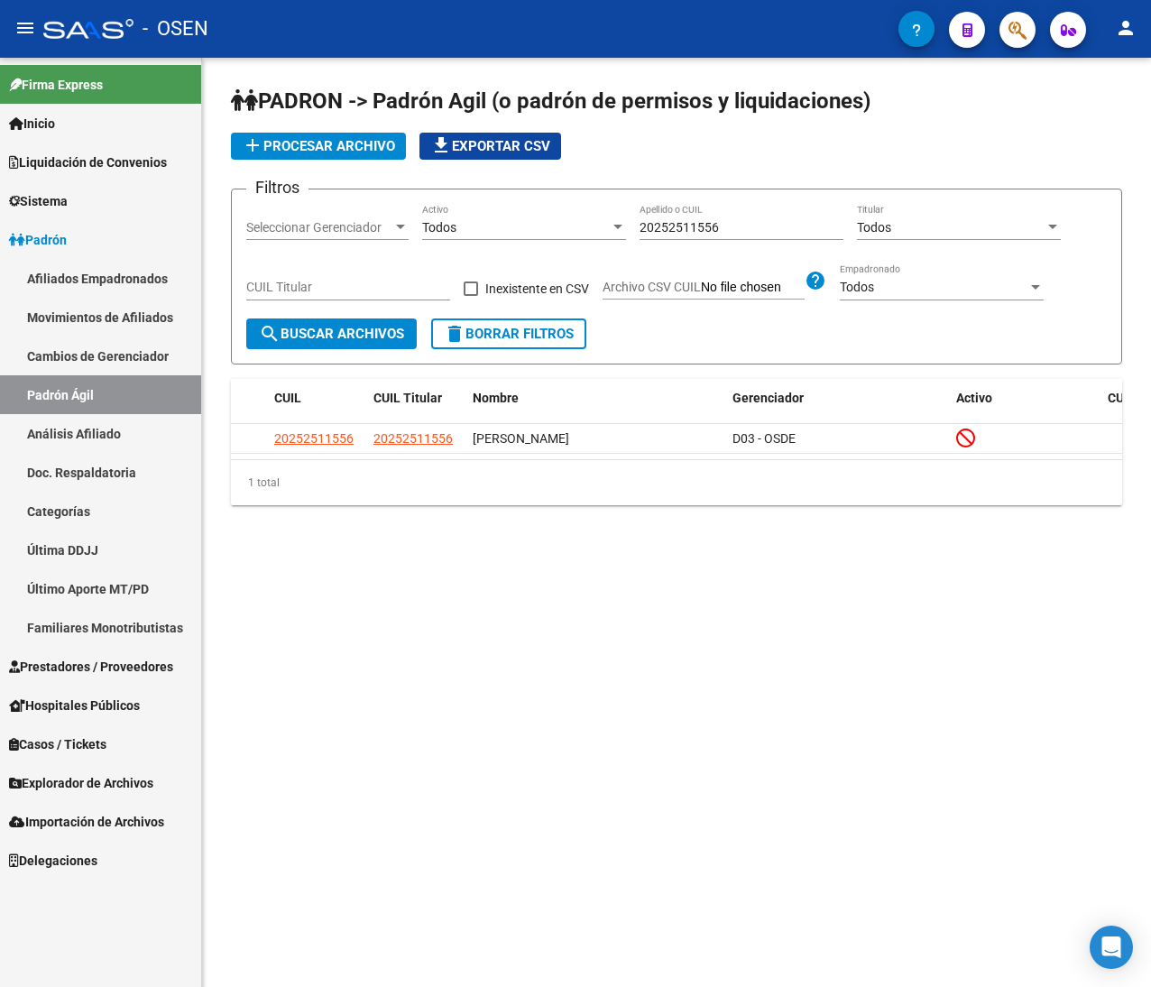
click at [114, 234] on link "Padrón" at bounding box center [100, 239] width 201 height 39
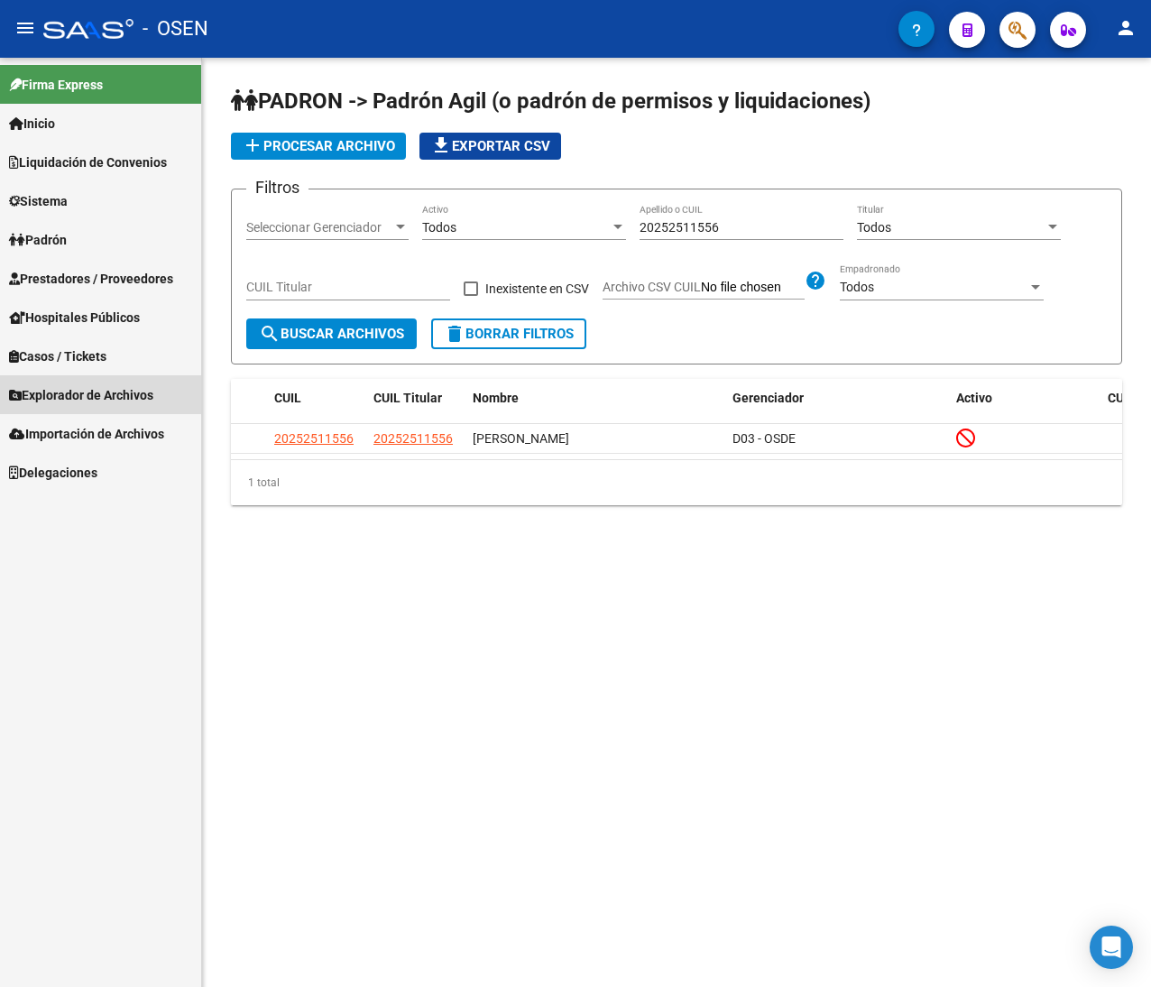
click at [138, 388] on span "Explorador de Archivos" at bounding box center [81, 395] width 144 height 20
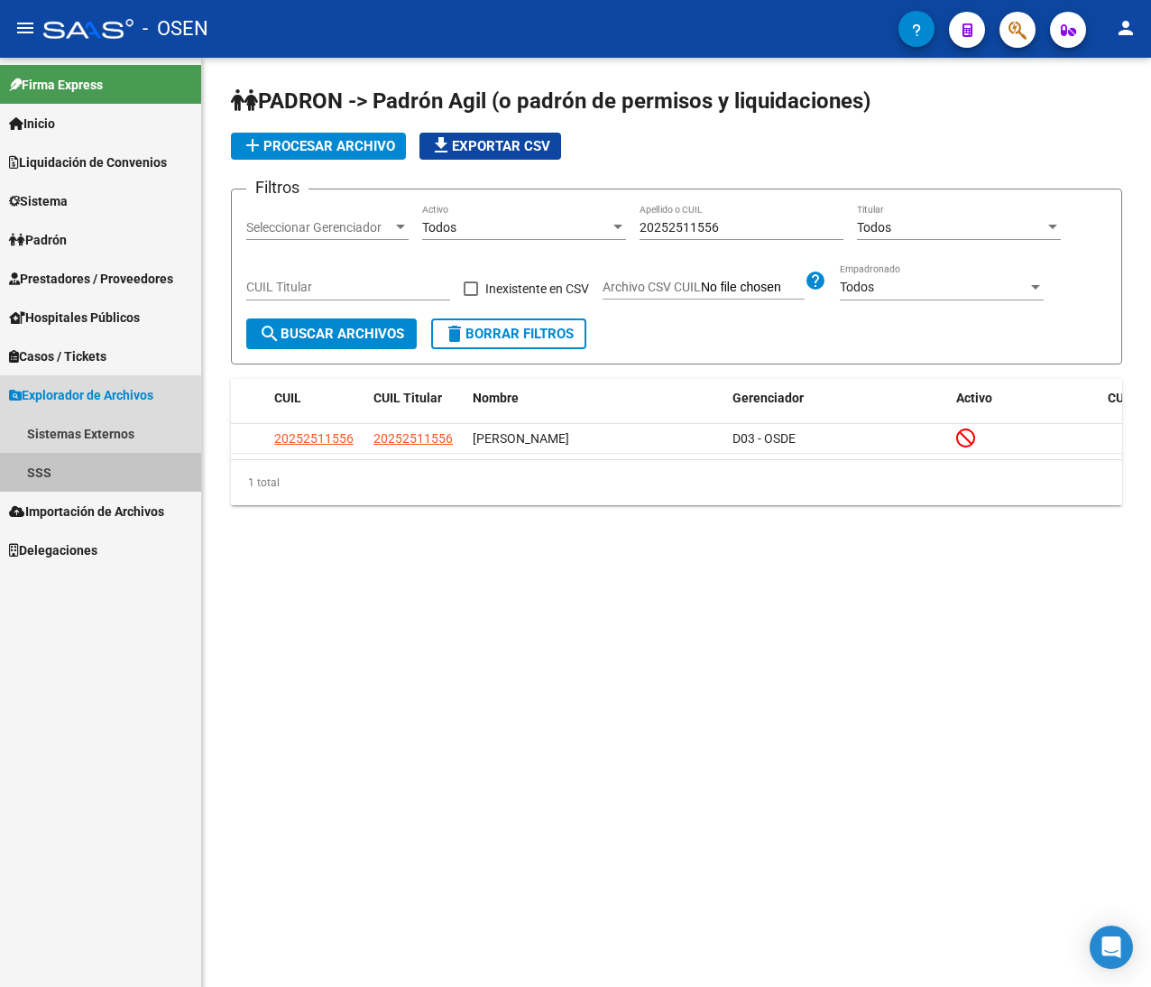
click at [106, 469] on link "SSS" at bounding box center [100, 472] width 201 height 39
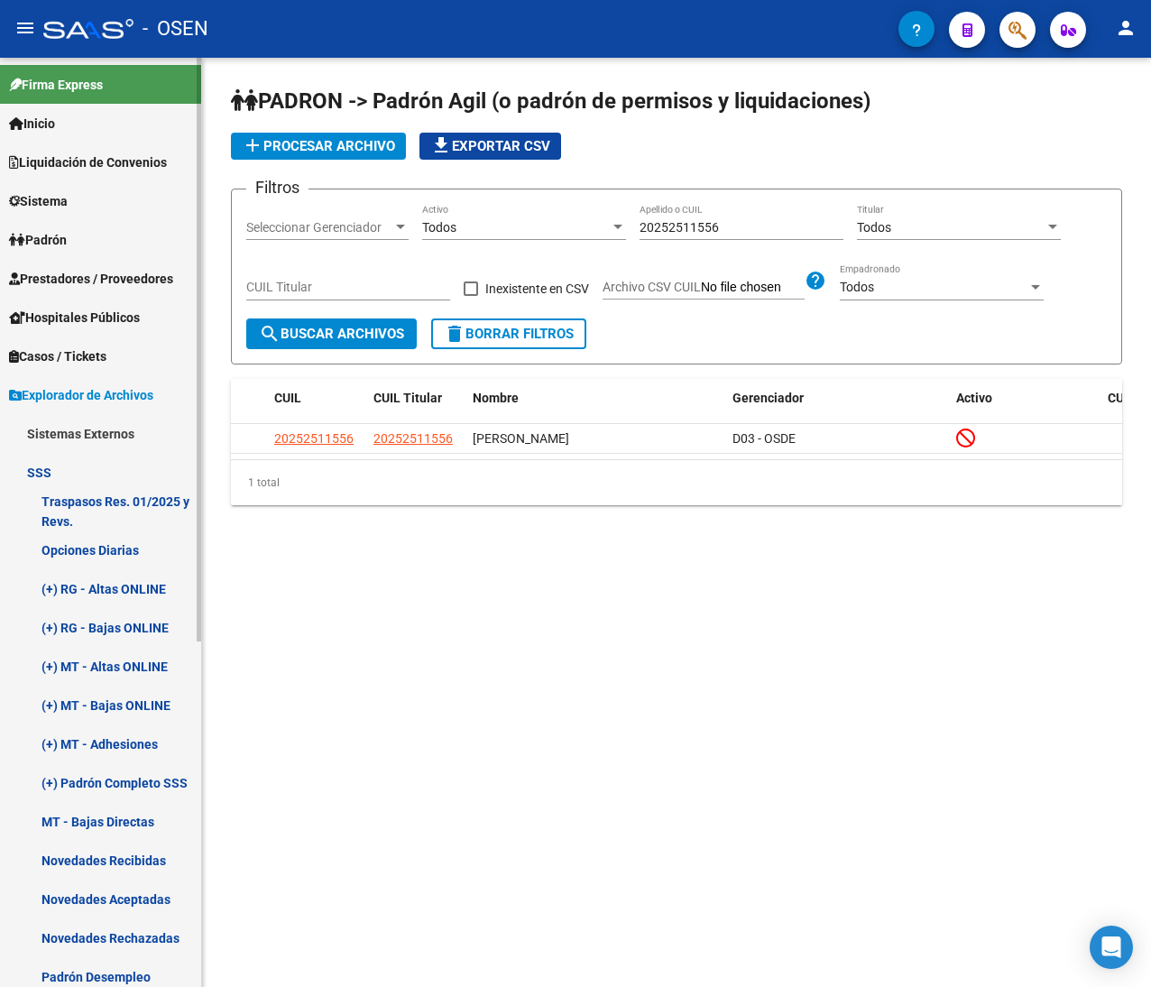
click at [162, 933] on link "Novedades Rechazadas" at bounding box center [100, 937] width 201 height 39
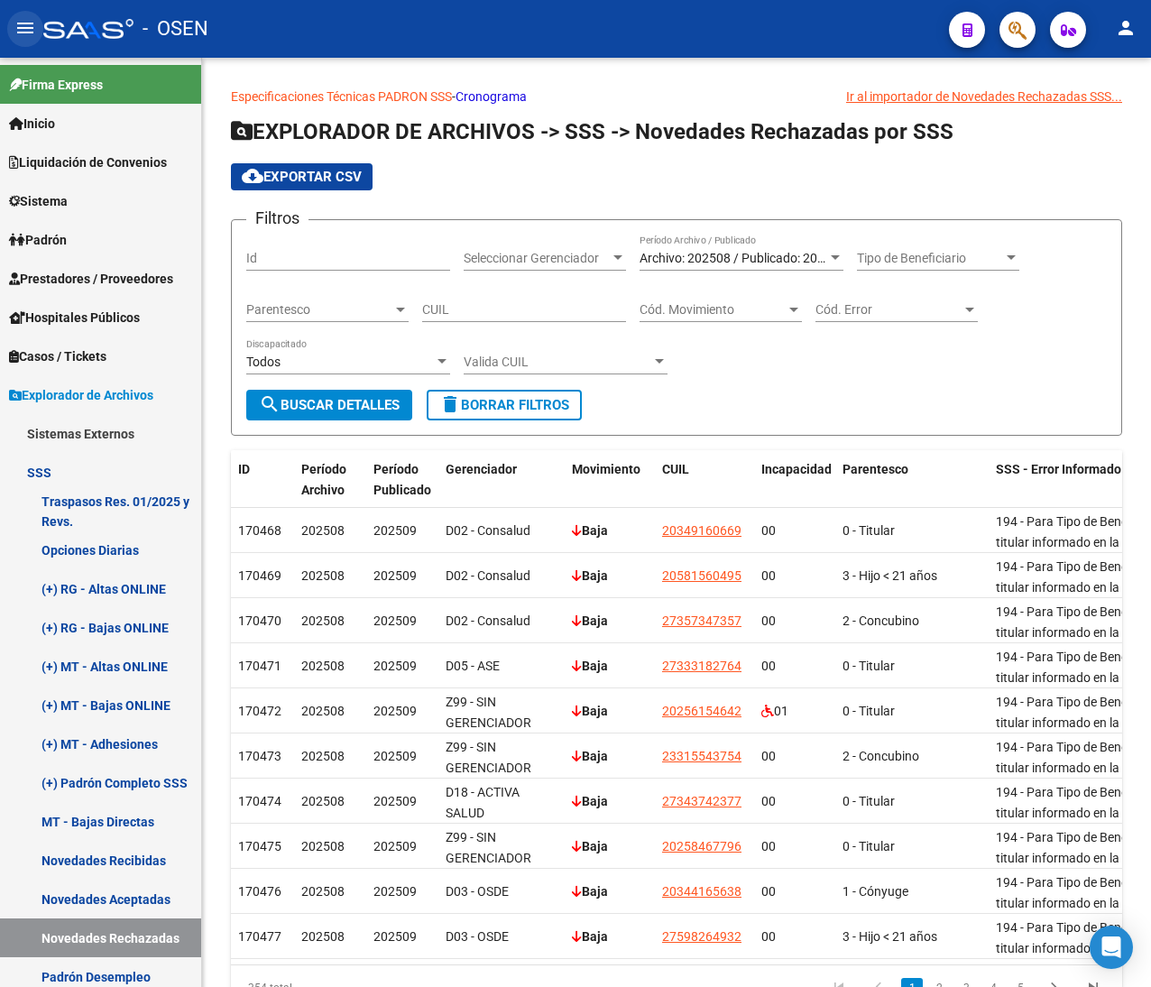
click at [26, 31] on mat-icon "menu" at bounding box center [25, 28] width 22 height 22
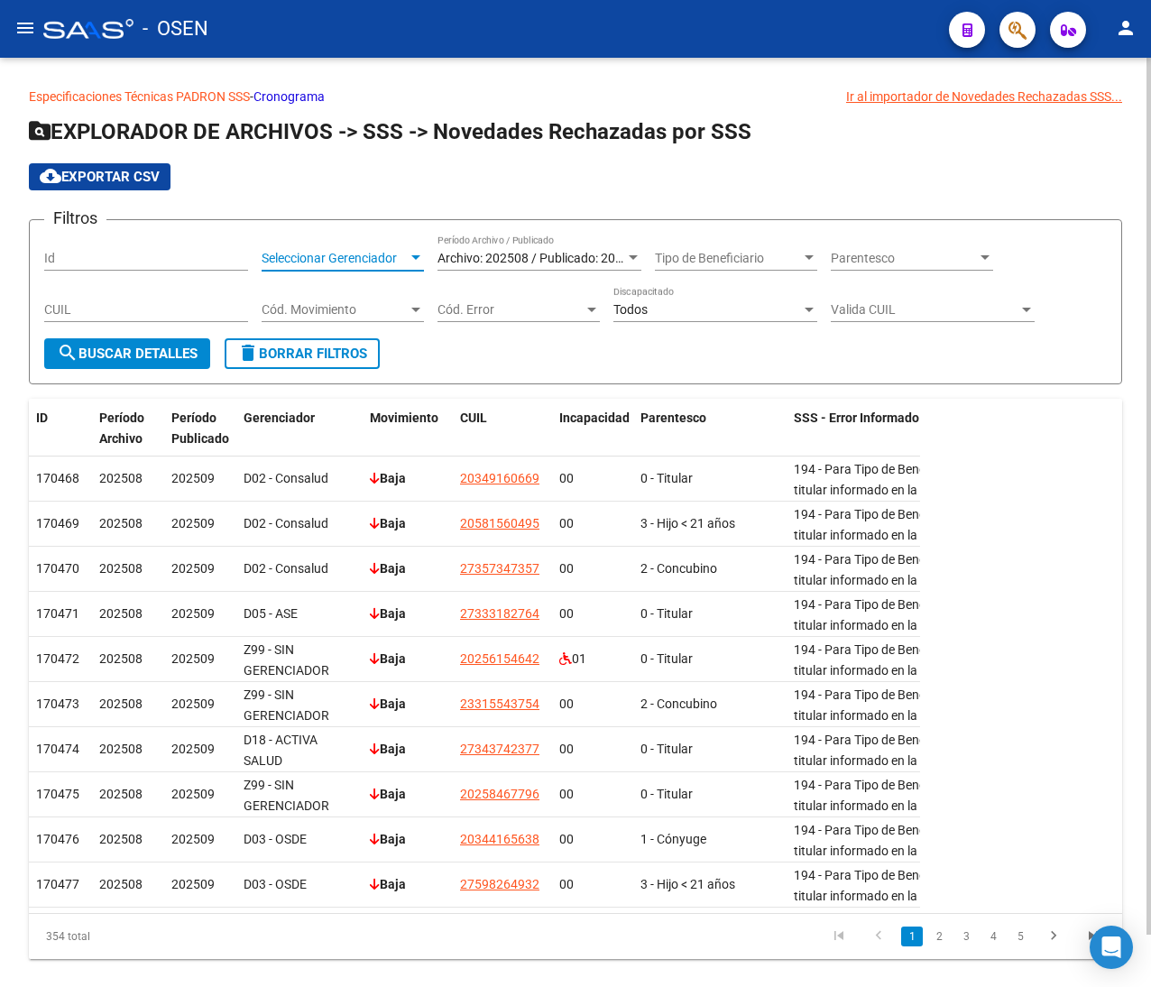
click at [373, 258] on span "Seleccionar Gerenciador" at bounding box center [335, 258] width 146 height 15
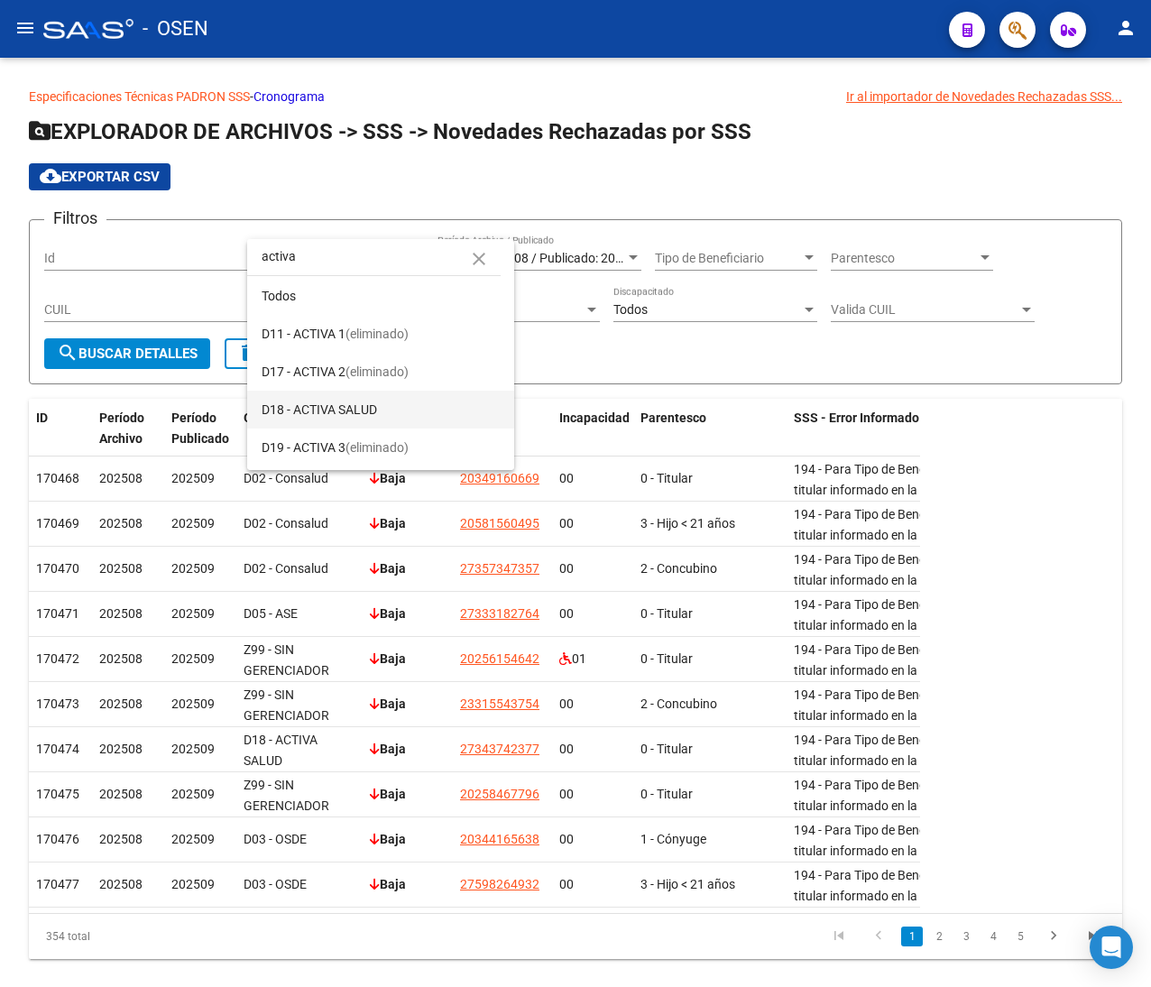
type input "activa"
drag, startPoint x: 398, startPoint y: 406, endPoint x: 428, endPoint y: 404, distance: 29.8
click at [398, 408] on span "D18 - ACTIVA SALUD" at bounding box center [381, 410] width 238 height 38
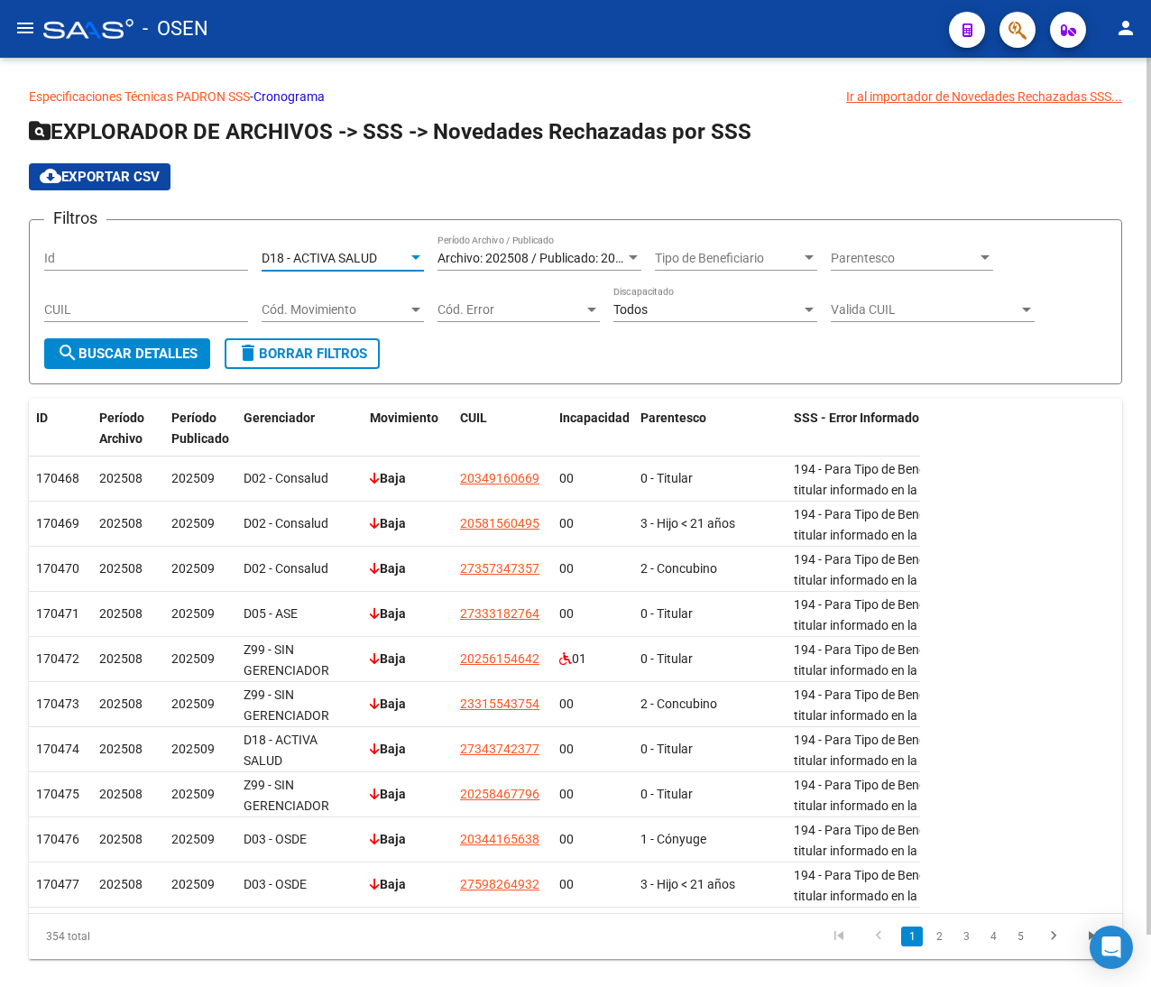
click at [149, 345] on span "search Buscar Detalles" at bounding box center [127, 353] width 141 height 16
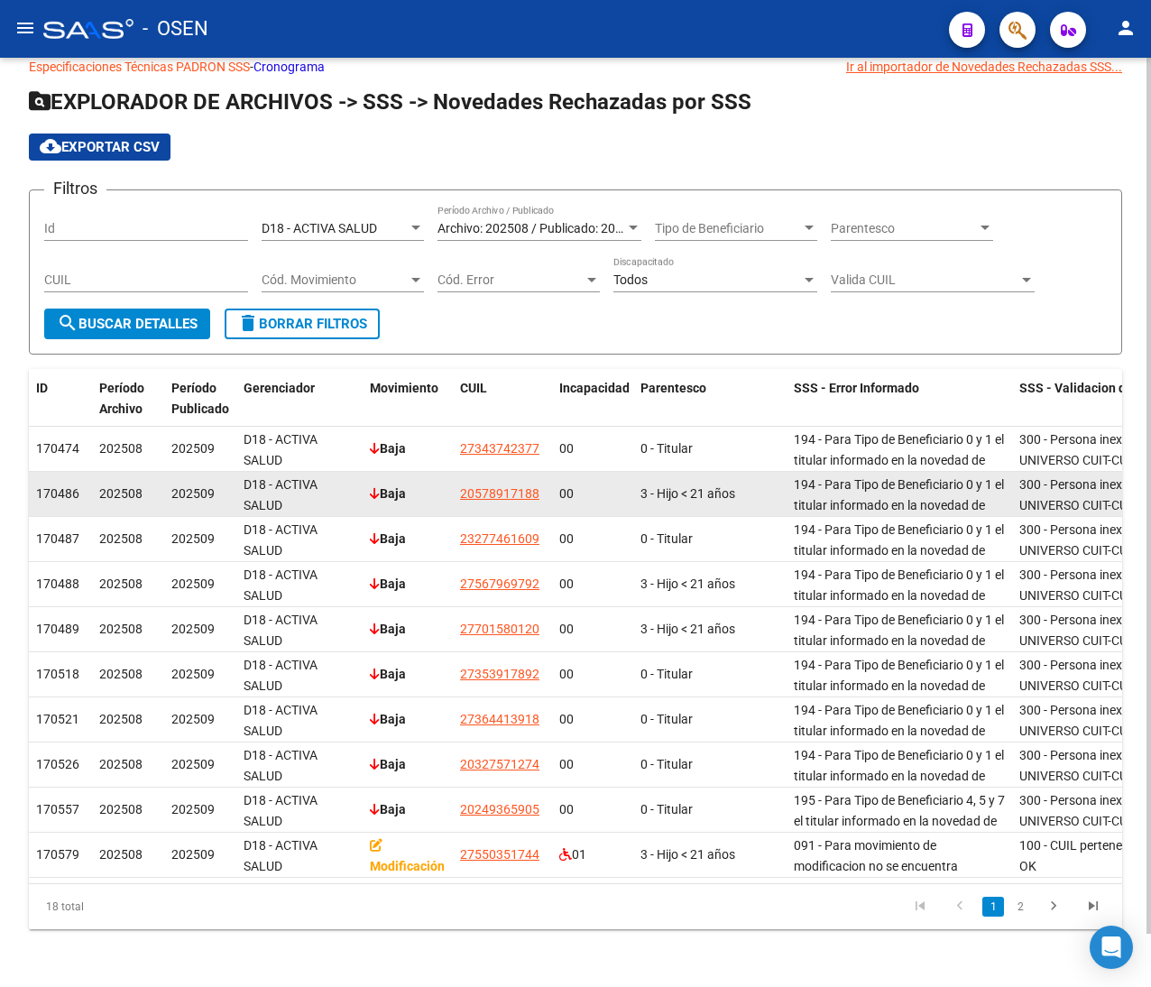
scroll to position [58, 0]
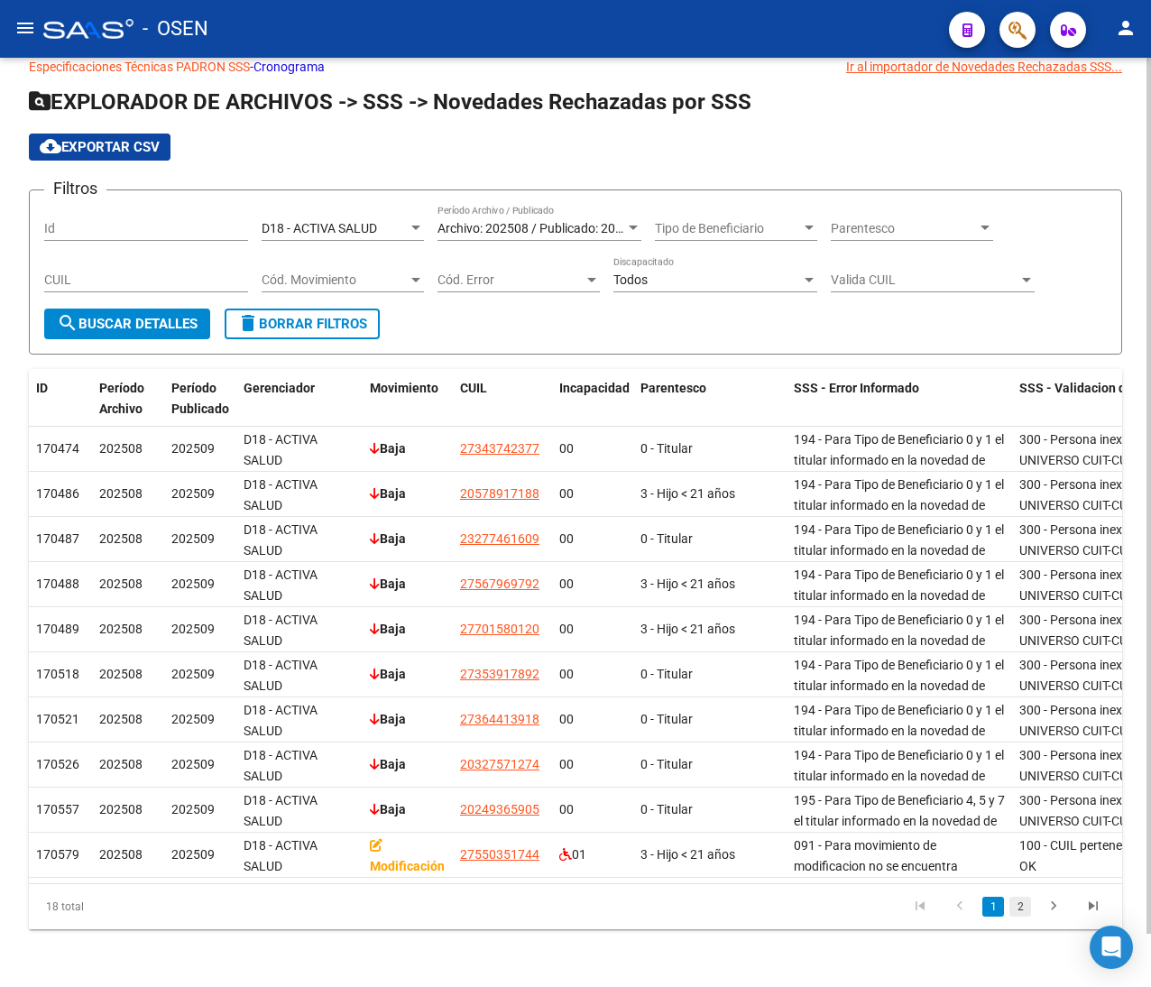
click at [1021, 909] on link "2" at bounding box center [1020, 907] width 22 height 20
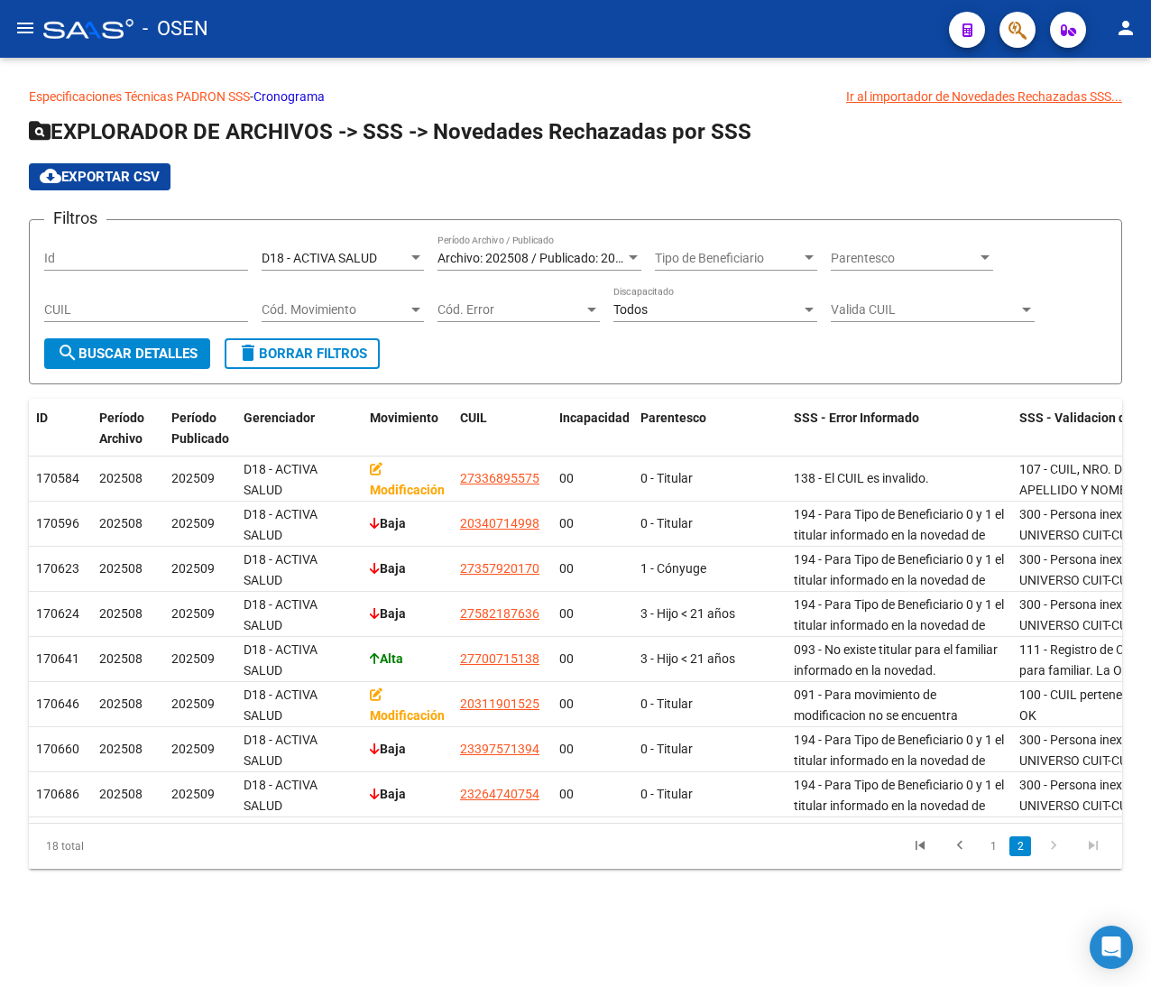
scroll to position [0, 0]
click at [997, 856] on link "1" at bounding box center [993, 846] width 22 height 20
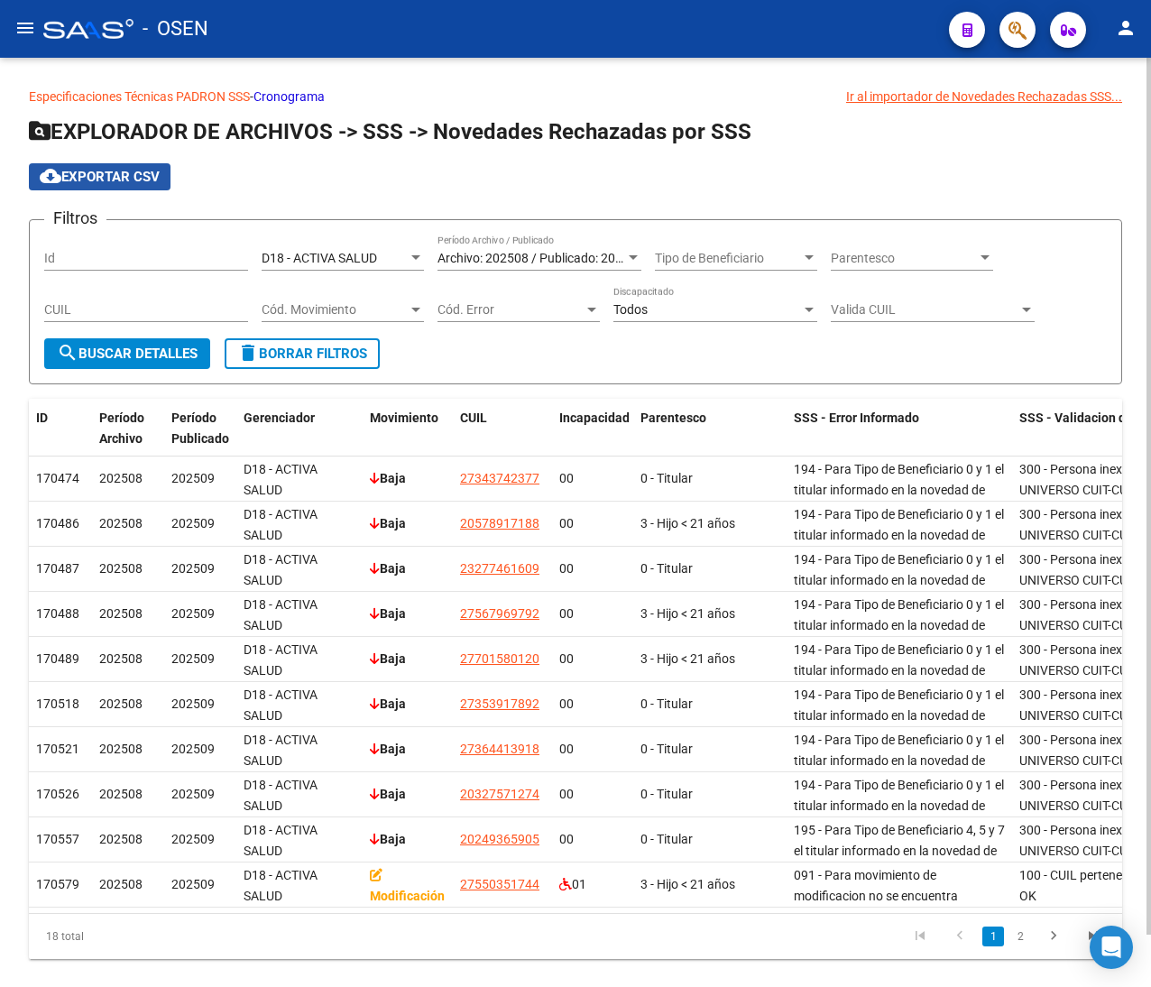
click at [92, 175] on span "cloud_download Exportar CSV" at bounding box center [100, 177] width 120 height 16
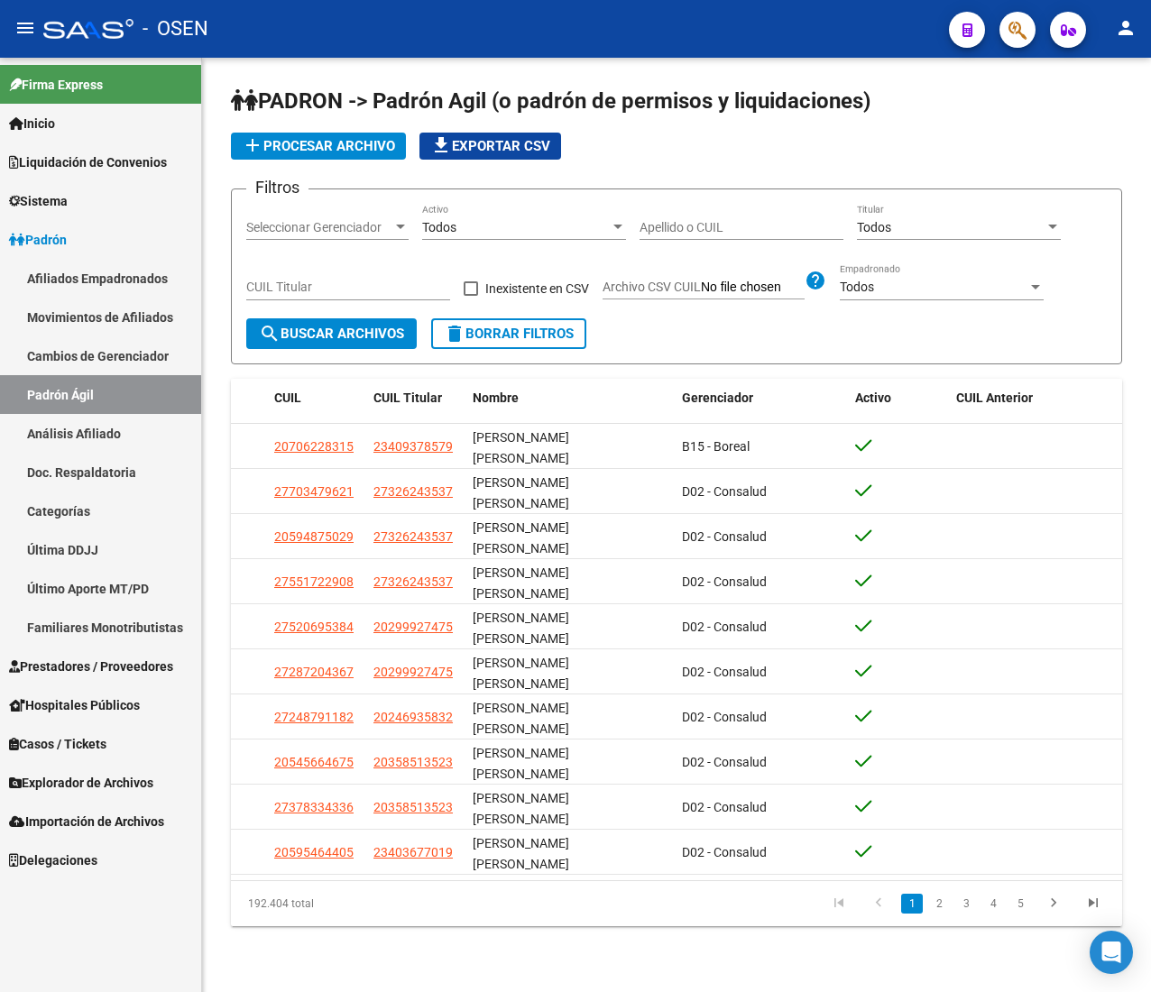
click at [13, 17] on button "menu" at bounding box center [25, 29] width 36 height 36
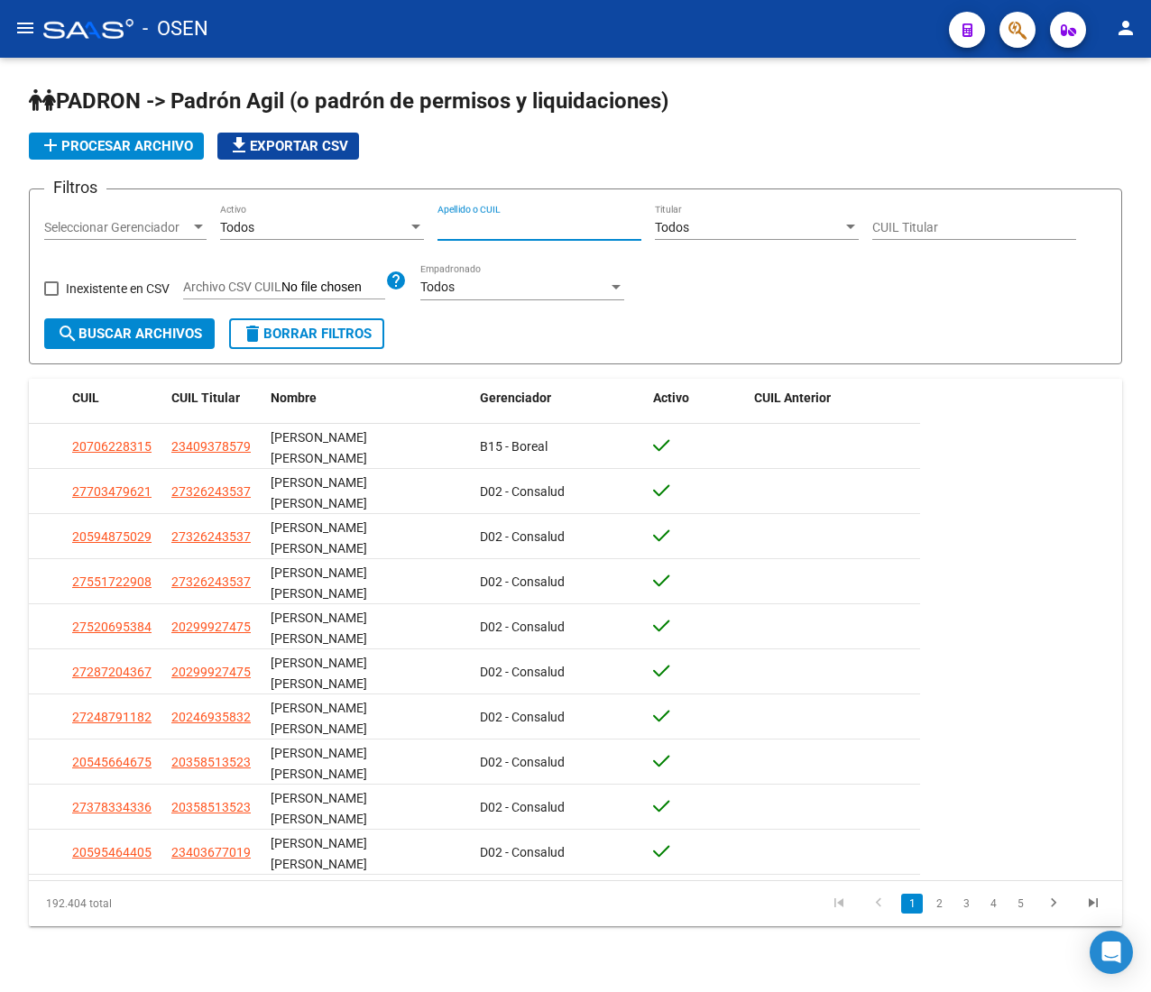
click at [494, 224] on input "Apellido o CUIL" at bounding box center [539, 227] width 204 height 15
click at [491, 225] on input "Apellido o CUIL" at bounding box center [539, 227] width 204 height 15
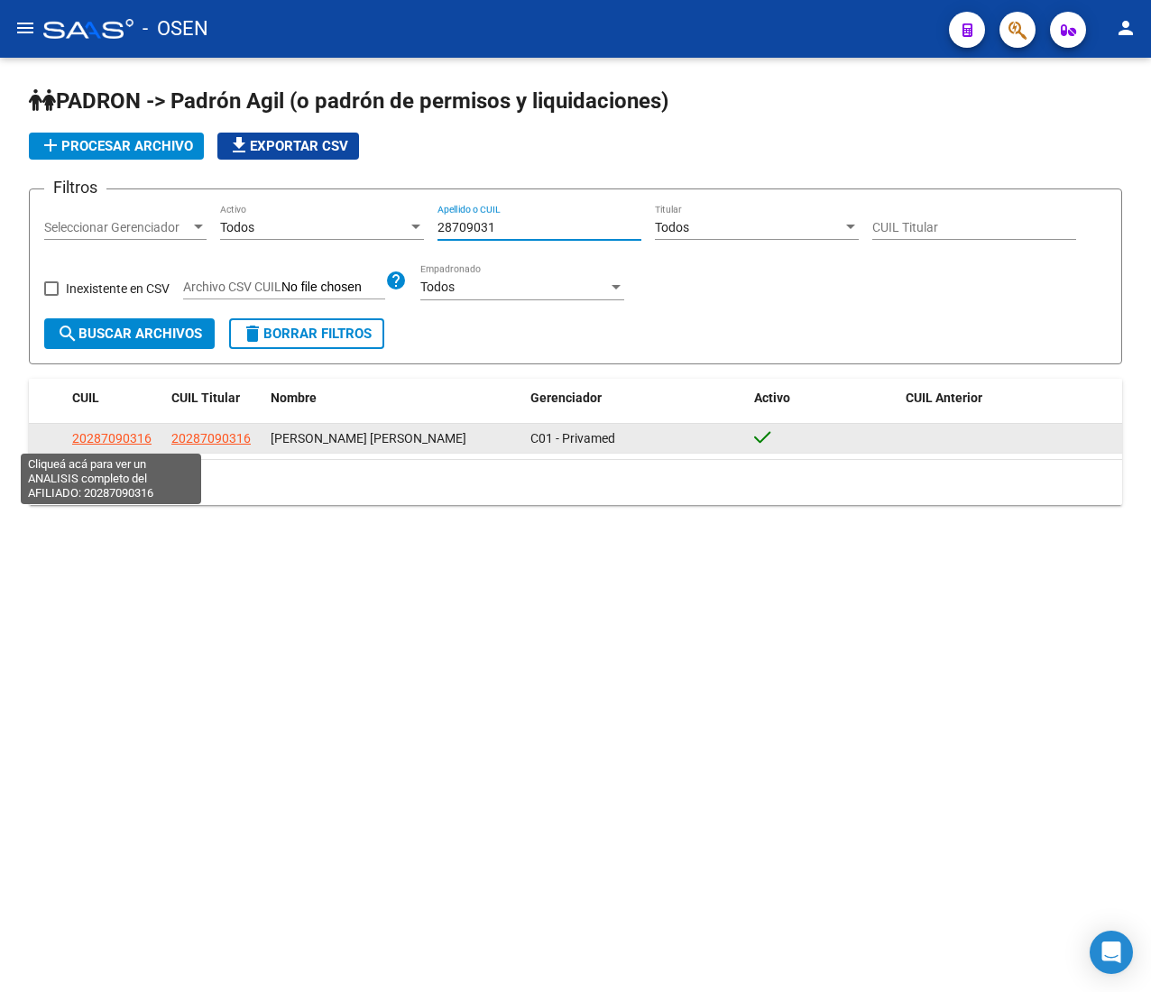
type input "28709031"
click at [91, 432] on span "20287090316" at bounding box center [111, 438] width 79 height 14
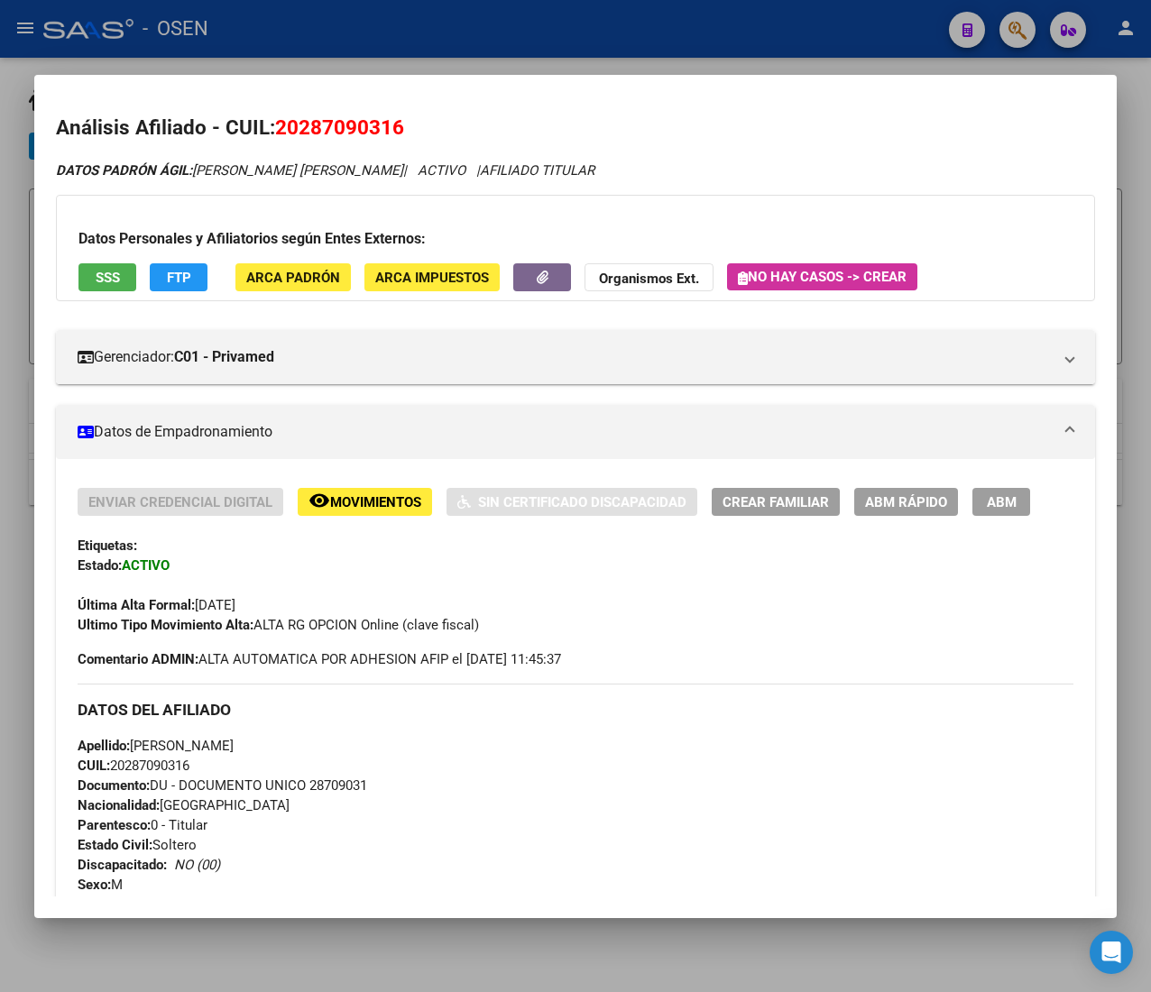
drag, startPoint x: 196, startPoint y: 601, endPoint x: 316, endPoint y: 612, distance: 120.5
click at [315, 612] on div "Última Alta Formal: 01/03/2025" at bounding box center [576, 595] width 996 height 40
click at [317, 608] on div "Última Alta Formal: 01/03/2025" at bounding box center [576, 595] width 996 height 40
click at [114, 278] on span "SSS" at bounding box center [108, 278] width 24 height 16
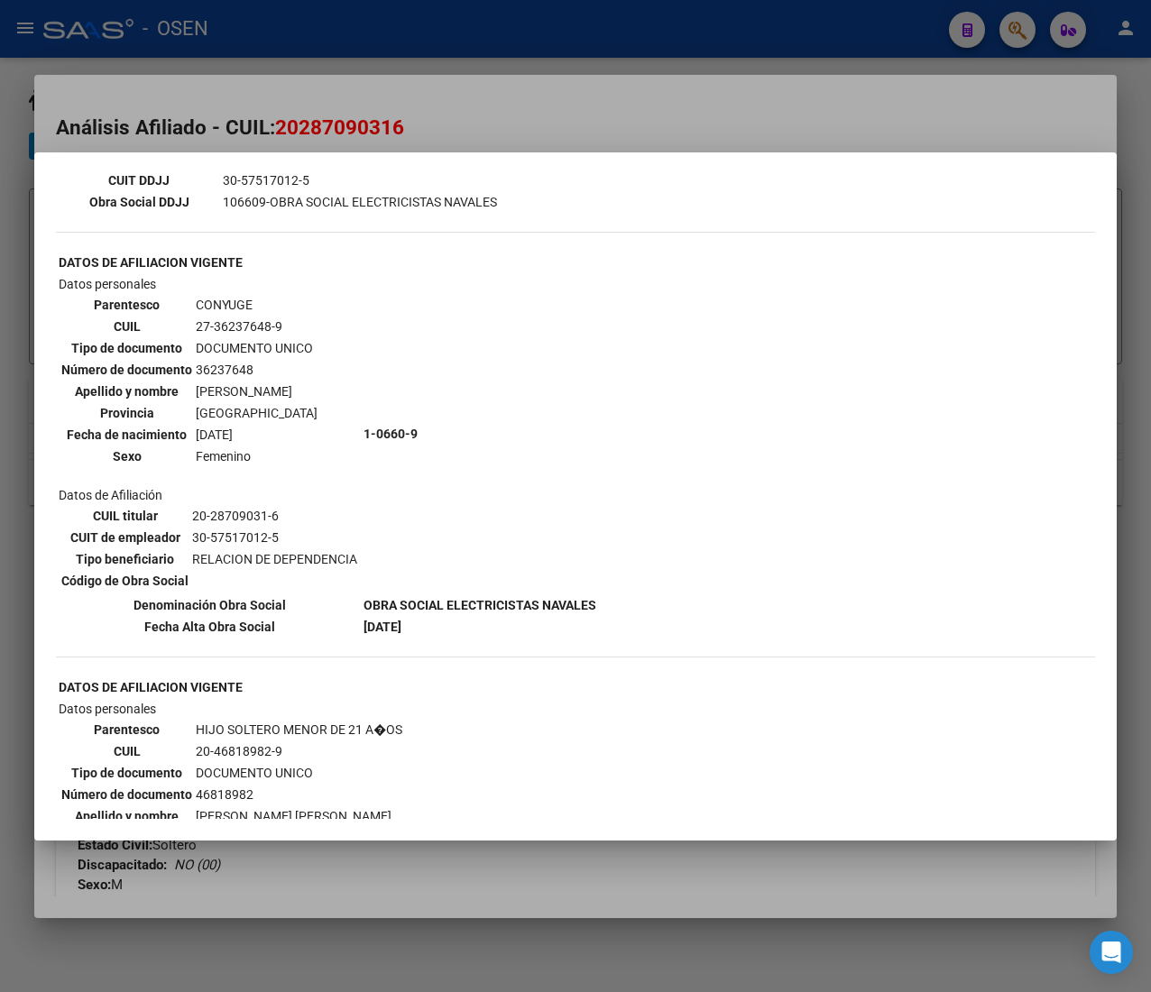
scroll to position [722, 0]
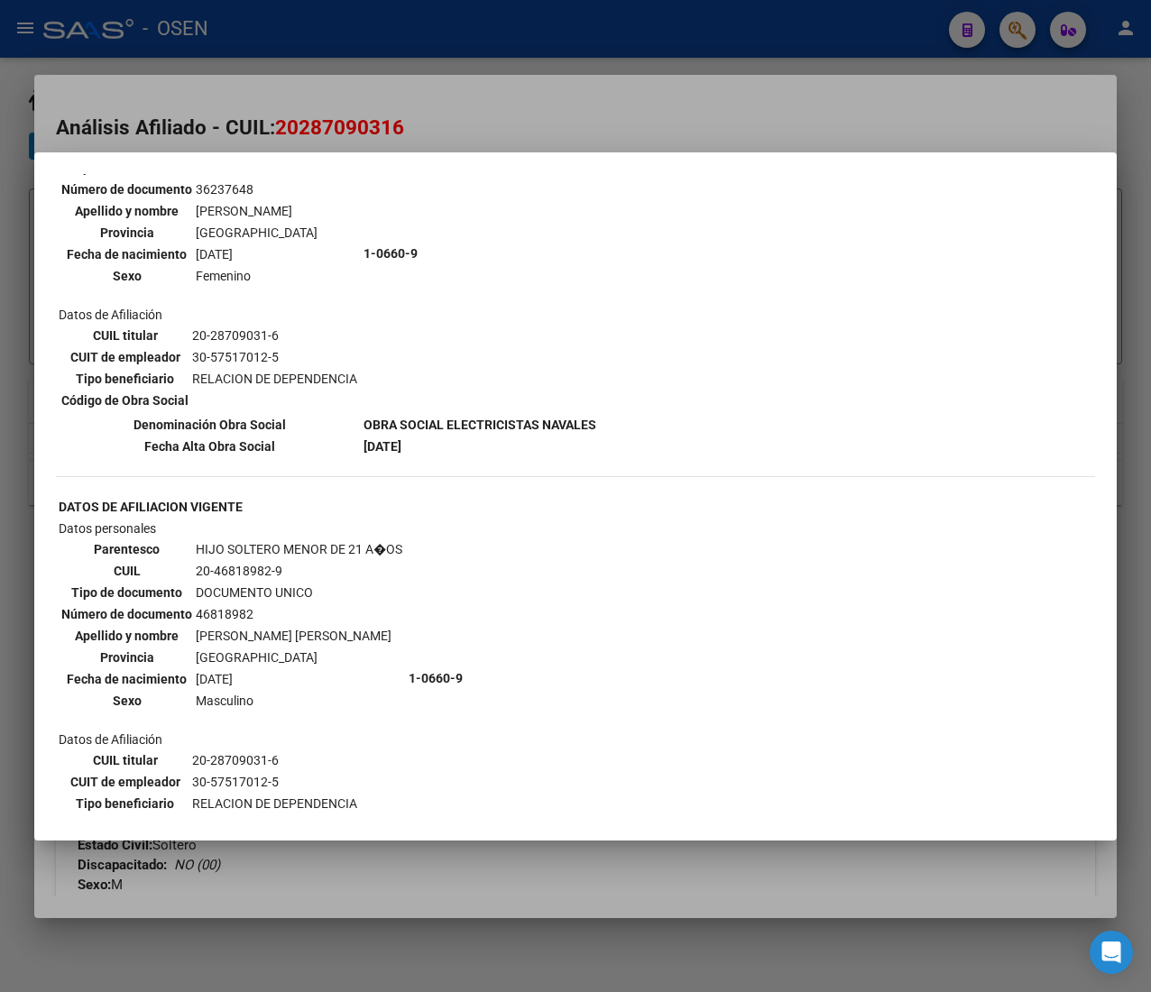
click at [524, 101] on div at bounding box center [575, 496] width 1151 height 992
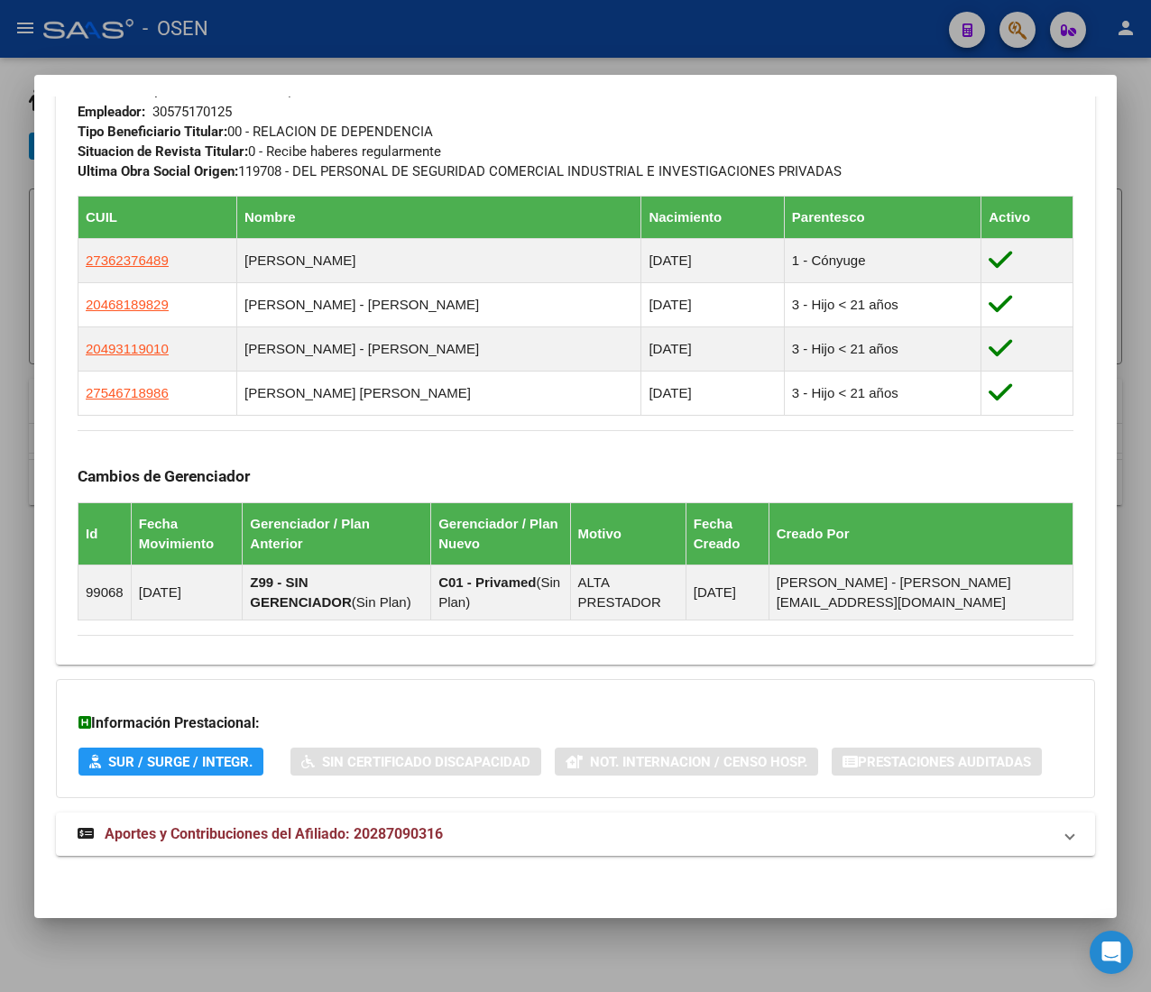
scroll to position [1041, 0]
click at [543, 810] on div "DATOS PADRÓN ÁGIL: CORONEL RAMON ALEJANDRO | ACTIVO | AFILIADO TITULAR Datos Pe…" at bounding box center [575, -1] width 1039 height 1754
click at [549, 835] on mat-panel-title "Aportes y Contribuciones del Afiliado: 20287090316" at bounding box center [565, 834] width 974 height 22
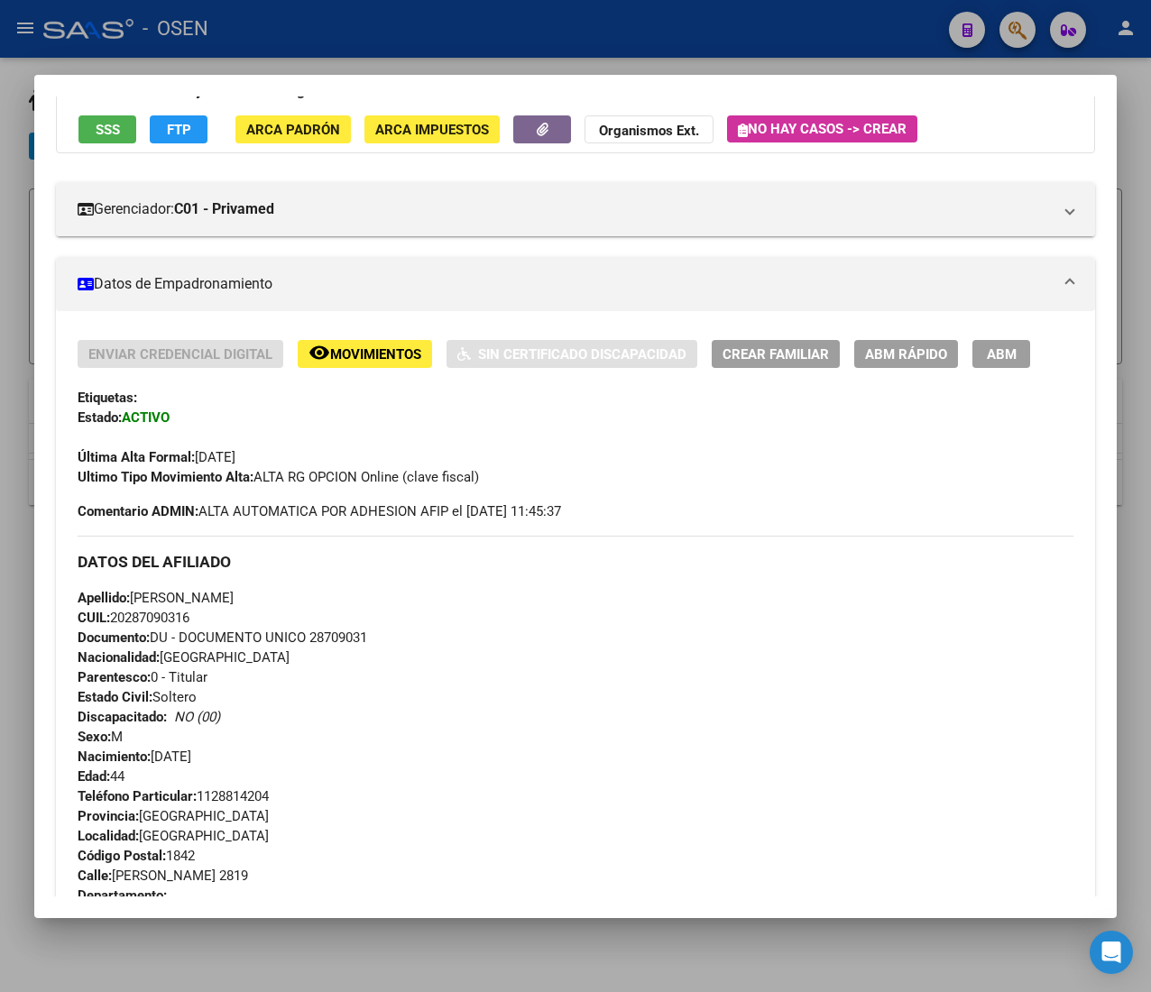
scroll to position [0, 0]
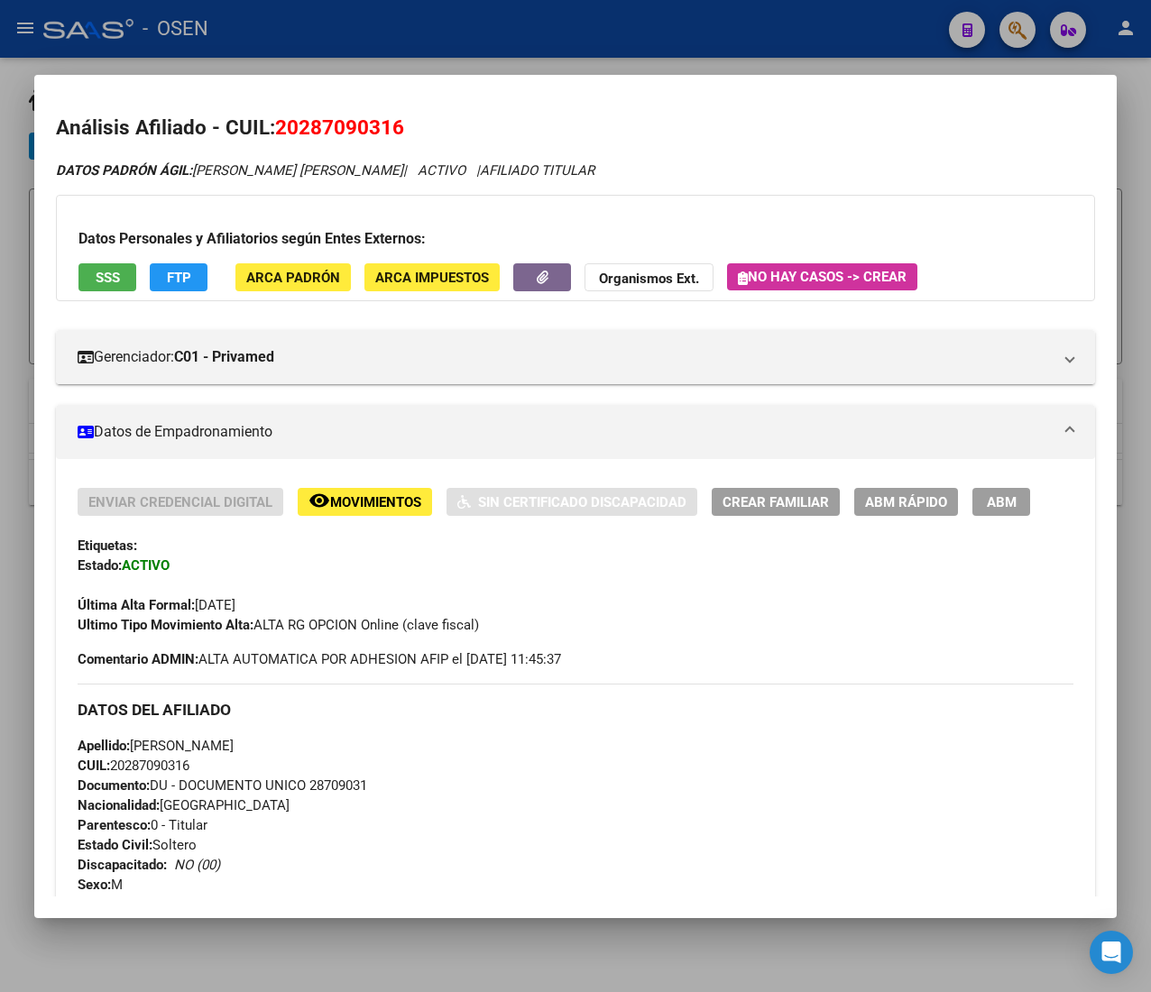
drag, startPoint x: 276, startPoint y: 602, endPoint x: 322, endPoint y: 608, distance: 46.3
click at [321, 608] on div "Última Alta Formal: 01/03/2025" at bounding box center [576, 595] width 996 height 40
click at [325, 605] on div "Última Alta Formal: 01/03/2025" at bounding box center [576, 595] width 996 height 40
click at [166, 765] on span "CUIL: 20287090316" at bounding box center [134, 766] width 112 height 16
click at [166, 764] on span "CUIL: 20287090316" at bounding box center [134, 766] width 112 height 16
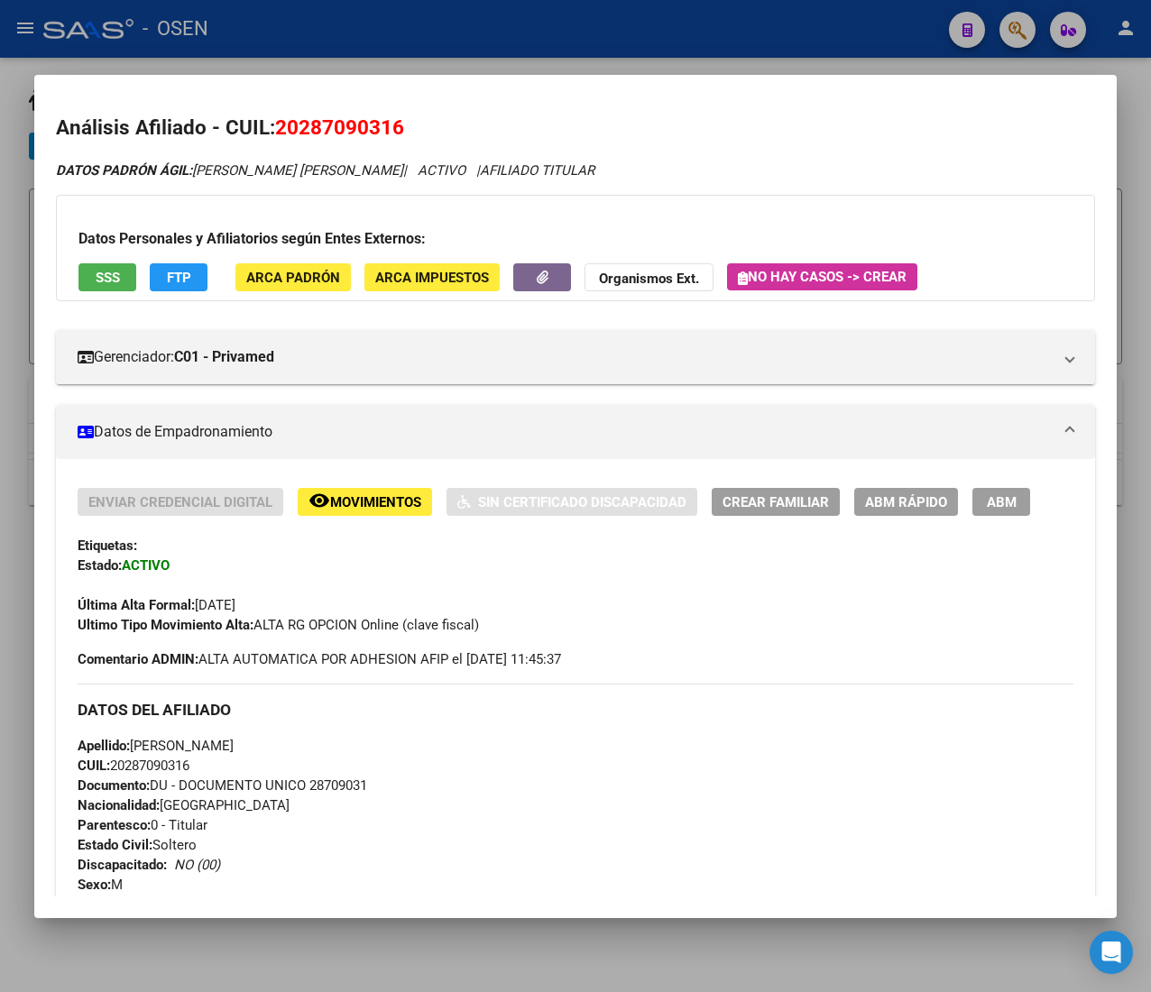
copy span "20287090316"
click at [690, 768] on div "Apellido: RAMON ALEJANDRO CORONEL CUIL: 20287090316 Documento: DU - DOCUMENTO U…" at bounding box center [576, 835] width 996 height 198
click at [175, 768] on span "CUIL: 20287090316" at bounding box center [134, 766] width 112 height 16
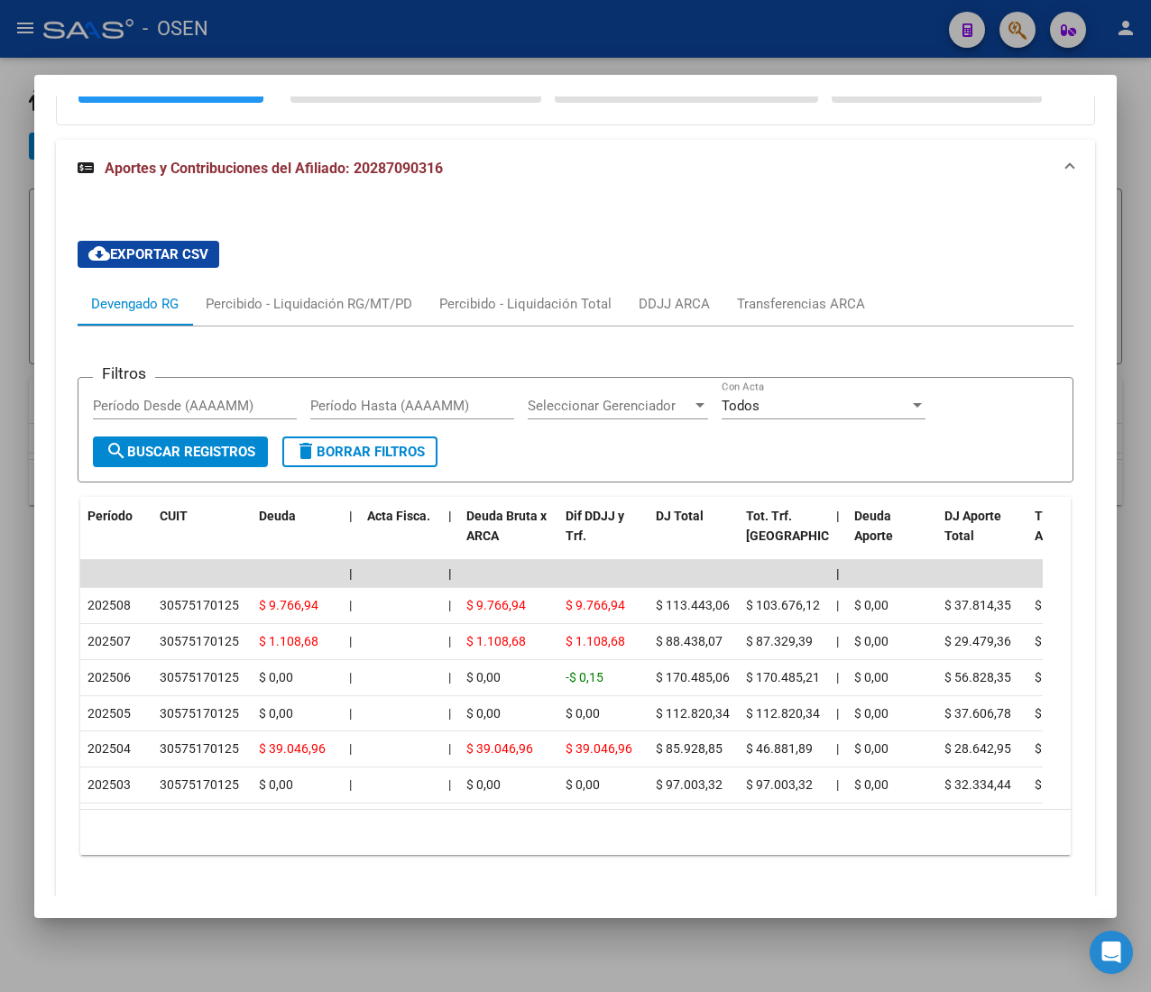
scroll to position [1786, 0]
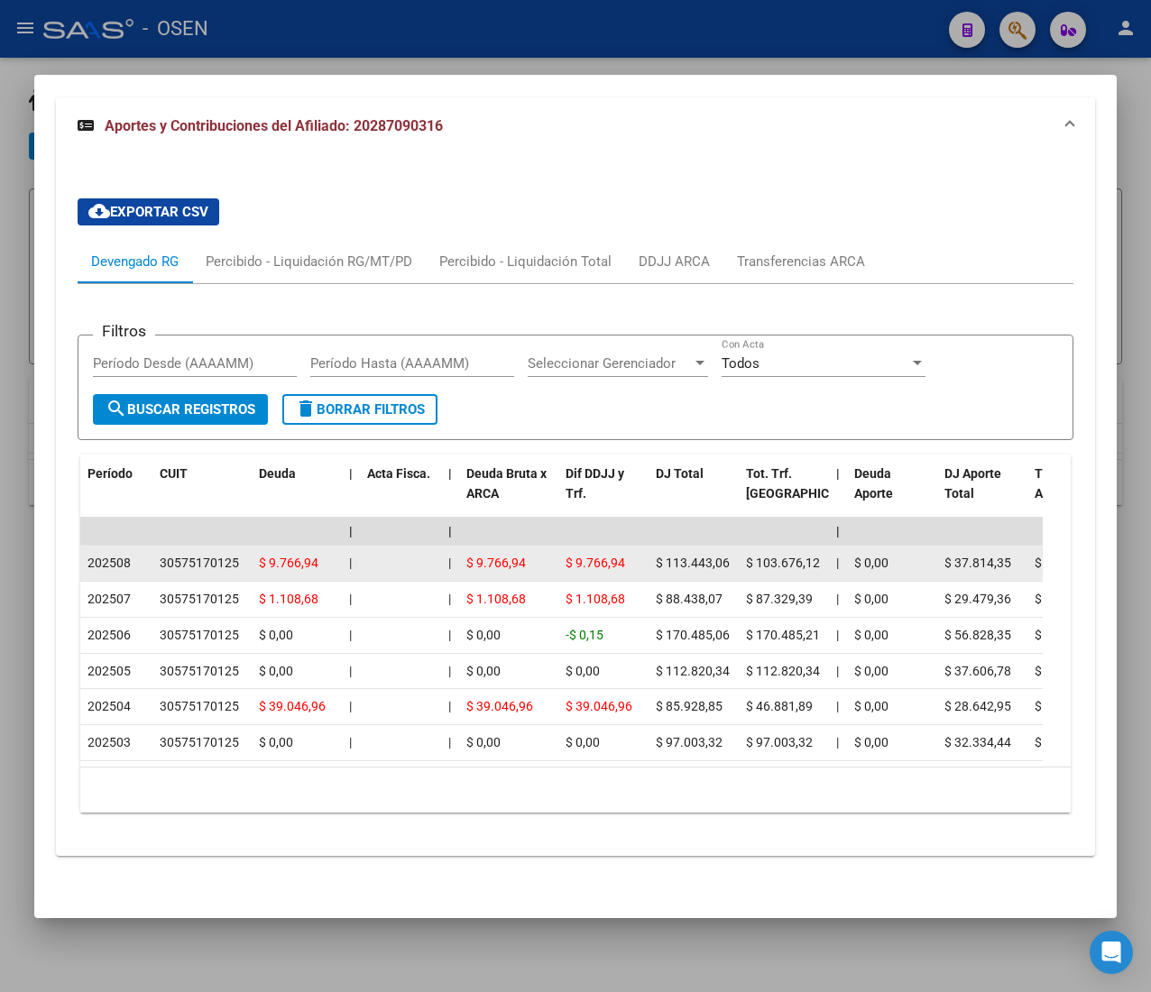
drag, startPoint x: 95, startPoint y: 529, endPoint x: 124, endPoint y: 530, distance: 29.8
click at [124, 556] on span "202508" at bounding box center [108, 563] width 43 height 14
click at [137, 553] on div "202508" at bounding box center [116, 563] width 58 height 21
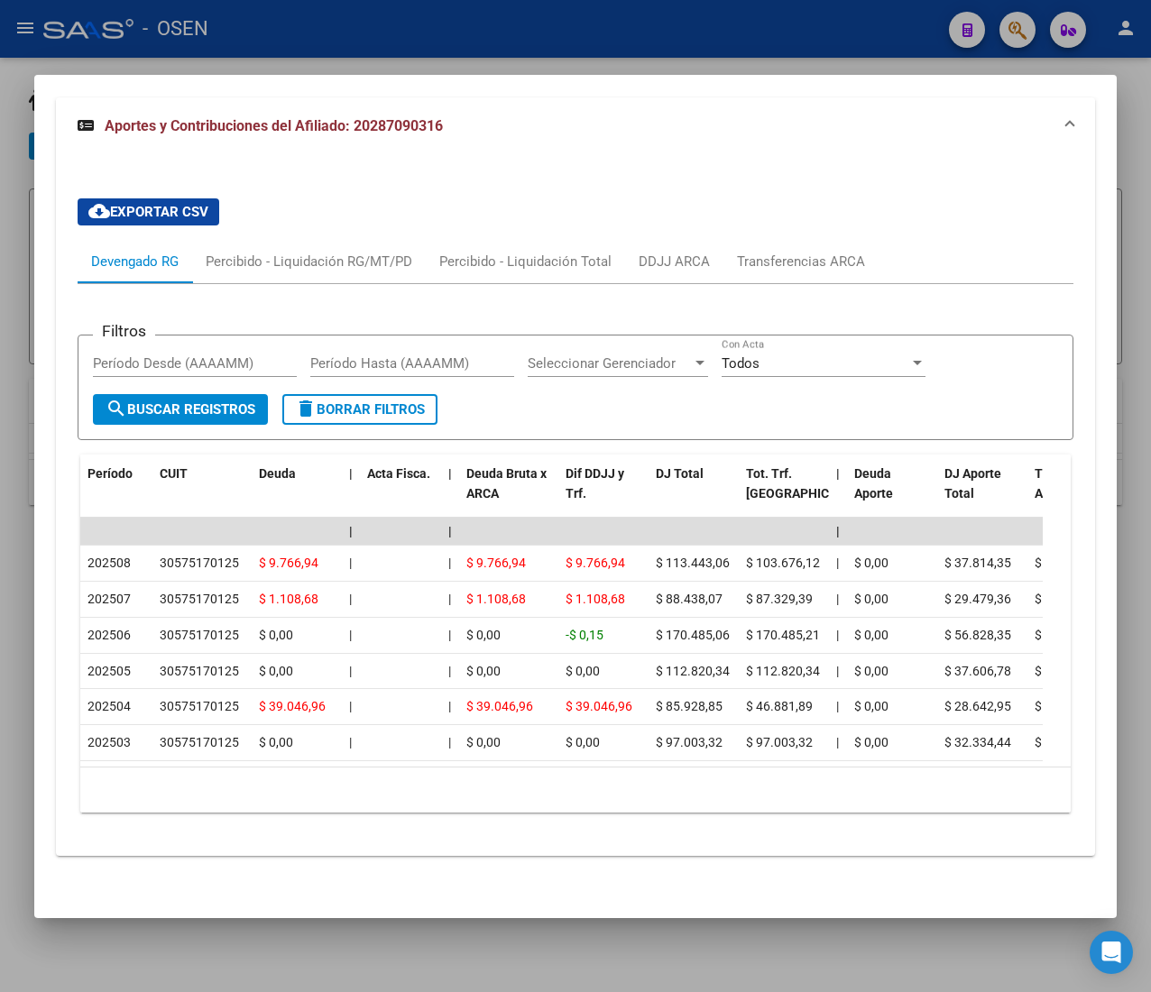
click at [494, 115] on mat-panel-title "Aportes y Contribuciones del Afiliado: 20287090316" at bounding box center [565, 126] width 974 height 22
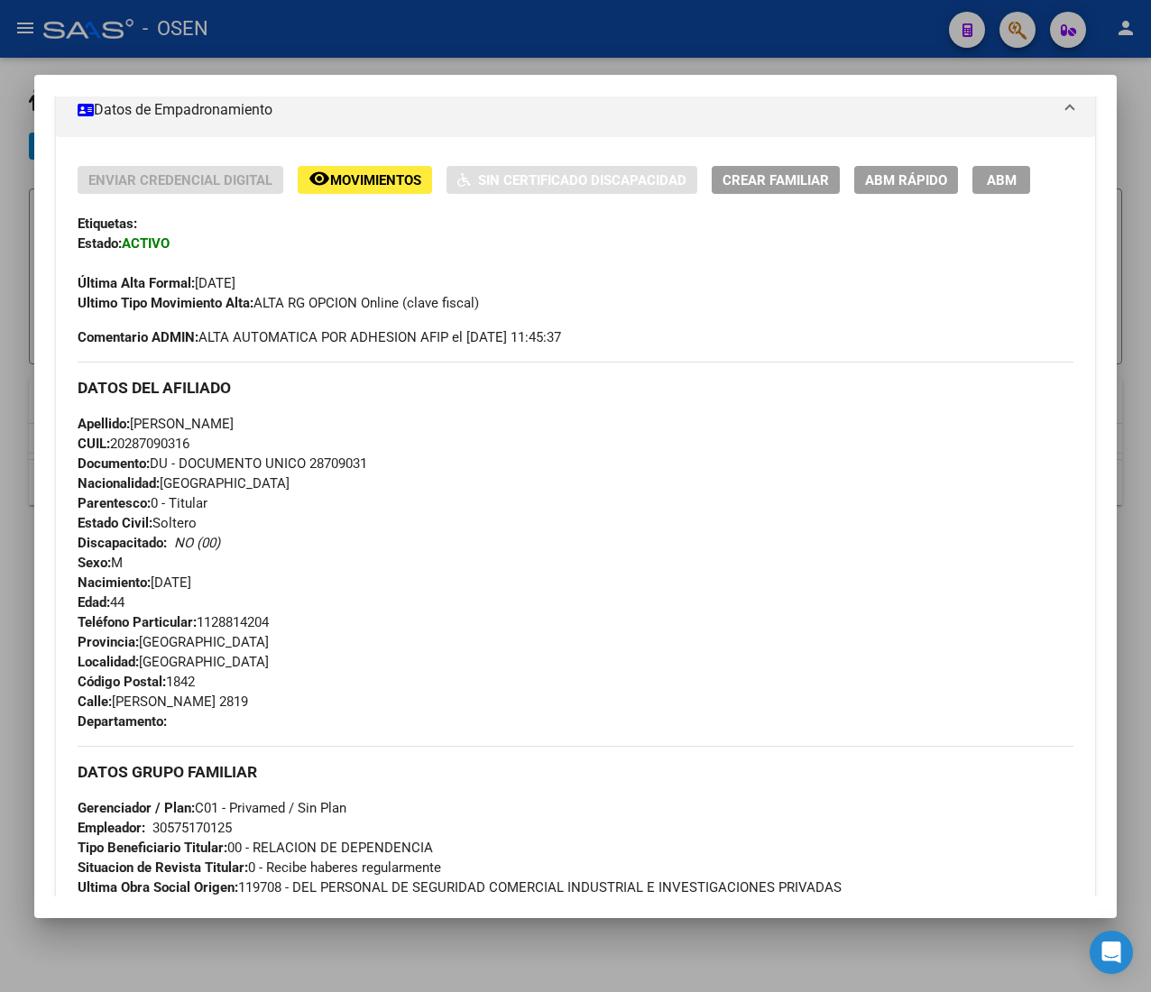
scroll to position [319, 0]
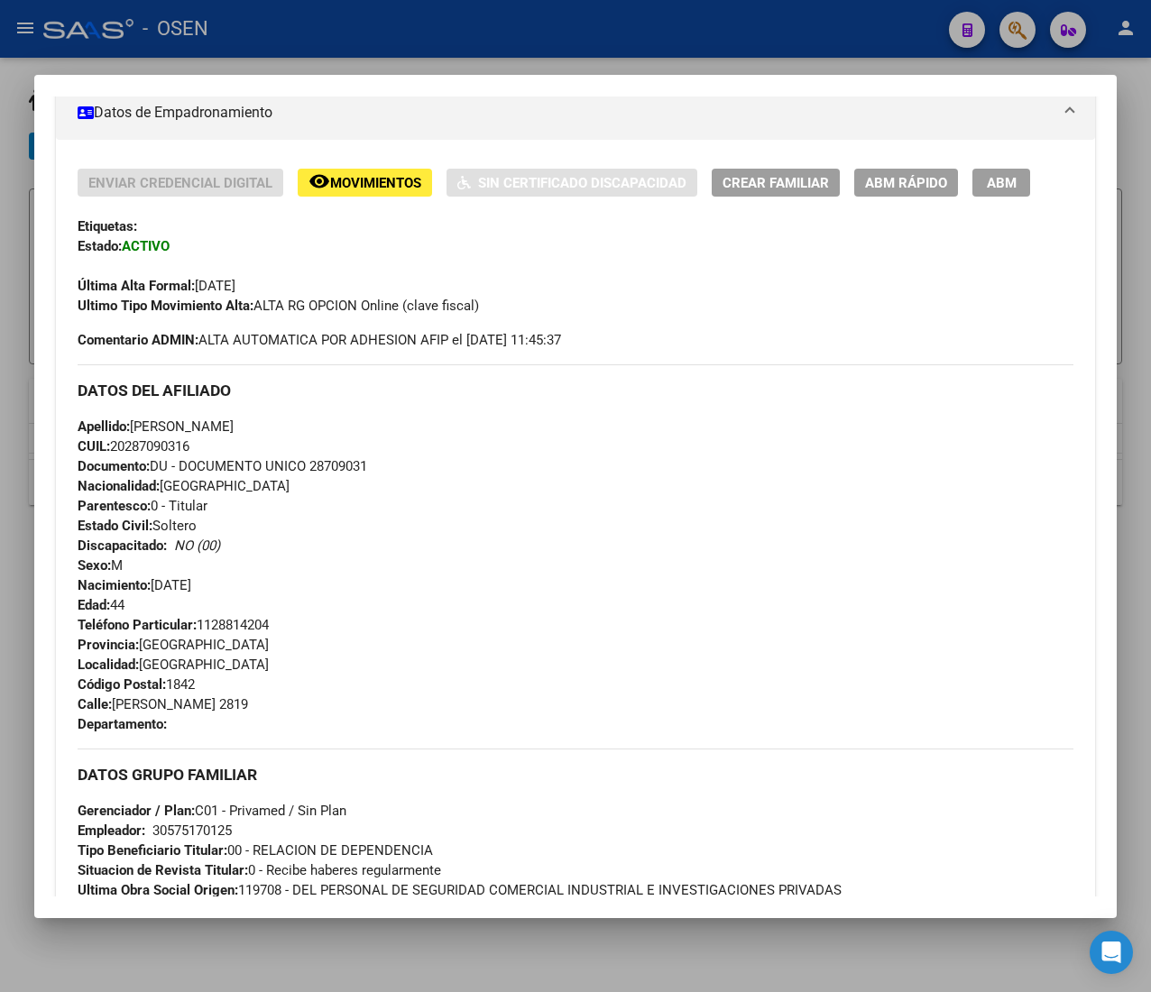
drag, startPoint x: 166, startPoint y: 483, endPoint x: 257, endPoint y: 490, distance: 91.4
click at [260, 490] on div "Apellido: RAMON ALEJANDRO CORONEL CUIL: 20287090316 Documento: DU - DOCUMENTO U…" at bounding box center [576, 516] width 996 height 198
click at [251, 490] on div "Apellido: RAMON ALEJANDRO CORONEL CUIL: 20287090316 Documento: DU - DOCUMENTO U…" at bounding box center [576, 516] width 996 height 198
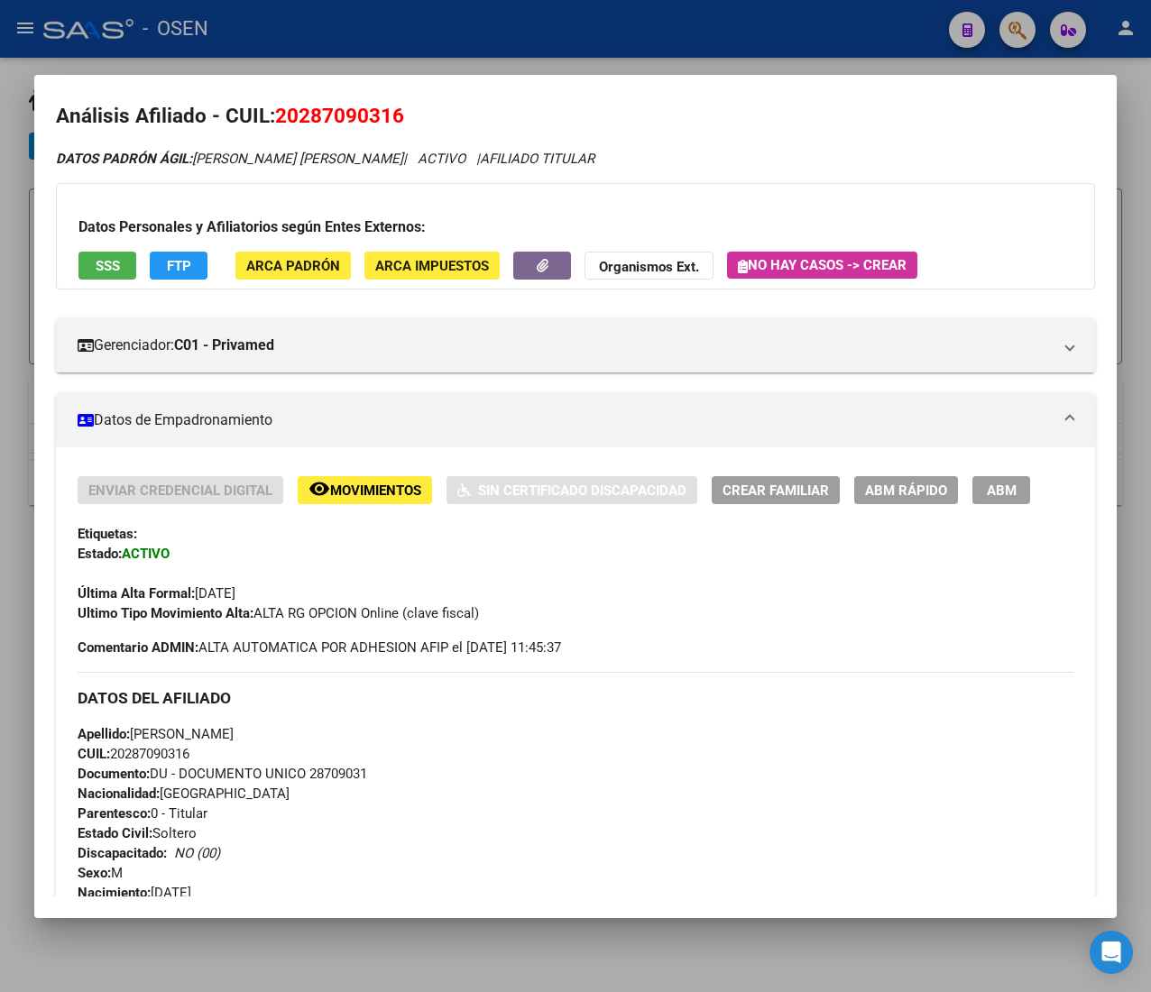
scroll to position [0, 0]
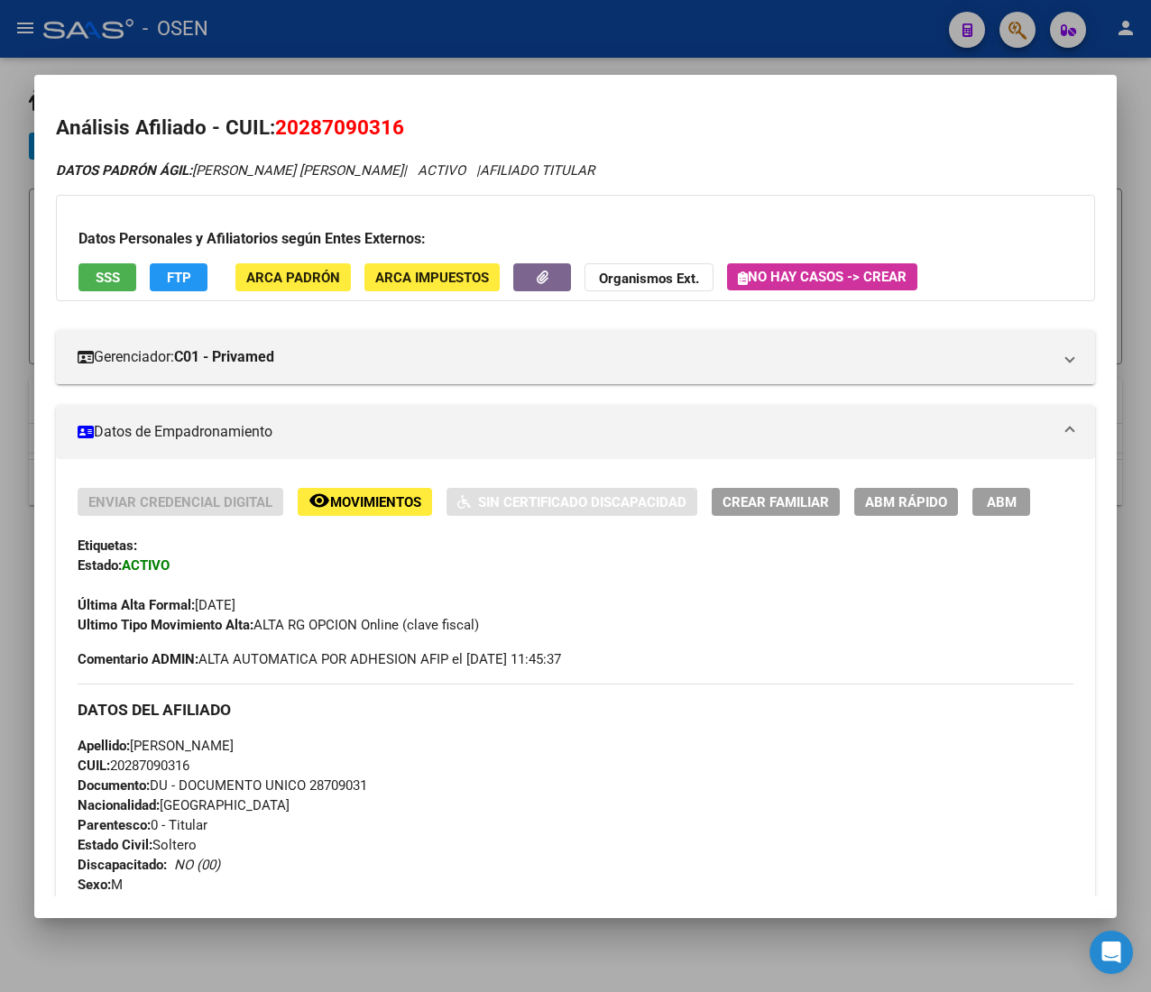
drag, startPoint x: 257, startPoint y: 623, endPoint x: 419, endPoint y: 622, distance: 161.4
click at [411, 626] on span "Ultimo Tipo Movimiento Alta: ALTA RG OPCION Online (clave fiscal)" at bounding box center [278, 625] width 401 height 16
click at [426, 620] on span "Ultimo Tipo Movimiento Alta: ALTA RG OPCION Online (clave fiscal)" at bounding box center [278, 625] width 401 height 16
drag, startPoint x: 482, startPoint y: 627, endPoint x: 393, endPoint y: 635, distance: 88.8
click at [393, 635] on div "Enviar Credencial Digital remove_red_eye Movimientos Sin Certificado Discapacid…" at bounding box center [576, 578] width 996 height 181
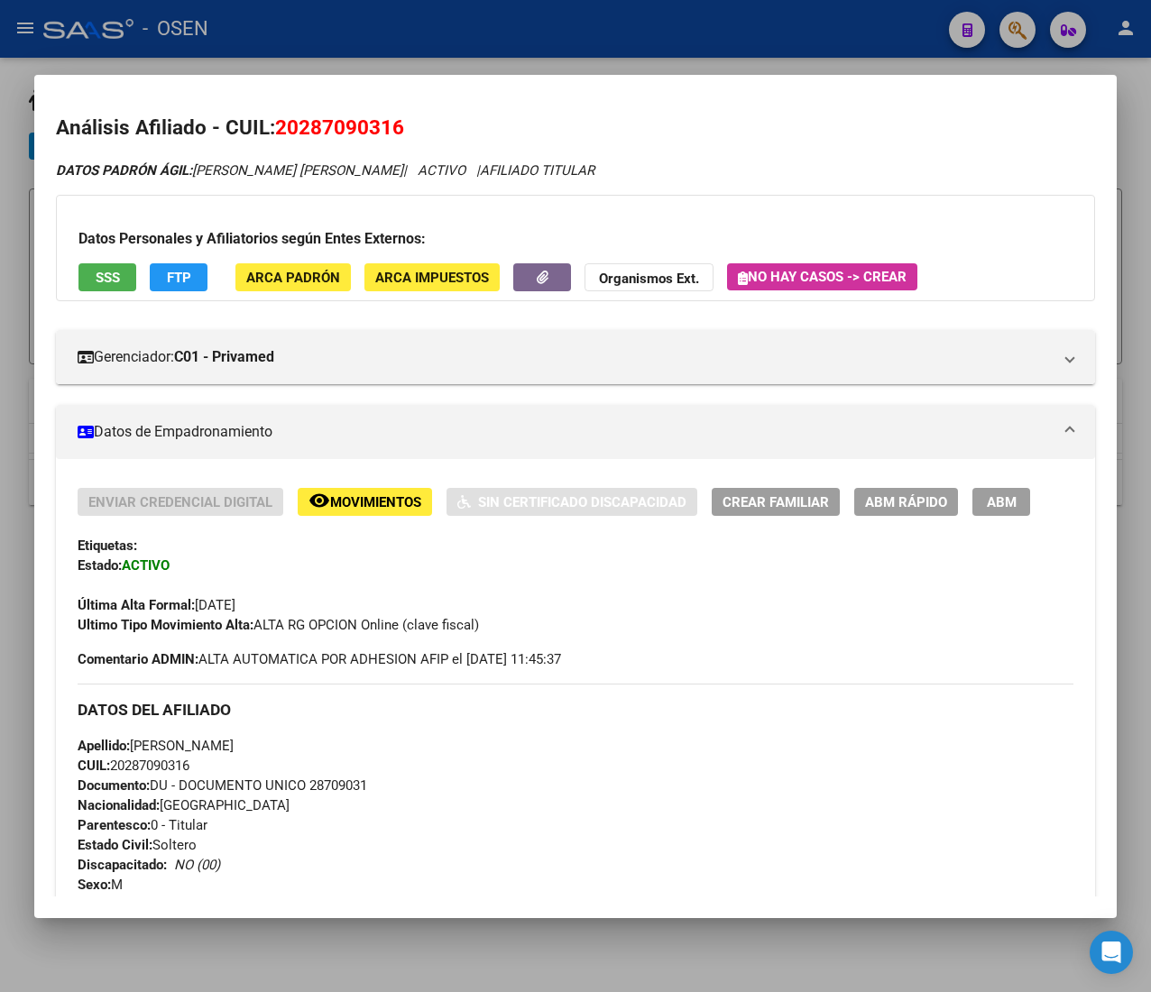
click at [393, 634] on div "Ultimo Tipo Movimiento Alta: ALTA RG OPCION Online (clave fiscal)" at bounding box center [576, 625] width 996 height 20
drag, startPoint x: 198, startPoint y: 604, endPoint x: 303, endPoint y: 606, distance: 104.6
click at [303, 606] on div "Última Alta Formal: 01/03/2025" at bounding box center [576, 595] width 996 height 40
drag, startPoint x: 221, startPoint y: 604, endPoint x: 239, endPoint y: 606, distance: 18.1
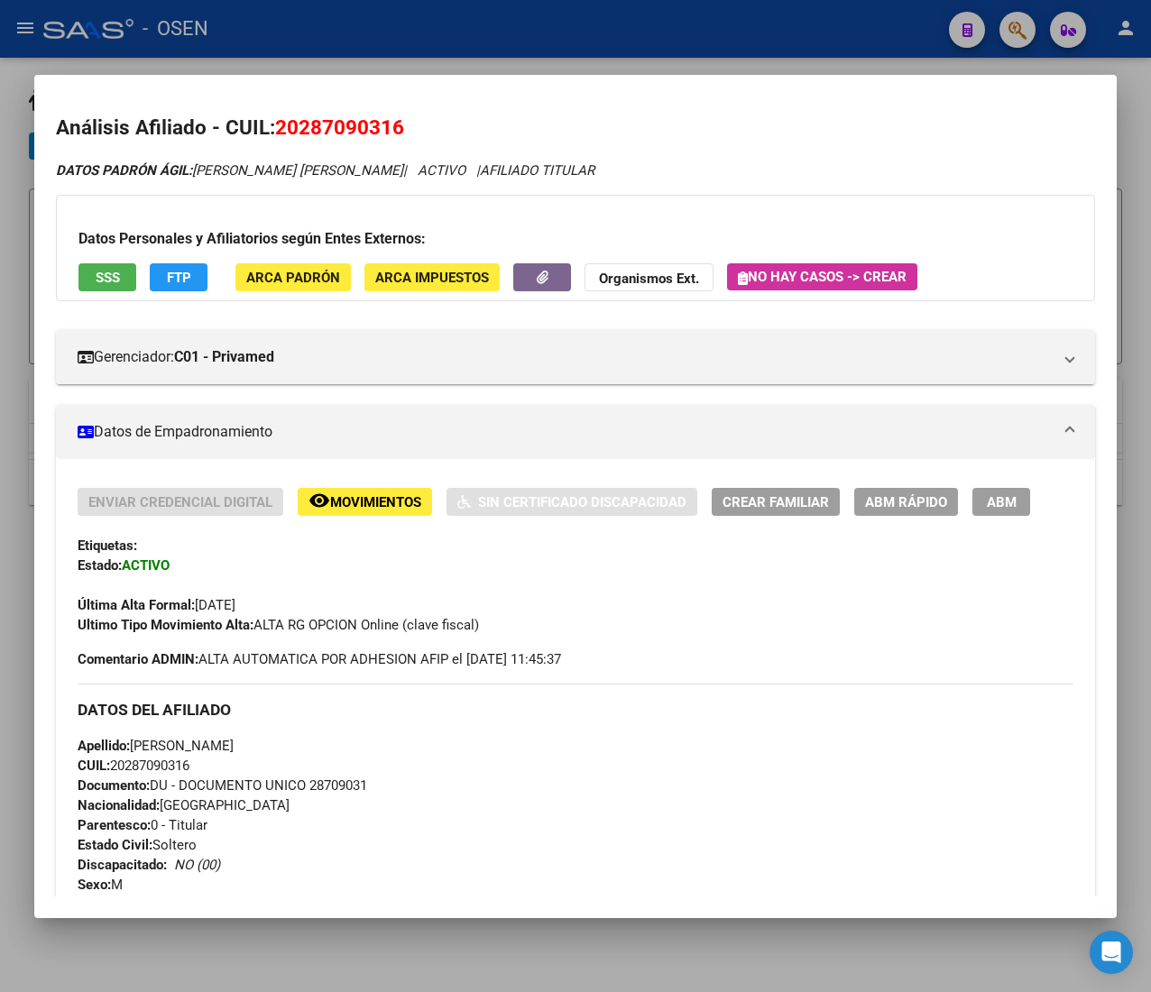
click at [235, 606] on span "Última Alta Formal: 01/03/2025" at bounding box center [157, 605] width 158 height 16
drag, startPoint x: 276, startPoint y: 605, endPoint x: 175, endPoint y: 606, distance: 101.0
click at [175, 606] on div "Última Alta Formal: 01/03/2025" at bounding box center [576, 595] width 996 height 40
click at [236, 616] on div "Ultimo Tipo Movimiento Alta: ALTA RG OPCION Online (clave fiscal)" at bounding box center [576, 625] width 996 height 20
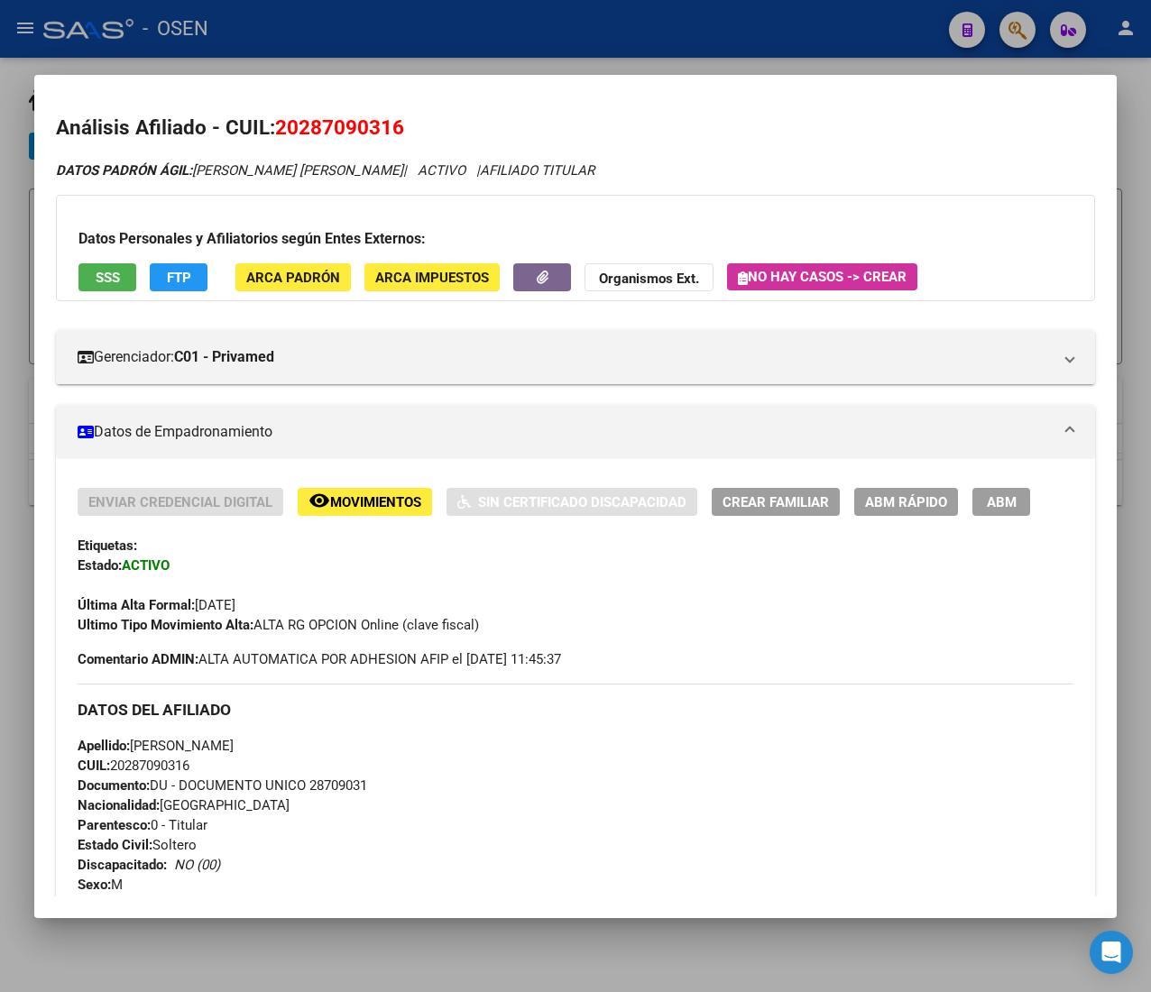
drag, startPoint x: 257, startPoint y: 626, endPoint x: 448, endPoint y: 634, distance: 191.4
click at [444, 634] on div "Ultimo Tipo Movimiento Alta: ALTA RG OPCION Online (clave fiscal)" at bounding box center [576, 625] width 996 height 20
click at [455, 628] on span "Ultimo Tipo Movimiento Alta: ALTA RG OPCION Online (clave fiscal)" at bounding box center [278, 625] width 401 height 16
drag, startPoint x: 467, startPoint y: 631, endPoint x: 256, endPoint y: 627, distance: 211.1
click at [256, 627] on div "Ultimo Tipo Movimiento Alta: ALTA RG OPCION Online (clave fiscal)" at bounding box center [576, 625] width 996 height 20
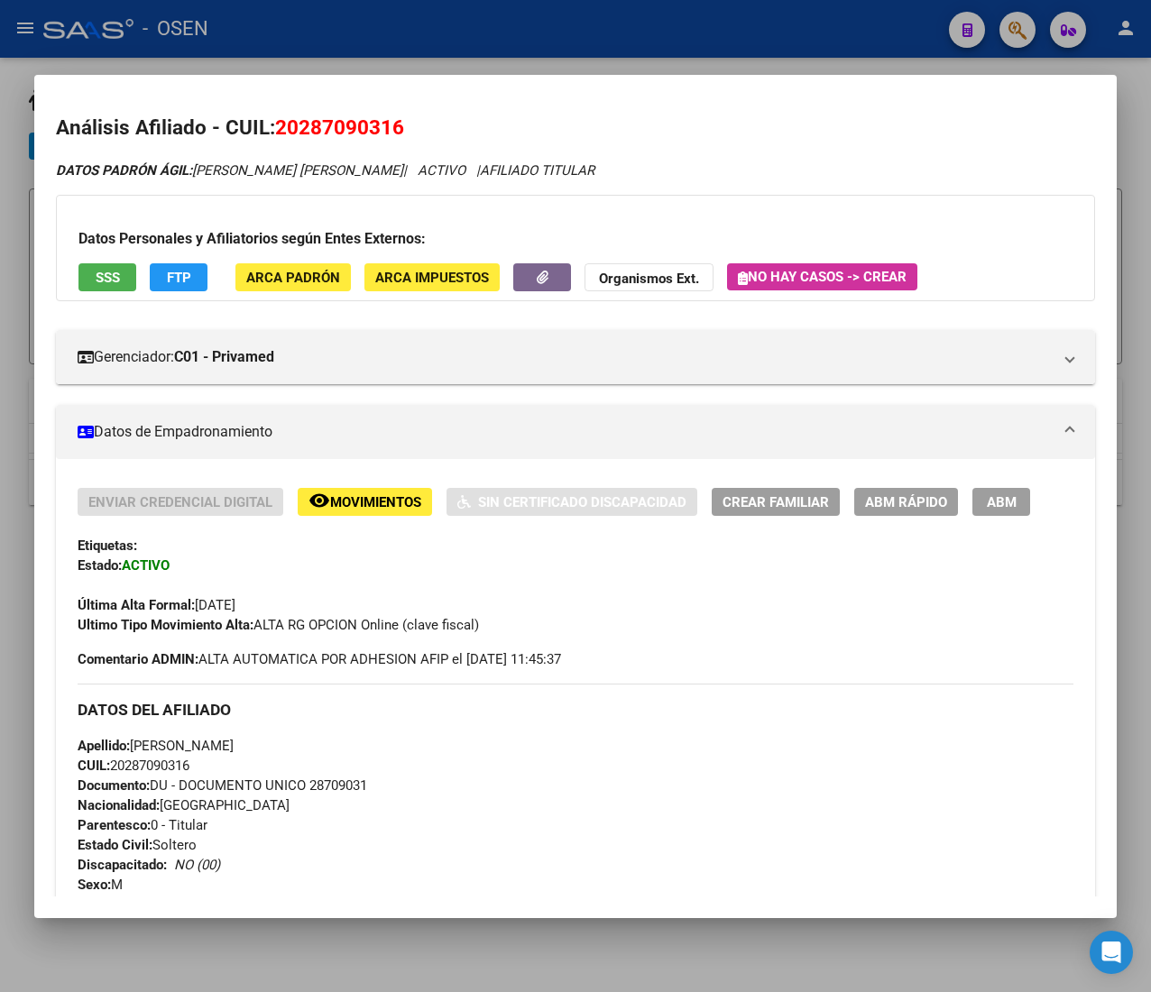
click at [260, 626] on span "Ultimo Tipo Movimiento Alta: ALTA RG OPCION Online (clave fiscal)" at bounding box center [278, 625] width 401 height 16
click at [296, 608] on div "Última Alta Formal: 01/03/2025" at bounding box center [576, 595] width 996 height 40
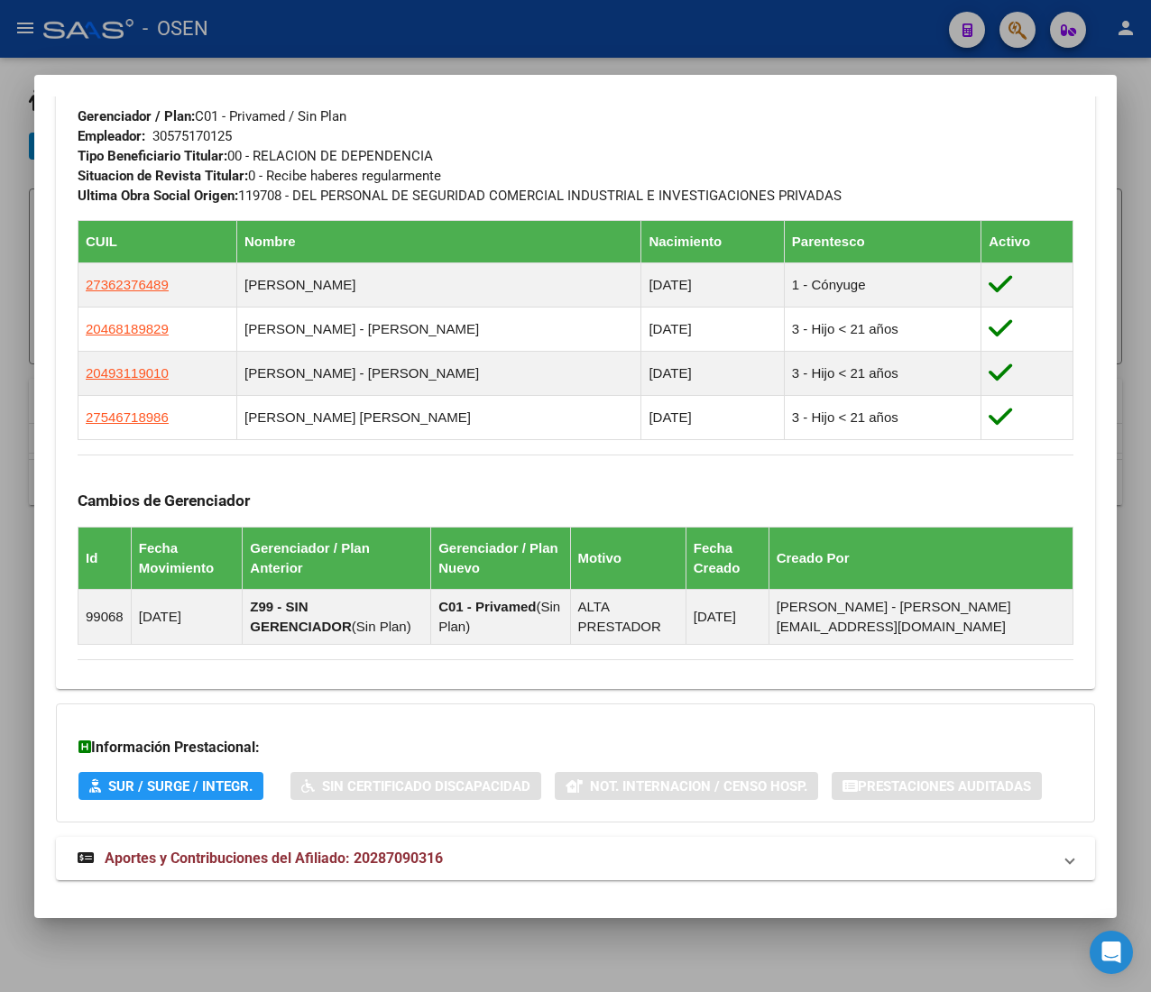
scroll to position [1041, 0]
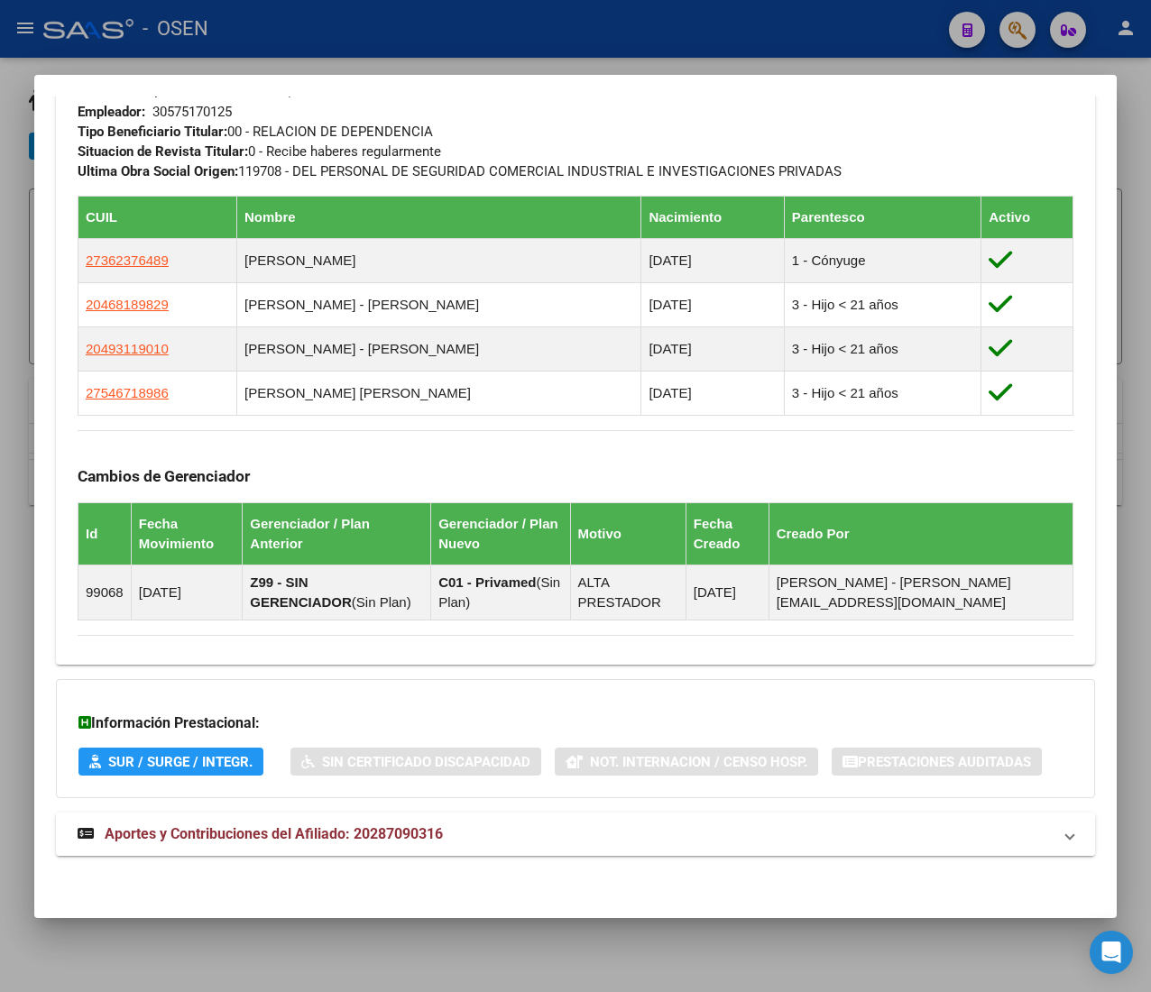
click at [443, 837] on span "Aportes y Contribuciones del Afiliado: 20287090316" at bounding box center [274, 833] width 338 height 17
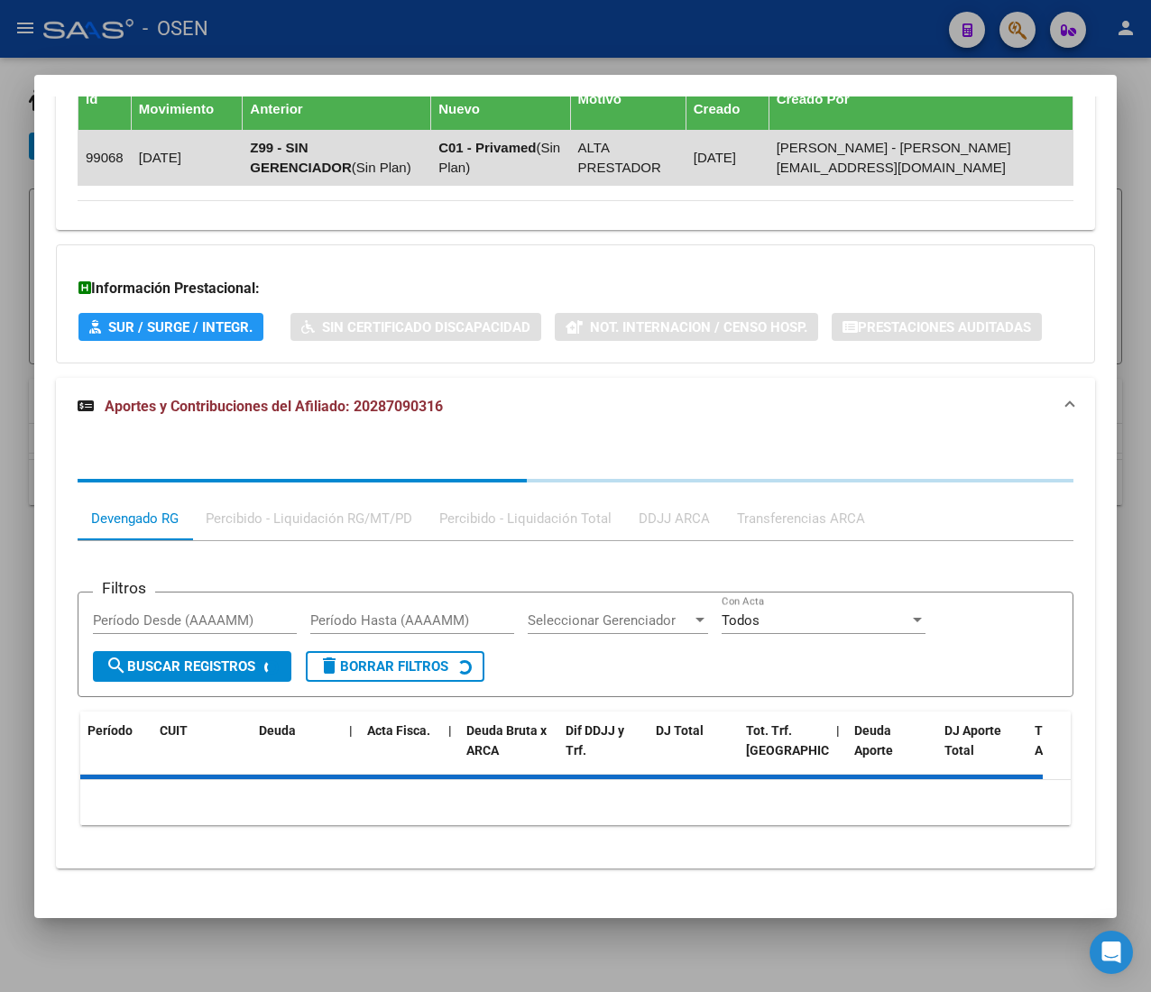
scroll to position [1488, 0]
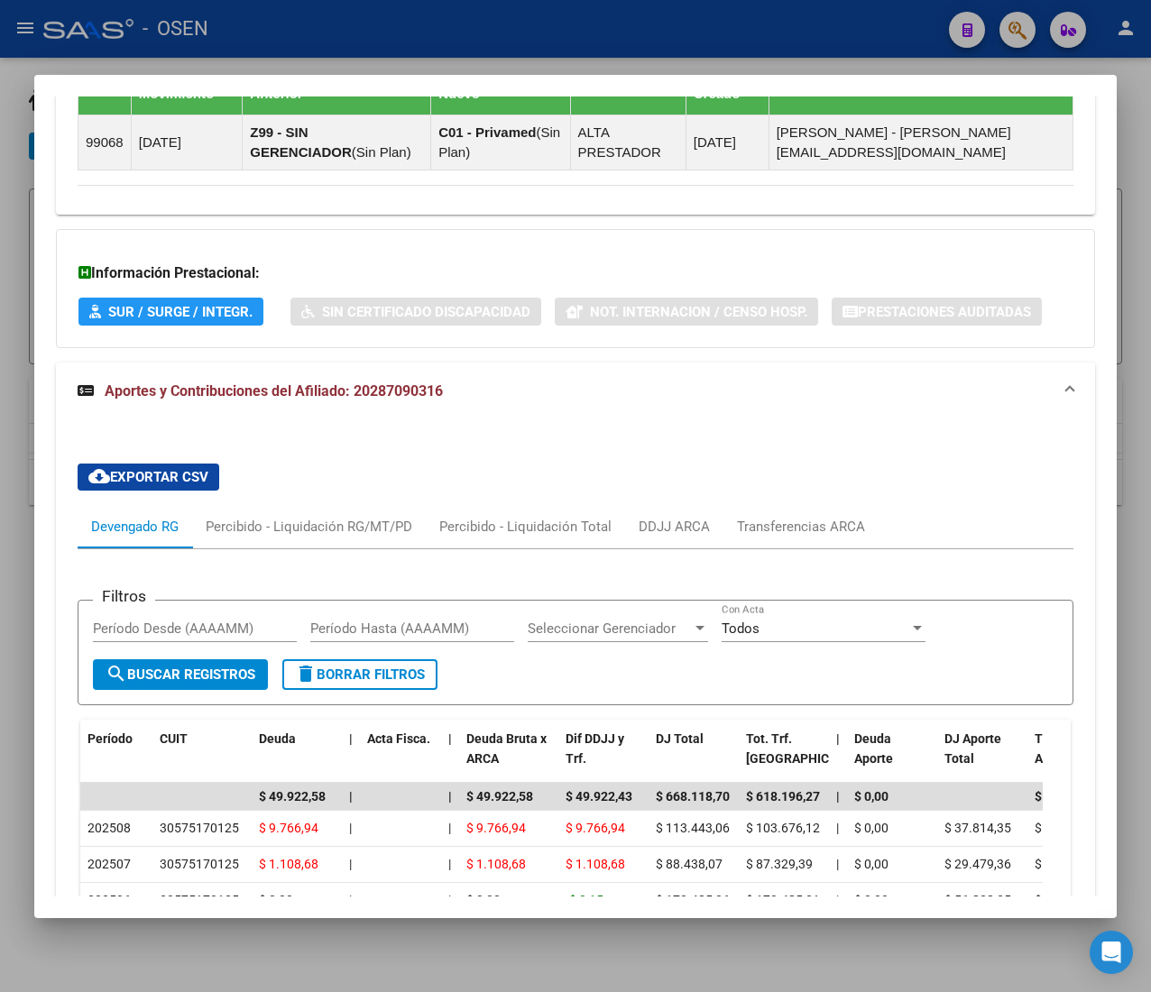
click at [419, 385] on span "Aportes y Contribuciones del Afiliado: 20287090316" at bounding box center [274, 390] width 338 height 17
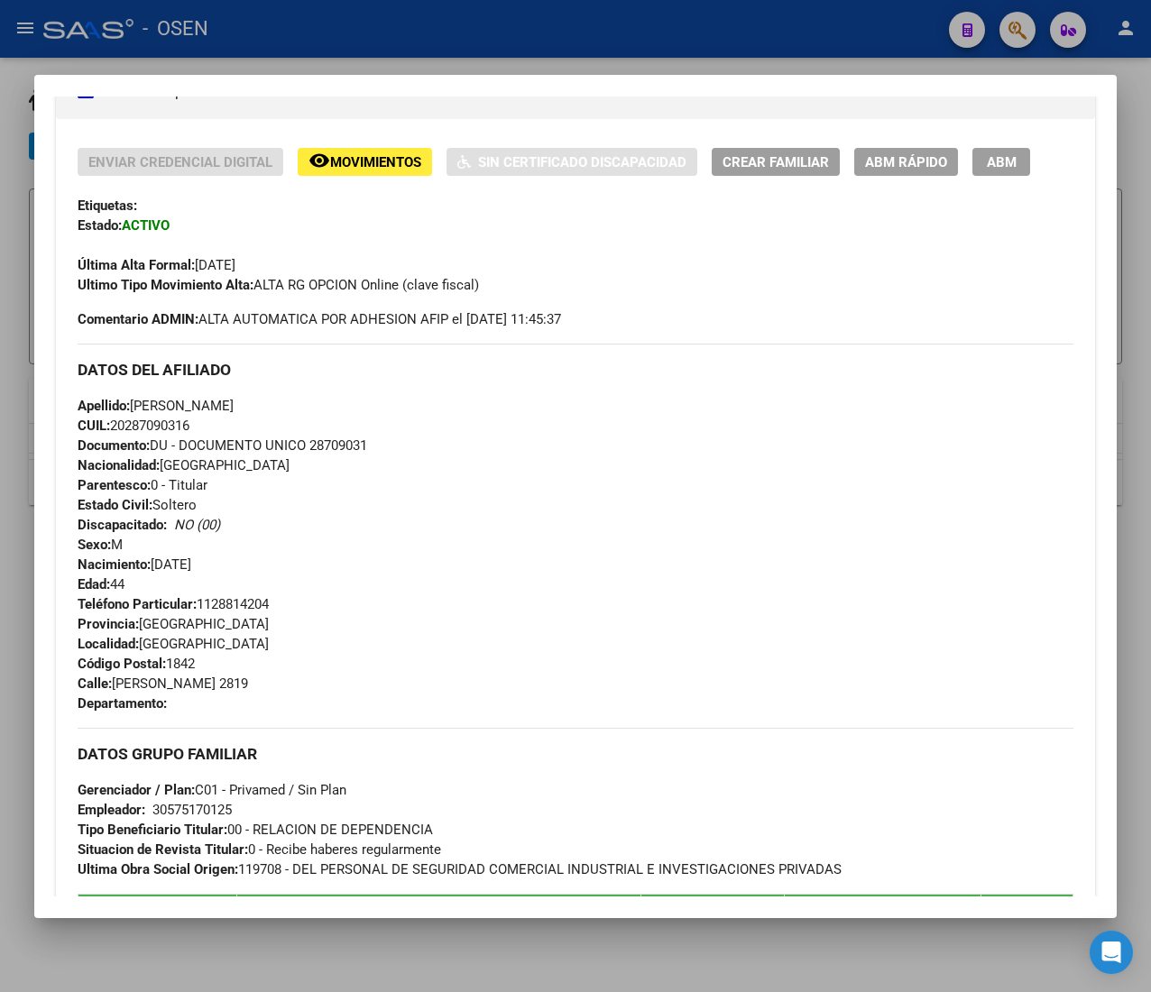
scroll to position [319, 0]
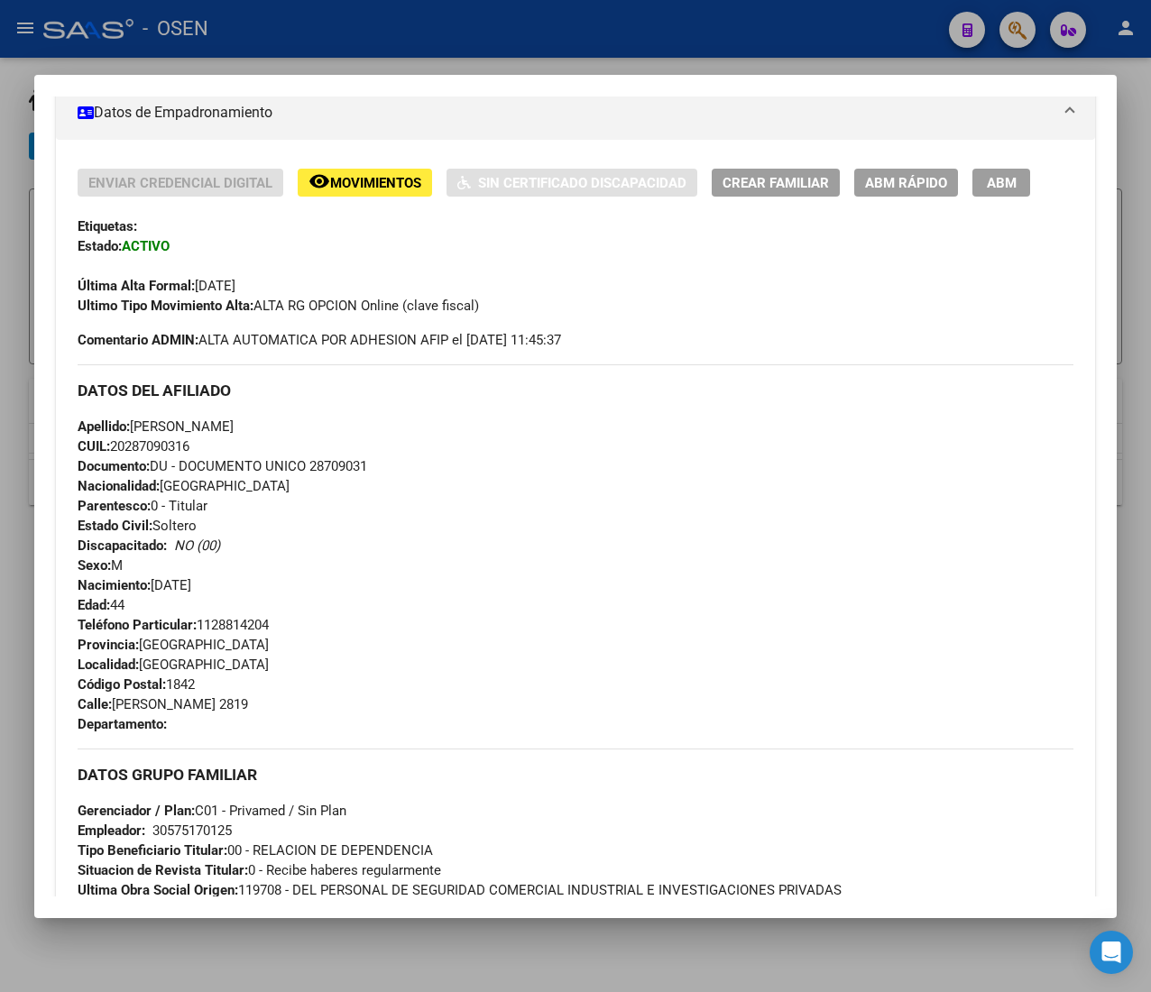
drag, startPoint x: 131, startPoint y: 444, endPoint x: 189, endPoint y: 443, distance: 57.7
click at [189, 443] on span "CUIL: 20287090316" at bounding box center [134, 446] width 112 height 16
click at [189, 442] on span "CUIL: 20287090316" at bounding box center [134, 446] width 112 height 16
drag, startPoint x: 198, startPoint y: 446, endPoint x: 114, endPoint y: 449, distance: 84.9
click at [114, 449] on div "Apellido: RAMON ALEJANDRO CORONEL CUIL: 20287090316 Documento: DU - DOCUMENTO U…" at bounding box center [576, 516] width 996 height 198
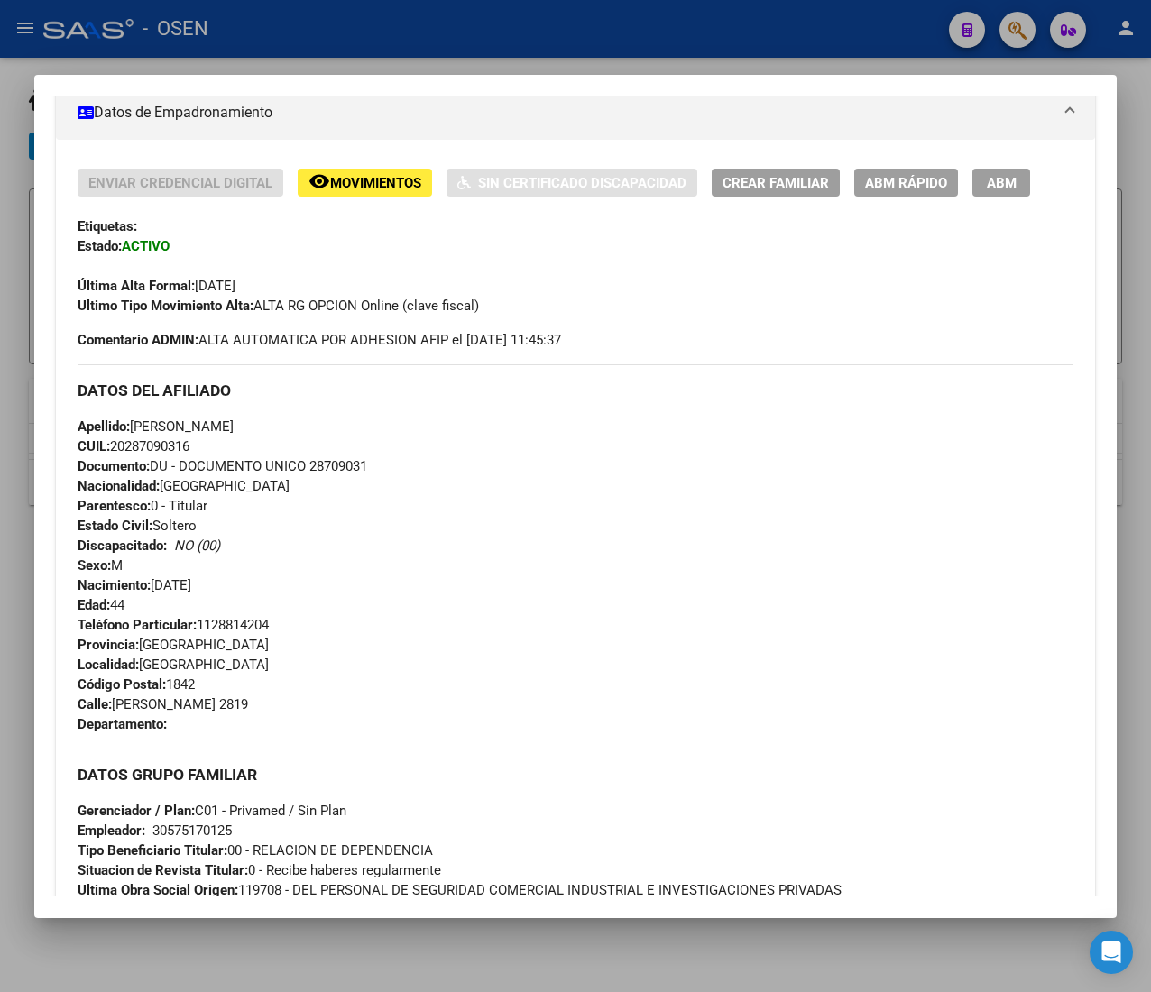
click at [114, 449] on span "CUIL: 20287090316" at bounding box center [134, 446] width 112 height 16
drag, startPoint x: 114, startPoint y: 449, endPoint x: 200, endPoint y: 446, distance: 86.6
click at [200, 446] on div "Apellido: RAMON ALEJANDRO CORONEL CUIL: 20287090316 Documento: DU - DOCUMENTO U…" at bounding box center [576, 516] width 996 height 198
click at [200, 443] on div "Apellido: RAMON ALEJANDRO CORONEL CUIL: 20287090316 Documento: DU - DOCUMENTO U…" at bounding box center [576, 516] width 996 height 198
drag, startPoint x: 200, startPoint y: 446, endPoint x: 113, endPoint y: 446, distance: 87.5
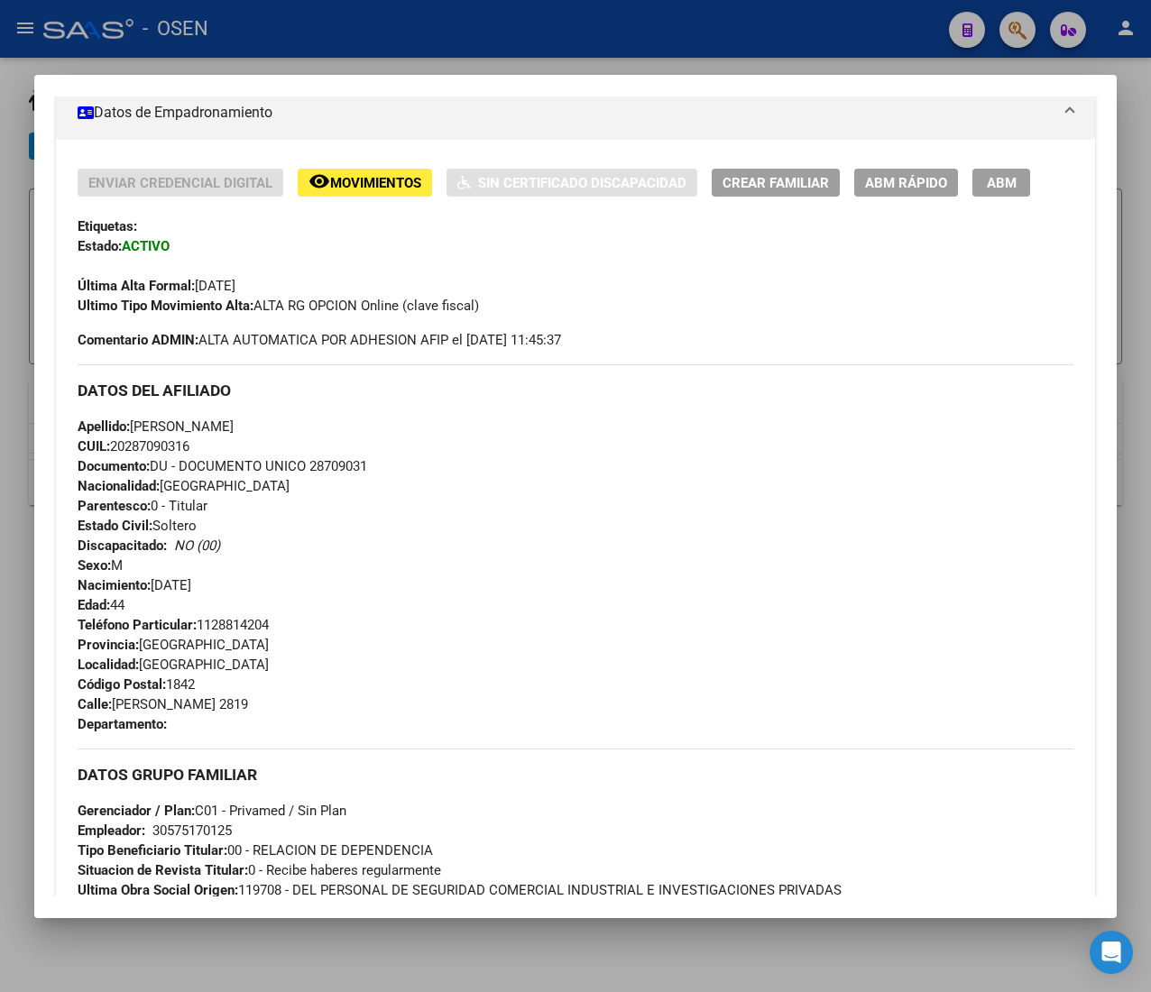
click at [113, 446] on div "Apellido: RAMON ALEJANDRO CORONEL CUIL: 20287090316 Documento: DU - DOCUMENTO U…" at bounding box center [576, 516] width 996 height 198
click at [113, 446] on span "CUIL: 20287090316" at bounding box center [134, 446] width 112 height 16
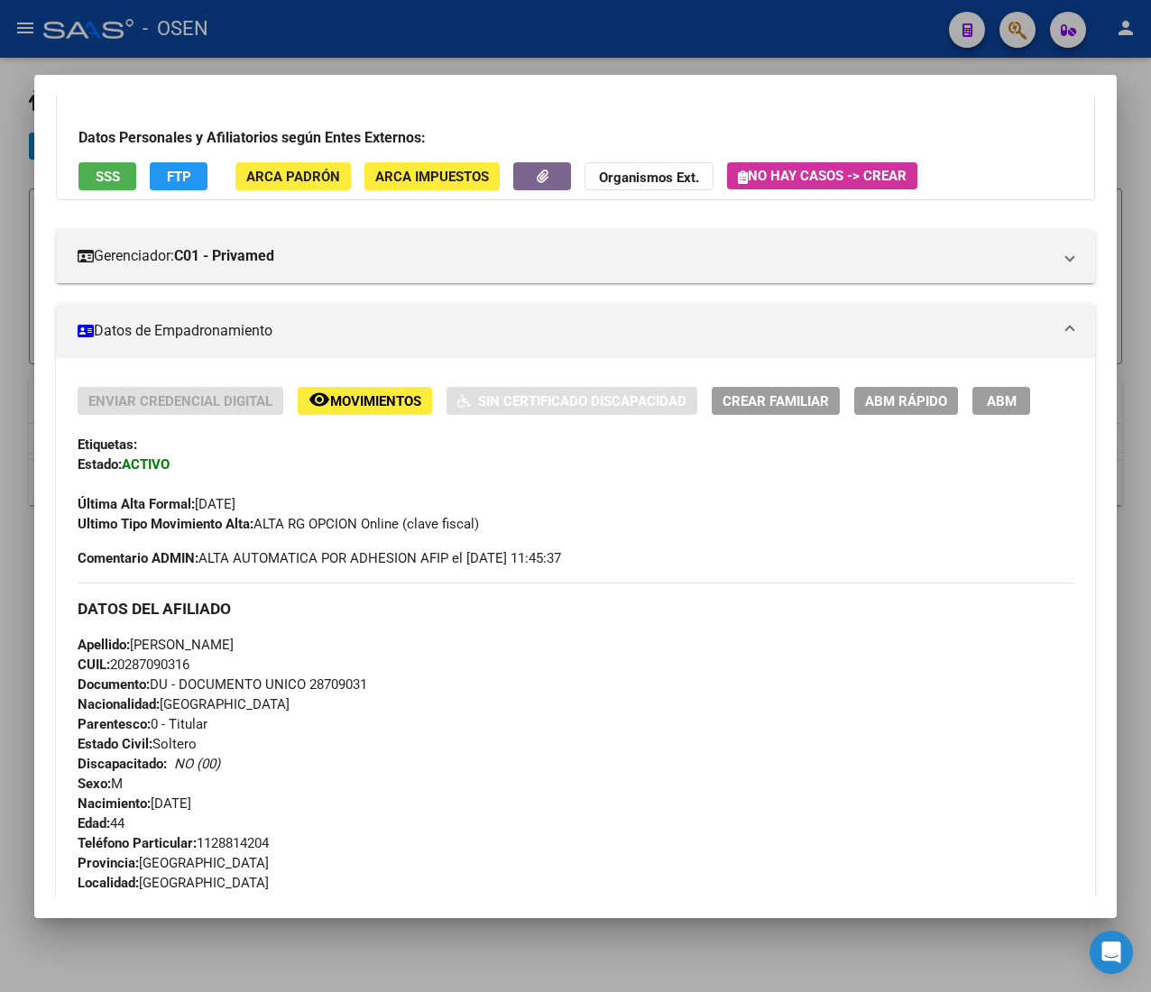
scroll to position [0, 0]
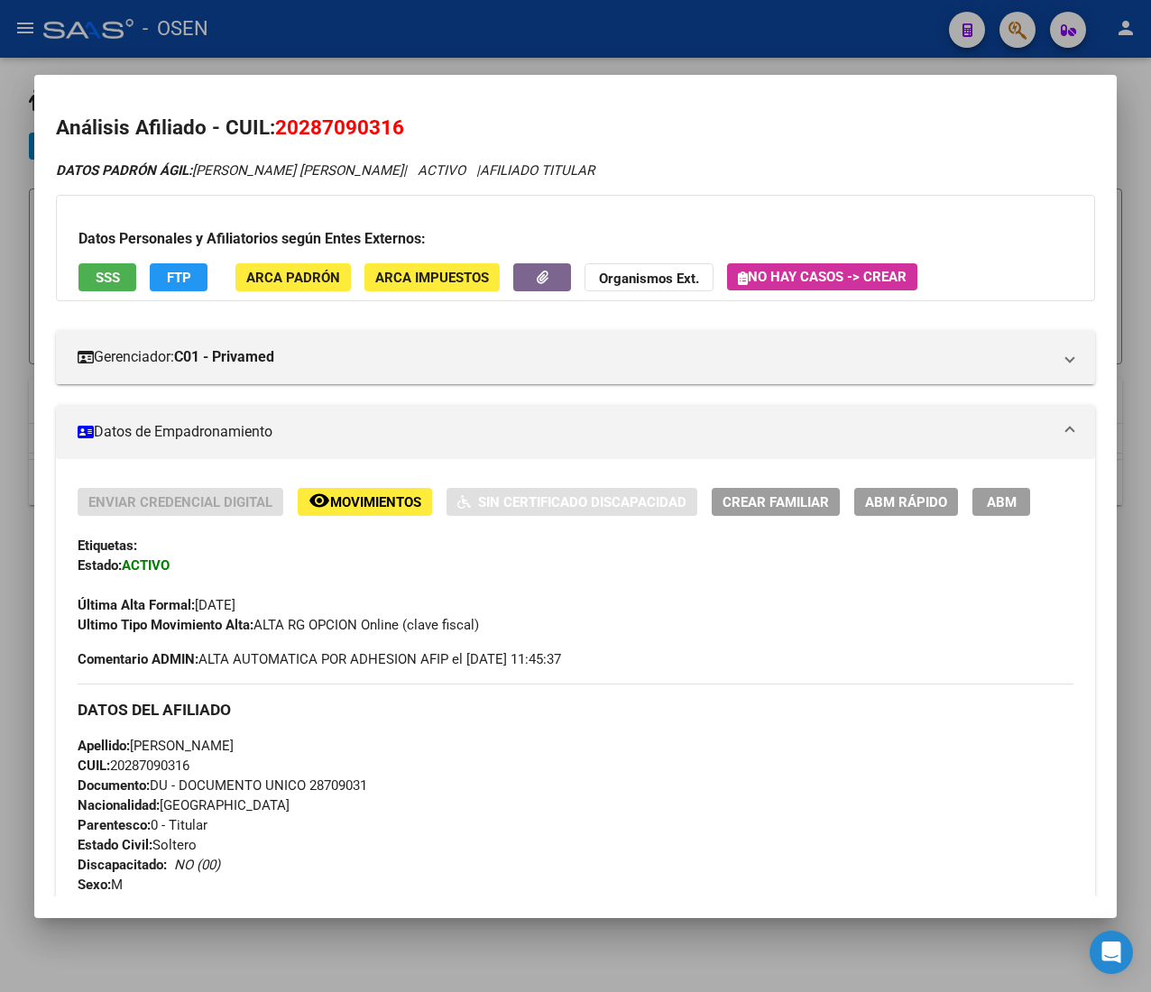
click at [556, 23] on div at bounding box center [575, 496] width 1151 height 992
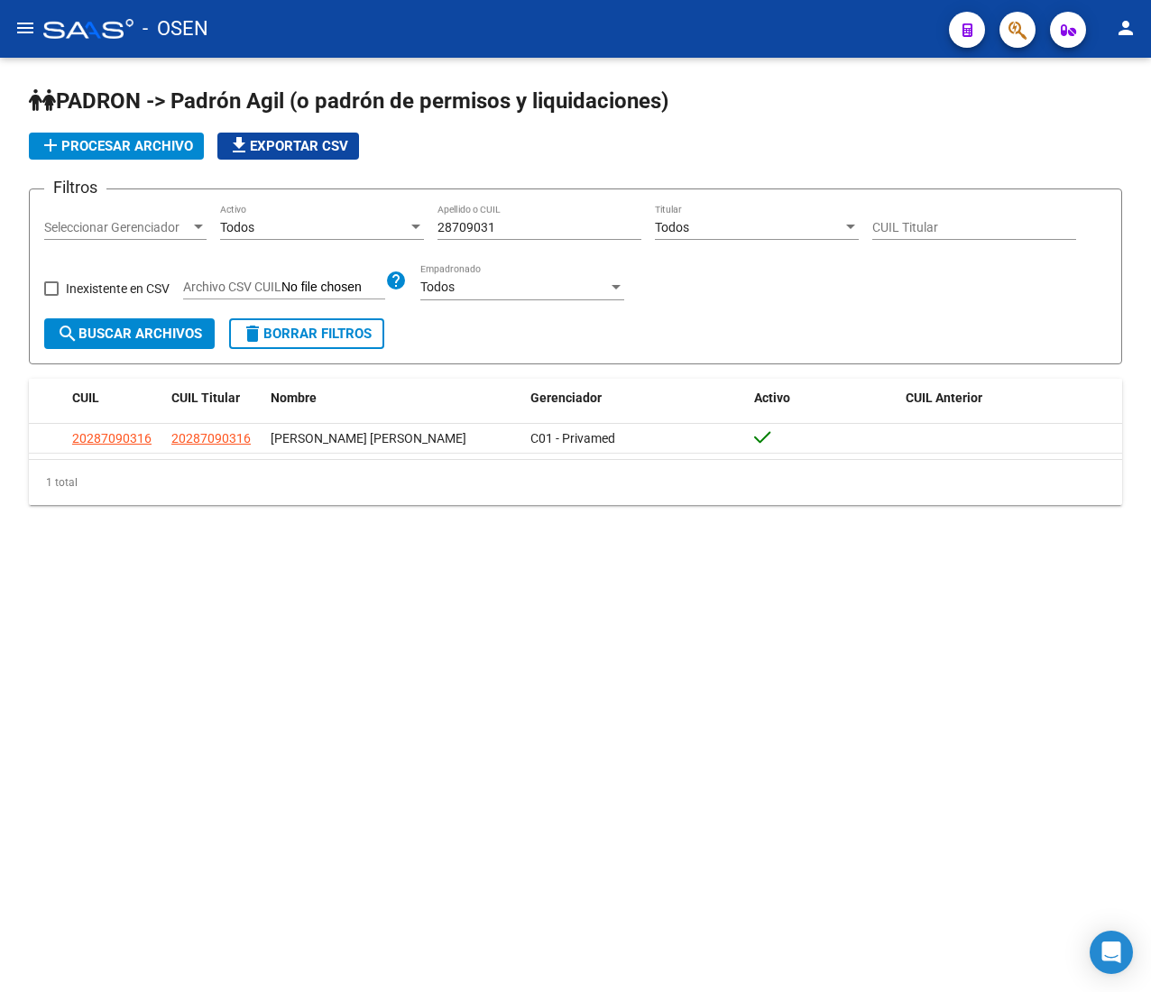
click at [314, 330] on span "delete Borrar Filtros" at bounding box center [307, 334] width 130 height 16
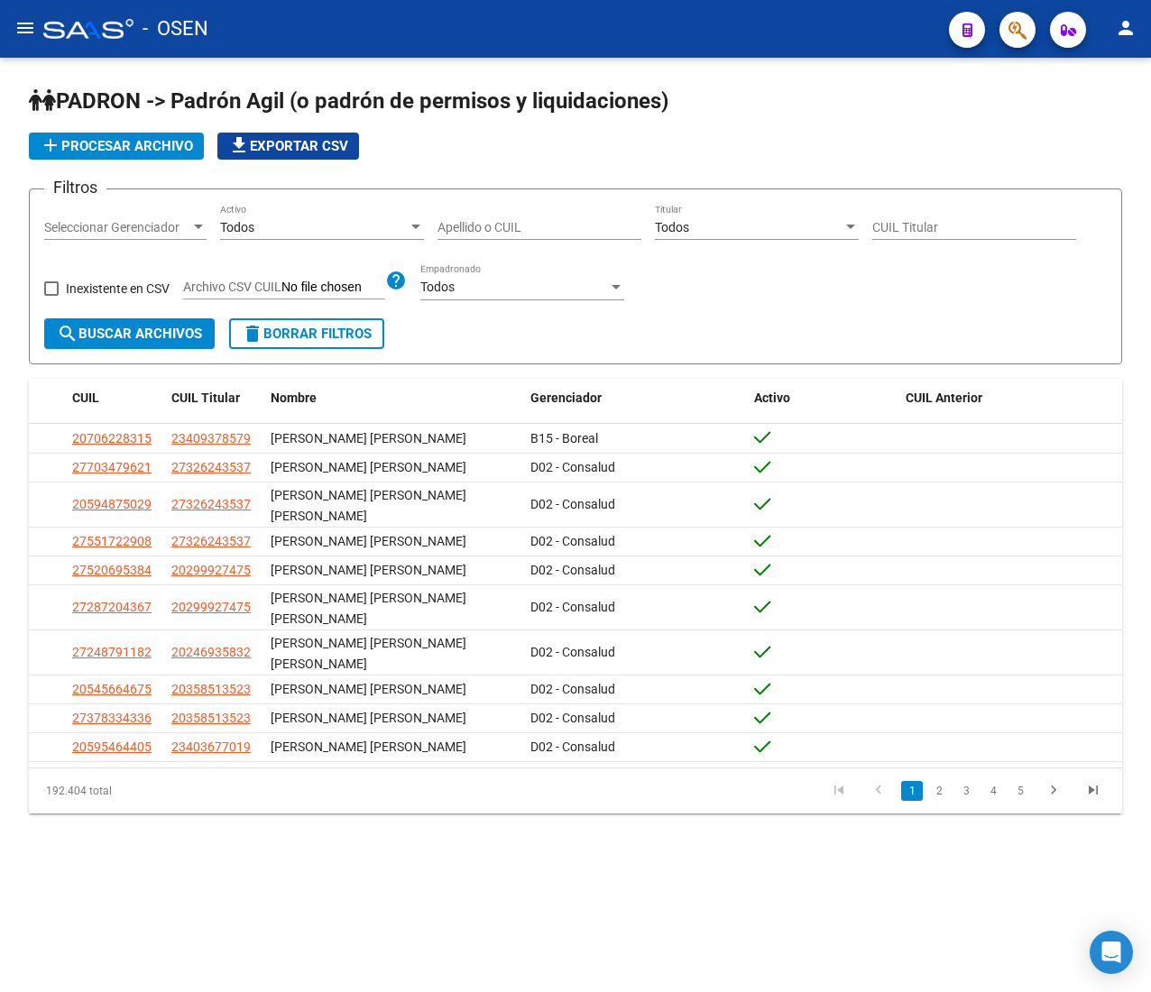
click at [484, 222] on input "Apellido o CUIL" at bounding box center [539, 227] width 204 height 15
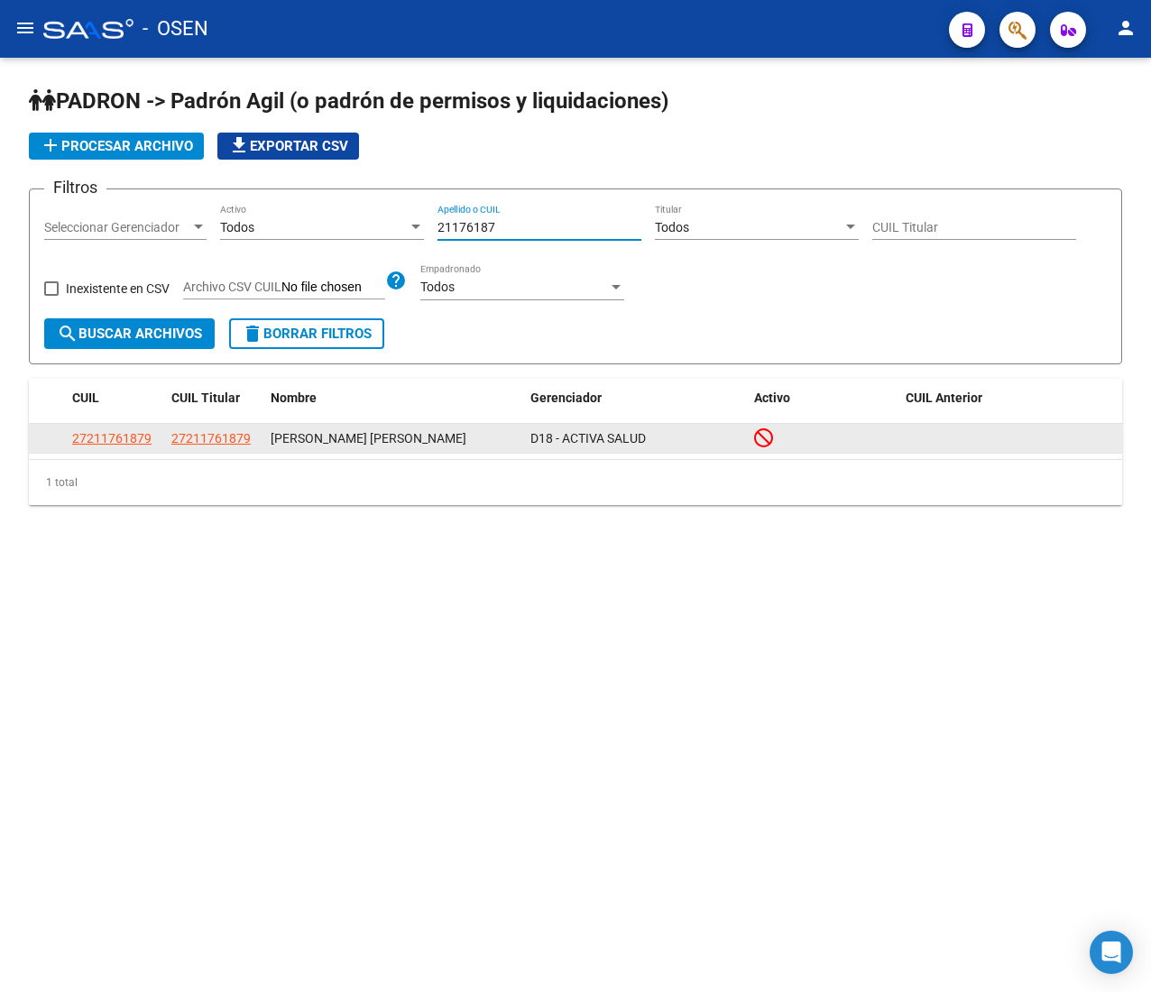
type input "21176187"
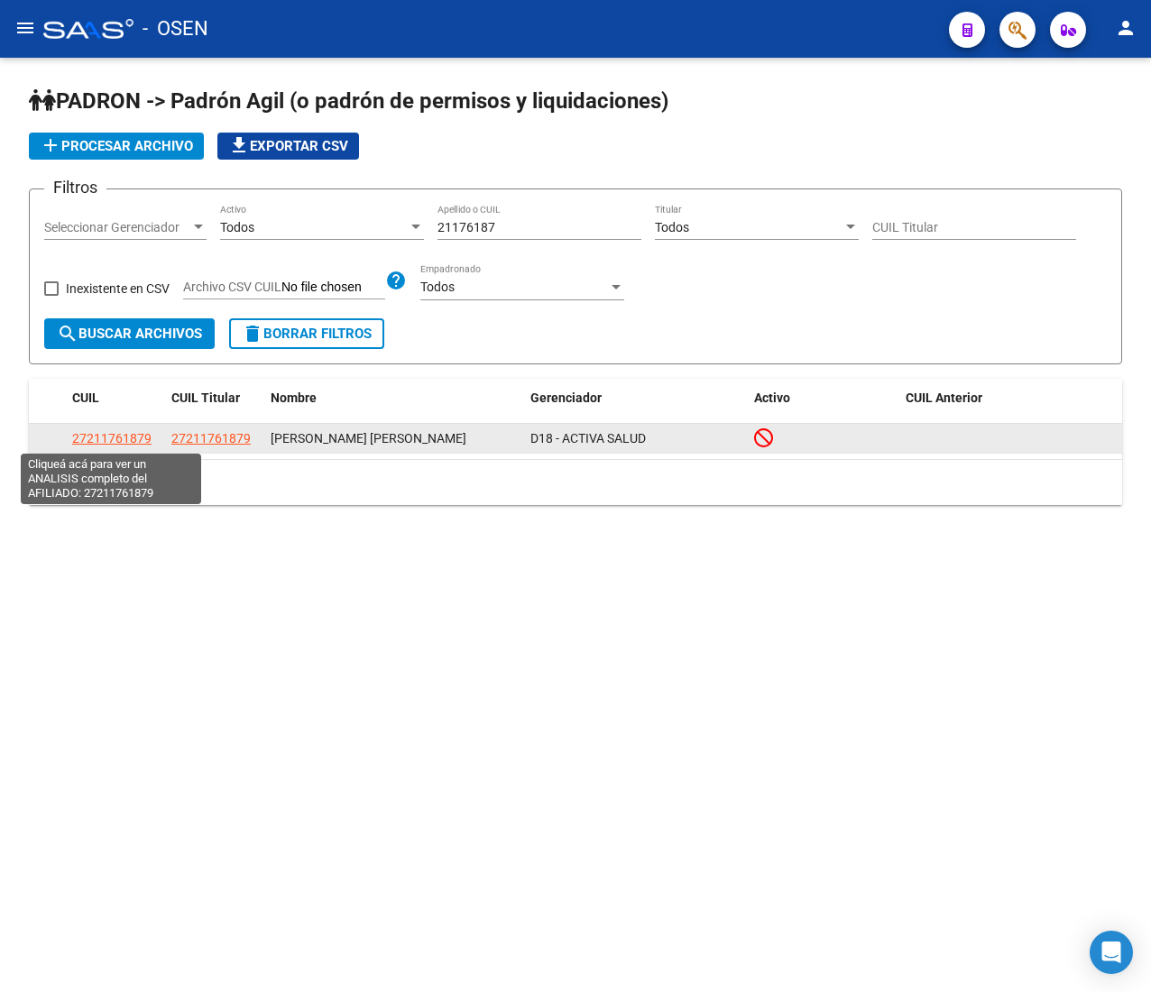
click at [123, 436] on span "27211761879" at bounding box center [111, 438] width 79 height 14
type textarea "27211761879"
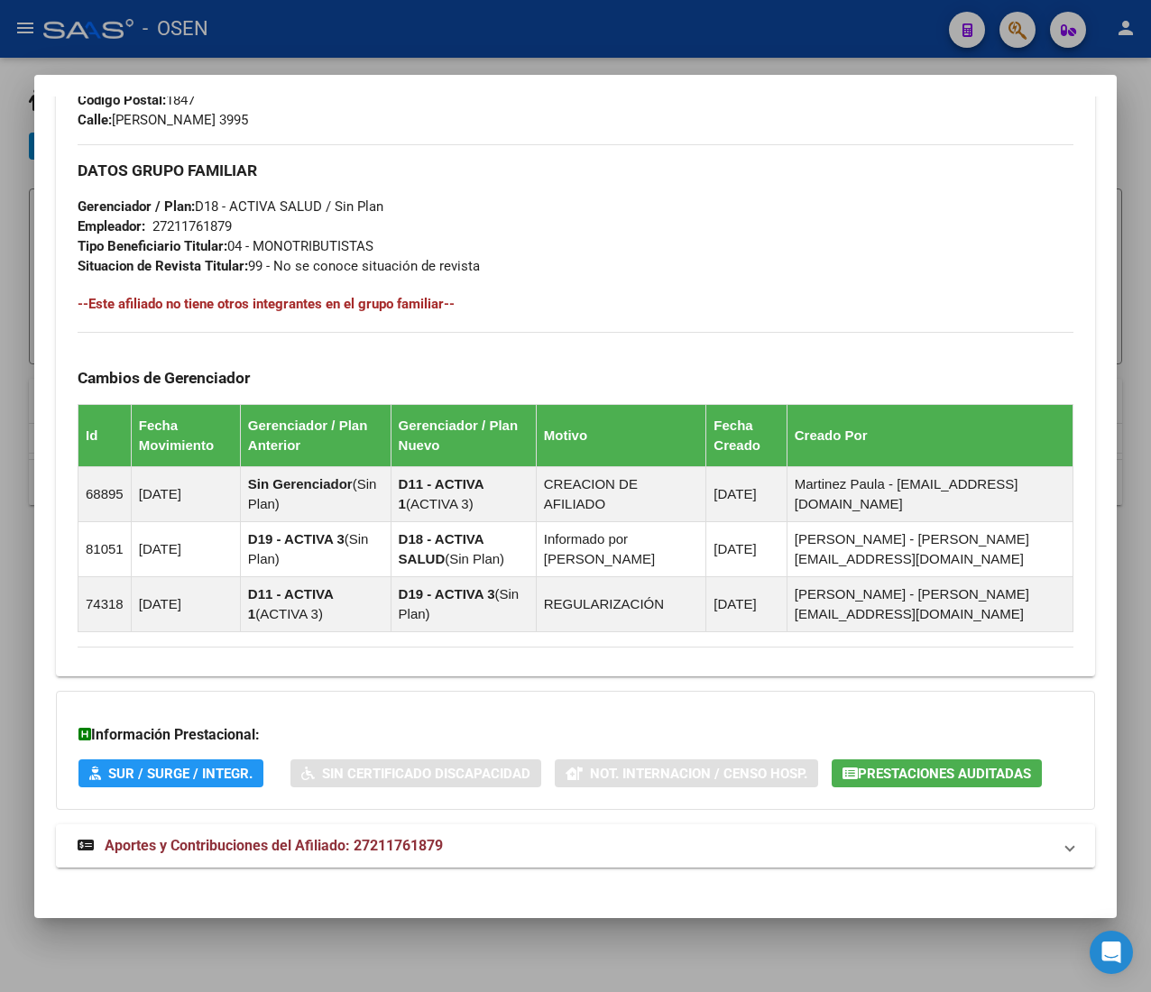
scroll to position [960, 0]
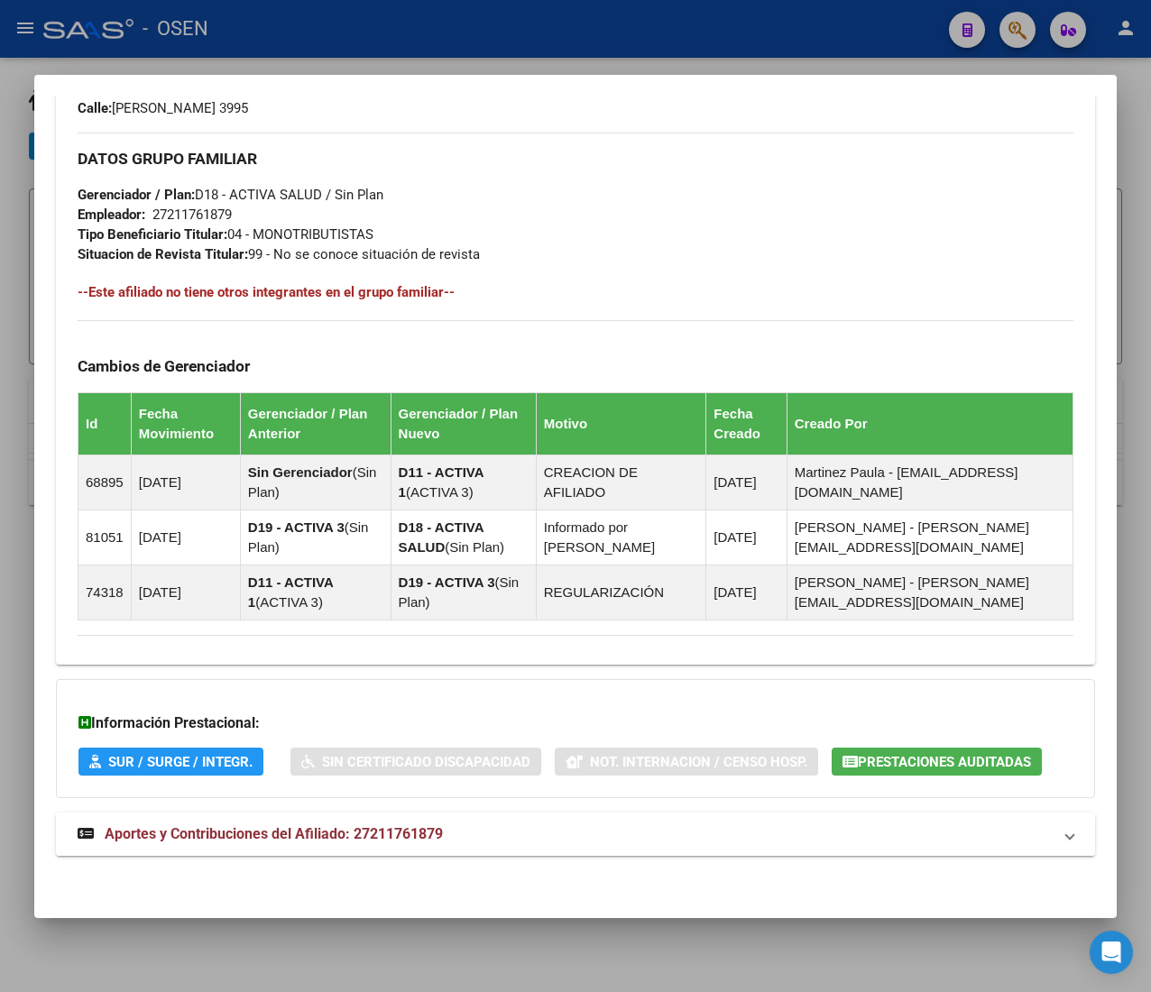
click at [552, 842] on mat-panel-title "Aportes y Contribuciones del Afiliado: 27211761879" at bounding box center [565, 834] width 974 height 22
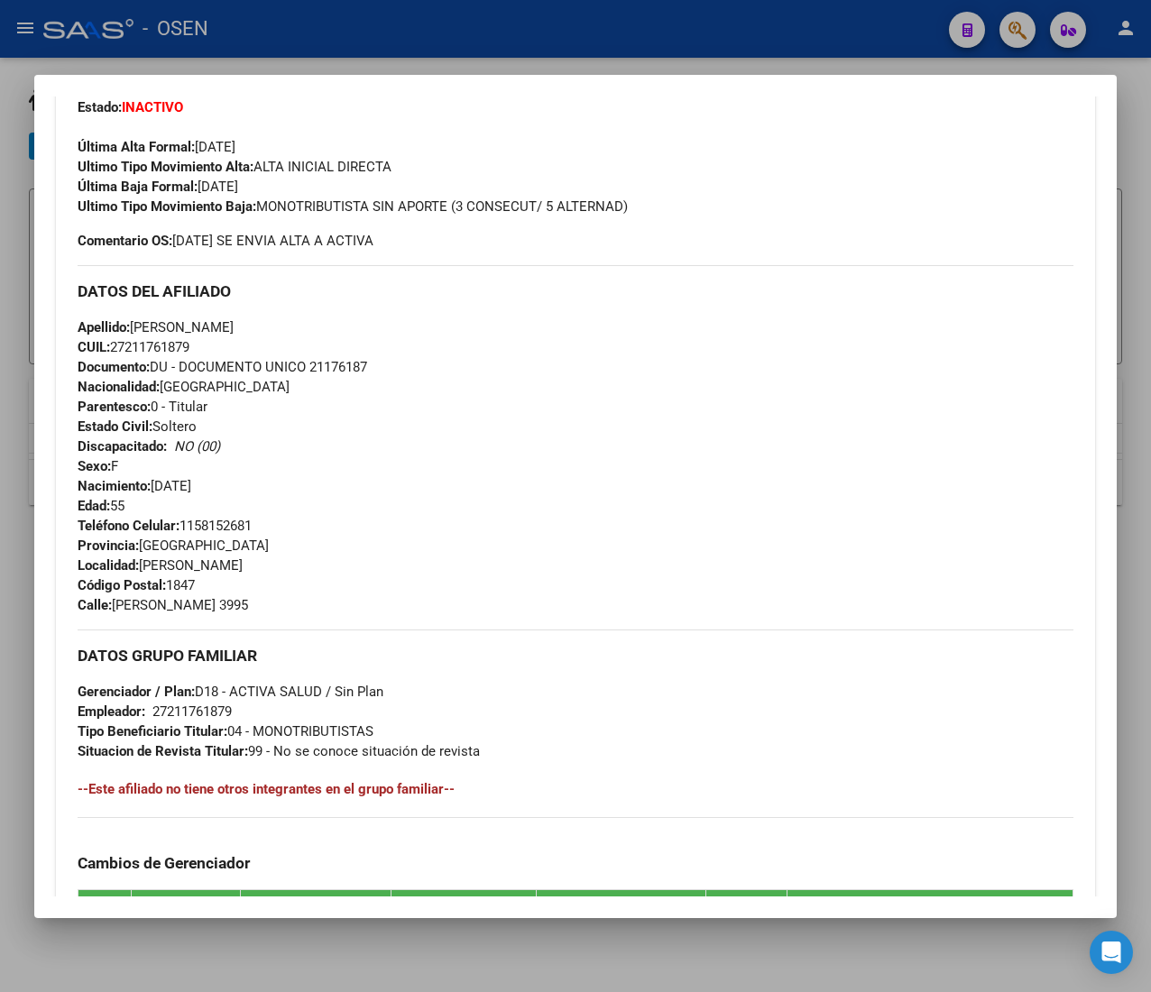
scroll to position [419, 0]
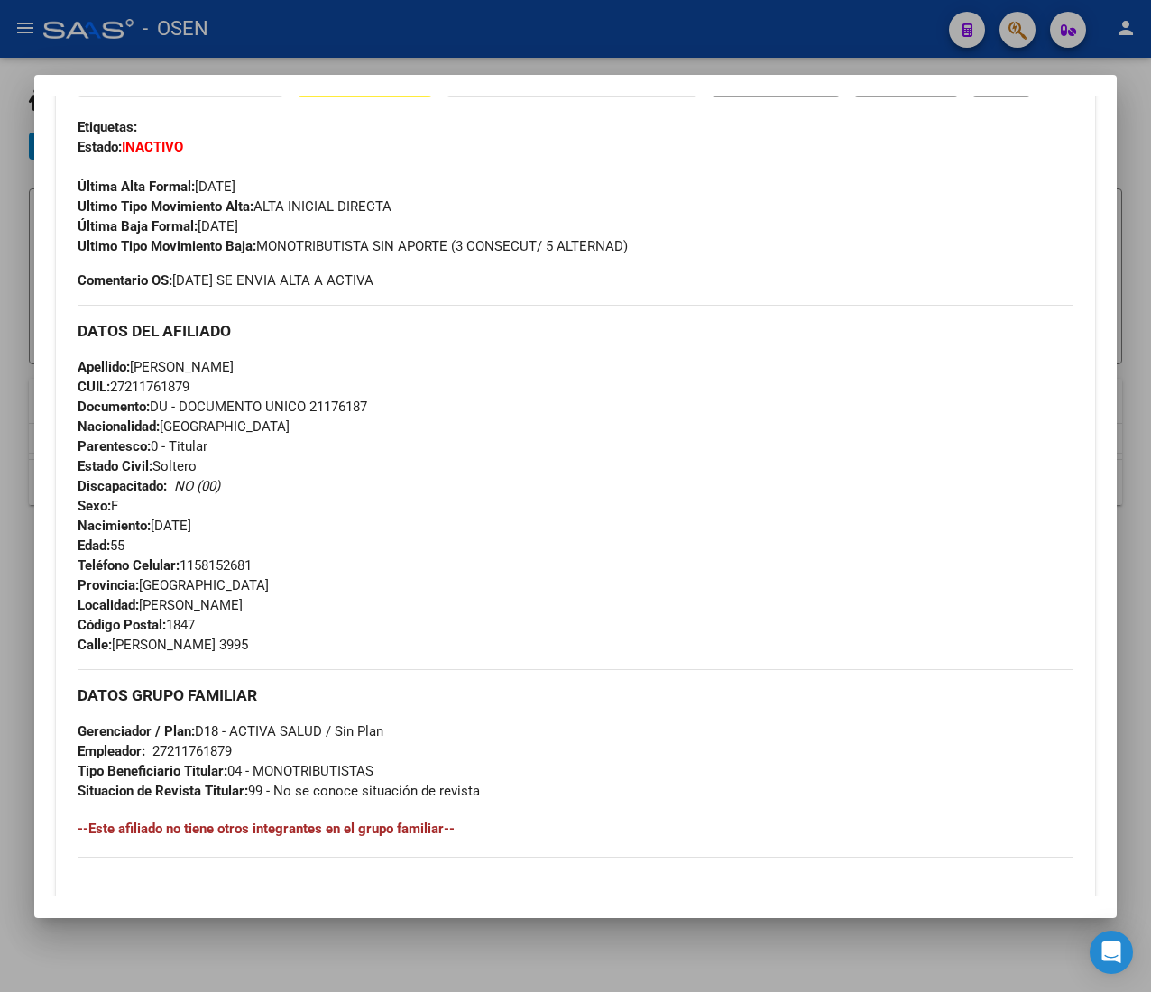
drag, startPoint x: 310, startPoint y: 368, endPoint x: 134, endPoint y: 363, distance: 175.9
click at [134, 366] on div "Apellido: MARIANA ESTHER ROMERO CUIL: 27211761879 Documento: DU - DOCUMENTO UNI…" at bounding box center [576, 456] width 996 height 198
drag, startPoint x: 134, startPoint y: 363, endPoint x: 232, endPoint y: 375, distance: 98.1
click at [134, 364] on span "Apellido: MARIANA ESTHER ROMERO" at bounding box center [156, 367] width 156 height 16
click at [485, 433] on div "Apellido: MARIANA ESTHER ROMERO CUIL: 27211761879 Documento: DU - DOCUMENTO UNI…" at bounding box center [576, 456] width 996 height 198
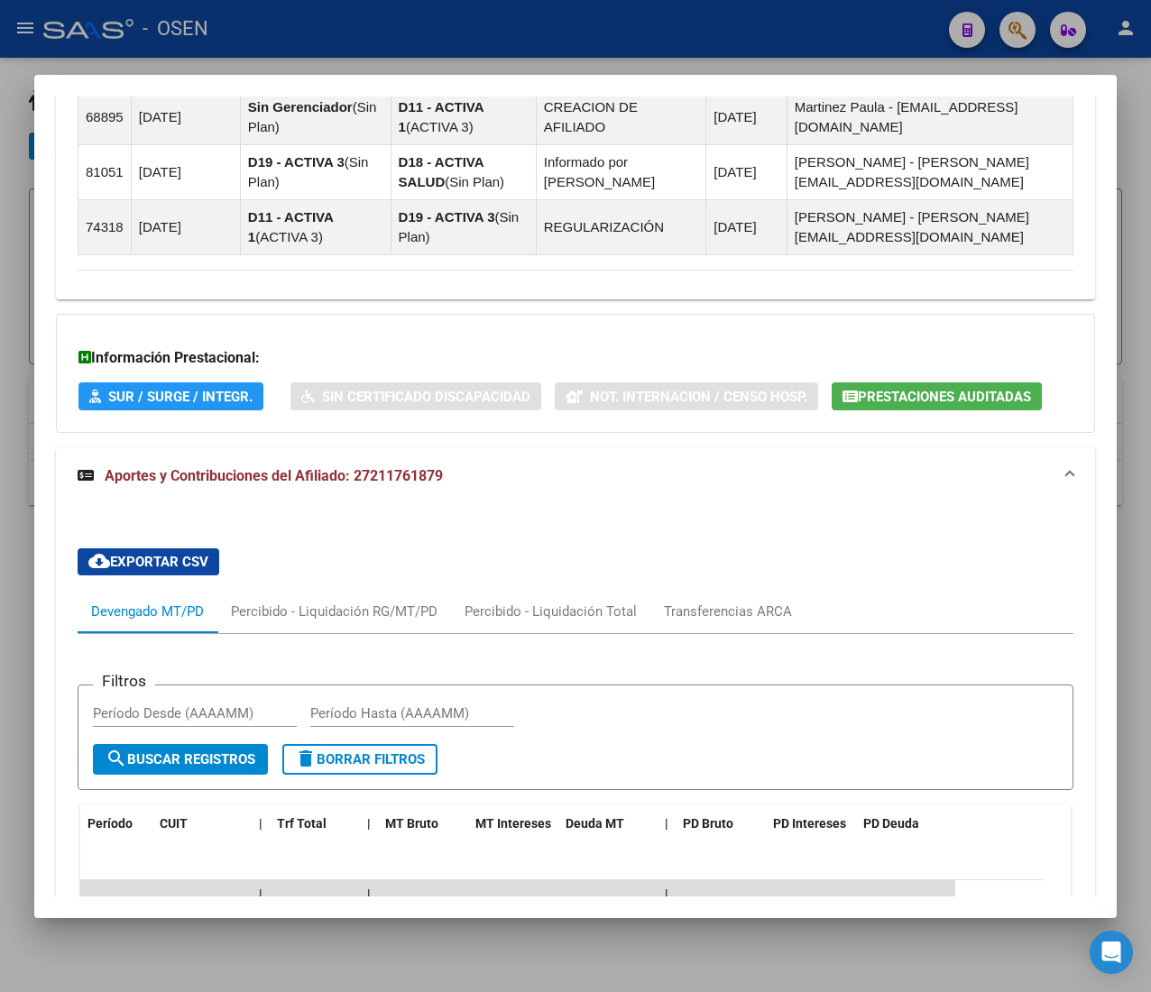
scroll to position [1681, 0]
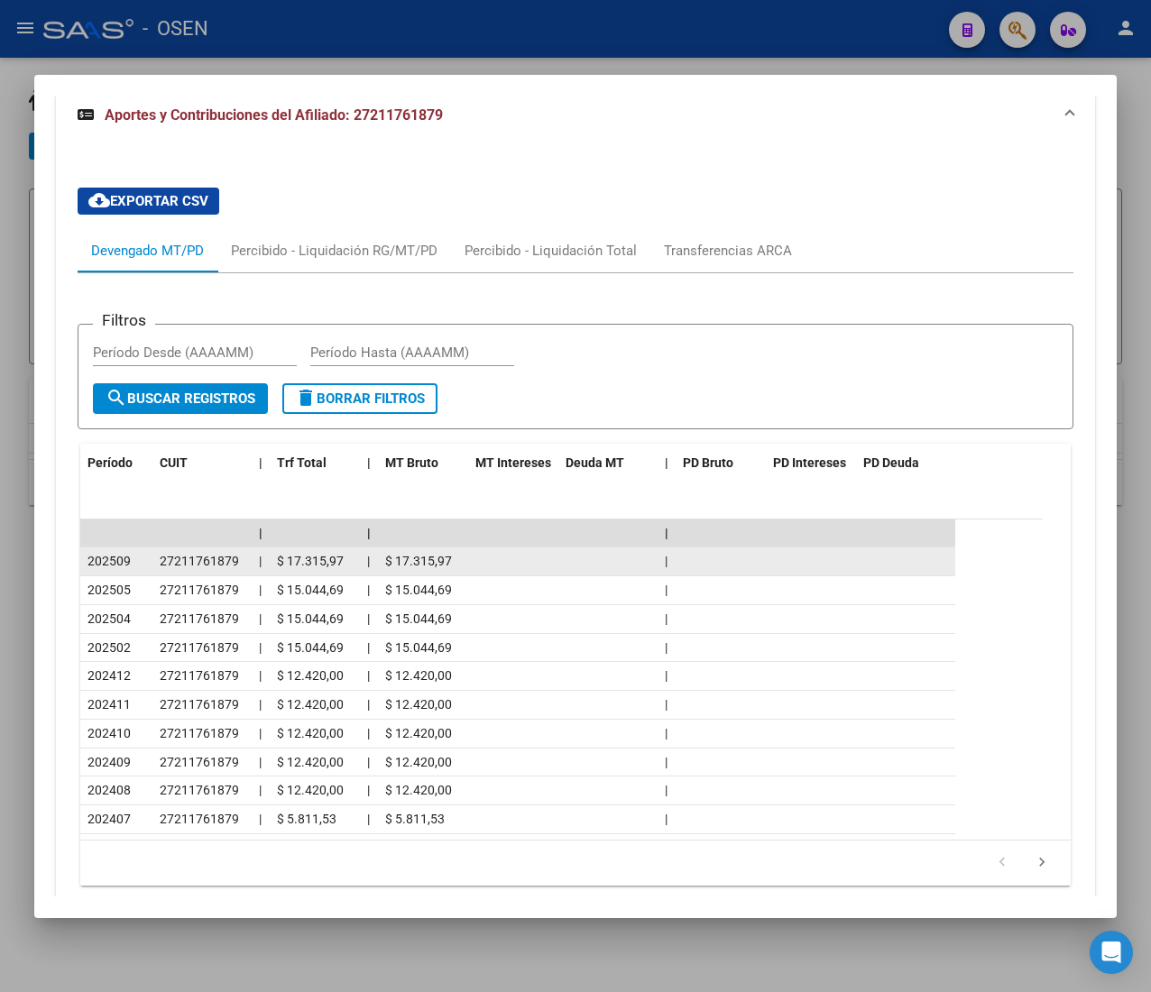
drag, startPoint x: 110, startPoint y: 559, endPoint x: 139, endPoint y: 566, distance: 29.5
click at [138, 566] on div "202509" at bounding box center [116, 561] width 58 height 21
click at [145, 568] on datatable-body-cell "202509" at bounding box center [116, 561] width 72 height 28
click at [192, 566] on span "27211761879" at bounding box center [199, 561] width 79 height 14
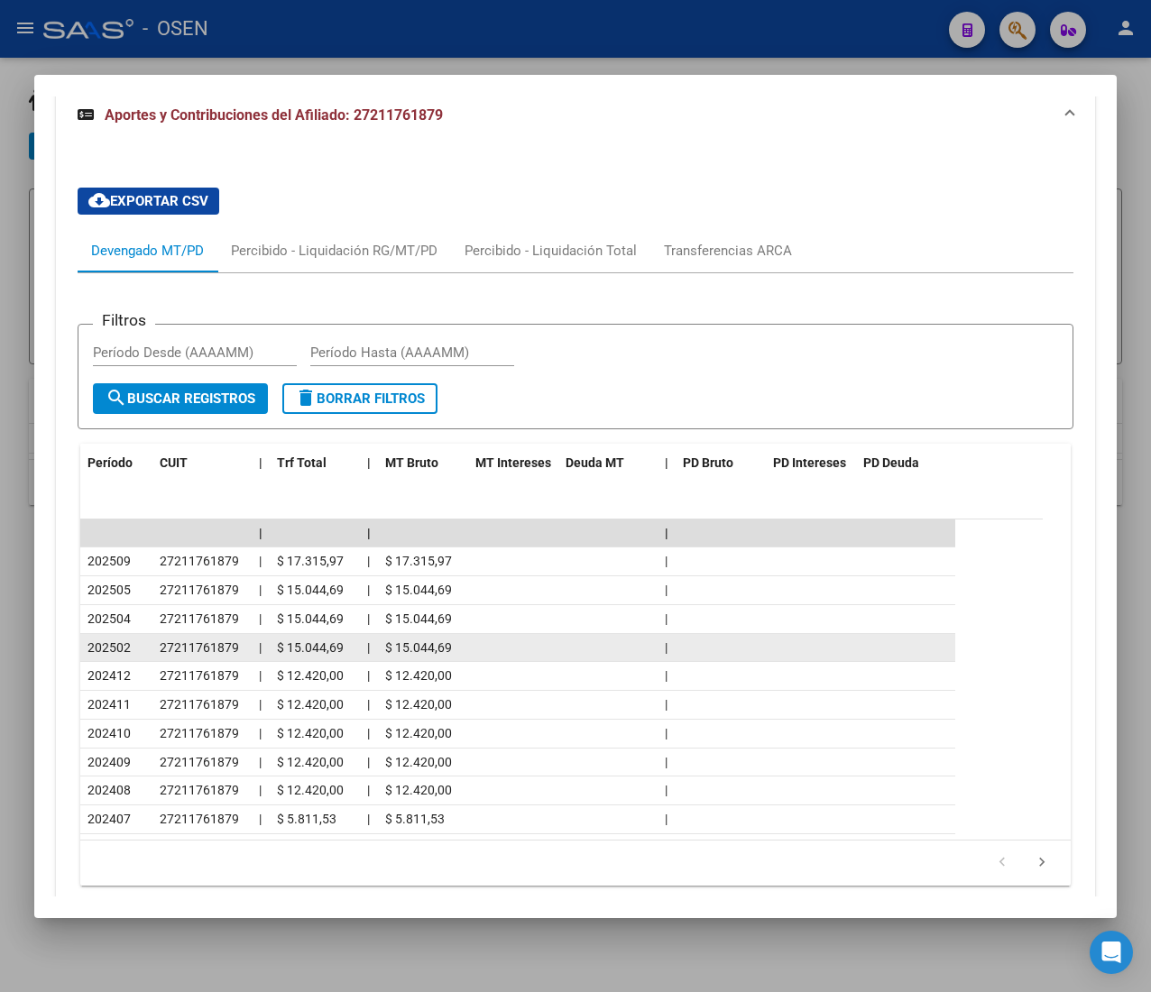
drag, startPoint x: 159, startPoint y: 649, endPoint x: 276, endPoint y: 659, distance: 117.7
click at [276, 659] on div "202502 27211761879 | $ 15.044,69 | $ 15.044,69 |" at bounding box center [517, 648] width 875 height 29
click at [278, 655] on span "$ 15.044,69" at bounding box center [310, 647] width 67 height 14
drag, startPoint x: 189, startPoint y: 649, endPoint x: 243, endPoint y: 652, distance: 53.3
click at [243, 652] on datatable-body-cell "27211761879" at bounding box center [201, 648] width 99 height 28
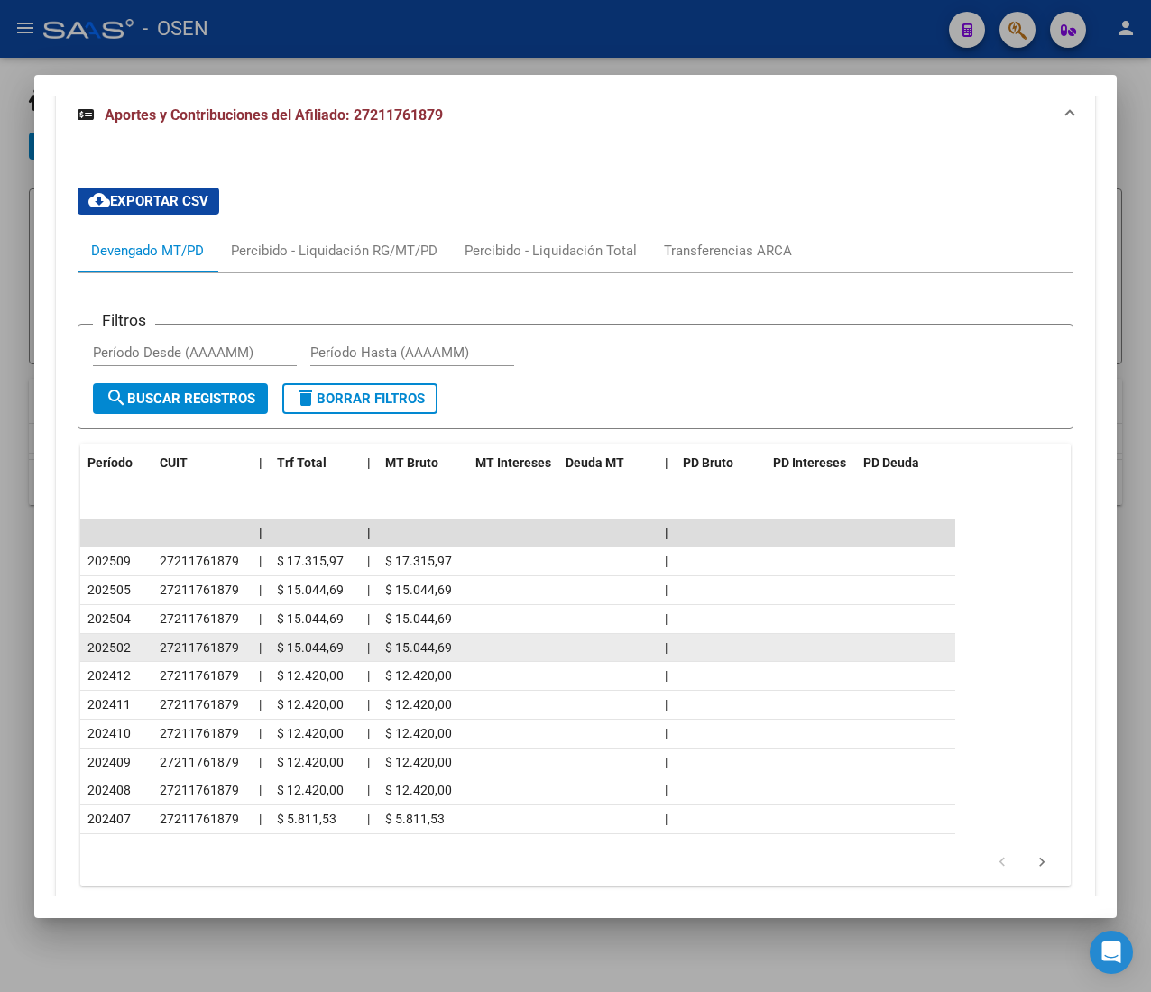
click at [243, 652] on div "27211761879" at bounding box center [202, 648] width 85 height 21
drag, startPoint x: 303, startPoint y: 655, endPoint x: 263, endPoint y: 653, distance: 39.7
click at [263, 653] on div "202502 27211761879 | $ 15.044,69 | $ 15.044,69 |" at bounding box center [517, 648] width 875 height 29
click at [262, 651] on div "|" at bounding box center [261, 648] width 4 height 21
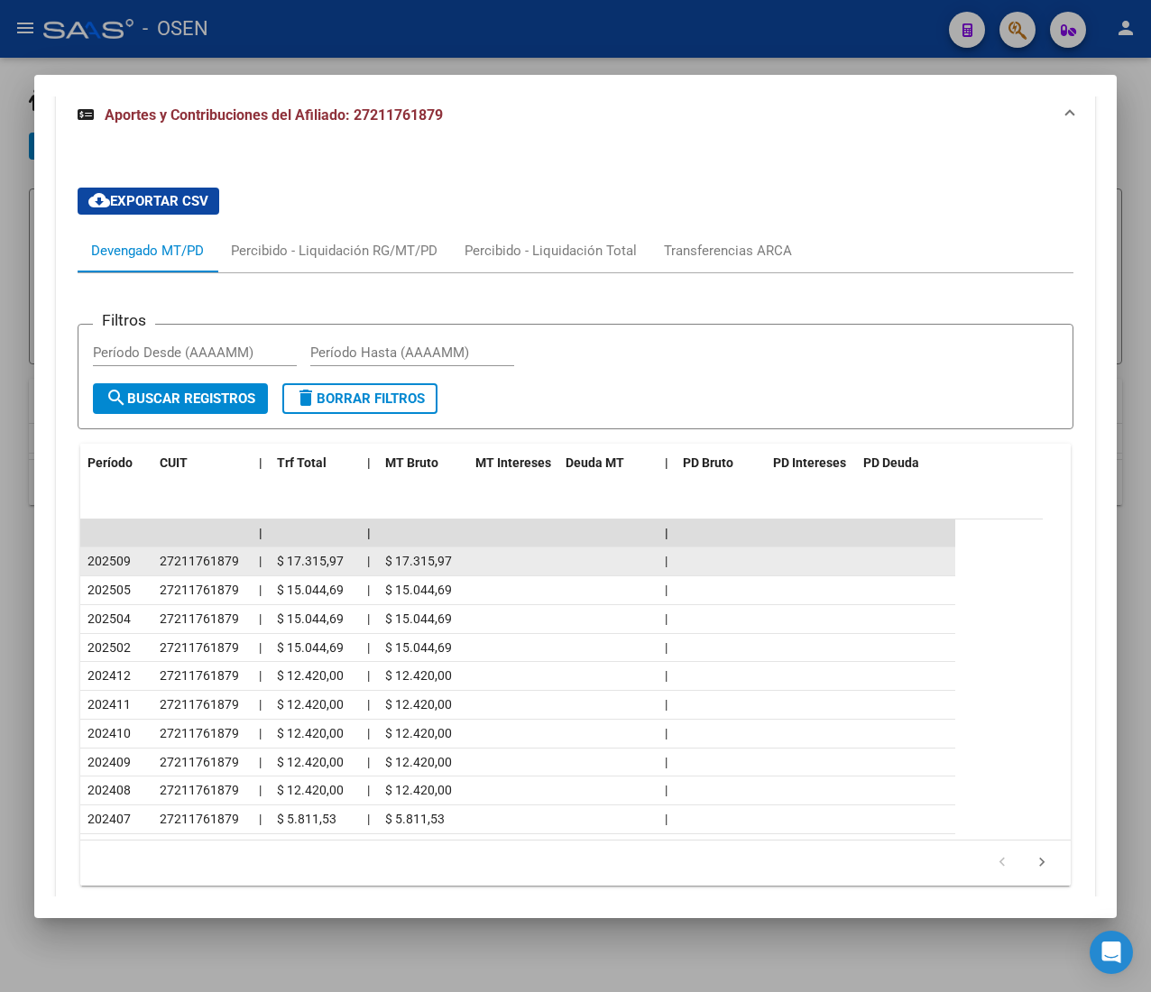
drag, startPoint x: 148, startPoint y: 562, endPoint x: 271, endPoint y: 576, distance: 123.5
click at [271, 576] on div "202509 27211761879 | $ 17.315,97 | $ 17.315,97 |" at bounding box center [517, 561] width 875 height 29
click at [271, 575] on datatable-body-cell "$ 17.315,97" at bounding box center [315, 561] width 90 height 28
drag, startPoint x: 216, startPoint y: 562, endPoint x: 238, endPoint y: 559, distance: 21.8
click at [218, 562] on span "27211761879" at bounding box center [199, 561] width 79 height 14
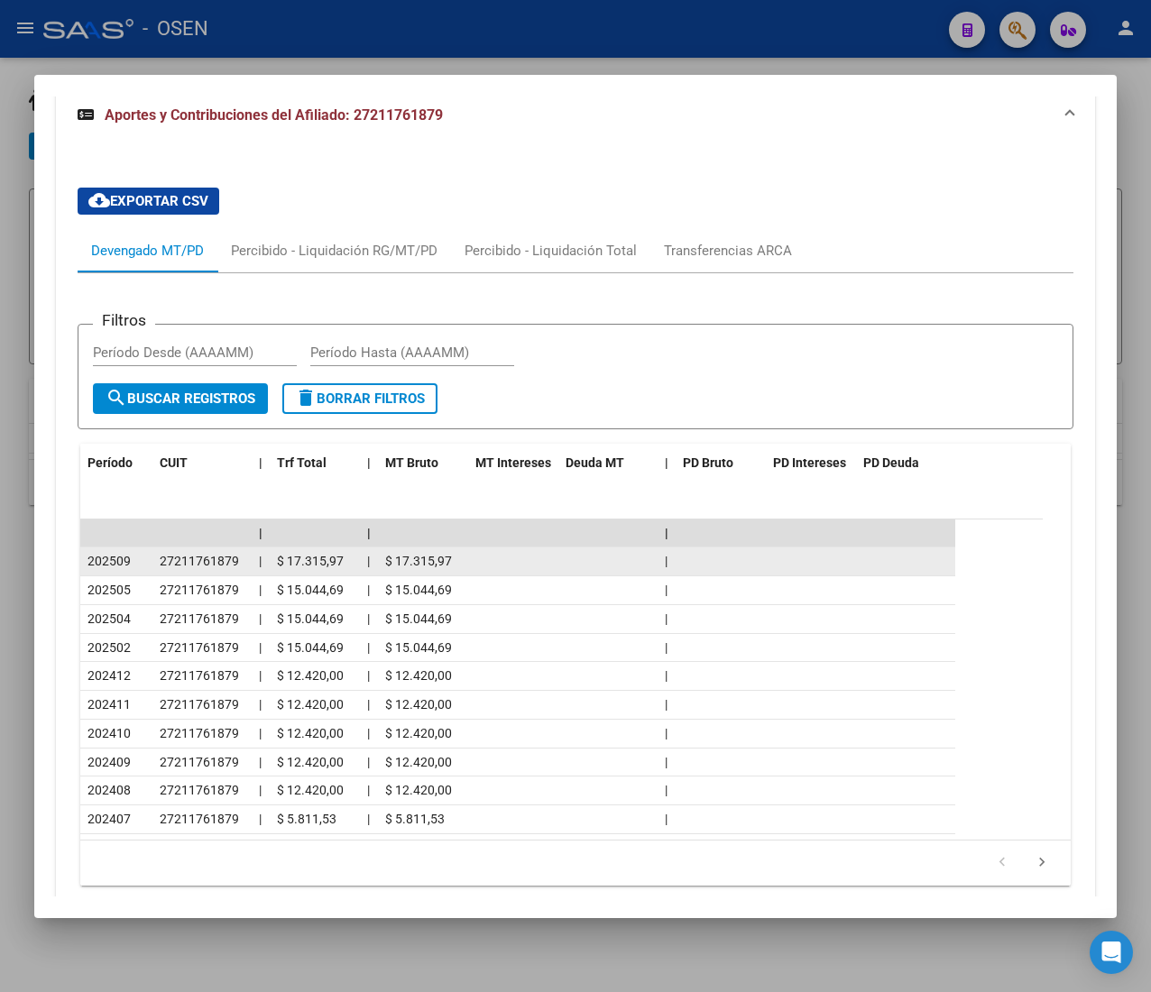
click at [239, 561] on div "27211761879" at bounding box center [202, 561] width 85 height 21
drag, startPoint x: 236, startPoint y: 565, endPoint x: 148, endPoint y: 569, distance: 88.5
click at [148, 569] on div "202509 27211761879 | $ 17.315,97 | $ 17.315,97 |" at bounding box center [517, 561] width 875 height 29
click at [148, 568] on datatable-body-cell "202509" at bounding box center [116, 561] width 72 height 28
drag, startPoint x: 168, startPoint y: 566, endPoint x: 235, endPoint y: 574, distance: 68.0
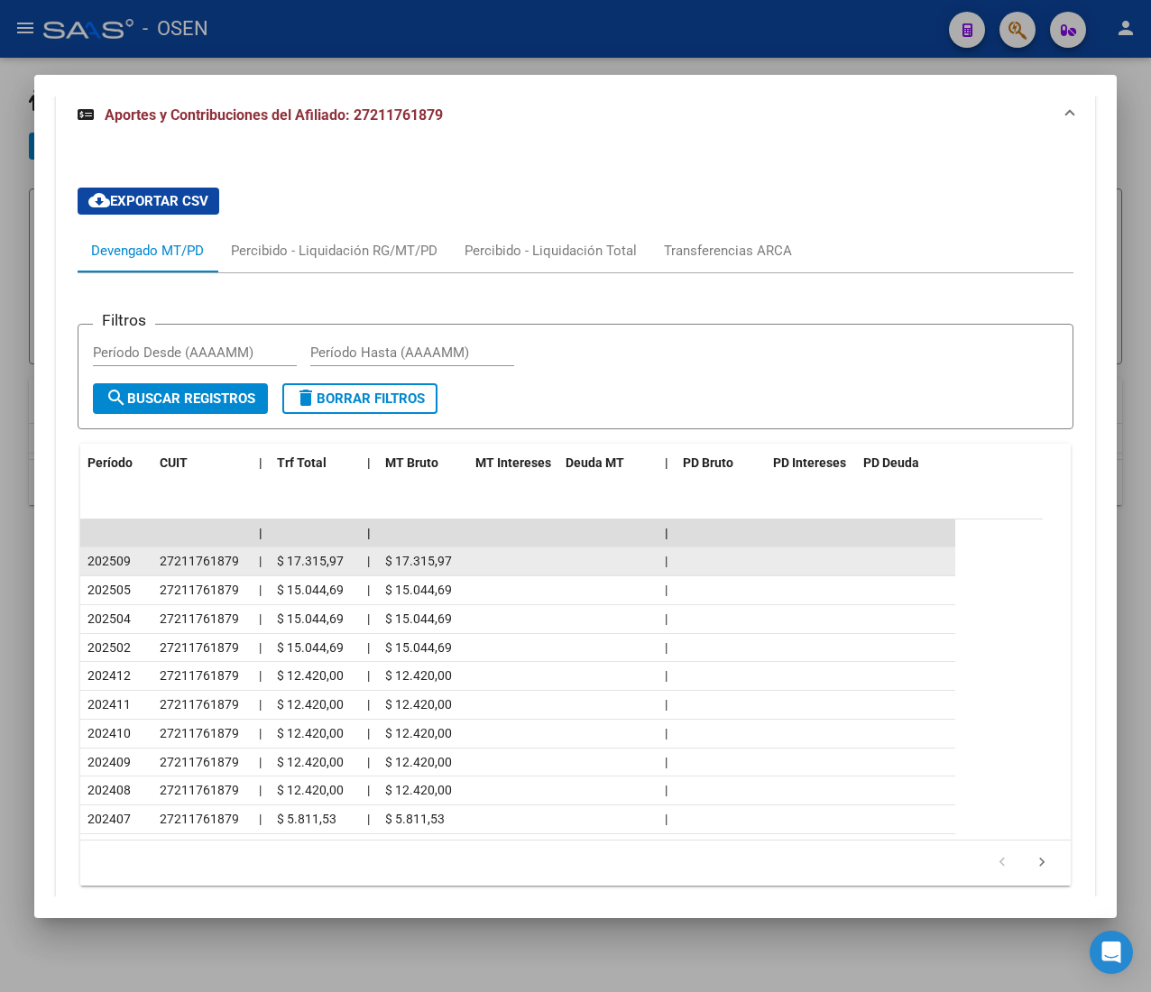
click at [232, 575] on datatable-body-cell "27211761879" at bounding box center [201, 561] width 99 height 28
click at [235, 572] on div "27211761879" at bounding box center [202, 561] width 85 height 21
drag, startPoint x: 202, startPoint y: 568, endPoint x: 139, endPoint y: 573, distance: 63.3
click at [132, 576] on div "202509 27211761879 | $ 17.315,97 | $ 17.315,97 |" at bounding box center [517, 561] width 875 height 29
click at [145, 575] on datatable-body-cell "202509" at bounding box center [116, 561] width 72 height 28
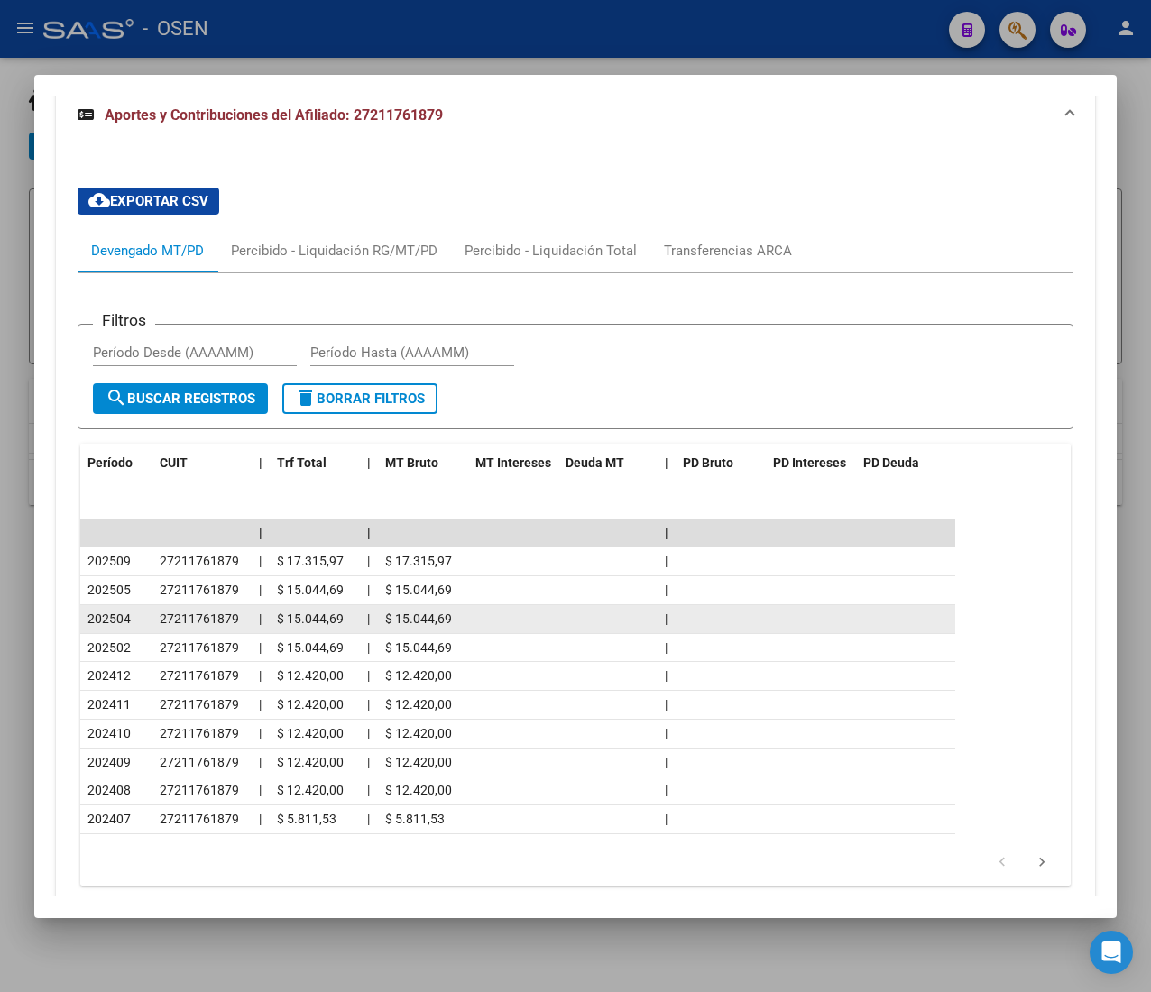
click at [215, 612] on datatable-body-cell "27211761879" at bounding box center [201, 619] width 99 height 28
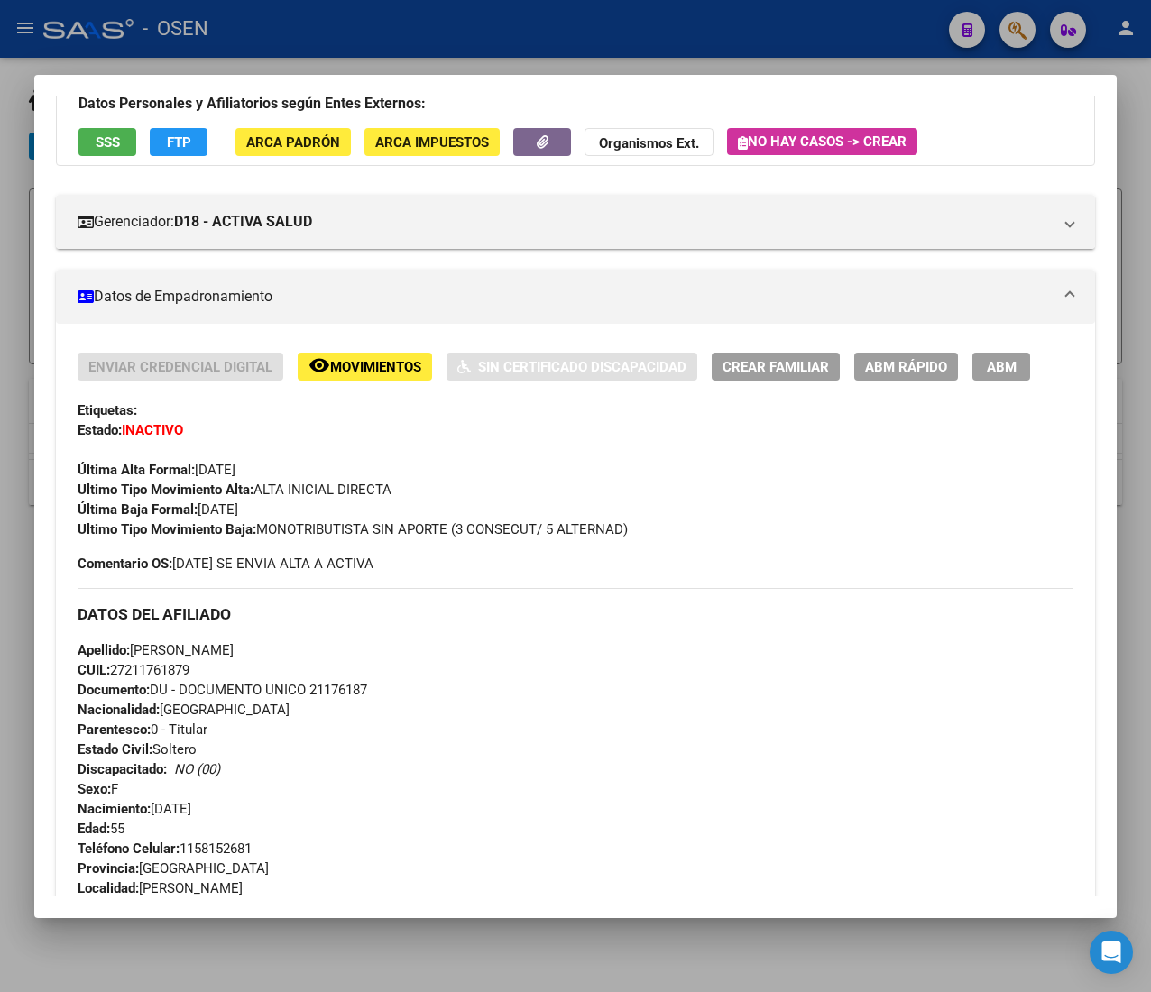
scroll to position [58, 0]
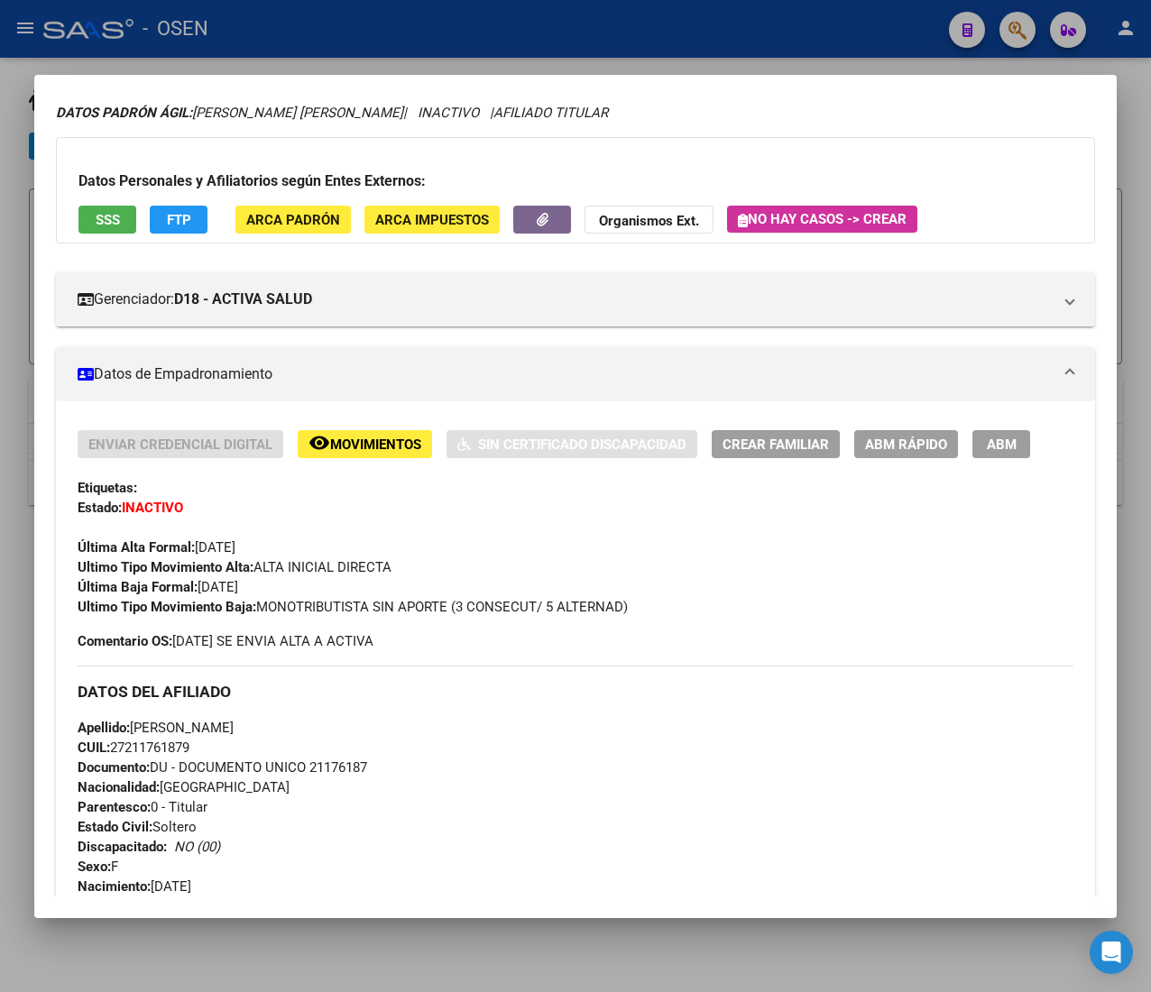
drag, startPoint x: 281, startPoint y: 602, endPoint x: 524, endPoint y: 608, distance: 242.7
click at [524, 608] on span "Ultimo Tipo Movimiento Baja: MONOTRIBUTISTA SIN APORTE (3 CONSECUT/ 5 ALTERNAD)" at bounding box center [353, 607] width 550 height 16
drag, startPoint x: 409, startPoint y: 610, endPoint x: 355, endPoint y: 604, distance: 54.4
click at [359, 604] on div "Enviar Credencial Digital remove_red_eye Movimientos Sin Certificado Discapacid…" at bounding box center [576, 540] width 996 height 221
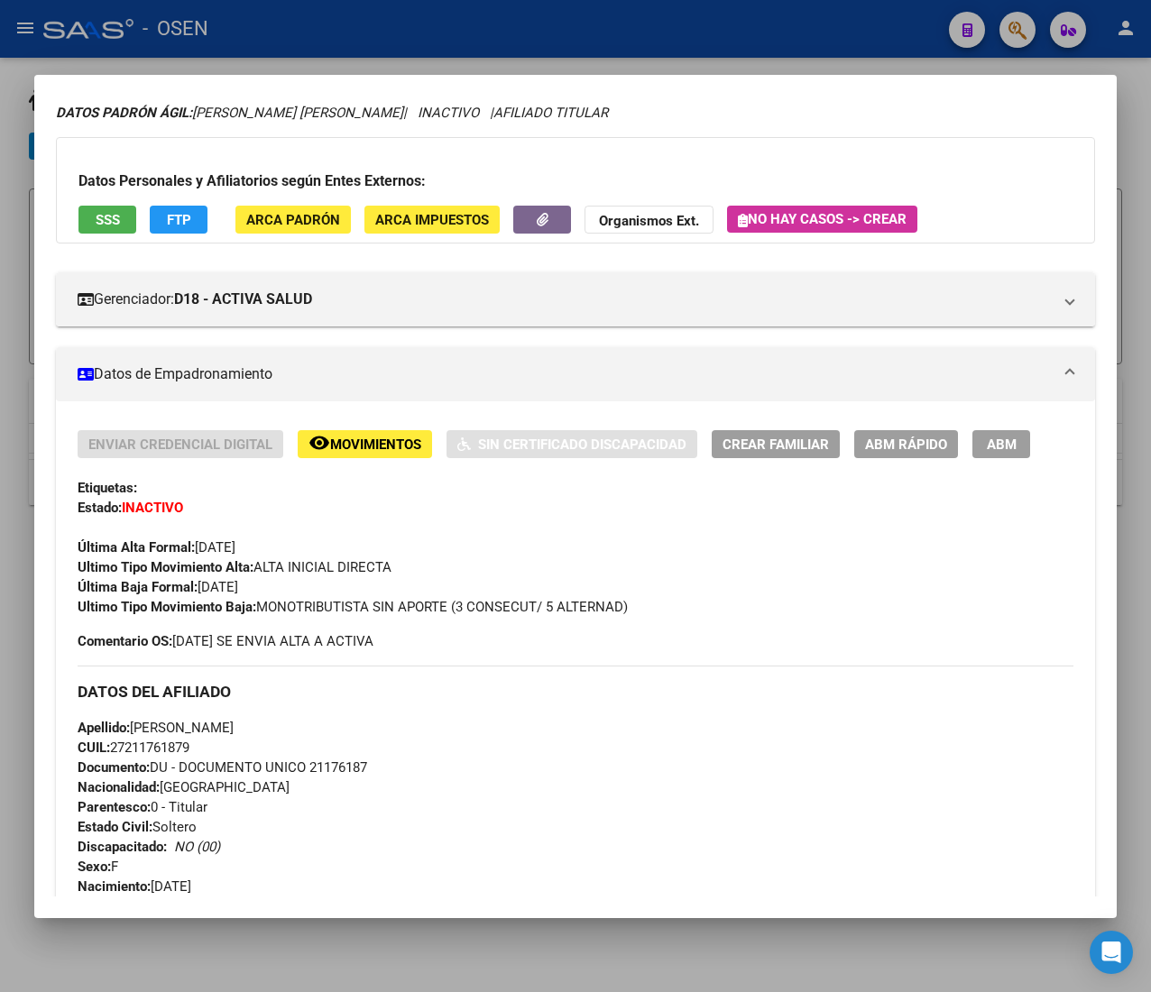
drag, startPoint x: 354, startPoint y: 604, endPoint x: 377, endPoint y: 605, distance: 22.6
click at [352, 604] on span "Ultimo Tipo Movimiento Baja: MONOTRIBUTISTA SIN APORTE (3 CONSECUT/ 5 ALTERNAD)" at bounding box center [353, 607] width 550 height 16
click at [637, 674] on div "DATOS DEL AFILIADO" at bounding box center [576, 692] width 996 height 52
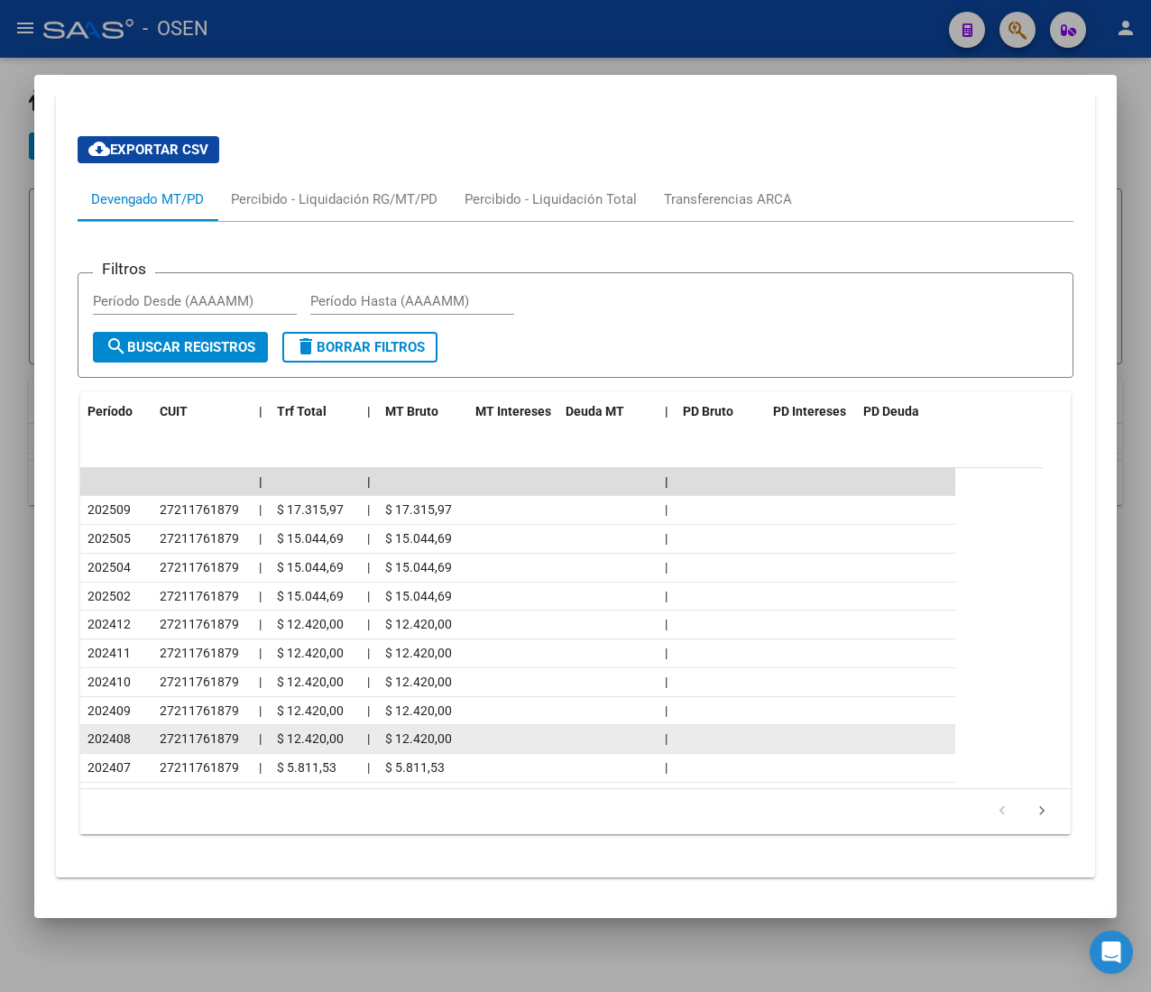
scroll to position [1761, 0]
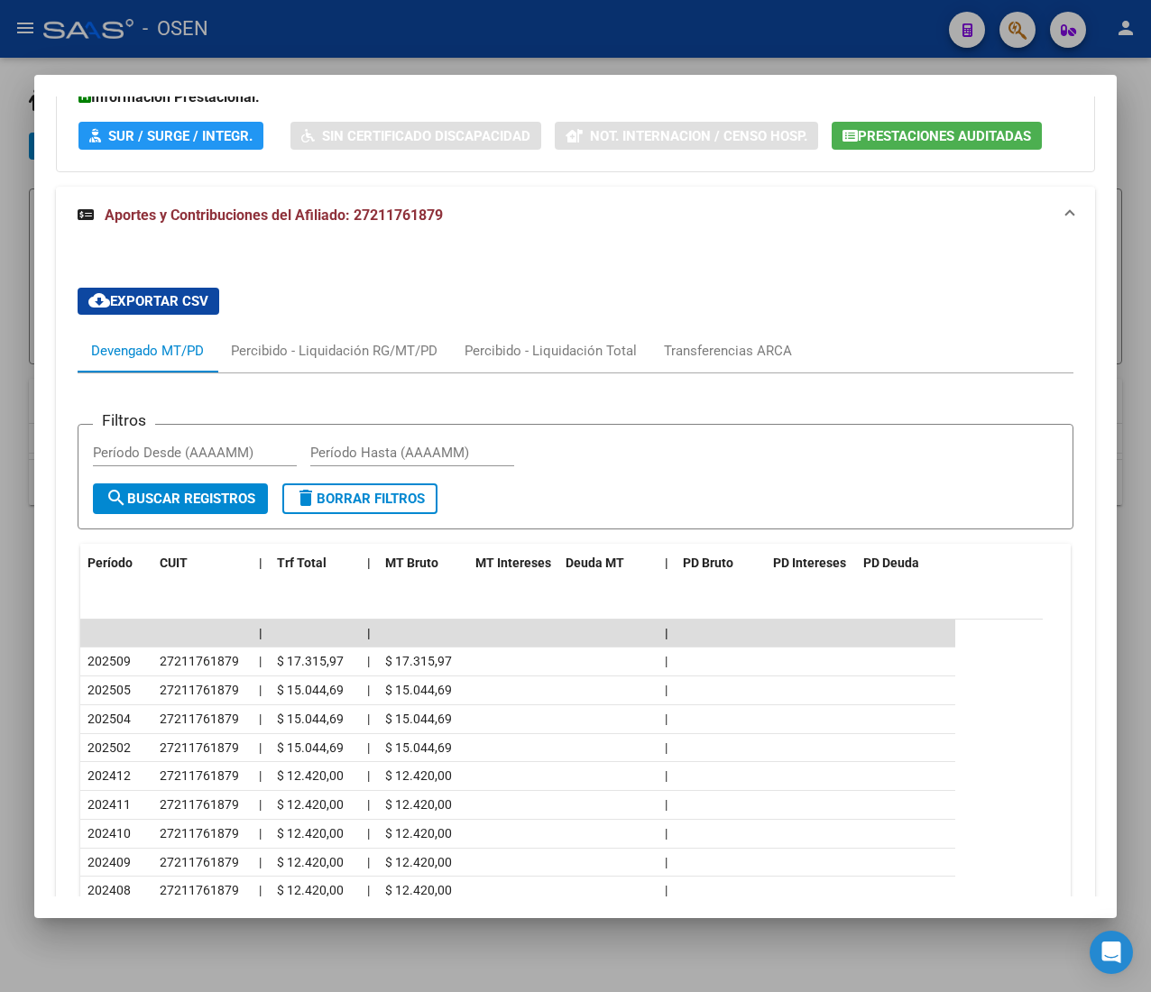
click at [429, 216] on span "Aportes y Contribuciones del Afiliado: 27211761879" at bounding box center [274, 215] width 338 height 17
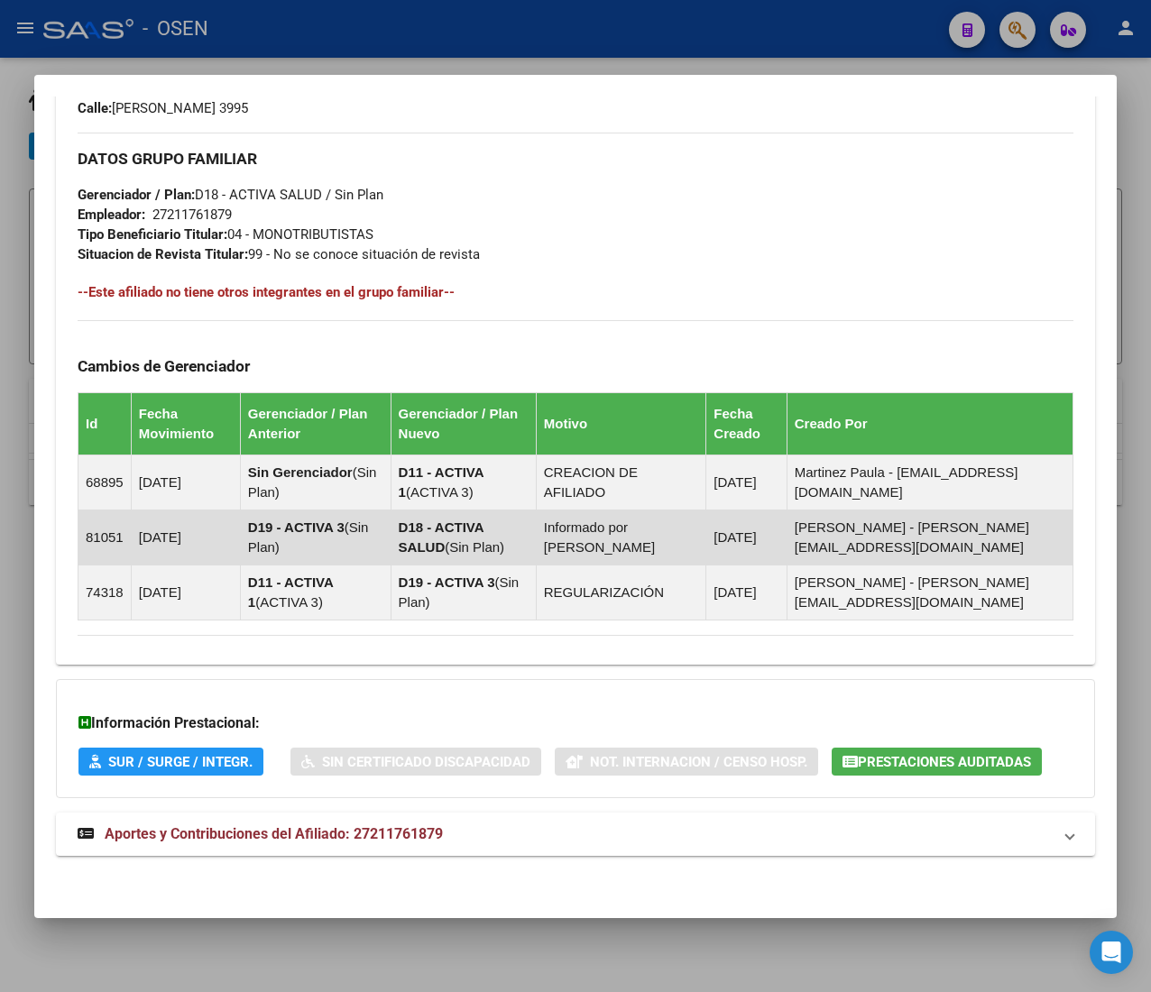
scroll to position [960, 0]
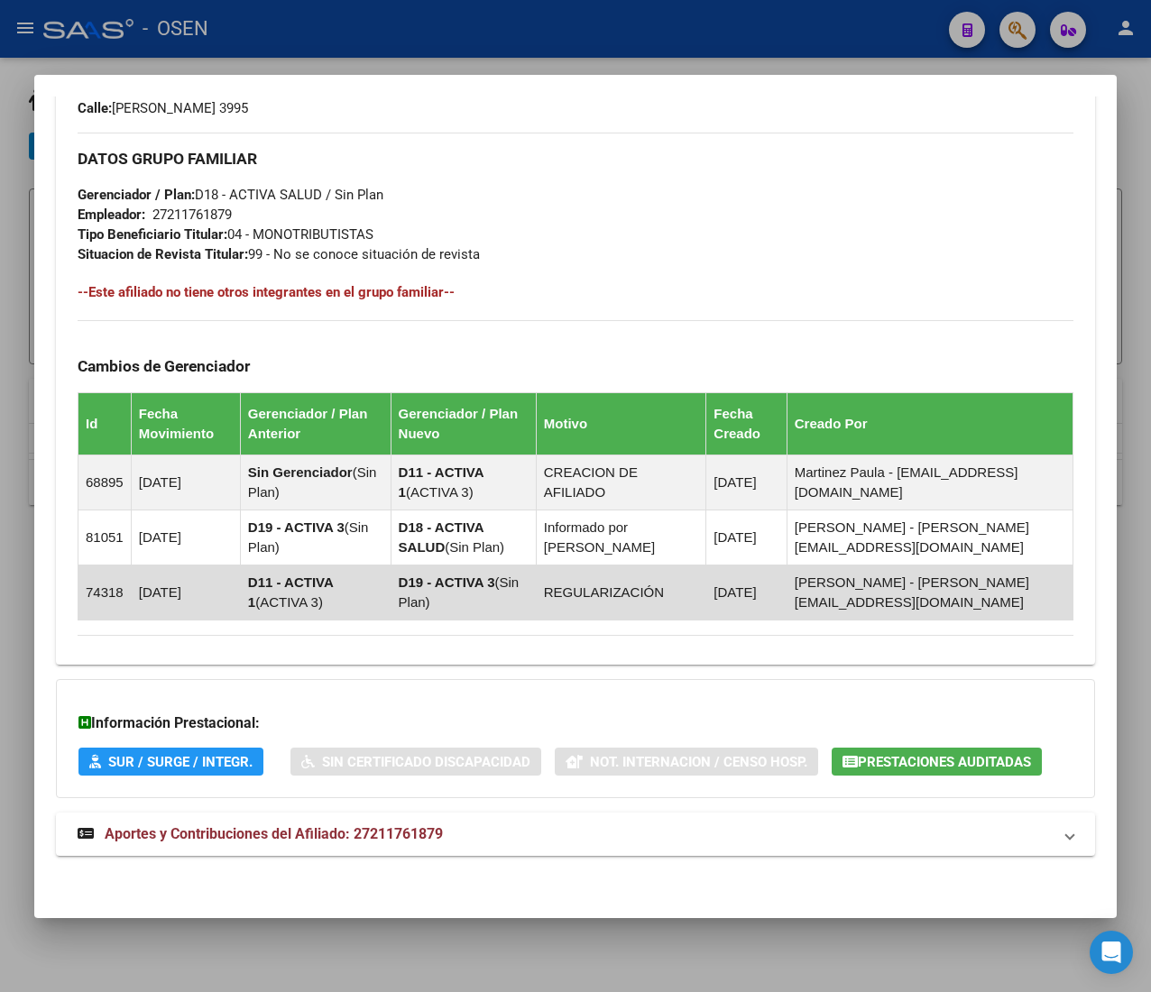
drag, startPoint x: 428, startPoint y: 601, endPoint x: 391, endPoint y: 575, distance: 44.0
click at [397, 576] on td "D19 - ACTIVA 3 ( Sin Plan )" at bounding box center [463, 592] width 145 height 55
click at [391, 573] on td "D19 - ACTIVA 3 ( Sin Plan )" at bounding box center [463, 592] width 145 height 55
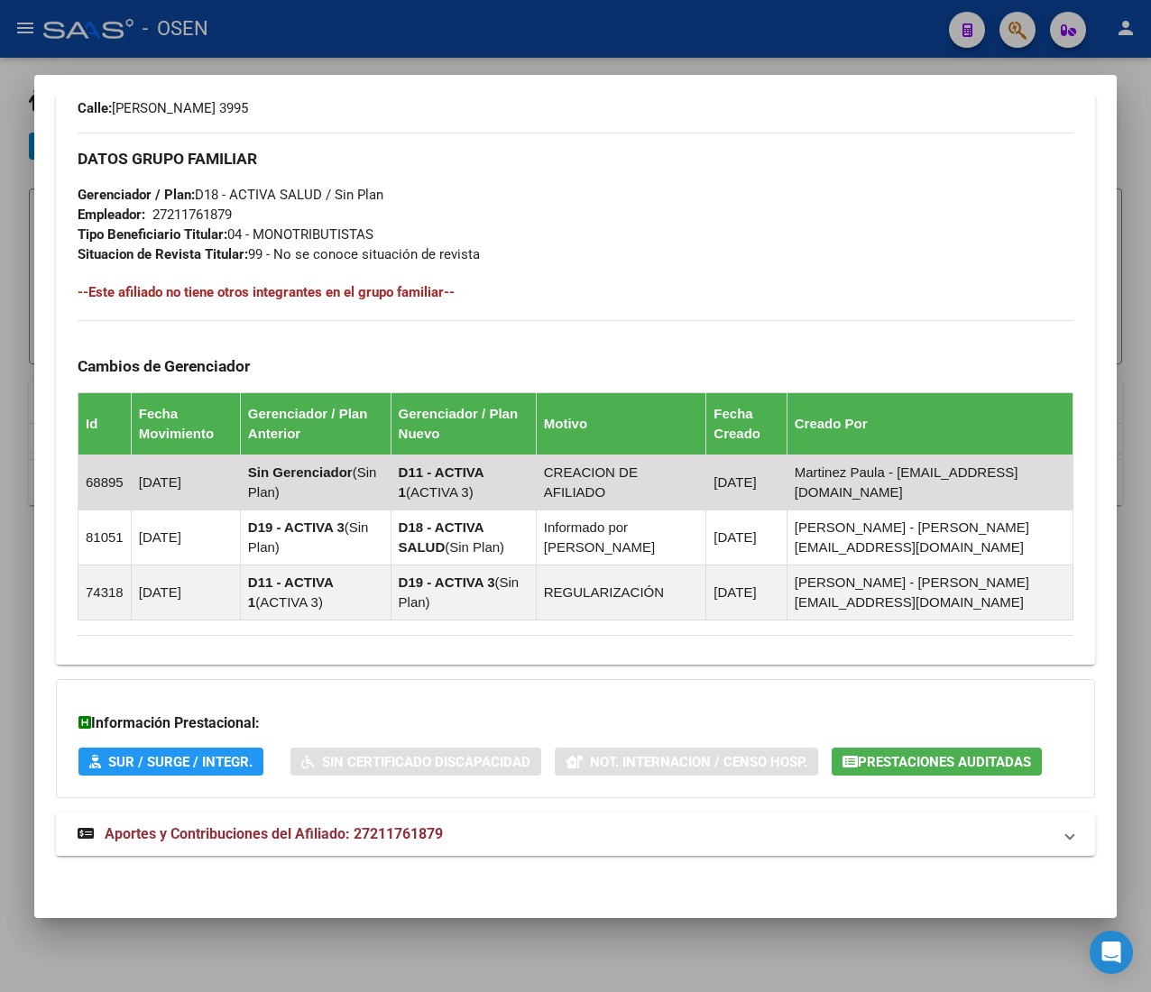
drag, startPoint x: 135, startPoint y: 478, endPoint x: 214, endPoint y: 478, distance: 78.5
click at [214, 478] on td "01/04/2023" at bounding box center [185, 482] width 109 height 55
click at [215, 475] on td "01/04/2023" at bounding box center [185, 482] width 109 height 55
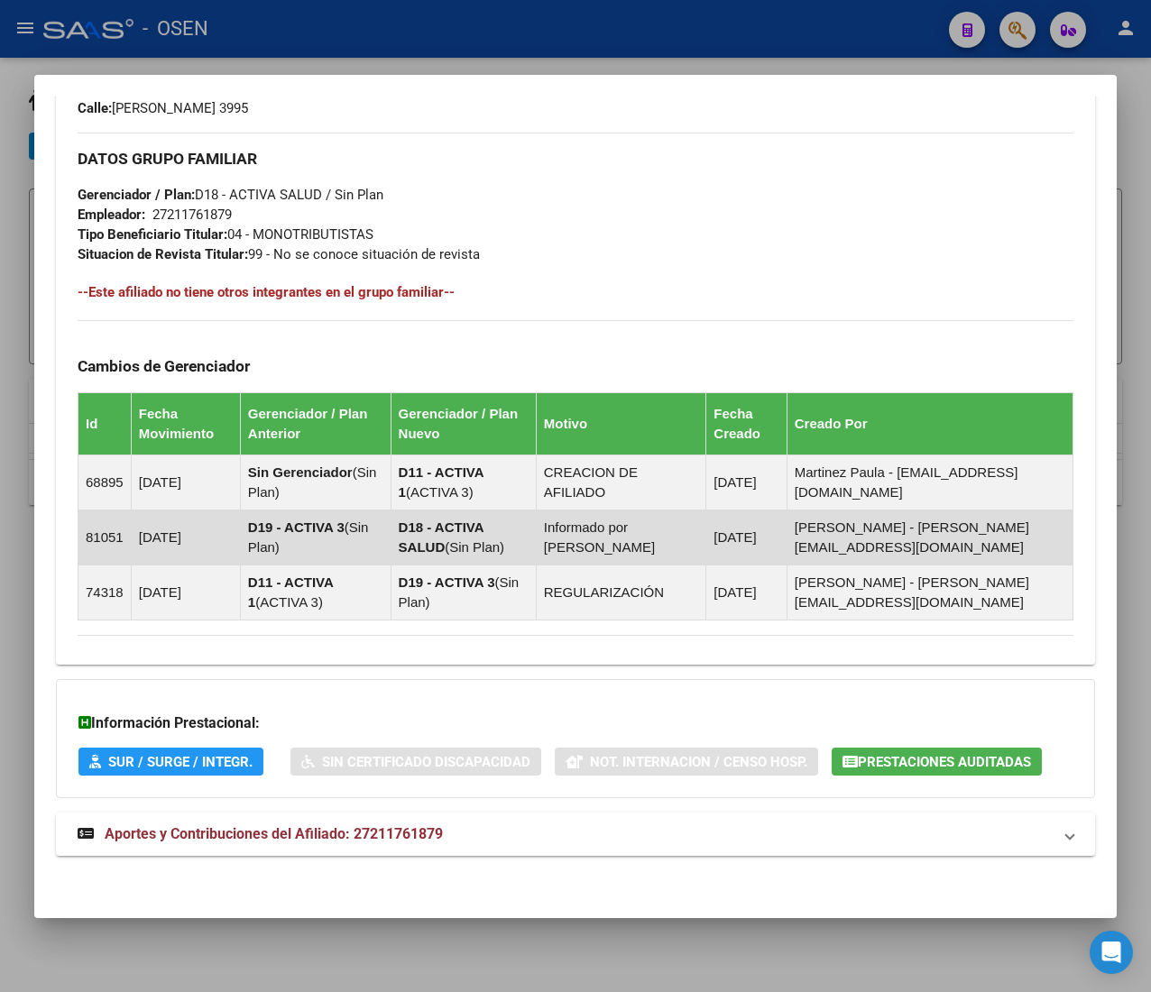
drag, startPoint x: 132, startPoint y: 529, endPoint x: 231, endPoint y: 551, distance: 101.5
click at [231, 551] on td "01/01/2024" at bounding box center [185, 537] width 109 height 55
click at [231, 550] on td "01/01/2024" at bounding box center [185, 537] width 109 height 55
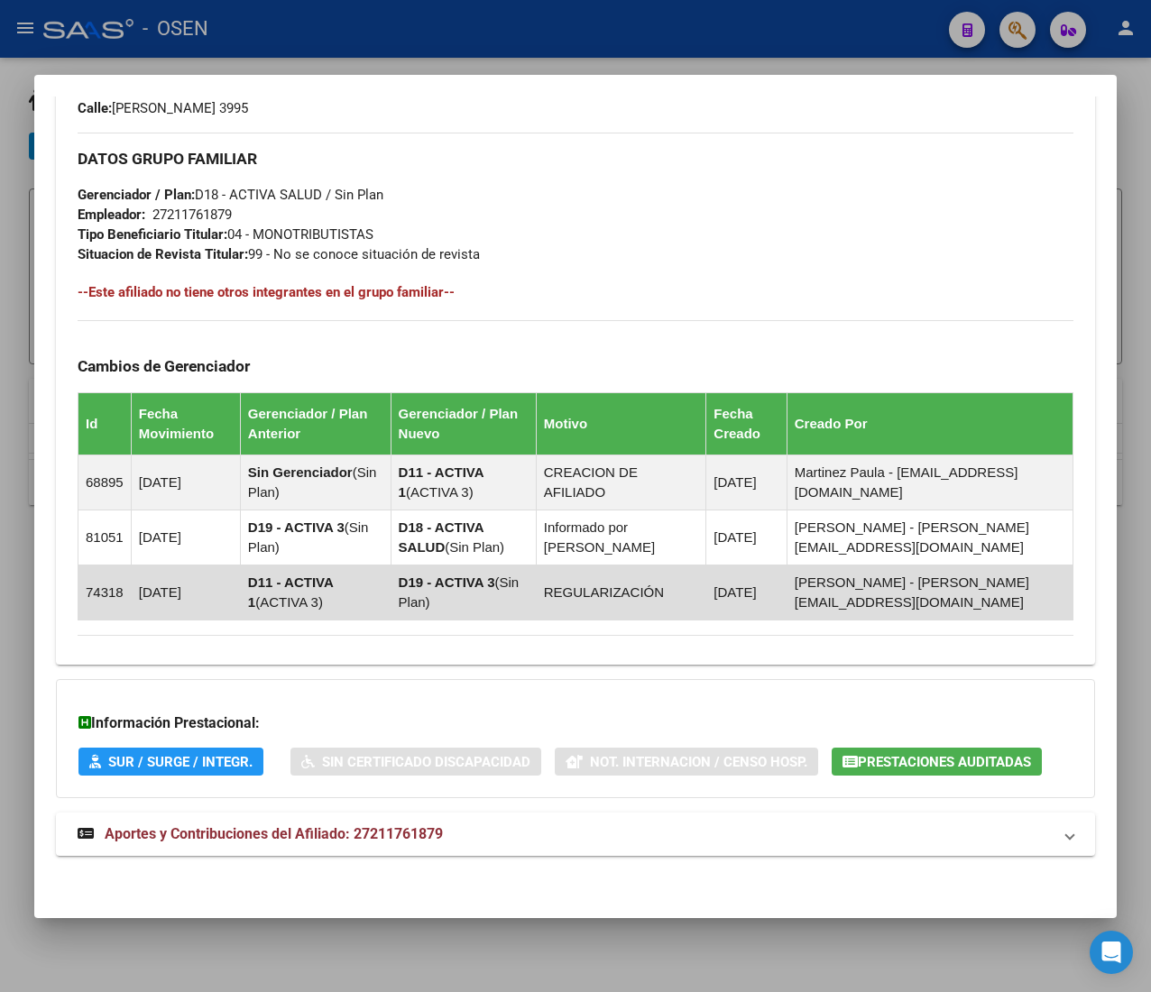
drag, startPoint x: 105, startPoint y: 588, endPoint x: 94, endPoint y: 586, distance: 11.0
click at [94, 586] on tr "74318 01/08/2023 D11 - ACTIVA 1 ( ACTIVA 3 ) D19 - ACTIVA 3 ( Sin Plan ) REGULA…" at bounding box center [575, 592] width 995 height 55
click at [94, 584] on td "74318" at bounding box center [104, 592] width 53 height 55
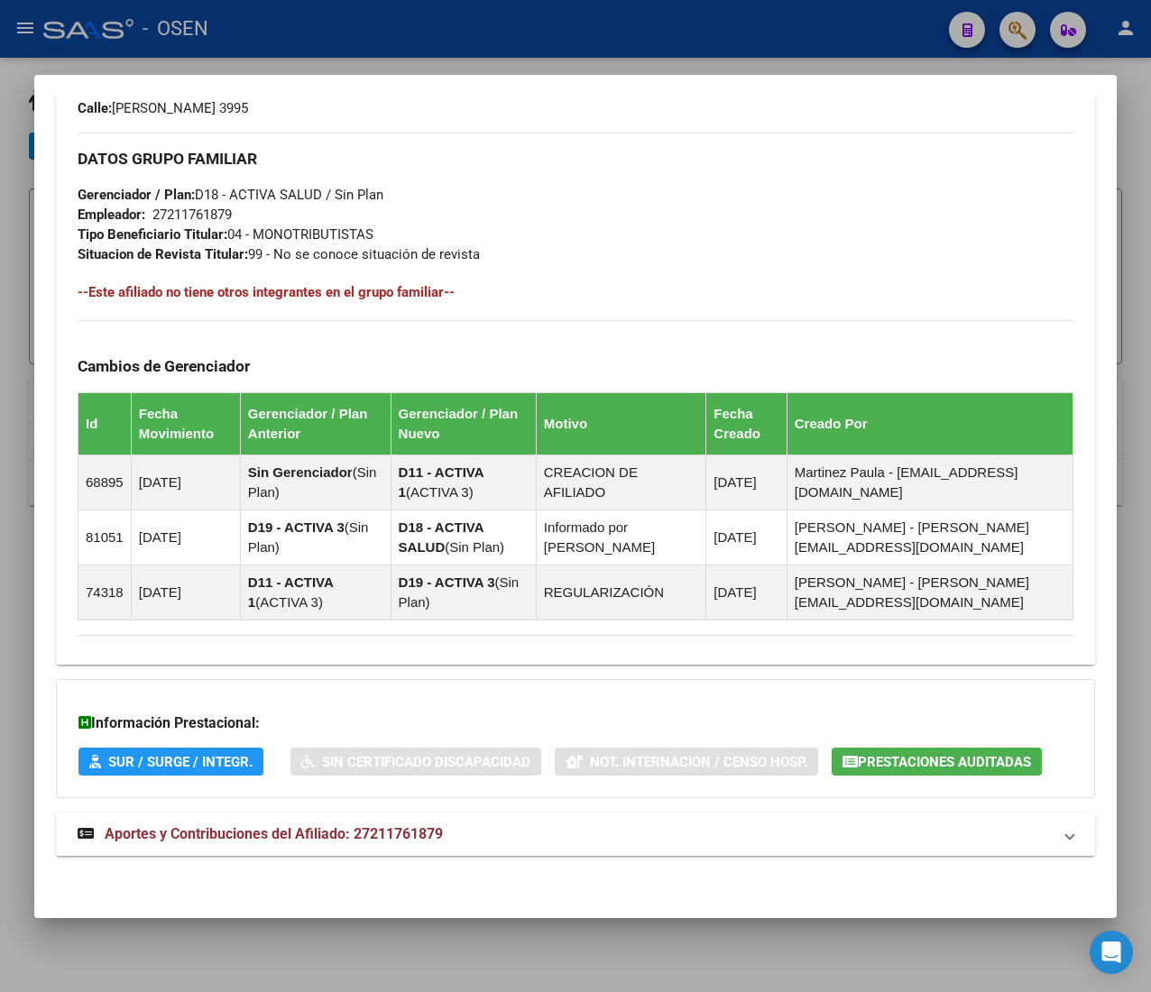
click at [574, 309] on div "DATOS GRUPO FAMILIAR Gerenciador / Plan: D18 - ACTIVA SALUD / Sin Plan Empleado…" at bounding box center [576, 377] width 996 height 488
click at [373, 832] on span "Aportes y Contribuciones del Afiliado: 27211761879" at bounding box center [274, 833] width 338 height 17
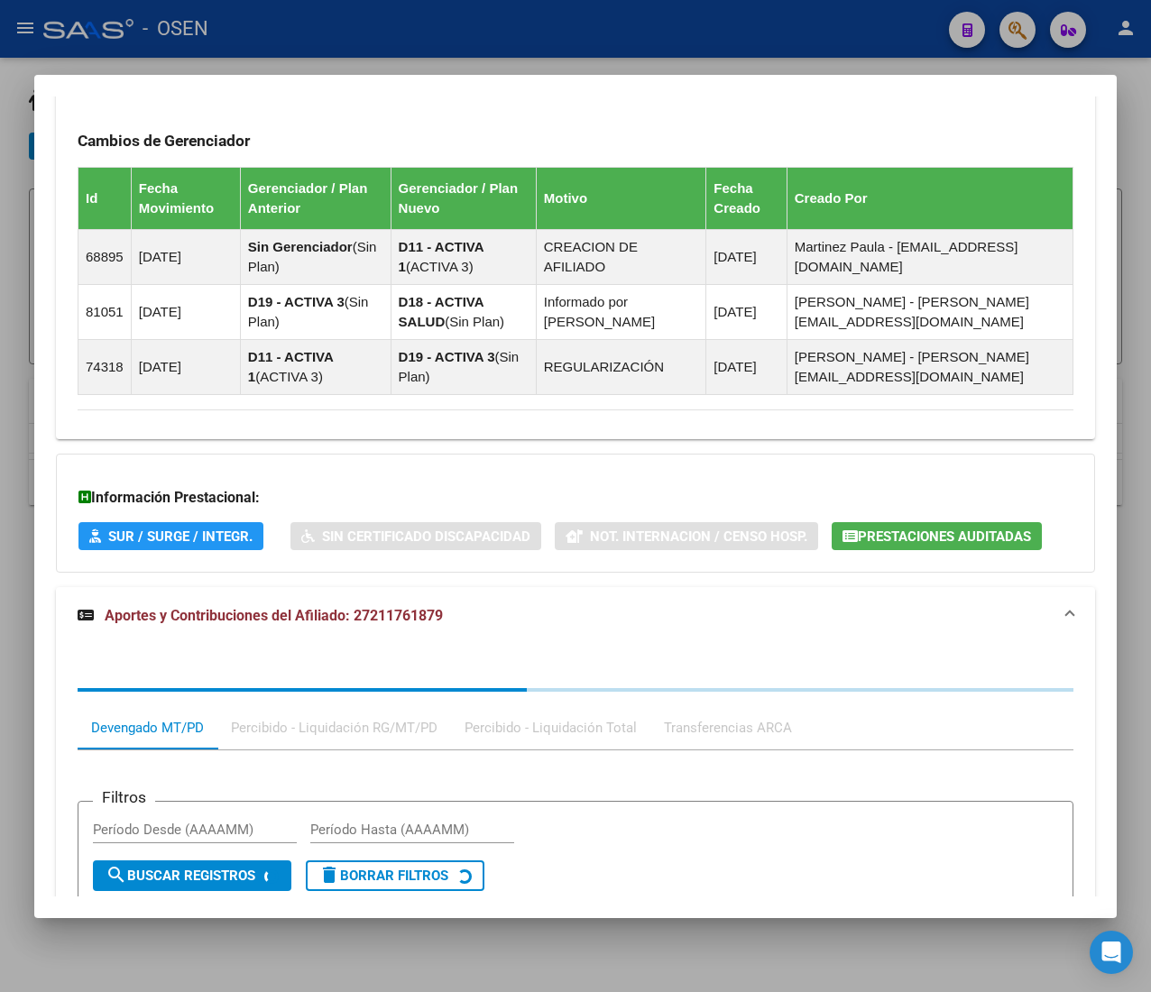
scroll to position [1419, 0]
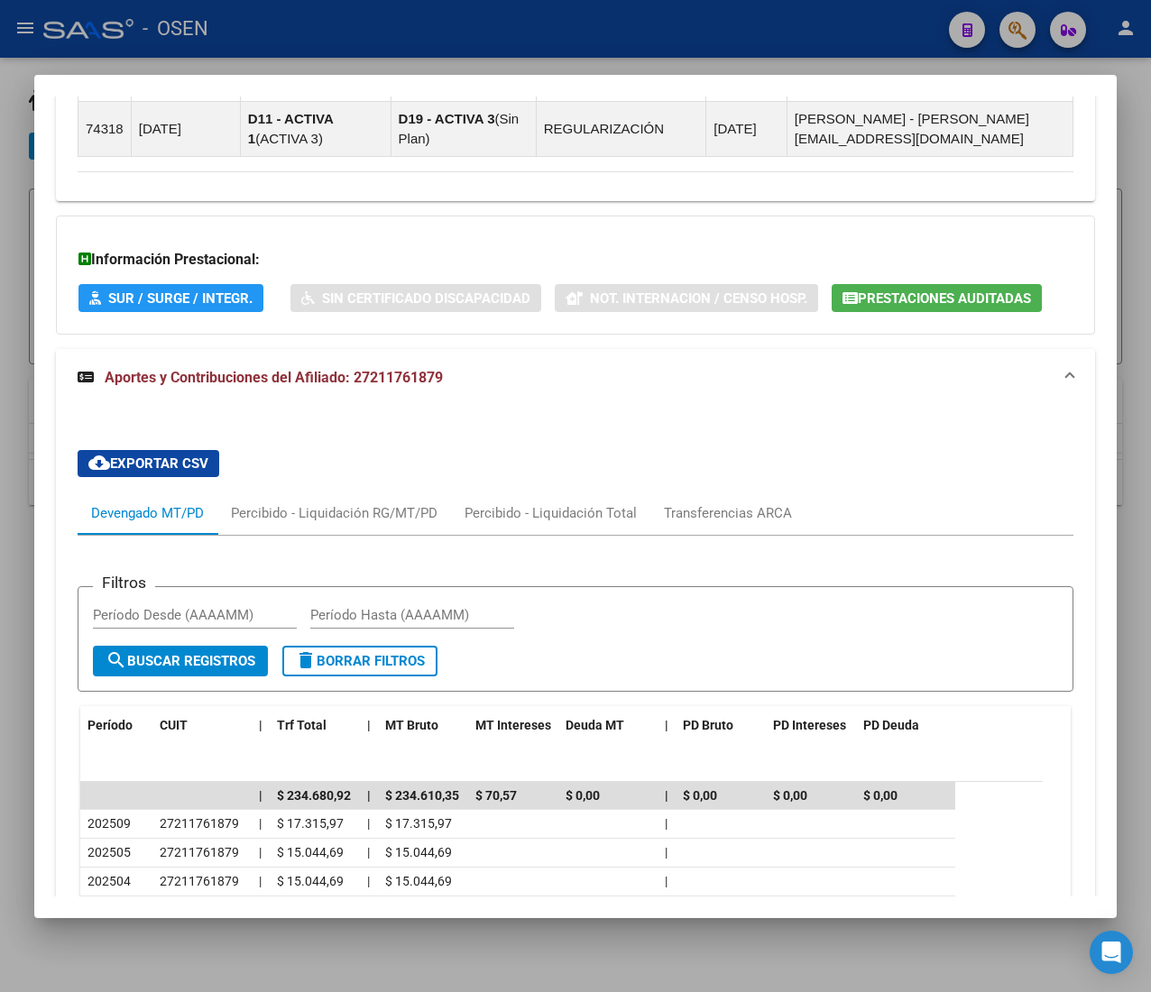
click at [506, 378] on mat-panel-title "Aportes y Contribuciones del Afiliado: 27211761879" at bounding box center [565, 378] width 974 height 22
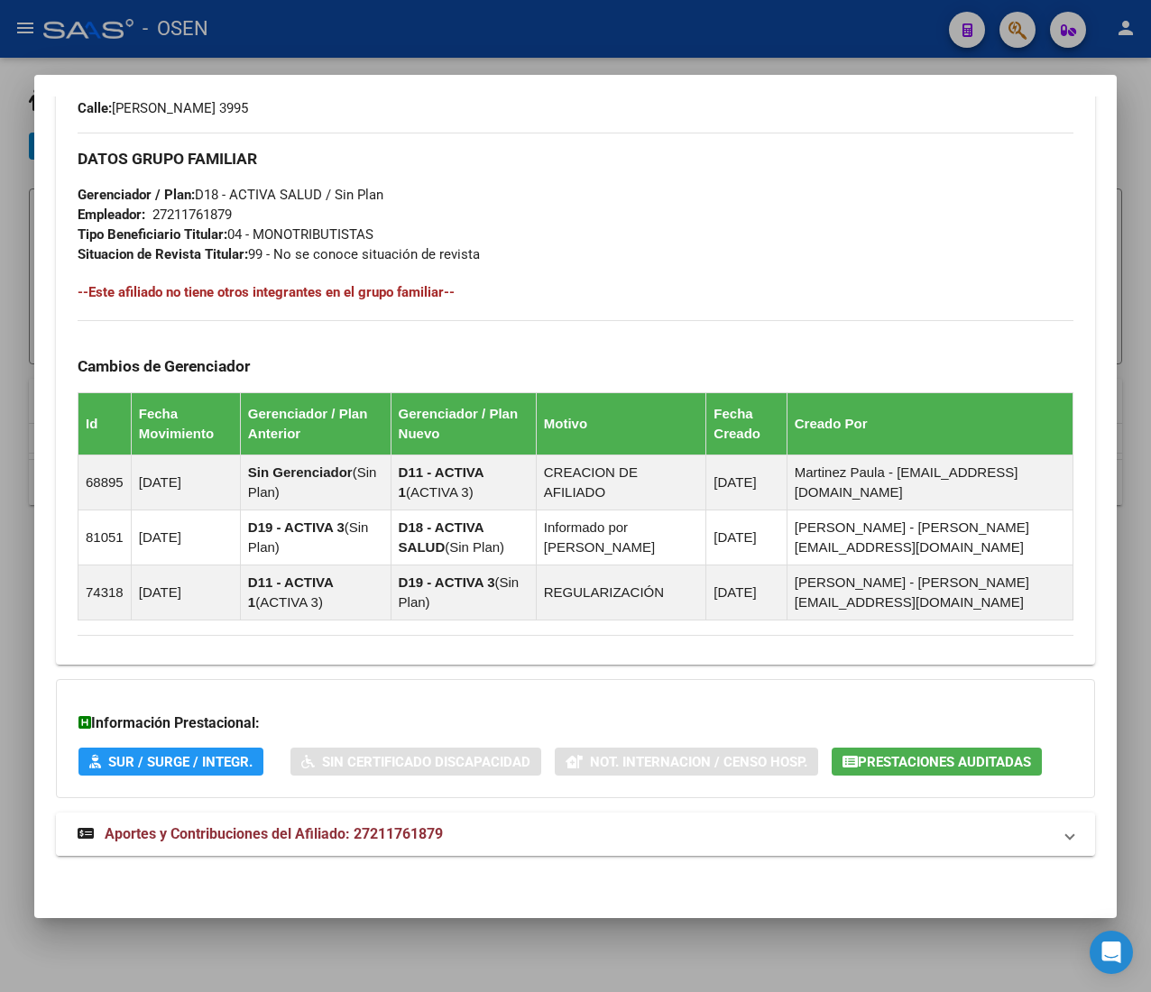
click at [476, 843] on mat-panel-title "Aportes y Contribuciones del Afiliado: 27211761879" at bounding box center [565, 834] width 974 height 22
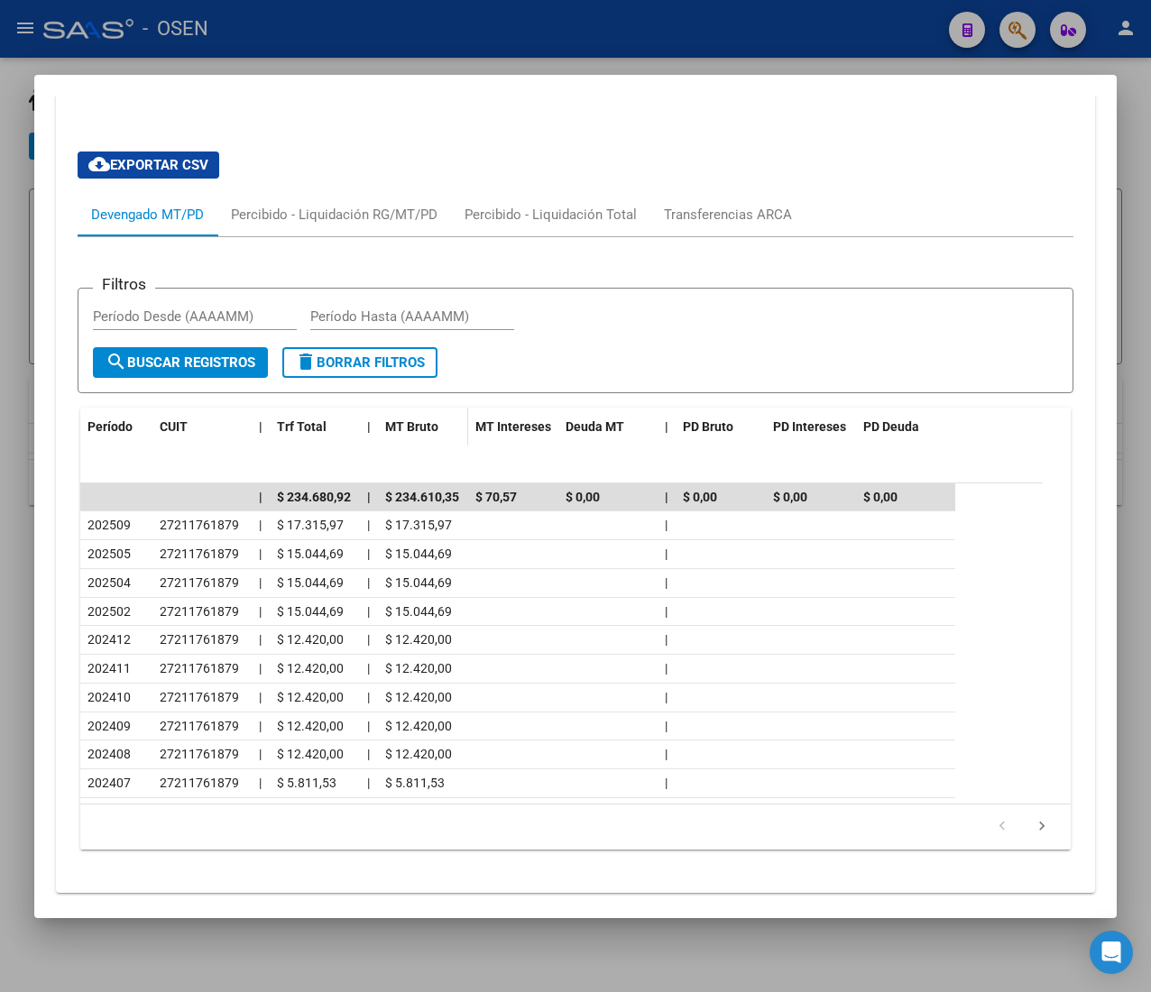
scroll to position [1761, 0]
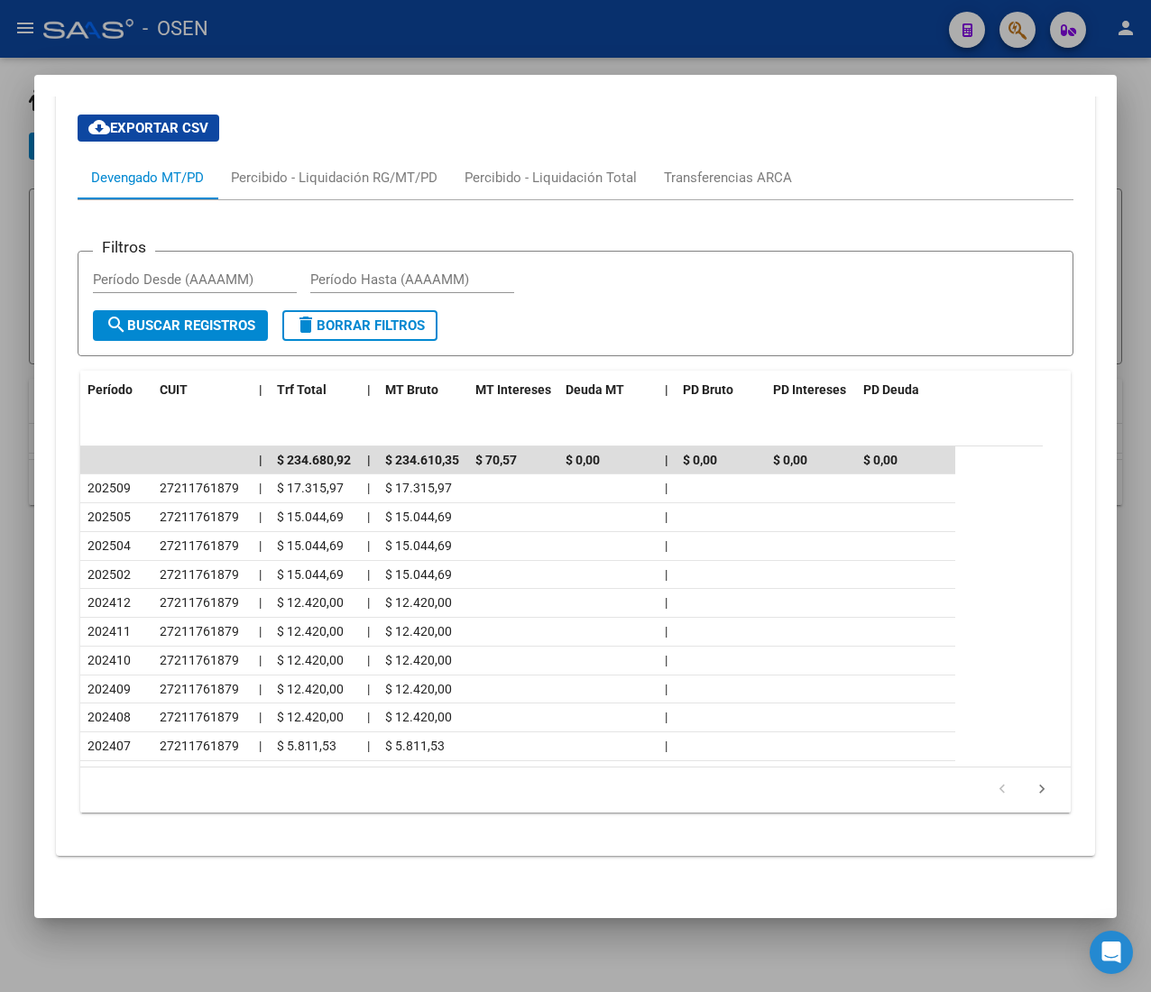
click at [590, 38] on div at bounding box center [575, 496] width 1151 height 992
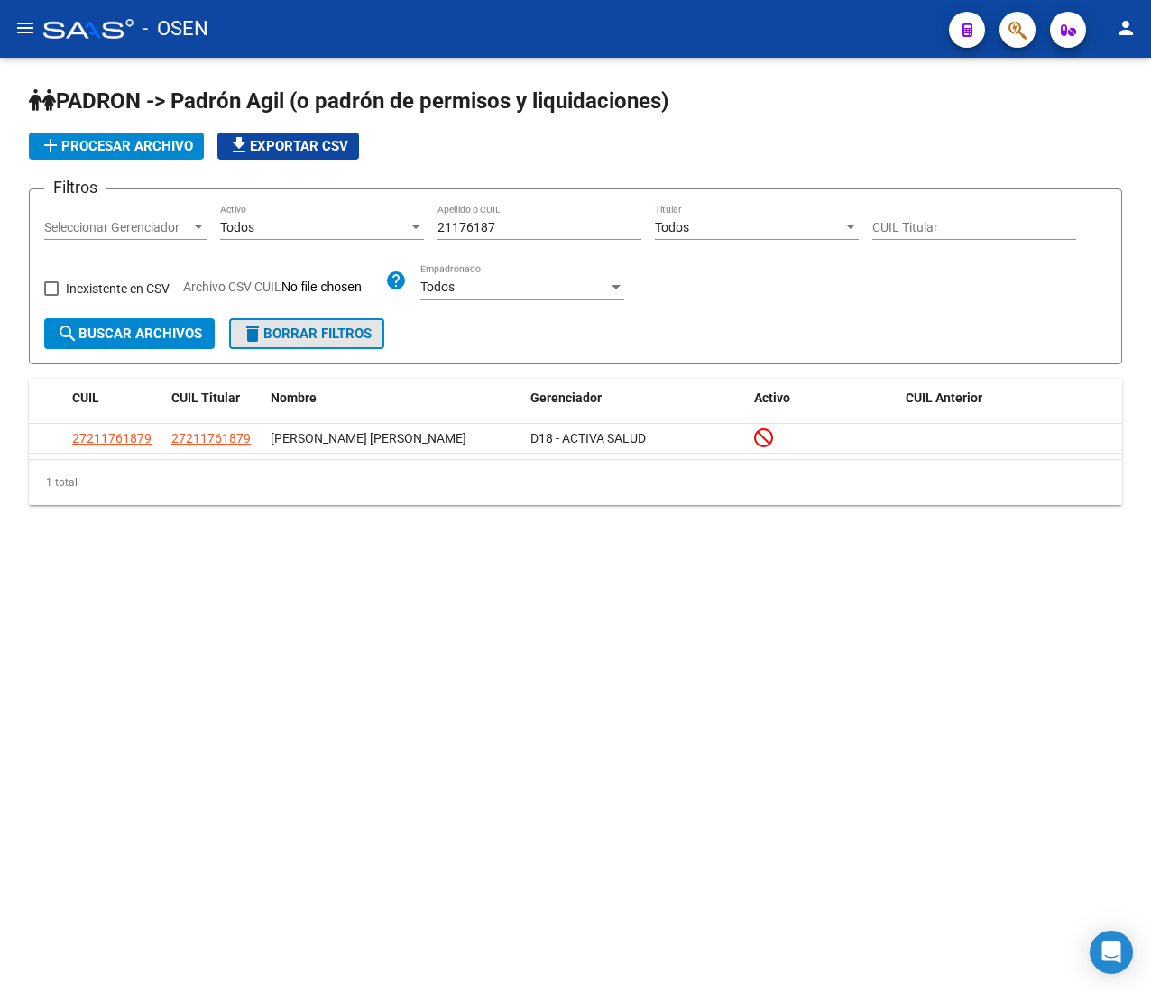
click at [261, 343] on mat-icon "delete" at bounding box center [253, 334] width 22 height 22
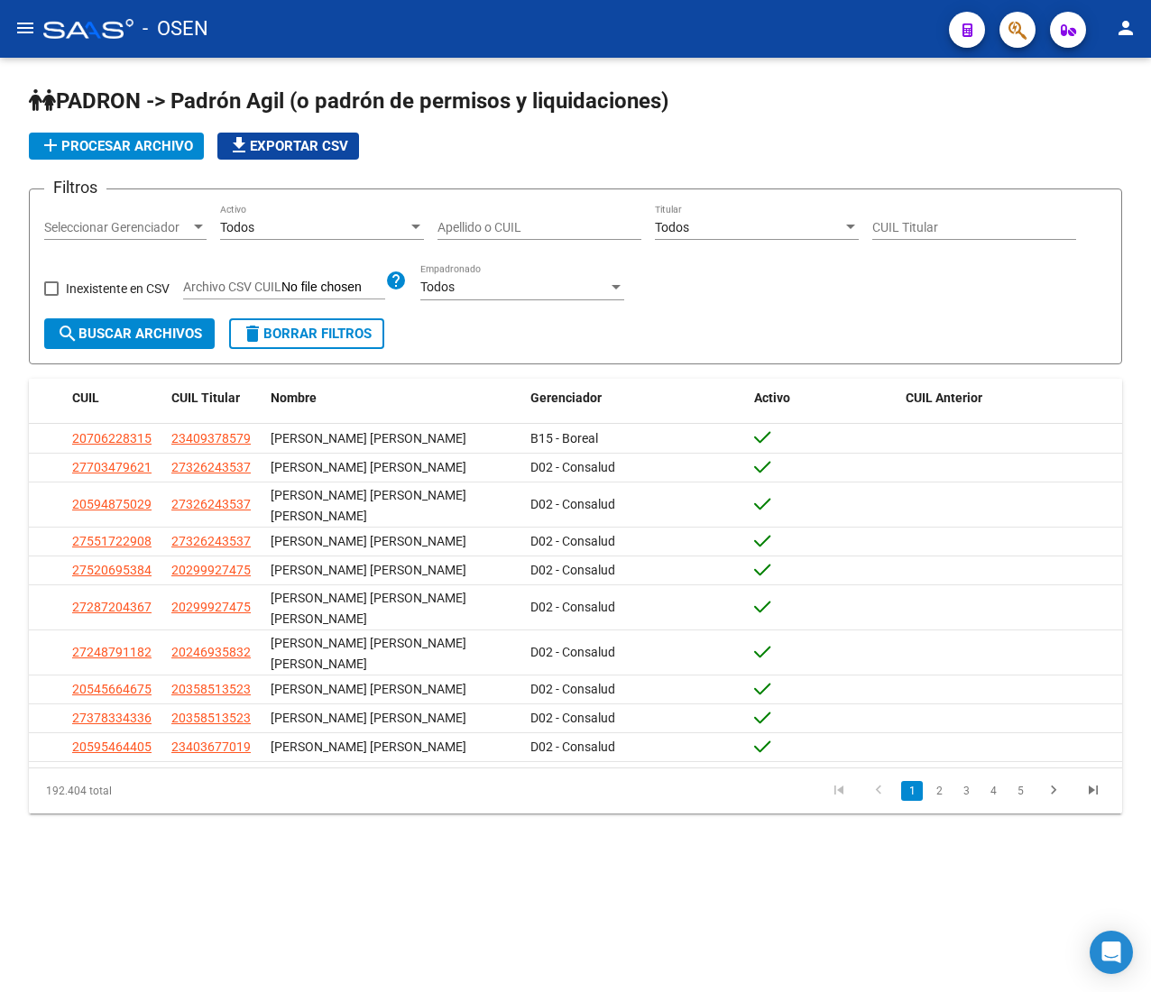
click at [455, 233] on input "Apellido o CUIL" at bounding box center [539, 227] width 204 height 15
click at [500, 202] on form "Filtros Seleccionar Gerenciador Seleccionar Gerenciador Todos Activo Apellido o…" at bounding box center [575, 277] width 1093 height 176
click at [495, 213] on div "Apellido o CUIL" at bounding box center [539, 222] width 204 height 36
click at [489, 224] on input "Apellido o CUIL" at bounding box center [539, 227] width 204 height 15
type input "38284488"
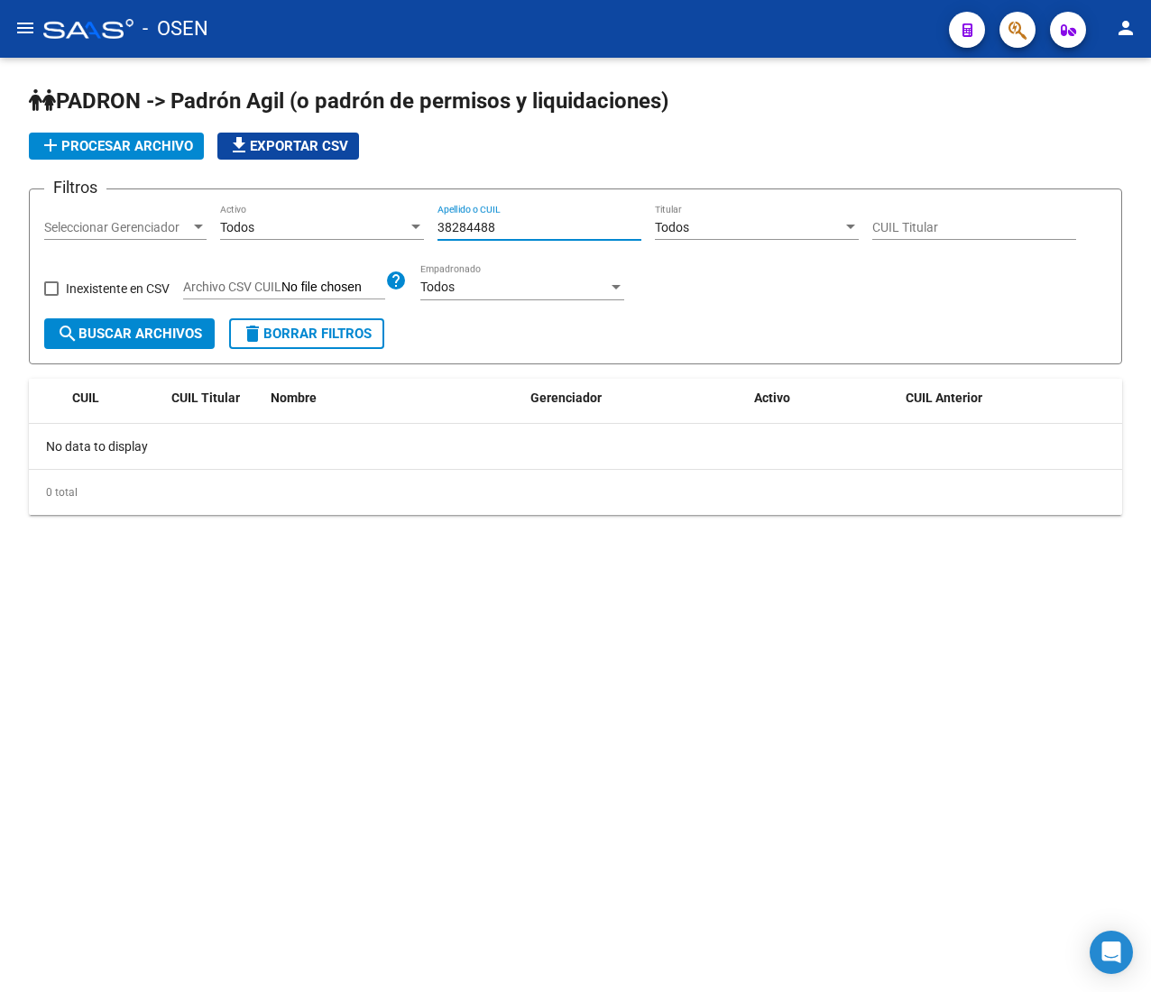
click at [538, 231] on input "38284488" at bounding box center [539, 227] width 204 height 15
drag, startPoint x: 524, startPoint y: 223, endPoint x: 394, endPoint y: 216, distance: 130.0
click at [394, 216] on div "Filtros Seleccionar Gerenciador Seleccionar Gerenciador Todos Activo 38284488 A…" at bounding box center [575, 261] width 1062 height 115
click at [568, 227] on input "Apellido o CUIL" at bounding box center [539, 227] width 204 height 15
click at [512, 220] on input "Apellido o CUIL" at bounding box center [539, 227] width 204 height 15
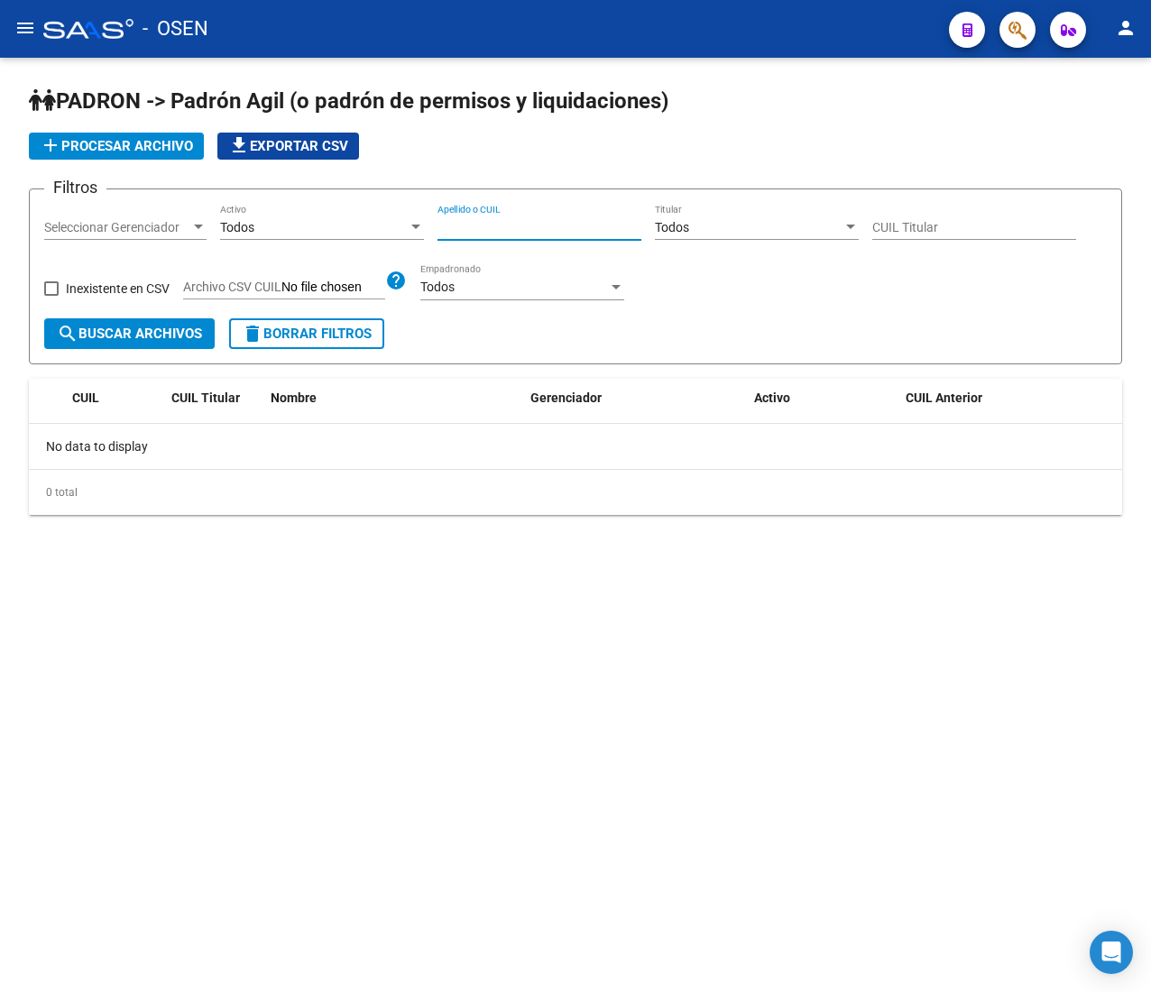
click at [458, 223] on input "Apellido o CUIL" at bounding box center [539, 227] width 204 height 15
click at [514, 224] on input "37053058" at bounding box center [539, 227] width 204 height 15
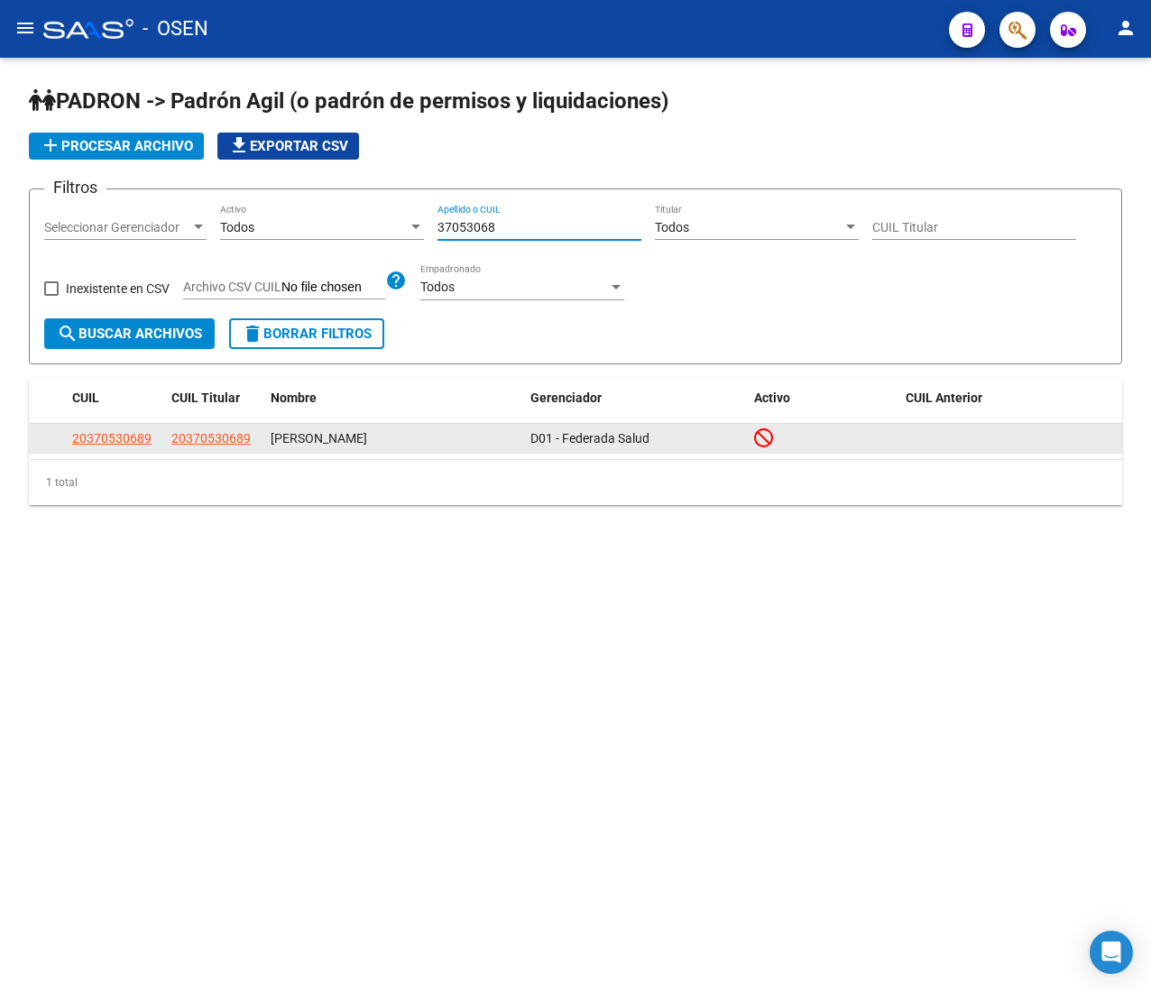
type input "37053068"
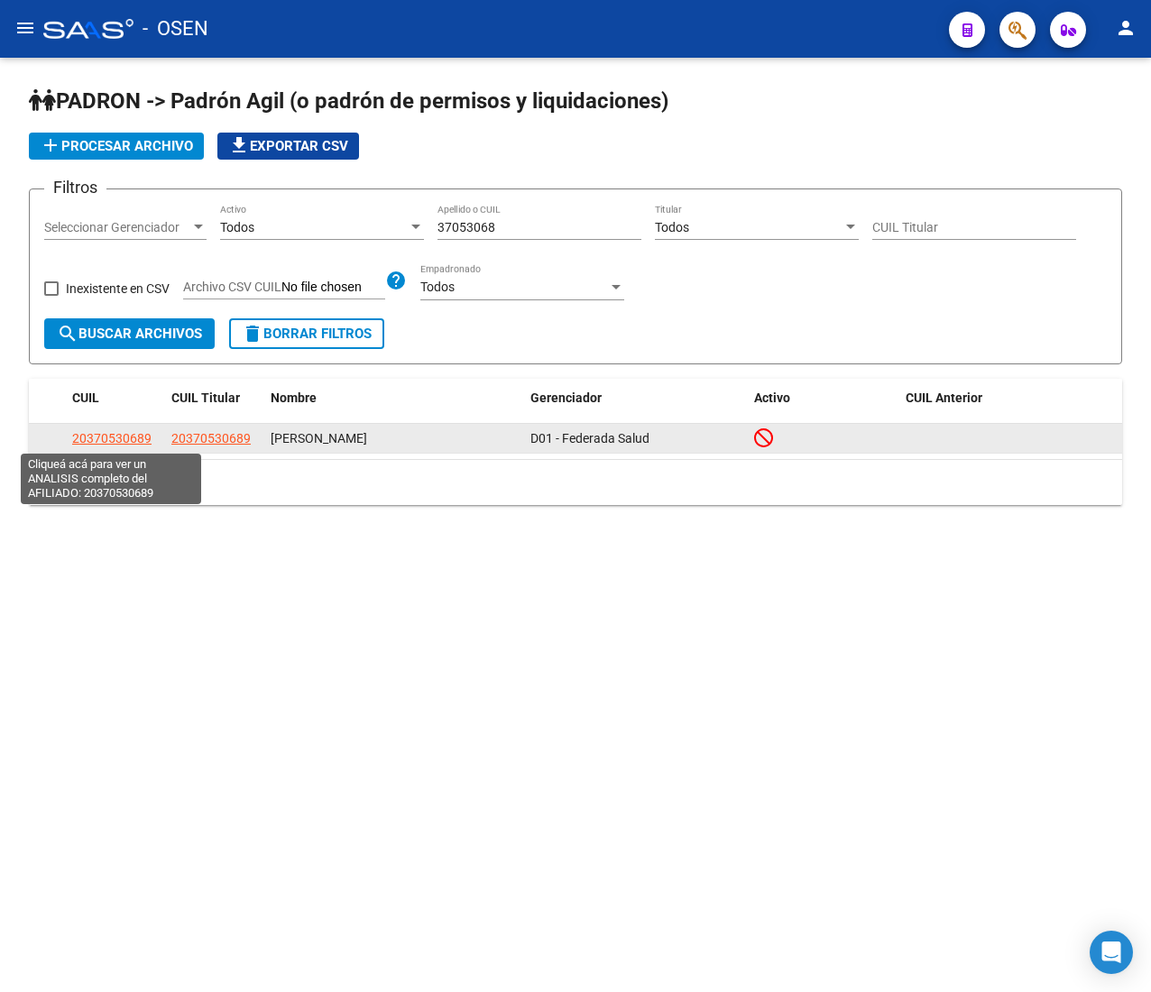
click at [115, 435] on span "20370530689" at bounding box center [111, 438] width 79 height 14
type textarea "20370530689"
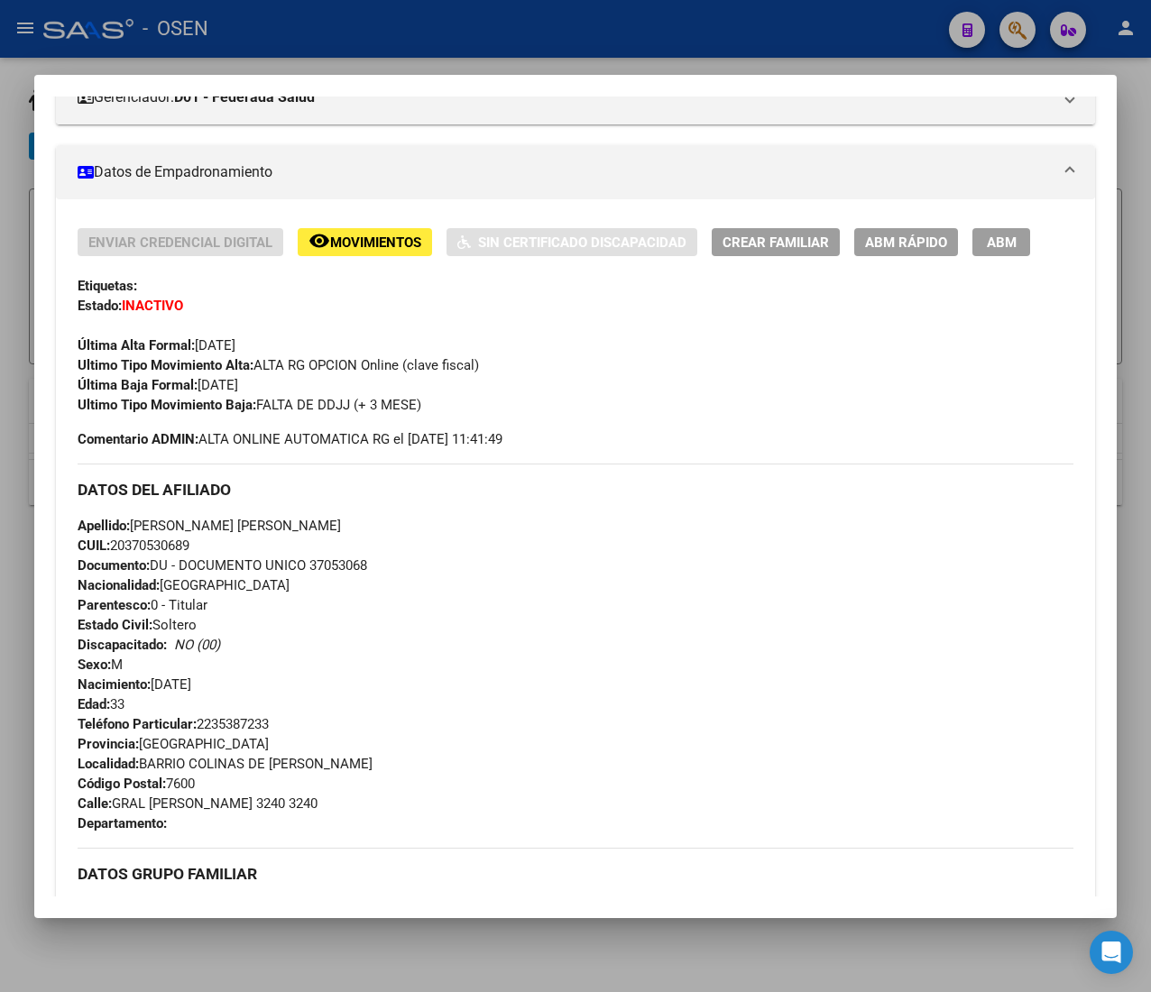
scroll to position [907, 0]
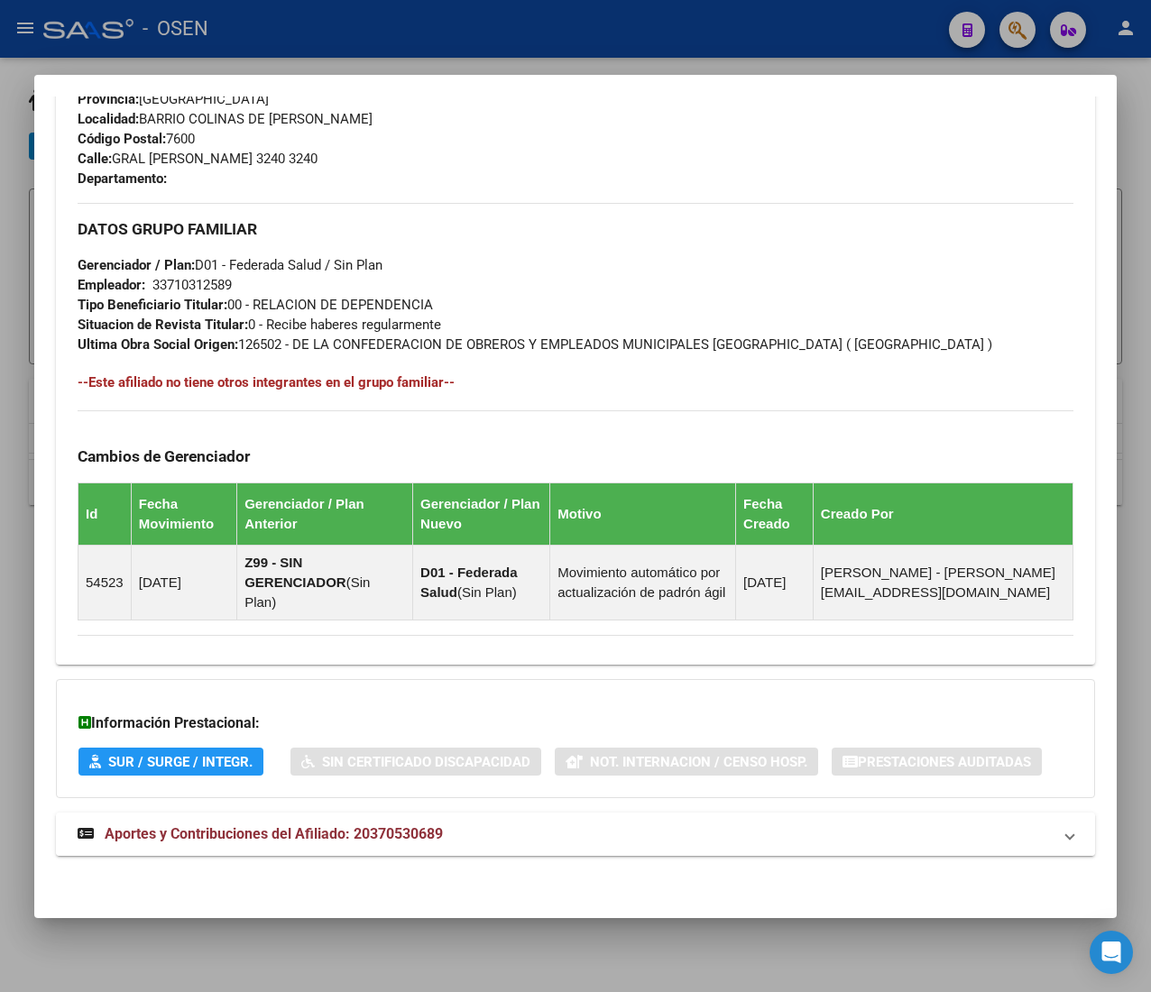
click at [503, 853] on mat-expansion-panel-header "Aportes y Contribuciones del Afiliado: 20370530689" at bounding box center [575, 834] width 1039 height 43
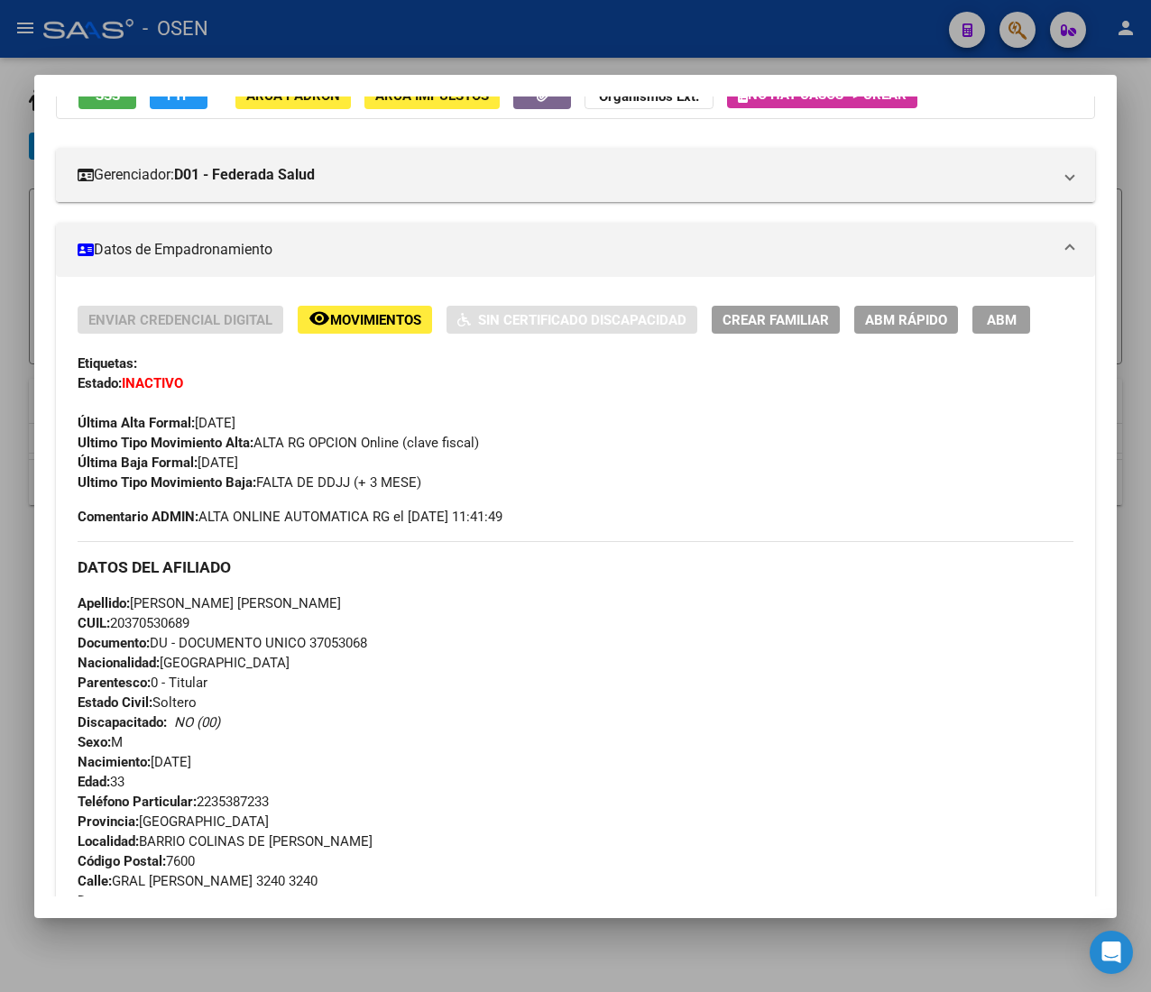
scroll to position [0, 0]
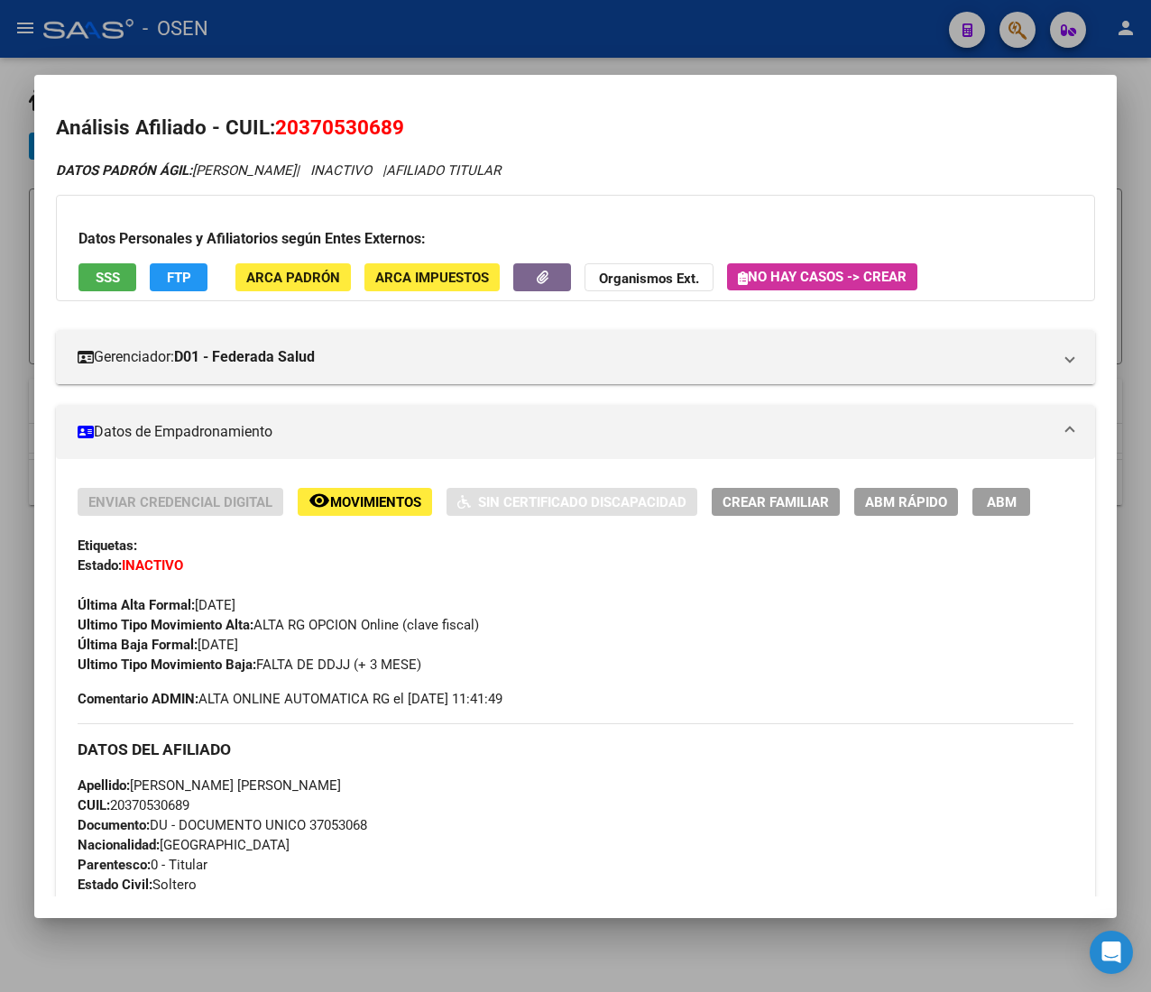
click at [175, 807] on span "CUIL: 20370530689" at bounding box center [134, 805] width 112 height 16
copy span "20370530689"
click at [113, 288] on button "SSS" at bounding box center [107, 277] width 58 height 28
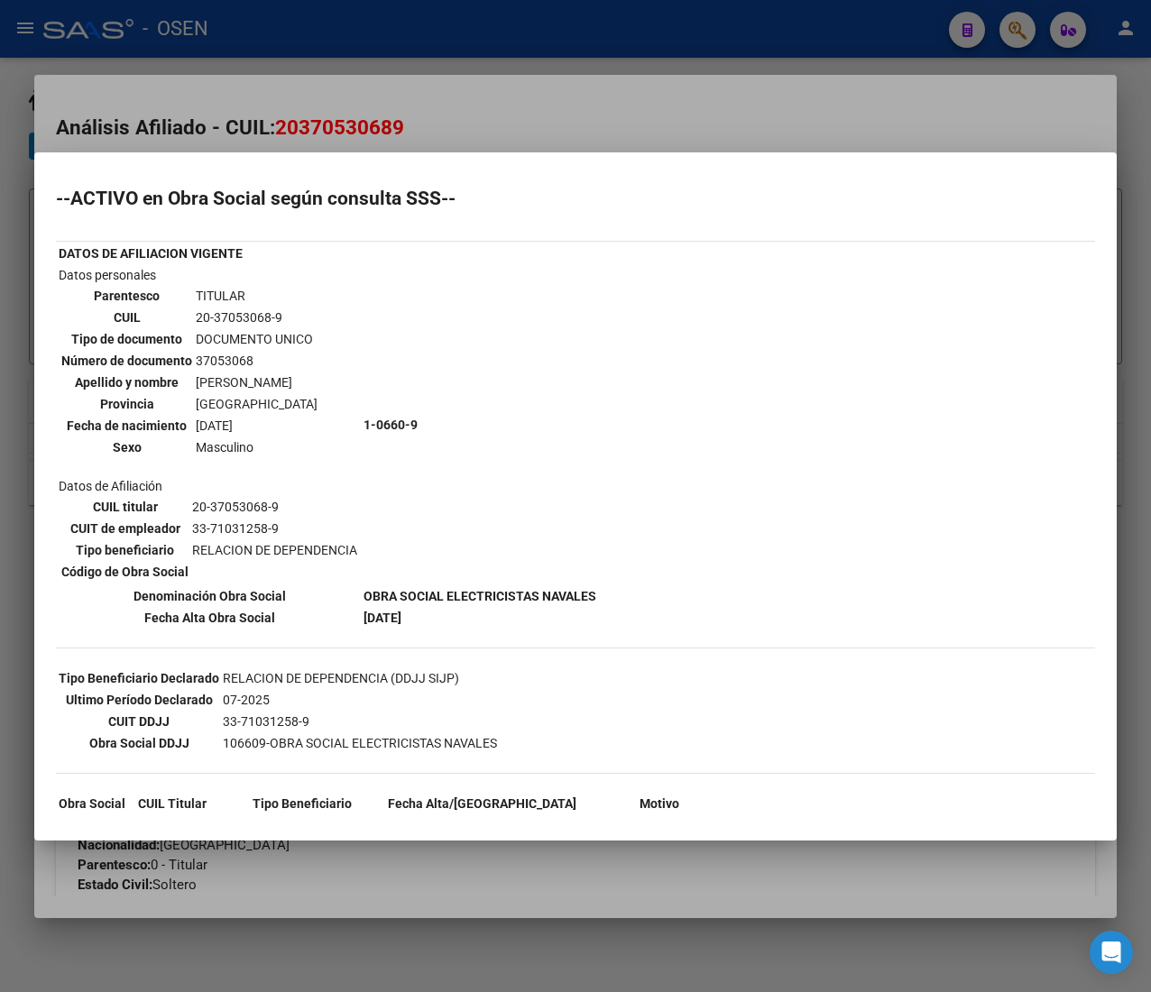
click at [650, 493] on div "--ACTIVO en Obra Social según consulta SSS-- DATOS DE AFILIACION VIGENTE Datos …" at bounding box center [575, 596] width 1039 height 814
drag, startPoint x: 564, startPoint y: 40, endPoint x: 564, endPoint y: 94, distance: 54.1
click at [564, 45] on div at bounding box center [575, 496] width 1151 height 992
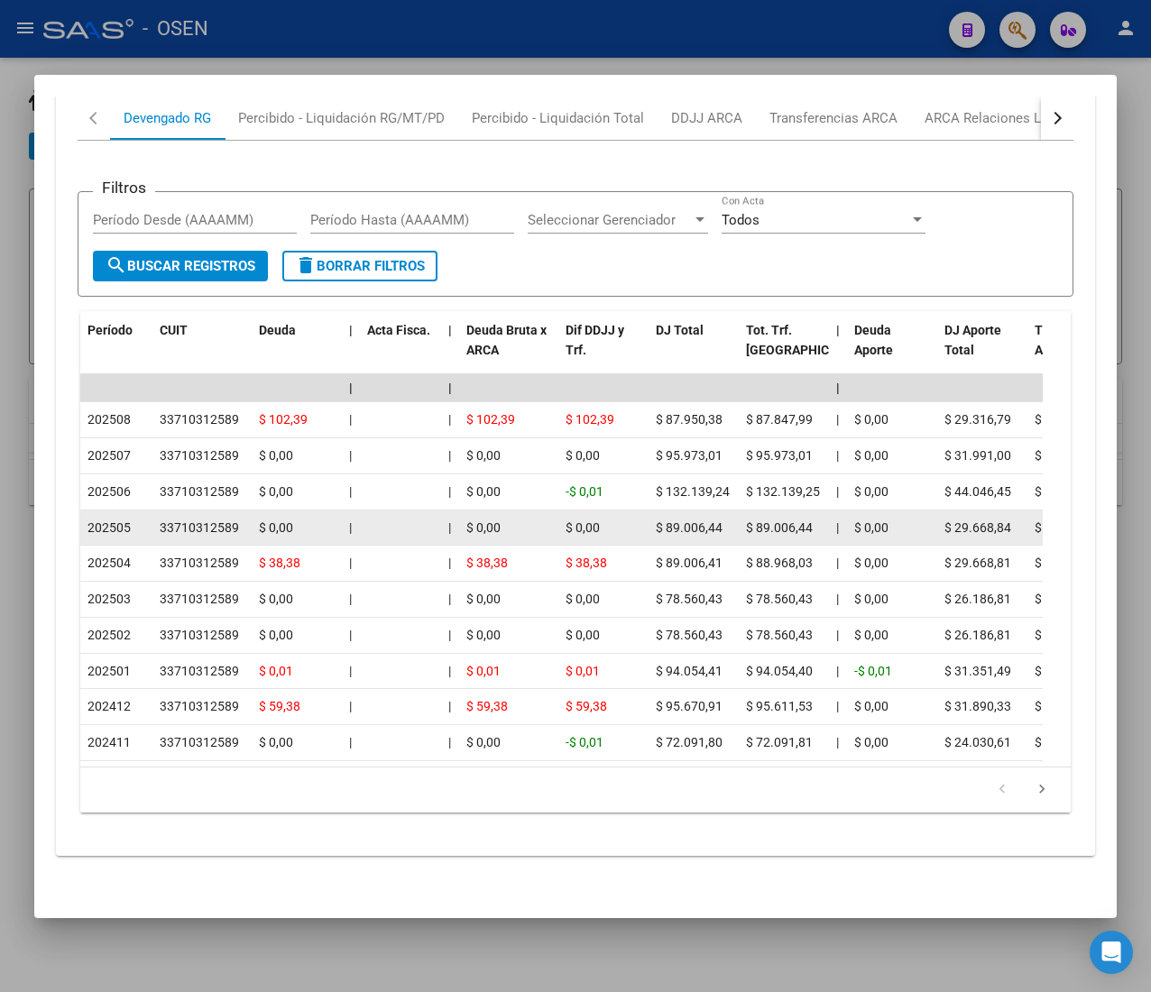
scroll to position [1617, 0]
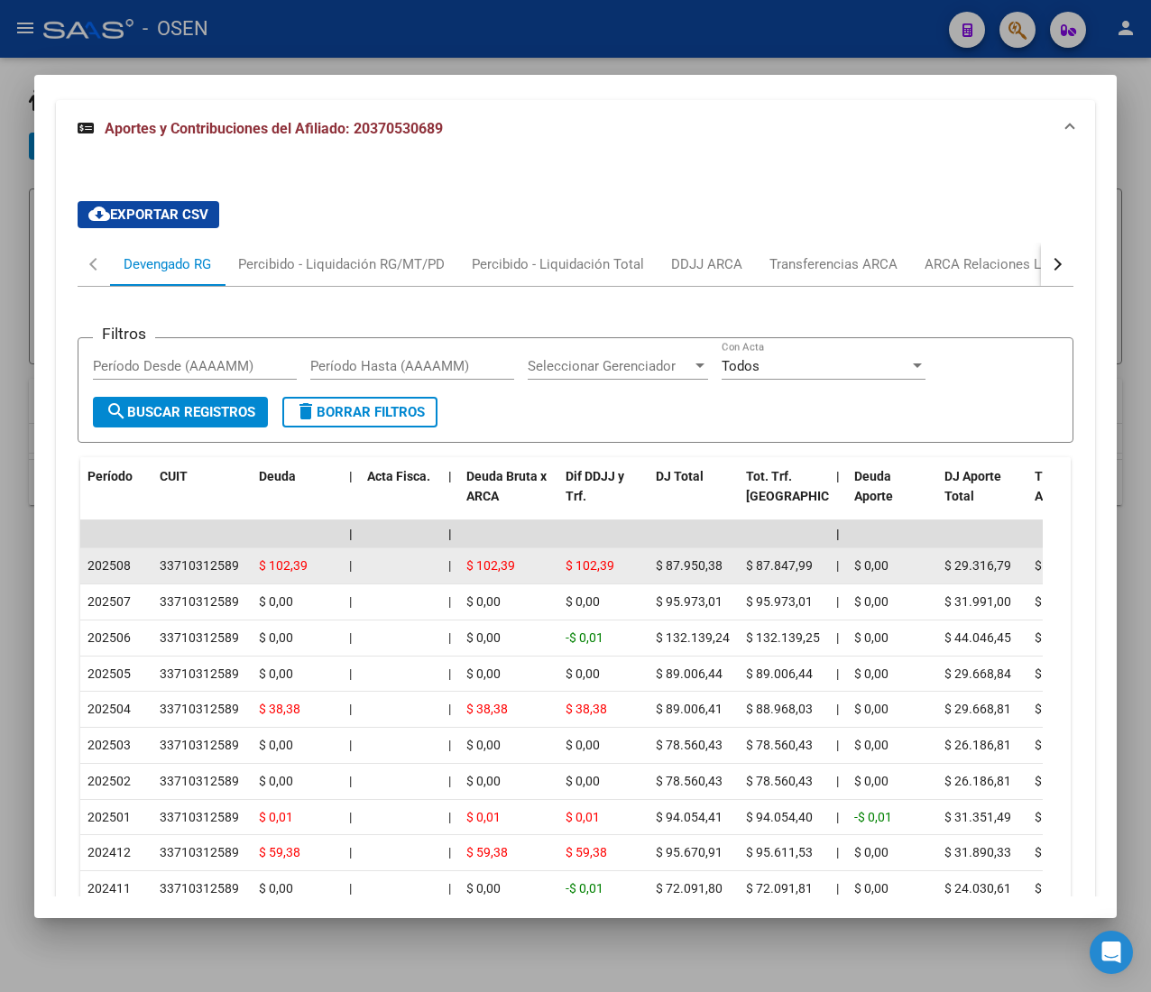
drag, startPoint x: 115, startPoint y: 566, endPoint x: 132, endPoint y: 566, distance: 16.3
click at [127, 566] on span "202508" at bounding box center [108, 565] width 43 height 14
click at [133, 562] on div "202508" at bounding box center [116, 566] width 58 height 21
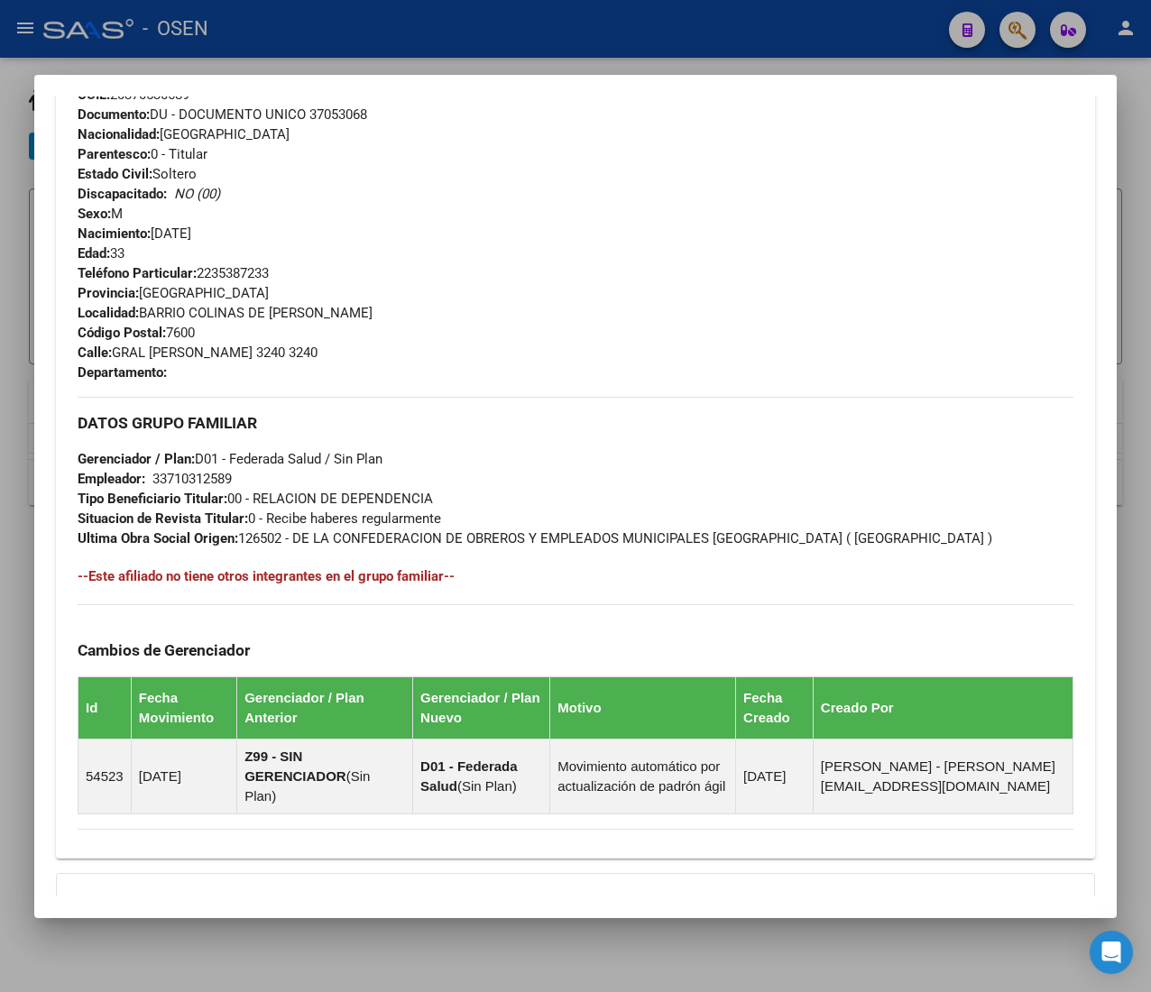
scroll to position [722, 0]
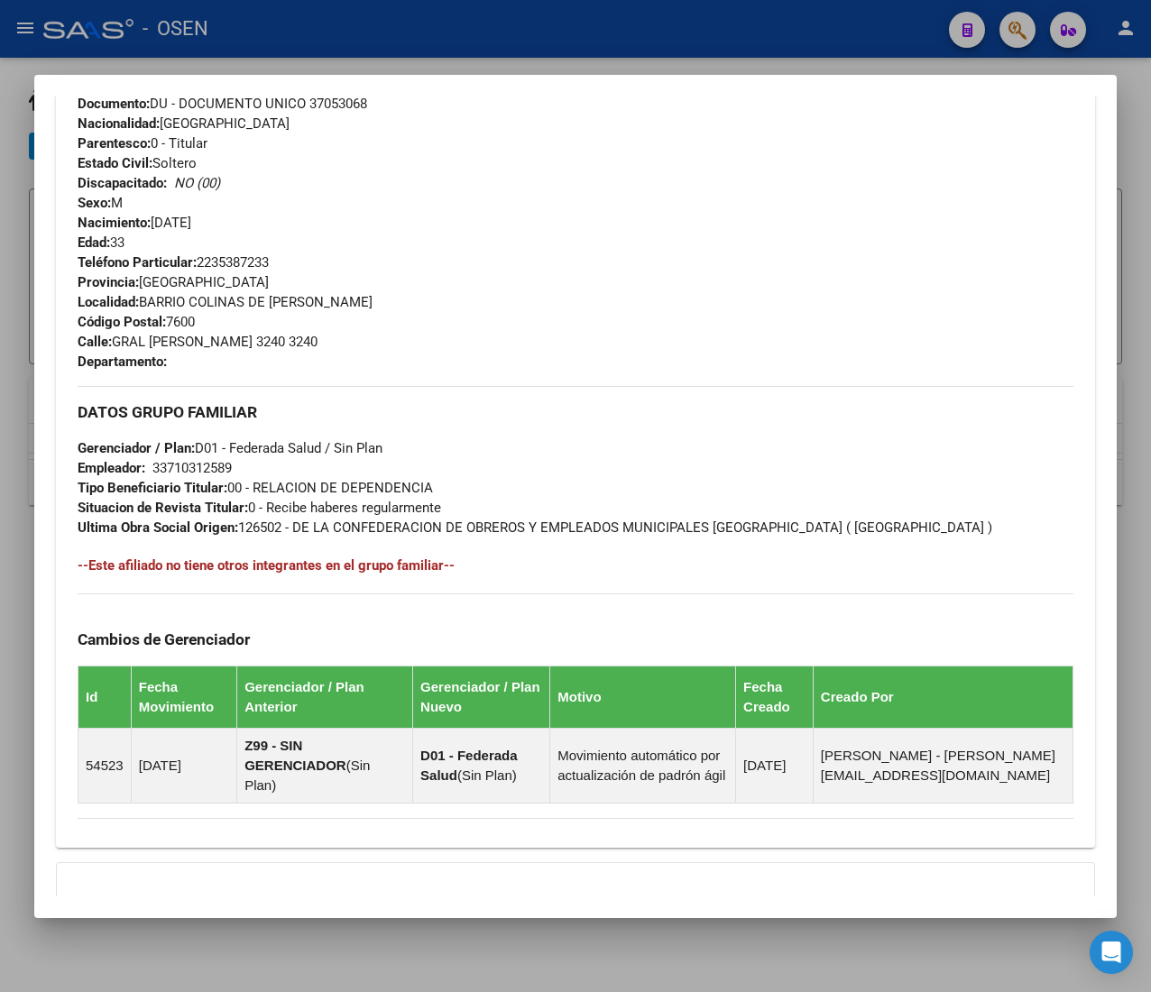
drag, startPoint x: 198, startPoint y: 569, endPoint x: 383, endPoint y: 566, distance: 184.9
click at [380, 568] on h4 "--Este afiliado no tiene otros integrantes en el grupo familiar--" at bounding box center [576, 566] width 996 height 20
click at [423, 570] on h4 "--Este afiliado no tiene otros integrantes en el grupo familiar--" at bounding box center [576, 566] width 996 height 20
drag, startPoint x: 460, startPoint y: 568, endPoint x: 77, endPoint y: 568, distance: 383.3
click at [78, 566] on h4 "--Este afiliado no tiene otros integrantes en el grupo familiar--" at bounding box center [576, 566] width 996 height 20
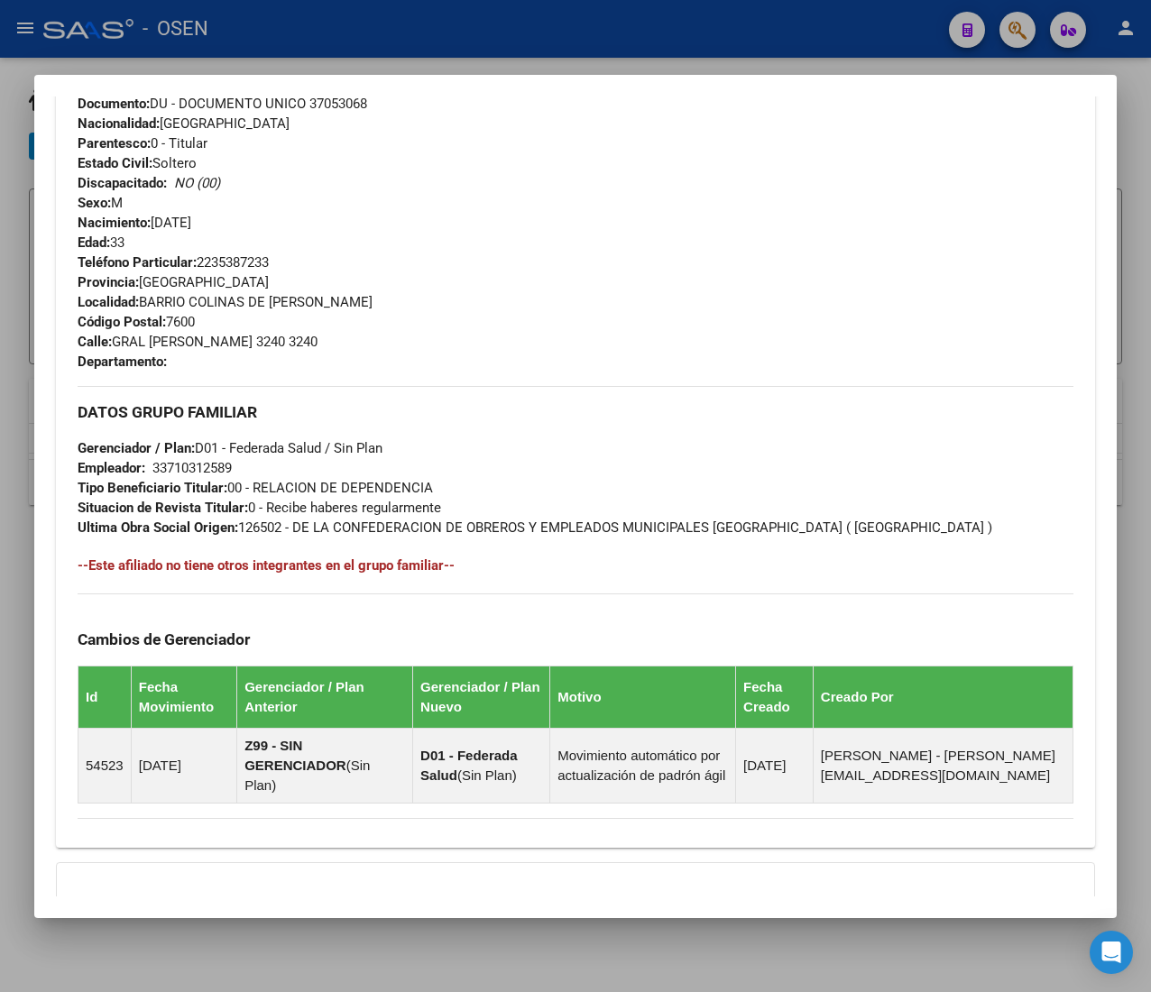
click at [78, 566] on h4 "--Este afiliado no tiene otros integrantes en el grupo familiar--" at bounding box center [576, 566] width 996 height 20
drag, startPoint x: 532, startPoint y: 574, endPoint x: 411, endPoint y: 572, distance: 120.9
click at [531, 574] on h4 "--Este afiliado no tiene otros integrantes en el grupo familiar--" at bounding box center [576, 566] width 996 height 20
click at [329, 562] on h4 "--Este afiliado no tiene otros integrantes en el grupo familiar--" at bounding box center [576, 566] width 996 height 20
click at [280, 559] on h4 "--Este afiliado no tiene otros integrantes en el grupo familiar--" at bounding box center [576, 566] width 996 height 20
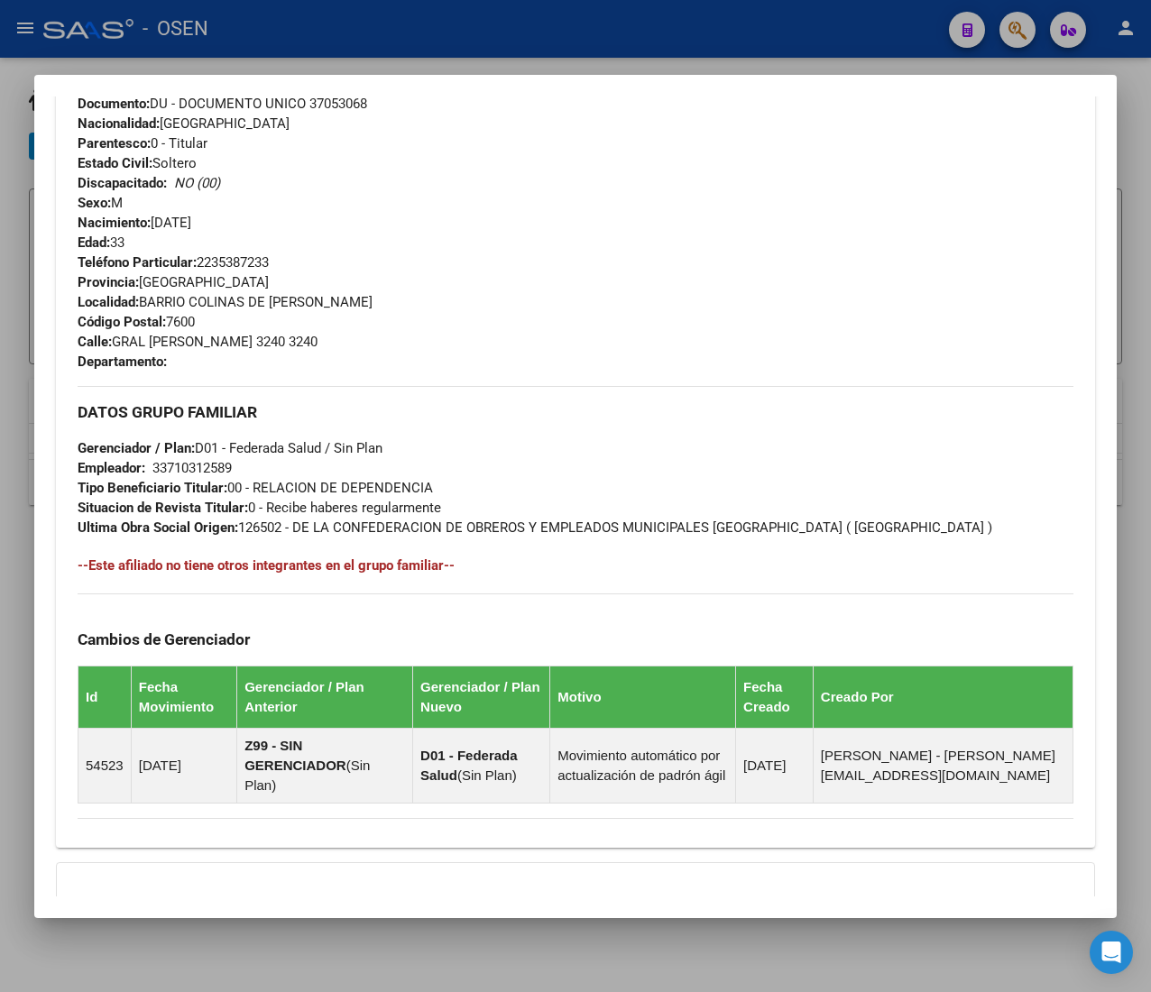
drag, startPoint x: 87, startPoint y: 562, endPoint x: 321, endPoint y: 566, distance: 234.5
click at [269, 565] on h4 "--Este afiliado no tiene otros integrantes en el grupo familiar--" at bounding box center [576, 566] width 996 height 20
drag, startPoint x: 366, startPoint y: 570, endPoint x: 383, endPoint y: 569, distance: 17.2
click at [366, 572] on h4 "--Este afiliado no tiene otros integrantes en el grupo familiar--" at bounding box center [576, 566] width 996 height 20
drag, startPoint x: 440, startPoint y: 566, endPoint x: 88, endPoint y: 568, distance: 351.8
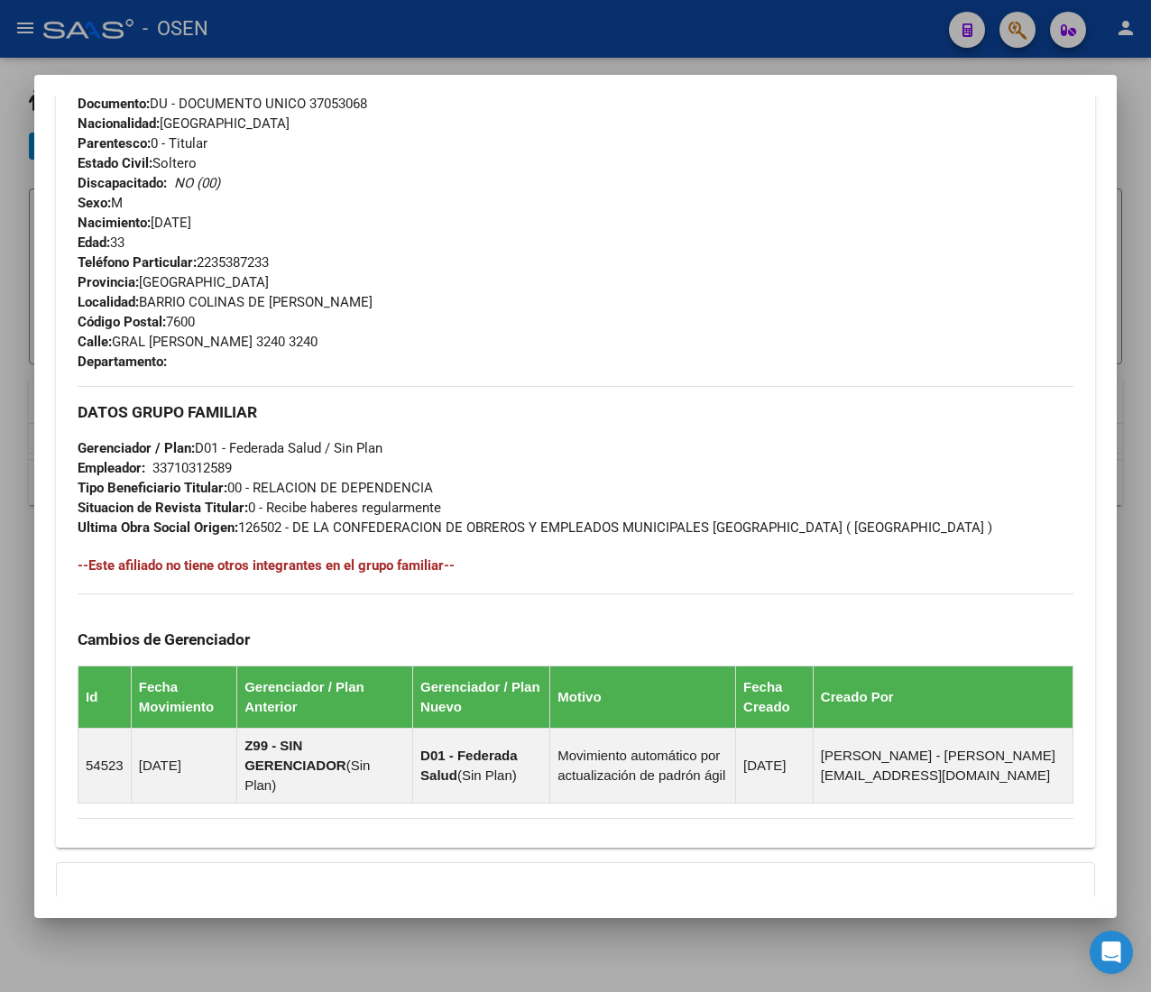
click at [88, 568] on h4 "--Este afiliado no tiene otros integrantes en el grupo familiar--" at bounding box center [576, 566] width 996 height 20
click at [88, 566] on h4 "--Este afiliado no tiene otros integrantes en el grupo familiar--" at bounding box center [576, 566] width 996 height 20
drag, startPoint x: 328, startPoint y: 504, endPoint x: 286, endPoint y: 420, distance: 94.0
click at [329, 507] on span "Situacion de Revista Titular: 0 - Recibe haberes regularmente" at bounding box center [259, 508] width 363 height 16
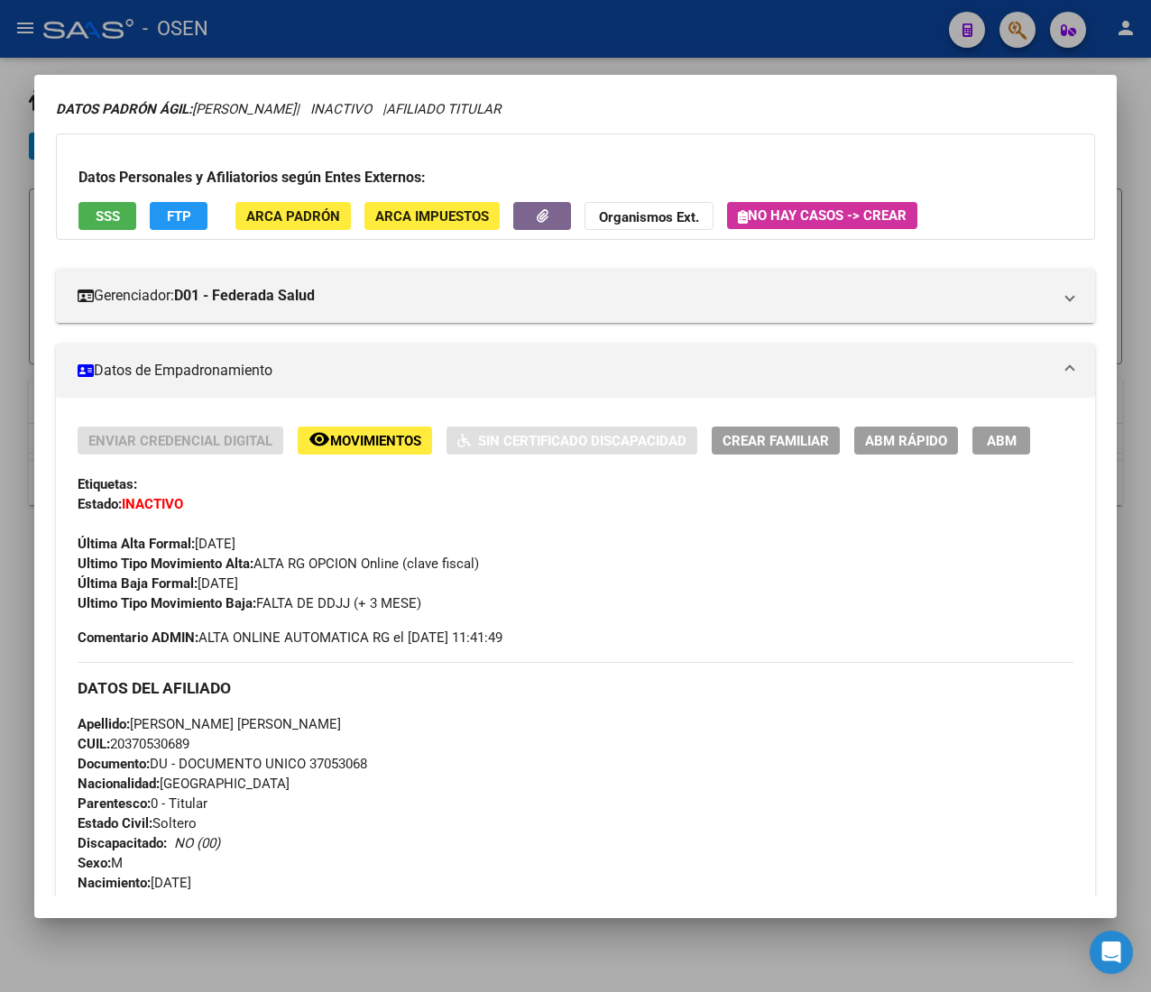
scroll to position [0, 0]
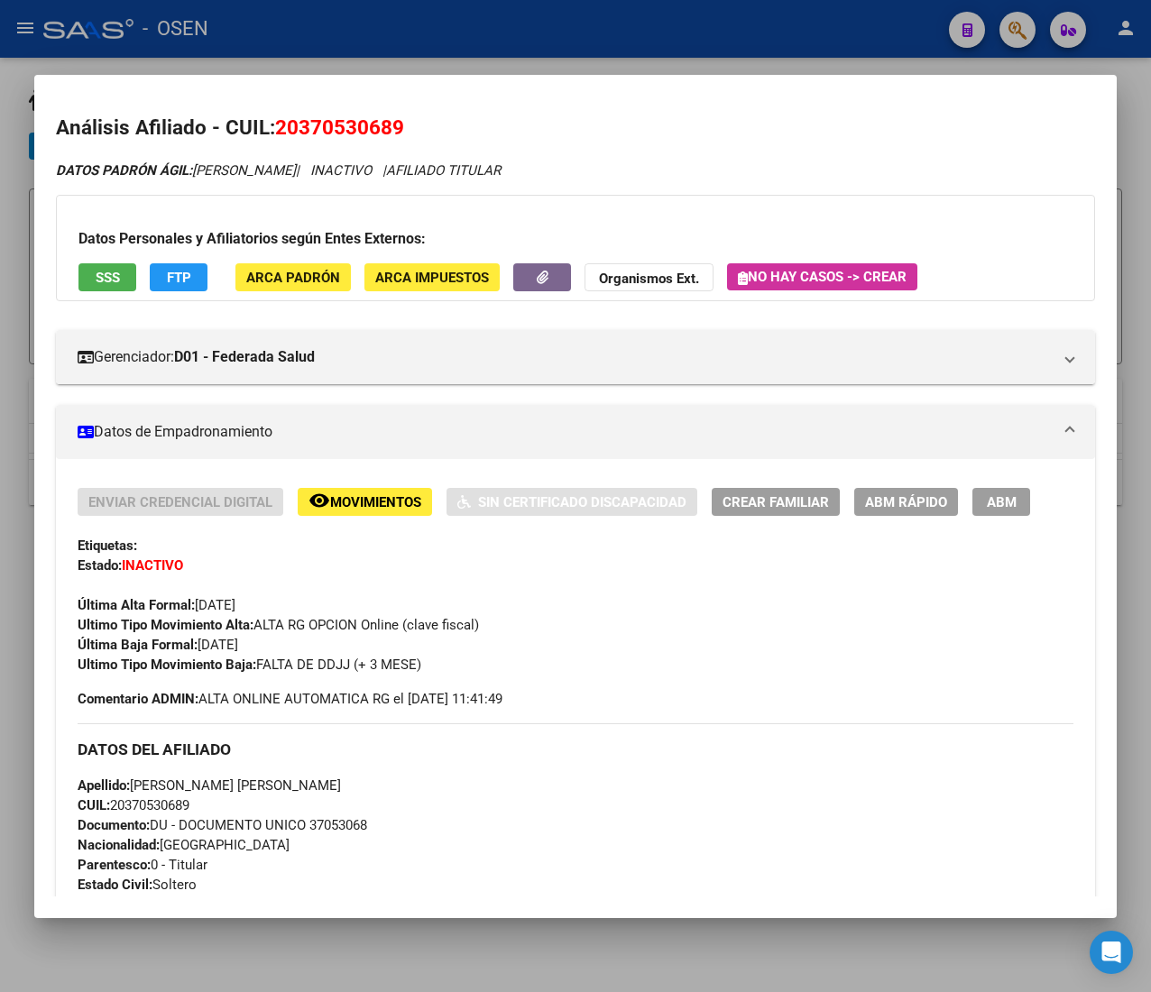
drag, startPoint x: 258, startPoint y: 663, endPoint x: 464, endPoint y: 667, distance: 205.7
click at [458, 670] on div "Ultimo Tipo Movimiento Baja: FALTA DE DDJJ (+ 3 MESE)" at bounding box center [576, 665] width 996 height 20
click at [464, 669] on div "Ultimo Tipo Movimiento Baja: FALTA DE DDJJ (+ 3 MESE)" at bounding box center [576, 665] width 996 height 20
click at [452, 666] on div "Ultimo Tipo Movimiento Baja: FALTA DE DDJJ (+ 3 MESE)" at bounding box center [576, 665] width 996 height 20
drag, startPoint x: 430, startPoint y: 667, endPoint x: 204, endPoint y: 666, distance: 226.4
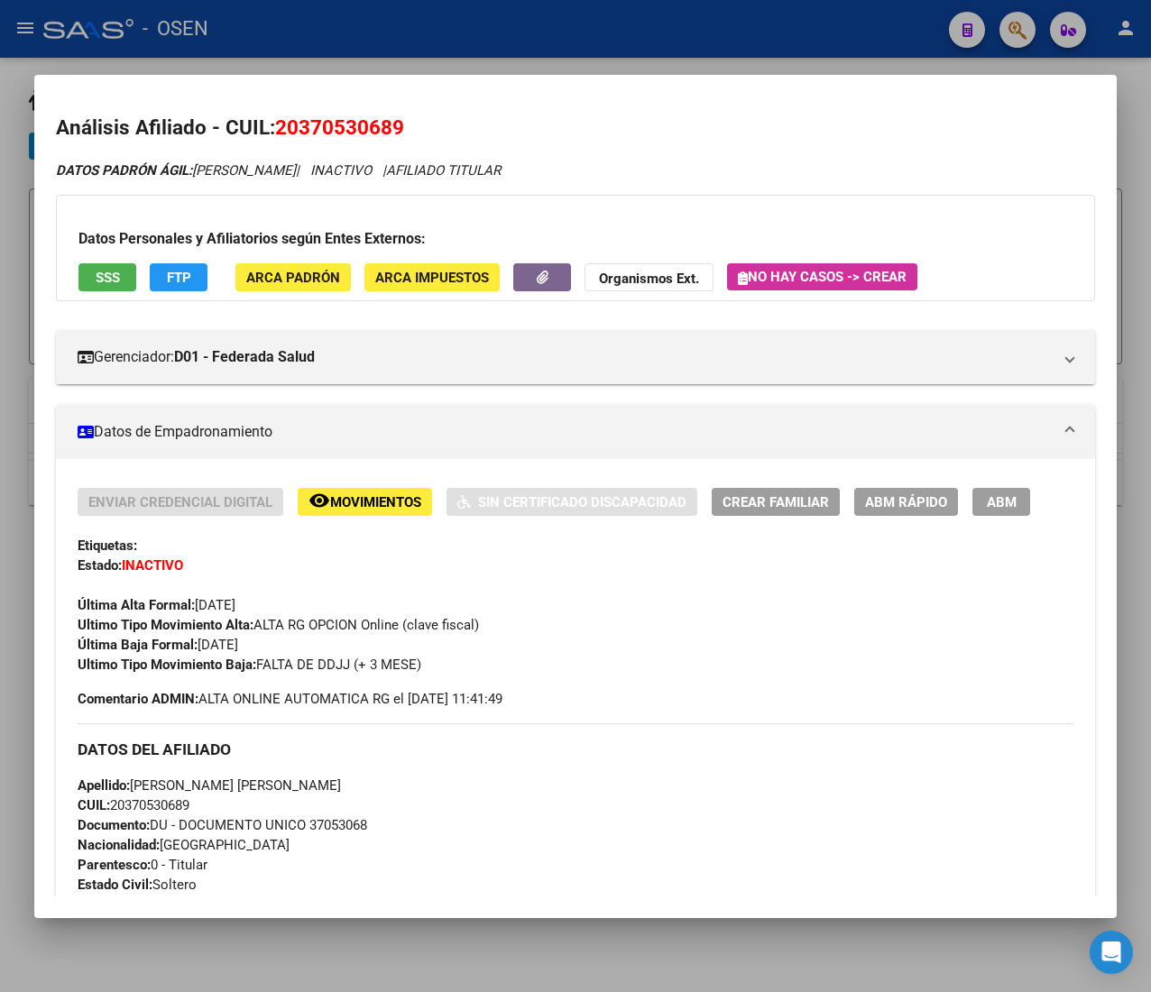
click at [204, 666] on div "Ultimo Tipo Movimiento Baja: FALTA DE DDJJ (+ 3 MESE)" at bounding box center [576, 665] width 996 height 20
click at [206, 662] on strong "Ultimo Tipo Movimiento Baja:" at bounding box center [167, 665] width 179 height 16
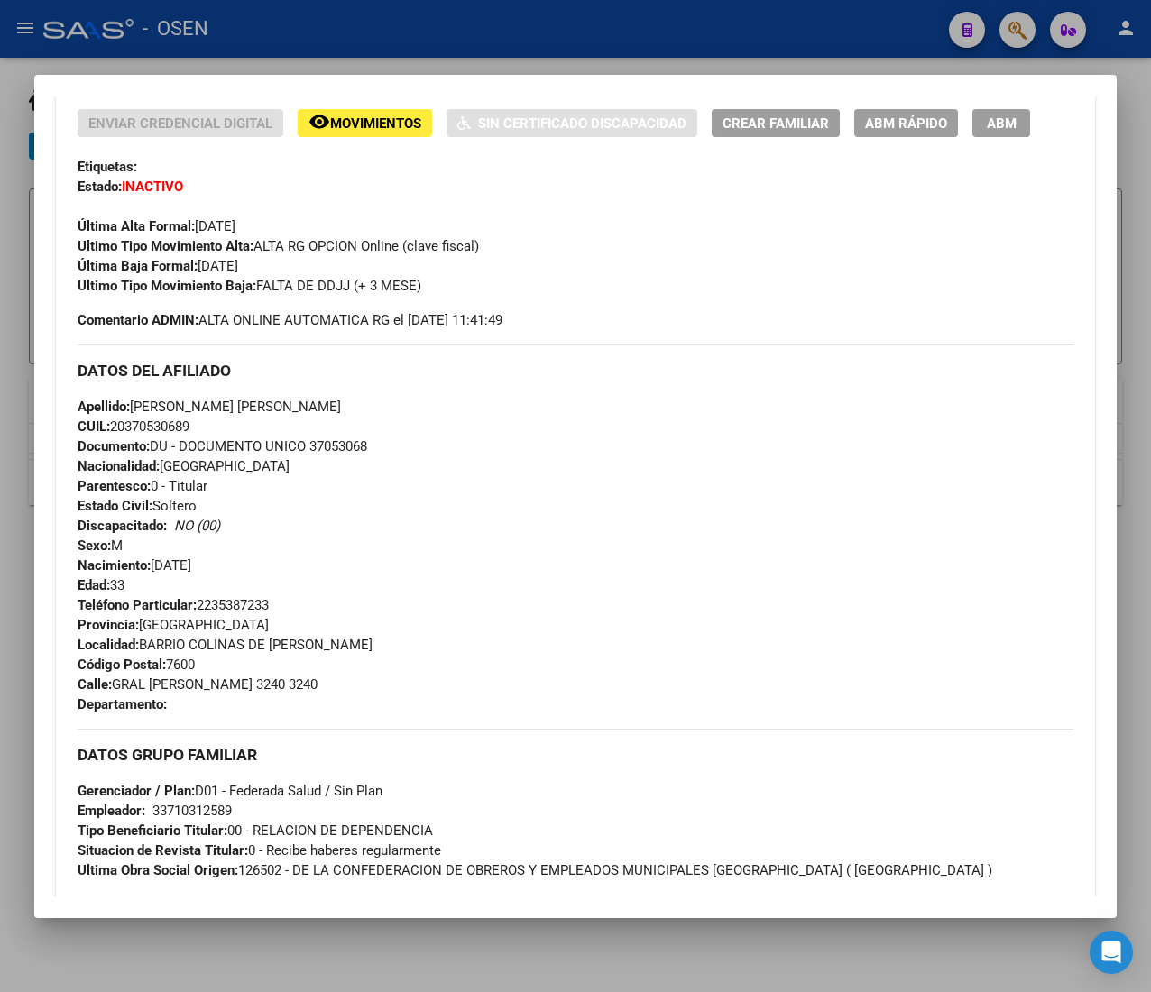
scroll to position [1443, 0]
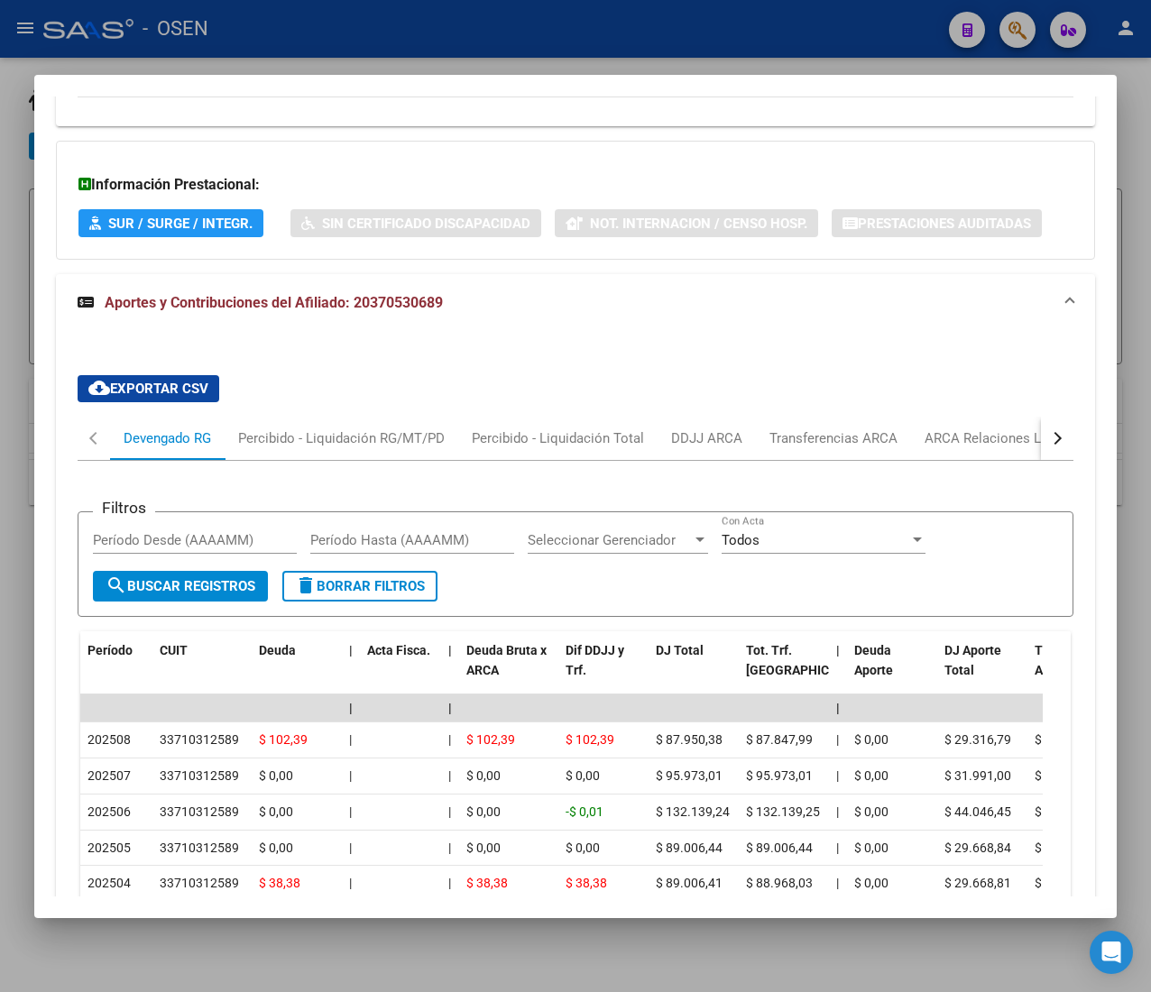
click at [557, 314] on mat-panel-title "Aportes y Contribuciones del Afiliado: 20370530689" at bounding box center [565, 303] width 974 height 22
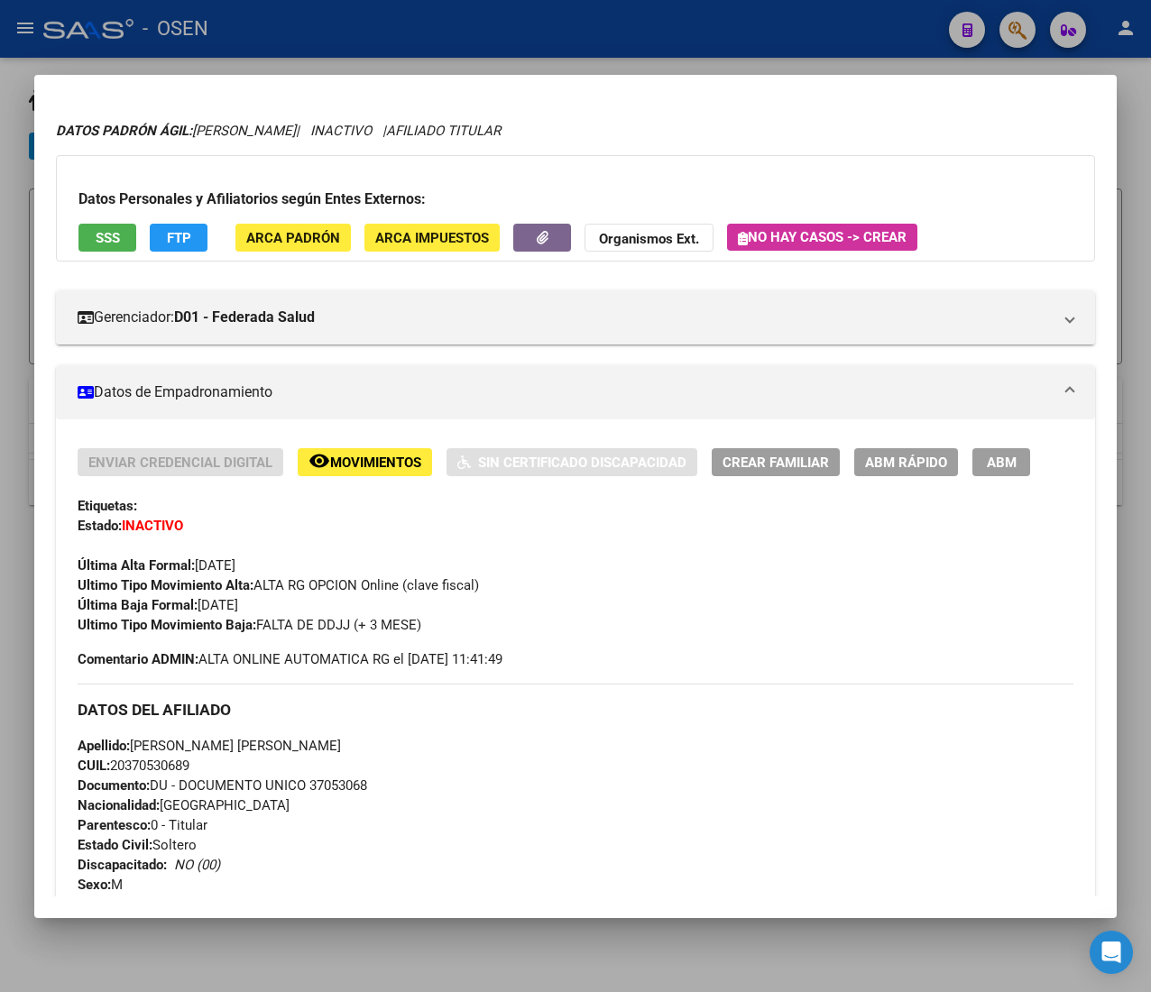
scroll to position [0, 0]
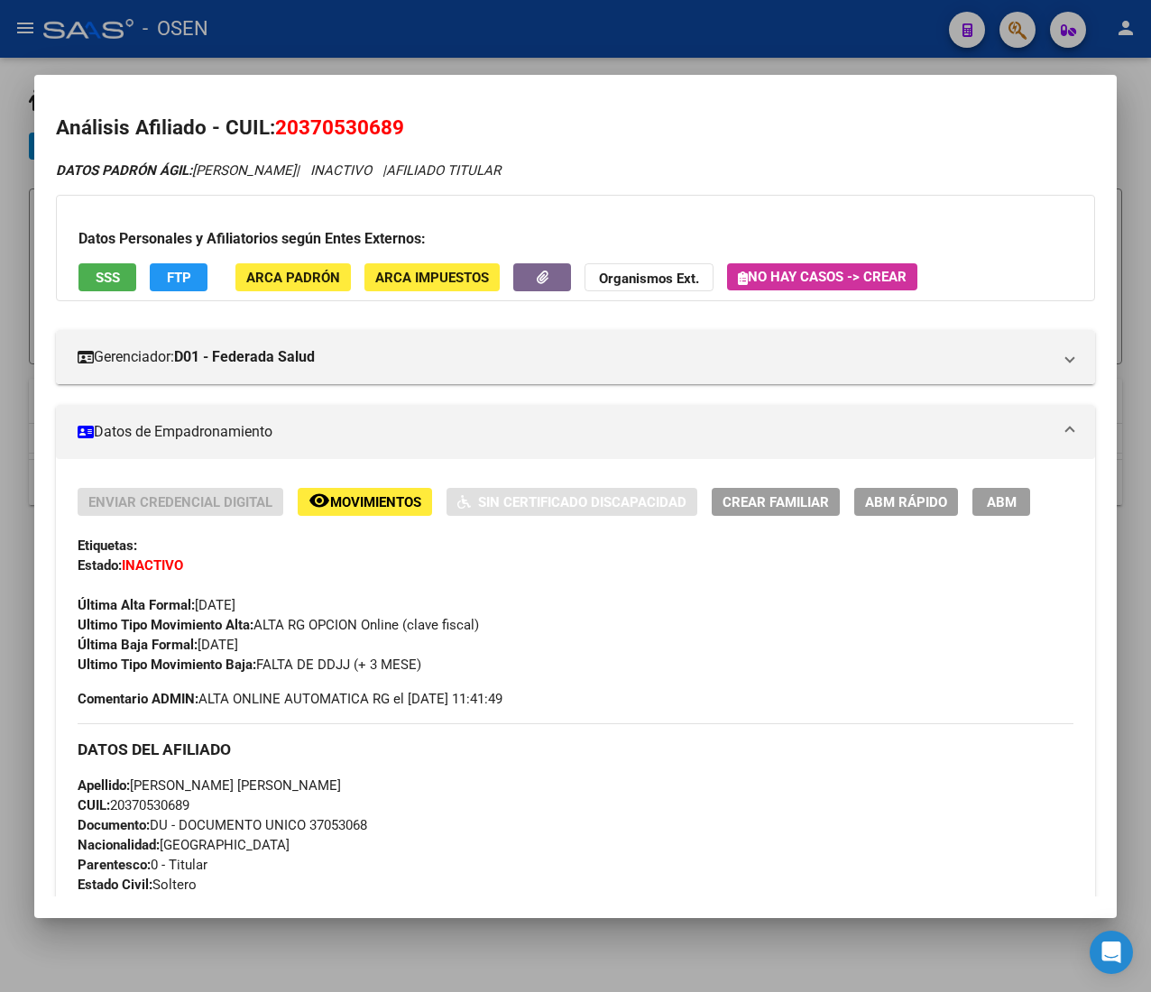
drag, startPoint x: 355, startPoint y: 676, endPoint x: 456, endPoint y: 671, distance: 101.2
click at [441, 678] on div "Enviar Credencial Digital remove_red_eye Movimientos Sin Certificado Discapacid…" at bounding box center [576, 598] width 996 height 221
click at [456, 670] on div "Ultimo Tipo Movimiento Baja: FALTA DE DDJJ (+ 3 MESE)" at bounding box center [576, 665] width 996 height 20
drag, startPoint x: 535, startPoint y: 694, endPoint x: 256, endPoint y: 664, distance: 280.4
click at [256, 664] on div "Enviar Credencial Digital remove_red_eye Movimientos Sin Certificado Discapacid…" at bounding box center [576, 598] width 996 height 221
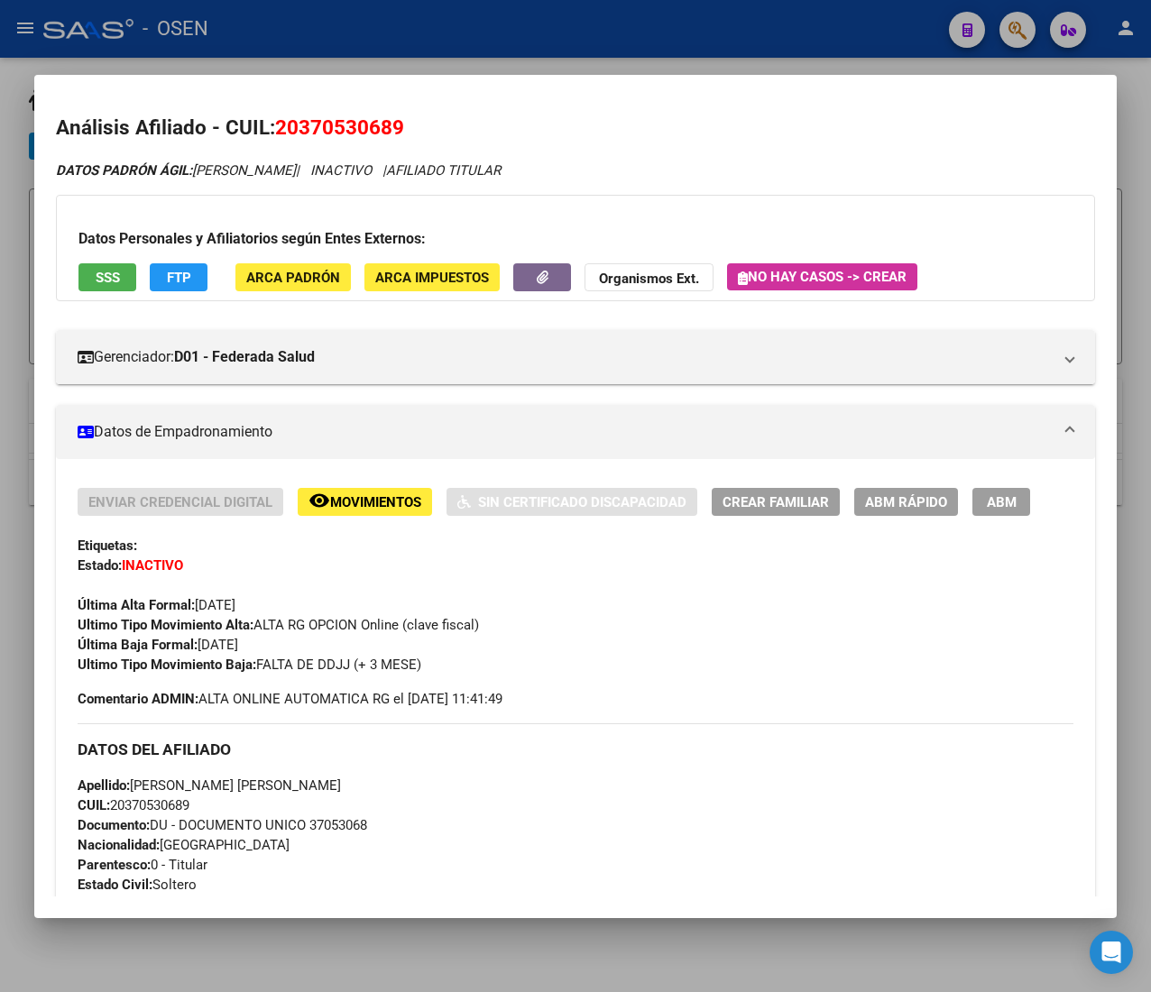
click at [203, 659] on strong "Ultimo Tipo Movimiento Baja:" at bounding box center [167, 665] width 179 height 16
drag, startPoint x: 112, startPoint y: 804, endPoint x: 249, endPoint y: 825, distance: 138.8
click at [249, 825] on div "Apellido: ROBERTO NAHUEL BABIO CUIL: 20370530689 Documento: DU - DOCUMENTO UNIC…" at bounding box center [576, 875] width 996 height 198
click at [249, 822] on span "Documento: DU - DOCUMENTO UNICO 37053068" at bounding box center [223, 825] width 290 height 16
drag, startPoint x: 245, startPoint y: 819, endPoint x: 163, endPoint y: 812, distance: 82.4
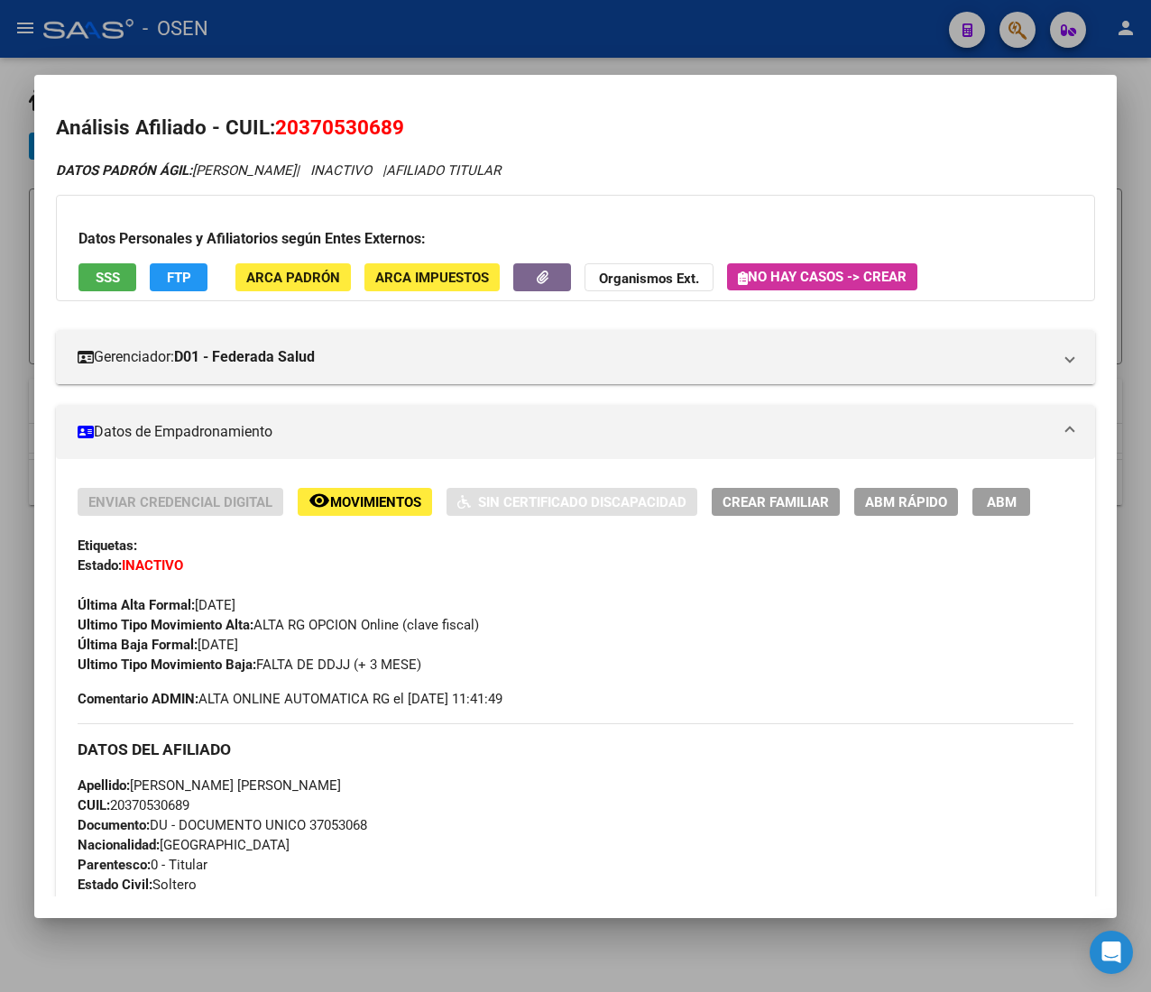
click at [164, 812] on div "Apellido: ROBERTO NAHUEL BABIO CUIL: 20370530689 Documento: DU - DOCUMENTO UNIC…" at bounding box center [576, 875] width 996 height 198
drag, startPoint x: 163, startPoint y: 812, endPoint x: 179, endPoint y: 811, distance: 15.4
click at [162, 812] on span "CUIL: 20370530689" at bounding box center [134, 805] width 112 height 16
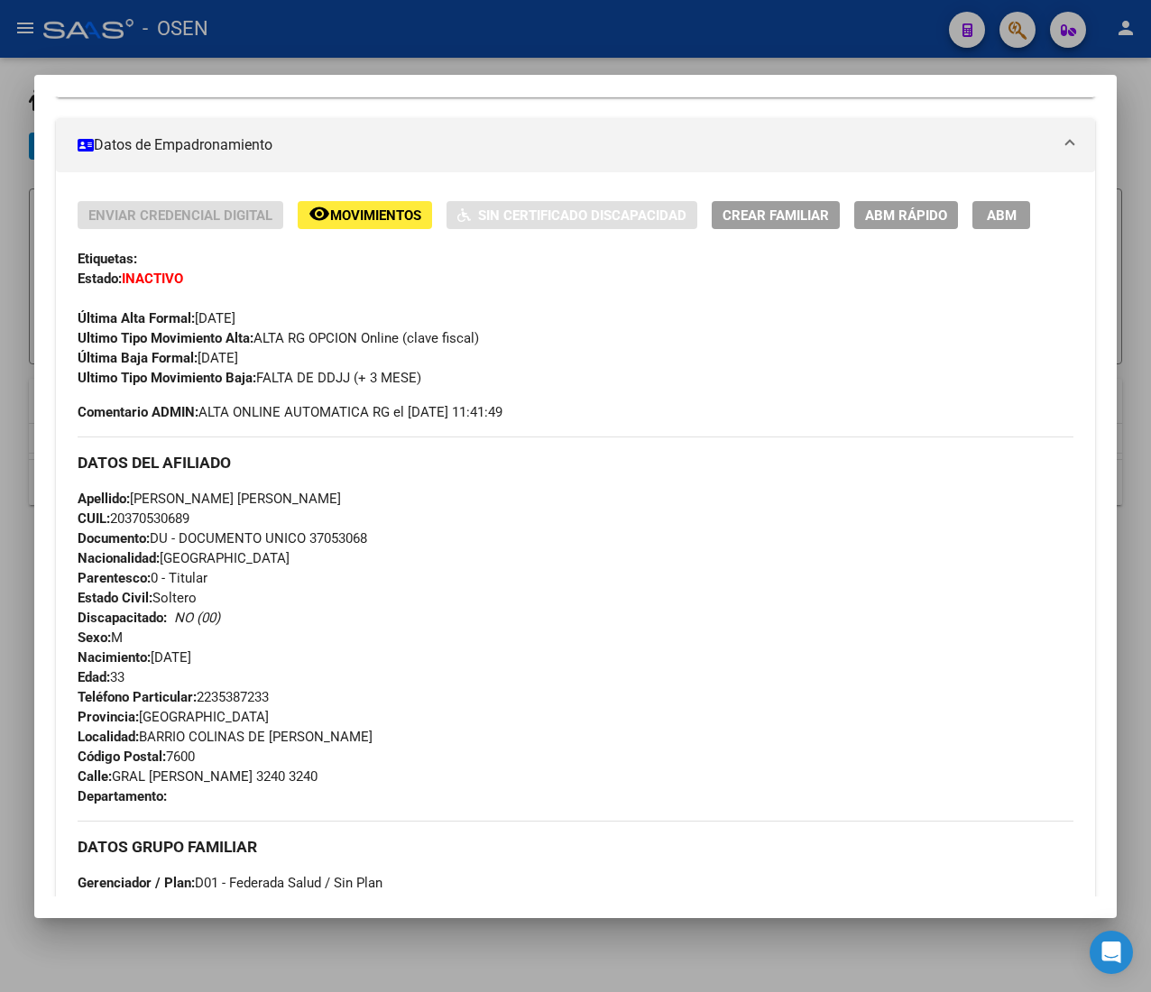
scroll to position [180, 0]
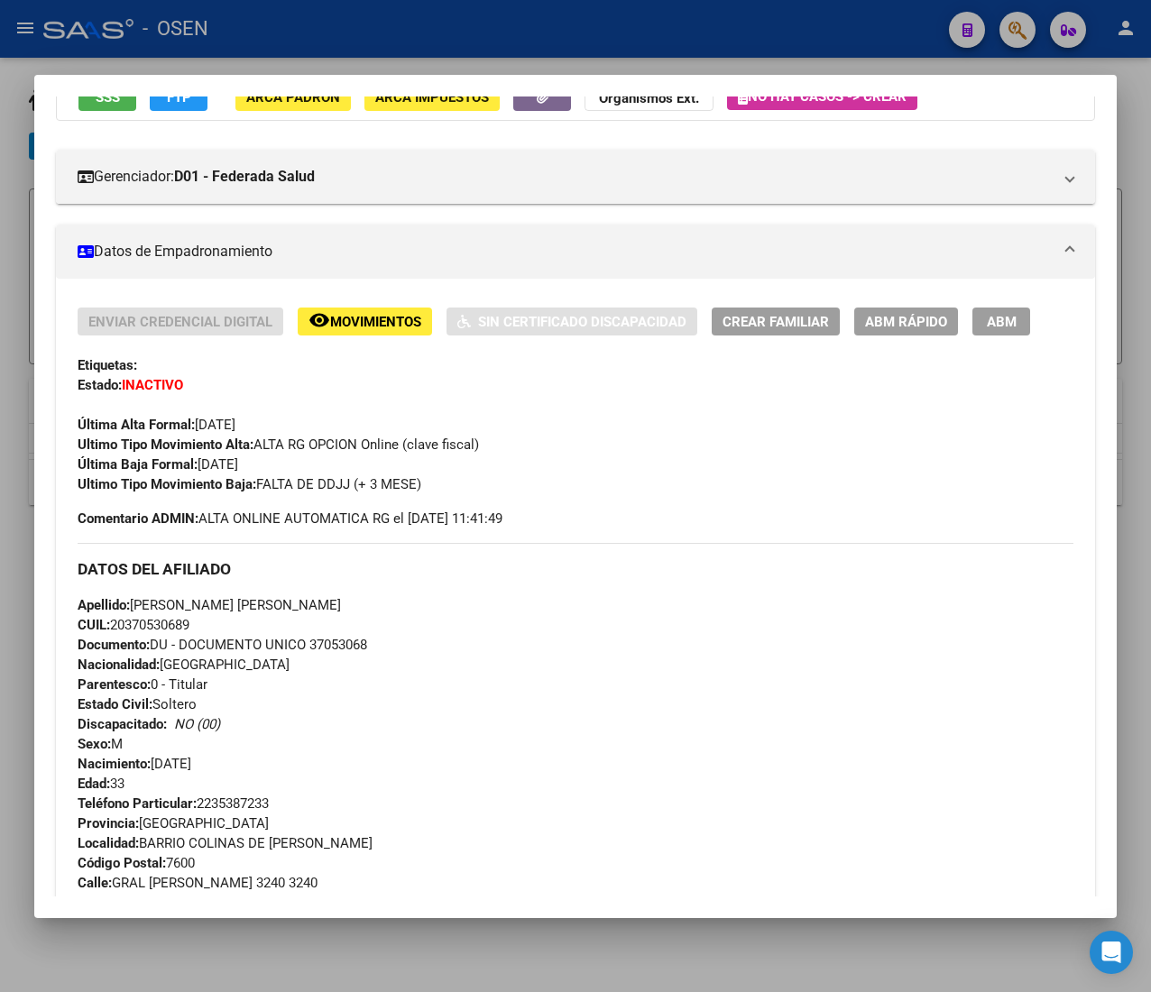
drag, startPoint x: 401, startPoint y: 485, endPoint x: 429, endPoint y: 486, distance: 28.0
click at [419, 490] on span "Ultimo Tipo Movimiento Baja: FALTA DE DDJJ (+ 3 MESE)" at bounding box center [250, 484] width 344 height 16
click at [429, 485] on div "Ultimo Tipo Movimiento Baja: FALTA DE DDJJ (+ 3 MESE)" at bounding box center [576, 484] width 996 height 20
drag, startPoint x: 203, startPoint y: 465, endPoint x: 271, endPoint y: 469, distance: 68.6
click at [265, 473] on div "Enviar Credencial Digital remove_red_eye Movimientos Sin Certificado Discapacid…" at bounding box center [576, 401] width 996 height 187
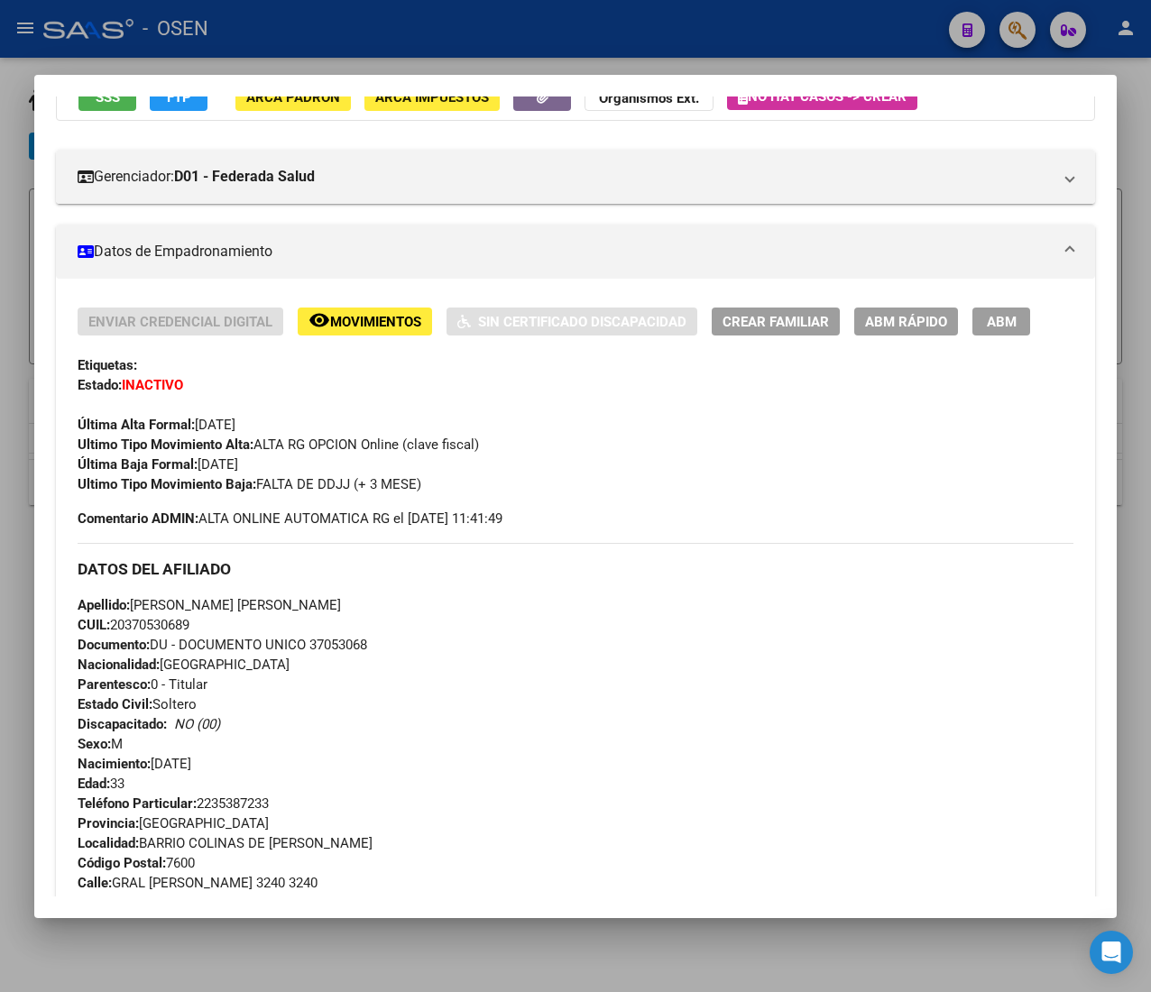
click at [238, 469] on span "Última Baja Formal: 30/04/2024" at bounding box center [158, 464] width 161 height 16
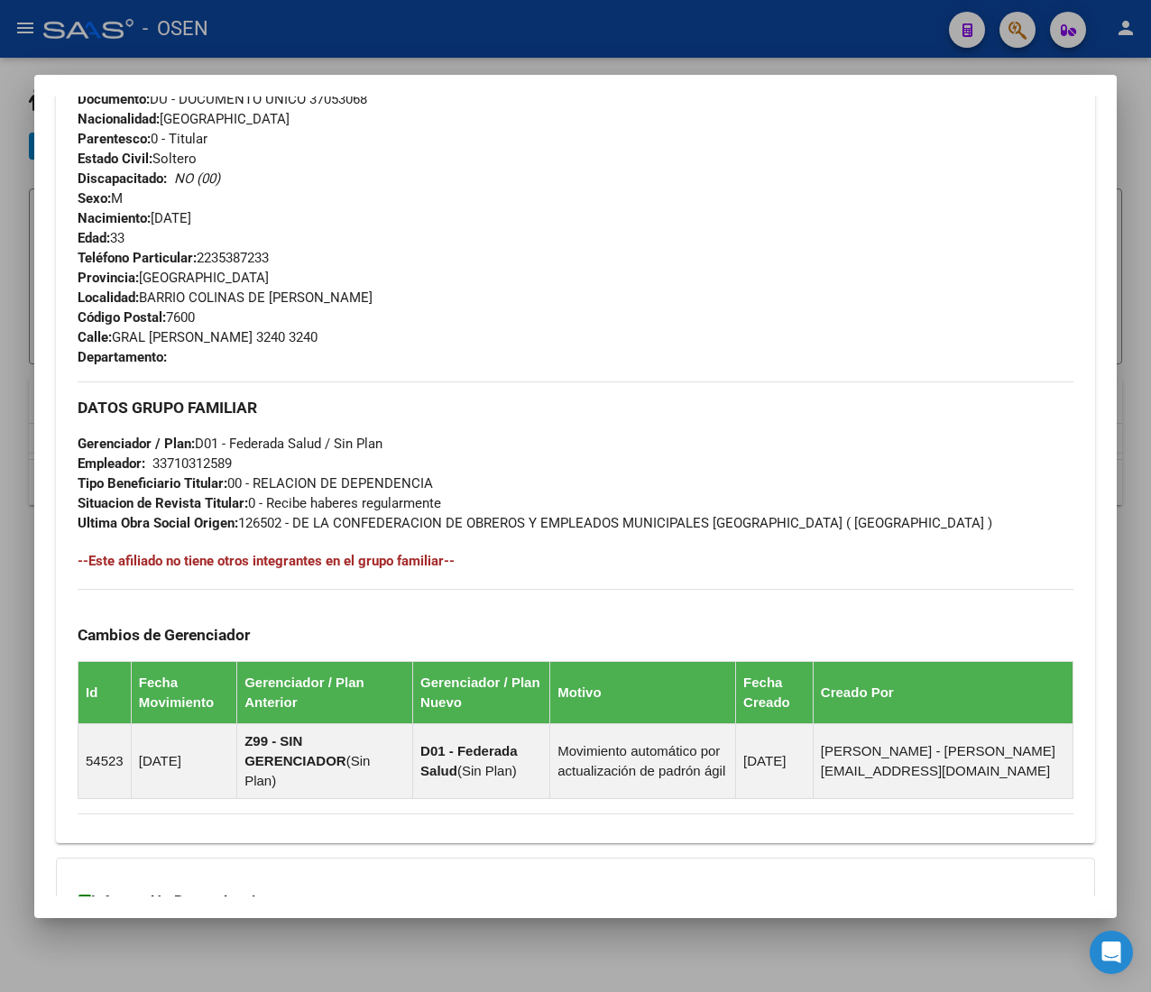
scroll to position [907, 0]
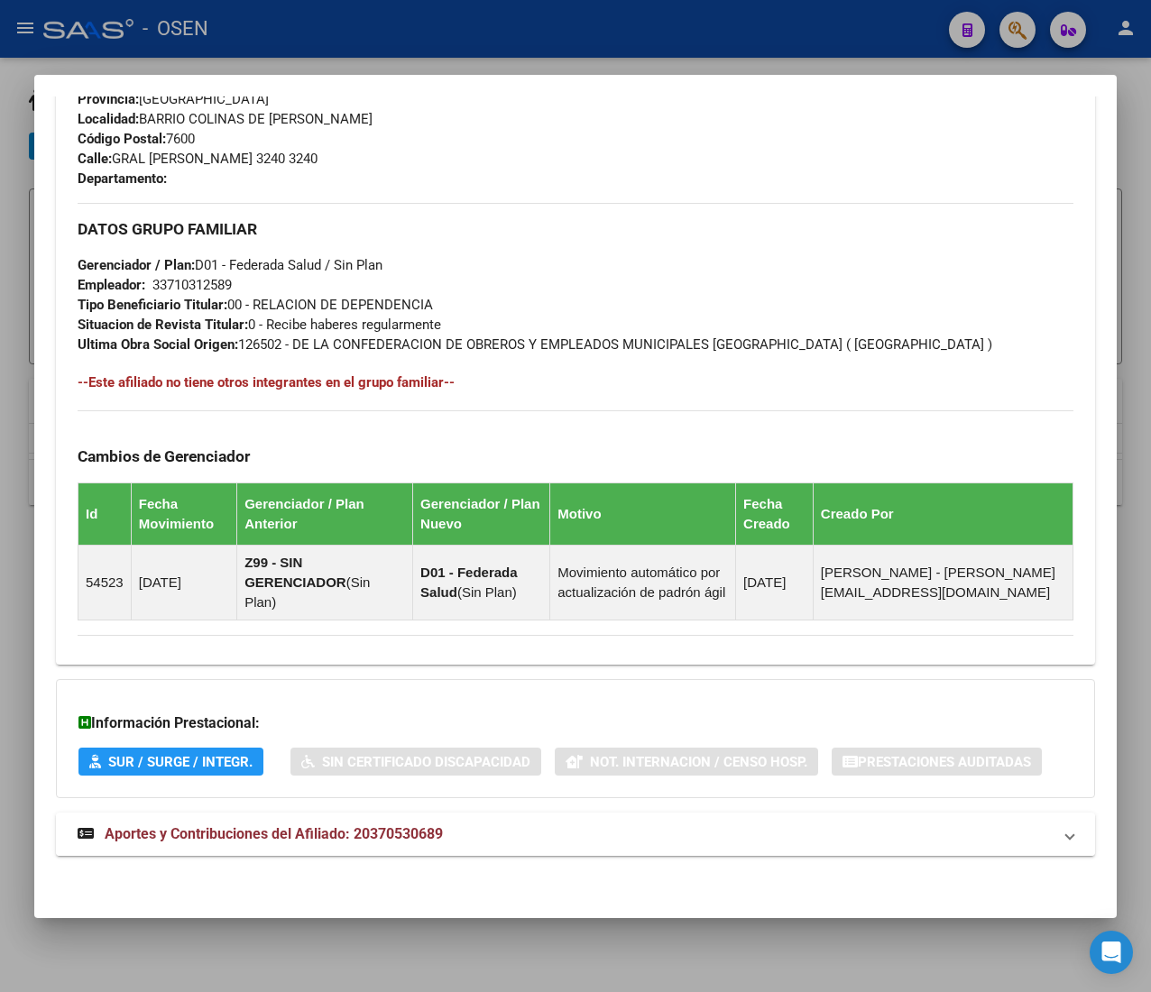
click at [416, 815] on mat-expansion-panel-header "Aportes y Contribuciones del Afiliado: 20370530689" at bounding box center [575, 834] width 1039 height 43
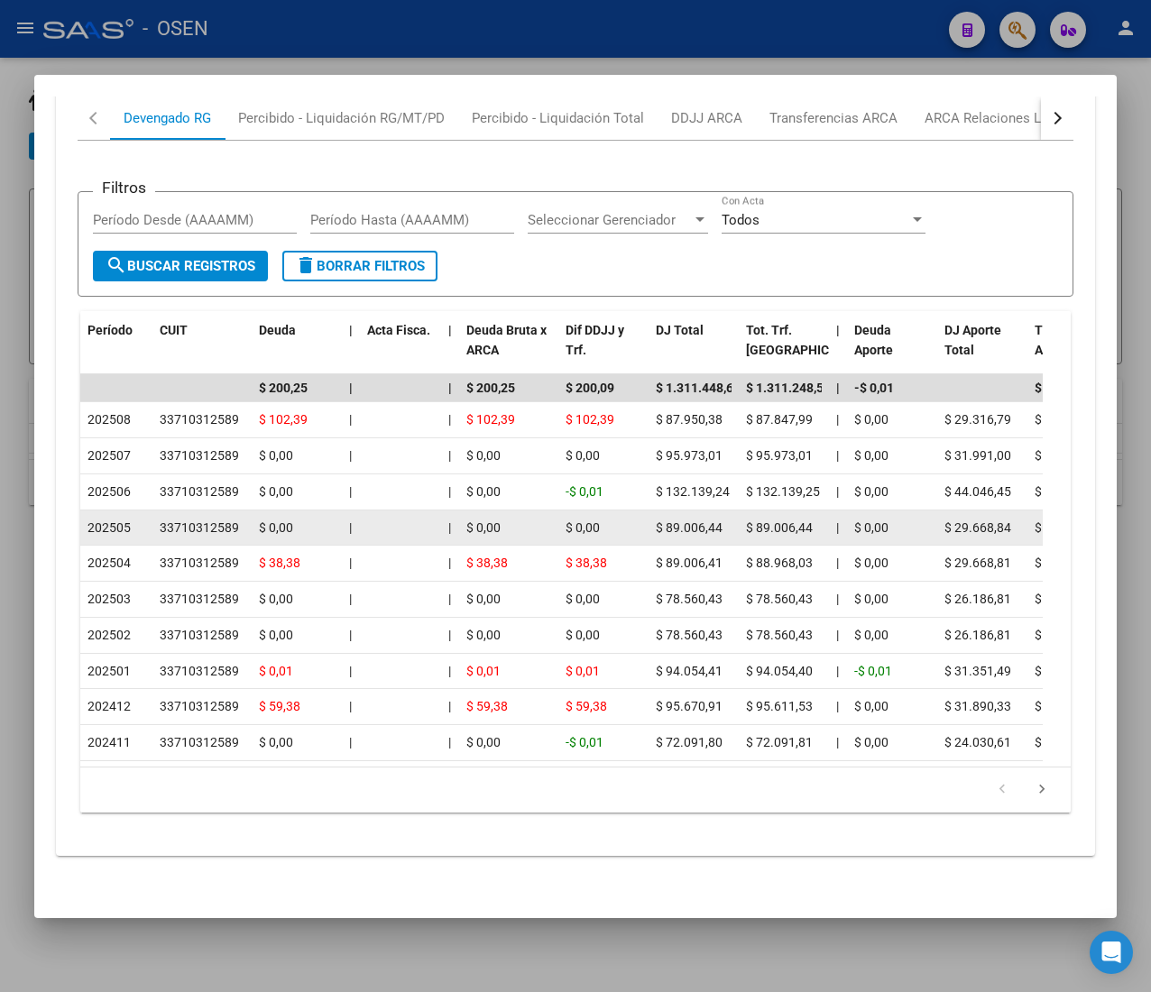
scroll to position [1798, 0]
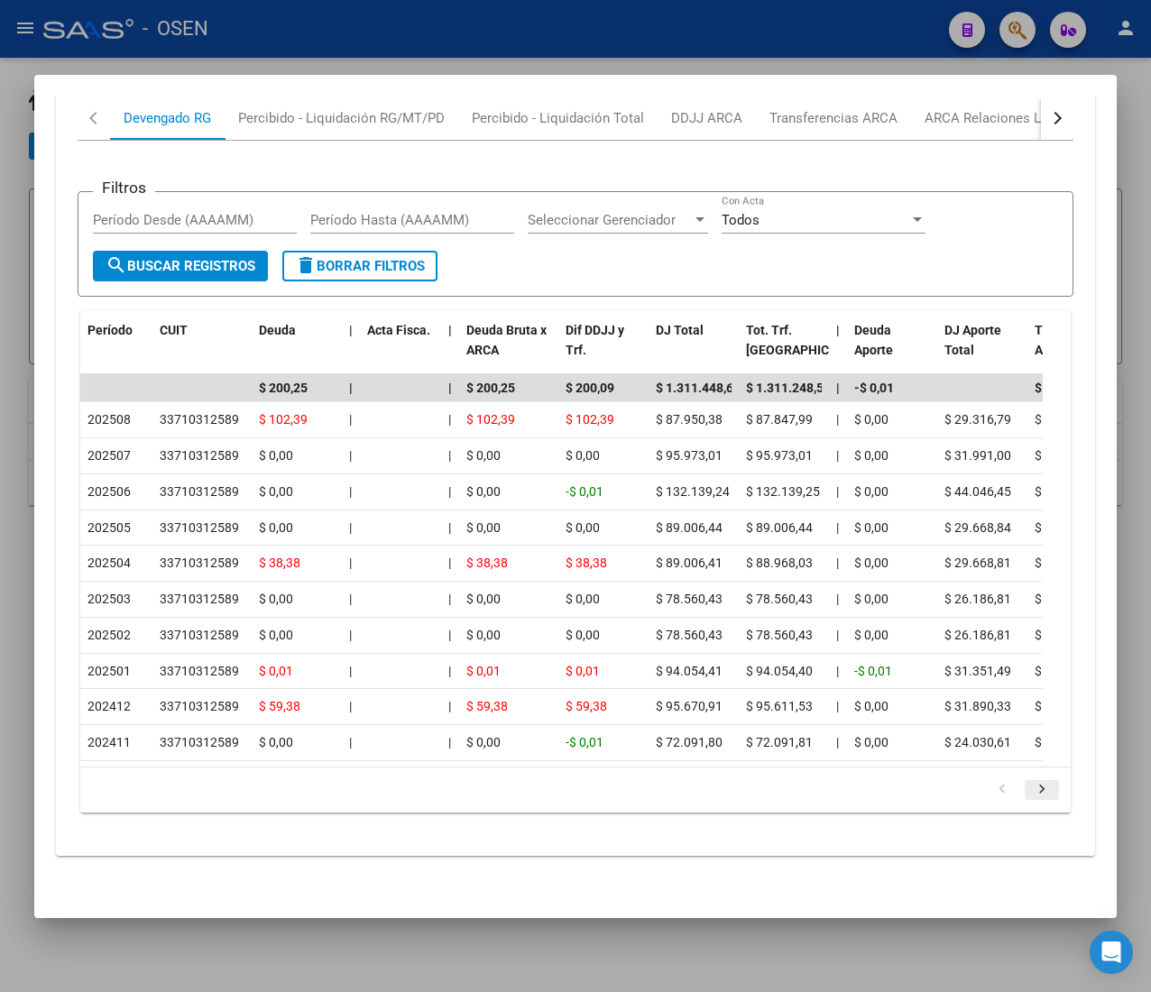
click at [1030, 790] on icon "go to next page" at bounding box center [1041, 792] width 23 height 22
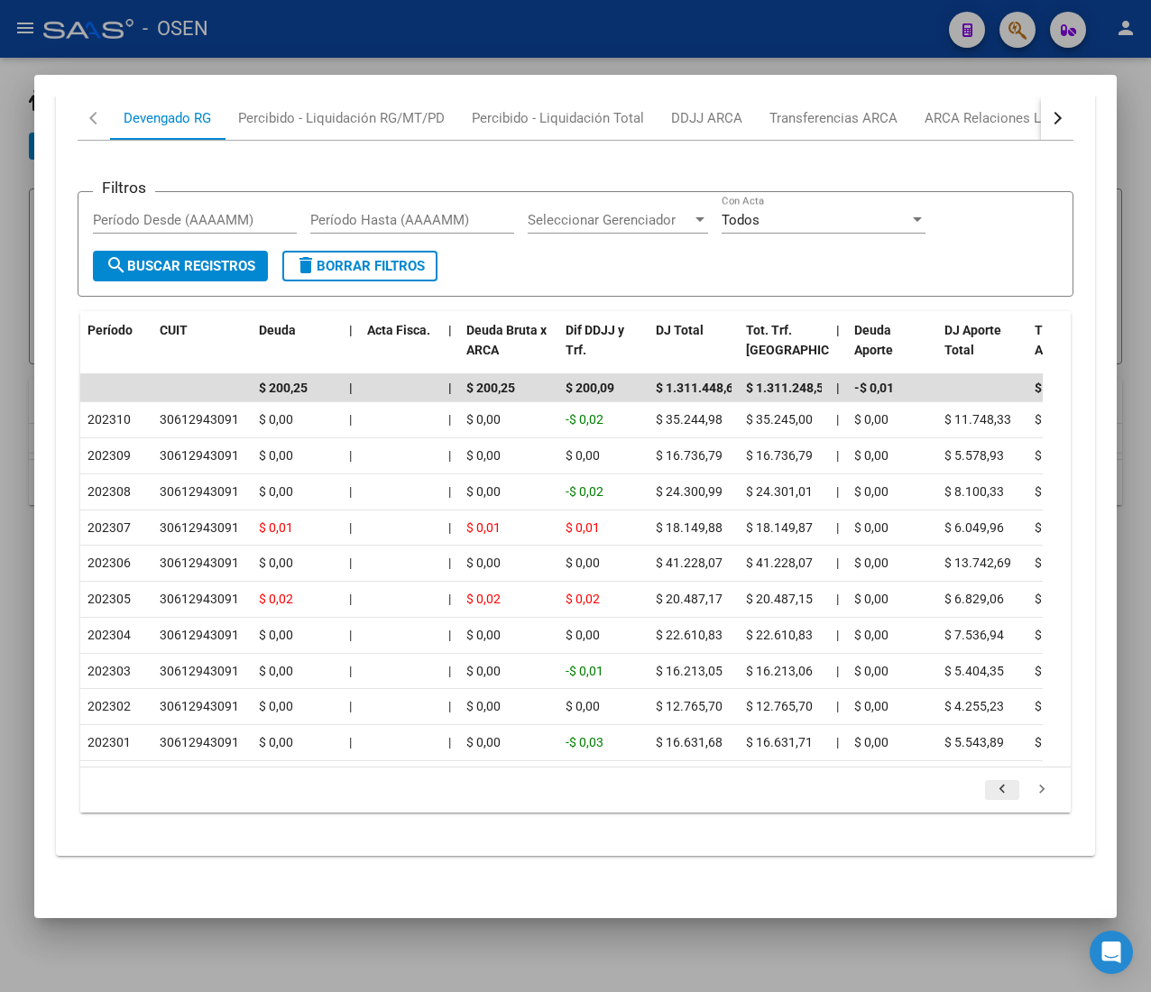
click at [990, 794] on icon "go to previous page" at bounding box center [1001, 792] width 23 height 22
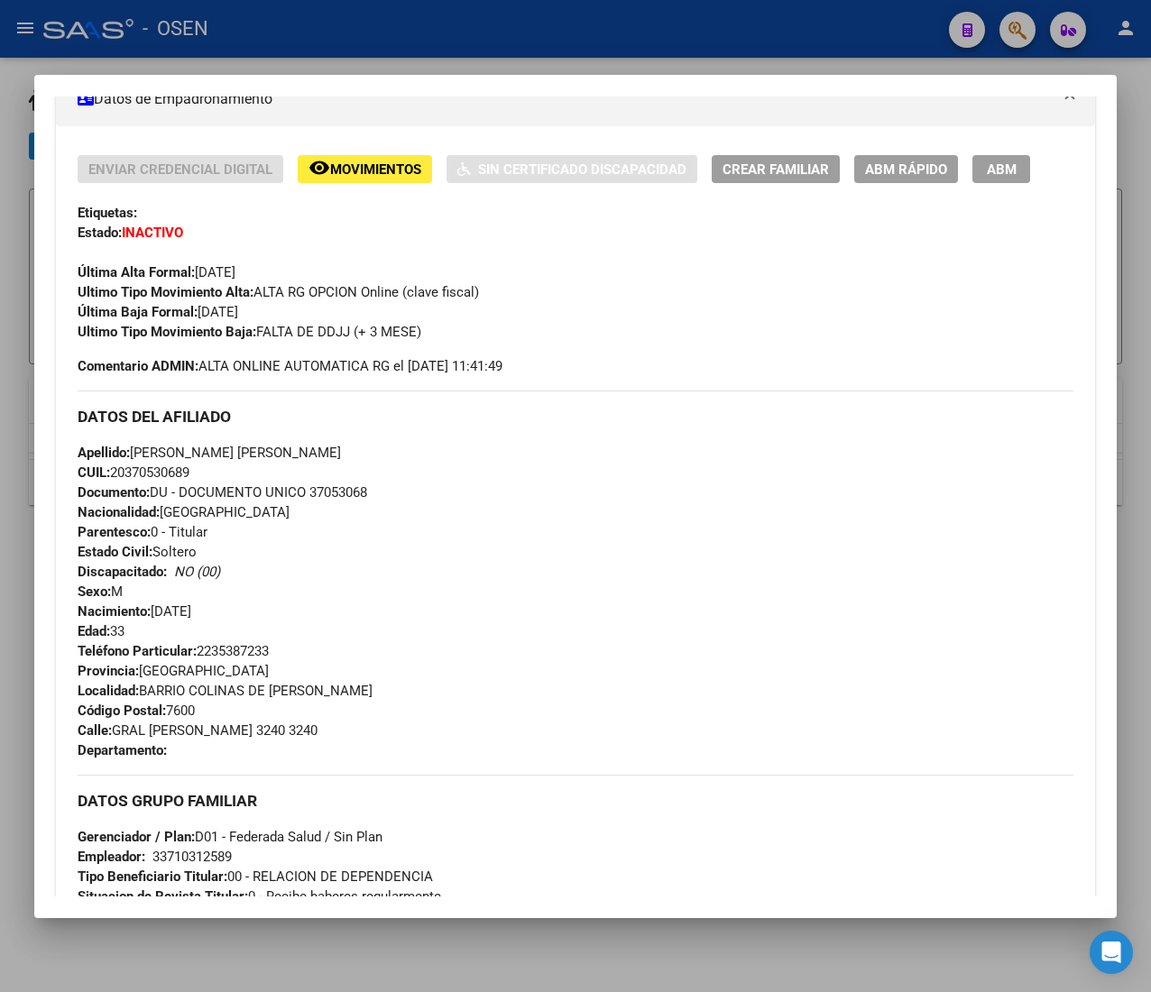
scroll to position [0, 0]
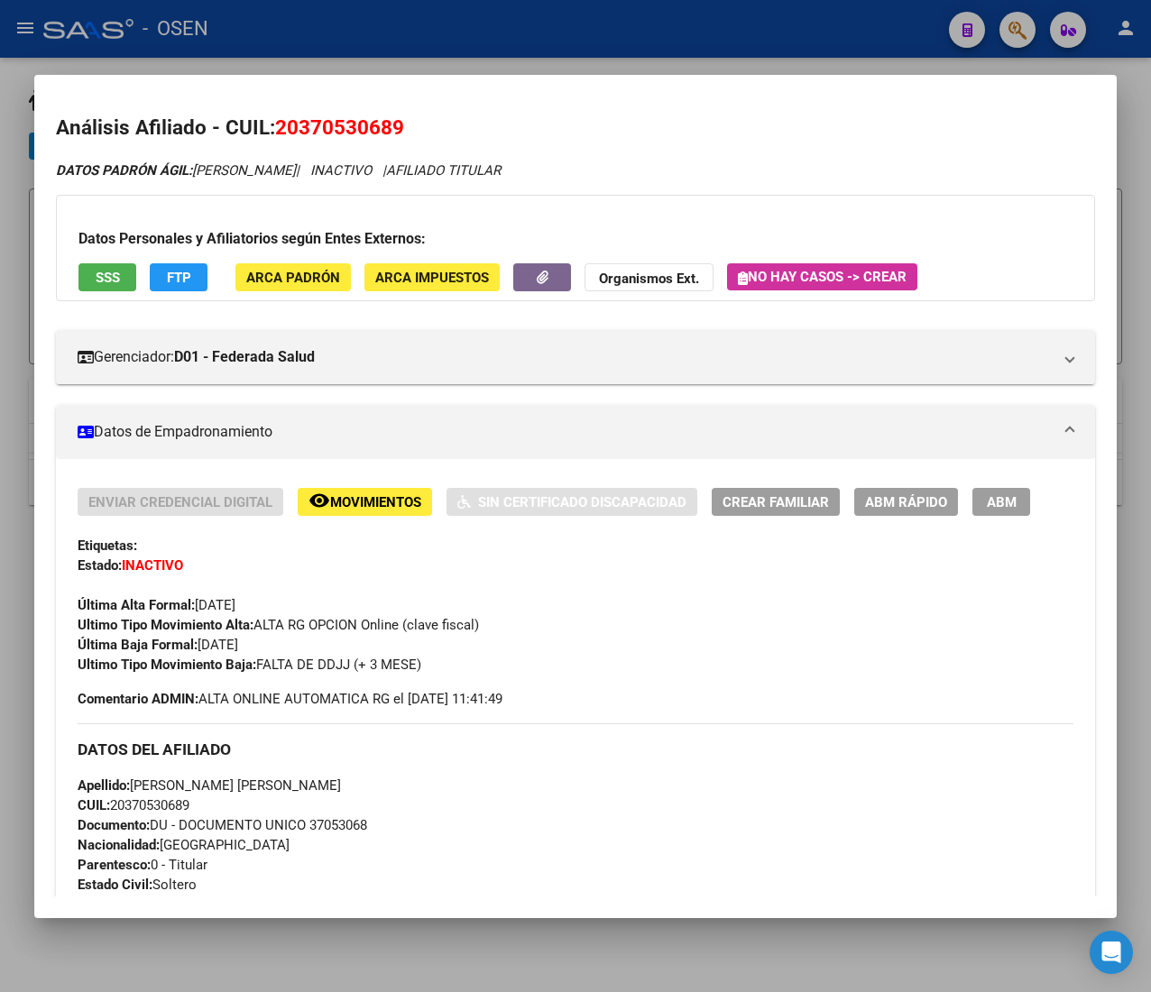
click at [604, 38] on div at bounding box center [575, 496] width 1151 height 992
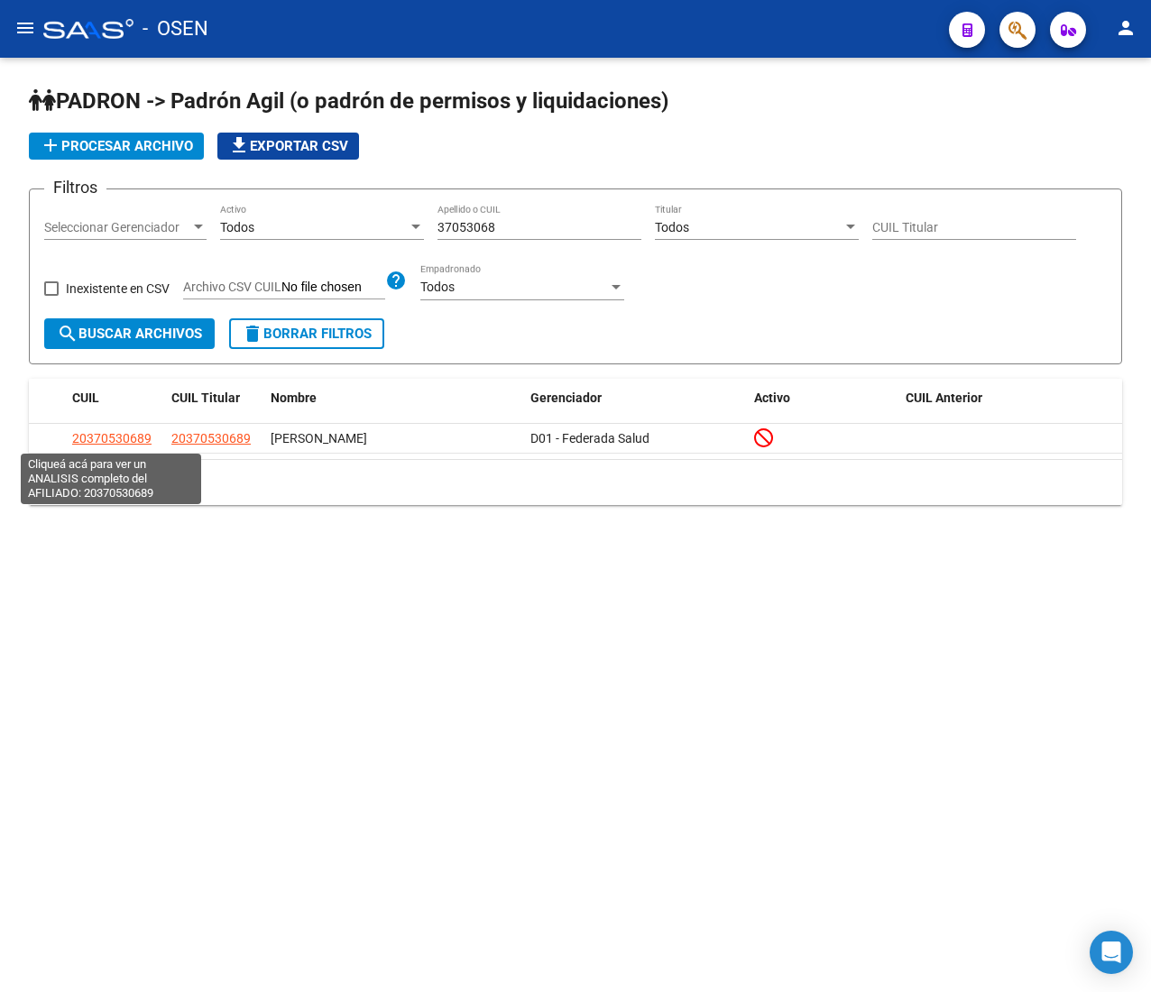
click at [112, 422] on datatable-header "CUIL CUIL Titular Nombre Gerenciador Activo CUIL Anterior" at bounding box center [575, 401] width 1093 height 45
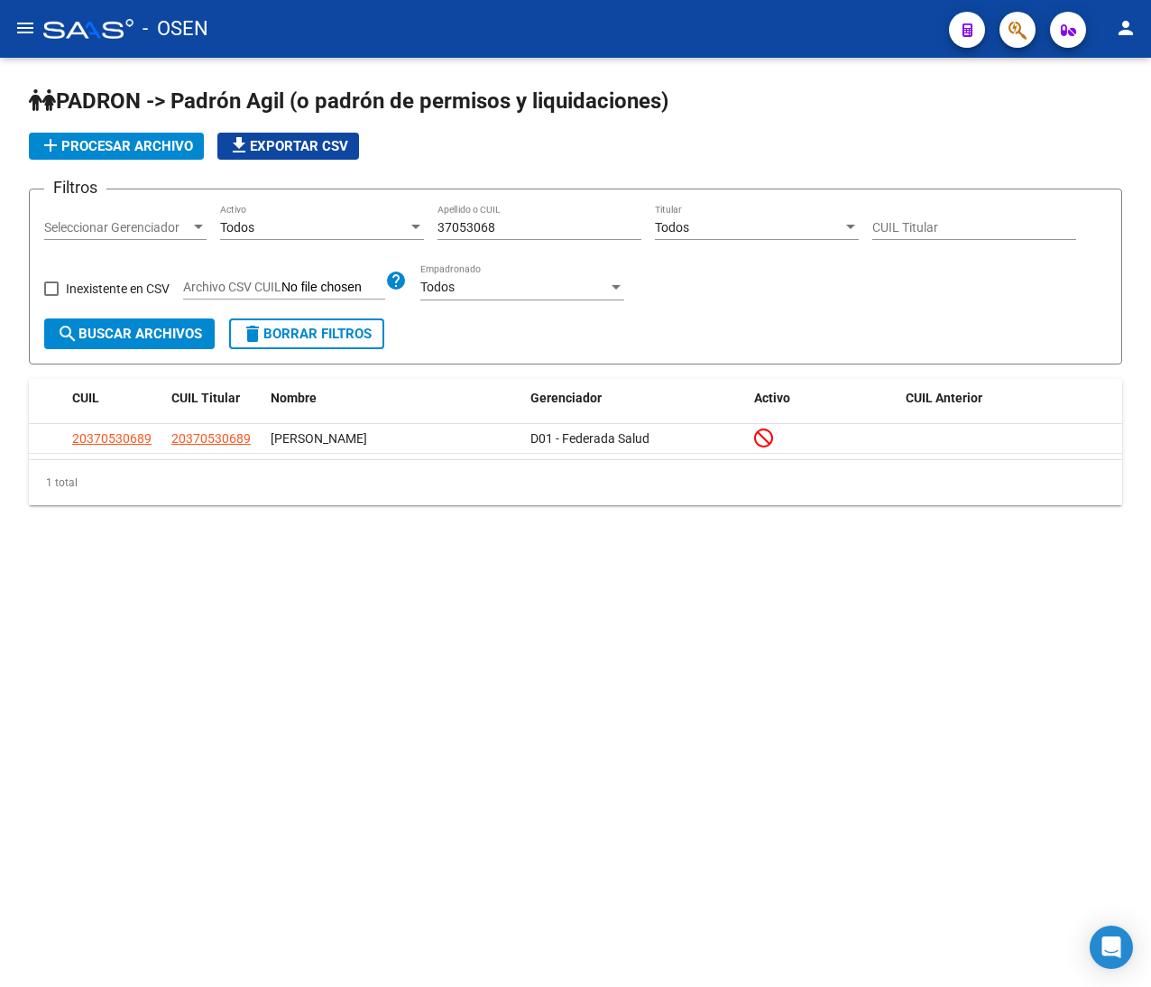
click at [308, 342] on span "delete Borrar Filtros" at bounding box center [307, 334] width 130 height 16
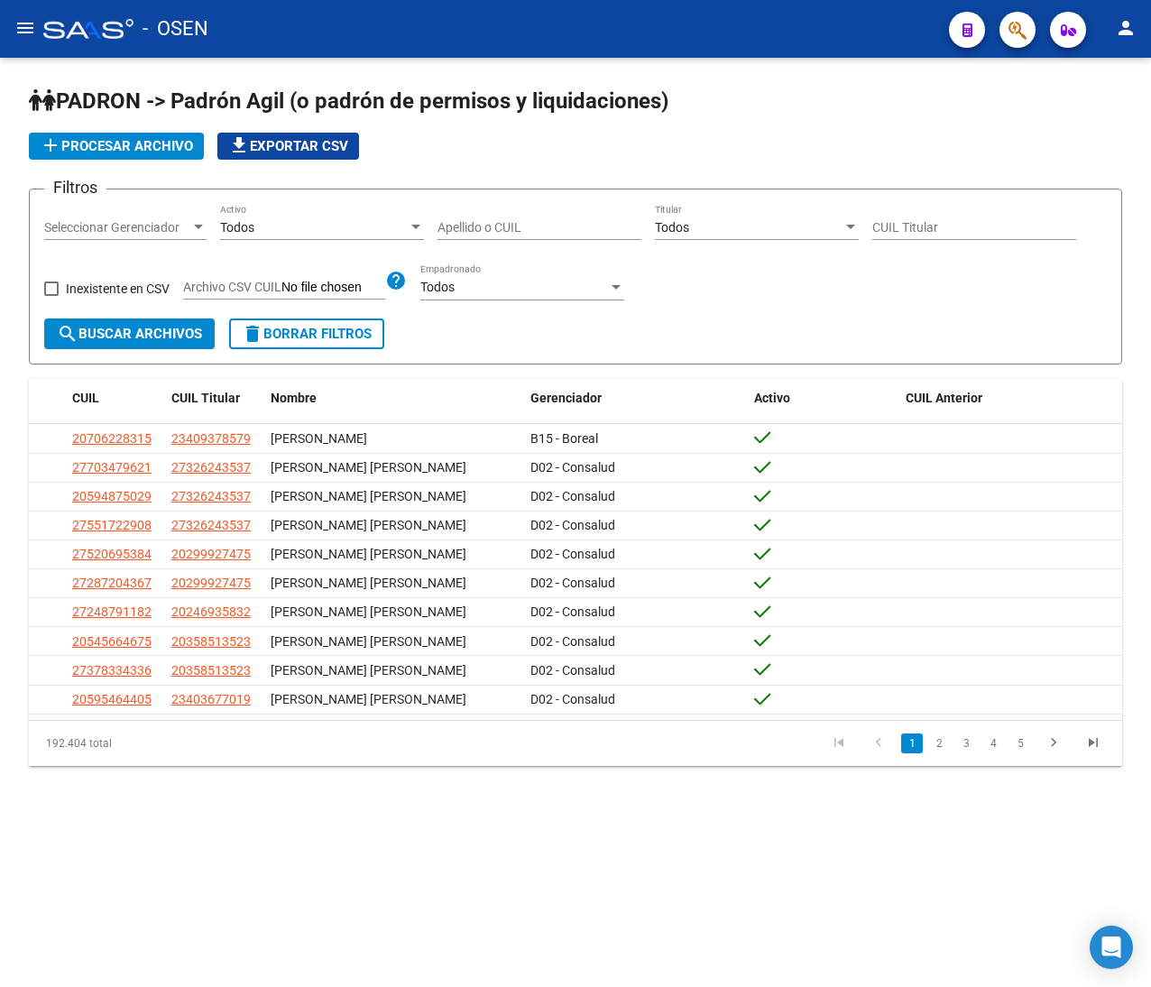
click at [506, 212] on div "Apellido o CUIL" at bounding box center [539, 222] width 204 height 36
click at [488, 225] on input "Apellido o CUIL" at bounding box center [539, 227] width 204 height 15
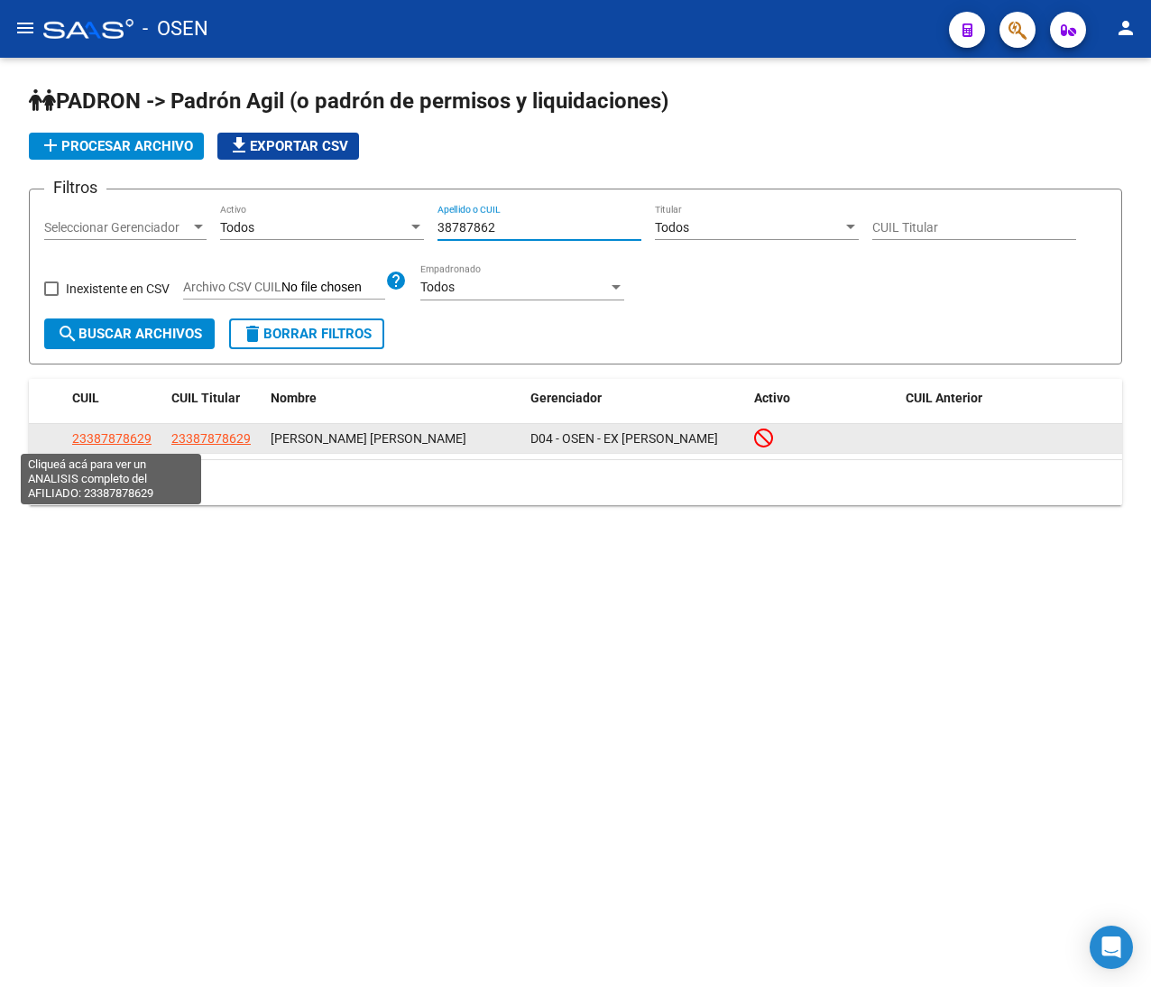
type input "38787862"
click at [128, 432] on span "23387878629" at bounding box center [111, 438] width 79 height 14
type textarea "23387878629"
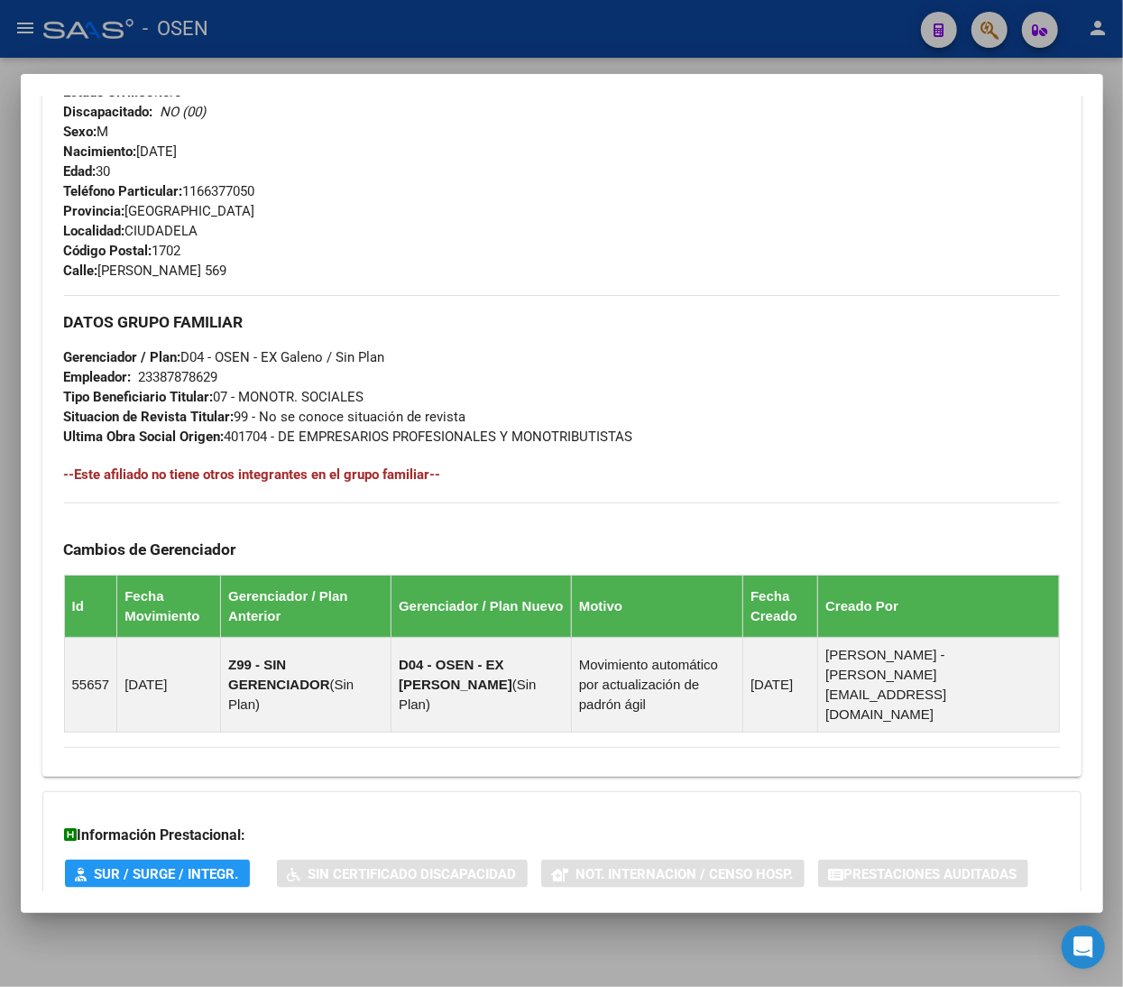
scroll to position [873, 0]
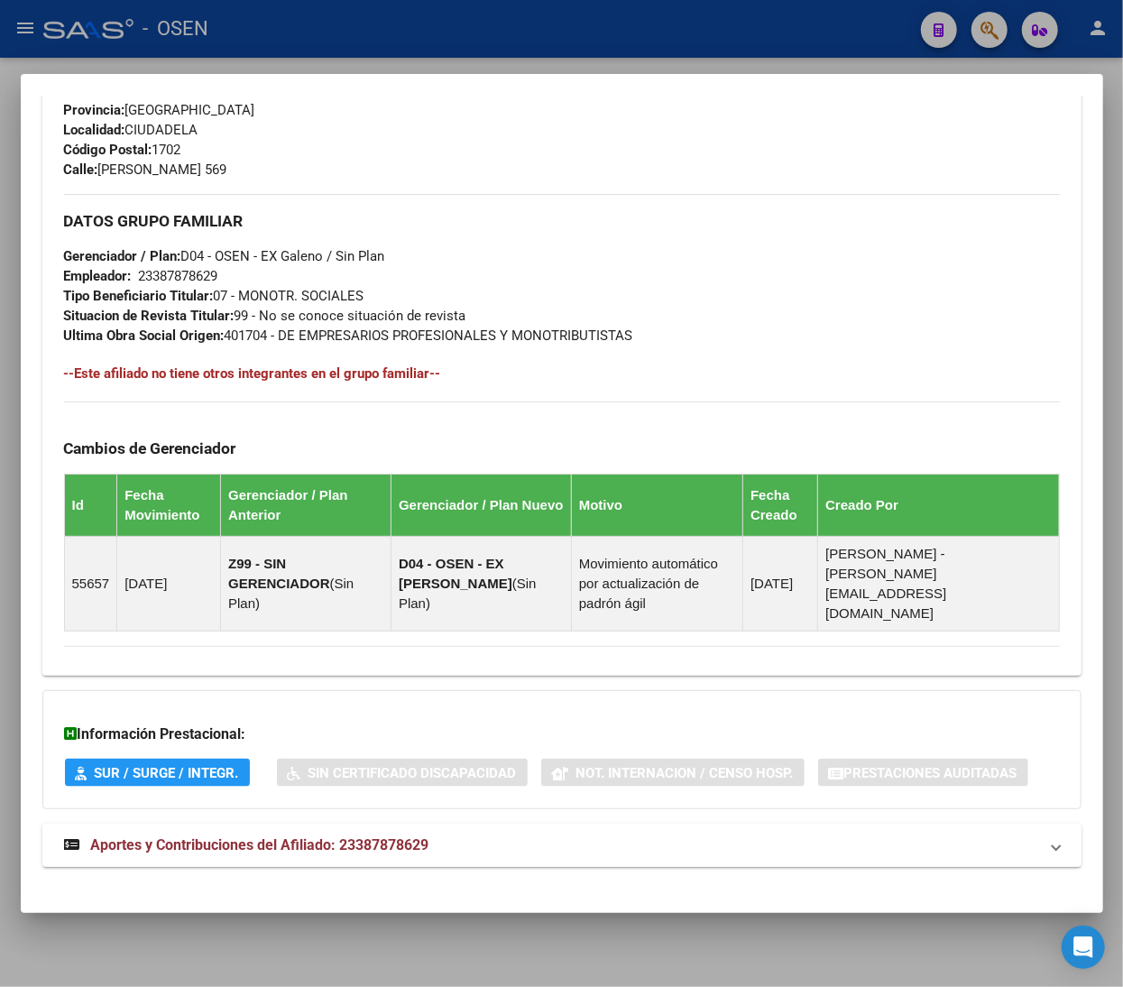
click at [542, 834] on mat-panel-title "Aportes y Contribuciones del Afiliado: 23387878629" at bounding box center [551, 845] width 974 height 22
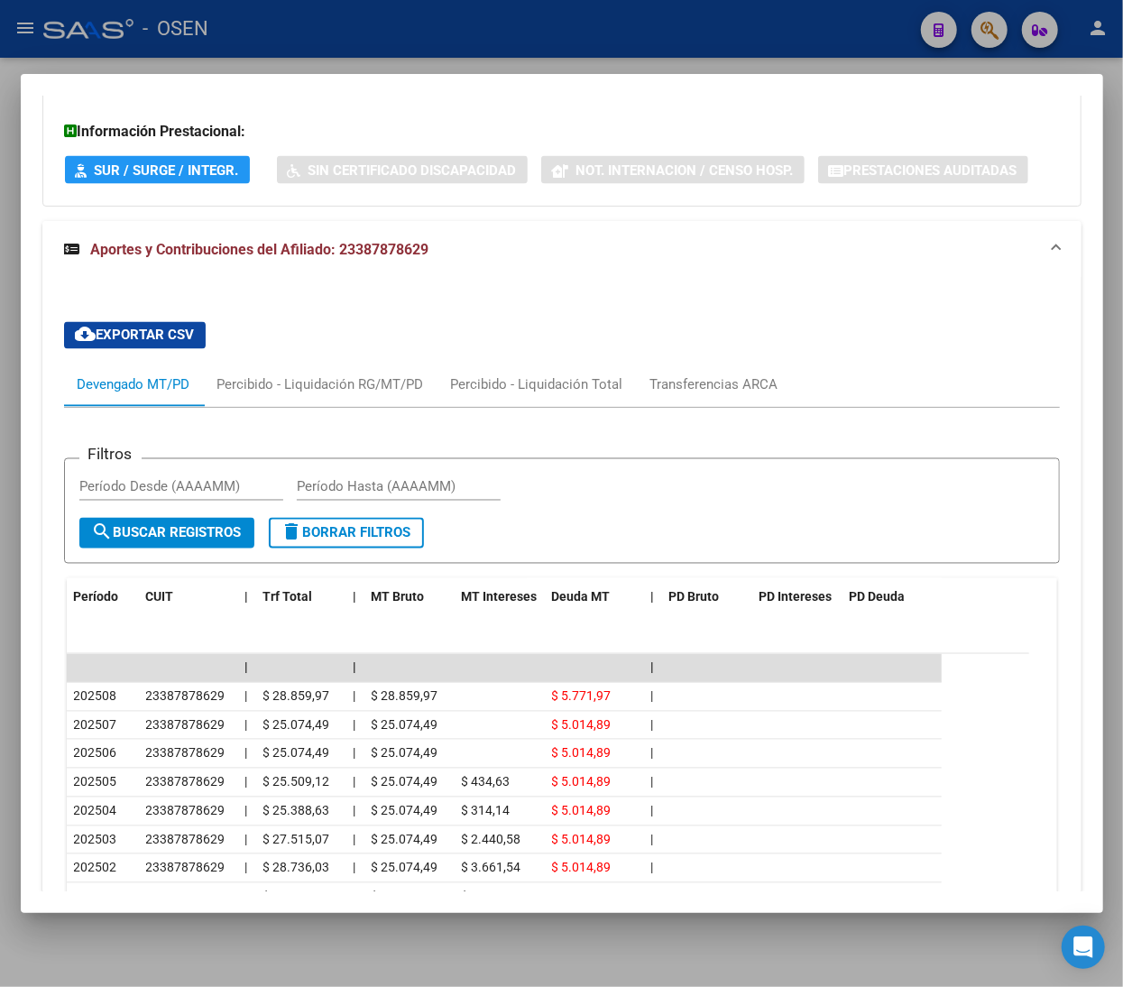
scroll to position [1595, 0]
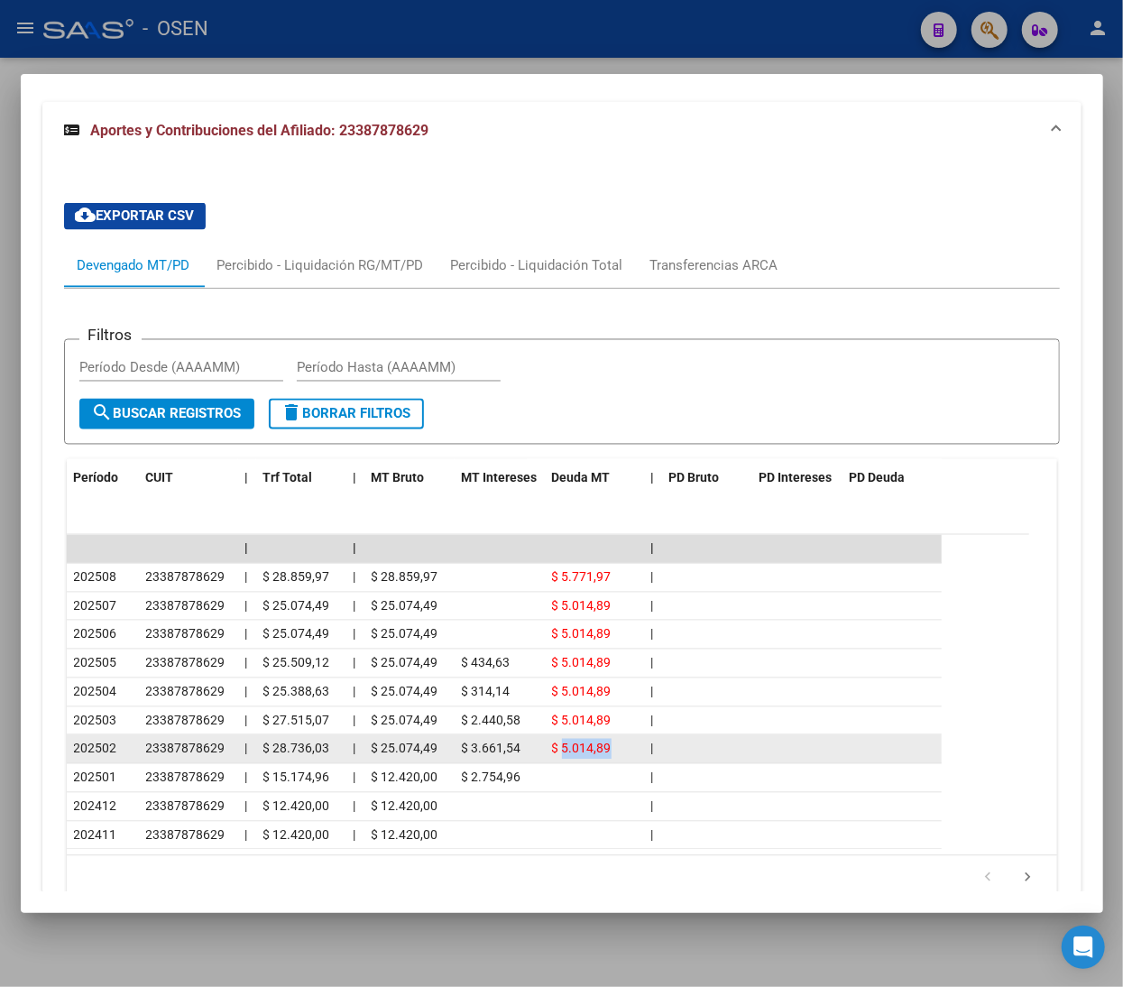
drag, startPoint x: 604, startPoint y: 734, endPoint x: 644, endPoint y: 739, distance: 39.9
click at [637, 736] on datatable-body-cell "$ 5.014,89" at bounding box center [594, 749] width 99 height 28
click at [669, 739] on datatable-body-cell at bounding box center [707, 749] width 90 height 28
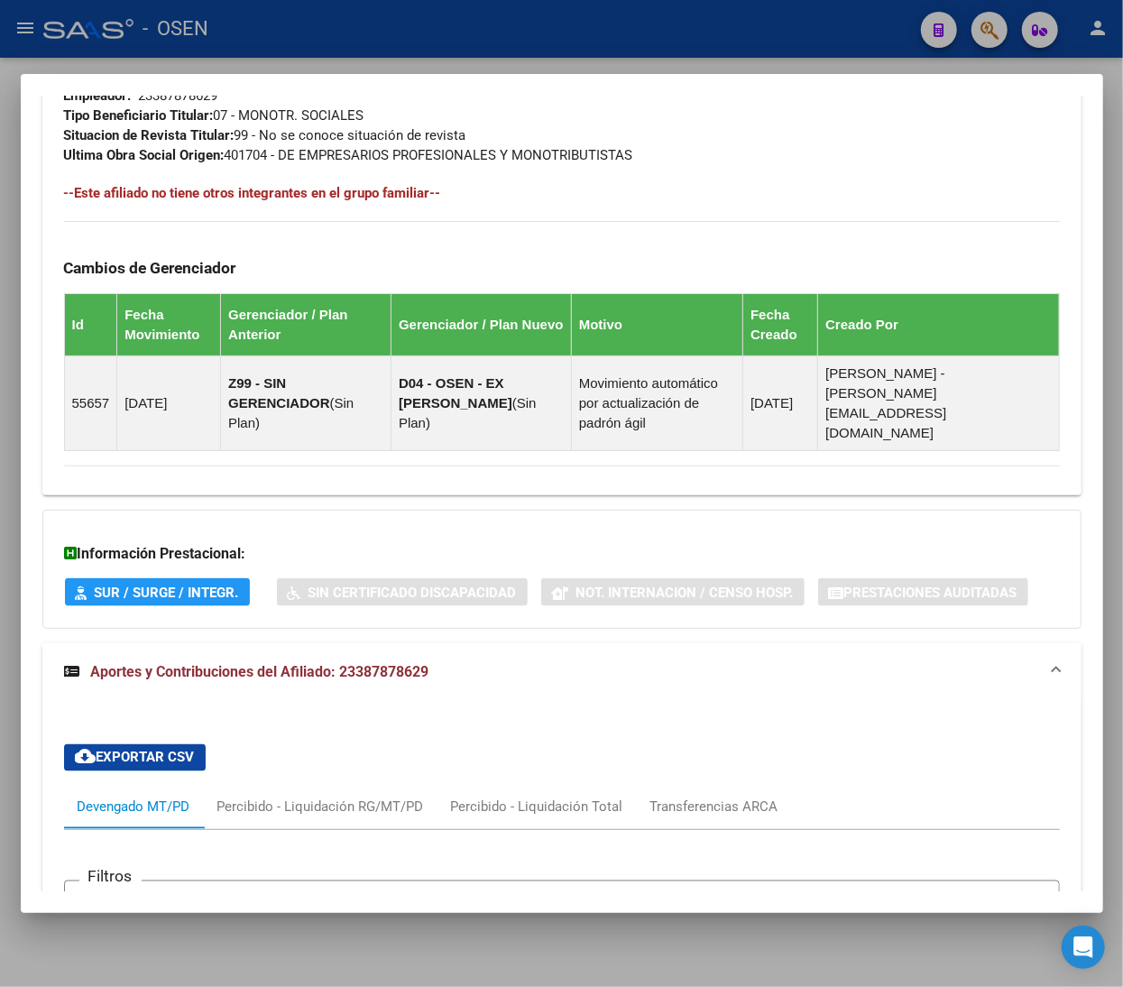
drag, startPoint x: 453, startPoint y: 653, endPoint x: 492, endPoint y: 774, distance: 127.2
click at [453, 661] on mat-panel-title "Aportes y Contribuciones del Afiliado: 23387878629" at bounding box center [551, 672] width 974 height 22
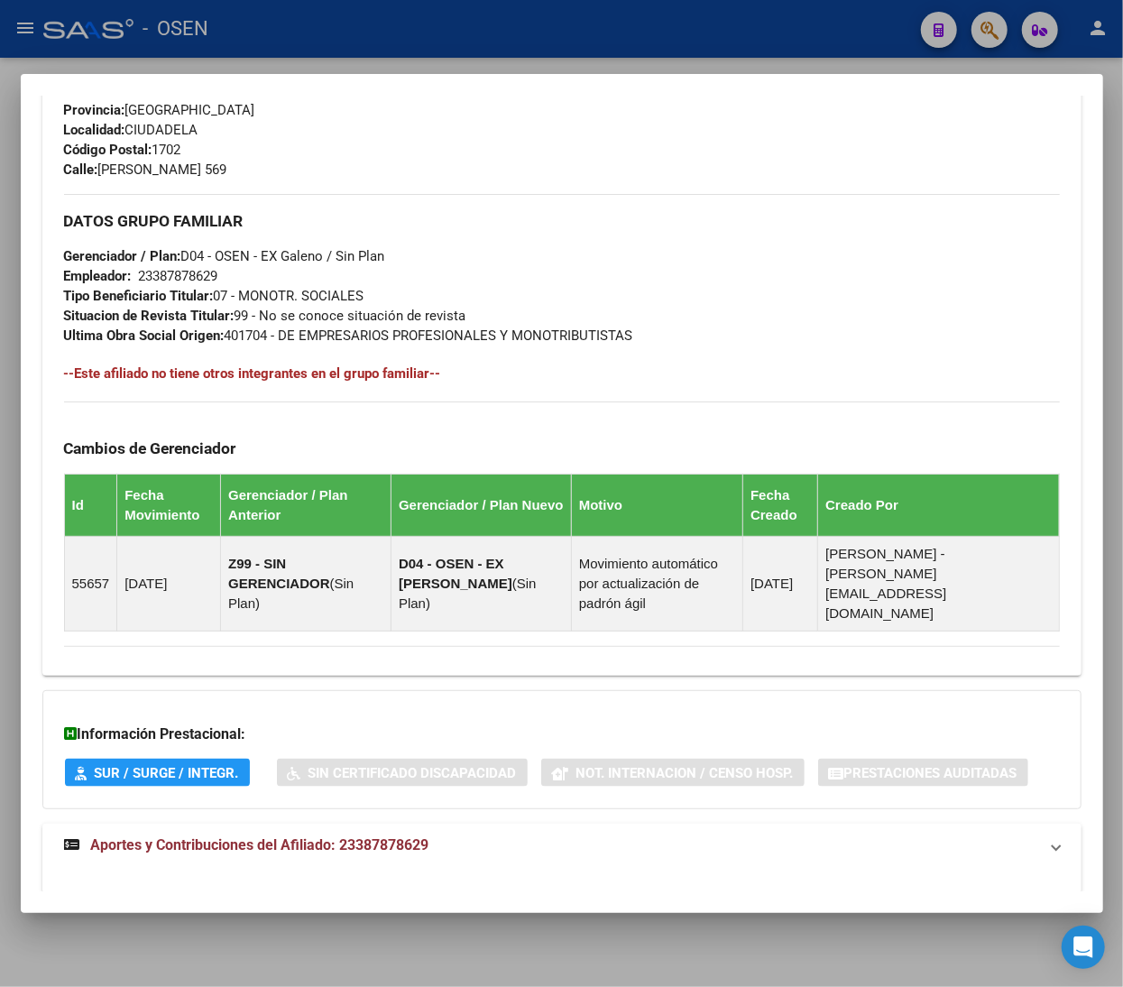
scroll to position [873, 0]
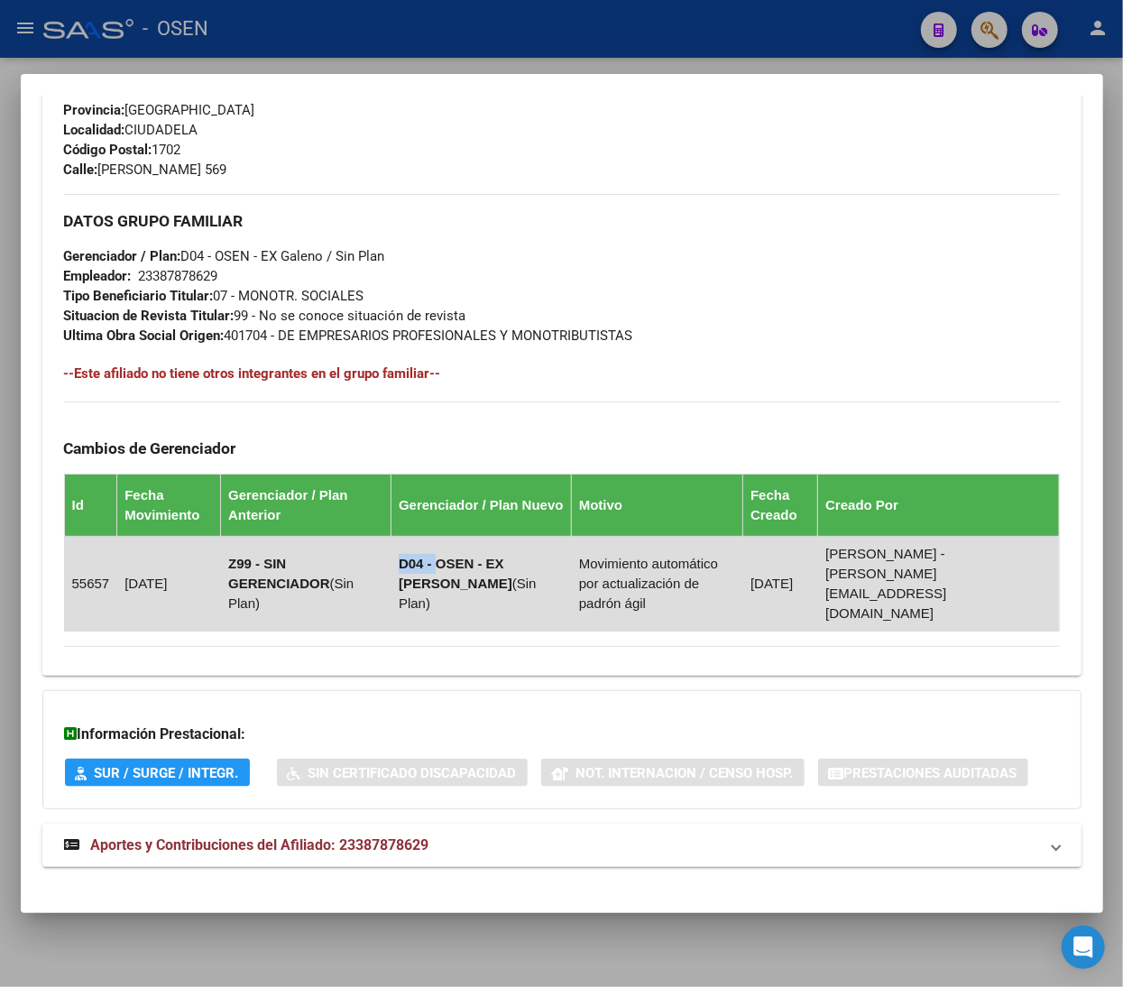
drag, startPoint x: 384, startPoint y: 563, endPoint x: 513, endPoint y: 572, distance: 129.3
click at [510, 572] on td "D04 - OSEN - EX Galeno ( Sin Plan )" at bounding box center [481, 584] width 180 height 95
click at [513, 570] on td "D04 - OSEN - EX Galeno ( Sin Plan )" at bounding box center [481, 584] width 180 height 95
drag, startPoint x: 494, startPoint y: 586, endPoint x: 379, endPoint y: 555, distance: 119.7
click at [391, 555] on td "D04 - OSEN - EX Galeno ( Sin Plan )" at bounding box center [481, 584] width 180 height 95
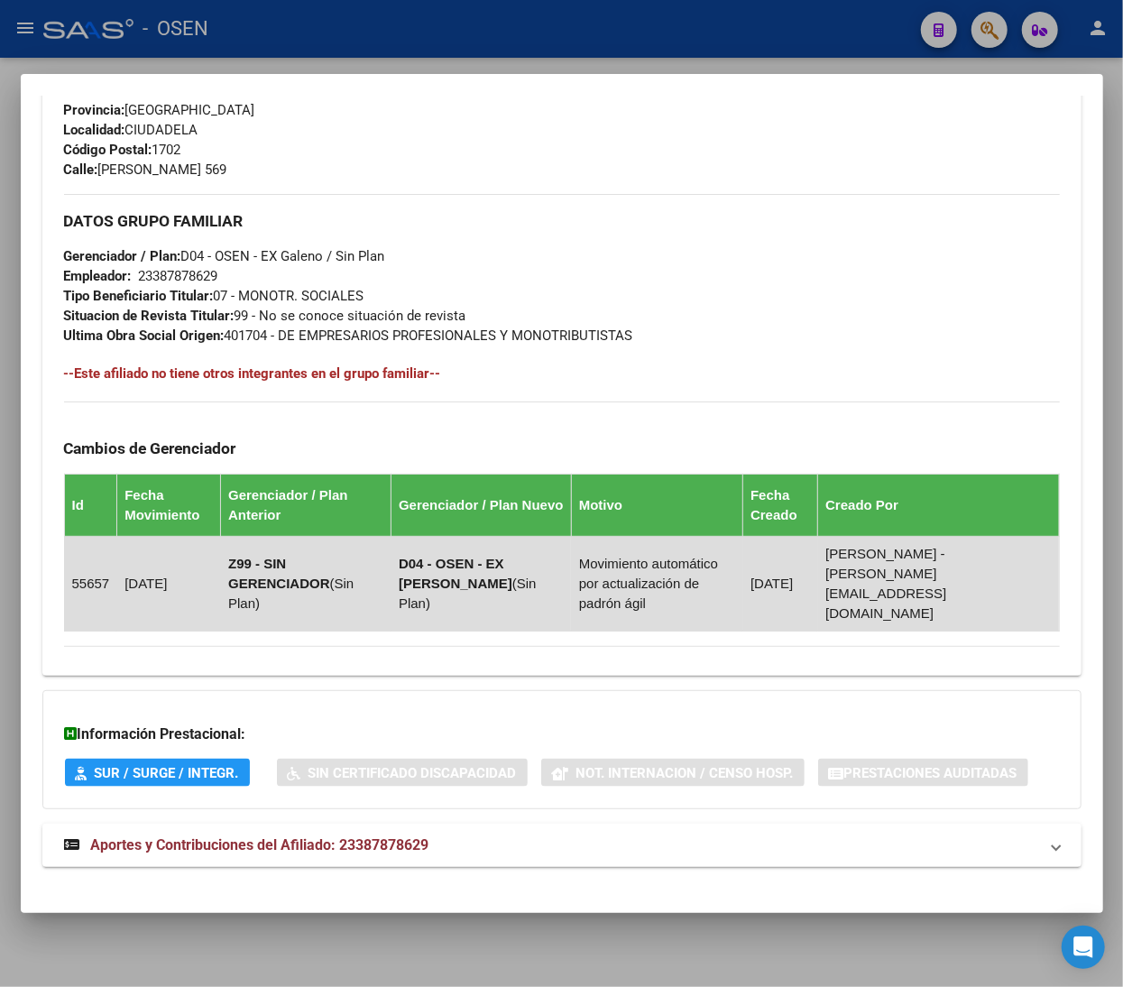
click at [391, 554] on td "D04 - OSEN - EX Galeno ( Sin Plan )" at bounding box center [481, 584] width 180 height 95
click at [440, 575] on td "D04 - OSEN - EX Galeno ( Sin Plan )" at bounding box center [481, 584] width 180 height 95
click at [440, 584] on span "Sin Plan" at bounding box center [468, 592] width 138 height 35
drag, startPoint x: 527, startPoint y: 566, endPoint x: 705, endPoint y: 610, distance: 183.8
click at [712, 612] on tr "55657 22/09/2021 Z99 - SIN GERENCIADOR ( Sin Plan ) D04 - OSEN - EX Galeno ( Si…" at bounding box center [561, 584] width 995 height 95
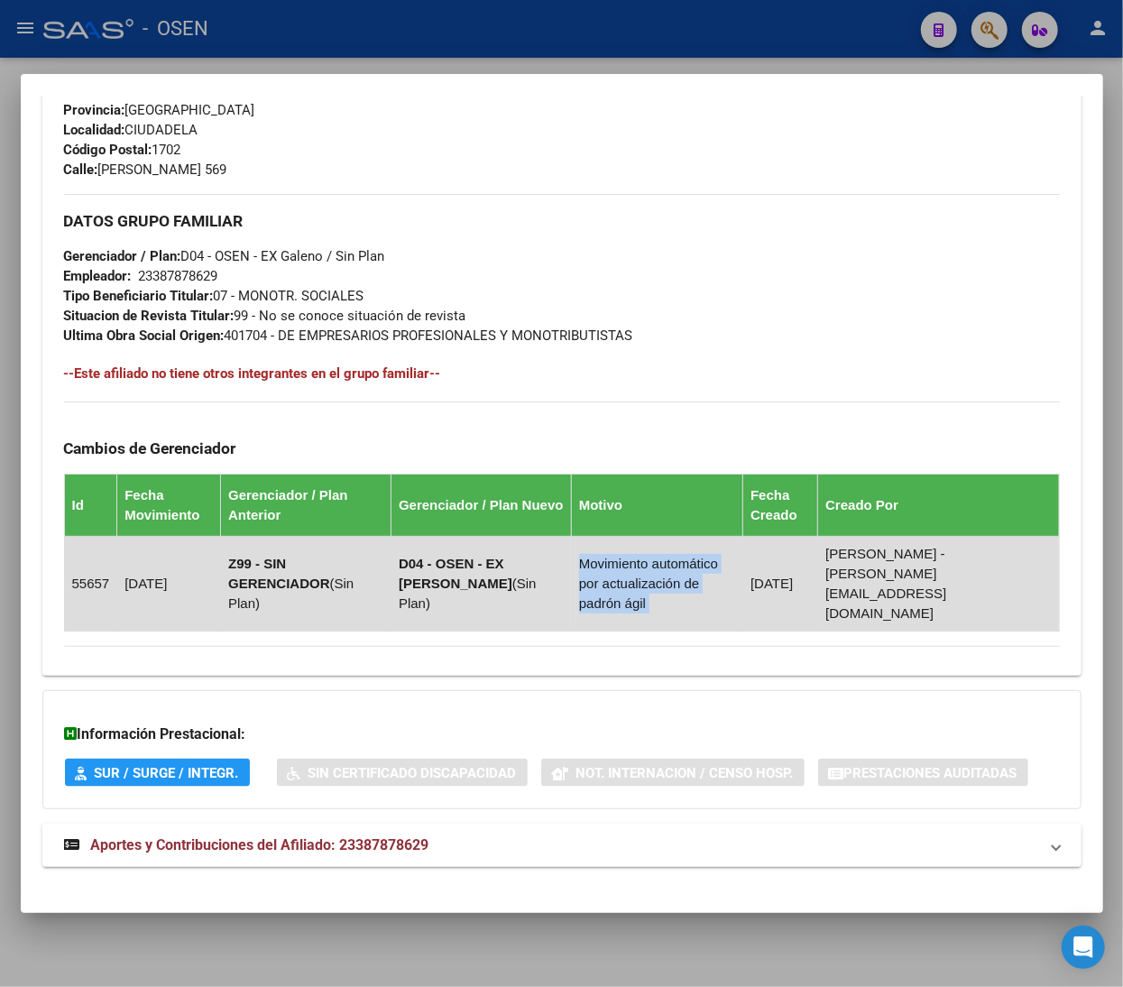
click at [691, 587] on td "Movimiento automático por actualización de padrón ágil" at bounding box center [656, 584] width 171 height 95
drag, startPoint x: 700, startPoint y: 591, endPoint x: 520, endPoint y: 558, distance: 182.4
click at [571, 558] on td "Movimiento automático por actualización de padrón ágil" at bounding box center [656, 584] width 171 height 95
drag, startPoint x: 520, startPoint y: 556, endPoint x: 626, endPoint y: 570, distance: 106.5
click at [571, 557] on td "Movimiento automático por actualización de padrón ágil" at bounding box center [656, 584] width 171 height 95
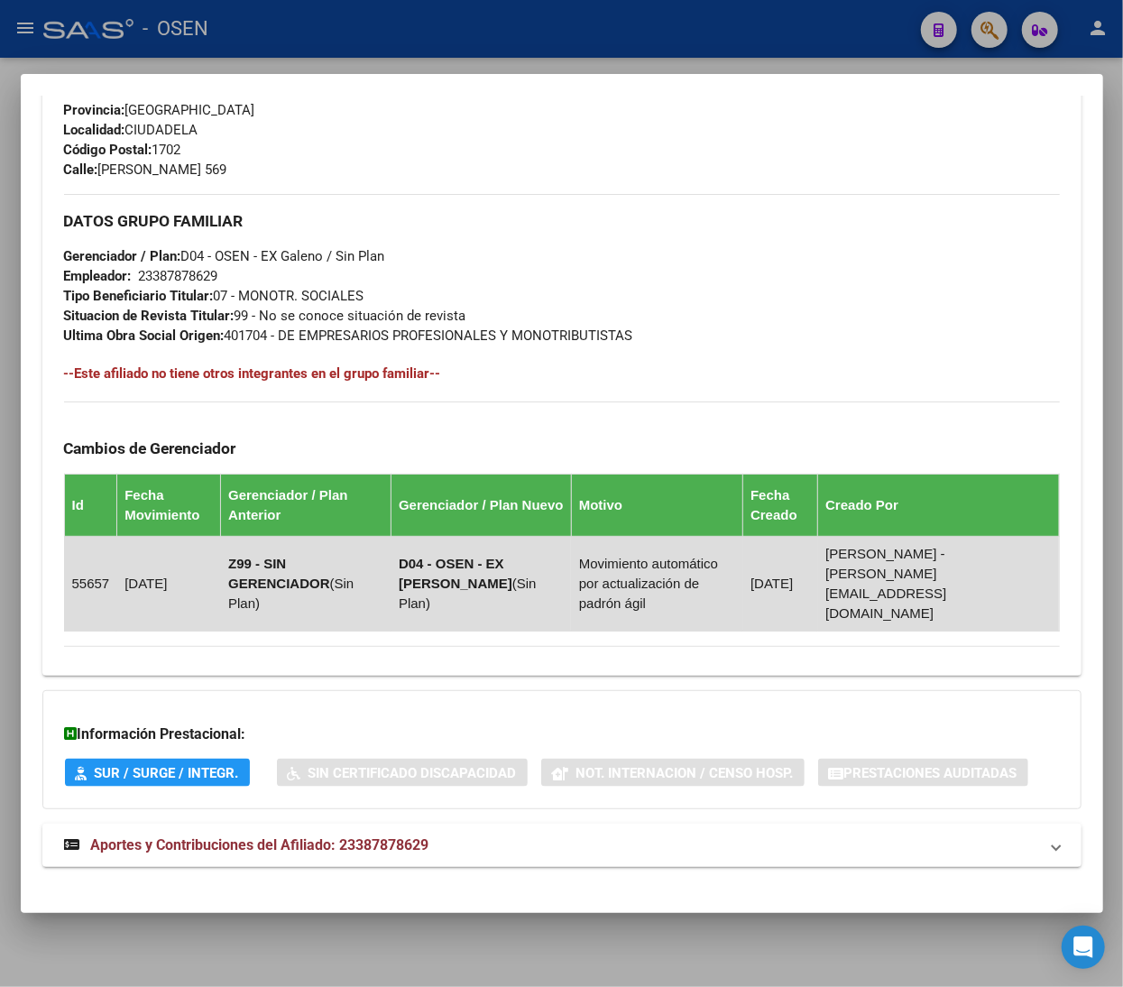
click at [460, 592] on span "Sin Plan" at bounding box center [468, 592] width 138 height 35
drag, startPoint x: 279, startPoint y: 591, endPoint x: 227, endPoint y: 547, distance: 67.2
click at [224, 550] on td "Z99 - SIN GERENCIADOR ( Sin Plan )" at bounding box center [306, 584] width 170 height 95
drag, startPoint x: 229, startPoint y: 547, endPoint x: 238, endPoint y: 548, distance: 9.2
click at [229, 556] on strong "Z99 - SIN GERENCIADOR" at bounding box center [279, 573] width 102 height 35
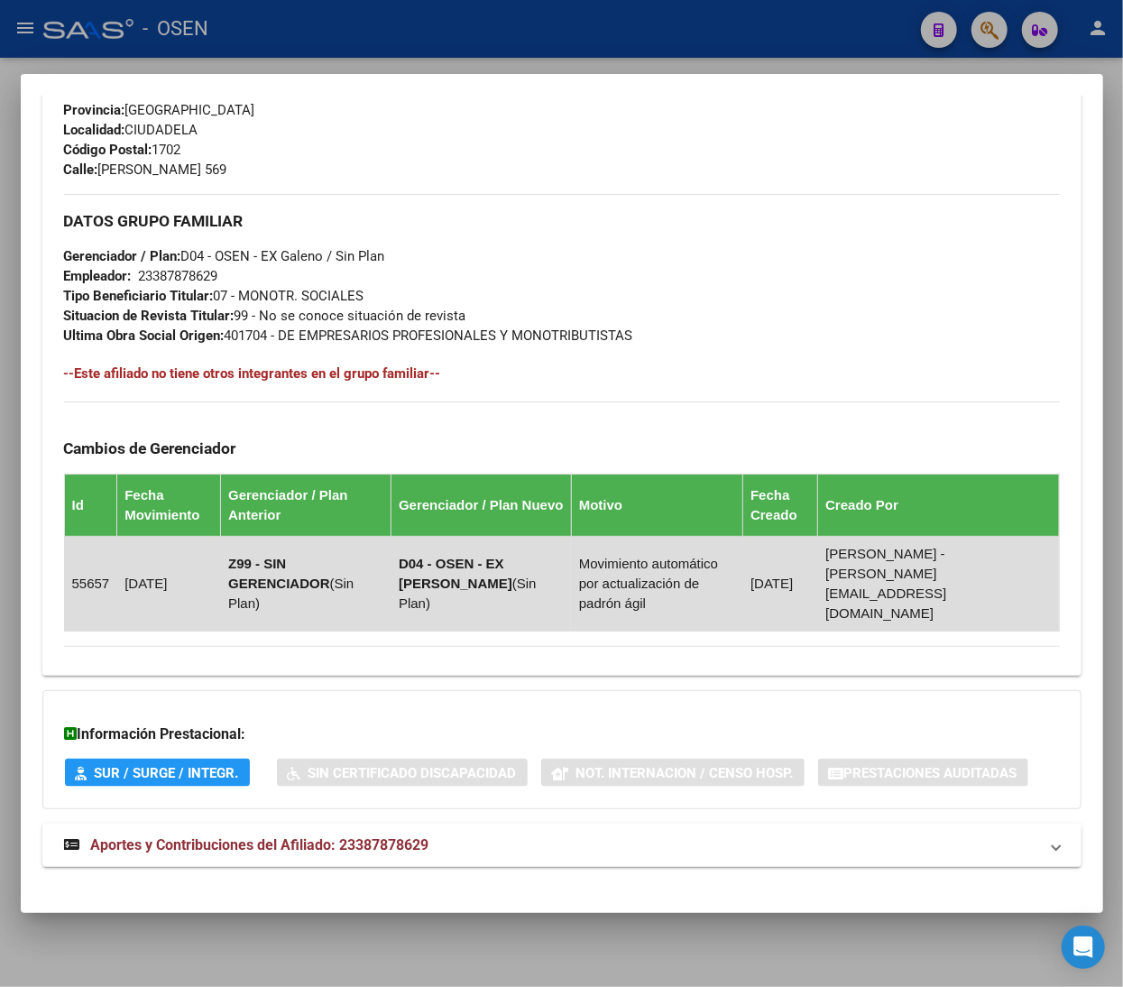
click at [276, 593] on td "Z99 - SIN GERENCIADOR ( Sin Plan )" at bounding box center [306, 584] width 170 height 95
drag, startPoint x: 275, startPoint y: 598, endPoint x: 275, endPoint y: 588, distance: 9.9
click at [275, 595] on td "Z99 - SIN GERENCIADOR ( Sin Plan )" at bounding box center [306, 584] width 170 height 95
drag, startPoint x: 275, startPoint y: 590, endPoint x: 256, endPoint y: 583, distance: 20.3
click at [274, 592] on td "Z99 - SIN GERENCIADOR ( Sin Plan )" at bounding box center [306, 584] width 170 height 95
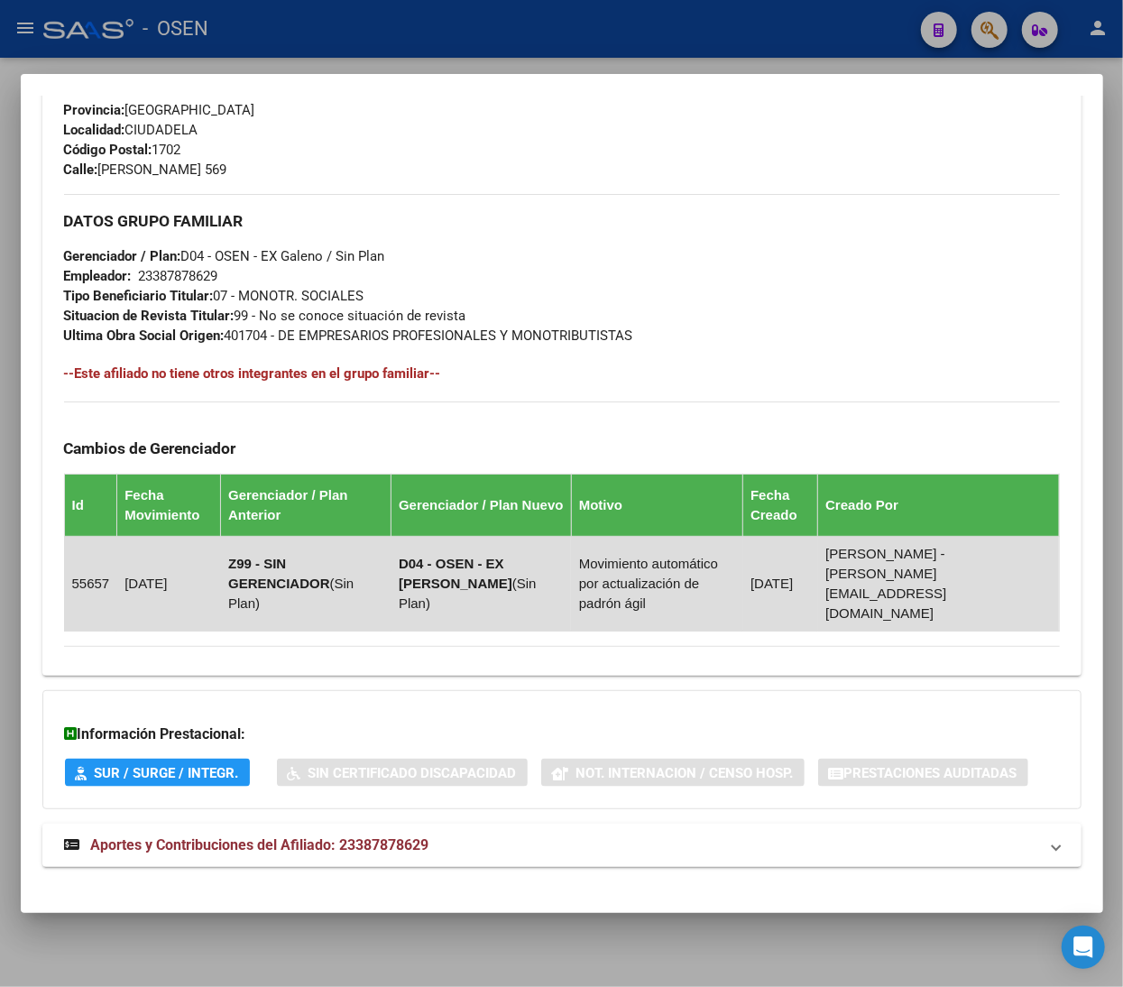
click at [264, 592] on td "Z99 - SIN GERENCIADOR ( Sin Plan )" at bounding box center [306, 584] width 170 height 95
click at [275, 595] on td "Z99 - SIN GERENCIADOR ( Sin Plan )" at bounding box center [306, 584] width 170 height 95
drag, startPoint x: 271, startPoint y: 594, endPoint x: 227, endPoint y: 552, distance: 61.2
click at [228, 554] on td "Z99 - SIN GERENCIADOR ( Sin Plan )" at bounding box center [306, 584] width 170 height 95
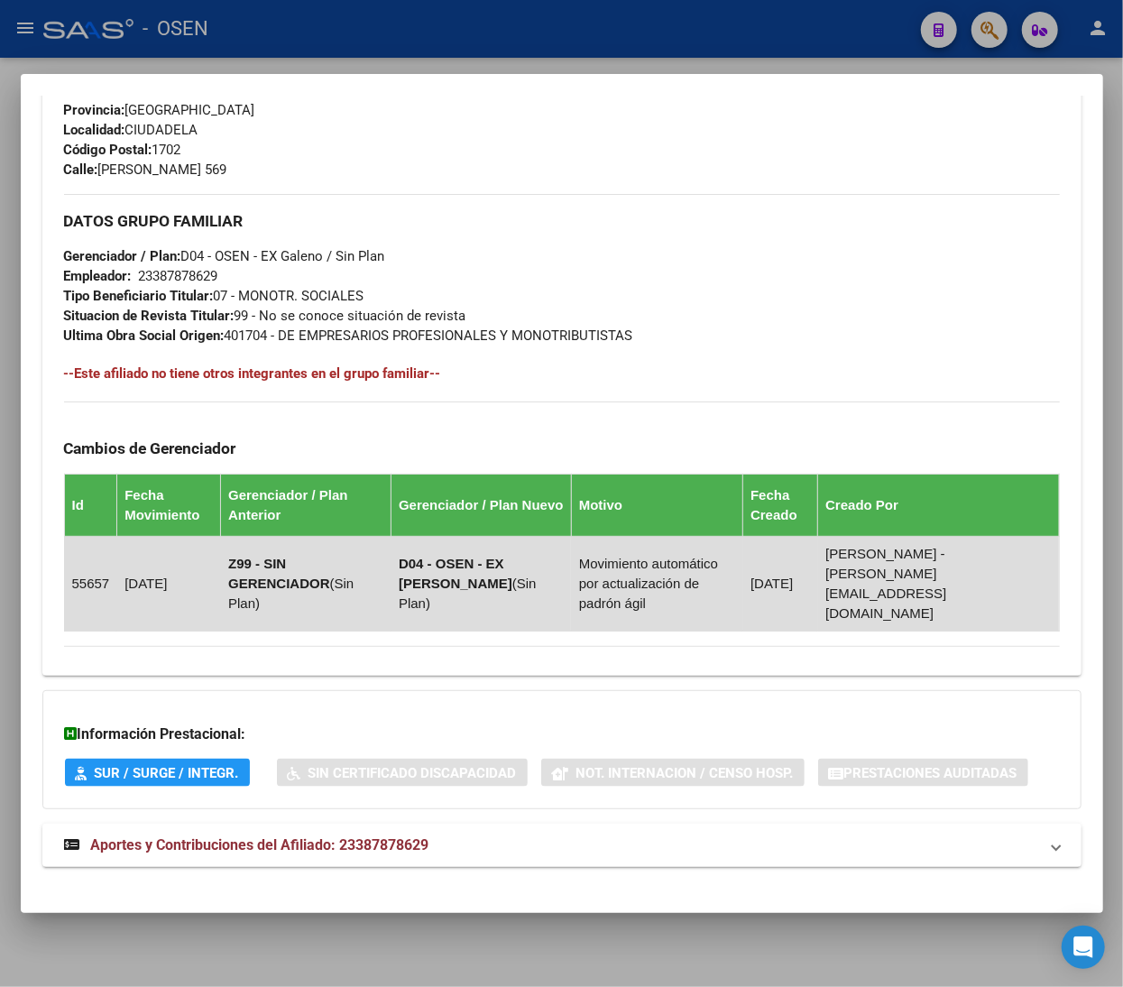
click at [228, 556] on strong "Z99 - SIN GERENCIADOR" at bounding box center [279, 573] width 102 height 35
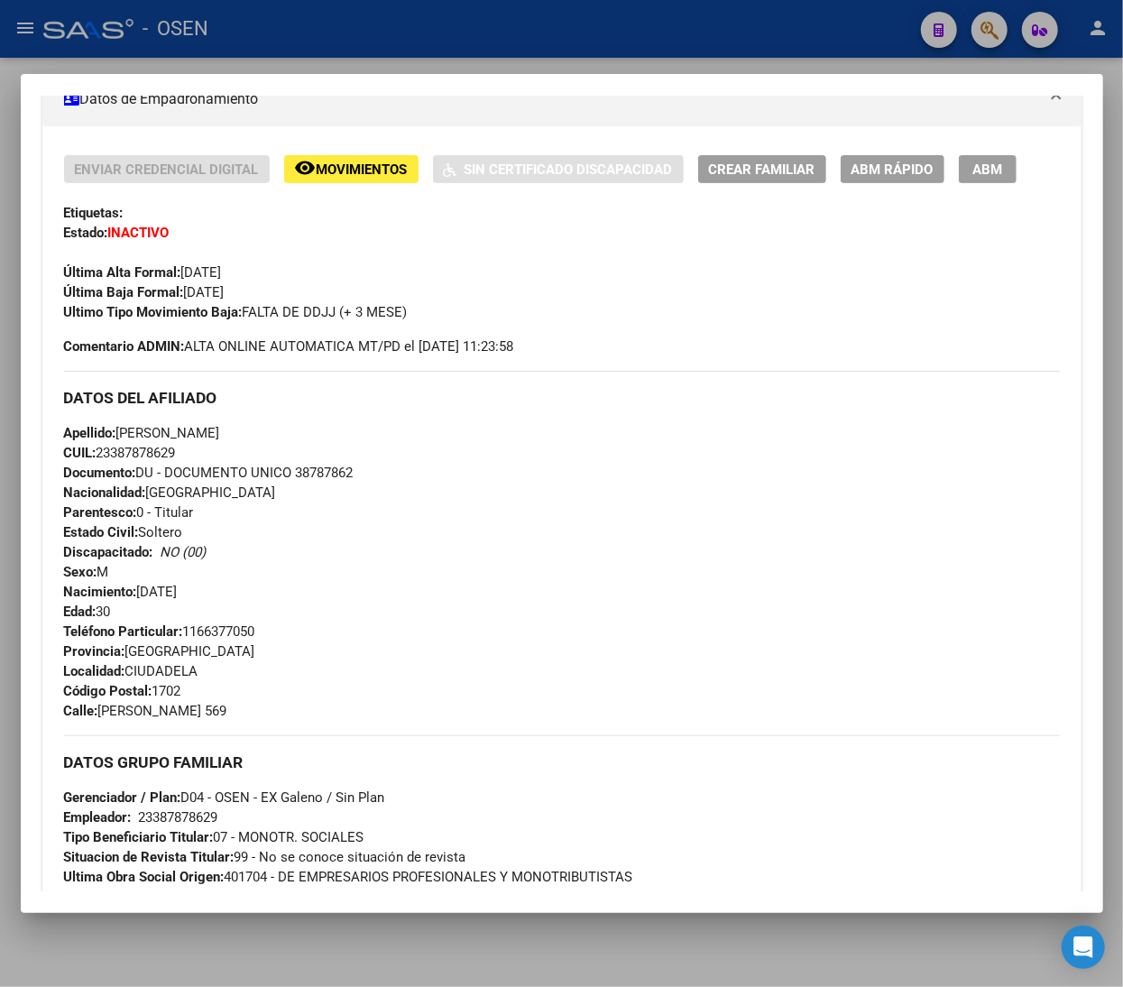
scroll to position [152, 0]
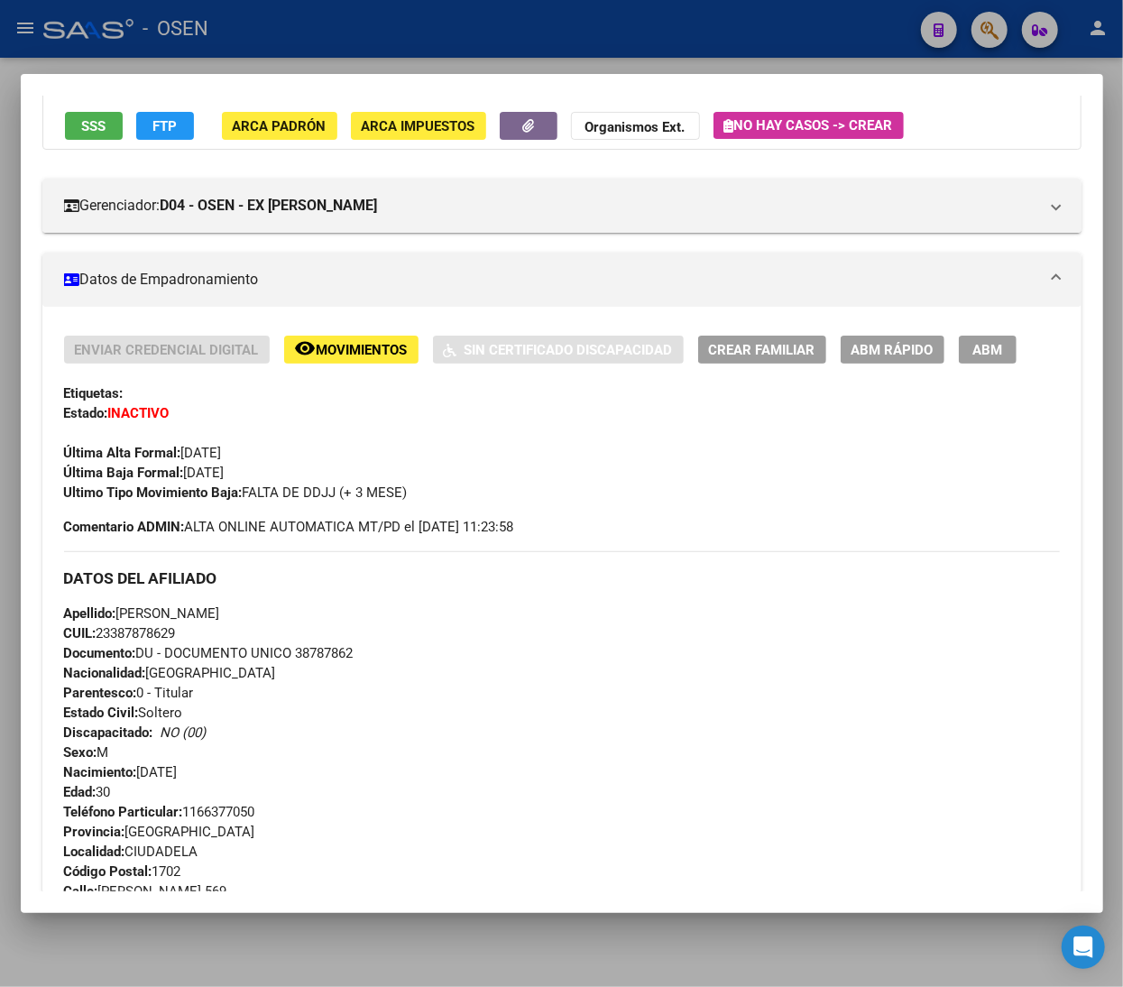
drag, startPoint x: 182, startPoint y: 449, endPoint x: 290, endPoint y: 464, distance: 109.3
click at [289, 464] on div "Enviar Credencial Digital remove_red_eye Movimientos Sin Certificado Discapacid…" at bounding box center [562, 419] width 996 height 167
click at [296, 464] on div "Enviar Credencial Digital remove_red_eye Movimientos Sin Certificado Discapacid…" at bounding box center [562, 419] width 996 height 167
click at [315, 478] on div "Enviar Credencial Digital remove_red_eye Movimientos Sin Certificado Discapacid…" at bounding box center [562, 419] width 996 height 167
drag, startPoint x: 413, startPoint y: 490, endPoint x: 249, endPoint y: 501, distance: 164.5
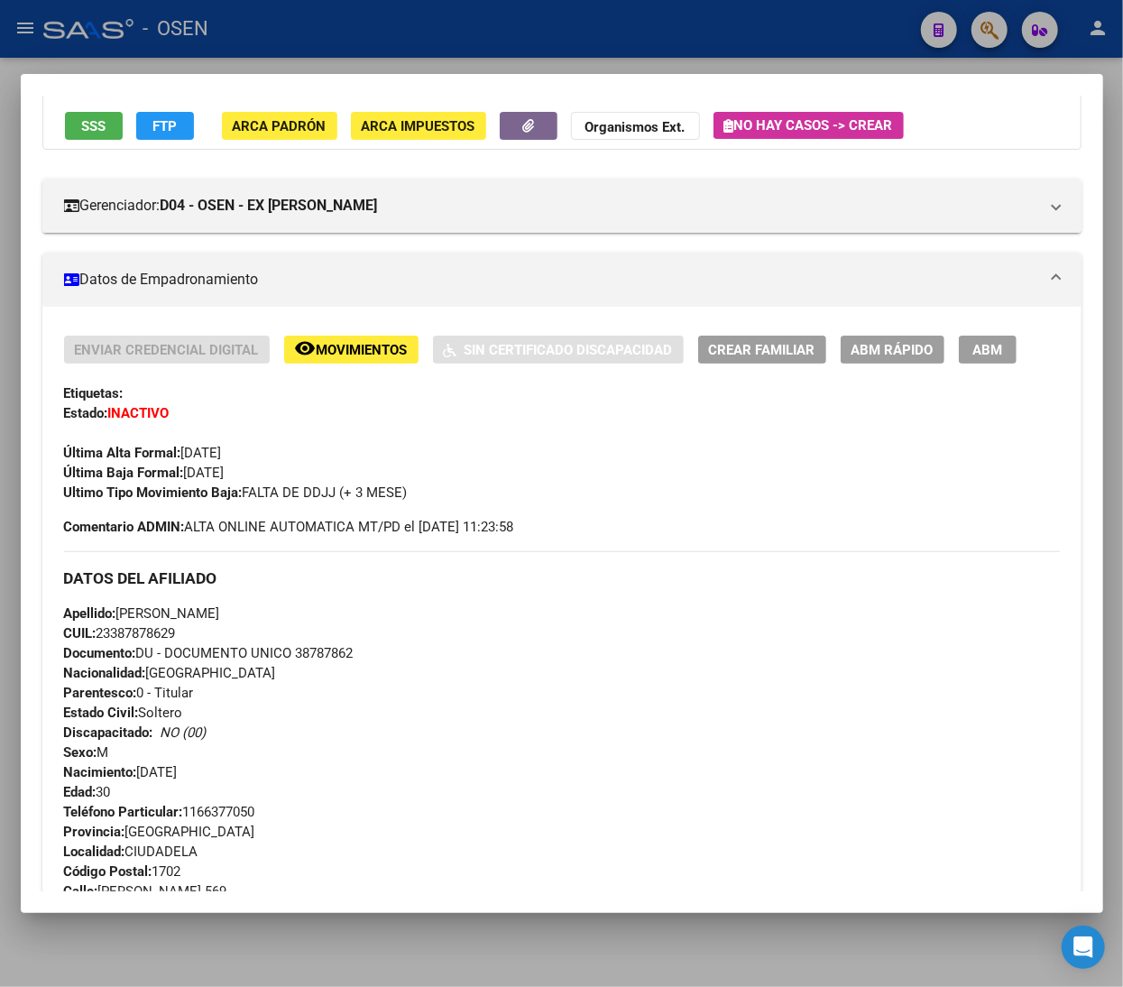
click at [249, 501] on div "Ultimo Tipo Movimiento Baja: FALTA DE DDJJ (+ 3 MESE)" at bounding box center [562, 493] width 996 height 20
click at [249, 501] on span "Ultimo Tipo Movimiento Baja: FALTA DE DDJJ (+ 3 MESE)" at bounding box center [236, 492] width 344 height 16
drag, startPoint x: 245, startPoint y: 490, endPoint x: 424, endPoint y: 491, distance: 178.6
click at [424, 491] on div "Ultimo Tipo Movimiento Baja: FALTA DE DDJJ (+ 3 MESE)" at bounding box center [562, 493] width 996 height 20
click at [424, 490] on div "Ultimo Tipo Movimiento Baja: FALTA DE DDJJ (+ 3 MESE)" at bounding box center [562, 493] width 996 height 20
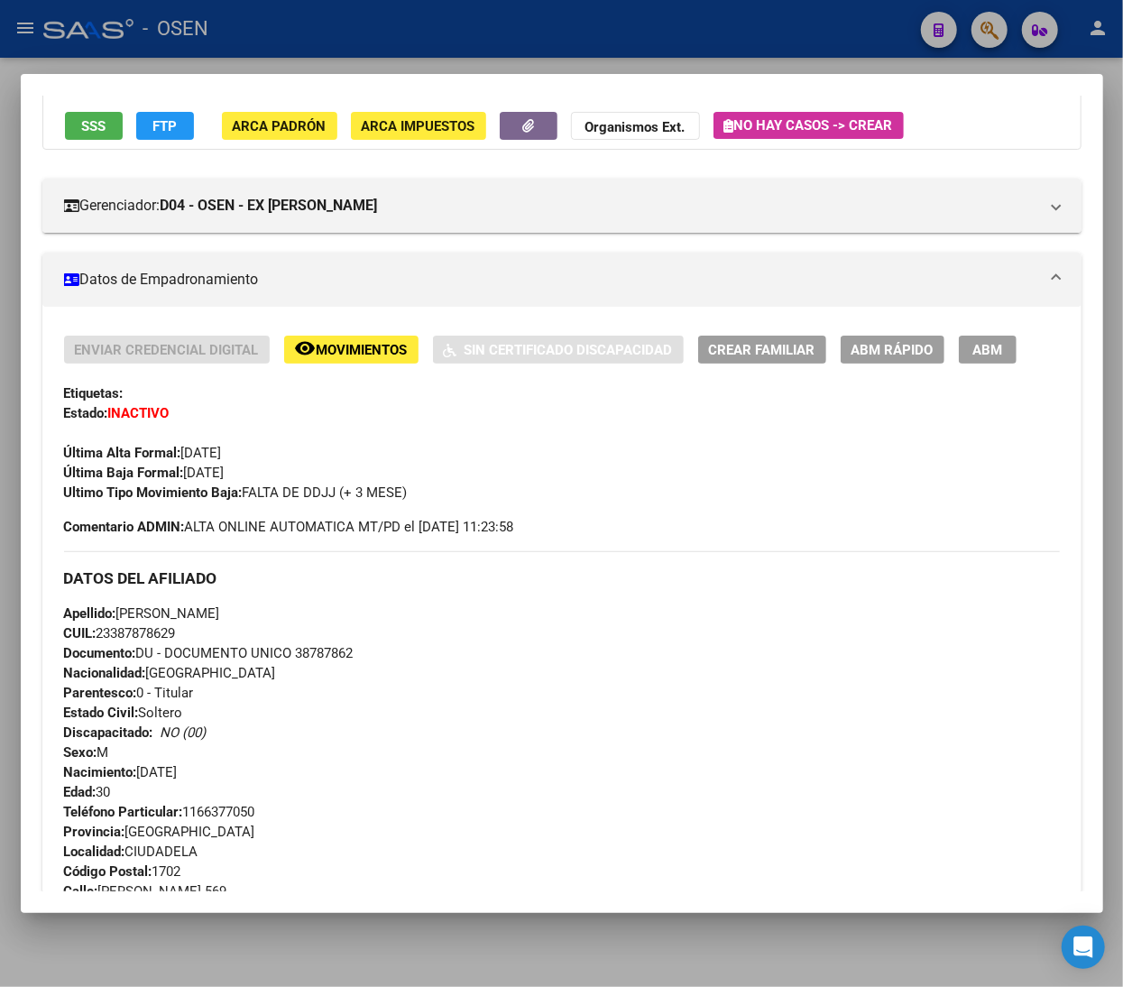
drag, startPoint x: 417, startPoint y: 485, endPoint x: 225, endPoint y: 492, distance: 192.2
click at [225, 492] on div "Ultimo Tipo Movimiento Baja: FALTA DE DDJJ (+ 3 MESE)" at bounding box center [562, 493] width 996 height 20
click at [225, 492] on strong "Ultimo Tipo Movimiento Baja:" at bounding box center [153, 492] width 179 height 16
click at [333, 501] on div "Ultimo Tipo Movimiento Baja: FALTA DE DDJJ (+ 3 MESE)" at bounding box center [562, 493] width 996 height 20
click at [391, 489] on span "Ultimo Tipo Movimiento Baja: FALTA DE DDJJ (+ 3 MESE)" at bounding box center [236, 492] width 344 height 16
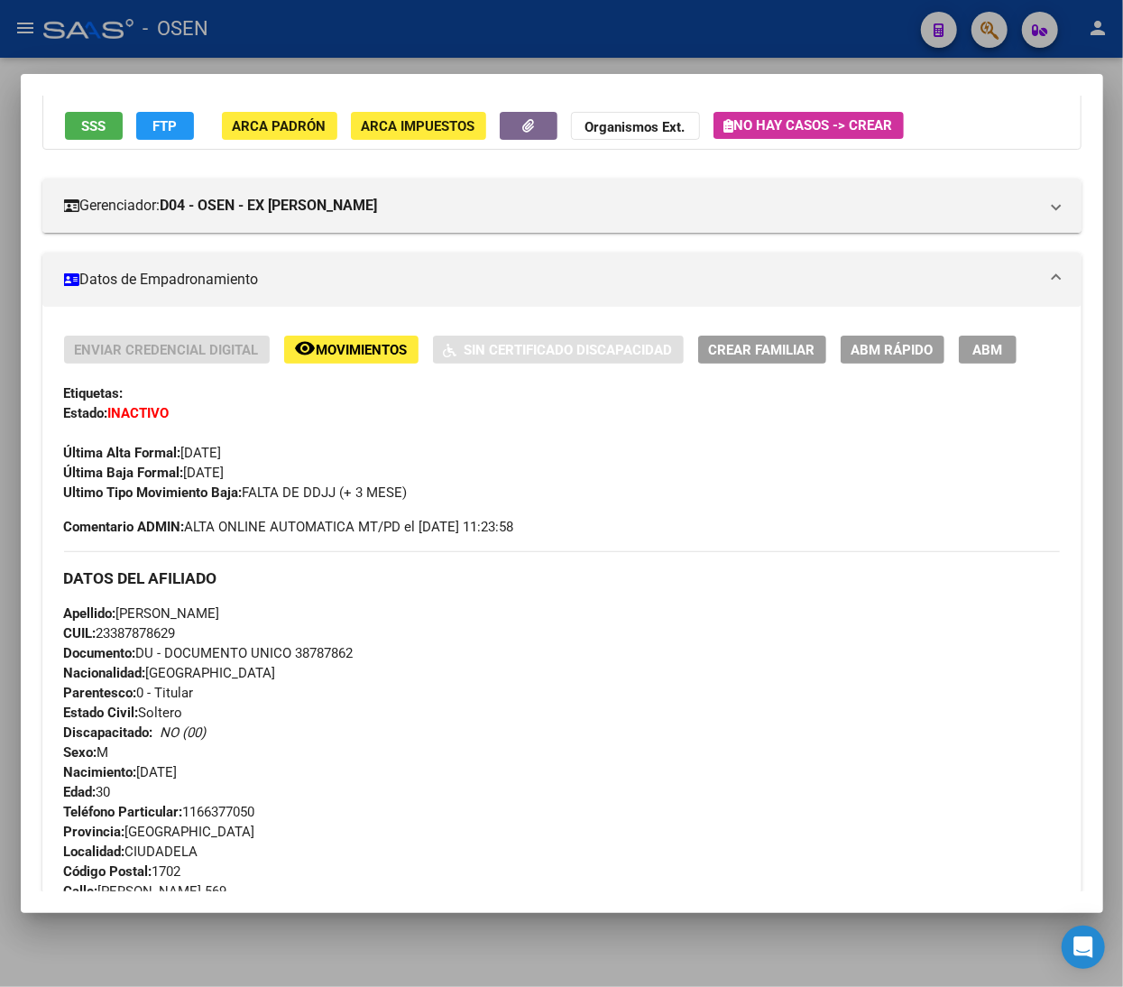
click at [430, 494] on div "Ultimo Tipo Movimiento Baja: FALTA DE DDJJ (+ 3 MESE)" at bounding box center [562, 493] width 996 height 20
drag, startPoint x: 246, startPoint y: 493, endPoint x: 428, endPoint y: 509, distance: 181.9
click at [428, 509] on div "Enviar Credencial Digital remove_red_eye Movimientos Sin Certificado Discapacid…" at bounding box center [562, 436] width 996 height 201
click at [434, 508] on div "Enviar Credencial Digital remove_red_eye Movimientos Sin Certificado Discapacid…" at bounding box center [562, 436] width 996 height 201
drag, startPoint x: 554, startPoint y: 525, endPoint x: 246, endPoint y: 518, distance: 307.6
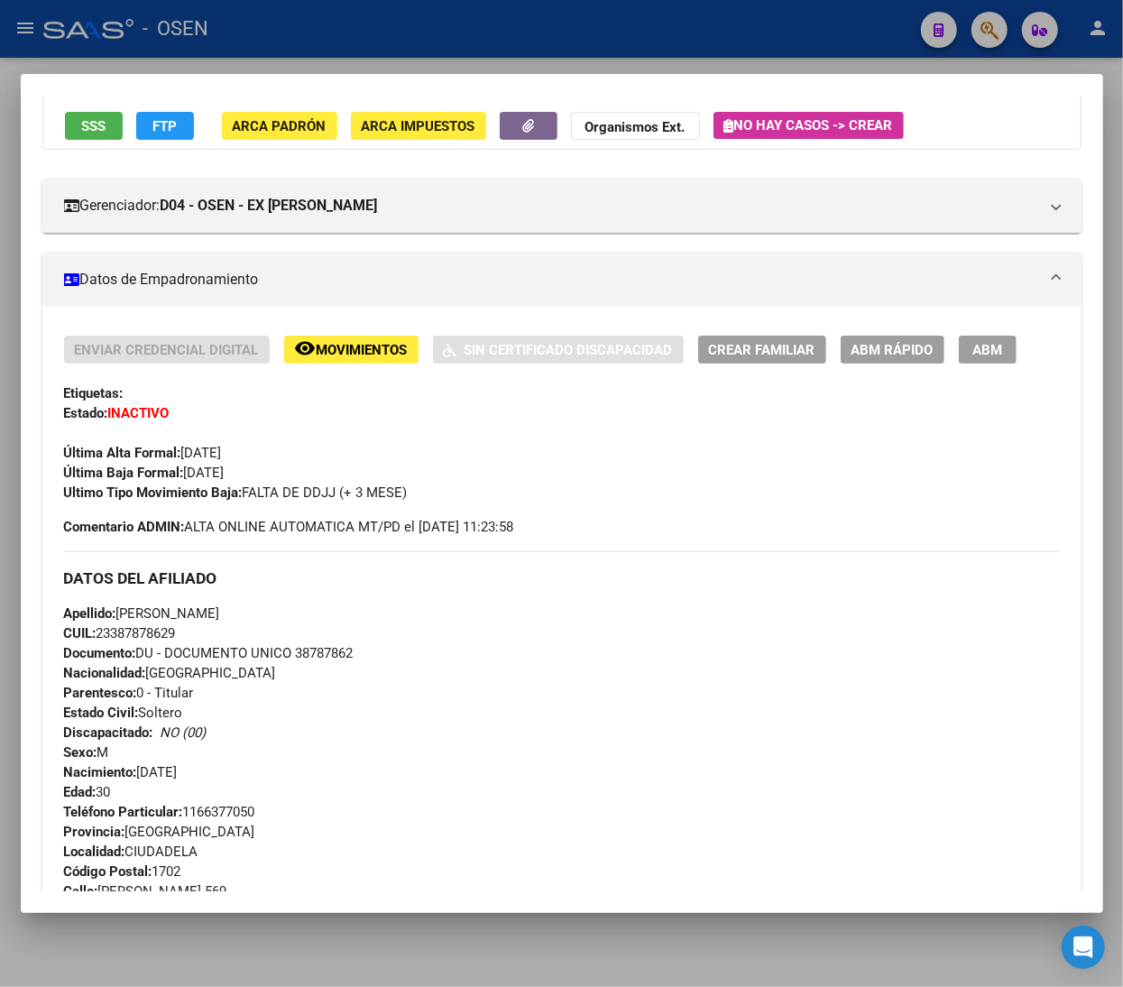
click at [276, 514] on div "Enviar Credencial Digital remove_red_eye Movimientos Sin Certificado Discapacid…" at bounding box center [562, 436] width 996 height 201
drag, startPoint x: 236, startPoint y: 518, endPoint x: 189, endPoint y: 523, distance: 47.2
click at [236, 519] on span "Comentario ADMIN: ALTA ONLINE AUTOMATICA MT/PD el 2021-07-27 11:23:58" at bounding box center [289, 527] width 450 height 20
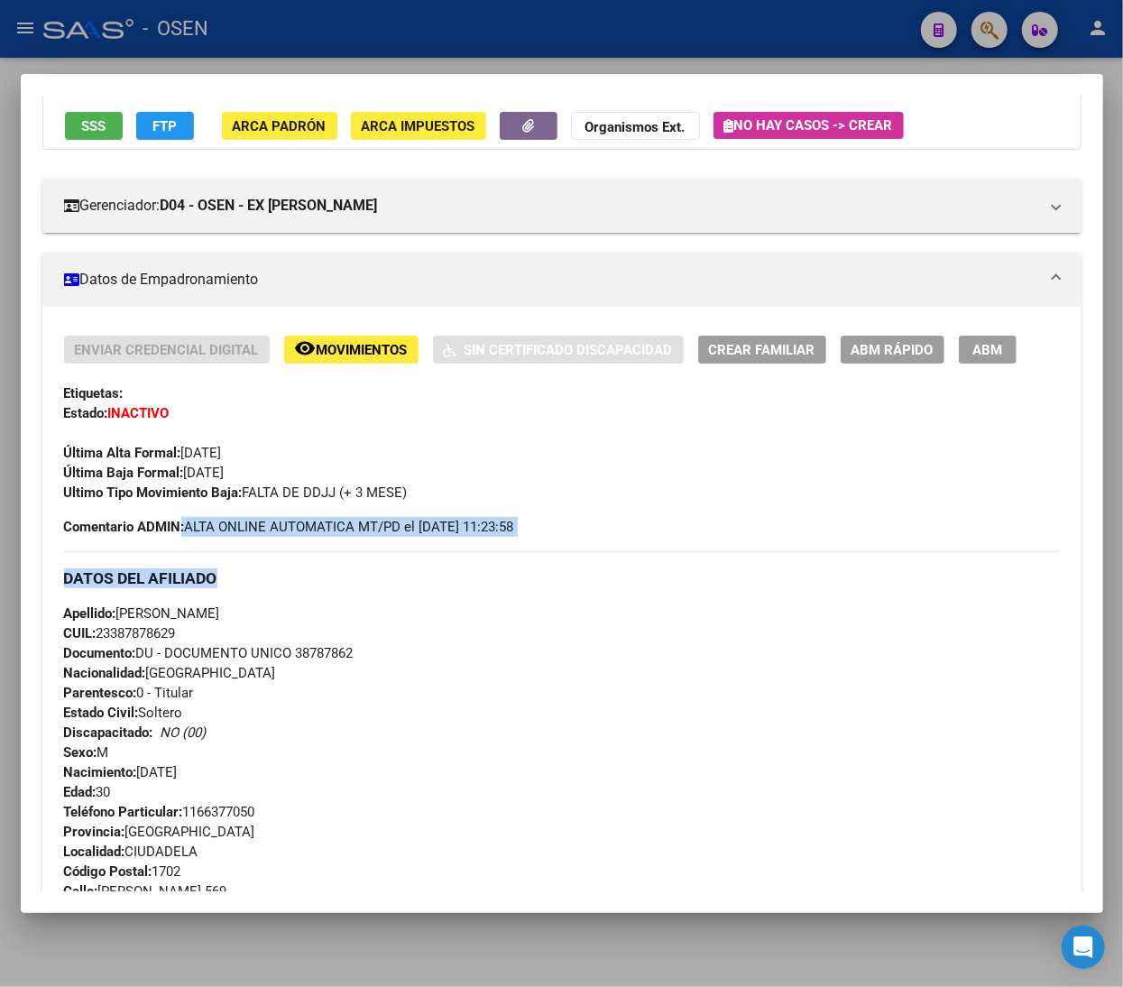
drag, startPoint x: 182, startPoint y: 525, endPoint x: 575, endPoint y: 566, distance: 394.4
click at [575, 566] on div "Enviar Credencial Digital remove_red_eye Movimientos Sin Certificado Discapacid…" at bounding box center [562, 852] width 996 height 1033
click at [578, 563] on div "DATOS DEL AFILIADO" at bounding box center [562, 577] width 996 height 52
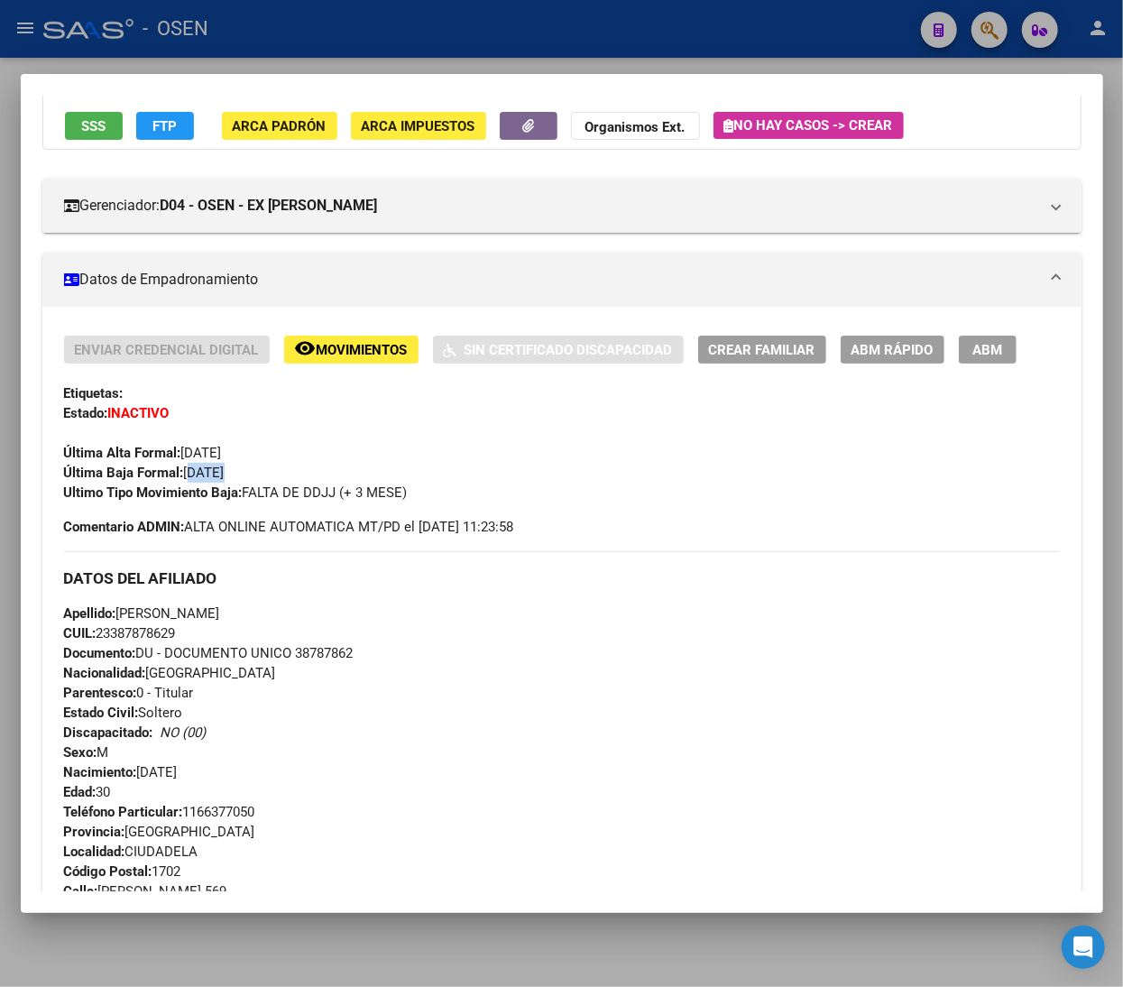
drag, startPoint x: 186, startPoint y: 465, endPoint x: 333, endPoint y: 476, distance: 147.4
click at [332, 476] on div "Enviar Credencial Digital remove_red_eye Movimientos Sin Certificado Discapacid…" at bounding box center [562, 419] width 996 height 167
click at [334, 475] on div "Enviar Credencial Digital remove_red_eye Movimientos Sin Certificado Discapacid…" at bounding box center [562, 419] width 996 height 167
click at [455, 32] on div at bounding box center [561, 493] width 1123 height 987
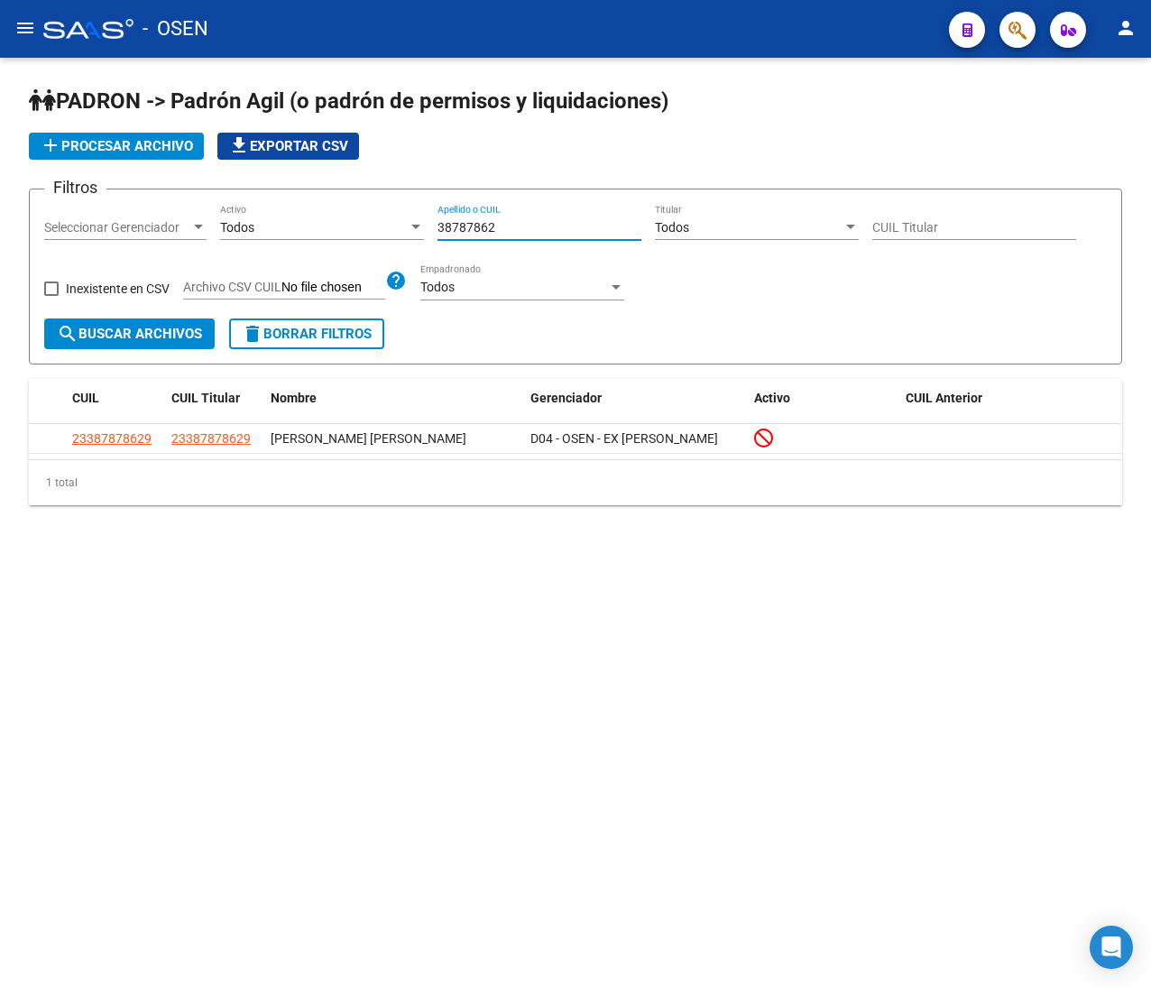
drag, startPoint x: 520, startPoint y: 223, endPoint x: 377, endPoint y: 216, distance: 143.5
click at [377, 216] on div "Filtros Seleccionar Gerenciador Seleccionar Gerenciador Todos Activo 38787862 A…" at bounding box center [575, 261] width 1062 height 115
paste input "20287090316"
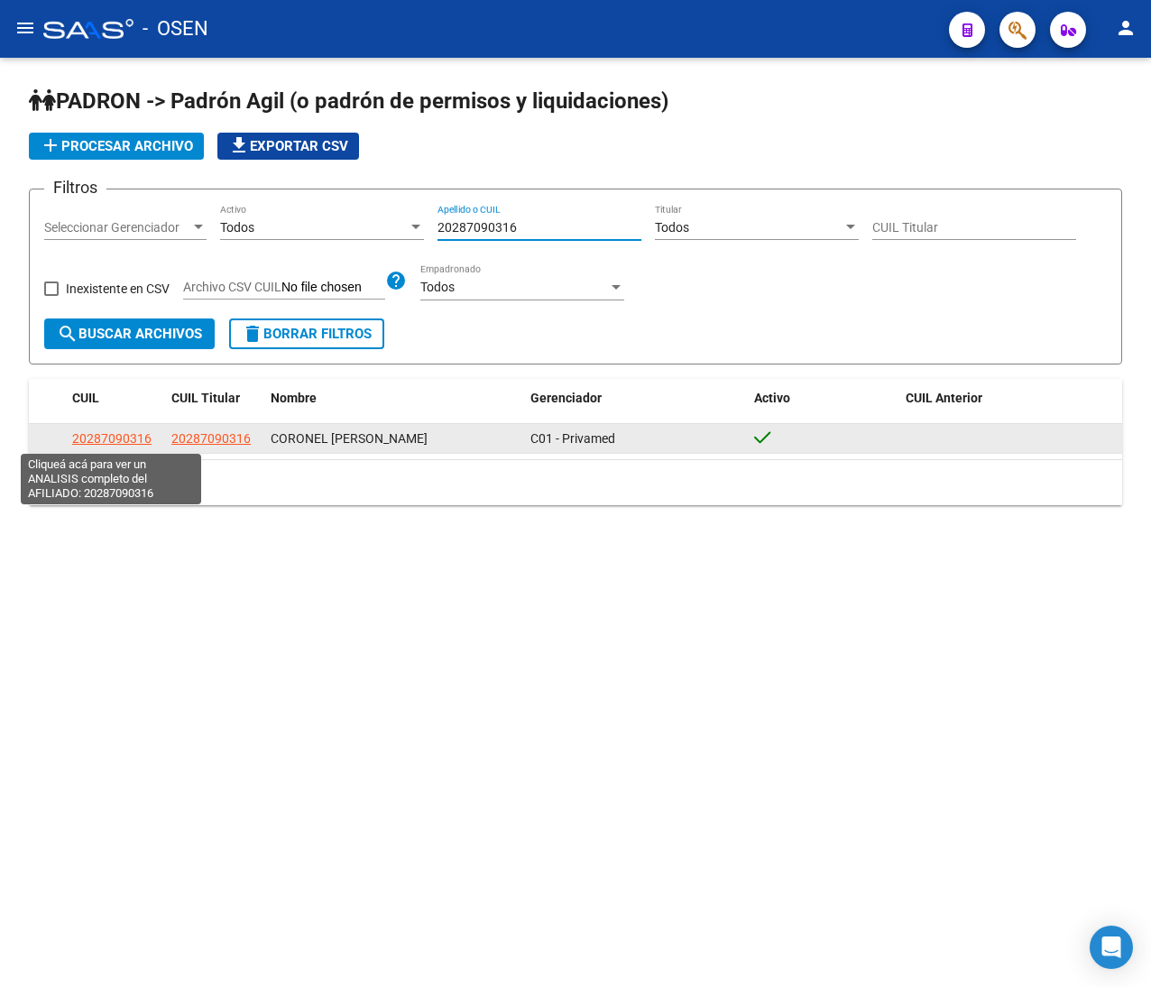
type input "20287090316"
click at [79, 433] on span "20287090316" at bounding box center [111, 438] width 79 height 14
type textarea "20287090316"
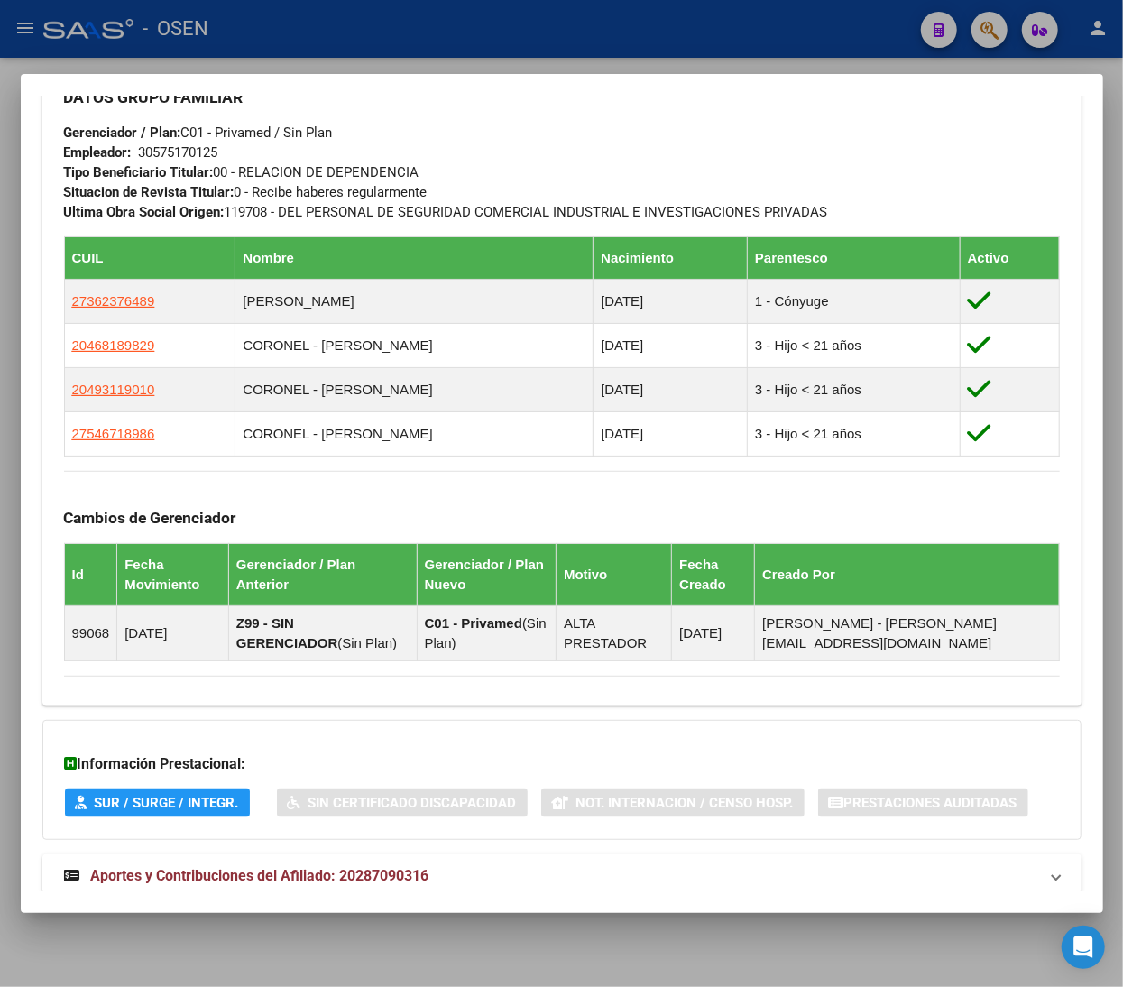
scroll to position [1044, 0]
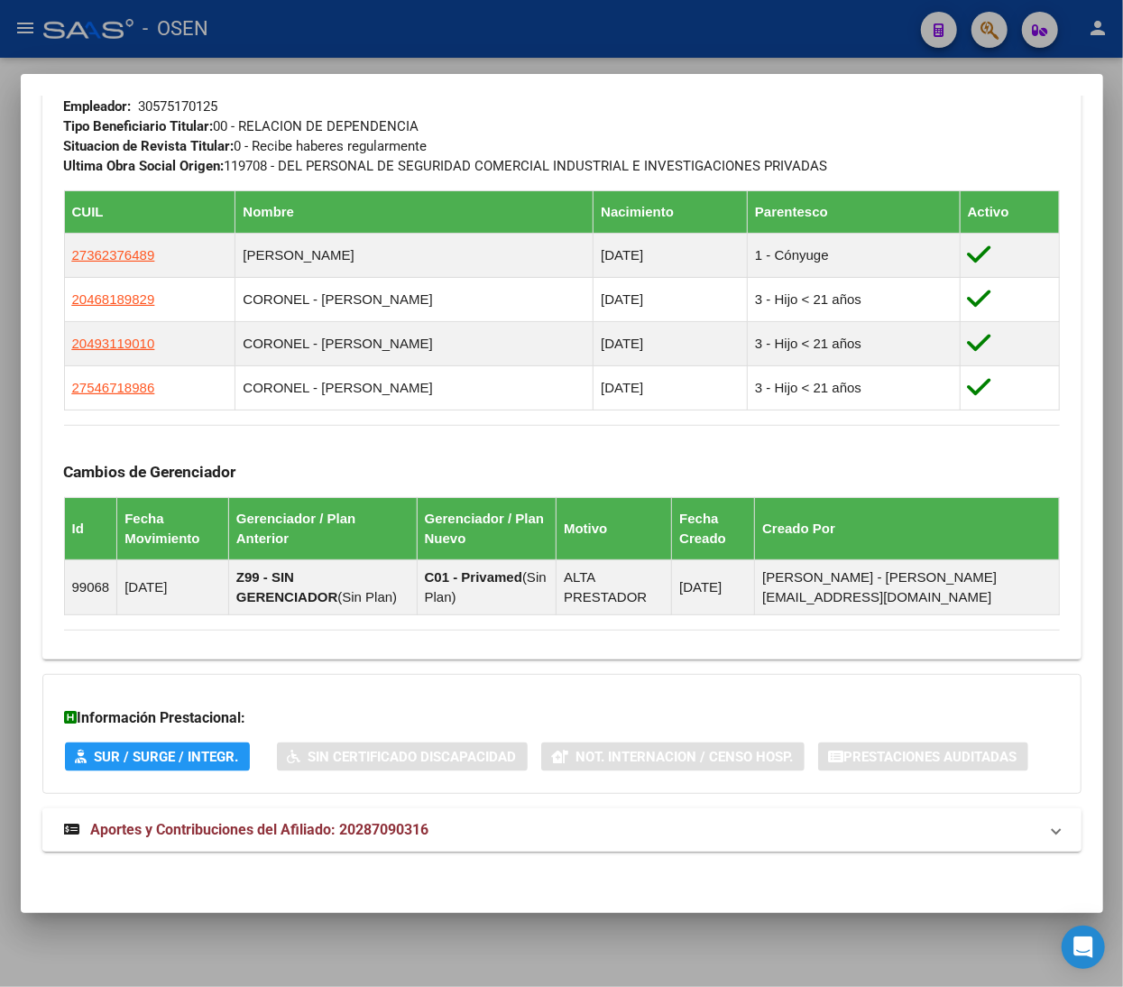
drag, startPoint x: 391, startPoint y: 832, endPoint x: 401, endPoint y: 832, distance: 10.8
click at [391, 833] on span "Aportes y Contribuciones del Afiliado: 20287090316" at bounding box center [260, 829] width 338 height 17
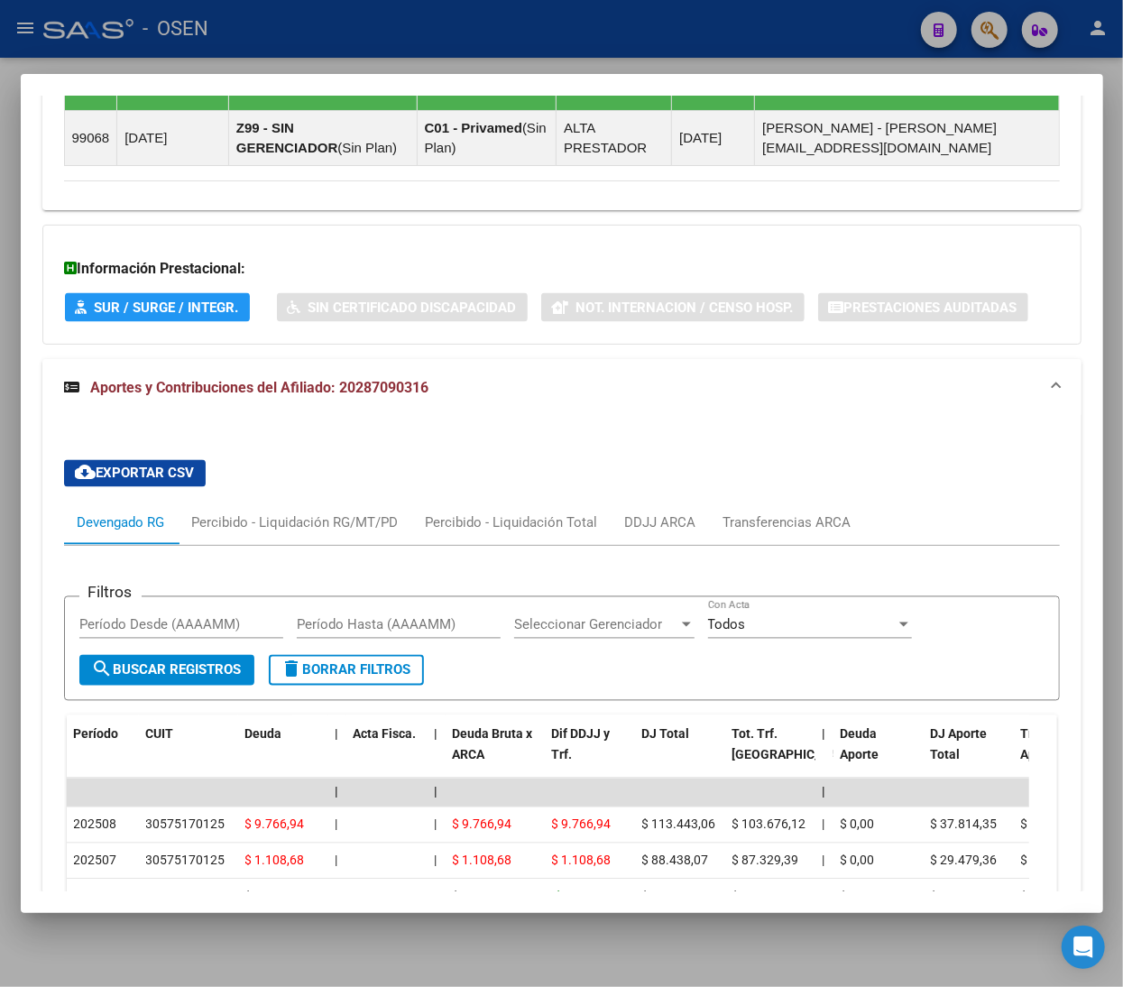
scroll to position [1672, 0]
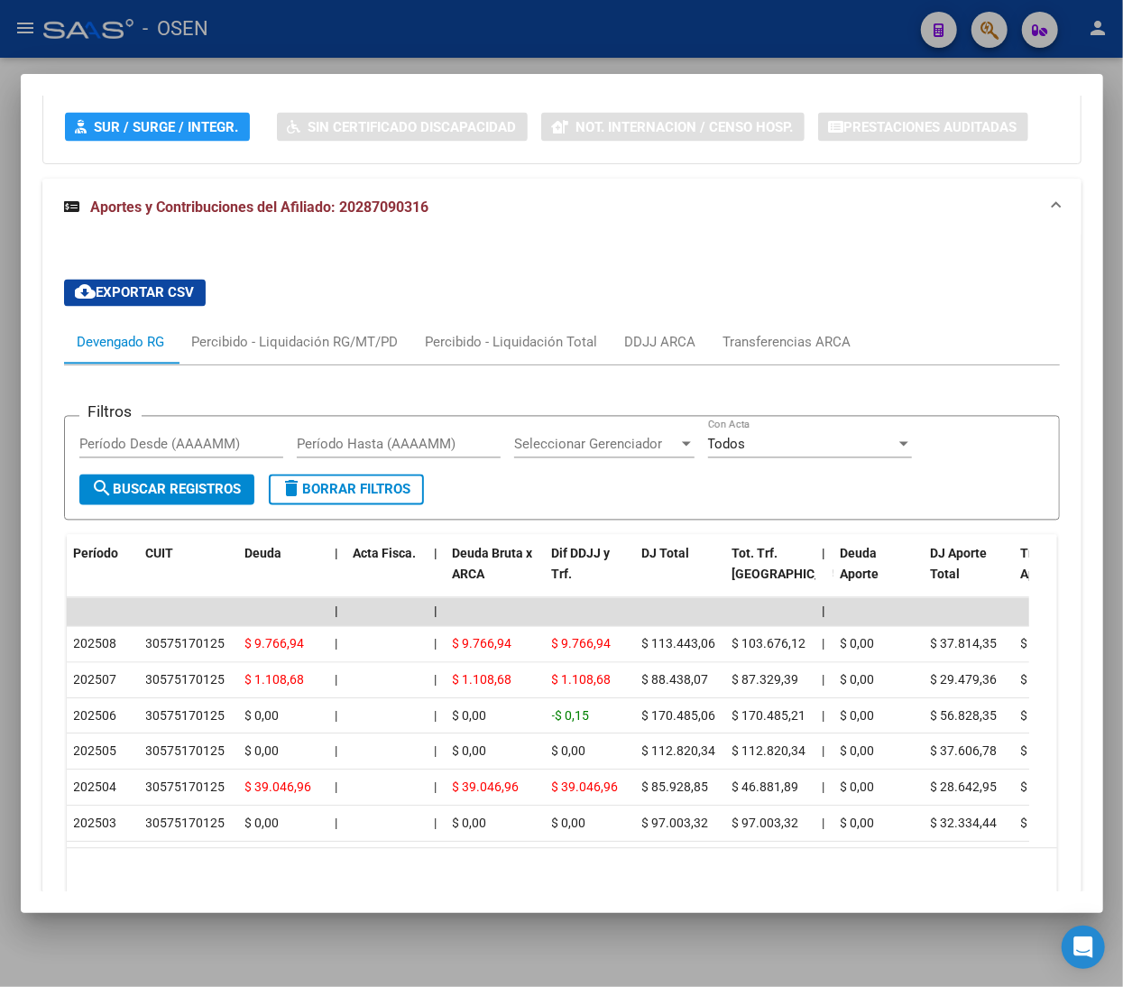
click at [607, 218] on mat-panel-title "Aportes y Contribuciones del Afiliado: 20287090316" at bounding box center [551, 208] width 974 height 22
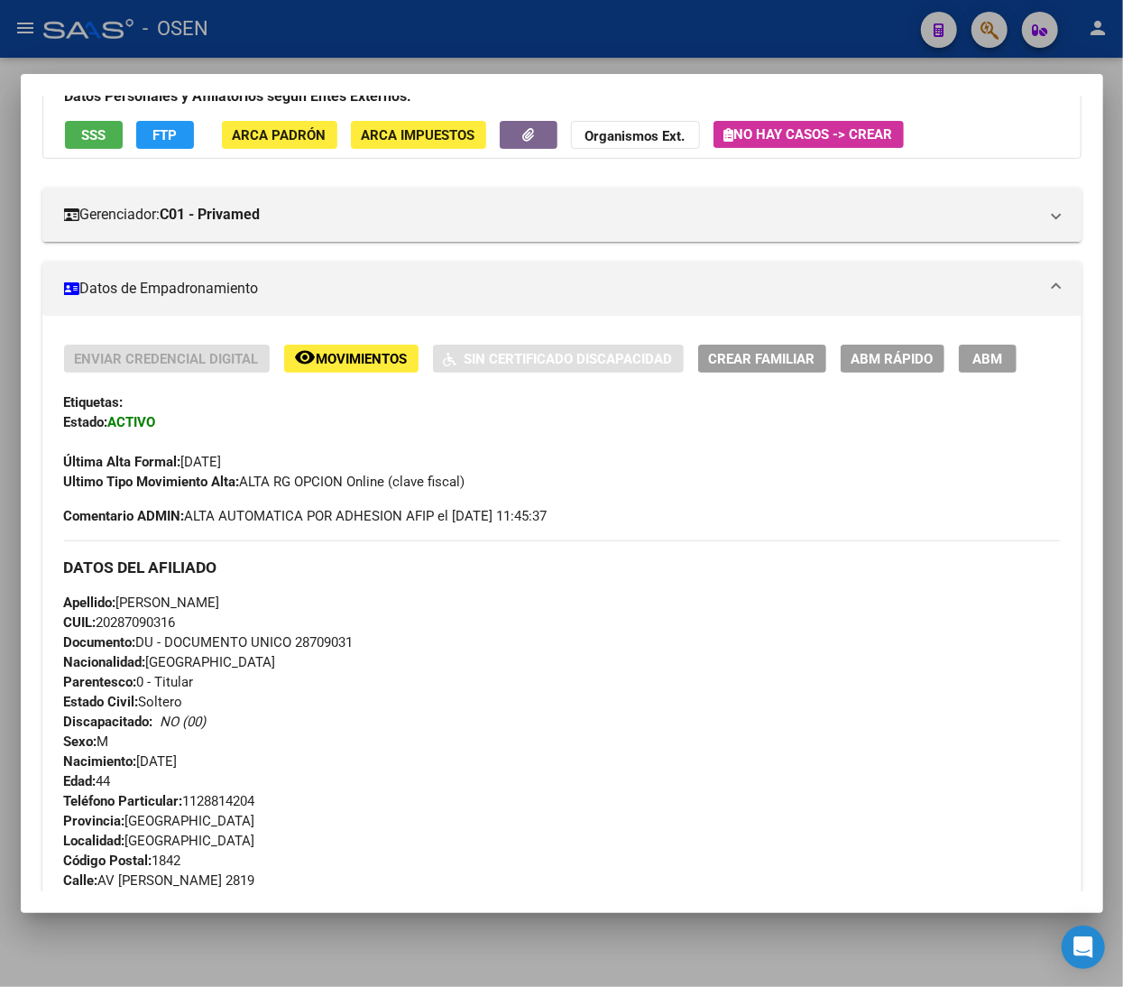
scroll to position [0, 0]
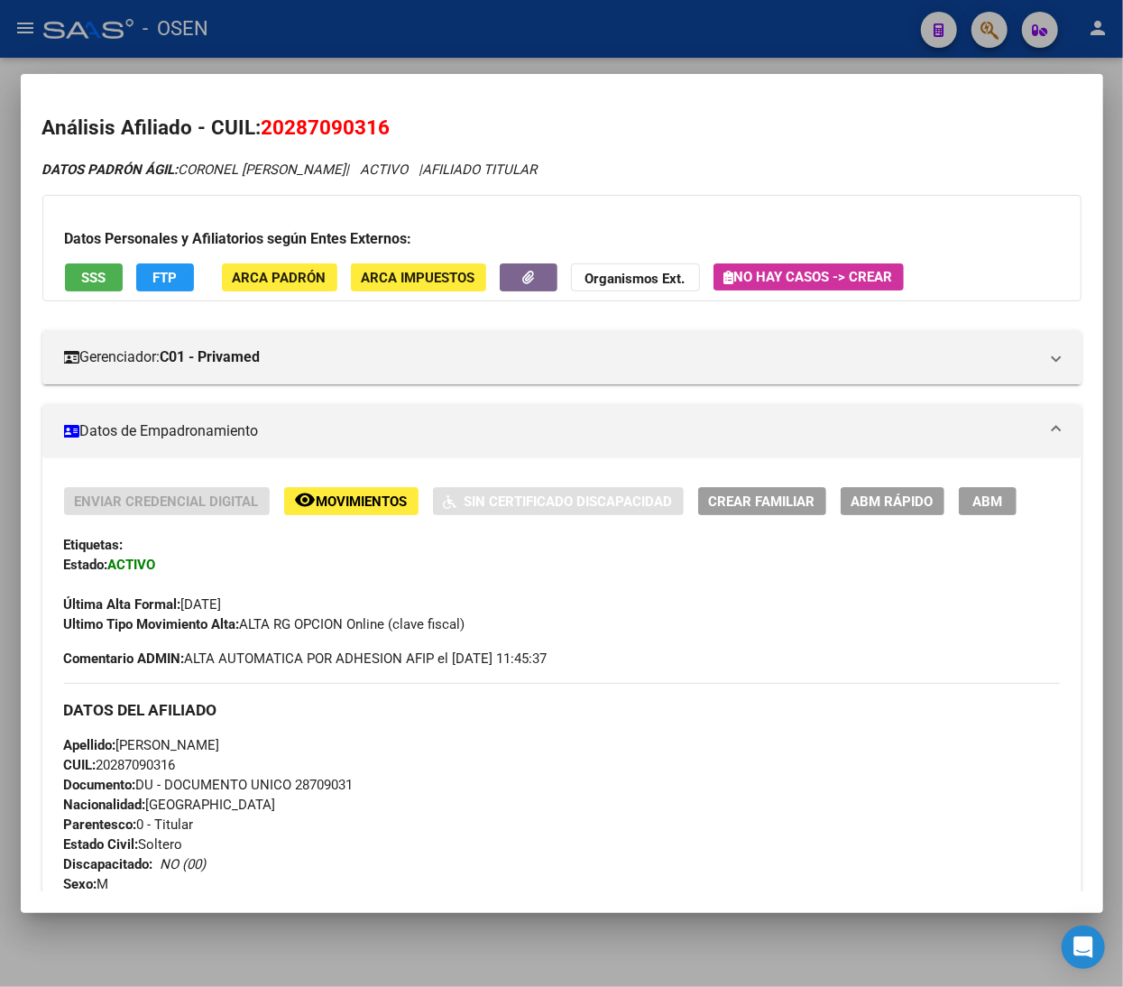
drag, startPoint x: 179, startPoint y: 606, endPoint x: 289, endPoint y: 613, distance: 110.3
click at [287, 613] on div "Enviar Credencial Digital remove_red_eye Movimientos Sin Certificado Discapacid…" at bounding box center [562, 560] width 996 height 147
click at [289, 614] on div "Ultimo Tipo Movimiento Alta: ALTA RG OPCION Online (clave fiscal)" at bounding box center [562, 624] width 996 height 20
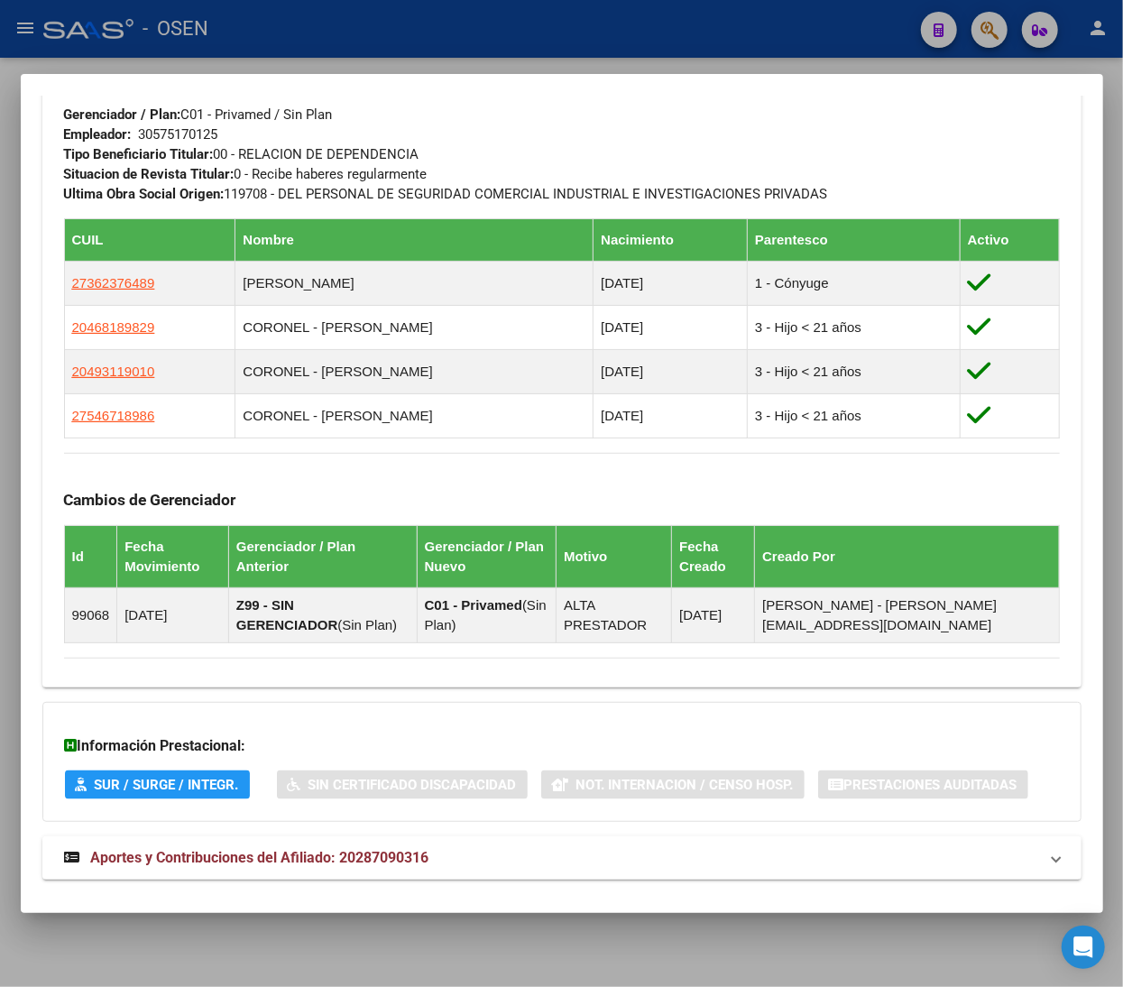
scroll to position [1044, 0]
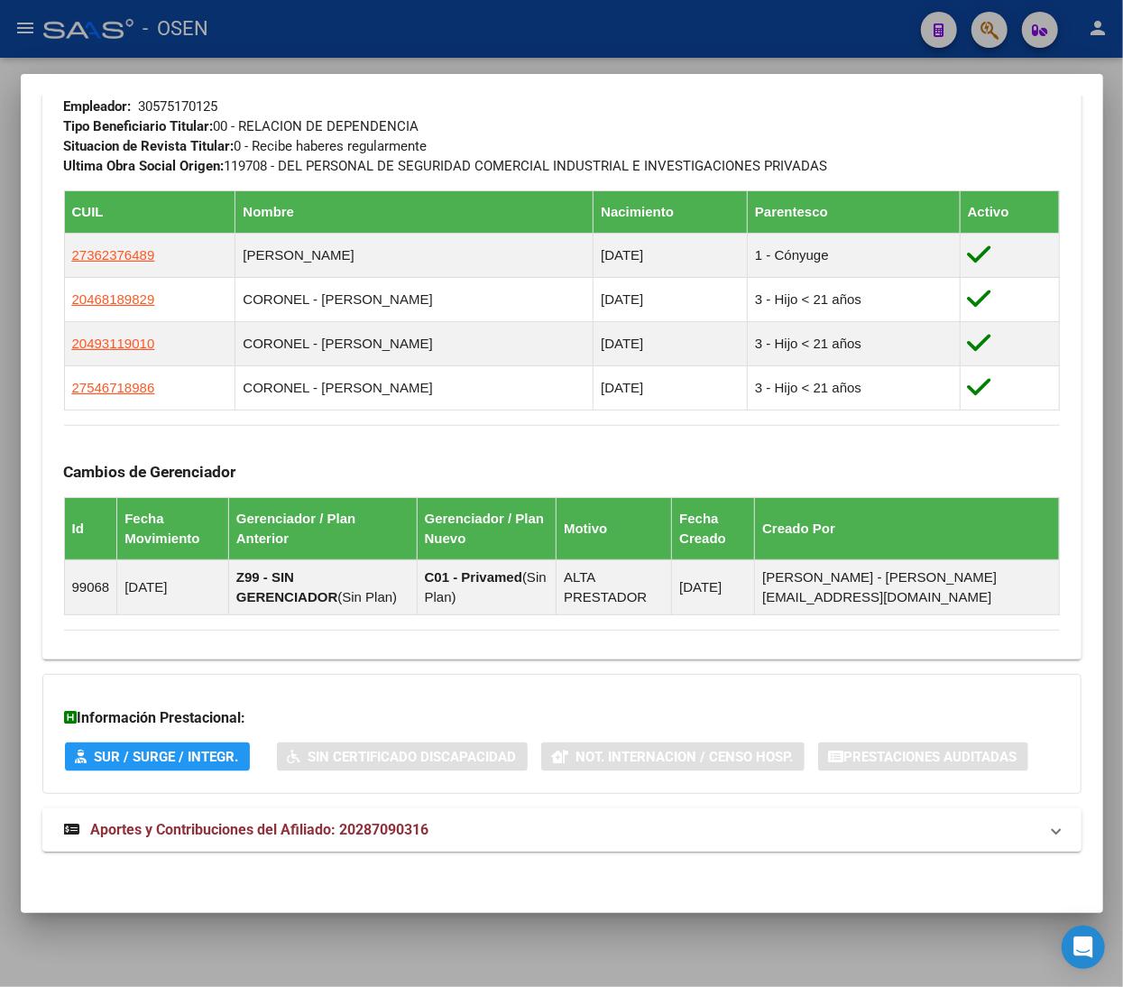
click at [453, 829] on mat-panel-title "Aportes y Contribuciones del Afiliado: 20287090316" at bounding box center [551, 830] width 974 height 22
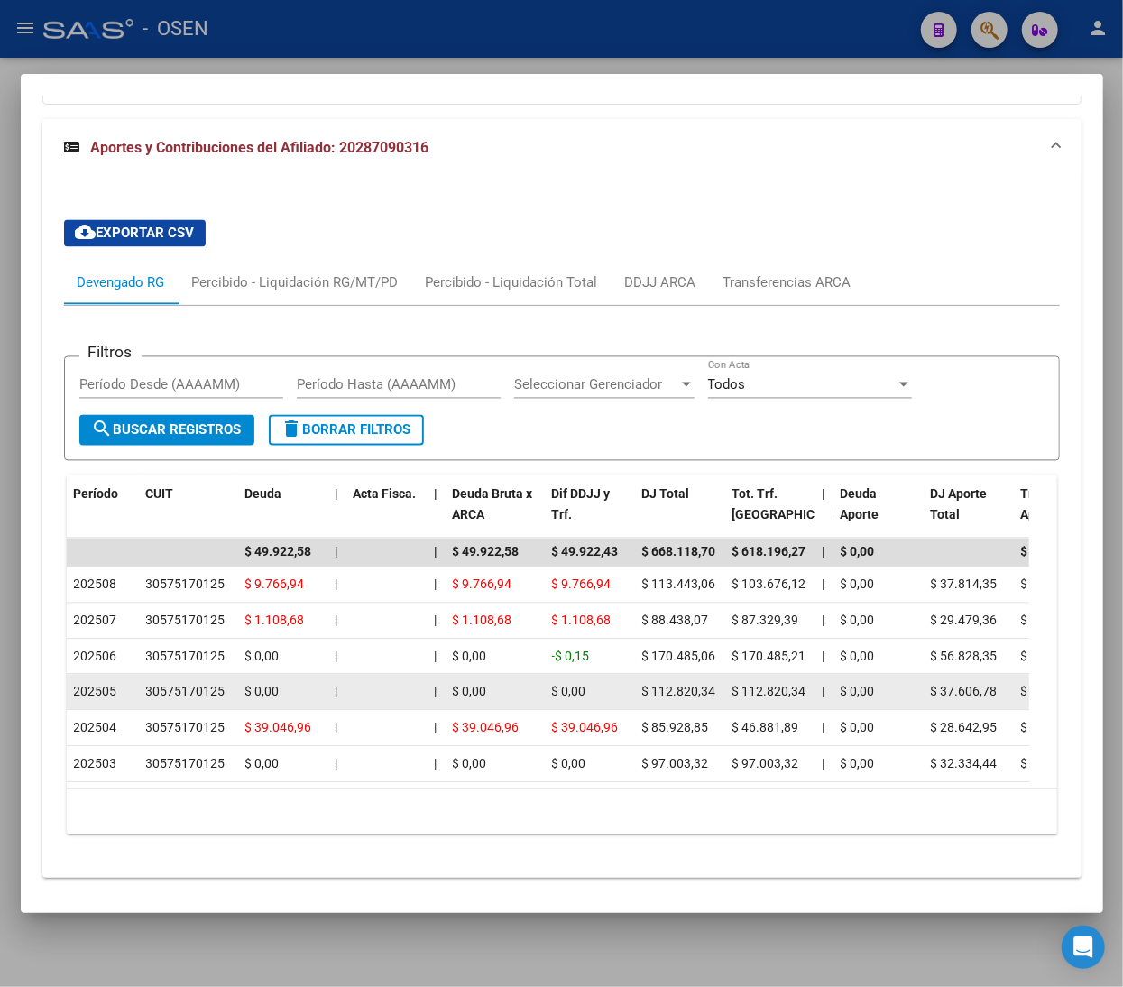
scroll to position [1790, 0]
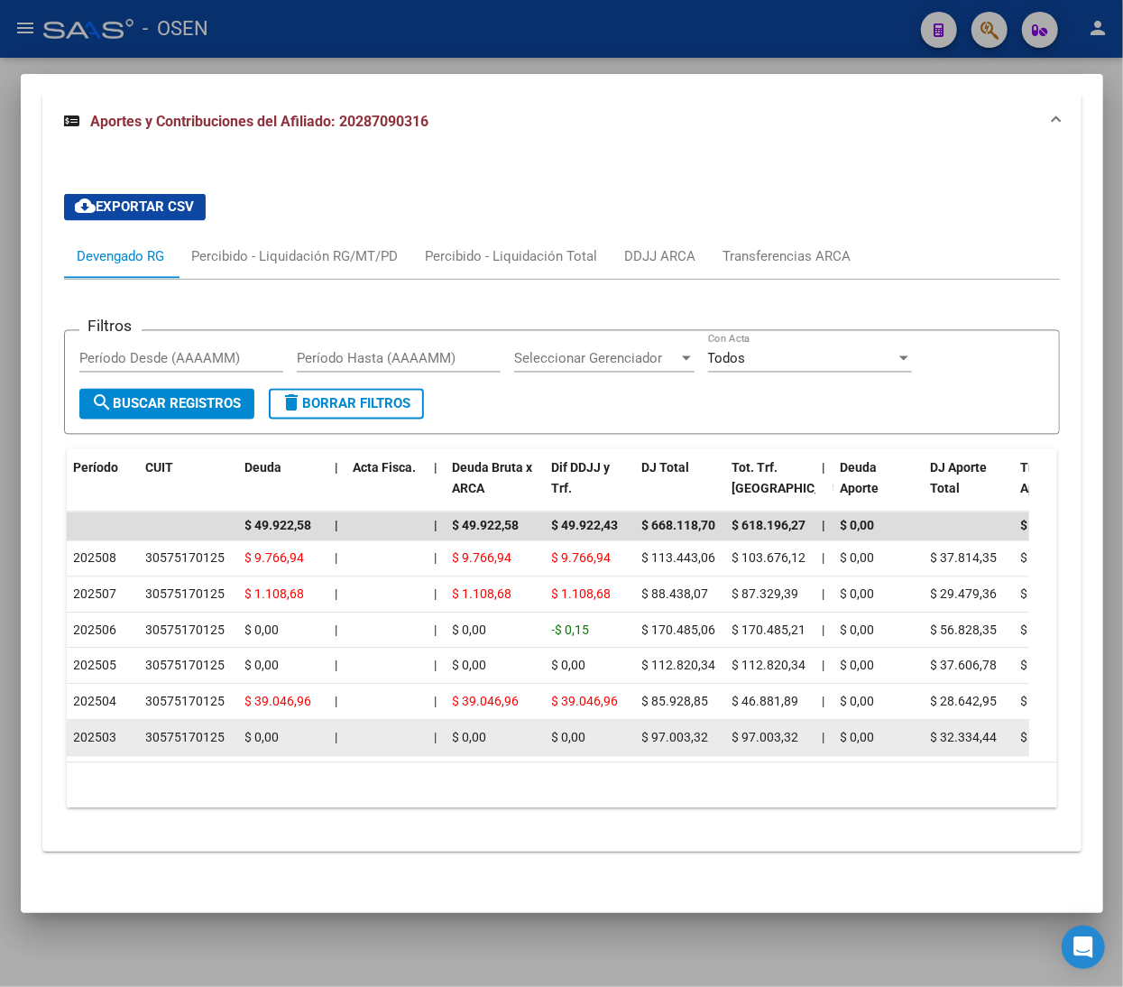
drag, startPoint x: 448, startPoint y: 711, endPoint x: 494, endPoint y: 711, distance: 46.0
click at [494, 721] on datatable-body-cell "$ 0,00" at bounding box center [495, 738] width 99 height 35
click at [494, 728] on div "$ 0,00" at bounding box center [495, 738] width 85 height 21
drag, startPoint x: 549, startPoint y: 706, endPoint x: 600, endPoint y: 709, distance: 50.6
click at [596, 721] on datatable-body-cell "$ 0,00" at bounding box center [590, 738] width 90 height 35
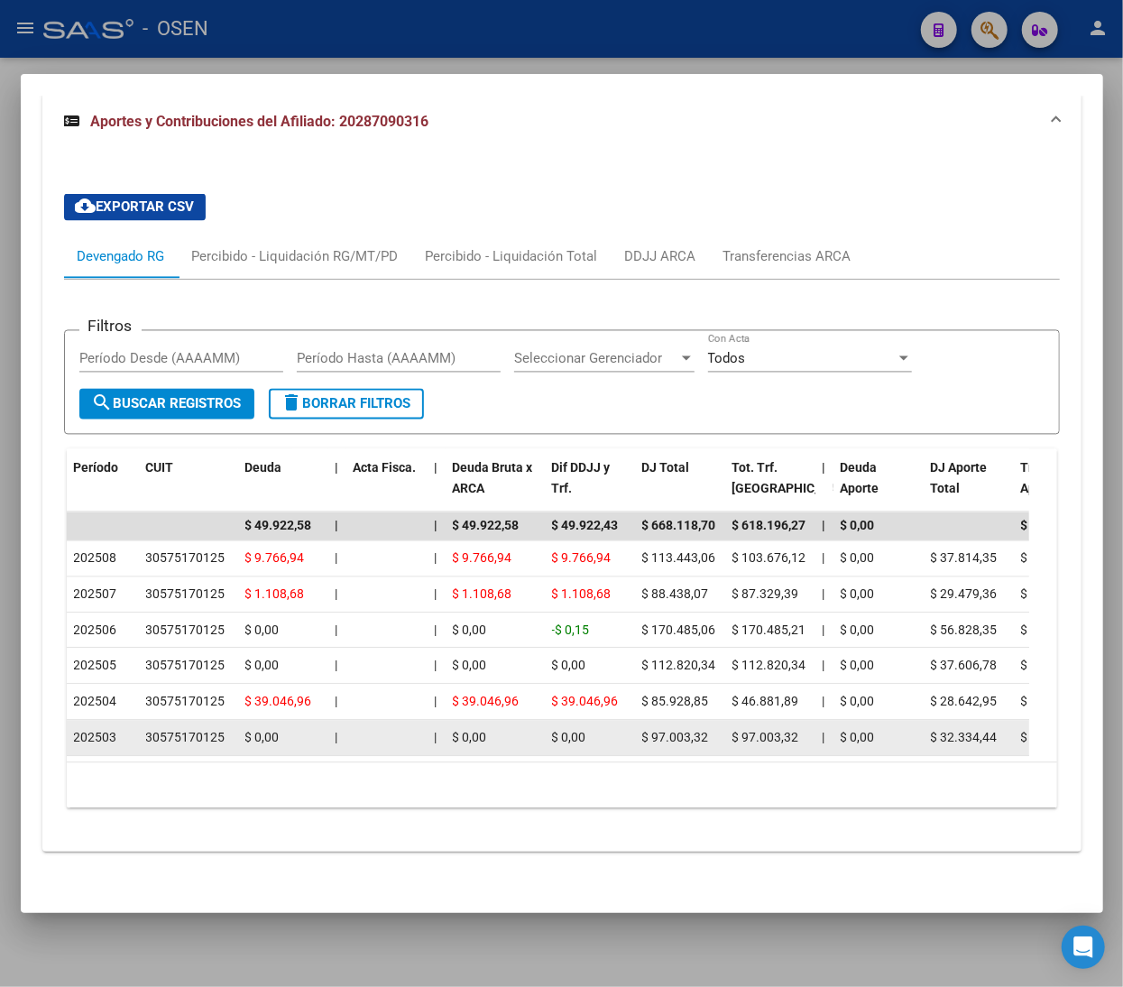
click at [600, 728] on div "$ 0,00" at bounding box center [590, 738] width 76 height 21
drag, startPoint x: 643, startPoint y: 713, endPoint x: 718, endPoint y: 713, distance: 74.9
click at [718, 721] on datatable-body-cell "$ 97.003,32" at bounding box center [680, 738] width 90 height 35
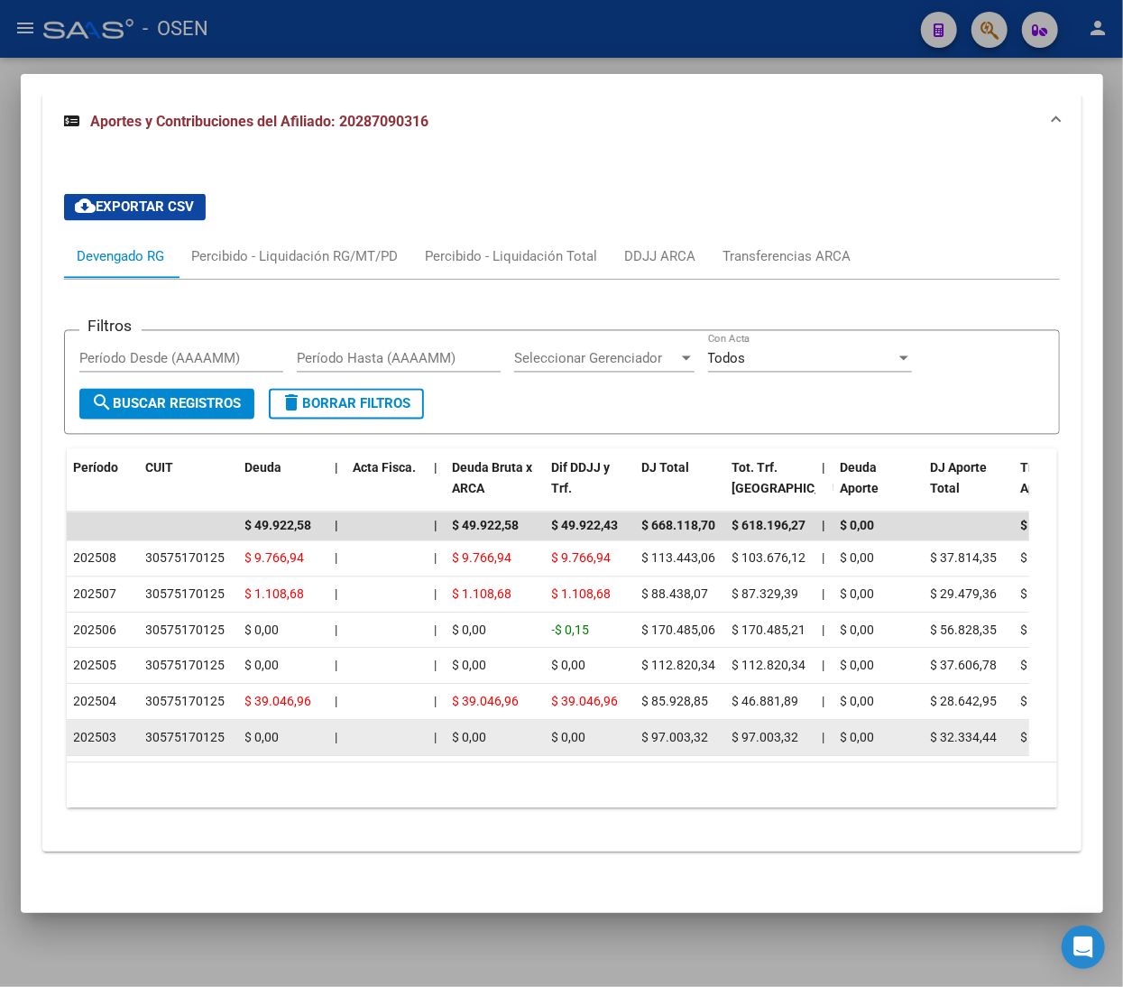
drag, startPoint x: 762, startPoint y: 713, endPoint x: 823, endPoint y: 713, distance: 60.4
click at [823, 731] on span "|" at bounding box center [824, 738] width 3 height 14
drag, startPoint x: 92, startPoint y: 703, endPoint x: 142, endPoint y: 713, distance: 50.6
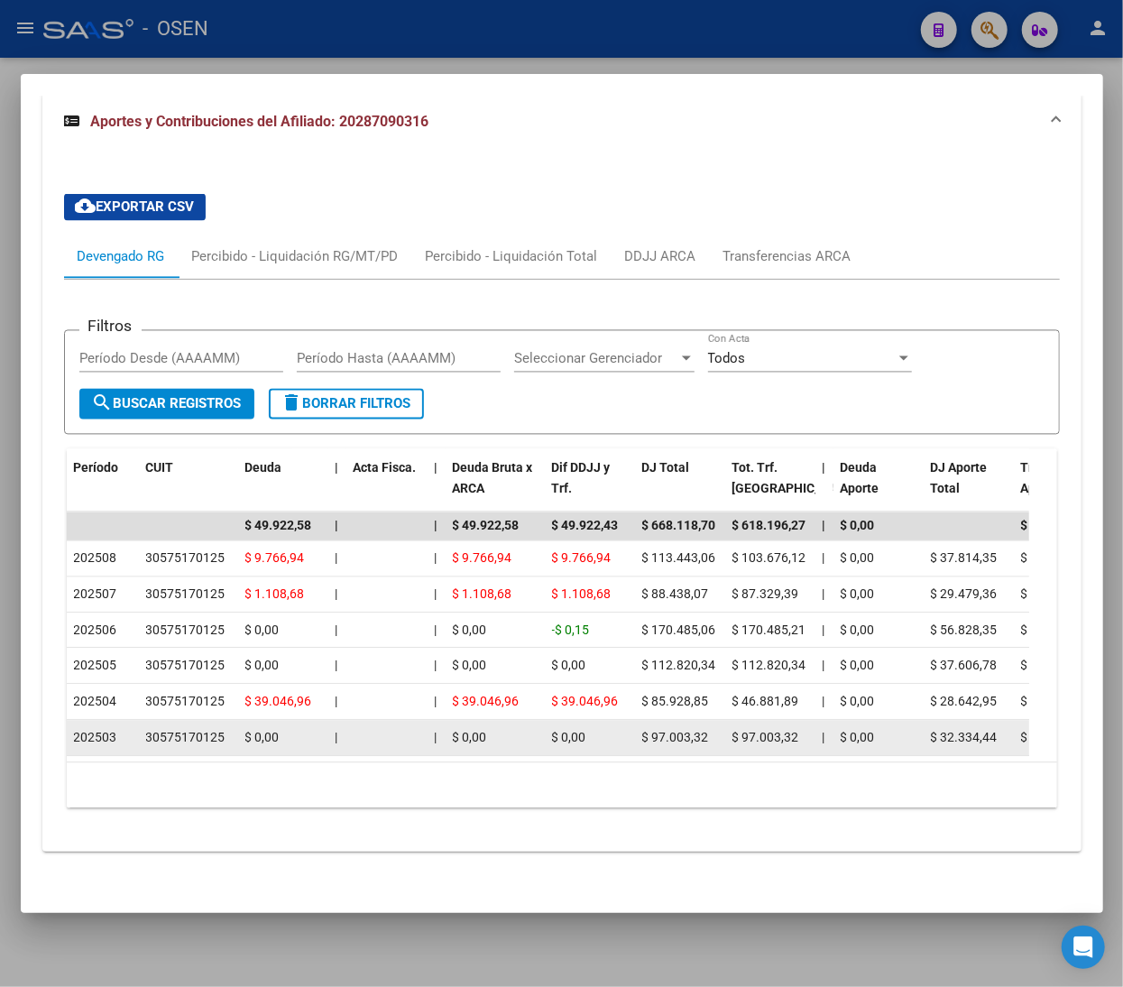
click at [142, 721] on datatable-body-cell "30575170125" at bounding box center [188, 738] width 99 height 35
click at [126, 728] on div "202503" at bounding box center [103, 738] width 58 height 21
drag, startPoint x: 126, startPoint y: 711, endPoint x: 69, endPoint y: 718, distance: 58.2
click at [69, 721] on datatable-body-cell "202503" at bounding box center [103, 738] width 72 height 35
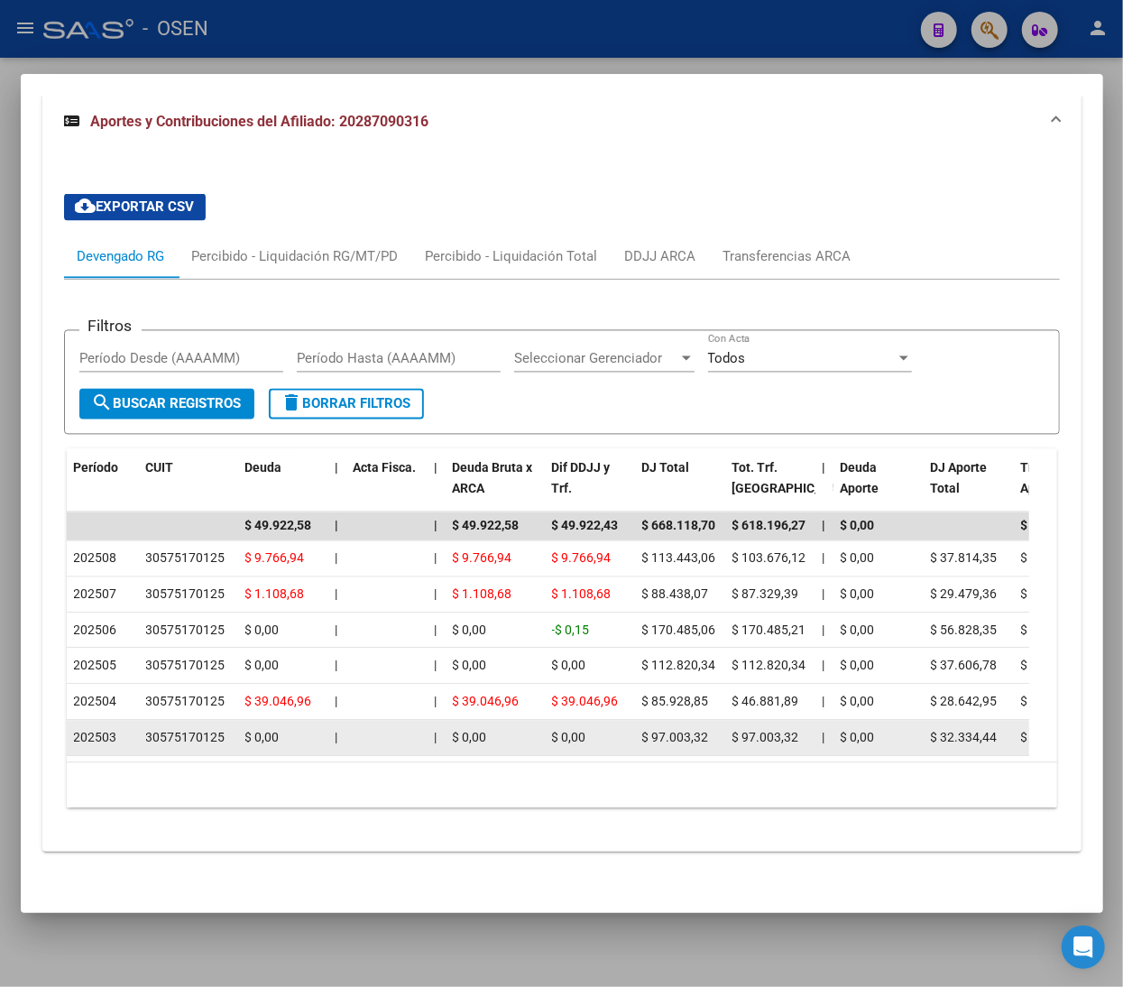
click at [67, 721] on datatable-body-cell "202503" at bounding box center [103, 738] width 72 height 35
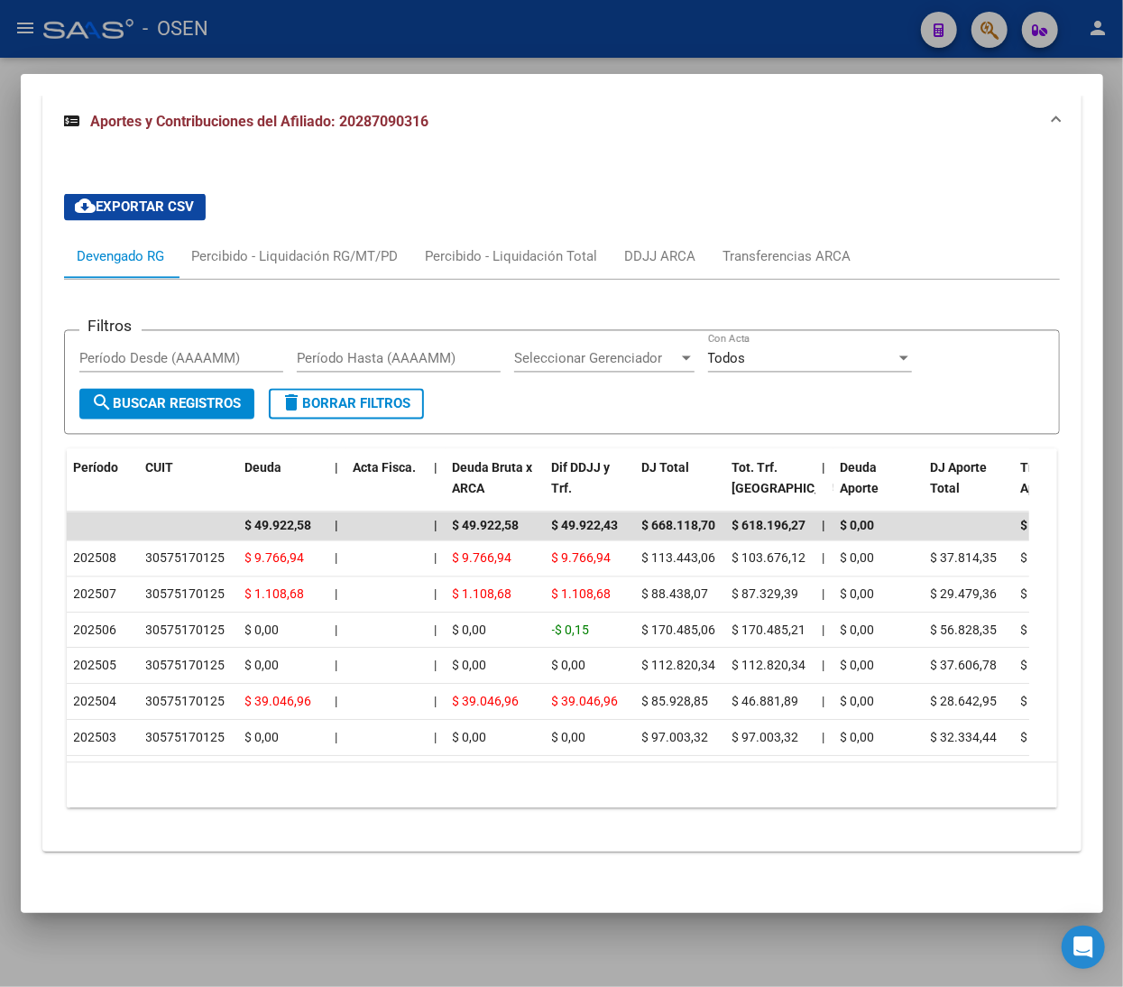
click at [507, 14] on div at bounding box center [561, 493] width 1123 height 987
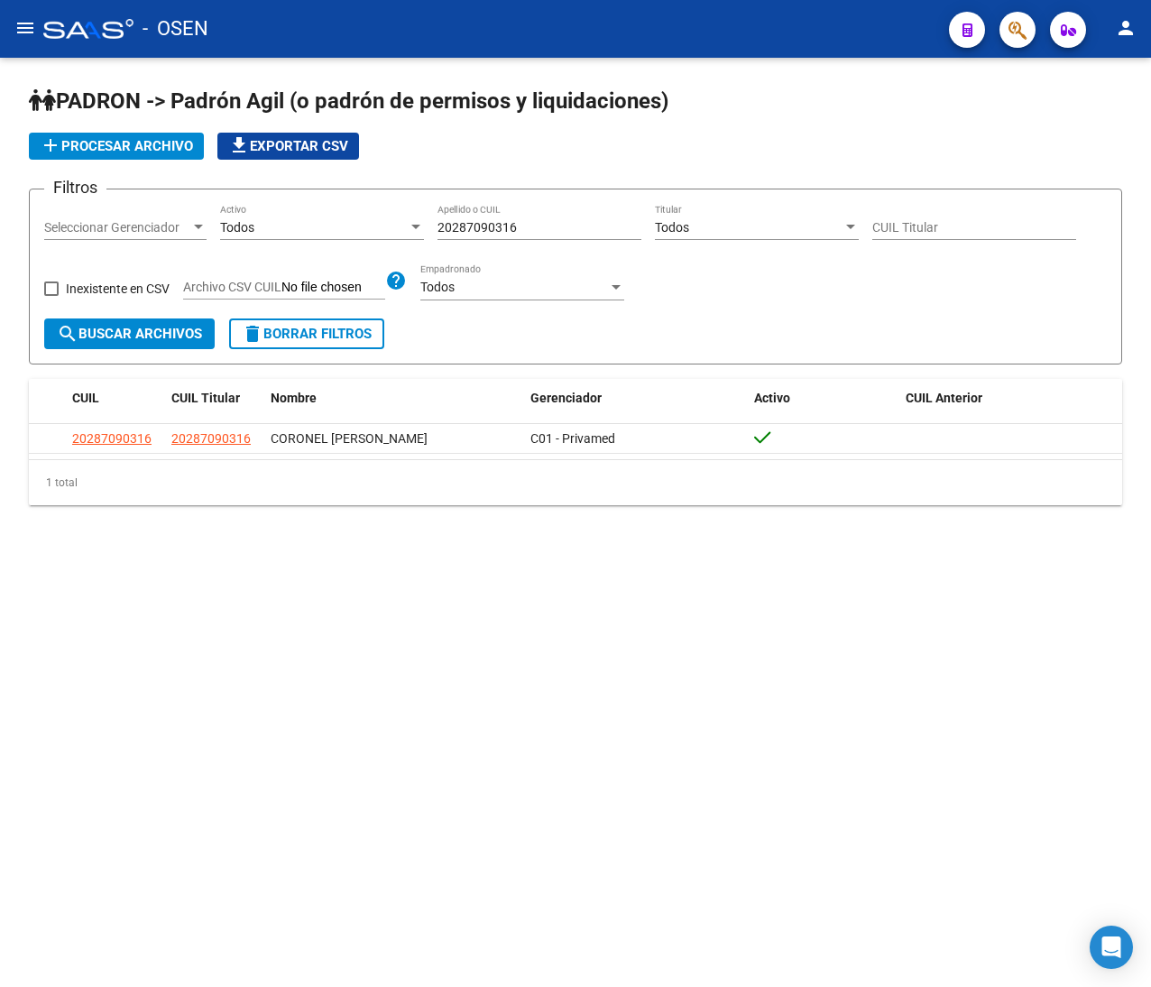
click at [337, 316] on div "Filtros Seleccionar Gerenciador Seleccionar Gerenciador Todos Activo 2028709031…" at bounding box center [575, 261] width 1062 height 115
click at [330, 342] on span "delete Borrar Filtros" at bounding box center [307, 334] width 130 height 16
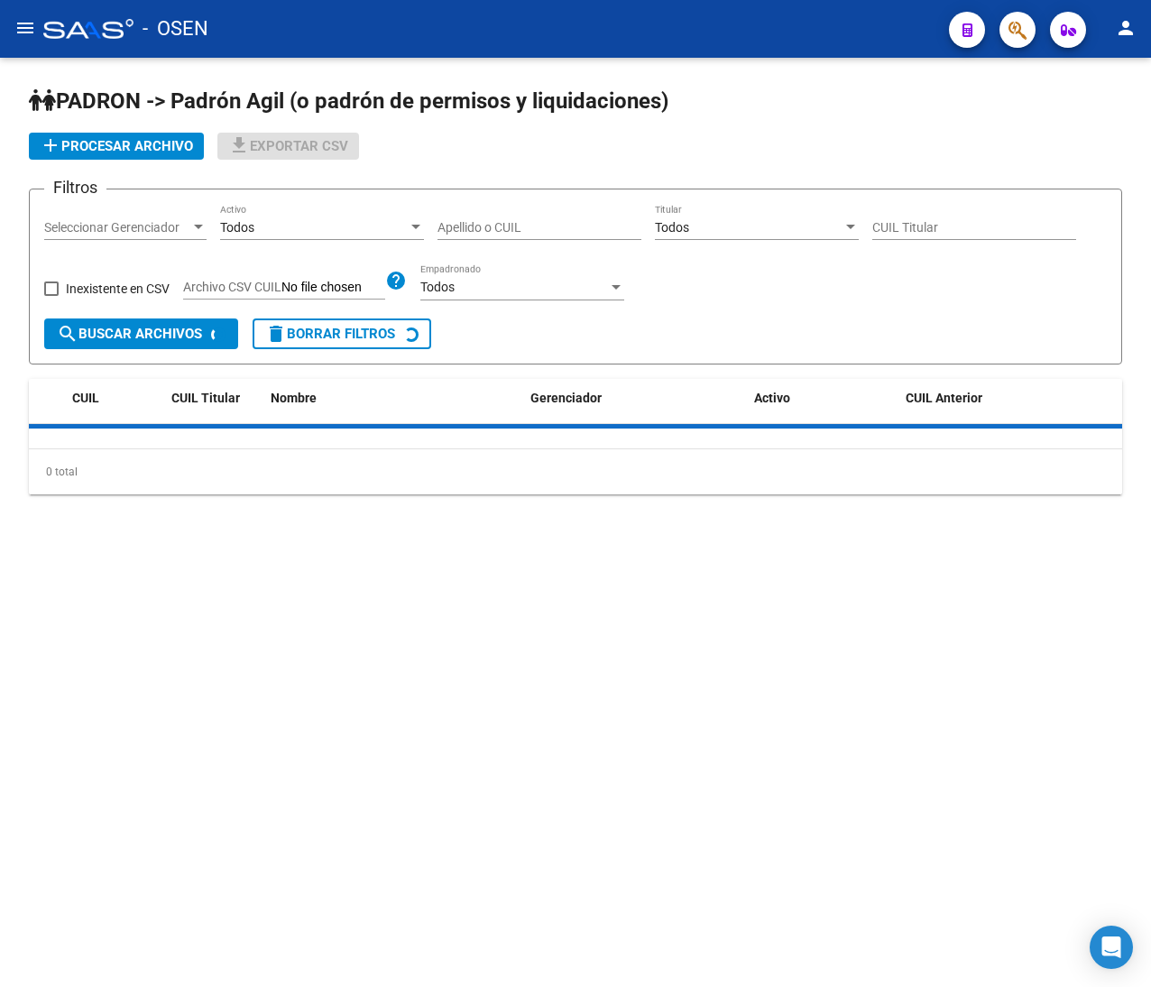
click at [502, 230] on input "Apellido o CUIL" at bounding box center [539, 227] width 204 height 15
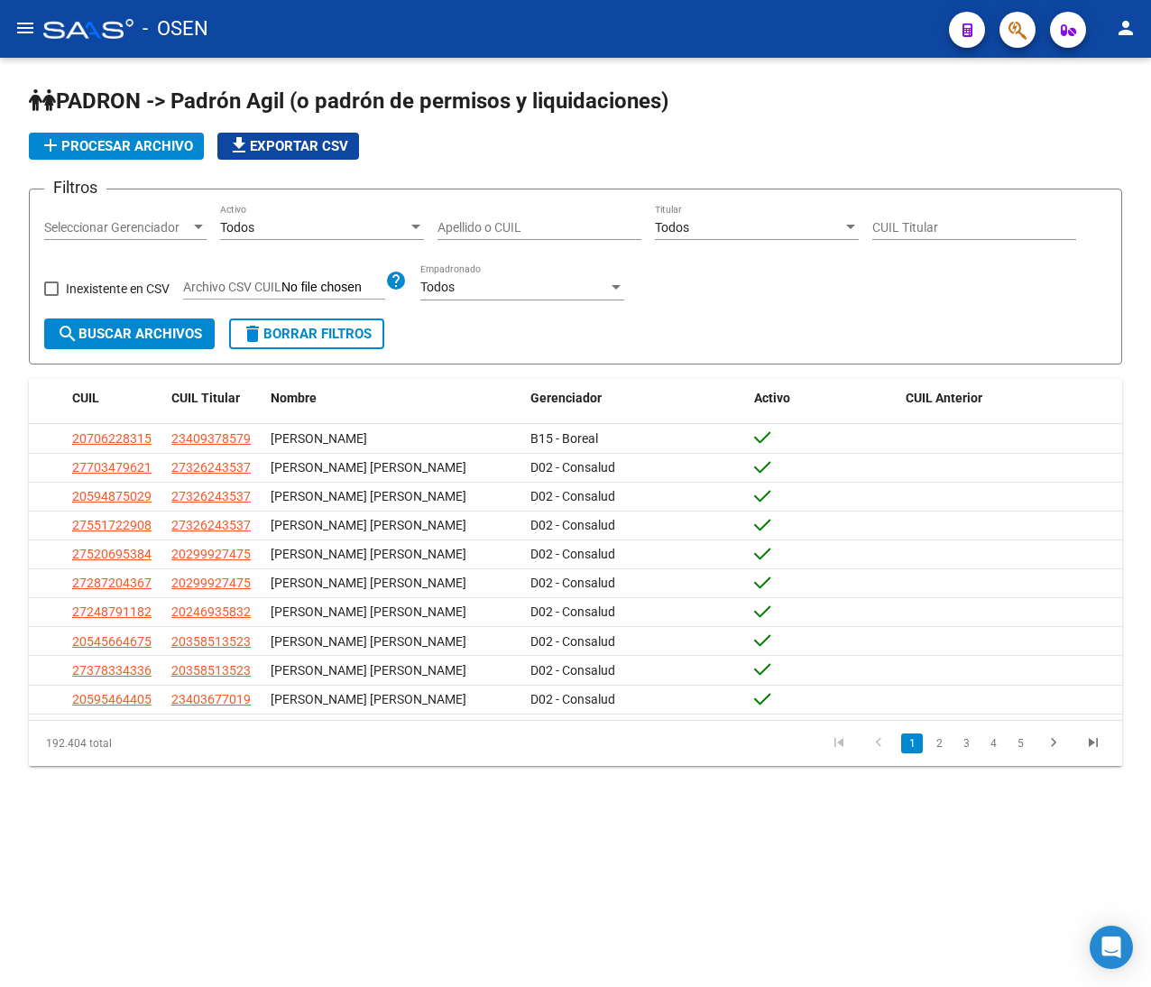
click at [547, 218] on div "Apellido o CUIL" at bounding box center [539, 222] width 204 height 36
paste input "27343742377"
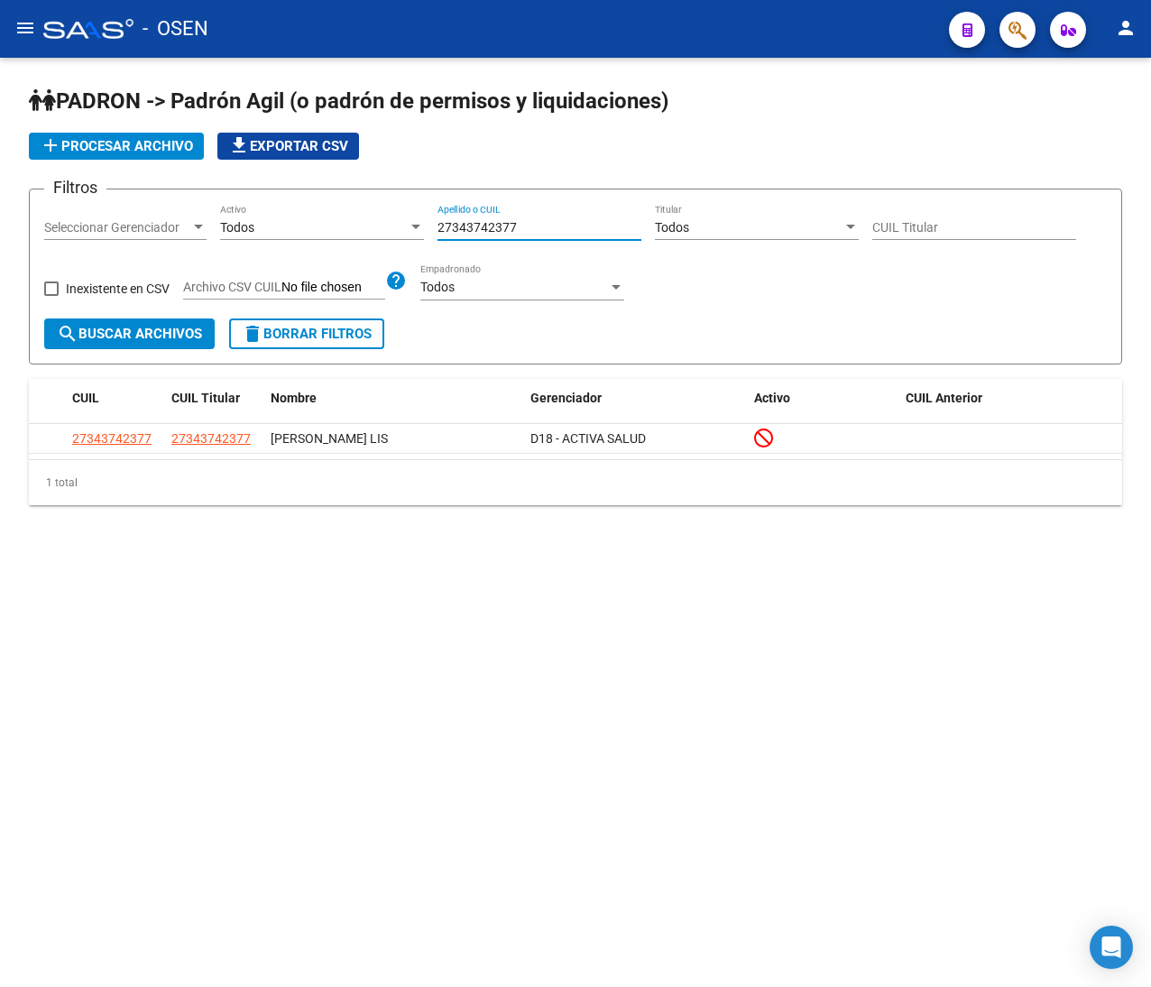
type input "27343742377"
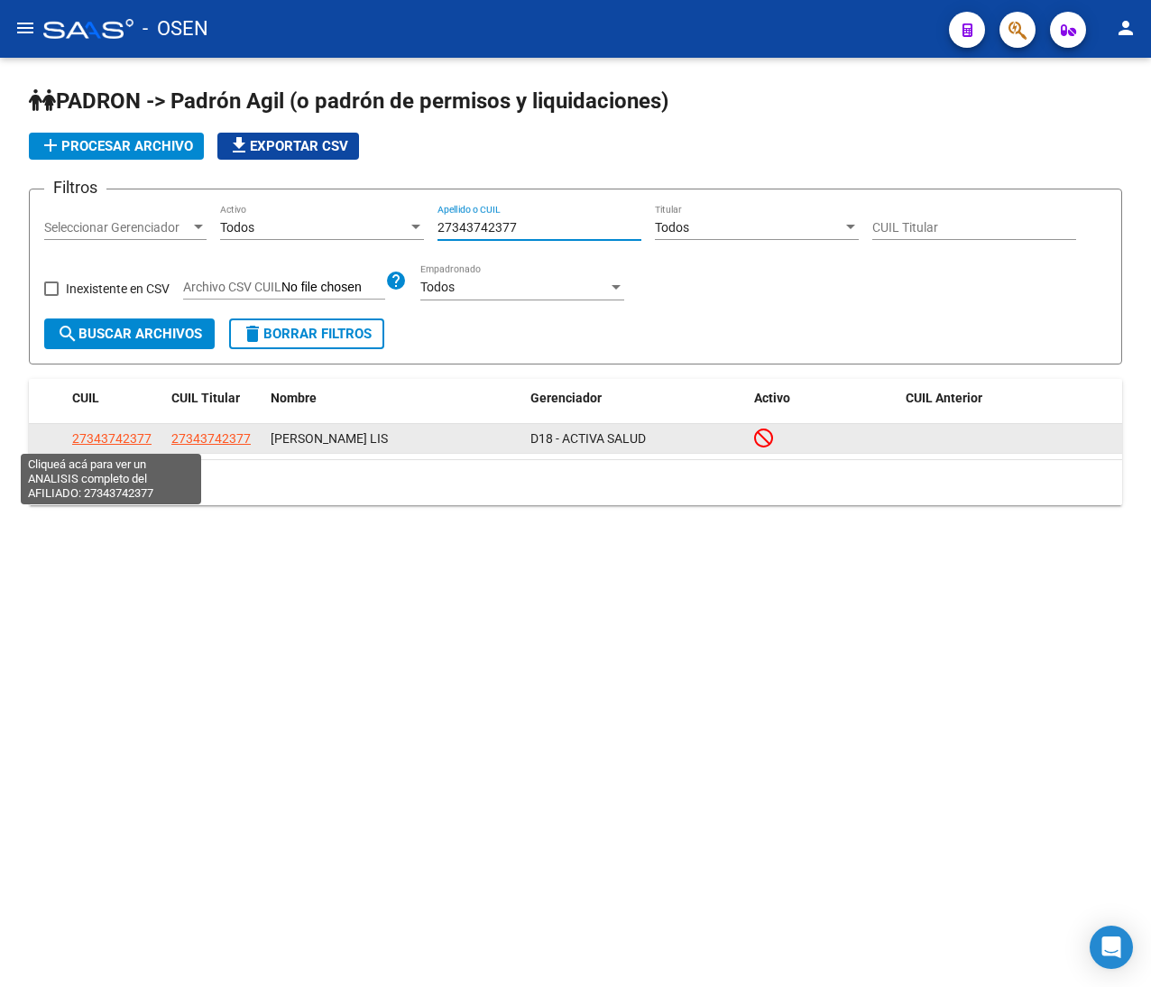
click at [126, 436] on span "27343742377" at bounding box center [111, 438] width 79 height 14
type textarea "27343742377"
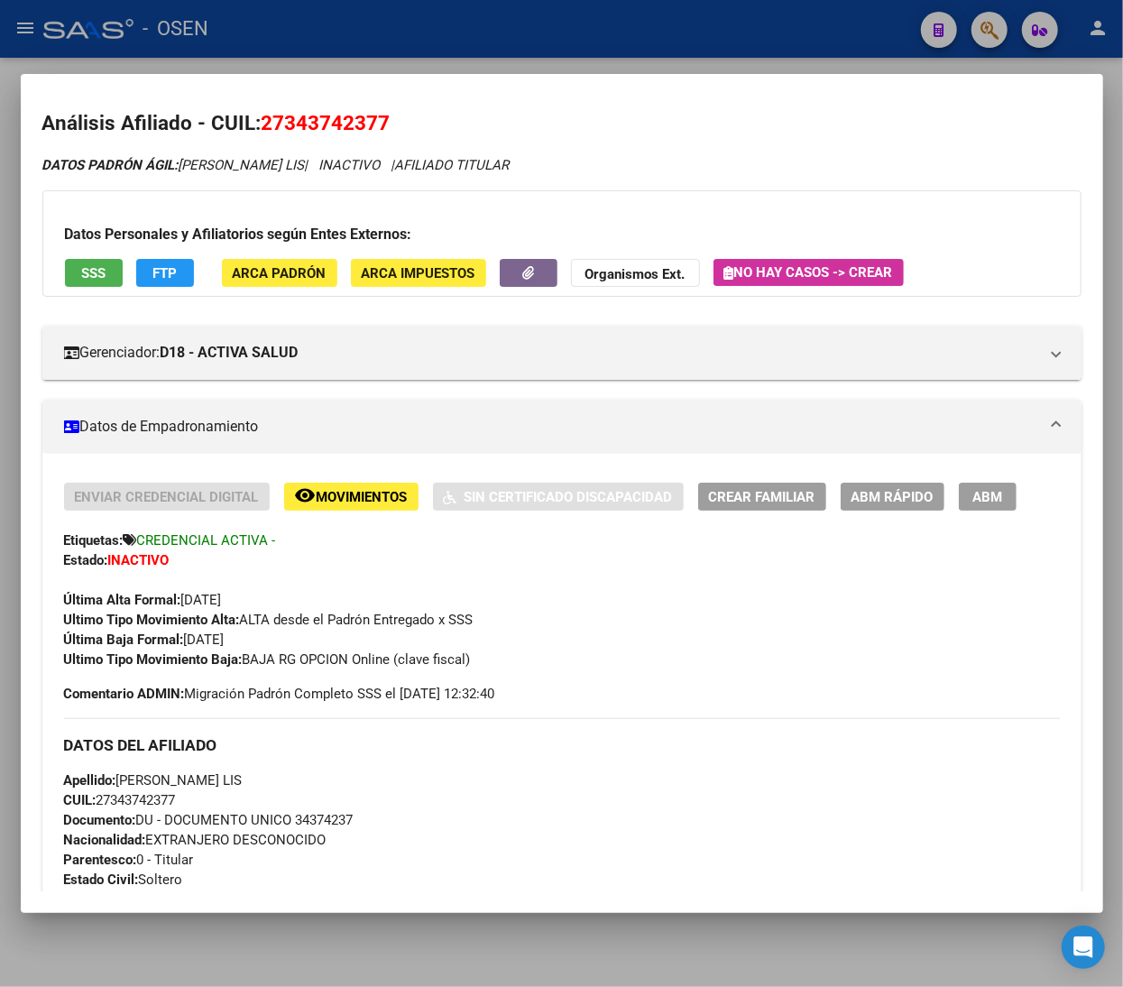
scroll to position [0, 0]
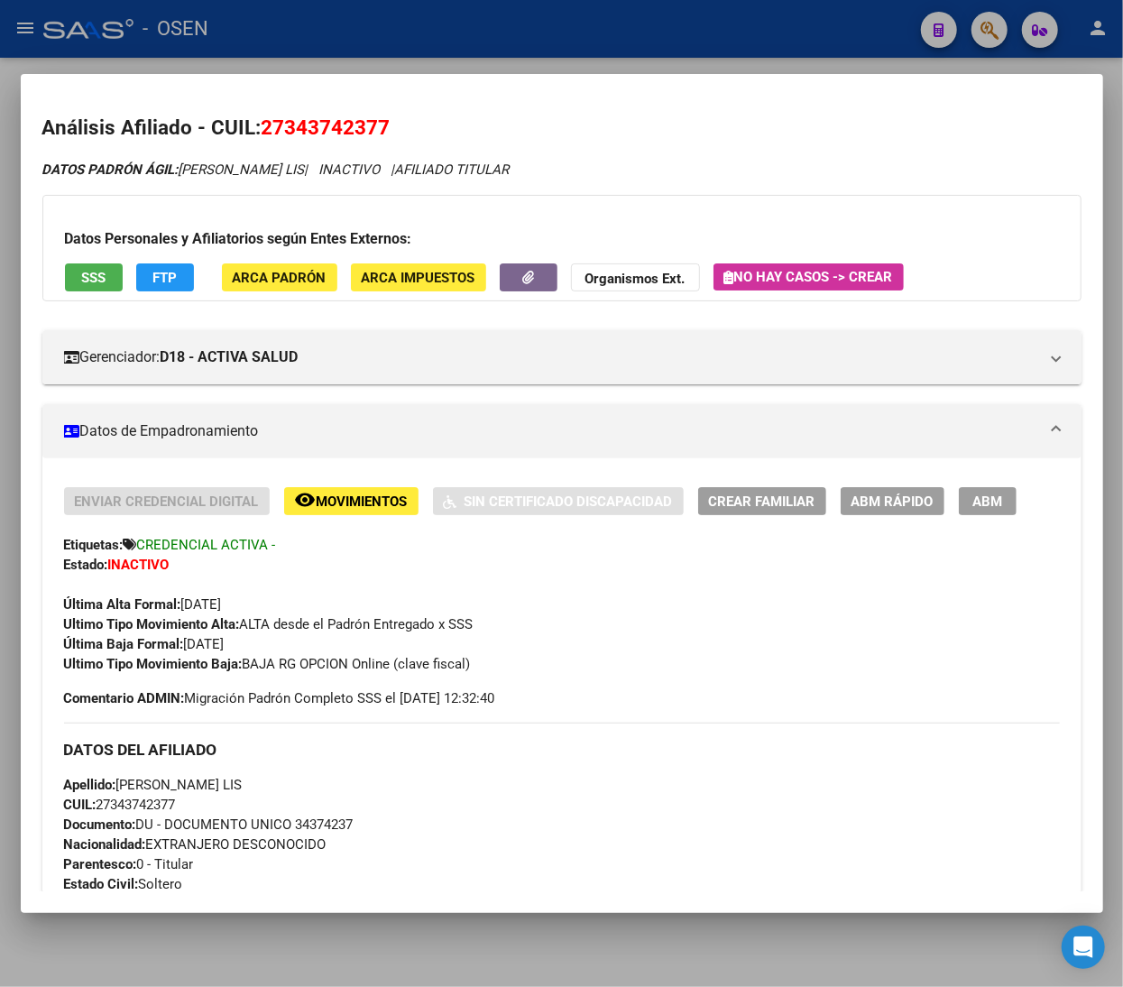
click at [105, 287] on button "SSS" at bounding box center [94, 277] width 58 height 28
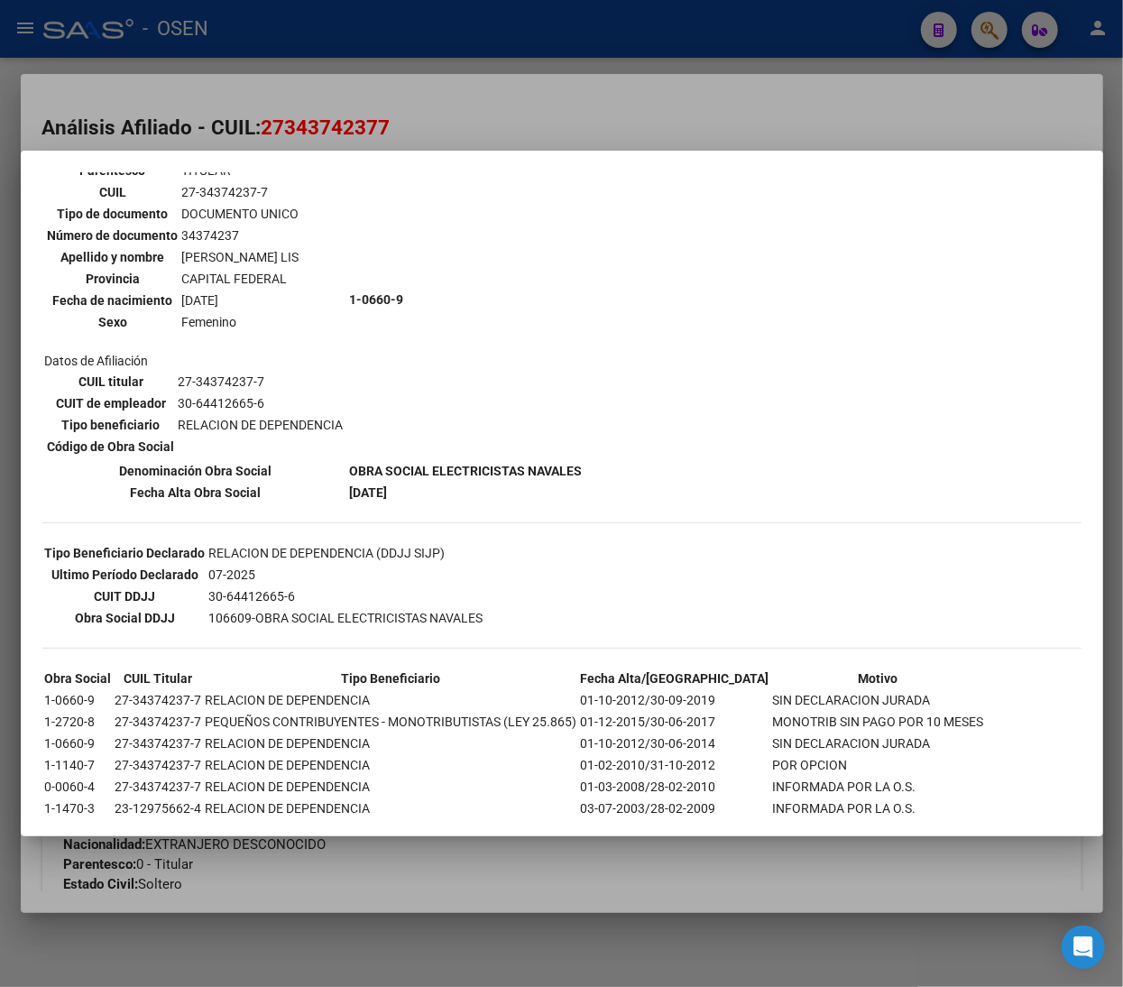
scroll to position [191, 0]
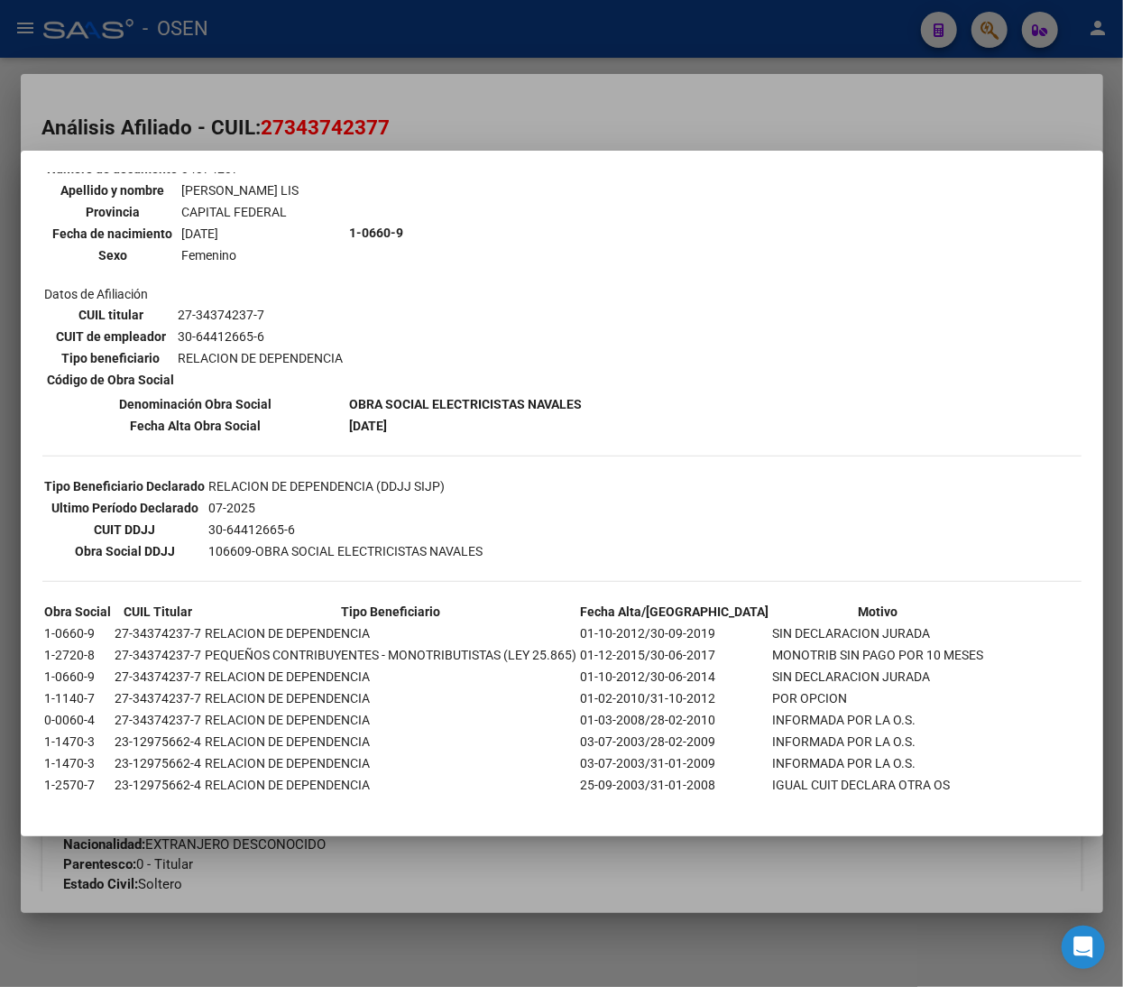
click at [509, 114] on div at bounding box center [561, 493] width 1123 height 987
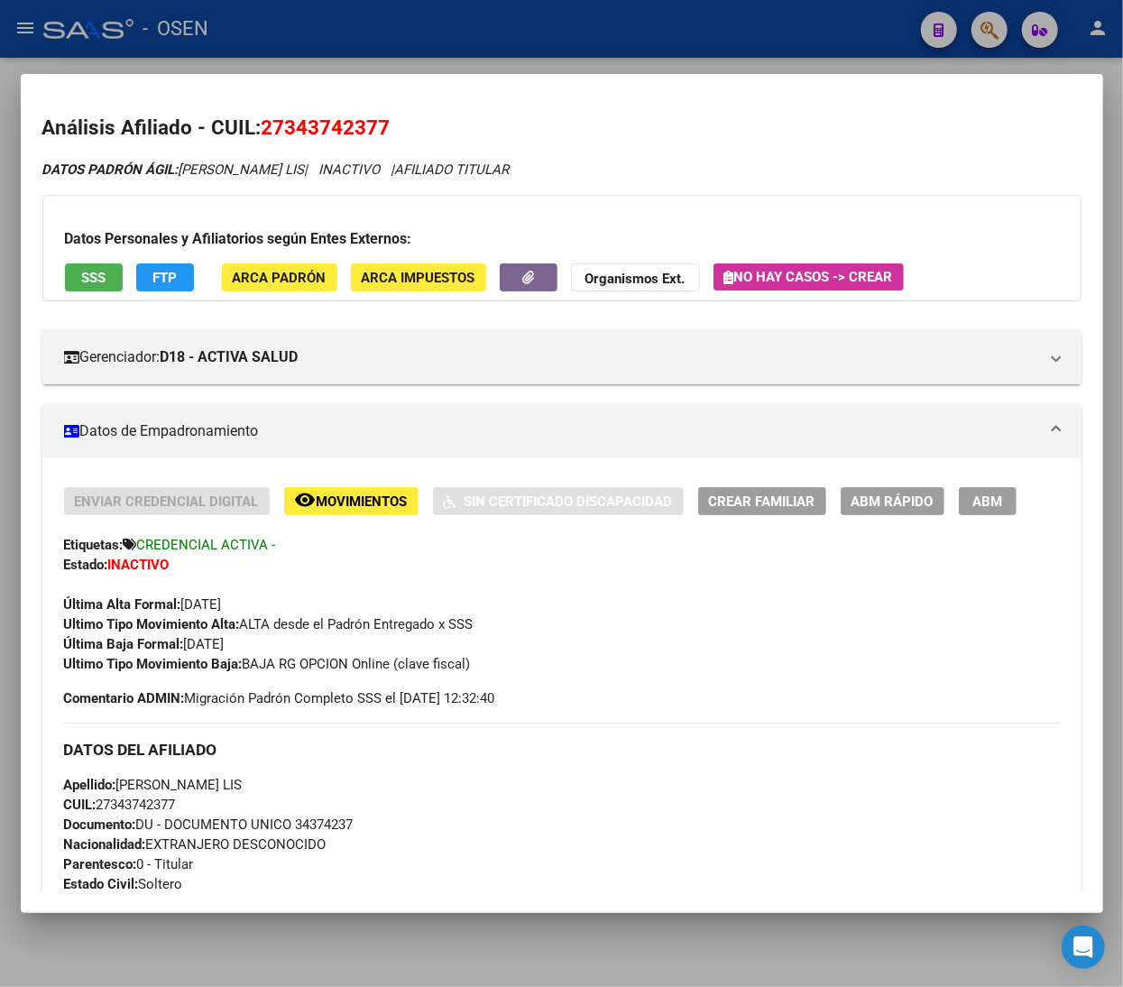
click at [152, 281] on span "FTP" at bounding box center [164, 278] width 24 height 16
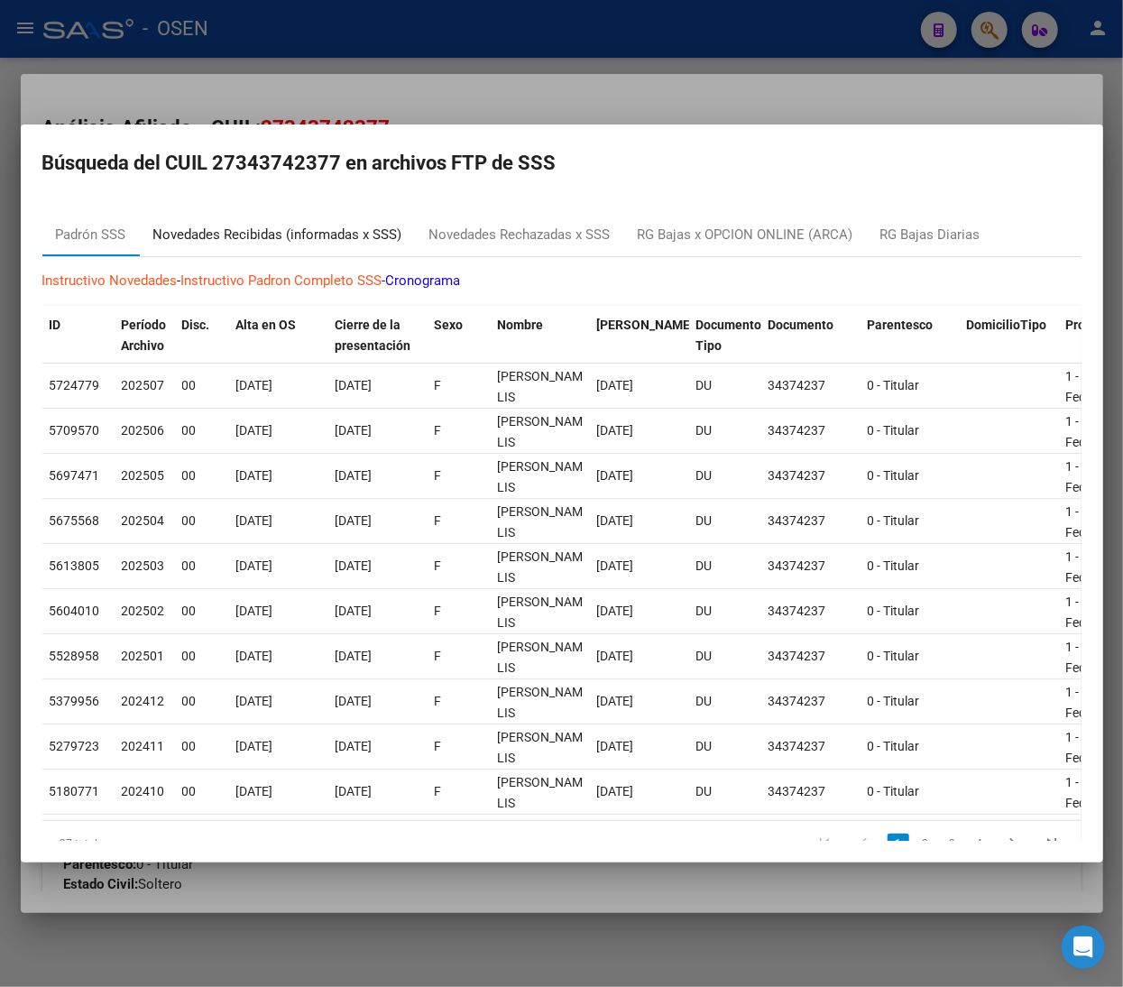
click at [315, 225] on div "Novedades Recibidas (informadas x SSS)" at bounding box center [277, 235] width 249 height 21
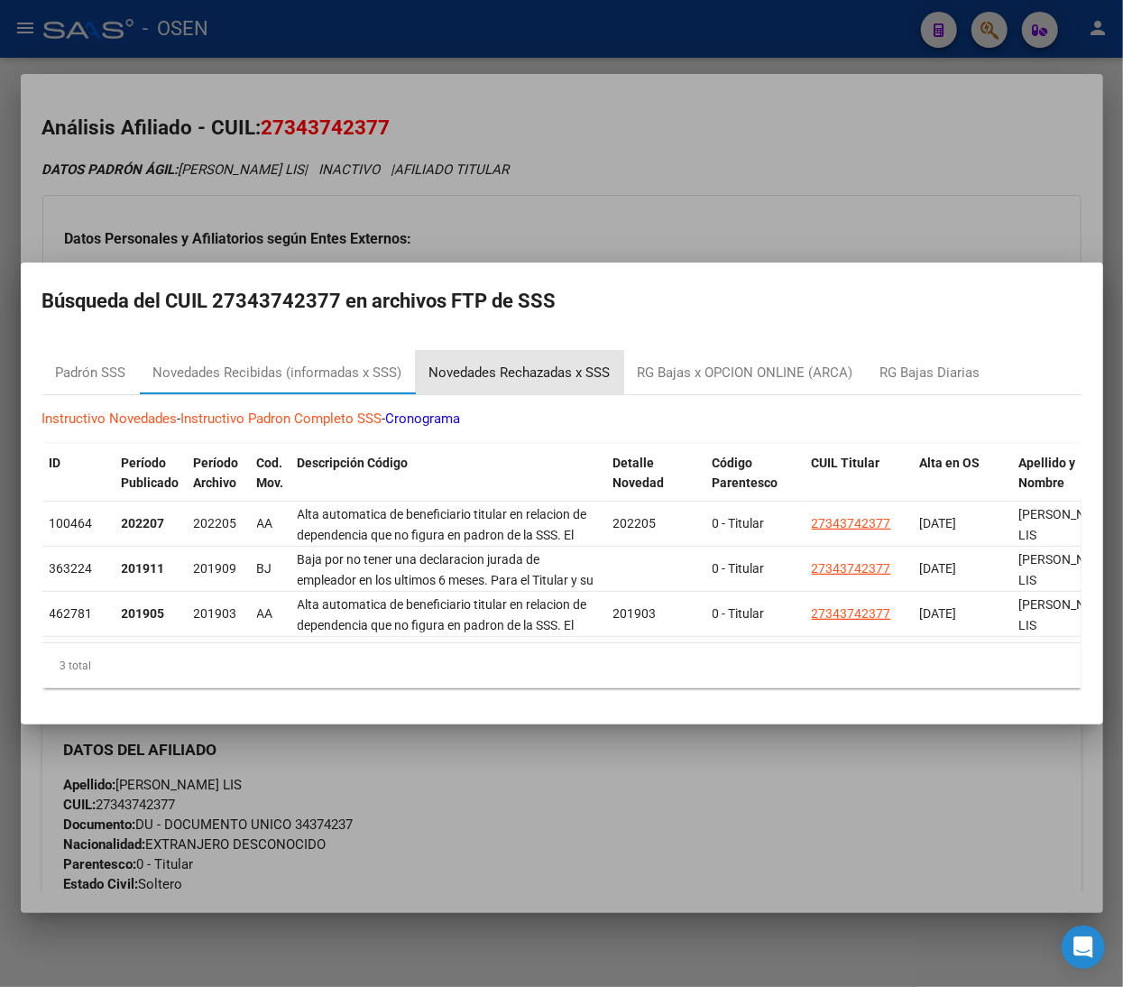
click at [502, 364] on div "Novedades Rechazadas x SSS" at bounding box center [519, 373] width 181 height 21
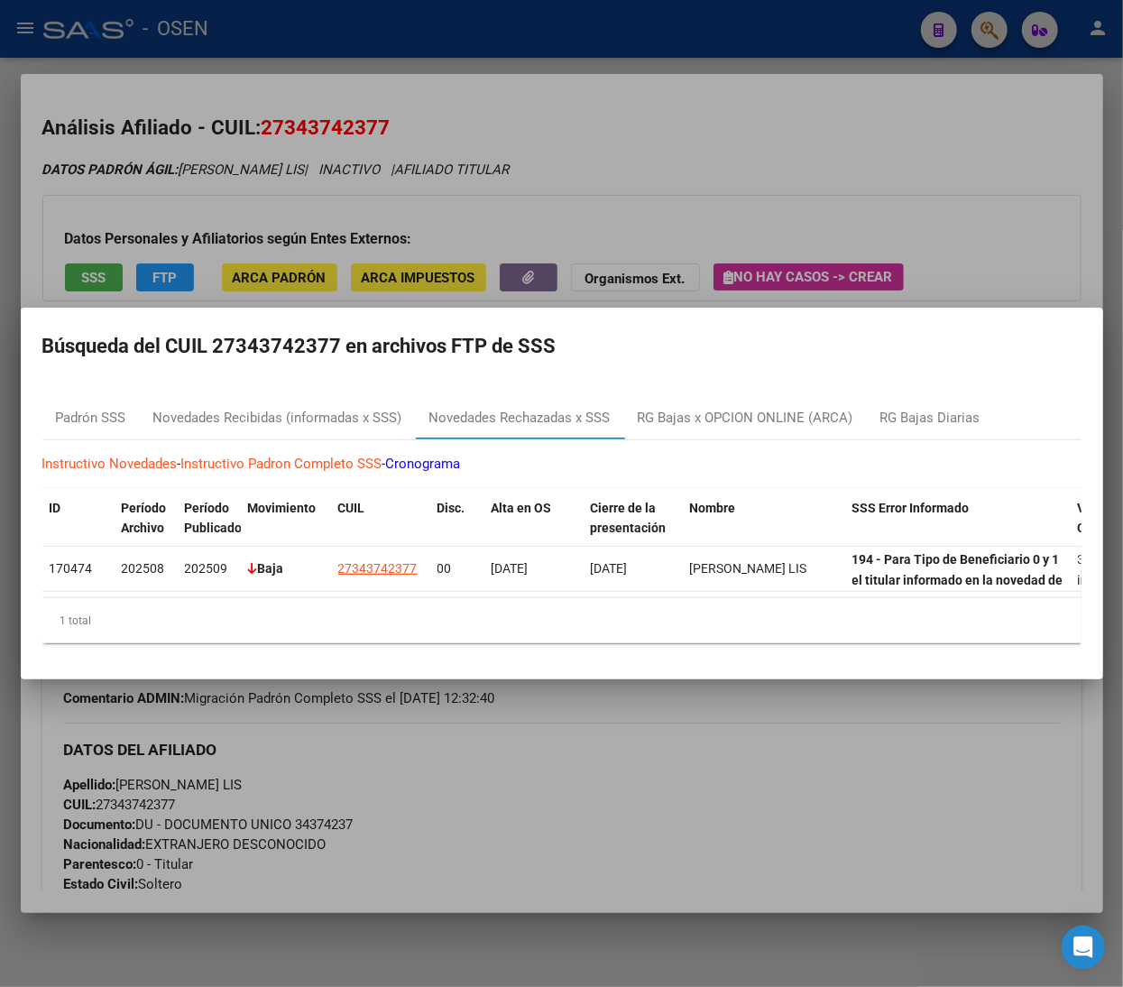
click at [380, 103] on div at bounding box center [561, 493] width 1123 height 987
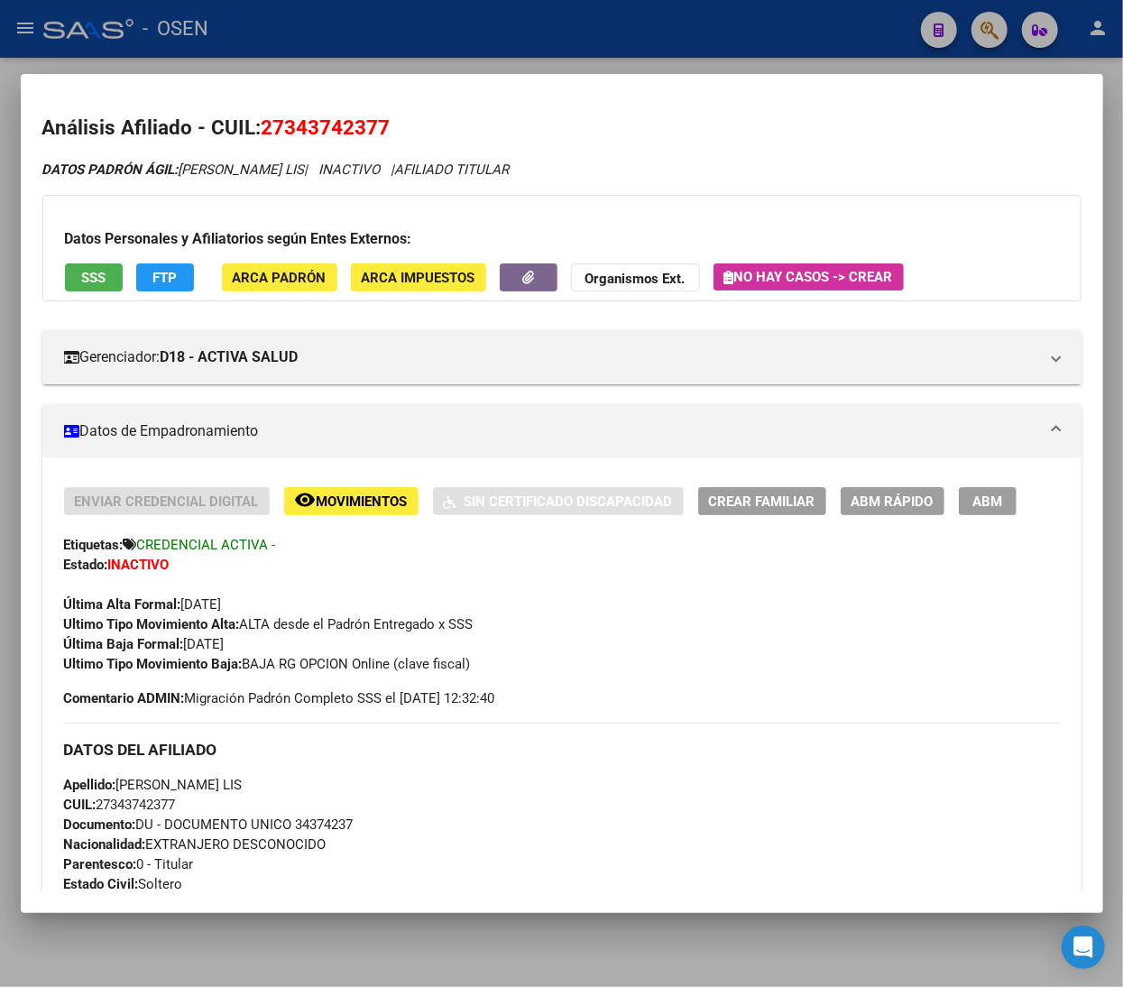
click at [157, 801] on span "CUIL: 27343742377" at bounding box center [120, 804] width 112 height 16
copy span "27343742377"
click at [364, 45] on div at bounding box center [561, 493] width 1123 height 987
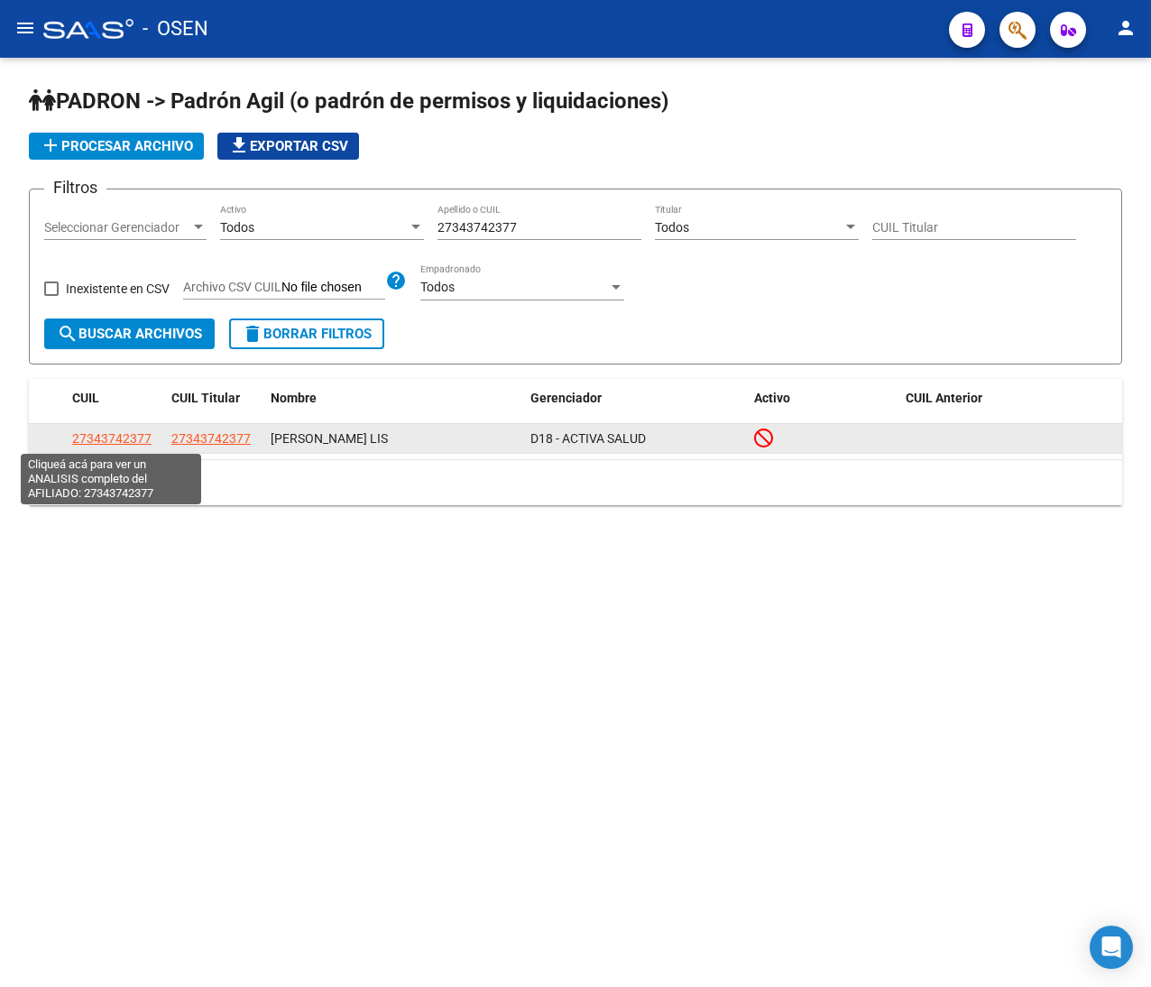
click at [119, 435] on span "27343742377" at bounding box center [111, 438] width 79 height 14
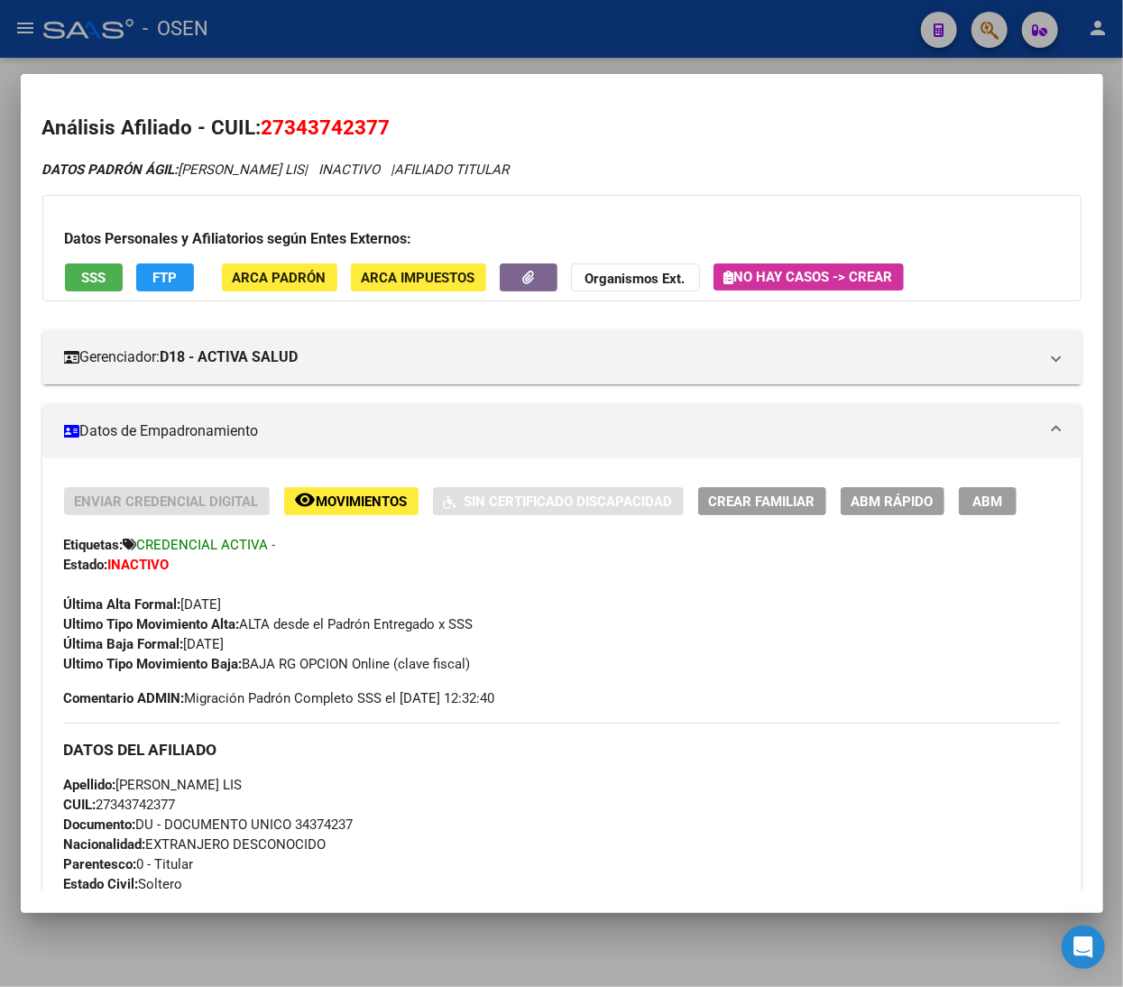
click at [369, 51] on div at bounding box center [561, 493] width 1123 height 987
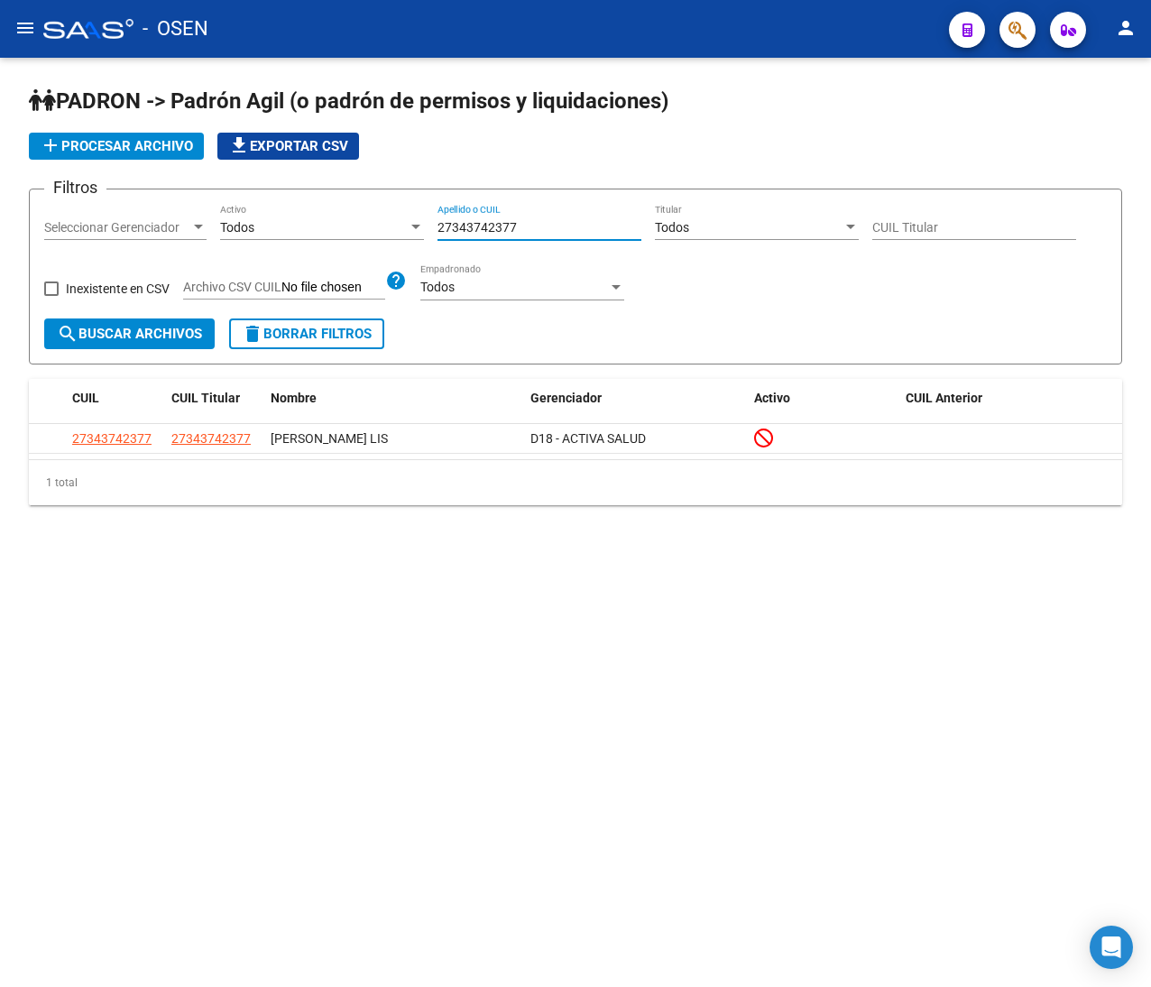
drag, startPoint x: 542, startPoint y: 224, endPoint x: 359, endPoint y: 229, distance: 183.2
click at [361, 229] on div "Filtros Seleccionar Gerenciador Seleccionar Gerenciador Todos Activo 2734374237…" at bounding box center [575, 261] width 1062 height 115
paste input "0578917188"
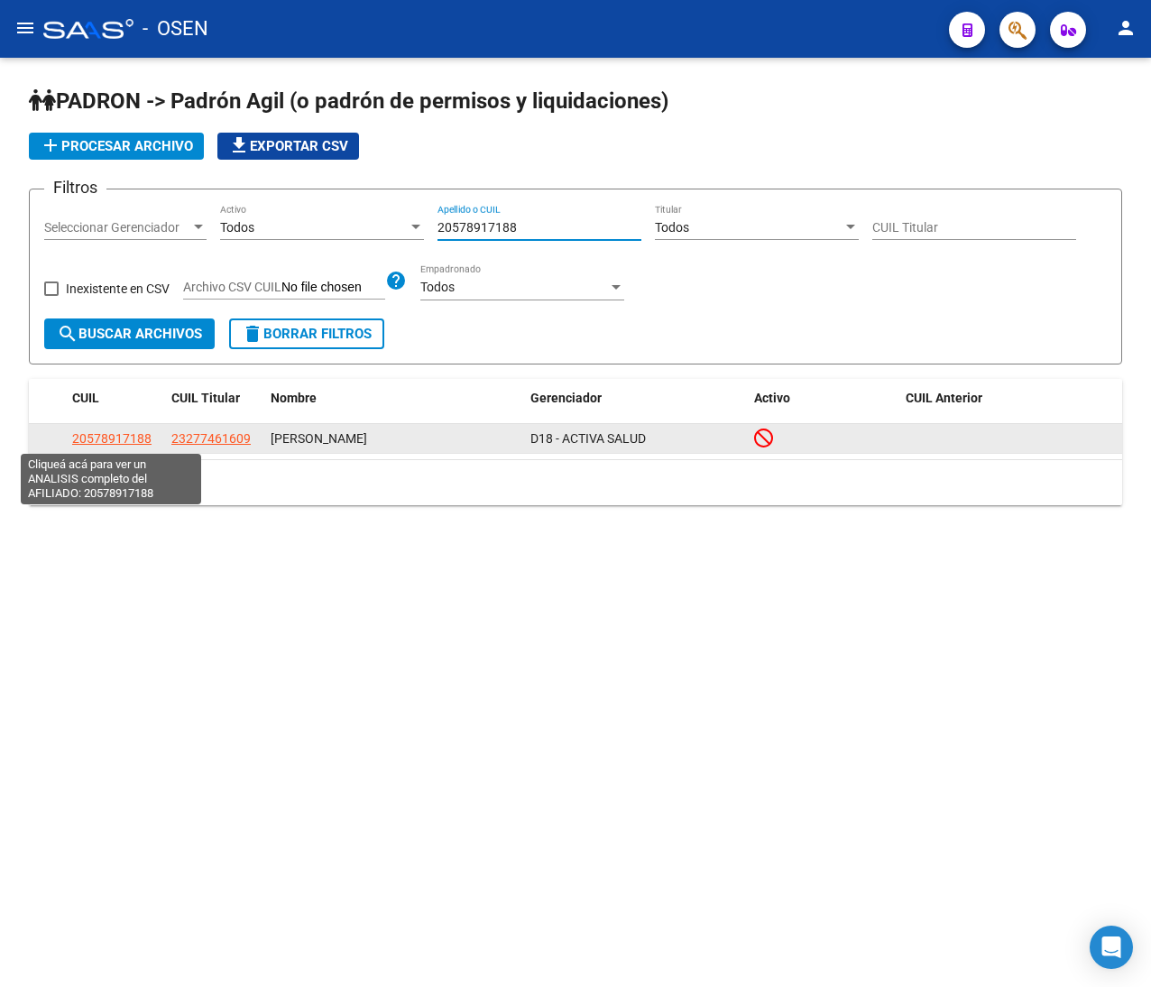
type input "20578917188"
click at [109, 439] on span "20578917188" at bounding box center [111, 438] width 79 height 14
type textarea "20578917188"
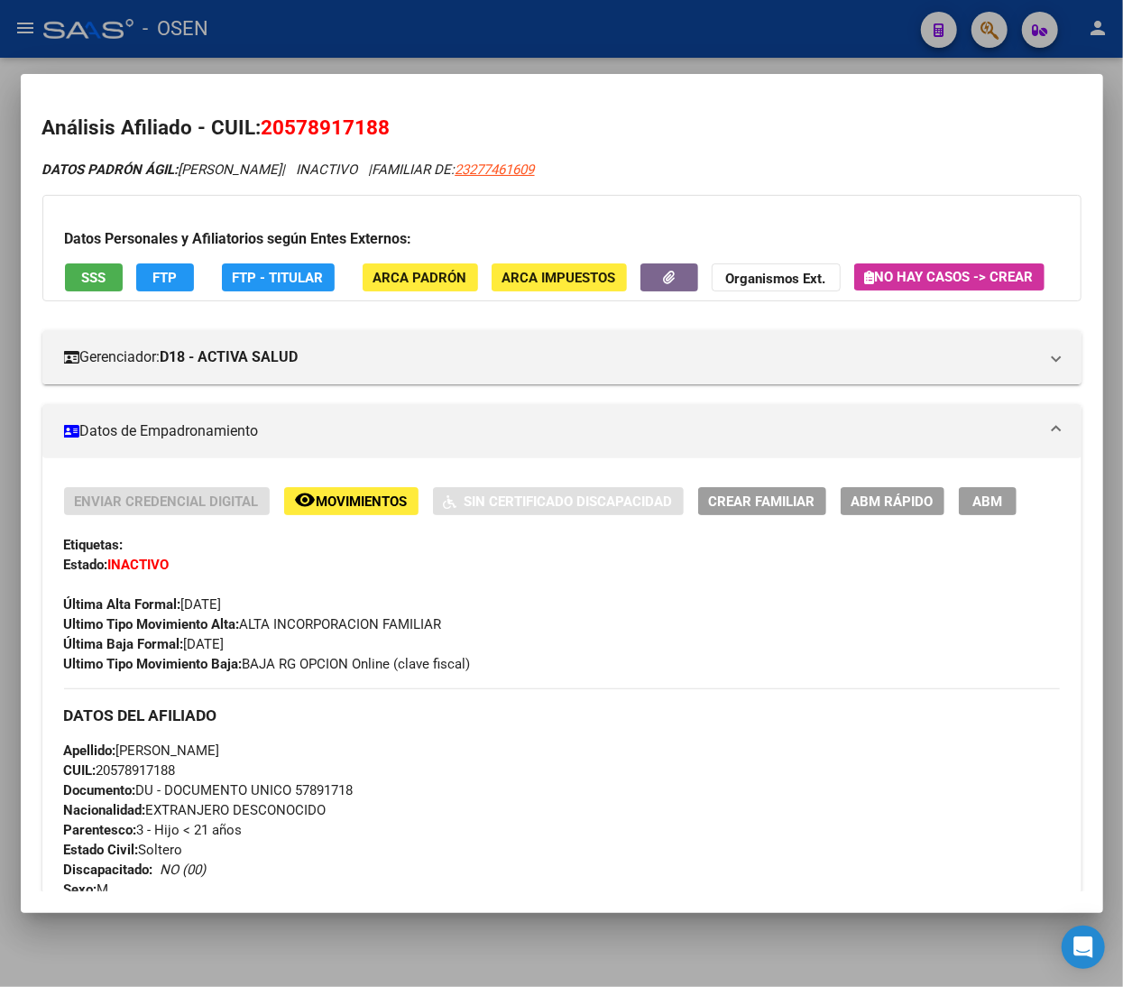
click at [358, 7] on div at bounding box center [561, 493] width 1123 height 987
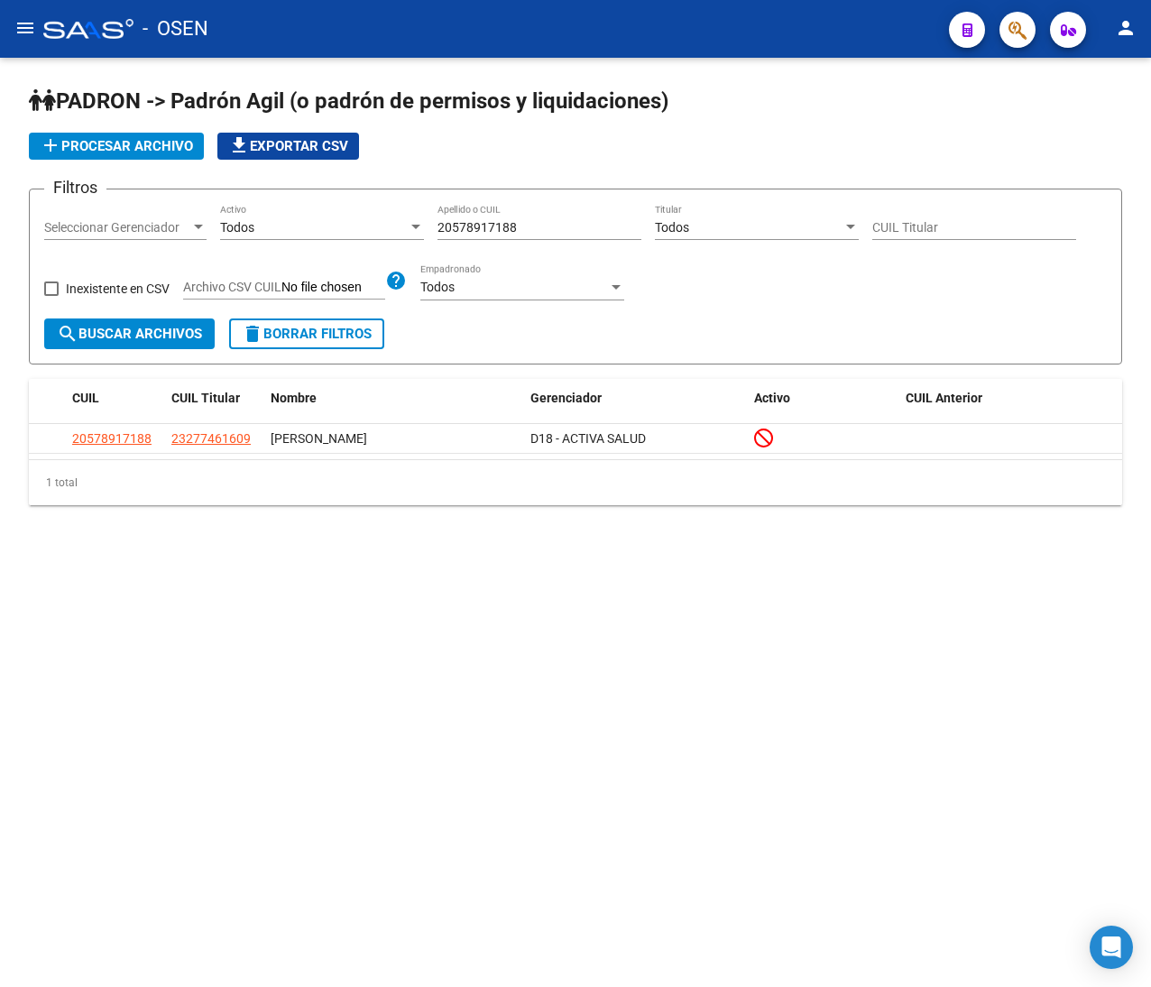
drag, startPoint x: 532, startPoint y: 216, endPoint x: 354, endPoint y: 200, distance: 178.3
click at [352, 198] on form "Filtros Seleccionar Gerenciador Seleccionar Gerenciador Todos Activo 2057891718…" at bounding box center [575, 277] width 1093 height 176
drag, startPoint x: 593, startPoint y: 236, endPoint x: 564, endPoint y: 229, distance: 30.6
click at [590, 236] on div "20578917188 Apellido o CUIL" at bounding box center [539, 222] width 204 height 36
drag, startPoint x: 426, startPoint y: 223, endPoint x: 369, endPoint y: 219, distance: 56.9
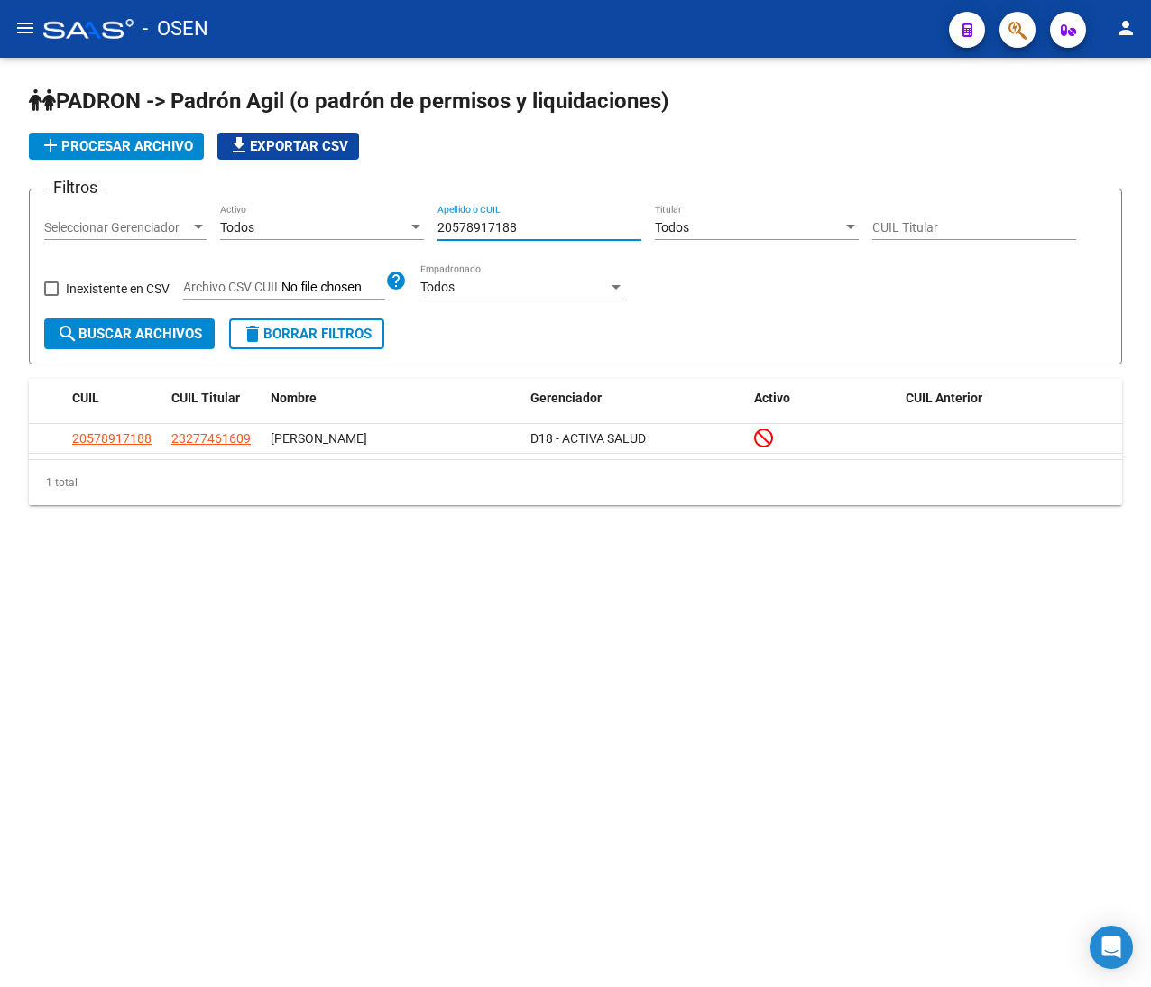
click at [382, 219] on div "Filtros Seleccionar Gerenciador Seleccionar Gerenciador Todos Activo 2057891718…" at bounding box center [575, 261] width 1062 height 115
paste input "3277461609"
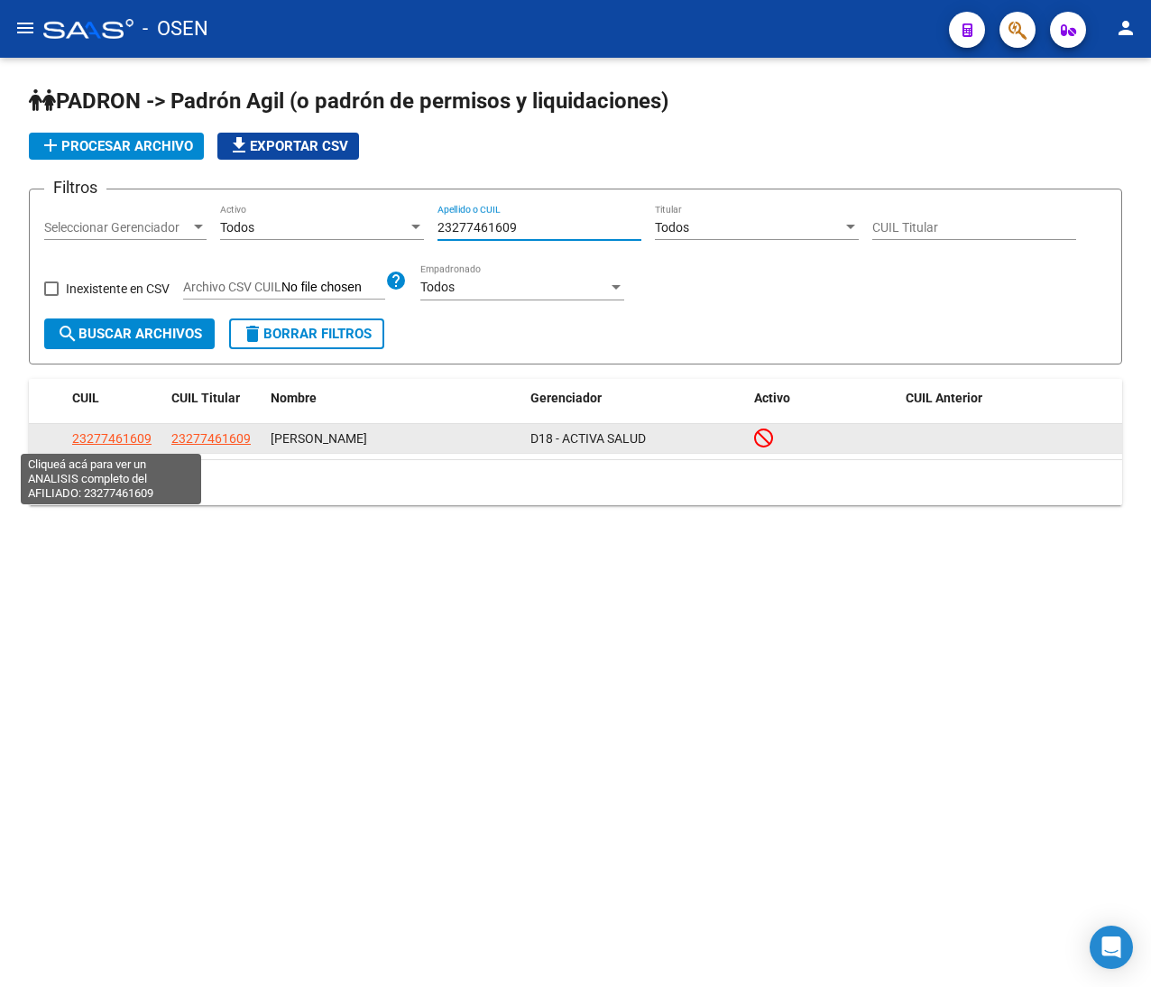
type input "23277461609"
click at [144, 435] on span "23277461609" at bounding box center [111, 438] width 79 height 14
type textarea "23277461609"
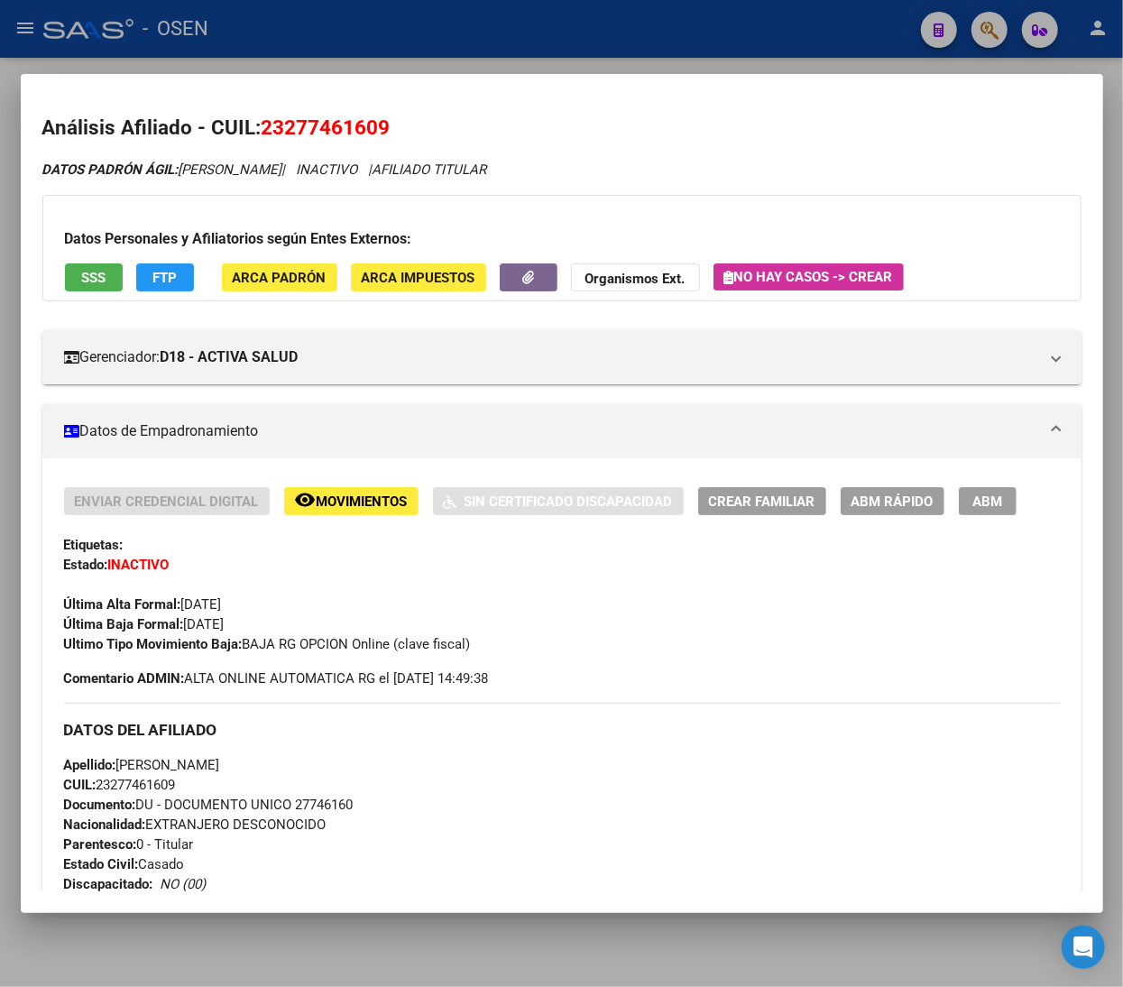
click at [274, 46] on div at bounding box center [561, 493] width 1123 height 987
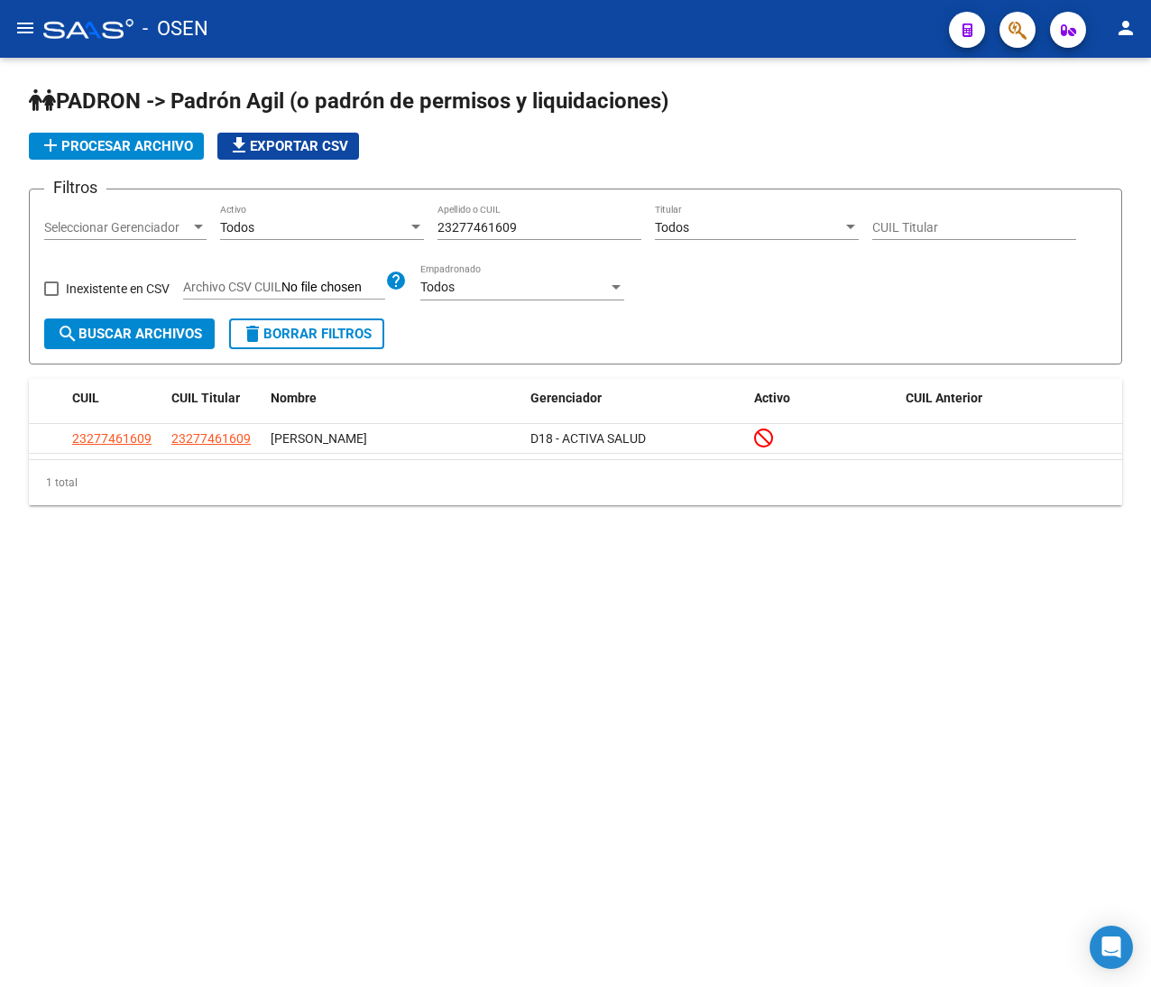
drag, startPoint x: 336, startPoint y: 215, endPoint x: 319, endPoint y: 215, distance: 17.1
click at [321, 215] on div "Filtros Seleccionar Gerenciador Seleccionar Gerenciador Todos Activo 2327746160…" at bounding box center [575, 261] width 1062 height 115
paste input "7567969792"
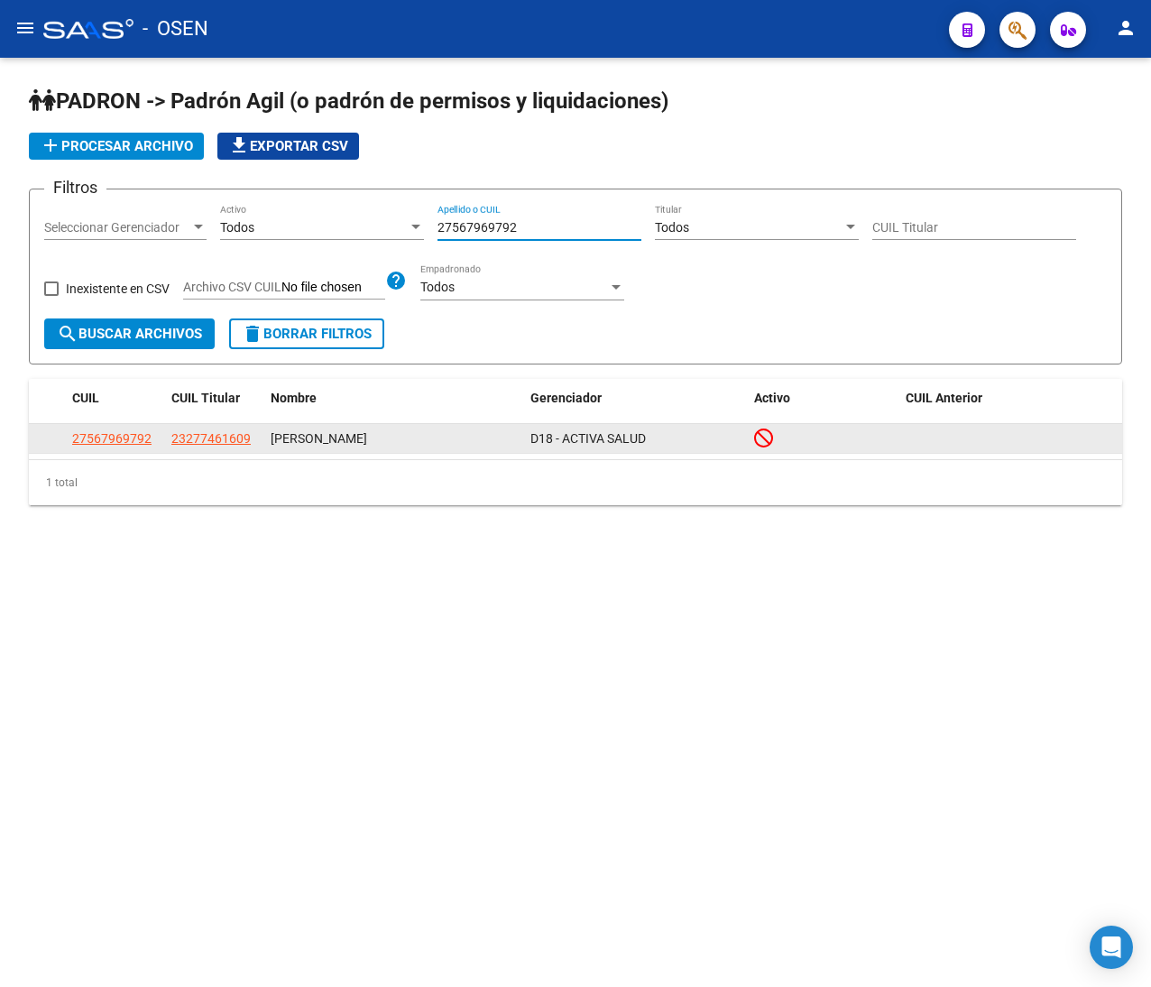
type input "27567969792"
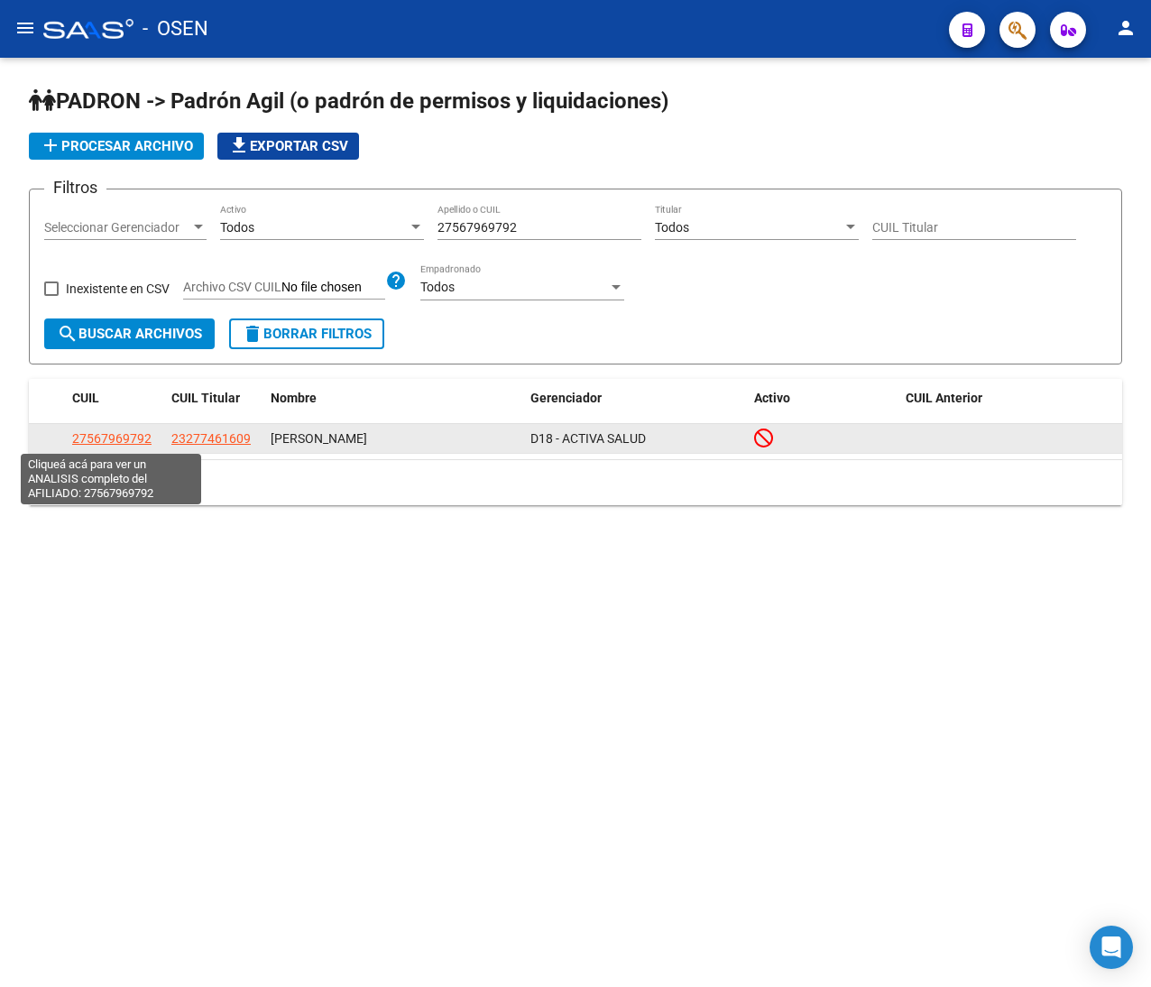
click at [106, 438] on span "27567969792" at bounding box center [111, 438] width 79 height 14
type textarea "27567969792"
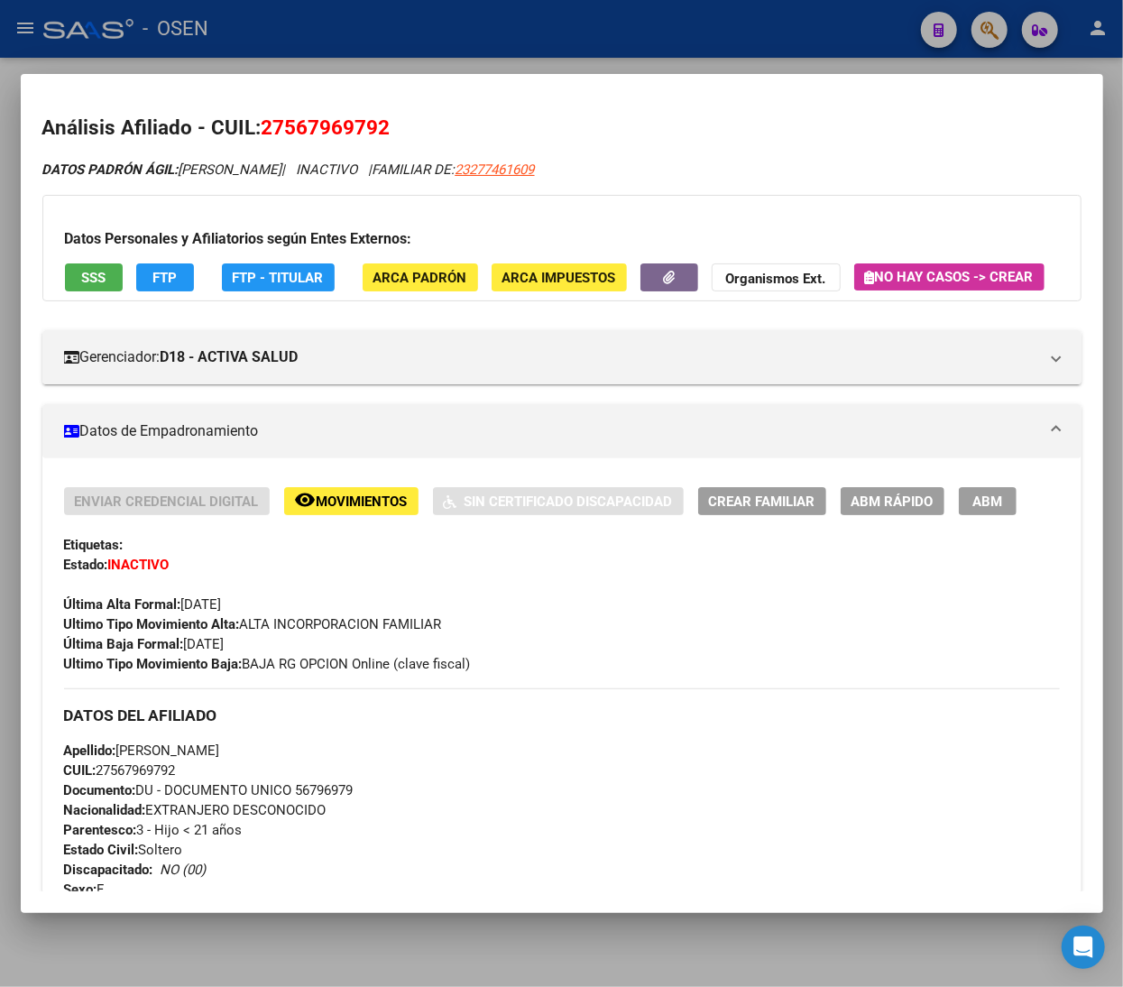
drag, startPoint x: 635, startPoint y: 32, endPoint x: 622, endPoint y: 53, distance: 25.1
click at [635, 32] on div at bounding box center [561, 493] width 1123 height 987
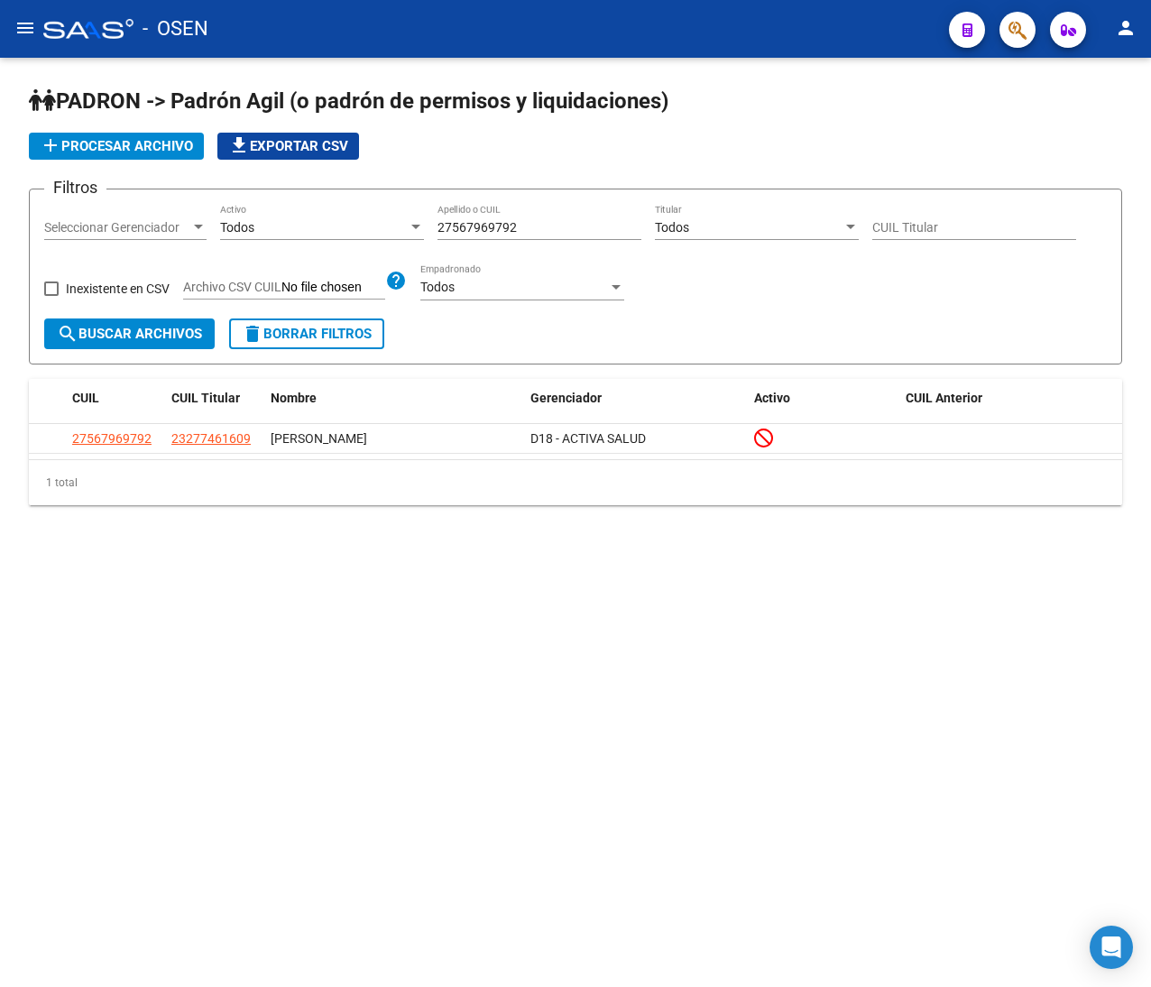
drag, startPoint x: 532, startPoint y: 226, endPoint x: 294, endPoint y: 195, distance: 240.2
click at [296, 195] on form "Filtros Seleccionar Gerenciador Seleccionar Gerenciador Todos Activo 2756796979…" at bounding box center [575, 277] width 1093 height 176
paste input "701580120"
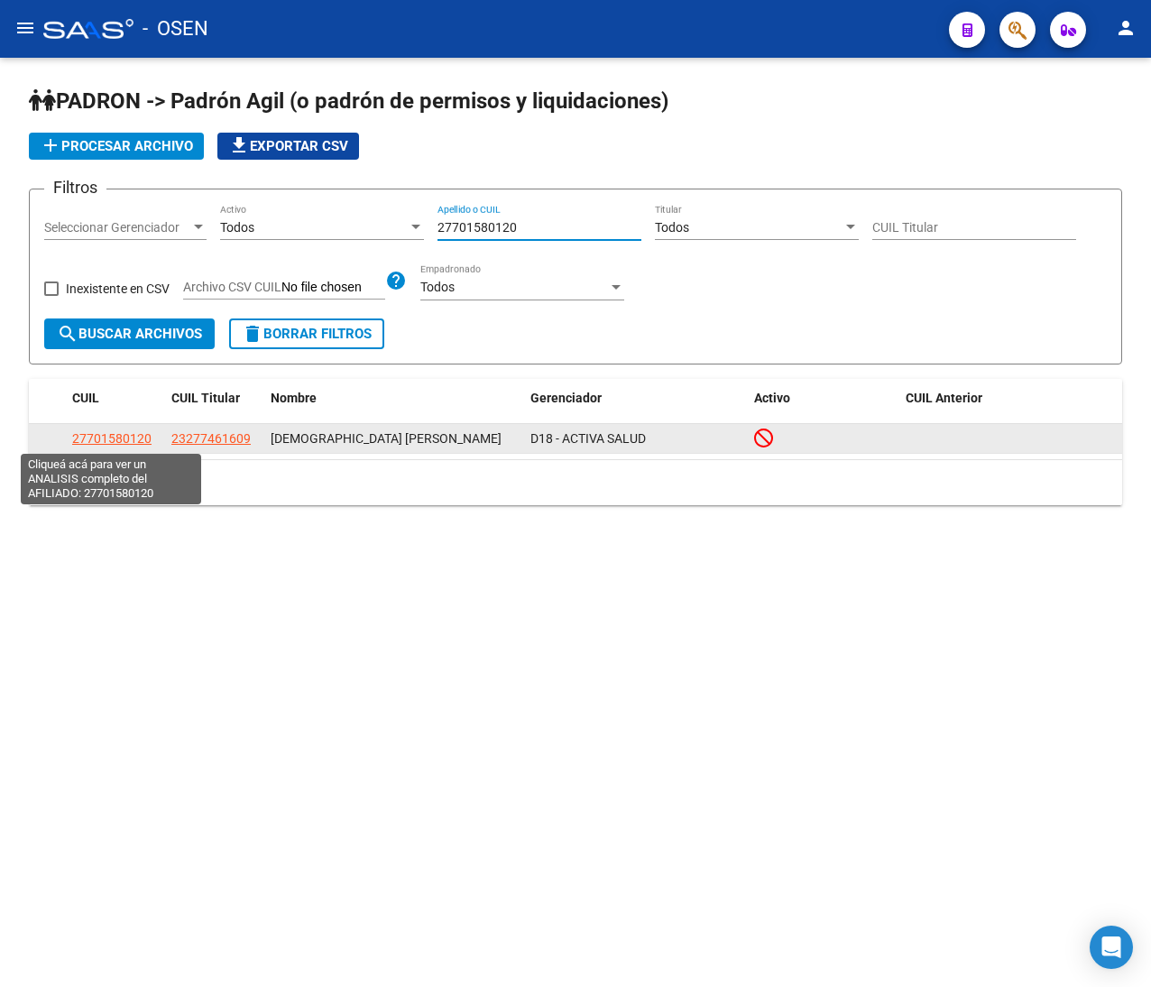
type input "27701580120"
click at [109, 442] on span "27701580120" at bounding box center [111, 438] width 79 height 14
type textarea "27701580120"
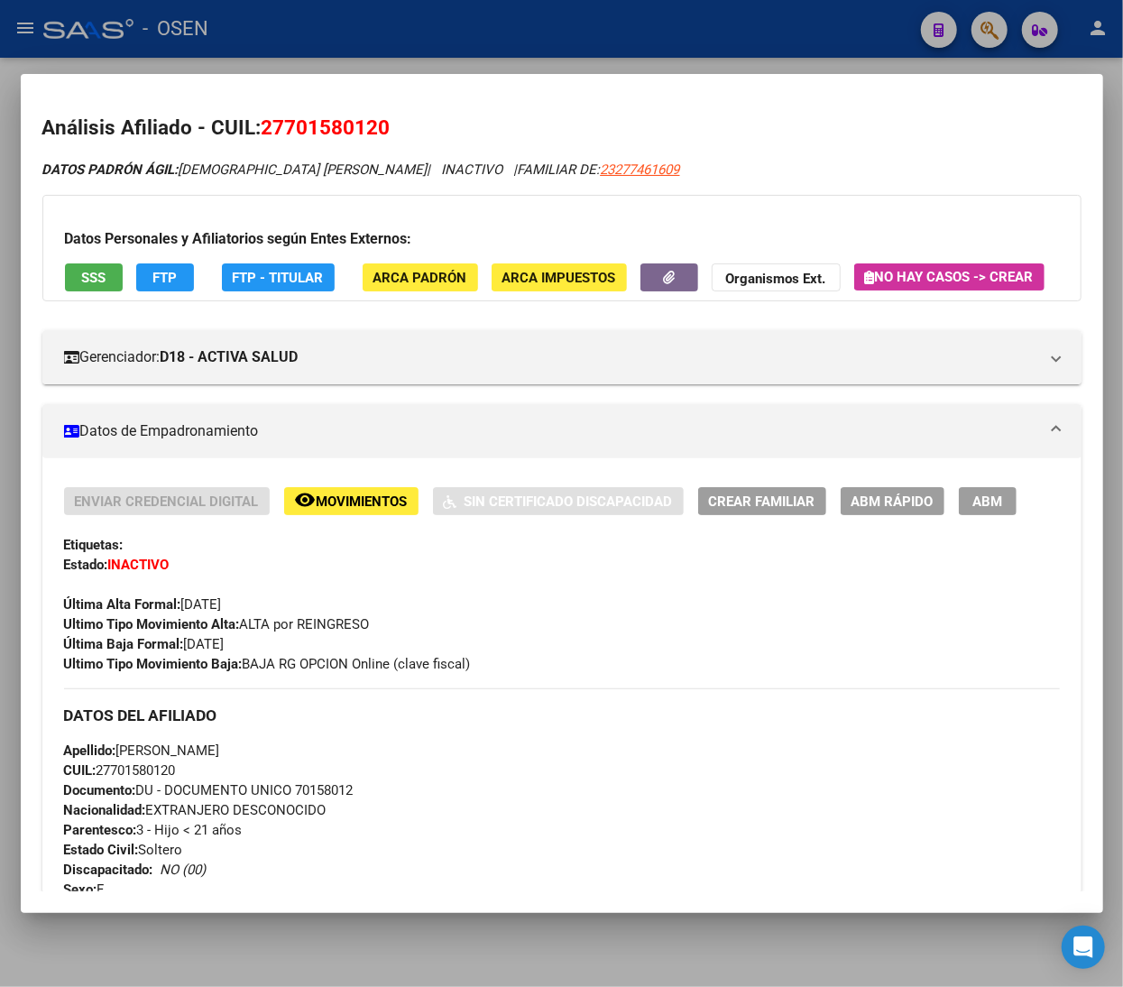
click at [380, 39] on div at bounding box center [561, 493] width 1123 height 987
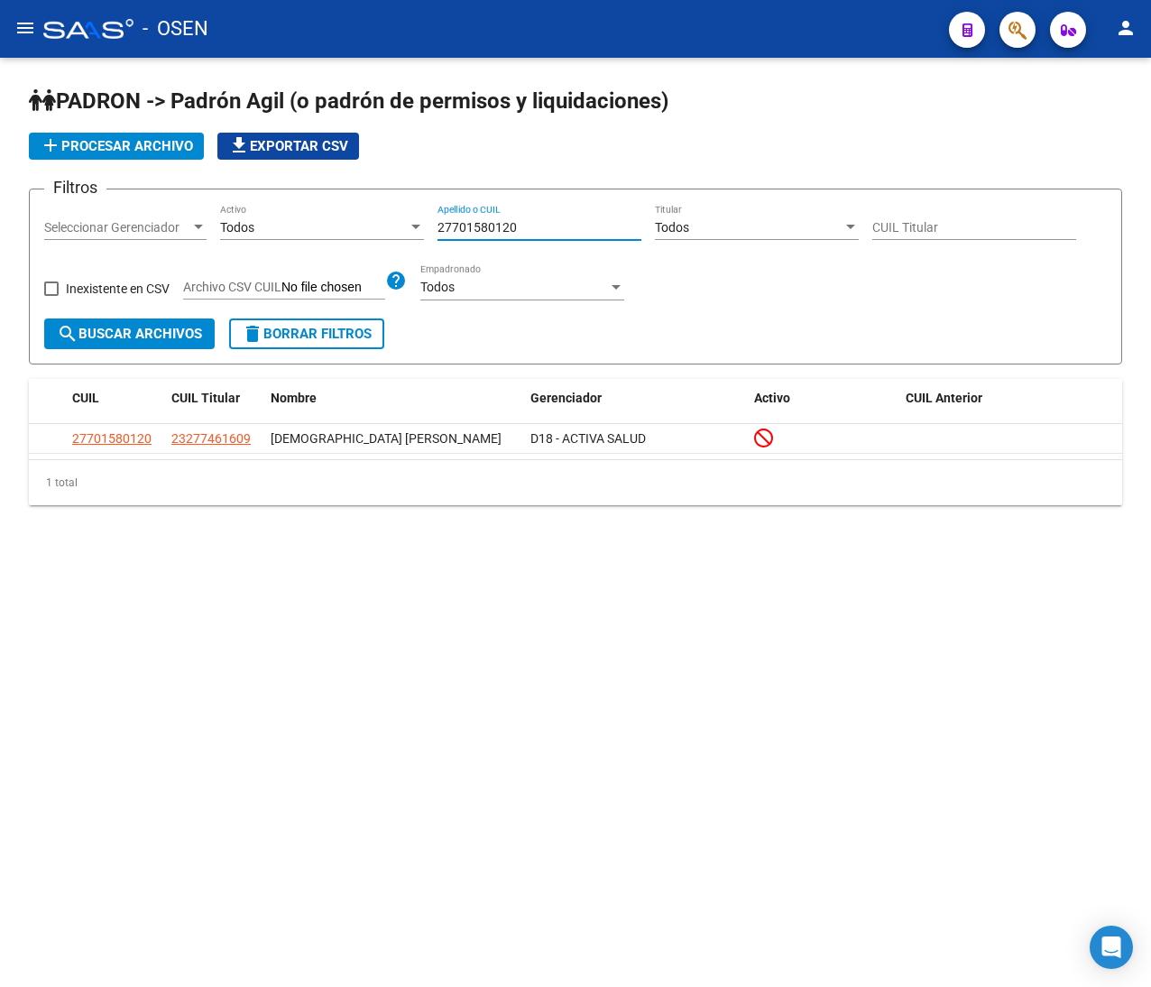
drag, startPoint x: 542, startPoint y: 225, endPoint x: 362, endPoint y: 215, distance: 180.7
click at [362, 215] on div "Filtros Seleccionar Gerenciador Seleccionar Gerenciador Todos Activo 2770158012…" at bounding box center [575, 261] width 1062 height 115
paste input "353917892"
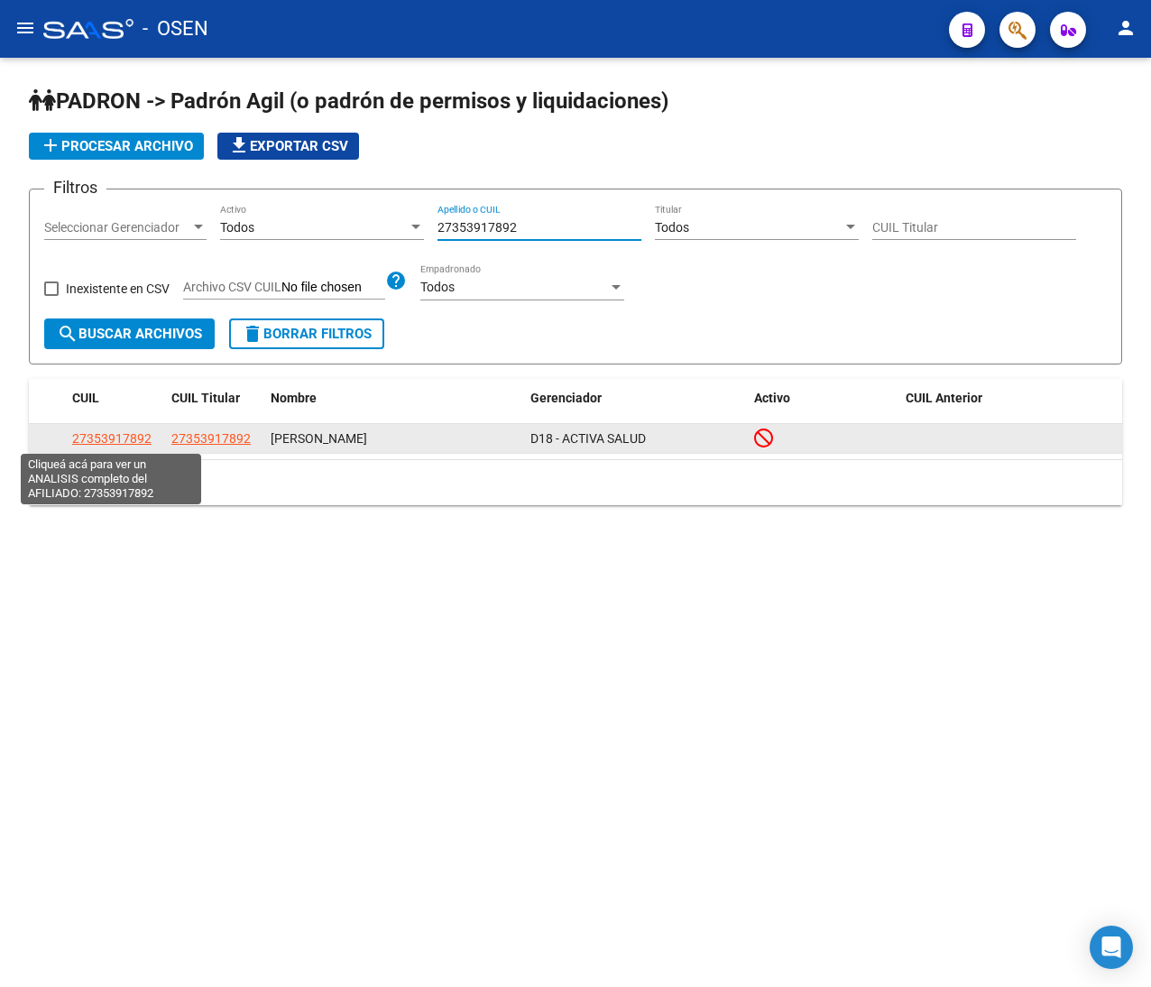
type input "27353917892"
click at [133, 440] on span "27353917892" at bounding box center [111, 438] width 79 height 14
type textarea "27353917892"
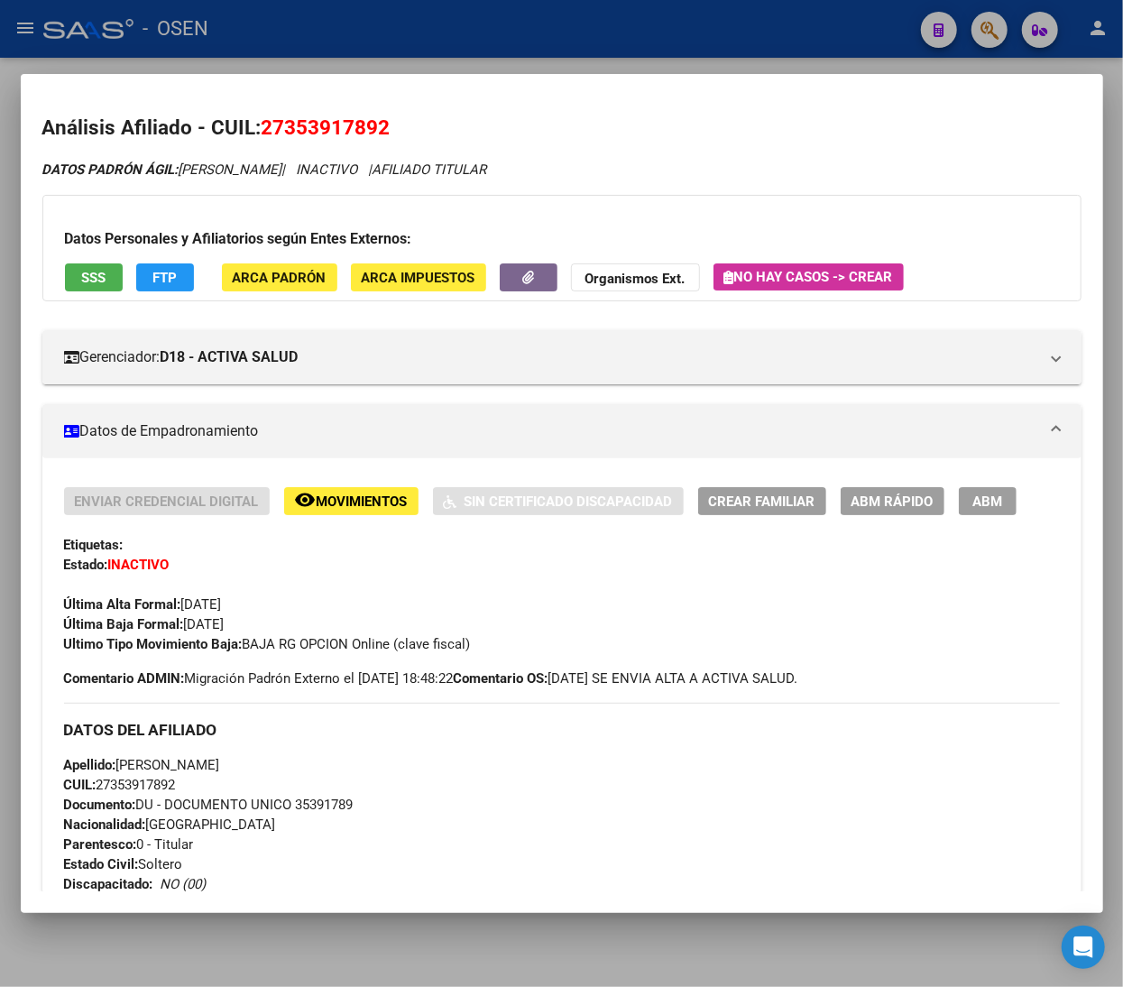
click at [96, 284] on span "SSS" at bounding box center [93, 278] width 24 height 16
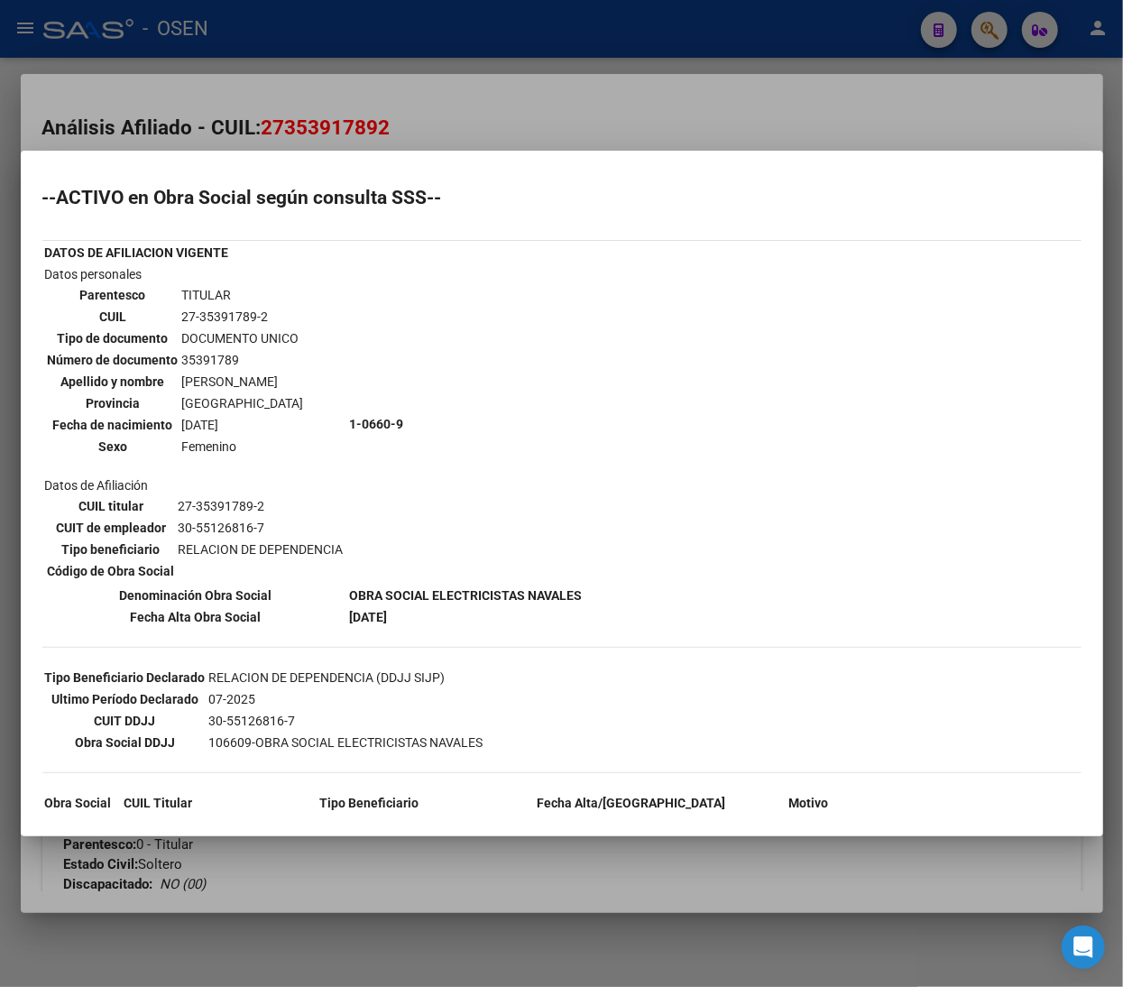
click at [423, 23] on div at bounding box center [561, 493] width 1123 height 987
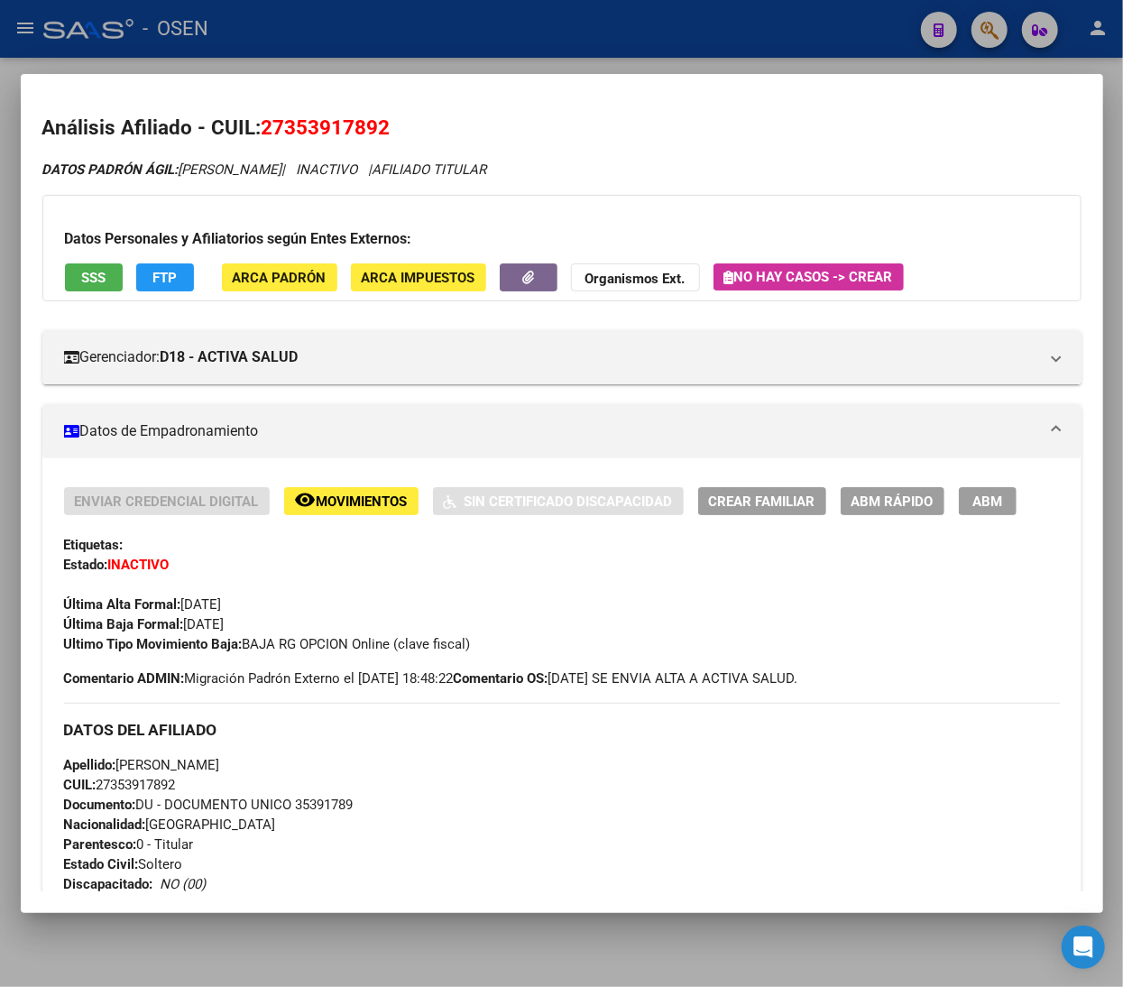
drag, startPoint x: 419, startPoint y: 27, endPoint x: 33, endPoint y: 202, distance: 423.8
click at [415, 28] on div at bounding box center [561, 493] width 1123 height 987
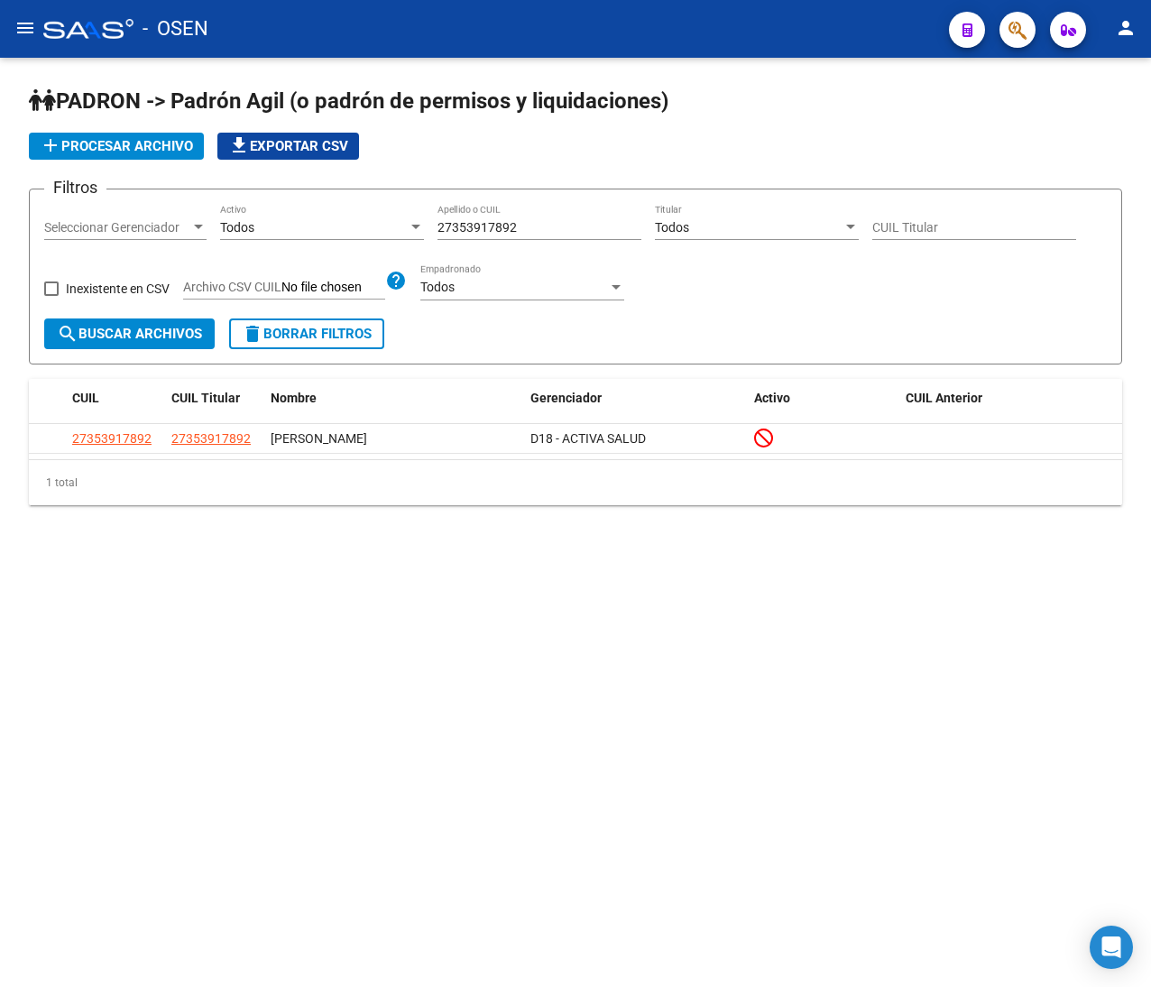
click at [520, 236] on div "27353917892 Apellido o CUIL" at bounding box center [539, 222] width 204 height 36
drag, startPoint x: 527, startPoint y: 234, endPoint x: 354, endPoint y: 229, distance: 172.3
click at [354, 229] on div "Filtros Seleccionar Gerenciador Seleccionar Gerenciador Todos Activo 2735391789…" at bounding box center [575, 261] width 1062 height 115
paste input "64413918"
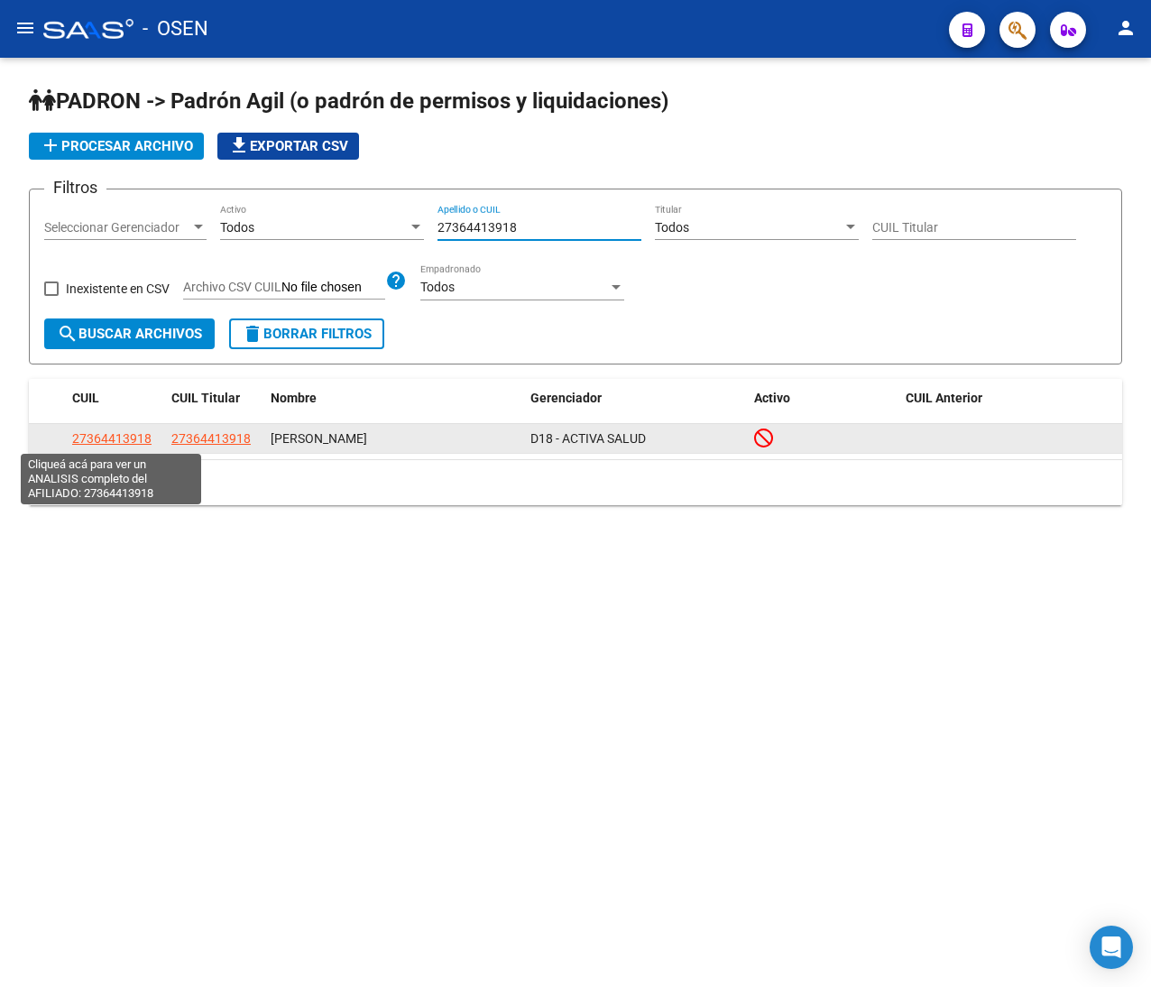
type input "27364413918"
click at [137, 438] on span "27364413918" at bounding box center [111, 438] width 79 height 14
type textarea "27364413918"
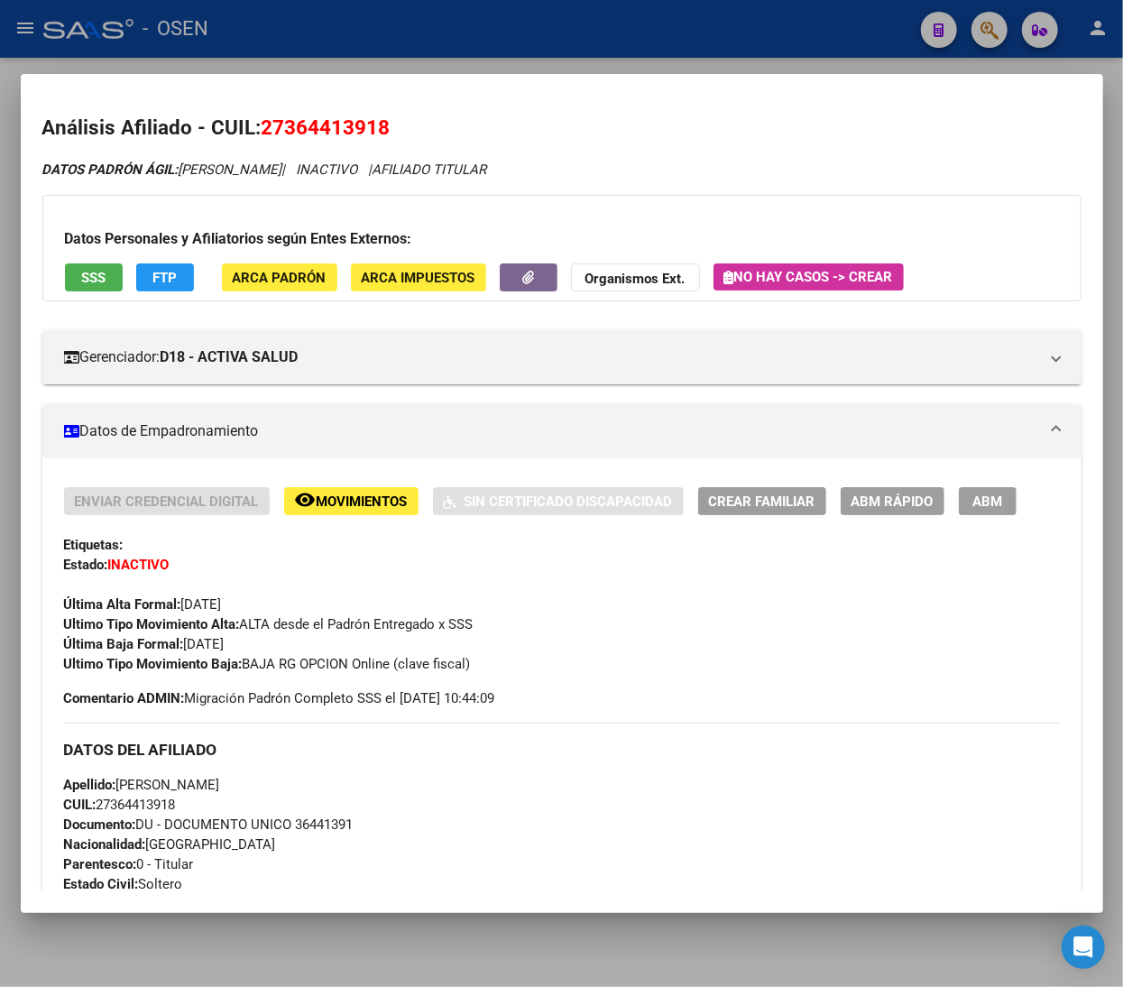
click at [437, 32] on div at bounding box center [561, 493] width 1123 height 987
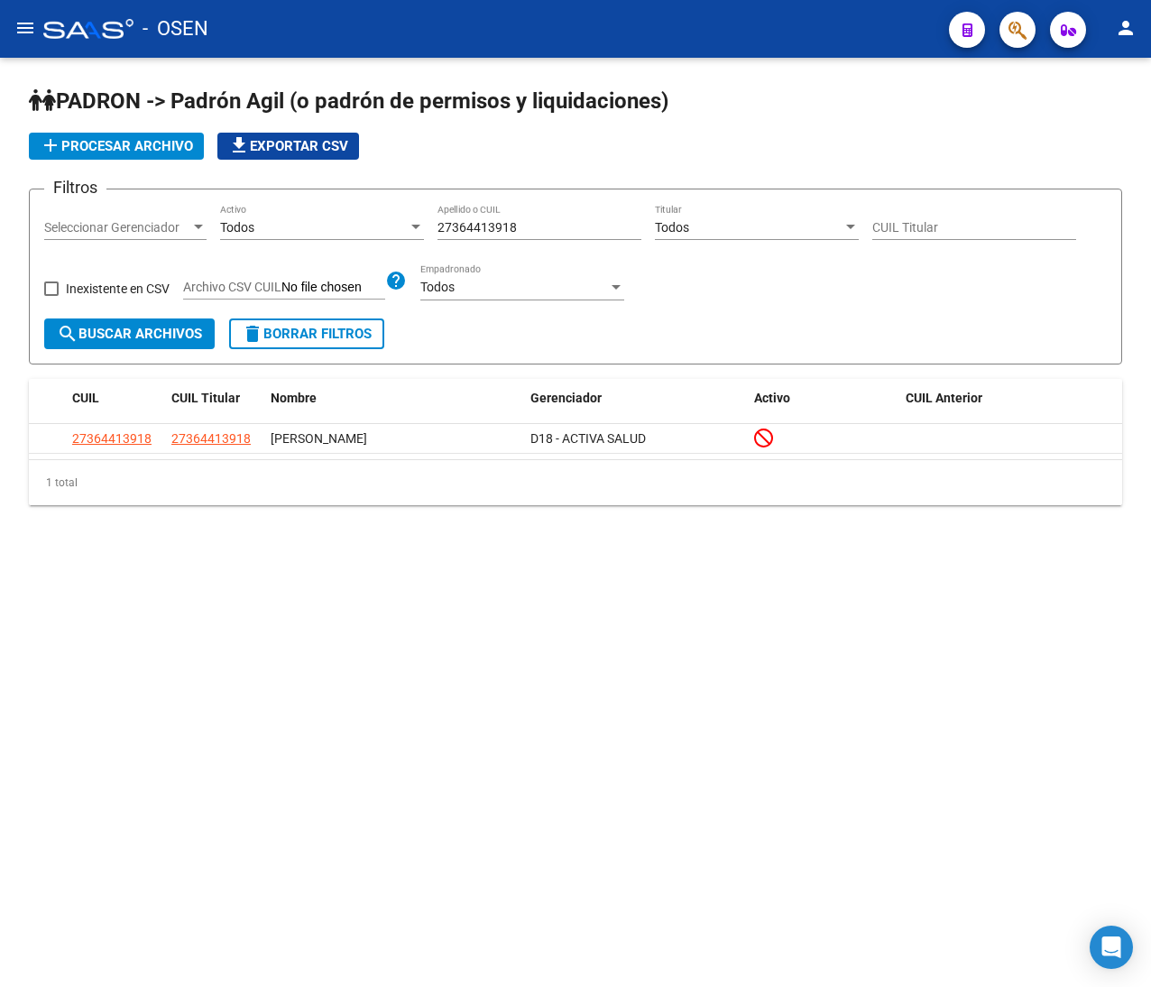
drag, startPoint x: 549, startPoint y: 223, endPoint x: 286, endPoint y: 194, distance: 264.9
click at [286, 194] on form "Filtros Seleccionar Gerenciador Seleccionar Gerenciador Todos Activo 2736441391…" at bounding box center [575, 277] width 1093 height 176
paste input "0327571274"
type input "20327571274"
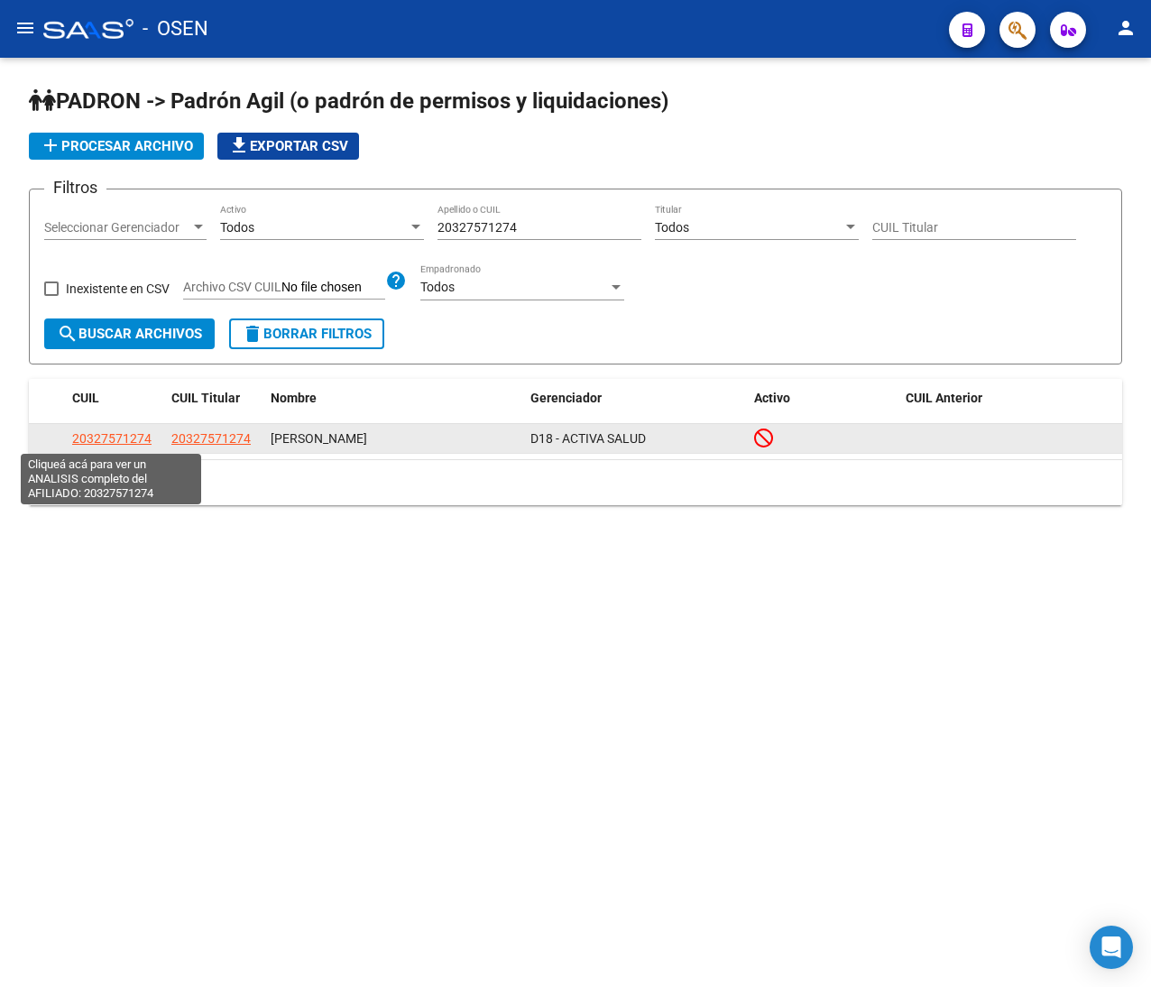
click at [109, 431] on span "20327571274" at bounding box center [111, 438] width 79 height 14
type textarea "20327571274"
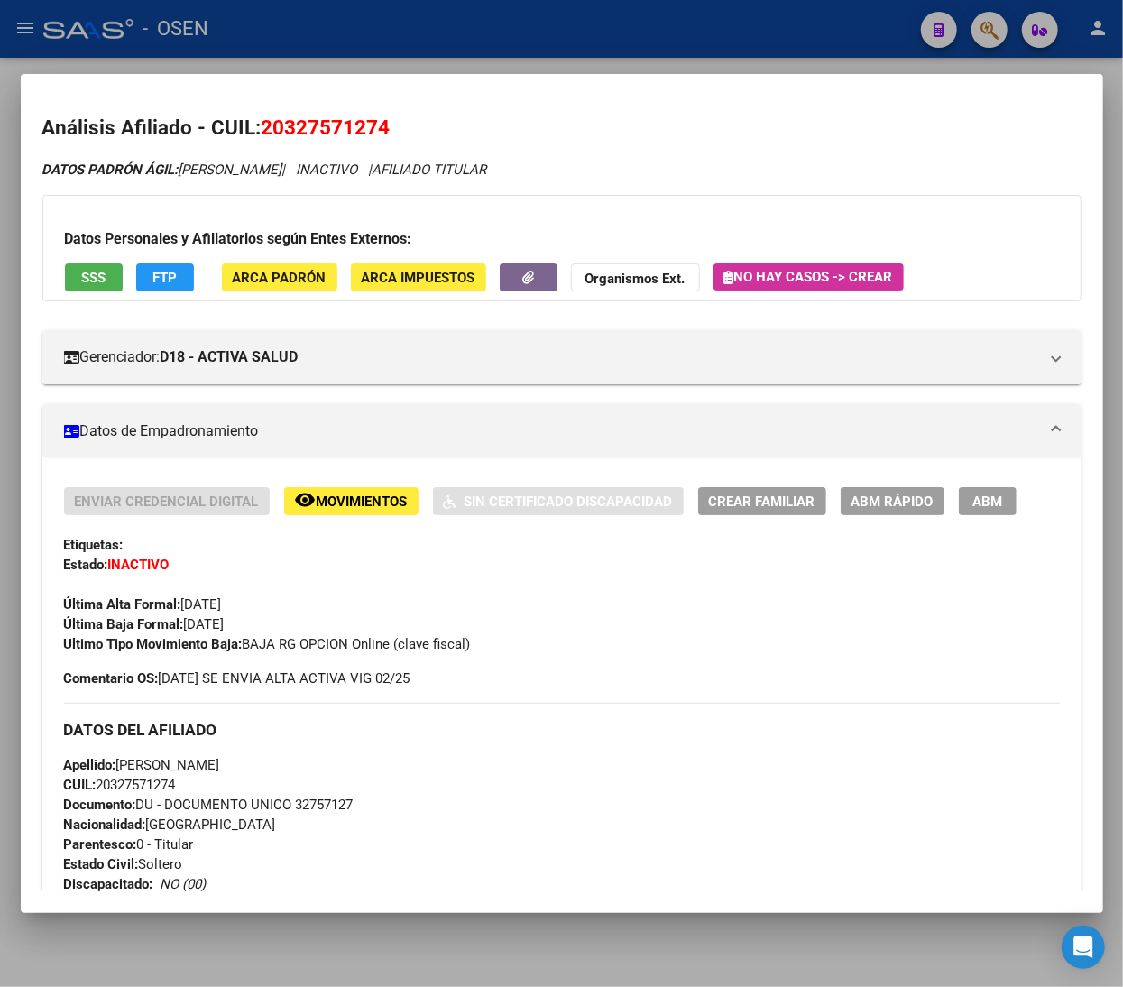
drag, startPoint x: 607, startPoint y: 27, endPoint x: 625, endPoint y: 133, distance: 107.1
click at [607, 27] on div at bounding box center [561, 493] width 1123 height 987
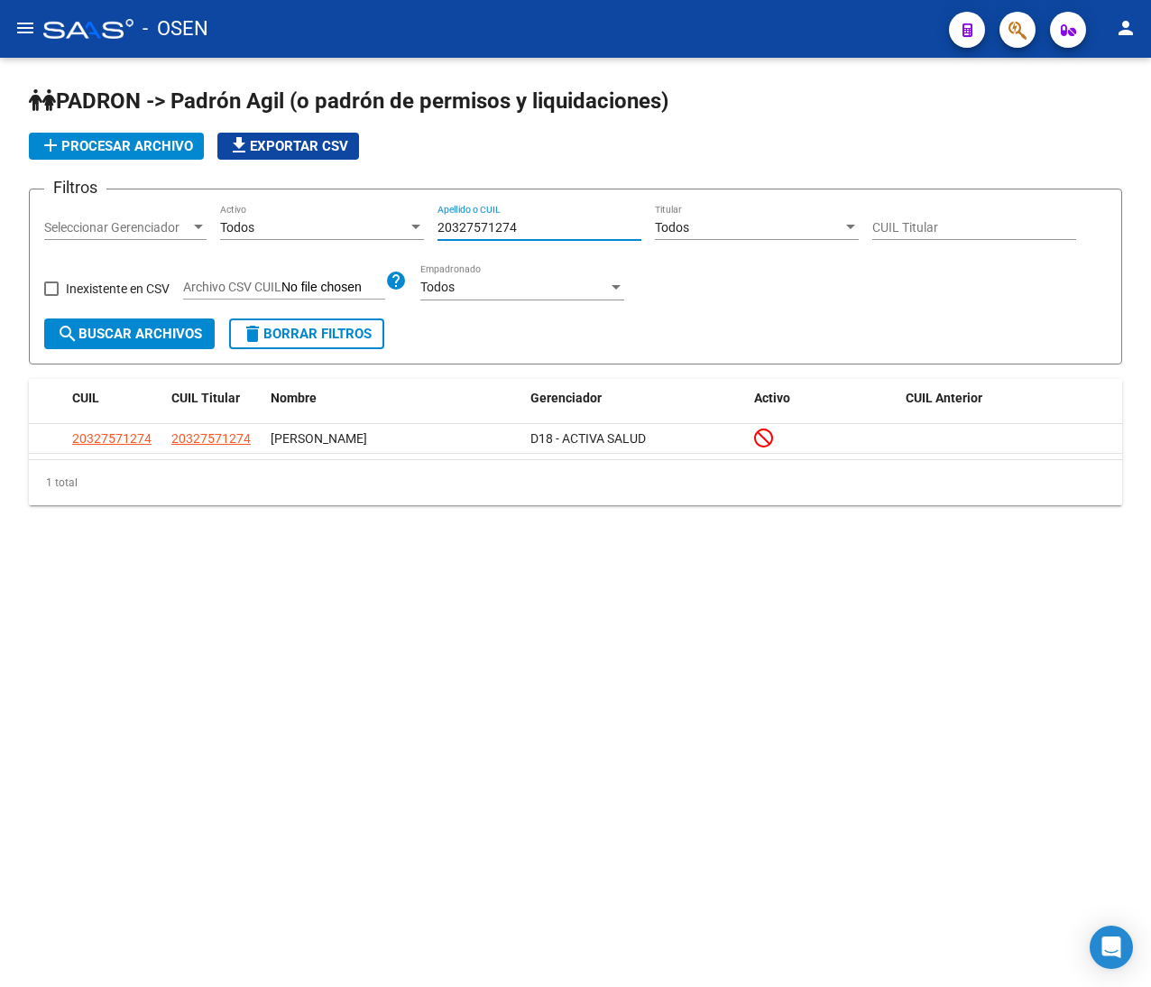
drag, startPoint x: 528, startPoint y: 225, endPoint x: 398, endPoint y: 223, distance: 129.9
click at [409, 222] on div "Filtros Seleccionar Gerenciador Seleccionar Gerenciador Todos Activo 2032757127…" at bounding box center [575, 261] width 1062 height 115
paste input "249365905"
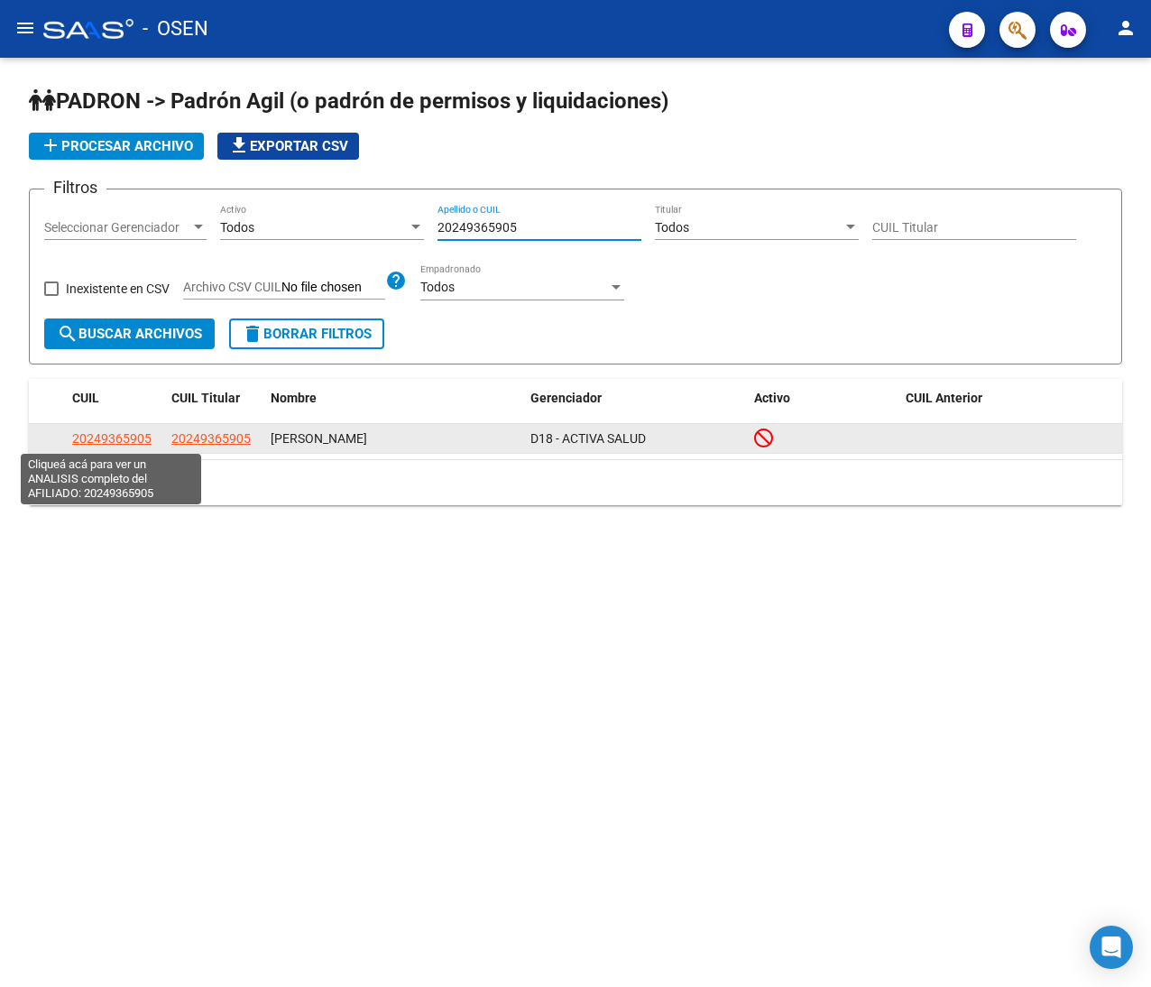
type input "20249365905"
click at [91, 437] on span "20249365905" at bounding box center [111, 438] width 79 height 14
type textarea "20249365905"
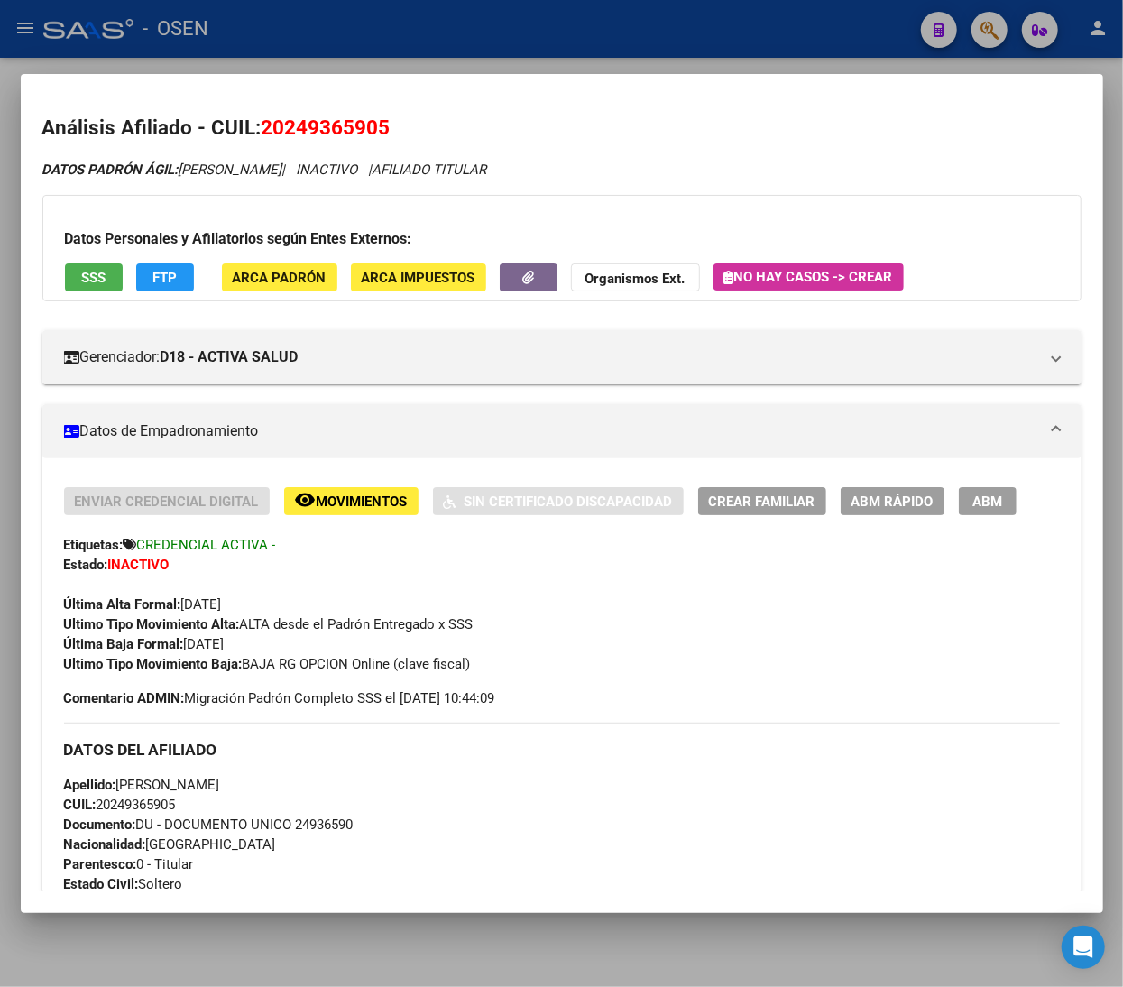
click at [500, 42] on div at bounding box center [561, 493] width 1123 height 987
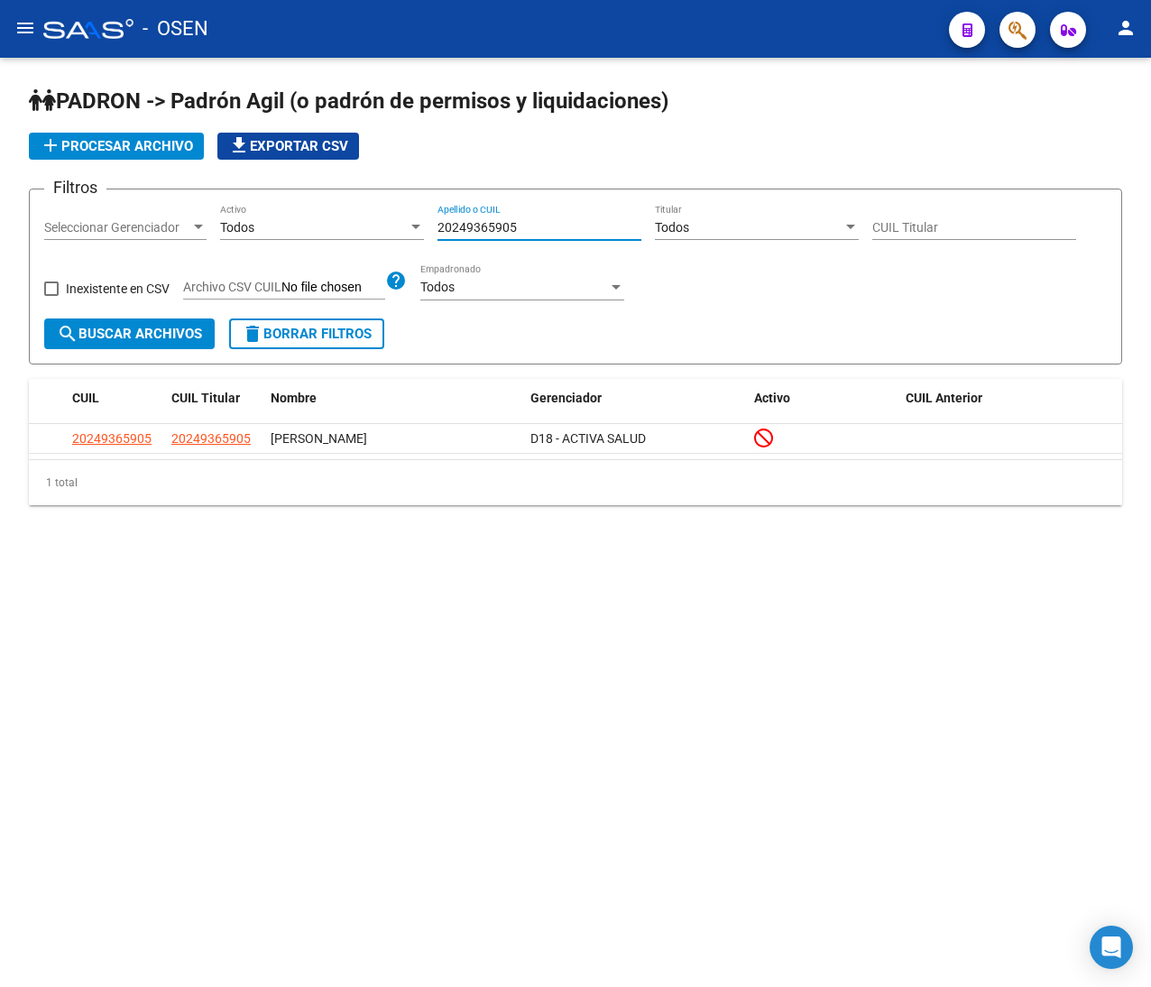
drag, startPoint x: 543, startPoint y: 223, endPoint x: 322, endPoint y: 235, distance: 221.3
click at [322, 235] on div "Filtros Seleccionar Gerenciador Seleccionar Gerenciador Todos Activo 2024936590…" at bounding box center [575, 261] width 1062 height 115
paste input "7550351744"
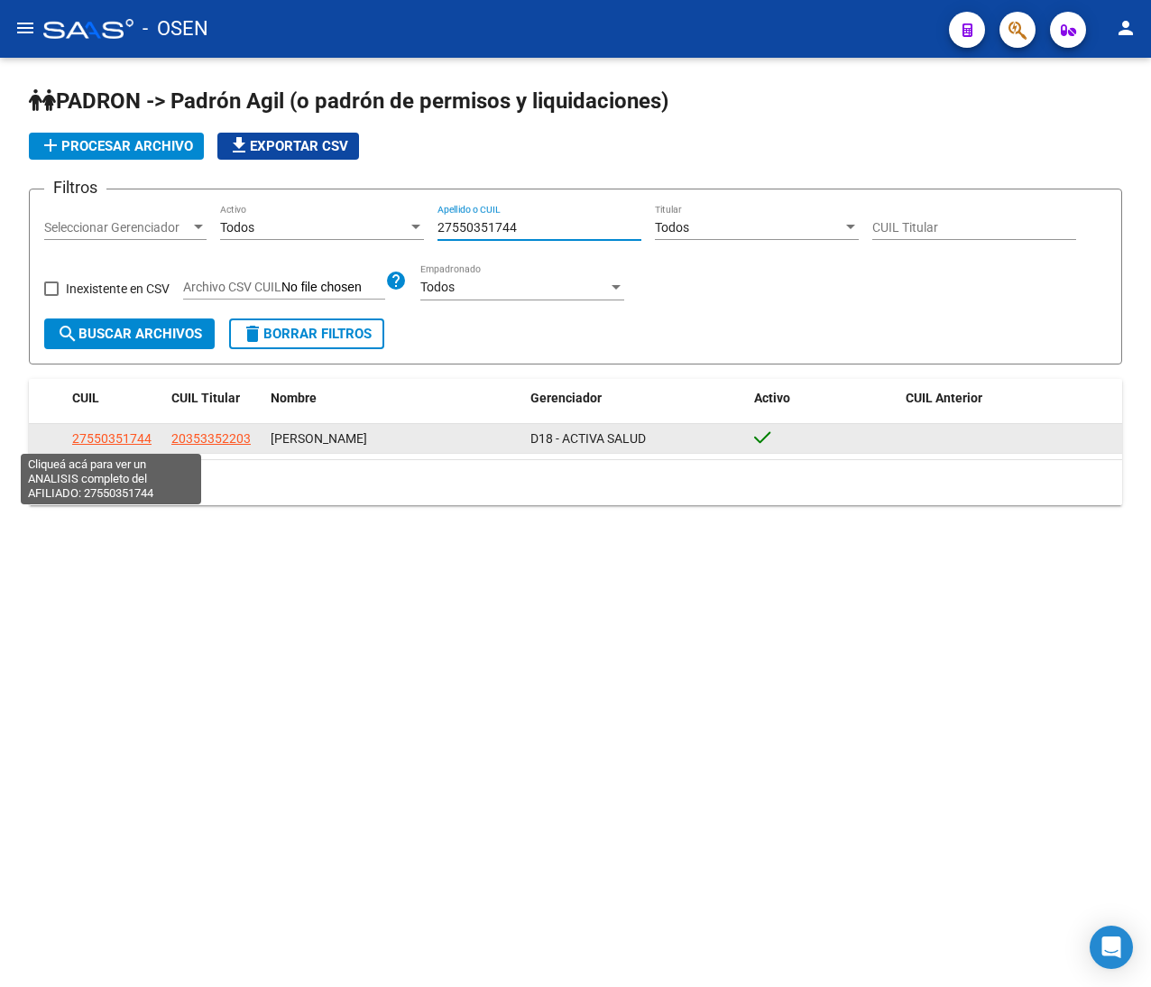
type input "27550351744"
click at [137, 432] on span "27550351744" at bounding box center [111, 438] width 79 height 14
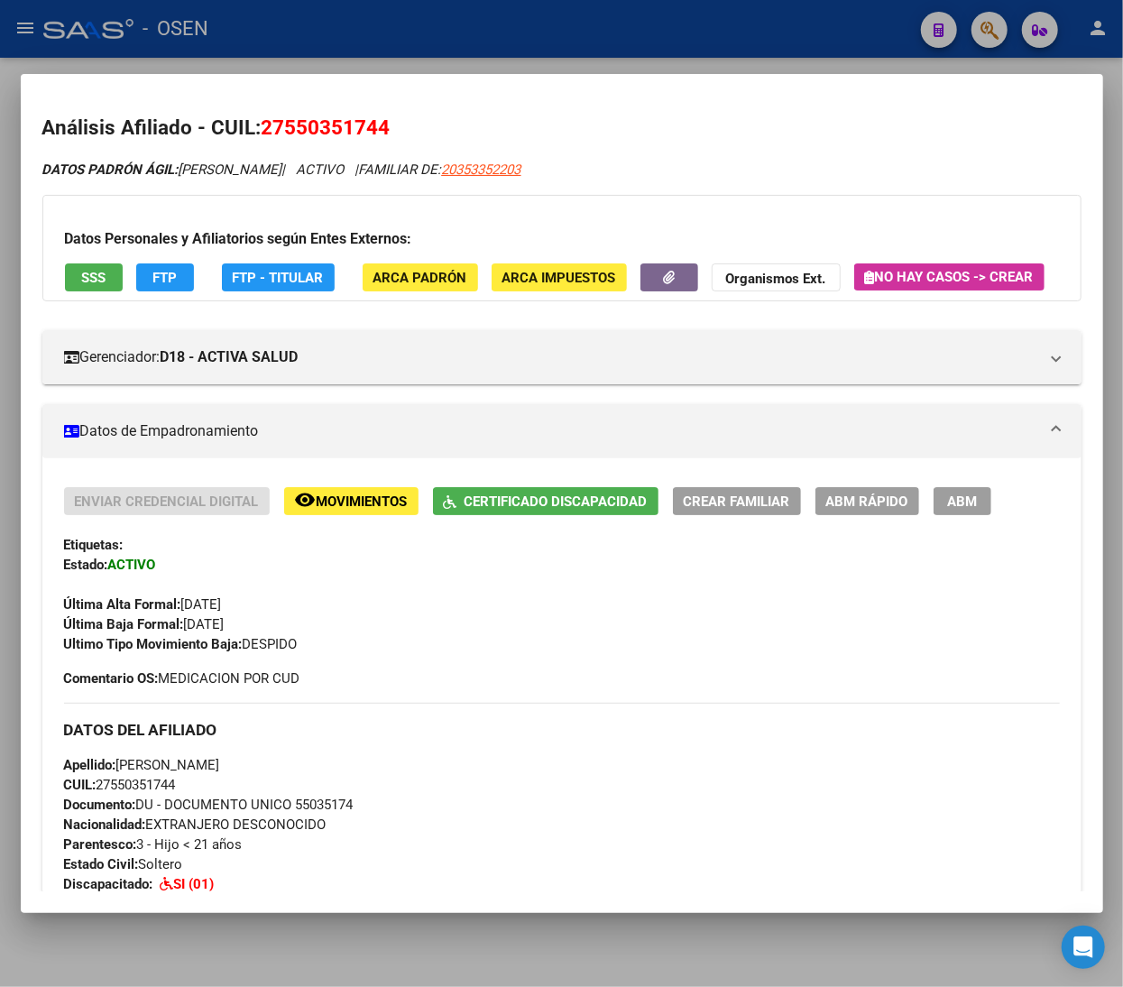
click at [375, 510] on span "Movimientos" at bounding box center [362, 501] width 91 height 16
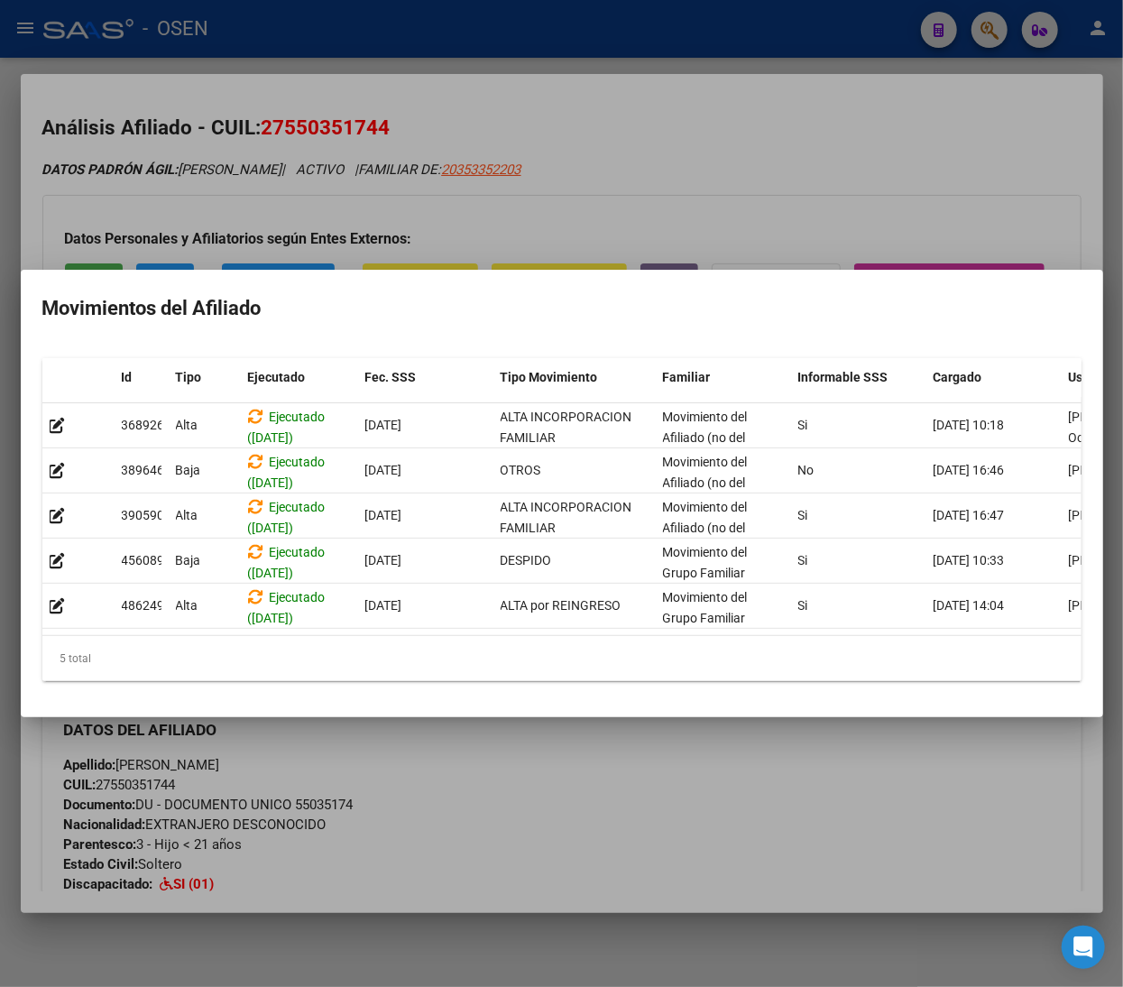
scroll to position [0, 115]
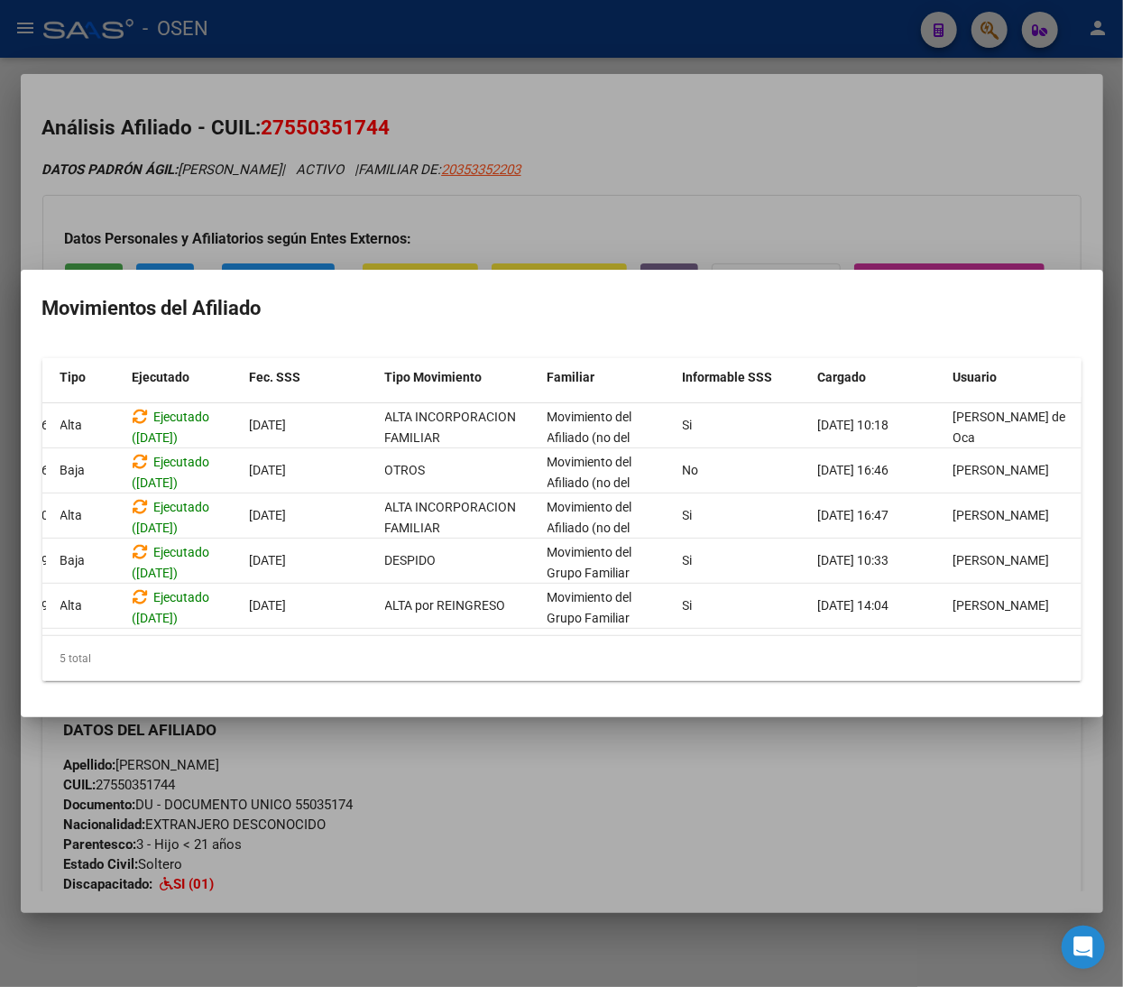
click at [769, 818] on div at bounding box center [561, 493] width 1123 height 987
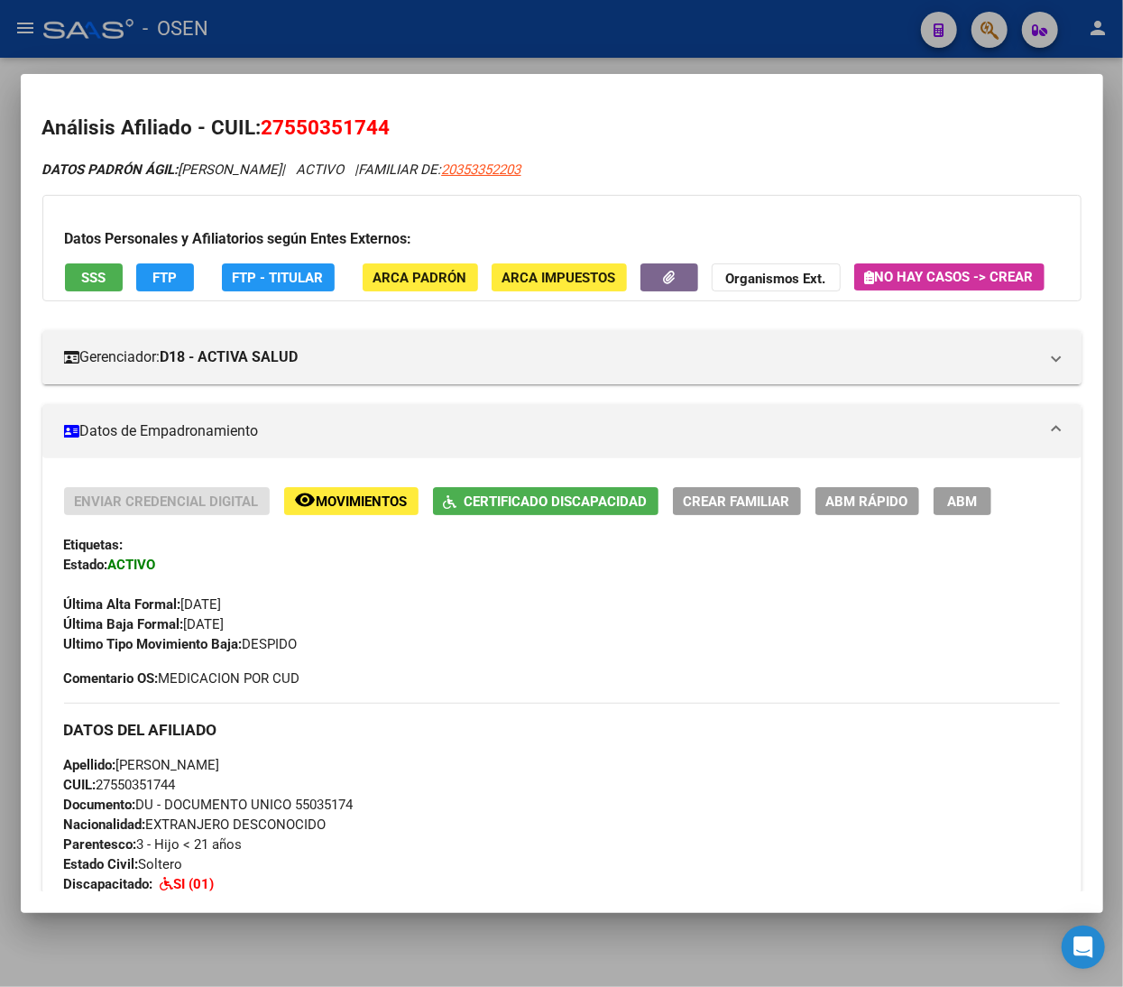
click at [102, 280] on span "SSS" at bounding box center [93, 278] width 24 height 16
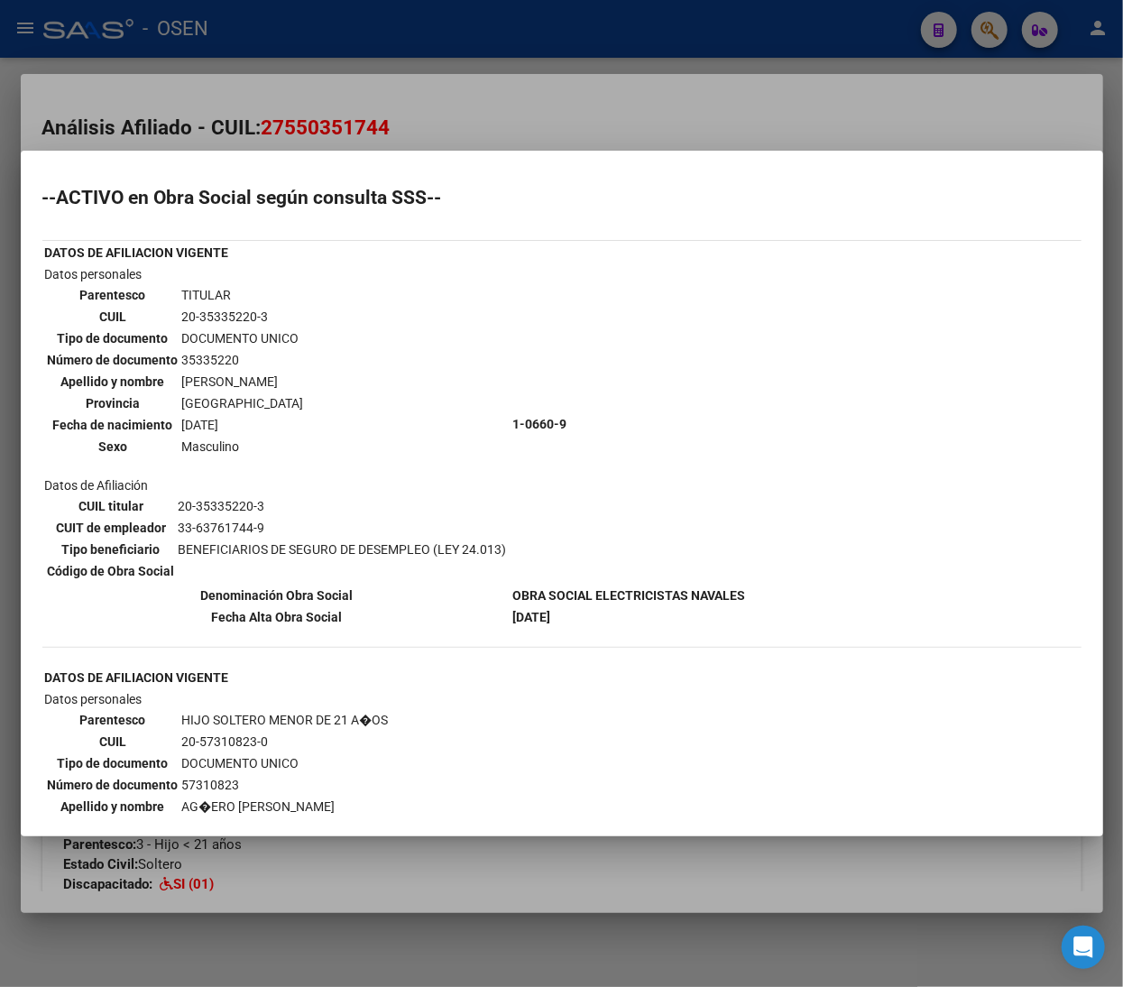
click at [737, 146] on div at bounding box center [561, 493] width 1123 height 987
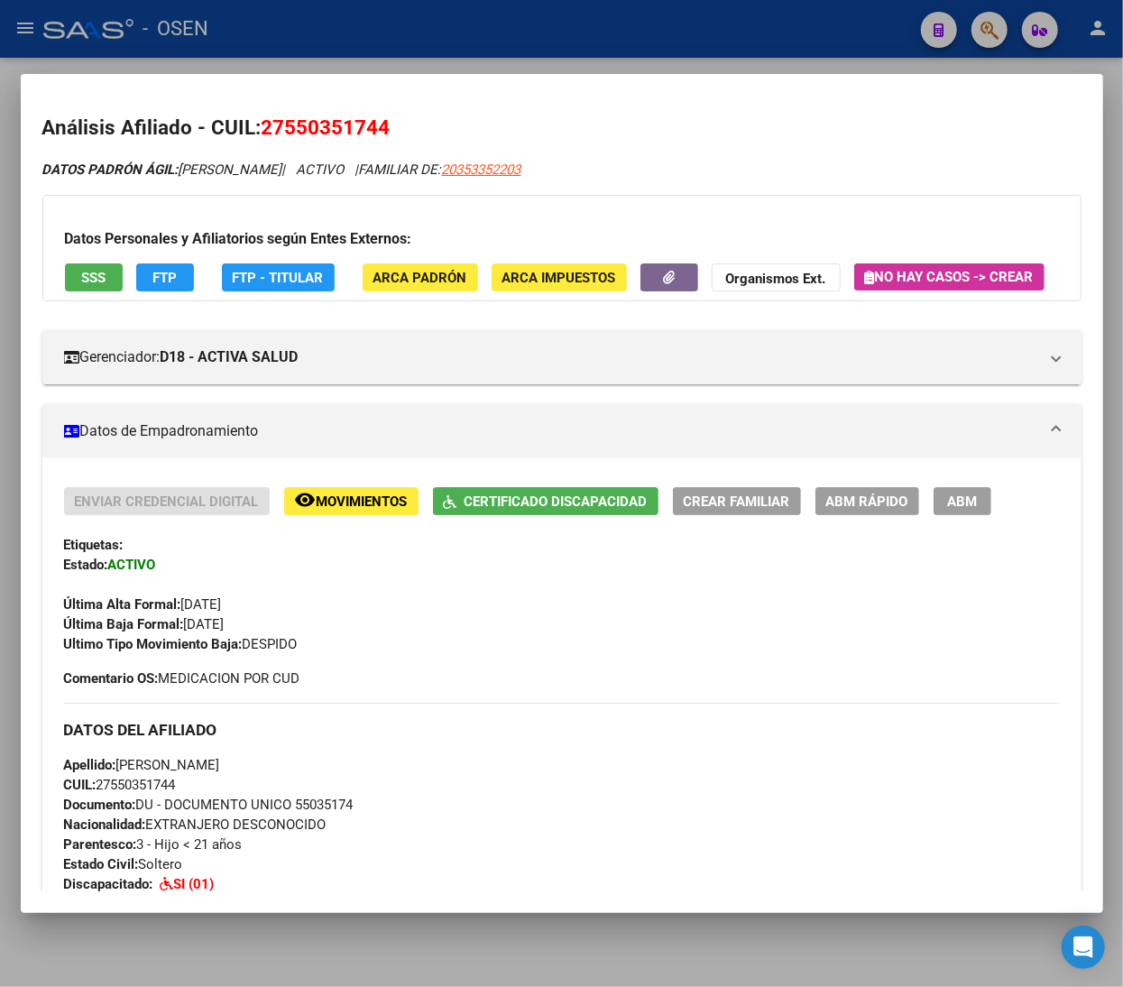
click at [184, 284] on button "FTP" at bounding box center [165, 277] width 58 height 28
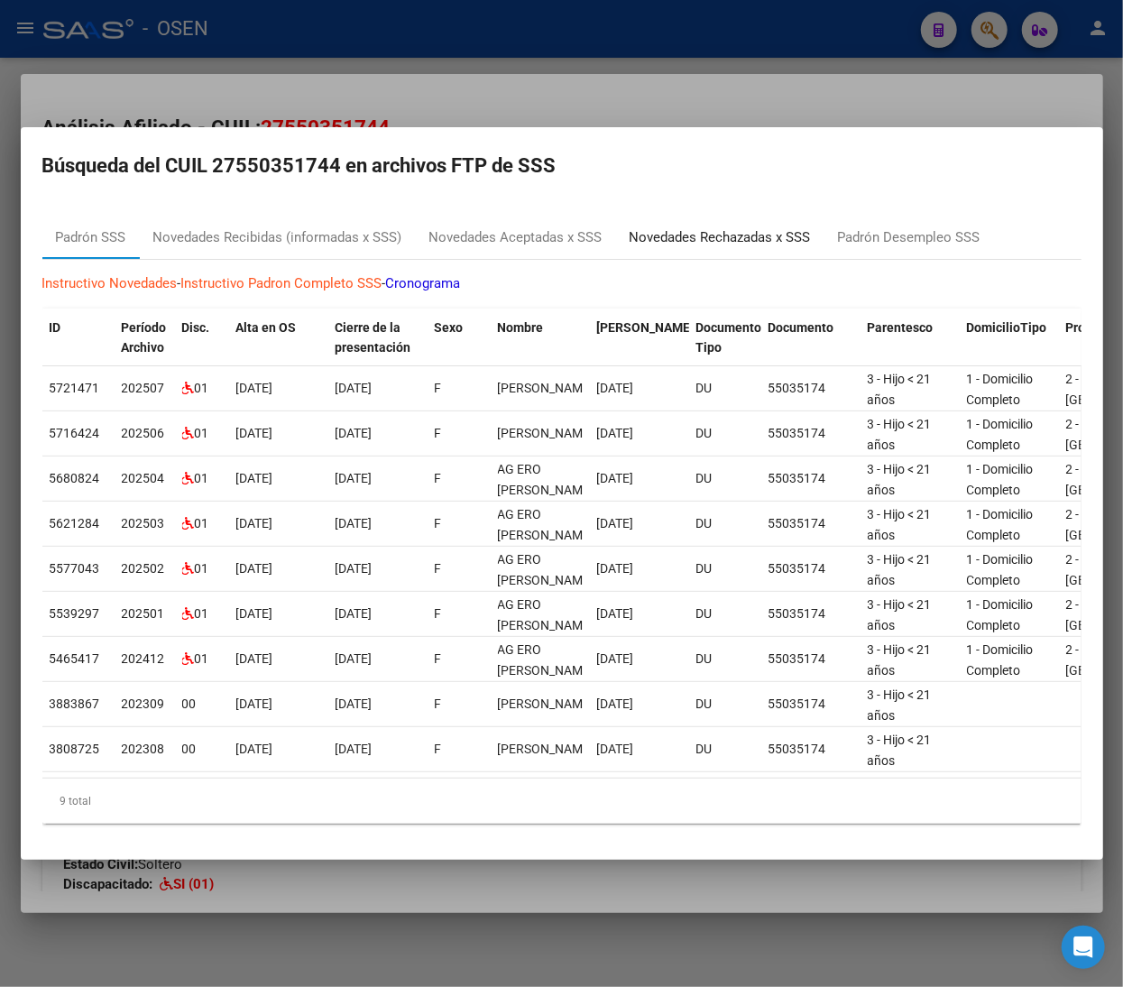
click at [673, 248] on div "Novedades Rechazadas x SSS" at bounding box center [720, 237] width 208 height 43
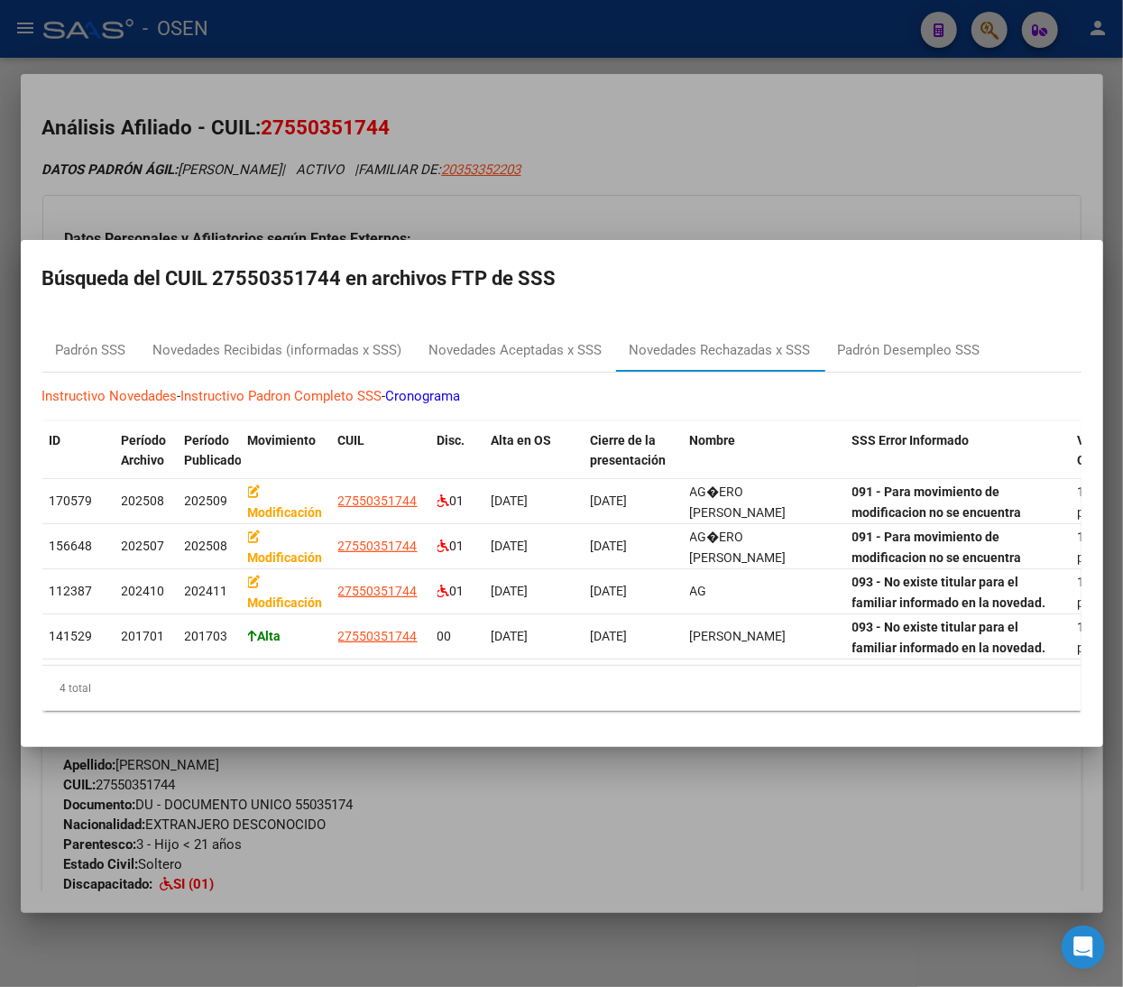
click at [783, 193] on div at bounding box center [561, 493] width 1123 height 987
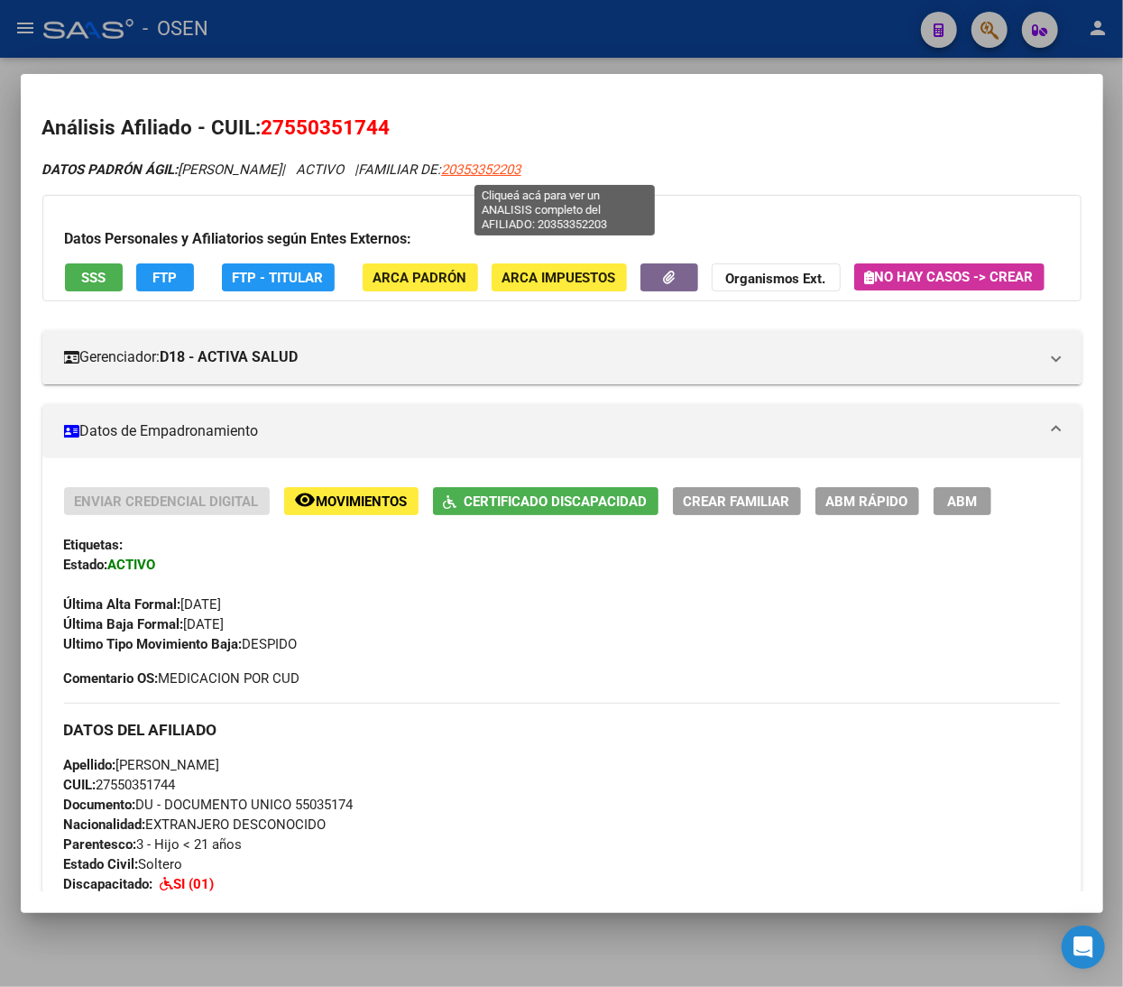
click at [521, 170] on span "20353352203" at bounding box center [481, 169] width 79 height 16
type textarea "20353352203"
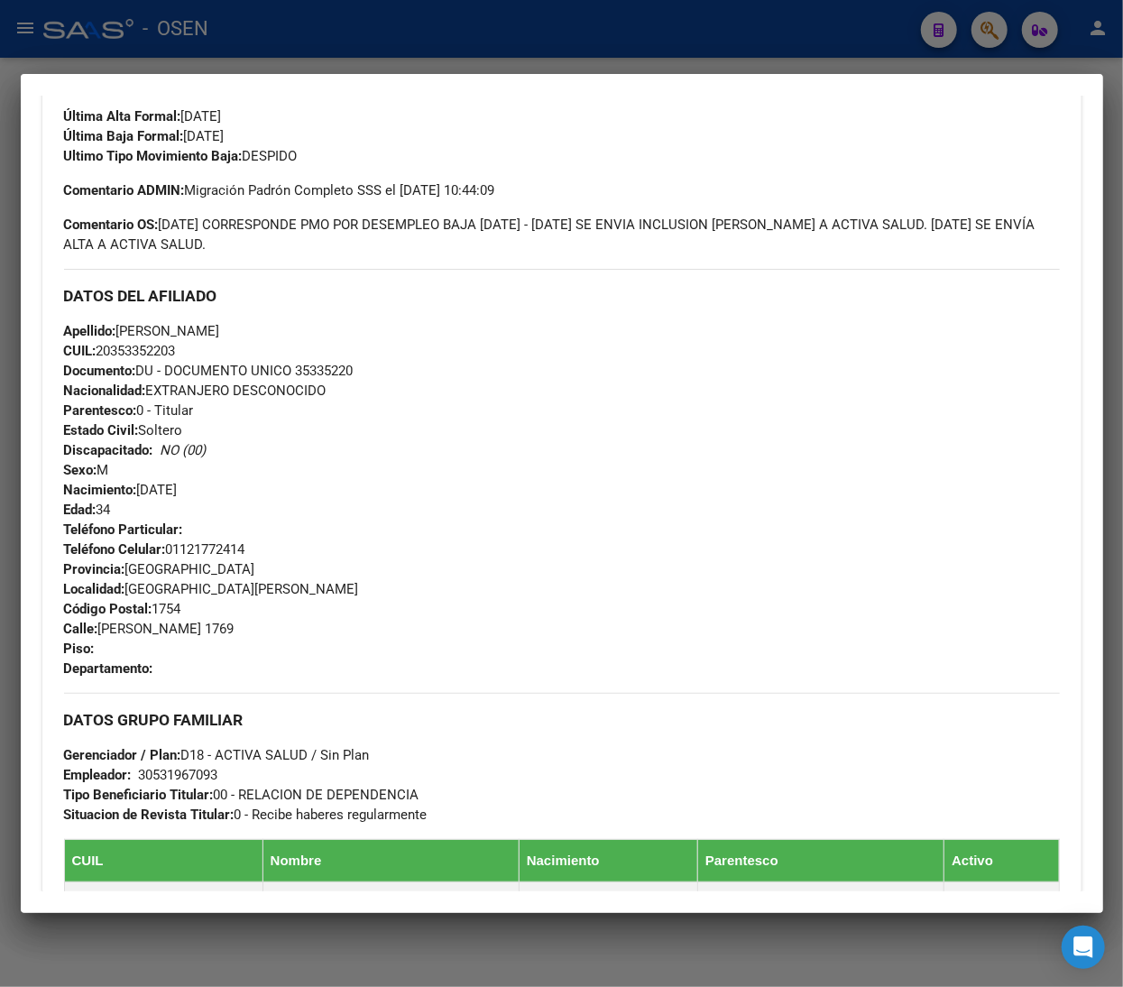
scroll to position [1228, 0]
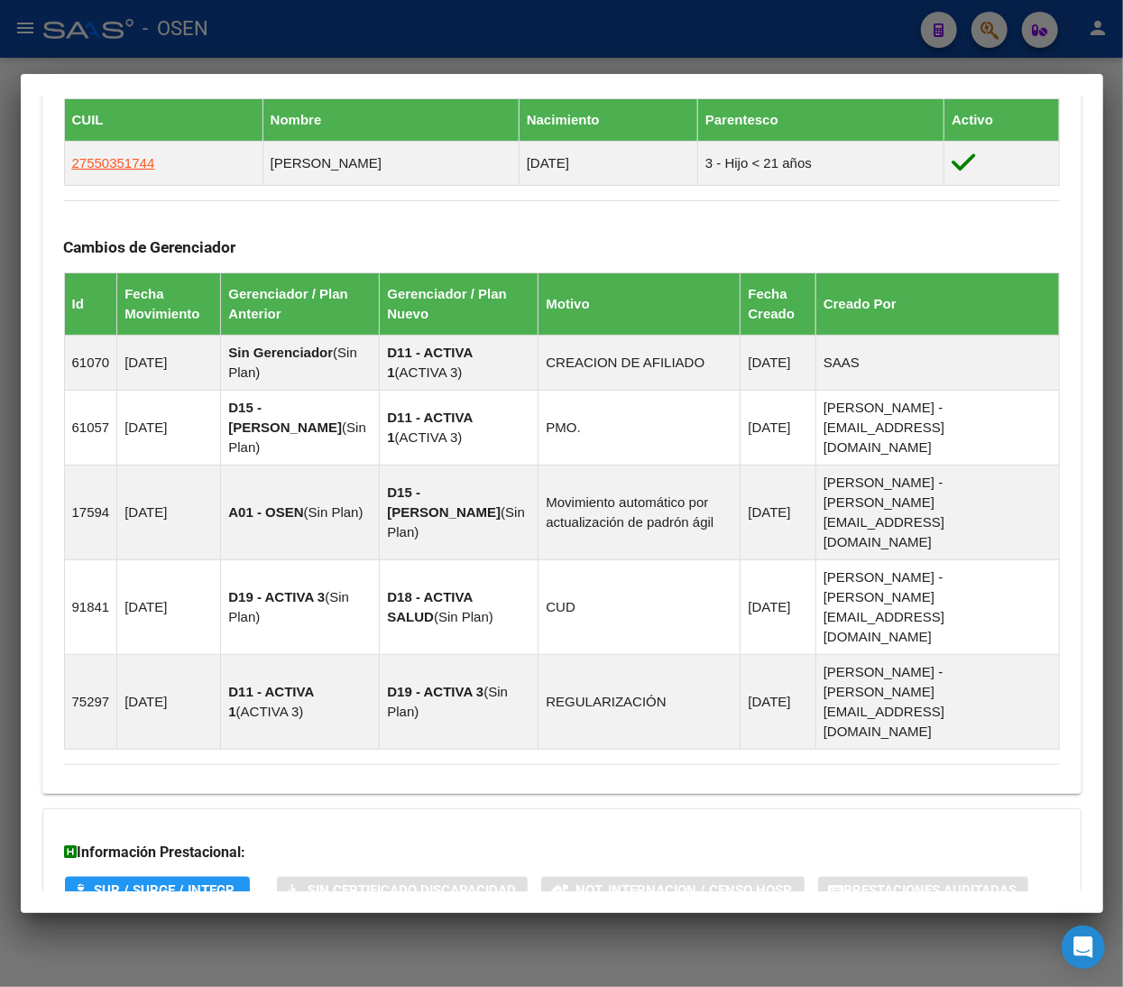
click at [725, 953] on mat-panel-title "Aportes y Contribuciones del Afiliado: 20353352203" at bounding box center [551, 964] width 974 height 22
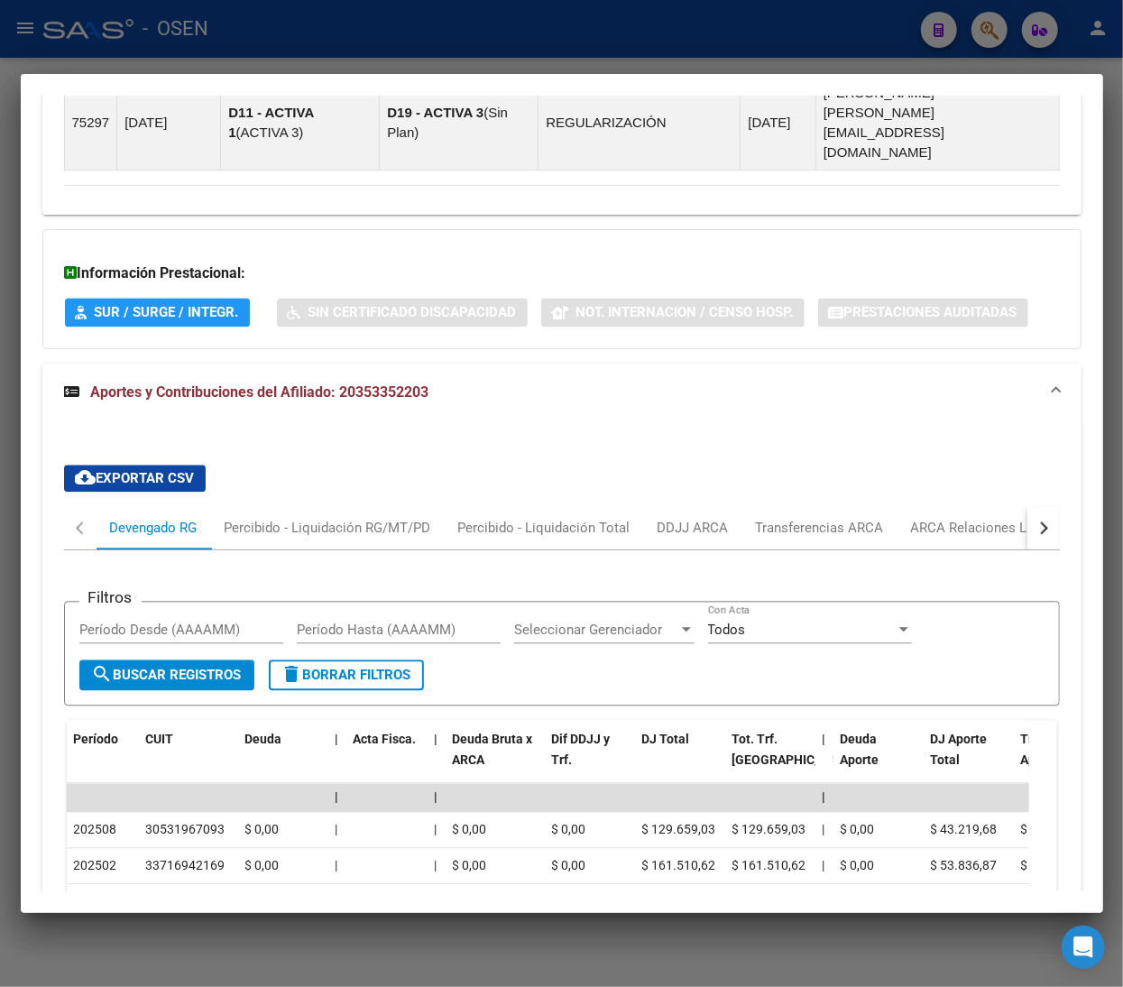
scroll to position [1855, 0]
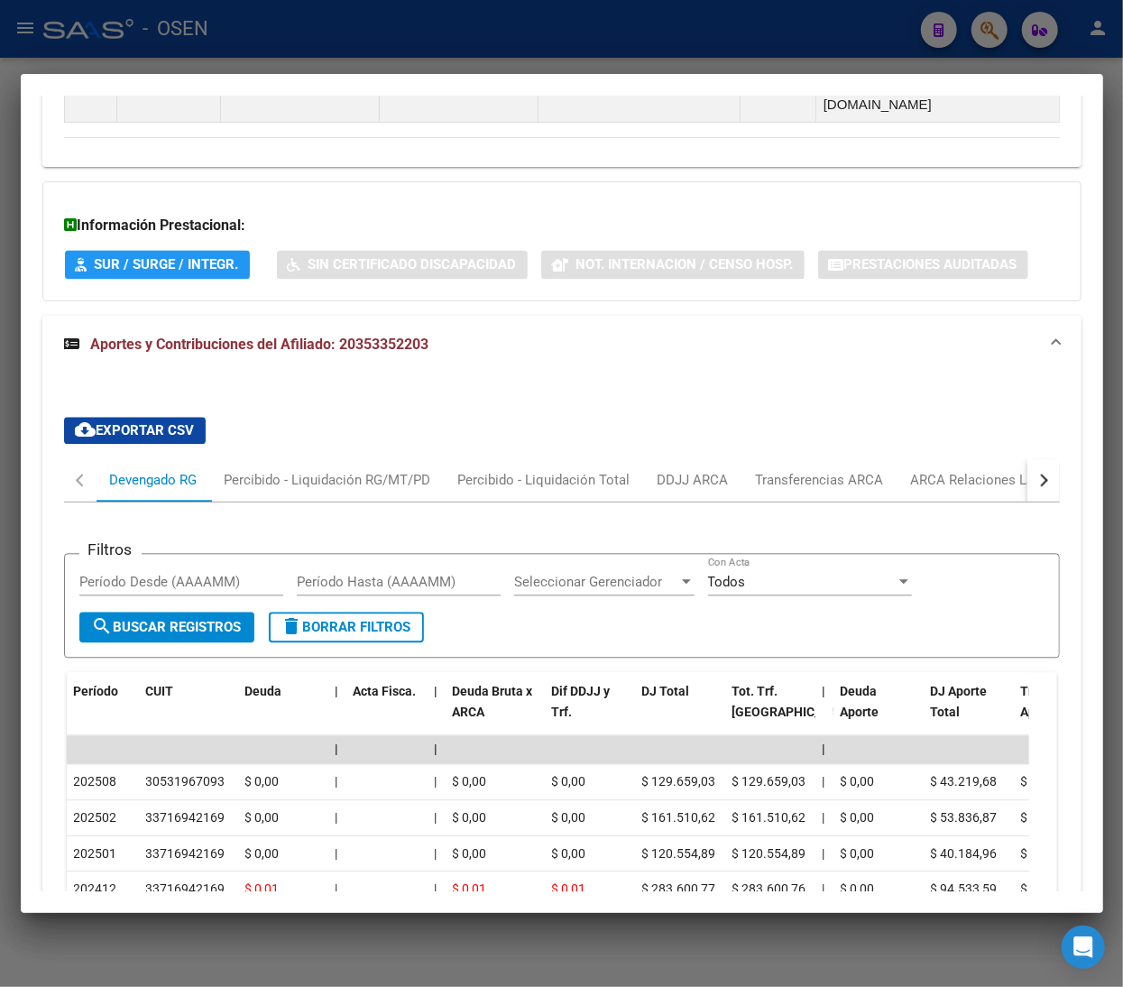
click at [1035, 473] on div "button" at bounding box center [1041, 479] width 13 height 13
click at [946, 458] on div "ANSES Desempleo" at bounding box center [935, 479] width 143 height 43
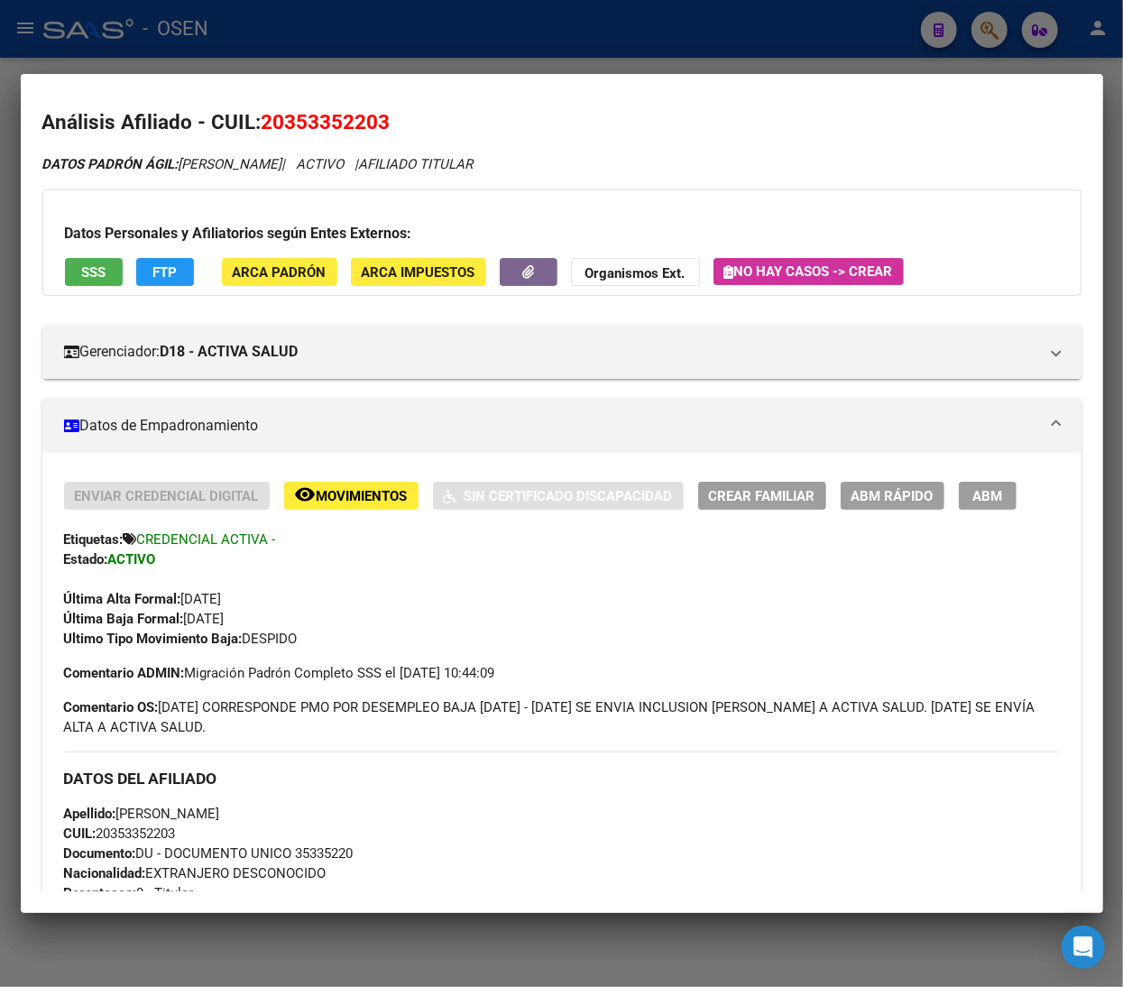
scroll to position [0, 0]
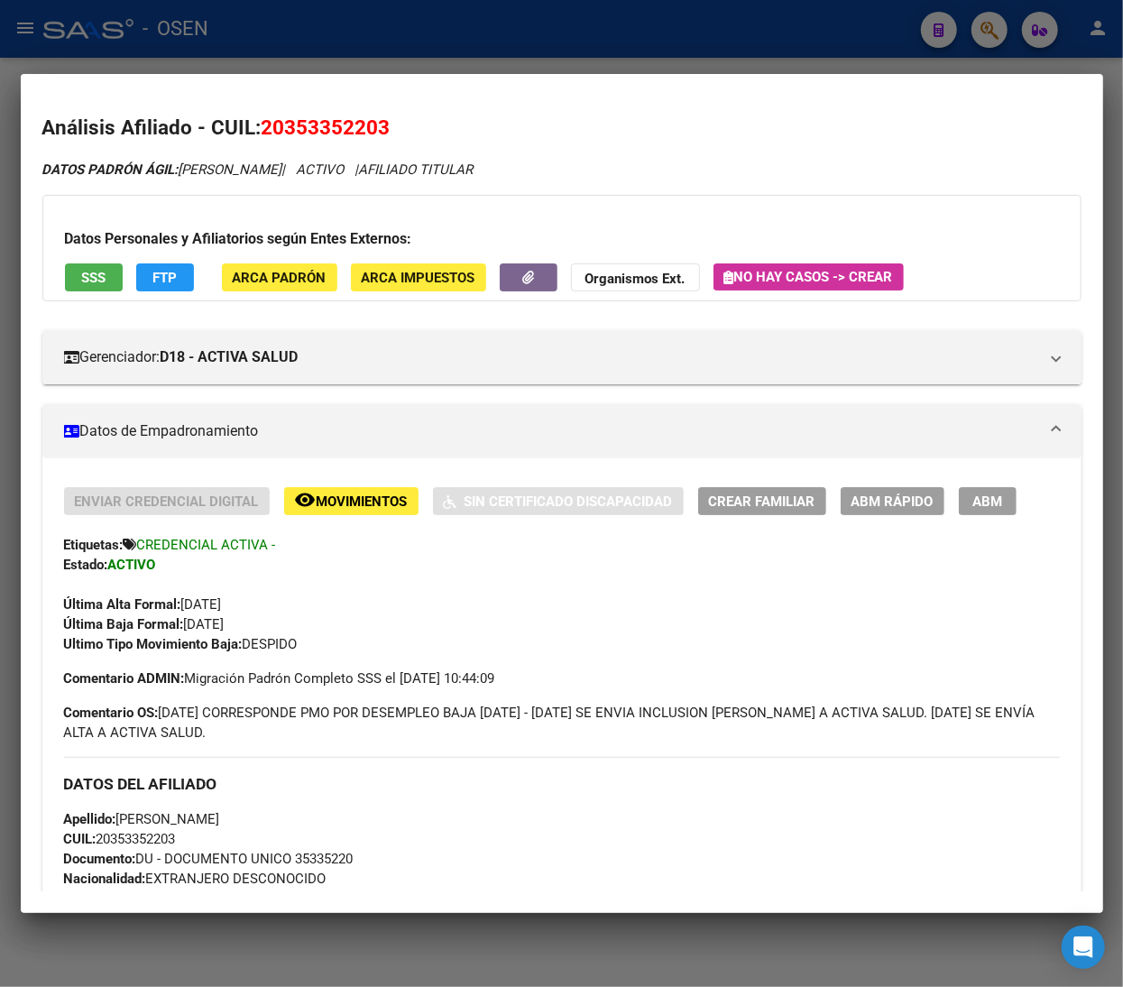
click at [895, 505] on span "ABM Rápido" at bounding box center [892, 501] width 82 height 16
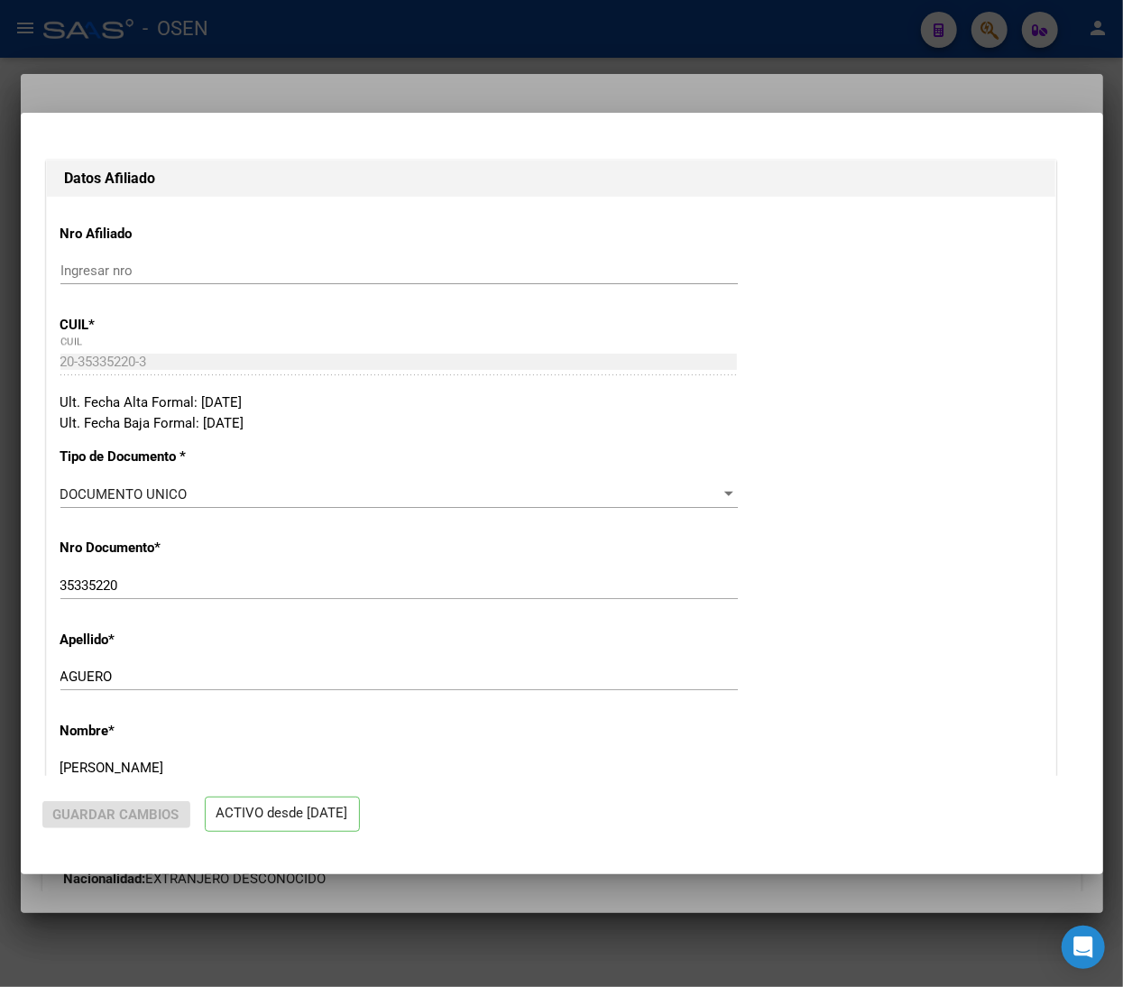
radio input "true"
type input "30-53196709-3"
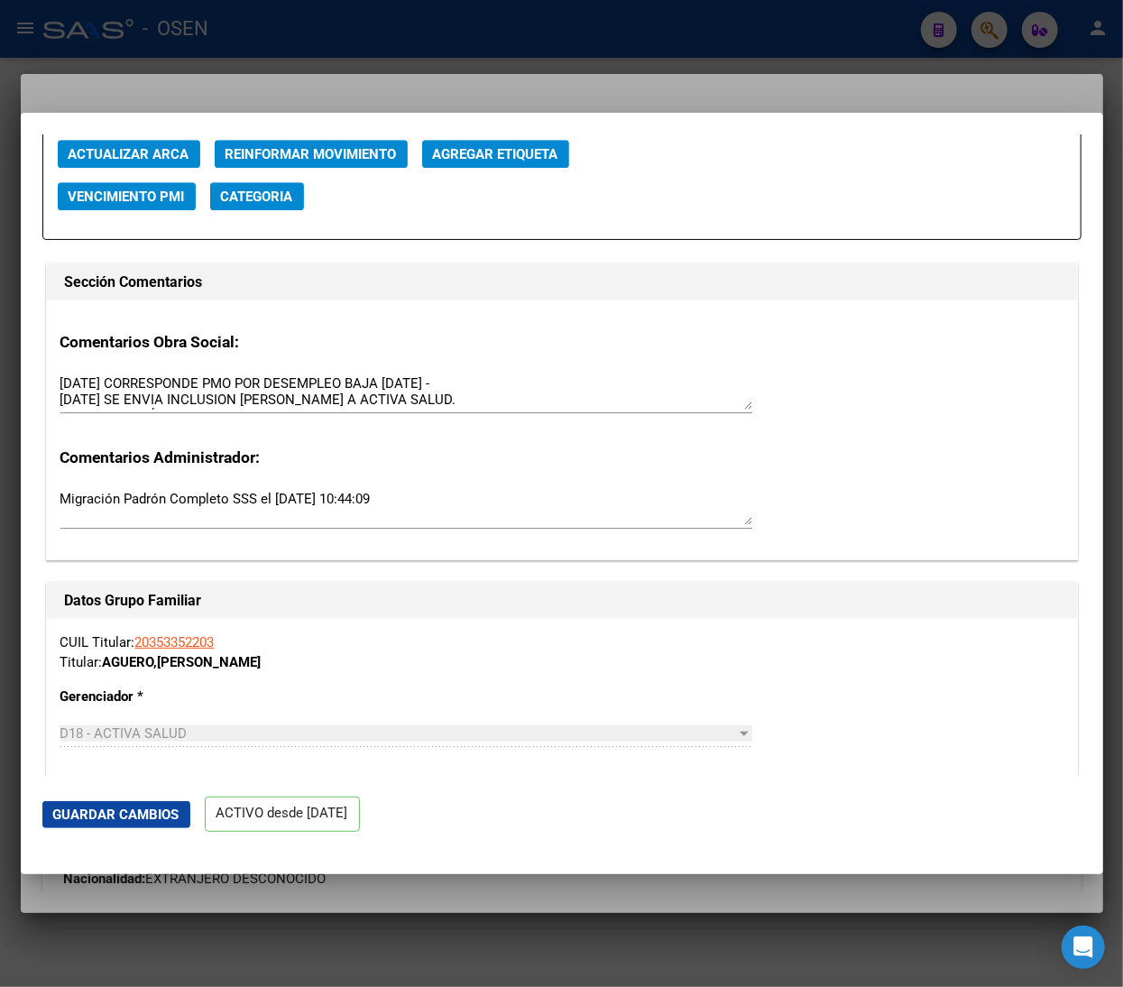
scroll to position [2345, 0]
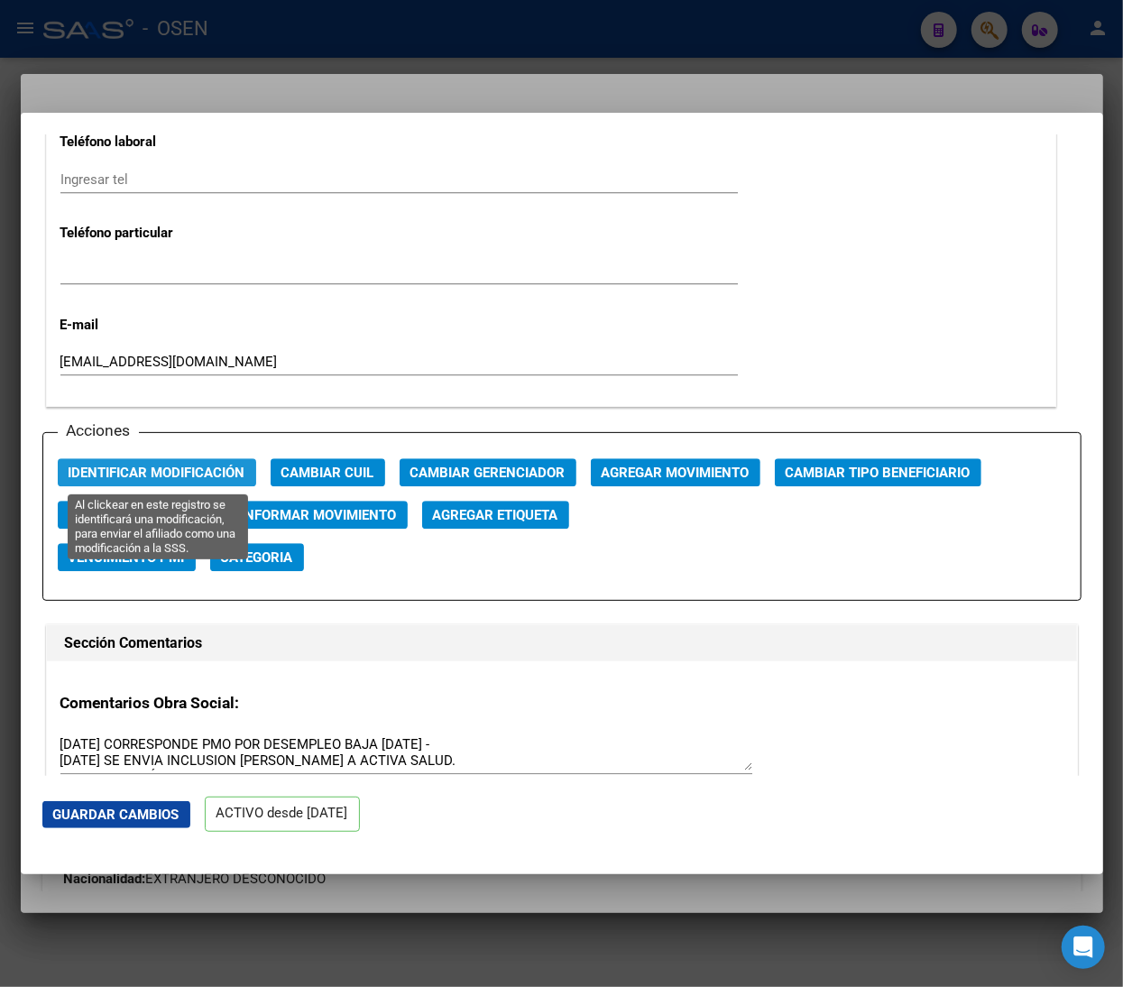
click at [123, 471] on span "Identificar Modificación" at bounding box center [157, 472] width 177 height 16
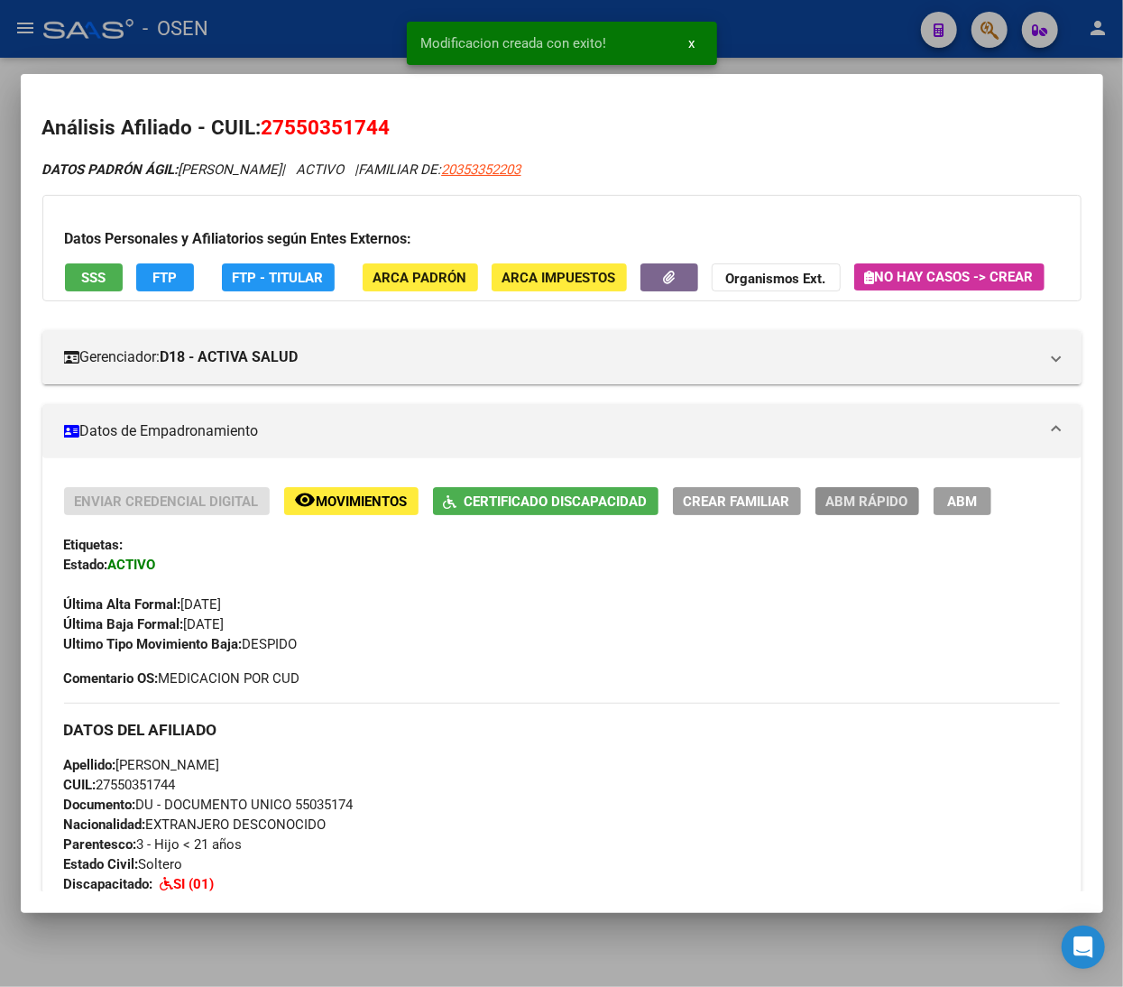
click at [842, 510] on span "ABM Rápido" at bounding box center [867, 501] width 82 height 16
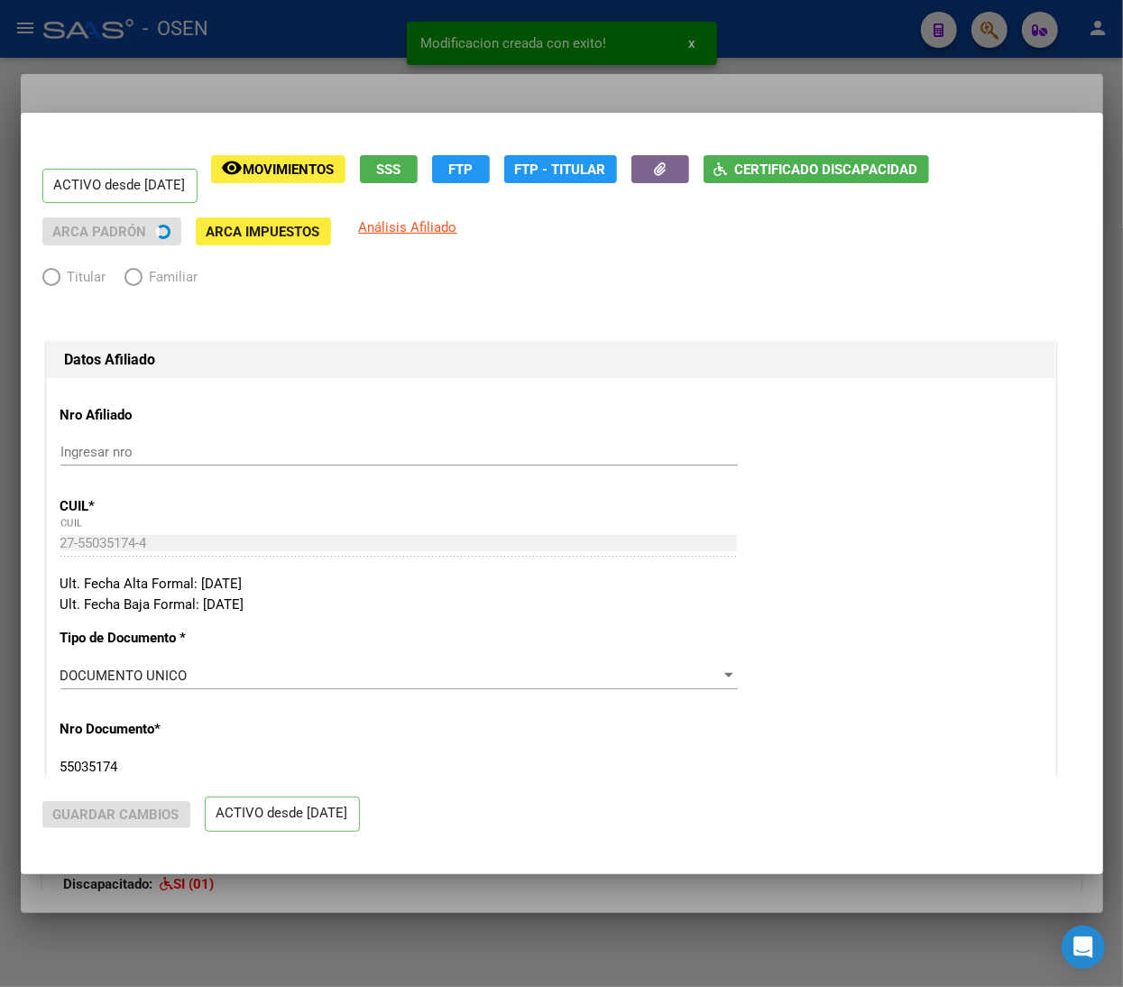
radio input "true"
type input "30-53196709-3"
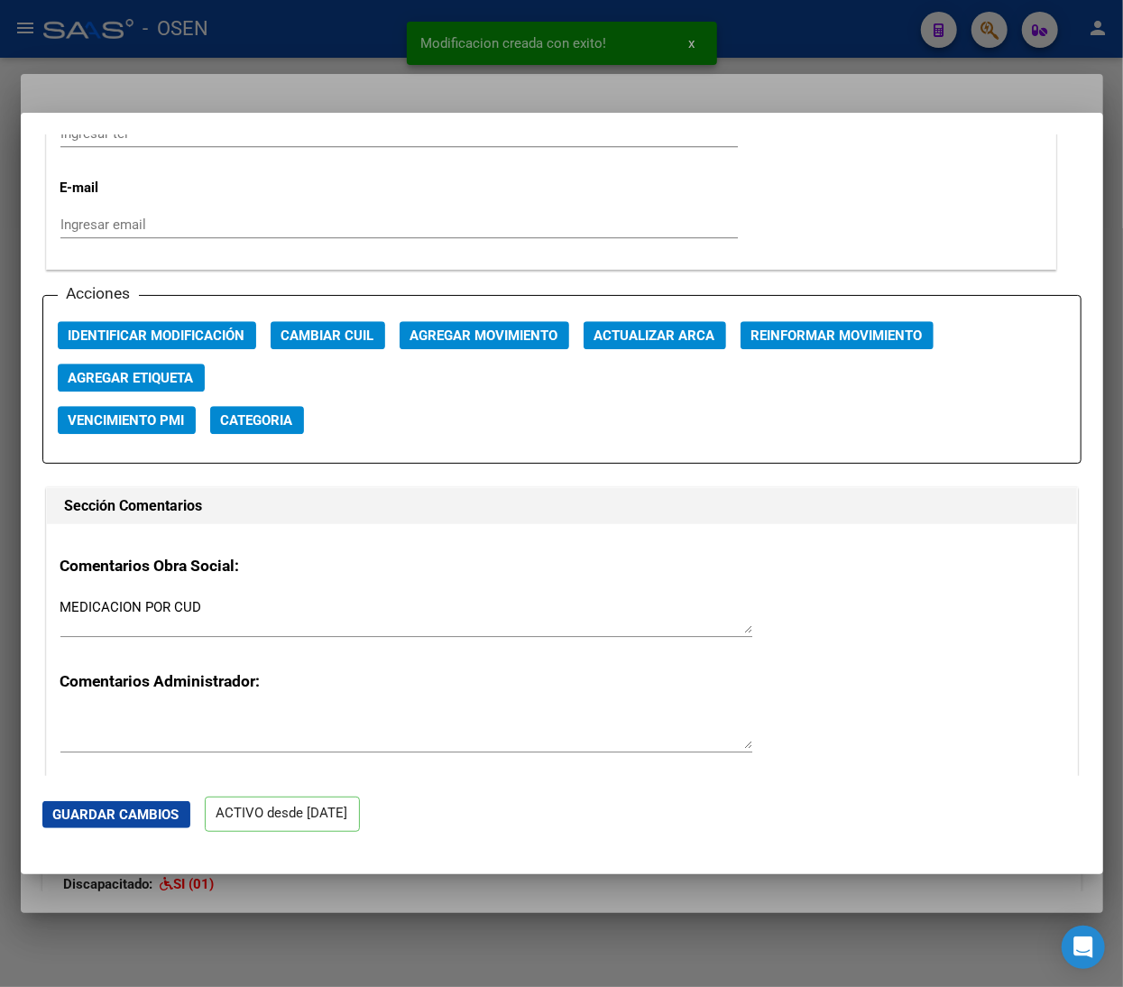
scroll to position [2525, 0]
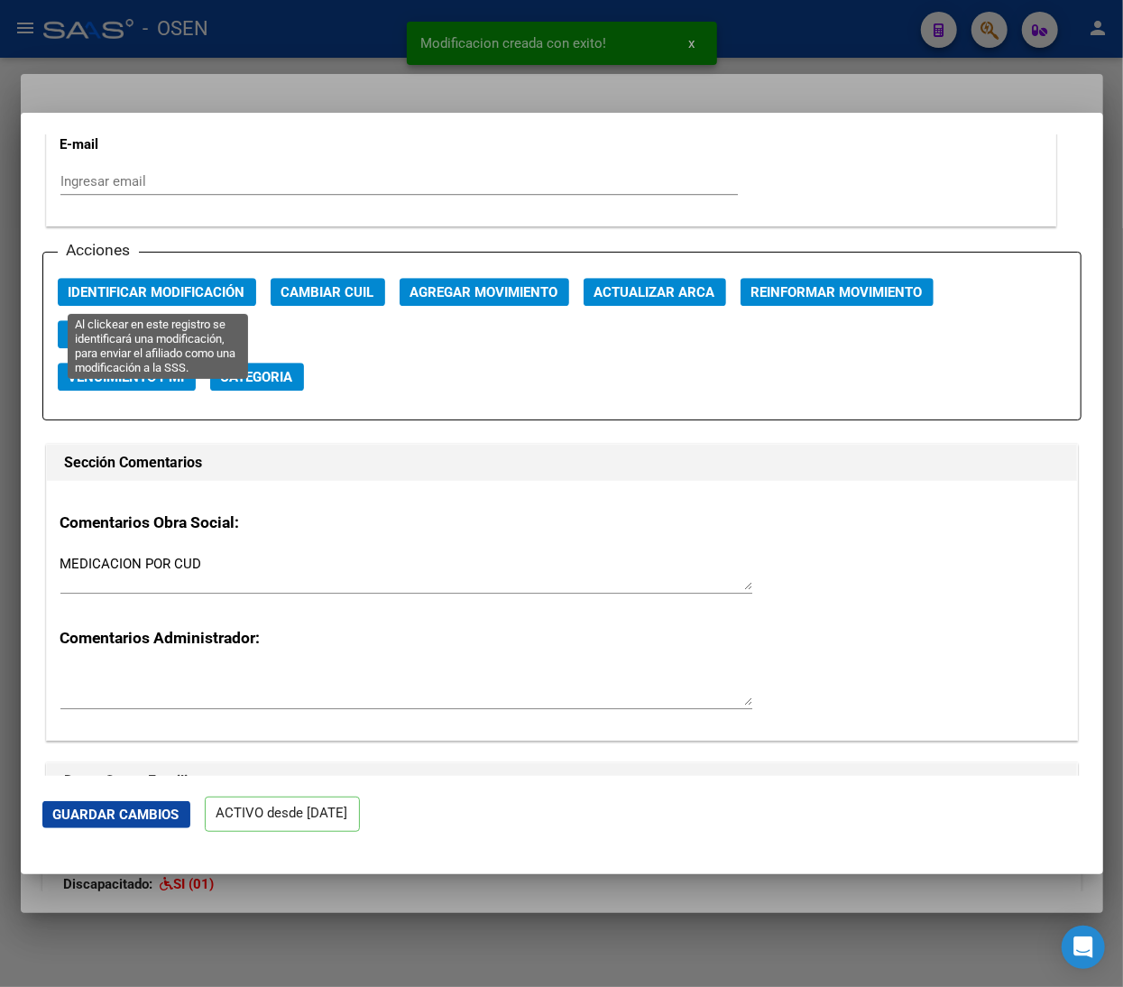
click at [204, 300] on span "Identificar Modificación" at bounding box center [157, 292] width 177 height 16
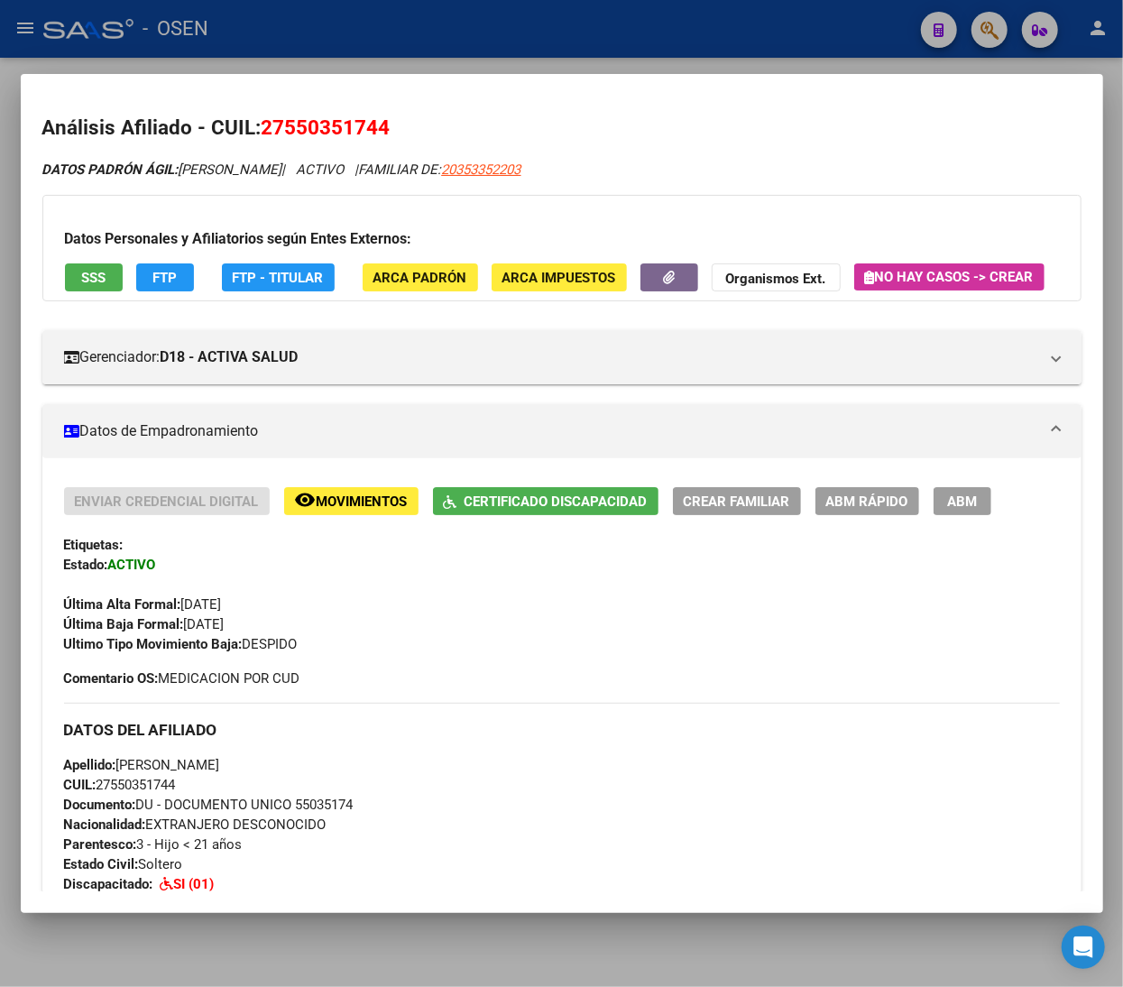
click at [548, 128] on h2 "Análisis Afiliado - CUIL: 27550351744" at bounding box center [561, 128] width 1039 height 31
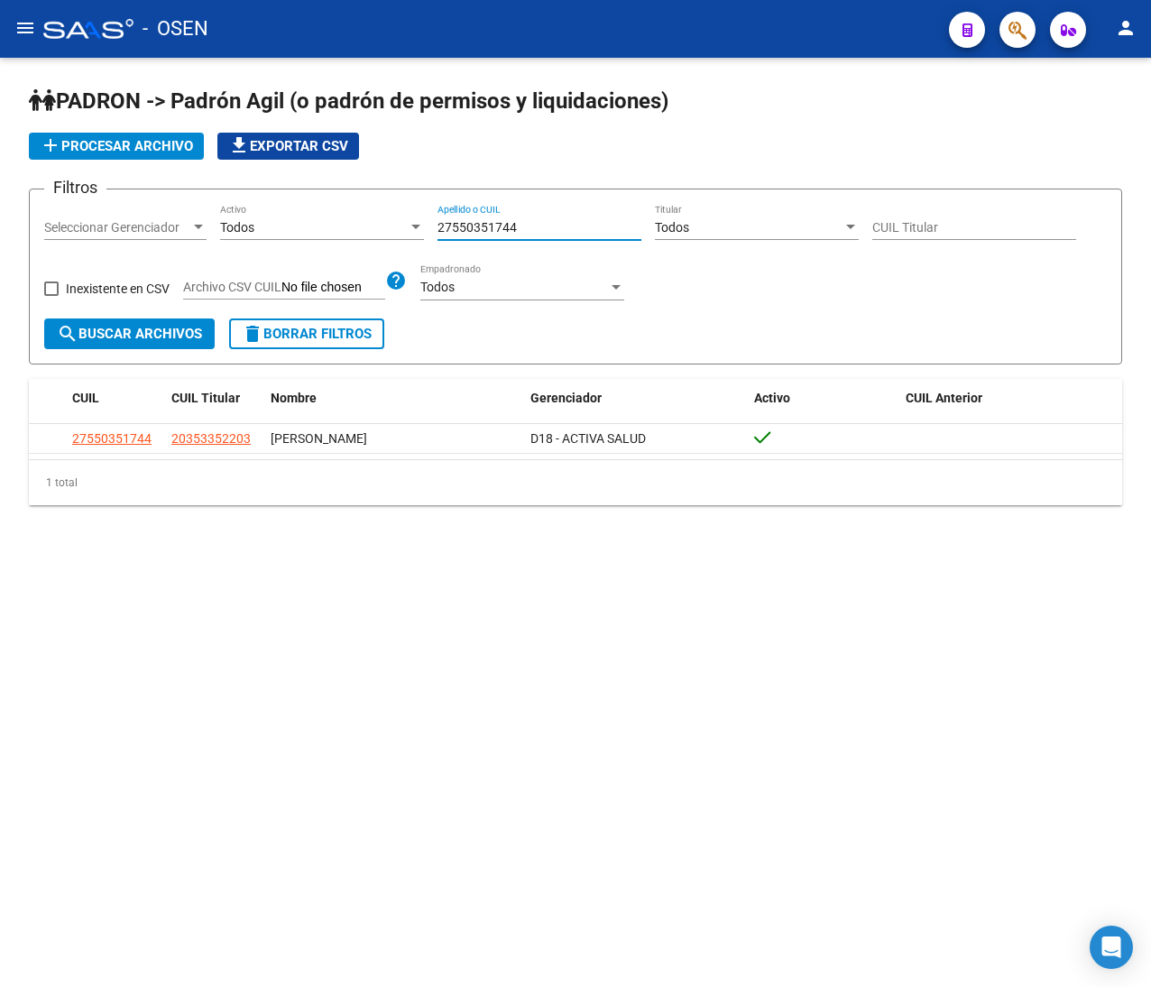
drag, startPoint x: 534, startPoint y: 234, endPoint x: 299, endPoint y: 242, distance: 234.6
click at [299, 241] on div "Filtros Seleccionar Gerenciador Seleccionar Gerenciador Todos Activo 2755035174…" at bounding box center [575, 261] width 1062 height 115
paste input "336895575"
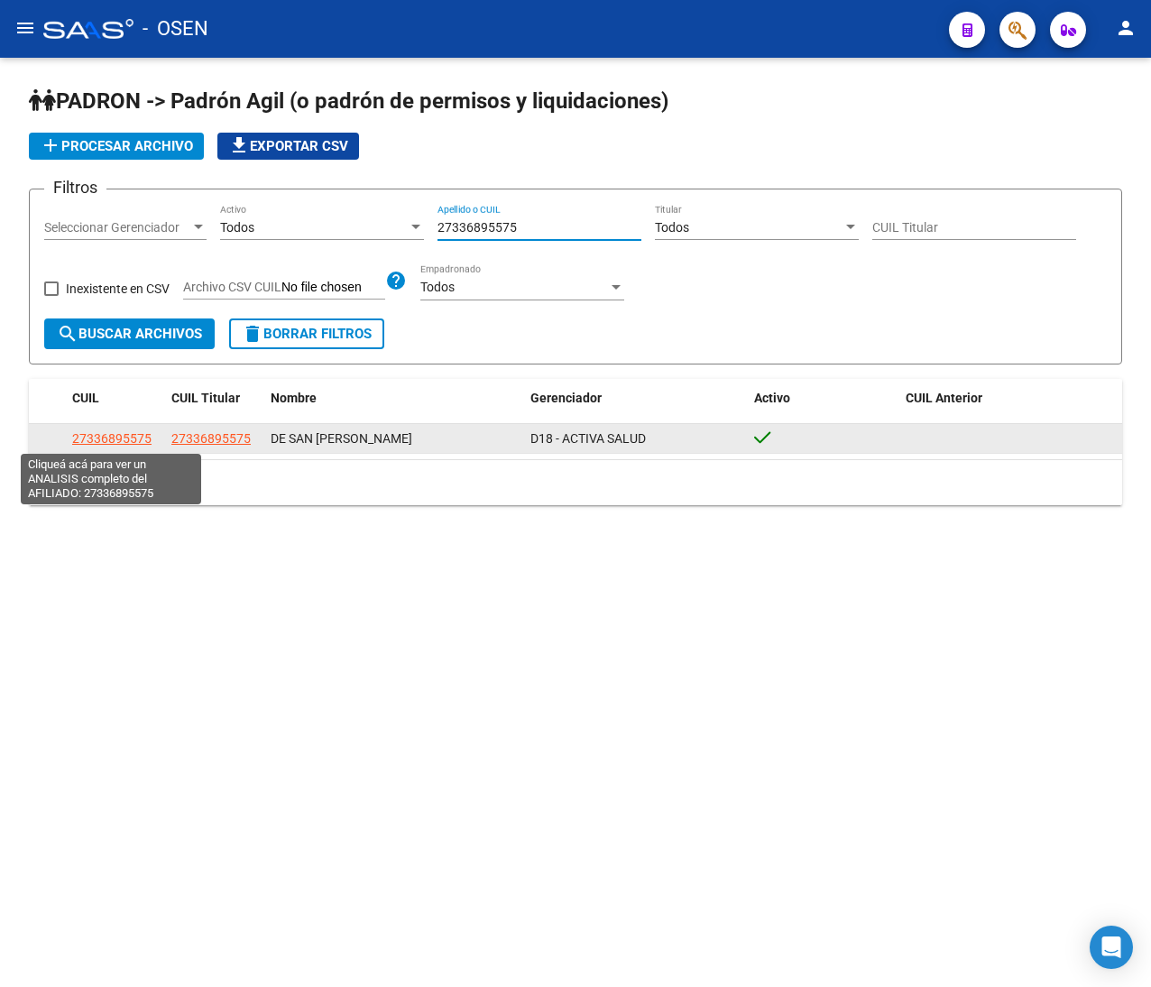
type input "27336895575"
click at [128, 440] on span "27336895575" at bounding box center [111, 438] width 79 height 14
type textarea "27336895575"
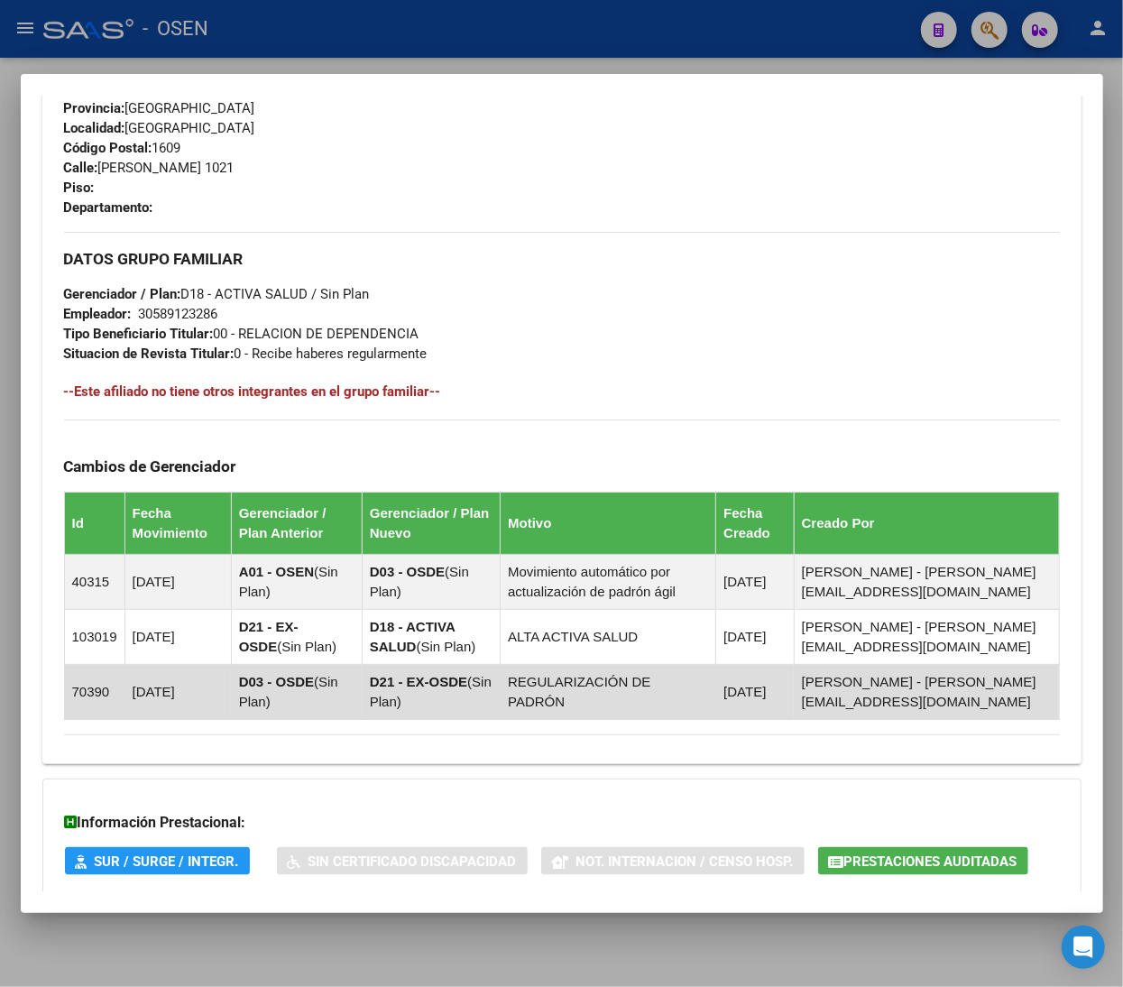
scroll to position [963, 0]
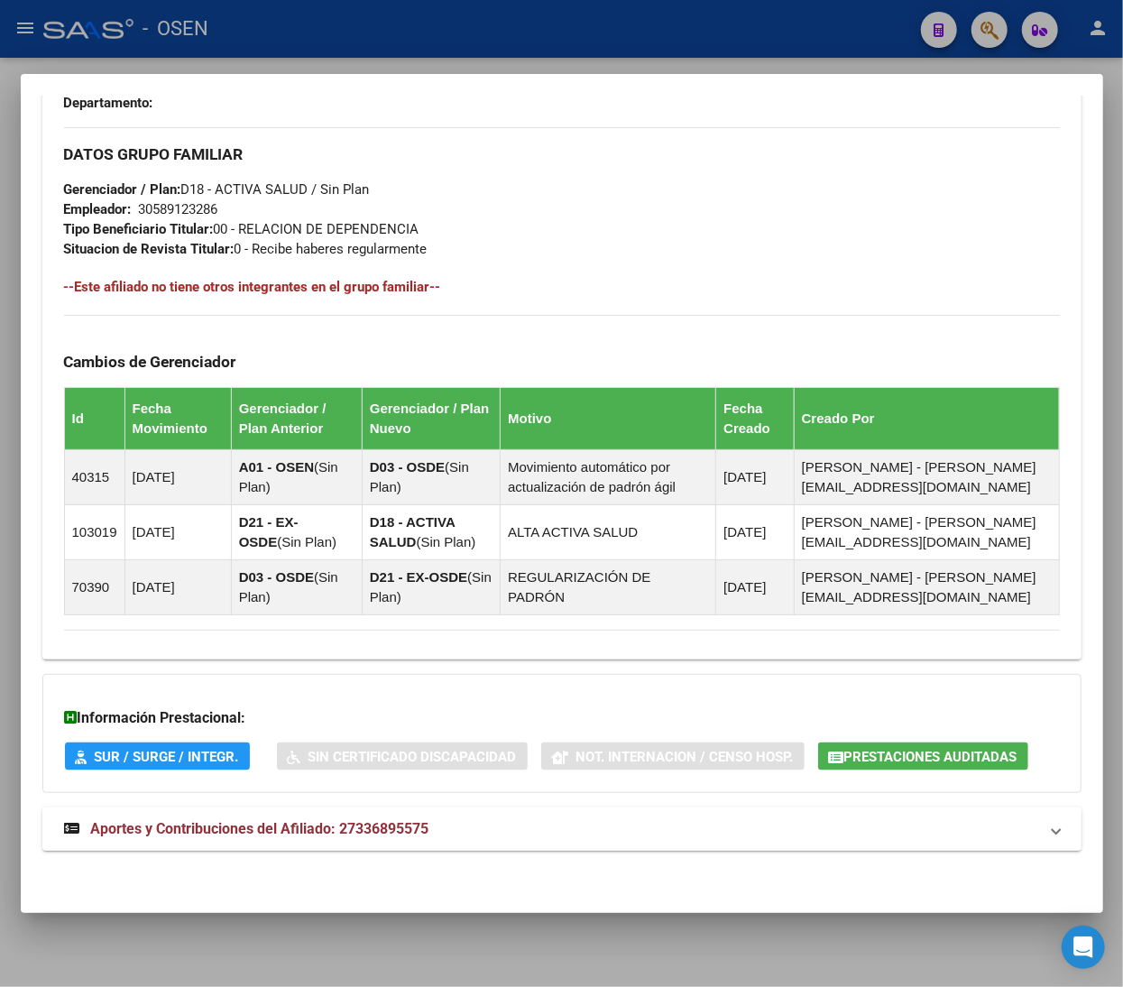
click at [552, 832] on mat-panel-title "Aportes y Contribuciones del Afiliado: 27336895575" at bounding box center [551, 829] width 974 height 22
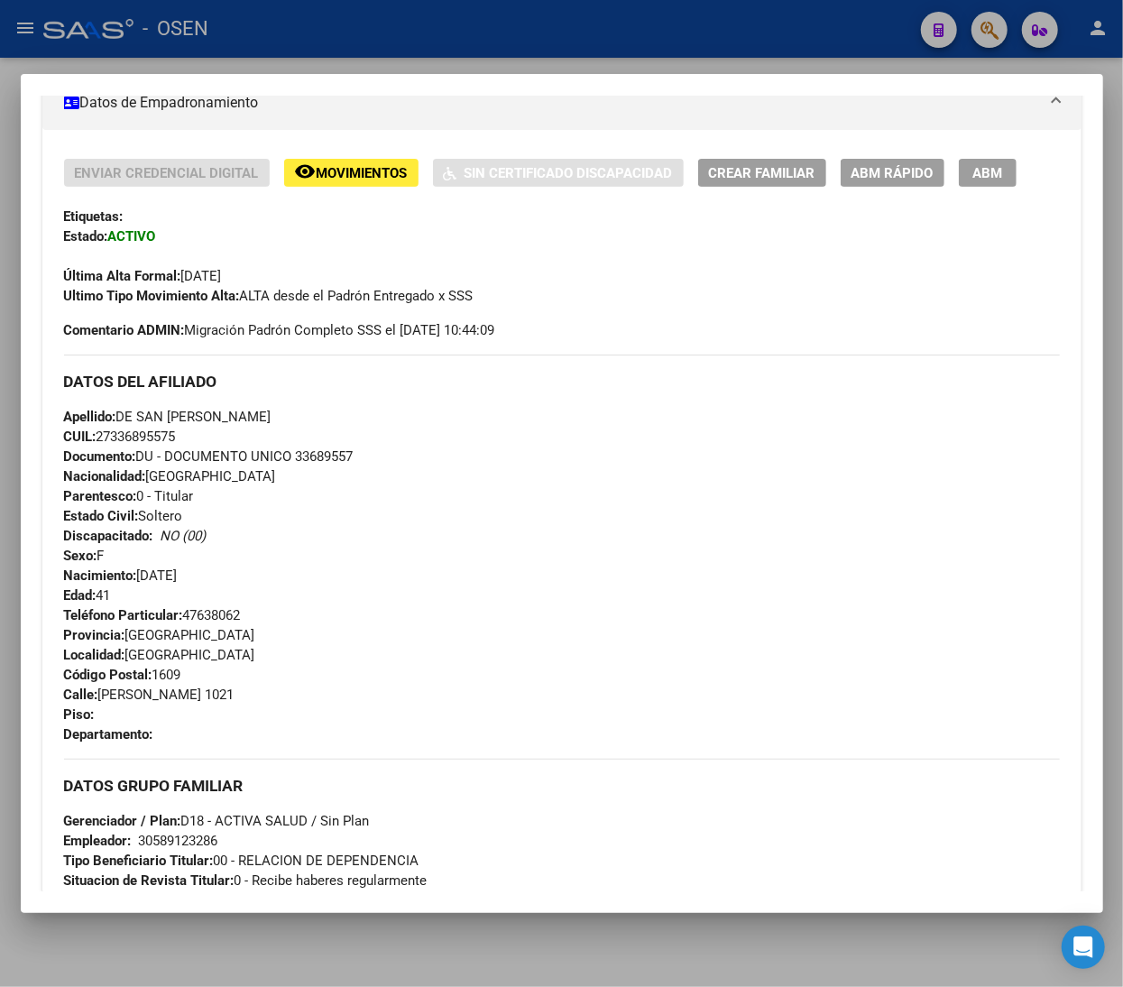
scroll to position [0, 0]
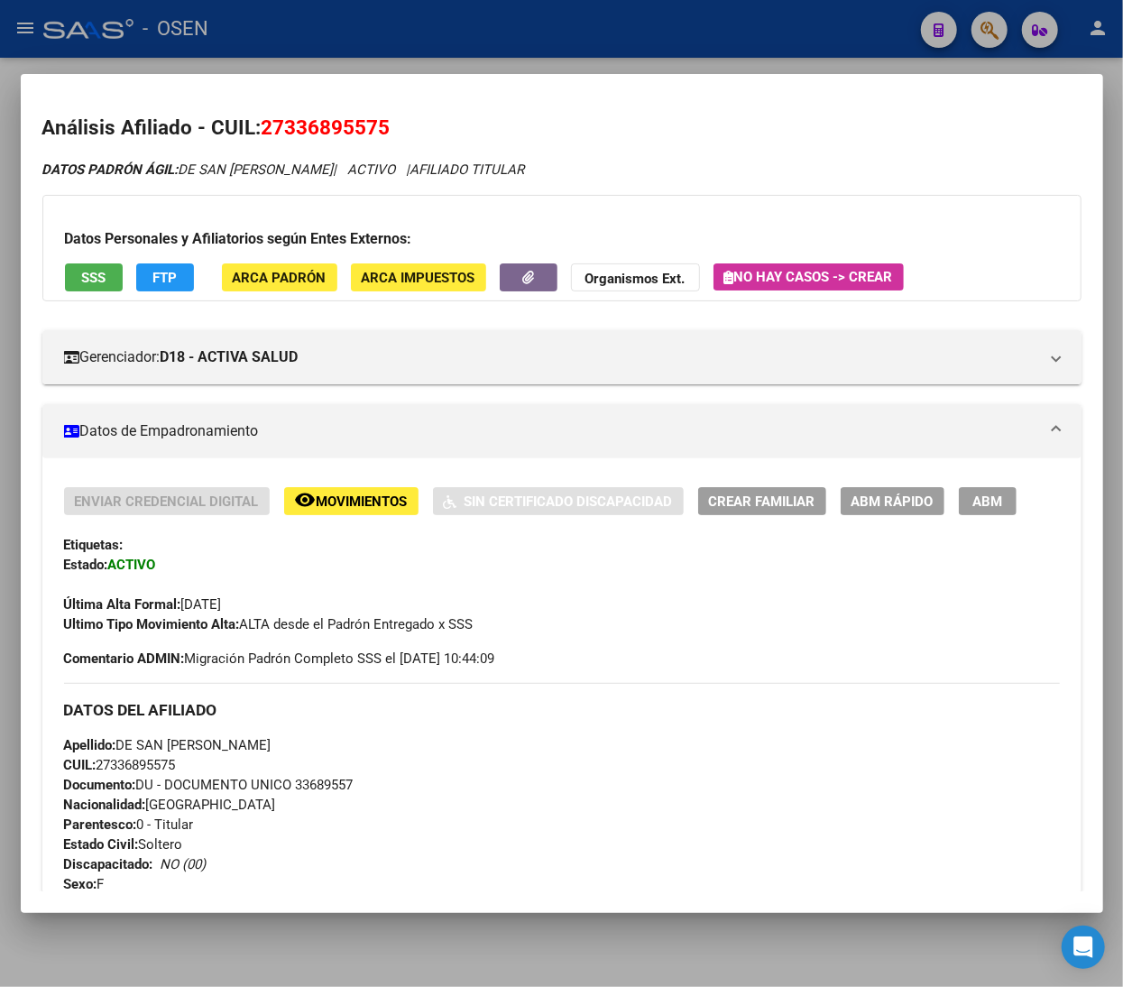
click at [156, 272] on span "FTP" at bounding box center [164, 278] width 24 height 16
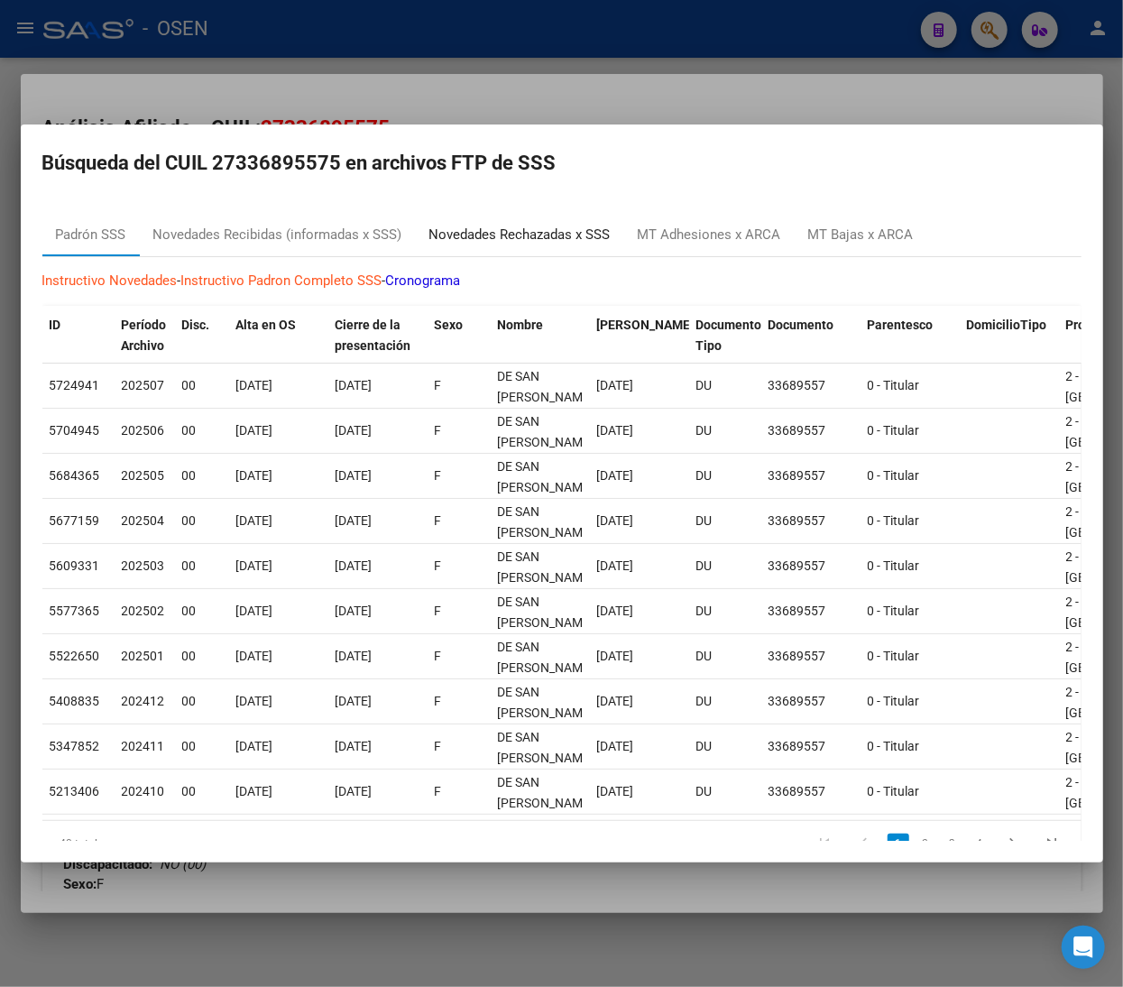
click at [575, 238] on div "Novedades Rechazadas x SSS" at bounding box center [519, 235] width 181 height 21
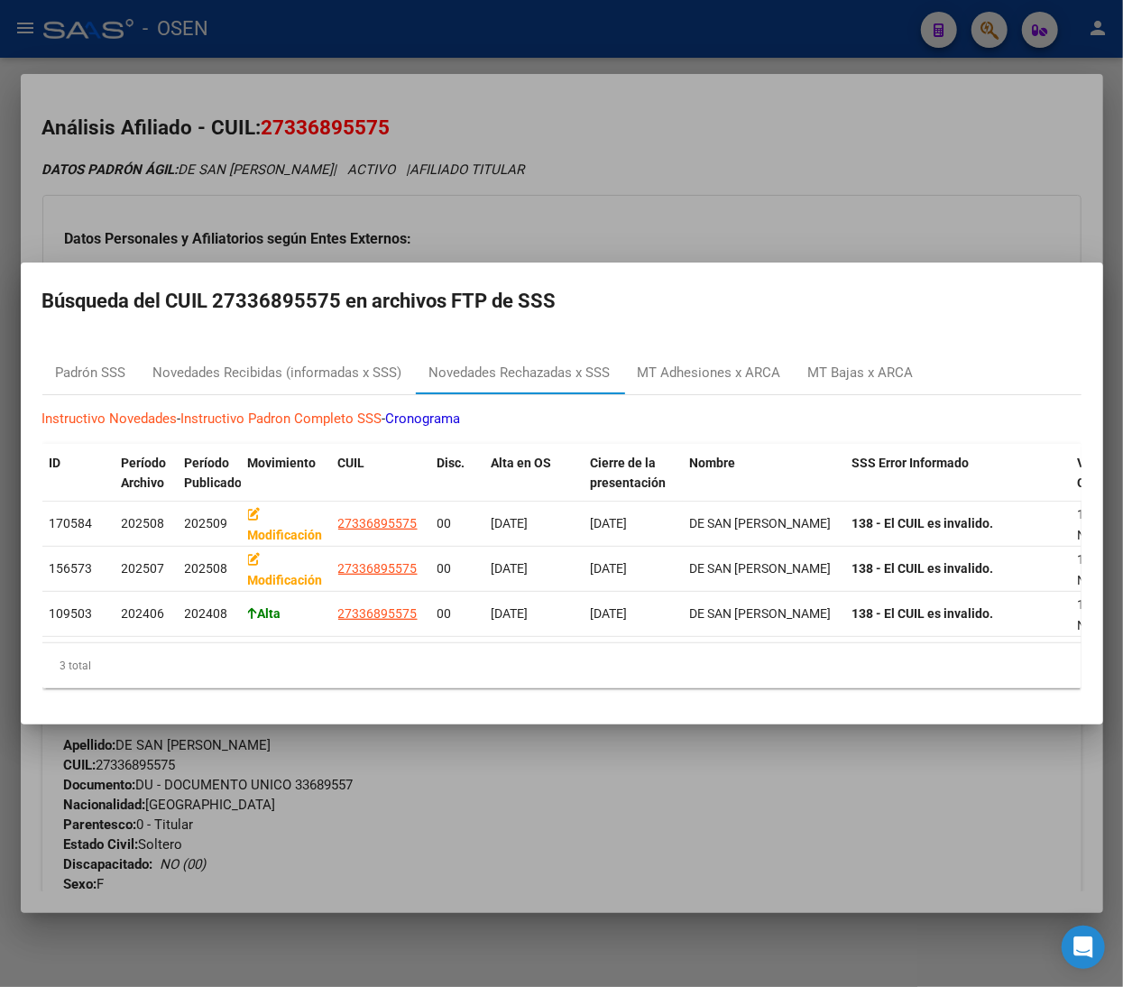
click at [639, 190] on div at bounding box center [561, 493] width 1123 height 987
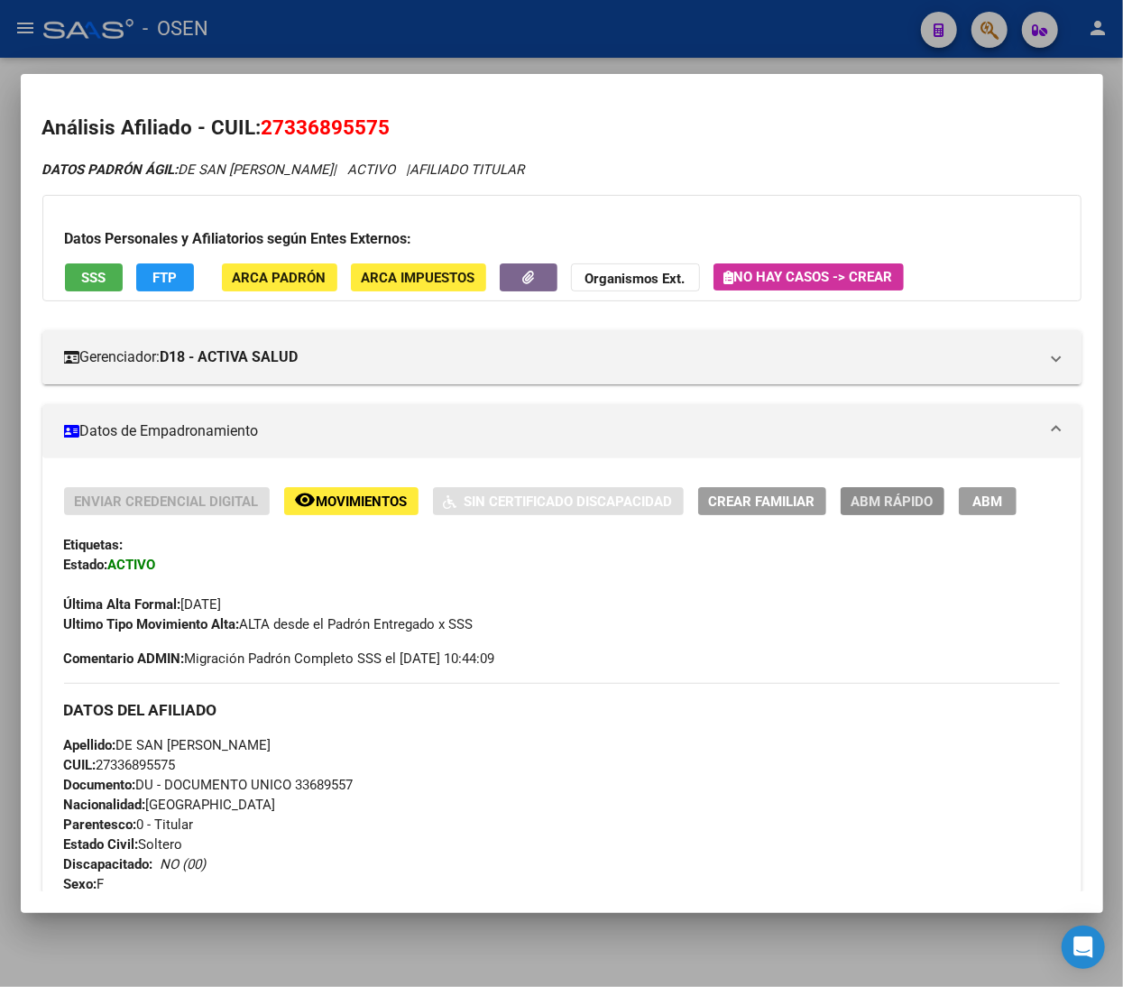
click at [874, 497] on span "ABM Rápido" at bounding box center [892, 501] width 82 height 16
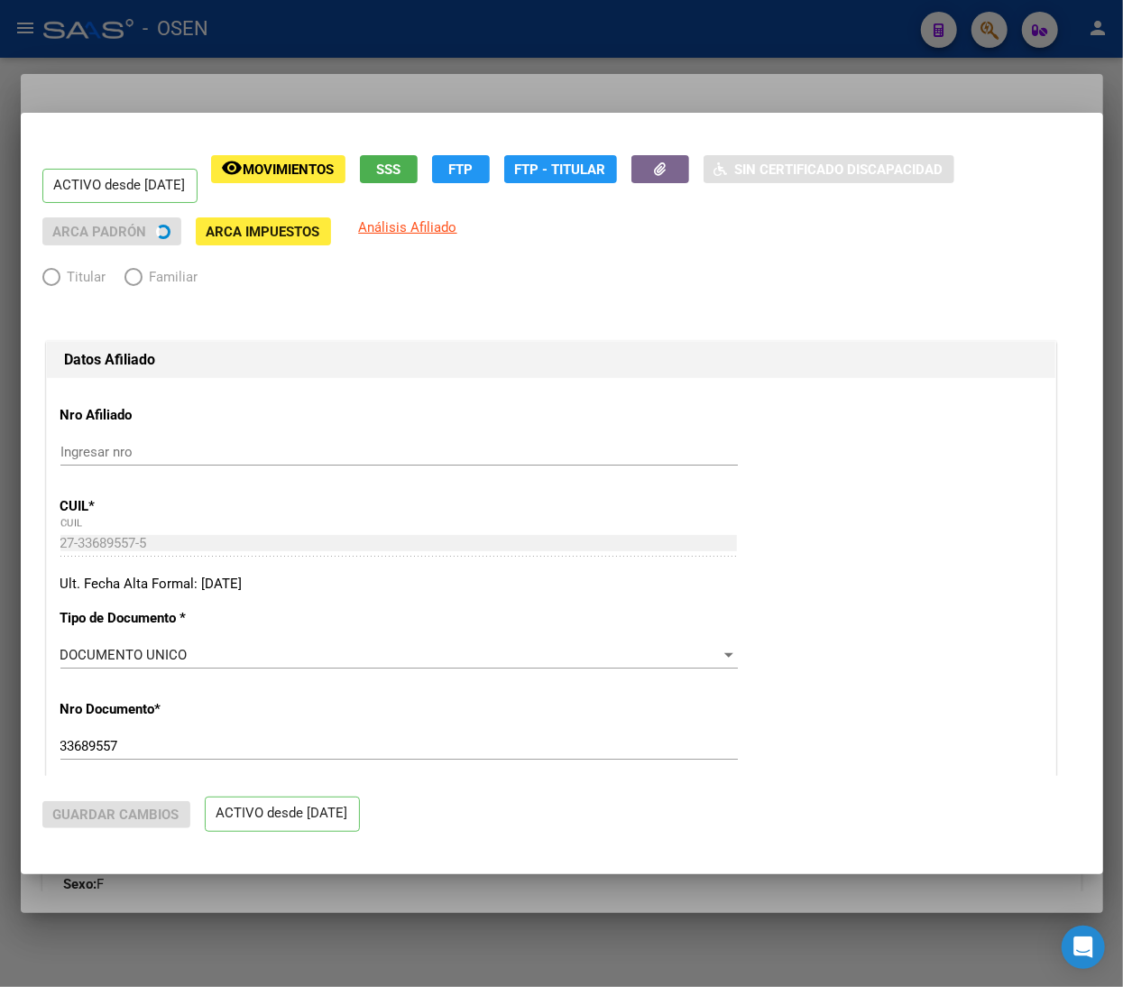
radio input "true"
type input "30-58912328-6"
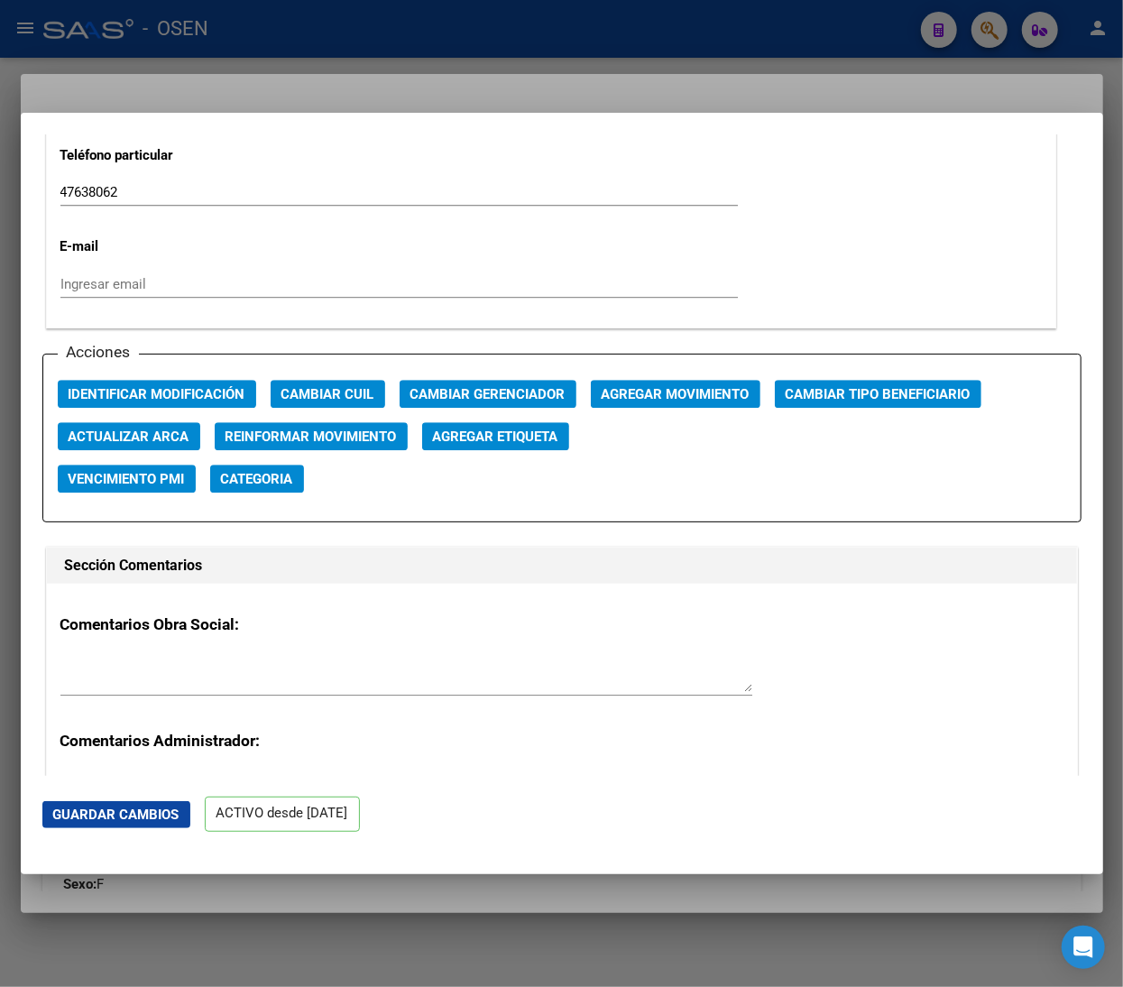
scroll to position [2525, 0]
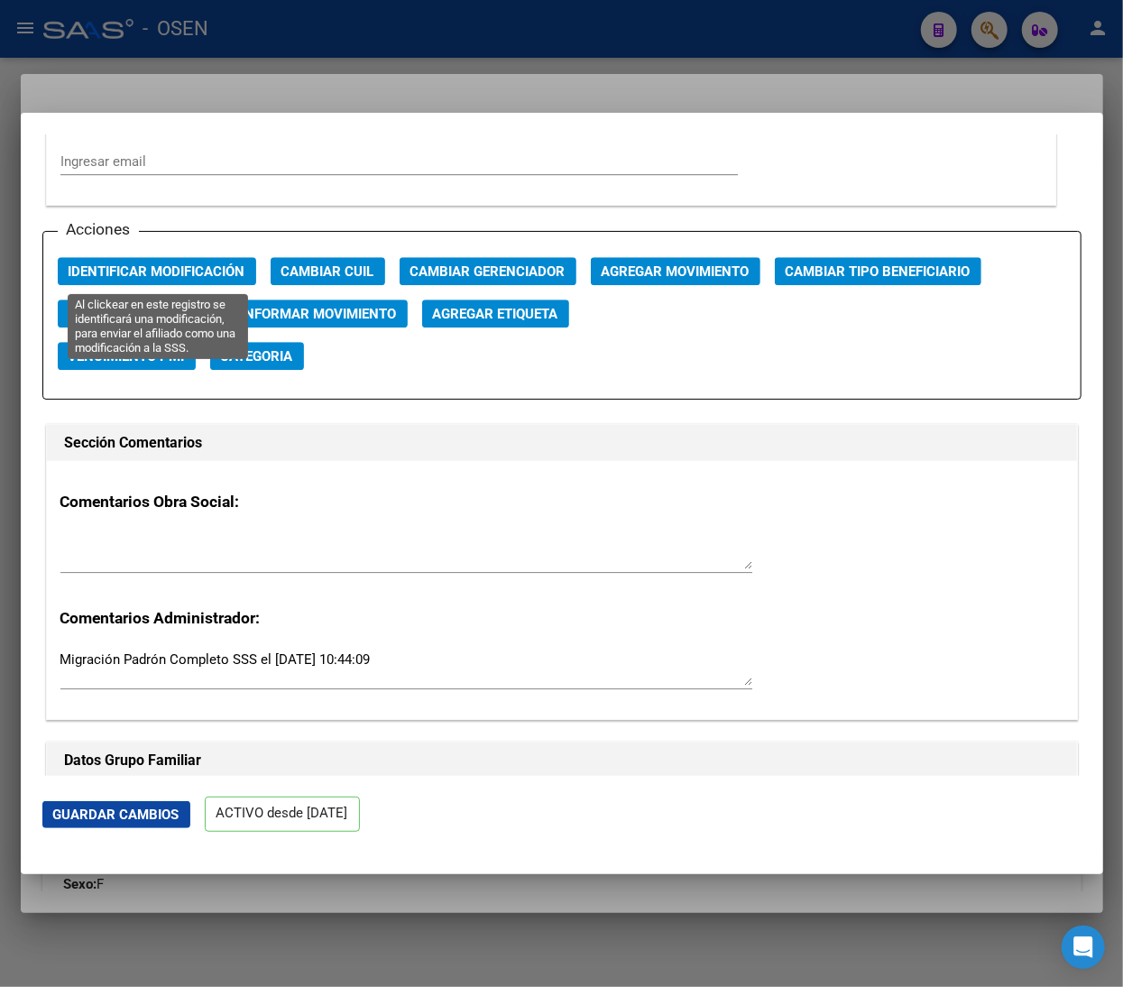
click at [189, 269] on span "Identificar Modificación" at bounding box center [157, 271] width 177 height 16
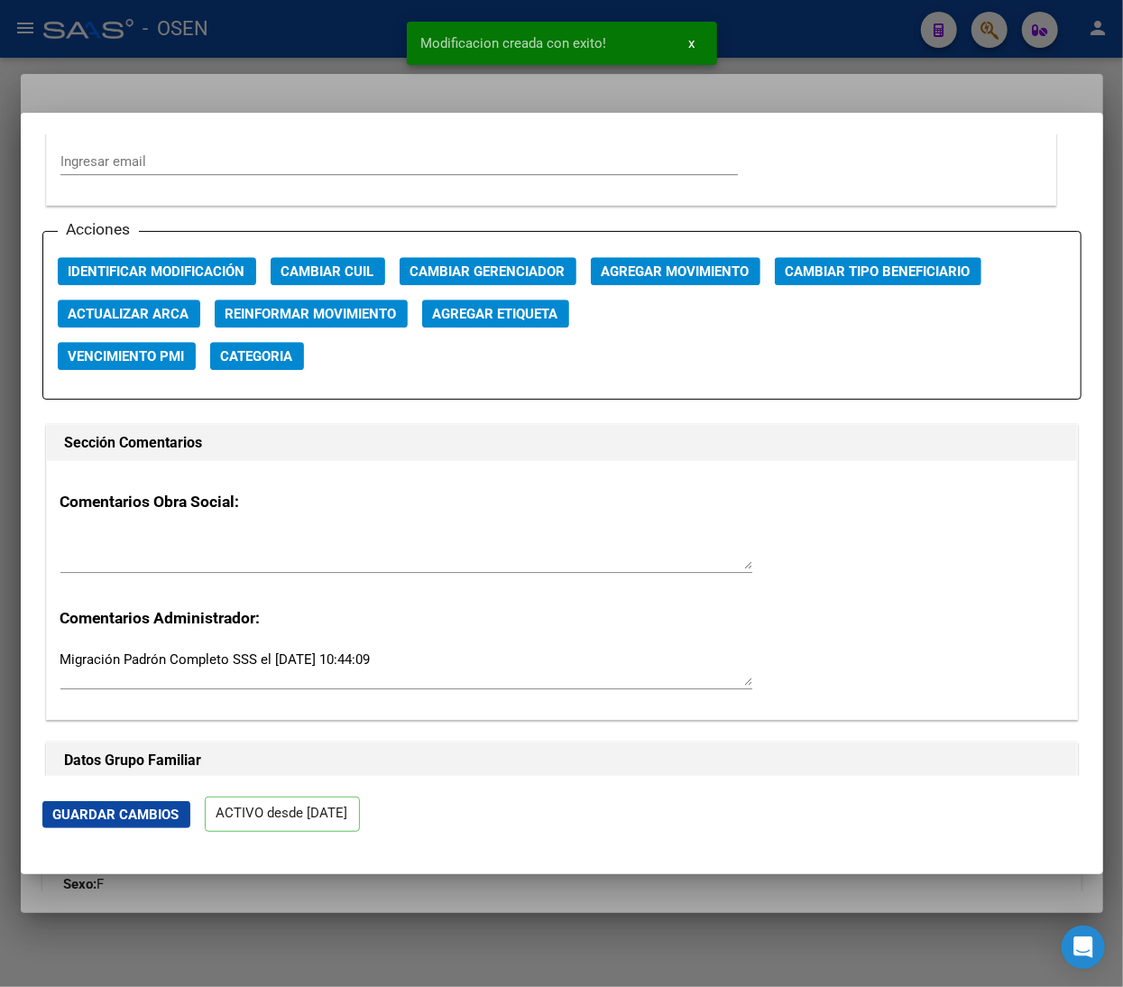
click at [321, 38] on div at bounding box center [561, 493] width 1123 height 987
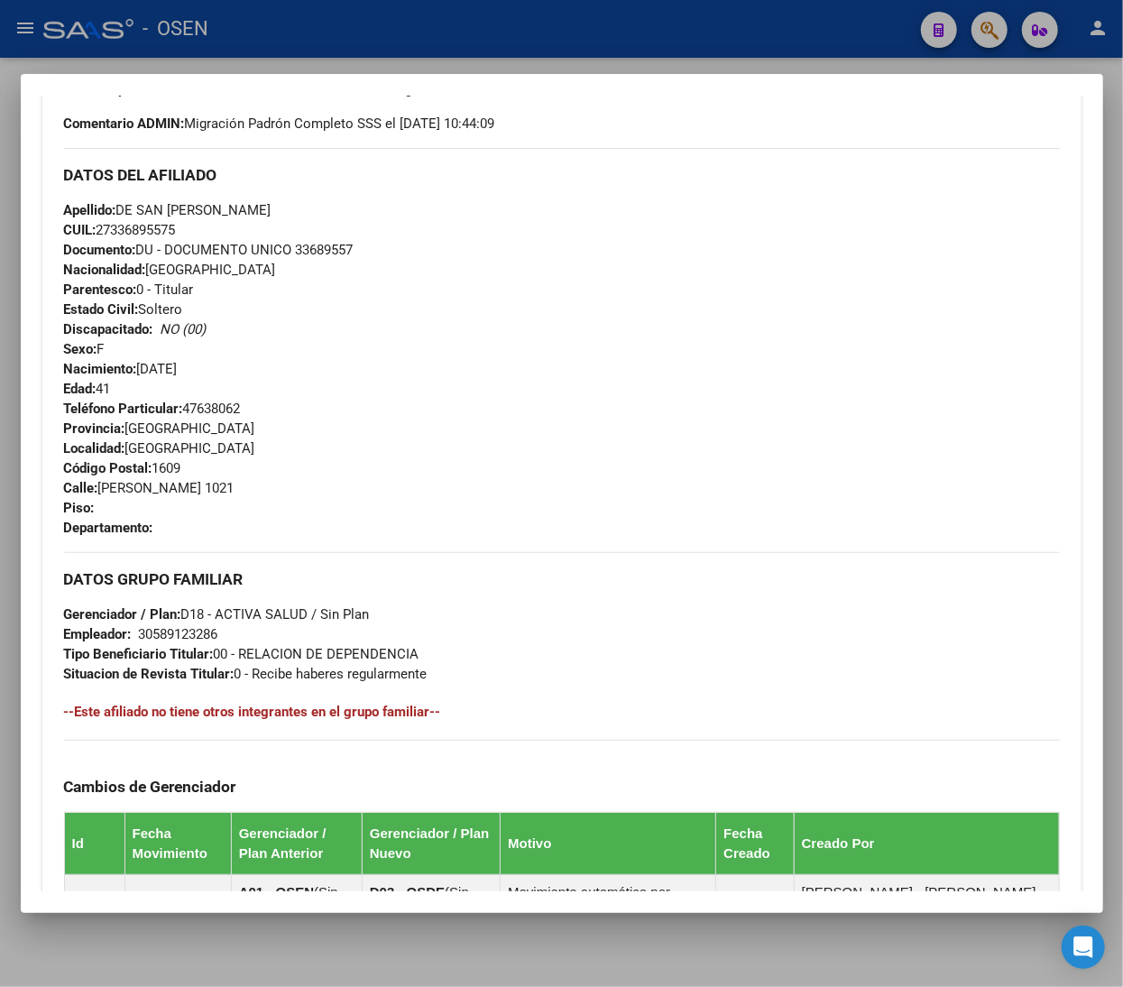
scroll to position [0, 0]
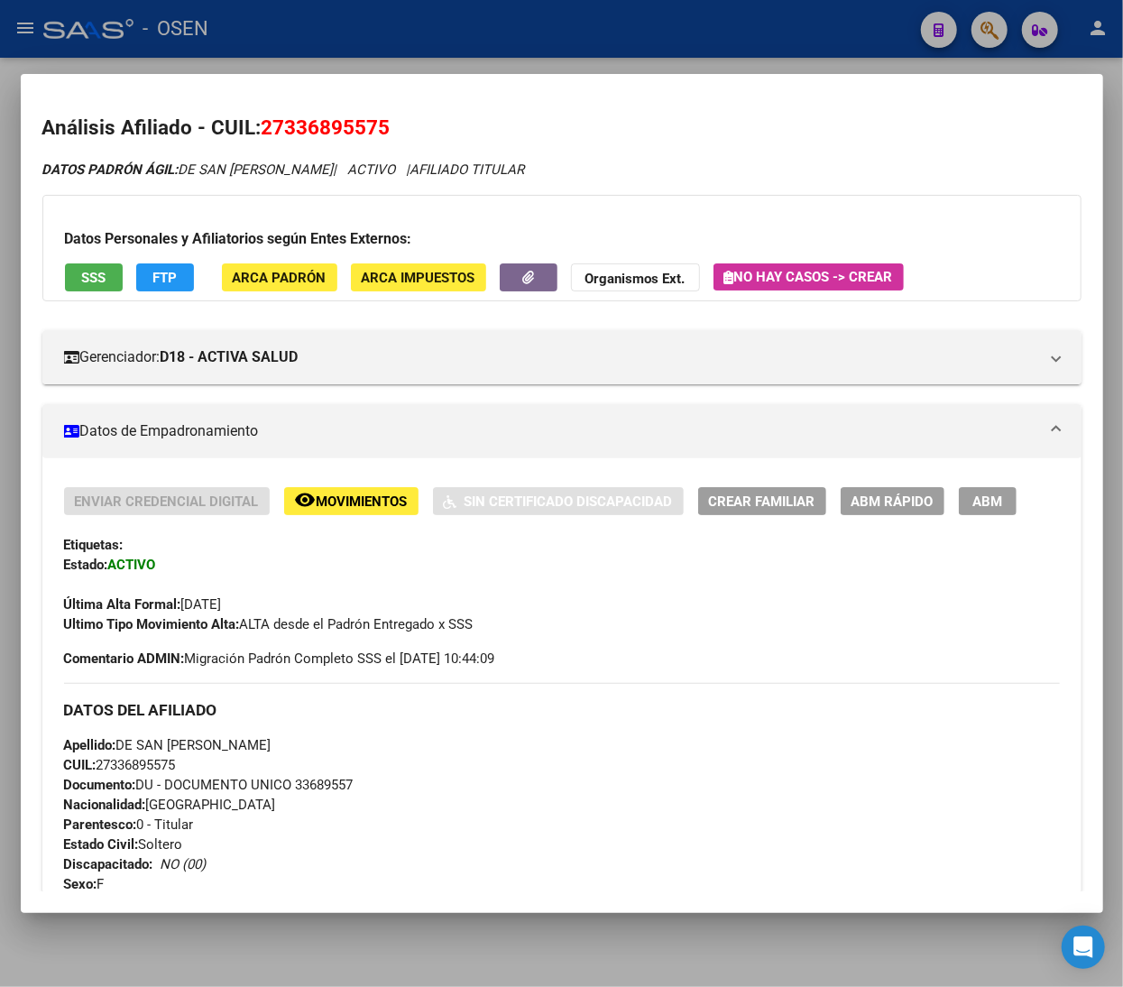
click at [179, 280] on button "FTP" at bounding box center [165, 277] width 58 height 28
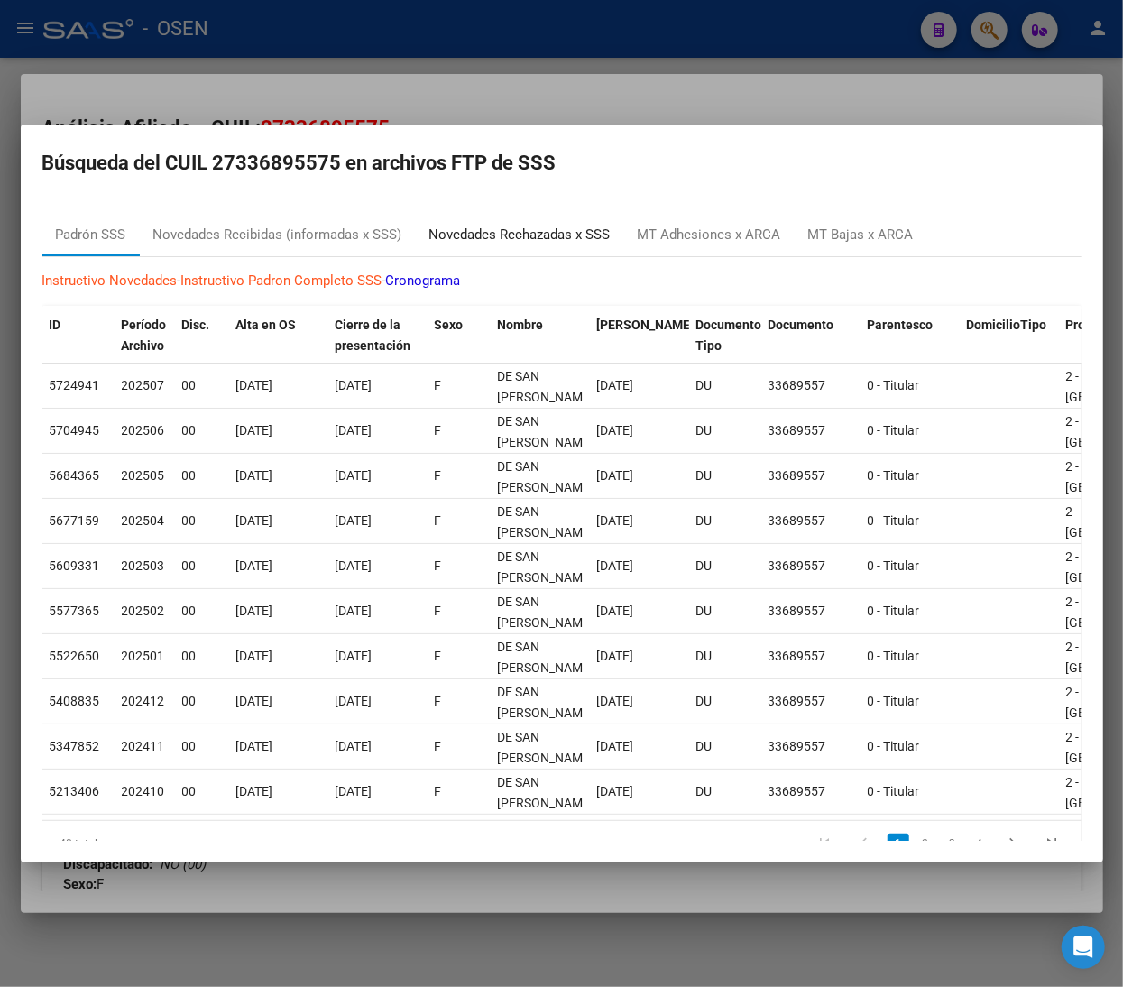
click at [559, 238] on div "Novedades Rechazadas x SSS" at bounding box center [519, 235] width 181 height 21
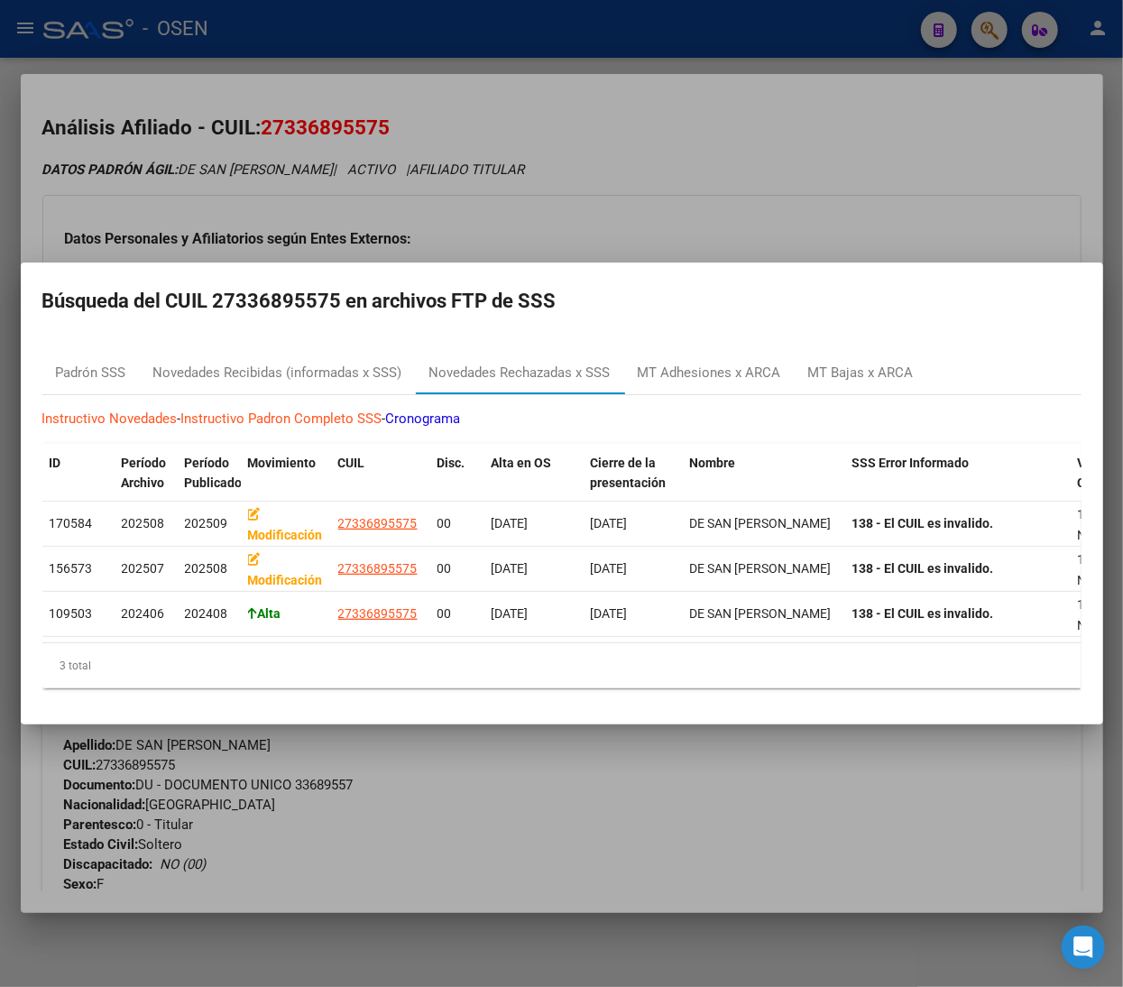
click at [709, 176] on div at bounding box center [561, 493] width 1123 height 987
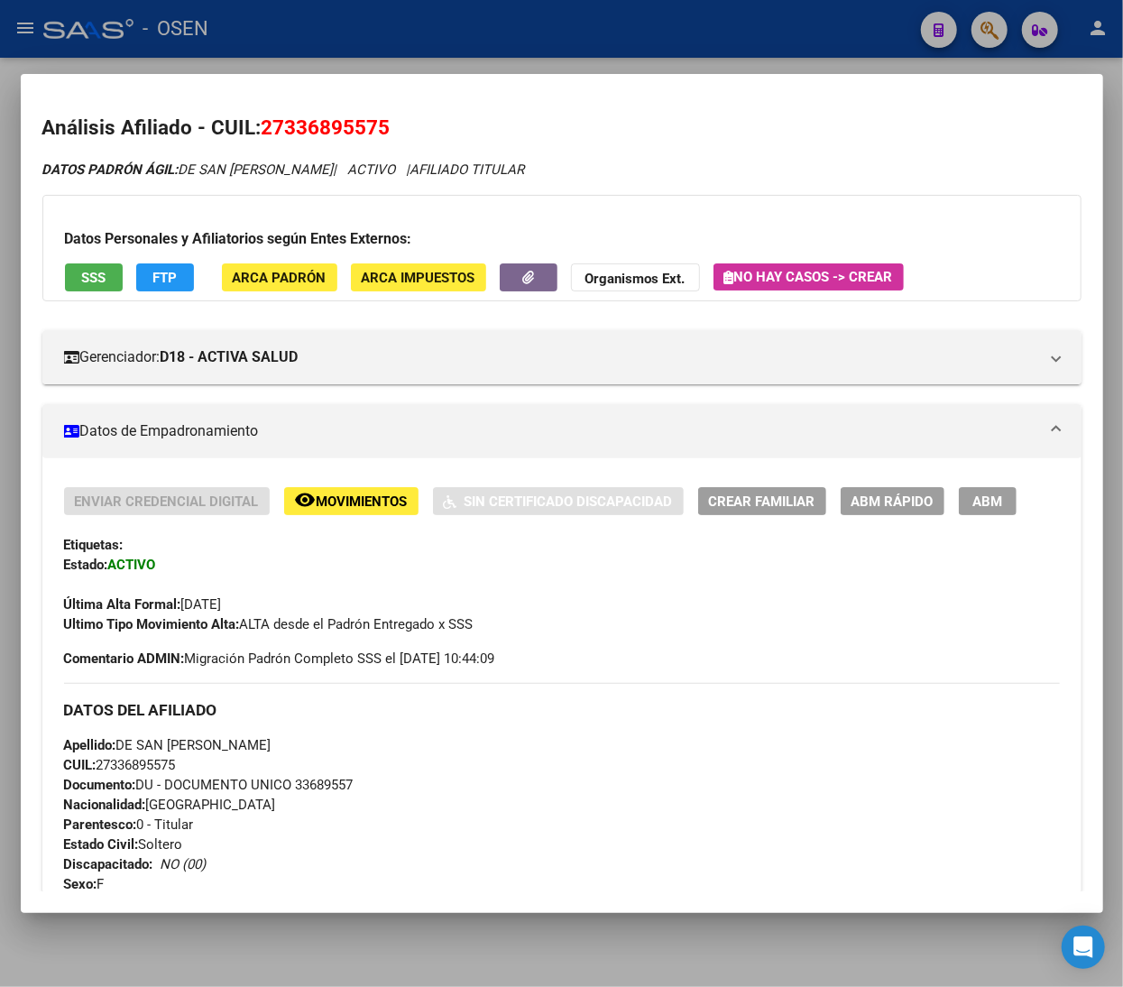
click at [895, 490] on button "ABM Rápido" at bounding box center [893, 501] width 104 height 28
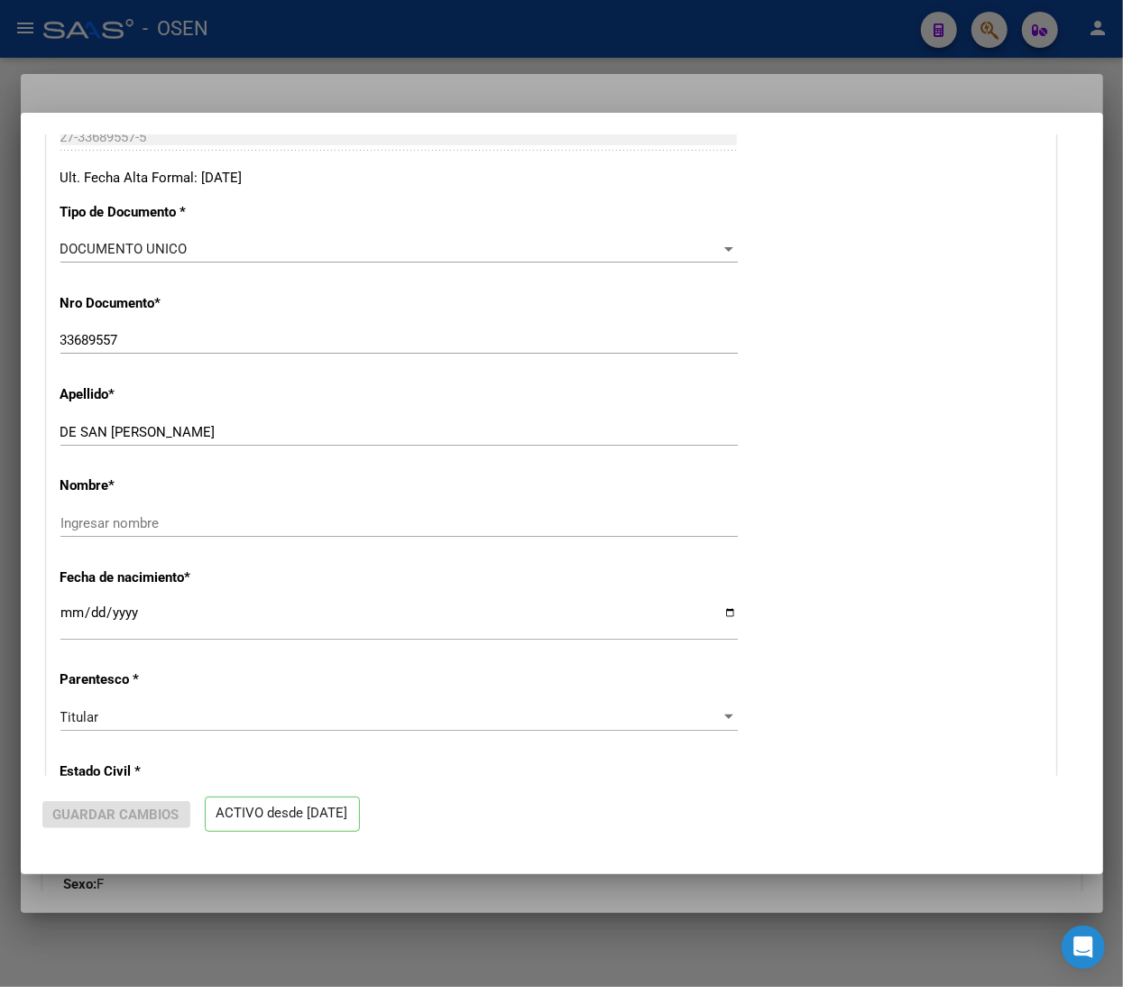
radio input "true"
type input "30-58912328-6"
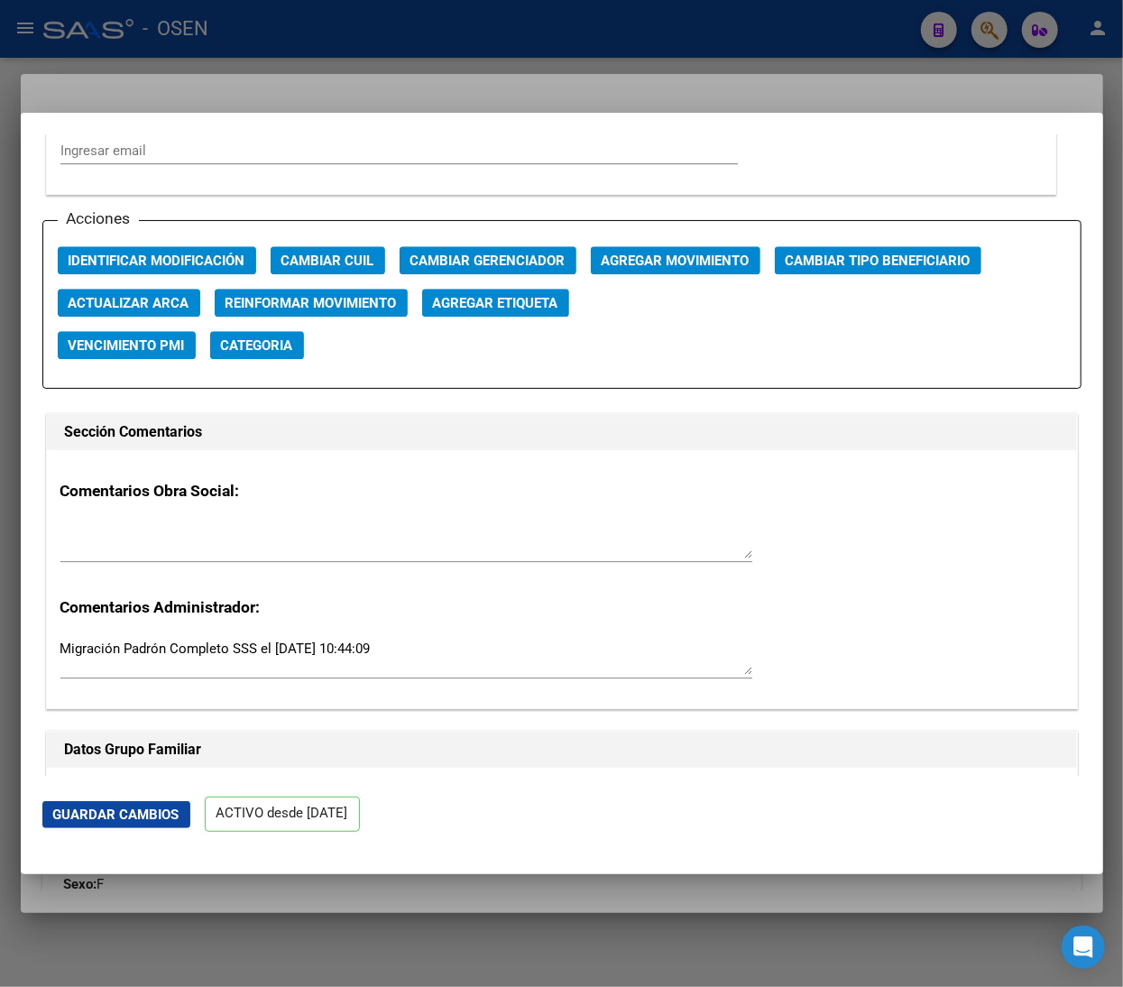
scroll to position [2345, 0]
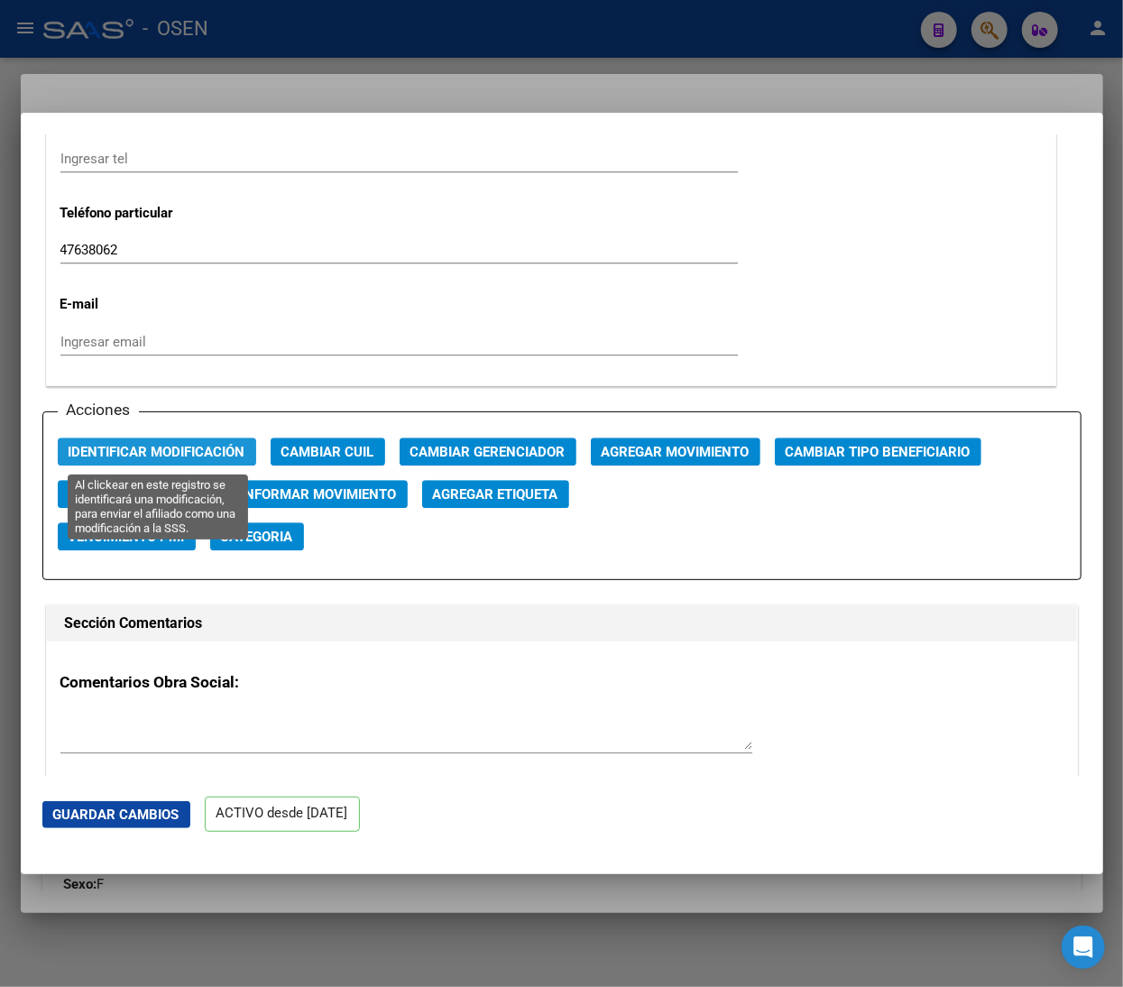
click at [144, 455] on span "Identificar Modificación" at bounding box center [157, 452] width 177 height 16
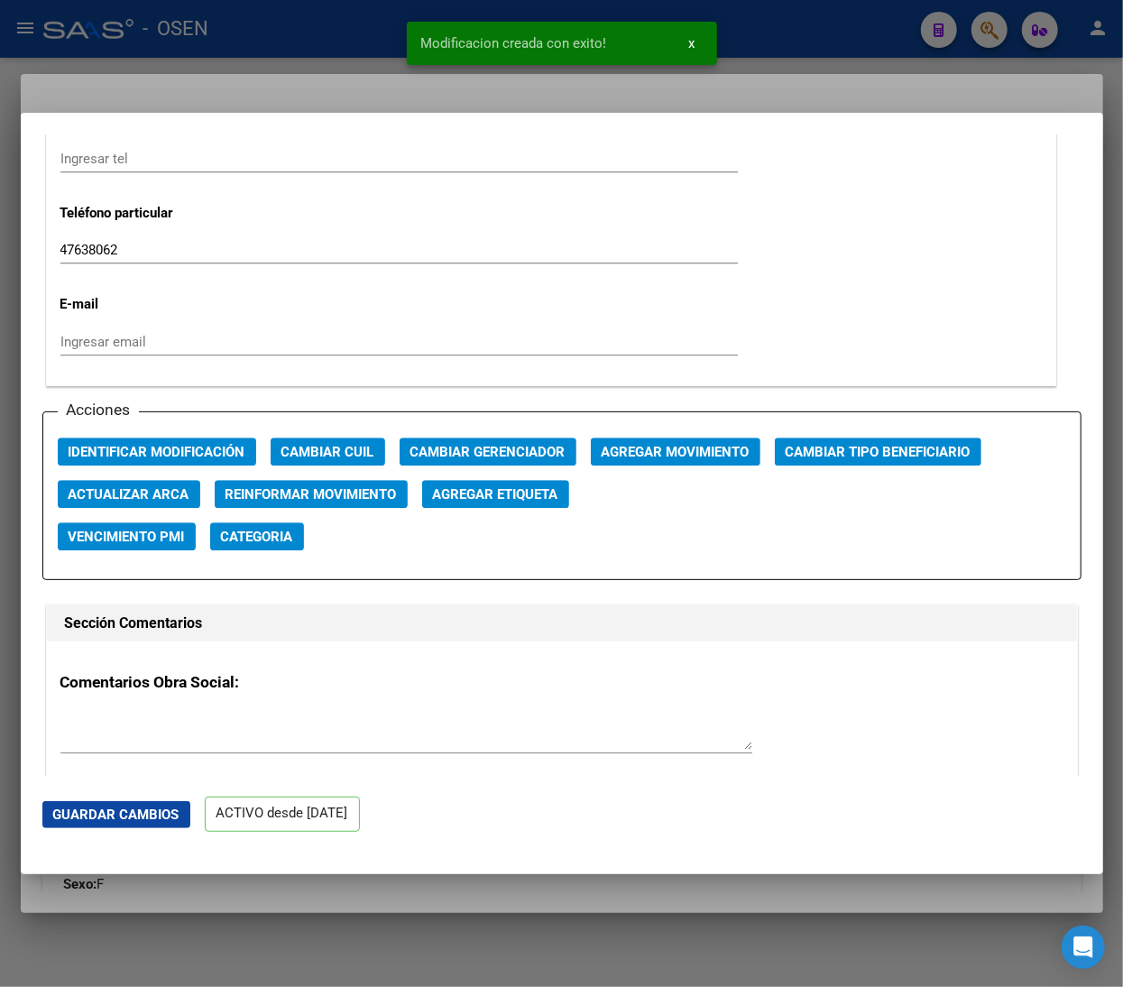
click at [263, 61] on div at bounding box center [561, 493] width 1123 height 987
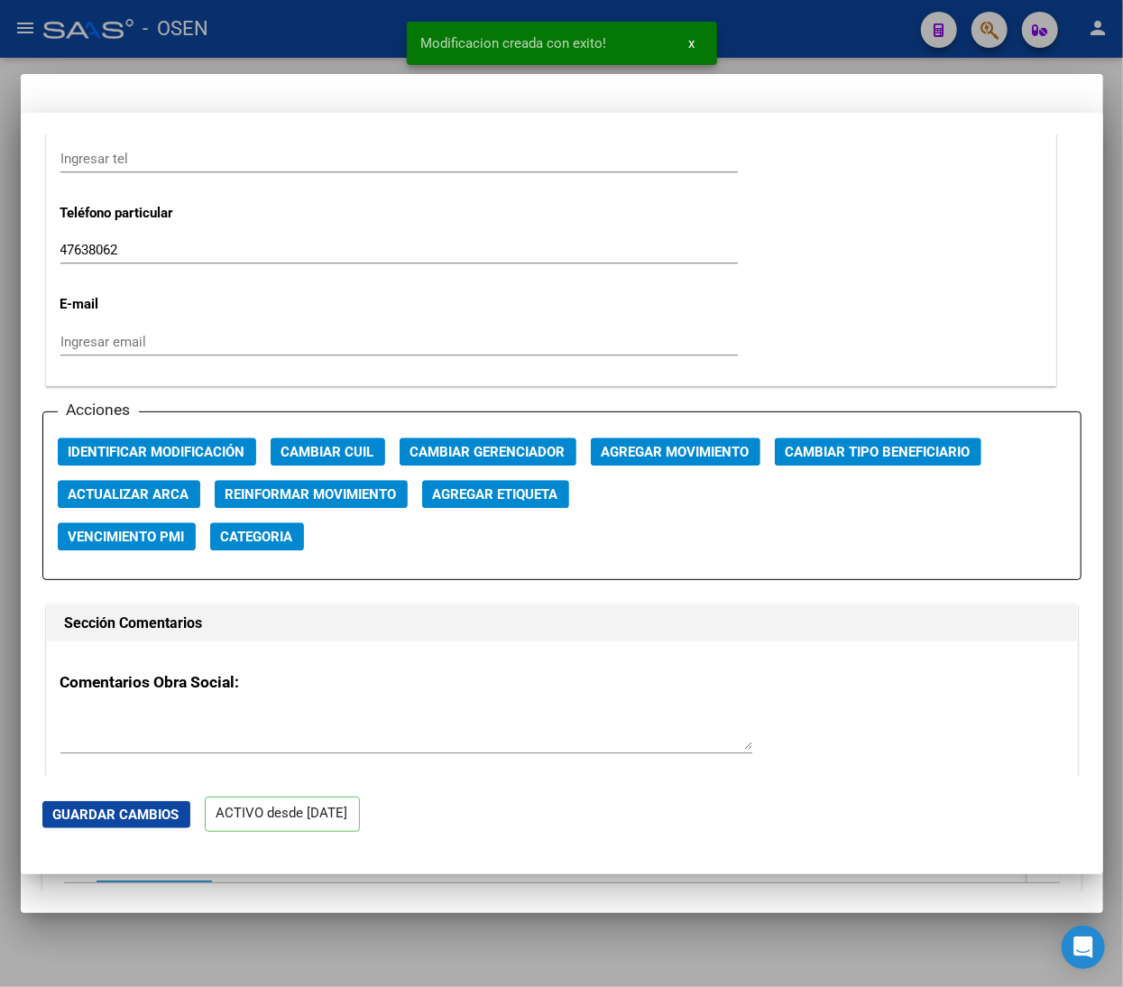
click at [265, 52] on div at bounding box center [561, 493] width 1123 height 987
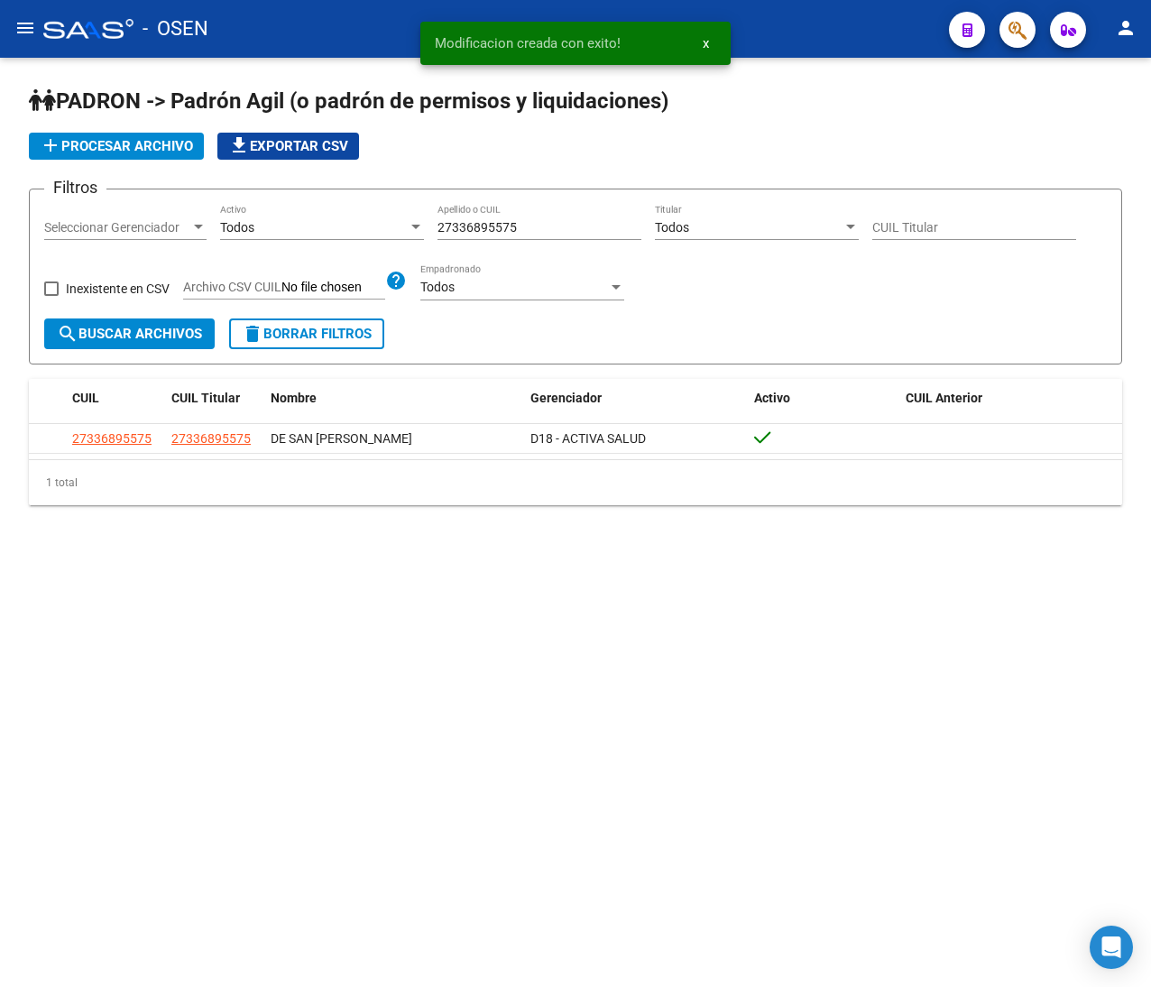
drag, startPoint x: 538, startPoint y: 234, endPoint x: 221, endPoint y: 205, distance: 317.9
click at [225, 205] on div "Filtros Seleccionar Gerenciador Seleccionar Gerenciador Todos Activo 2733689557…" at bounding box center [575, 261] width 1062 height 115
paste input "57920170"
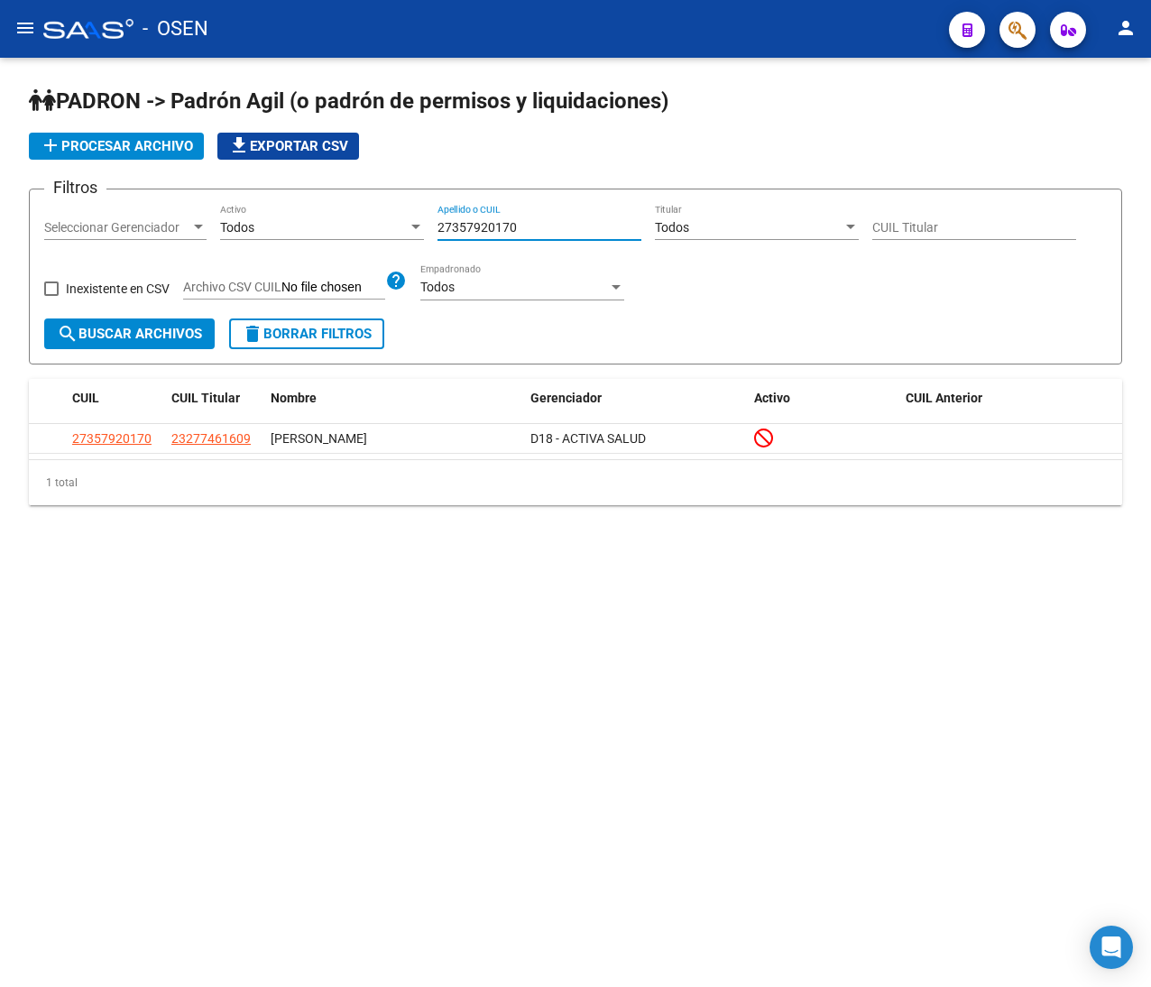
type input "27357920170"
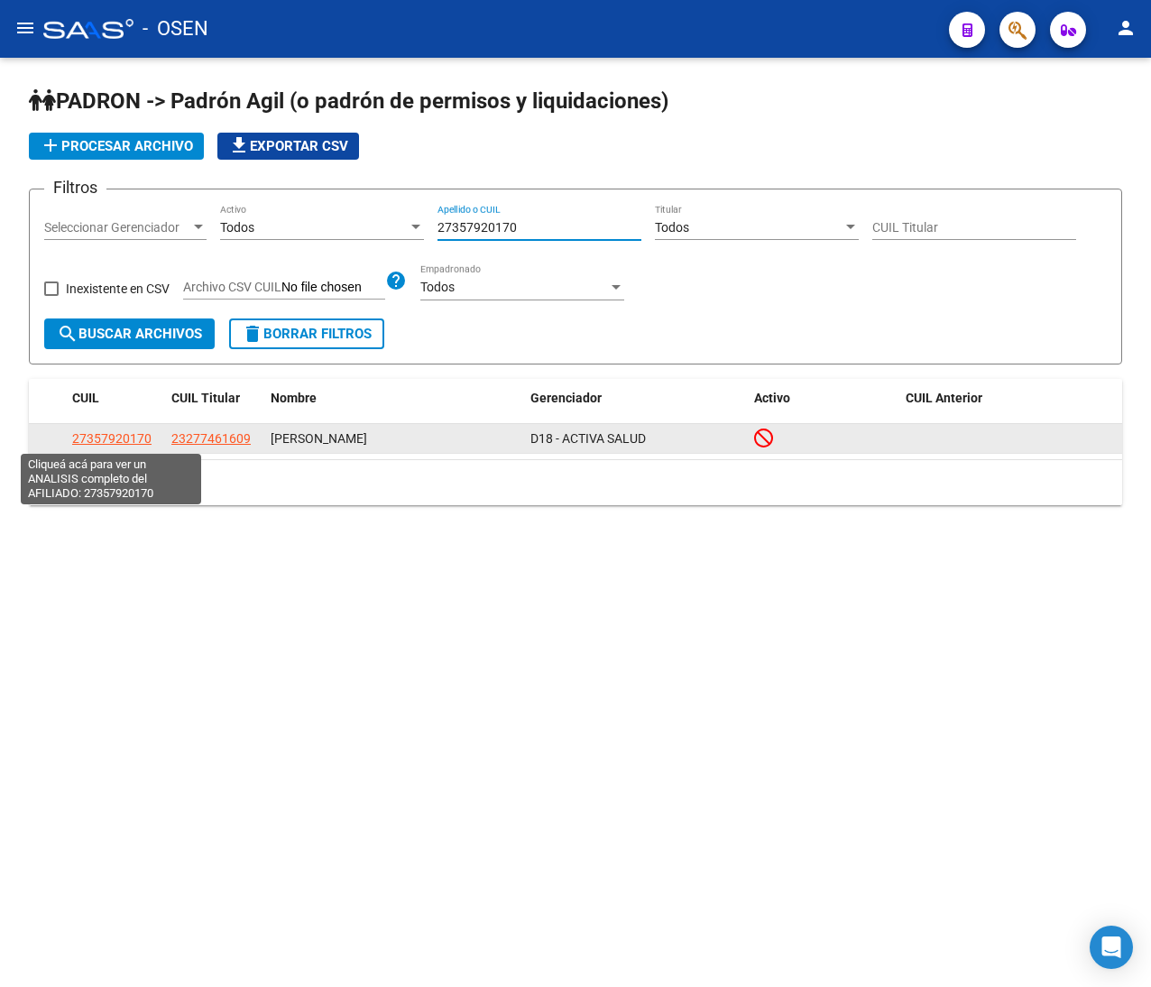
click at [134, 440] on span "27357920170" at bounding box center [111, 438] width 79 height 14
type textarea "27357920170"
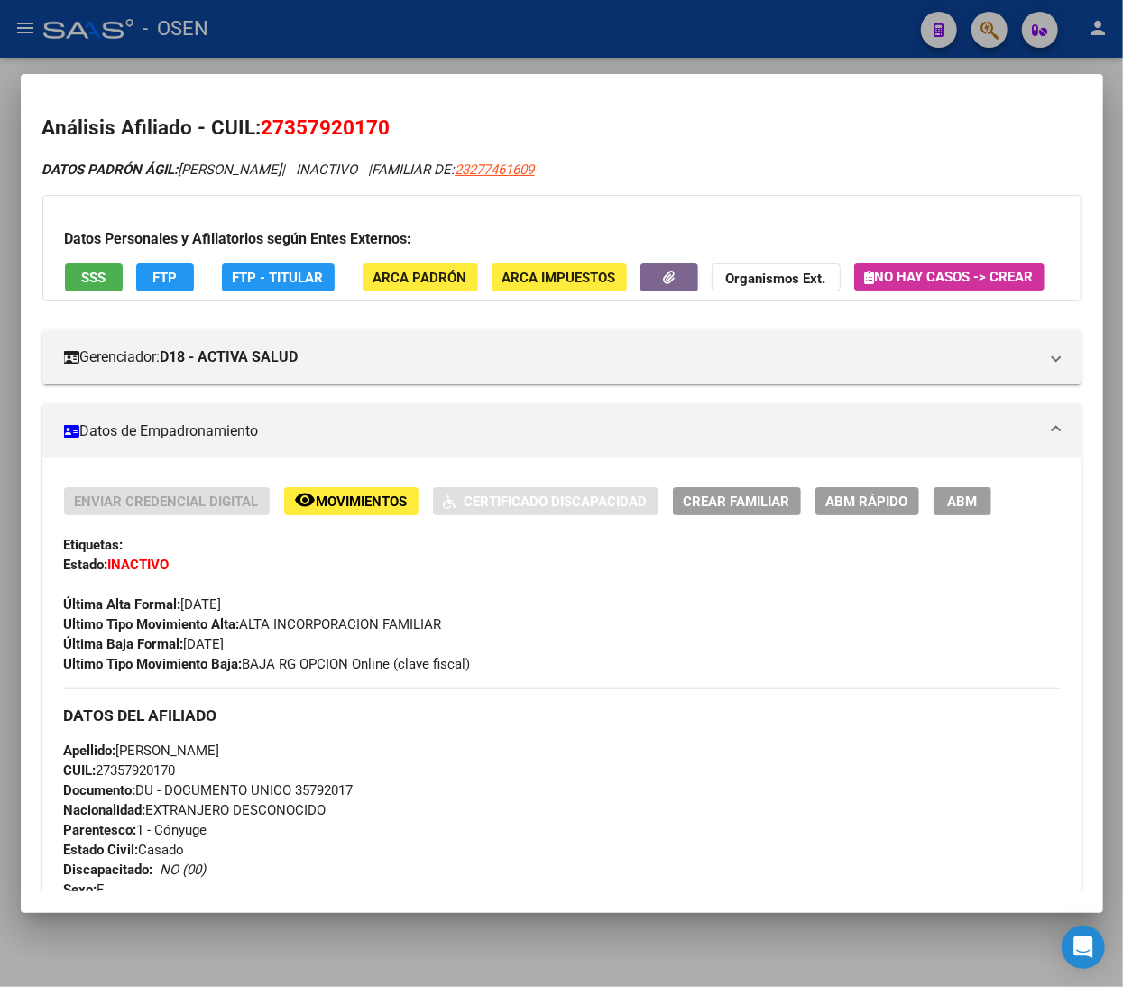
click at [170, 276] on span "FTP" at bounding box center [164, 278] width 24 height 16
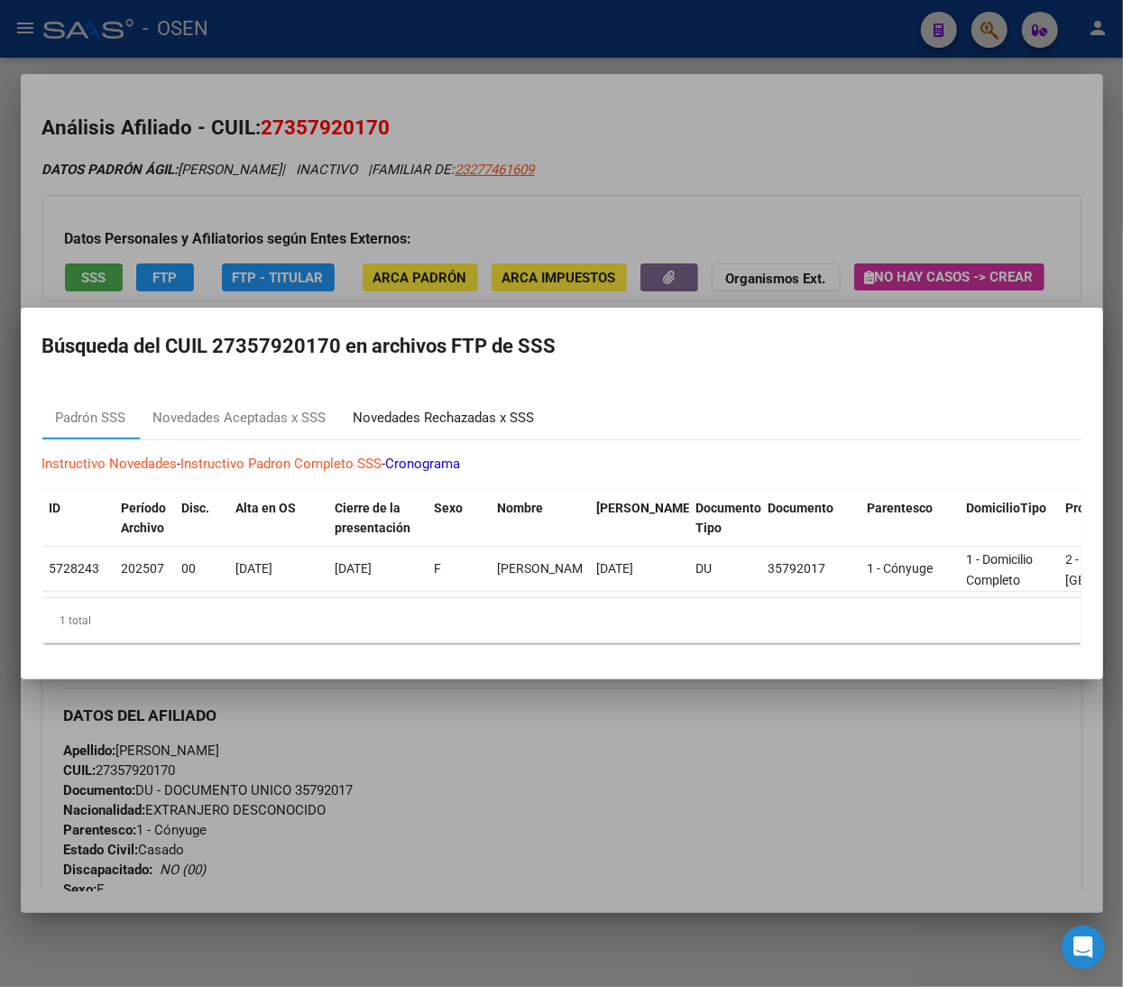
click at [512, 408] on div "Novedades Rechazadas x SSS" at bounding box center [444, 418] width 181 height 21
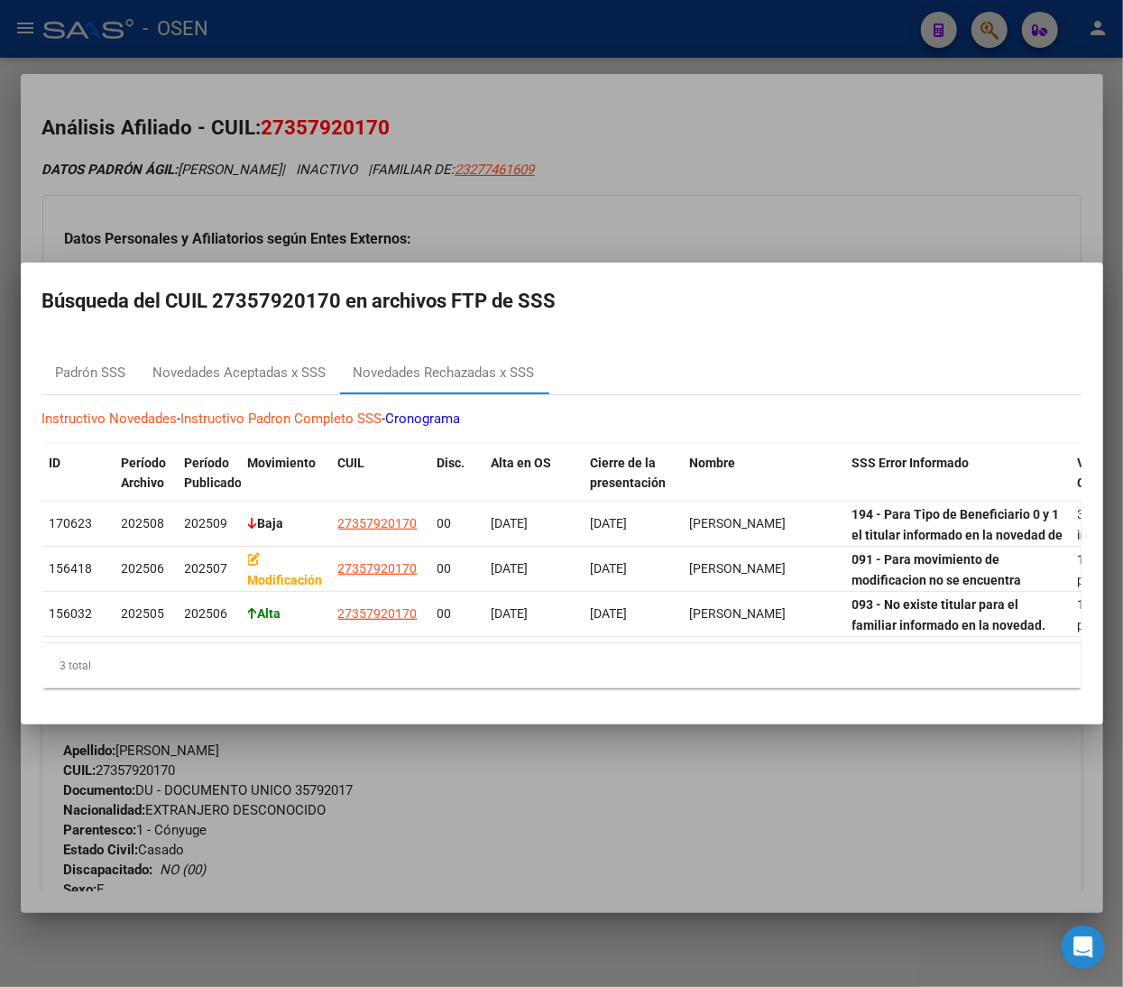
click at [758, 133] on div at bounding box center [561, 493] width 1123 height 987
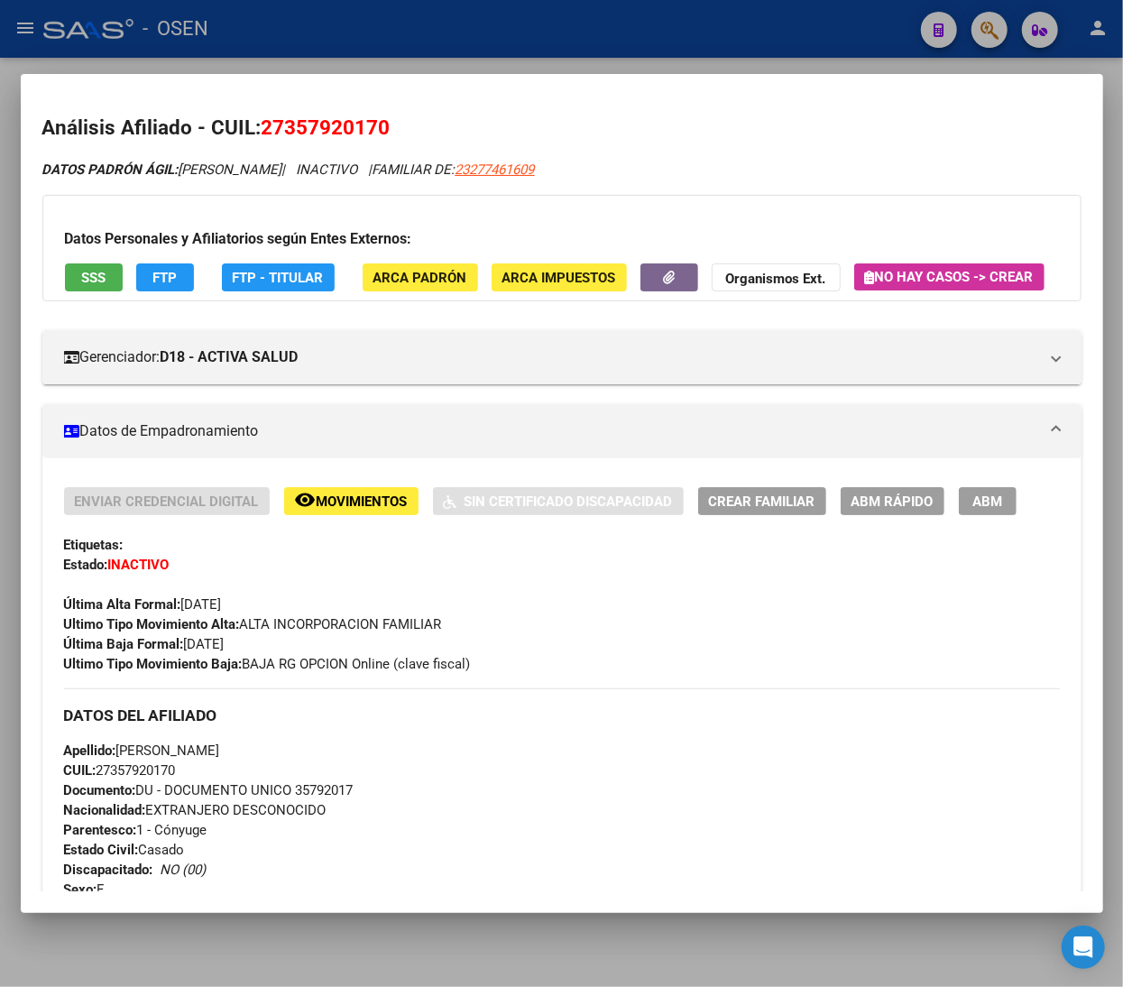
click at [417, 29] on div at bounding box center [561, 493] width 1123 height 987
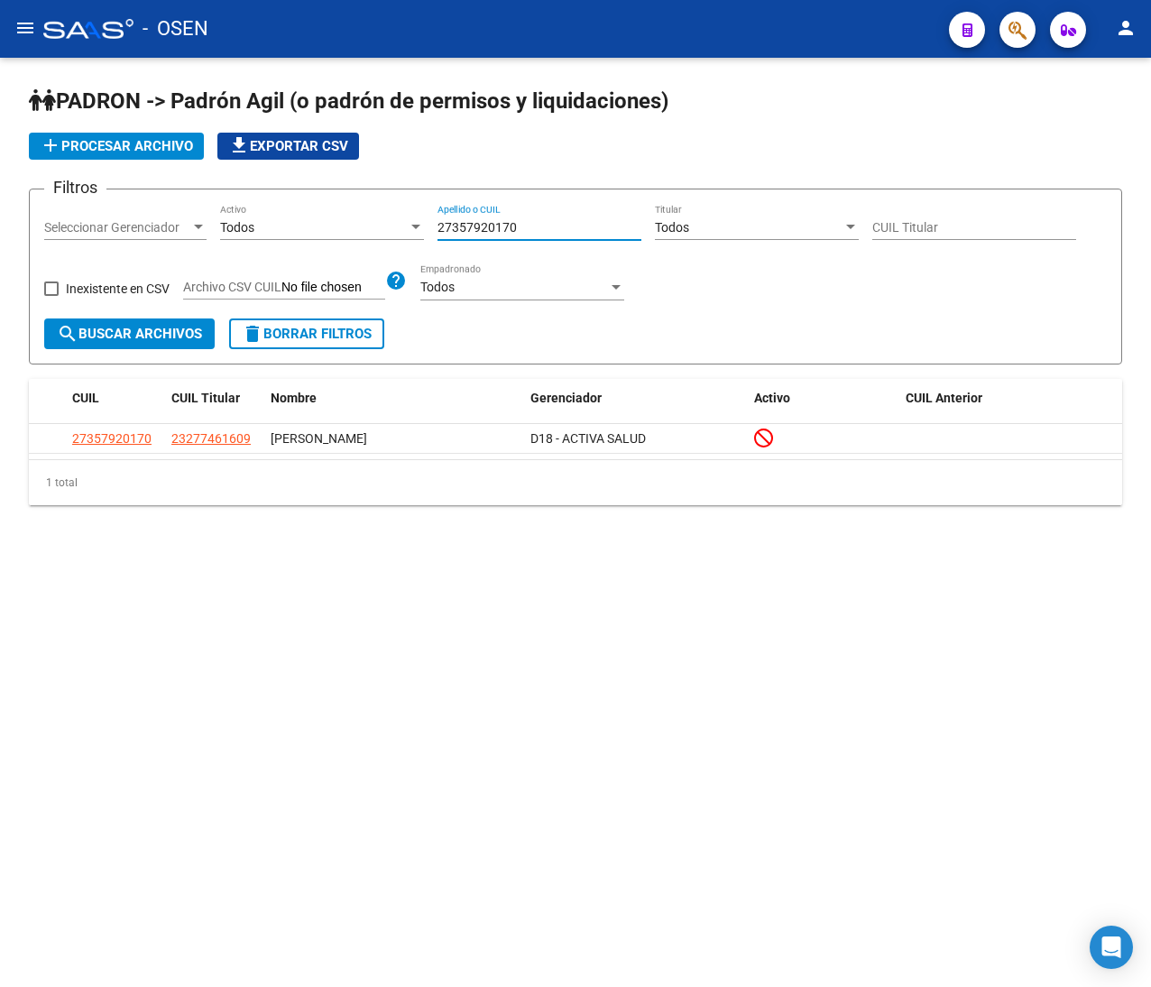
drag, startPoint x: 532, startPoint y: 226, endPoint x: 308, endPoint y: 200, distance: 225.2
click at [310, 200] on form "Filtros Seleccionar Gerenciador Seleccionar Gerenciador Todos Activo 2735792017…" at bounding box center [575, 277] width 1093 height 176
paste input "582187636"
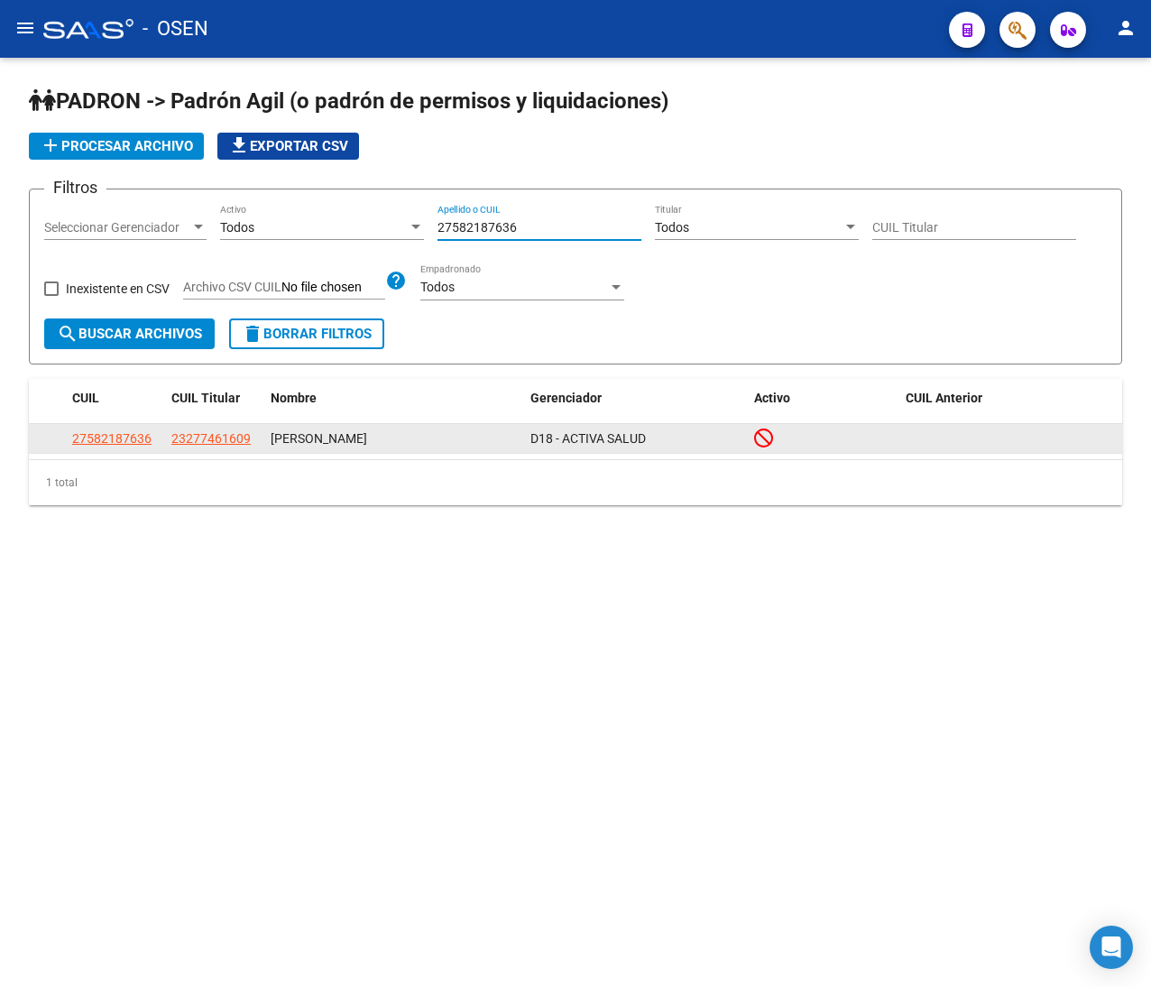
type input "27582187636"
click at [138, 429] on app-link-go-to "27582187636" at bounding box center [111, 438] width 79 height 21
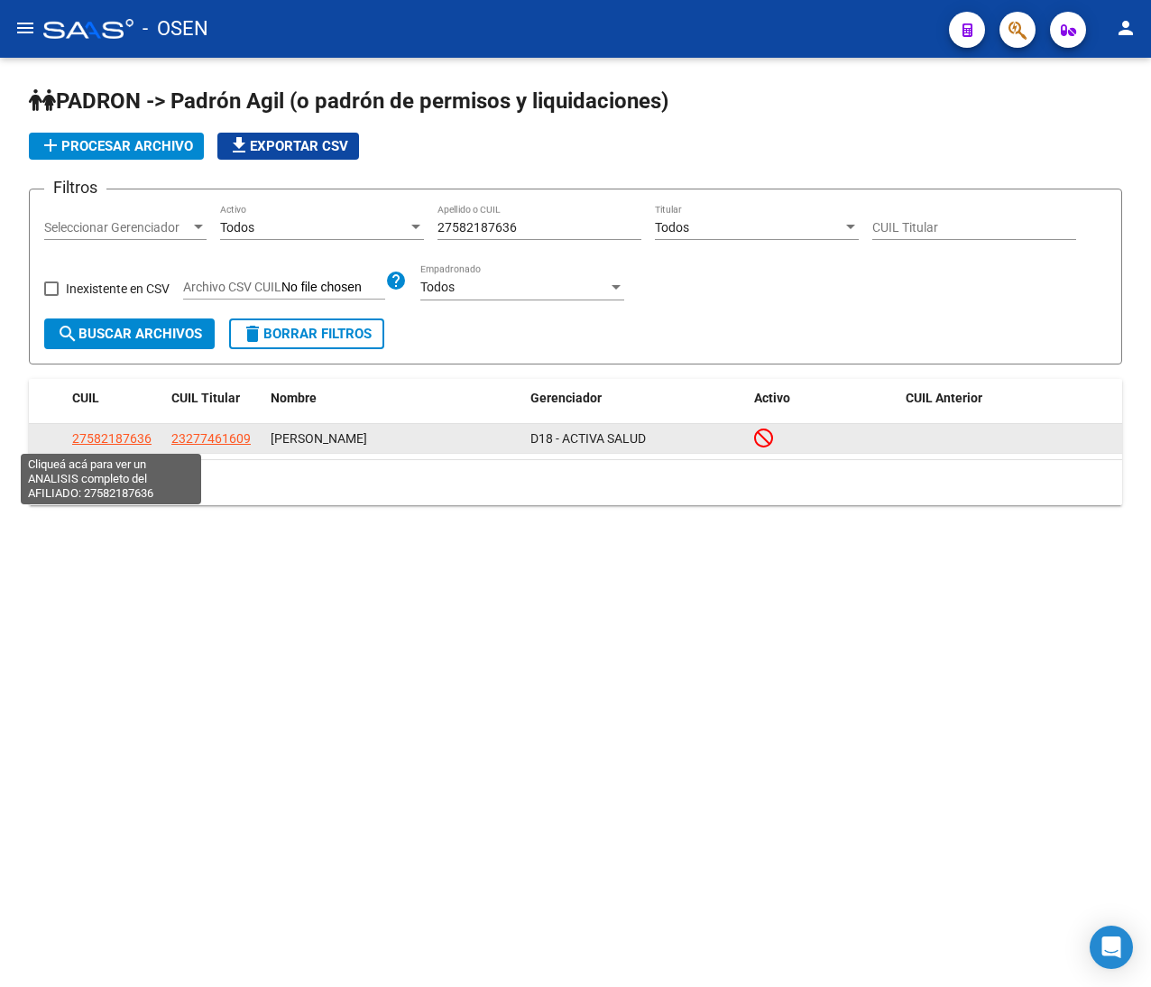
click at [145, 439] on span "27582187636" at bounding box center [111, 438] width 79 height 14
type textarea "27582187636"
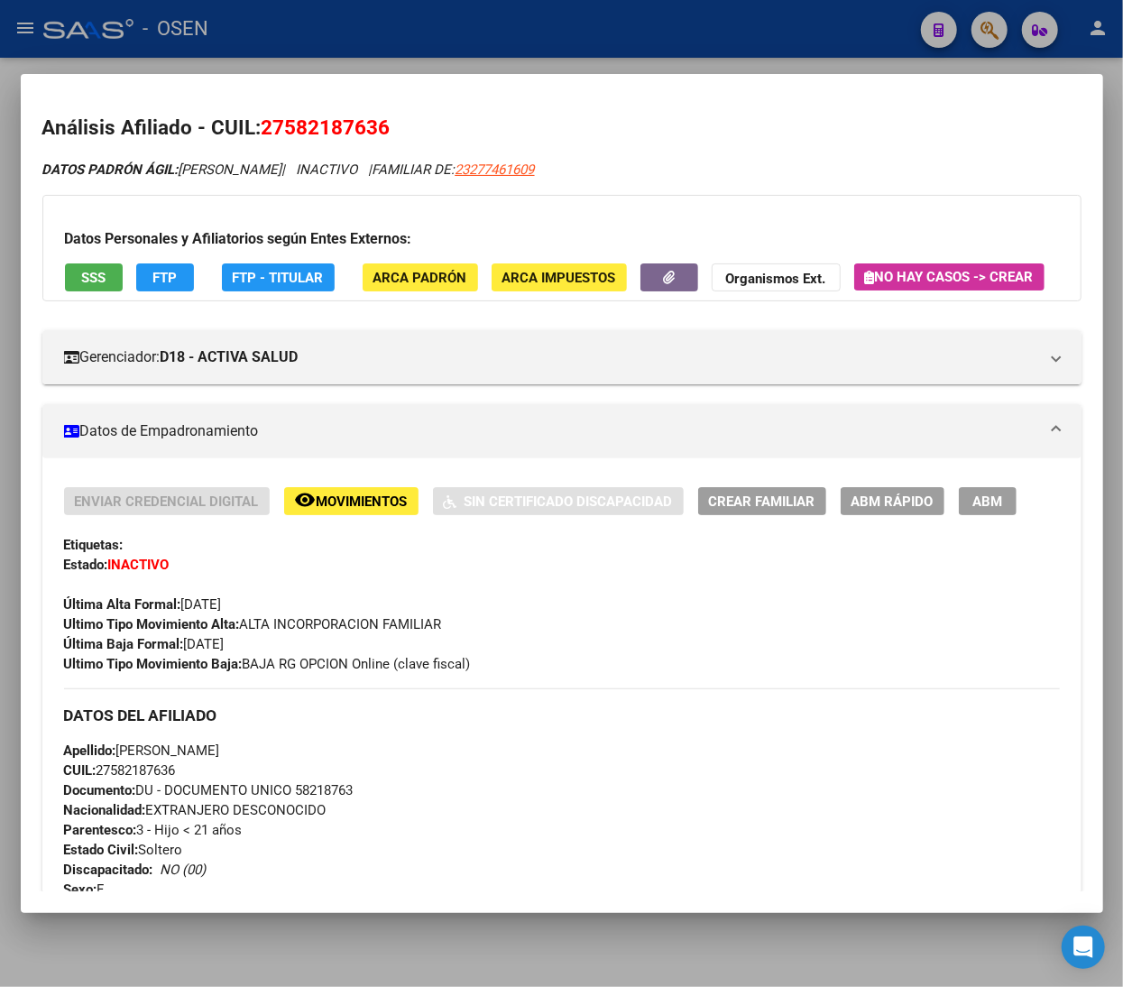
click at [369, 32] on div at bounding box center [561, 493] width 1123 height 987
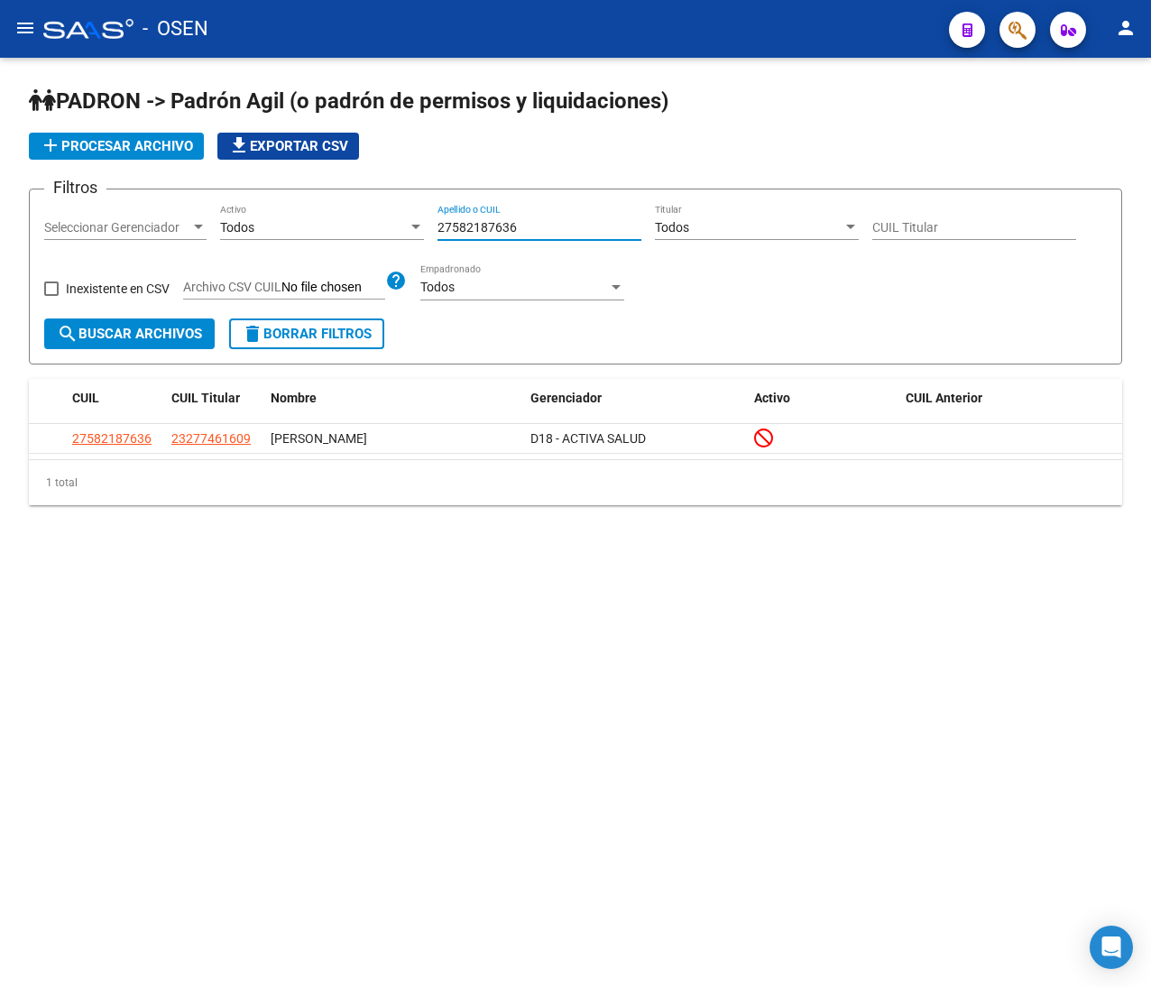
drag, startPoint x: 531, startPoint y: 227, endPoint x: 354, endPoint y: 222, distance: 177.8
click at [354, 220] on div "Filtros Seleccionar Gerenciador Seleccionar Gerenciador Todos Activo 2758218763…" at bounding box center [575, 261] width 1062 height 115
paste input "700715138"
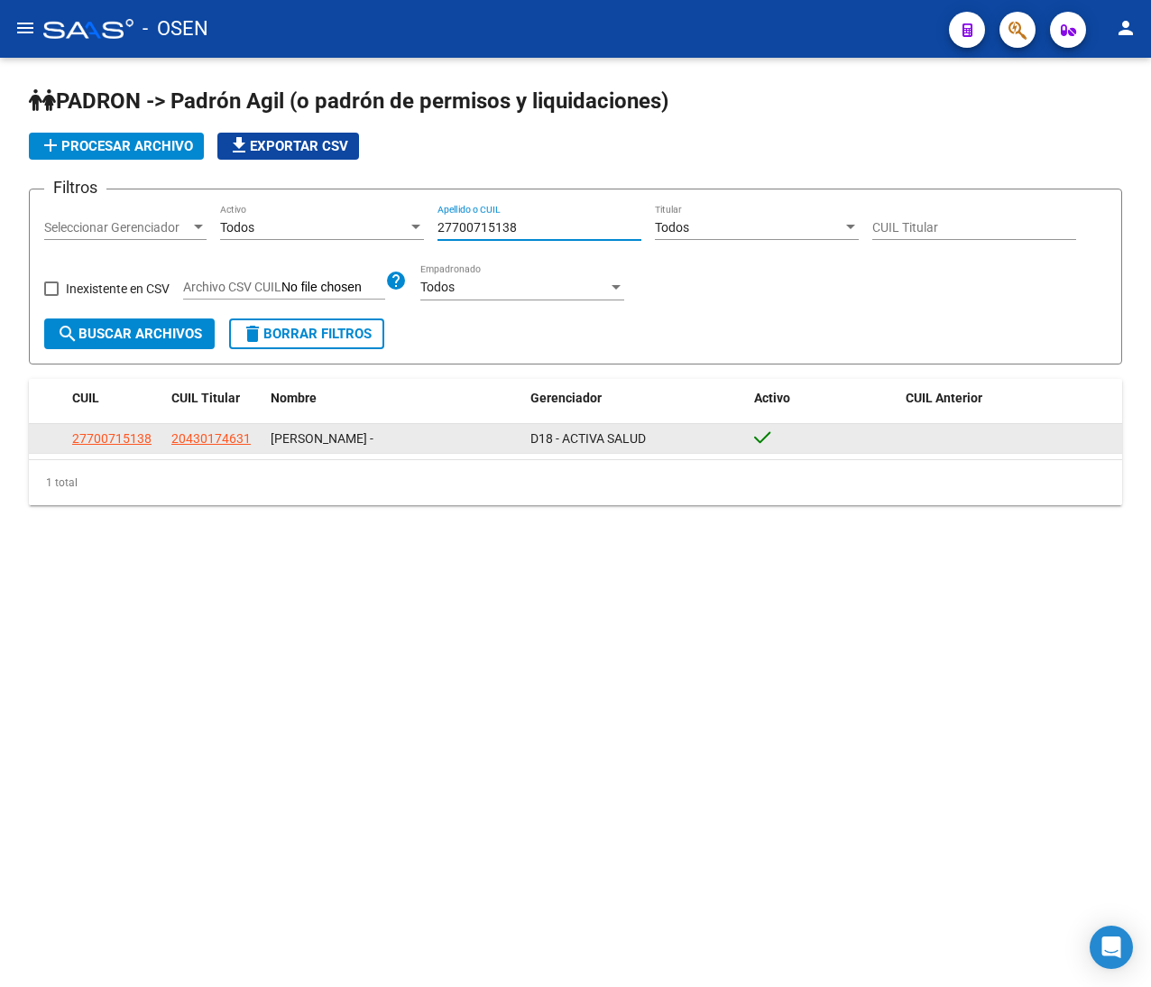
type input "27700715138"
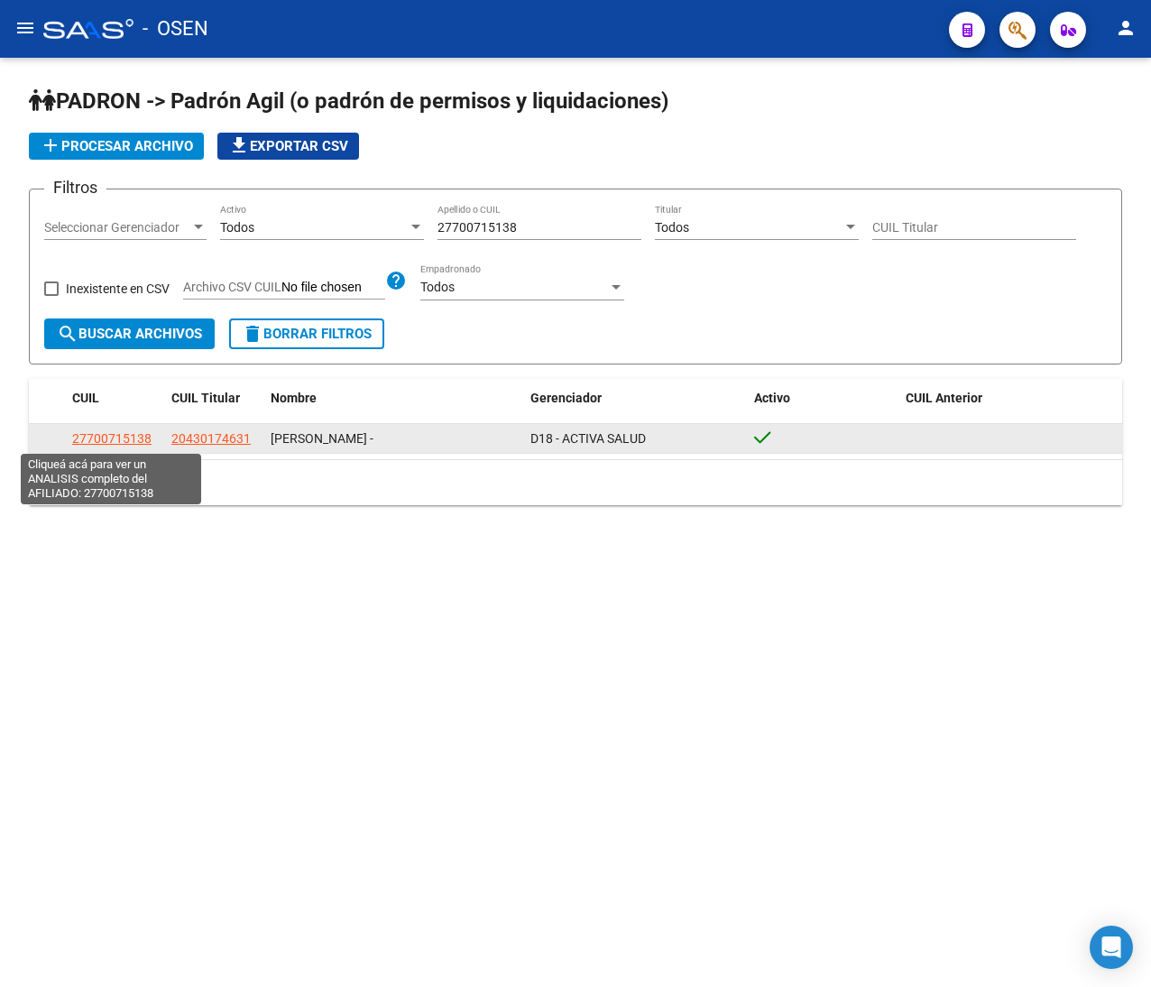
click at [108, 435] on span "27700715138" at bounding box center [111, 438] width 79 height 14
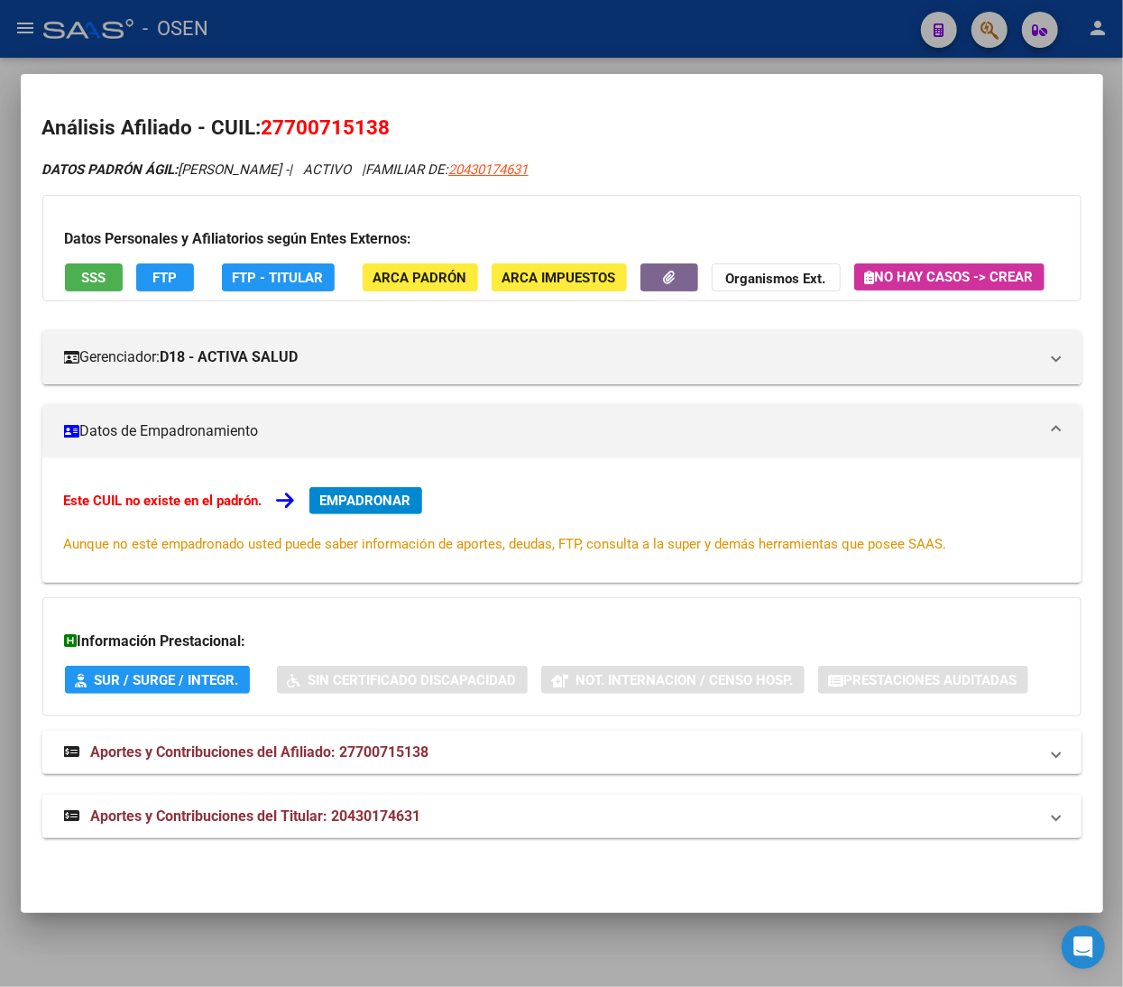
click at [167, 265] on button "FTP" at bounding box center [165, 277] width 58 height 28
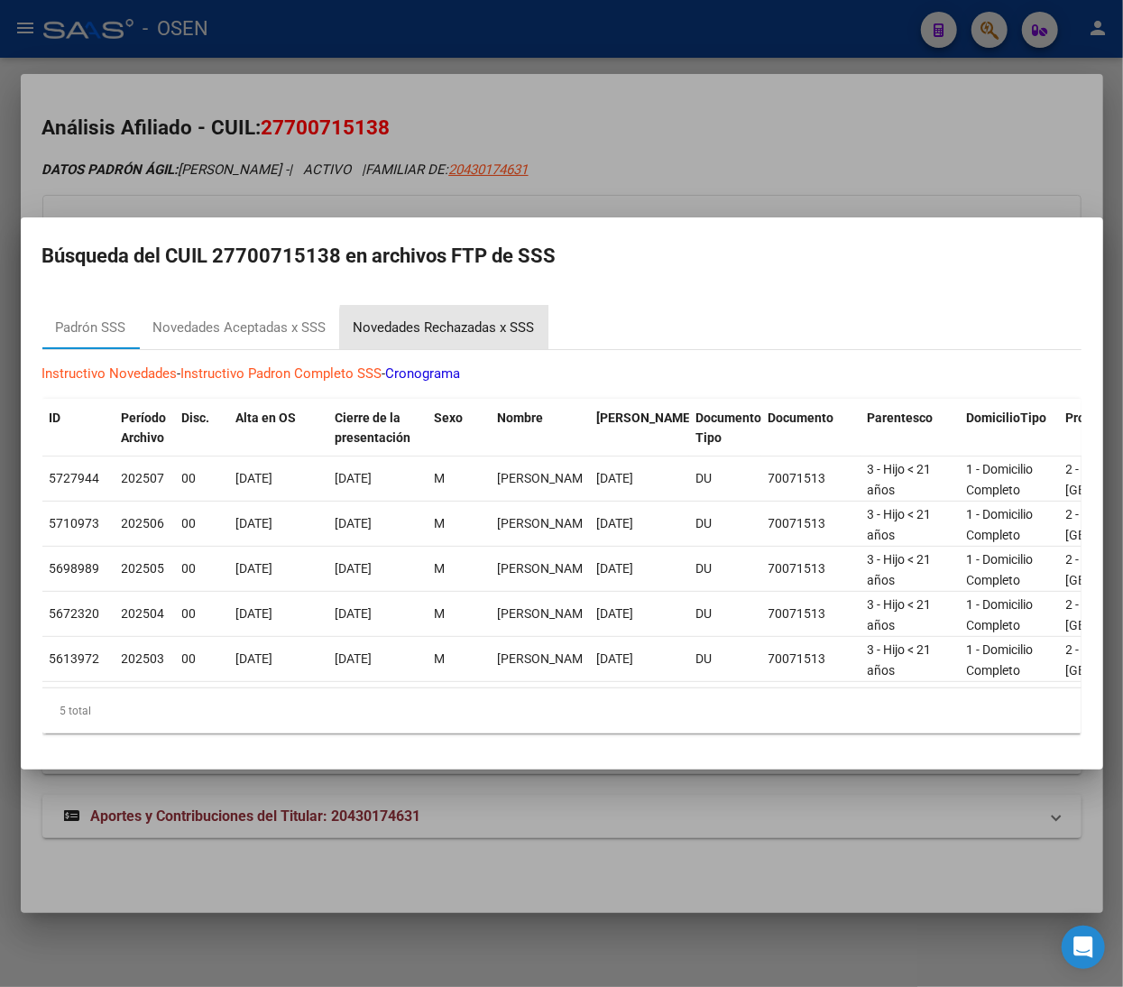
click at [516, 327] on div "Novedades Rechazadas x SSS" at bounding box center [444, 327] width 208 height 43
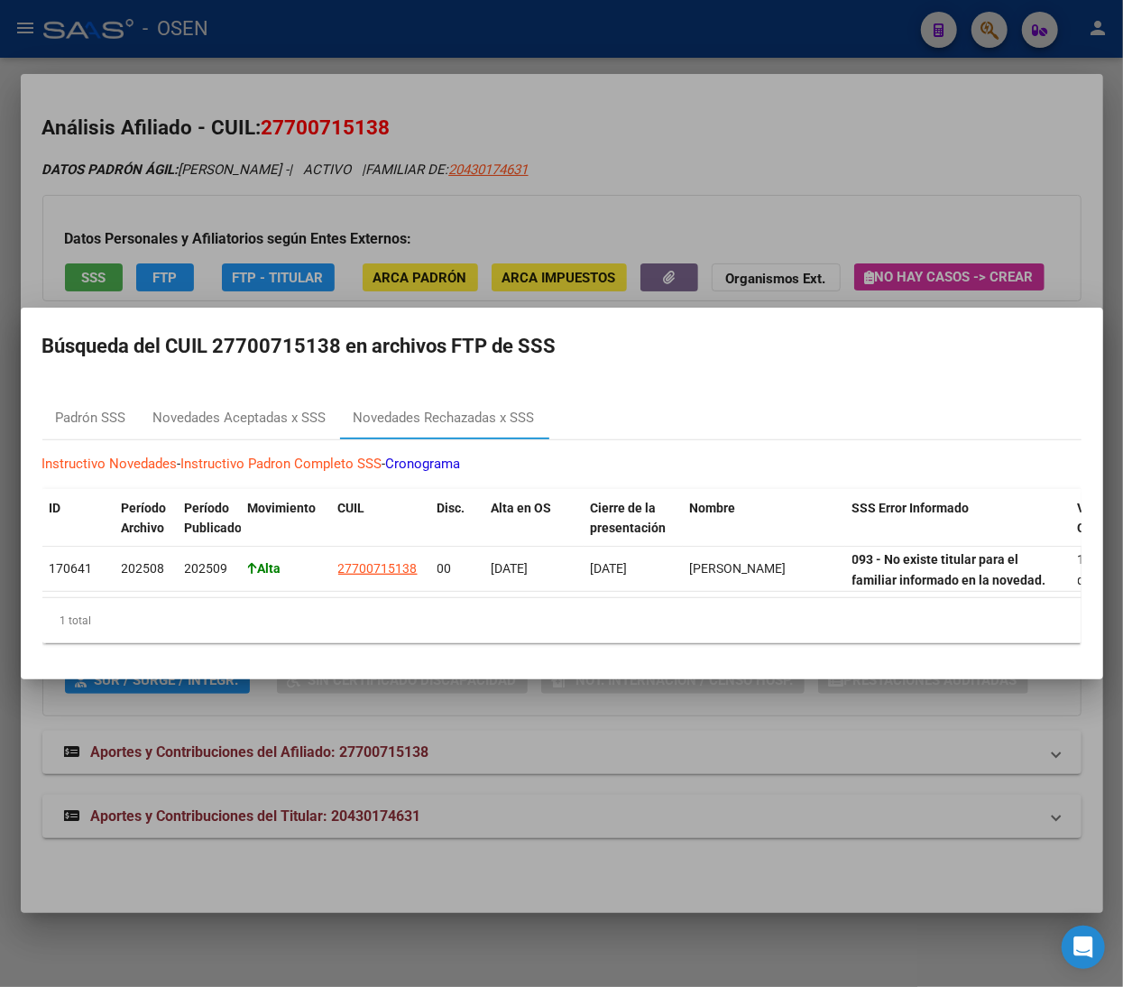
click at [832, 230] on div at bounding box center [561, 493] width 1123 height 987
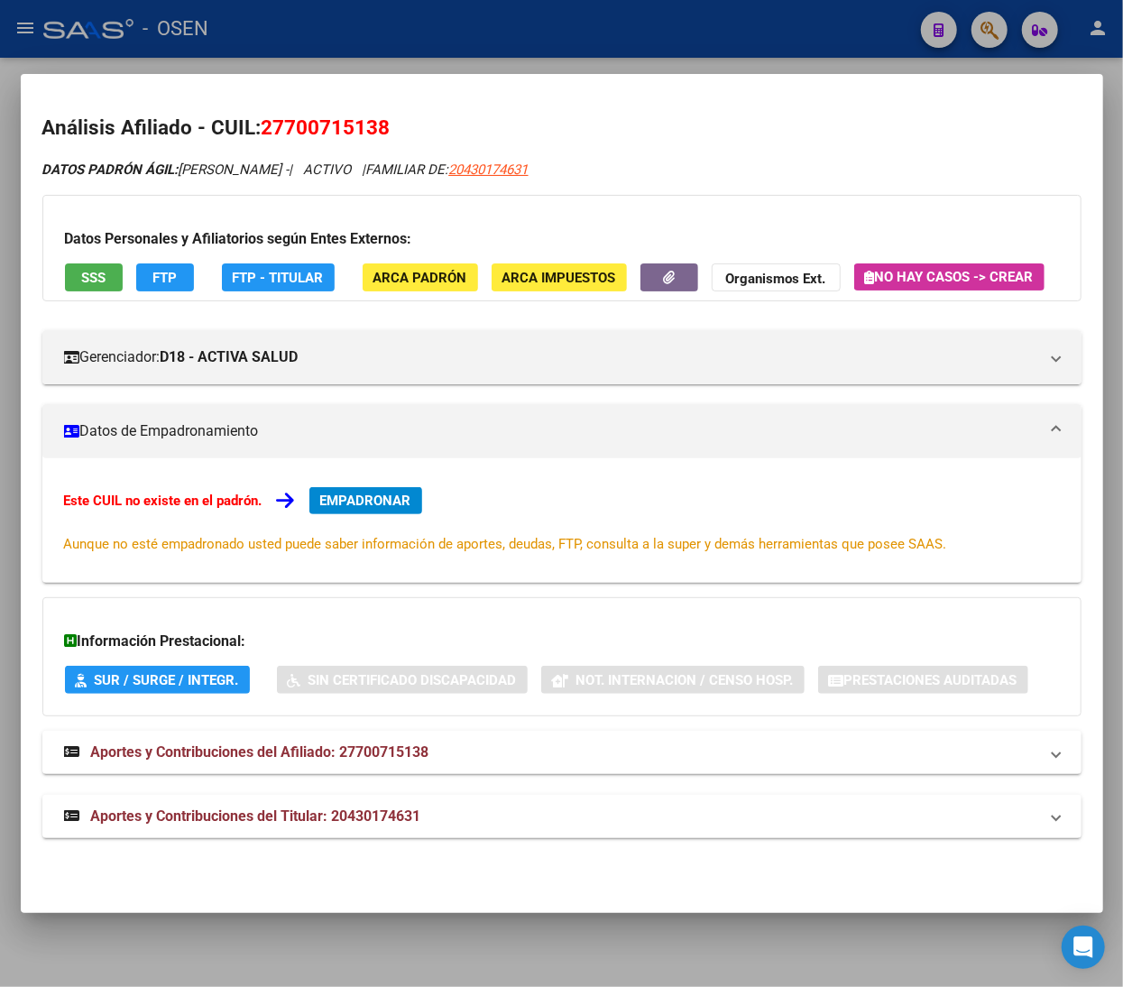
click at [148, 281] on button "FTP" at bounding box center [165, 277] width 58 height 28
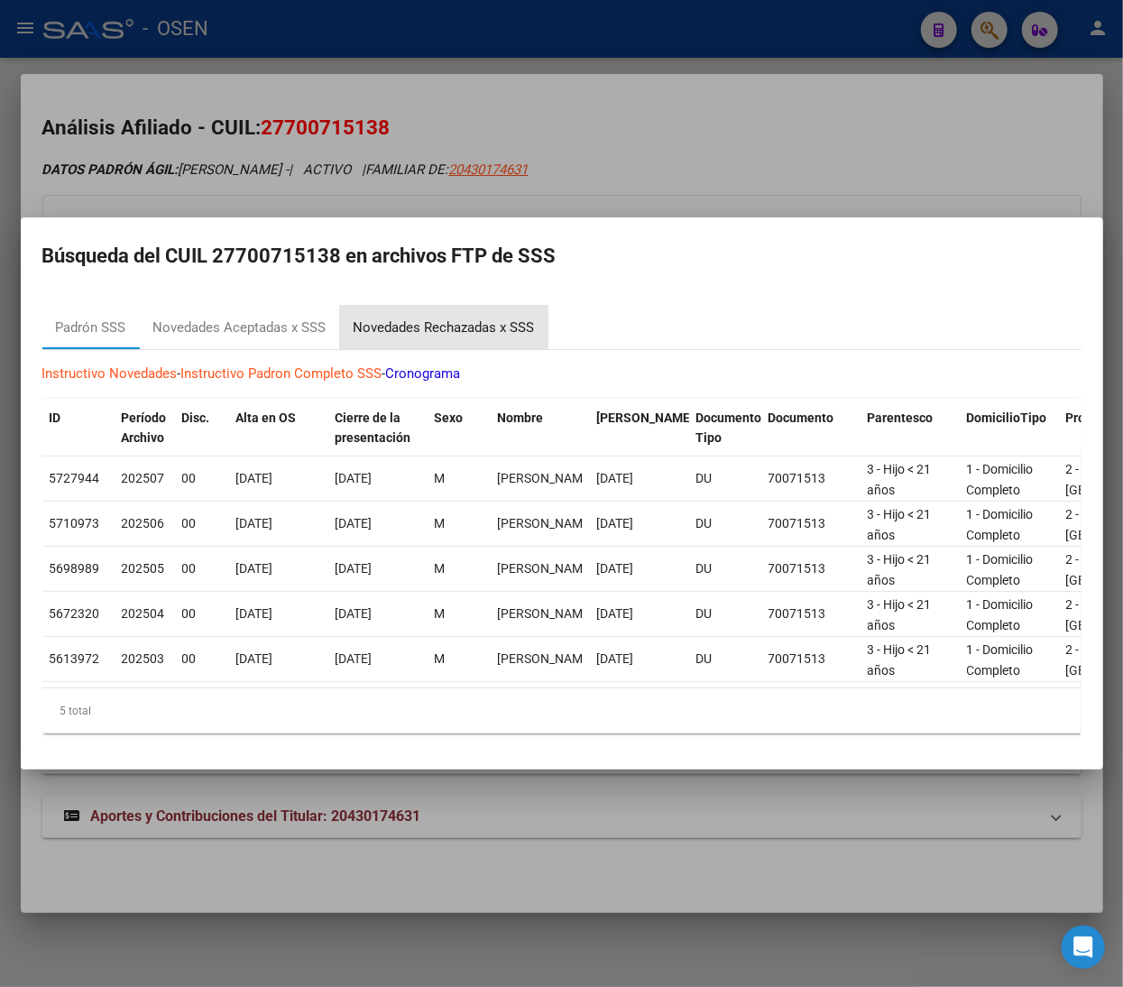
click at [372, 327] on div "Novedades Rechazadas x SSS" at bounding box center [444, 327] width 208 height 43
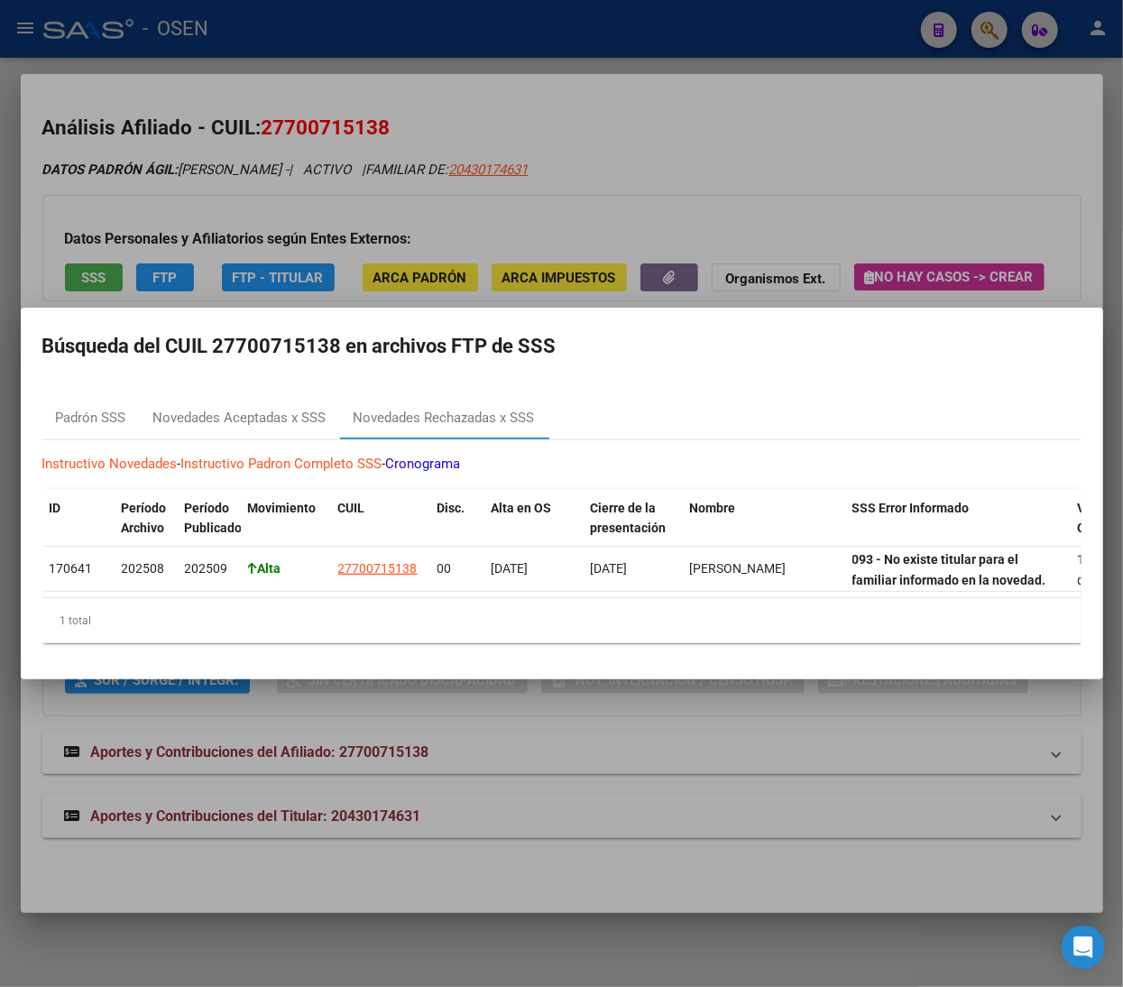
click at [864, 235] on div at bounding box center [561, 493] width 1123 height 987
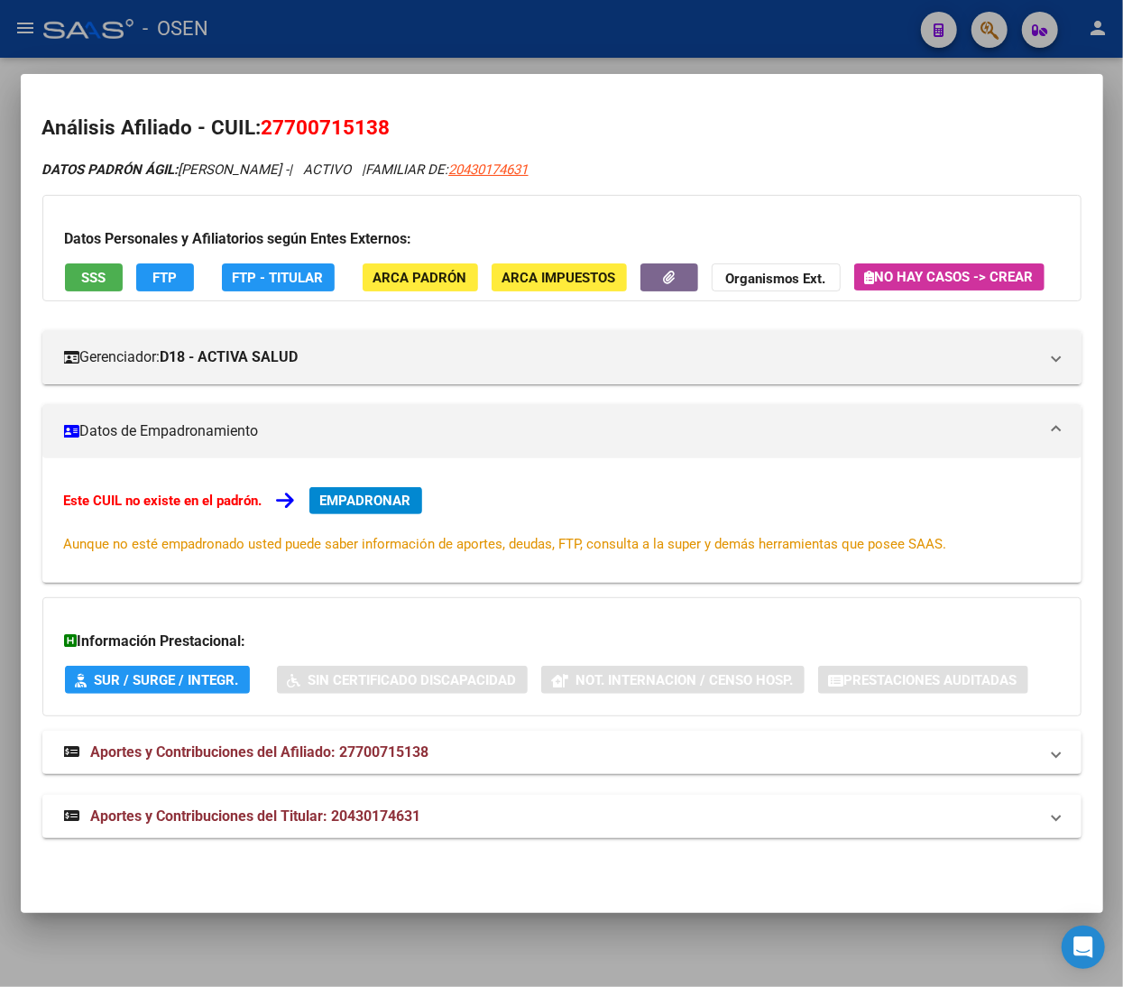
click at [529, 161] on span "20430174631" at bounding box center [488, 169] width 79 height 16
type textarea "20430174631"
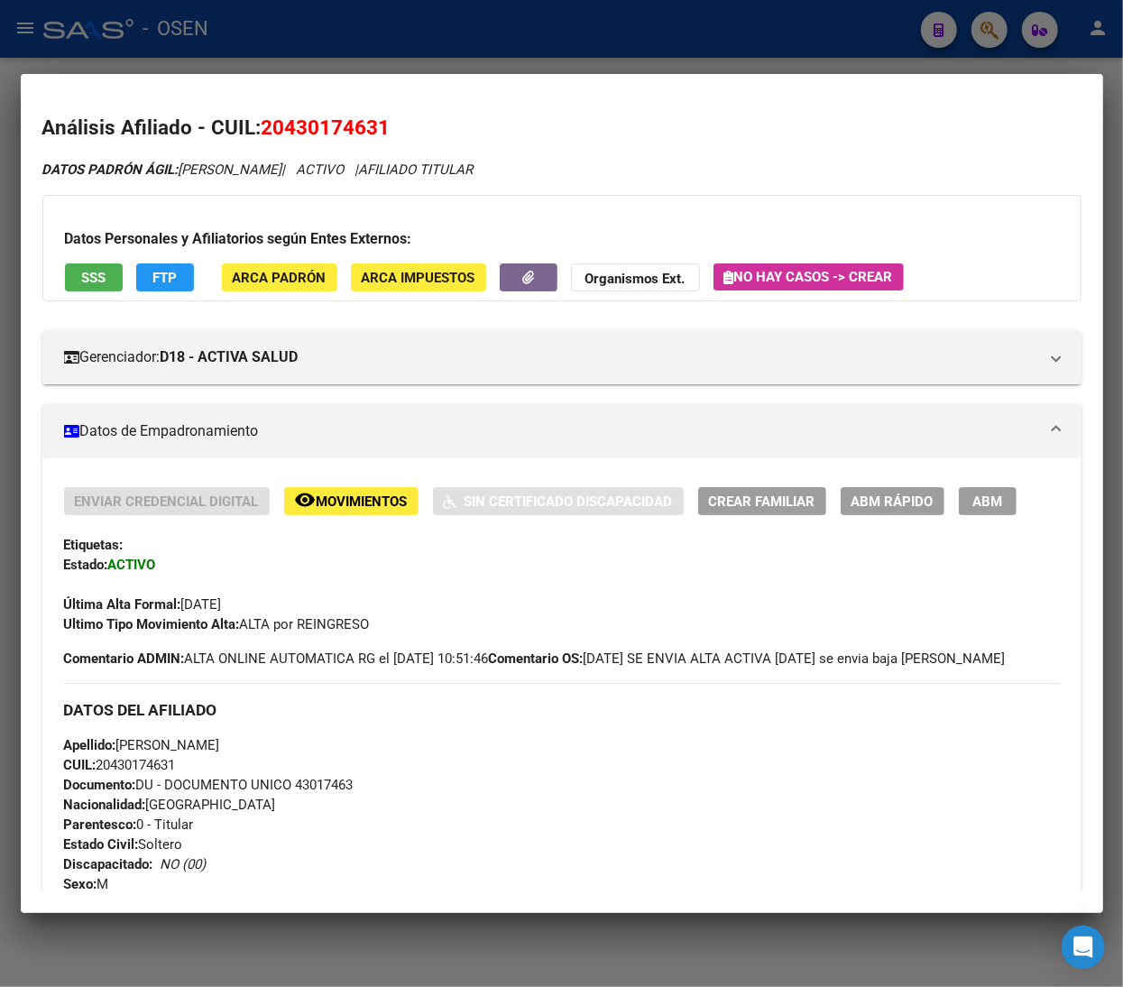
click at [882, 508] on span "ABM Rápido" at bounding box center [892, 501] width 82 height 16
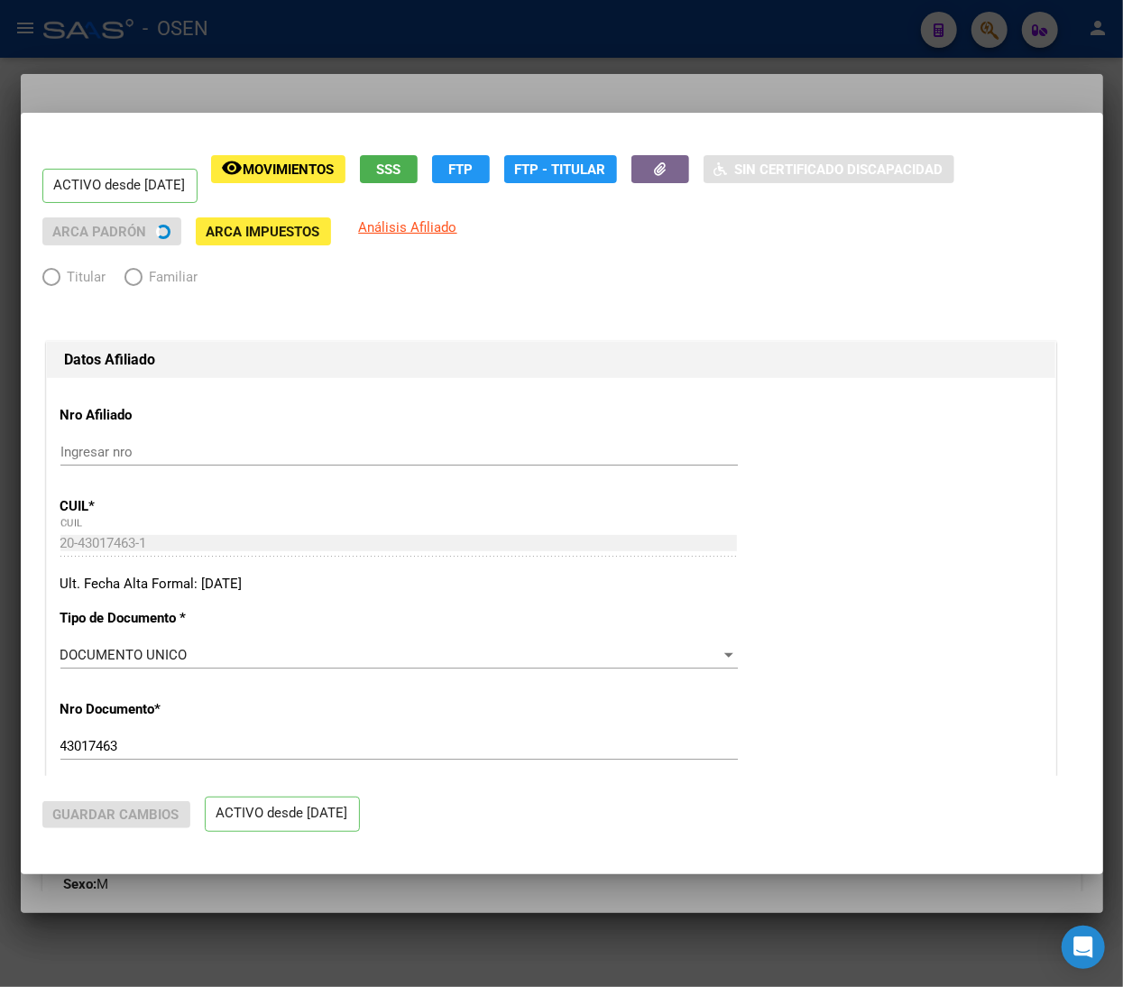
radio input "true"
type input "30-70843000-1"
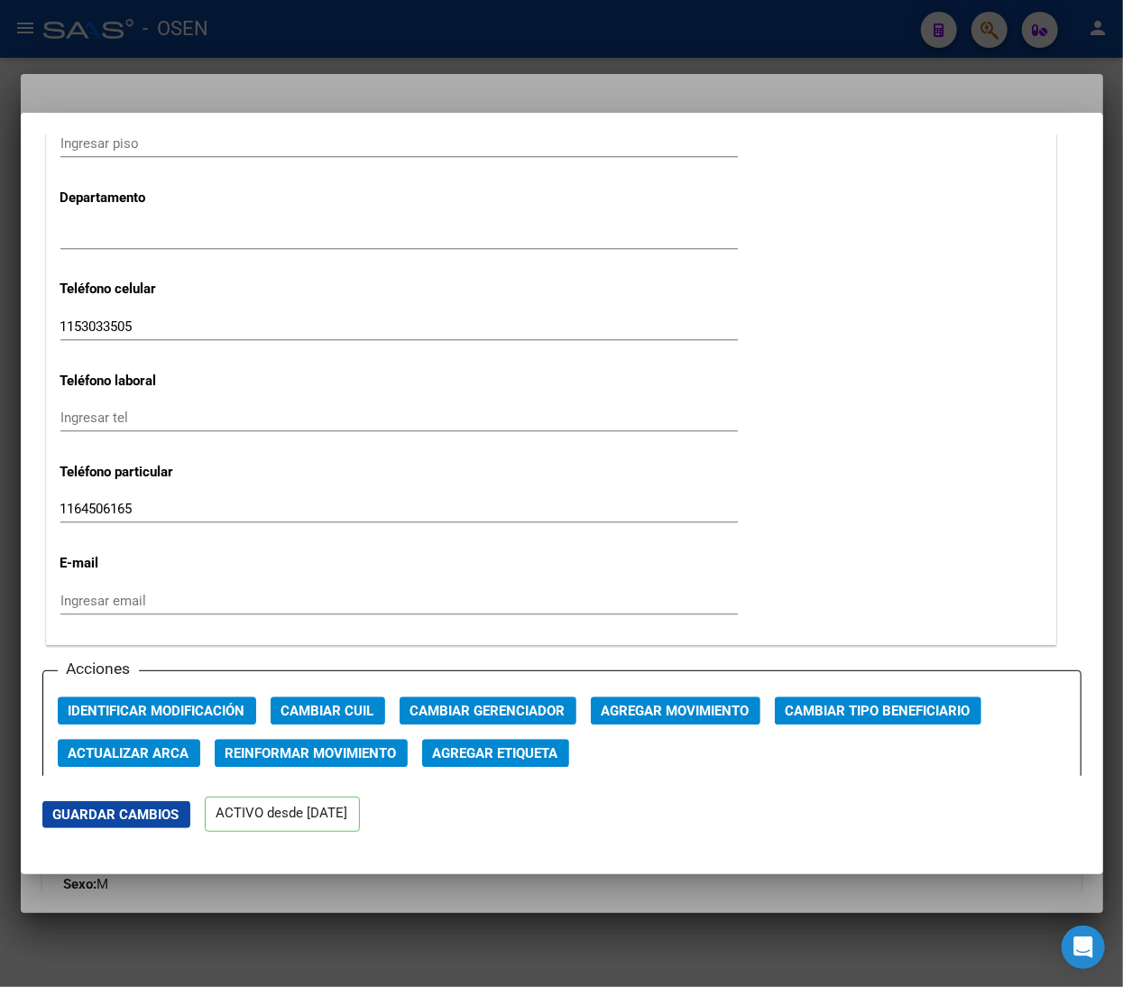
scroll to position [2525, 0]
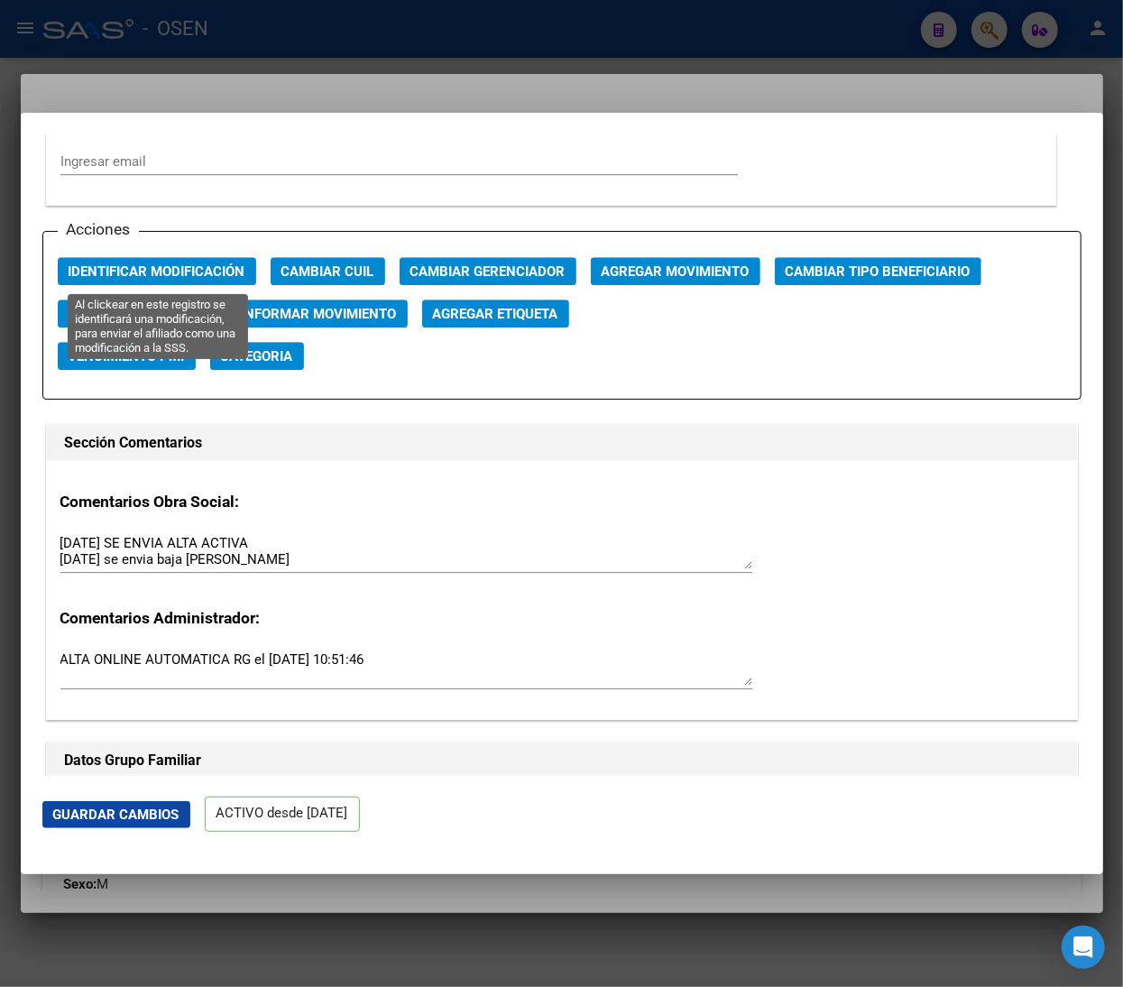
click at [170, 270] on span "Identificar Modificación" at bounding box center [157, 271] width 177 height 16
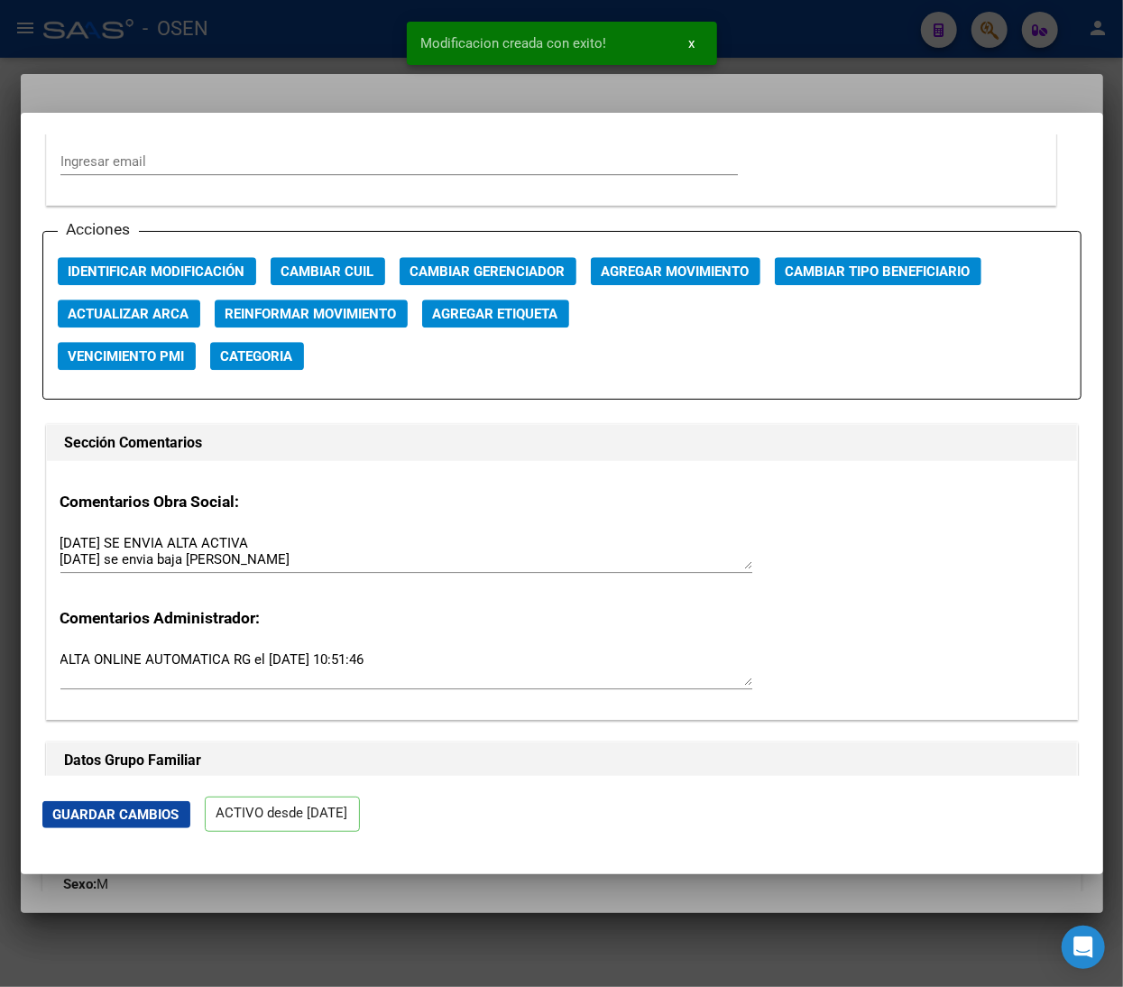
click at [235, 57] on div at bounding box center [561, 493] width 1123 height 987
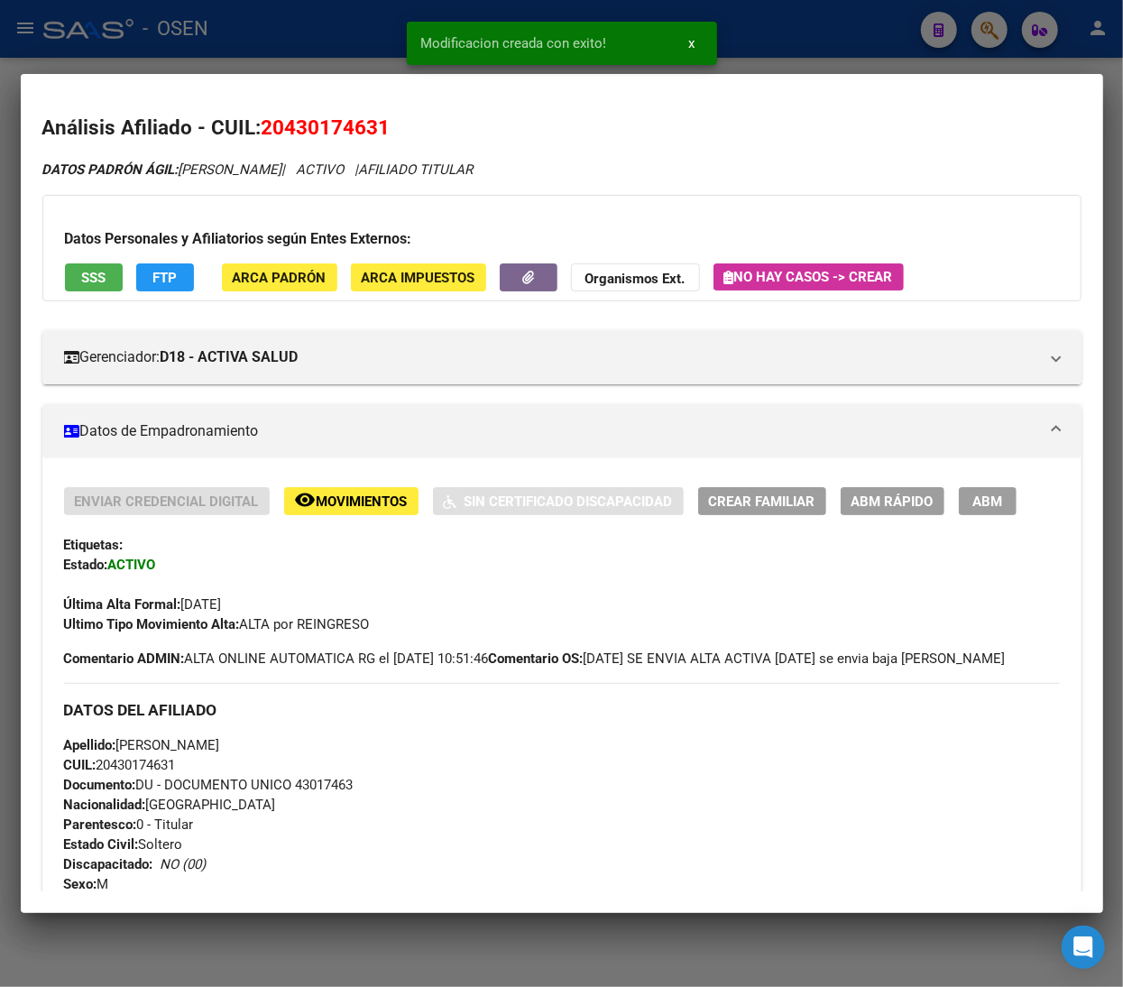
click at [109, 288] on button "SSS" at bounding box center [94, 277] width 58 height 28
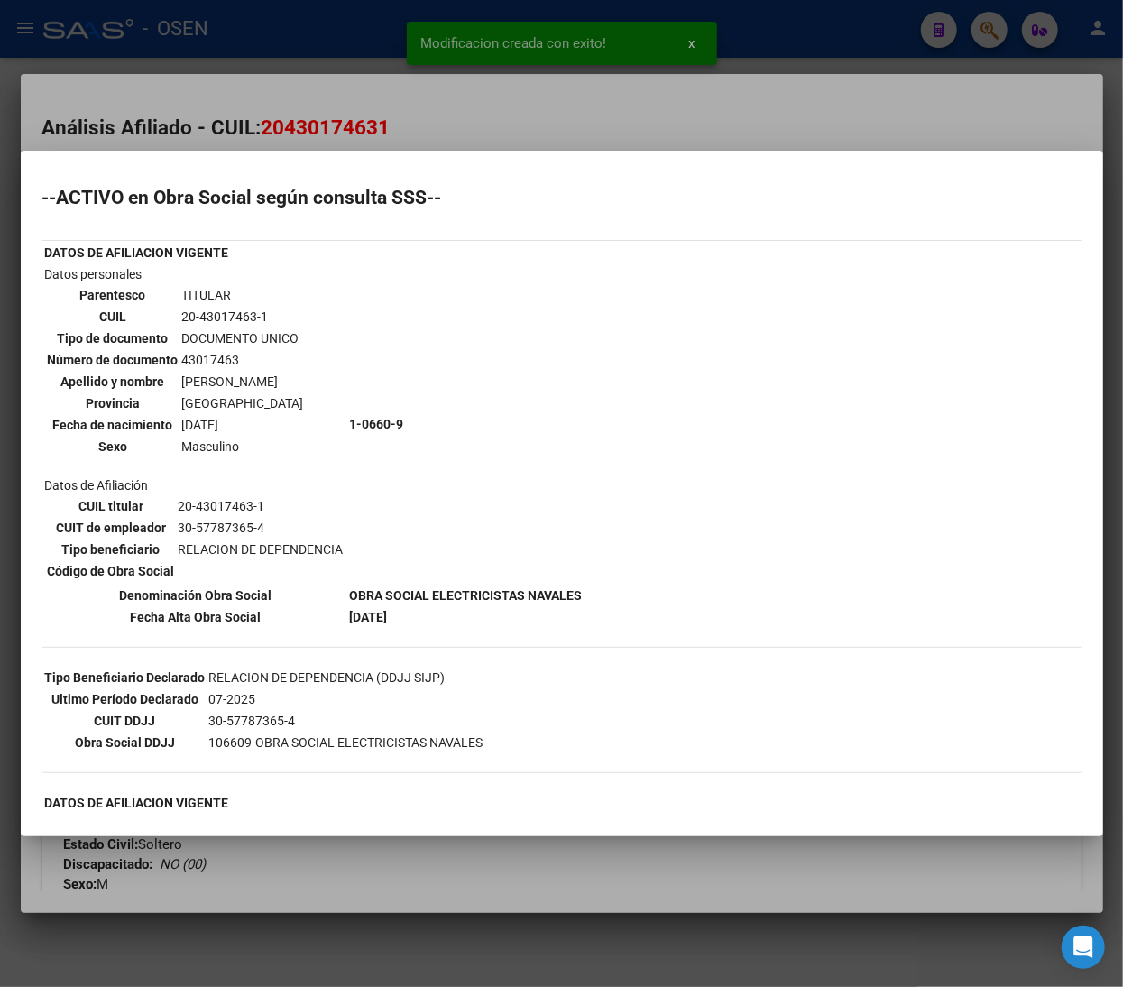
click at [509, 122] on div at bounding box center [561, 493] width 1123 height 987
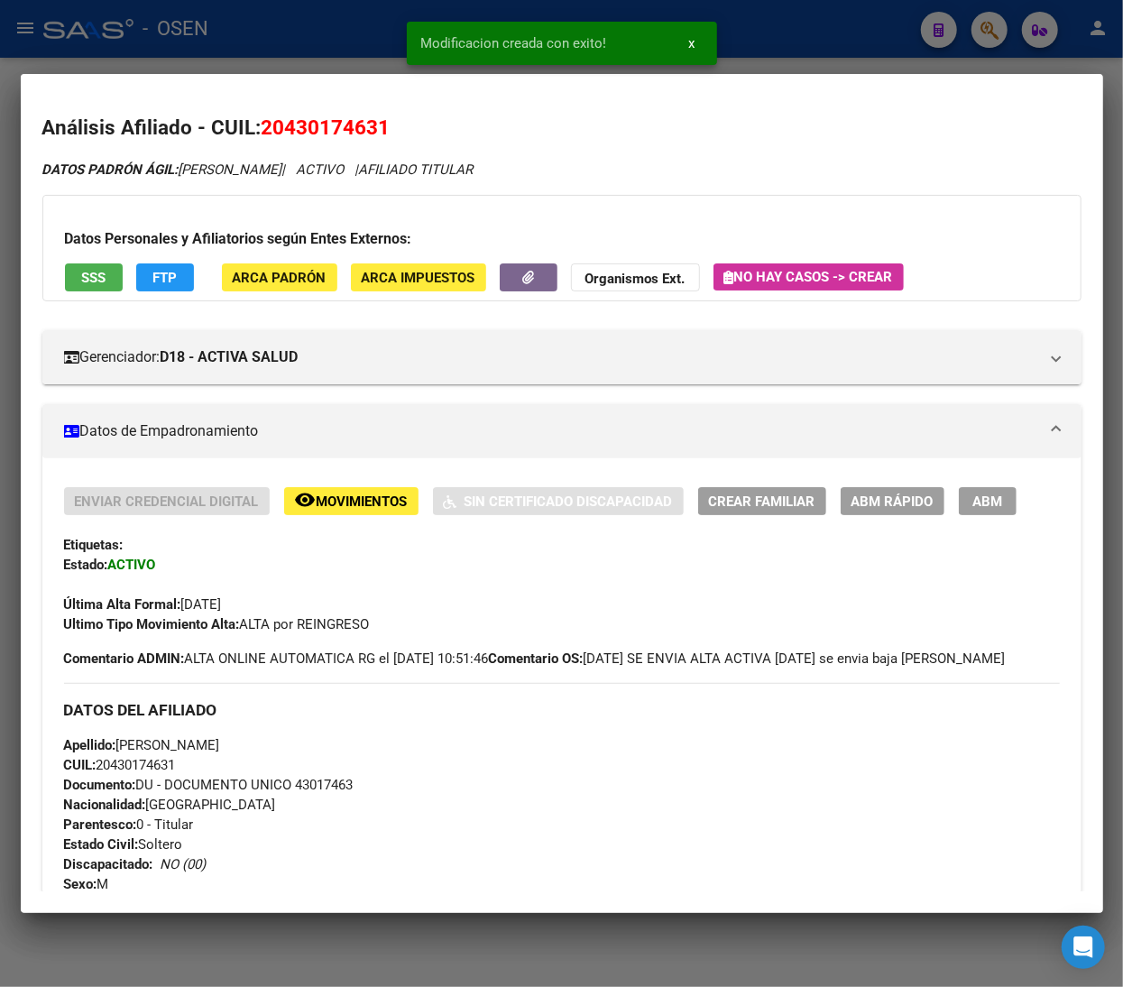
click at [385, 41] on div "Modificacion creada con exito! x" at bounding box center [562, 43] width 354 height 87
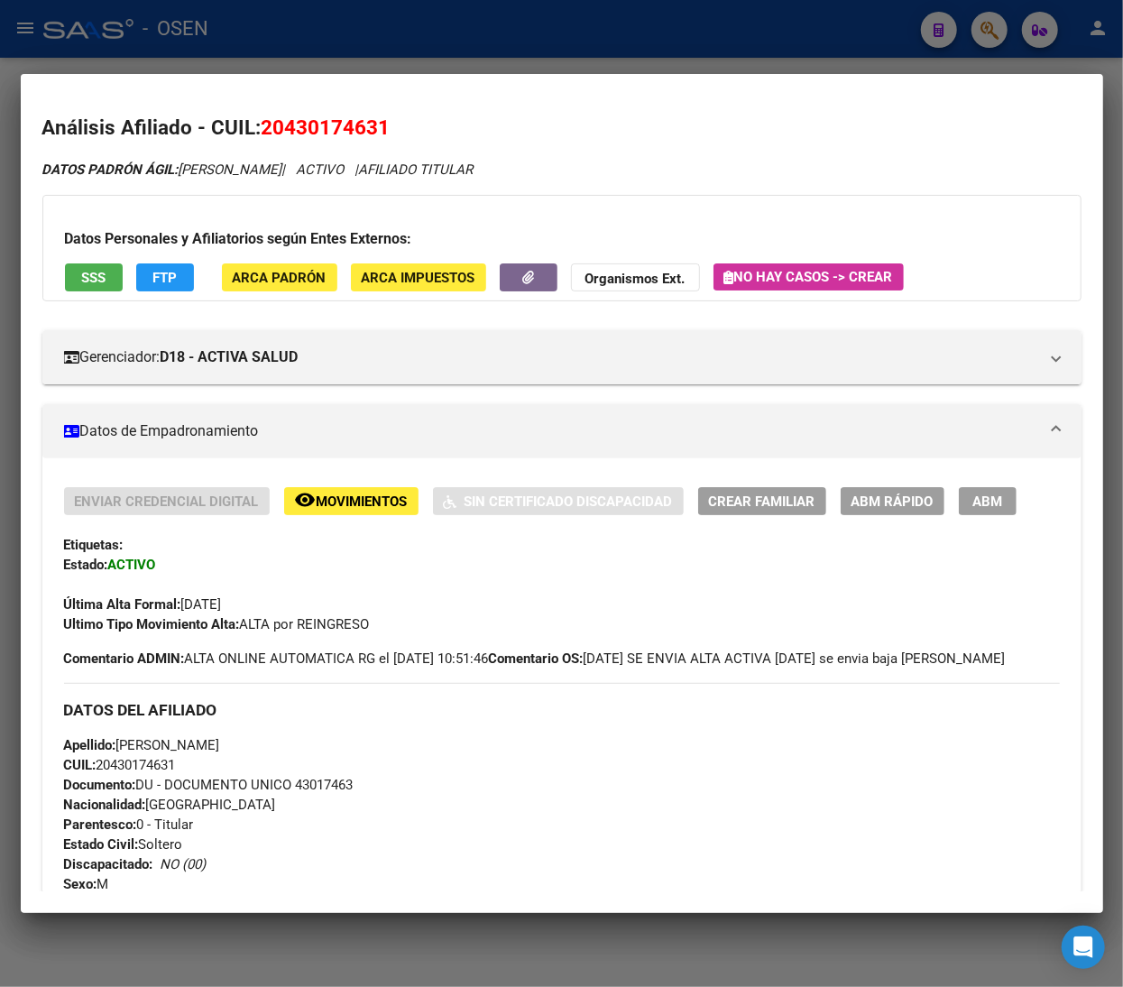
click at [572, 47] on div at bounding box center [561, 493] width 1123 height 987
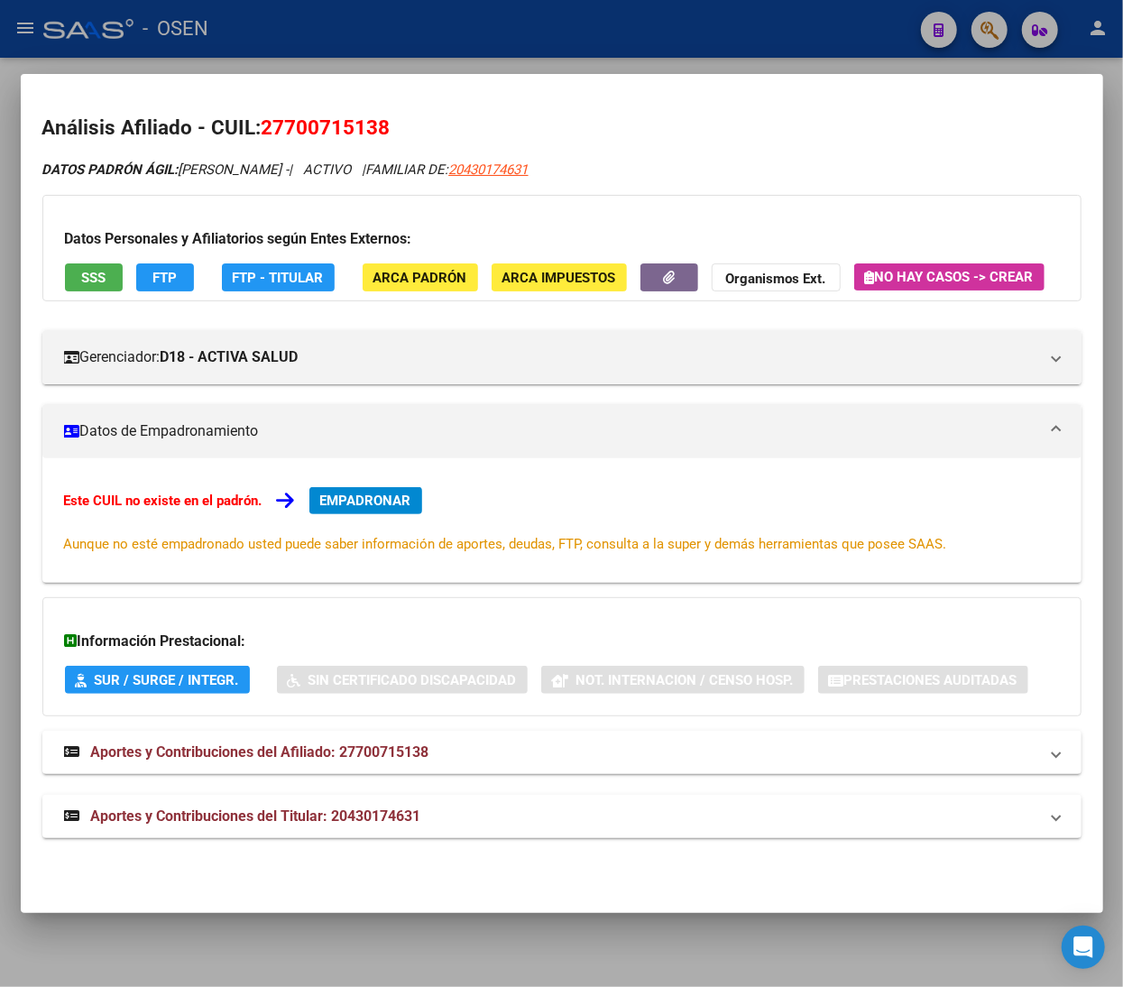
scroll to position [8, 0]
click at [459, 25] on div at bounding box center [561, 493] width 1123 height 987
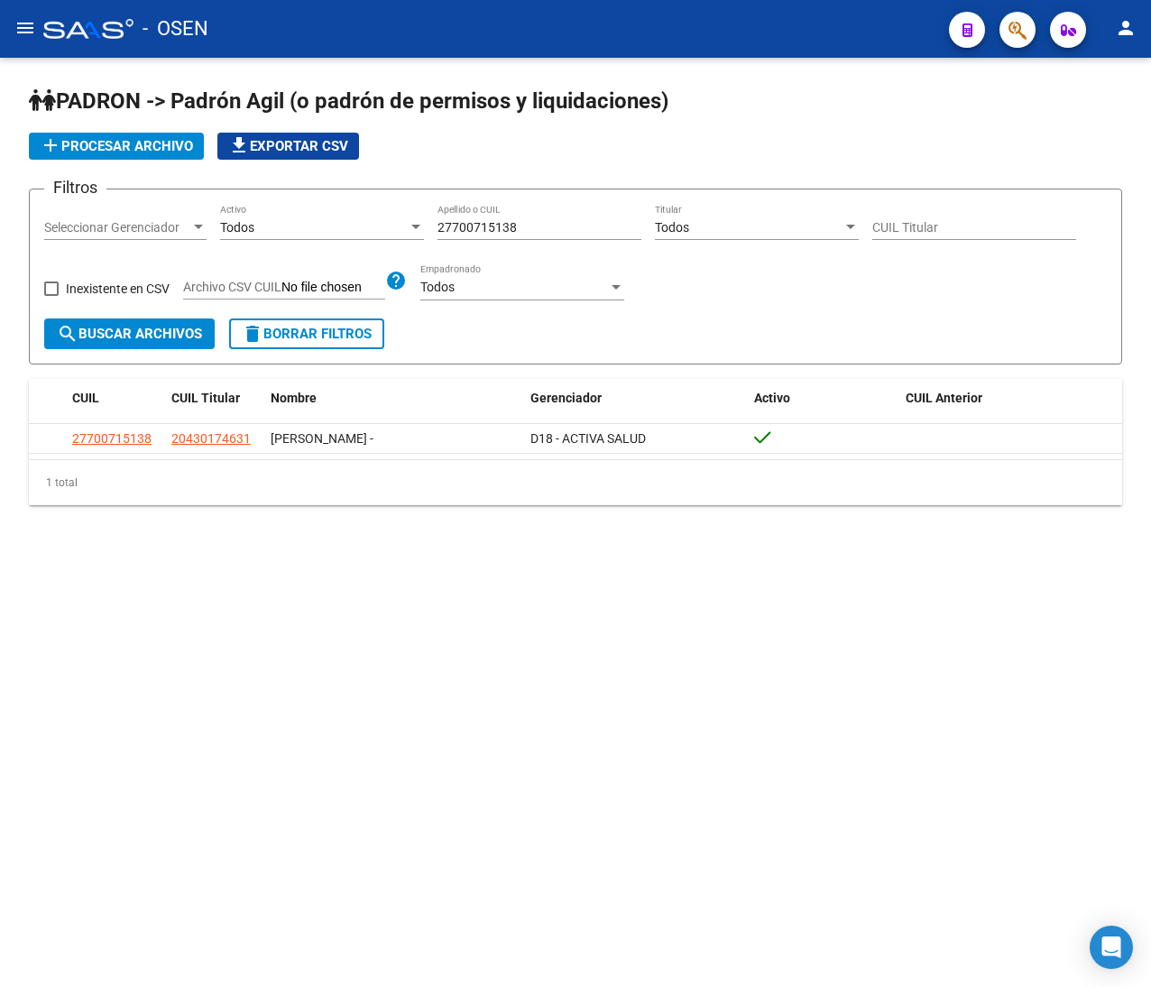
drag, startPoint x: 538, startPoint y: 223, endPoint x: 428, endPoint y: 227, distance: 110.1
click at [433, 226] on div "Filtros Seleccionar Gerenciador Seleccionar Gerenciador Todos Activo 2770071513…" at bounding box center [575, 261] width 1062 height 115
paste input "0311901525"
type input "20311901525"
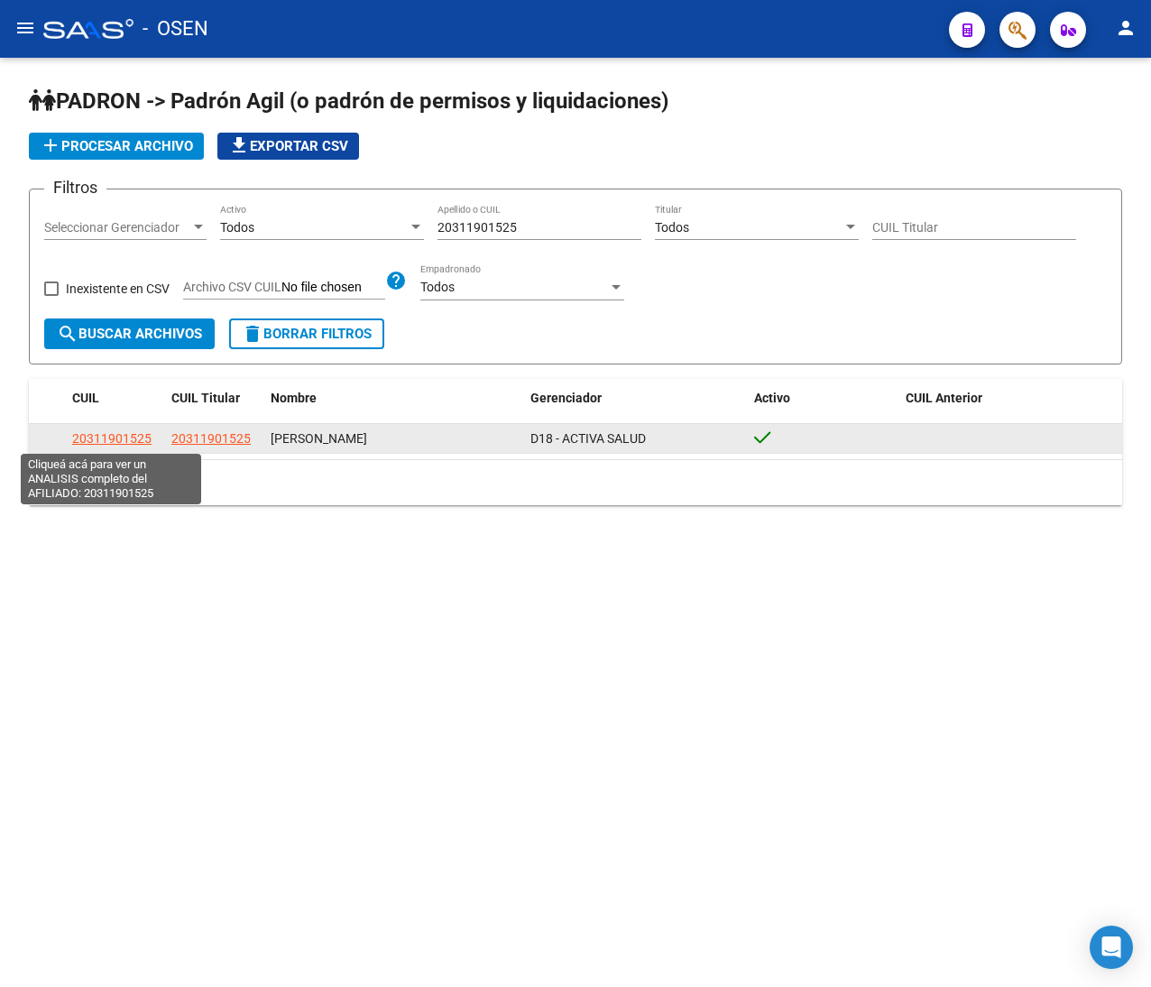
click at [126, 433] on span "20311901525" at bounding box center [111, 438] width 79 height 14
type textarea "20311901525"
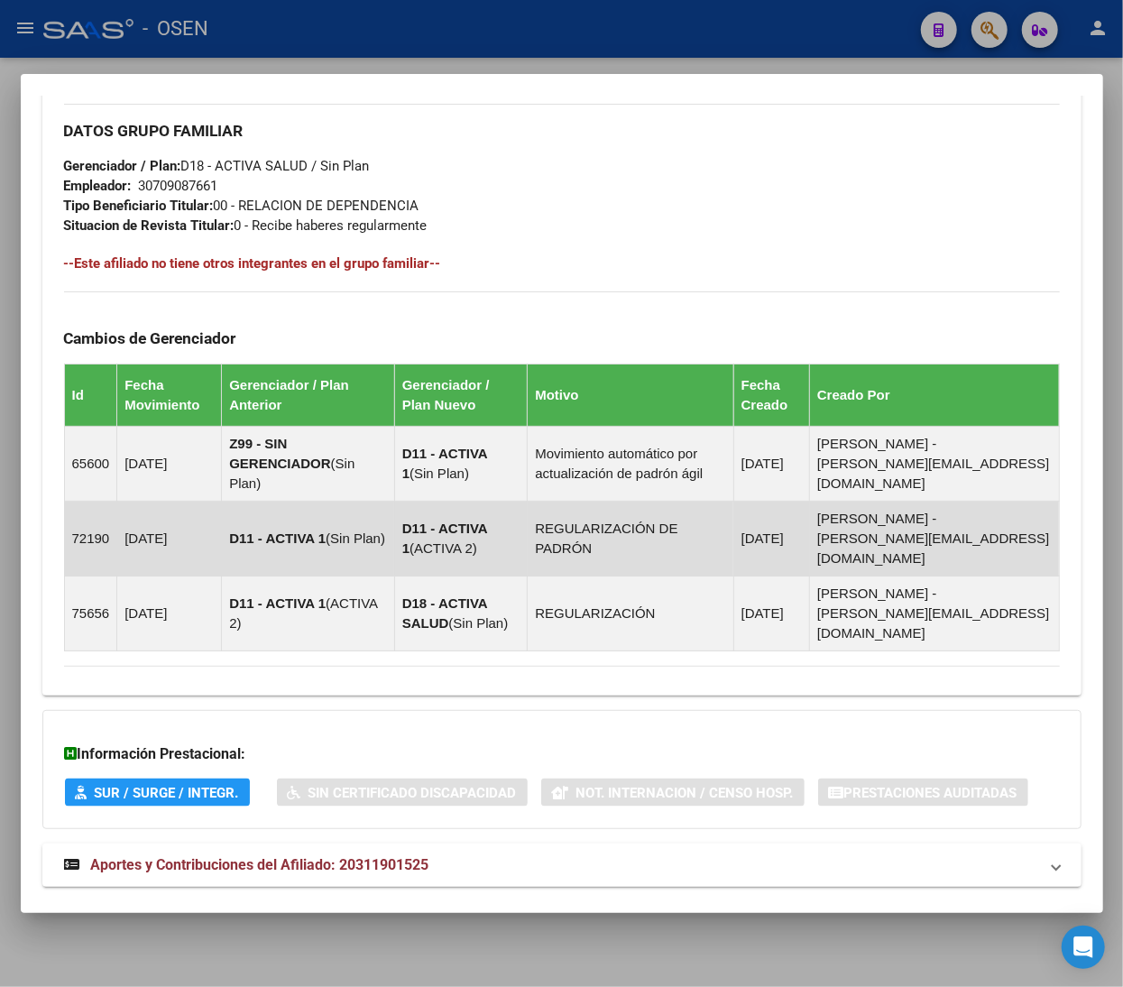
scroll to position [0, 0]
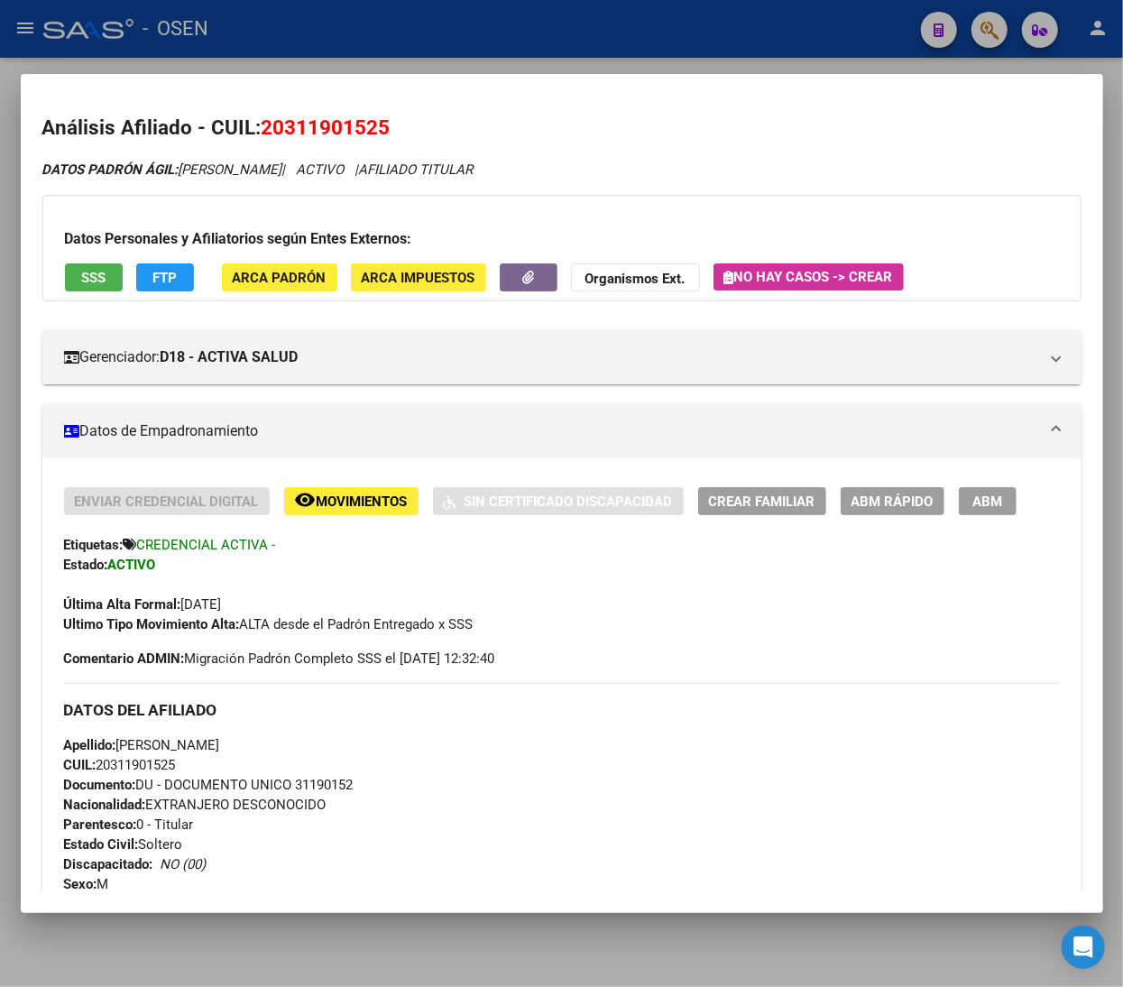
click at [168, 265] on button "FTP" at bounding box center [165, 277] width 58 height 28
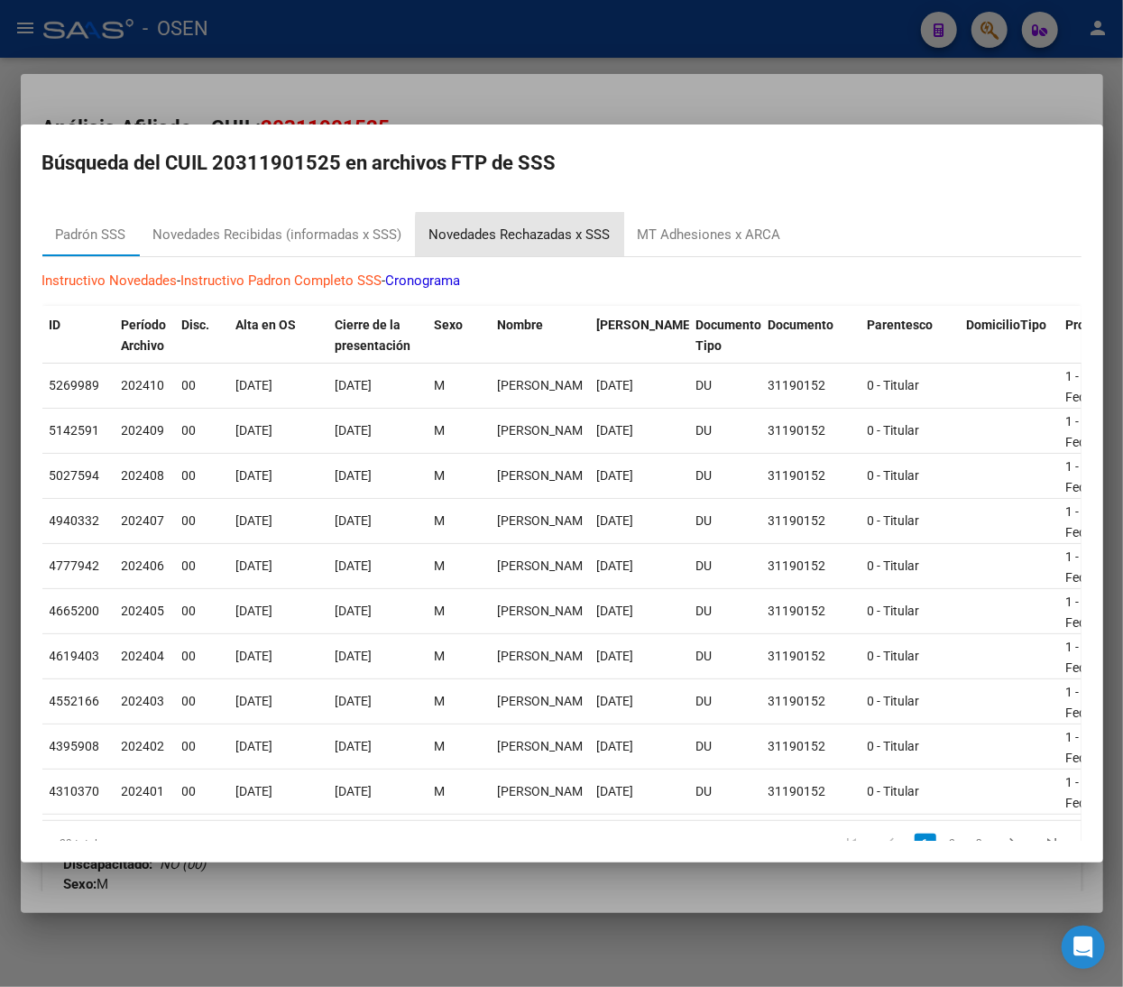
click at [535, 236] on div "Novedades Rechazadas x SSS" at bounding box center [519, 235] width 181 height 21
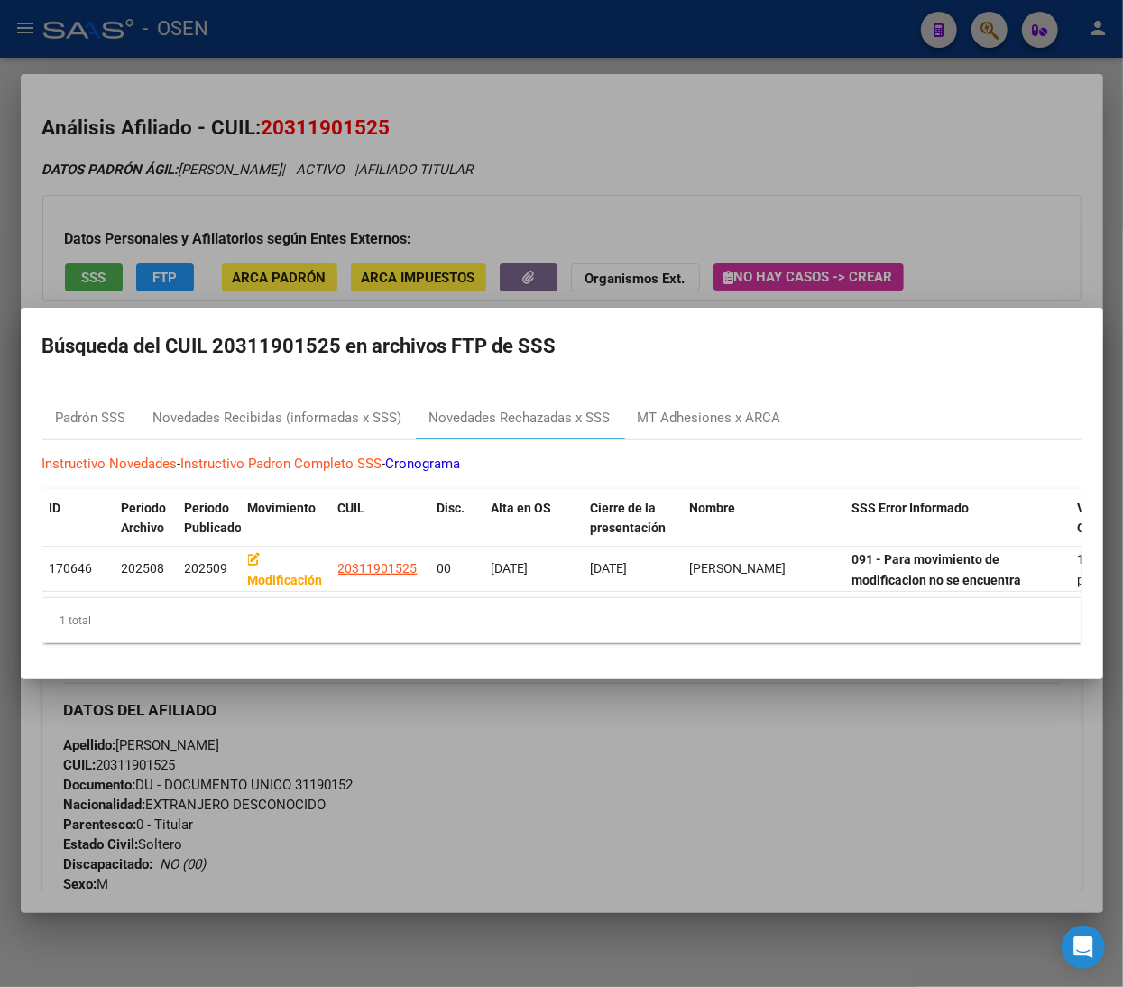
click at [730, 144] on div at bounding box center [561, 493] width 1123 height 987
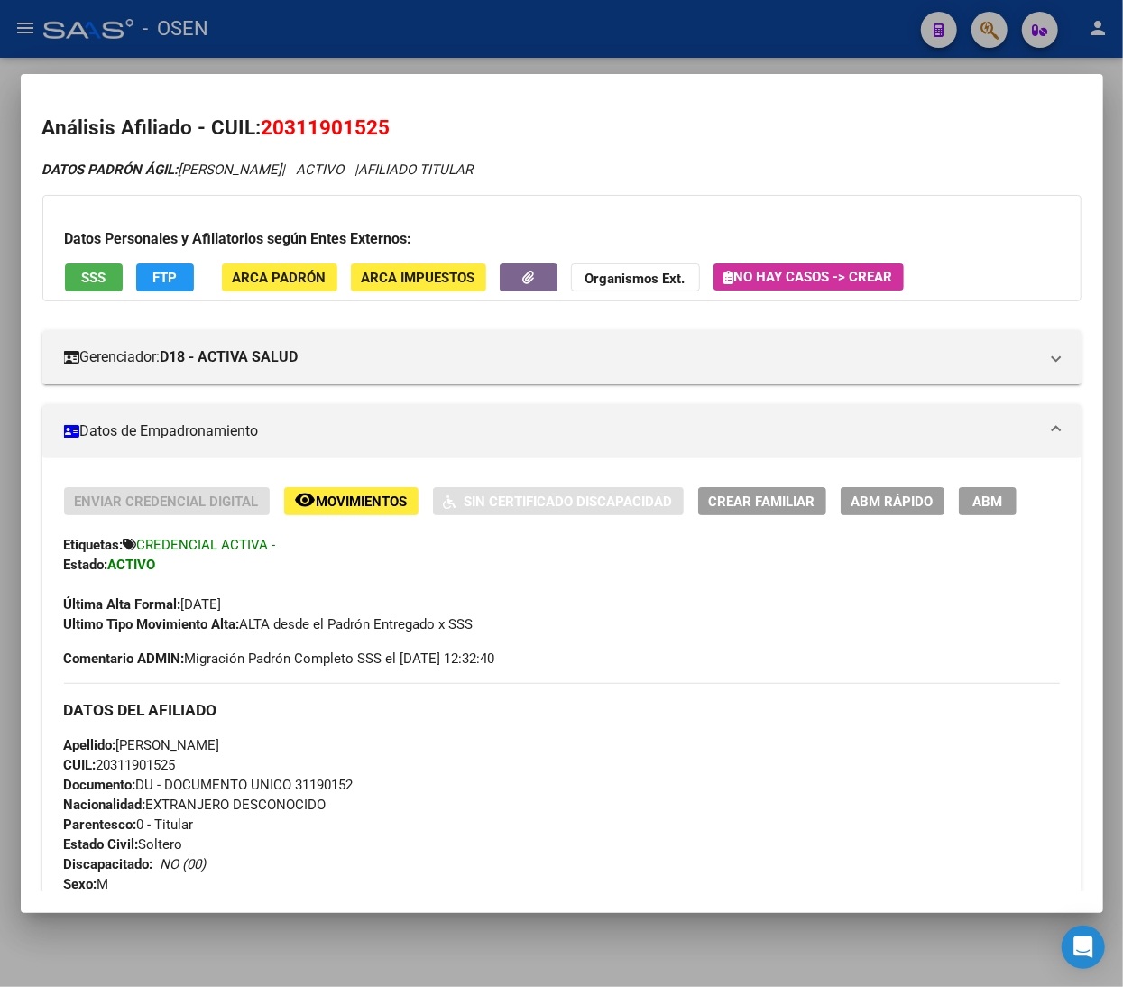
click at [897, 503] on span "ABM Rápido" at bounding box center [892, 501] width 82 height 16
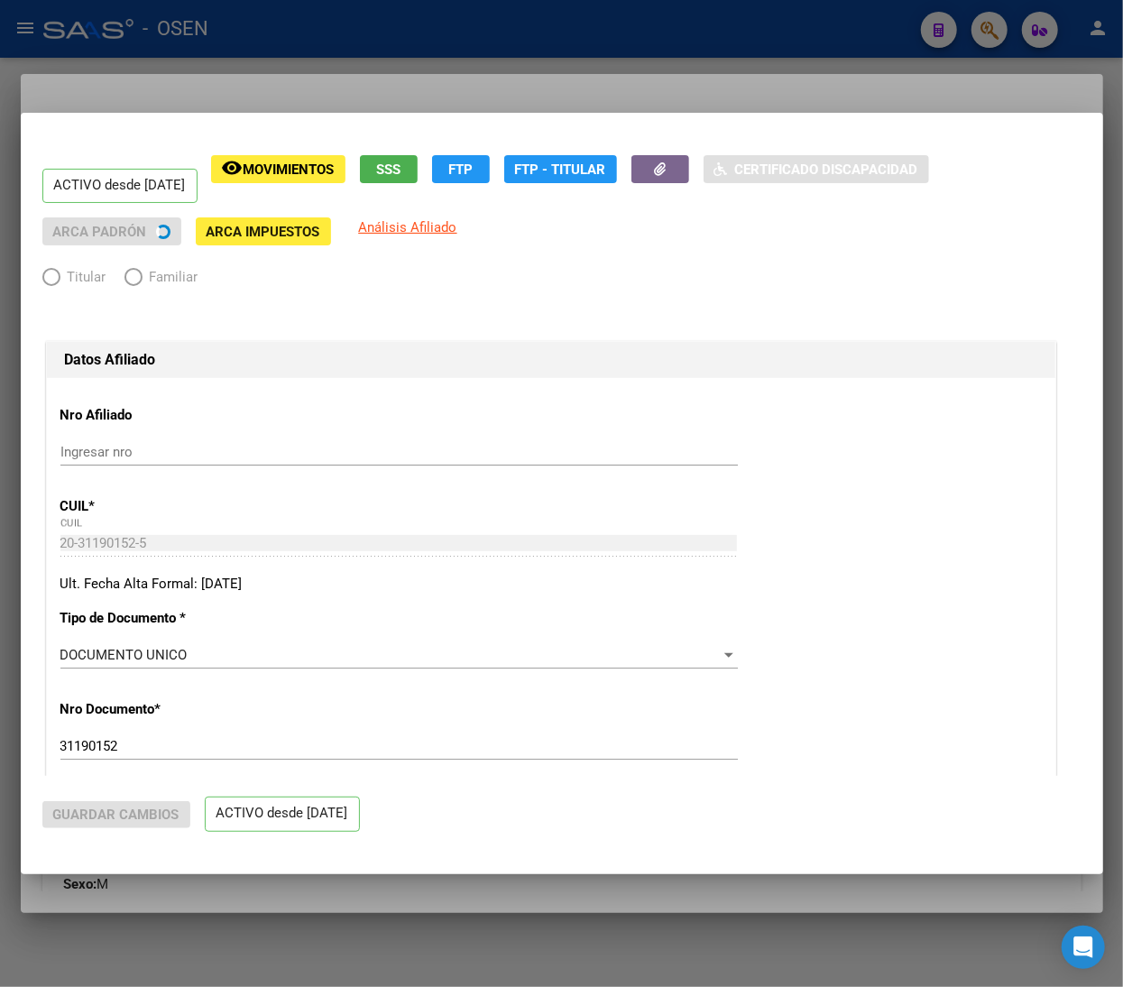
radio input "true"
type input "30-70908766-1"
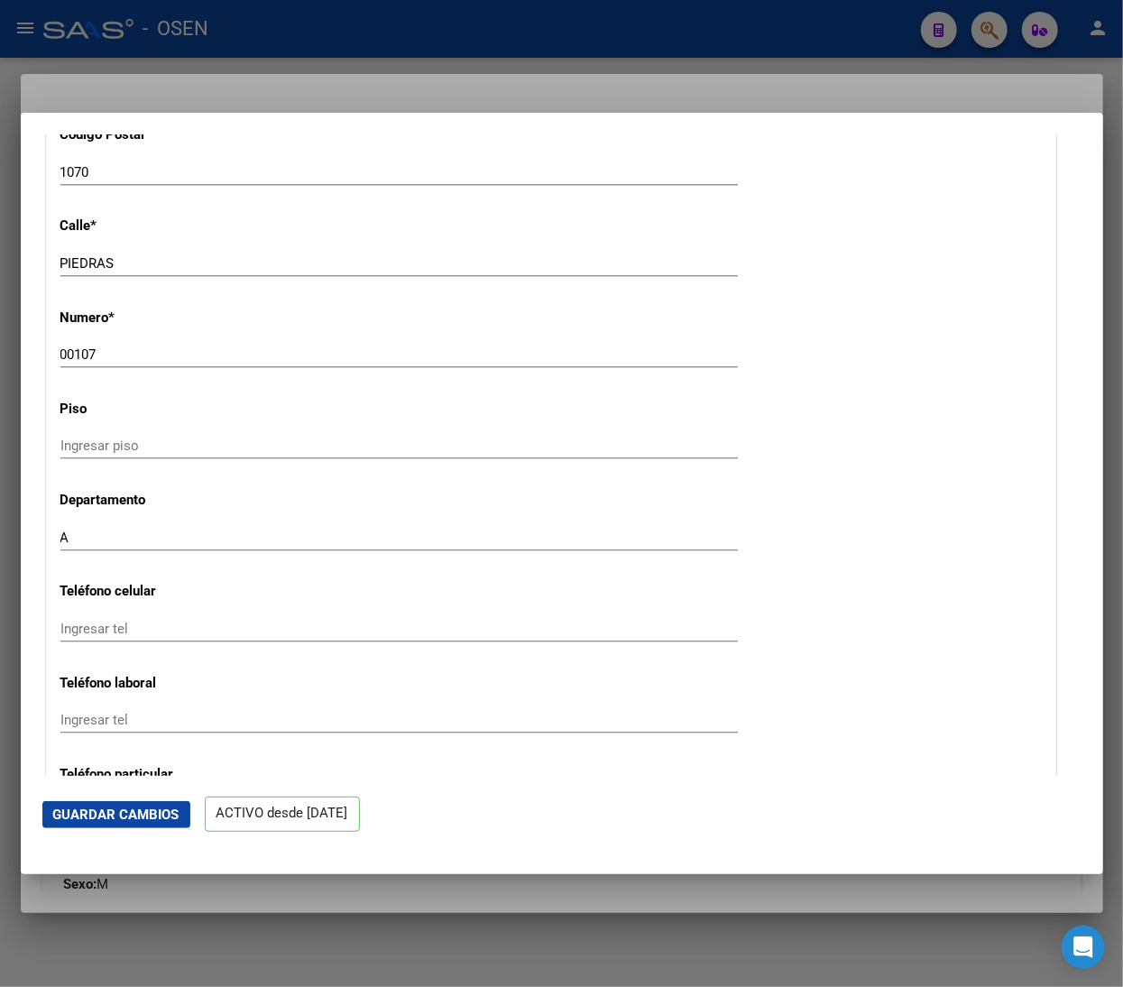
scroll to position [2345, 0]
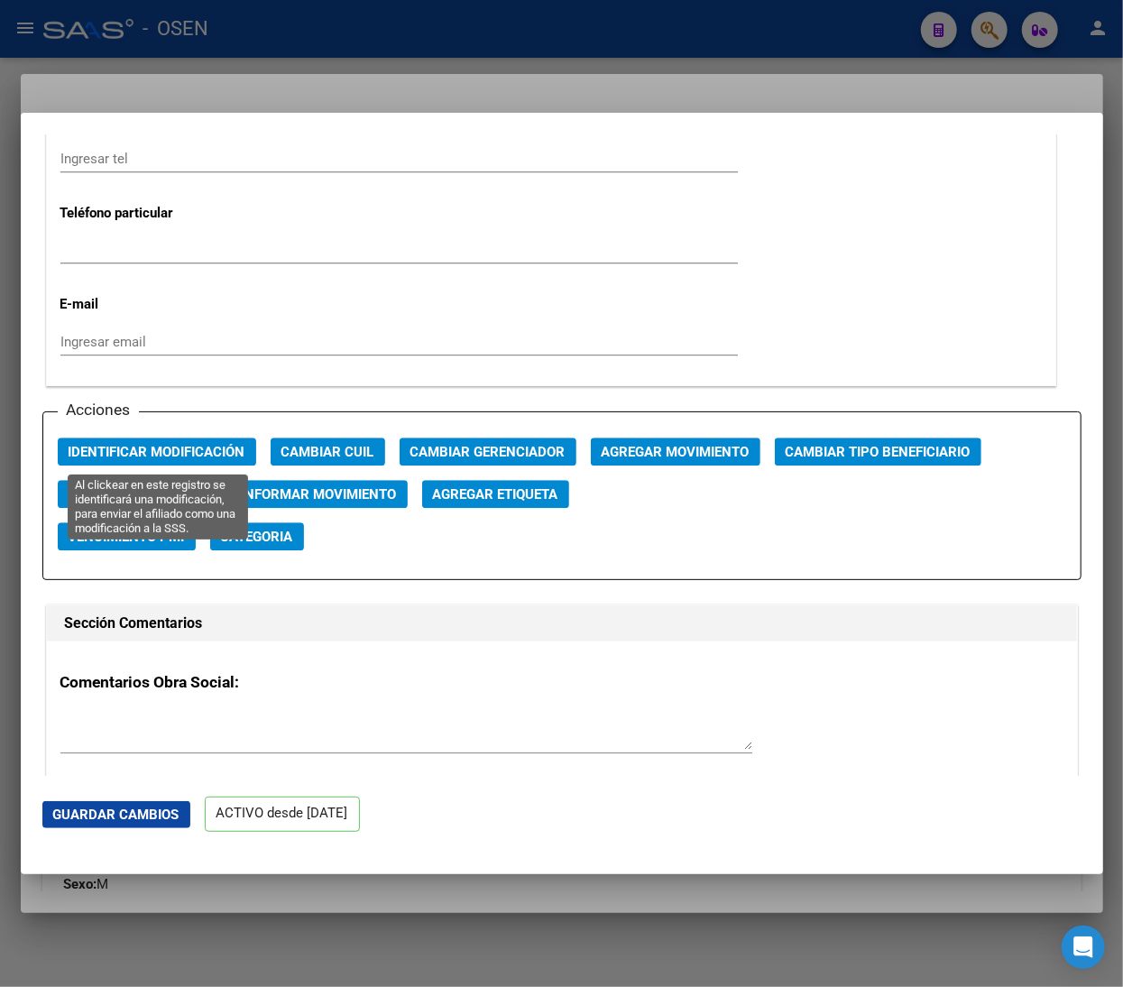
click at [139, 451] on span "Identificar Modificación" at bounding box center [157, 452] width 177 height 16
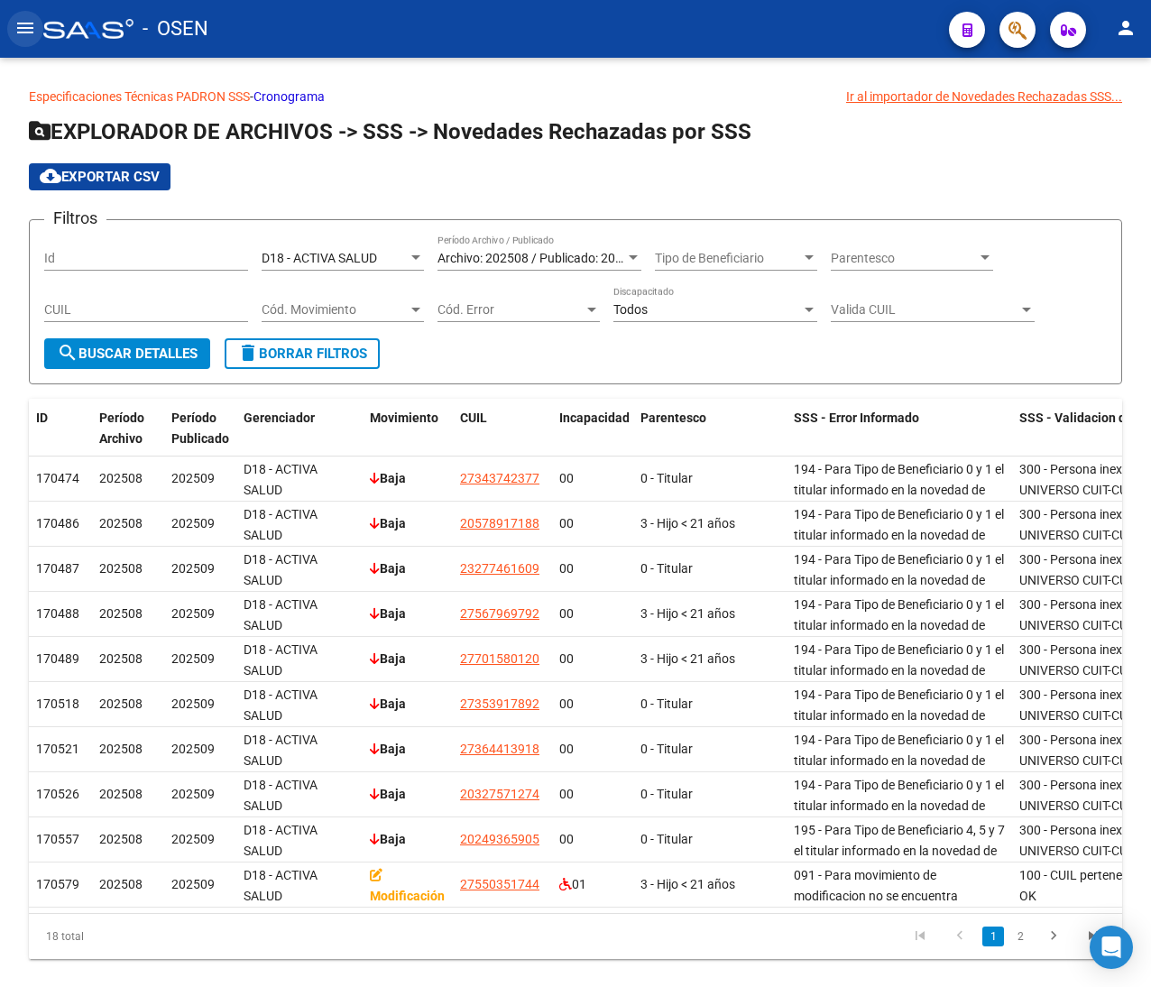
click at [30, 25] on mat-icon "menu" at bounding box center [25, 28] width 22 height 22
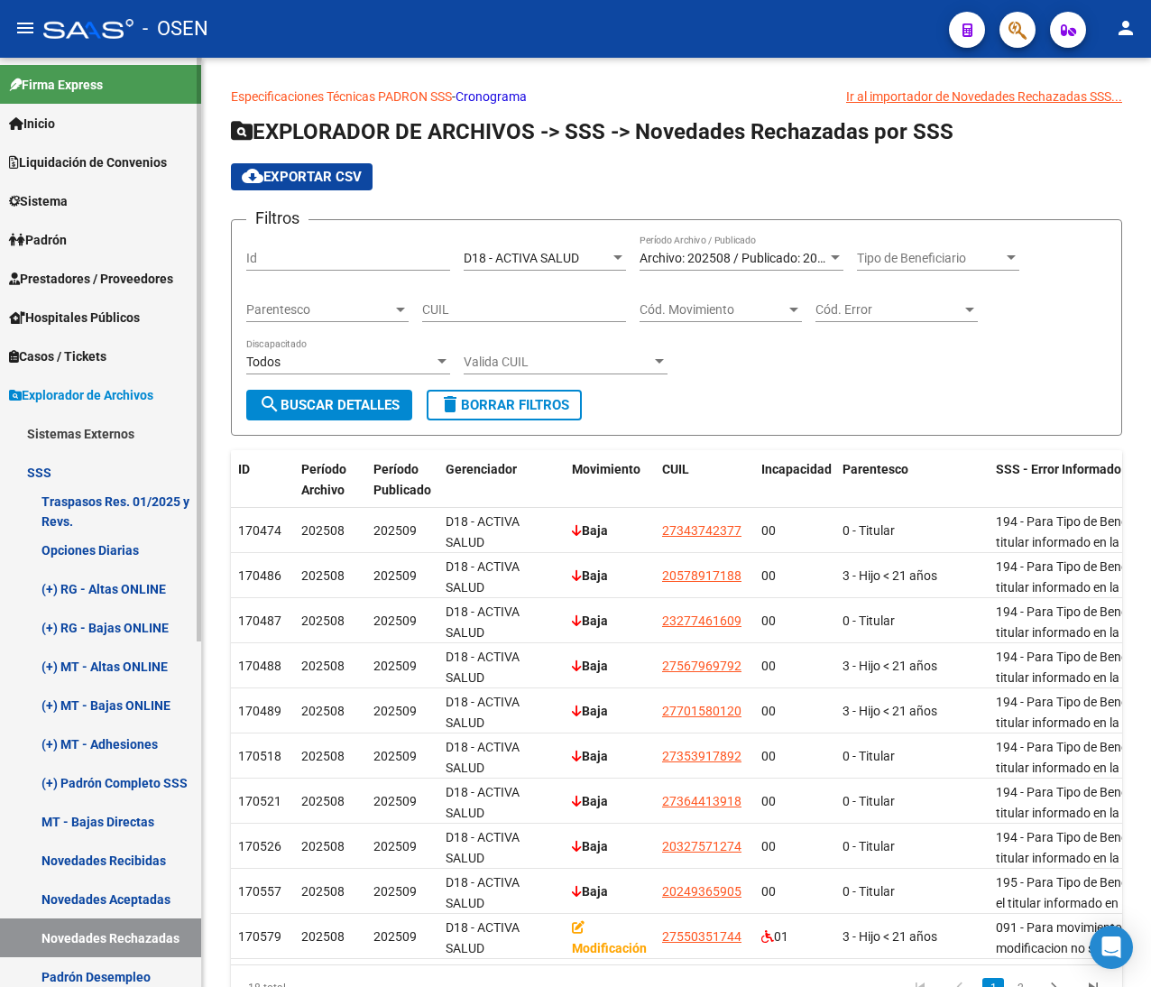
click at [119, 272] on span "Prestadores / Proveedores" at bounding box center [91, 279] width 164 height 20
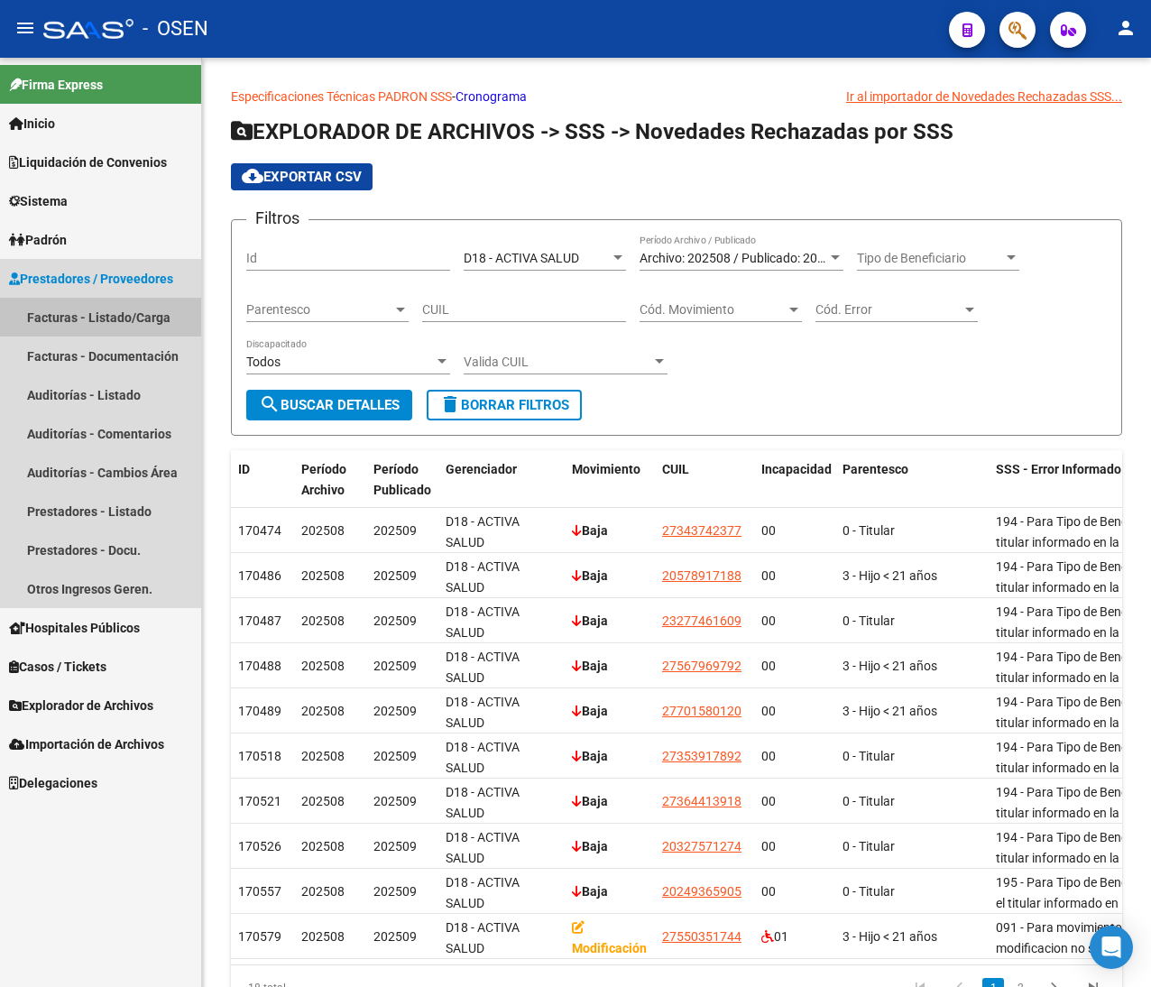
click at [112, 302] on link "Facturas - Listado/Carga" at bounding box center [100, 317] width 201 height 39
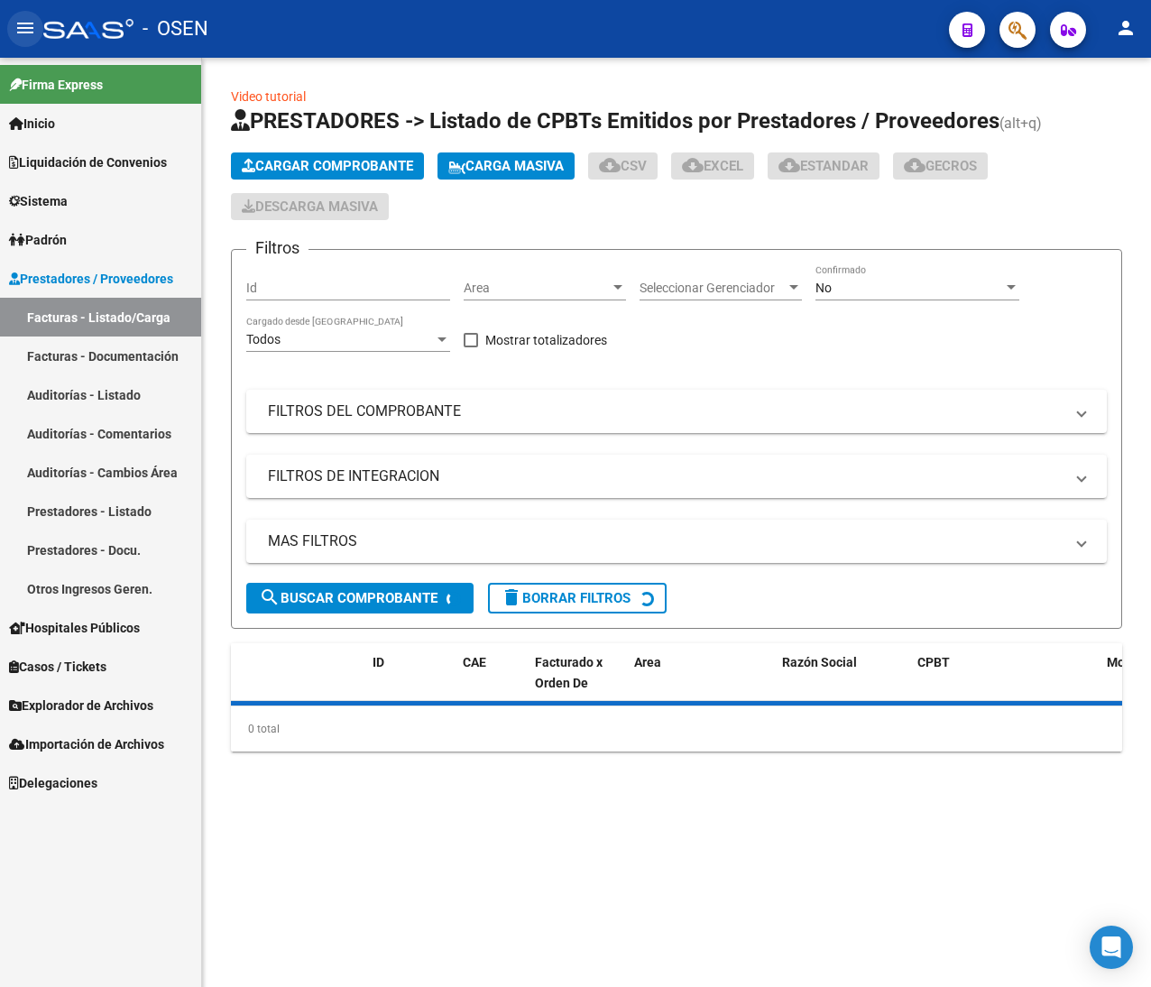
click at [11, 25] on button "menu" at bounding box center [25, 29] width 36 height 36
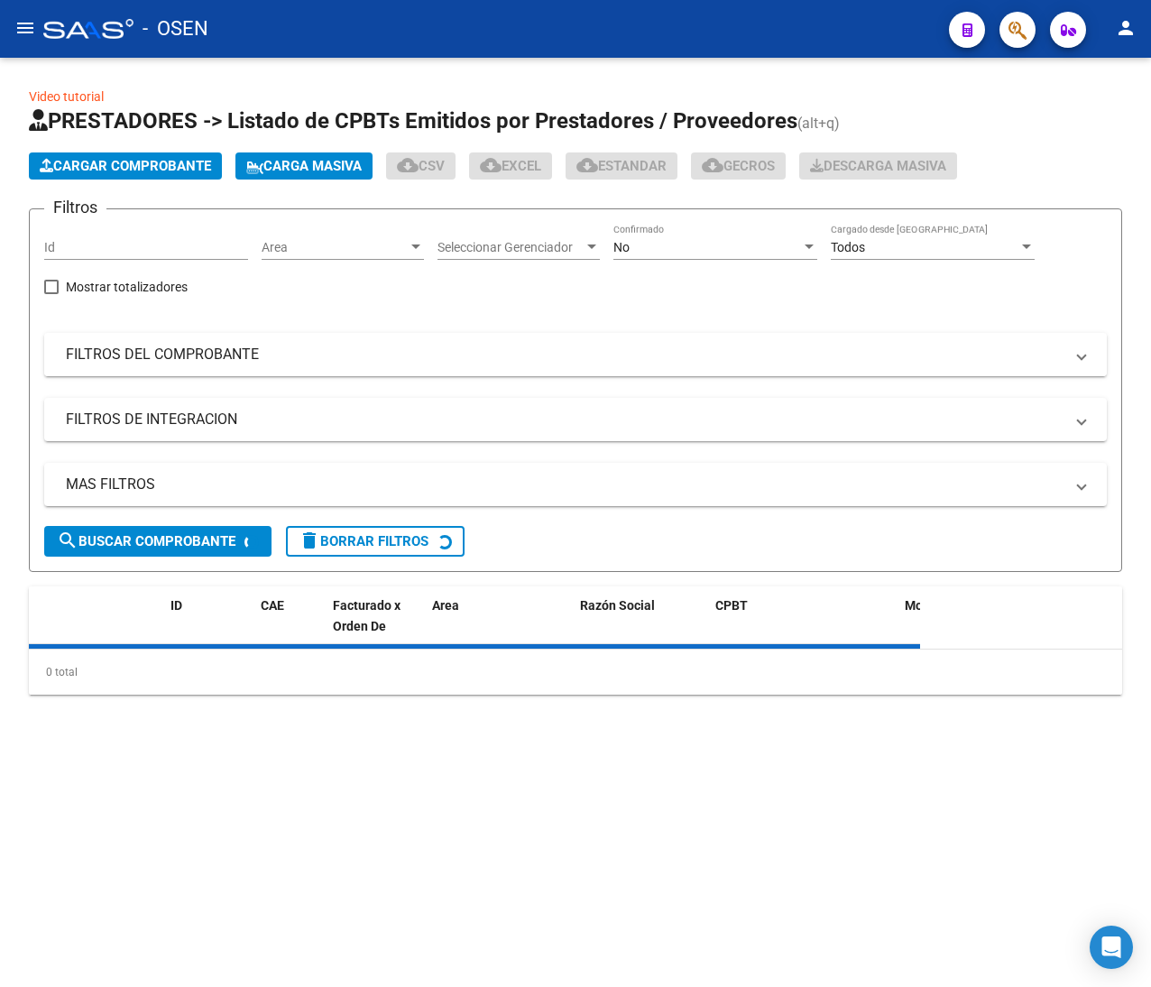
click at [556, 350] on mat-panel-title "FILTROS DEL COMPROBANTE" at bounding box center [565, 355] width 998 height 20
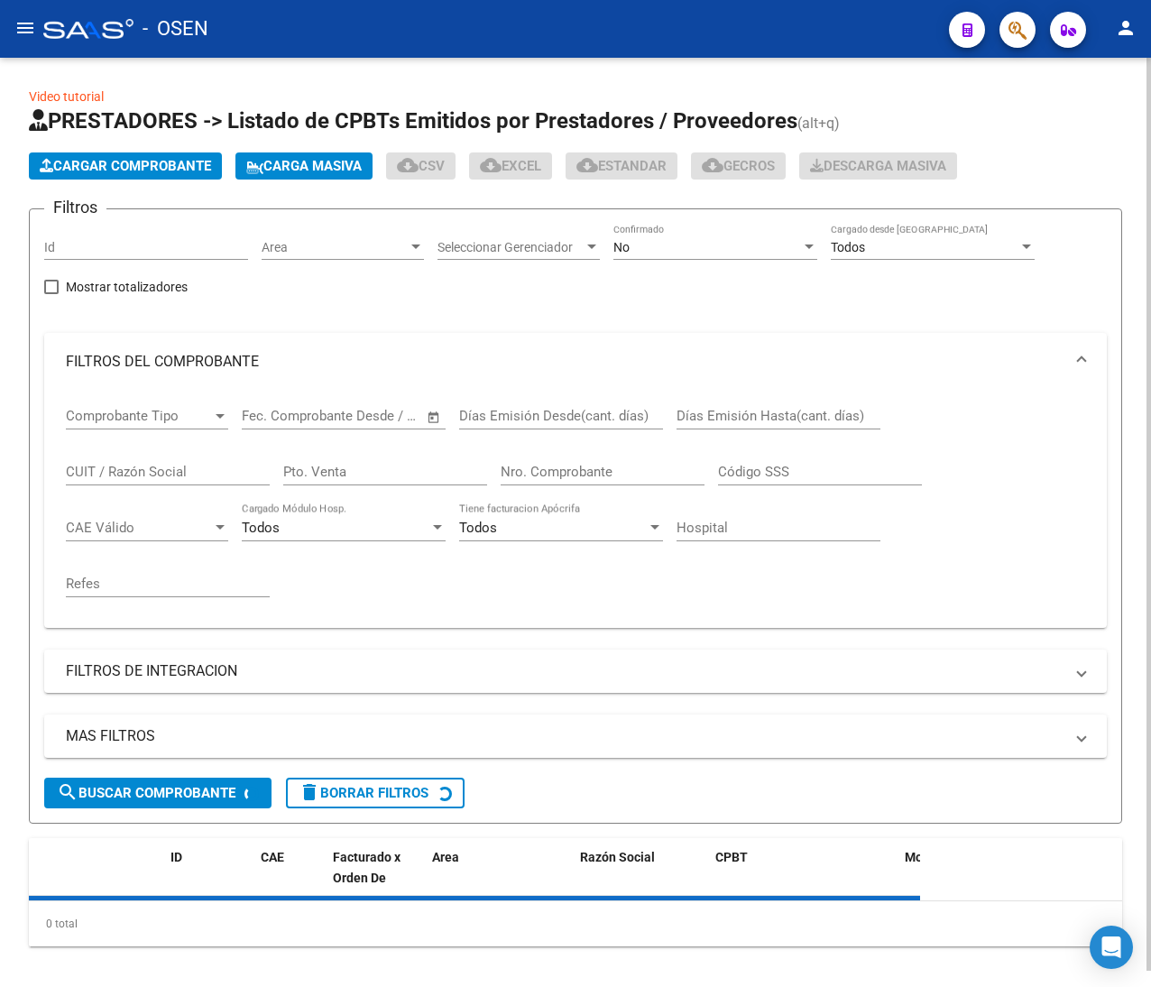
click at [643, 244] on div "No" at bounding box center [707, 247] width 188 height 15
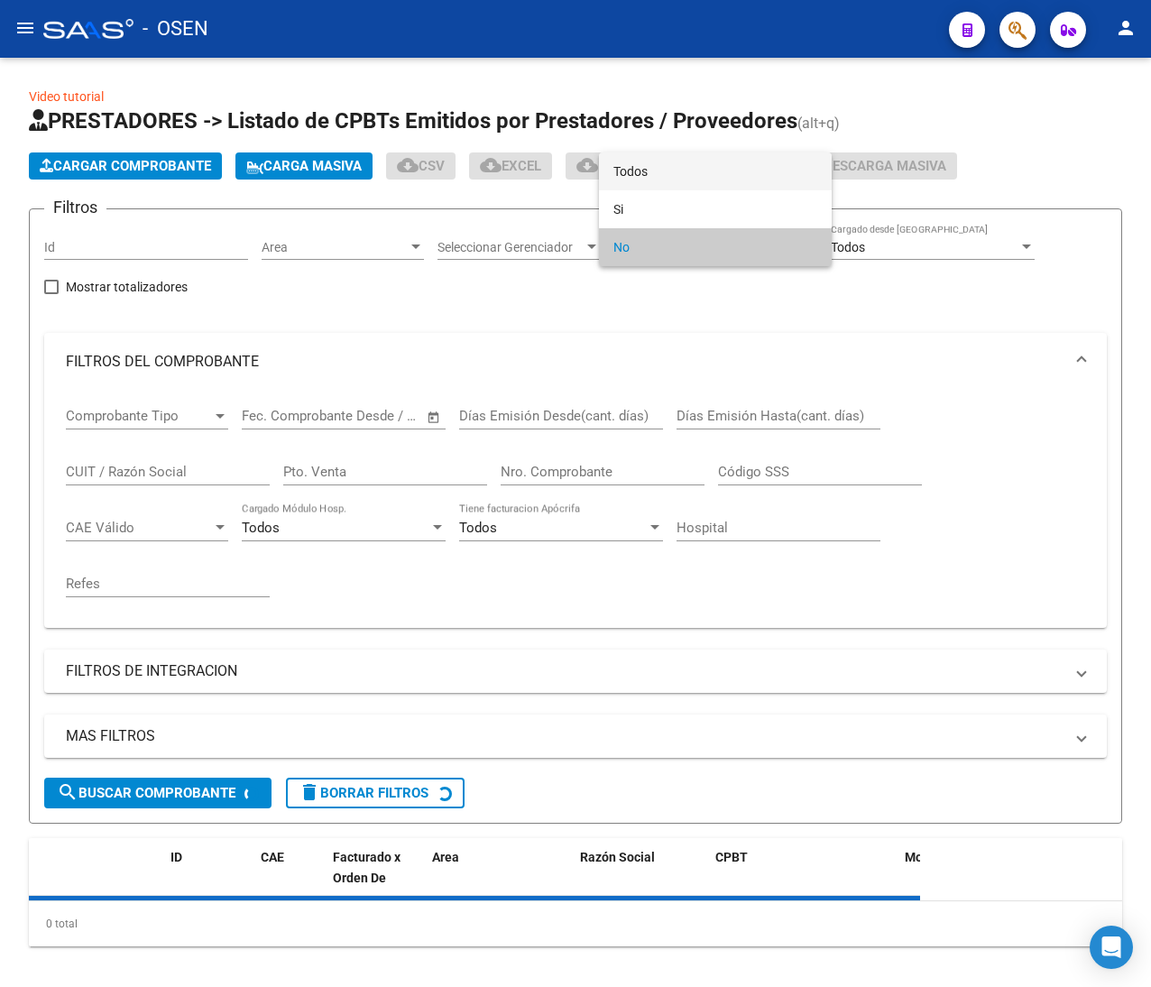
click at [625, 161] on span "Todos" at bounding box center [715, 171] width 204 height 38
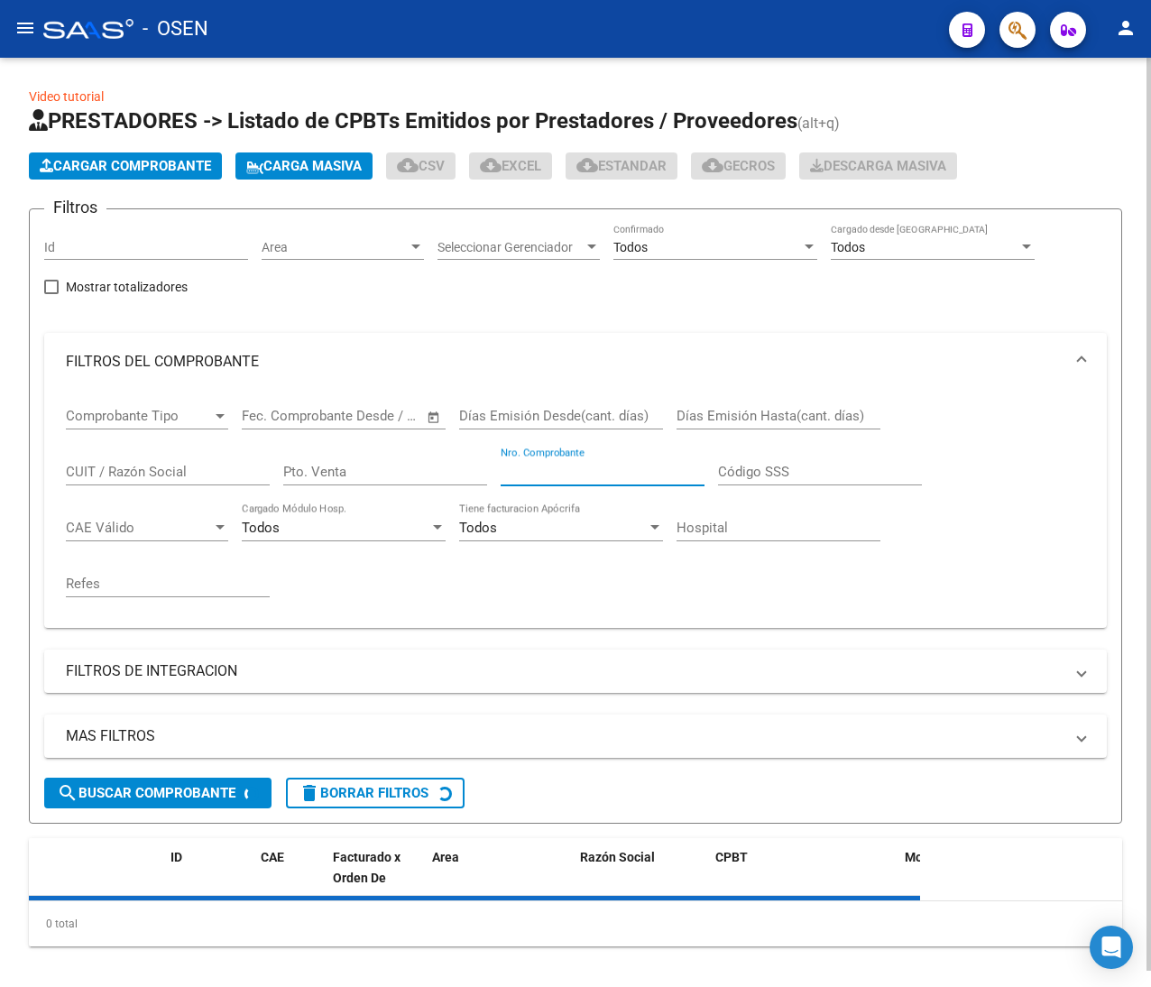
click at [554, 469] on input "Nro. Comprobante" at bounding box center [603, 472] width 204 height 16
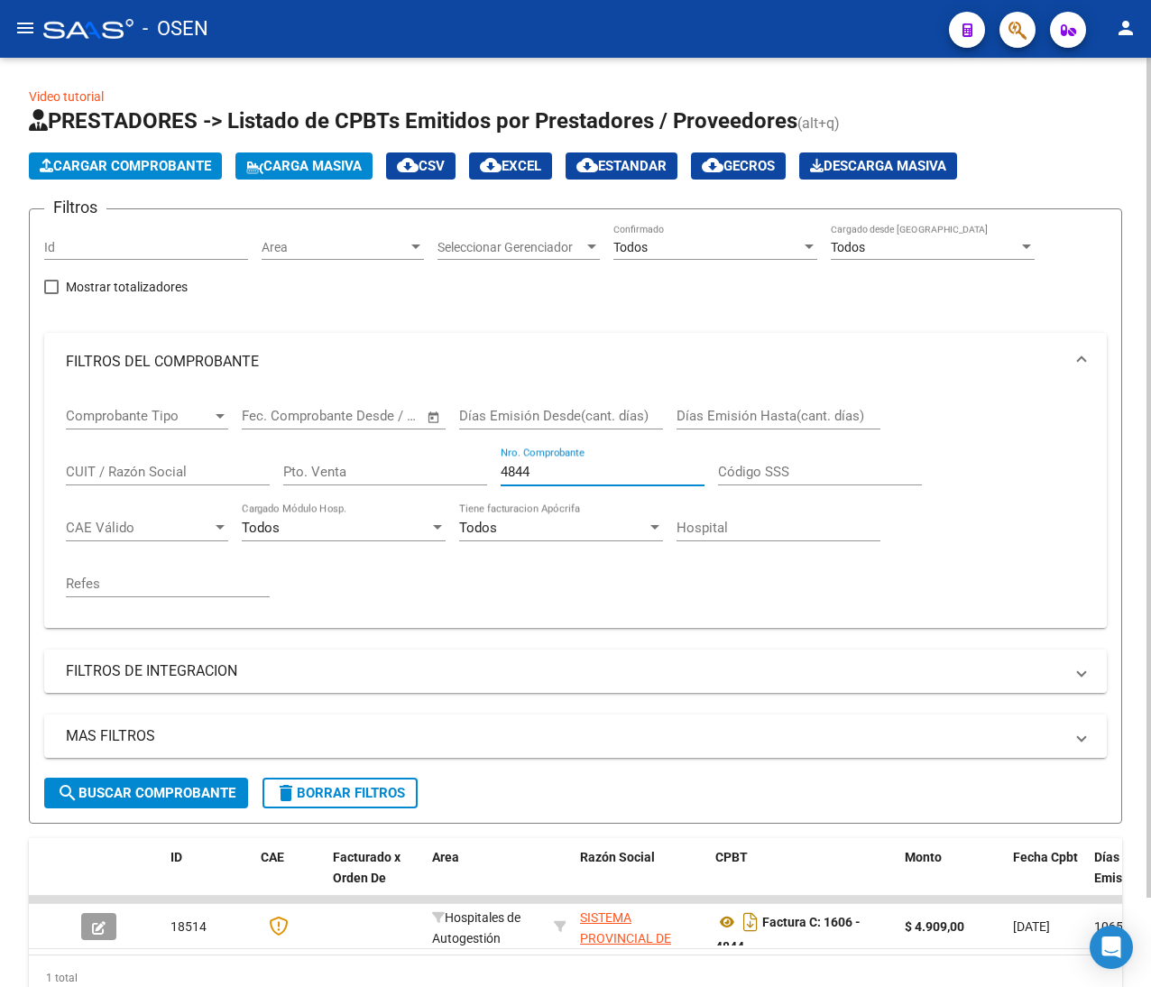
type input "4844"
click at [351, 467] on input "Pto. Venta" at bounding box center [385, 472] width 204 height 16
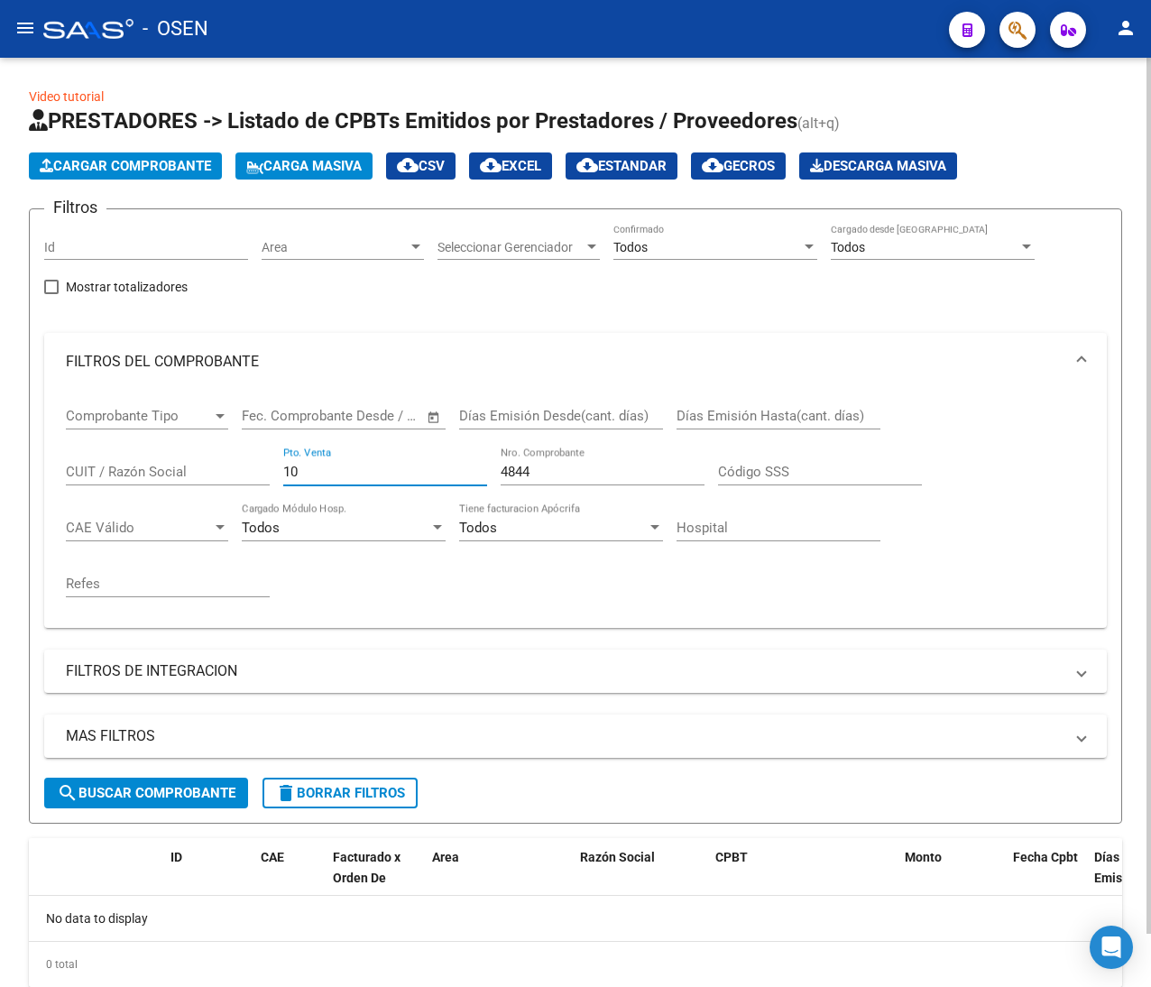
type input "10"
click at [181, 172] on span "Cargar Comprobante" at bounding box center [125, 166] width 171 height 16
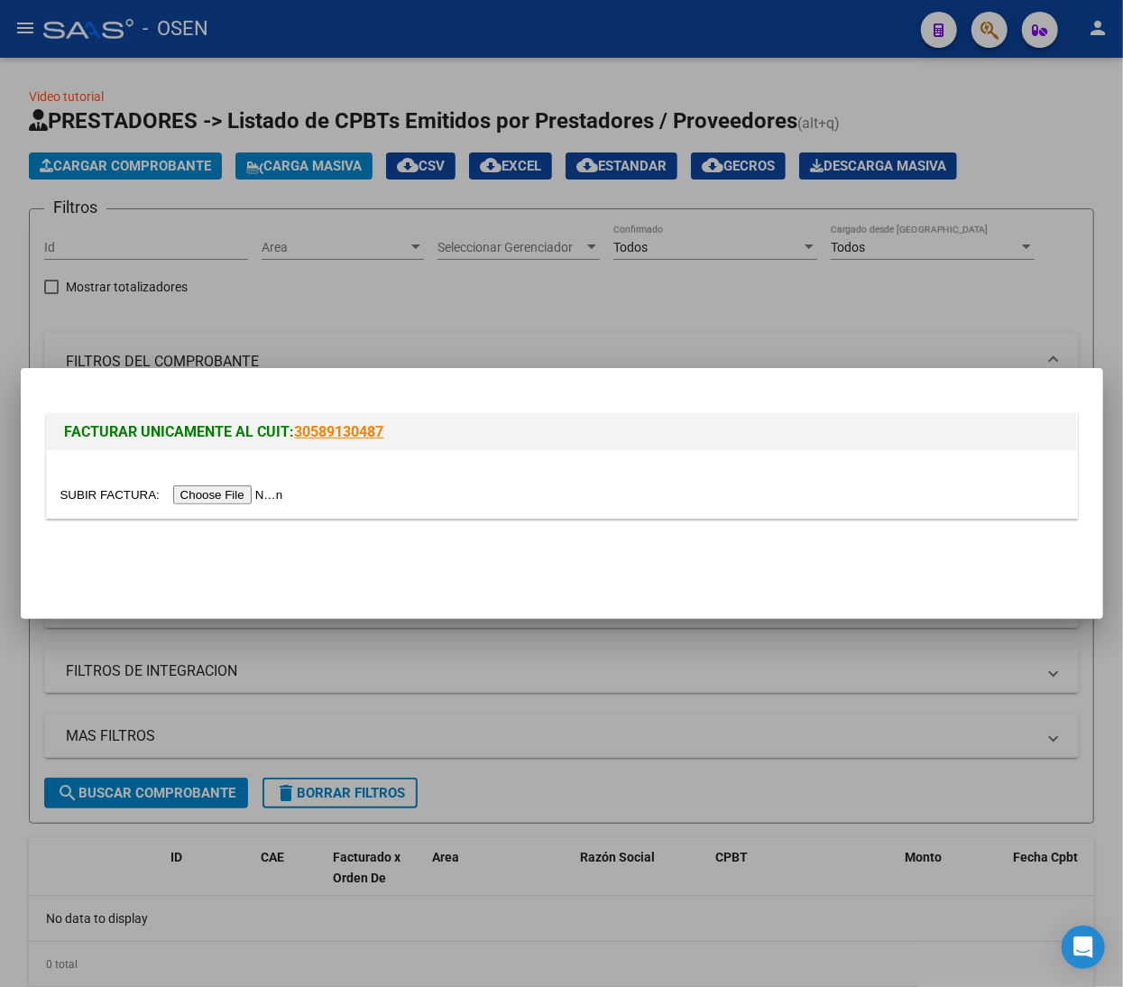
click at [263, 501] on input "file" at bounding box center [174, 494] width 228 height 19
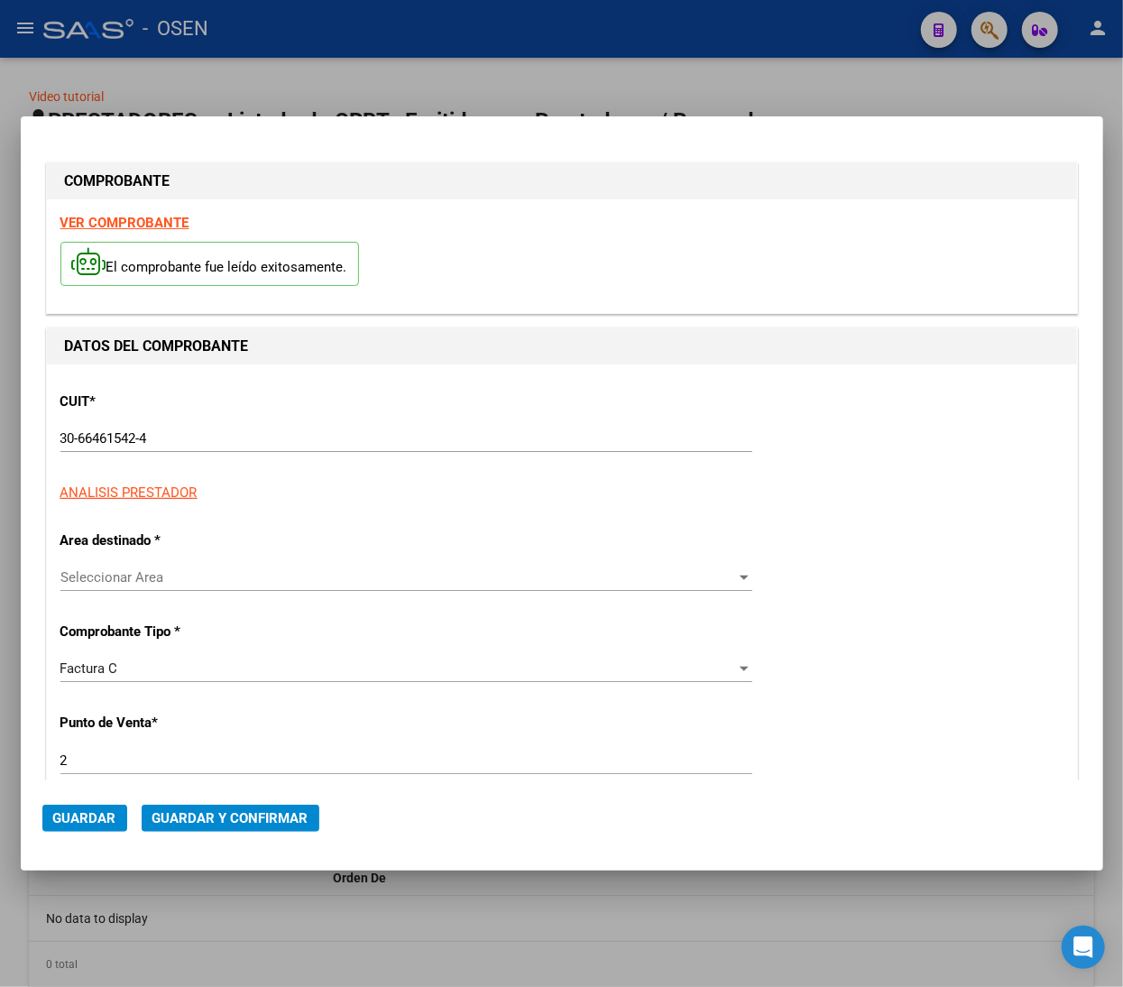
type input "3925"
type input "$ 159.755,00"
type input "2025-07-31"
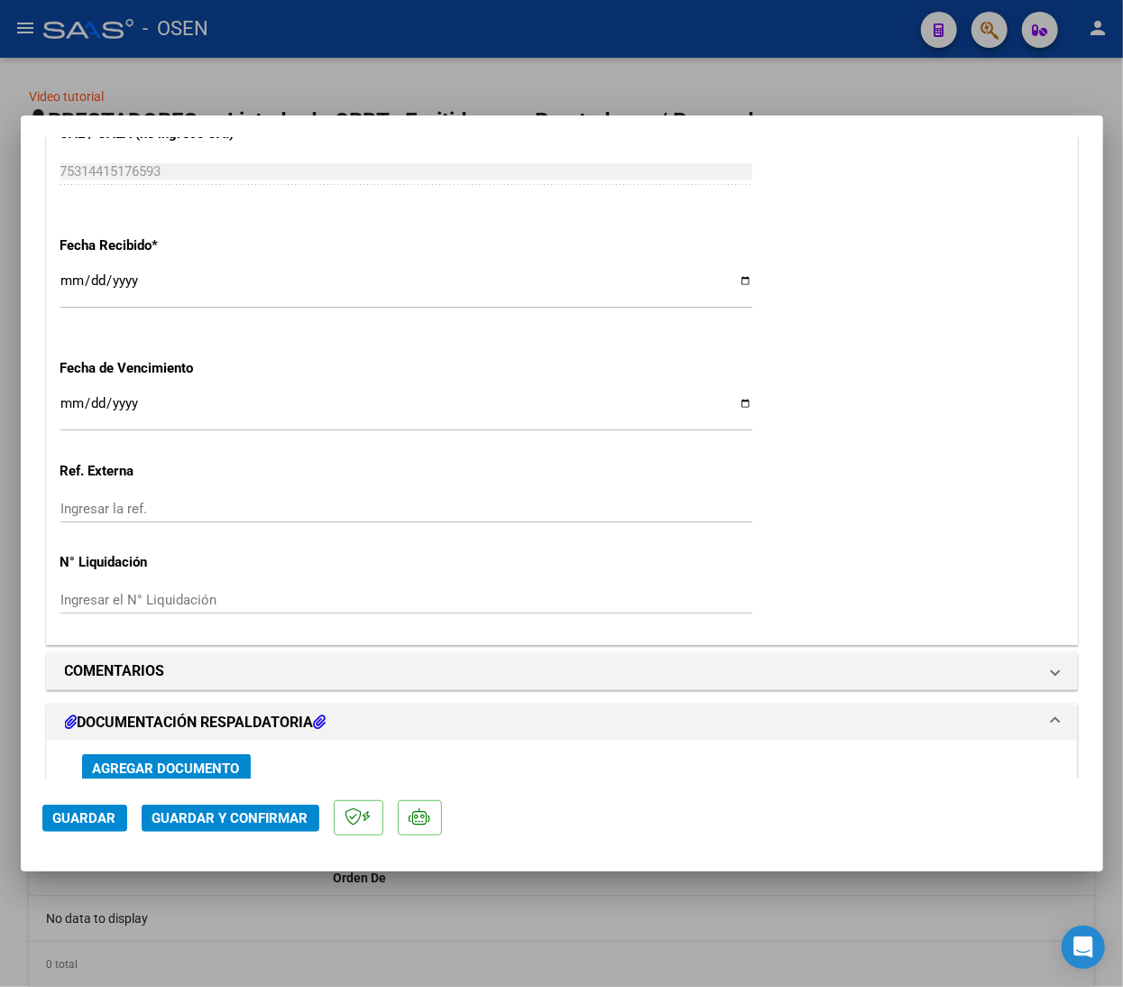
scroll to position [1082, 0]
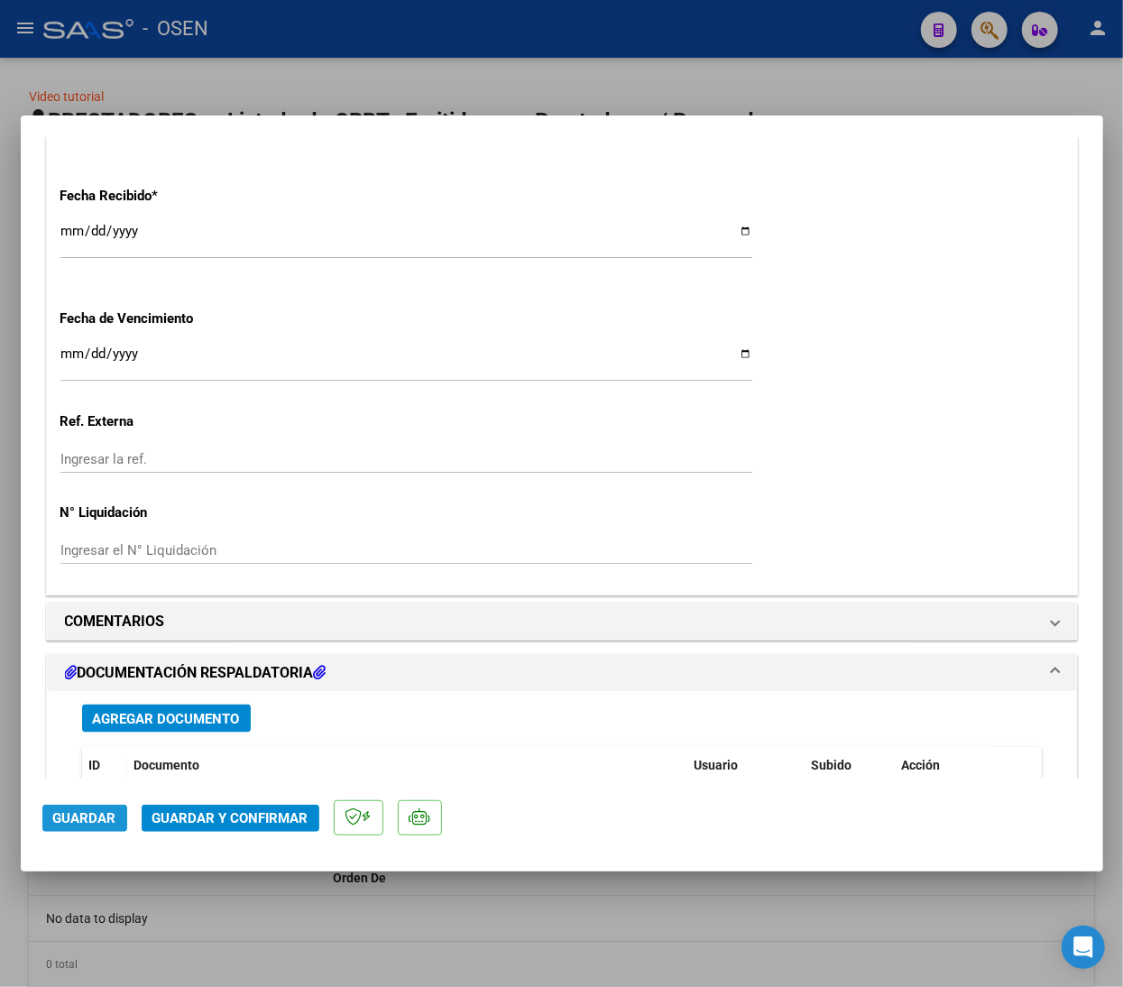
click at [94, 823] on span "Guardar" at bounding box center [84, 818] width 63 height 16
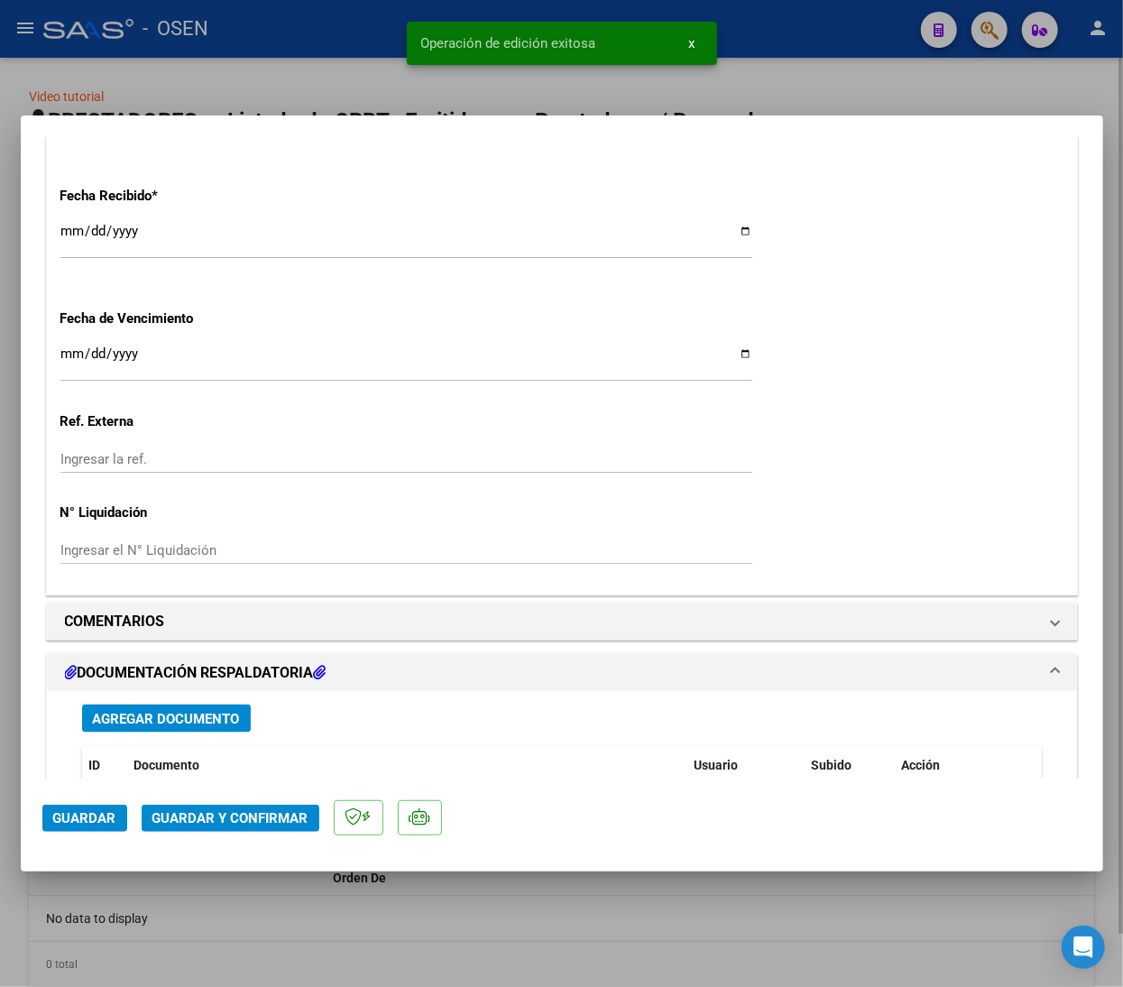
drag, startPoint x: 363, startPoint y: 68, endPoint x: 347, endPoint y: 74, distance: 16.6
click at [363, 68] on div at bounding box center [561, 493] width 1123 height 987
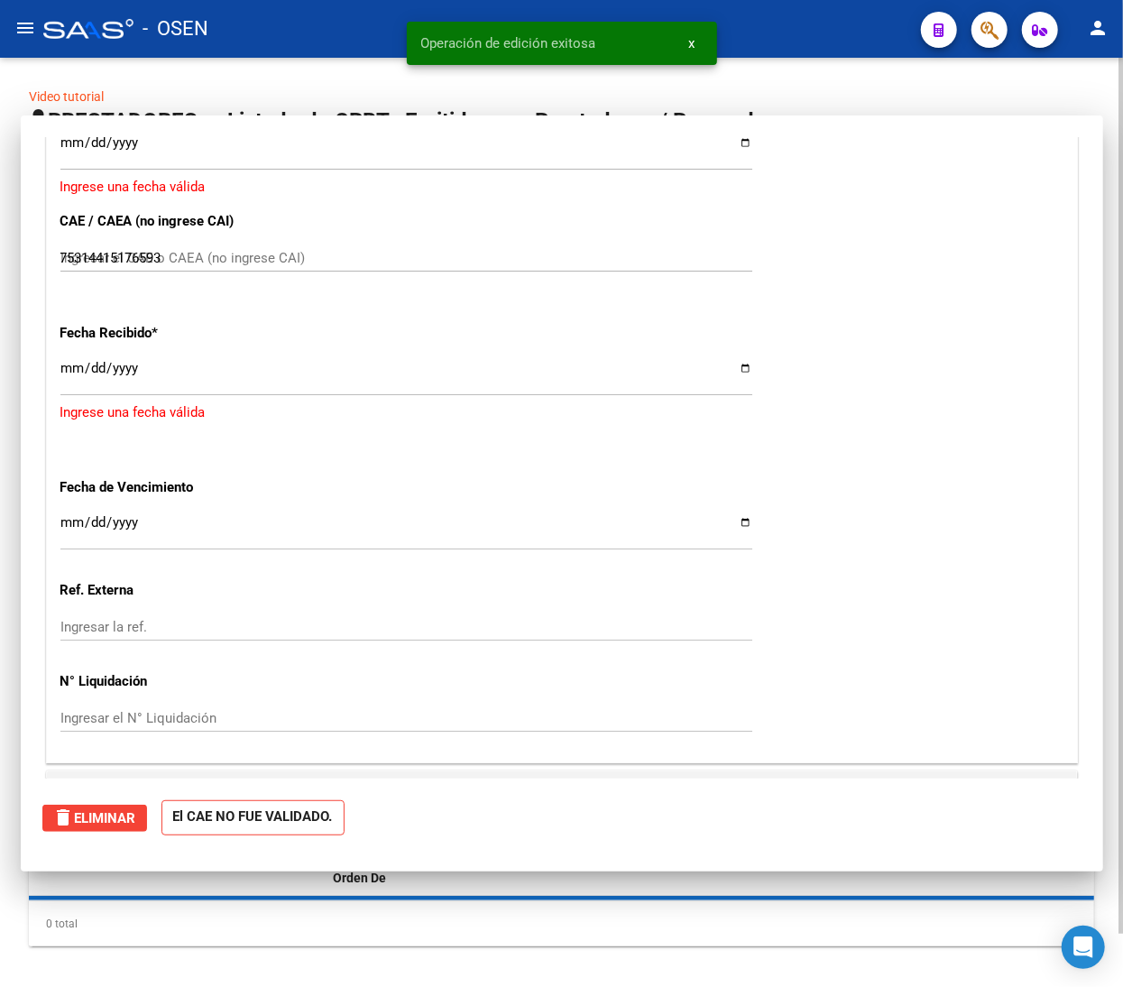
type input "$ 0,00"
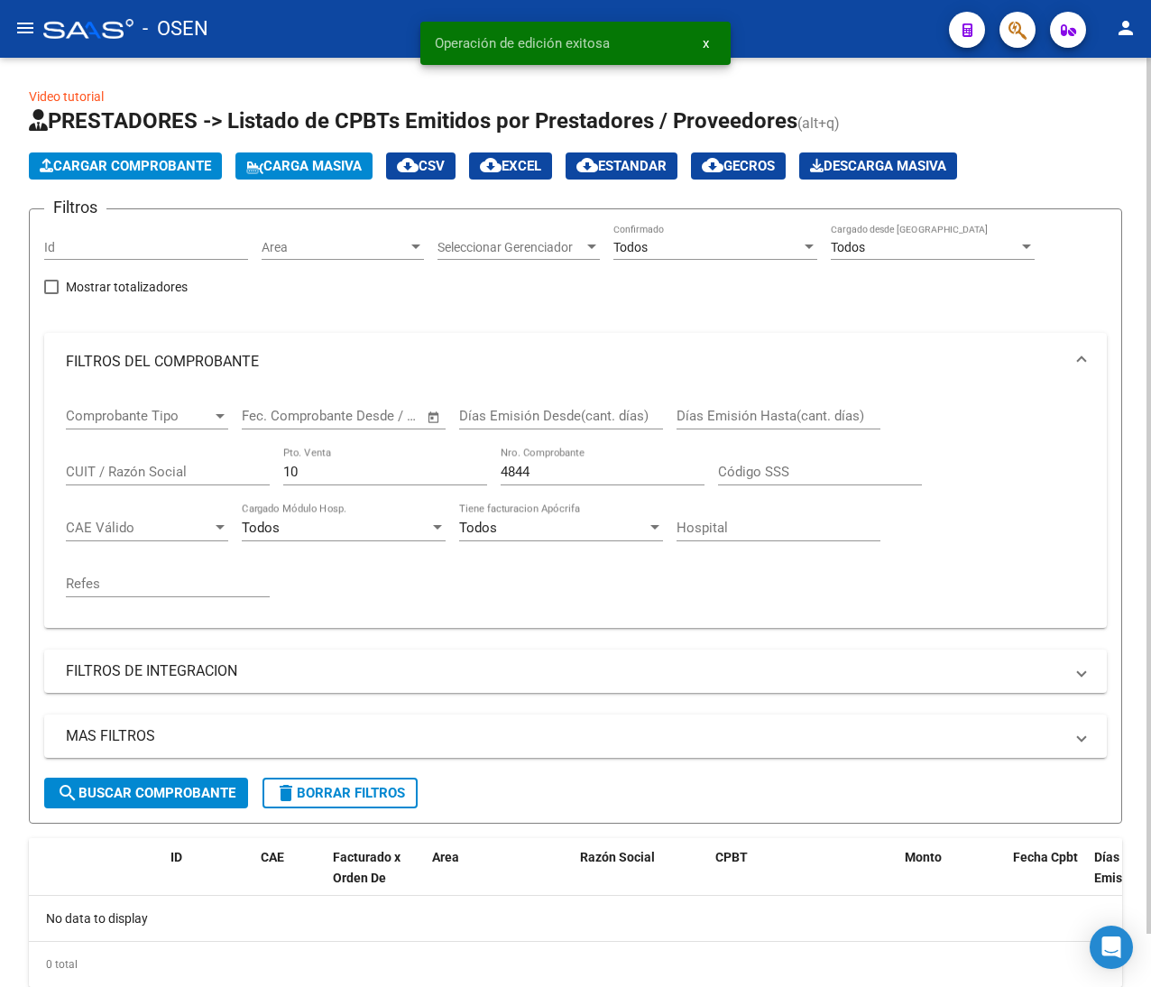
click at [149, 165] on span "Cargar Comprobante" at bounding box center [125, 166] width 171 height 16
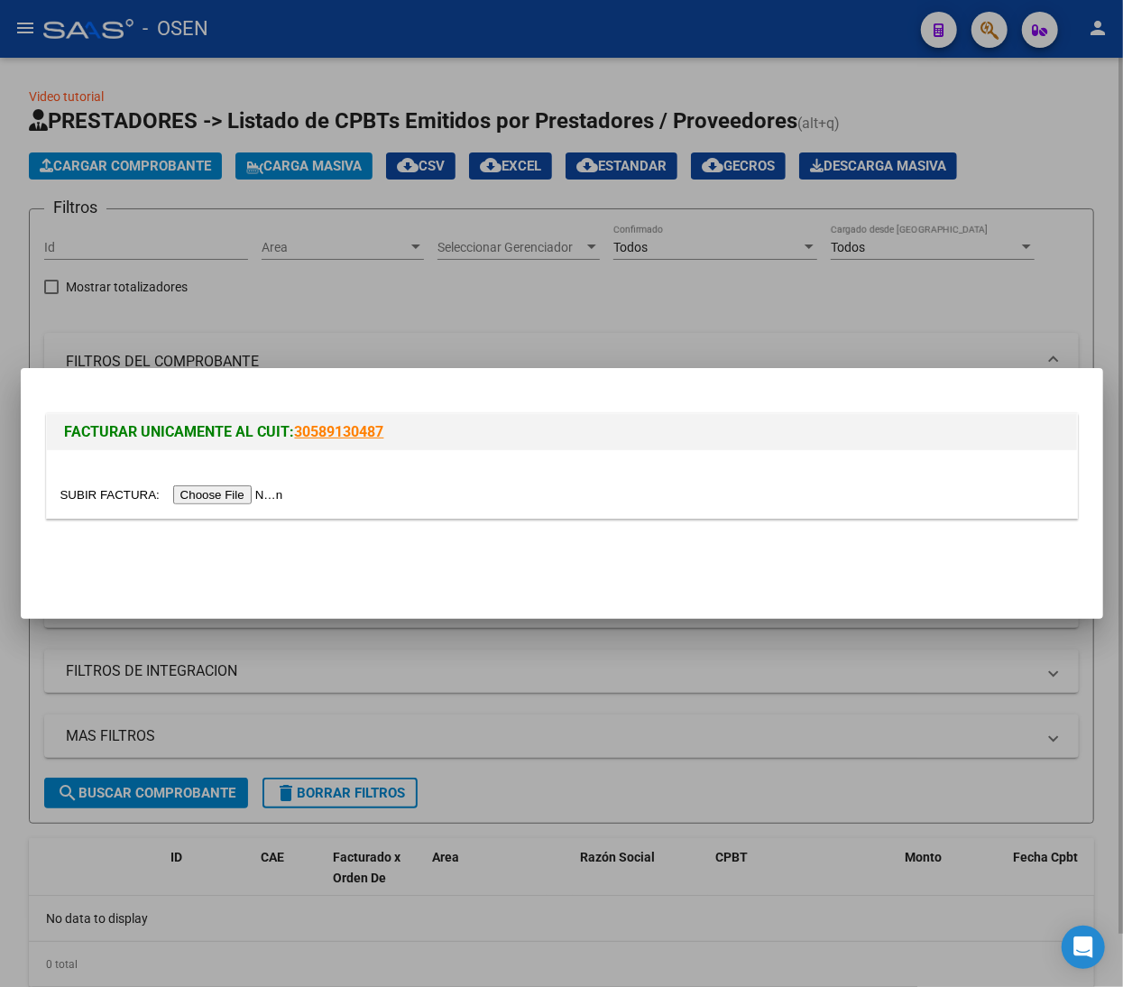
click at [1019, 271] on div at bounding box center [561, 493] width 1123 height 987
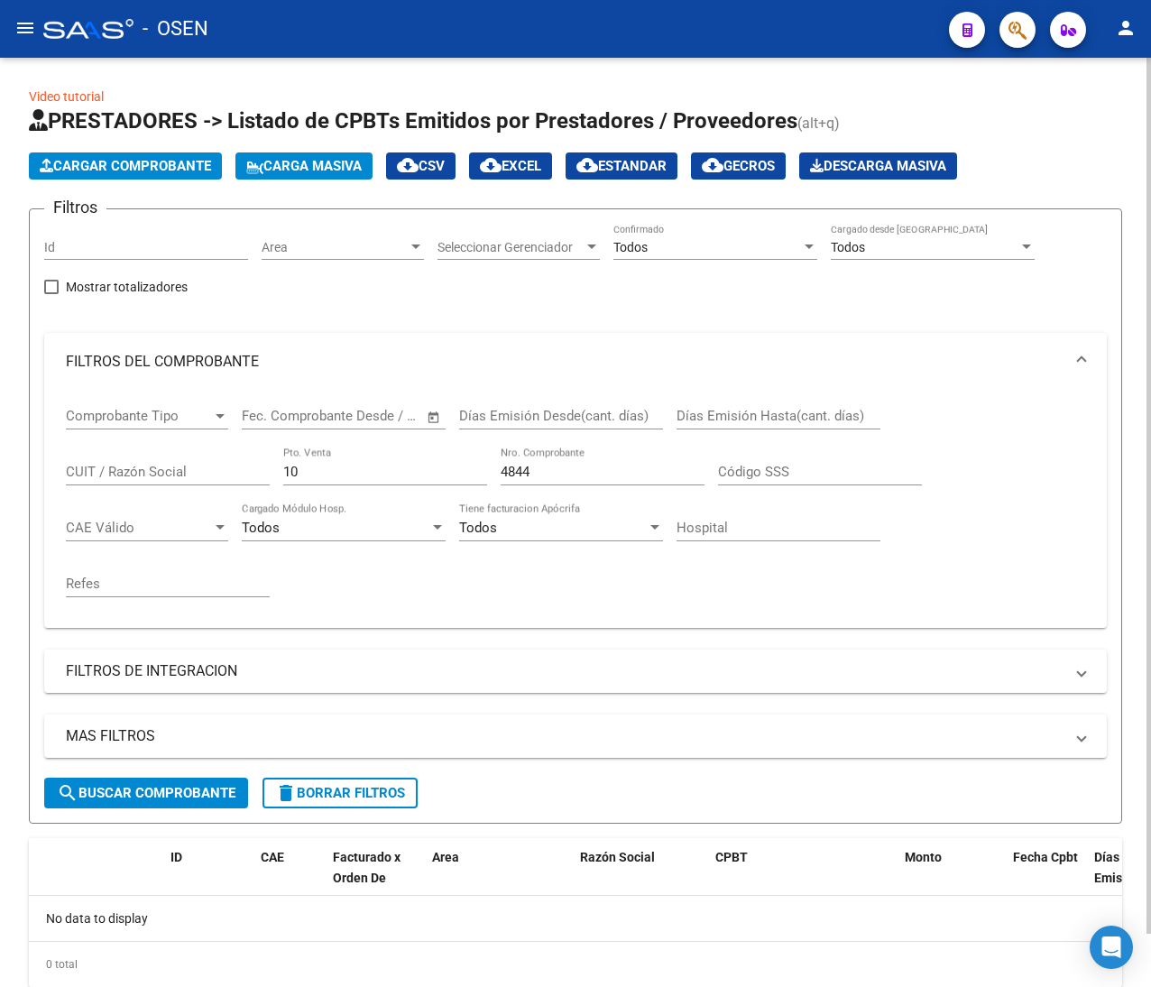
click at [178, 172] on span "Cargar Comprobante" at bounding box center [125, 166] width 171 height 16
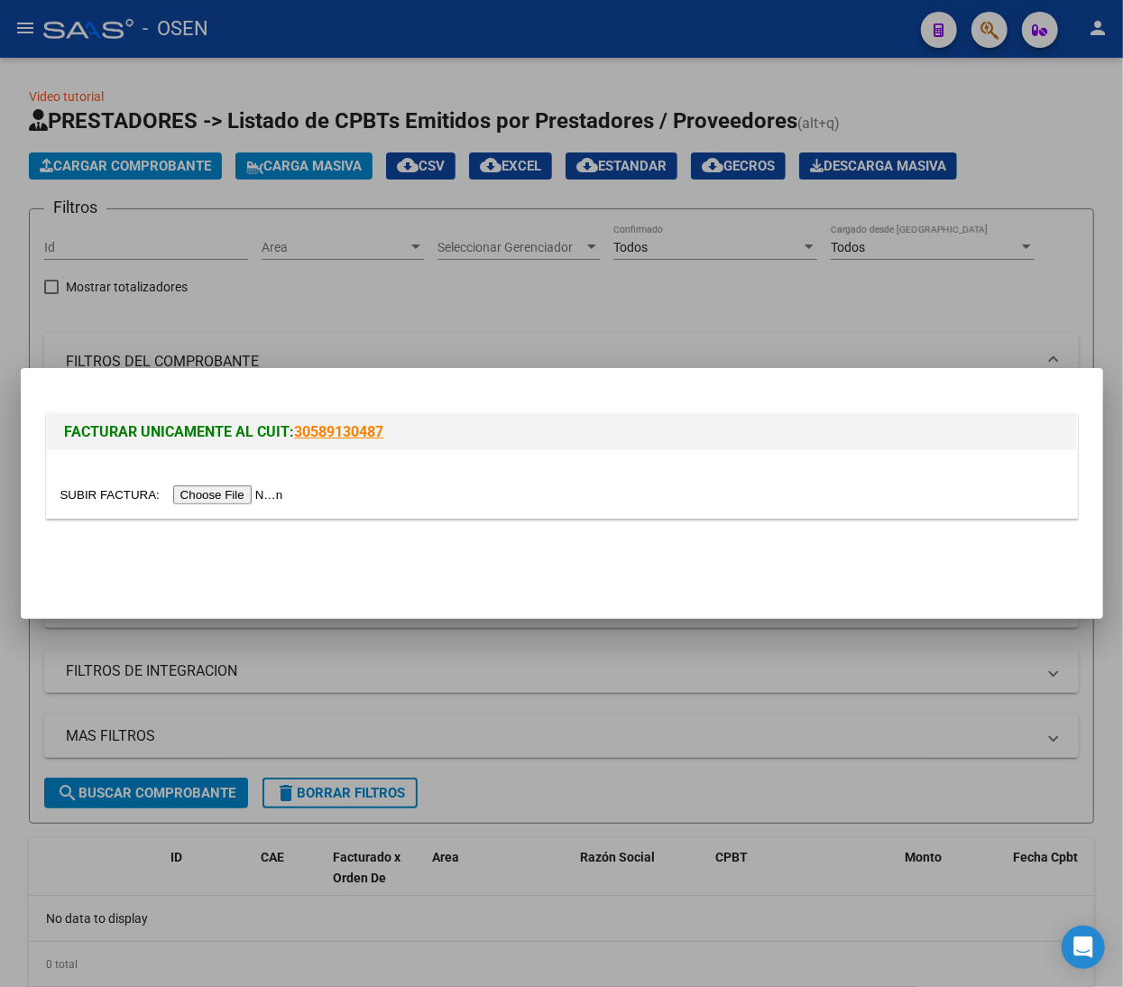
click at [253, 487] on input "file" at bounding box center [174, 494] width 228 height 19
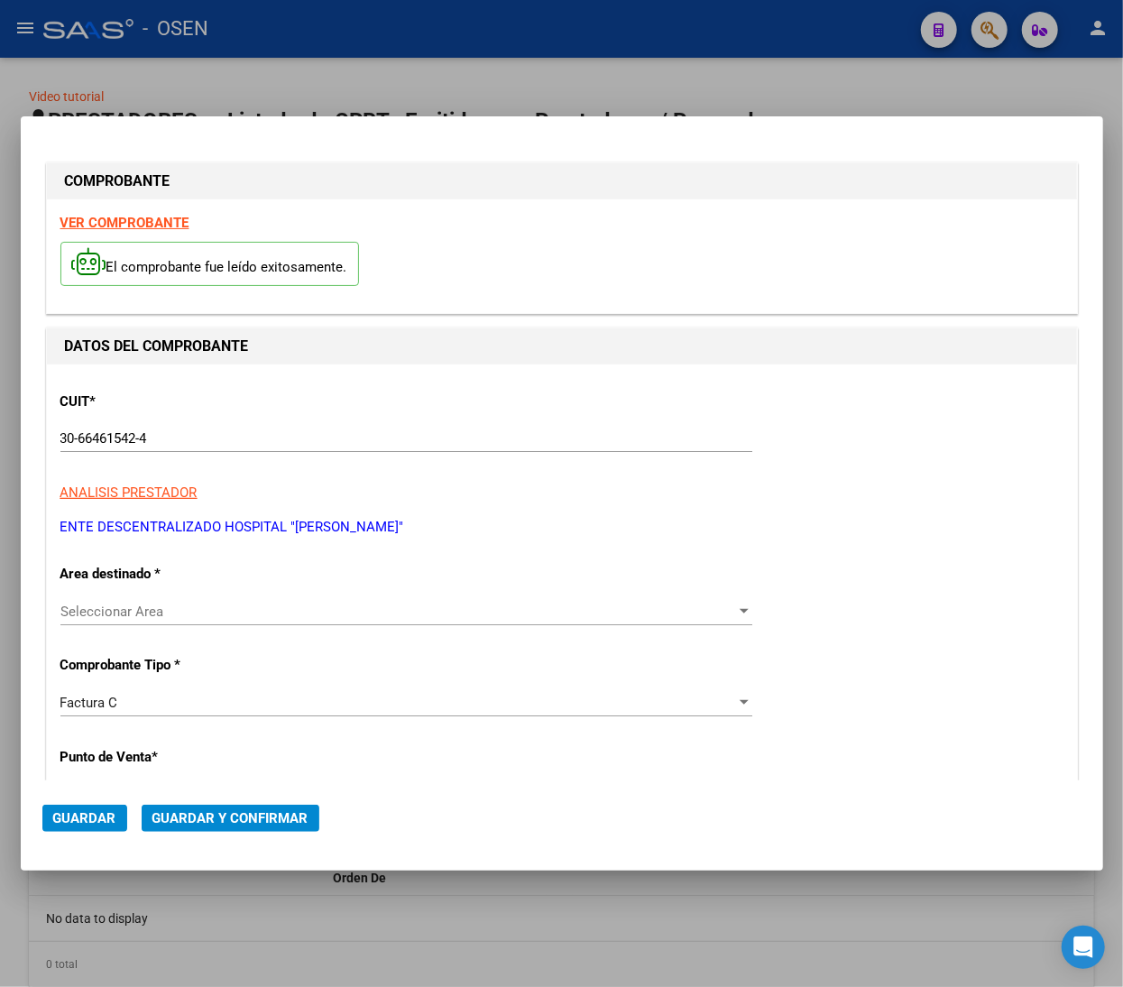
type input "3926"
type input "$ 54.759,00"
type input "2025-07-31"
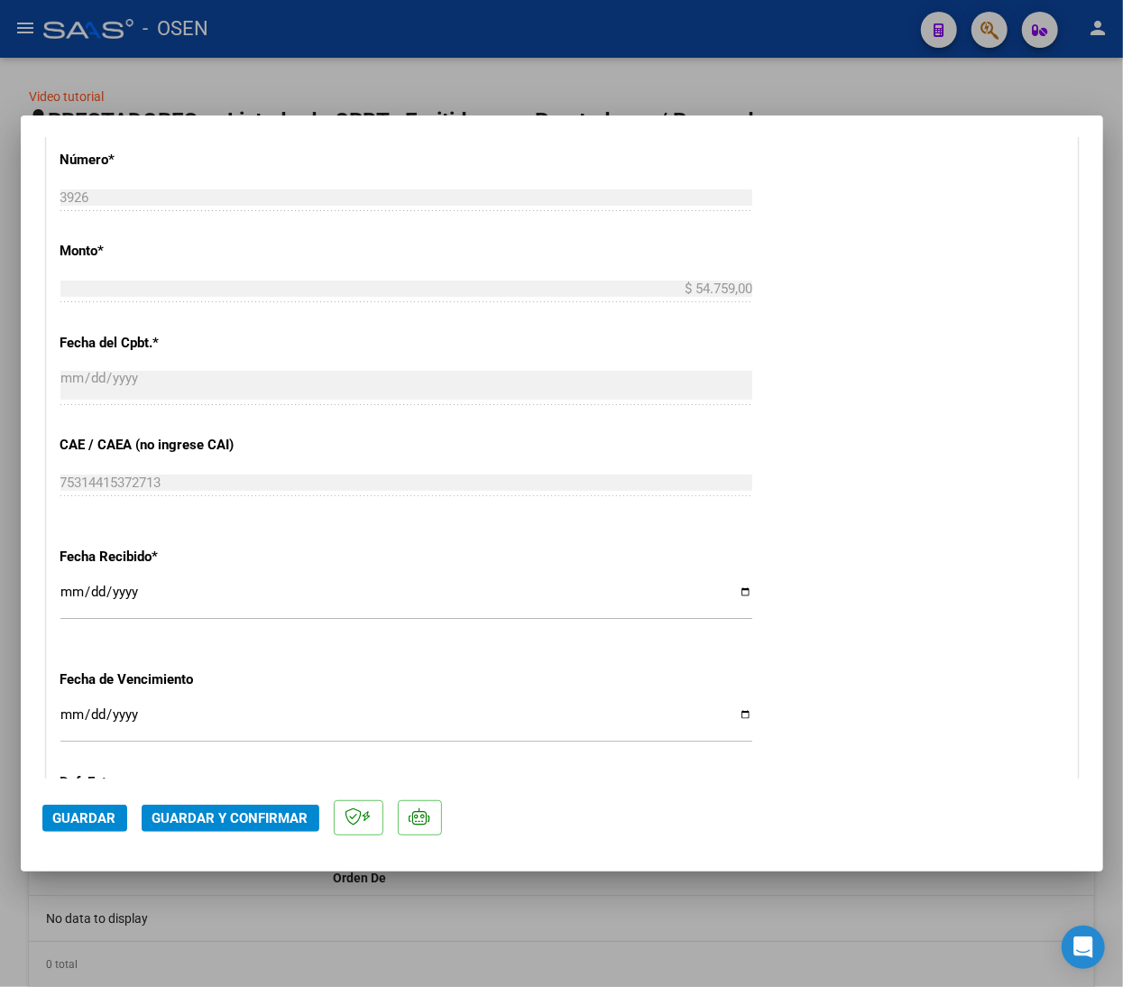
scroll to position [902, 0]
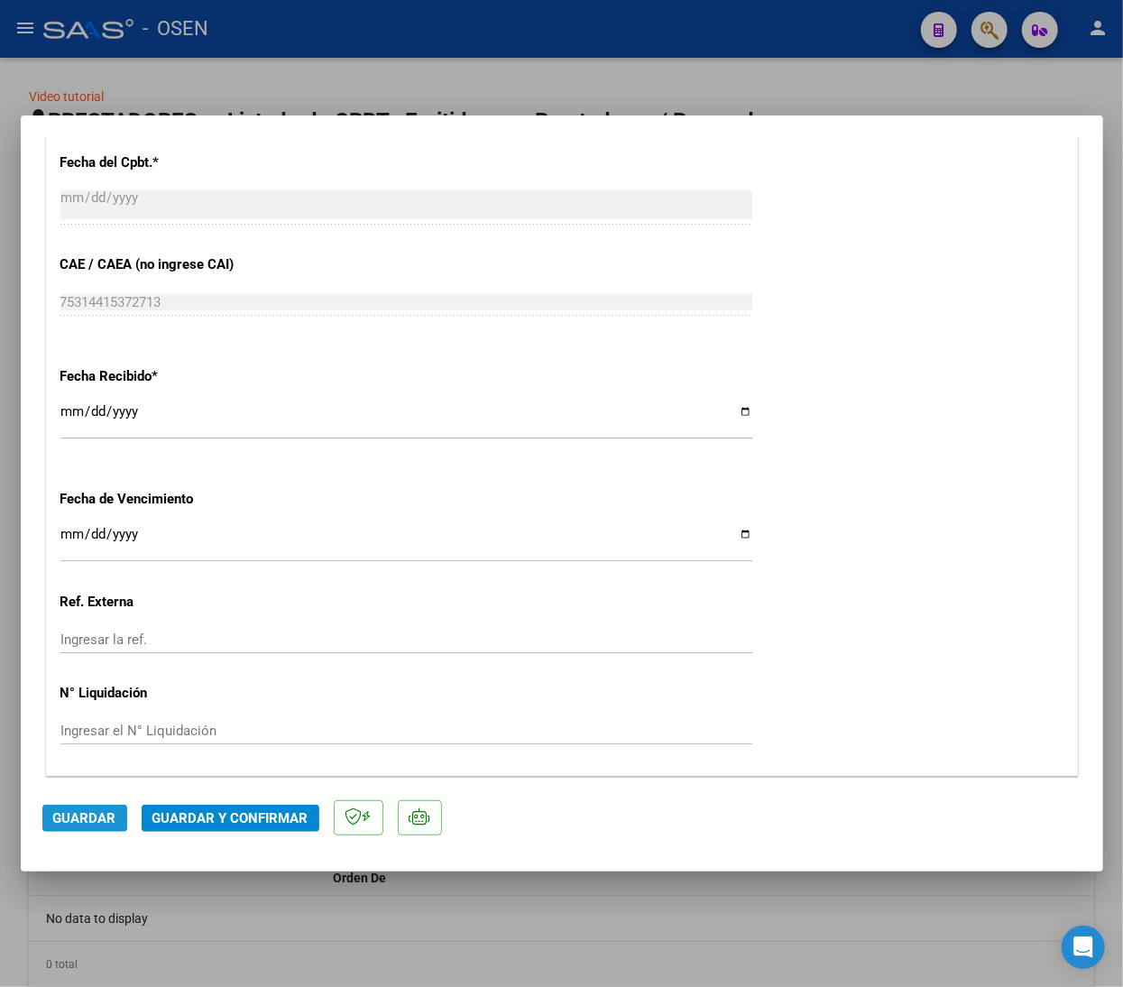
click at [96, 814] on span "Guardar" at bounding box center [84, 818] width 63 height 16
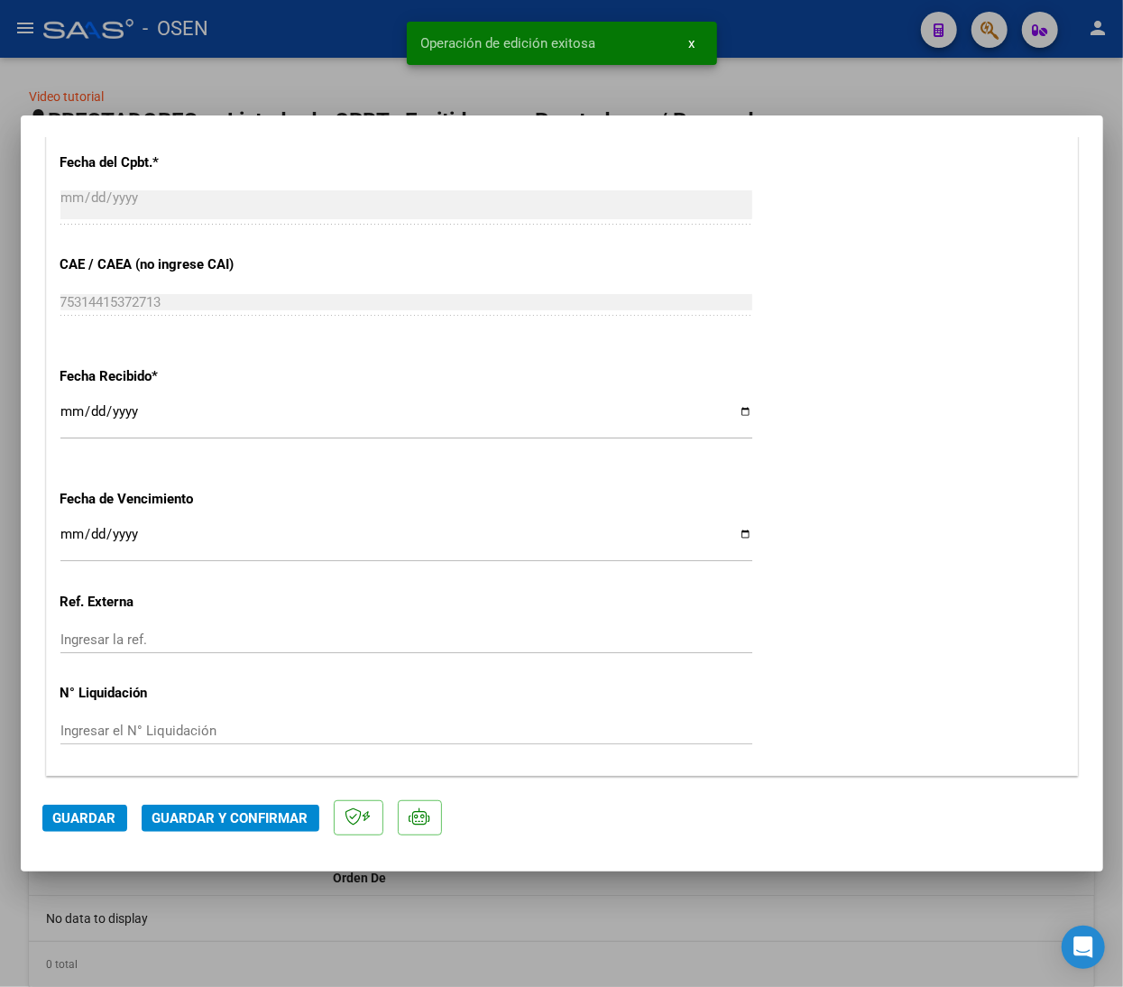
click at [1014, 244] on div "CUIT * 30-66461542-4 Ingresar CUIT ANALISIS PRESTADOR ENTE DESCENTRALIZADO HOSP…" at bounding box center [562, 135] width 1030 height 1279
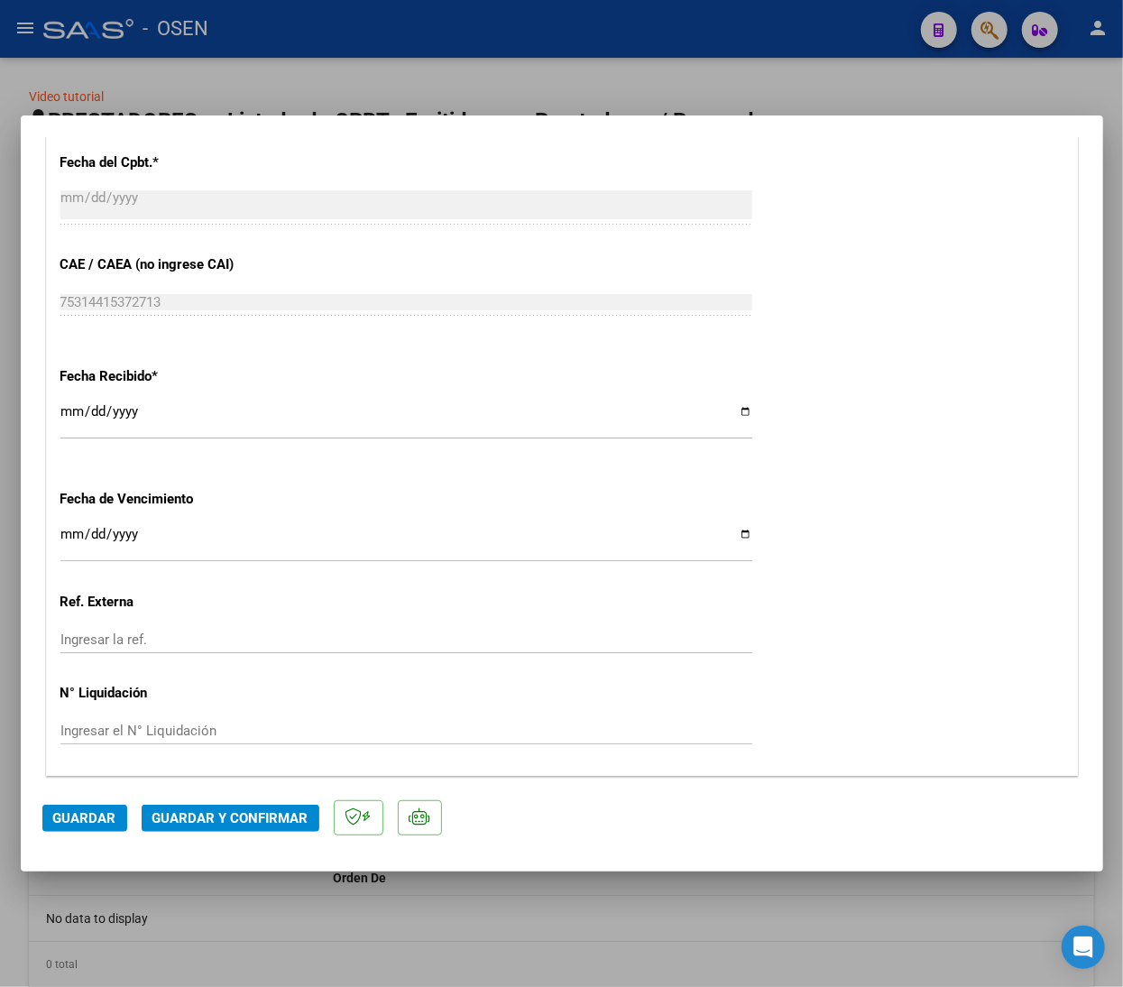
drag, startPoint x: 397, startPoint y: 31, endPoint x: 365, endPoint y: 50, distance: 36.8
click at [395, 32] on div at bounding box center [561, 493] width 1123 height 987
type input "$ 0,00"
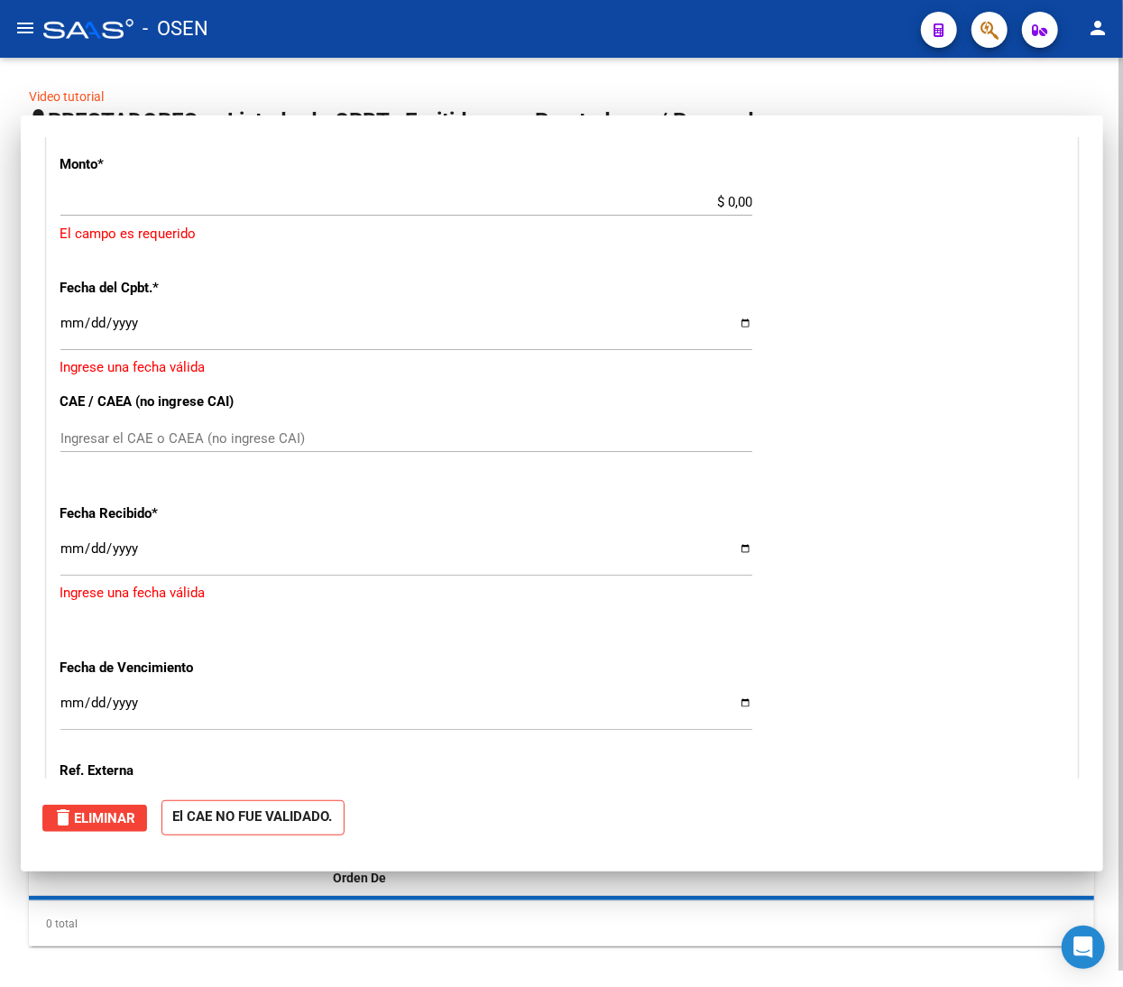
scroll to position [996, 0]
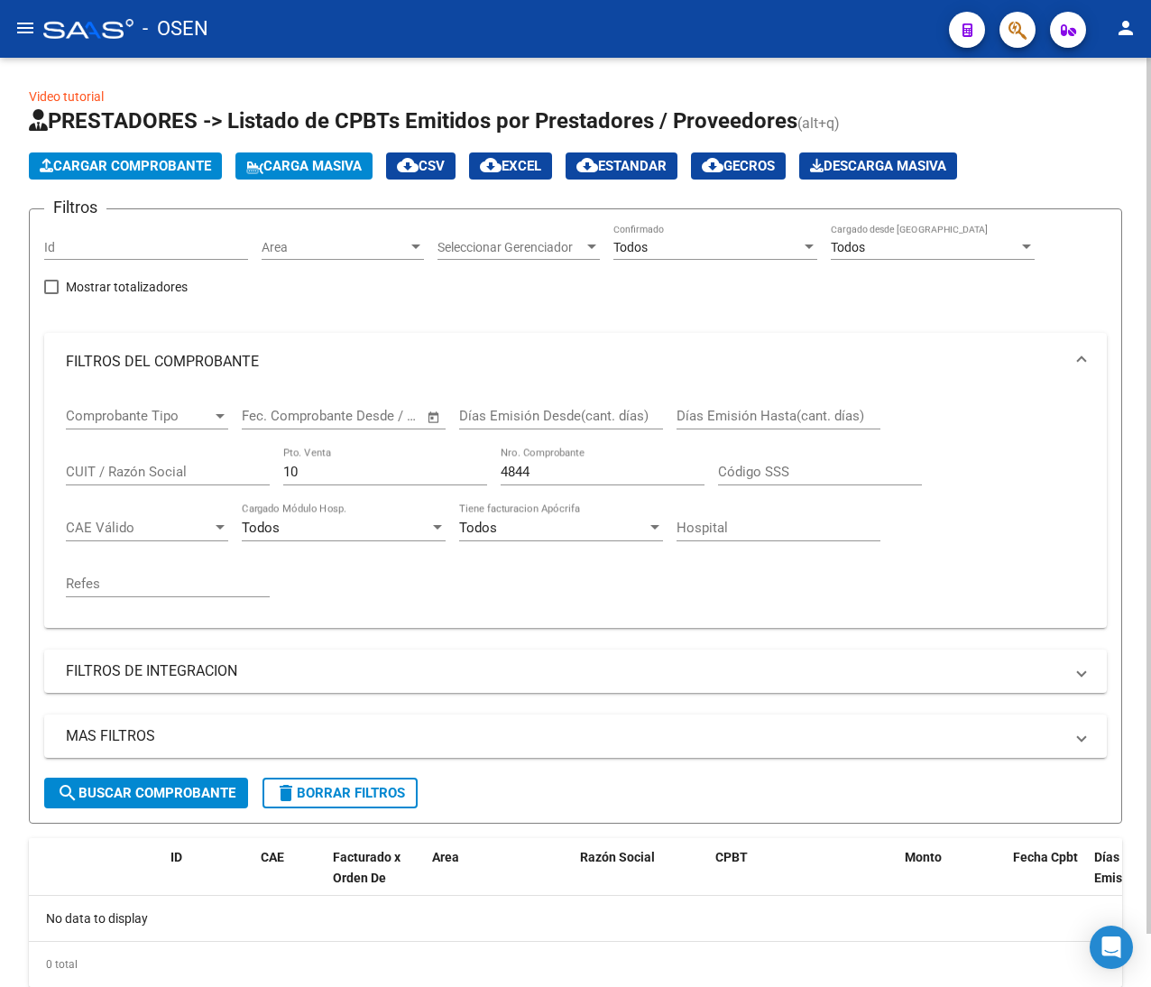
click at [84, 165] on span "Cargar Comprobante" at bounding box center [125, 166] width 171 height 16
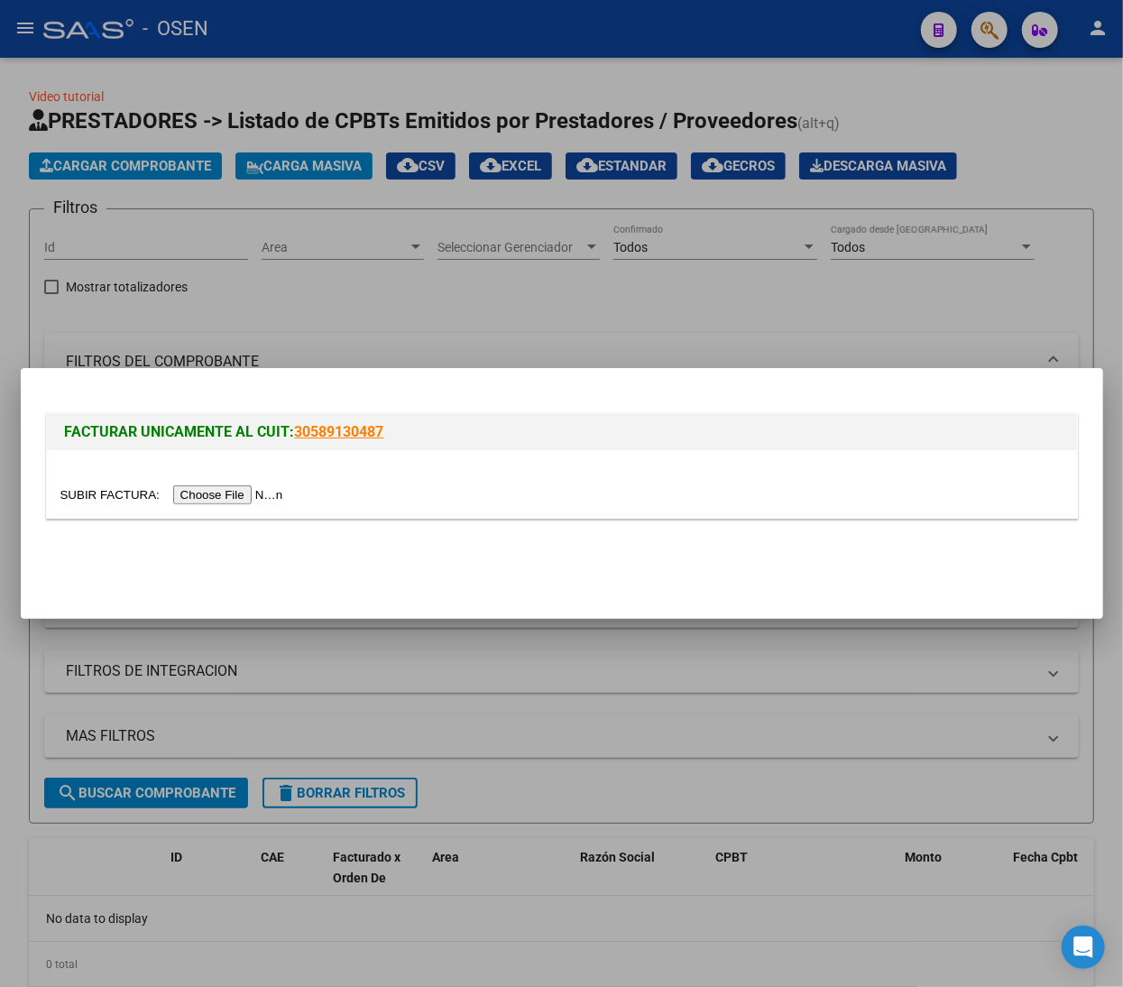
click at [269, 493] on input "file" at bounding box center [174, 494] width 228 height 19
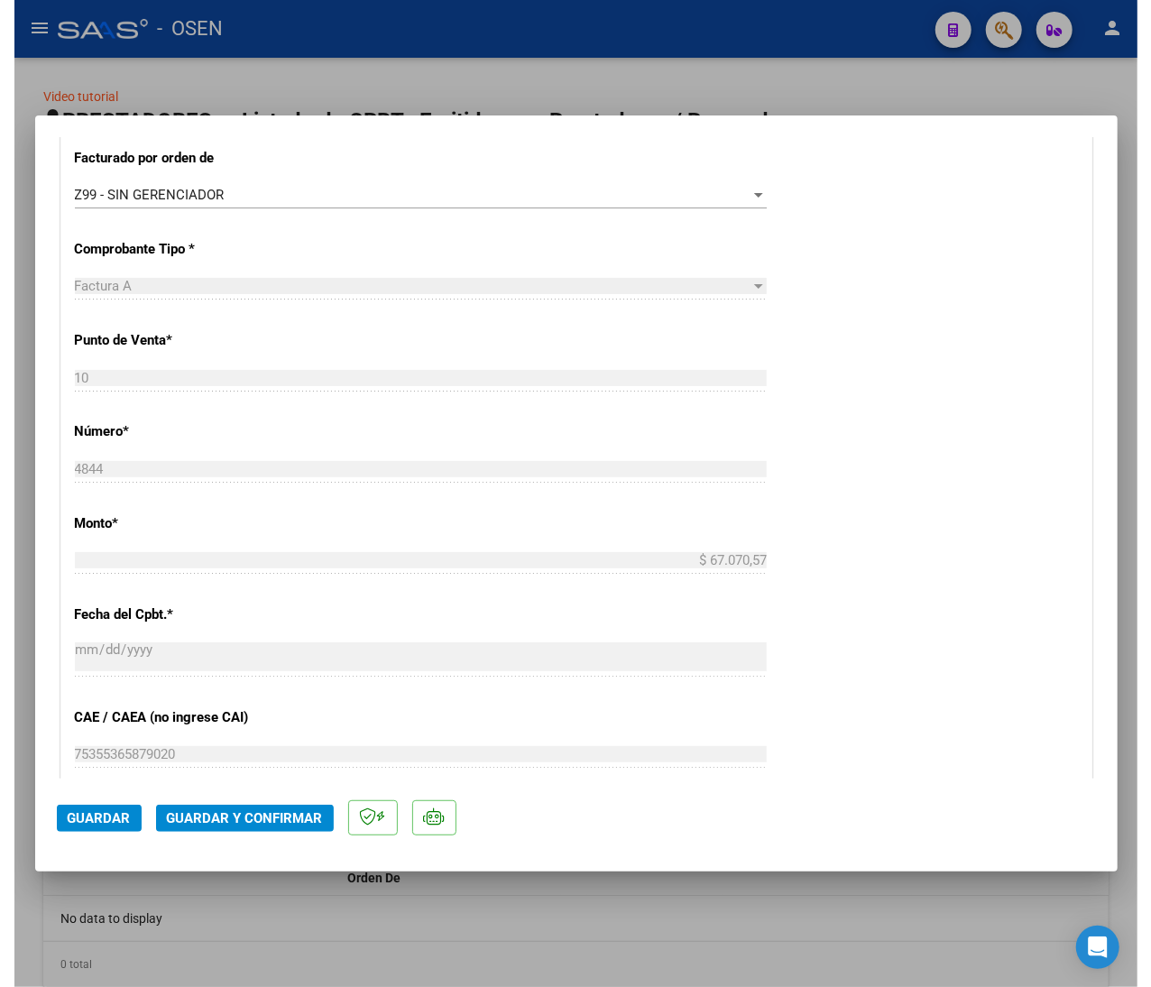
scroll to position [722, 0]
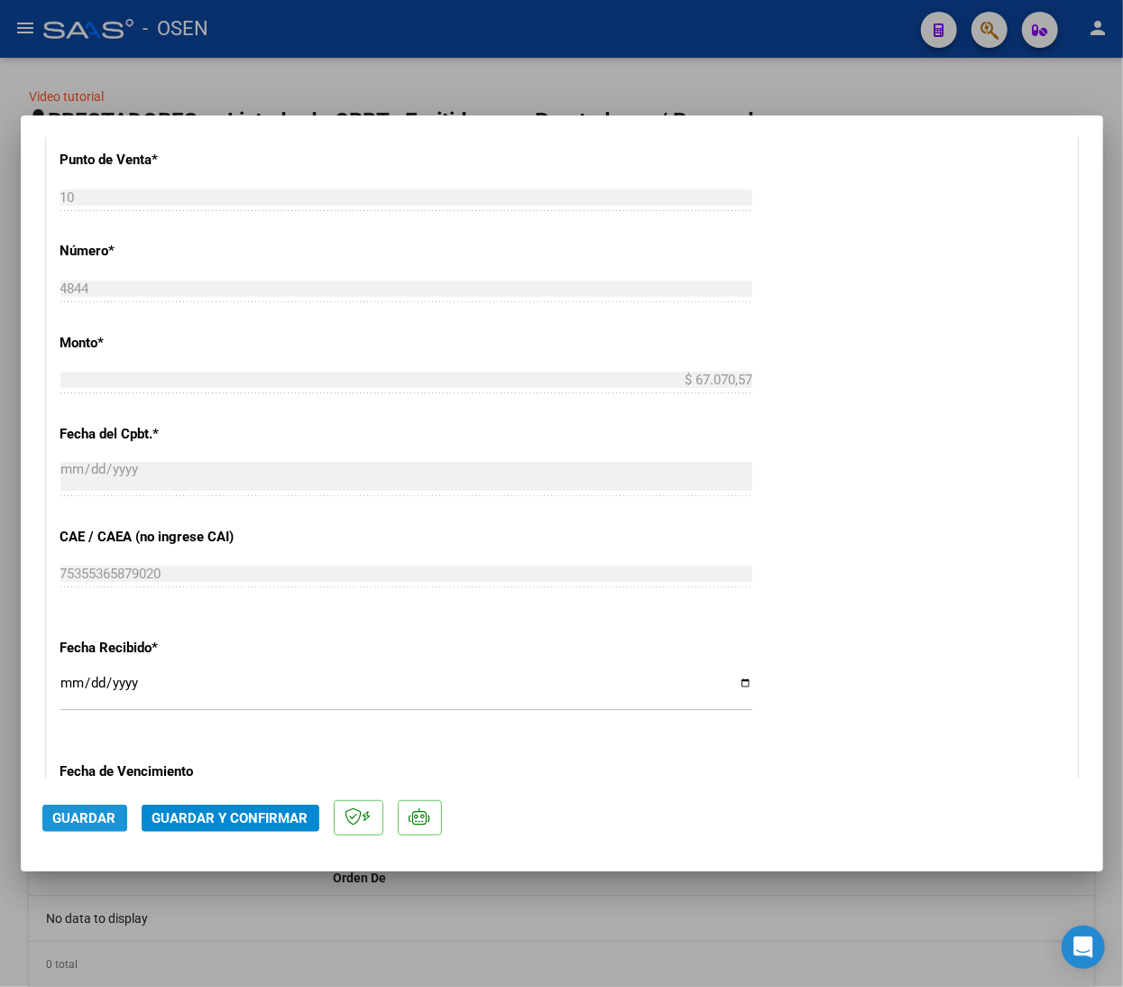
click at [84, 811] on span "Guardar" at bounding box center [84, 818] width 63 height 16
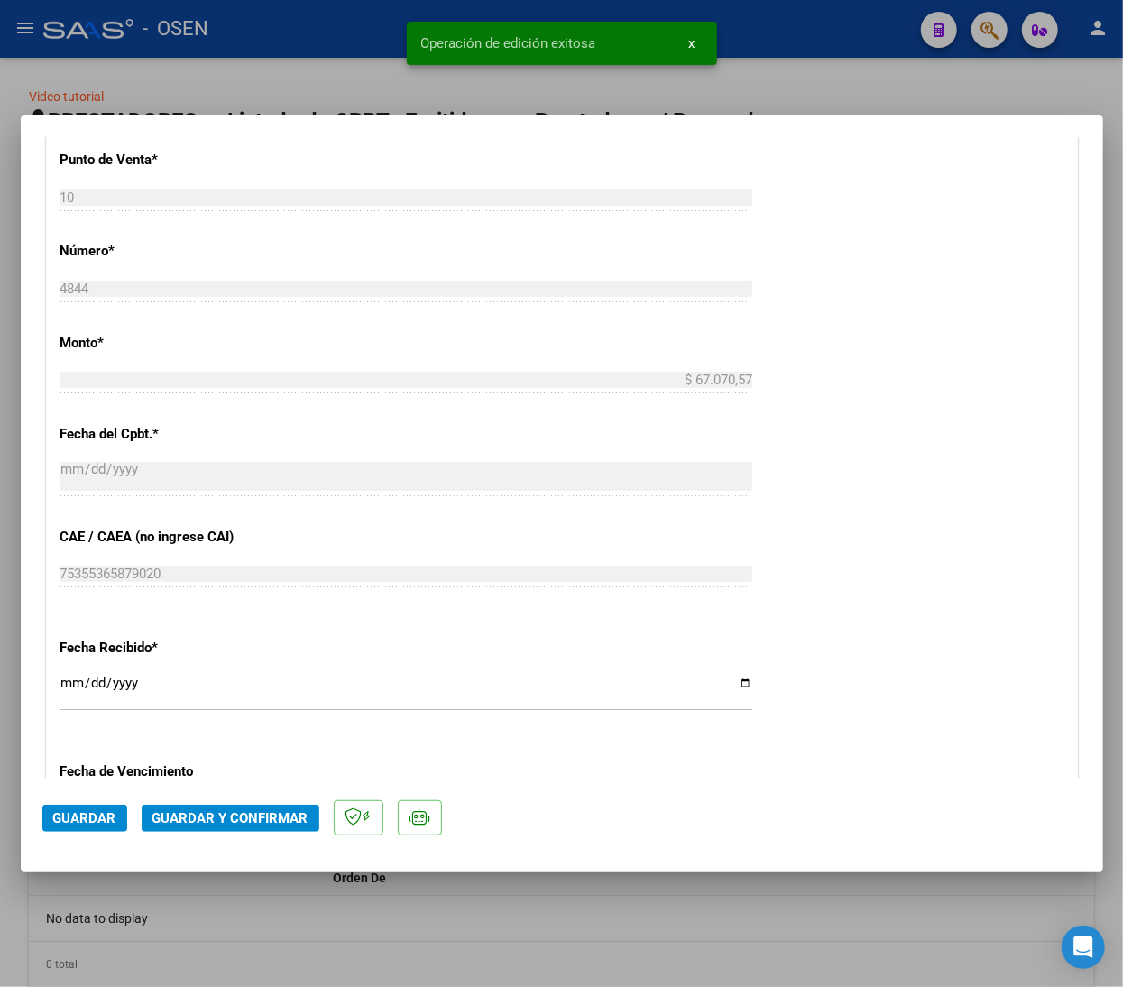
click at [1070, 274] on mat-dialog-content "COMPROBANTE VER COMPROBANTE ESTADO: Recibida. En proceso de confirmacion/acepta…" at bounding box center [562, 457] width 1082 height 641
click at [272, 23] on div at bounding box center [561, 493] width 1123 height 987
type input "$ 0,00"
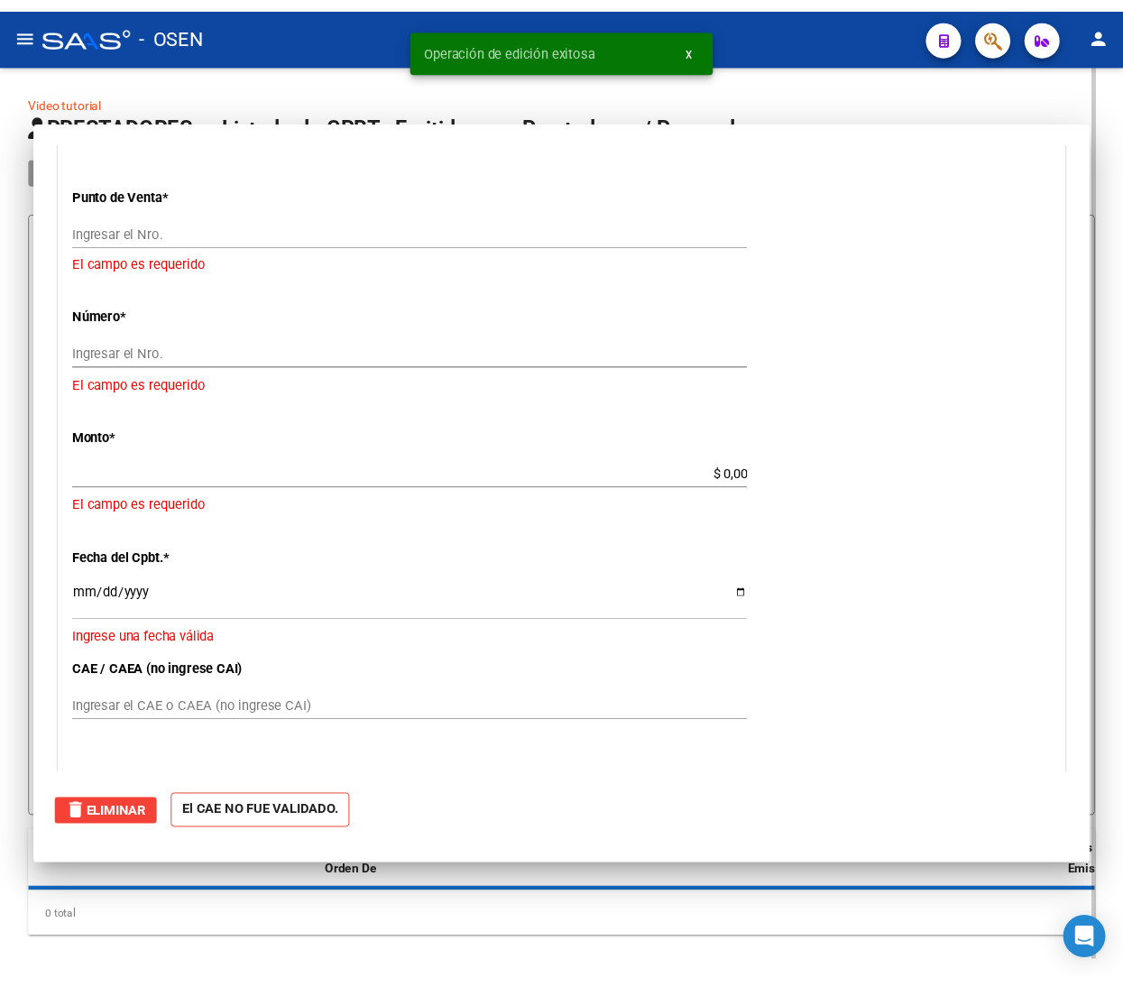
scroll to position [0, 0]
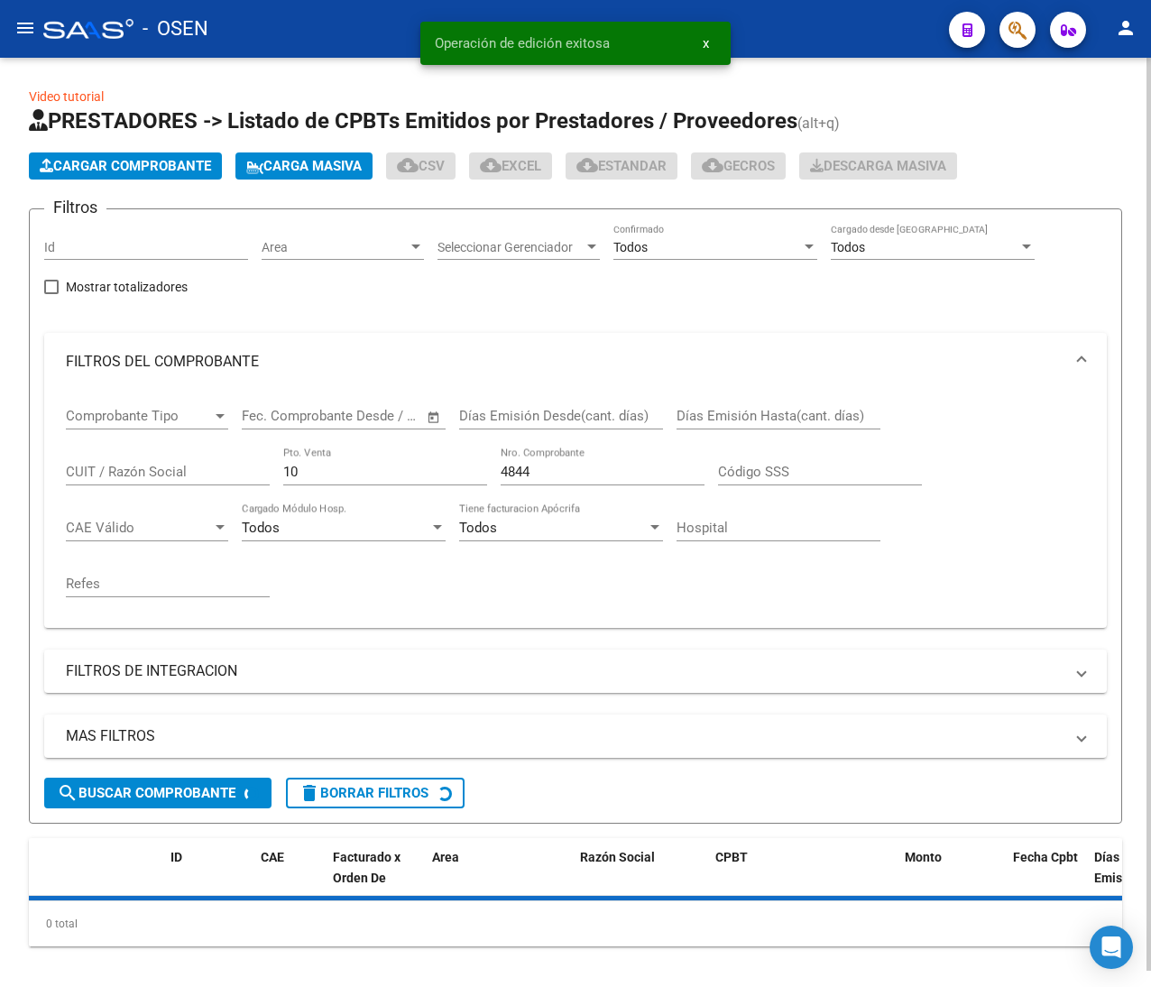
click at [102, 161] on span "Cargar Comprobante" at bounding box center [125, 166] width 171 height 16
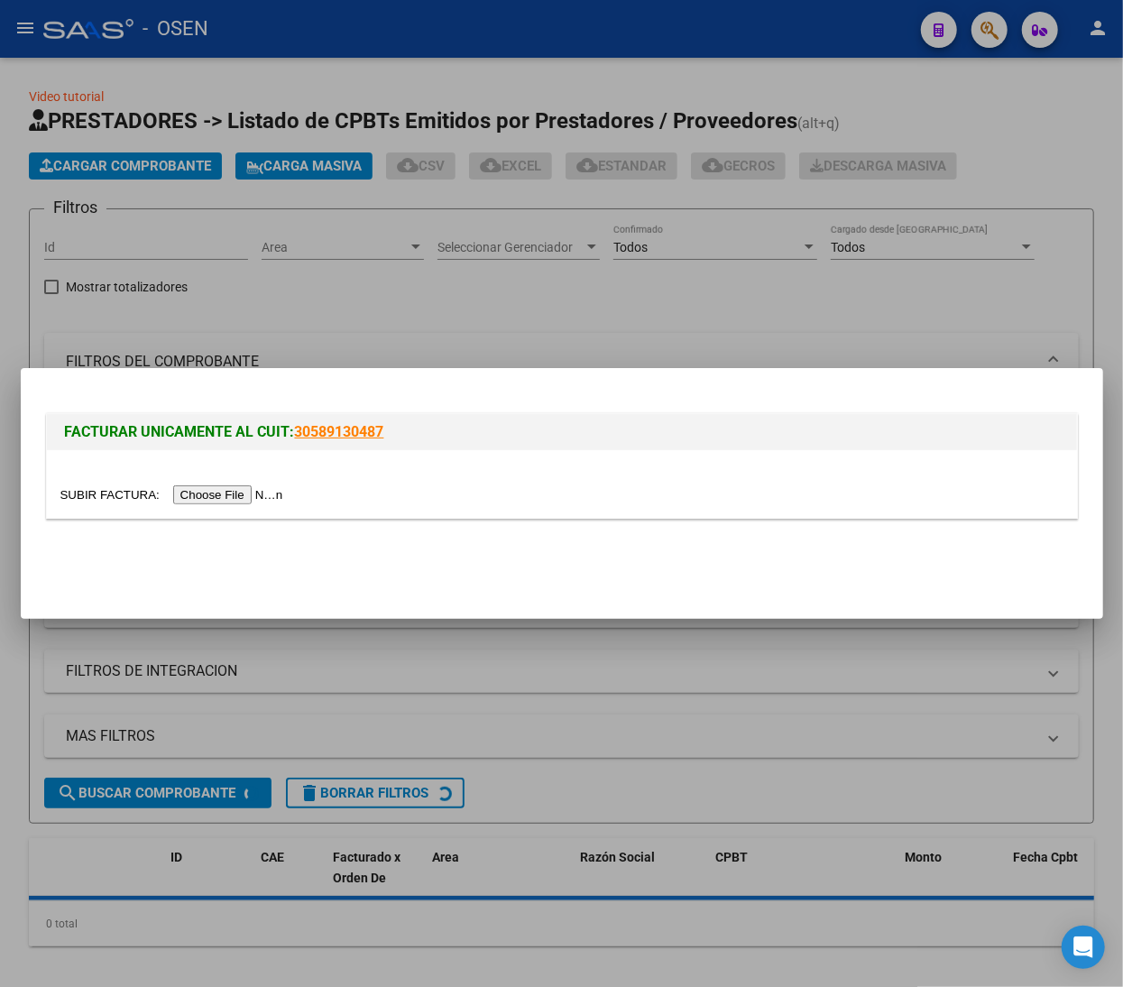
click at [253, 490] on input "file" at bounding box center [174, 494] width 228 height 19
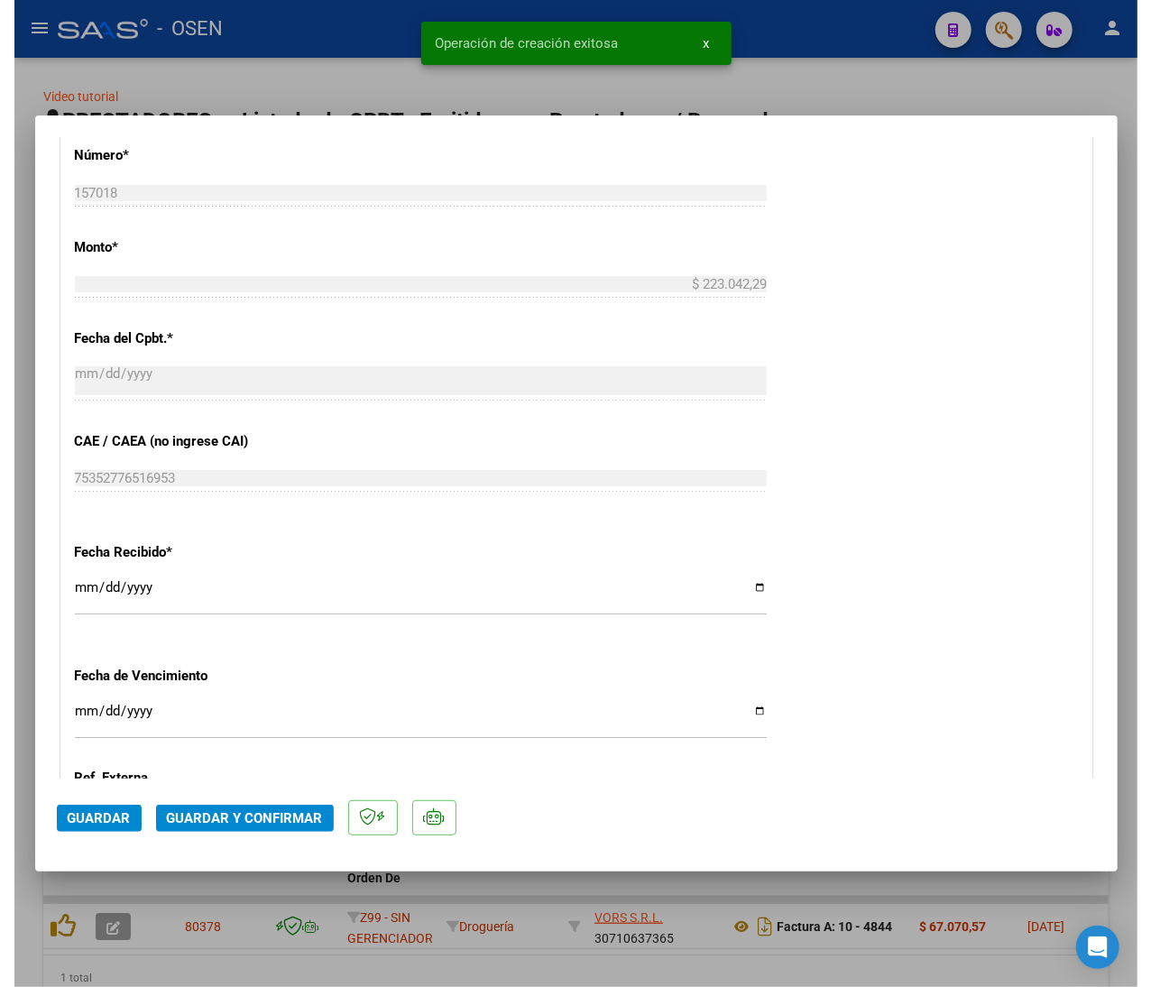
scroll to position [902, 0]
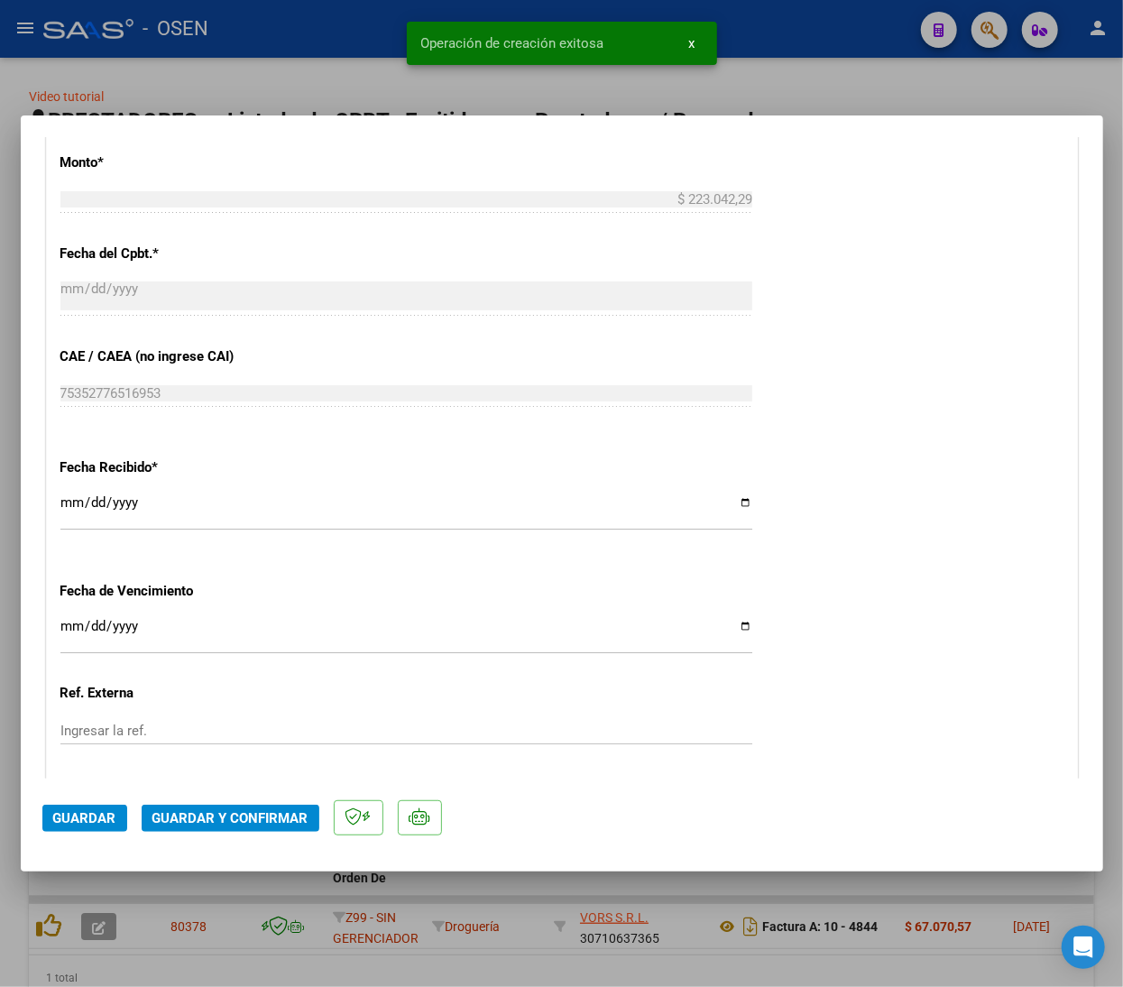
click at [69, 509] on input "2025-09-19" at bounding box center [406, 509] width 692 height 29
type input "2025-09-17"
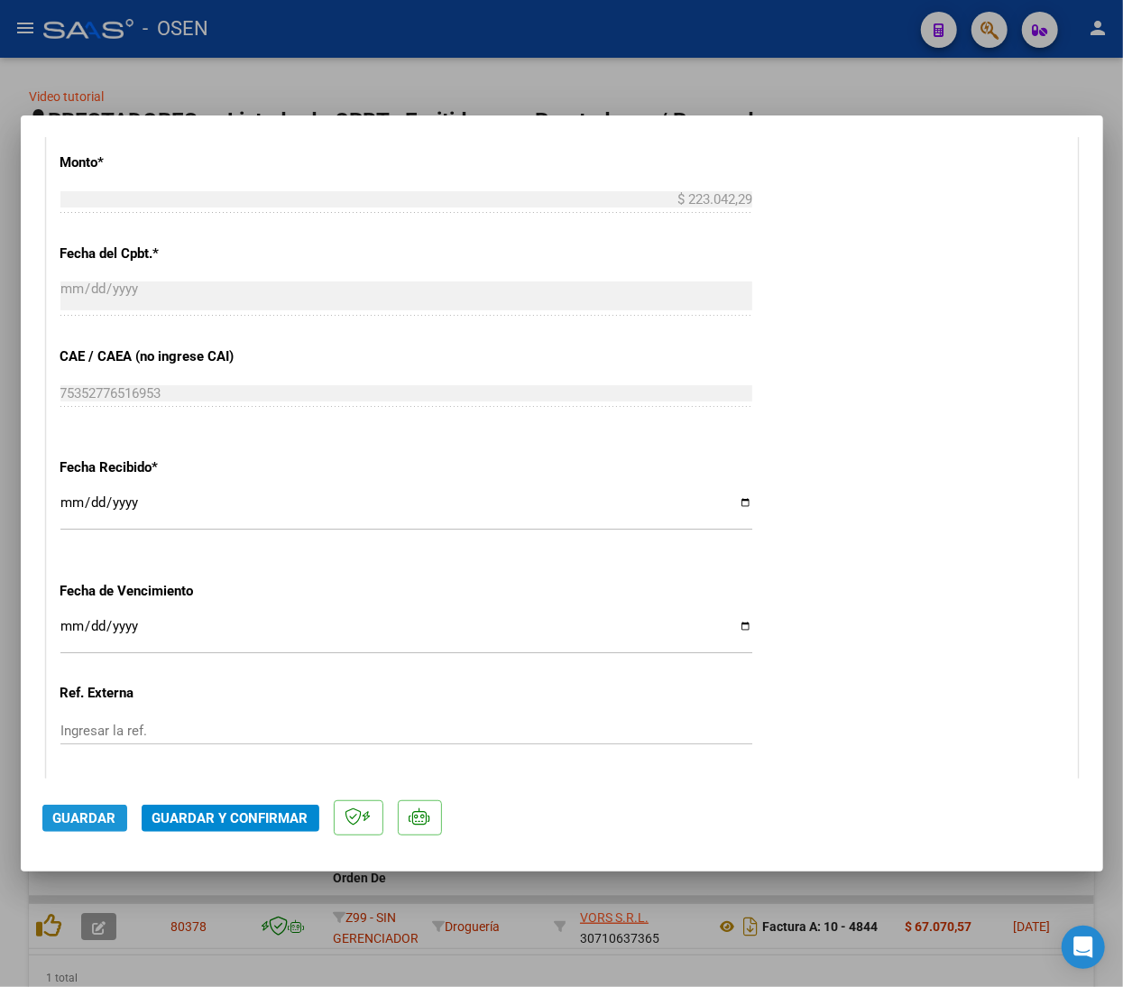
click at [103, 829] on button "Guardar" at bounding box center [84, 818] width 85 height 27
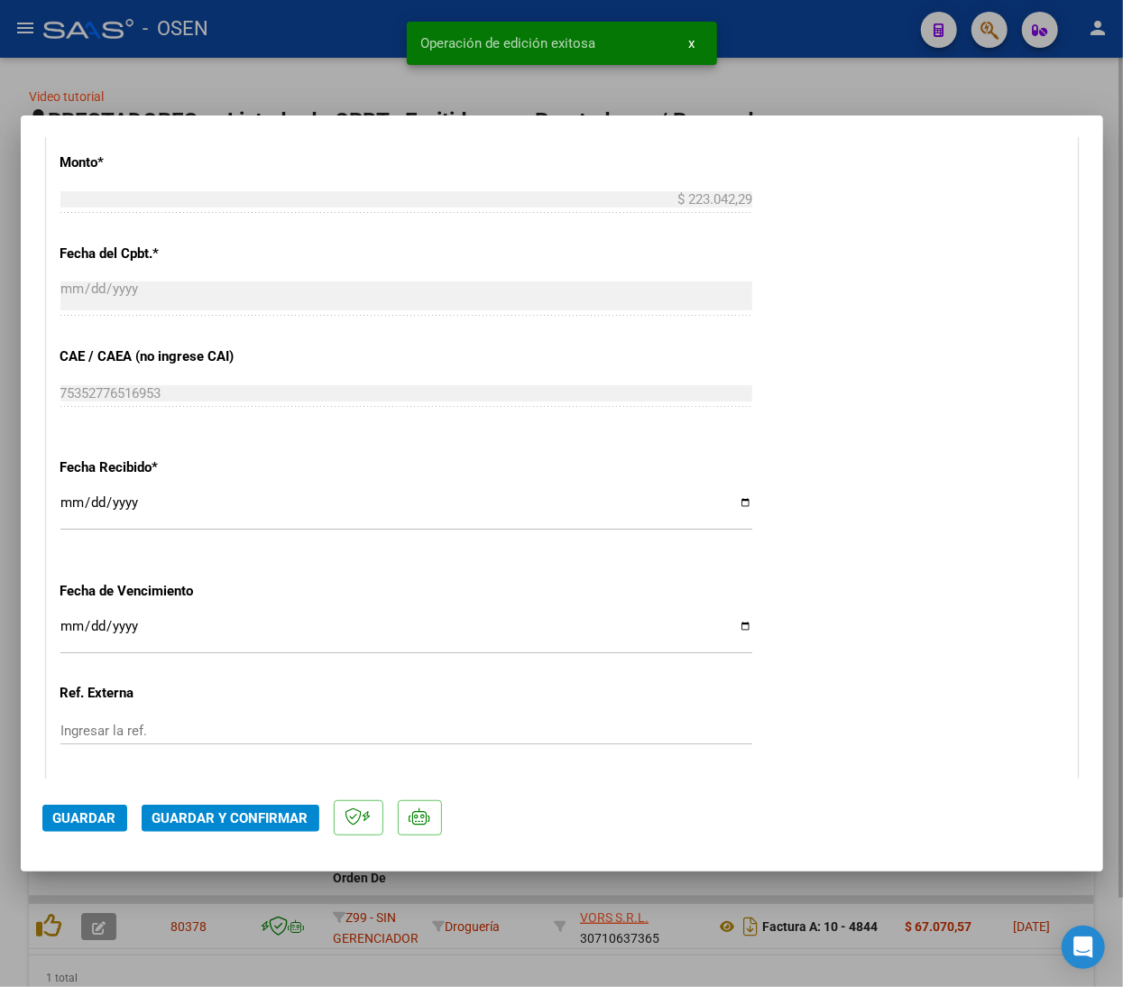
click at [862, 70] on div at bounding box center [561, 493] width 1123 height 987
type input "$ 0,00"
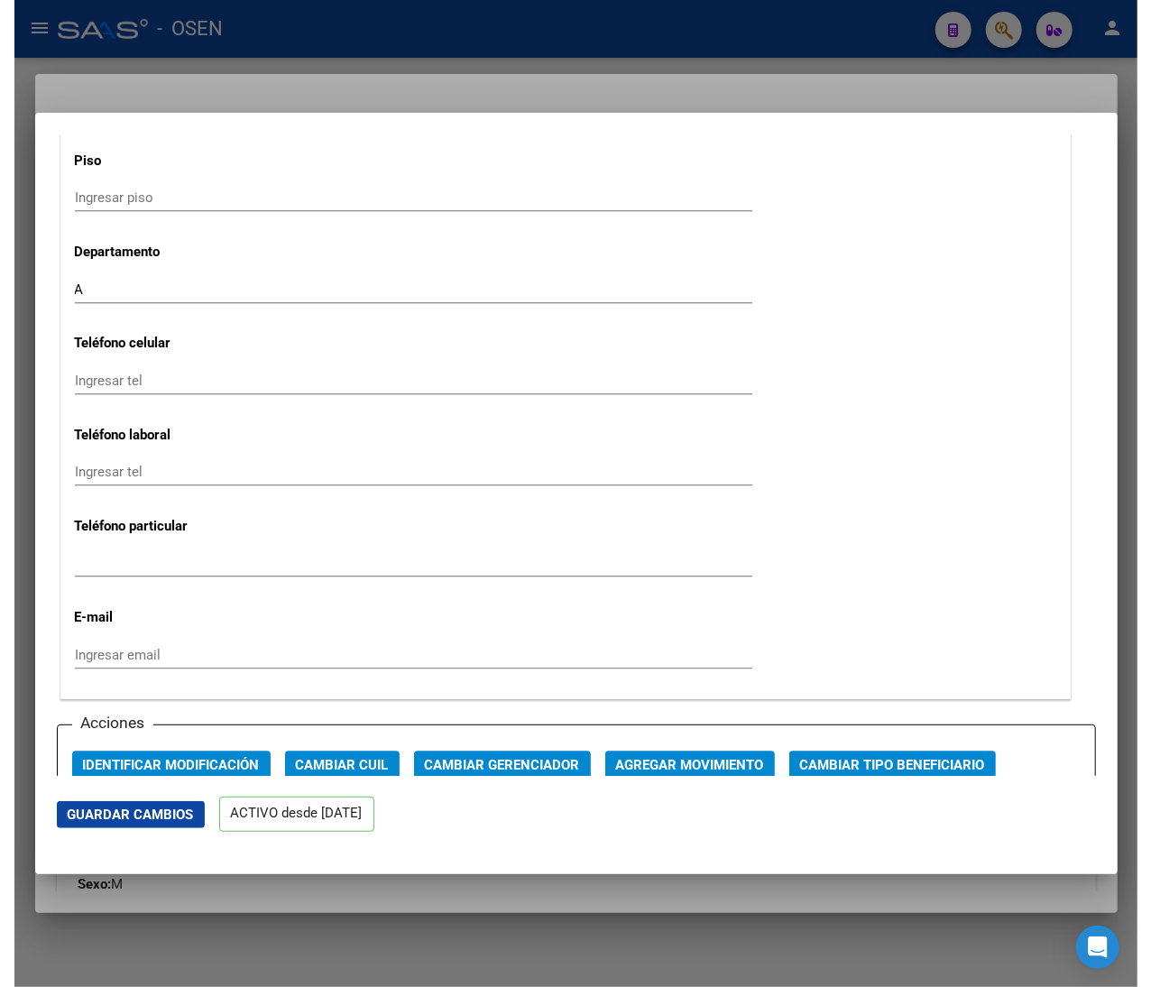
scroll to position [1443, 0]
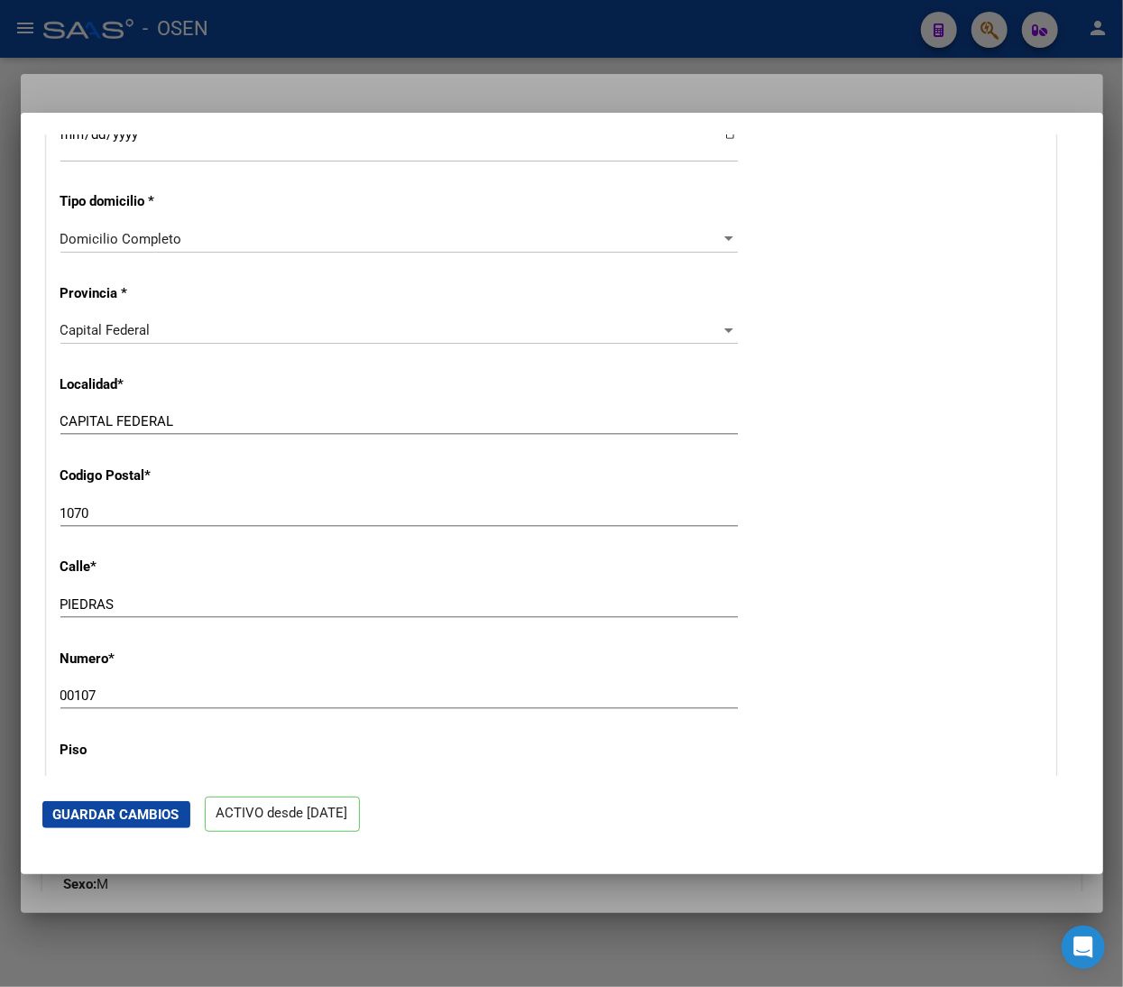
click at [460, 35] on div at bounding box center [561, 493] width 1123 height 987
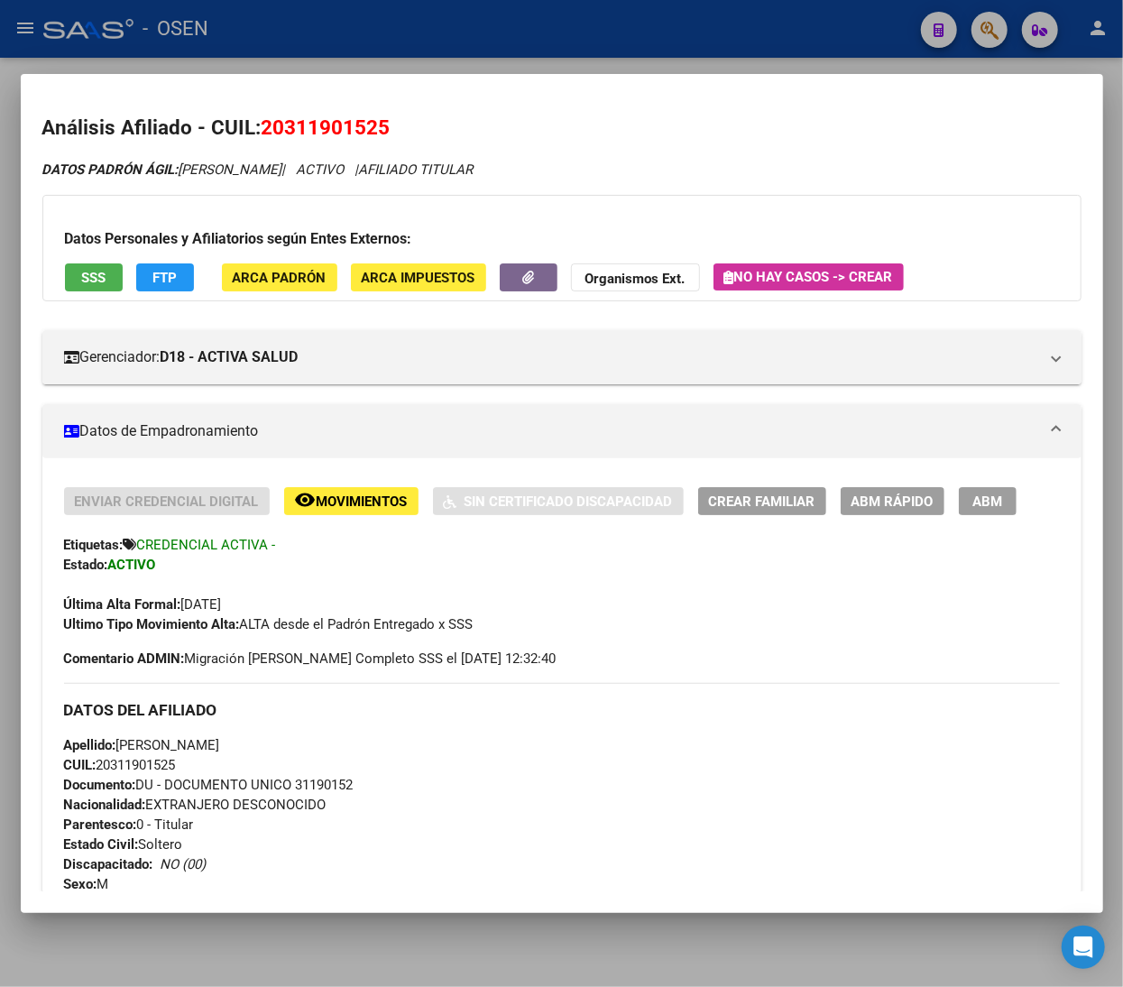
click at [434, 46] on div at bounding box center [561, 493] width 1123 height 987
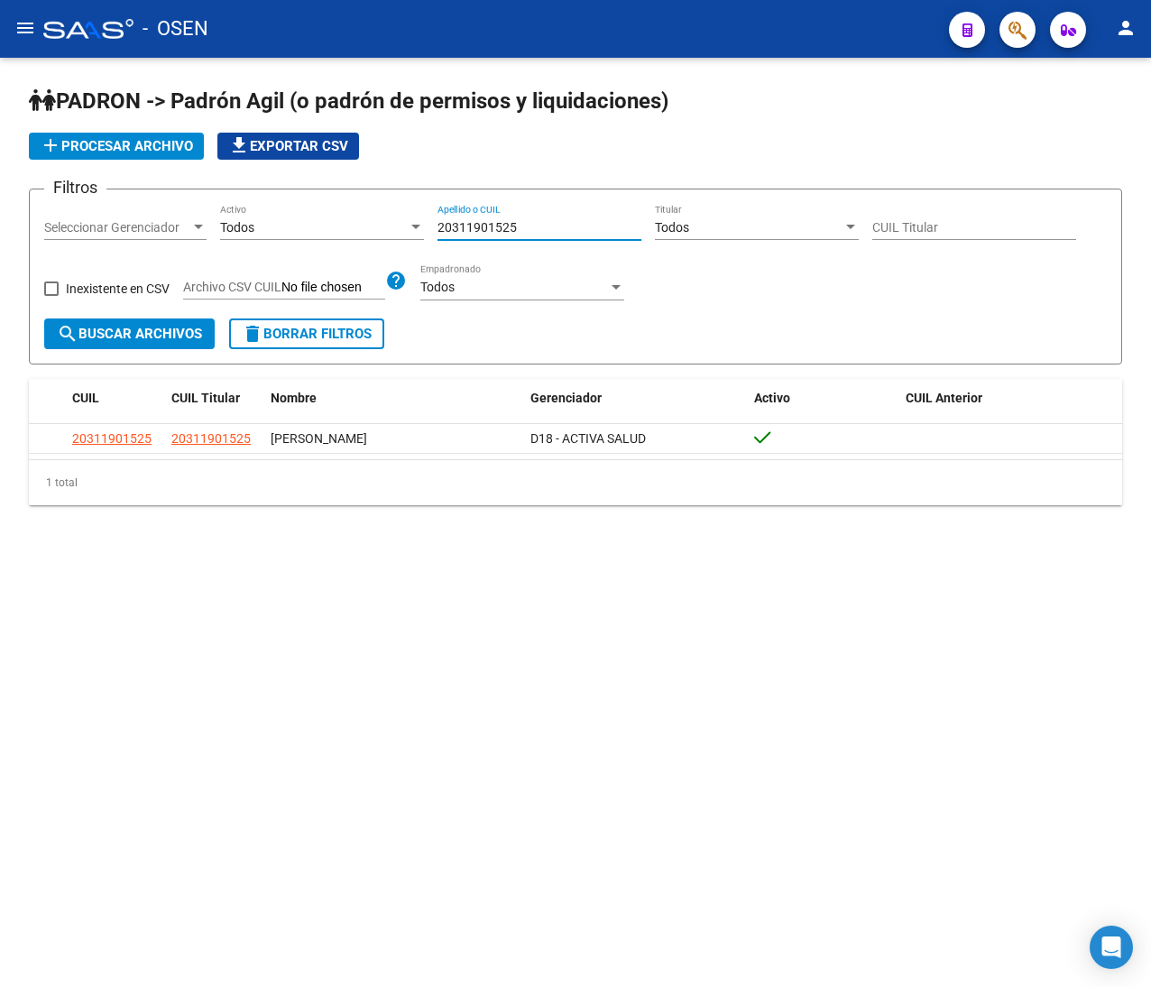
drag, startPoint x: 546, startPoint y: 218, endPoint x: 377, endPoint y: 225, distance: 168.8
click at [377, 225] on div "Filtros Seleccionar Gerenciador Seleccionar Gerenciador Todos Activo 2031190152…" at bounding box center [575, 261] width 1062 height 115
paste input "3397571394"
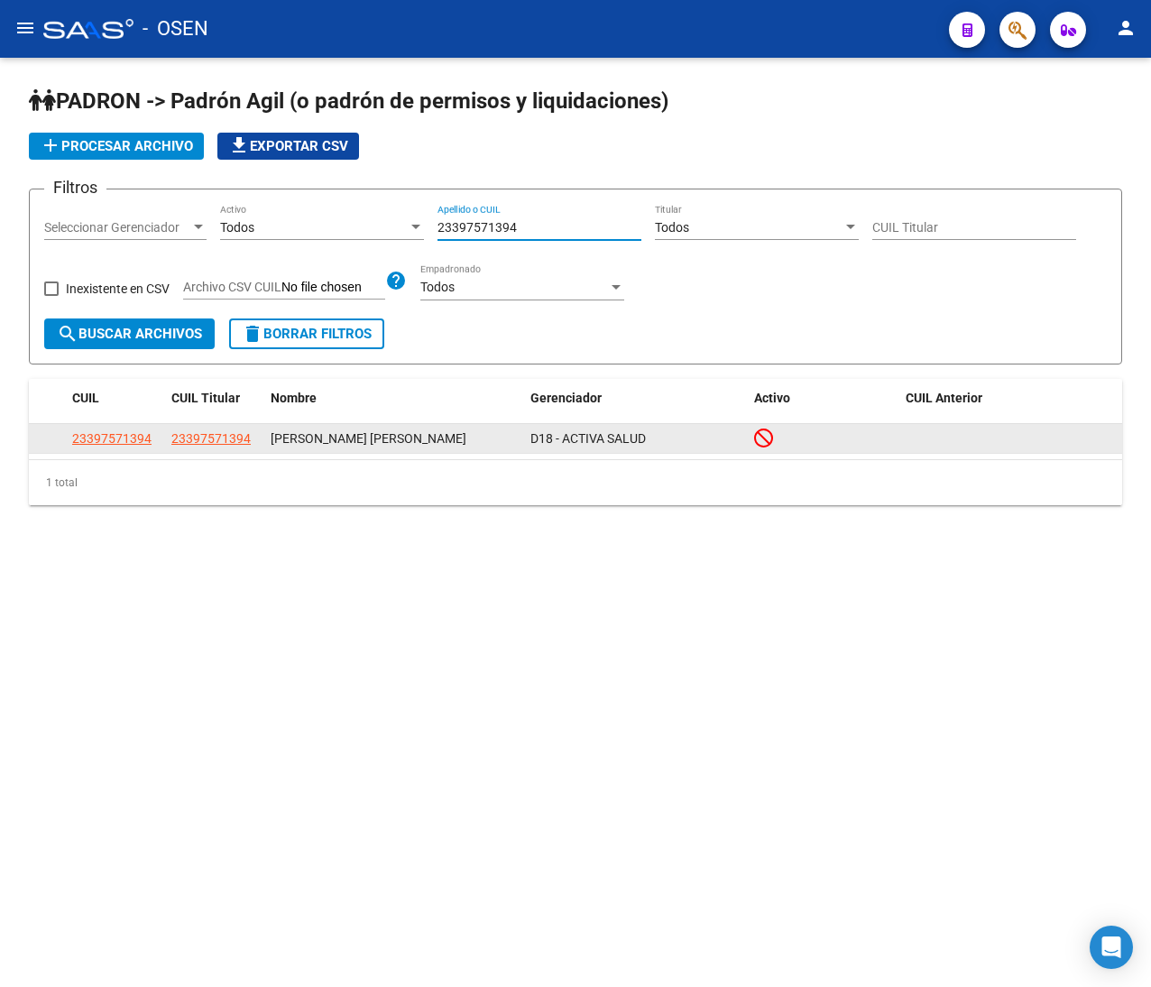
type input "23397571394"
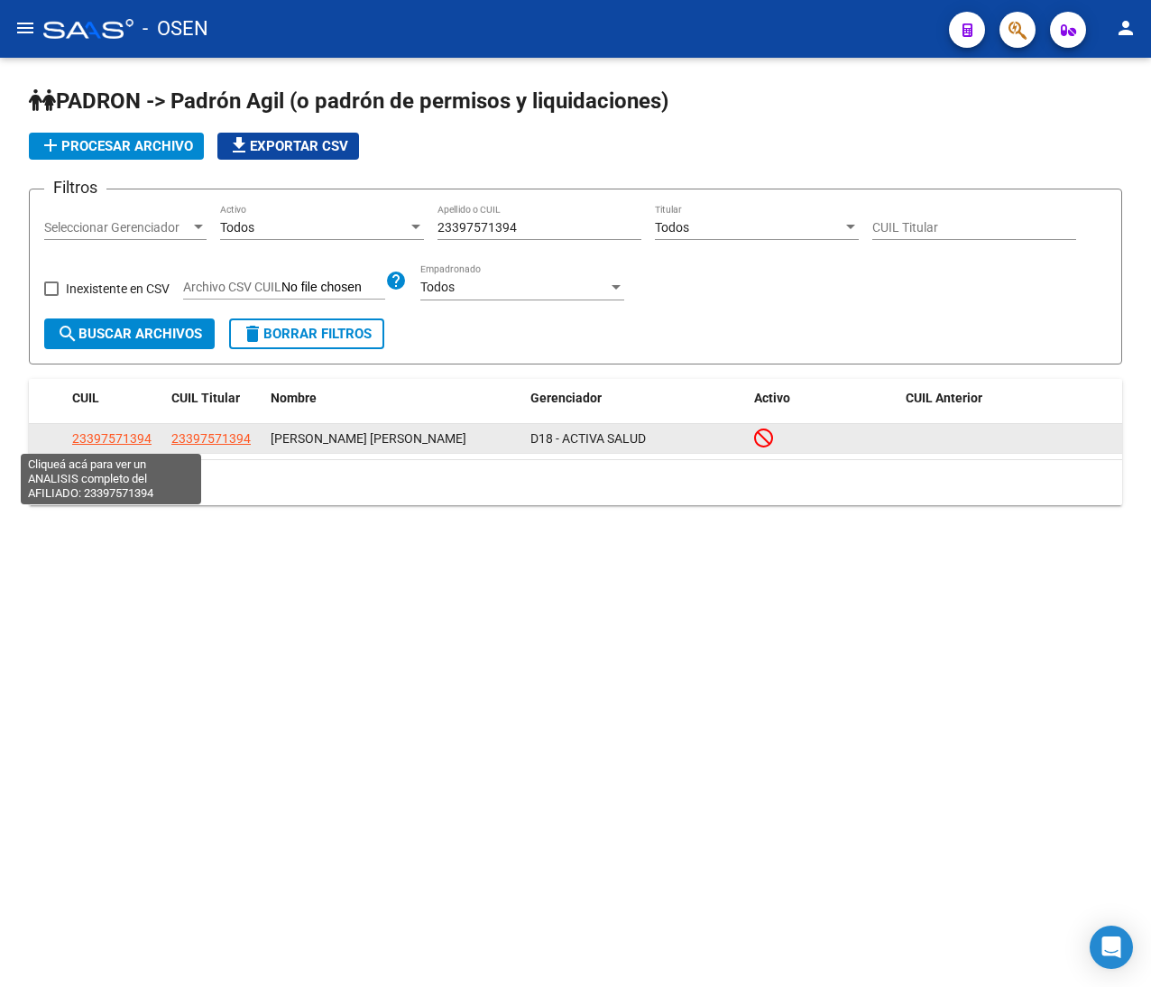
click at [135, 440] on span "23397571394" at bounding box center [111, 438] width 79 height 14
type textarea "23397571394"
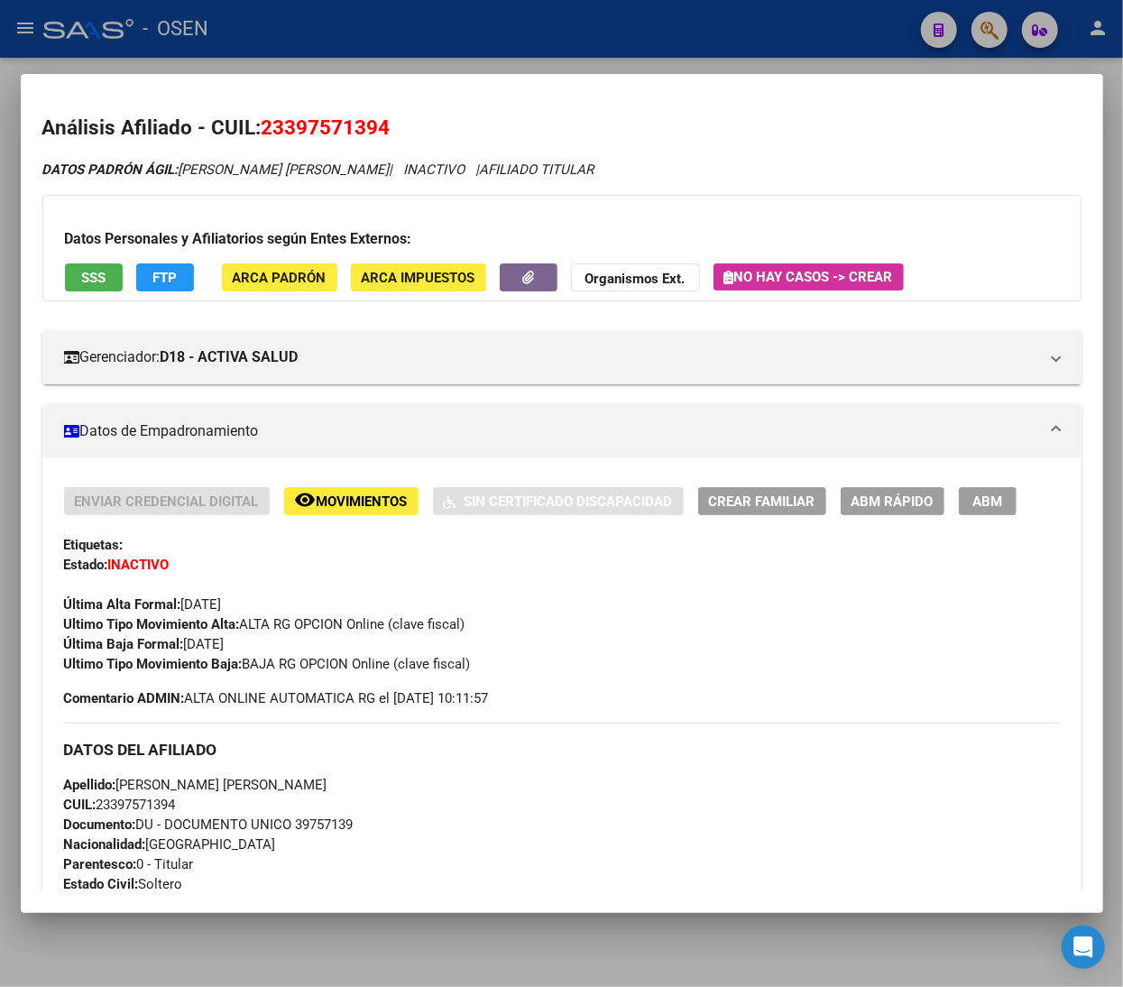
drag, startPoint x: 719, startPoint y: 32, endPoint x: 653, endPoint y: 198, distance: 177.7
click at [719, 32] on div at bounding box center [561, 493] width 1123 height 987
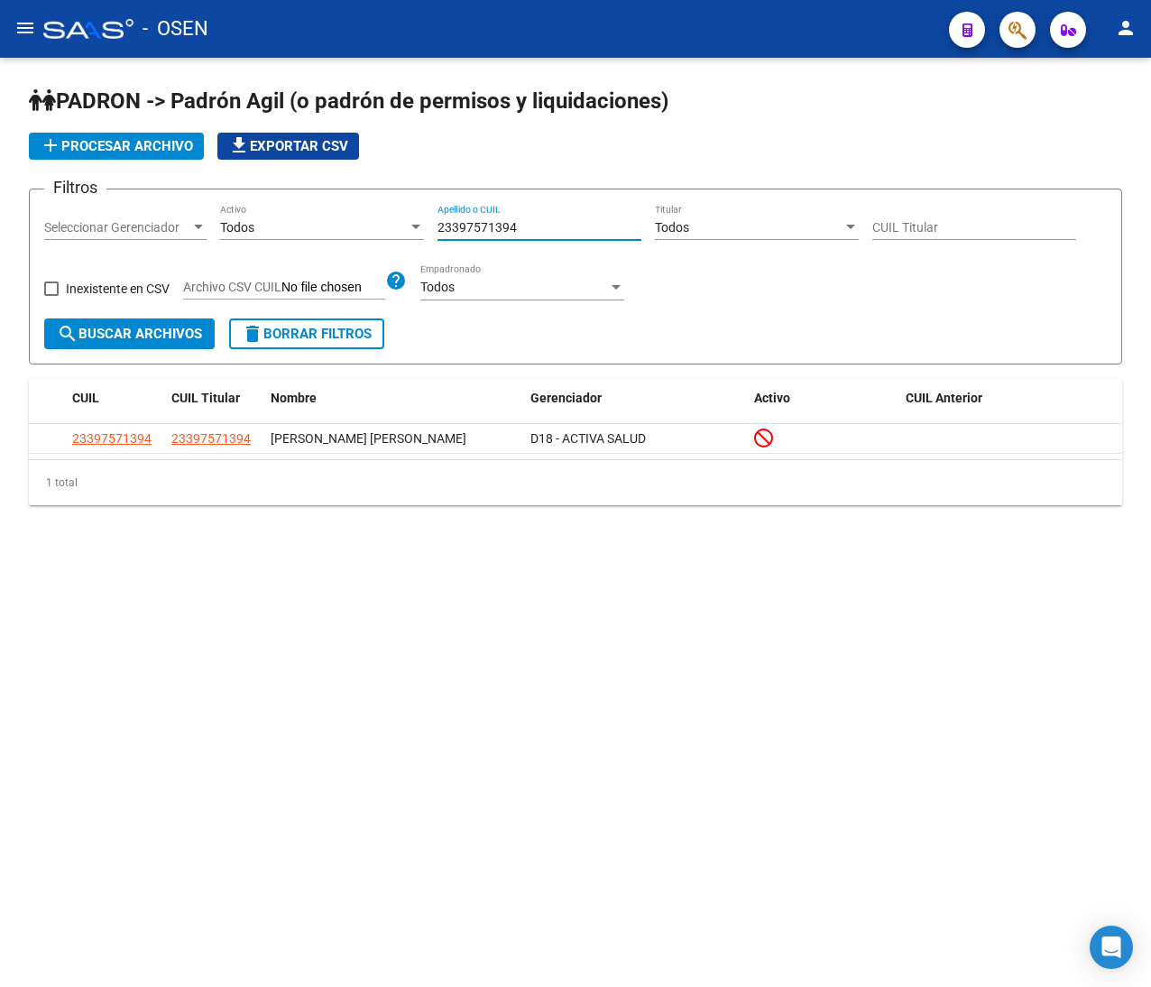
drag, startPoint x: 535, startPoint y: 230, endPoint x: 337, endPoint y: 202, distance: 199.5
click at [339, 202] on form "Filtros Seleccionar Gerenciador Seleccionar Gerenciador Todos Activo 2339757139…" at bounding box center [575, 277] width 1093 height 176
paste input "26474075"
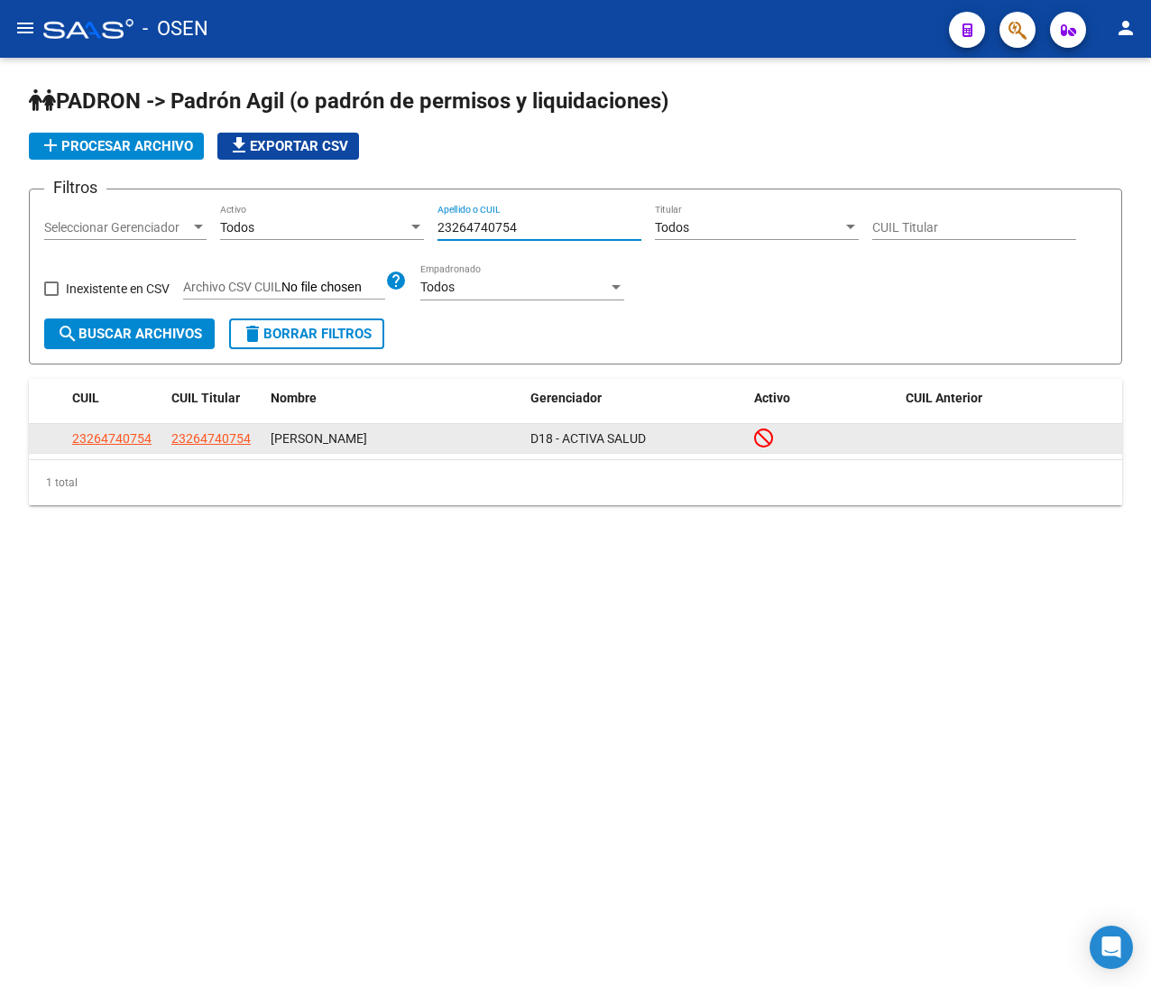
type input "23264740754"
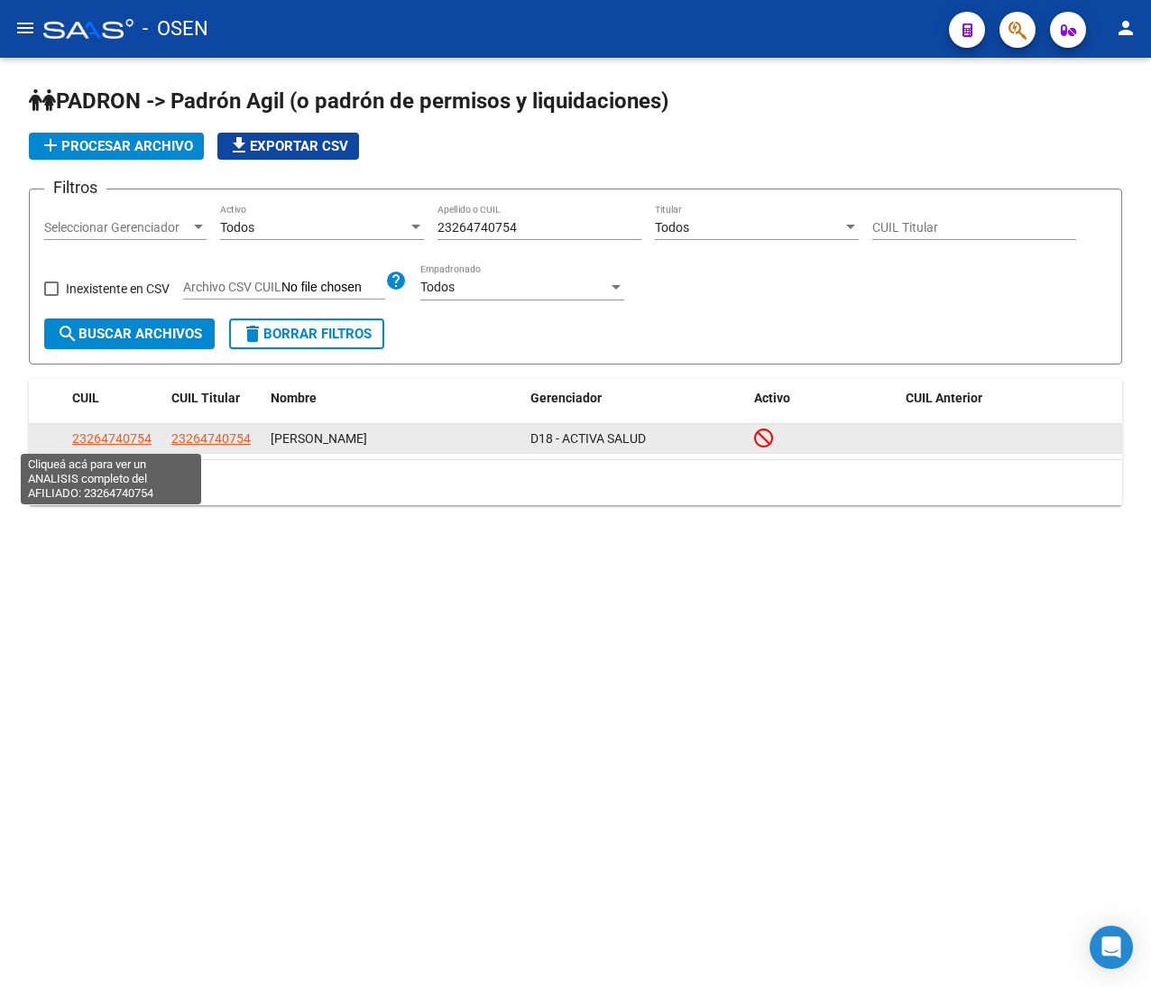
click at [77, 435] on span "23264740754" at bounding box center [111, 438] width 79 height 14
type textarea "23264740754"
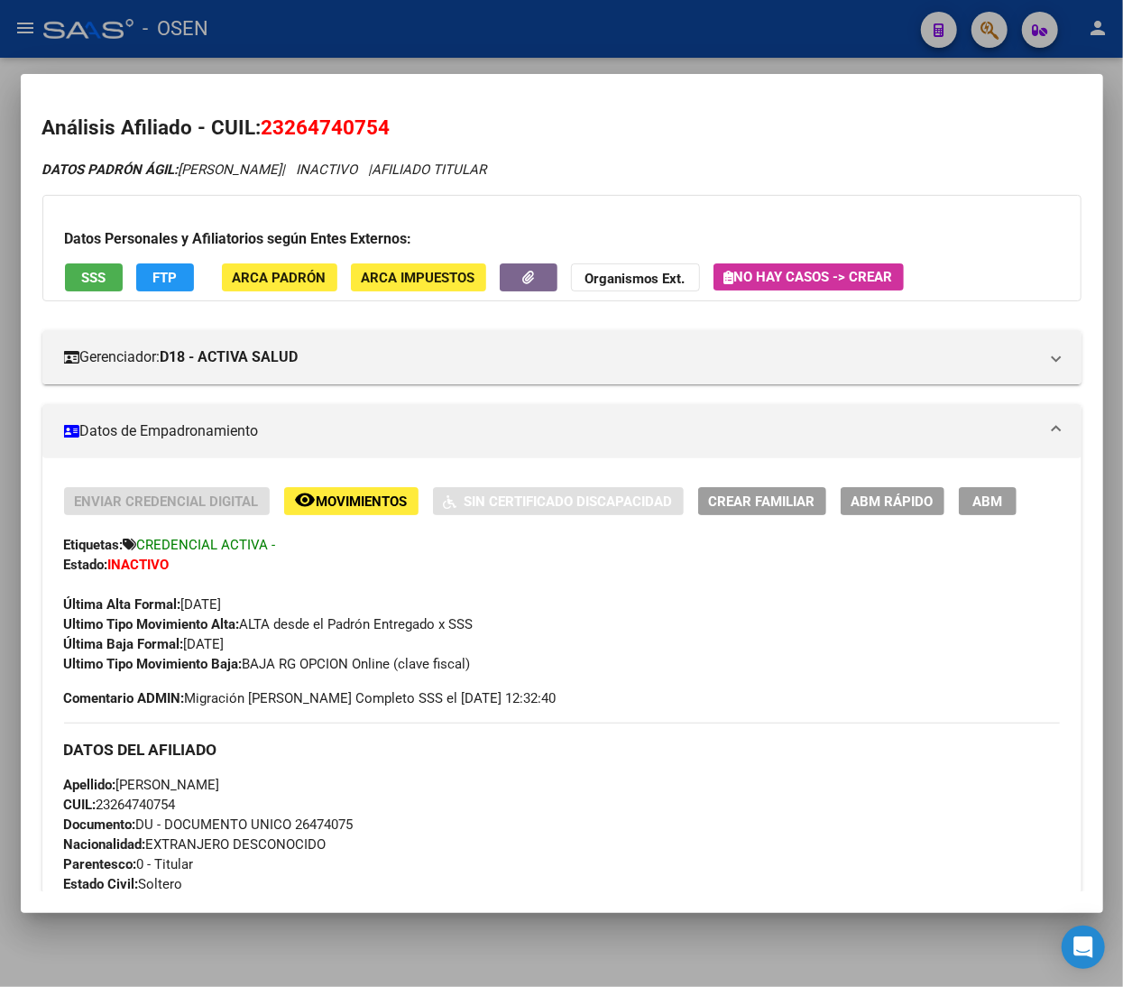
click at [466, 31] on div at bounding box center [561, 493] width 1123 height 987
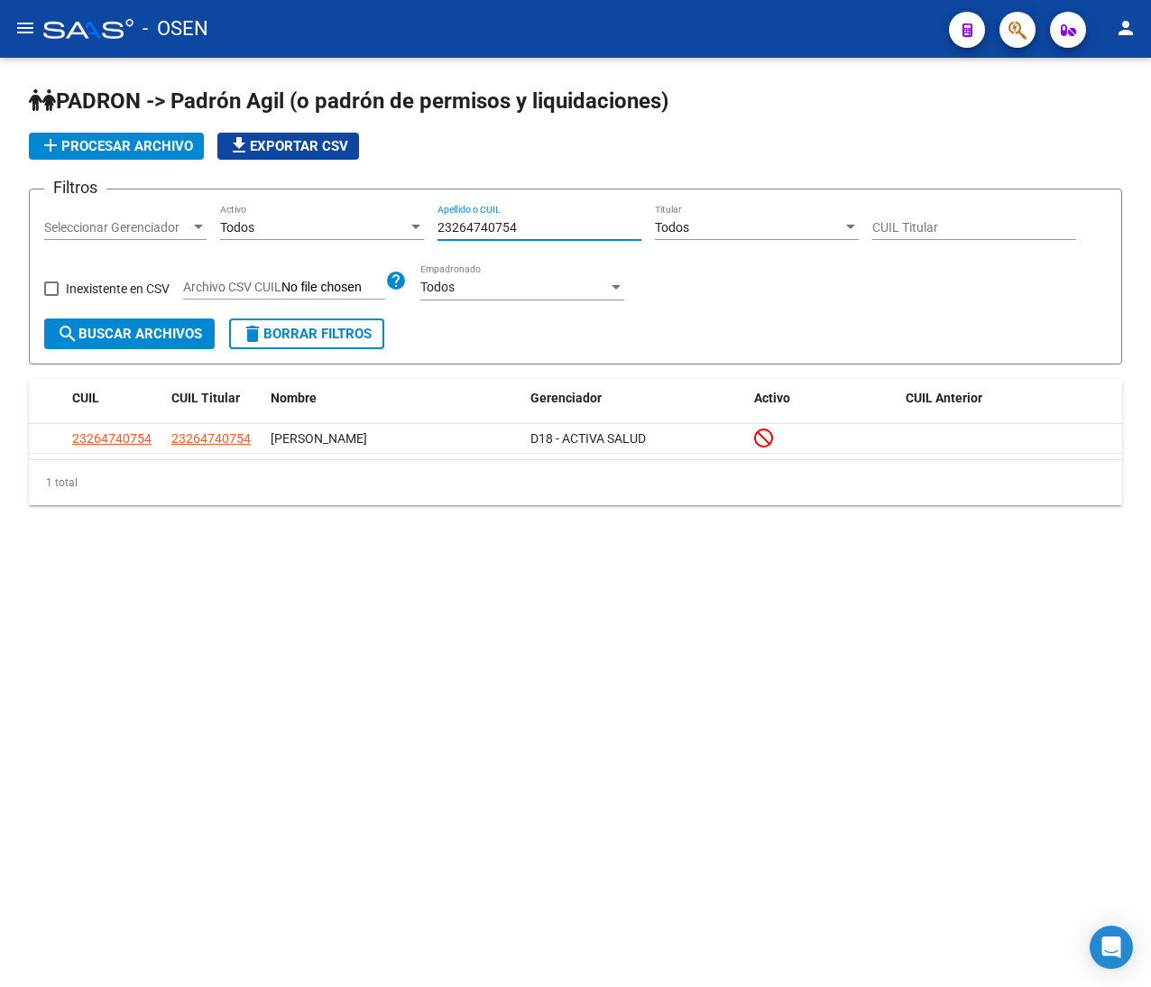
drag, startPoint x: 542, startPoint y: 223, endPoint x: 317, endPoint y: 205, distance: 225.3
click at [317, 205] on div "Filtros Seleccionar Gerenciador Seleccionar Gerenciador Todos Activo 2326474075…" at bounding box center [575, 261] width 1062 height 115
paste input "0252511556"
drag, startPoint x: 539, startPoint y: 227, endPoint x: 305, endPoint y: 201, distance: 236.0
click at [305, 201] on form "Filtros Seleccionar Gerenciador Seleccionar Gerenciador Todos Activo 2025251155…" at bounding box center [575, 277] width 1093 height 176
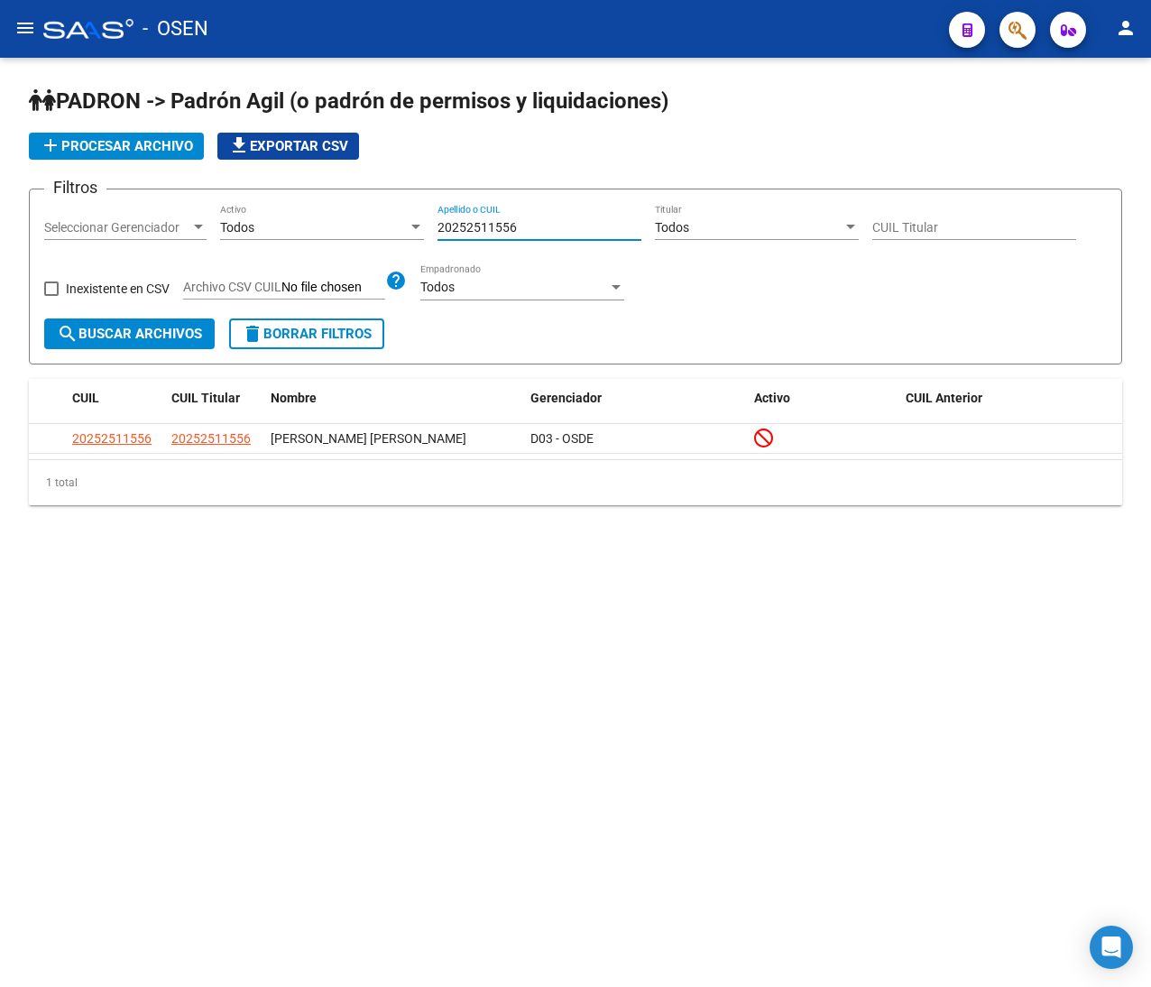
paste input "3270599"
type input "20327059956"
